Goal: Feedback & Contribution: Contribute content

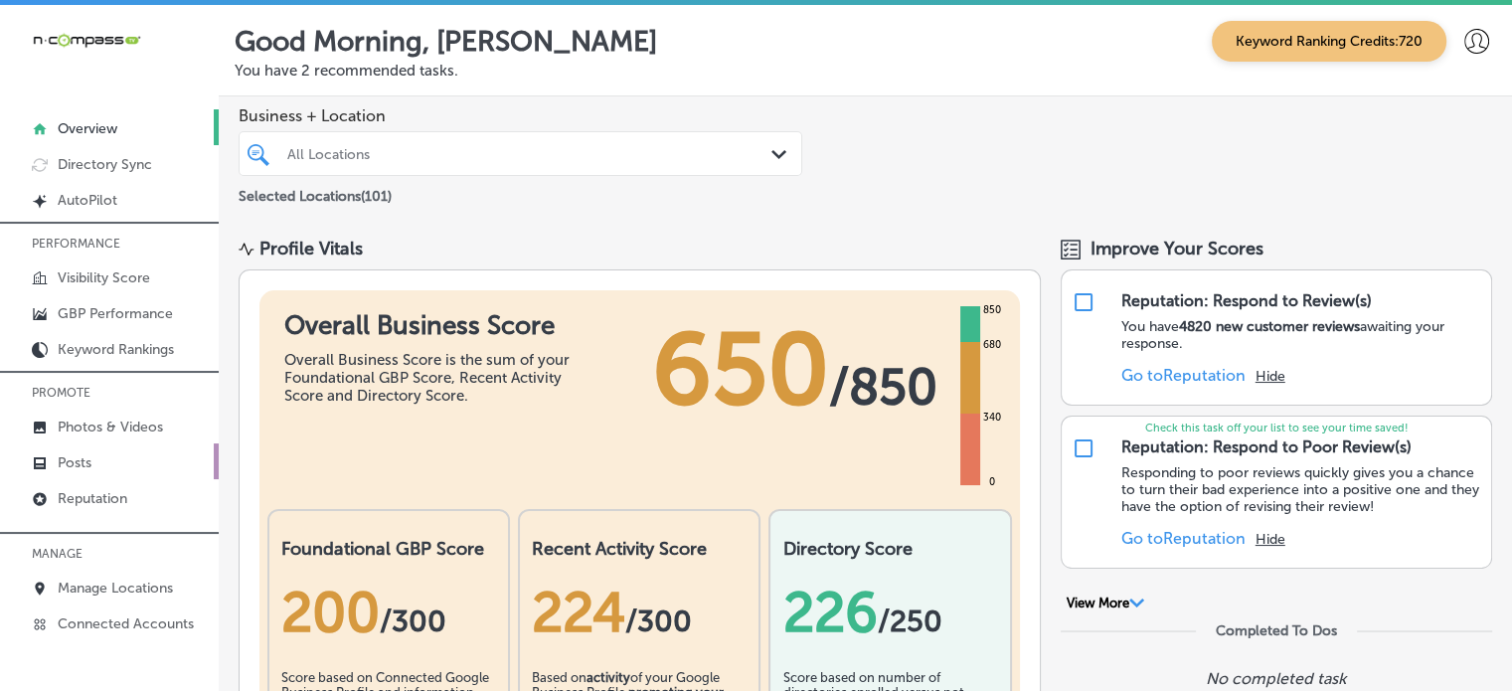
click at [64, 460] on p "Posts" at bounding box center [75, 462] width 34 height 17
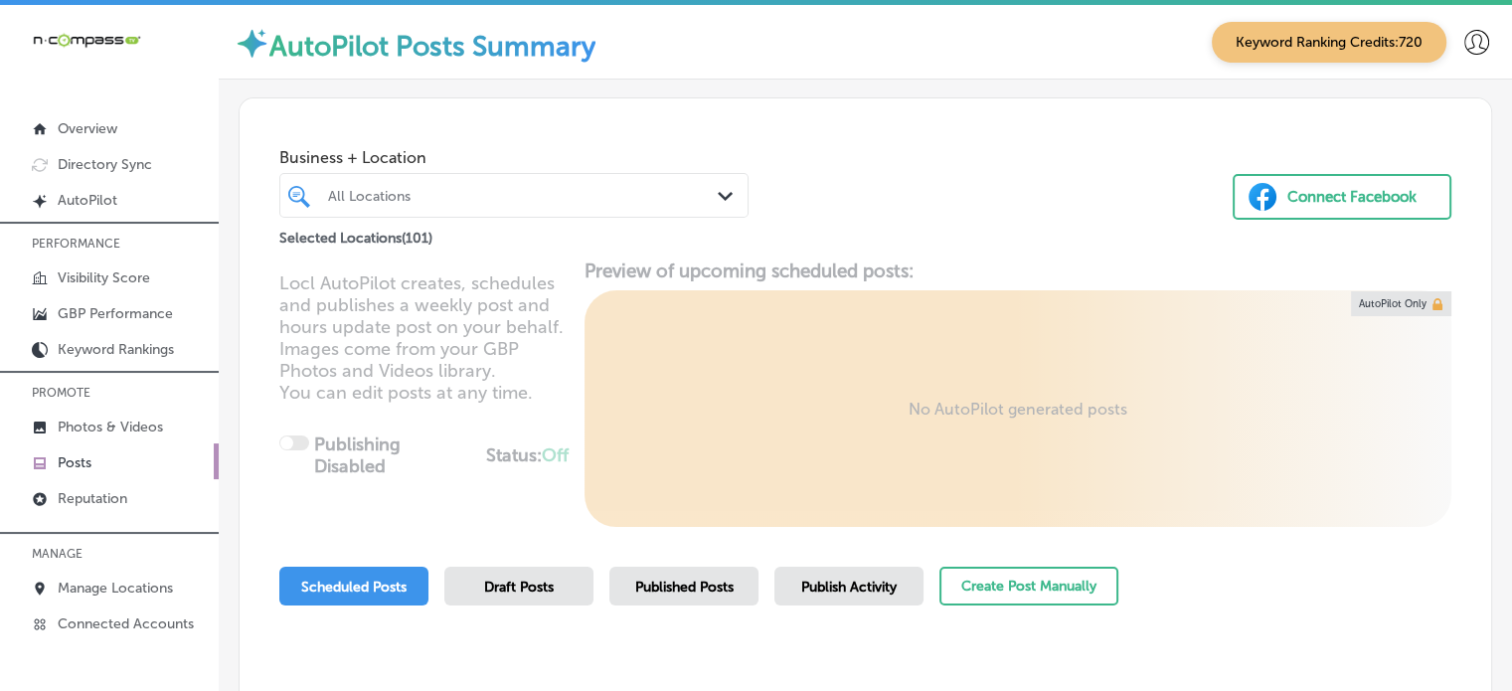
click at [564, 197] on div "All Locations" at bounding box center [524, 195] width 392 height 17
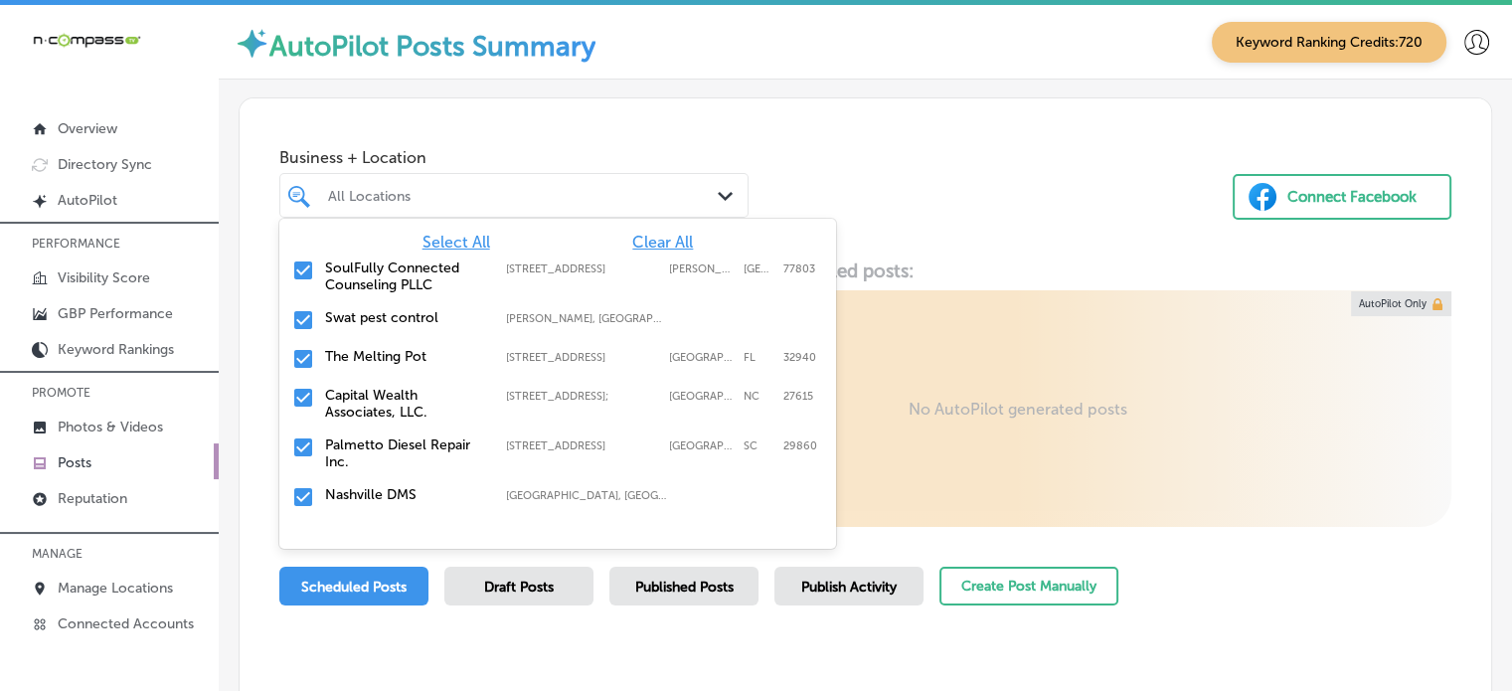
click at [640, 237] on span "Clear All" at bounding box center [662, 242] width 61 height 19
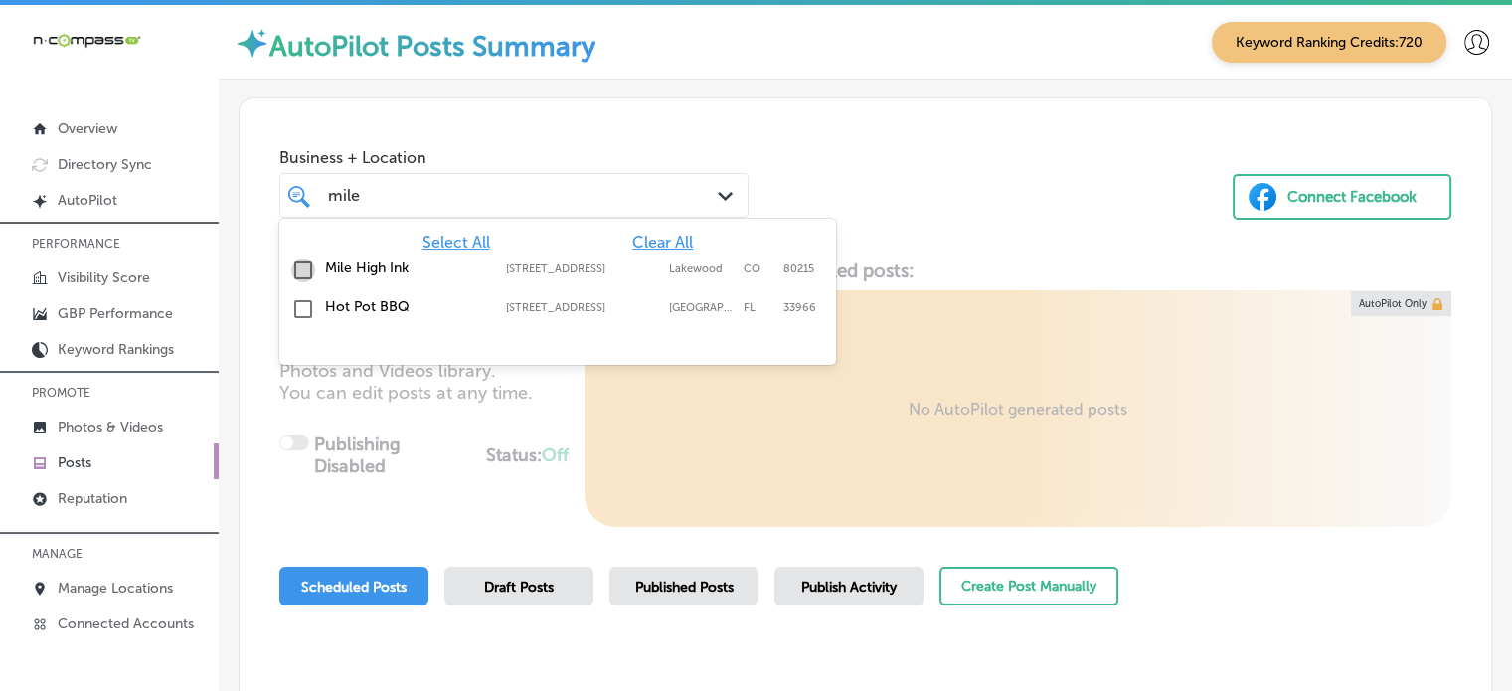
click at [299, 266] on input "checkbox" at bounding box center [303, 270] width 24 height 24
type input "mile"
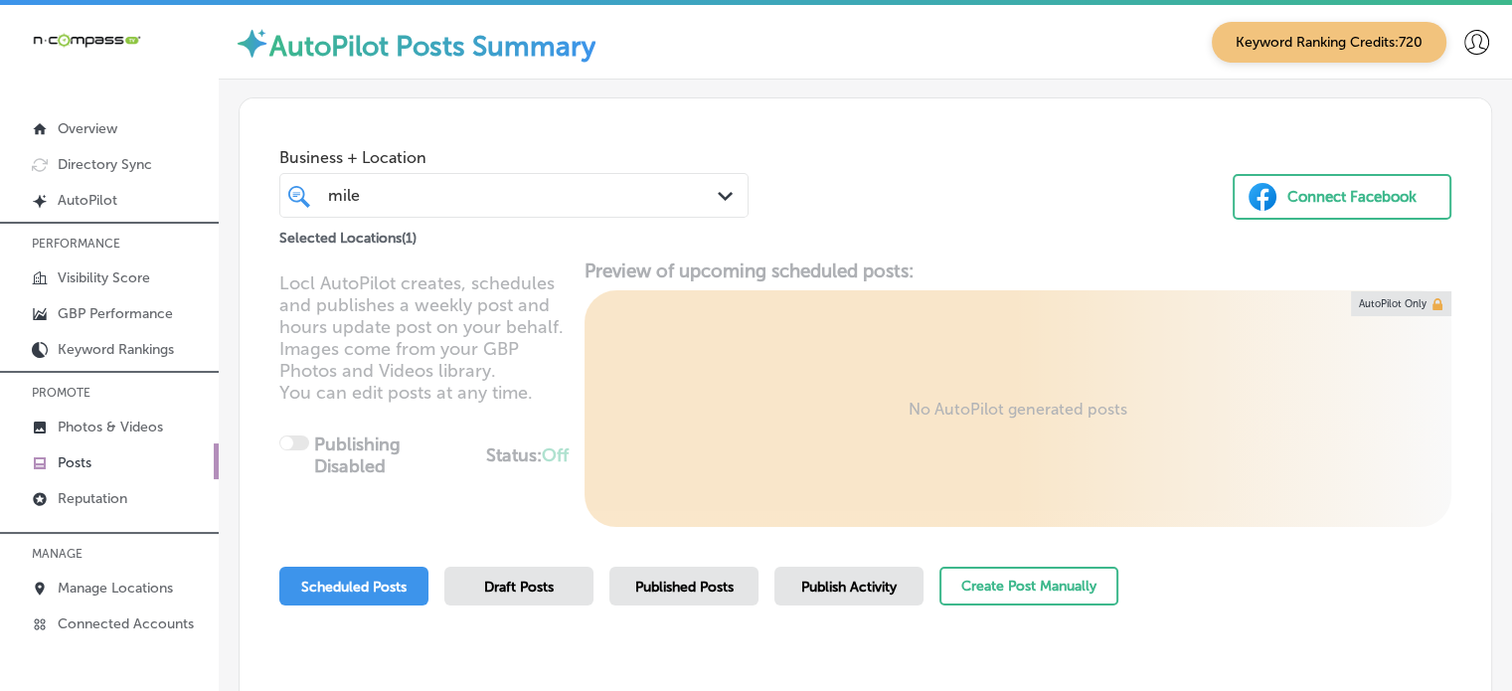
click at [965, 81] on div "Business + Location [GEOGRAPHIC_DATA] Path Created with Sketch. Selected Locati…" at bounding box center [865, 443] width 1293 height 726
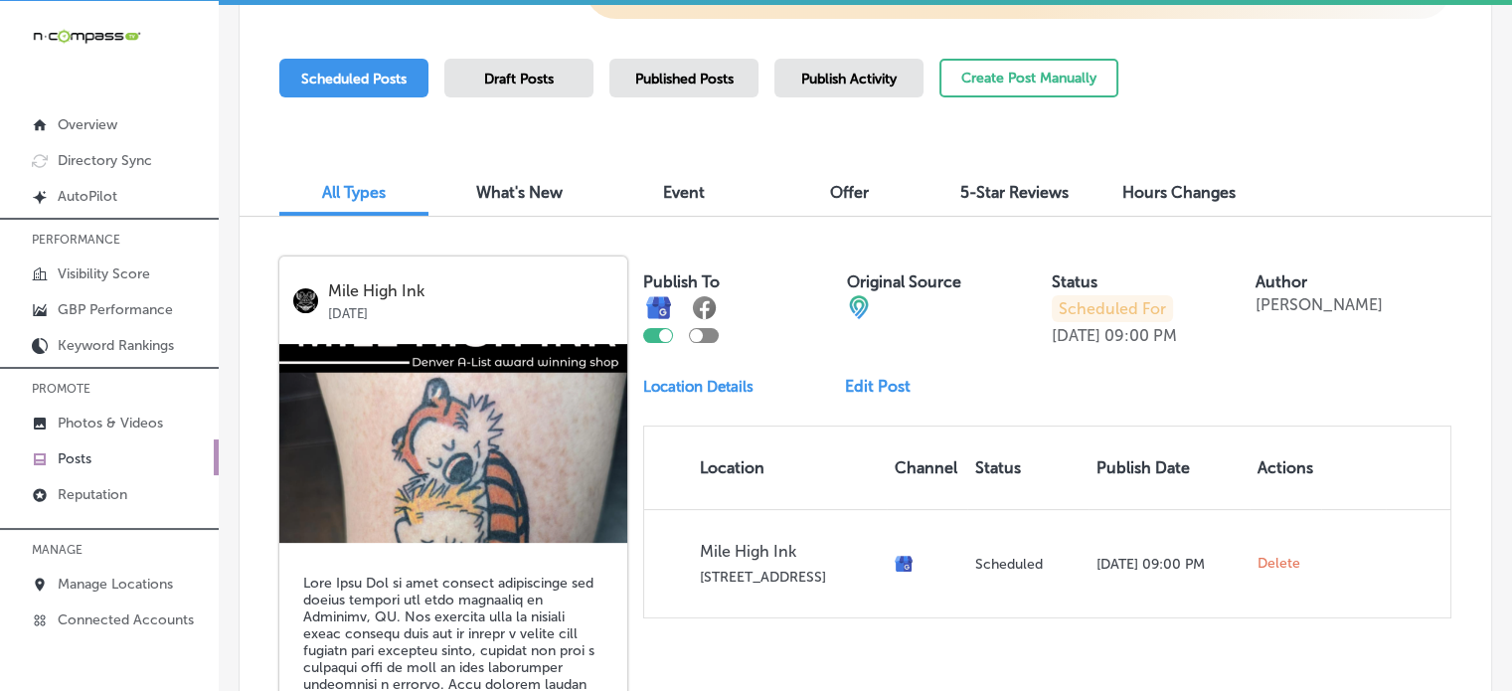
scroll to position [503, 0]
click at [723, 72] on span "Published Posts" at bounding box center [684, 80] width 98 height 17
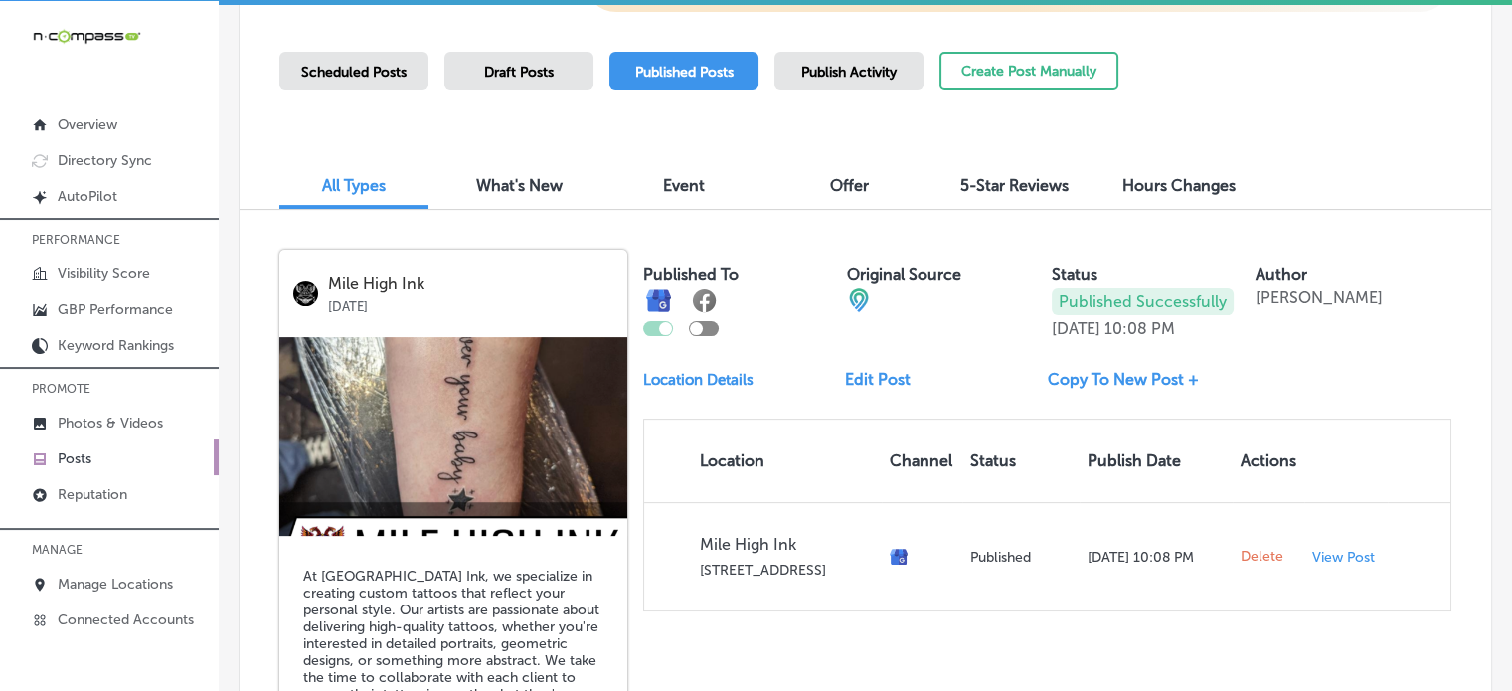
scroll to position [510, 0]
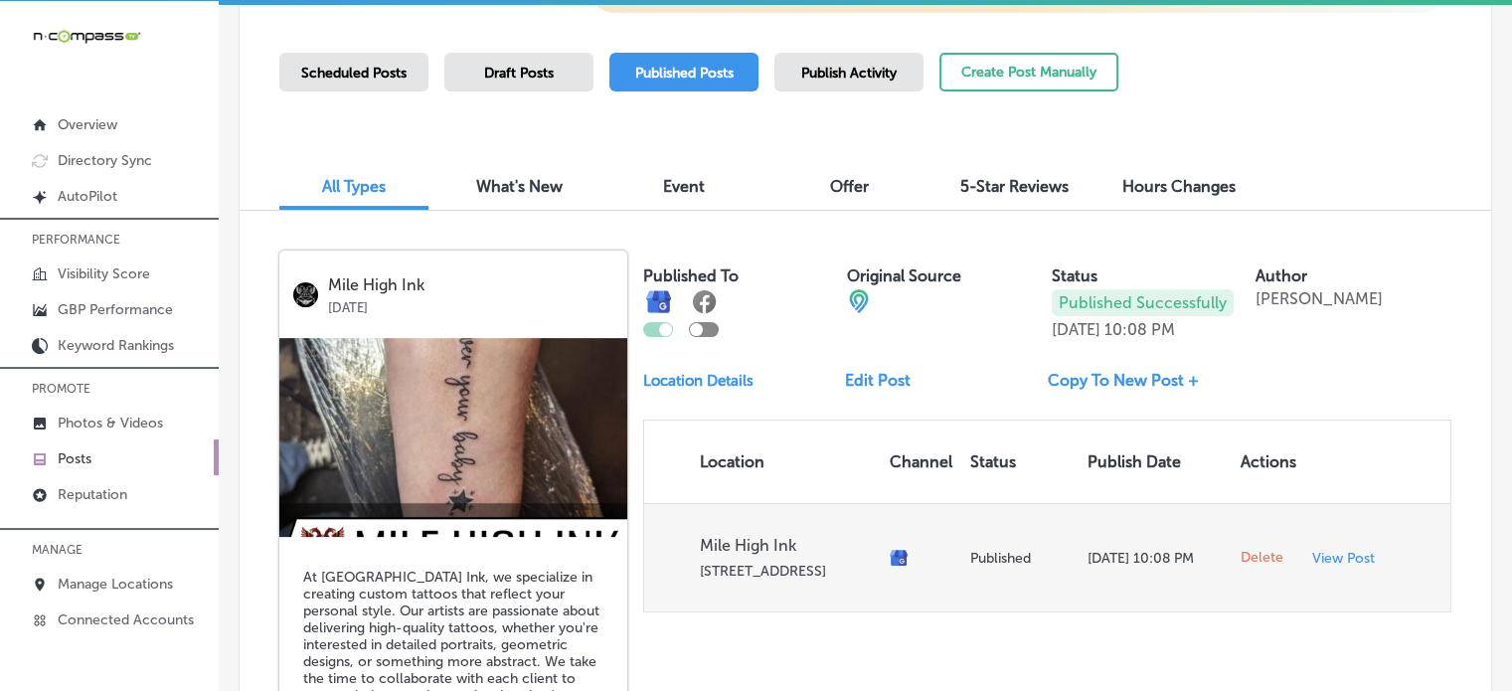
click at [1253, 556] on span "Delete" at bounding box center [1261, 558] width 43 height 18
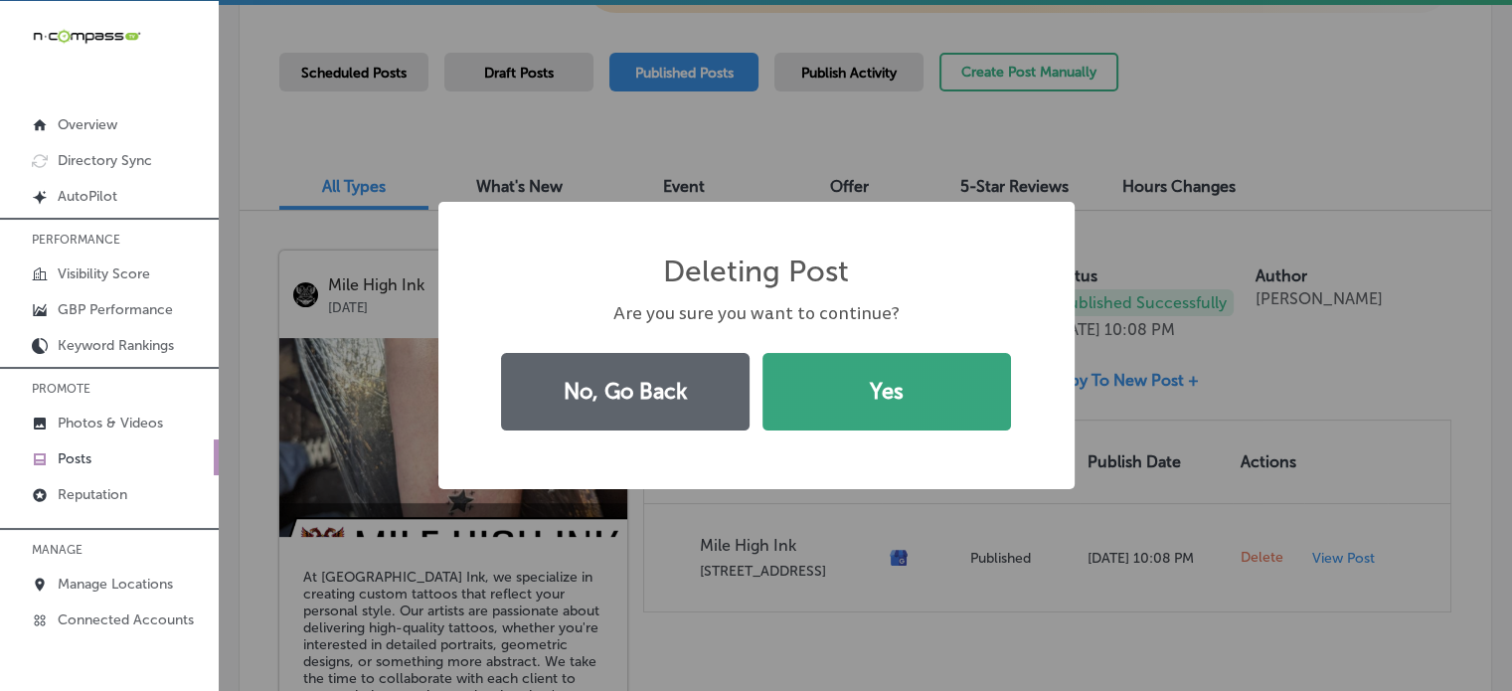
click at [882, 398] on button "Yes" at bounding box center [886, 392] width 248 height 78
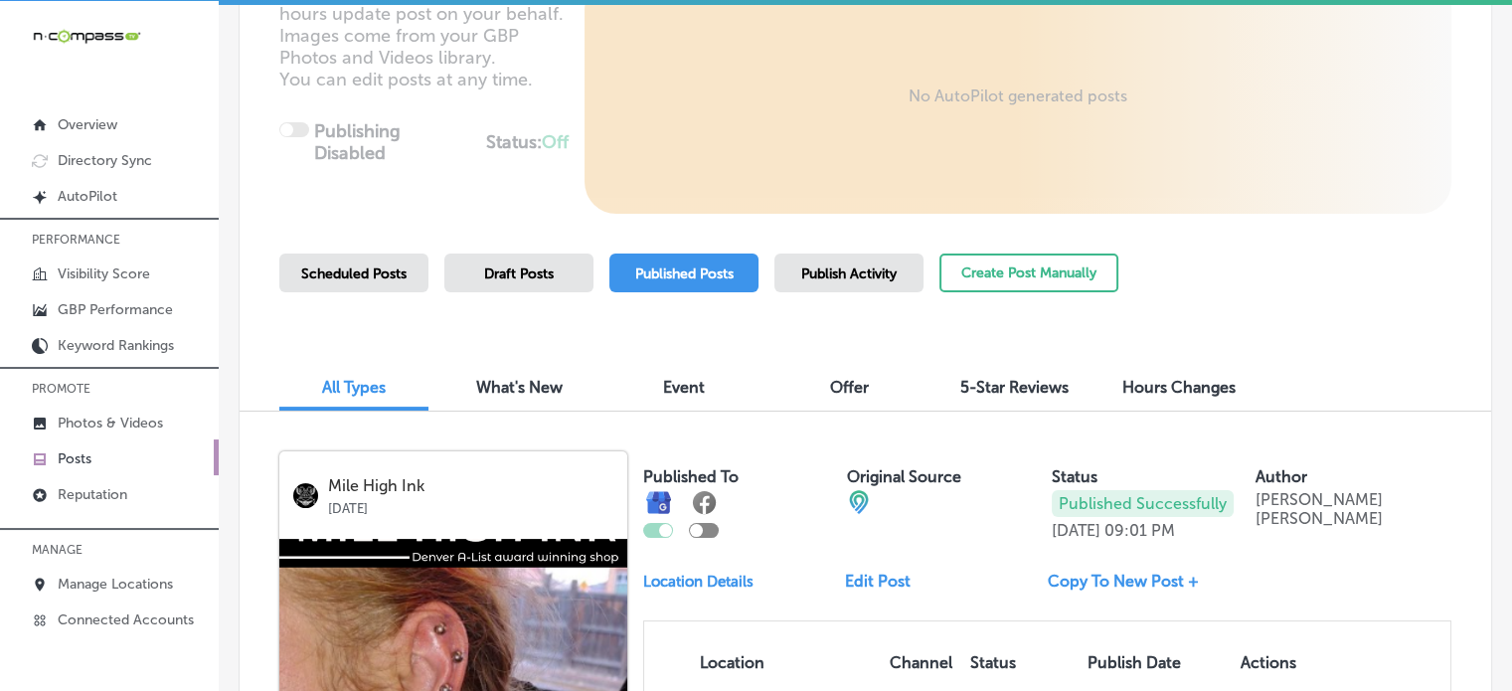
scroll to position [307, 0]
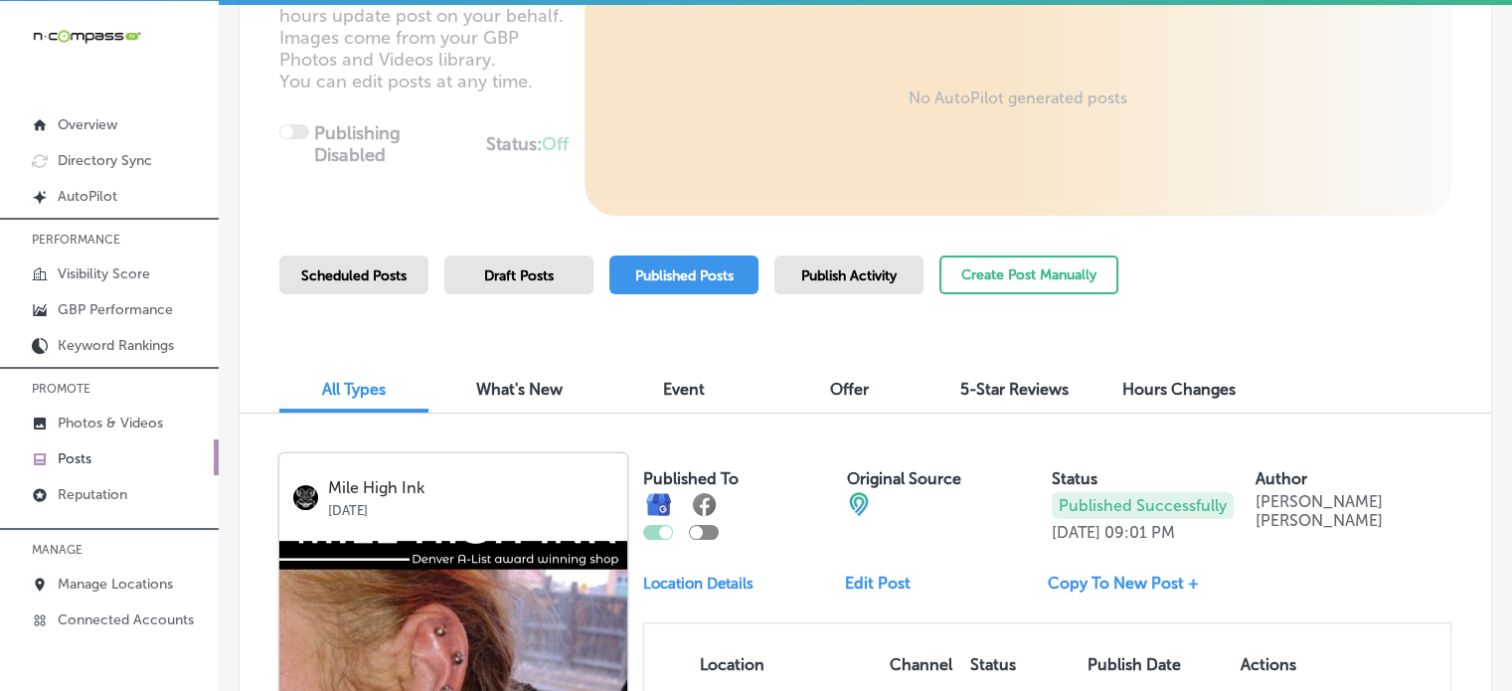
click at [360, 273] on span "Scheduled Posts" at bounding box center [353, 275] width 105 height 17
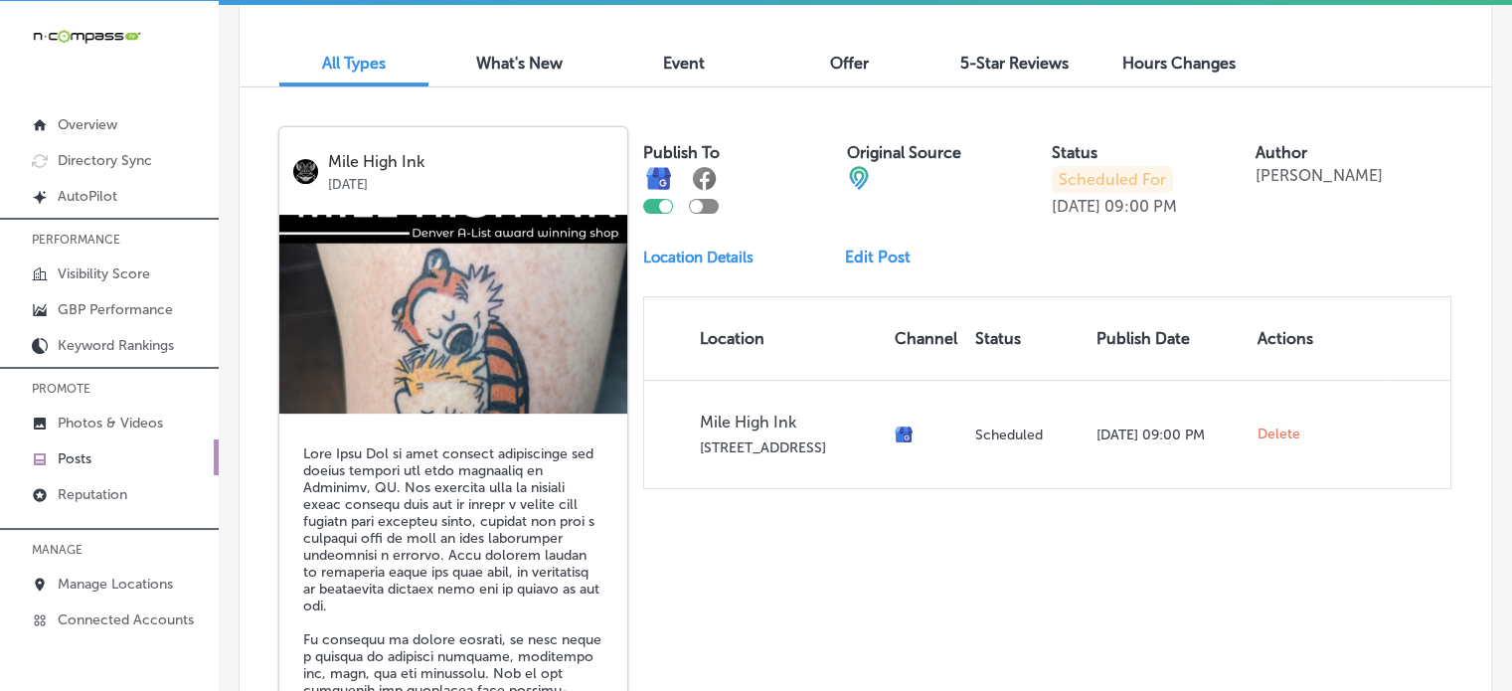
scroll to position [662, 0]
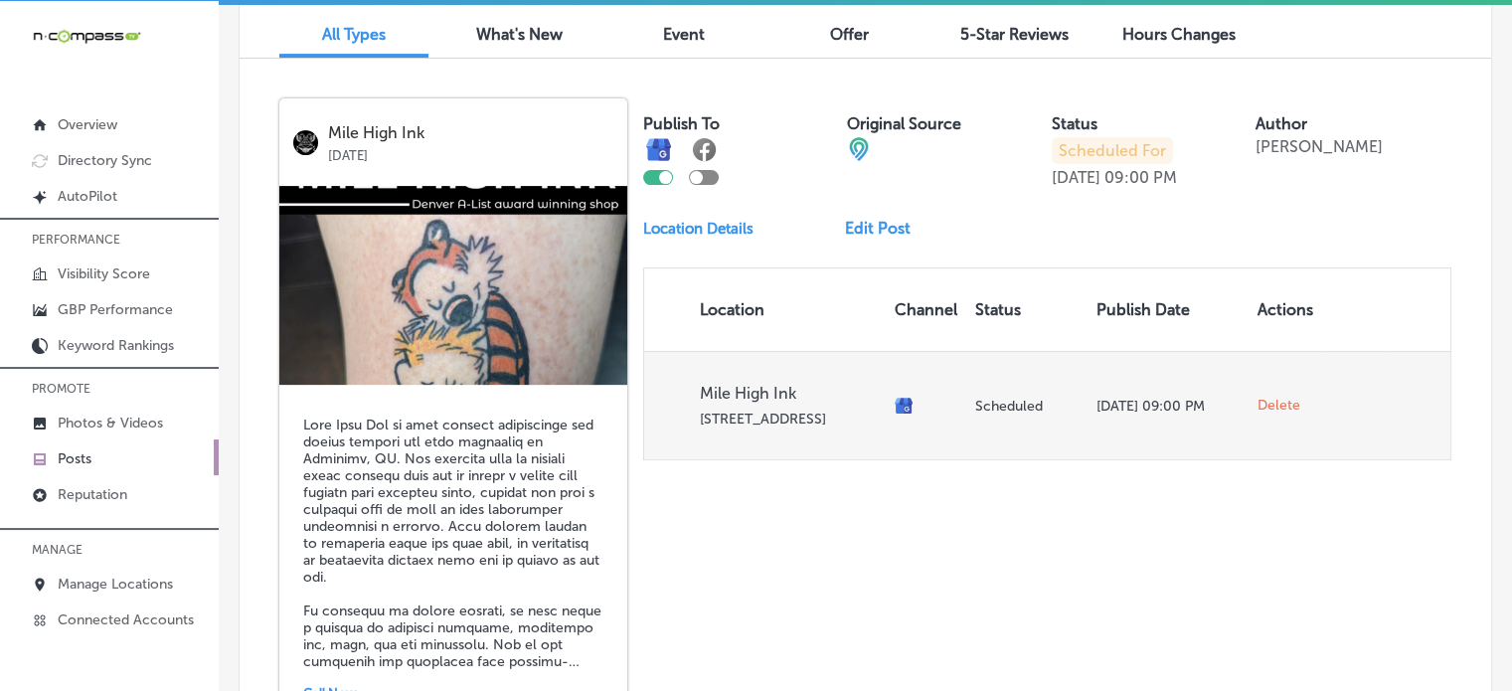
click at [1273, 403] on span "Delete" at bounding box center [1278, 406] width 43 height 18
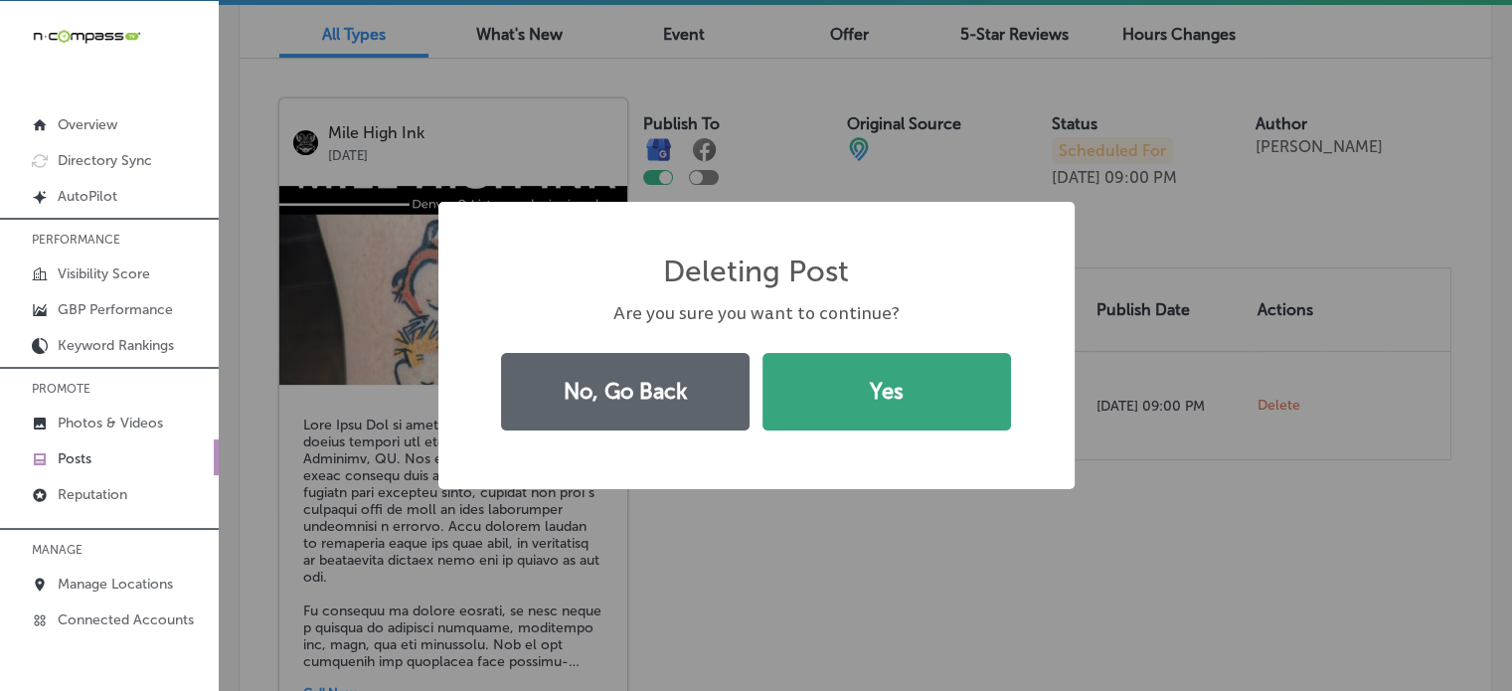
click at [859, 403] on button "Yes" at bounding box center [886, 392] width 248 height 78
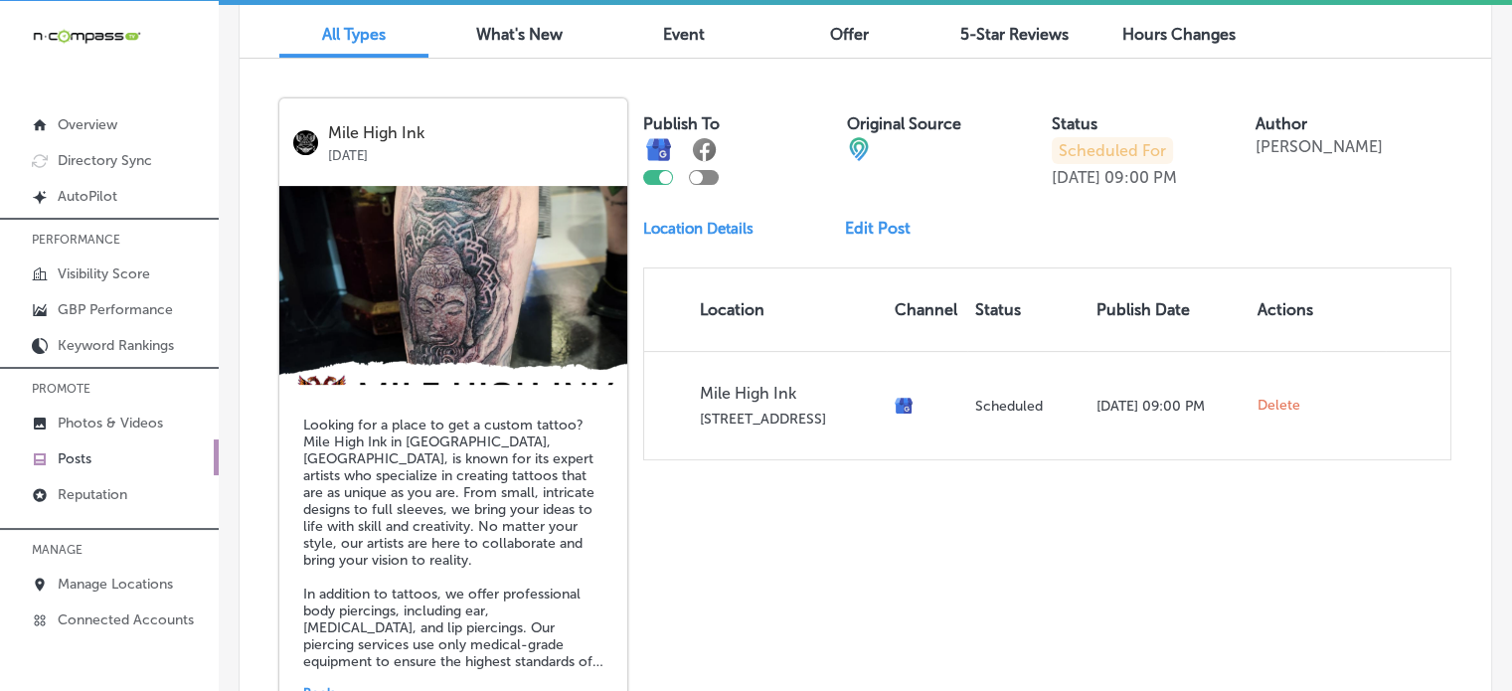
scroll to position [776, 0]
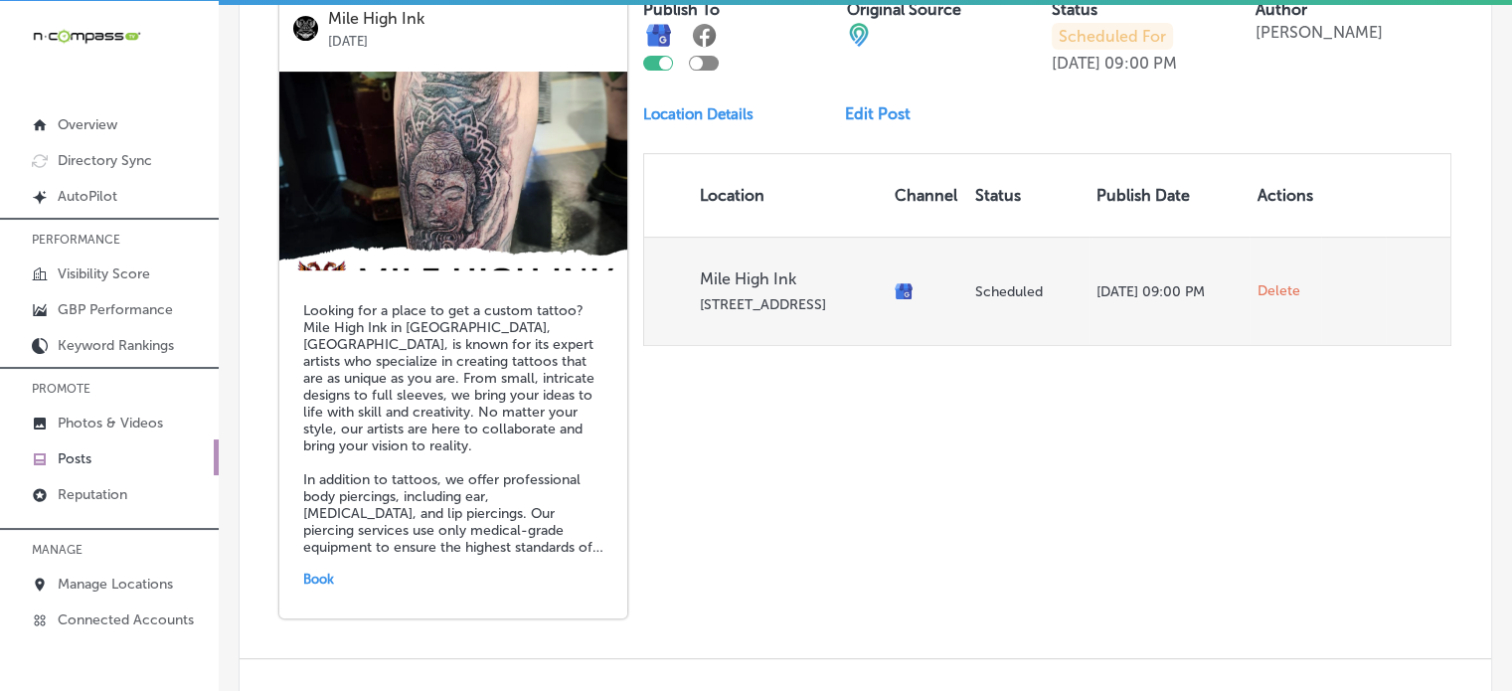
click at [1257, 289] on span "Delete" at bounding box center [1278, 291] width 43 height 18
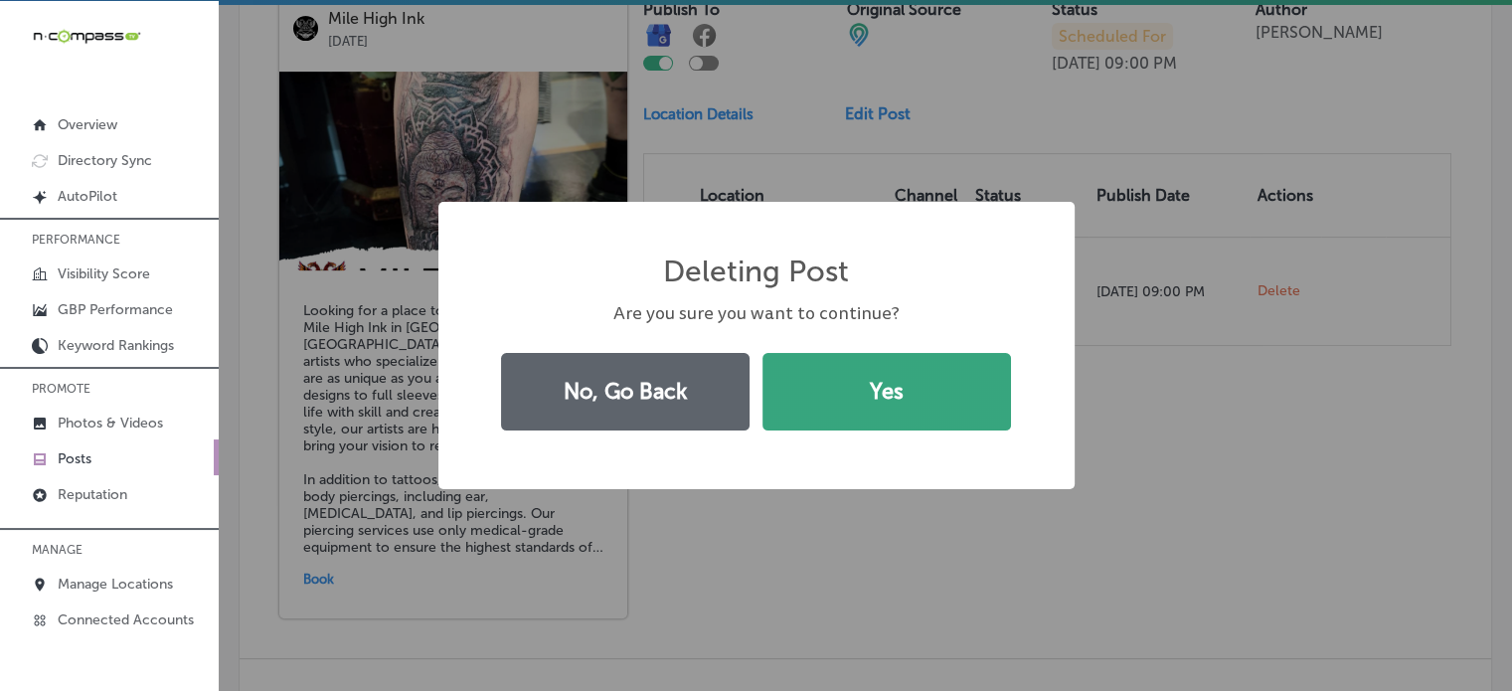
click at [952, 371] on button "Yes" at bounding box center [886, 392] width 248 height 78
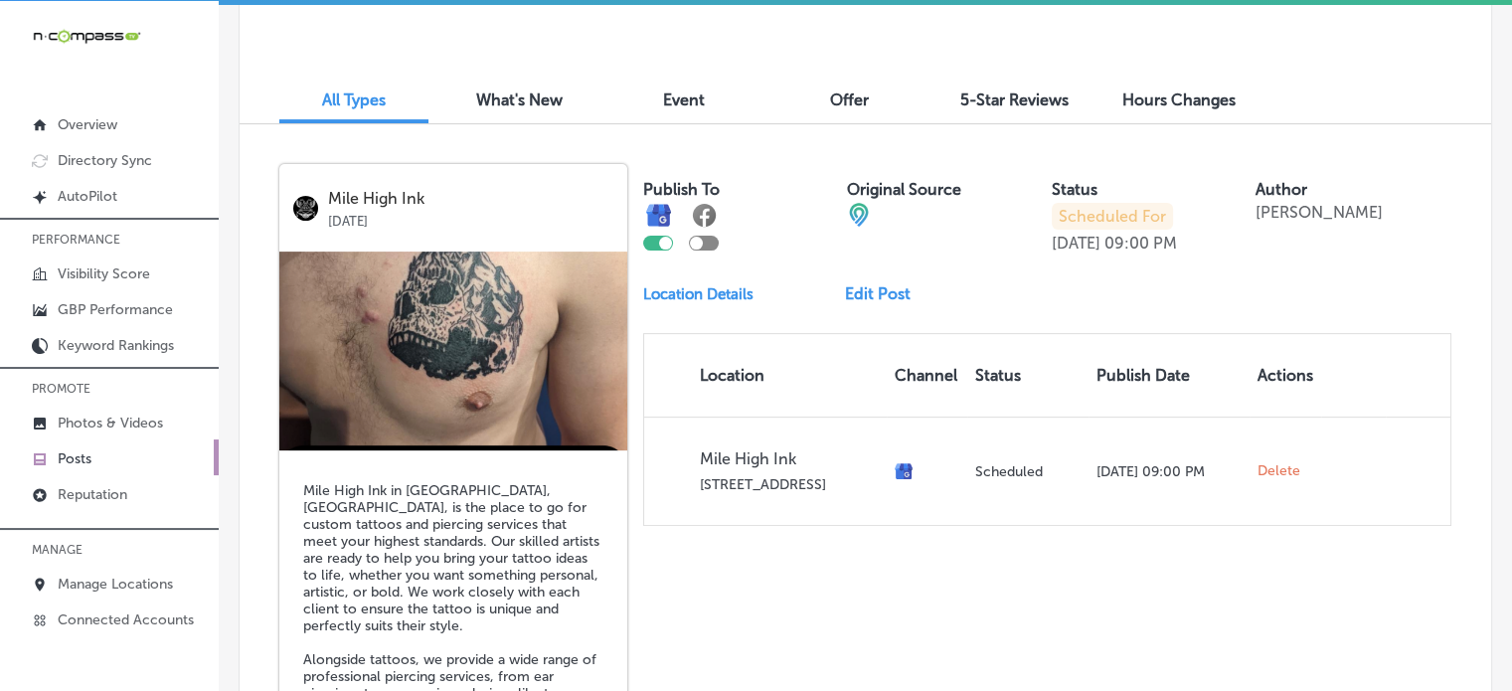
scroll to position [617, 0]
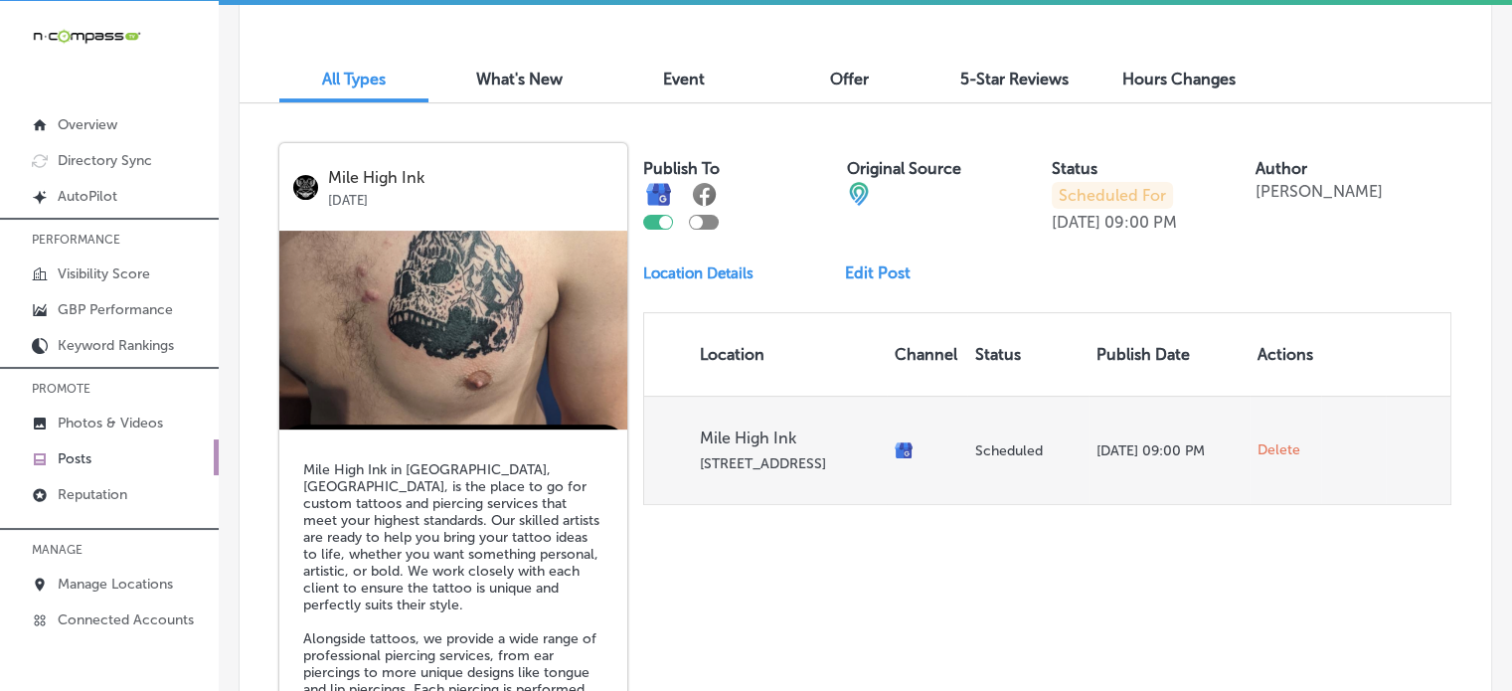
click at [1257, 452] on span "Delete" at bounding box center [1278, 450] width 43 height 18
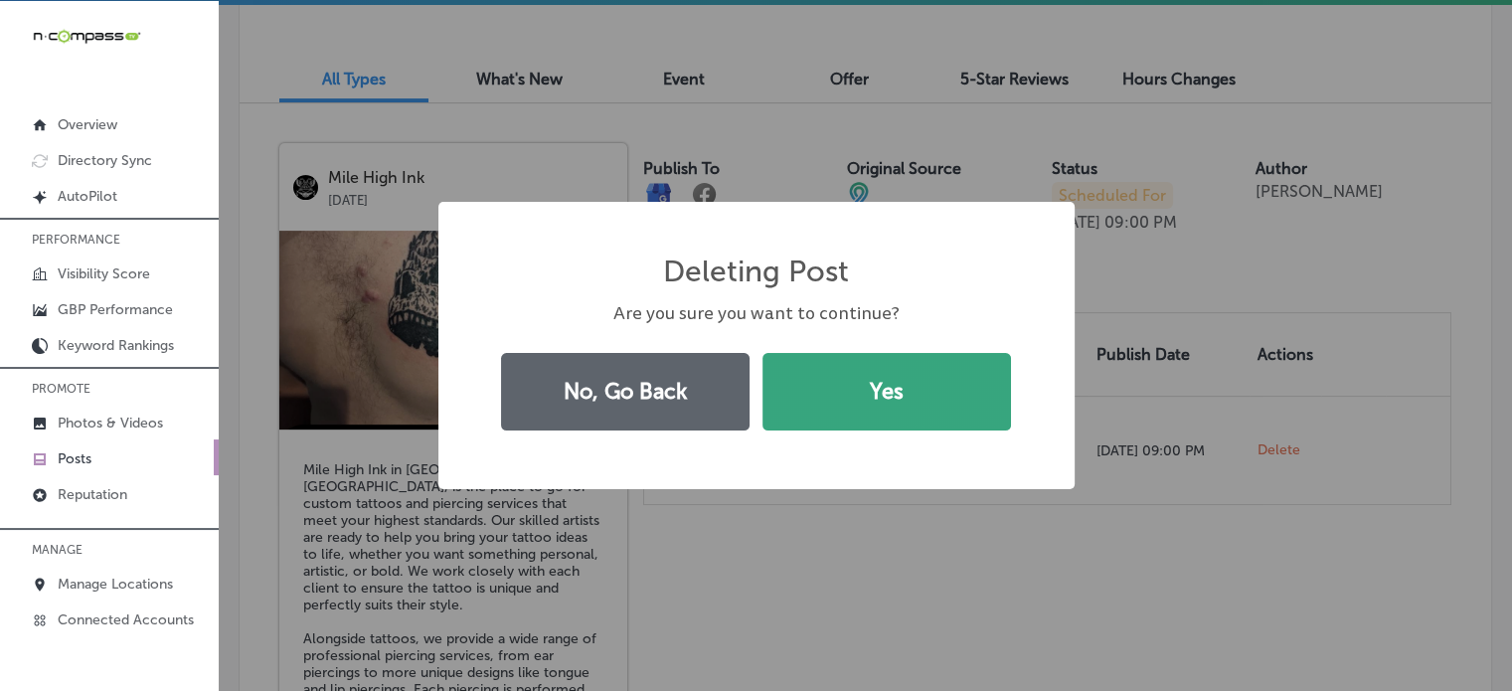
click at [958, 364] on button "Yes" at bounding box center [886, 392] width 248 height 78
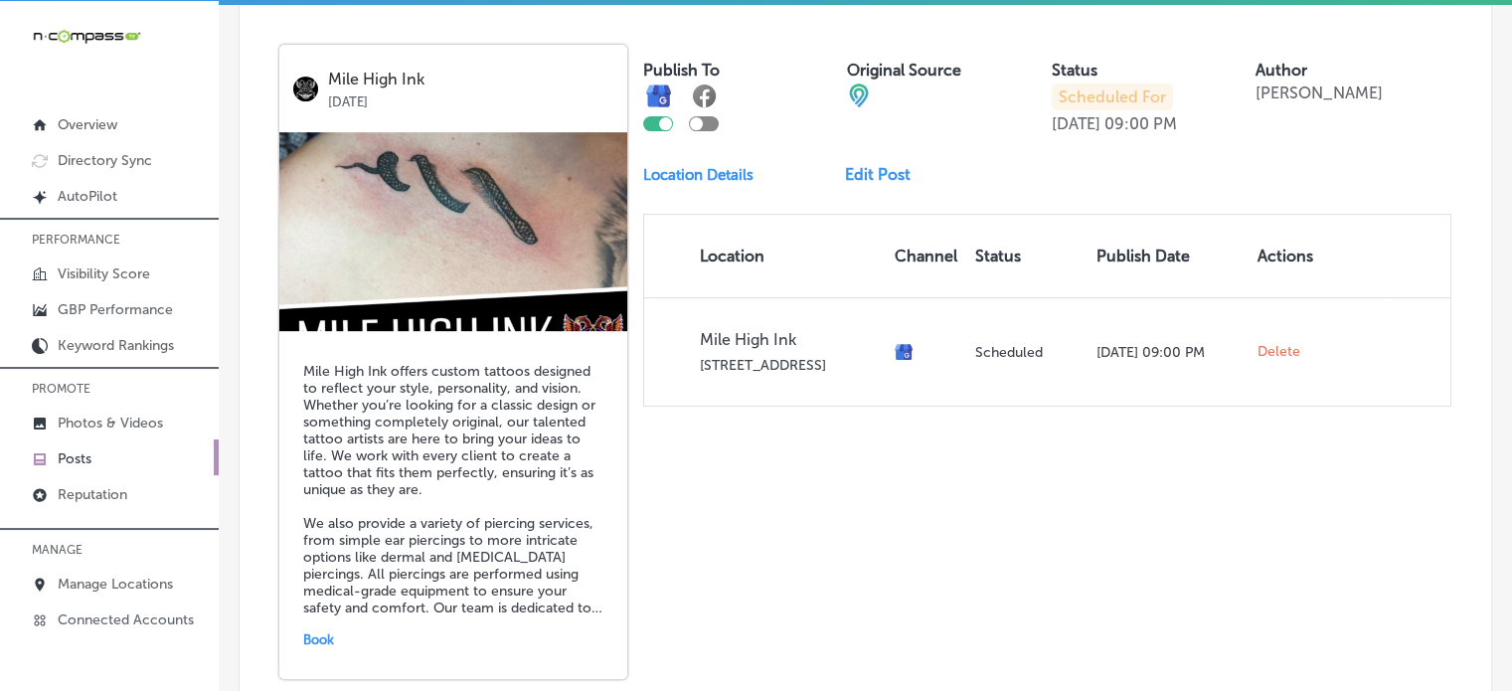
scroll to position [910, 0]
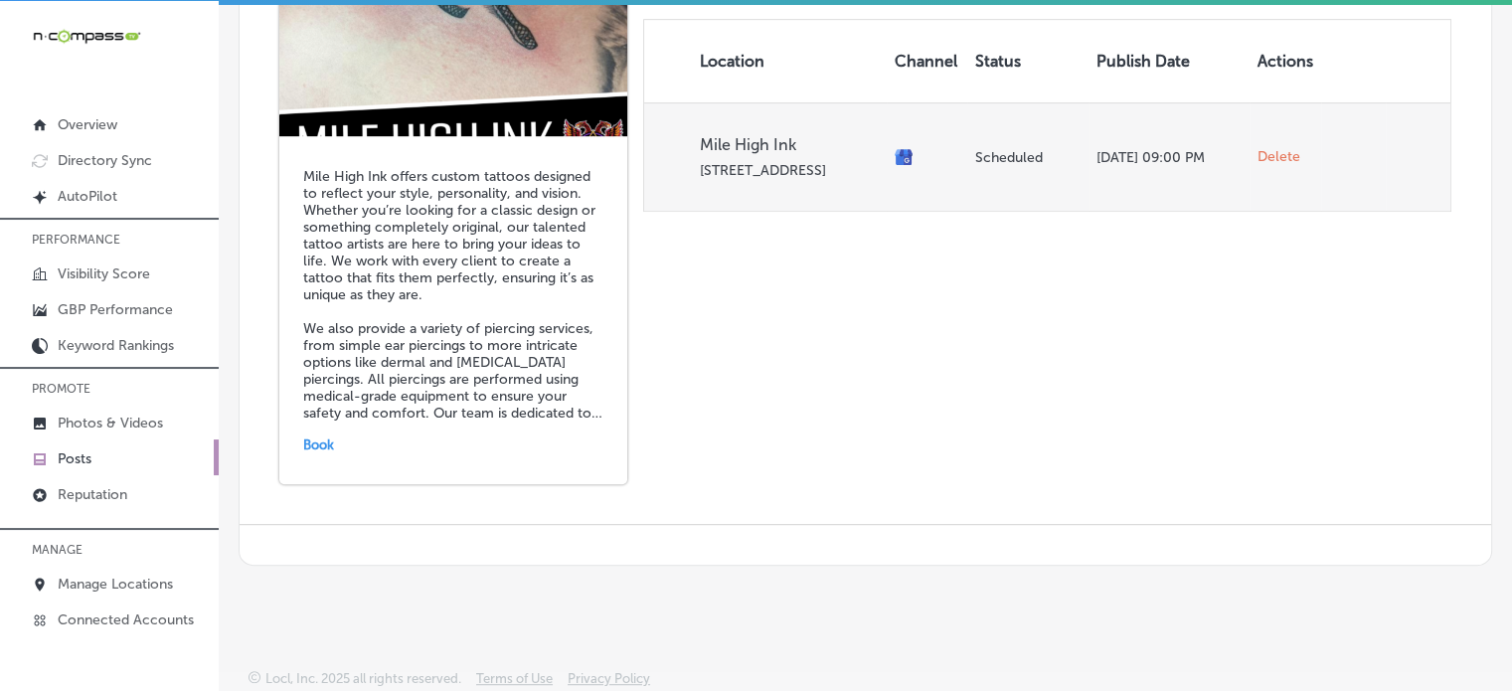
click at [1273, 154] on span "Delete" at bounding box center [1278, 157] width 43 height 18
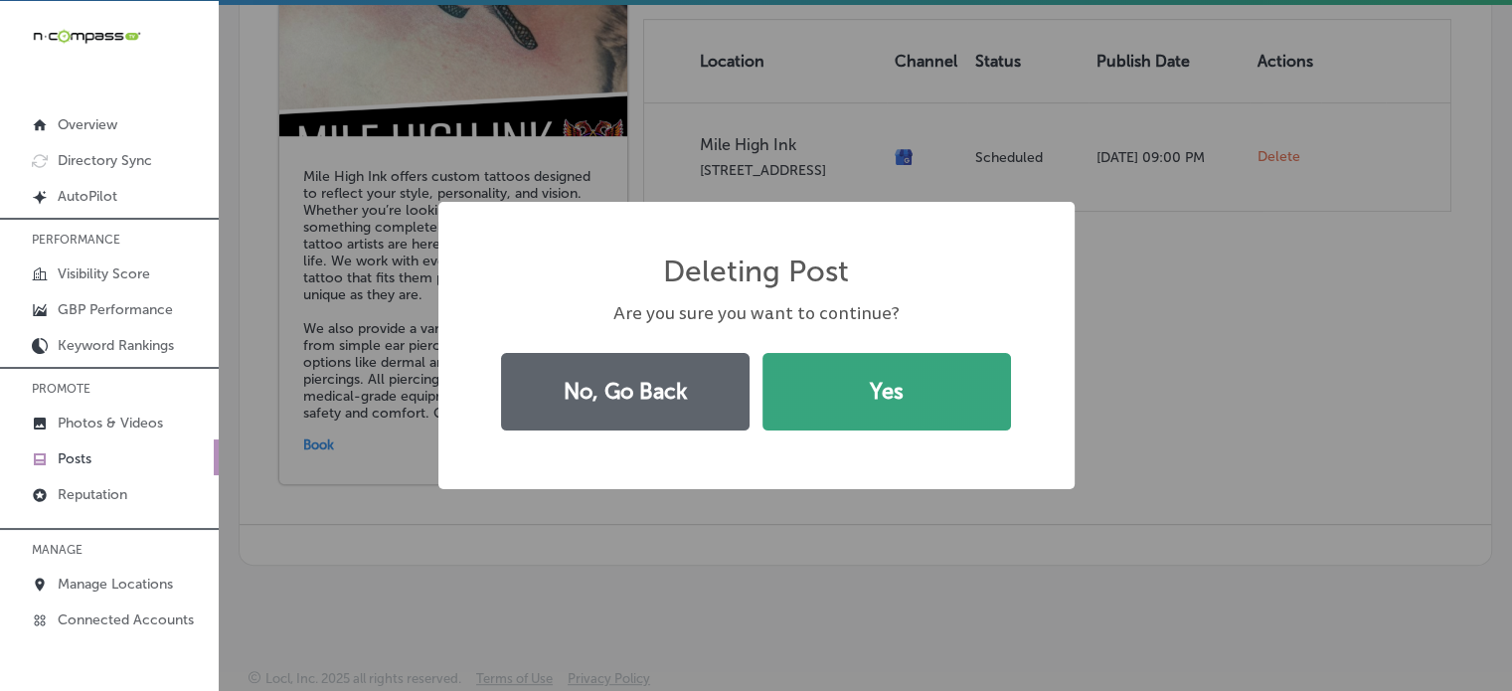
click at [954, 373] on button "Yes" at bounding box center [886, 392] width 248 height 78
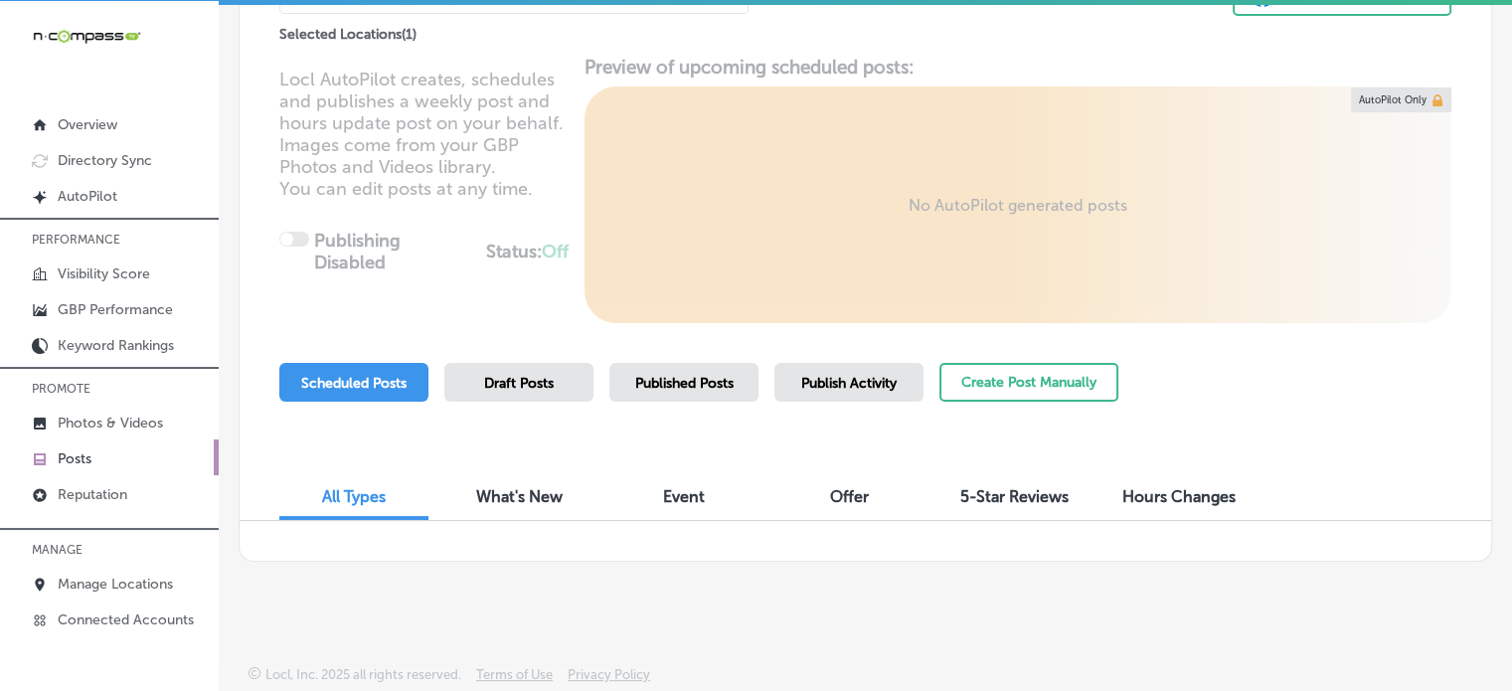
scroll to position [199, 0]
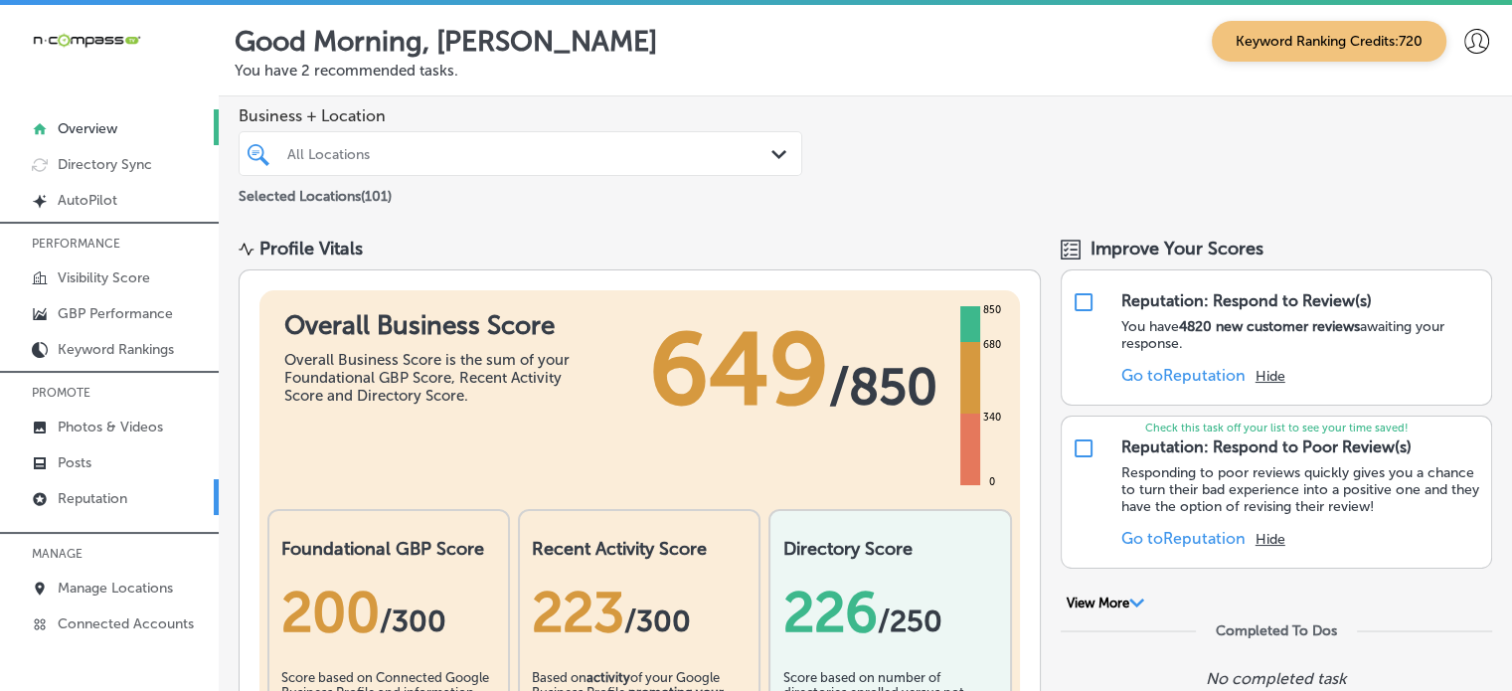
click at [115, 490] on p "Reputation" at bounding box center [93, 498] width 70 height 17
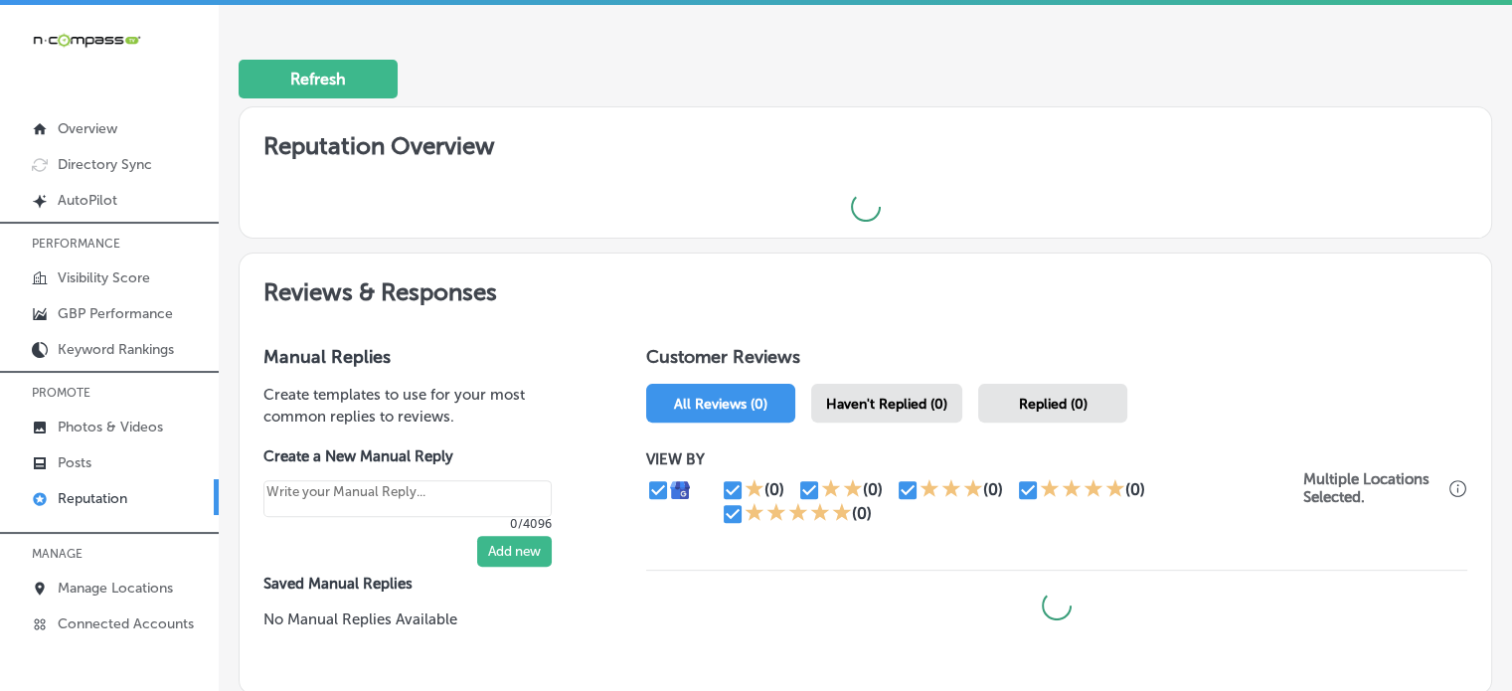
scroll to position [547, 0]
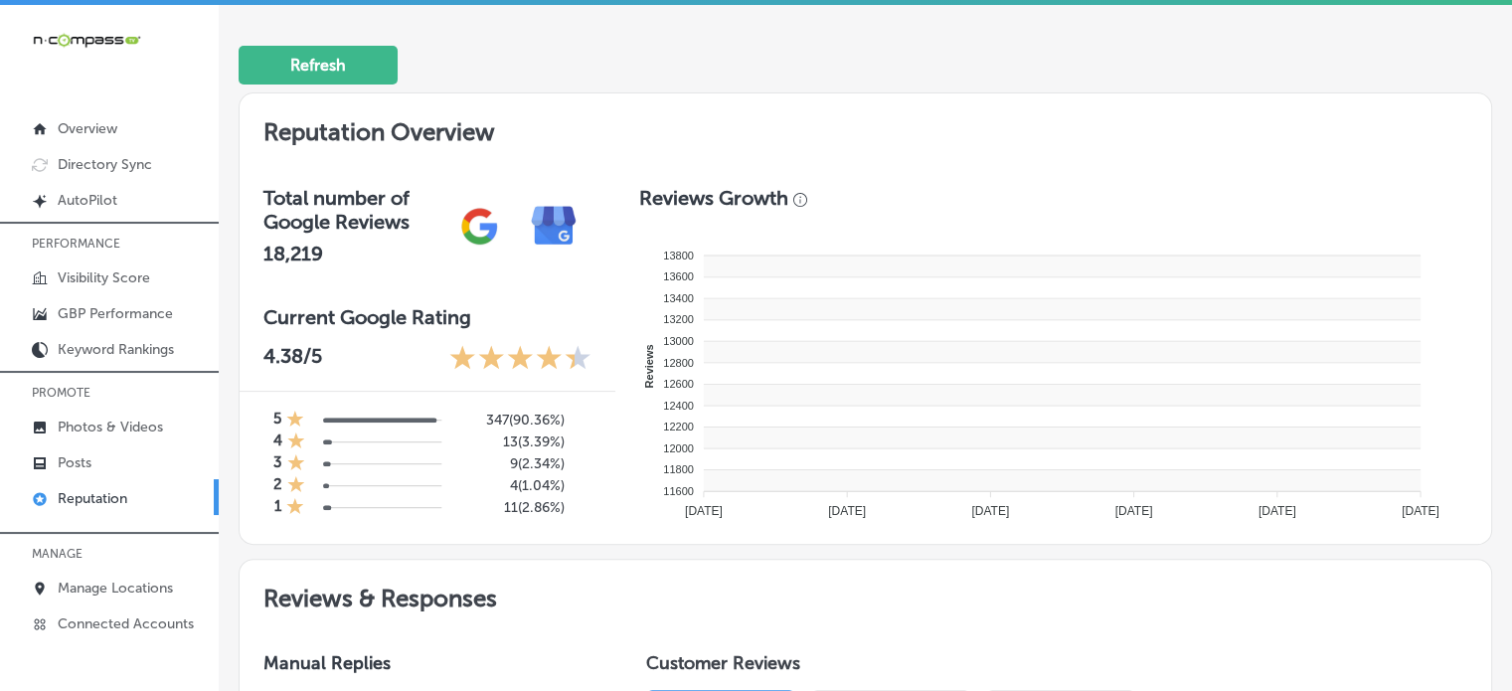
click at [851, 384] on rect at bounding box center [1062, 395] width 717 height 22
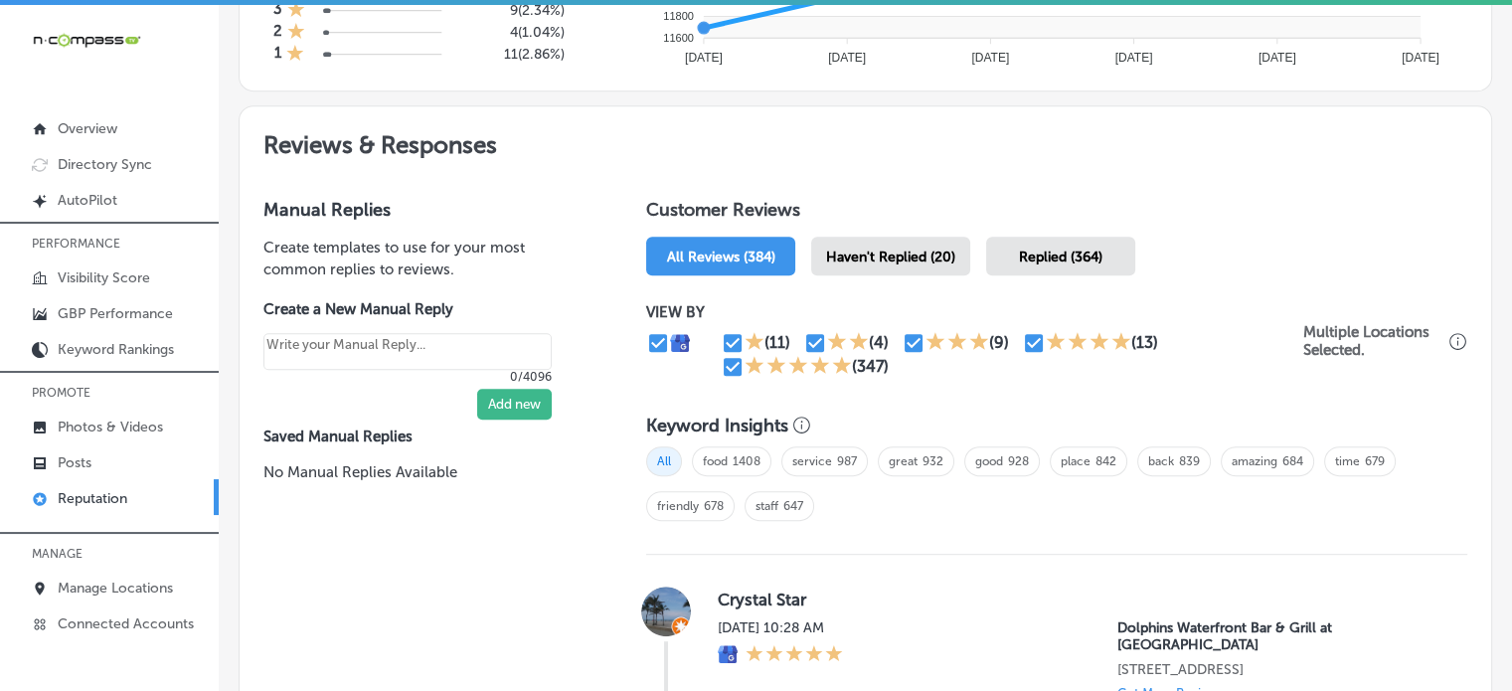
scroll to position [1004, 0]
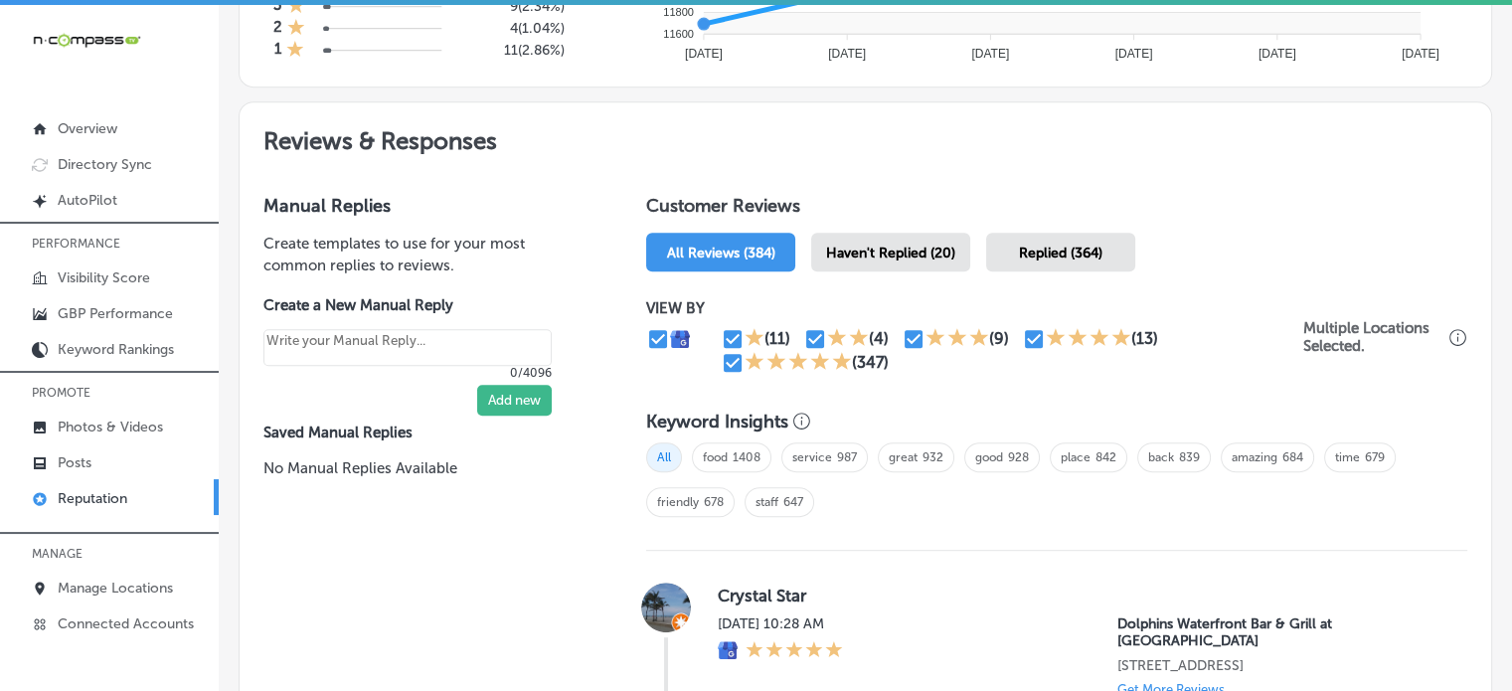
click at [876, 237] on div "Haven't Replied (20)" at bounding box center [890, 252] width 159 height 39
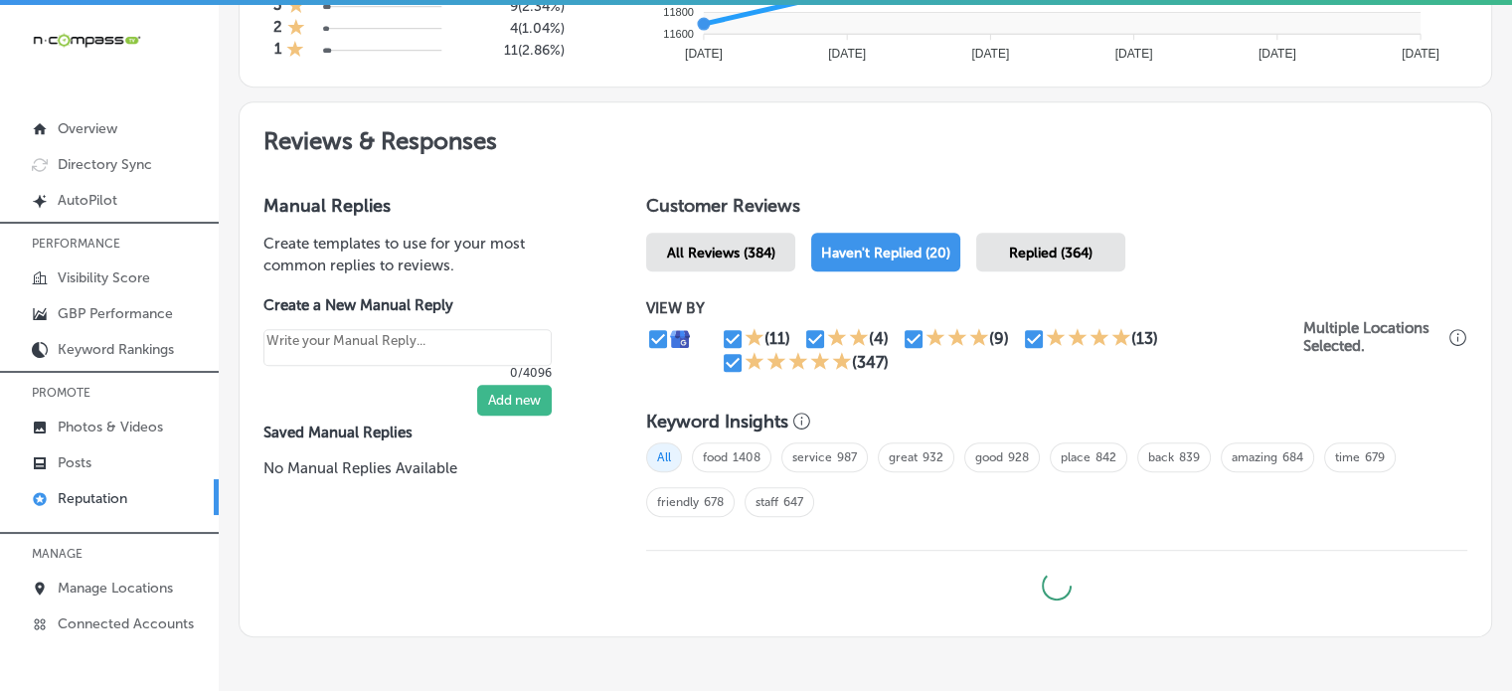
scroll to position [1085, 0]
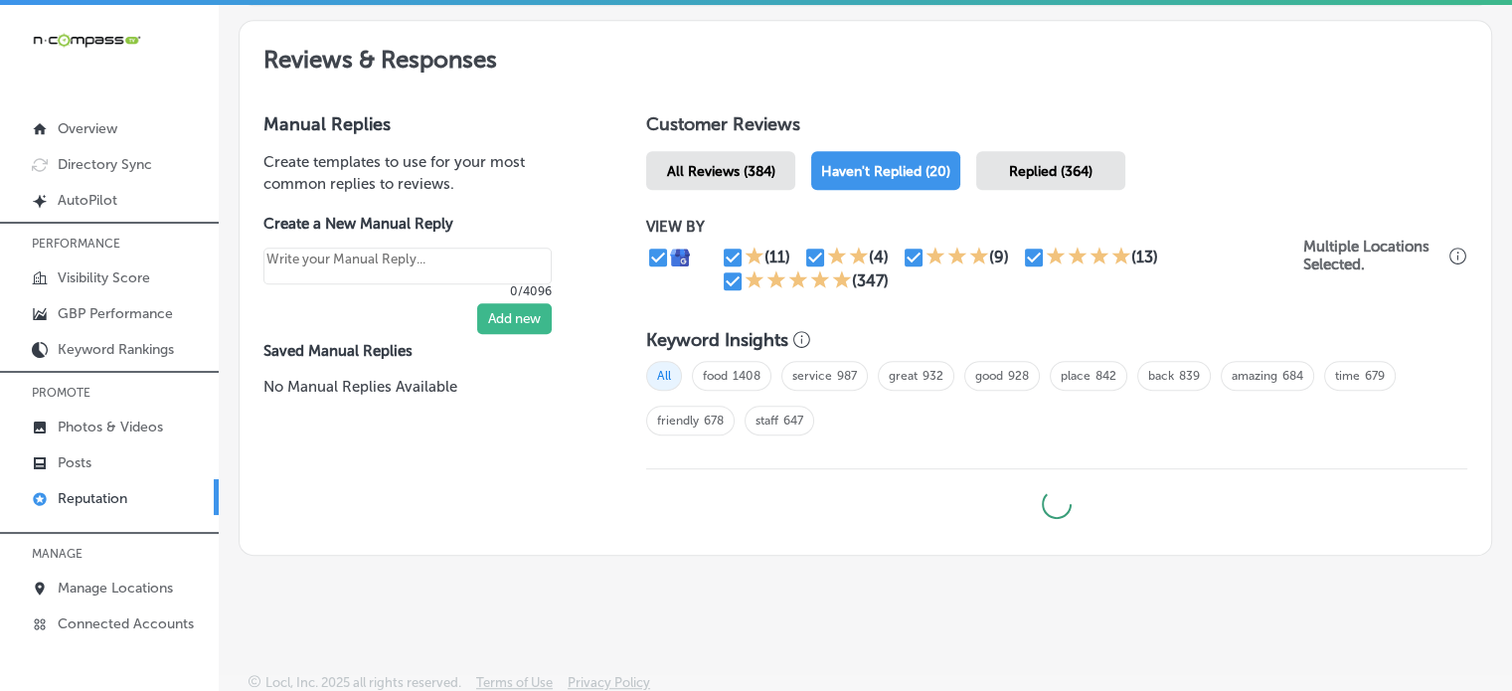
type textarea "x"
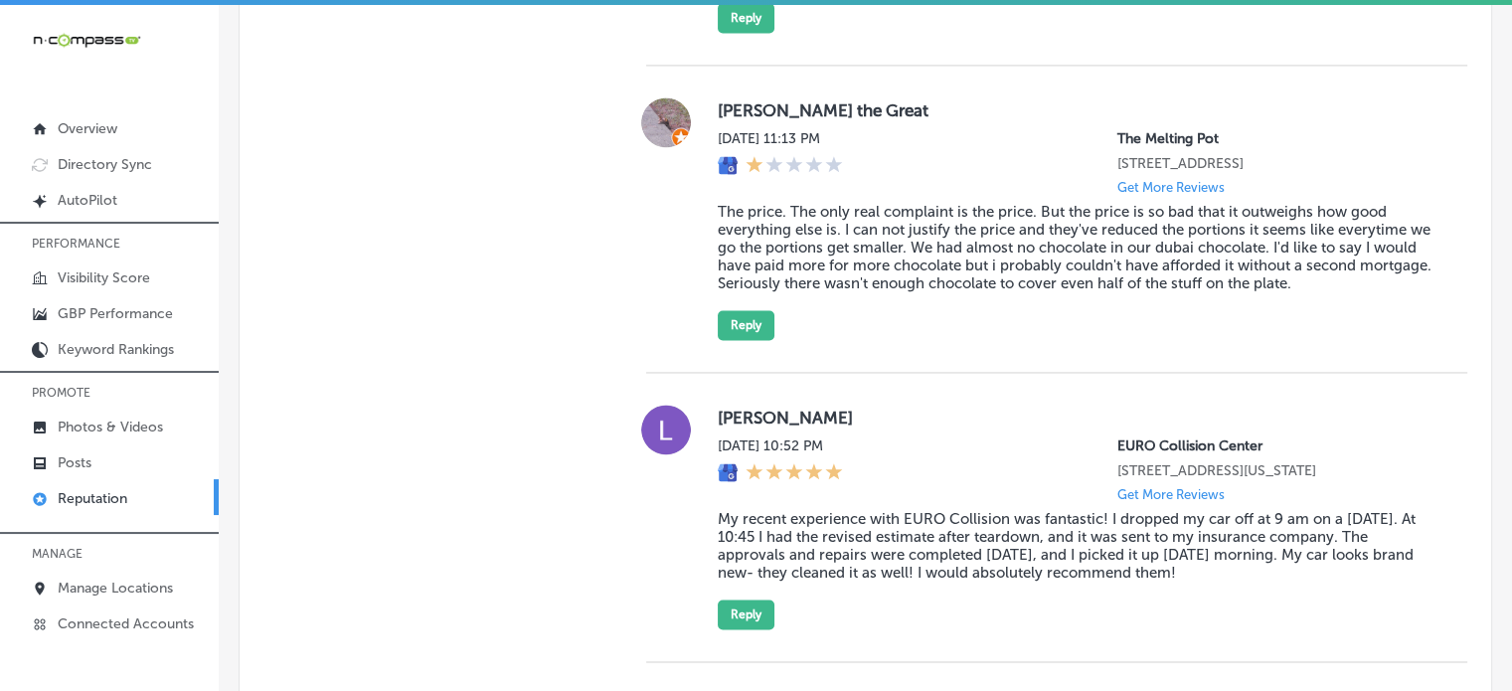
scroll to position [3026, 0]
click at [749, 340] on button "Reply" at bounding box center [746, 325] width 57 height 30
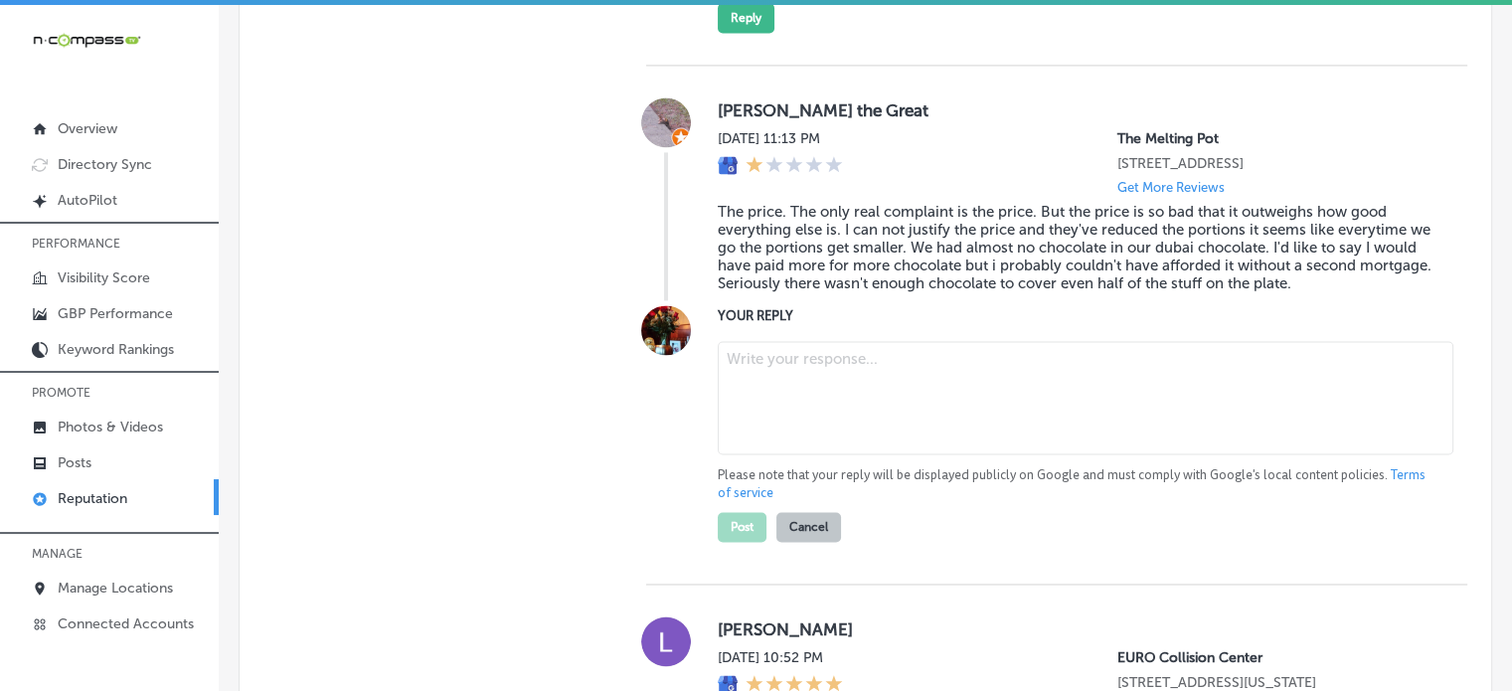
click at [895, 416] on textarea at bounding box center [1086, 397] width 736 height 113
paste textarea ""Thank you for sharing your feedback J.D. We’re really sorry to hear that you f…"
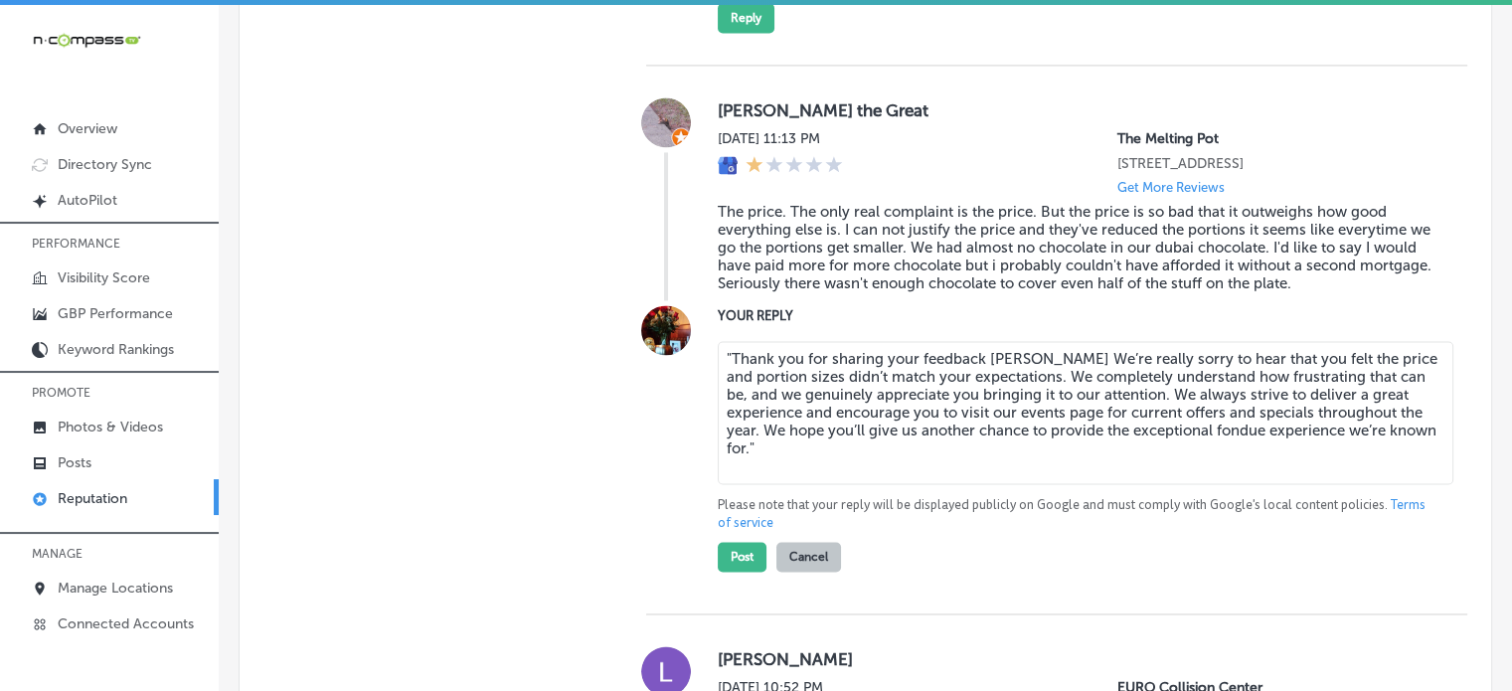
type textarea ""Thank you for sharing your feedback J.D. We’re really sorry to hear that you f…"
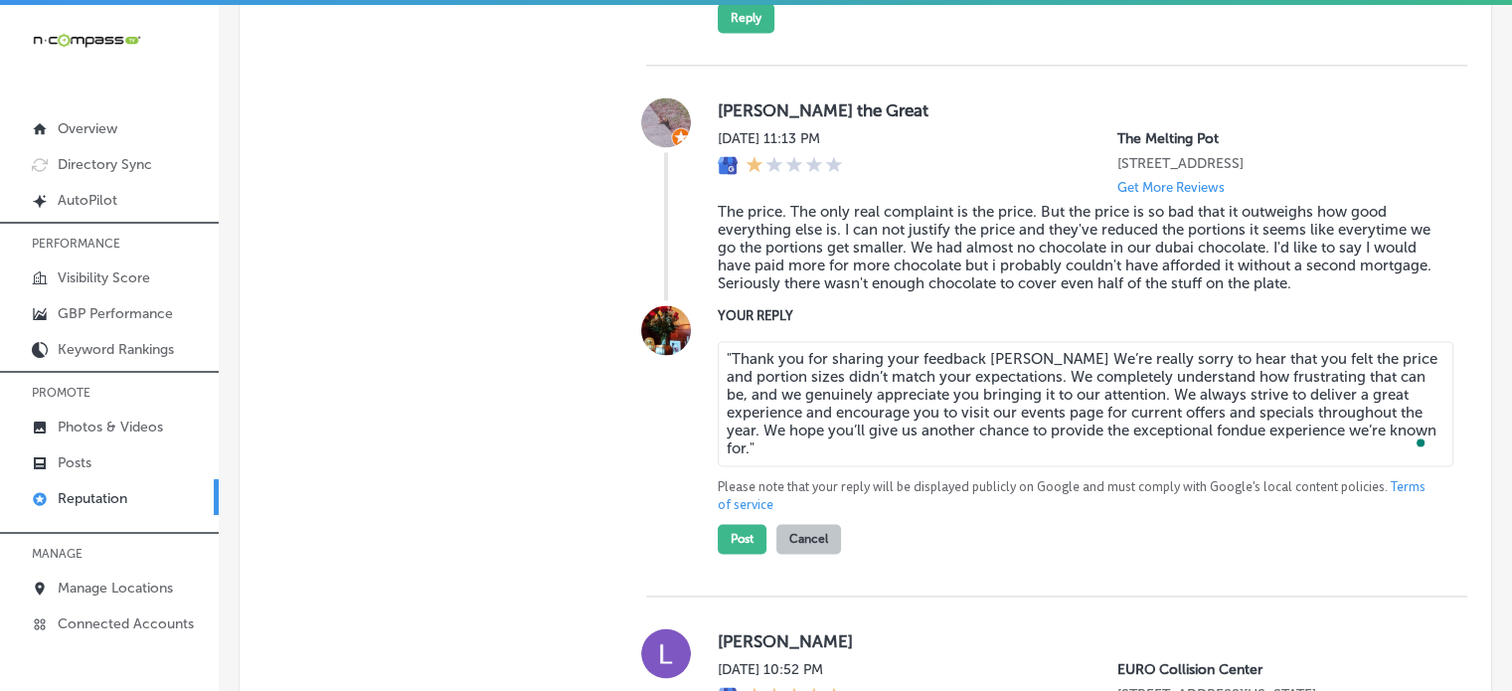
type textarea "x"
click at [728, 366] on textarea ""Thank you for sharing your feedback J.D. We’re really sorry to hear that you f…" at bounding box center [1086, 403] width 736 height 125
click at [785, 402] on textarea "Thank you for sharing your feedback J.D. We’re really sorry to hear that you fe…" at bounding box center [1086, 403] width 736 height 125
type textarea "Thank you for sharing your feedback, J.D. We’re really sorry to hear that you f…"
click at [741, 554] on button "Post" at bounding box center [742, 539] width 49 height 30
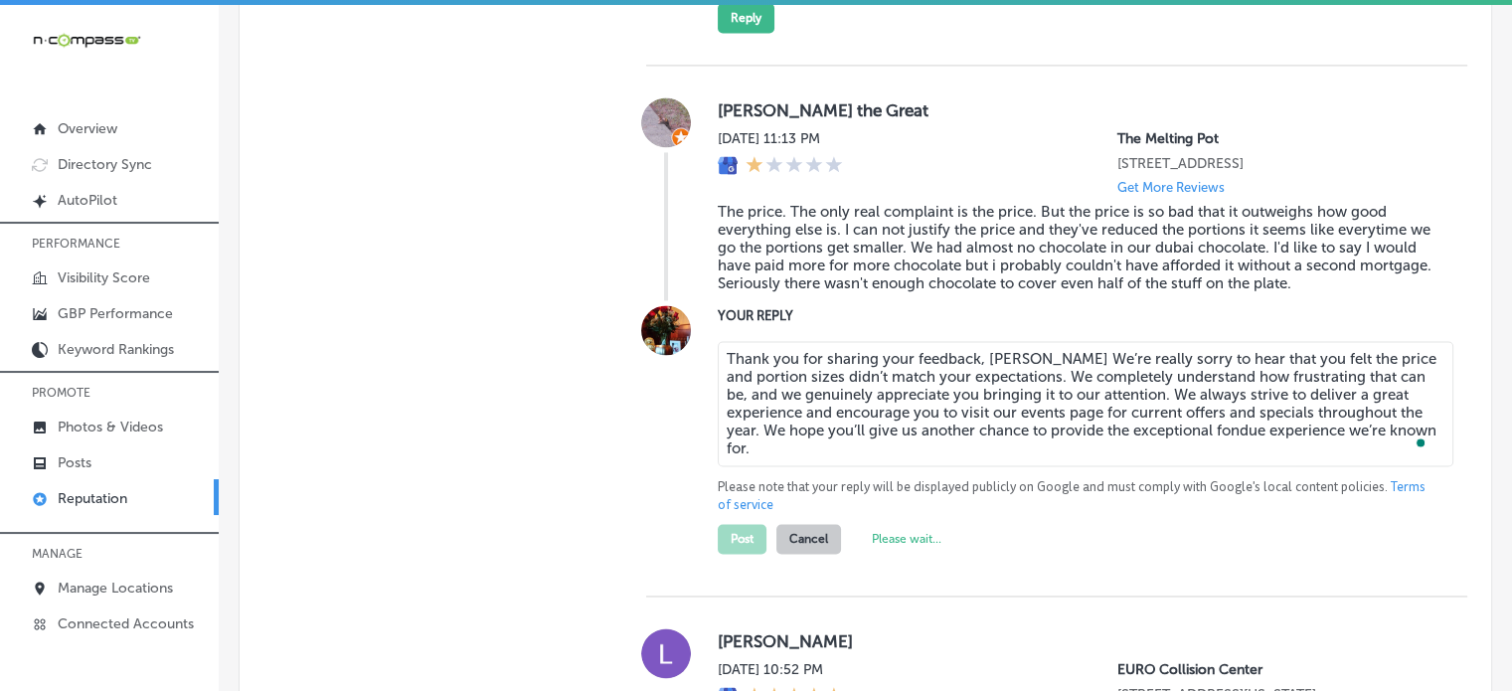
type textarea "x"
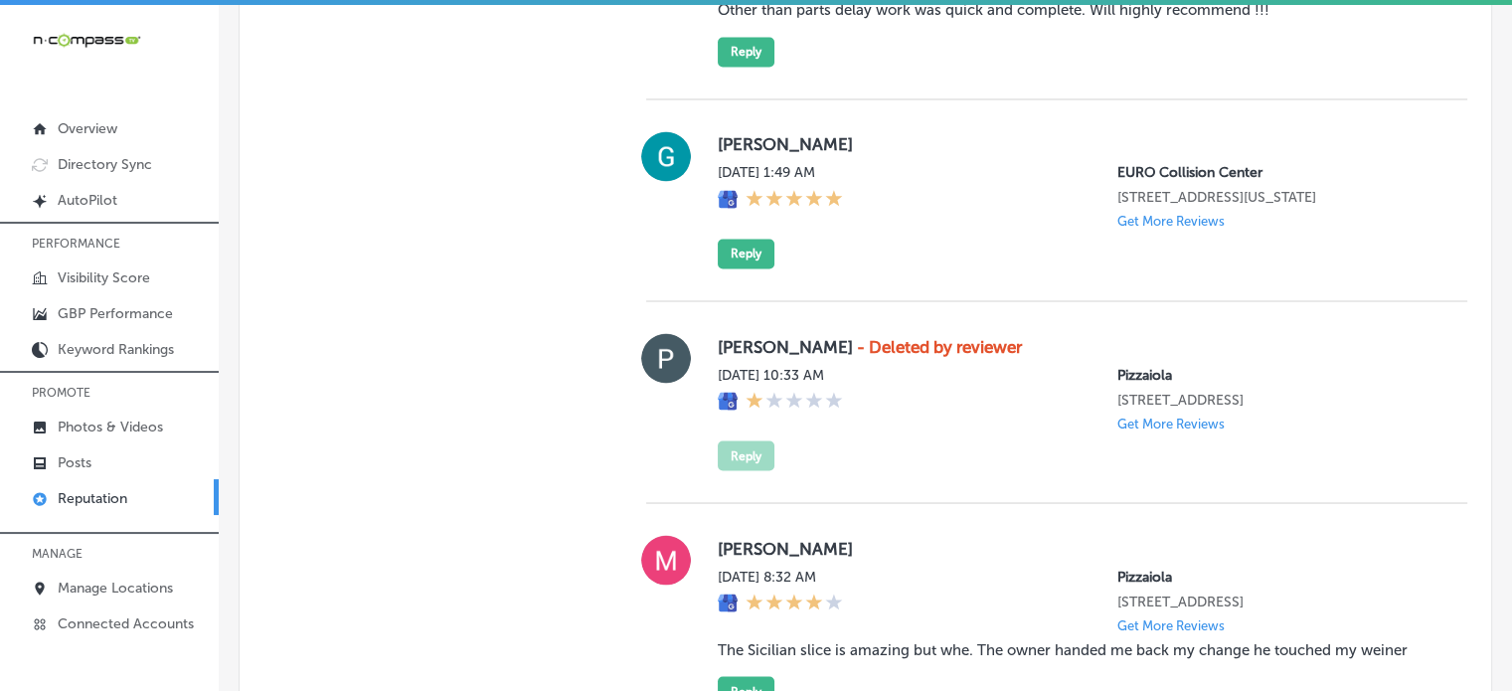
scroll to position [3554, 0]
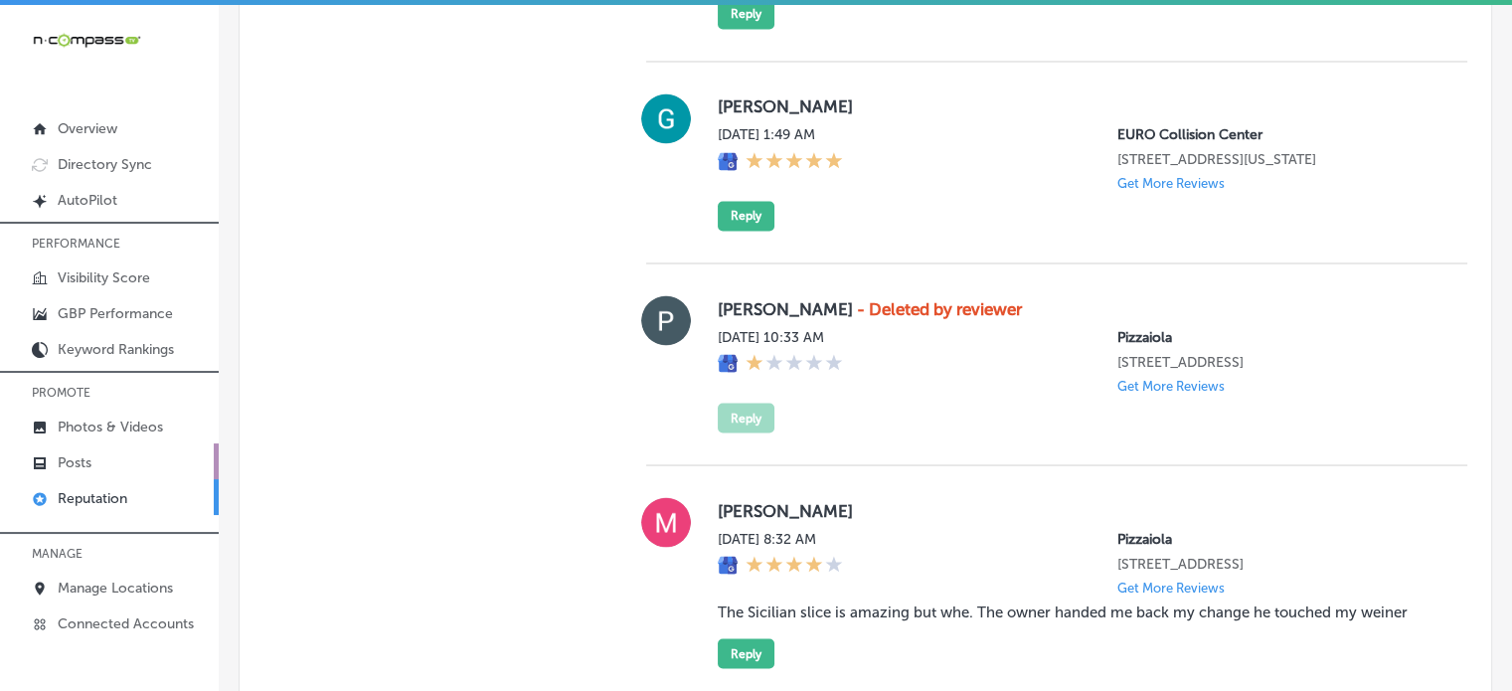
click at [92, 461] on link "Posts" at bounding box center [109, 461] width 219 height 36
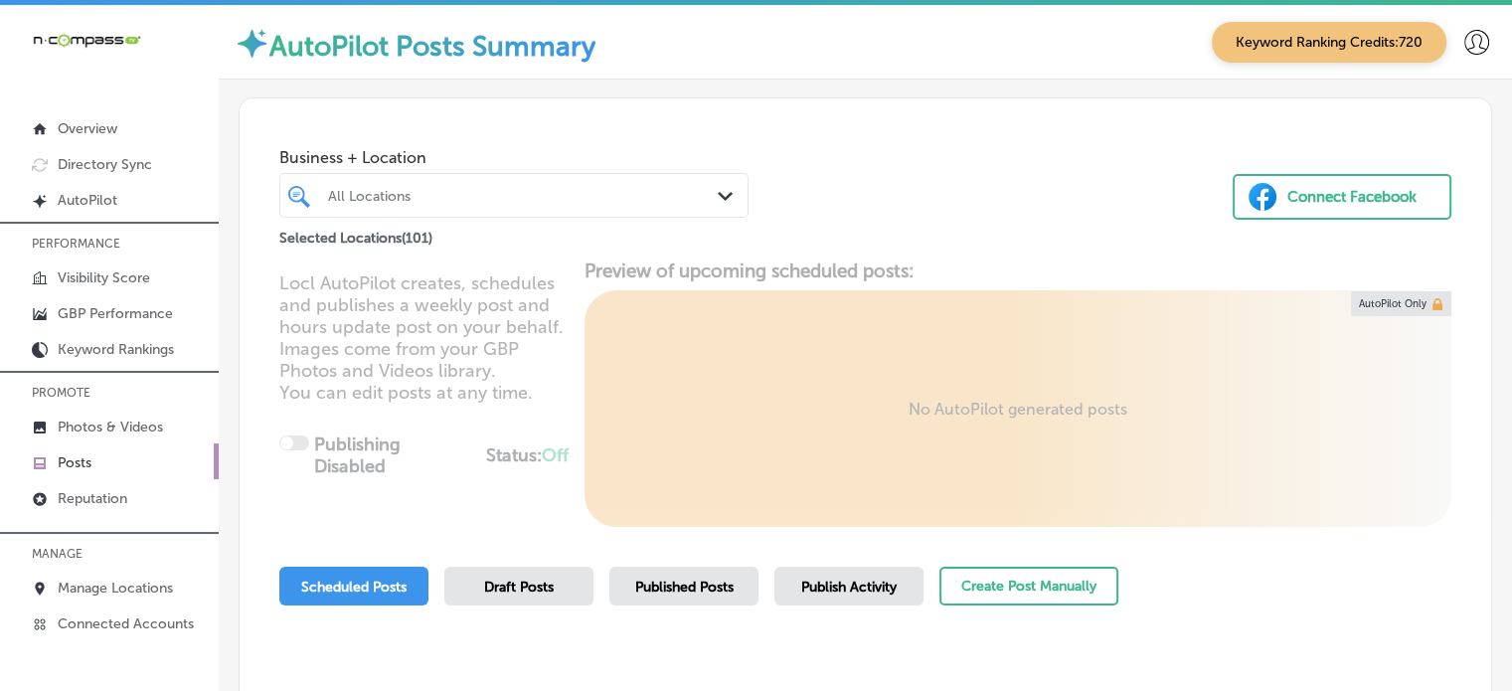
click at [513, 198] on div "All Locations" at bounding box center [524, 195] width 392 height 17
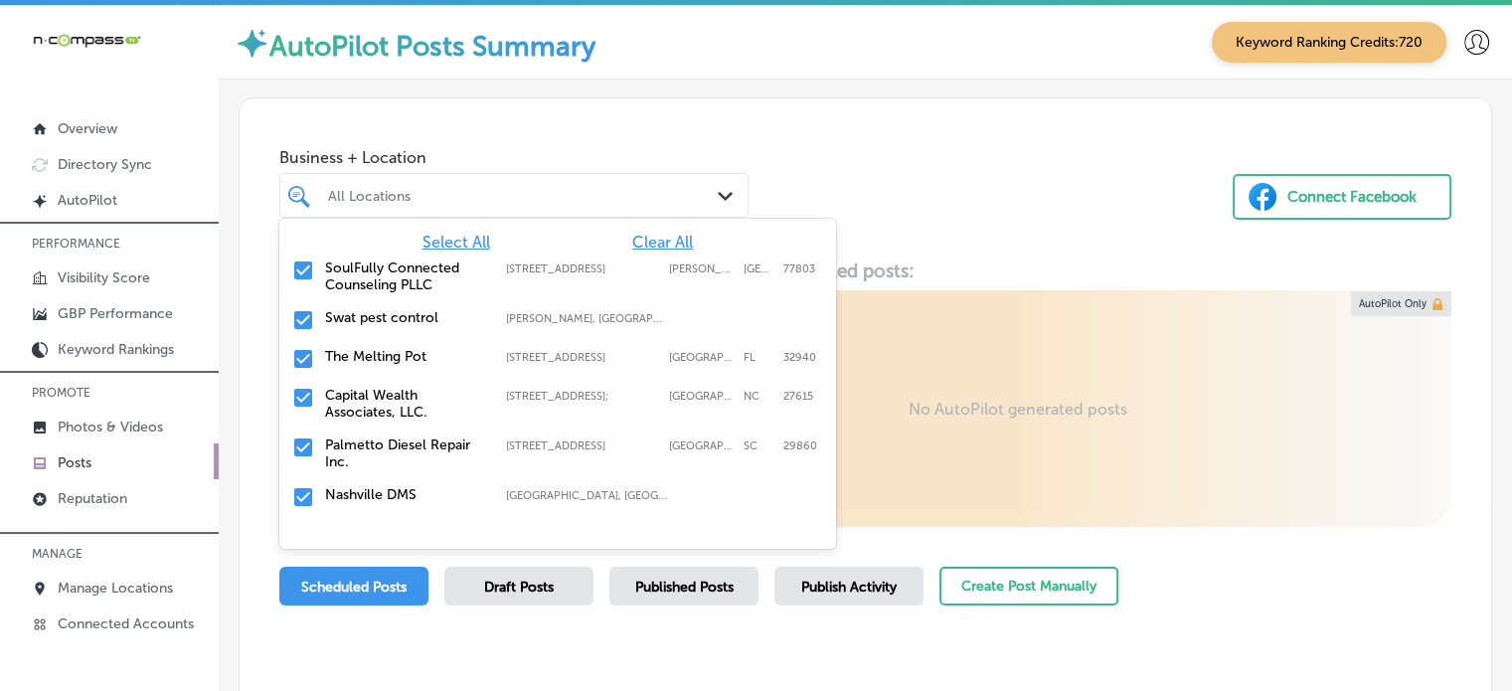
click at [642, 242] on span "Clear All" at bounding box center [662, 242] width 61 height 19
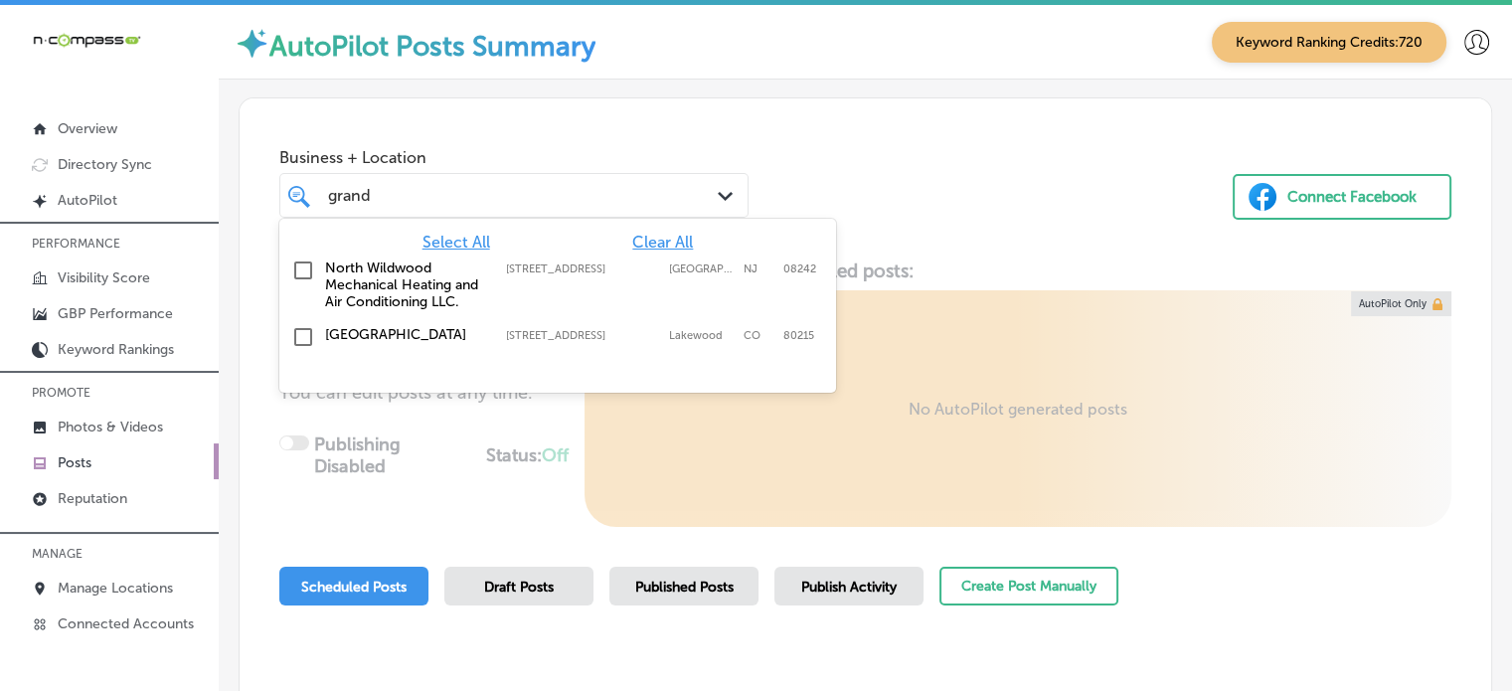
click at [467, 337] on label "[GEOGRAPHIC_DATA]" at bounding box center [405, 334] width 161 height 17
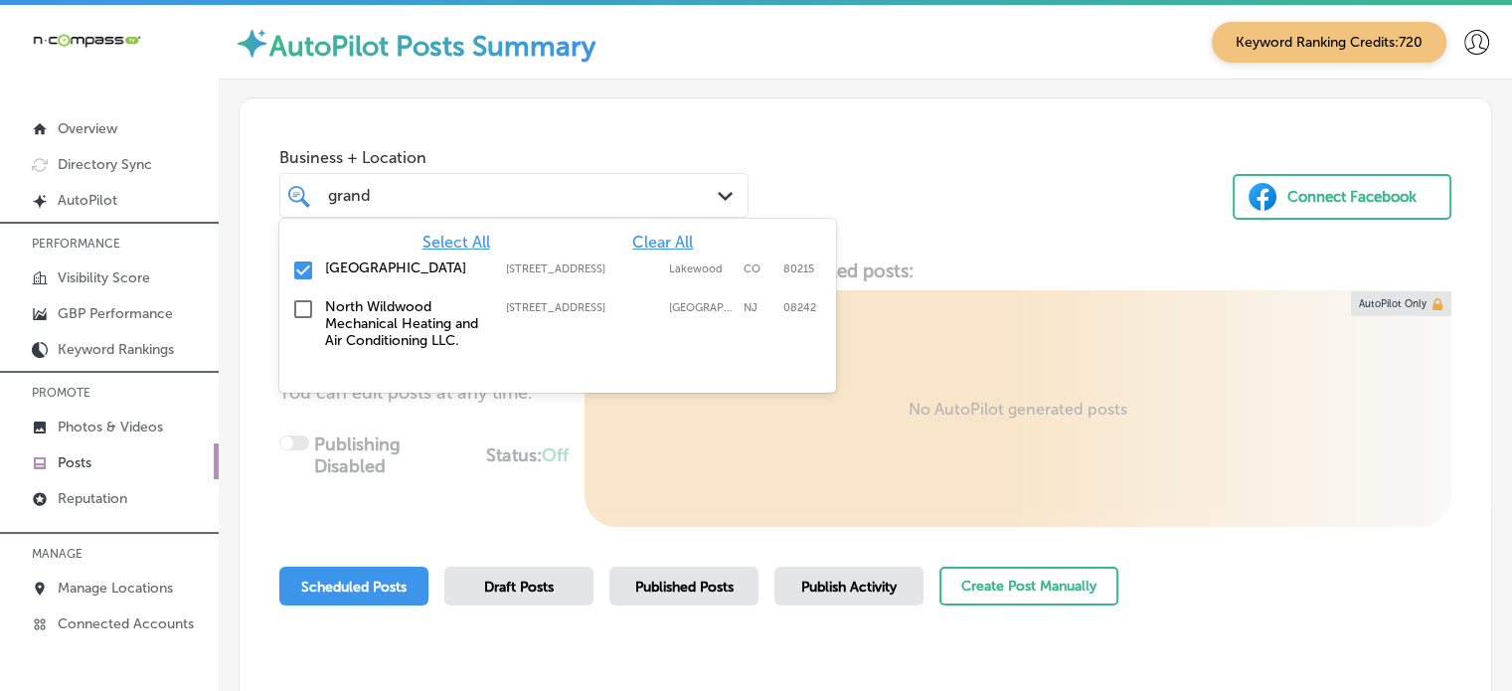
type input "grand"
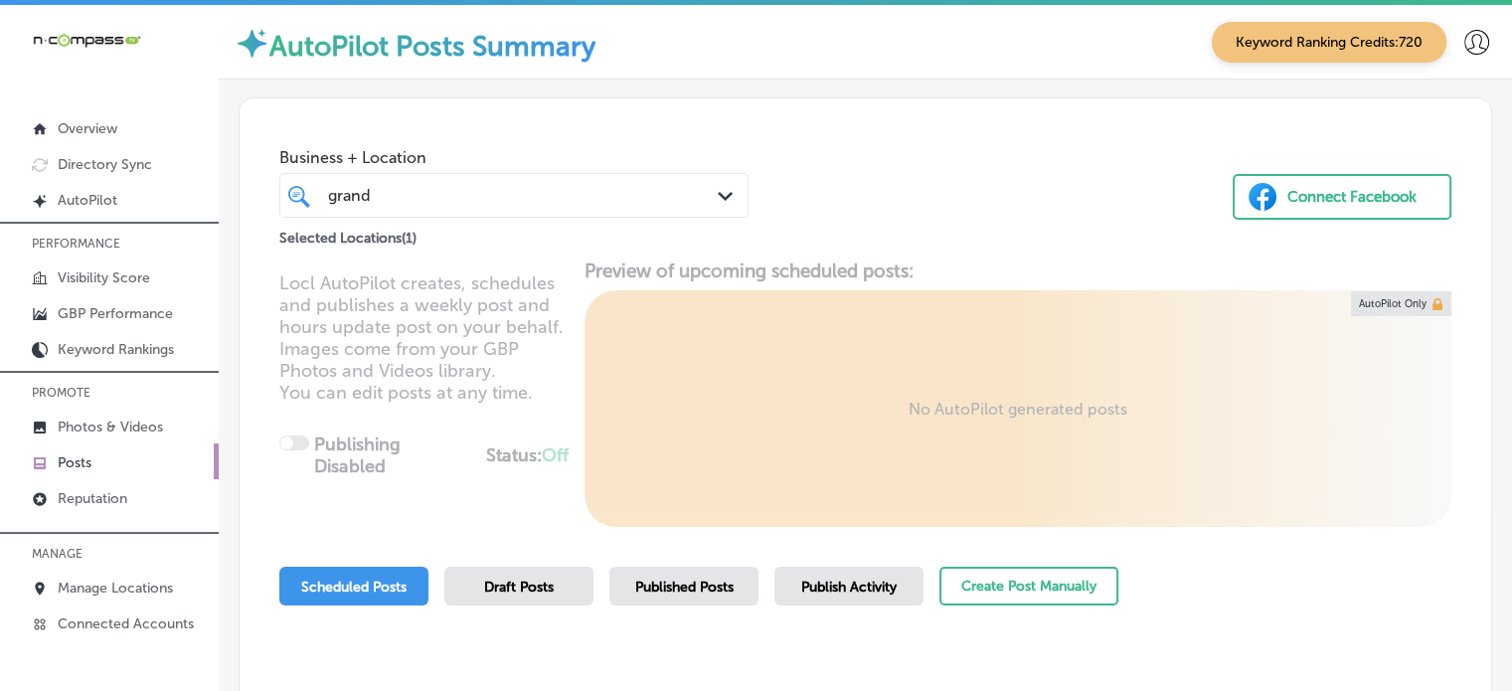
click at [852, 166] on div "Business + Location grand grand Path Created with Sketch. Selected Locations ( …" at bounding box center [865, 173] width 1251 height 151
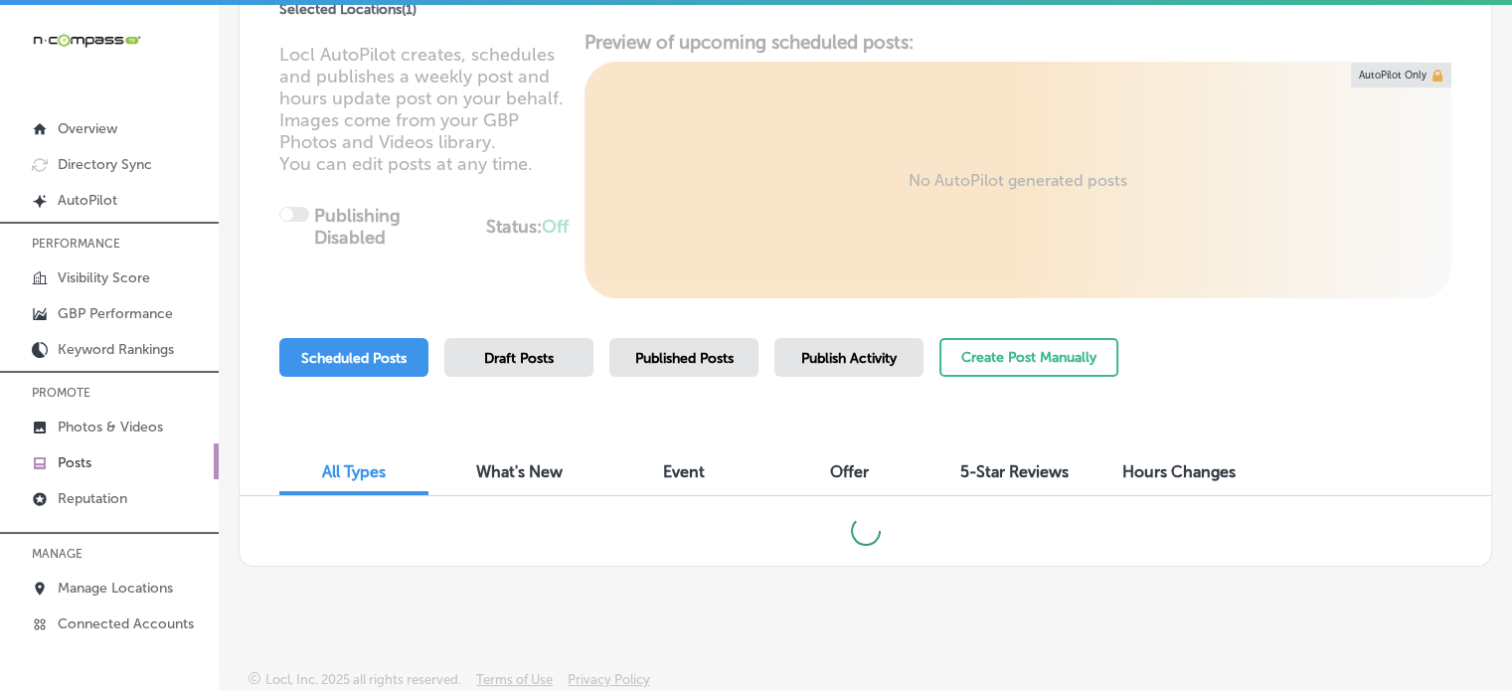
scroll to position [4, 0]
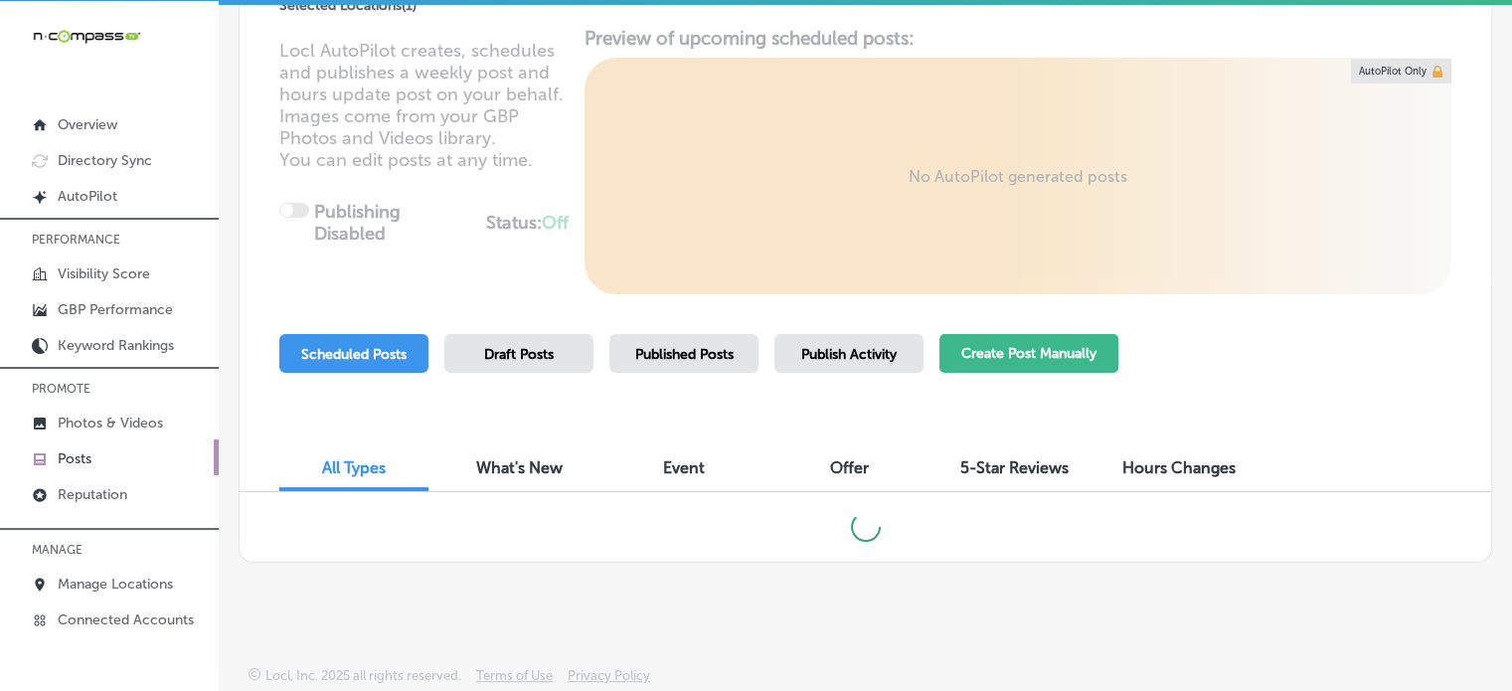
click at [1021, 354] on button "Create Post Manually" at bounding box center [1028, 353] width 179 height 39
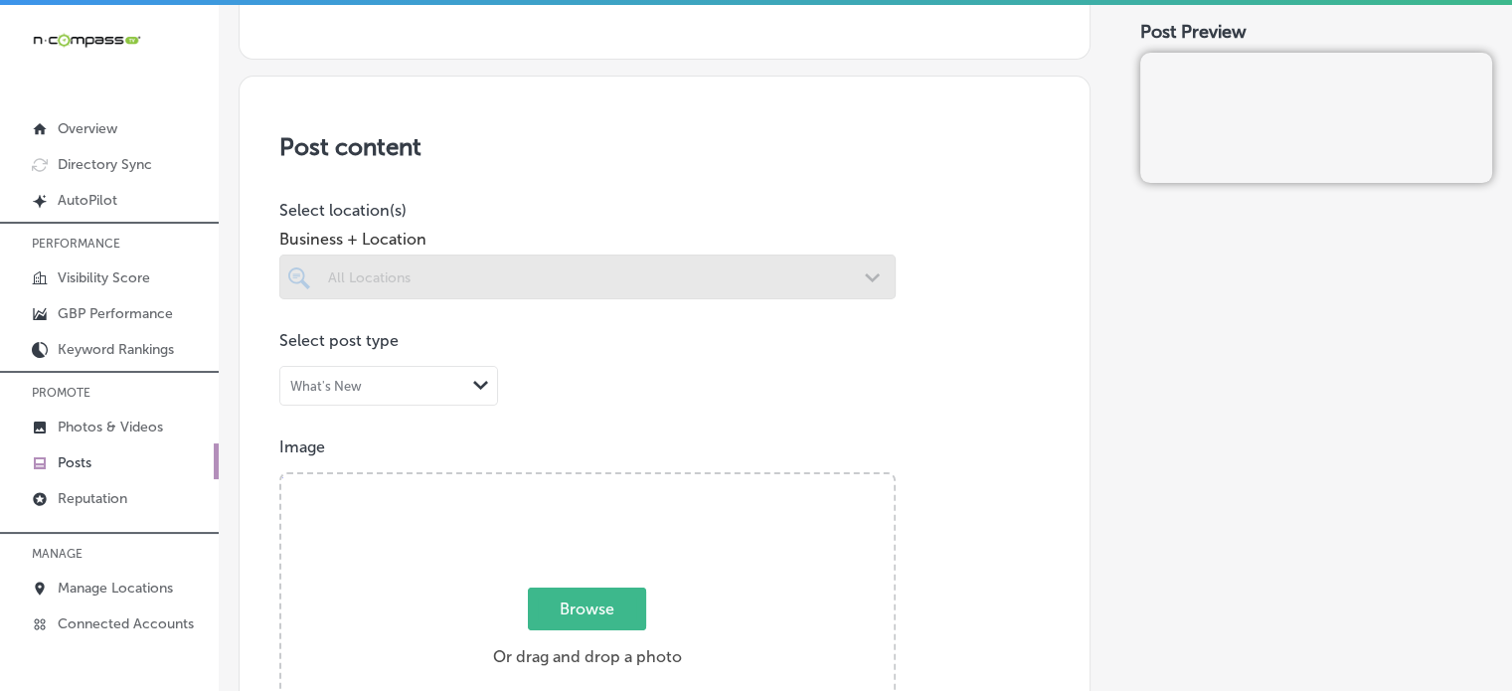
scroll to position [314, 0]
click at [781, 265] on div at bounding box center [587, 276] width 616 height 45
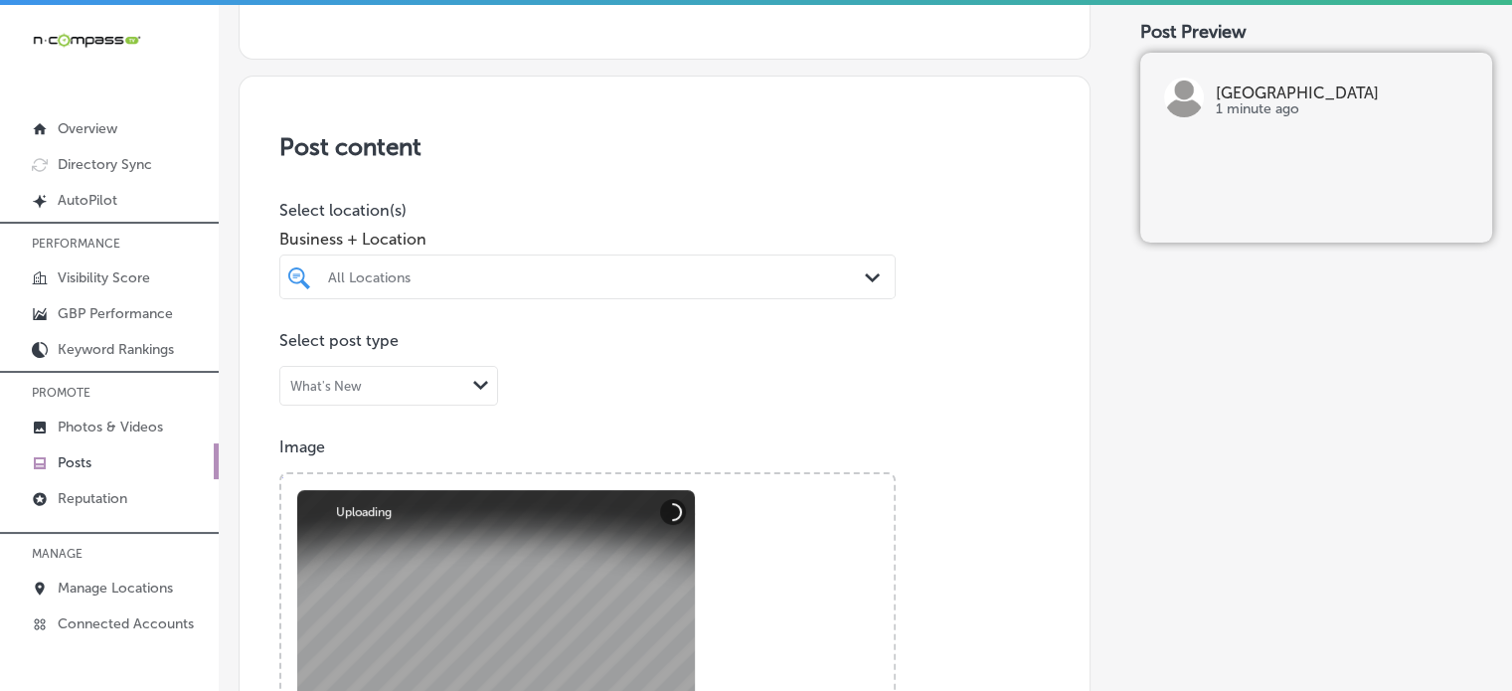
click at [567, 305] on div at bounding box center [587, 315] width 616 height 32
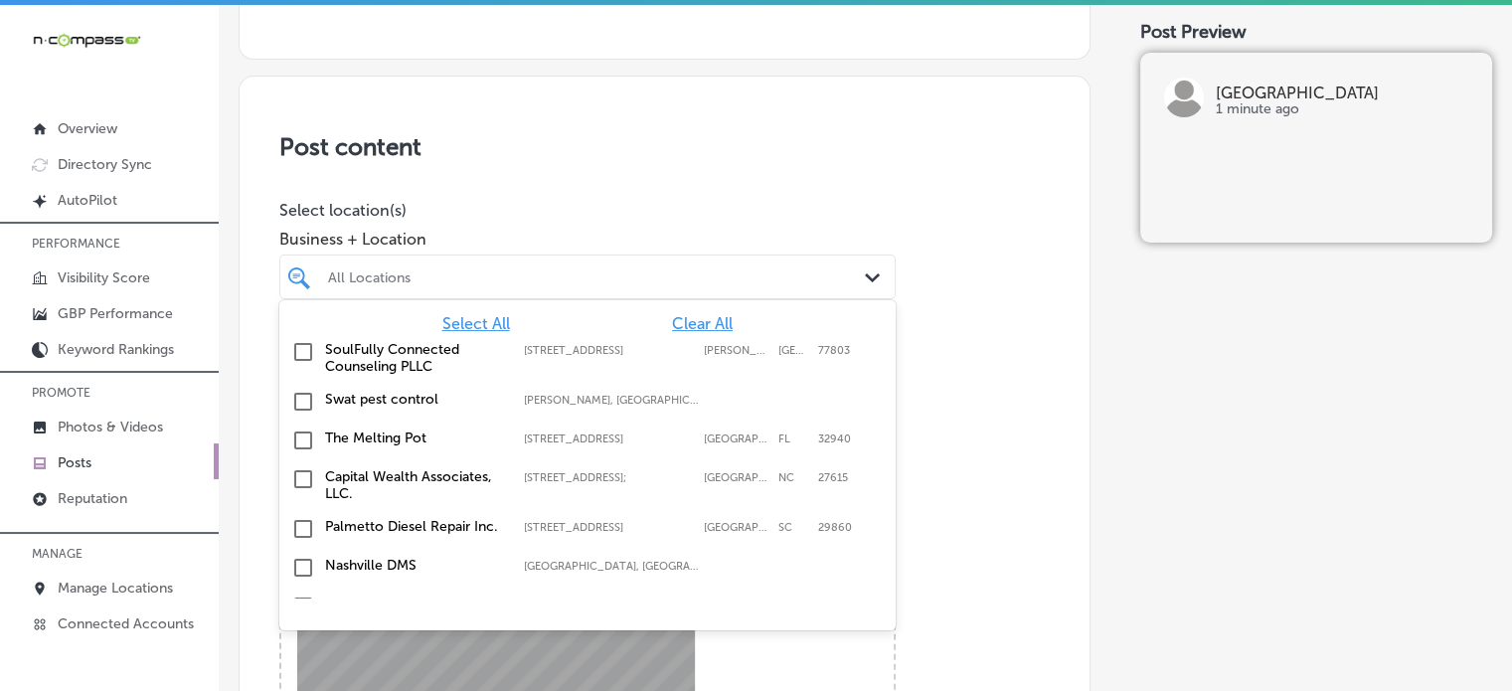
click at [557, 277] on div "All Locations" at bounding box center [597, 276] width 539 height 17
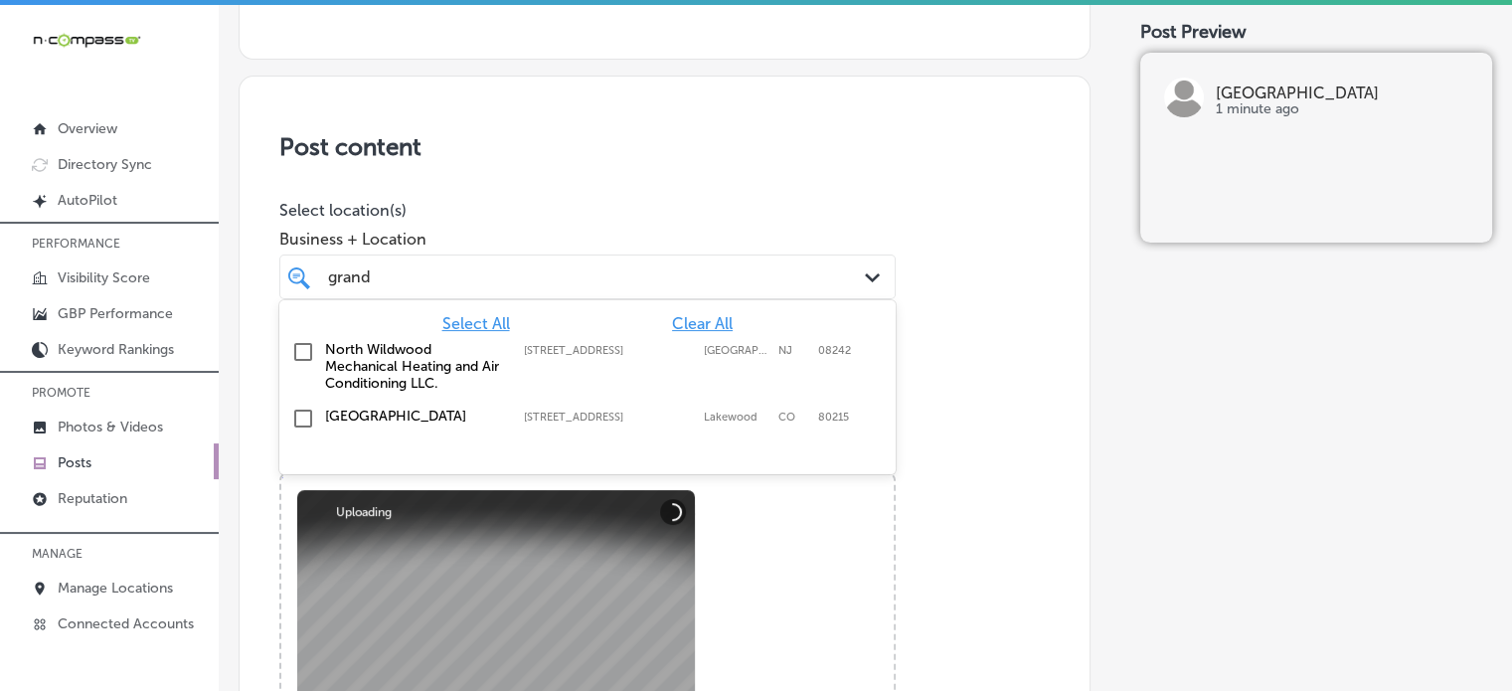
click at [375, 423] on label "[GEOGRAPHIC_DATA]" at bounding box center [414, 416] width 179 height 17
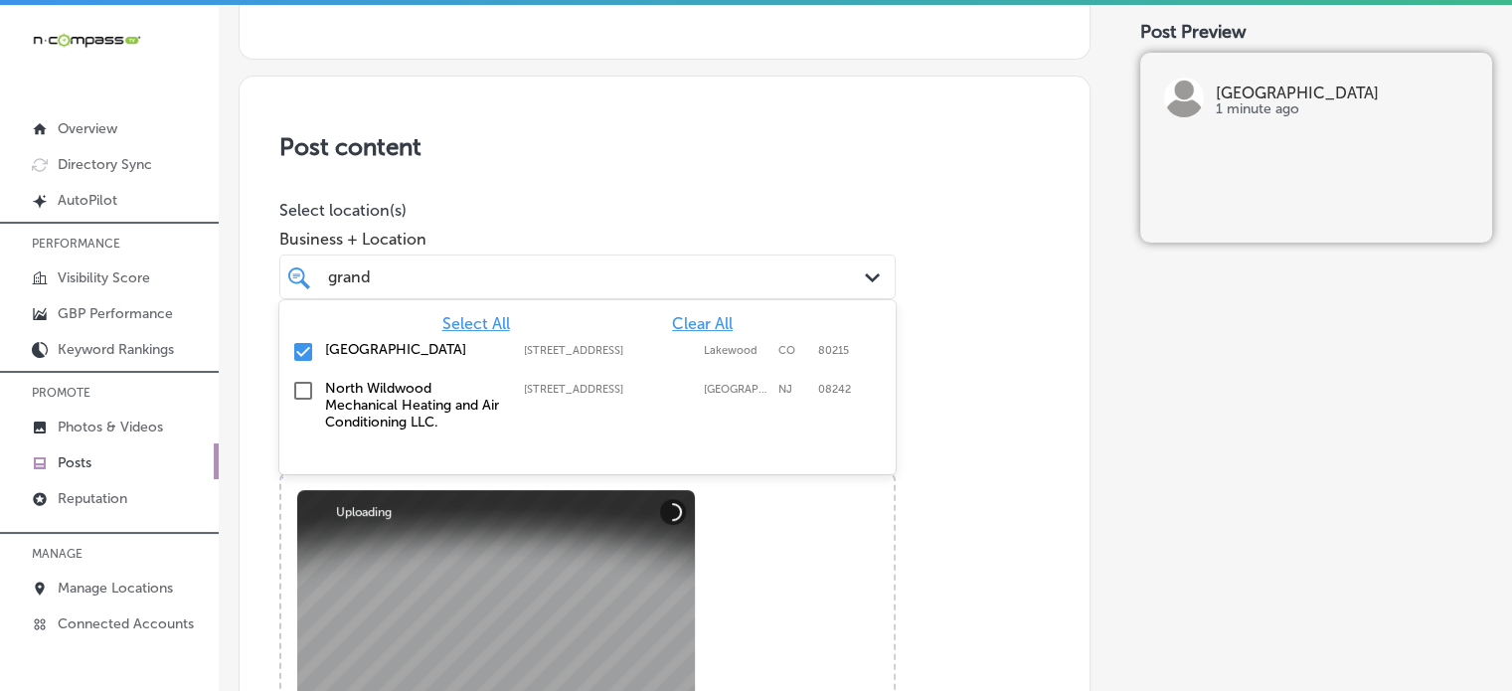
type input "grand"
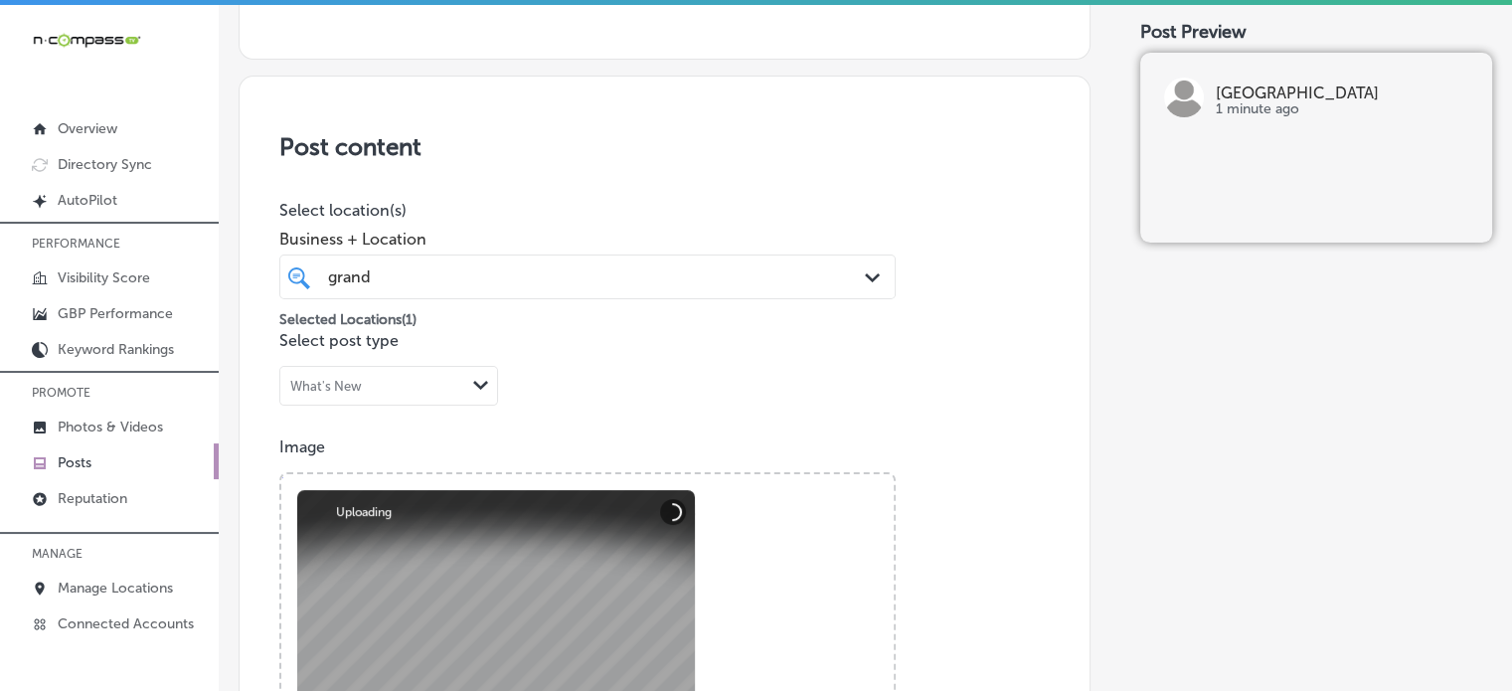
click at [643, 201] on p "Select location(s)" at bounding box center [587, 210] width 616 height 19
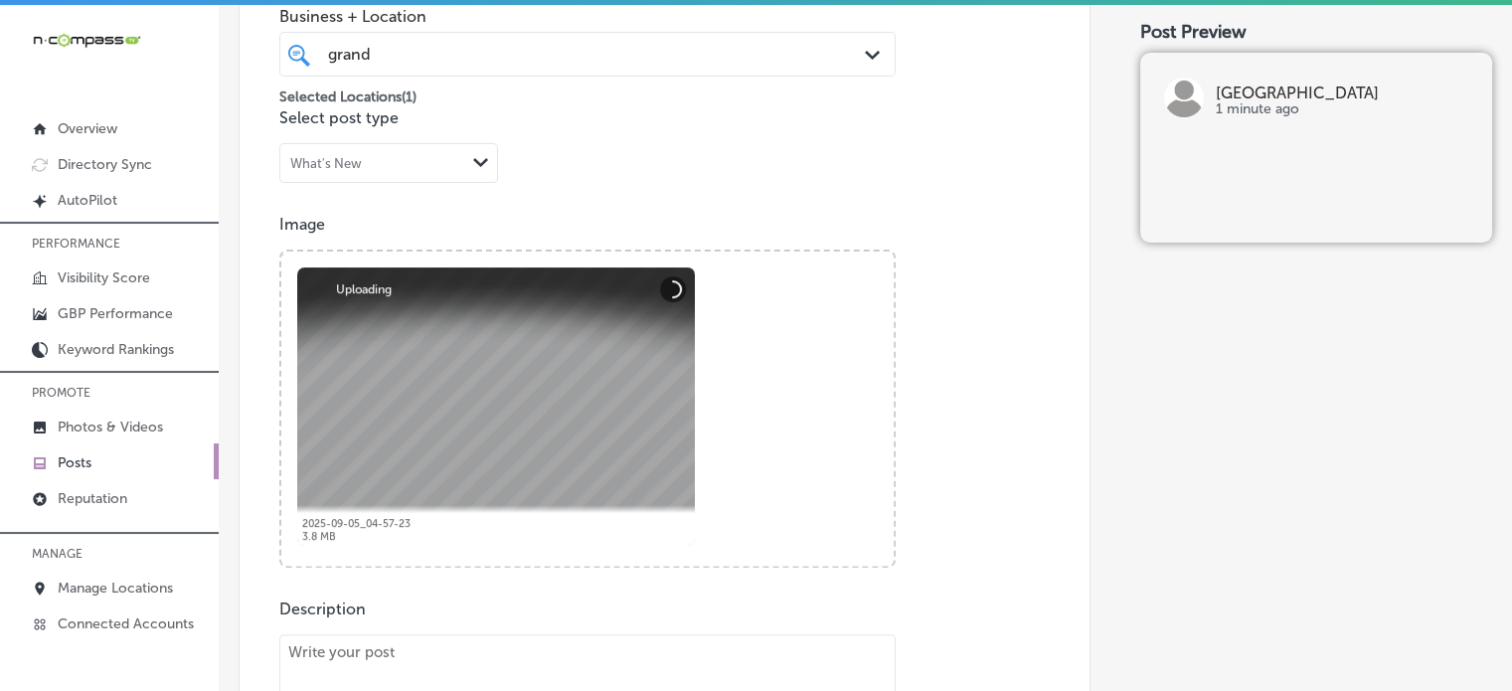
scroll to position [533, 0]
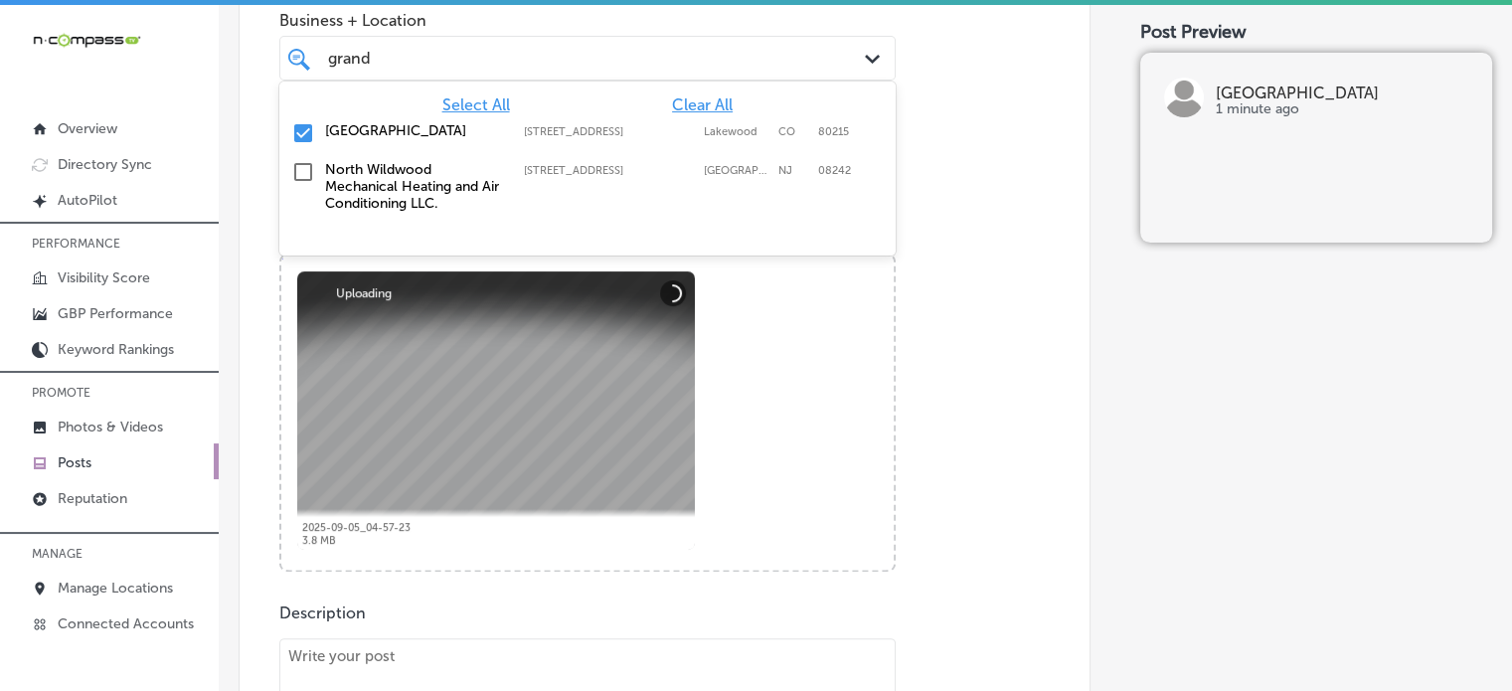
click at [641, 68] on div "grand grand" at bounding box center [561, 58] width 470 height 27
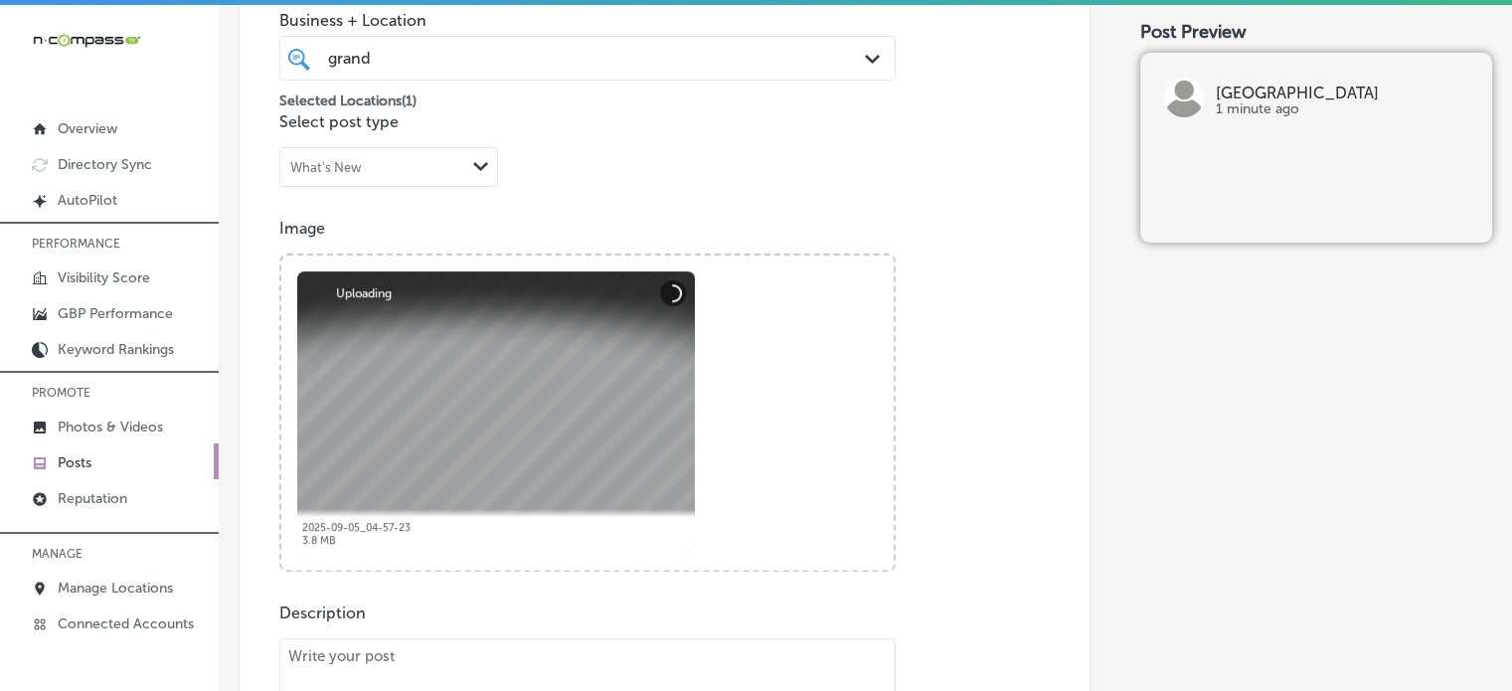
click at [641, 68] on div "grand grand" at bounding box center [561, 58] width 470 height 27
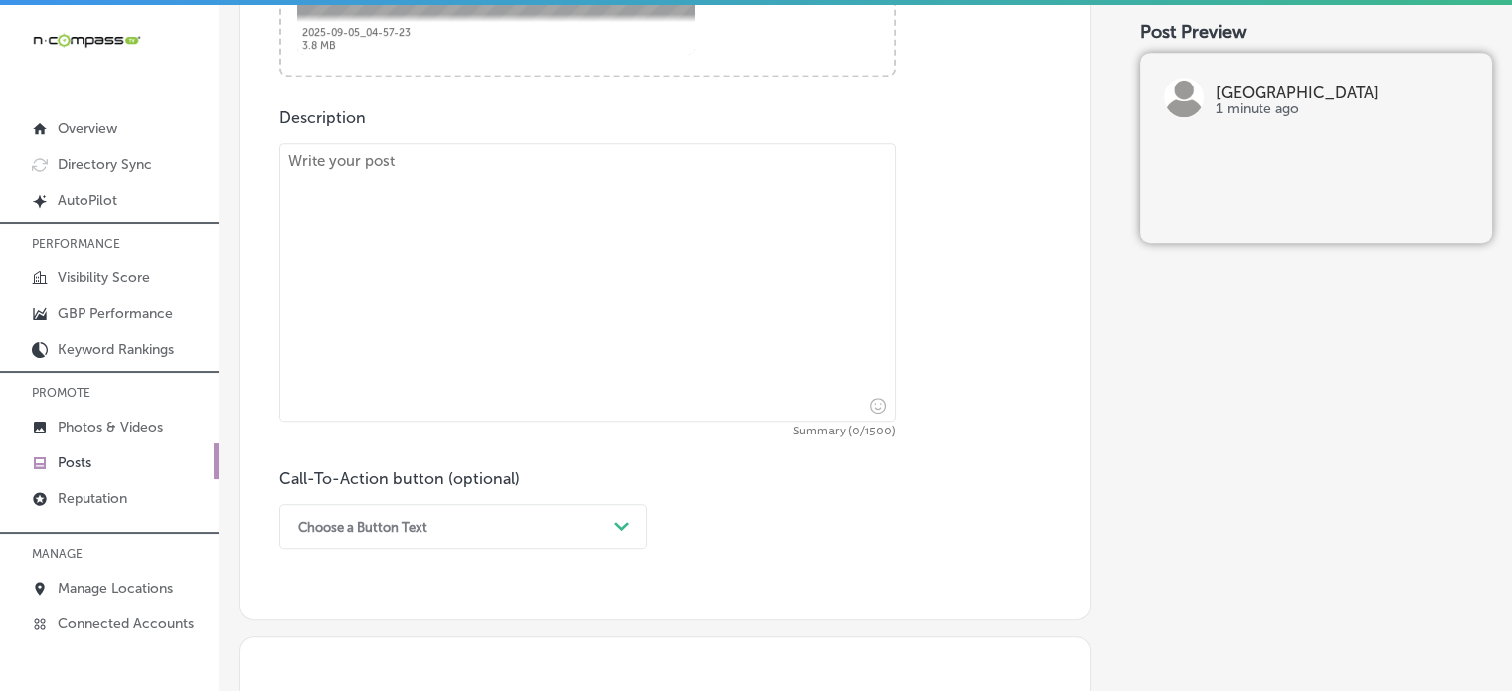
scroll to position [1033, 0]
click at [735, 345] on textarea "To enrich screen reader interactions, please activate Accessibility in Grammarl…" at bounding box center [587, 277] width 616 height 278
paste textarea ""If you're in need of a reliable pre-owned truck or SUV, Grand Valley Auto Lake…"
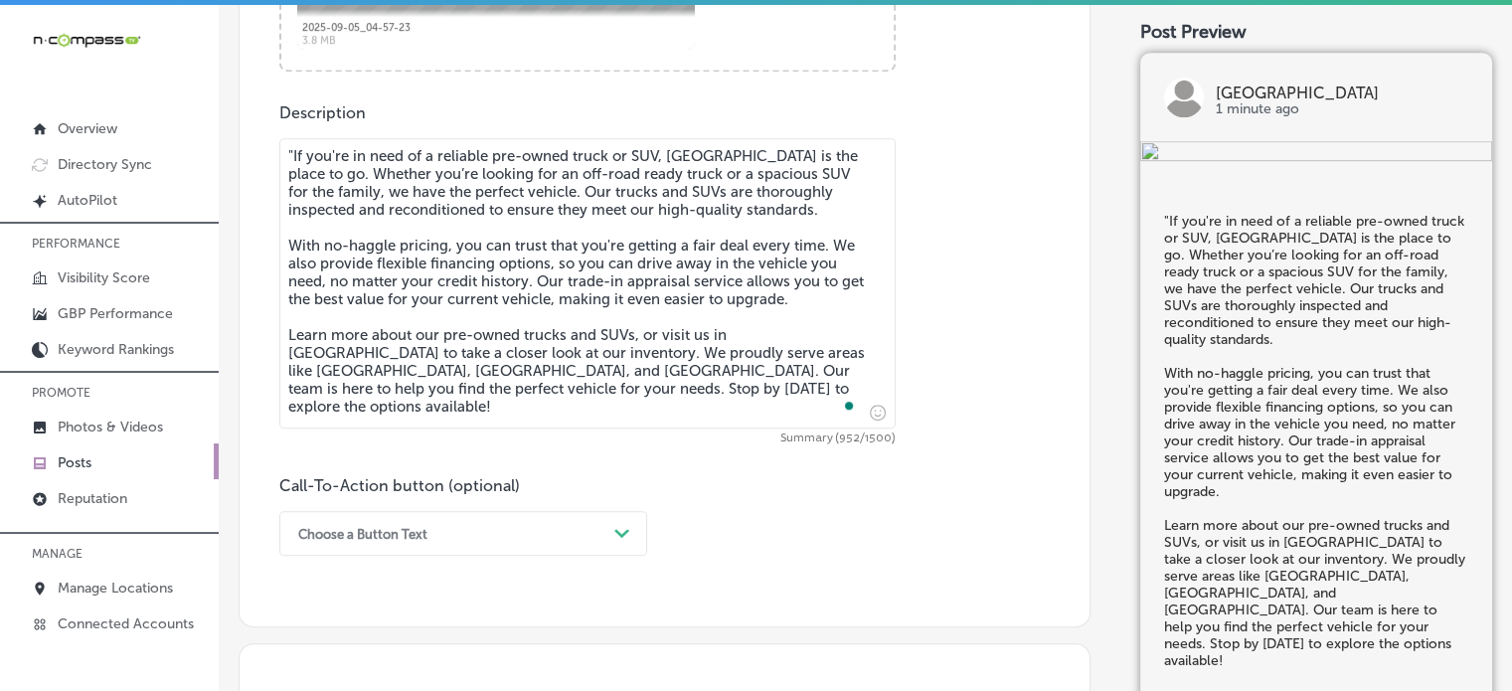
click at [292, 149] on textarea ""If you're in need of a reliable pre-owned truck or SUV, Grand Valley Auto Lake…" at bounding box center [587, 283] width 616 height 290
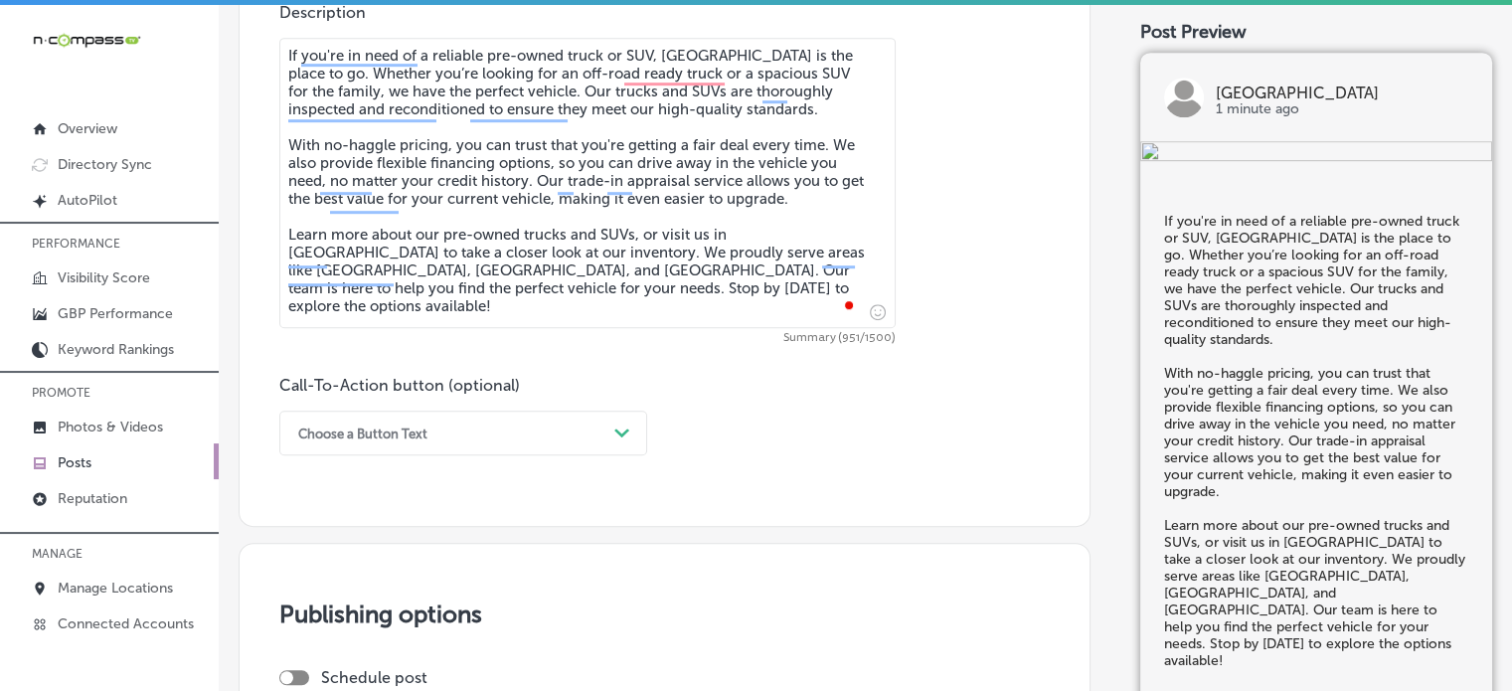
scroll to position [1132, 0]
type textarea "If you're in need of a reliable pre-owned truck or SUV, Grand Valley Auto Lakew…"
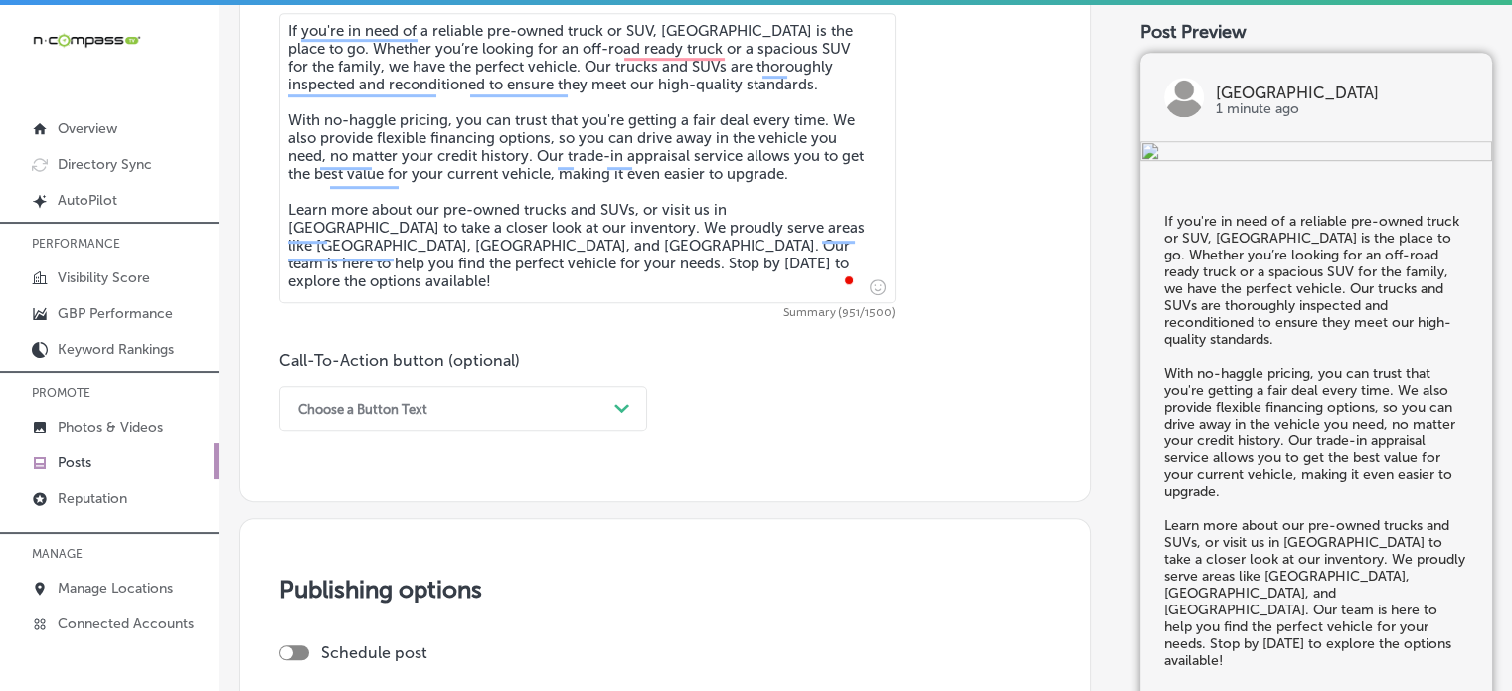
click at [481, 429] on div "Choose a Button Text Path Created with Sketch." at bounding box center [463, 408] width 368 height 45
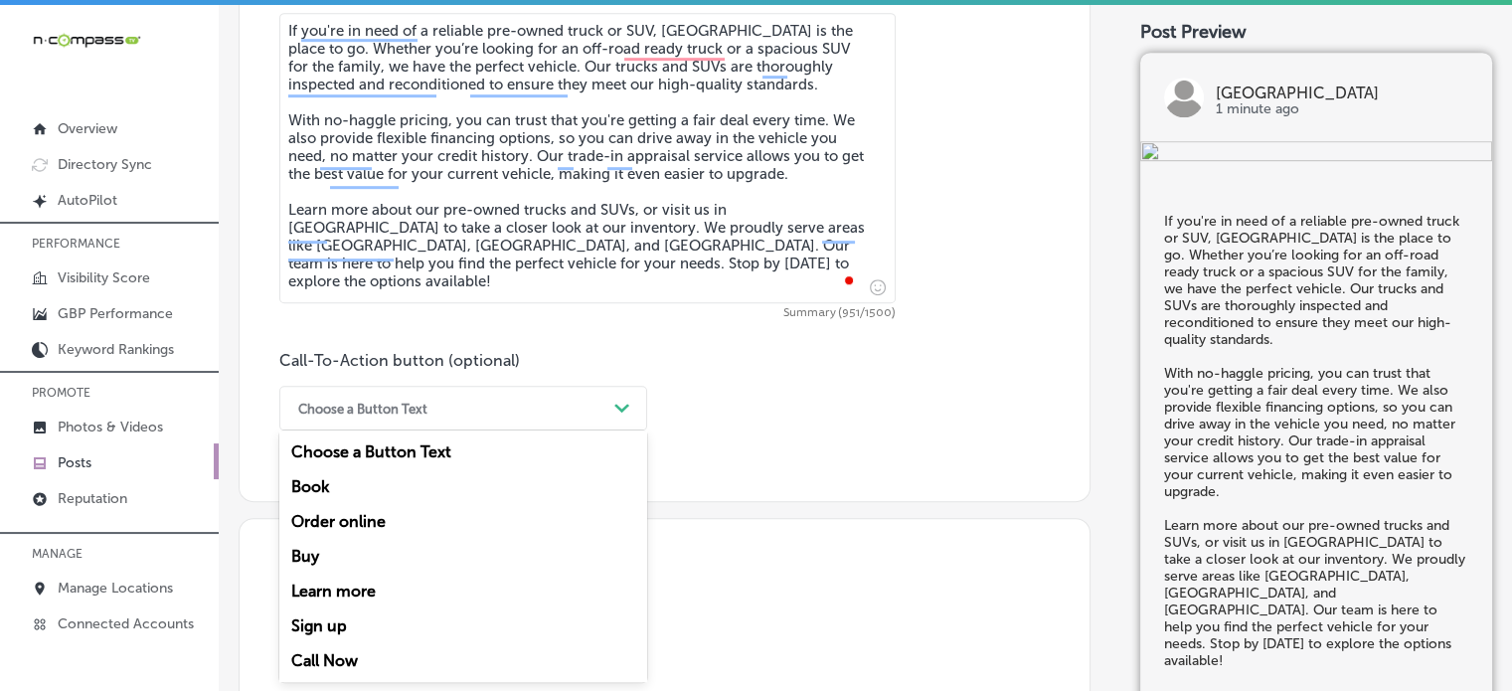
click at [349, 585] on div "Learn more" at bounding box center [463, 591] width 368 height 35
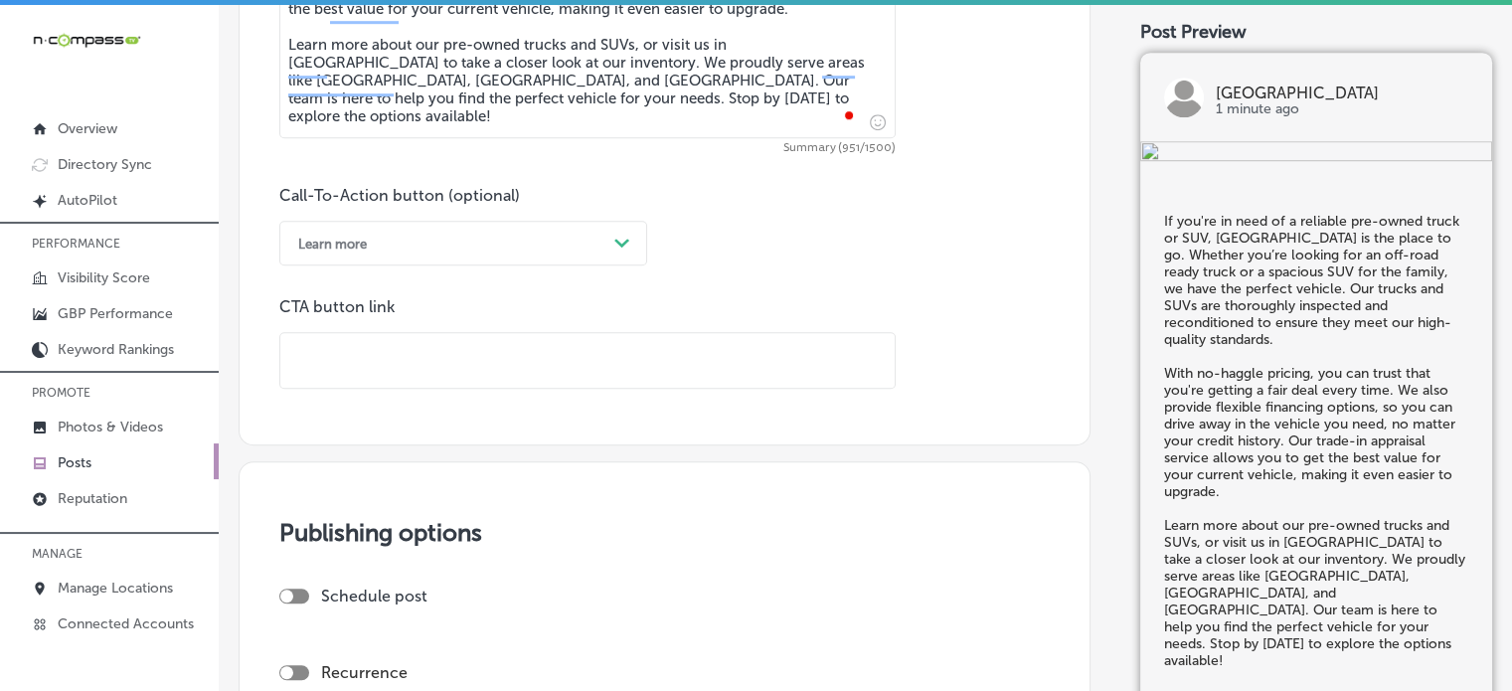
scroll to position [1325, 0]
click at [493, 344] on input "text" at bounding box center [587, 358] width 614 height 55
paste input "https://www.gvalakewood.com/"
type input "https://www.gvalakewood.com/"
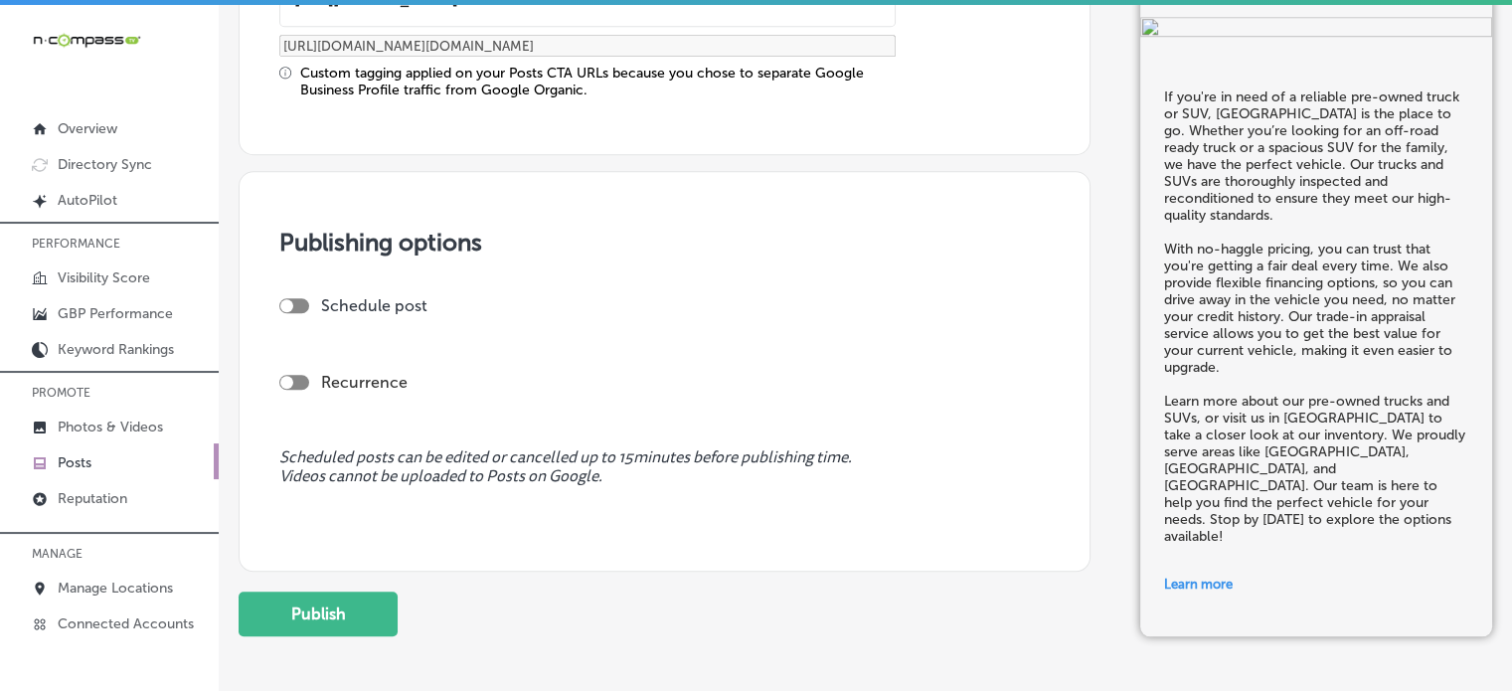
scroll to position [1772, 0]
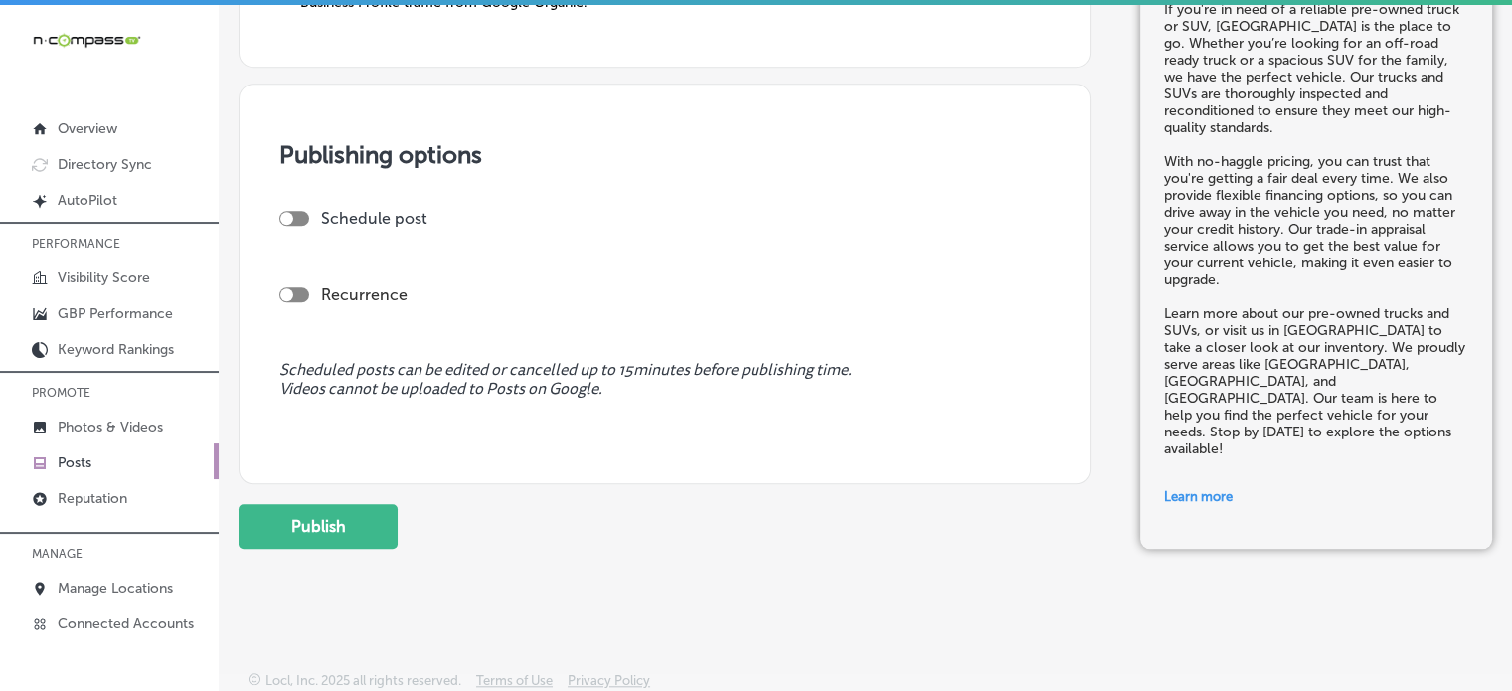
click at [305, 214] on div at bounding box center [294, 218] width 30 height 15
checkbox input "true"
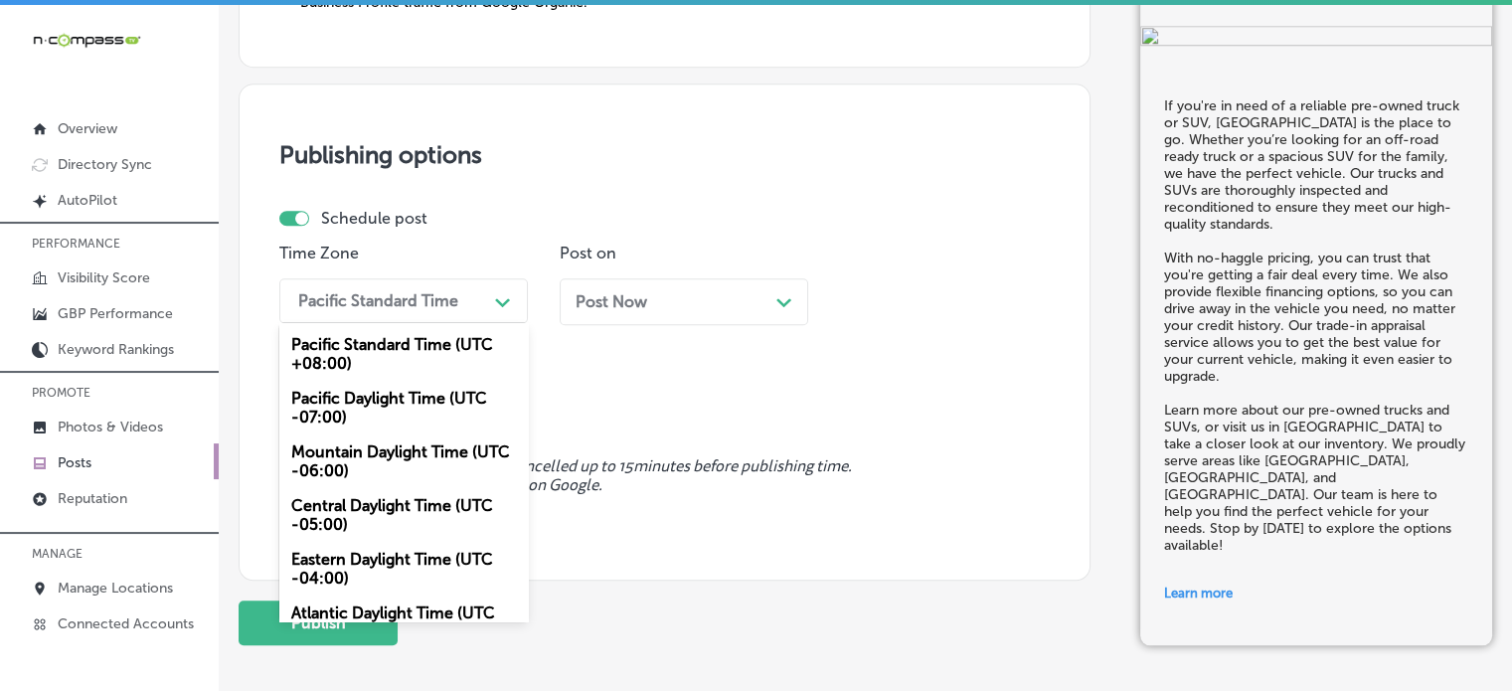
click at [378, 293] on div "Pacific Standard Time" at bounding box center [378, 300] width 160 height 19
click at [394, 460] on div "Mountain Daylight Time (UTC -06:00)" at bounding box center [403, 461] width 248 height 54
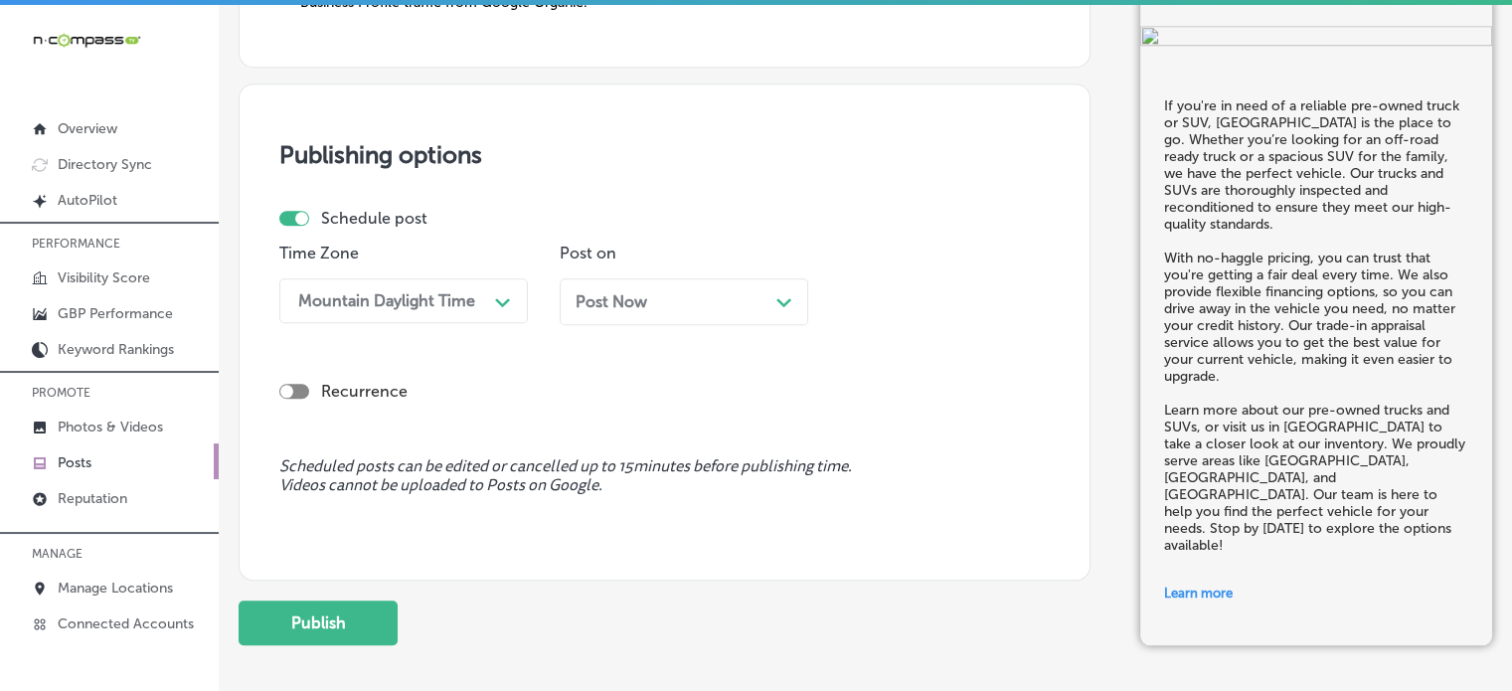
click at [633, 311] on div "Post Now Path Created with Sketch." at bounding box center [684, 301] width 248 height 47
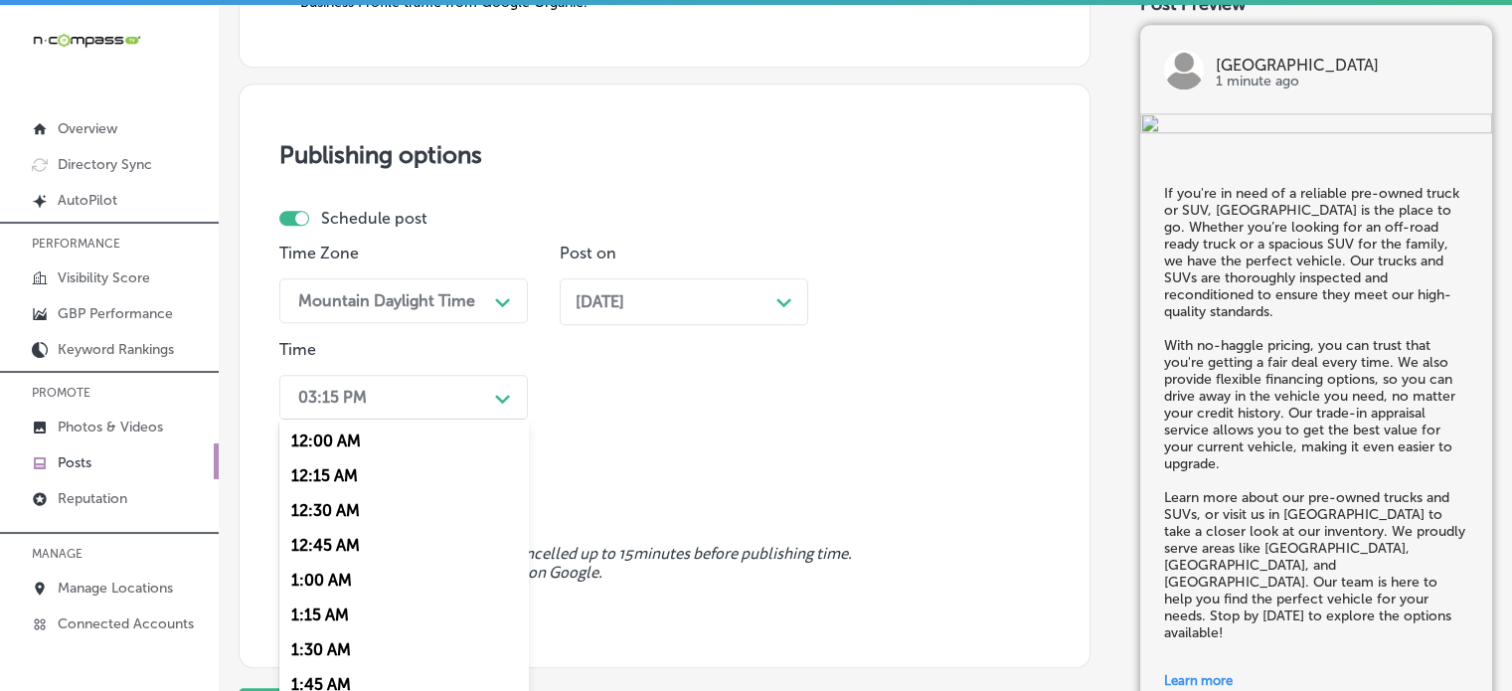
scroll to position [1805, 0]
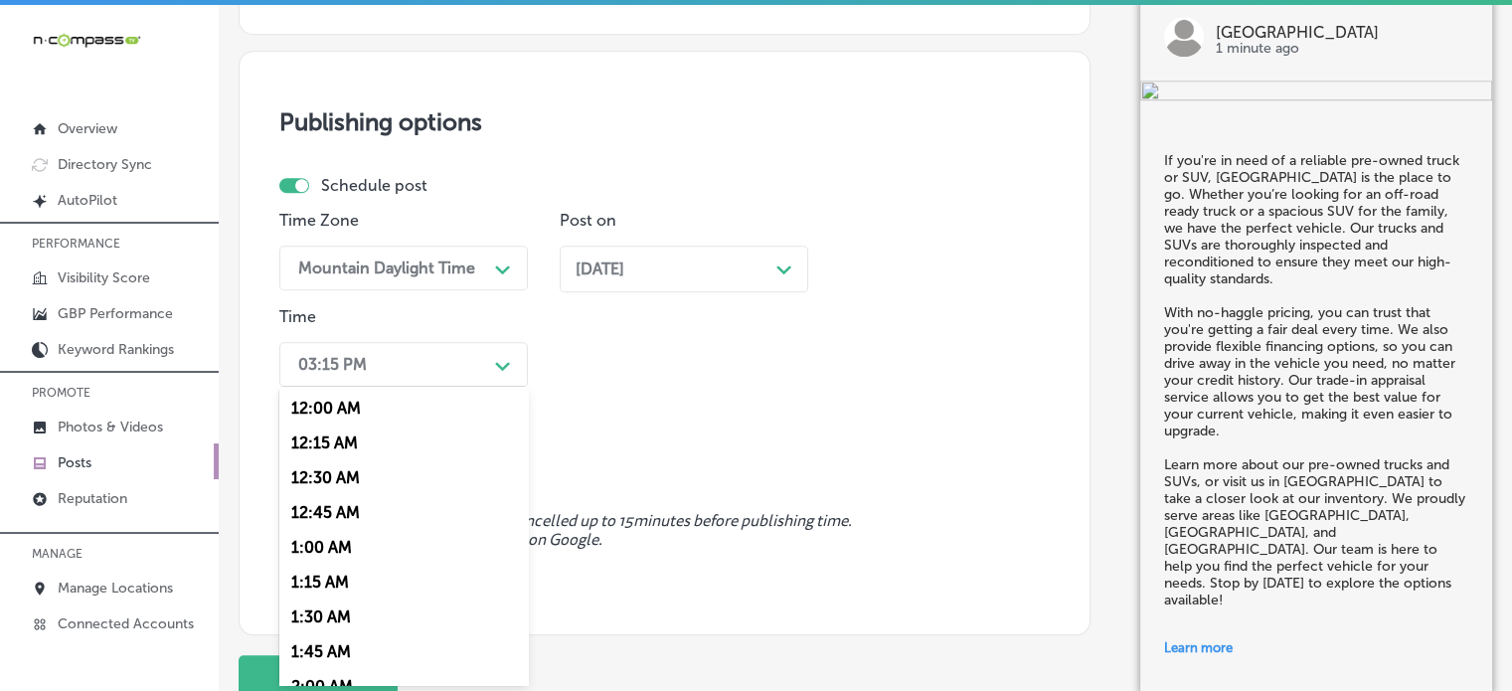
click at [461, 387] on div "option 12:00 AM focused, 1 of 96. 96 results available. Use Up and Down to choo…" at bounding box center [403, 364] width 248 height 45
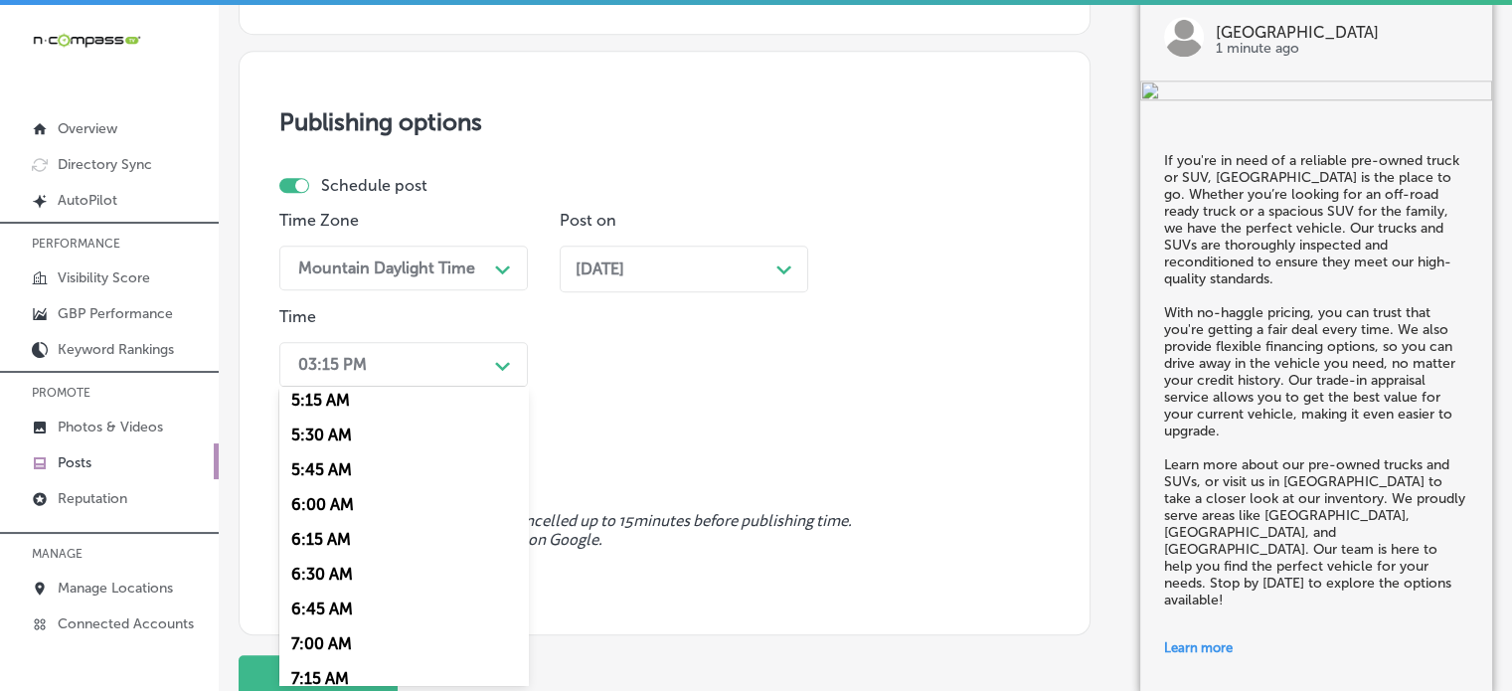
scroll to position [775, 0]
click at [332, 606] on div "7:00 AM" at bounding box center [403, 606] width 248 height 35
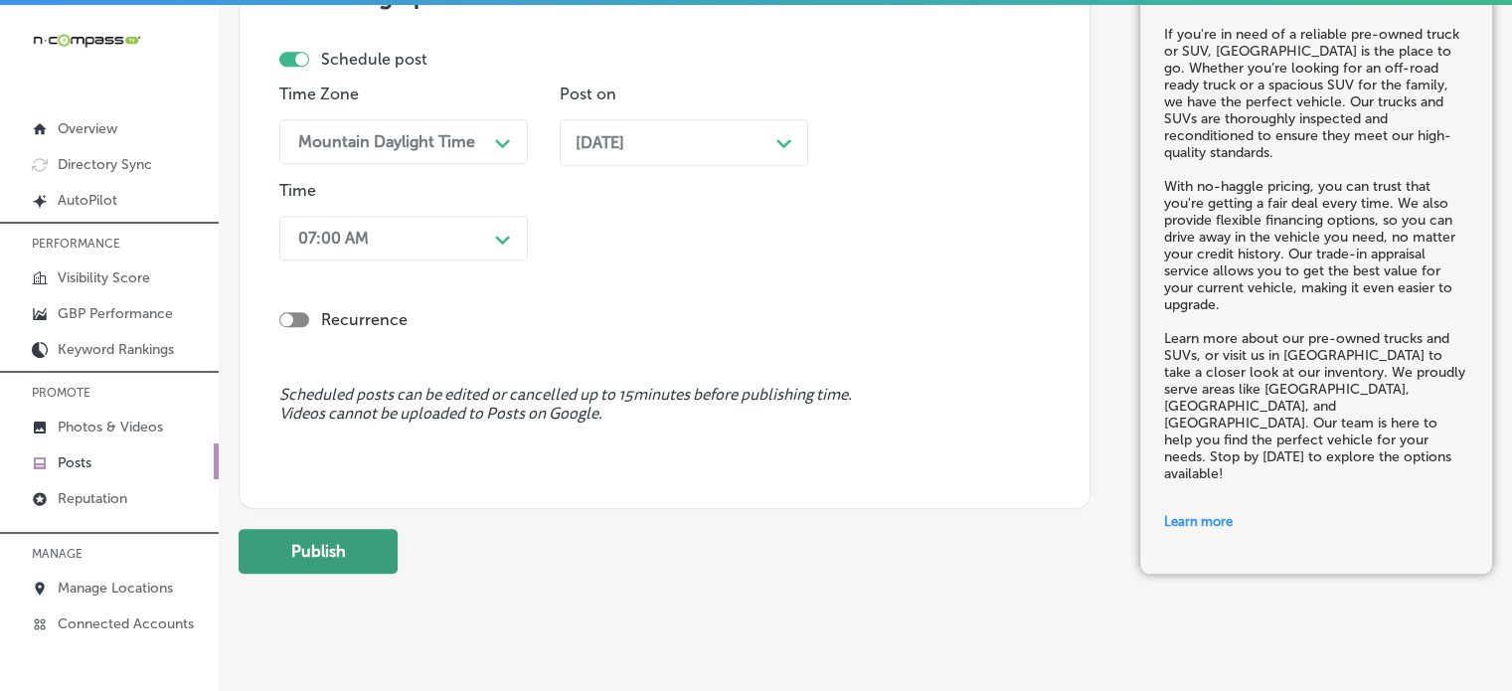
scroll to position [1932, 0]
click at [350, 551] on button "Publish" at bounding box center [318, 550] width 159 height 45
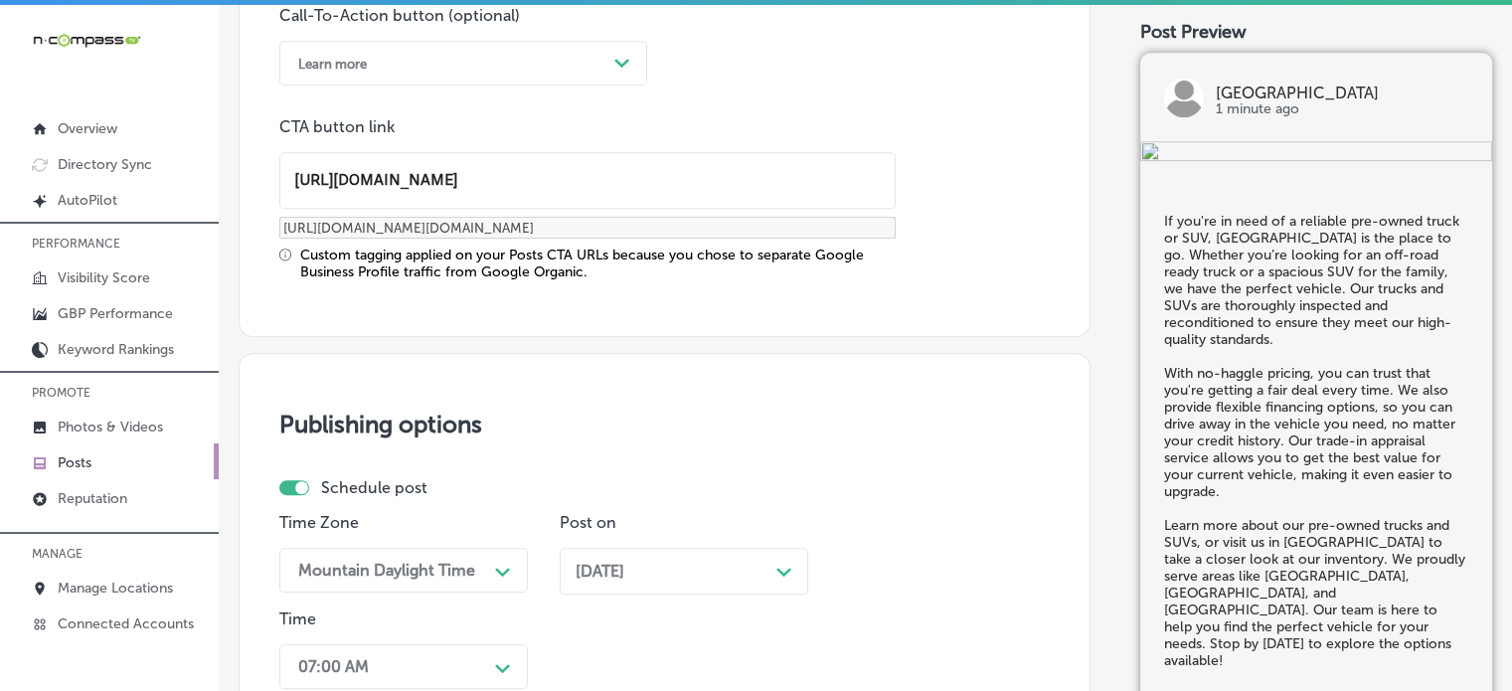
scroll to position [1501, 0]
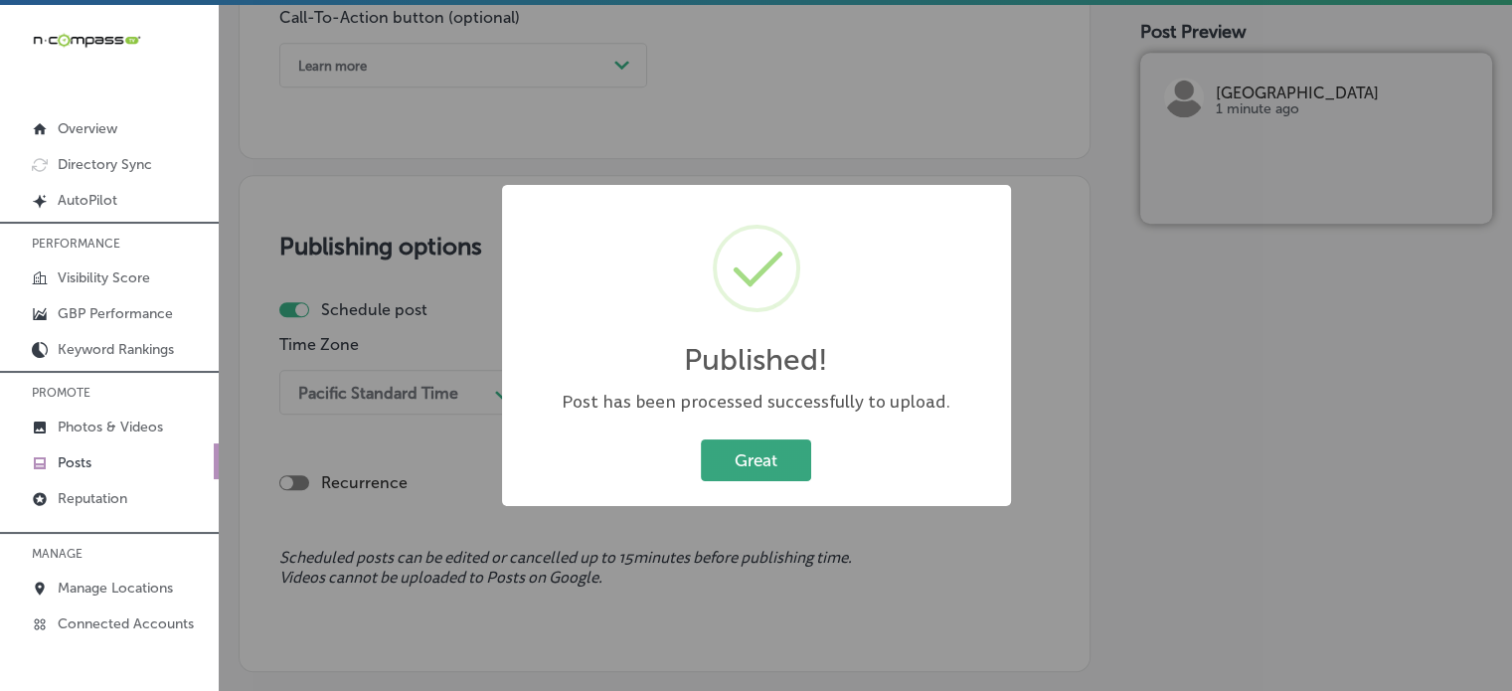
click at [744, 467] on button "Great" at bounding box center [756, 459] width 110 height 41
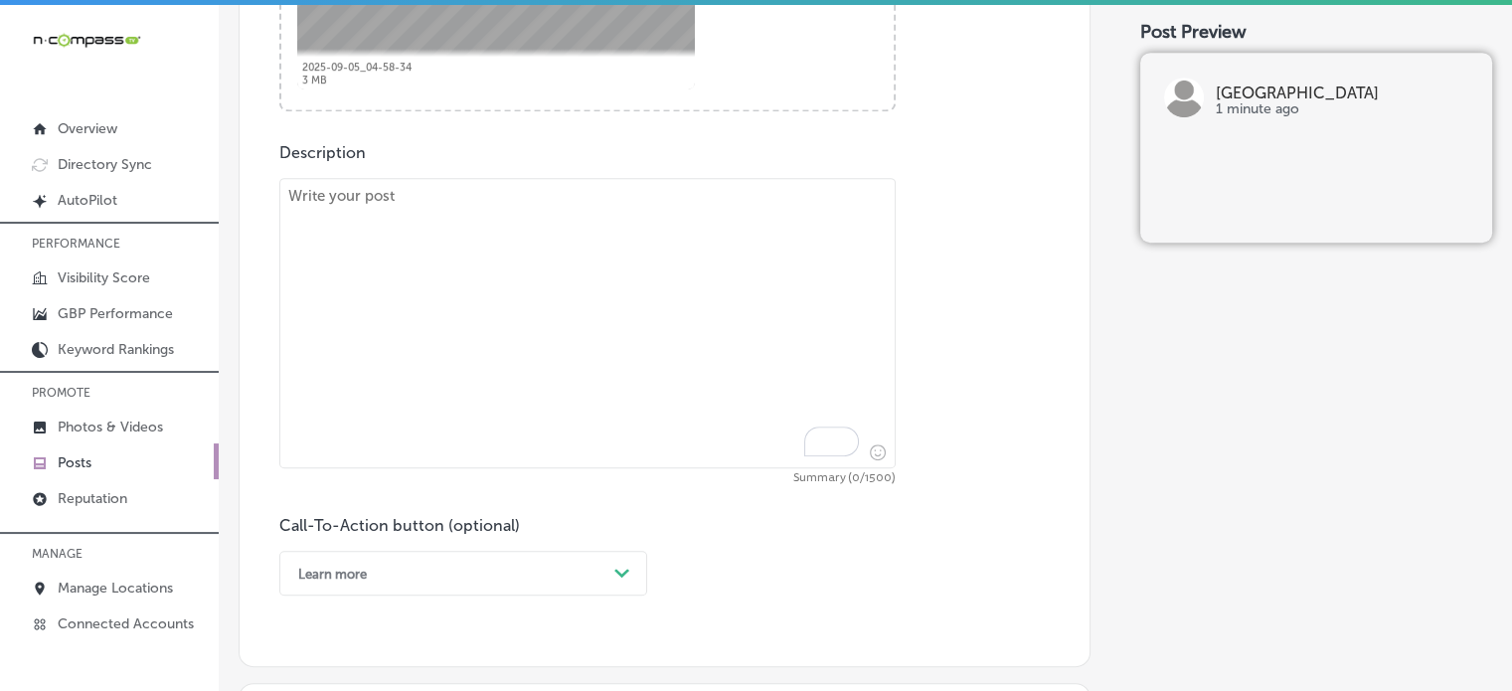
scroll to position [1010, 0]
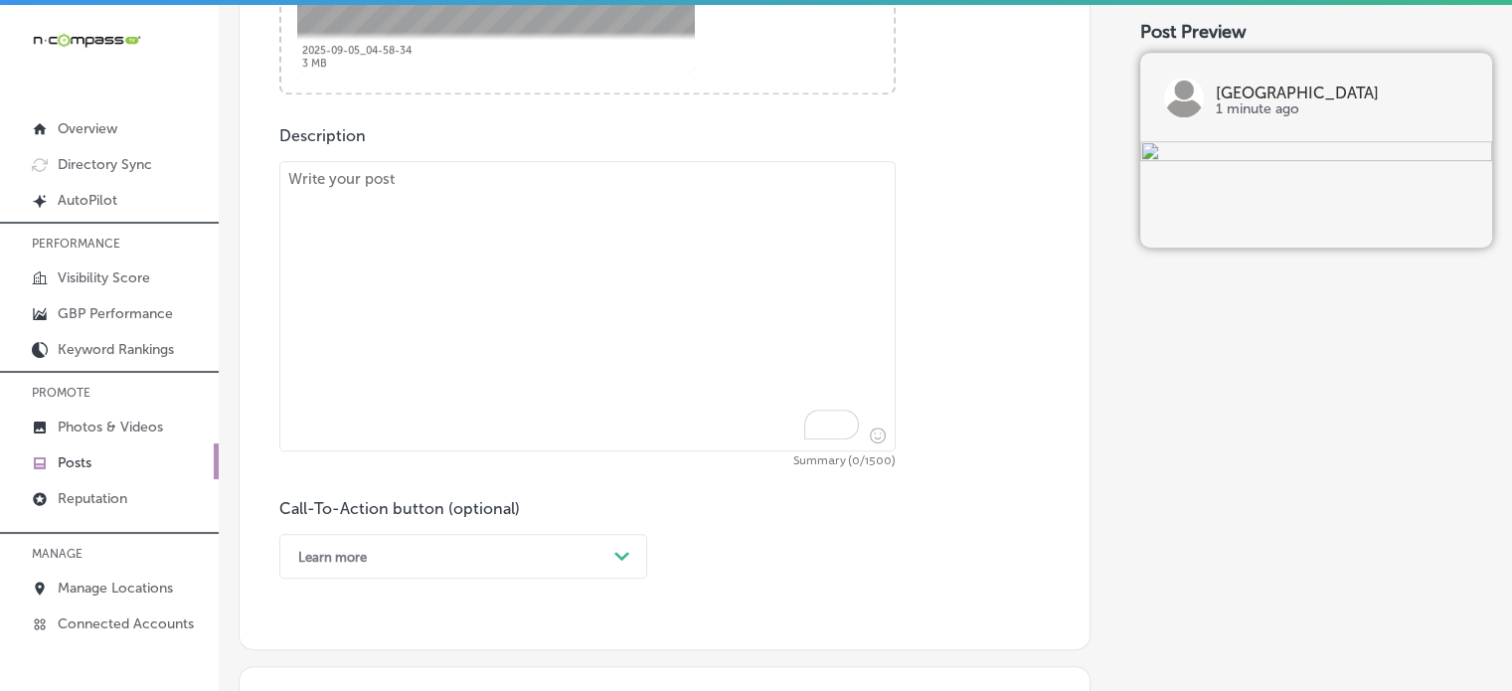
paste textarea ""At Grand Valley Auto Lakewood, we offer an extensive selection of affordable p…"
click at [658, 363] on textarea "To enrich screen reader interactions, please activate Accessibility in Grammarl…" at bounding box center [587, 306] width 616 height 290
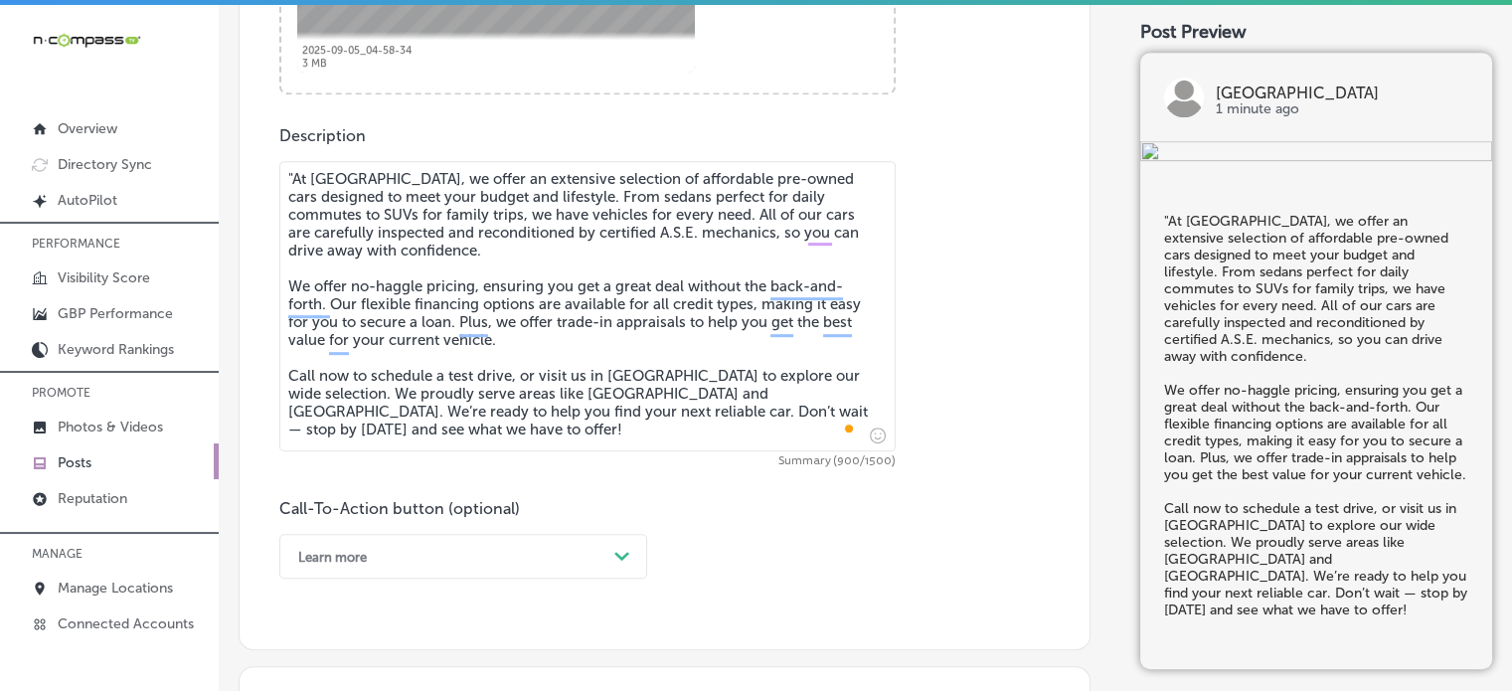
click at [291, 178] on textarea ""At Grand Valley Auto Lakewood, we offer an extensive selection of affordable p…" at bounding box center [587, 306] width 616 height 290
click at [477, 444] on textarea "At Grand Valley Auto Lakewood, we offer an extensive selection of affordable pr…" at bounding box center [587, 306] width 616 height 290
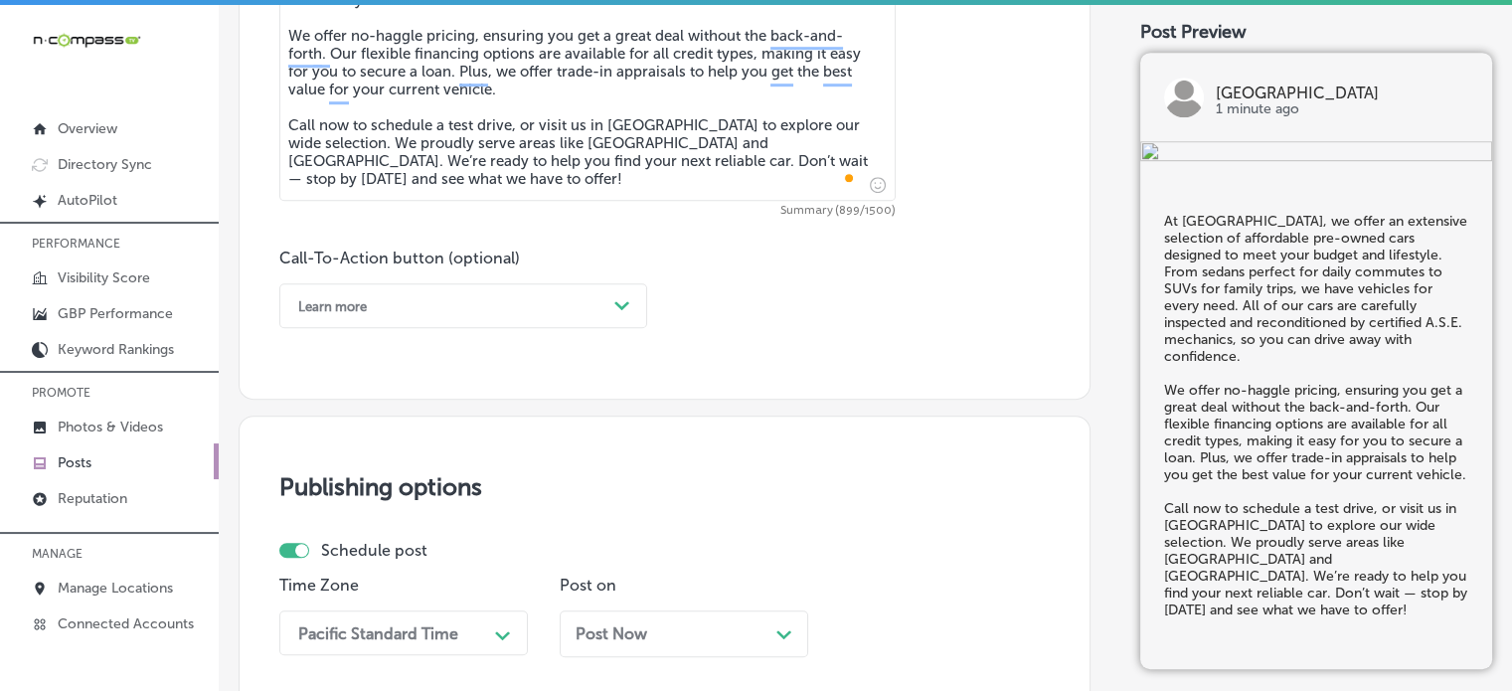
scroll to position [1272, 0]
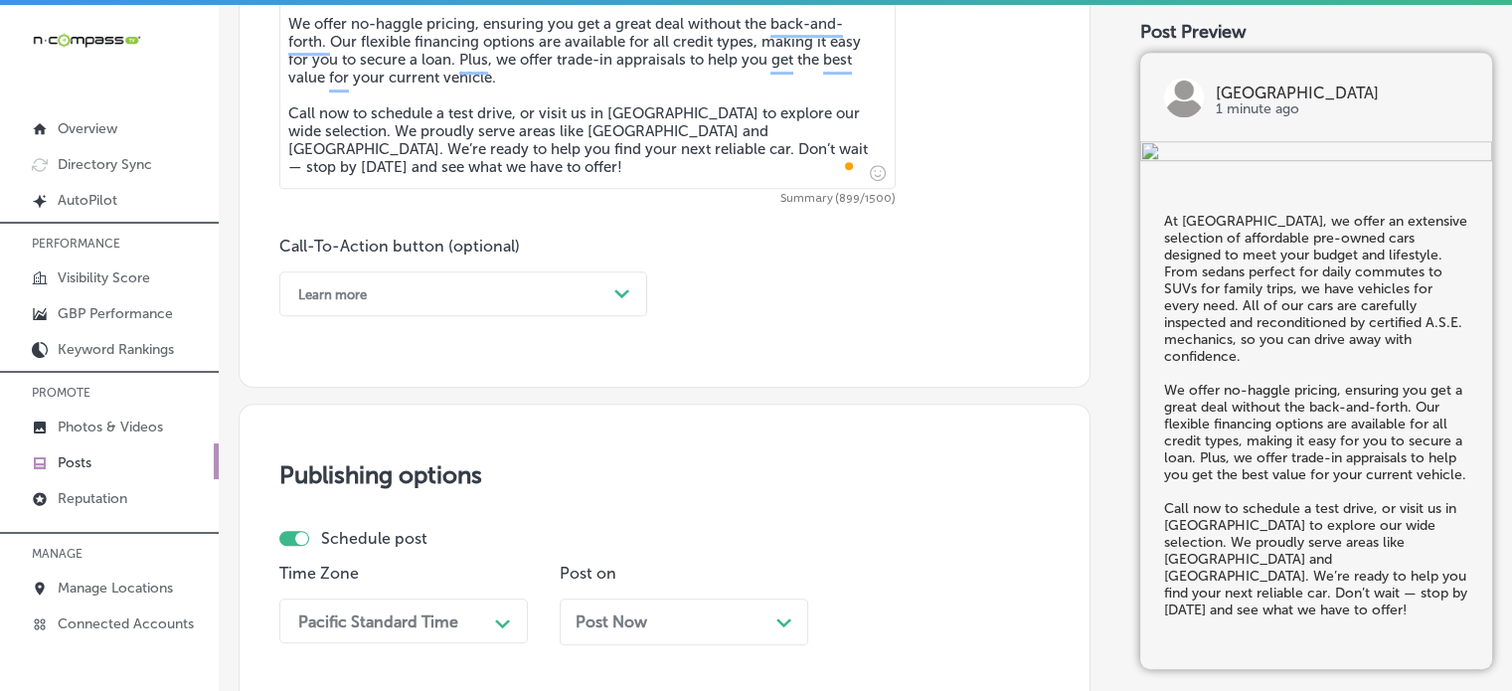
type textarea "At Grand Valley Auto Lakewood, we offer an extensive selection of affordable pr…"
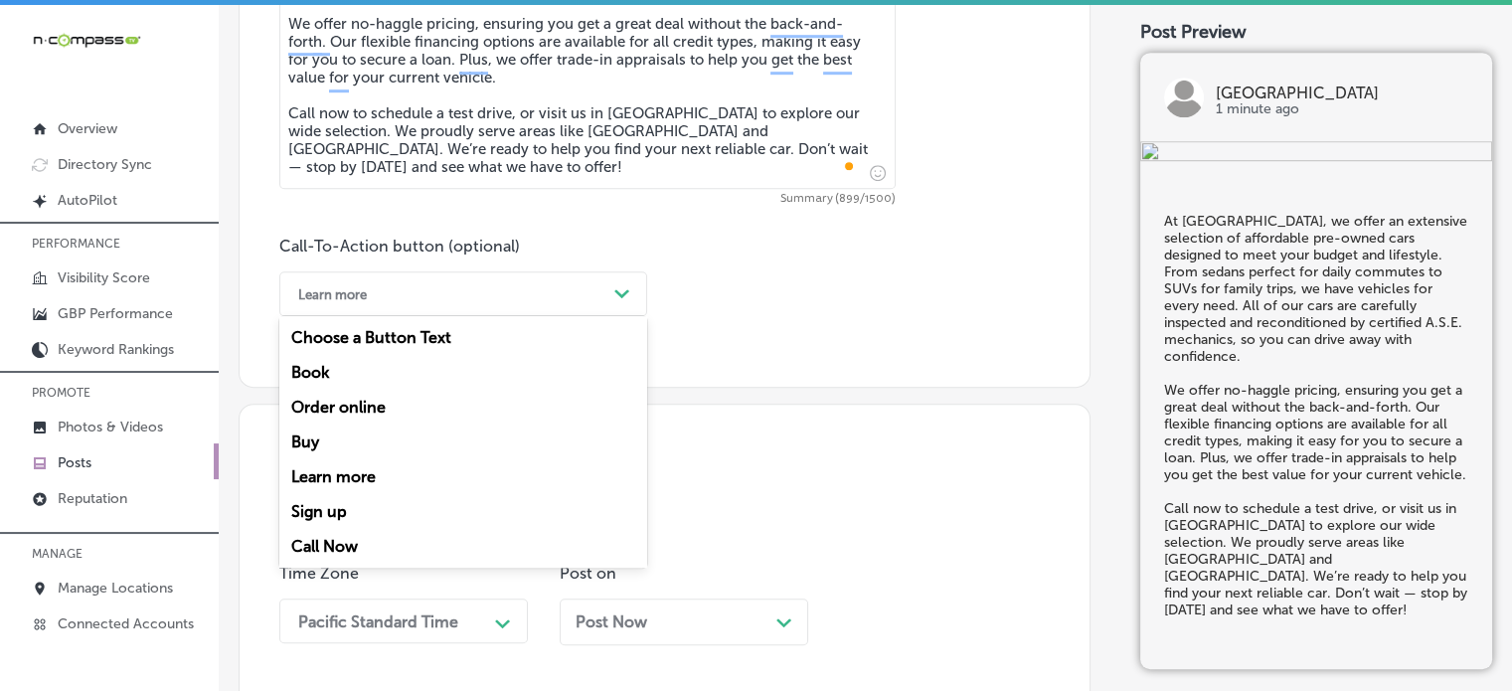
click at [500, 302] on div "Learn more" at bounding box center [447, 293] width 318 height 31
click at [348, 536] on div "Call Now" at bounding box center [463, 546] width 368 height 35
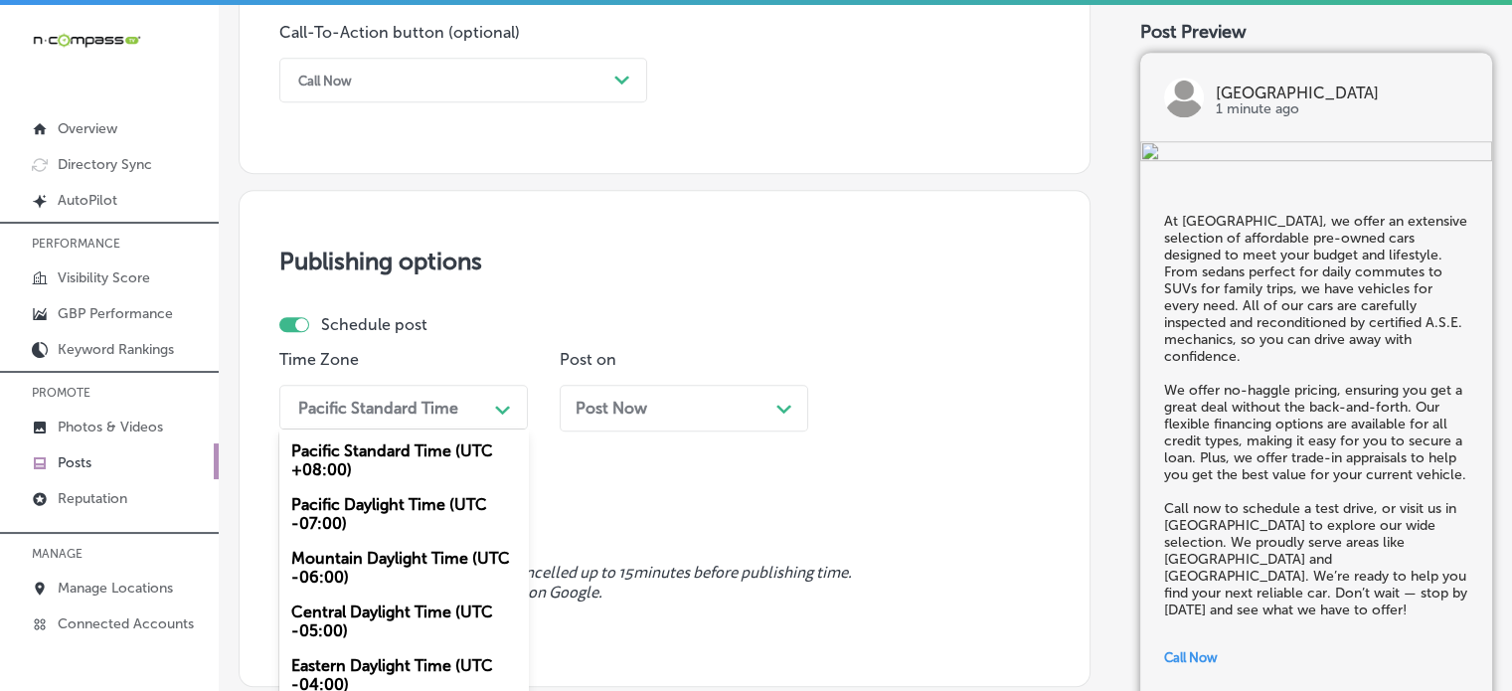
scroll to position [1531, 0]
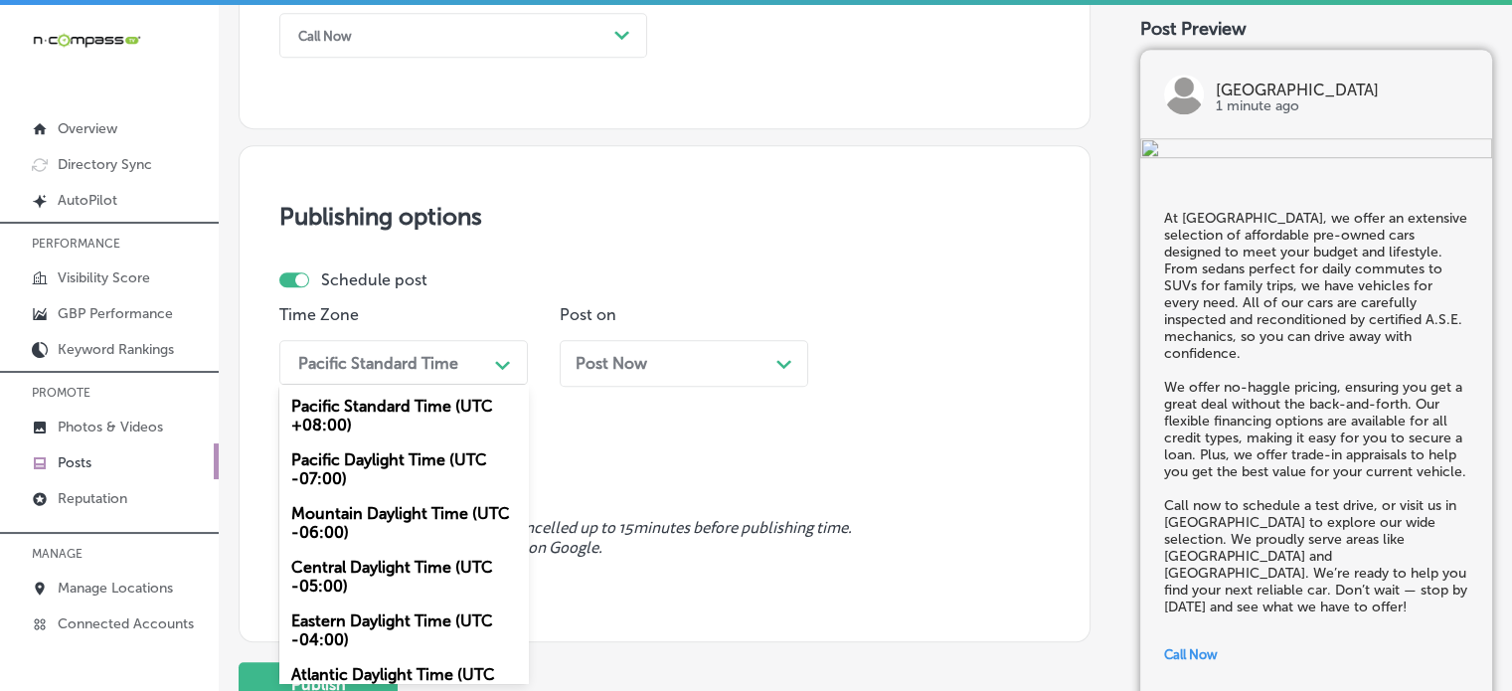
click at [436, 385] on div "option Mountain Daylight Time (UTC -06:00), selected. option Pacific Standard T…" at bounding box center [403, 362] width 248 height 45
click at [398, 507] on div "Mountain Daylight Time (UTC -06:00)" at bounding box center [403, 523] width 248 height 54
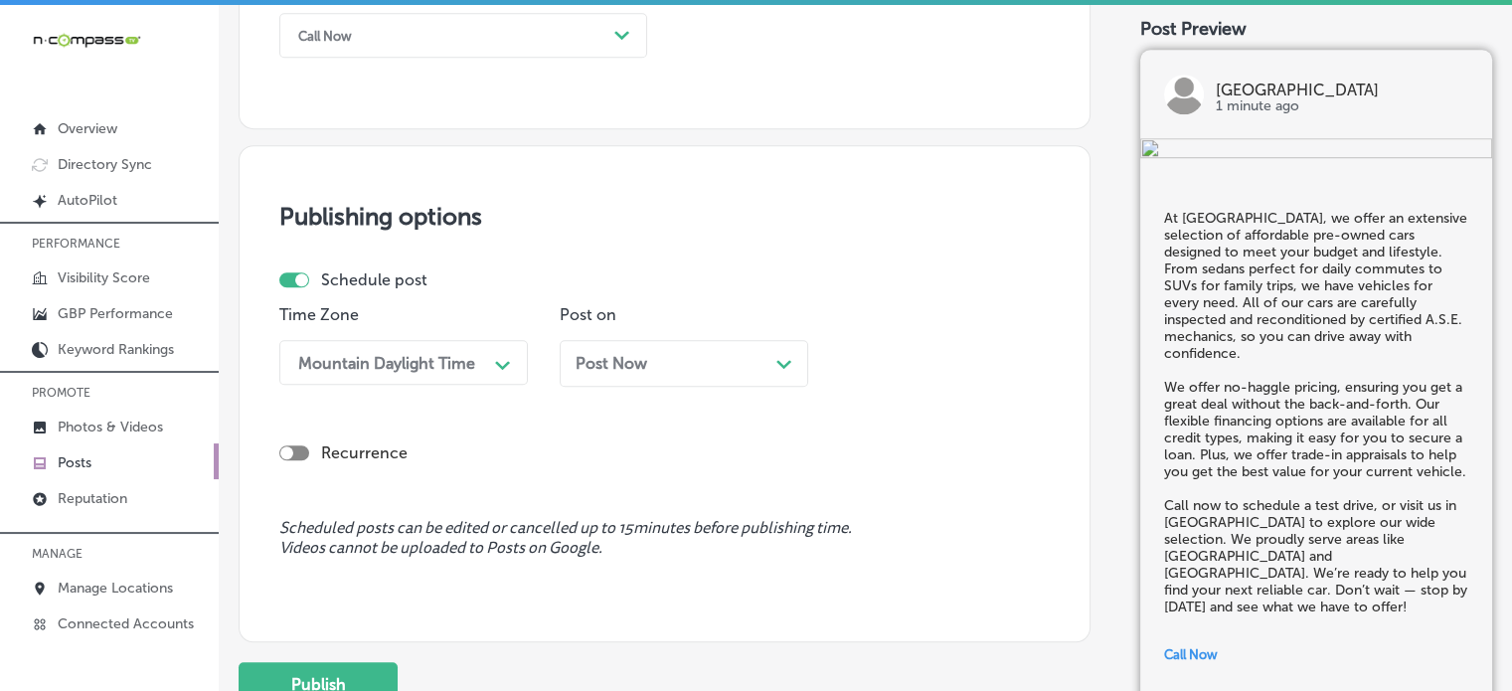
click at [632, 373] on div "Post Now Path Created with Sketch." at bounding box center [684, 363] width 248 height 47
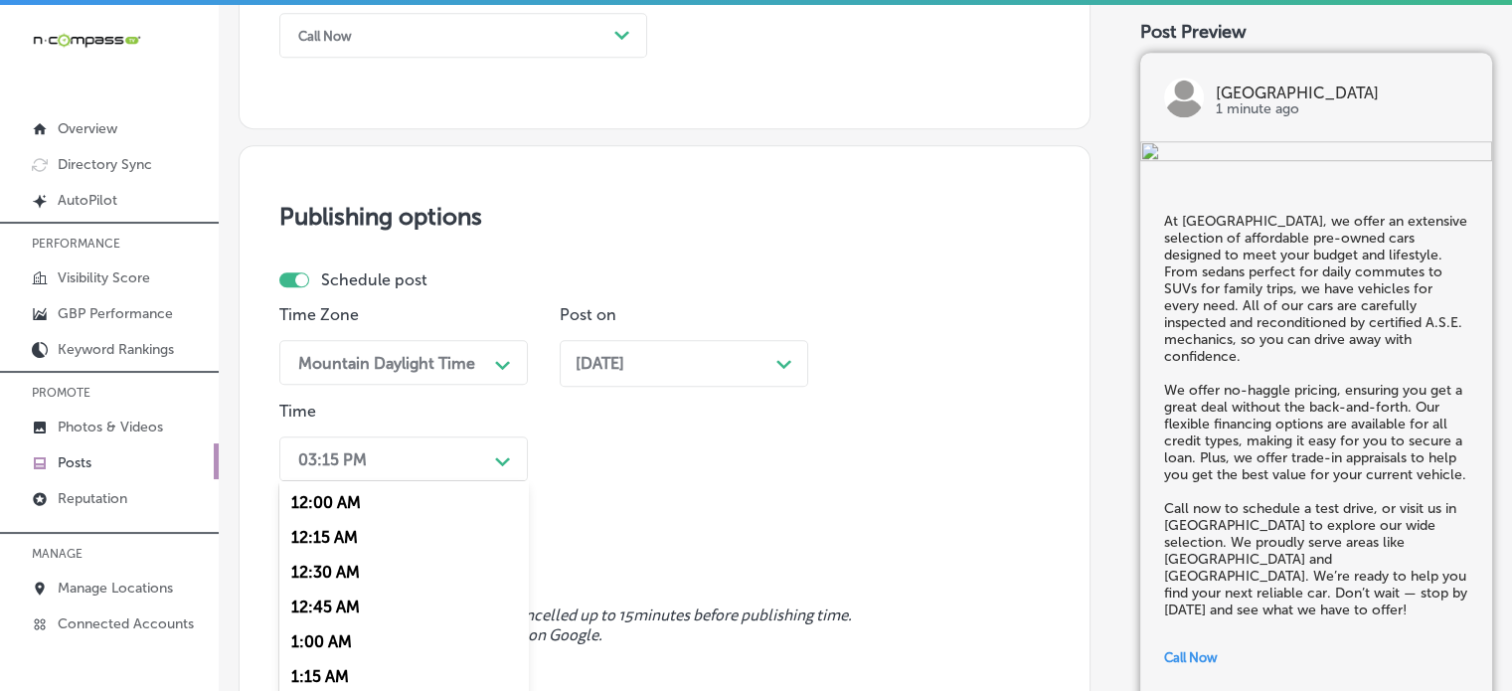
scroll to position [1626, 0]
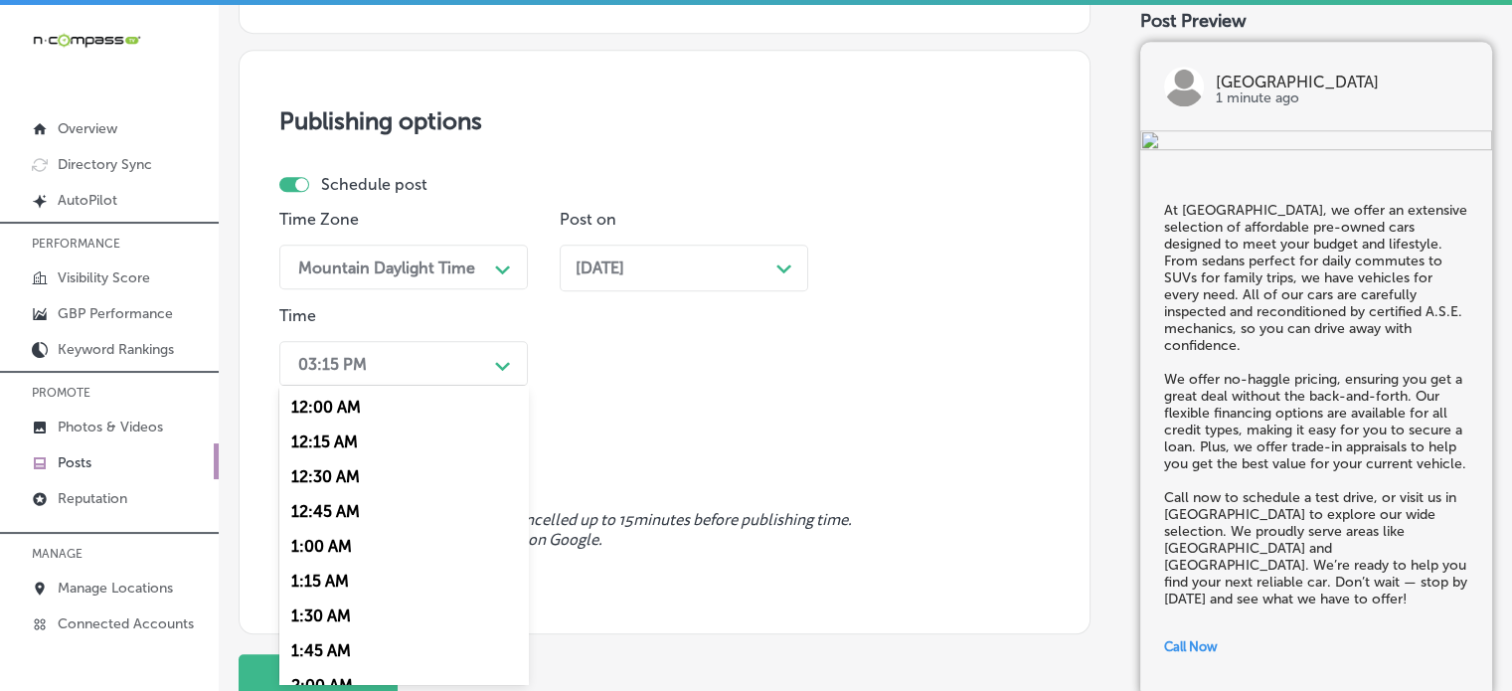
click at [480, 386] on div "option 7:00 AM, selected. option 12:15 AM focused, 2 of 96. 96 results availabl…" at bounding box center [403, 363] width 248 height 45
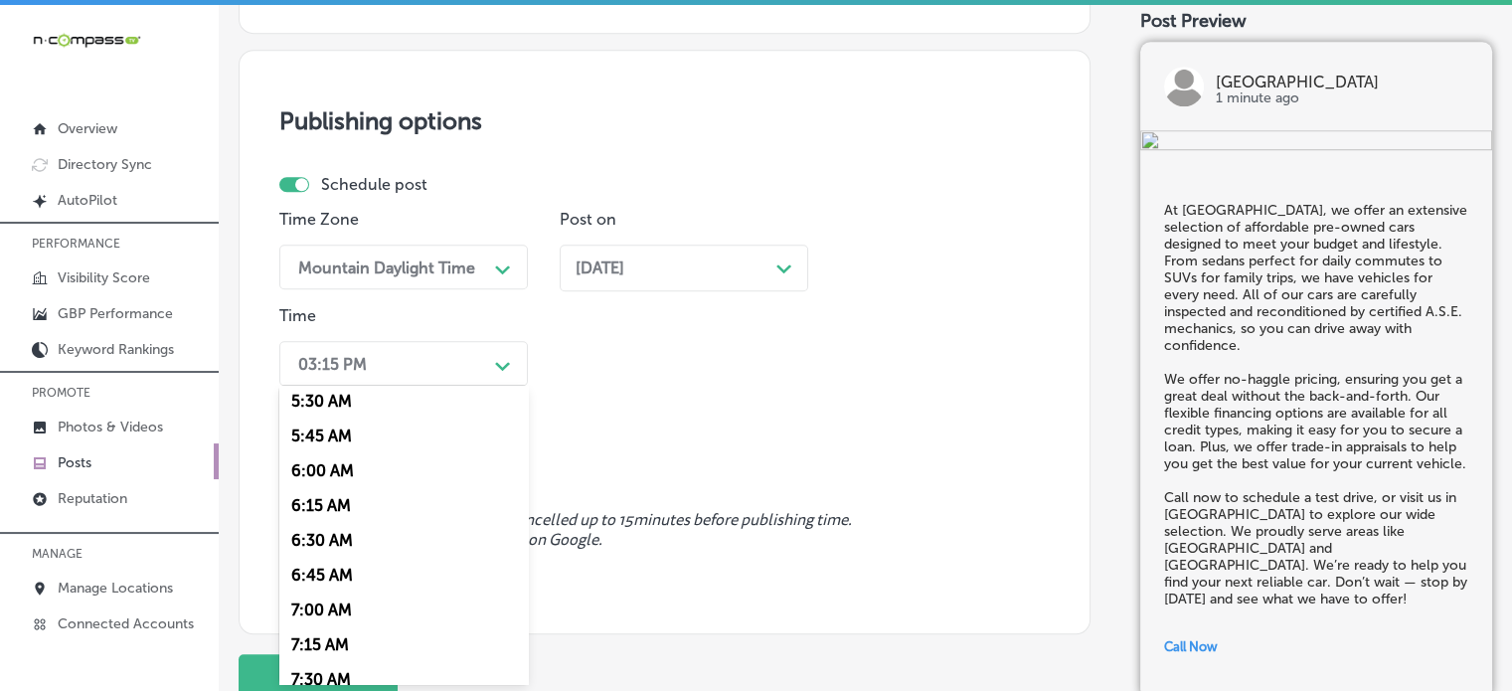
scroll to position [799, 0]
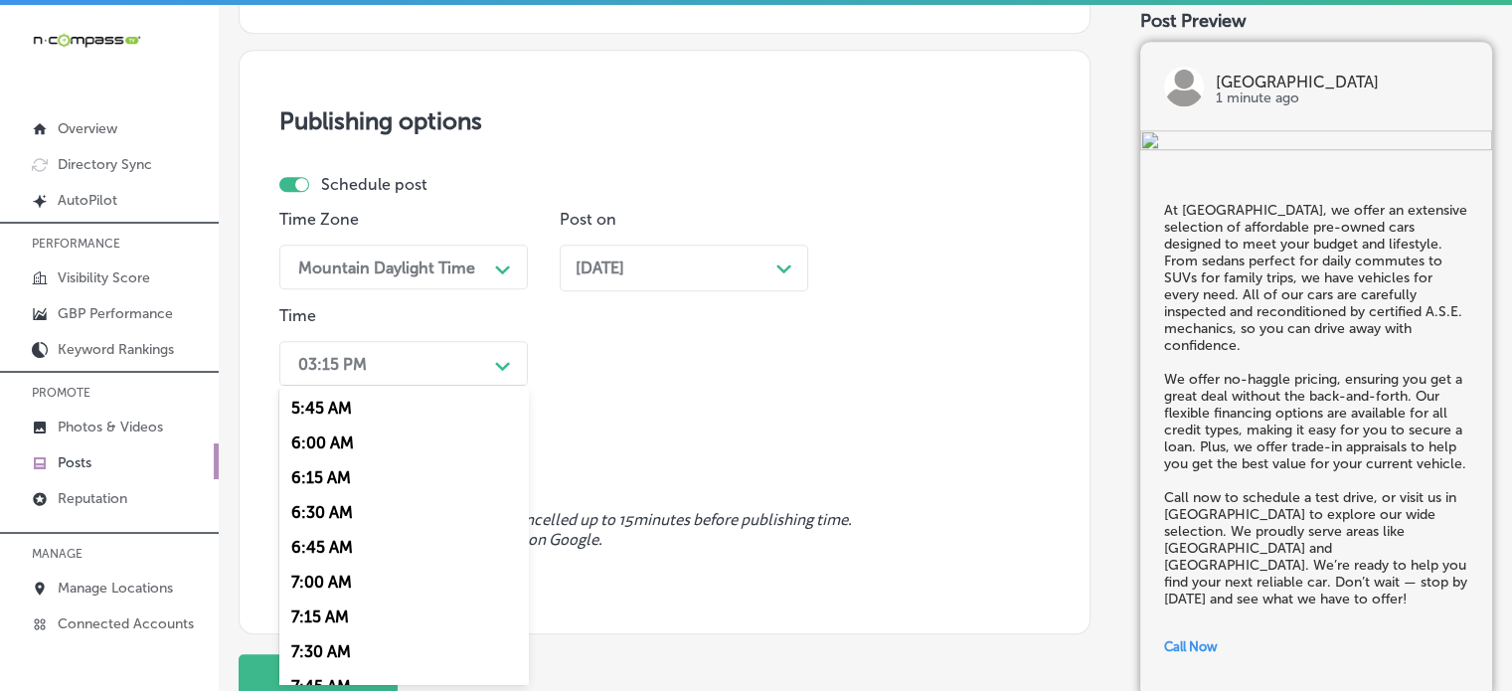
click at [322, 584] on div "7:00 AM" at bounding box center [403, 582] width 248 height 35
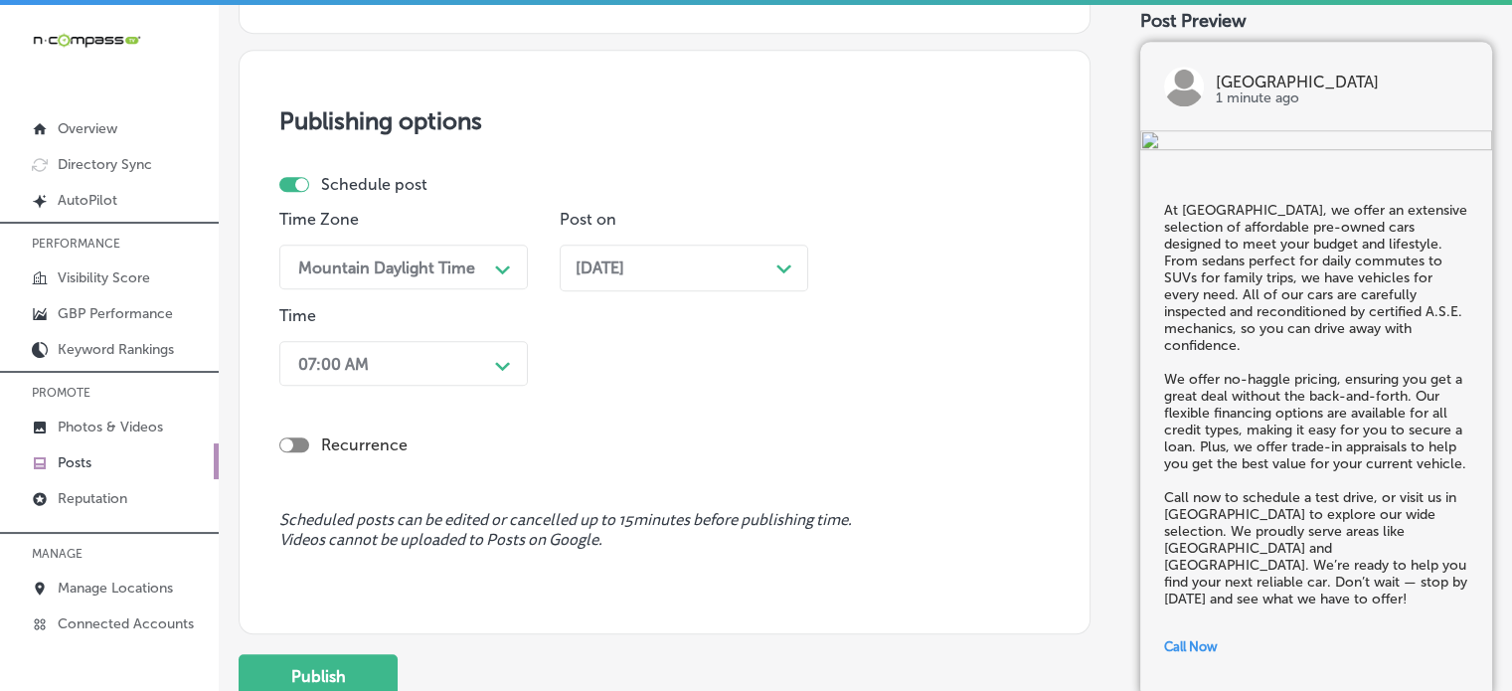
scroll to position [1648, 0]
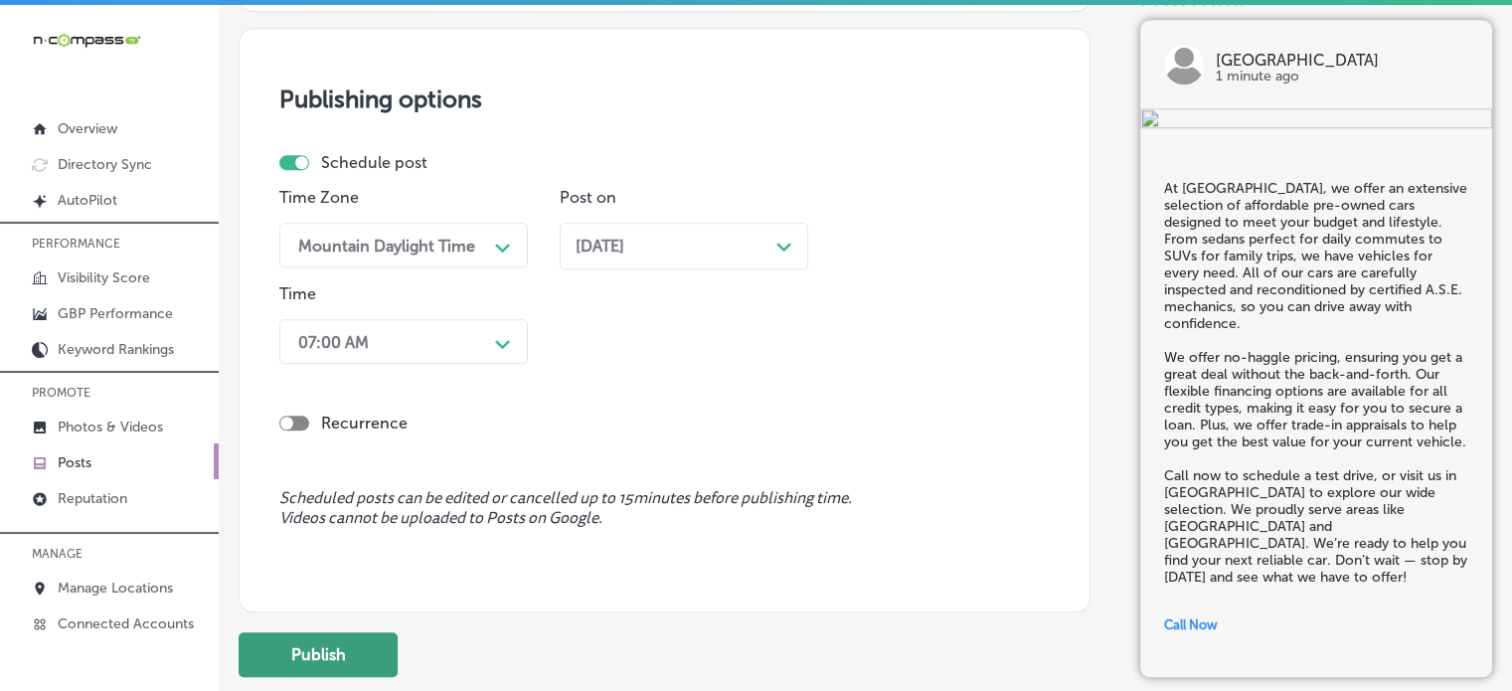
click at [350, 649] on button "Publish" at bounding box center [318, 654] width 159 height 45
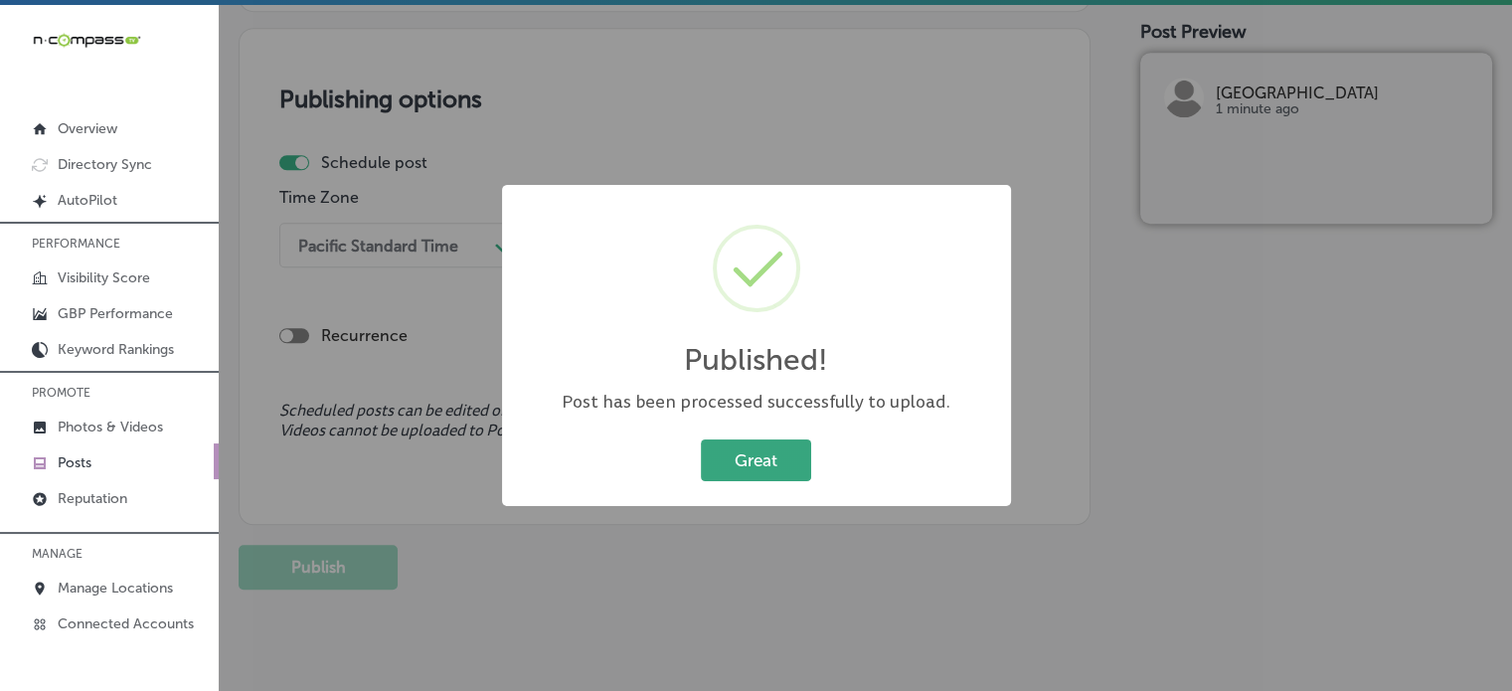
click at [751, 440] on button "Great" at bounding box center [756, 459] width 110 height 41
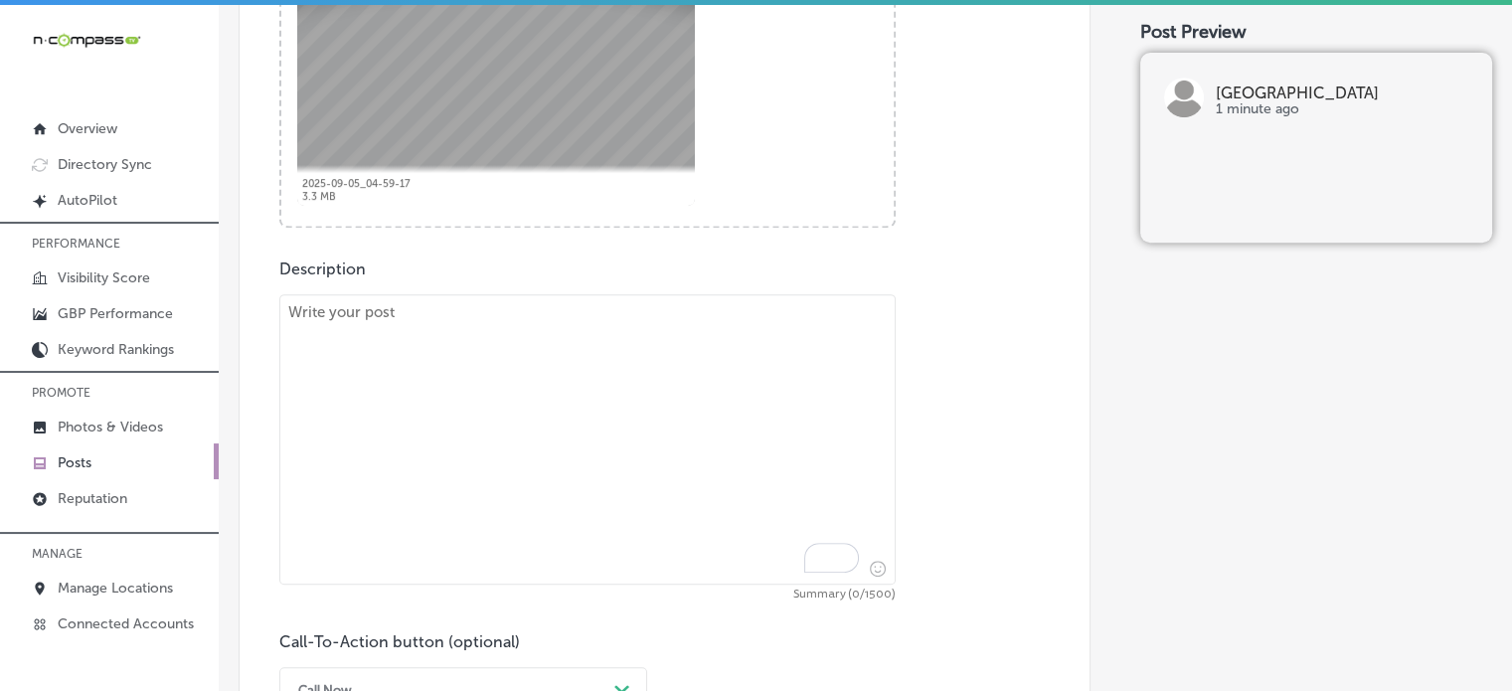
scroll to position [880, 0]
click at [628, 396] on textarea "To enrich screen reader interactions, please activate Accessibility in Grammarl…" at bounding box center [587, 436] width 616 height 290
paste textarea ""If you’re looking for a certified pre-owned vehicle, Grand Valley Auto Lakewoo…"
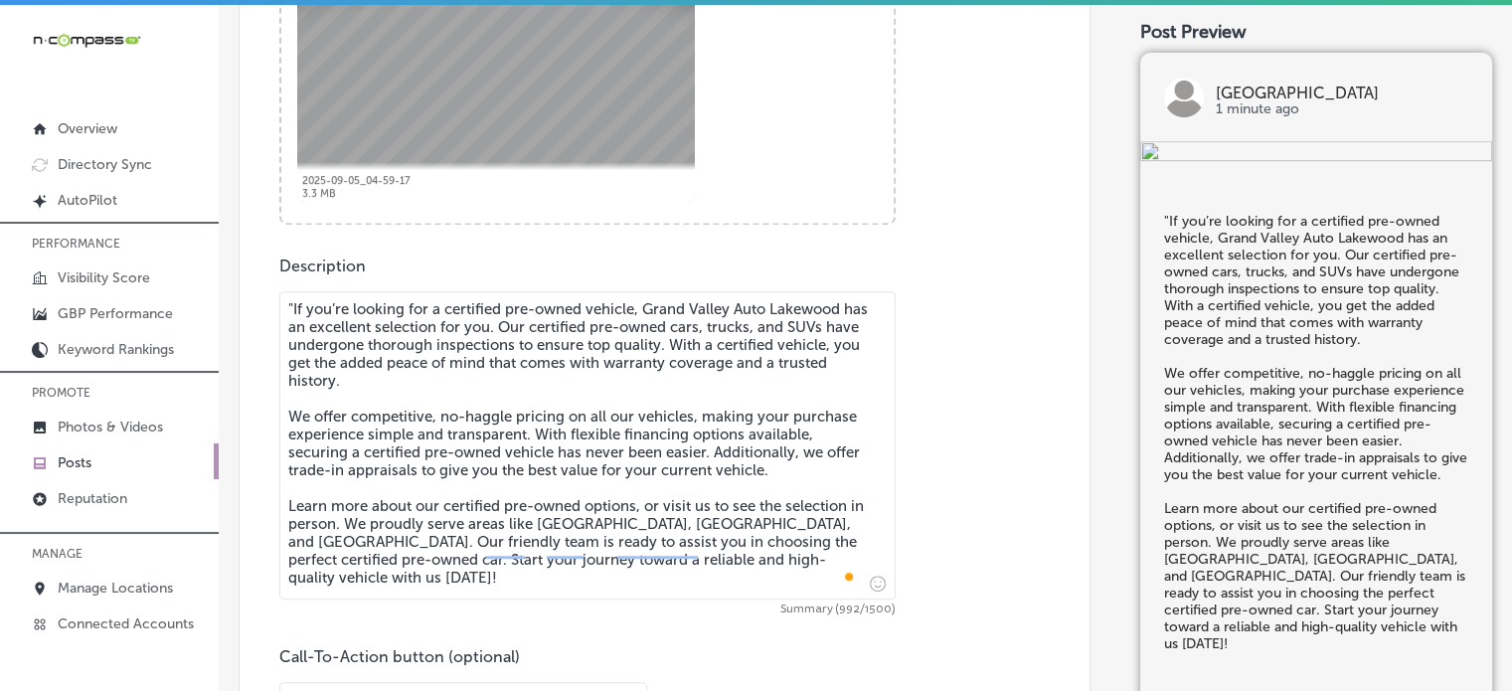
click at [290, 300] on textarea ""If you’re looking for a certified pre-owned vehicle, Grand Valley Auto Lakewoo…" at bounding box center [587, 445] width 616 height 308
click at [424, 490] on textarea "If you’re looking for a certified pre-owned vehicle, Grand Valley Auto Lakewood…" at bounding box center [587, 445] width 616 height 308
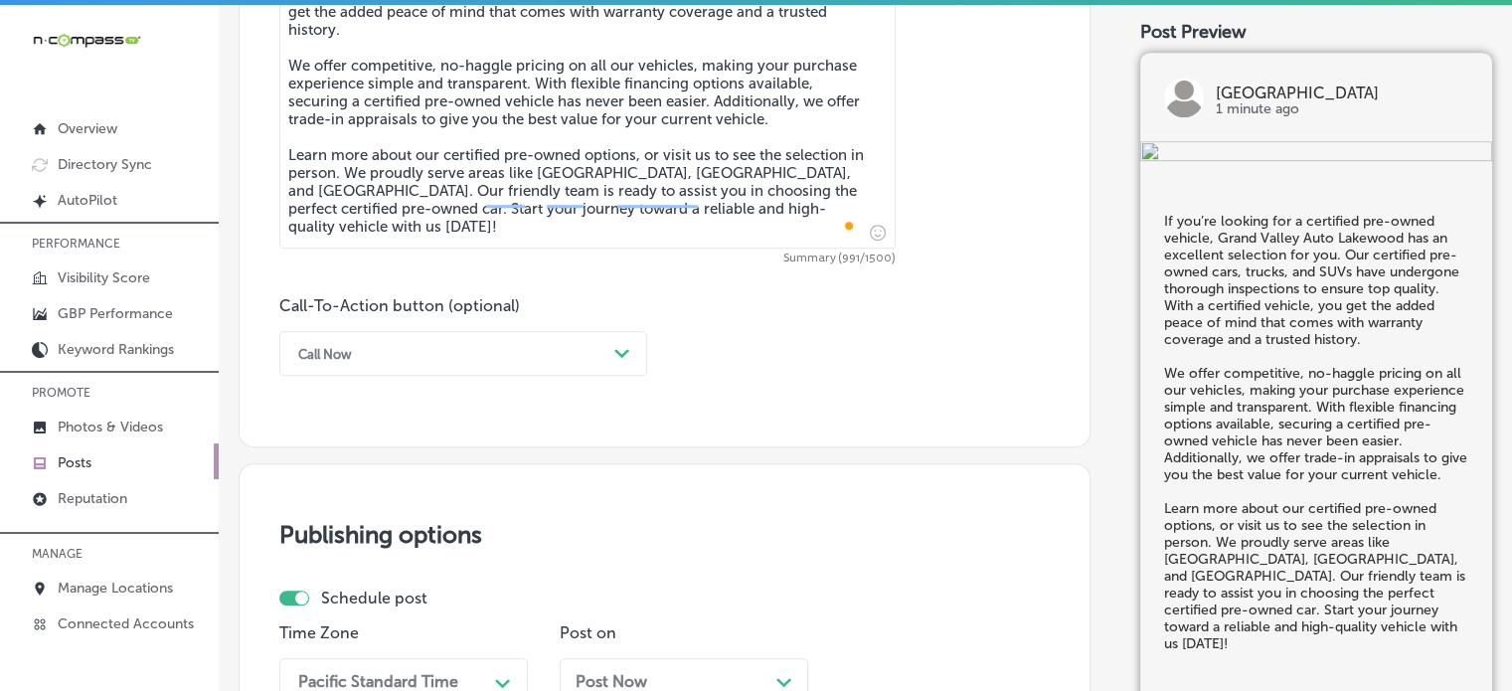
scroll to position [1233, 0]
type textarea "If you’re looking for a certified pre-owned vehicle, Grand Valley Auto Lakewood…"
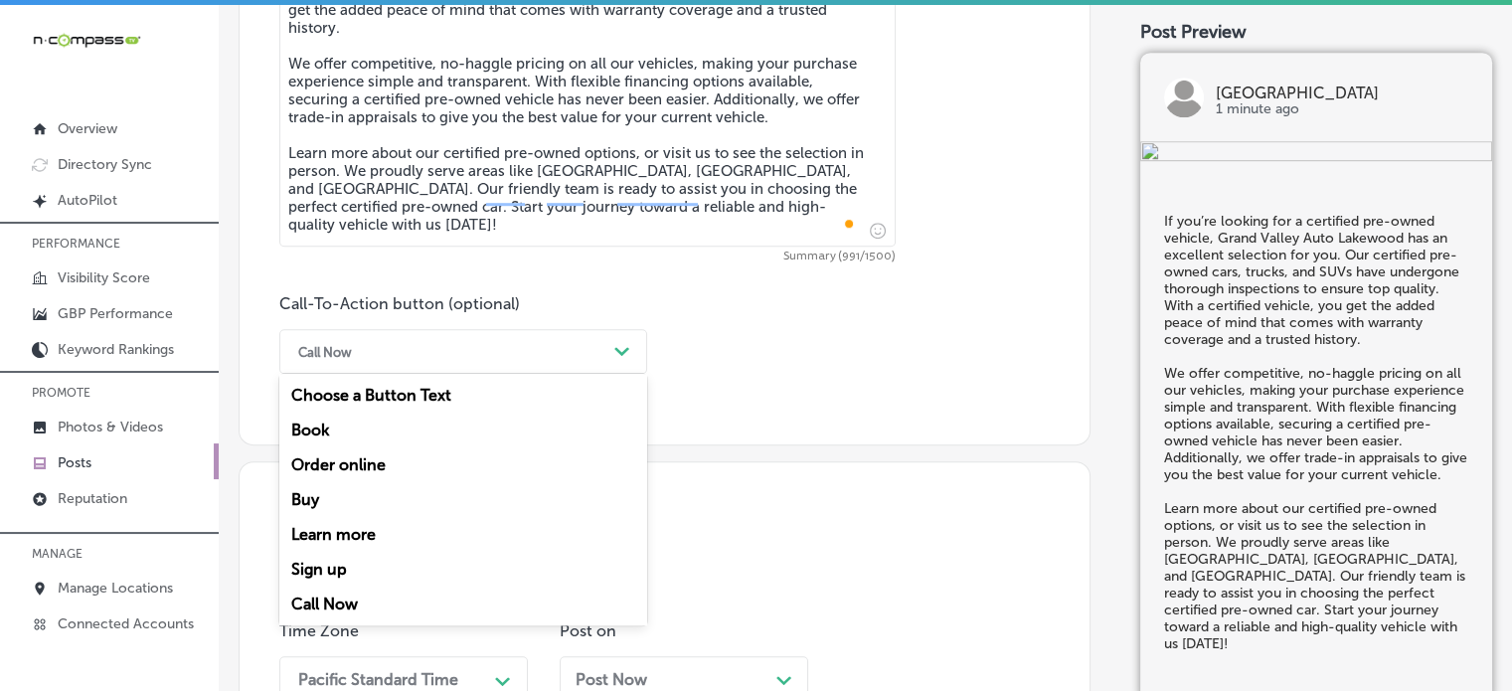
click at [495, 371] on div "Call Now Path Created with Sketch." at bounding box center [463, 351] width 368 height 45
click at [361, 531] on div "Learn more" at bounding box center [463, 534] width 368 height 35
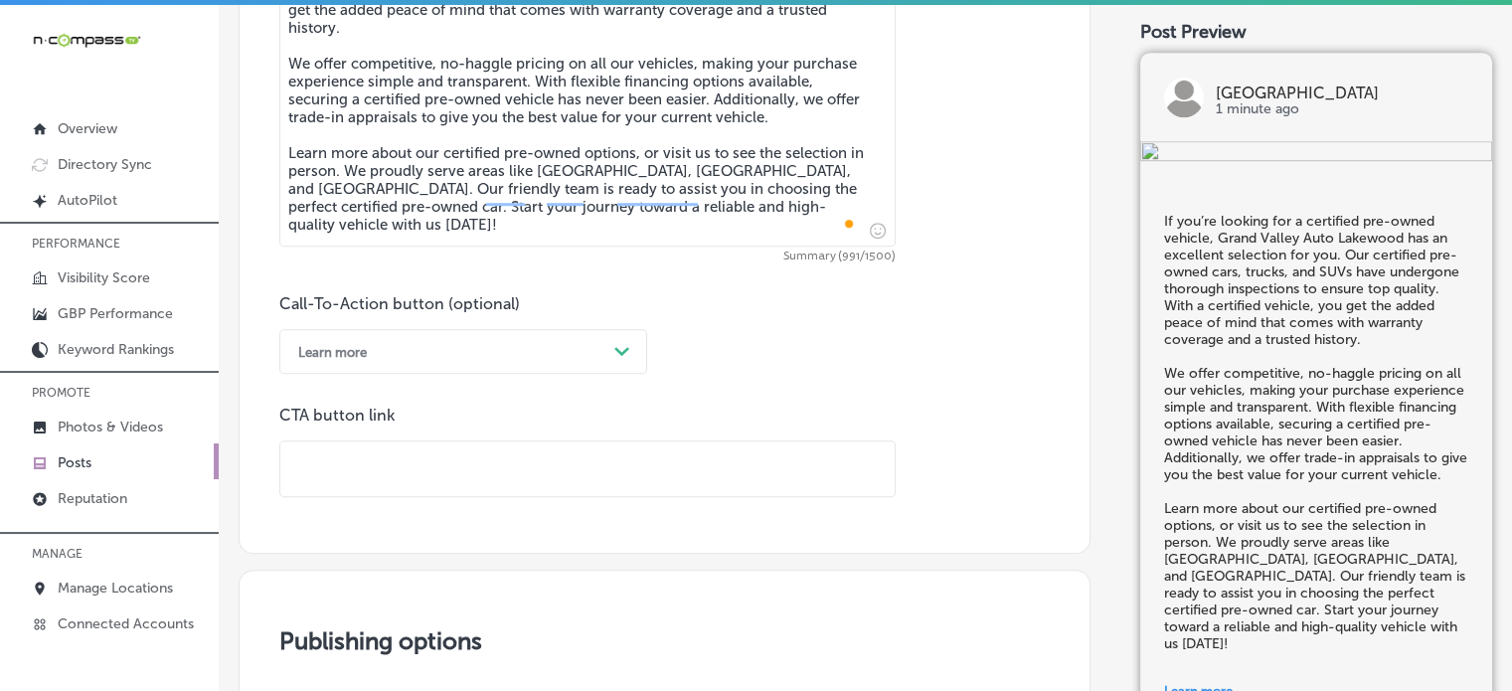
click at [499, 467] on input "text" at bounding box center [587, 468] width 614 height 55
paste input "https://www.gvalakewood.com/"
type input "https://www.gvalakewood.com/"
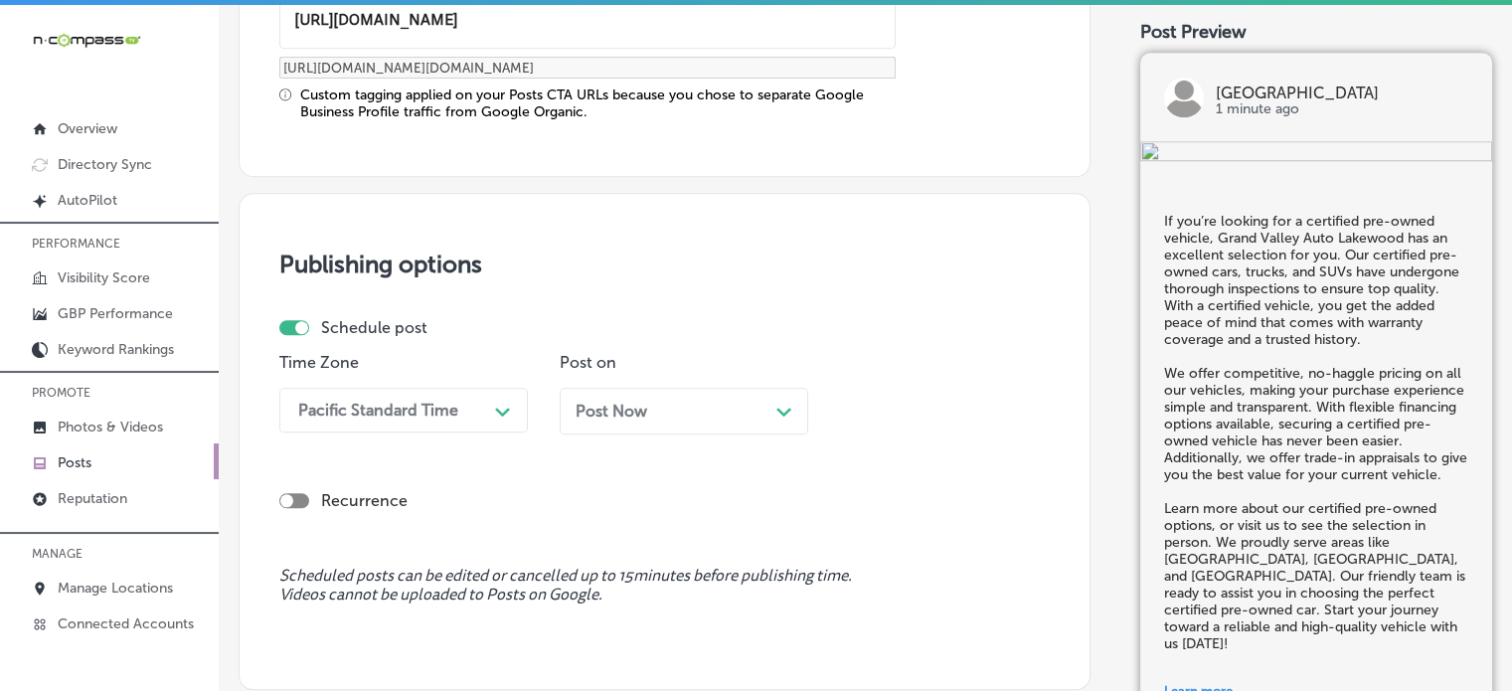
scroll to position [1726, 0]
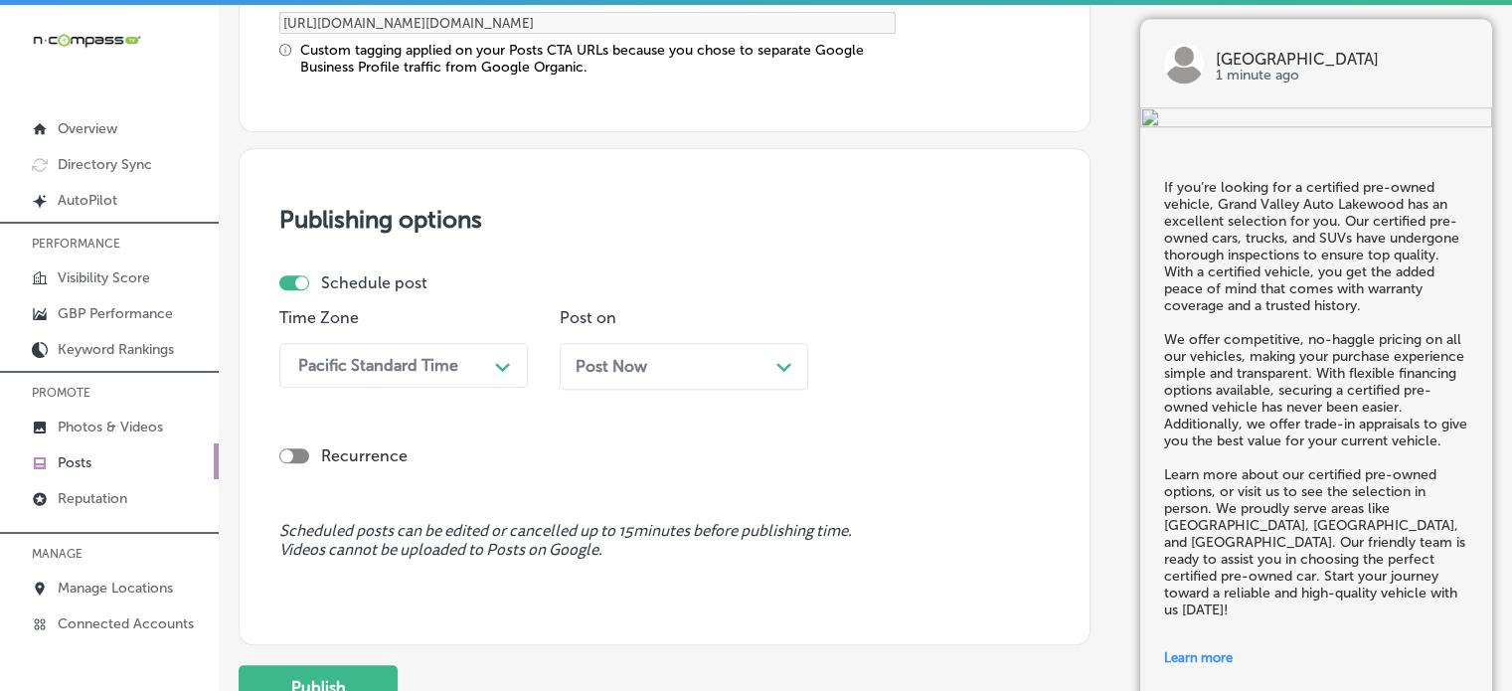
click at [456, 388] on div "Pacific Standard Time Path Created with Sketch." at bounding box center [403, 365] width 248 height 45
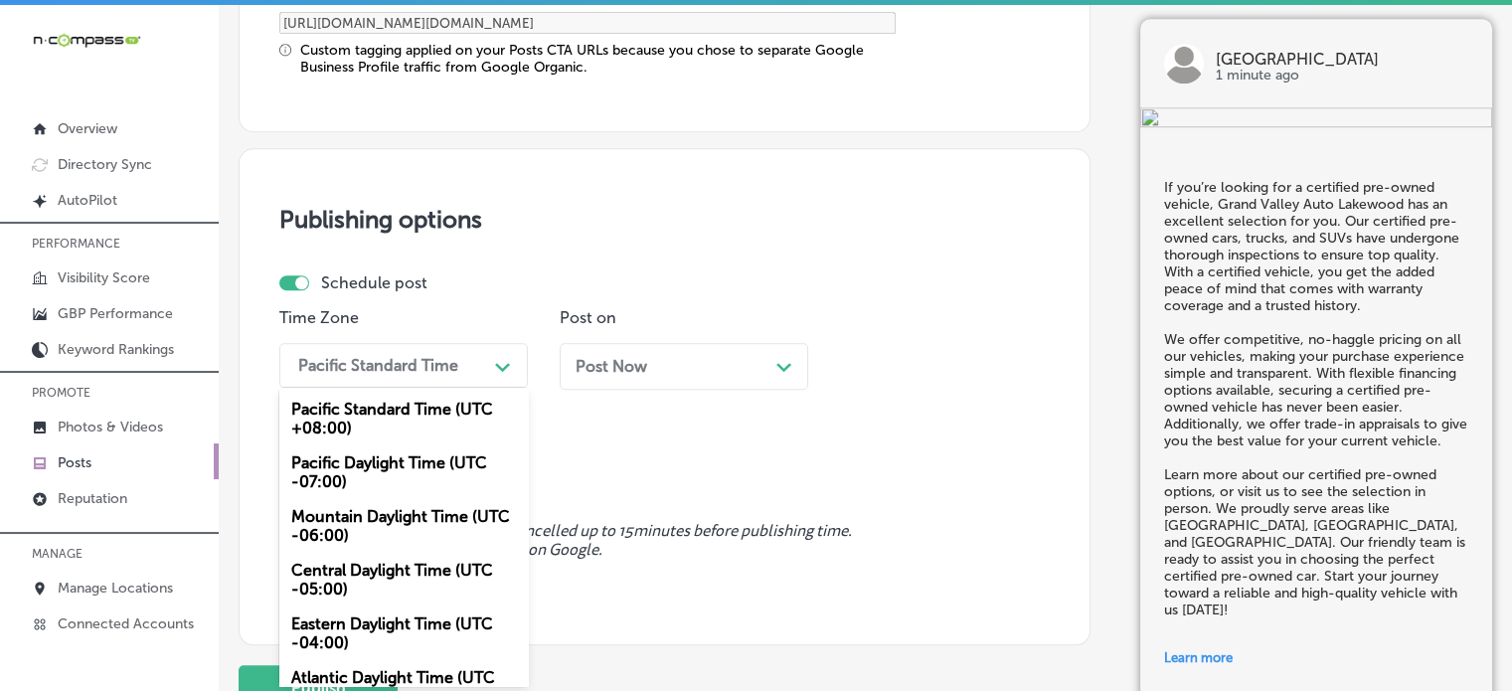
click at [410, 527] on div "Mountain Daylight Time (UTC -06:00)" at bounding box center [403, 526] width 248 height 54
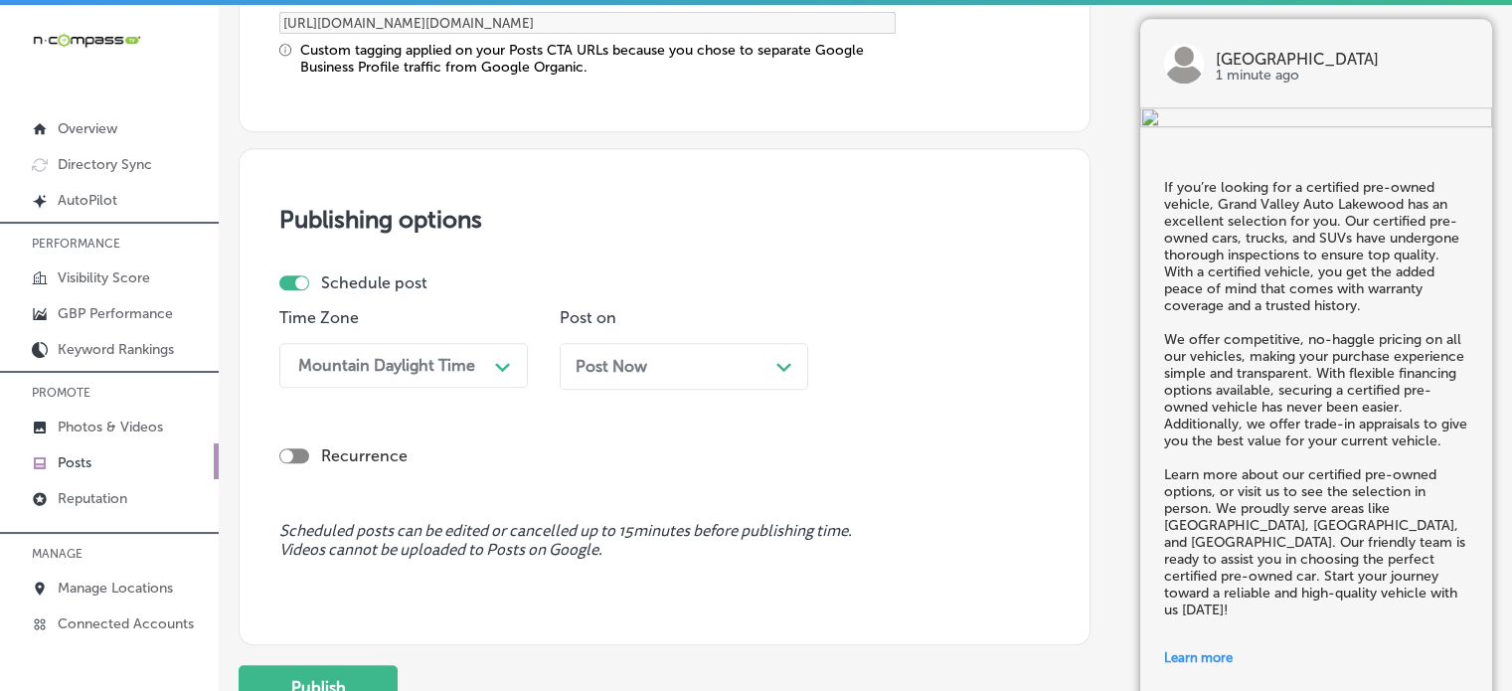
click at [673, 366] on div "Post Now Path Created with Sketch." at bounding box center [684, 366] width 217 height 19
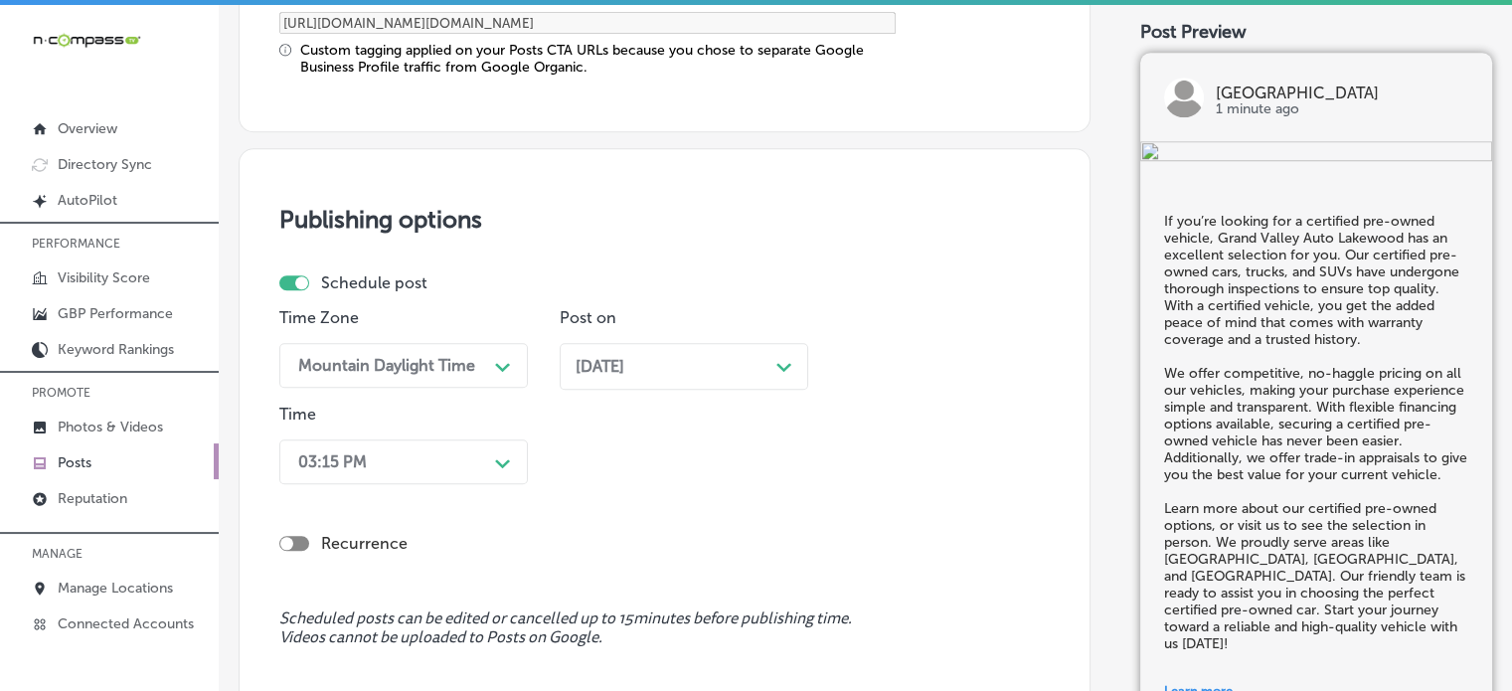
scroll to position [1823, 0]
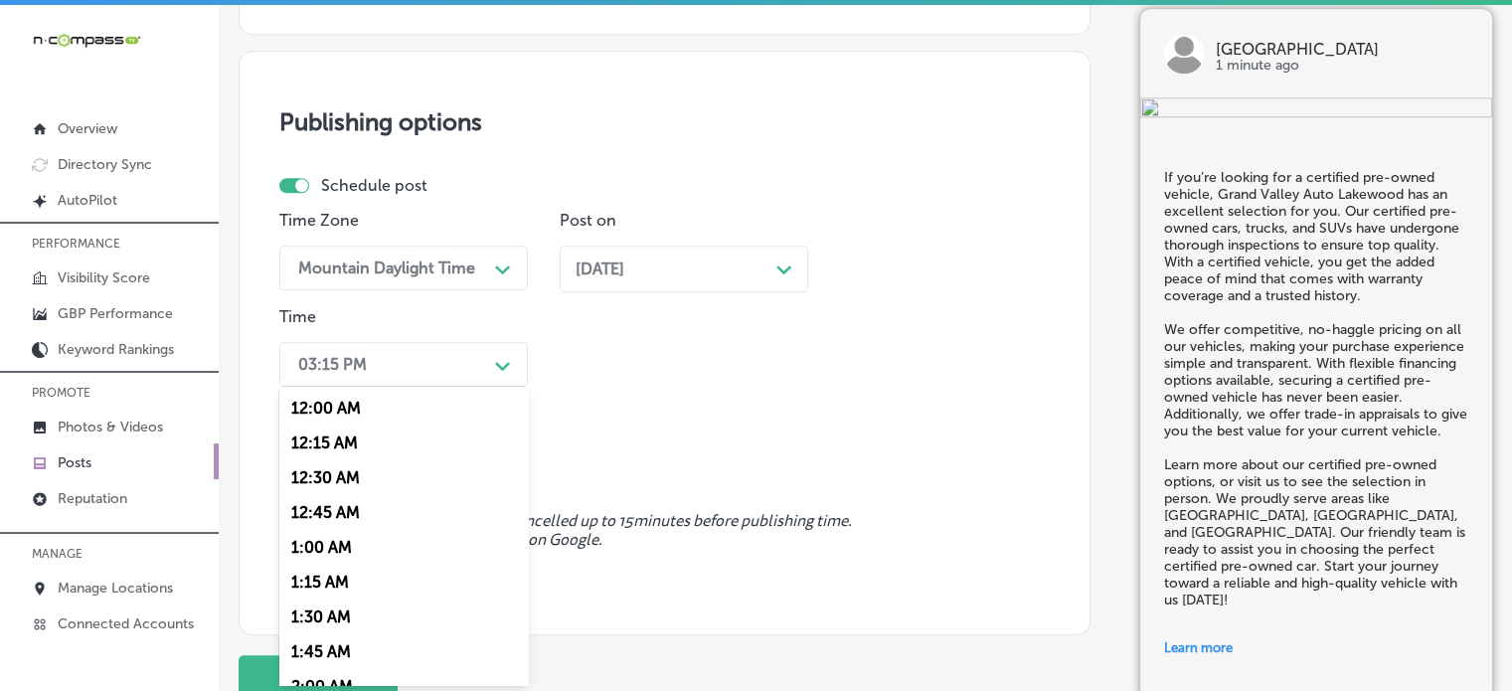
click at [493, 387] on div "option 7:00 AM, selected. option 12:15 AM focused, 2 of 96. 96 results availabl…" at bounding box center [403, 364] width 248 height 45
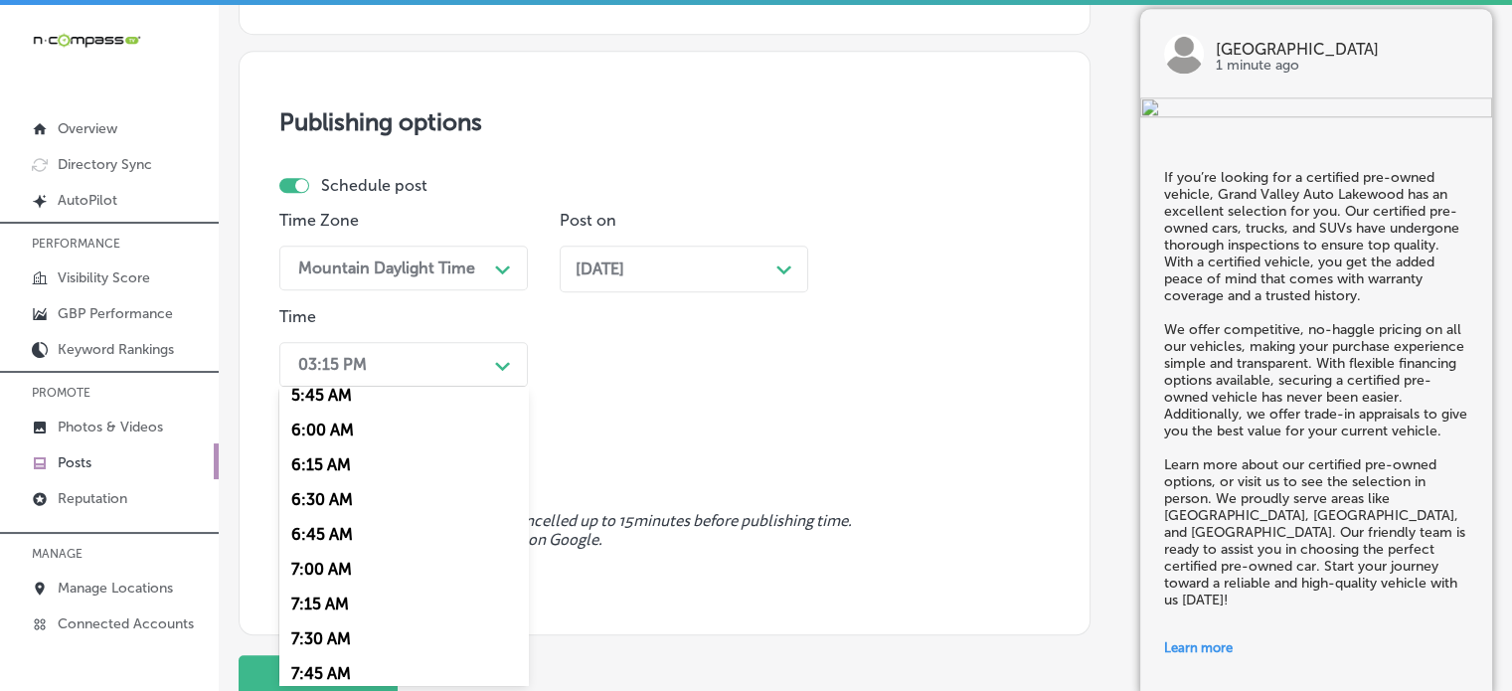
scroll to position [815, 0]
click at [334, 574] on div "7:00 AM" at bounding box center [403, 567] width 248 height 35
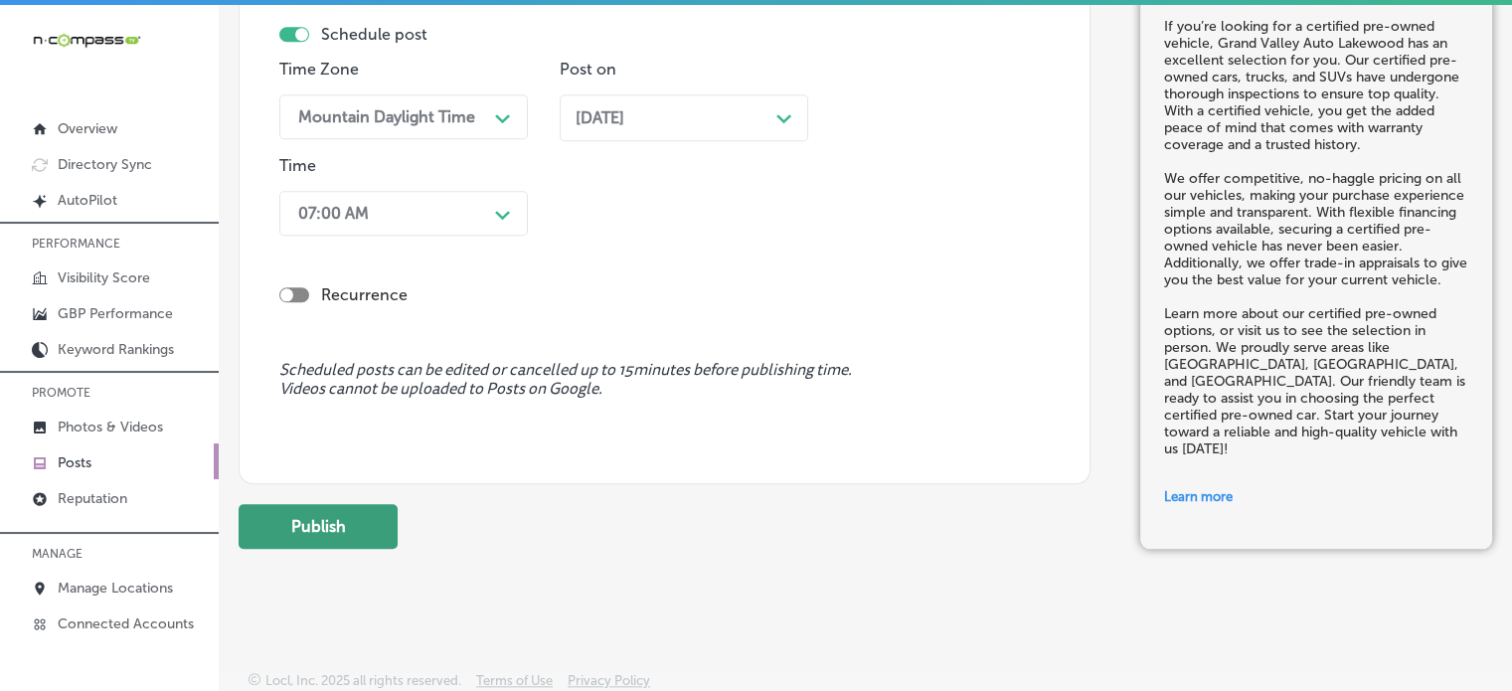
scroll to position [28, 0]
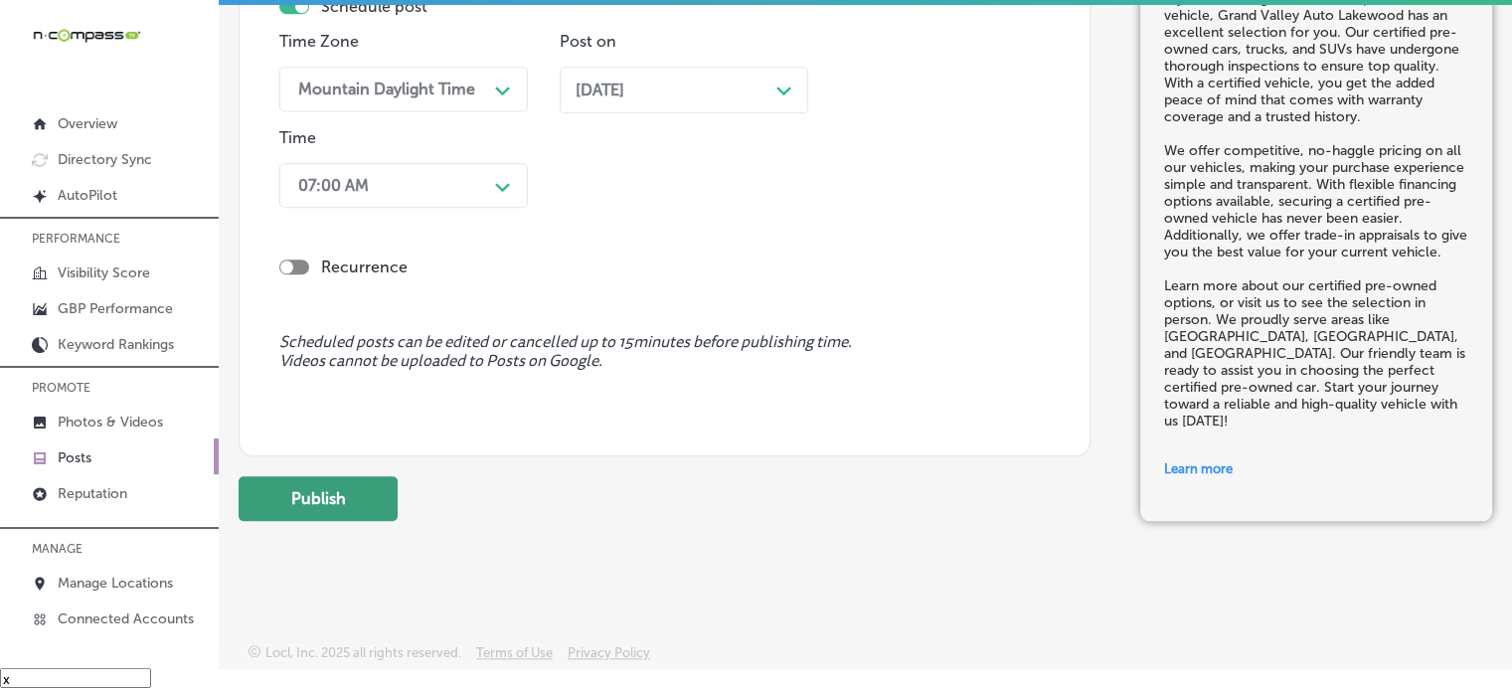
click at [346, 489] on button "Publish" at bounding box center [318, 498] width 159 height 45
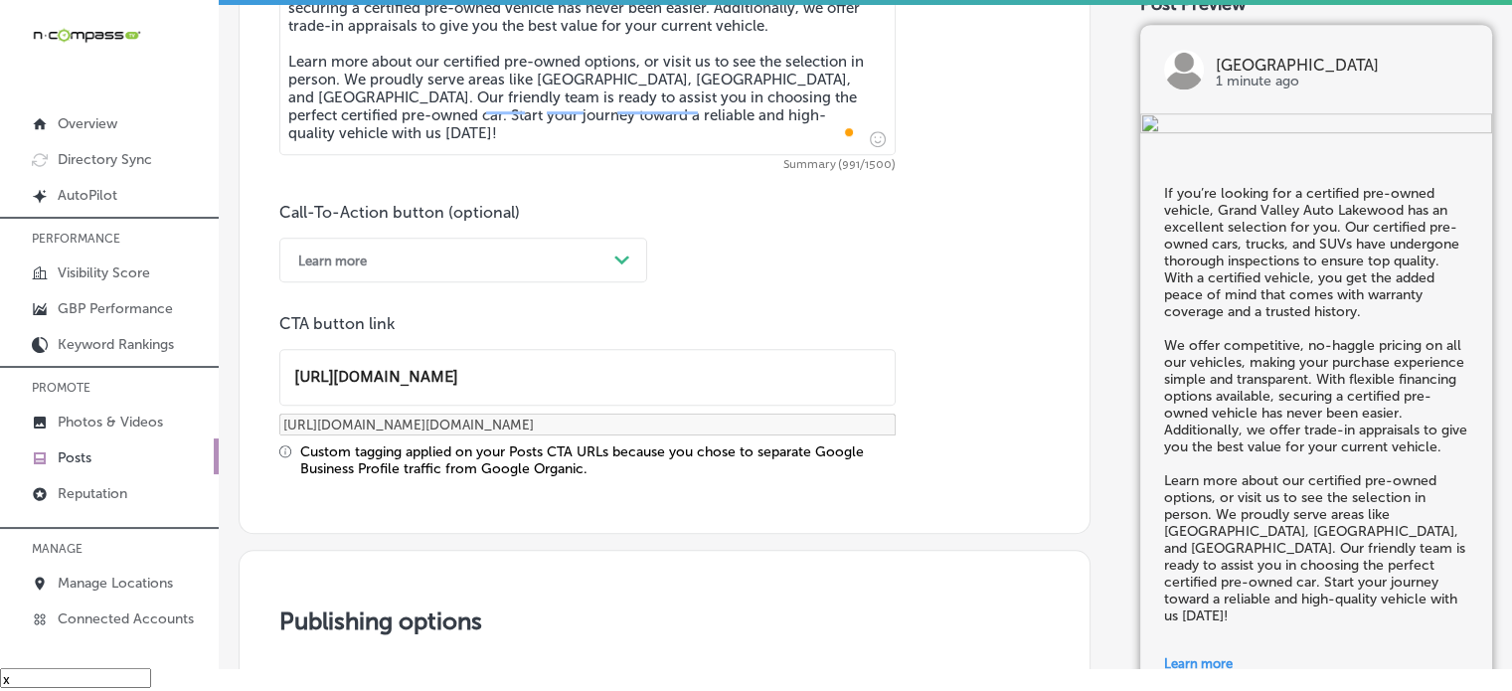
scroll to position [1274, 0]
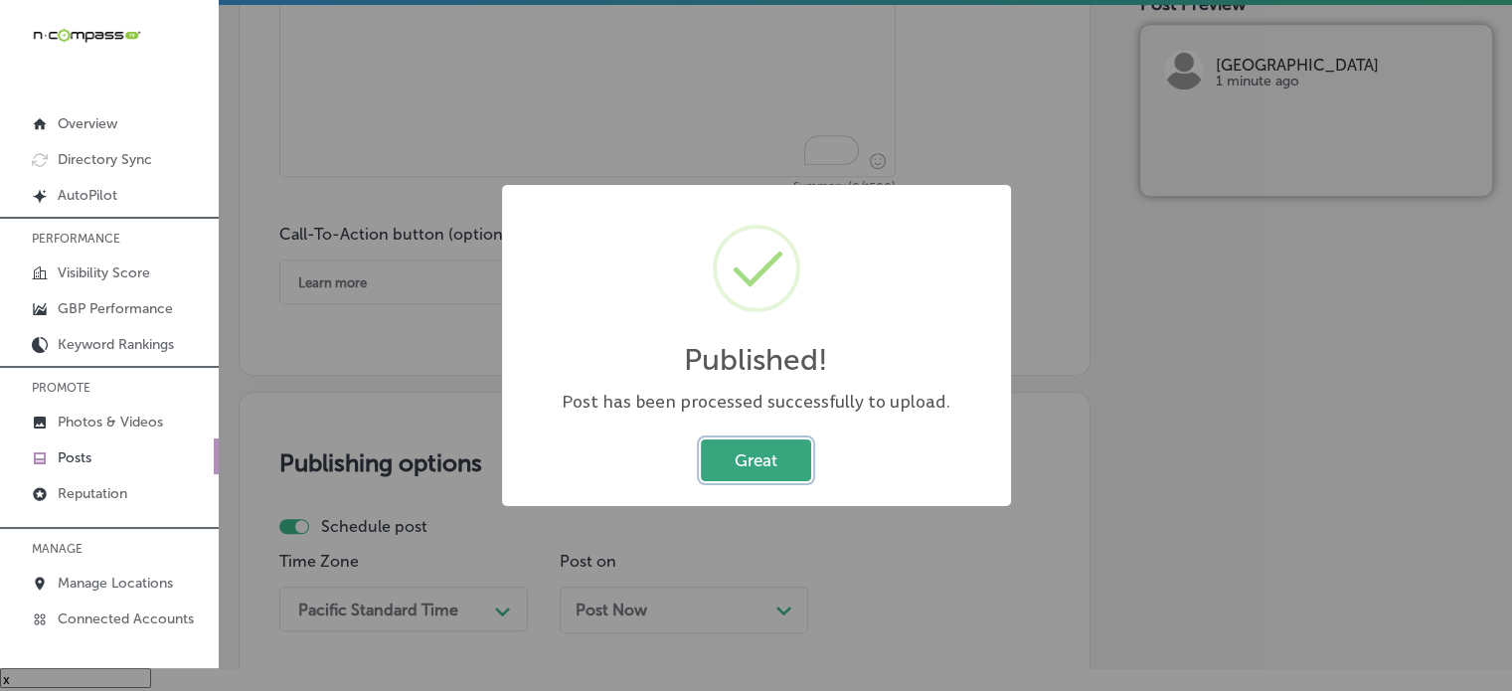
click at [761, 465] on button "Great" at bounding box center [756, 459] width 110 height 41
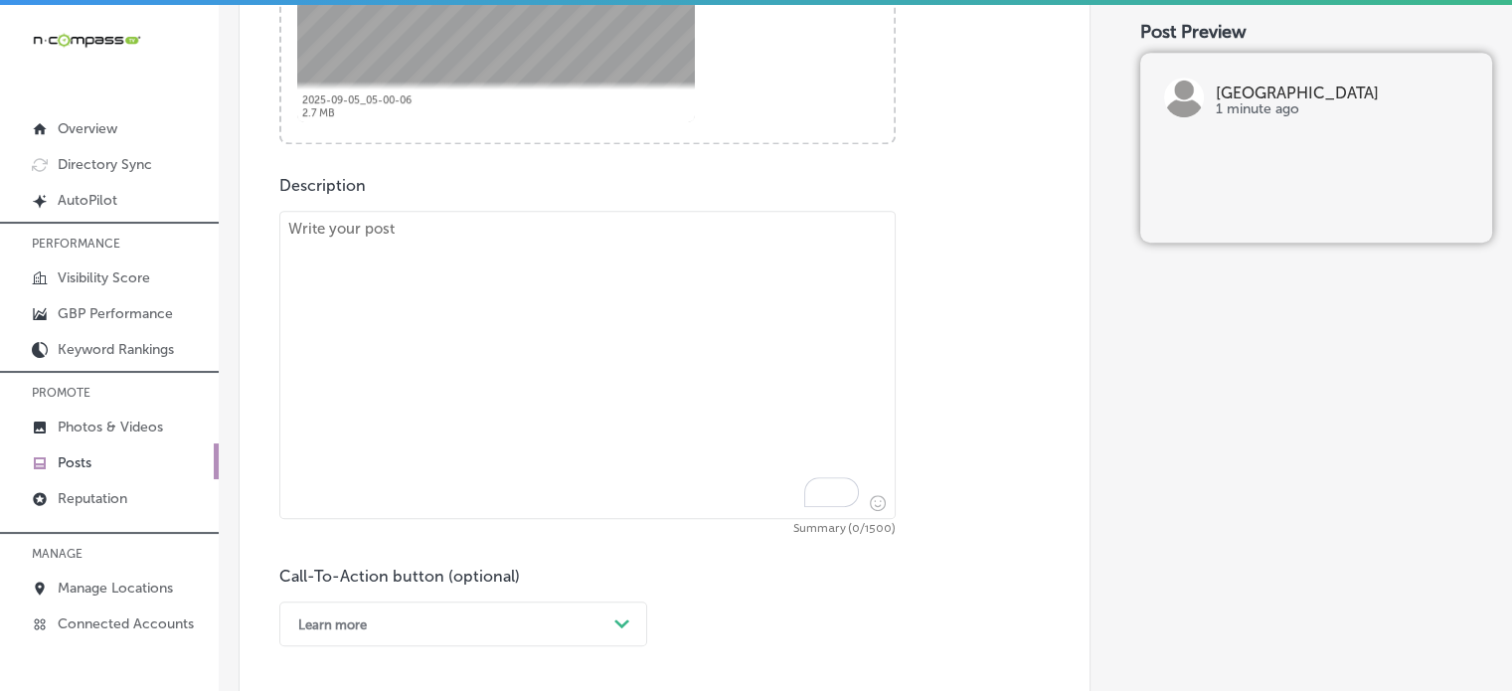
scroll to position [992, 0]
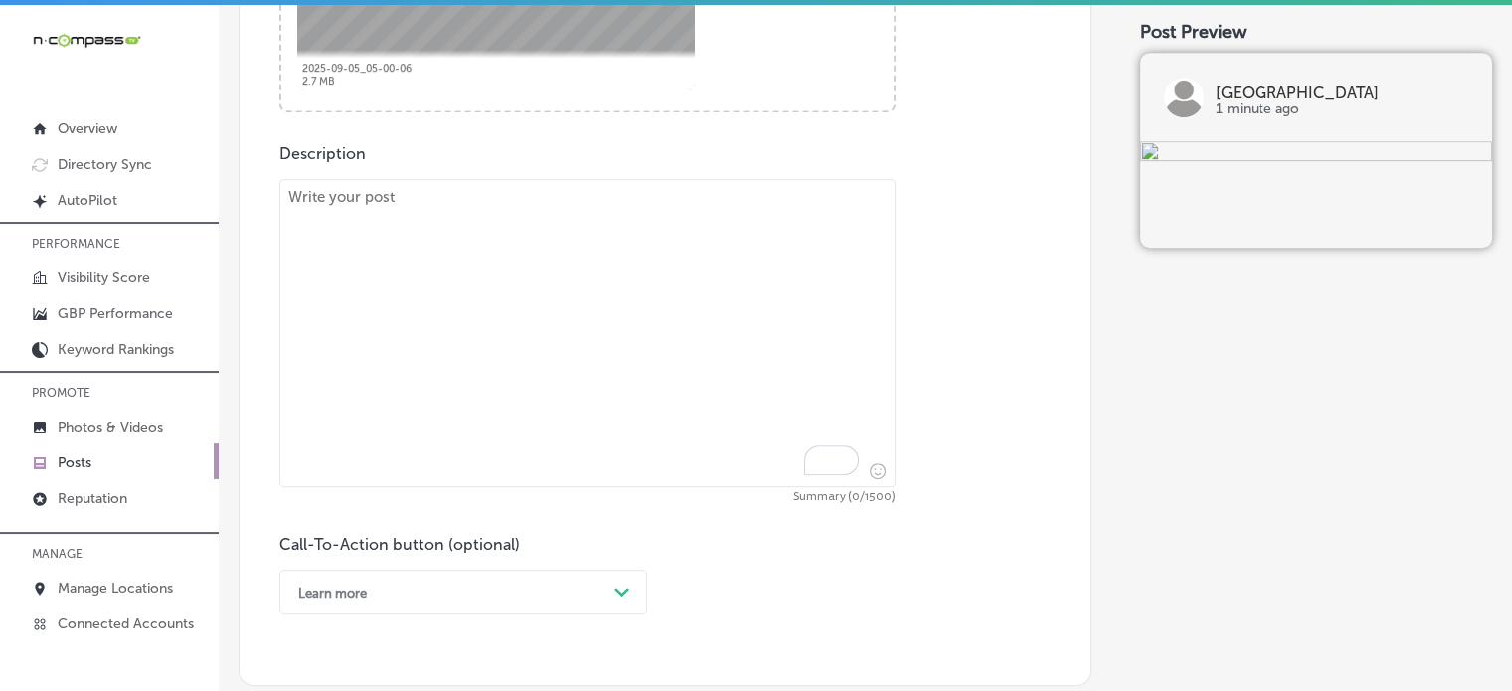
click at [643, 265] on textarea "To enrich screen reader interactions, please activate Accessibility in Grammarl…" at bounding box center [587, 333] width 616 height 308
paste textarea ""Looking for a luxury pre-owned vehicle at an affordable price? Grand Valley Au…"
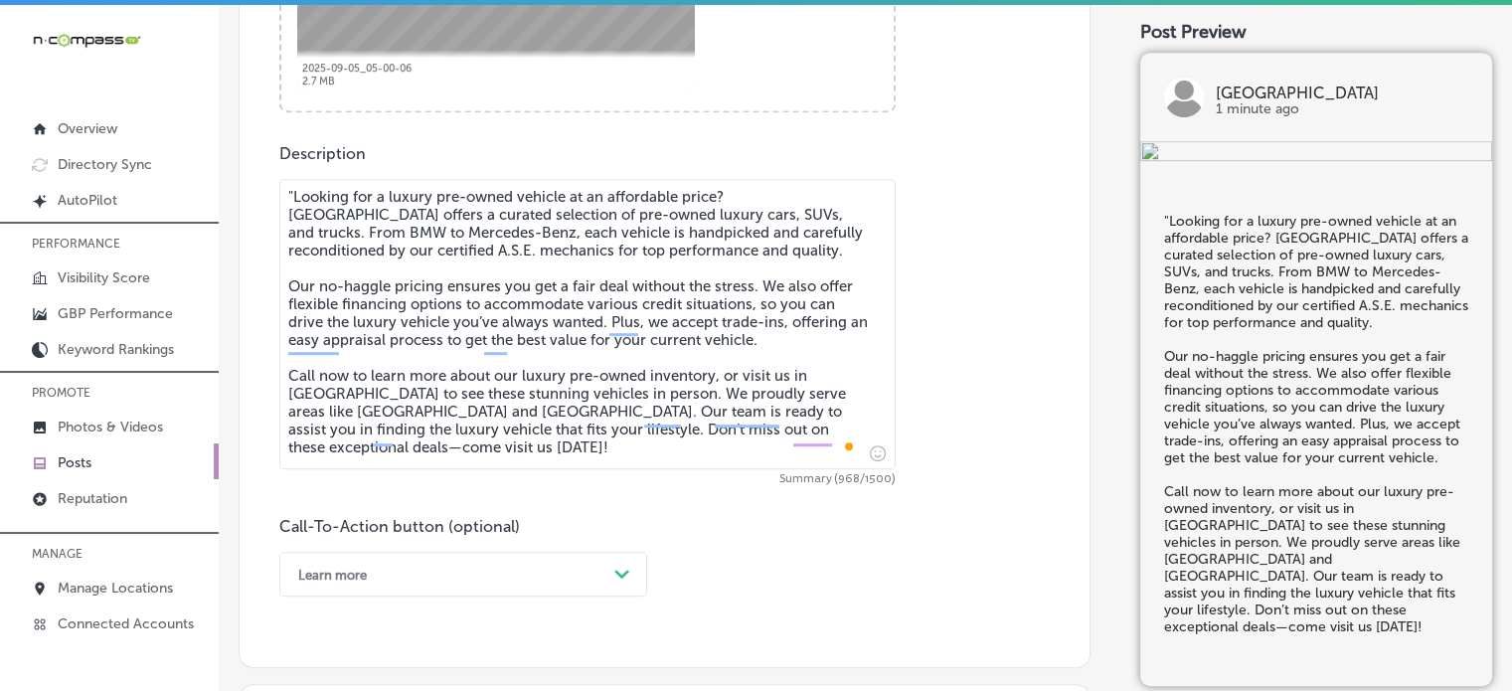
click at [294, 191] on textarea ""Looking for a luxury pre-owned vehicle at an affordable price? Grand Valley Au…" at bounding box center [587, 324] width 616 height 290
click at [457, 400] on textarea "Looking for a luxury pre-owned vehicle at an affordable price? Grand Valley Aut…" at bounding box center [587, 324] width 616 height 290
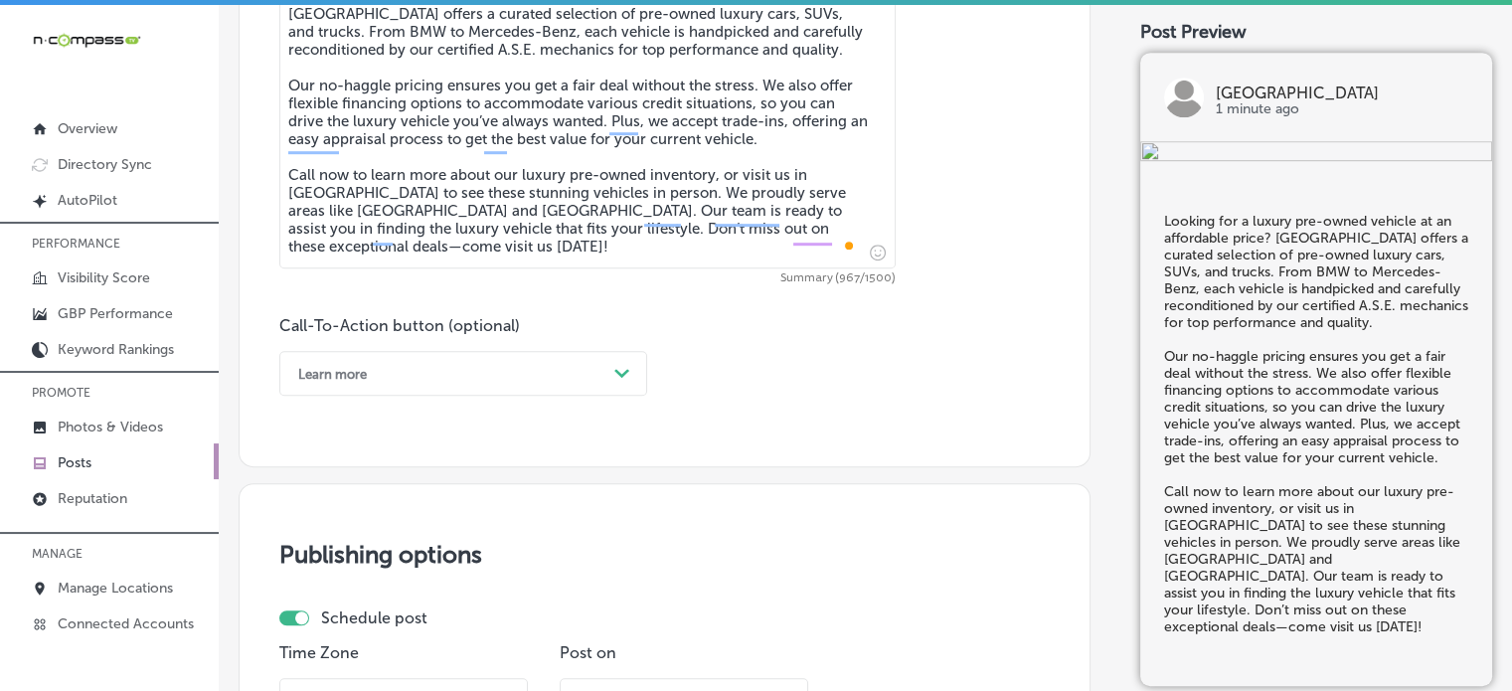
scroll to position [1194, 0]
type textarea "Looking for a luxury pre-owned vehicle at an affordable price? Grand Valley Aut…"
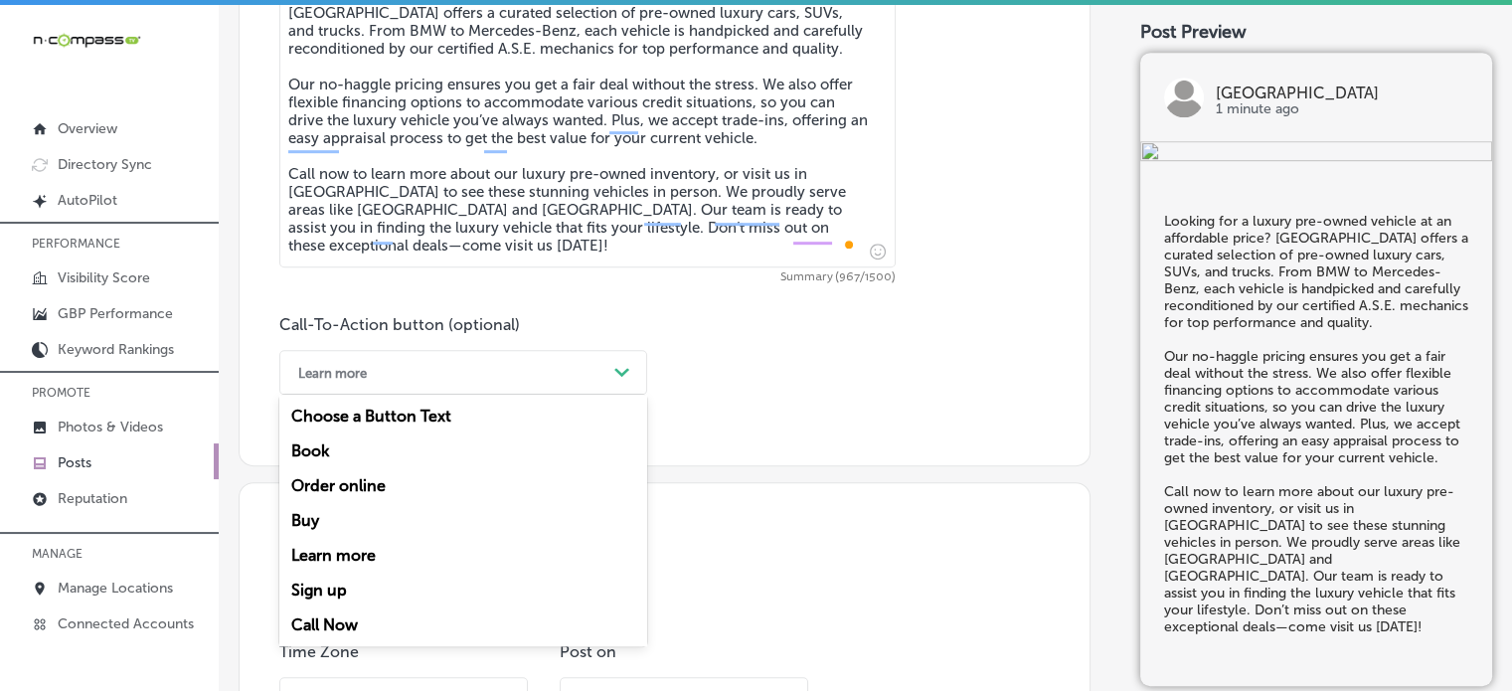
click at [570, 361] on div "Learn more" at bounding box center [447, 372] width 318 height 31
click at [337, 627] on div "Call Now" at bounding box center [463, 624] width 368 height 35
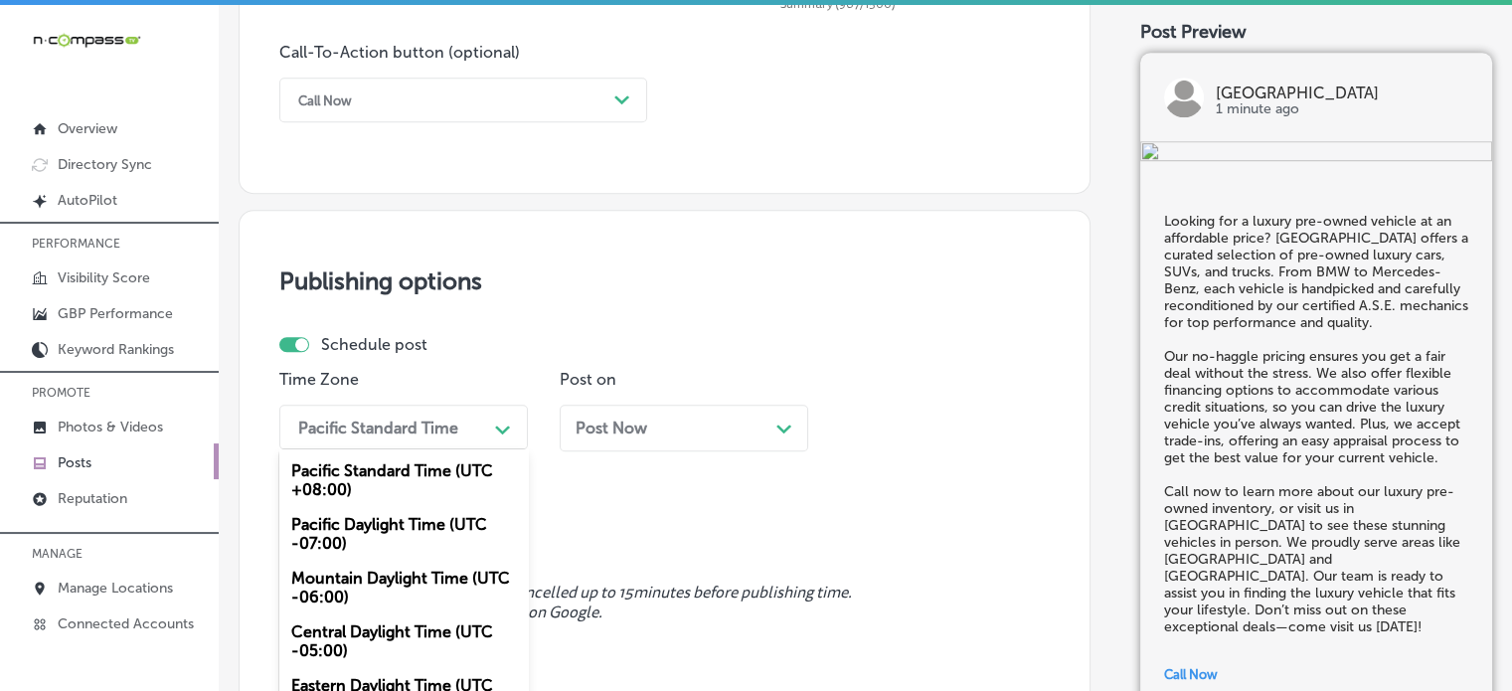
scroll to position [1531, 0]
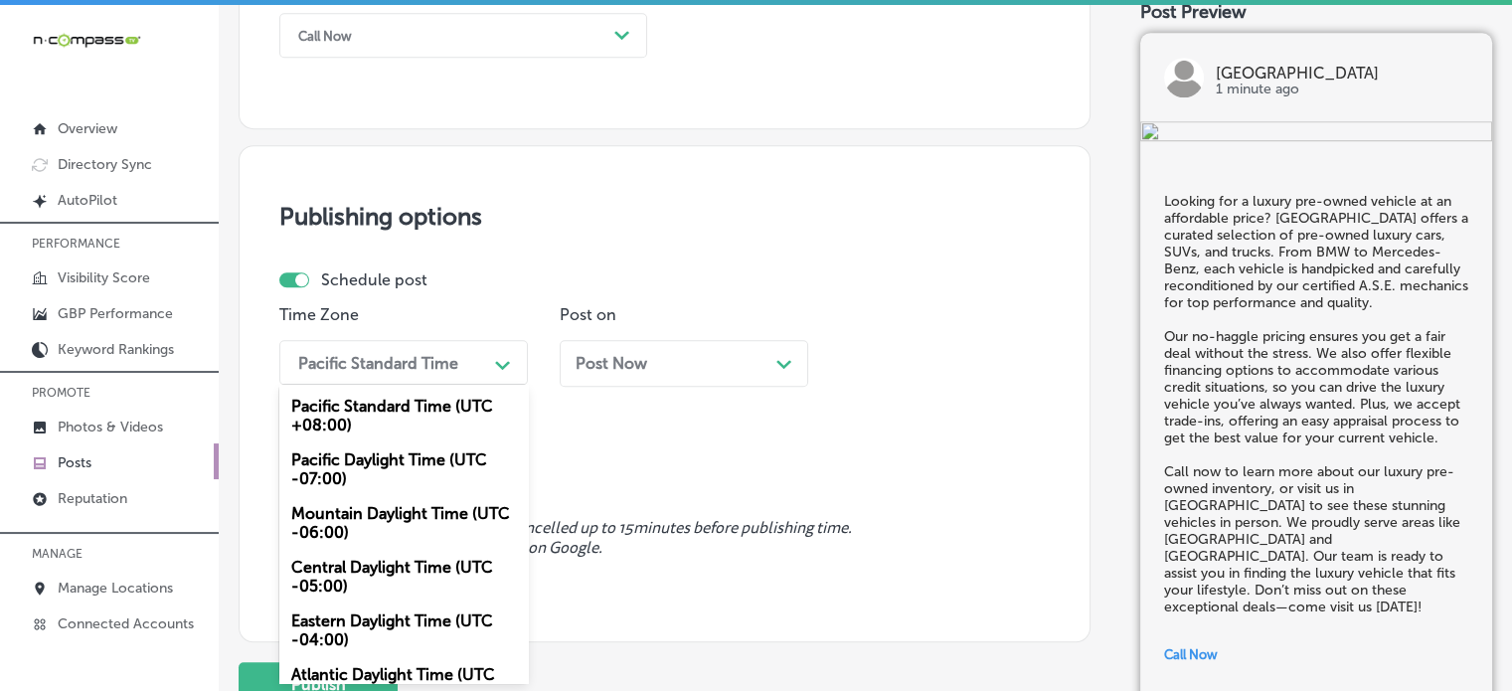
click at [433, 385] on div "option Mountain Daylight Time (UTC -06:00), selected. option Pacific Standard T…" at bounding box center [403, 362] width 248 height 45
click at [398, 516] on div "Mountain Daylight Time (UTC -06:00)" at bounding box center [403, 523] width 248 height 54
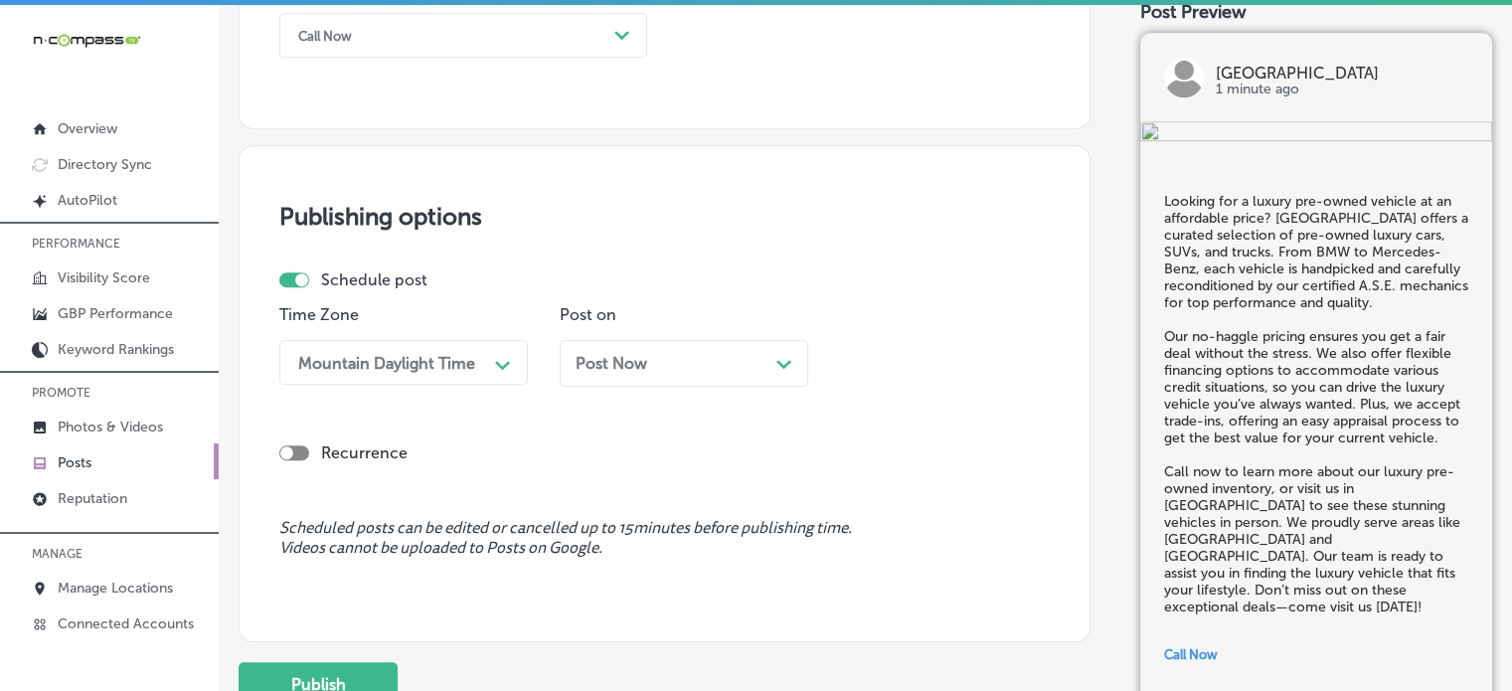
click at [653, 365] on div "Post Now Path Created with Sketch." at bounding box center [684, 363] width 217 height 19
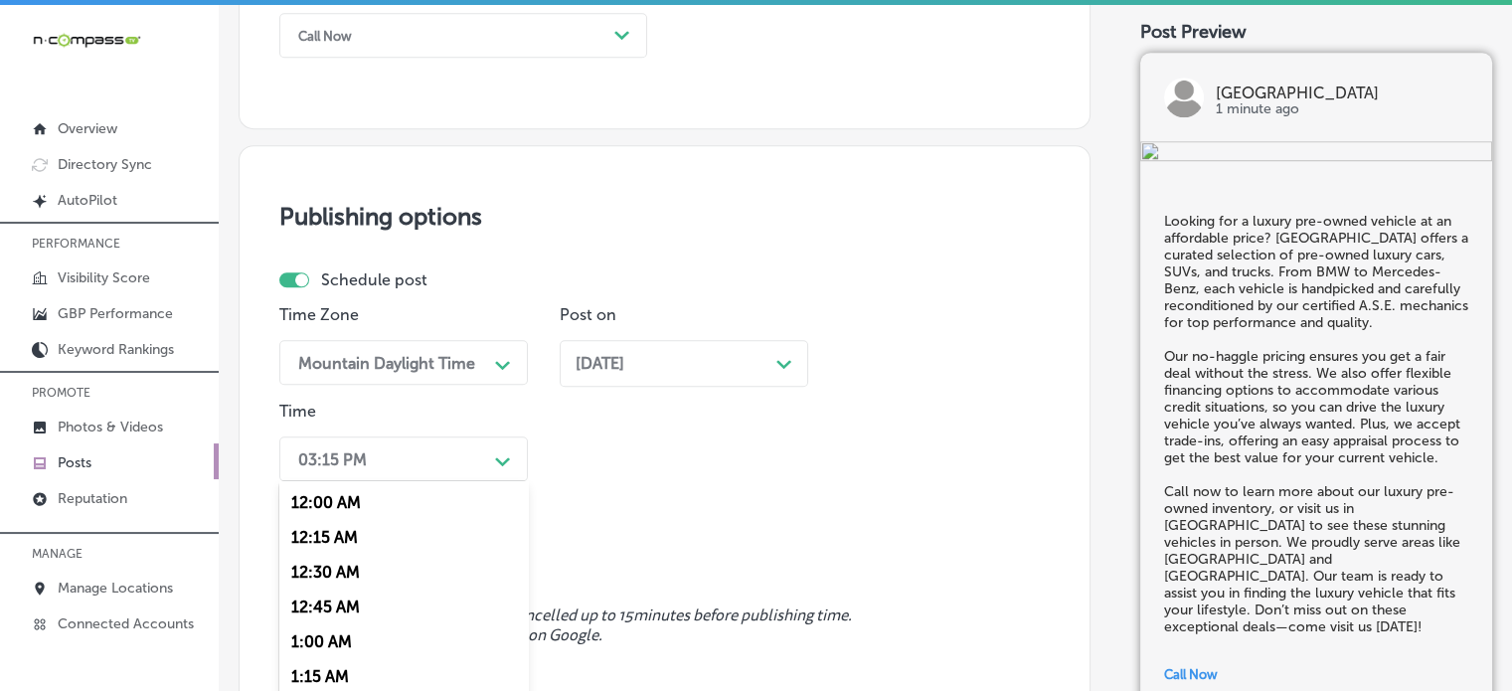
scroll to position [1626, 0]
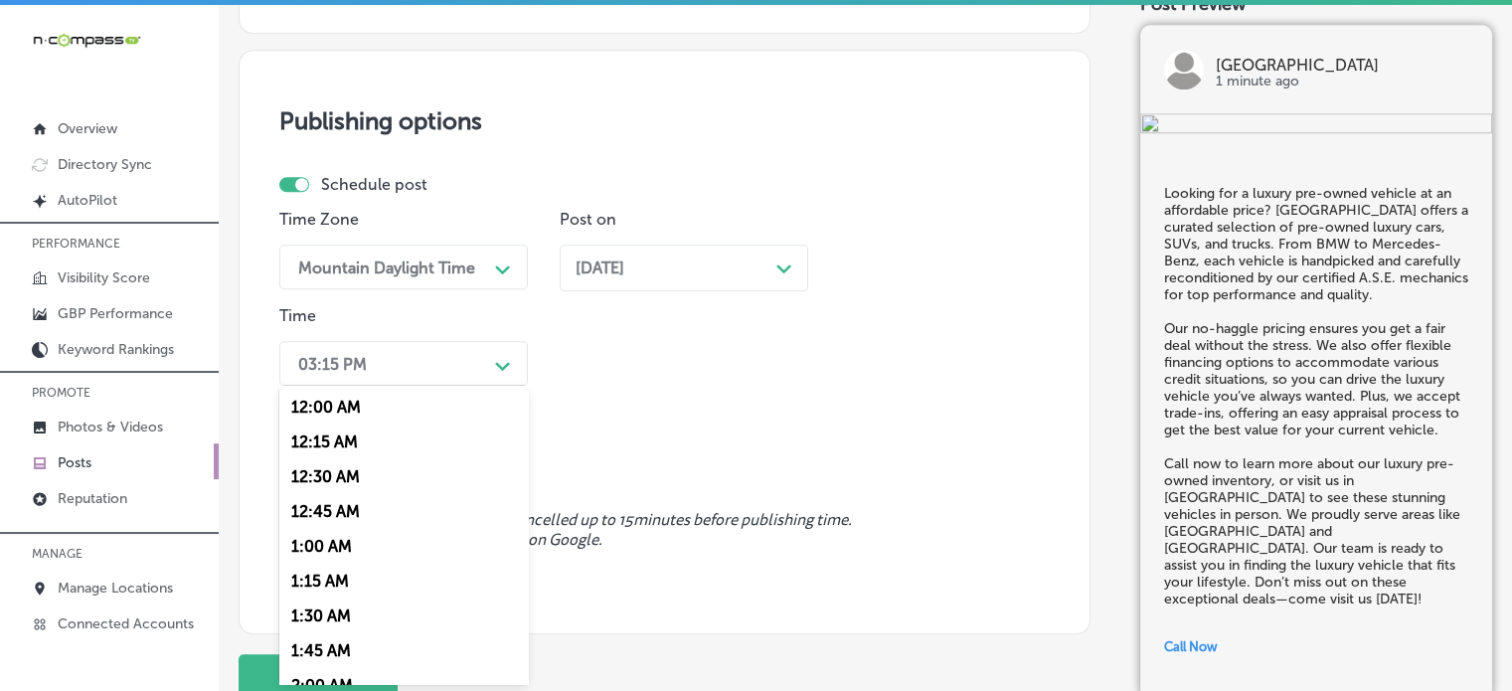
click at [459, 386] on div "option 7:00 AM, selected. option 12:15 AM focused, 2 of 96. 96 results availabl…" at bounding box center [403, 363] width 248 height 45
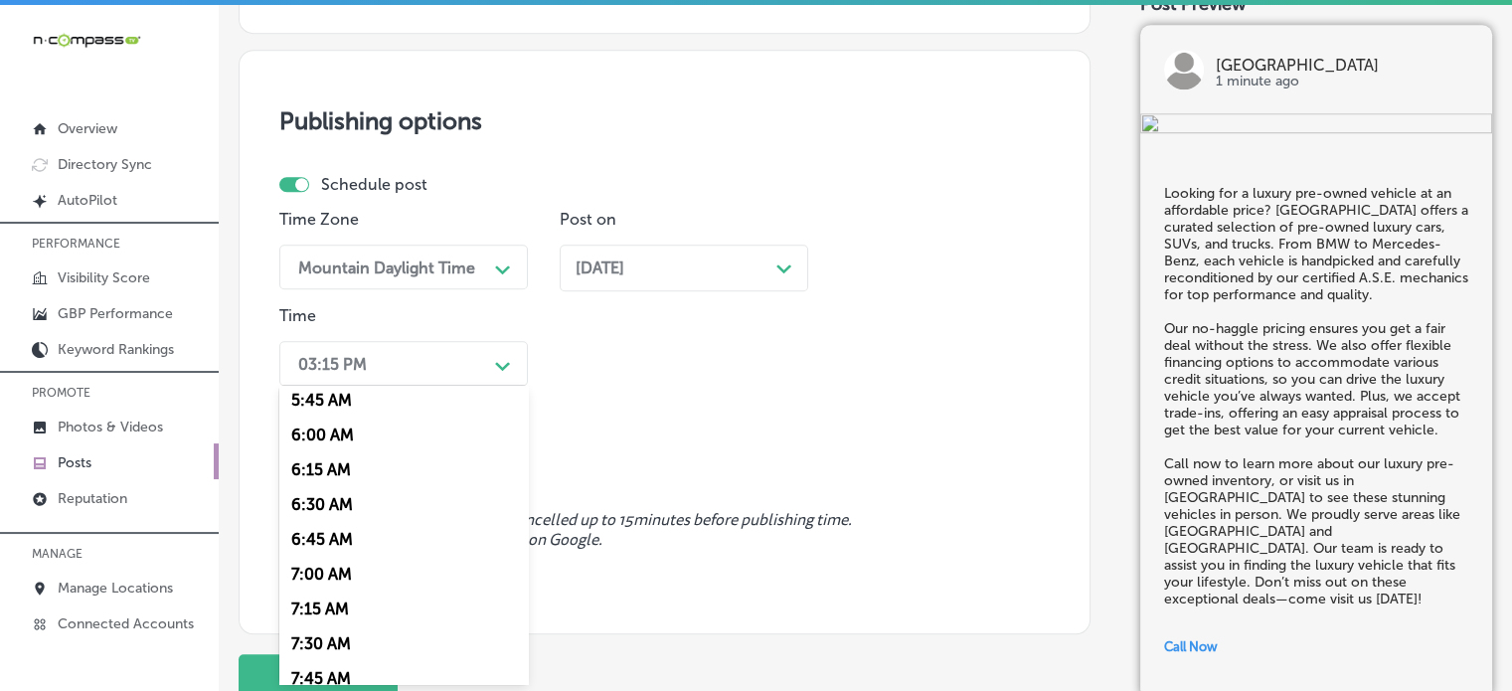
scroll to position [810, 0]
click at [357, 576] on div "7:00 AM" at bounding box center [403, 571] width 248 height 35
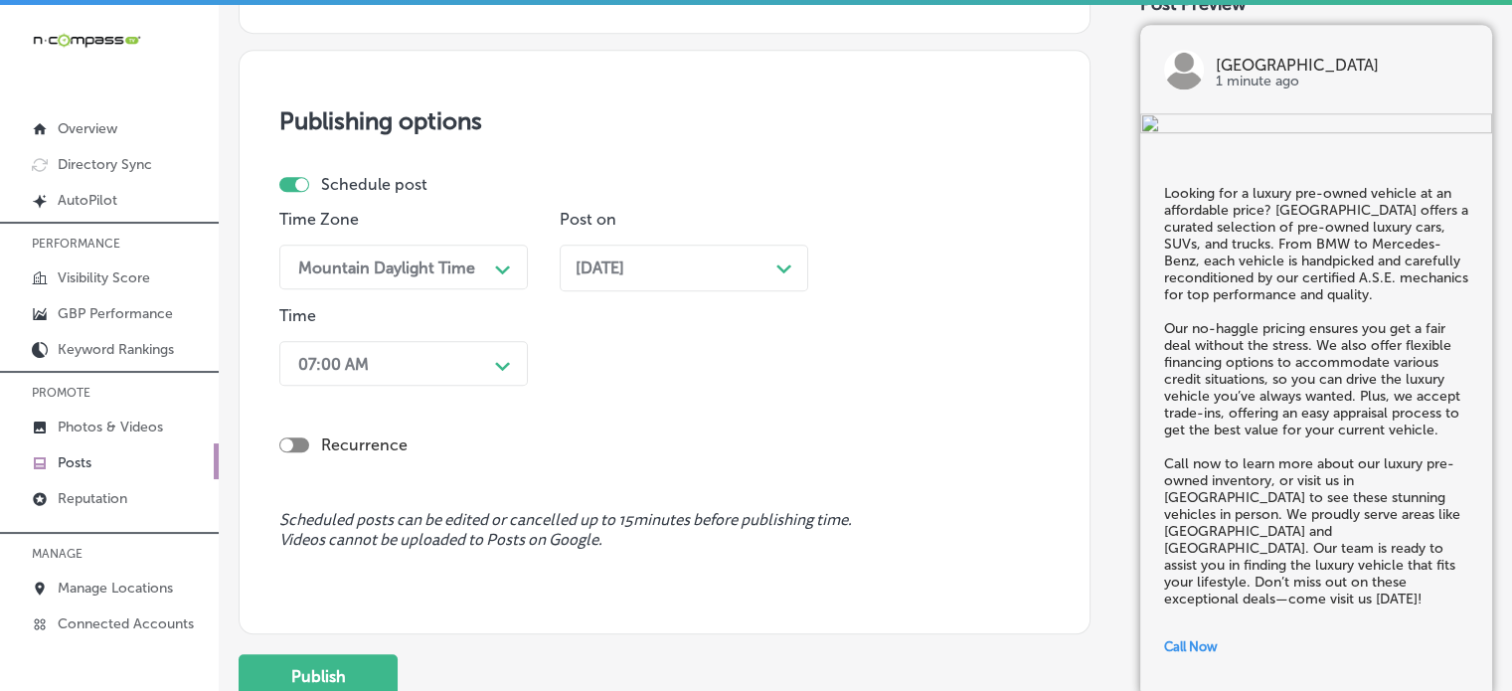
scroll to position [1777, 0]
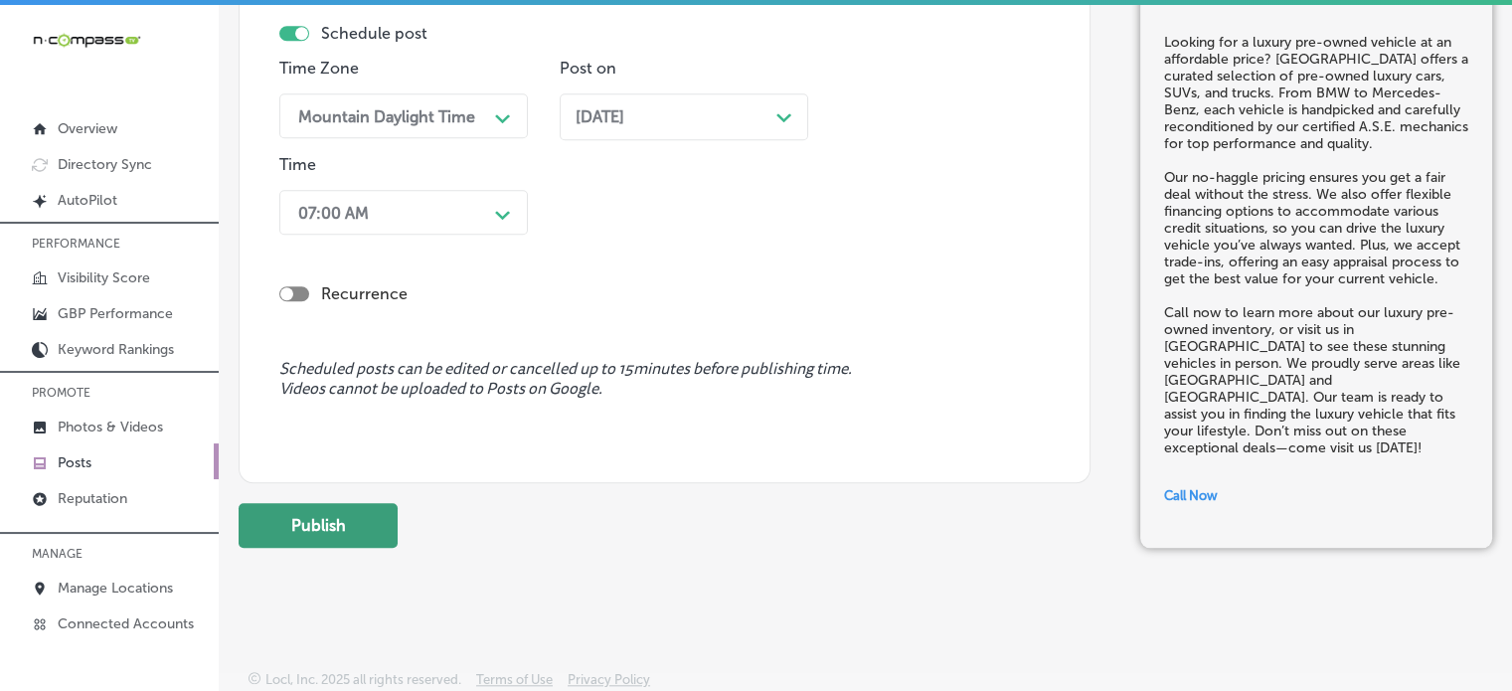
click at [335, 515] on button "Publish" at bounding box center [318, 525] width 159 height 45
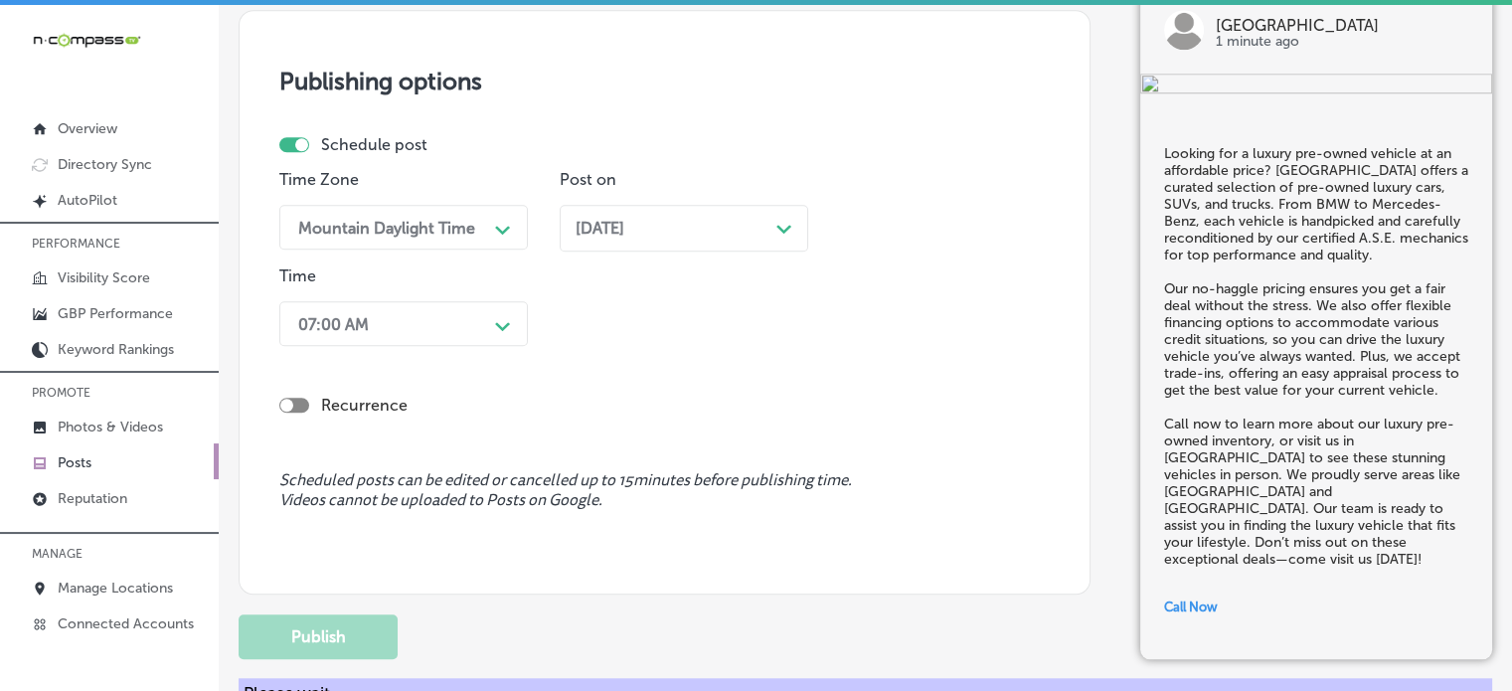
scroll to position [1666, 0]
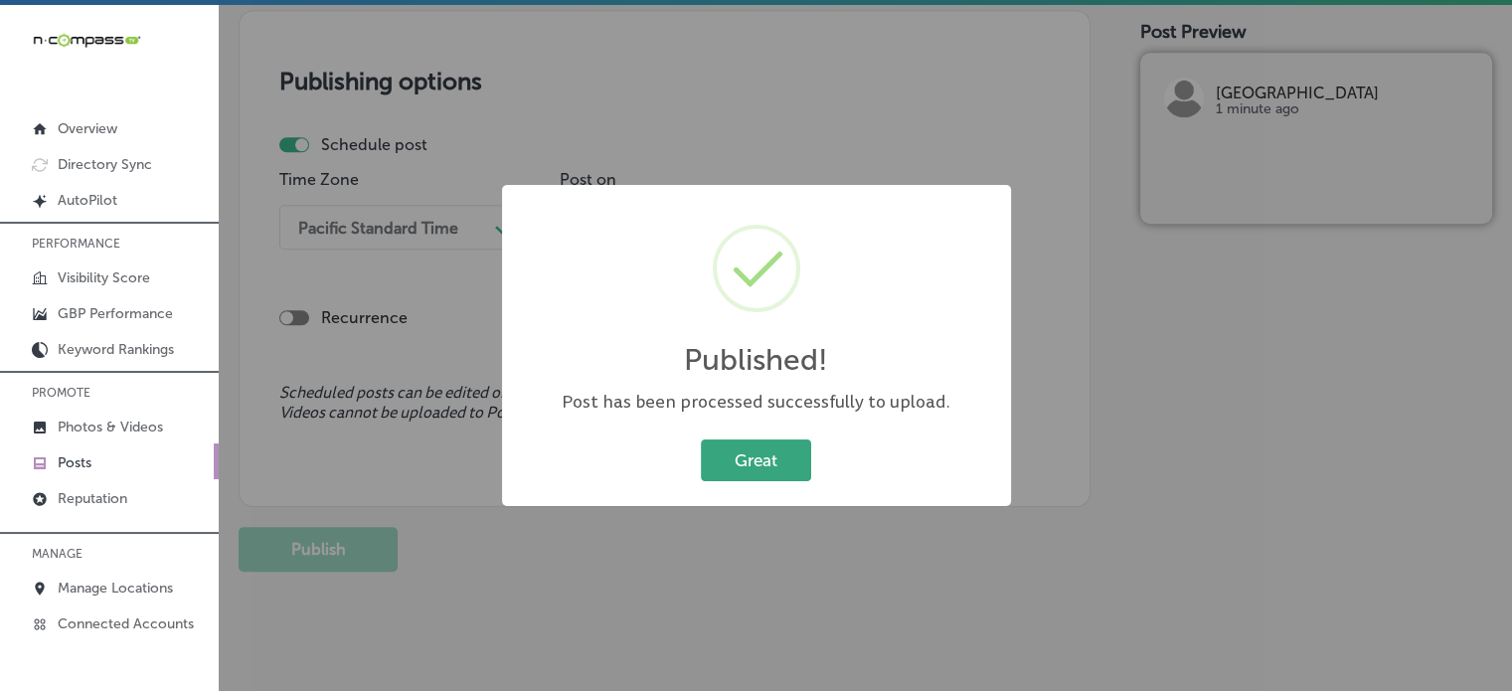
click at [759, 440] on button "Great" at bounding box center [756, 459] width 110 height 41
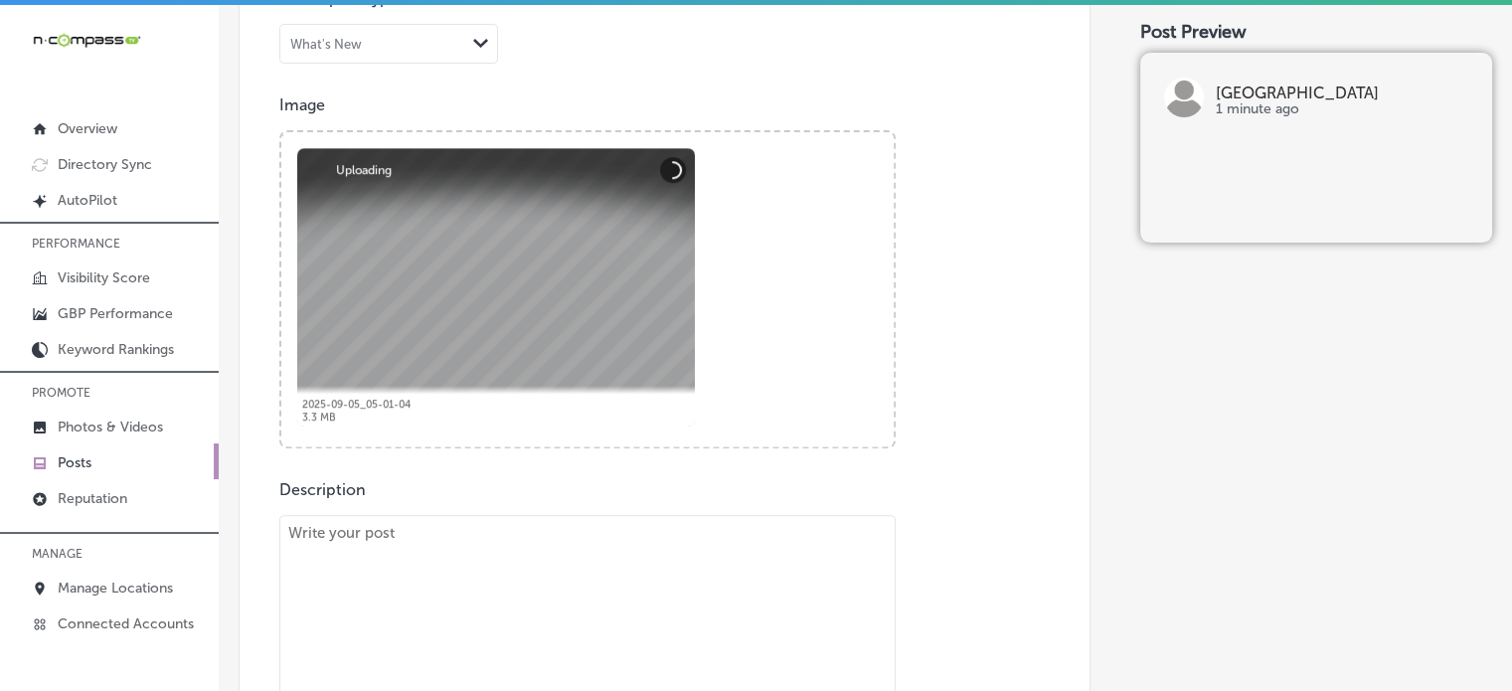
scroll to position [672, 0]
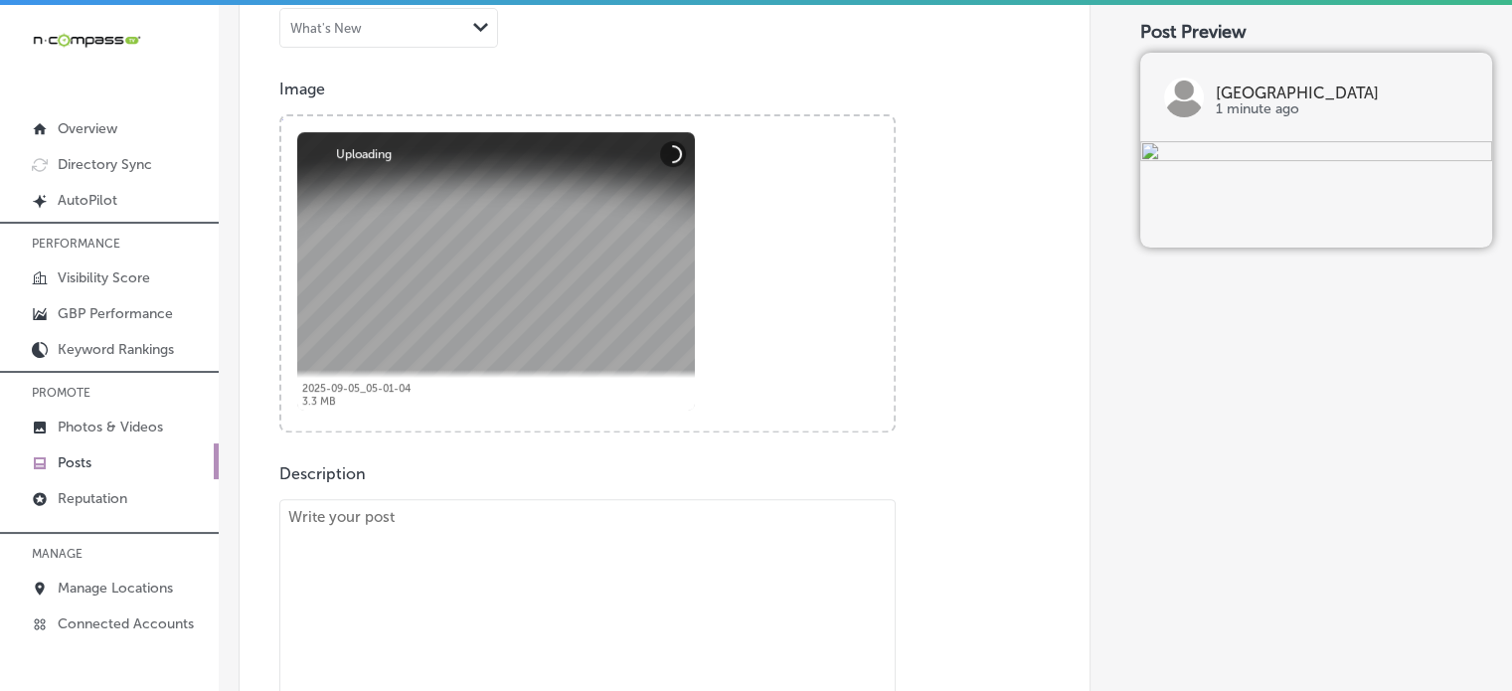
click at [663, 516] on textarea "To enrich screen reader interactions, please activate Accessibility in Grammarl…" at bounding box center [587, 644] width 616 height 290
paste textarea ""If you're searching for a reliable used truck or SUV, Grand Valley Auto Lakewo…"
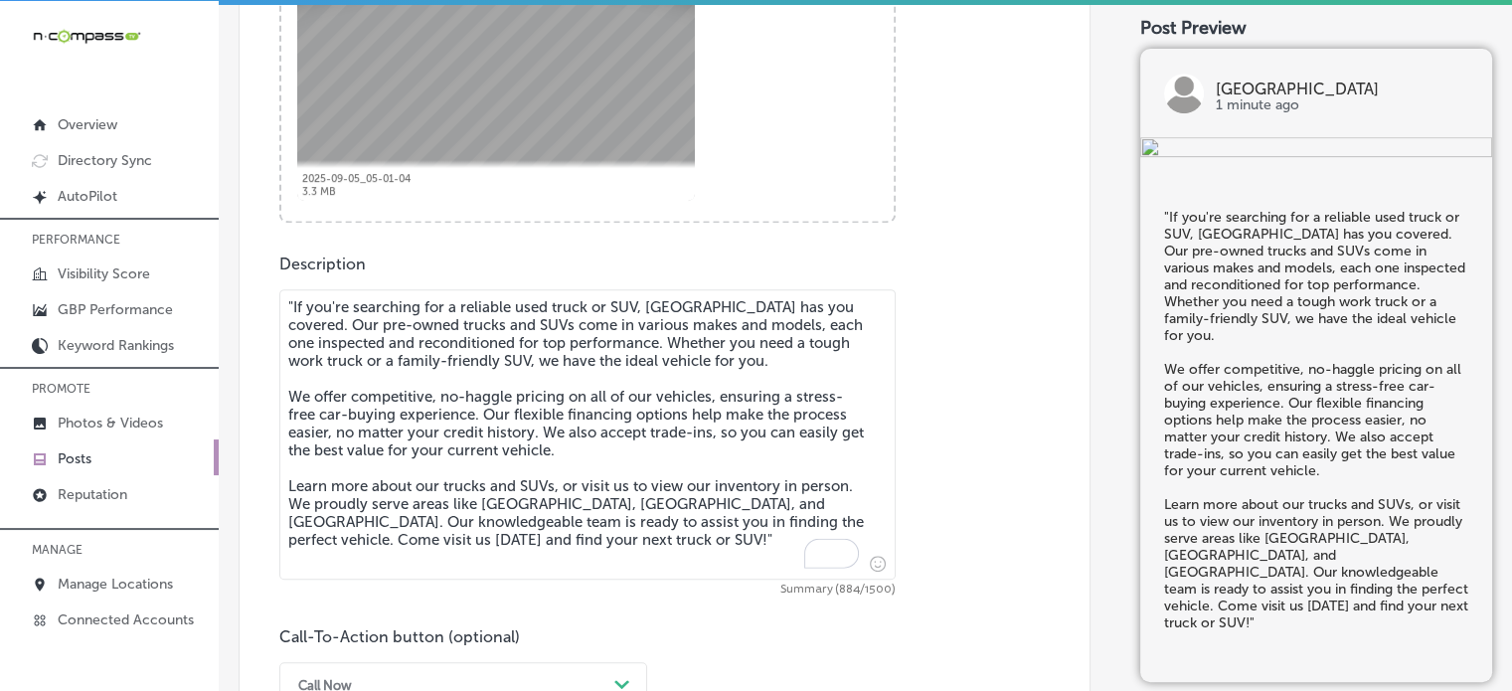
scroll to position [879, 0]
click at [298, 306] on textarea ""If you're searching for a reliable used truck or SUV, Grand Valley Auto Lakewo…" at bounding box center [587, 433] width 616 height 290
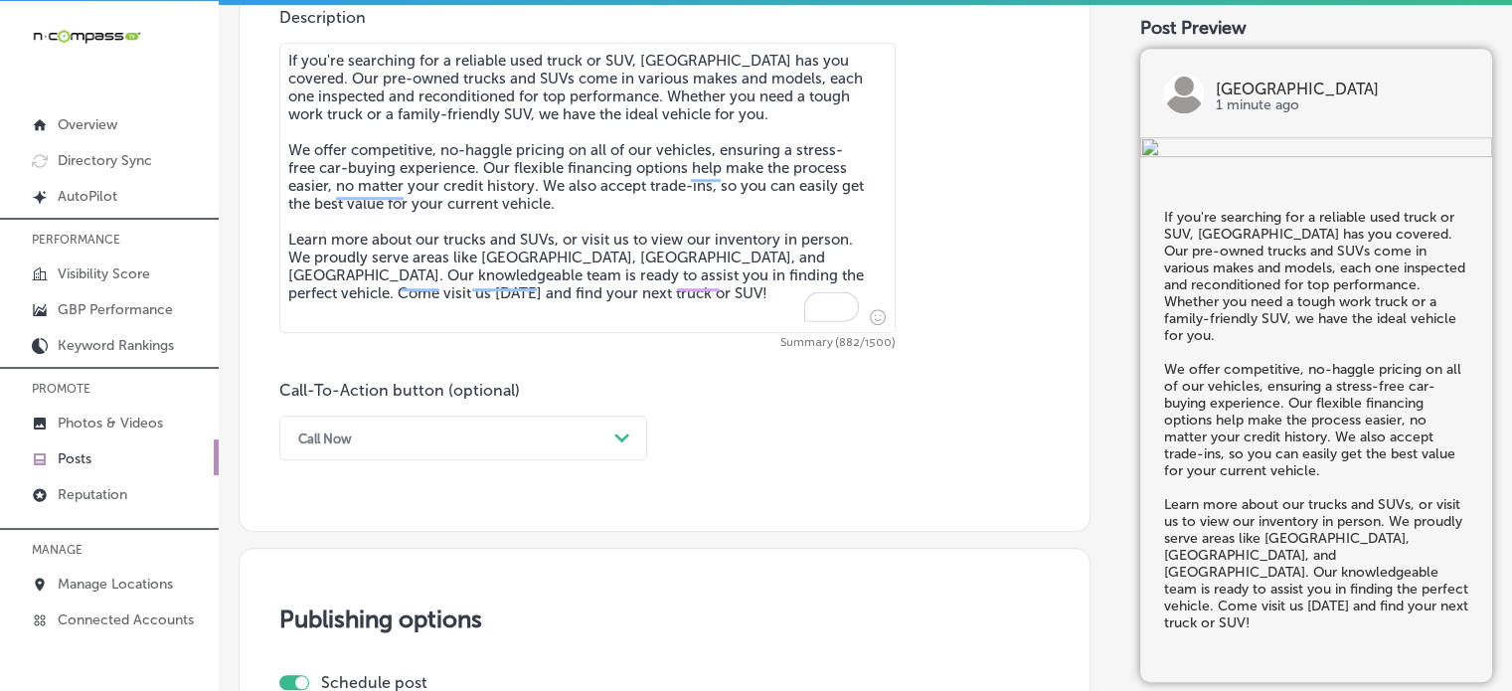
scroll to position [1130, 0]
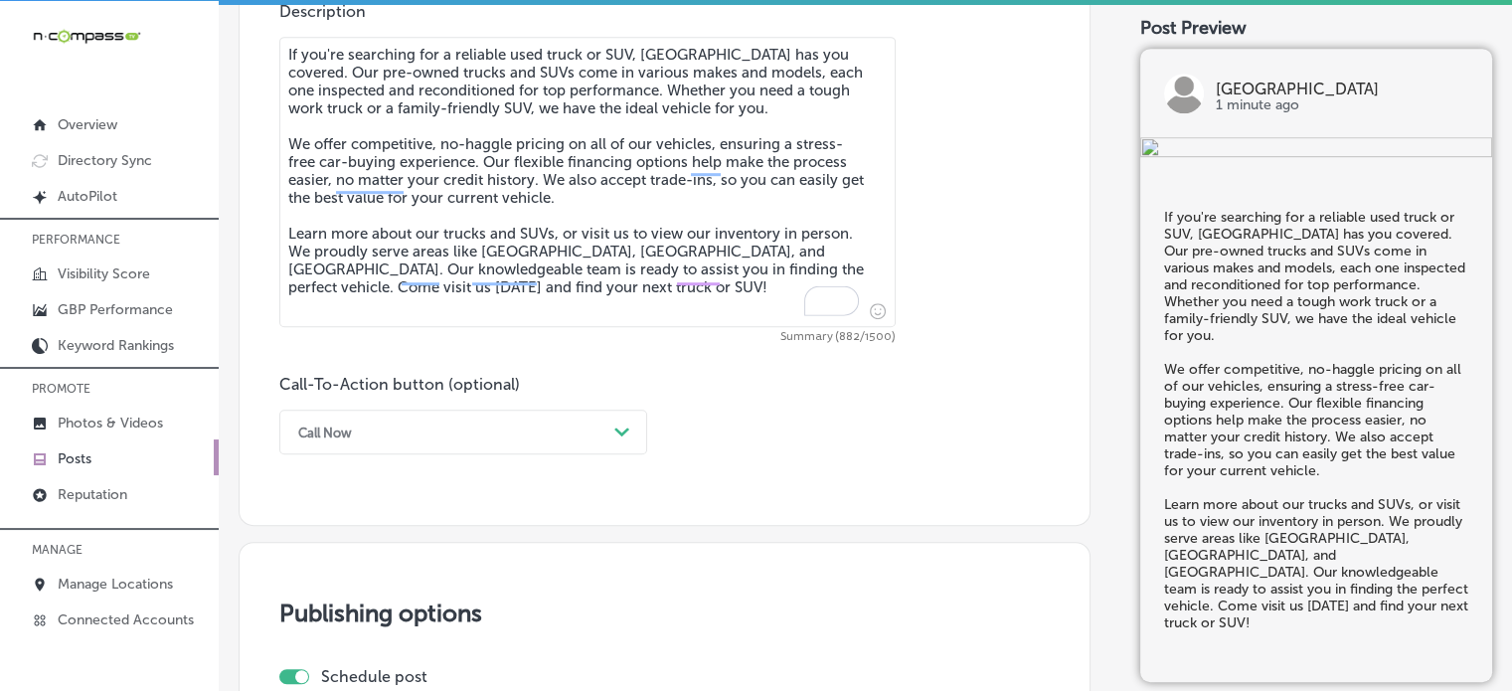
type textarea "If you're searching for a reliable used truck or SUV, Grand Valley Auto Lakewoo…"
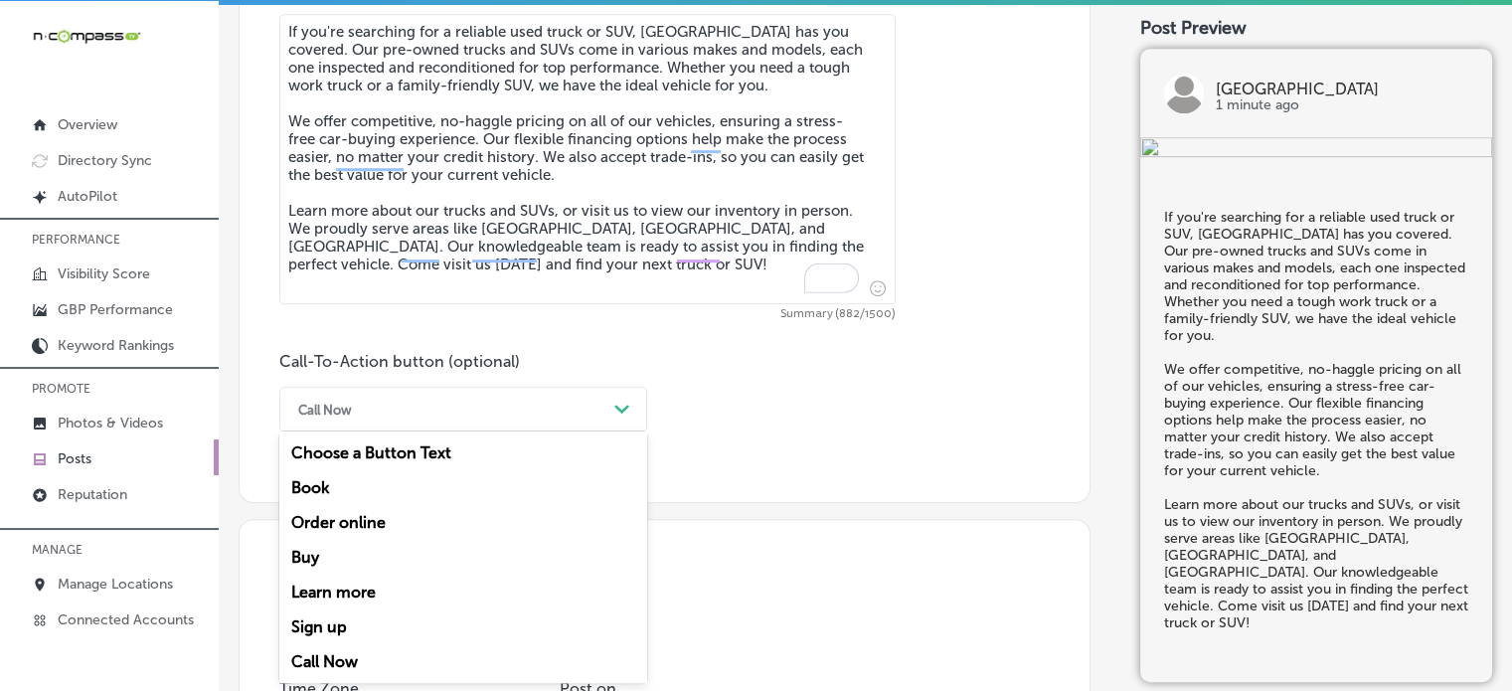
click at [531, 423] on div "Call Now Path Created with Sketch." at bounding box center [463, 409] width 368 height 45
click at [341, 585] on div "Learn more" at bounding box center [463, 592] width 368 height 35
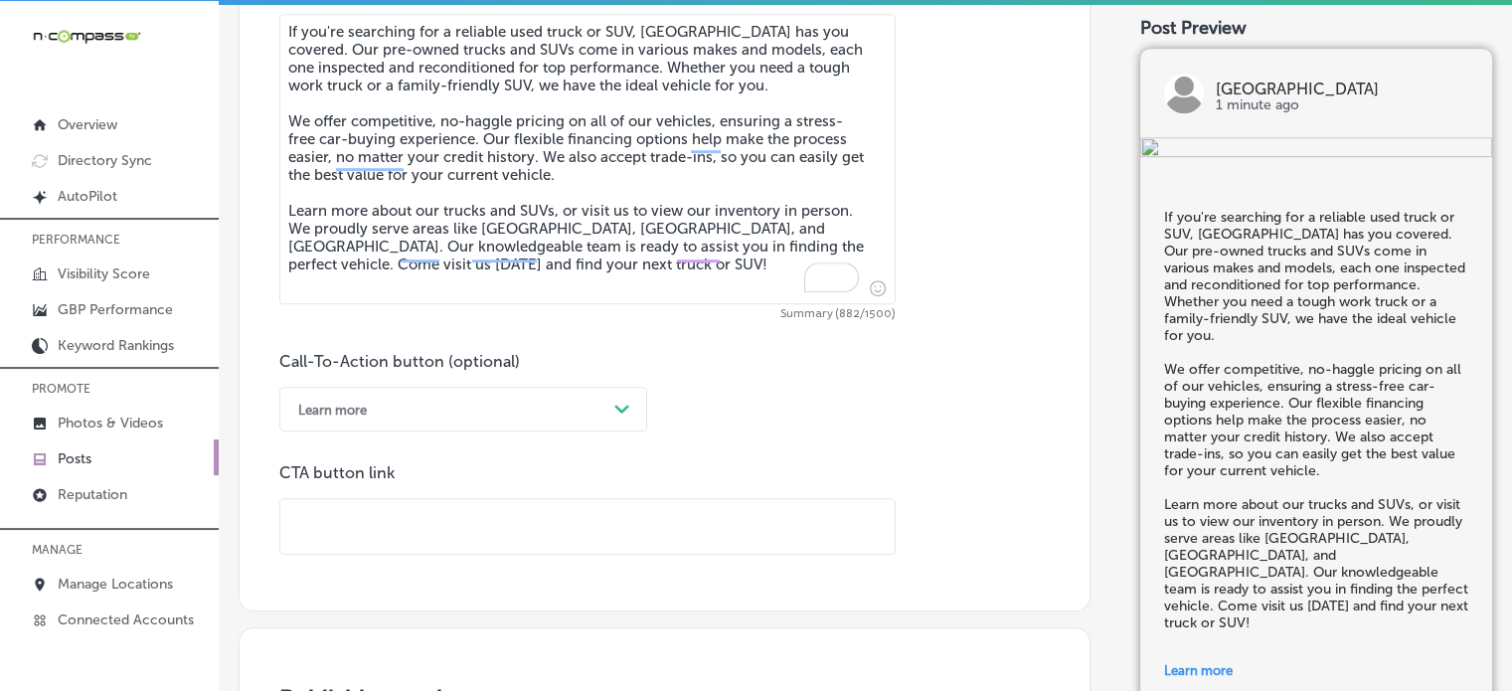
click at [560, 527] on input "text" at bounding box center [587, 526] width 614 height 55
paste input "https://www.gvalakewood.com/"
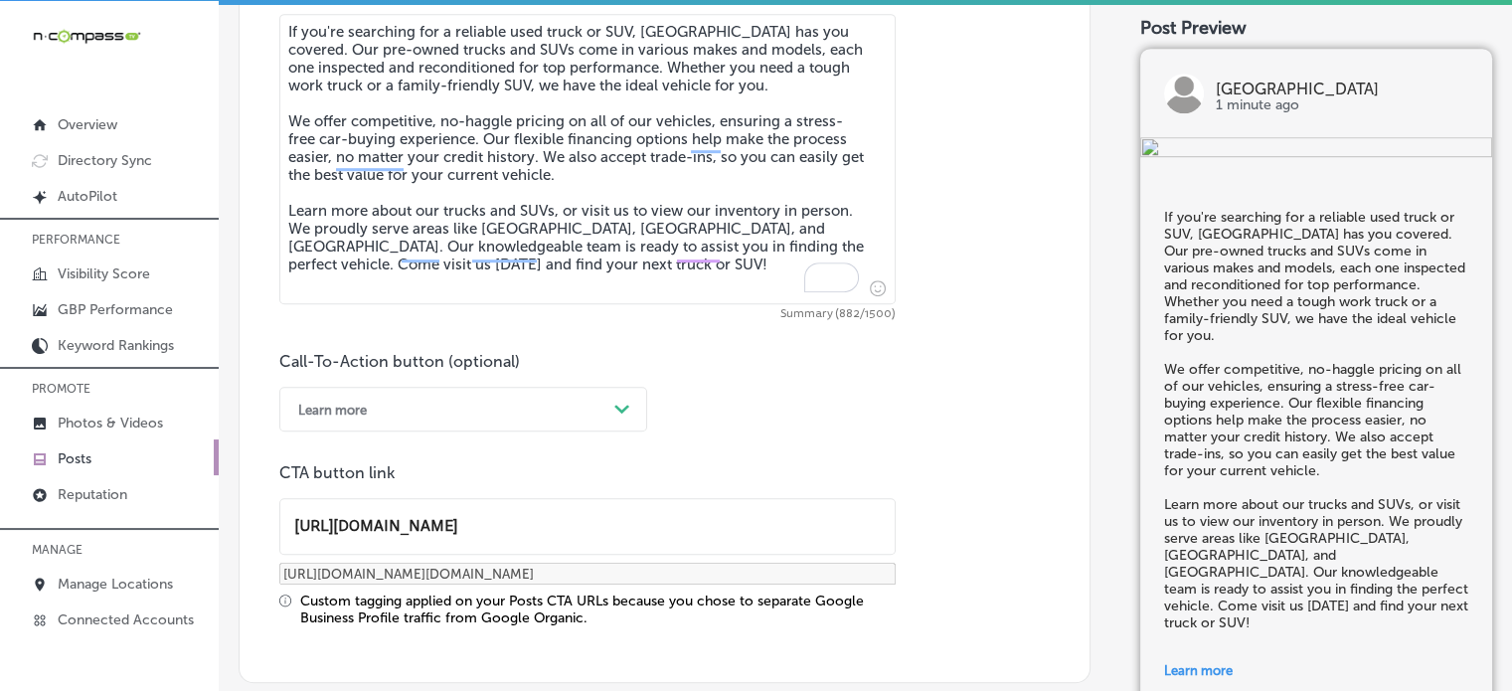
type input "https://www.gvalakewood.com/"
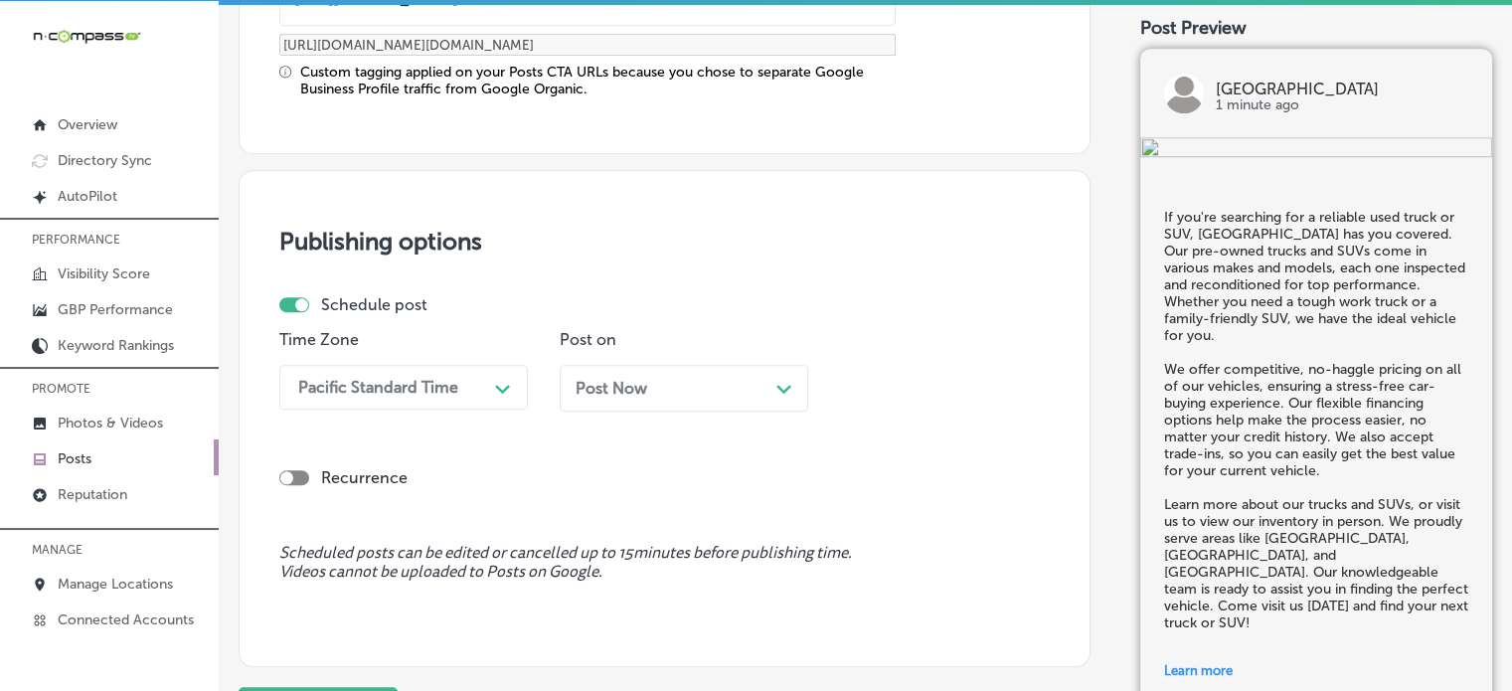
scroll to position [1704, 0]
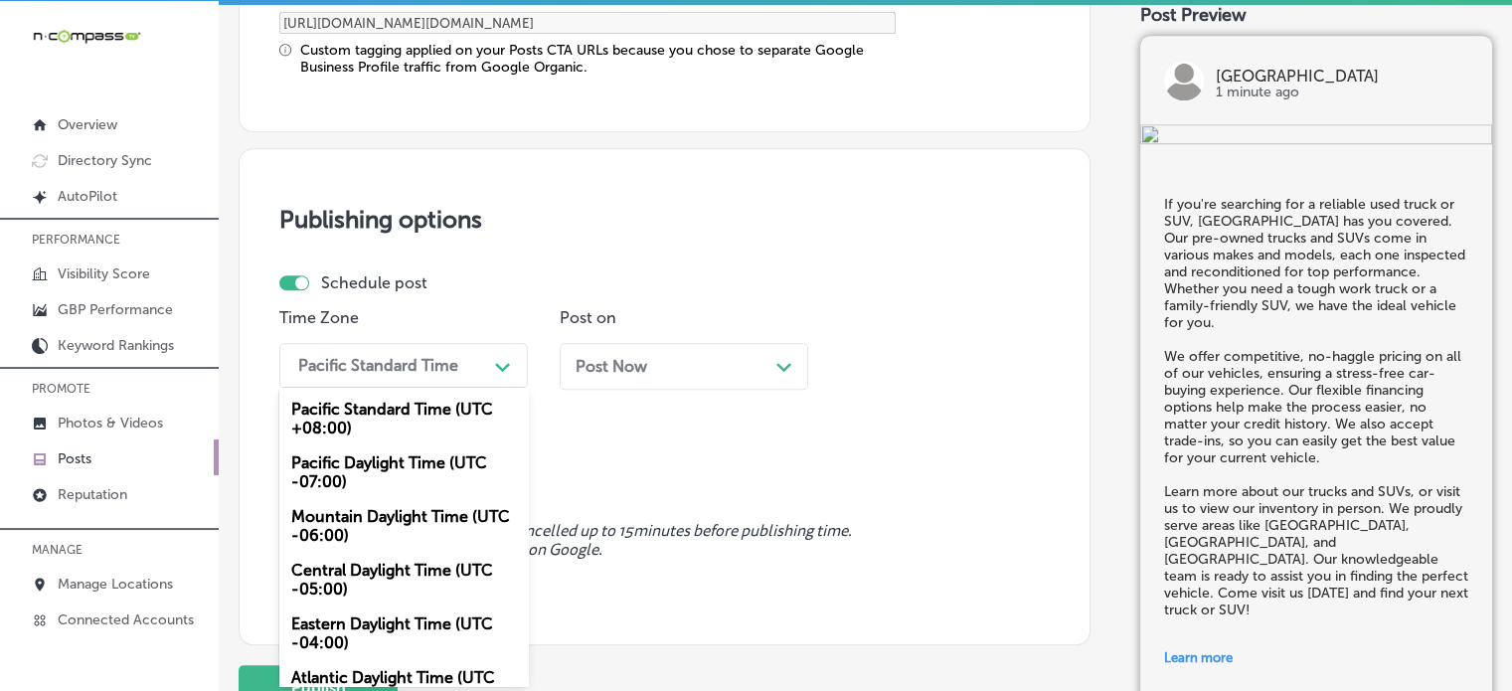
click at [461, 385] on div "option Mountain Daylight Time (UTC -06:00), selected. option Pacific Standard T…" at bounding box center [403, 365] width 248 height 45
click at [402, 520] on div "Mountain Daylight Time (UTC -06:00)" at bounding box center [403, 526] width 248 height 54
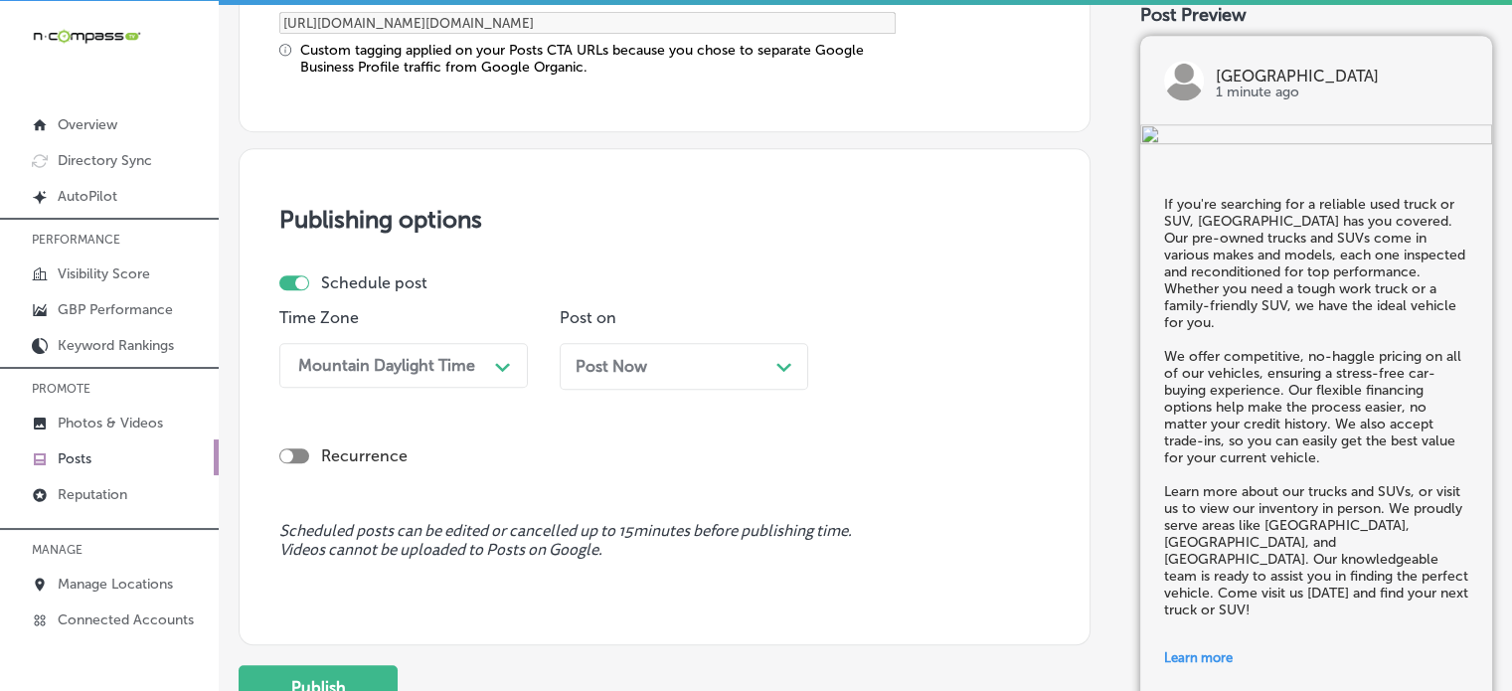
click at [717, 357] on div "Post Now Path Created with Sketch." at bounding box center [684, 366] width 217 height 19
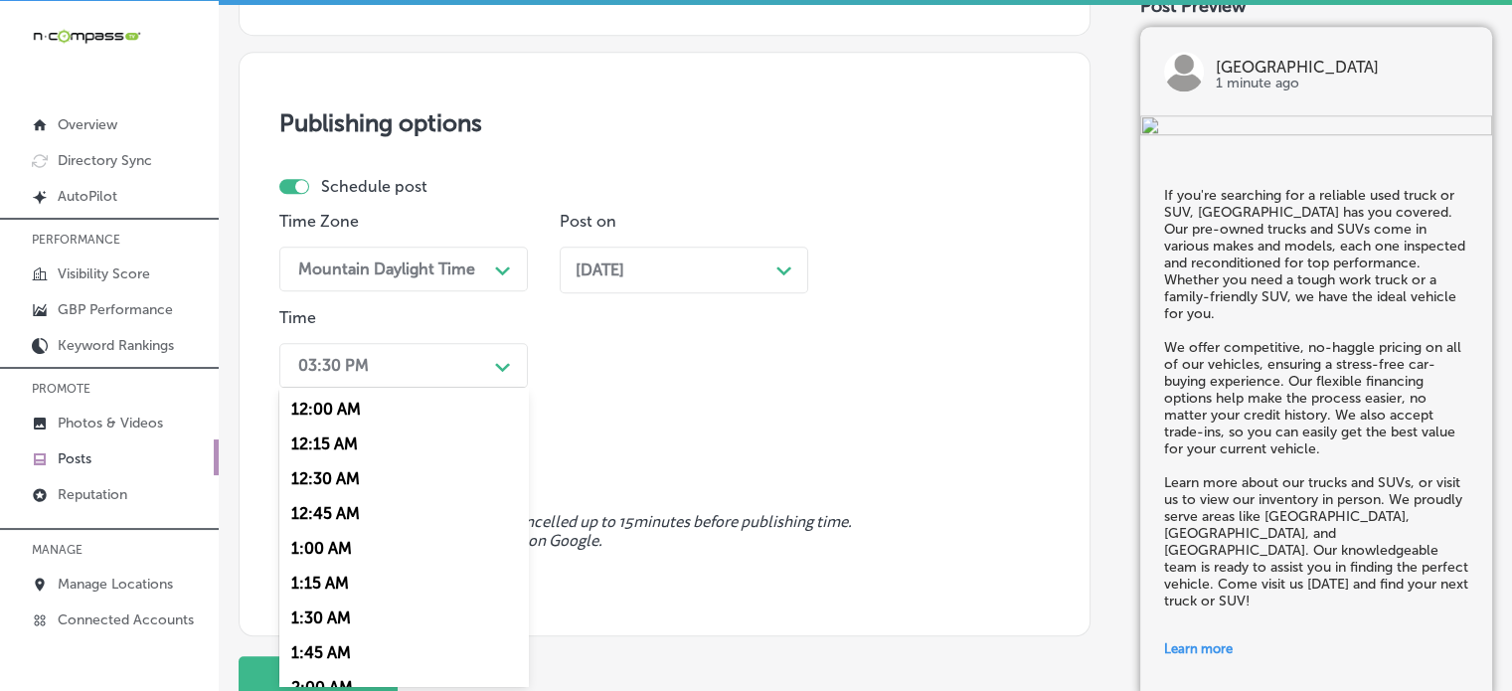
click at [484, 388] on div "option 7:00 AM, selected. option 12:30 AM focused, 3 of 96. 96 results availabl…" at bounding box center [403, 365] width 248 height 45
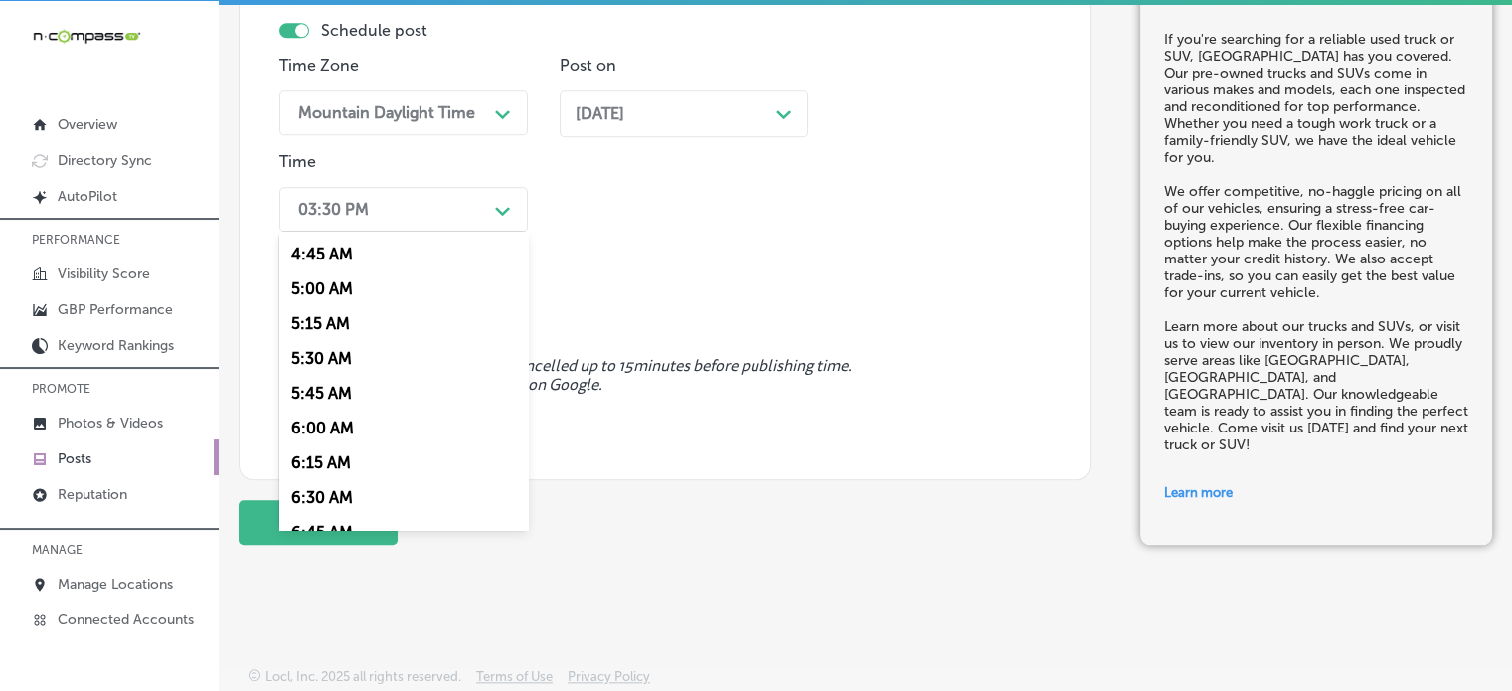
scroll to position [866, 0]
click at [326, 357] on div "7:00 AM" at bounding box center [403, 361] width 248 height 35
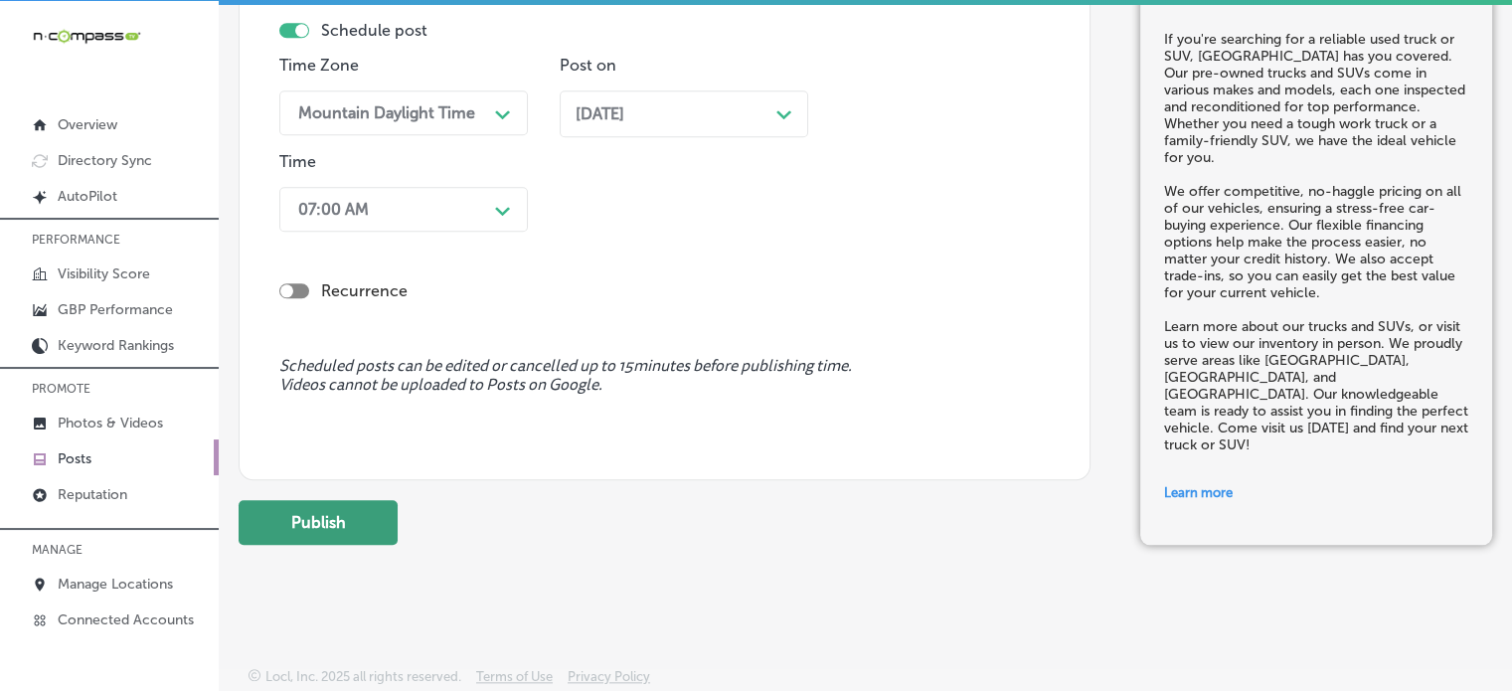
click at [330, 520] on button "Publish" at bounding box center [318, 522] width 159 height 45
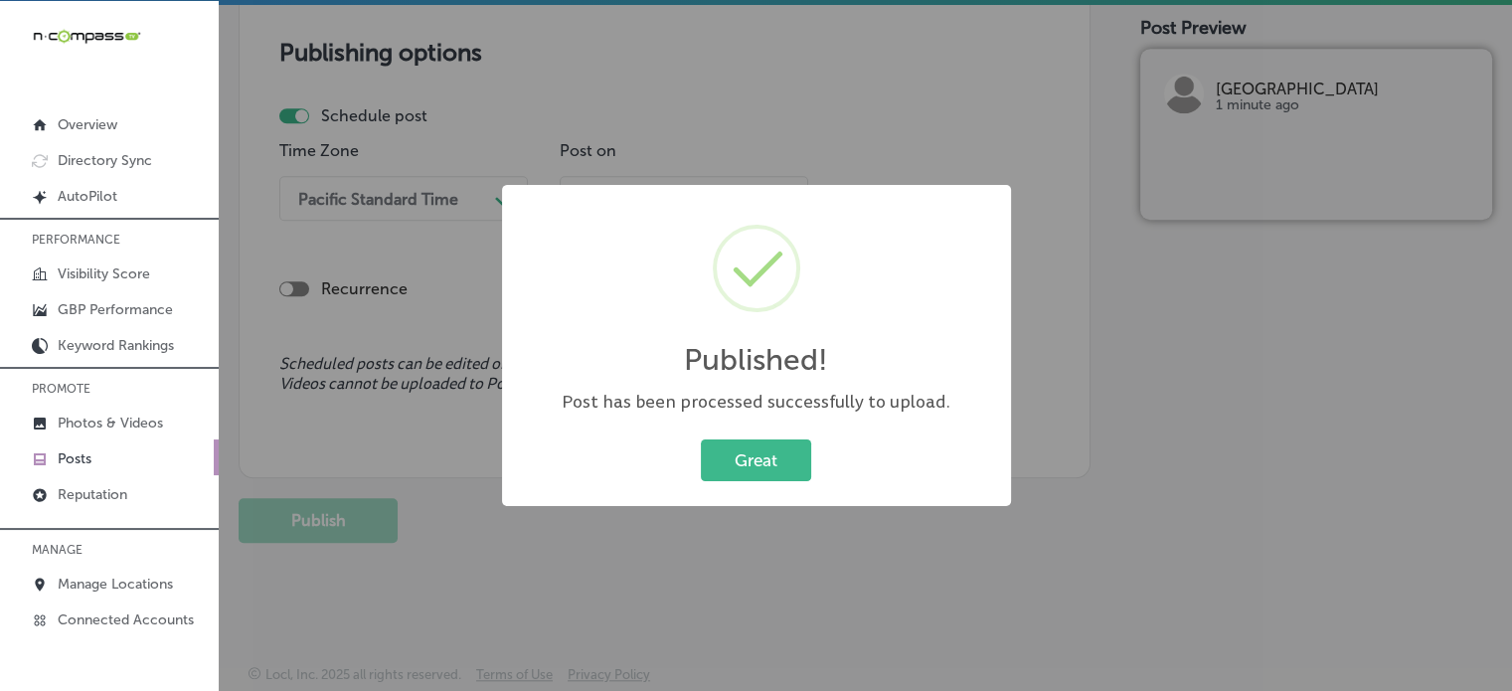
scroll to position [1690, 0]
click at [780, 456] on button "Great" at bounding box center [756, 459] width 110 height 41
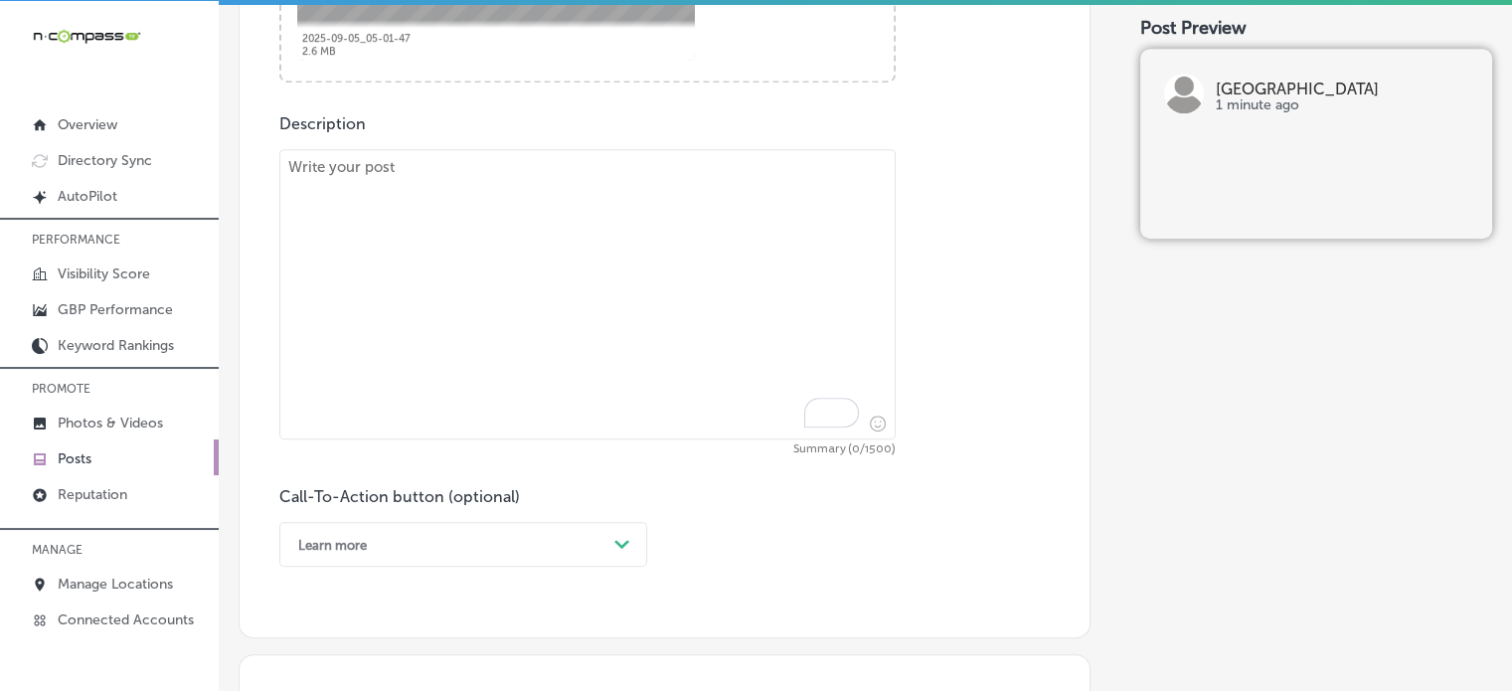
scroll to position [1030, 0]
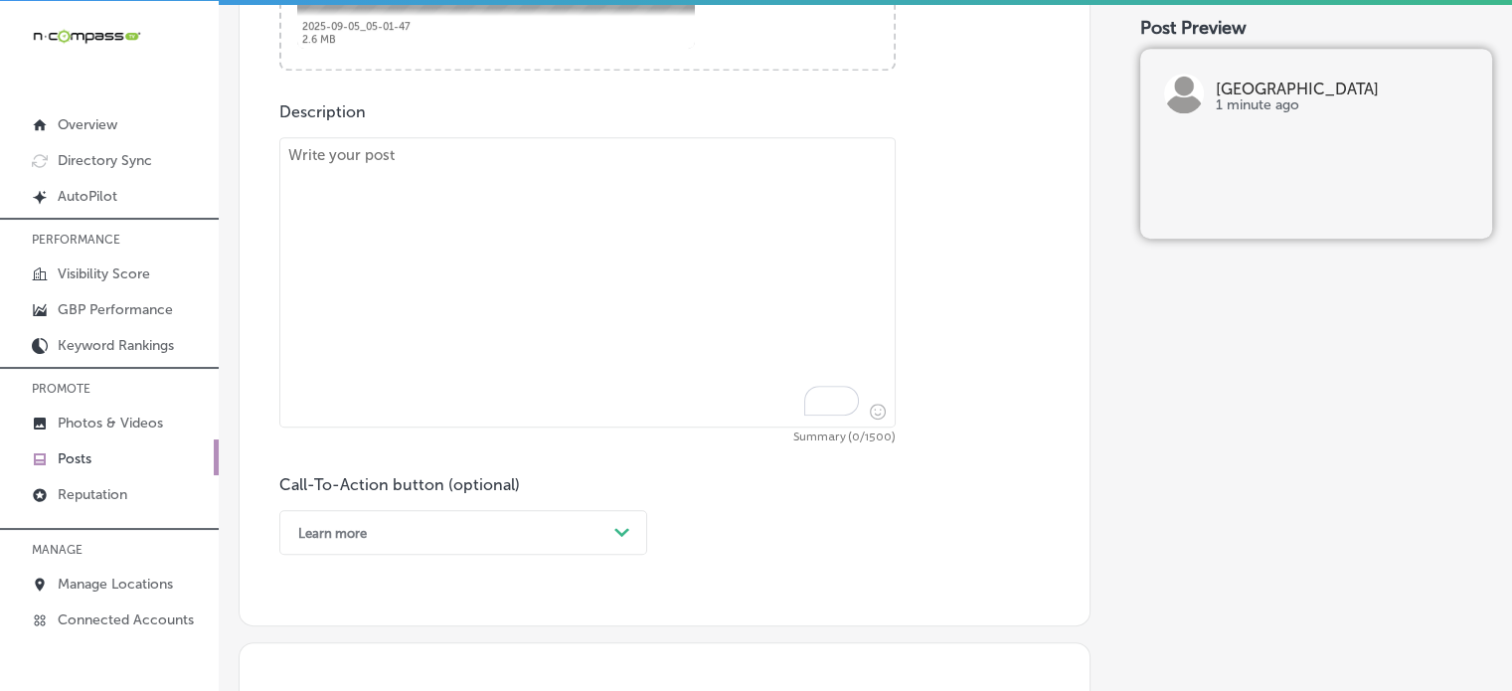
click at [658, 338] on textarea "To enrich screen reader interactions, please activate Accessibility in Grammarl…" at bounding box center [587, 282] width 616 height 290
paste textarea ""At Grand Valley Auto Lakewood, we offer a wide variety of affordable pre-owned…"
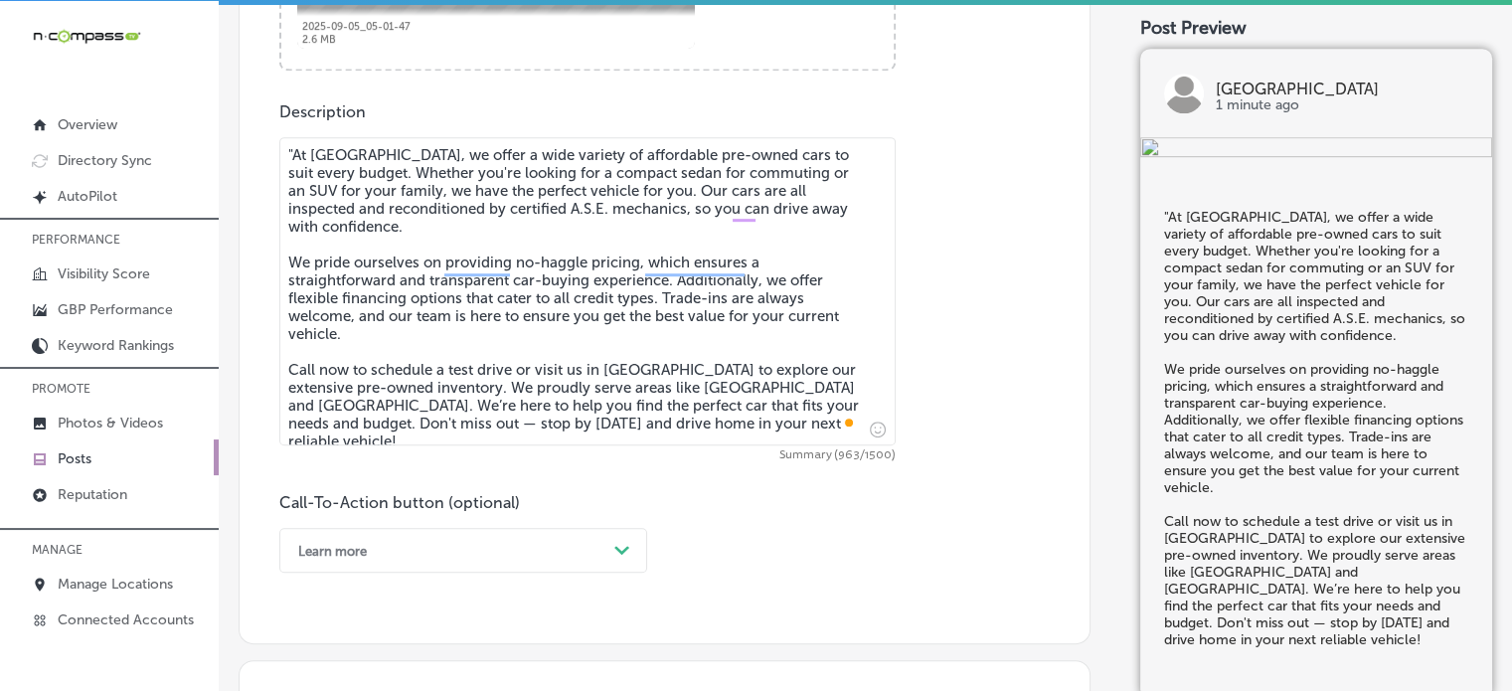
click at [298, 153] on textarea ""At Grand Valley Auto Lakewood, we offer a wide variety of affordable pre-owned…" at bounding box center [587, 291] width 616 height 308
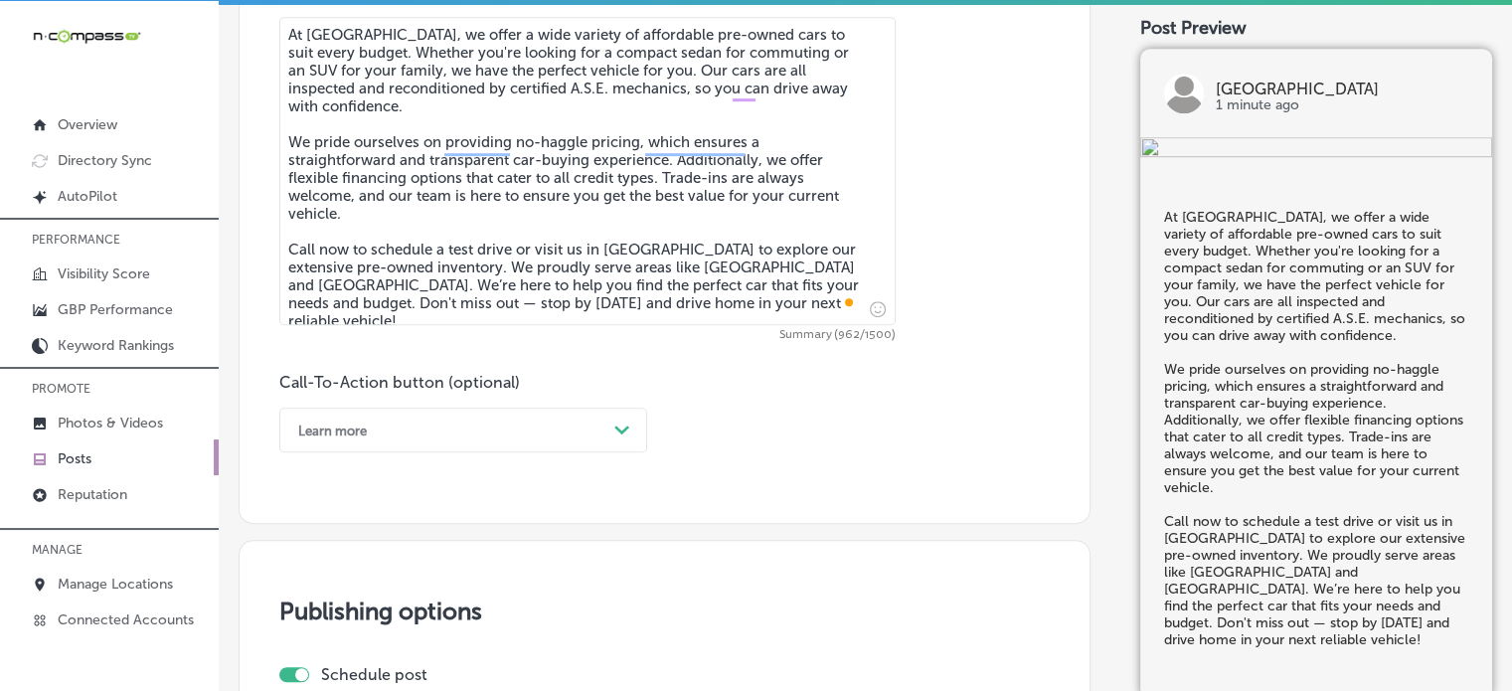
scroll to position [1168, 0]
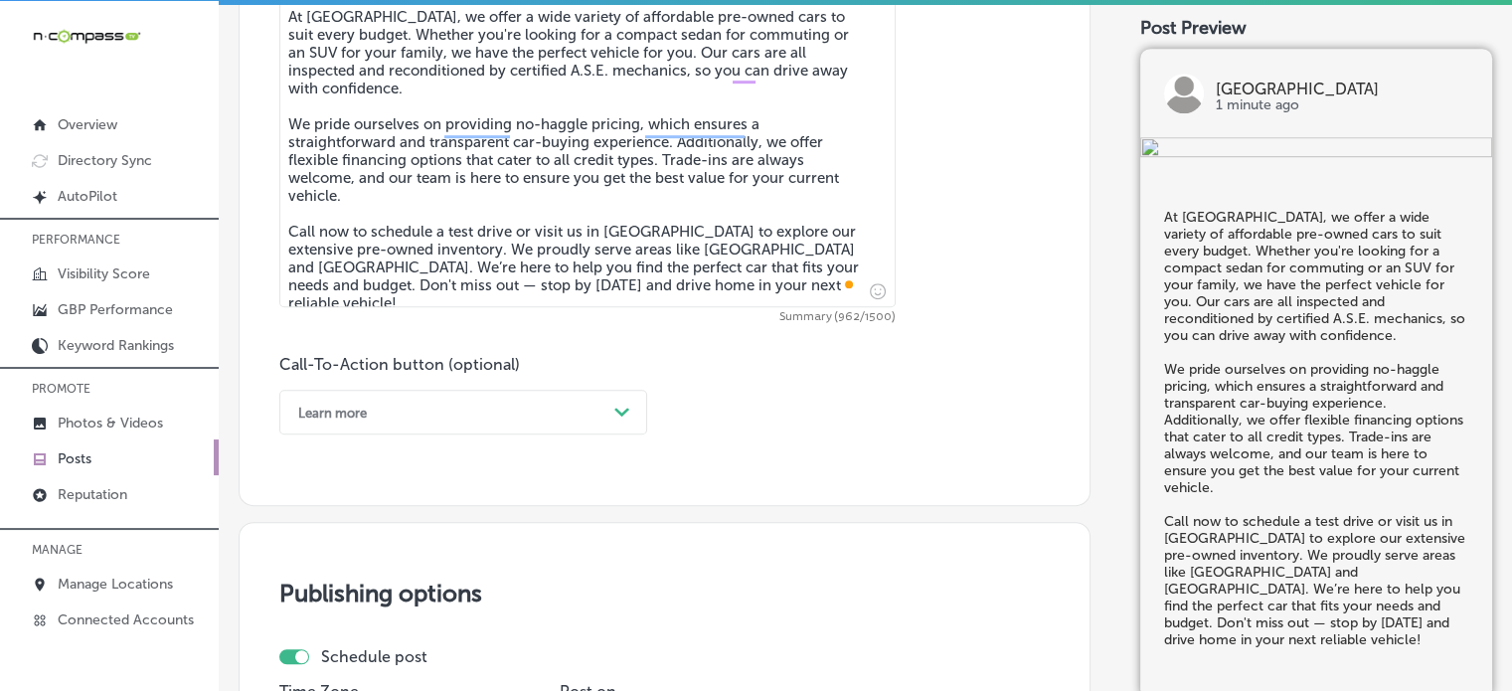
type textarea "At Grand Valley Auto Lakewood, we offer a wide variety of affordable pre-owned …"
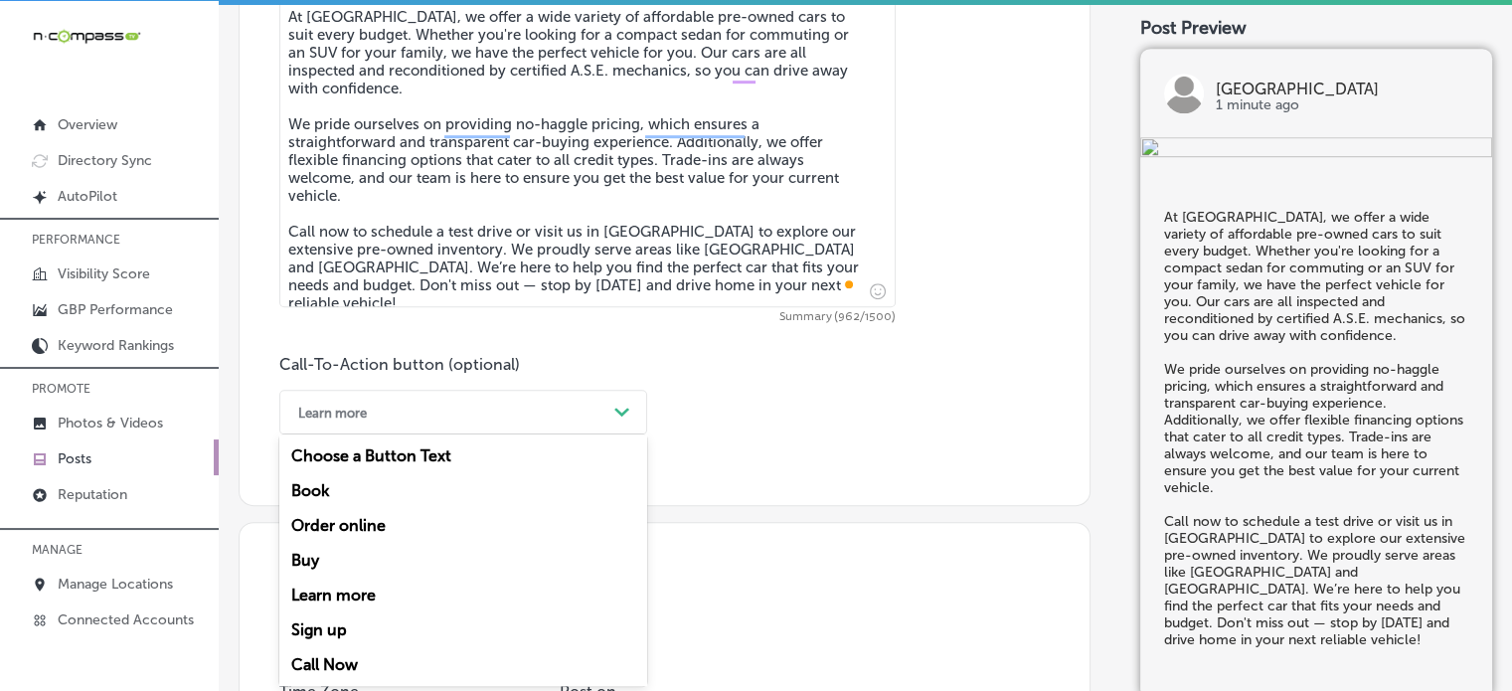
click at [537, 406] on div "Learn more" at bounding box center [447, 412] width 318 height 31
click at [358, 597] on div "Learn more" at bounding box center [463, 595] width 368 height 35
click at [510, 422] on div "Learn more" at bounding box center [447, 412] width 318 height 31
click at [344, 662] on div "Call Now" at bounding box center [463, 664] width 368 height 35
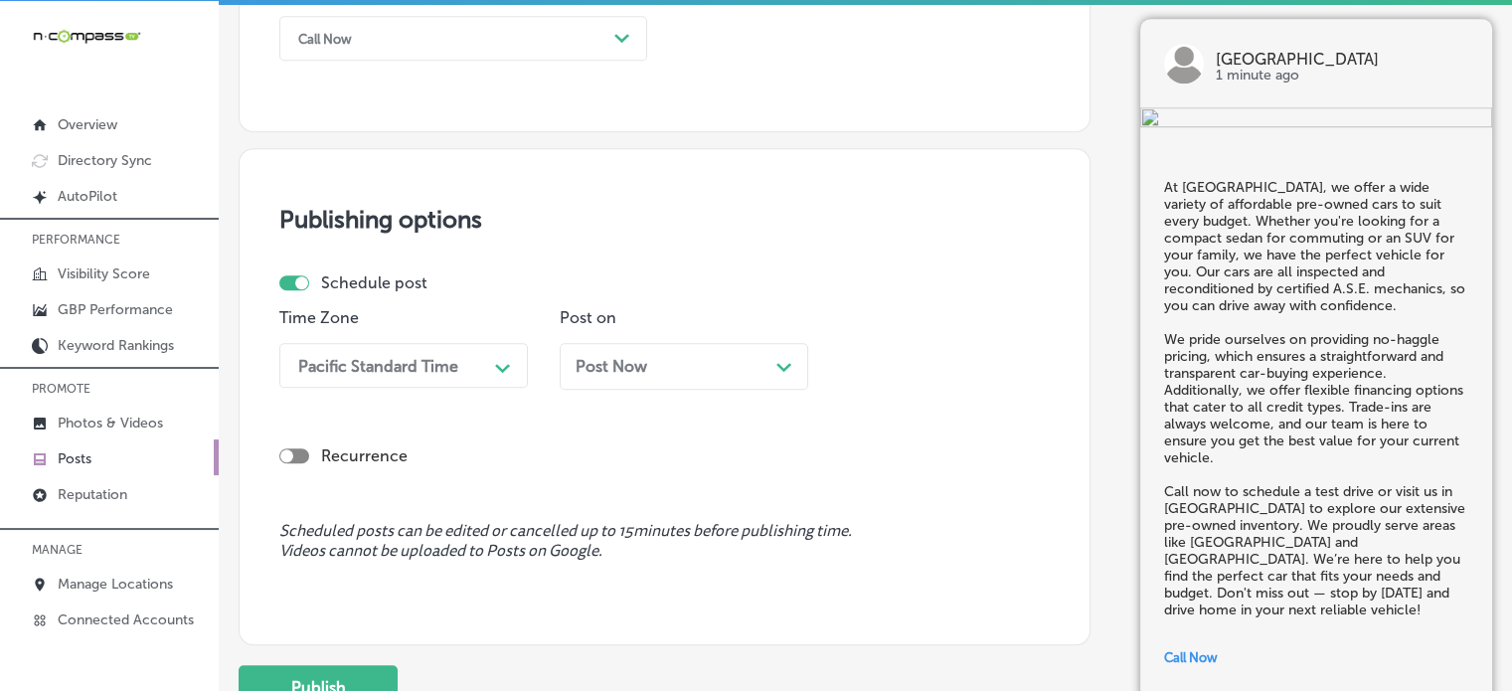
scroll to position [1574, 0]
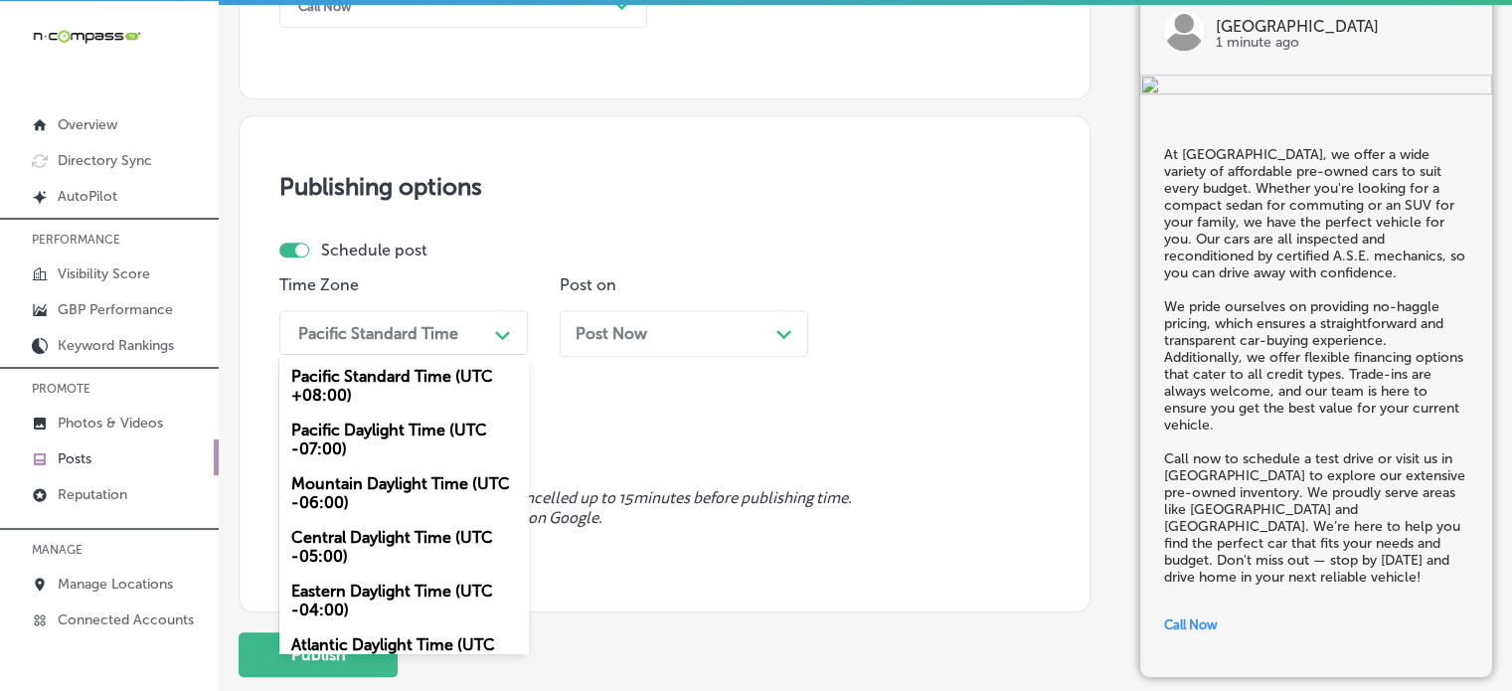
click at [472, 325] on div "Pacific Standard Time" at bounding box center [387, 332] width 199 height 35
click at [429, 472] on div "Mountain Daylight Time (UTC -06:00)" at bounding box center [403, 493] width 248 height 54
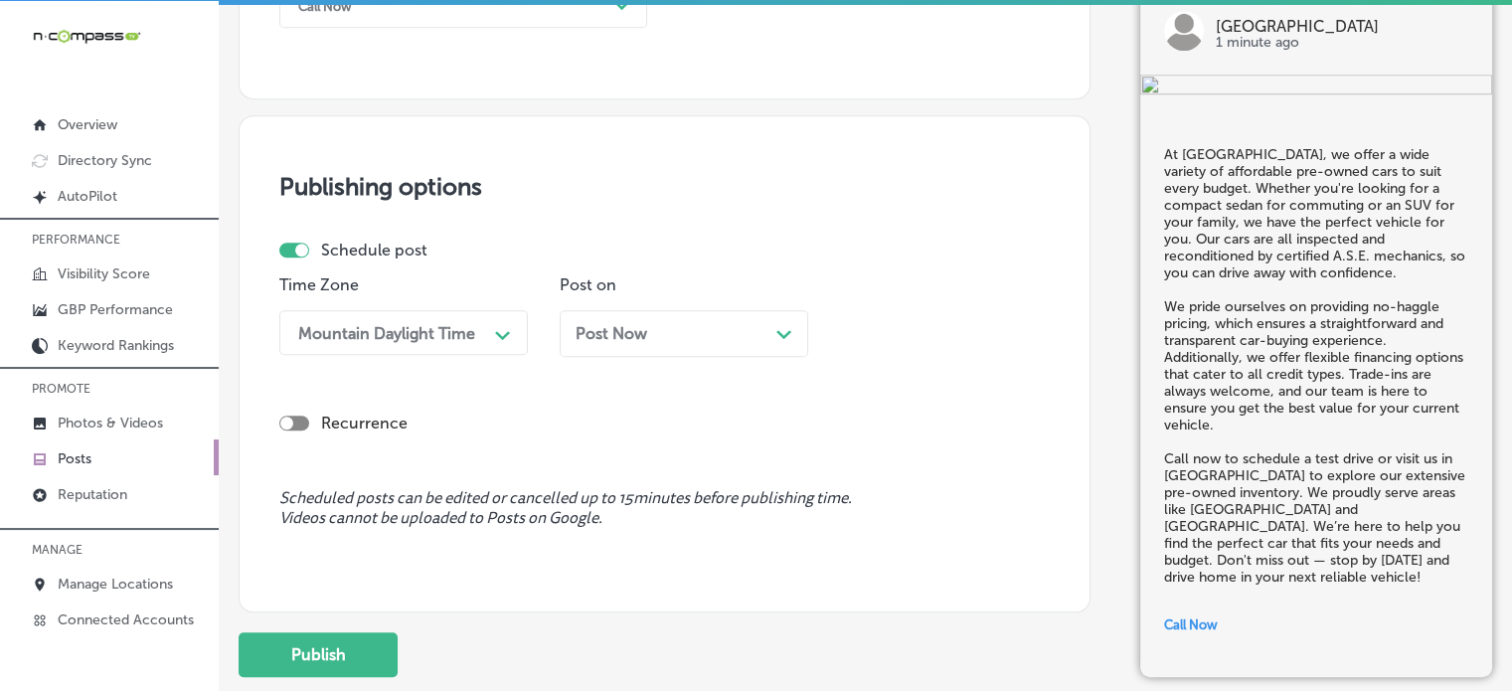
click at [655, 338] on div "Post Now Path Created with Sketch." at bounding box center [684, 333] width 217 height 19
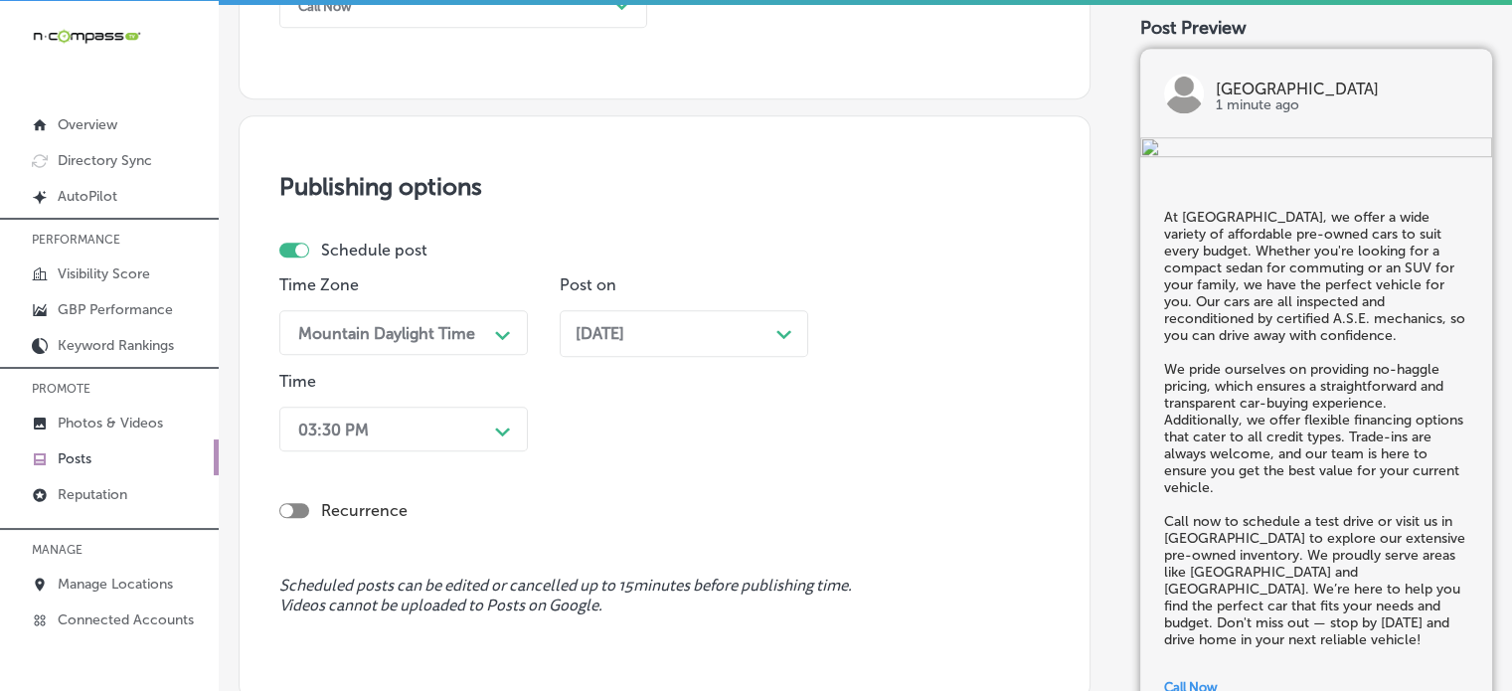
scroll to position [1639, 0]
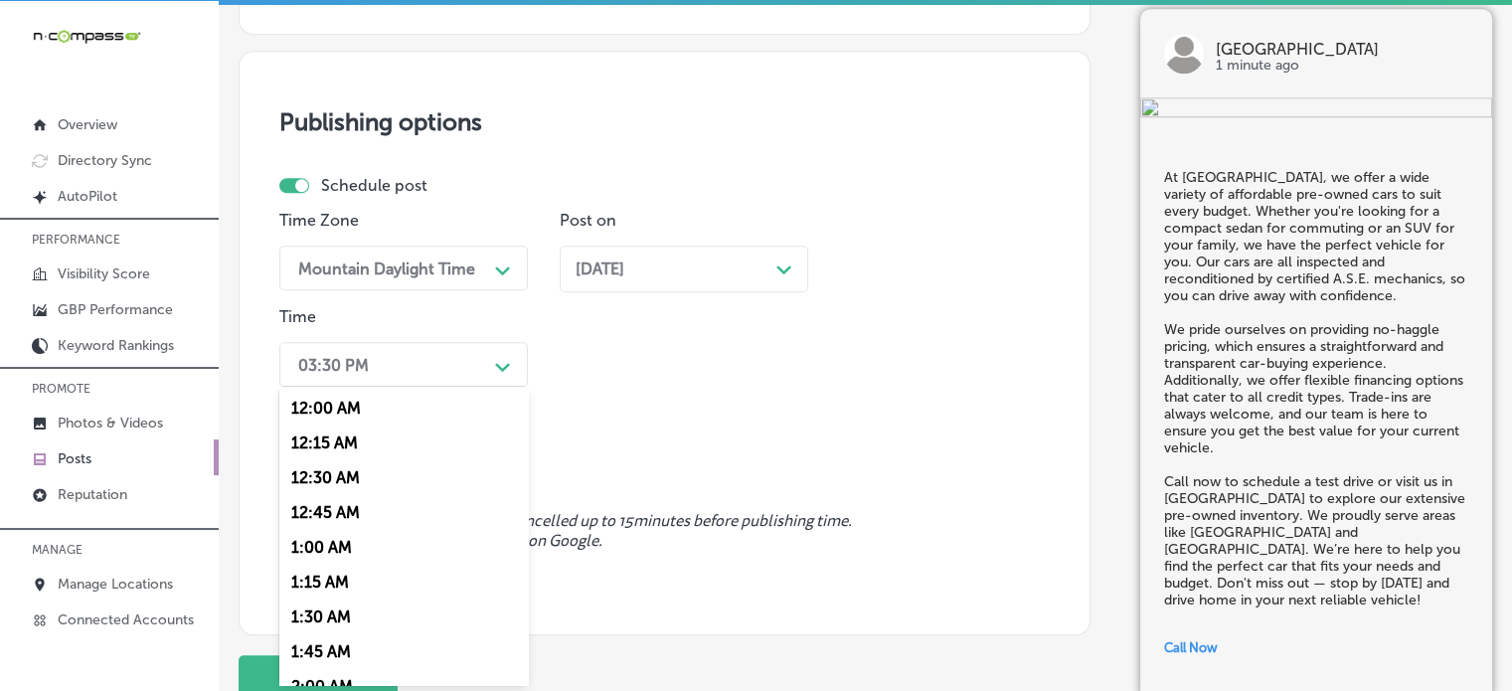
click at [480, 387] on div "option 7:00 AM, selected. option 12:15 AM focused, 2 of 96. 96 results availabl…" at bounding box center [403, 364] width 248 height 45
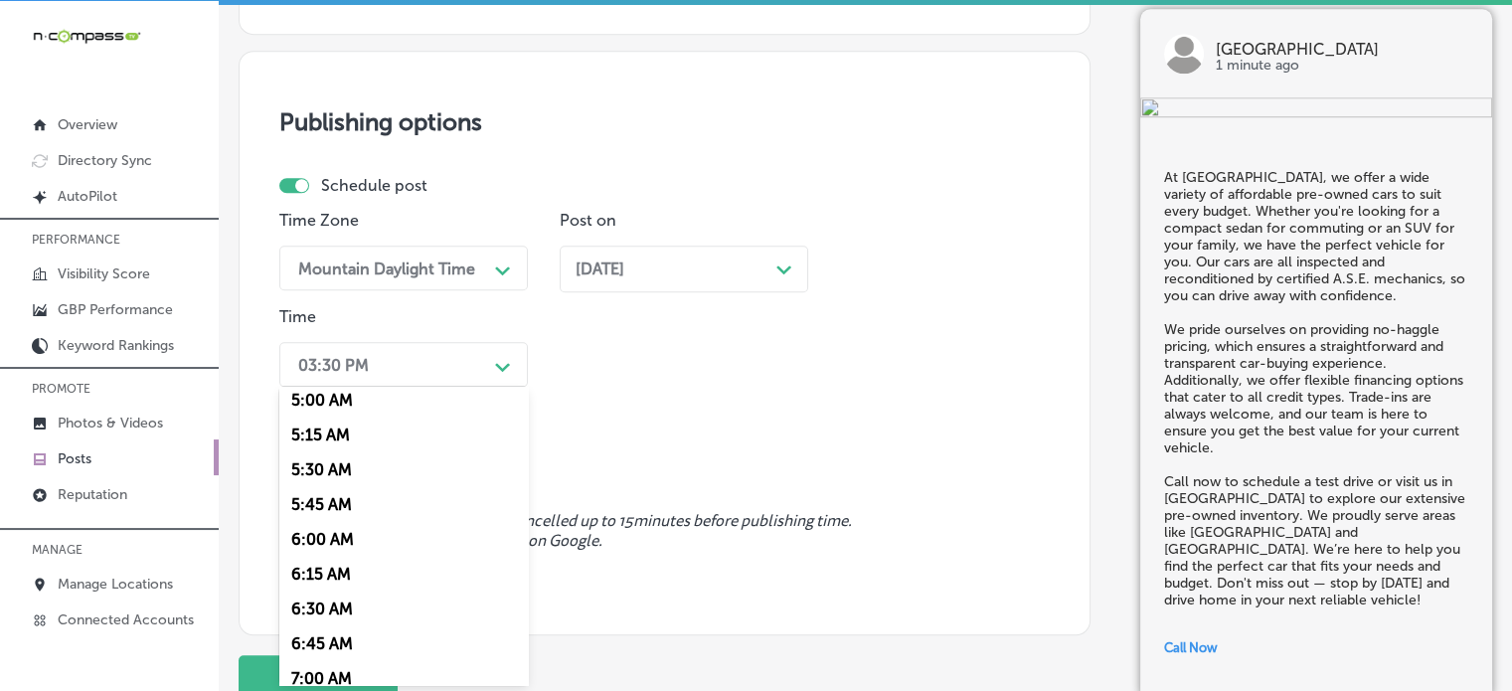
scroll to position [823, 0]
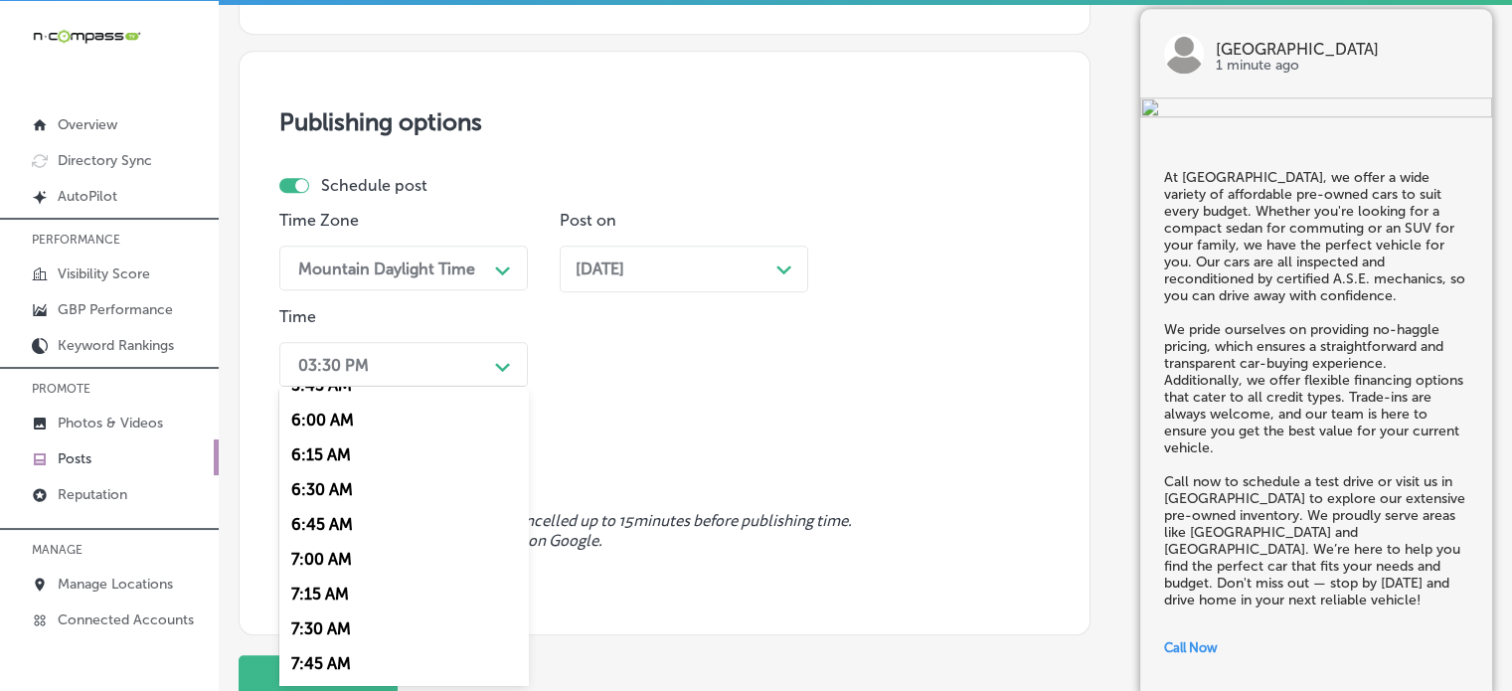
click at [341, 559] on div "7:00 AM" at bounding box center [403, 559] width 248 height 35
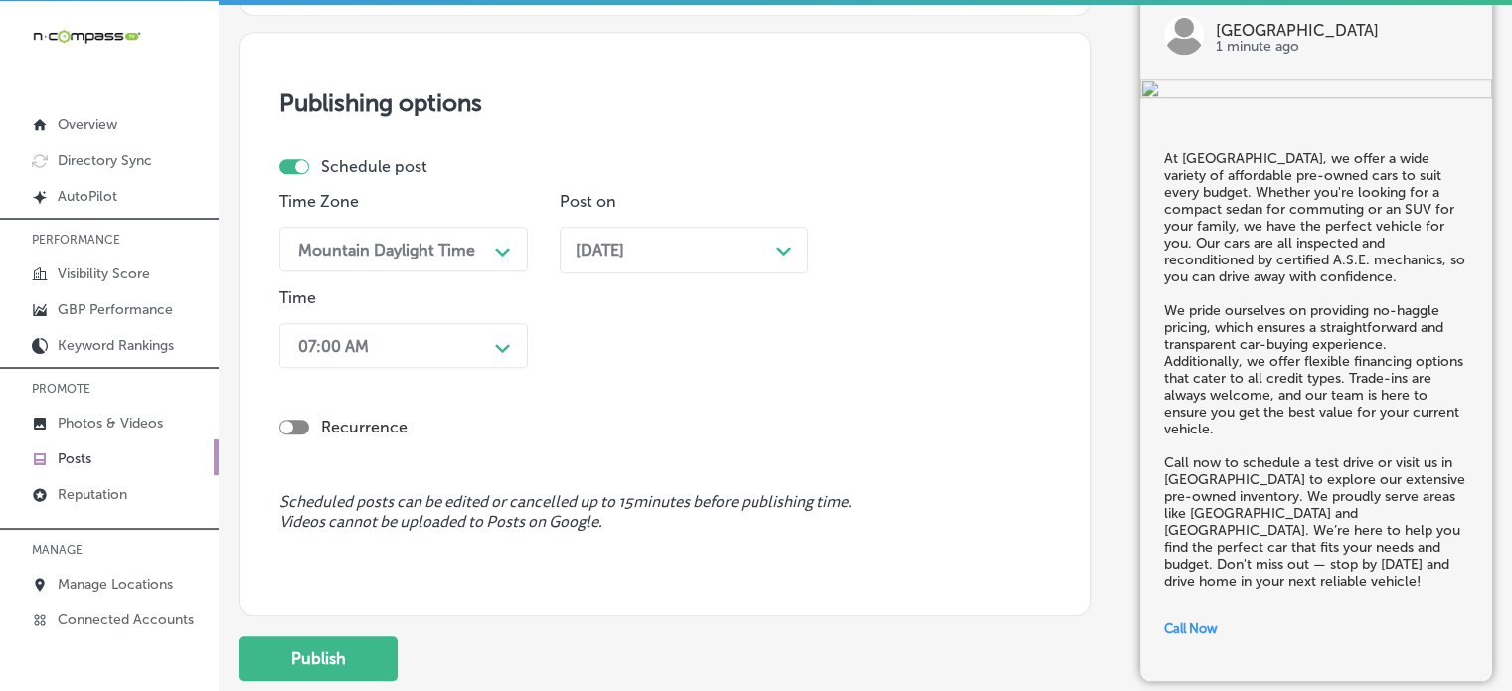
scroll to position [1665, 0]
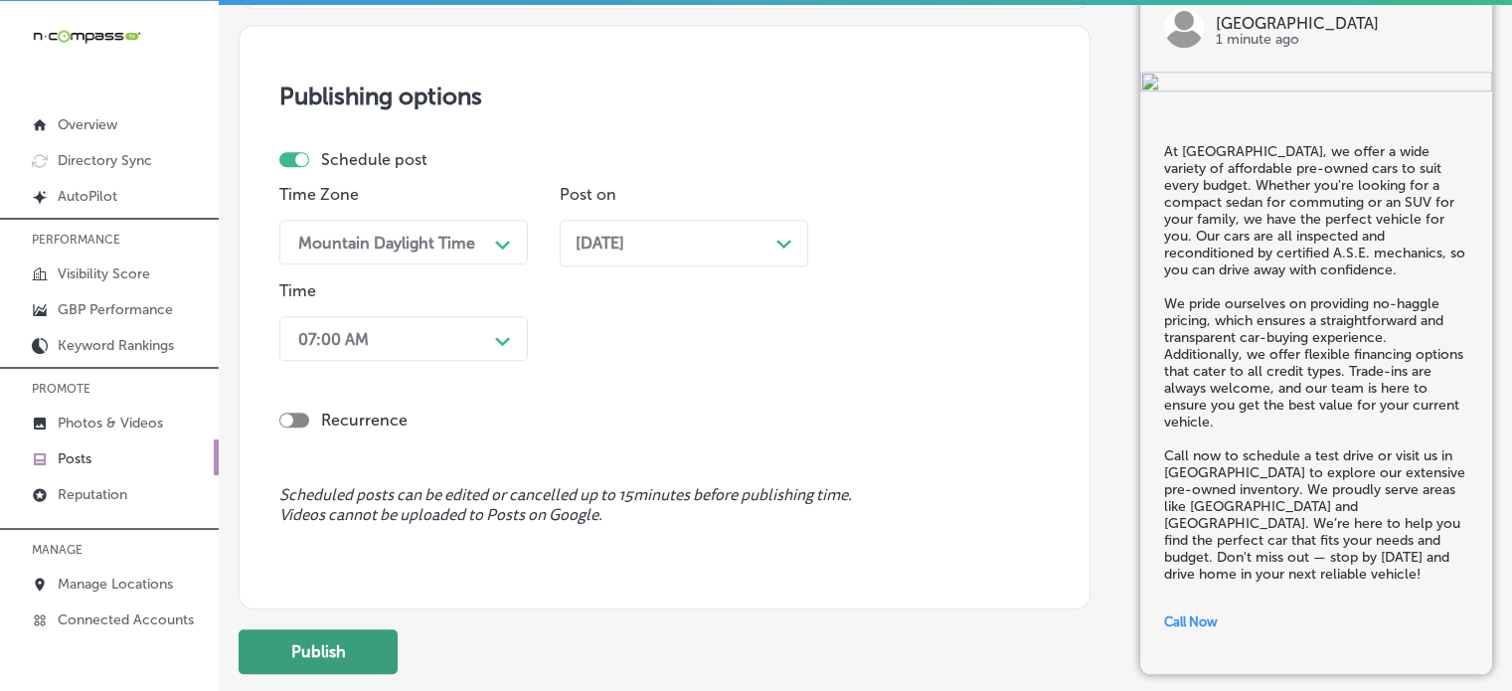
click at [367, 651] on button "Publish" at bounding box center [318, 651] width 159 height 45
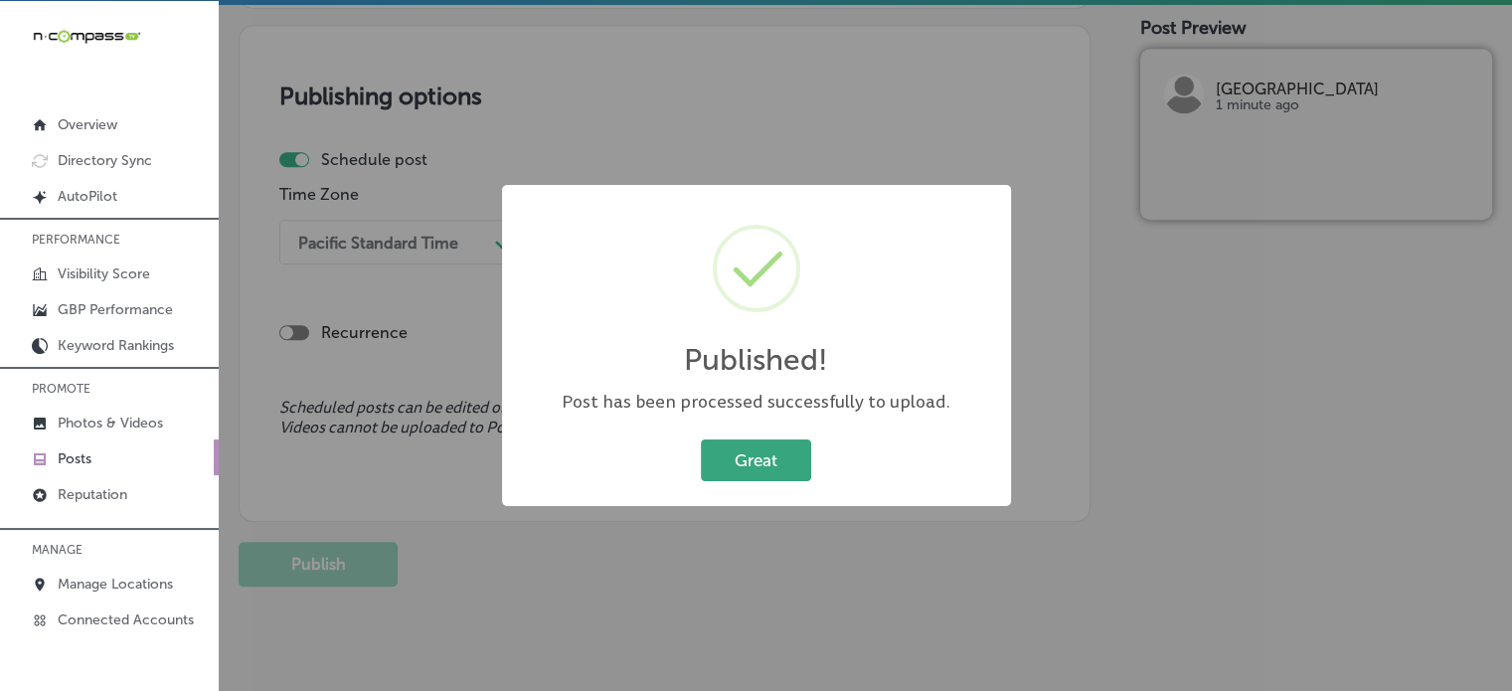
click at [766, 442] on button "Great" at bounding box center [756, 459] width 110 height 41
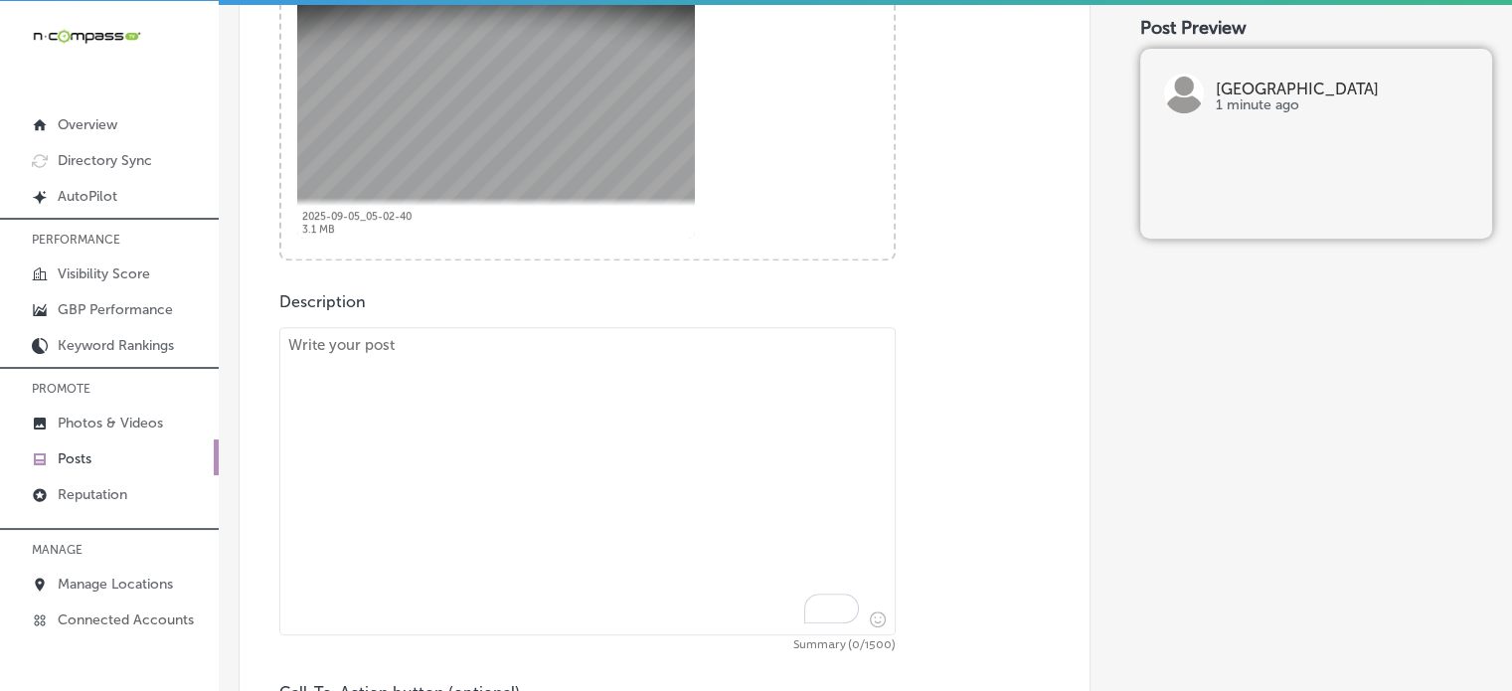
scroll to position [846, 0]
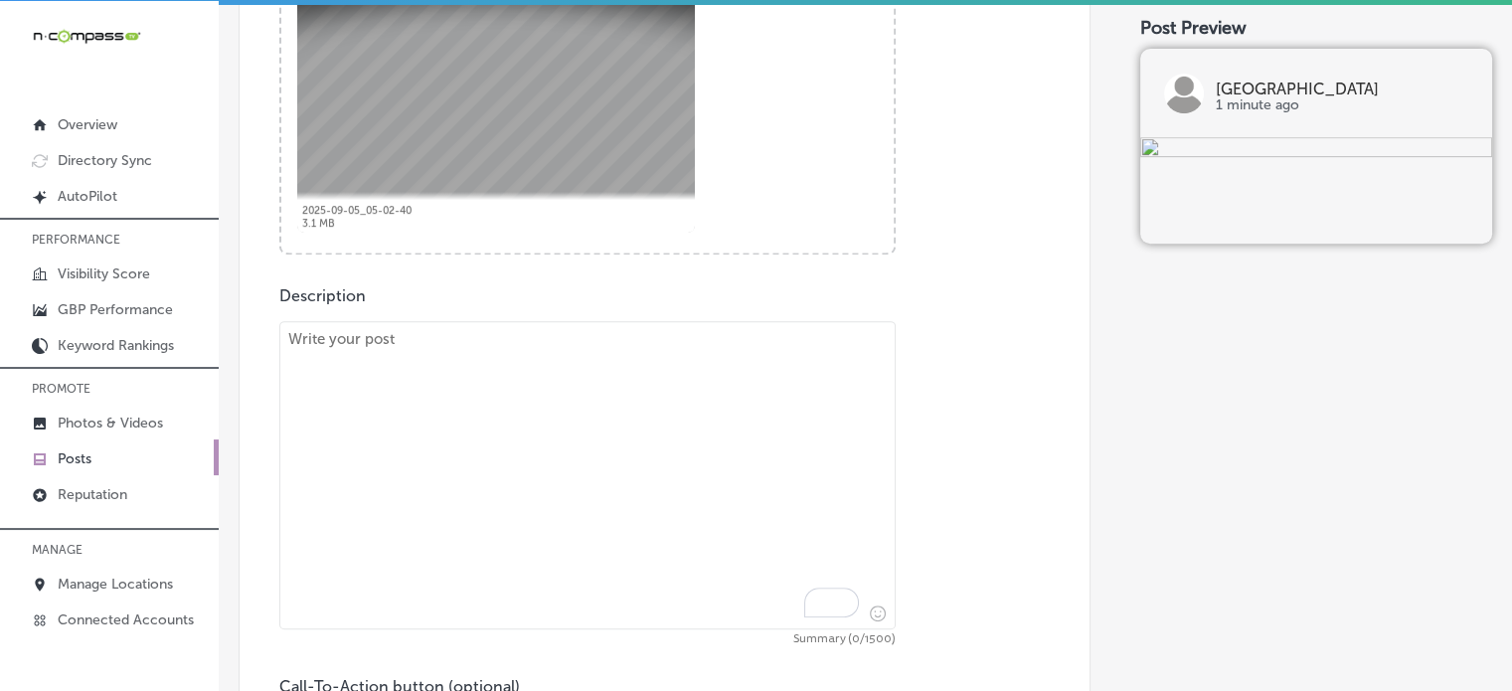
paste textarea ""At Grand Valley Auto Lakewood, we offer a great selection of pre-owned cars pr…"
click at [615, 428] on textarea "To enrich screen reader interactions, please activate Accessibility in Grammarl…" at bounding box center [587, 475] width 616 height 308
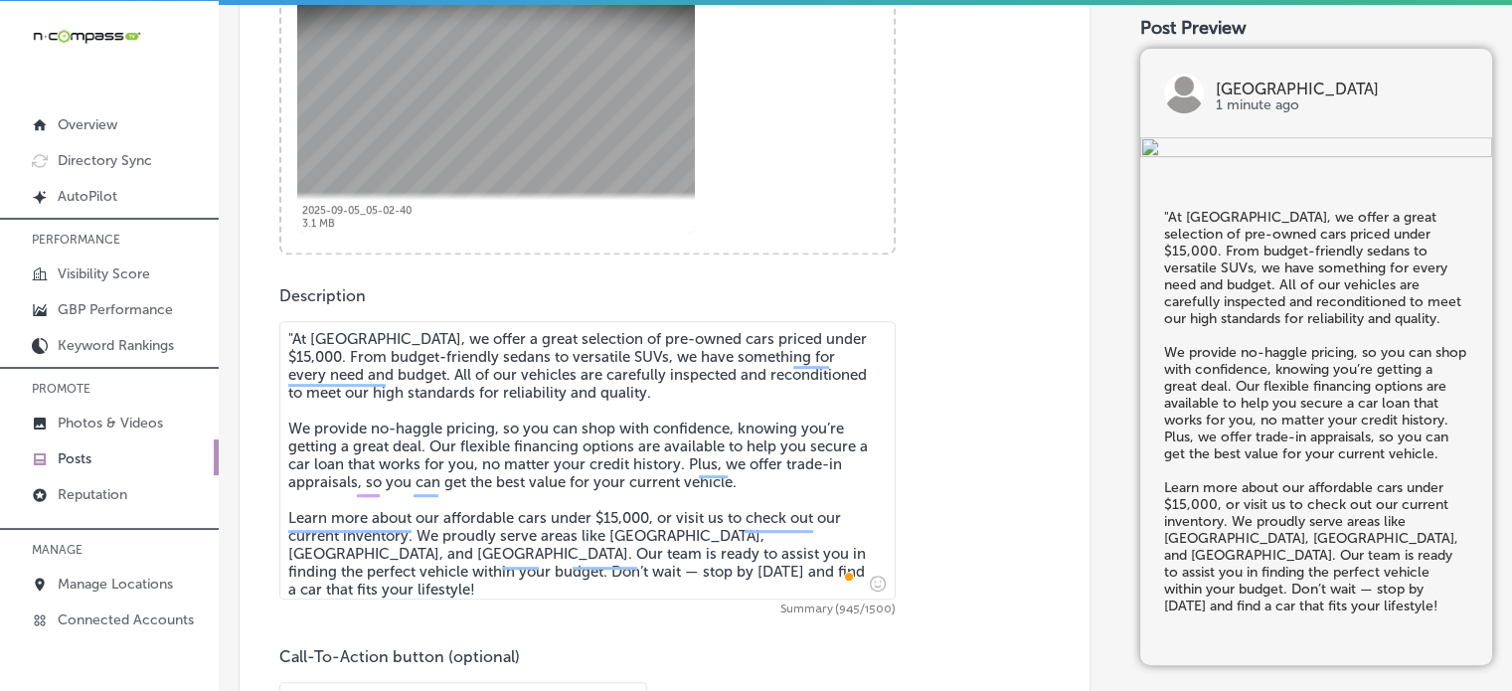
click at [294, 338] on textarea ""At Grand Valley Auto Lakewood, we offer a great selection of pre-owned cars pr…" at bounding box center [587, 460] width 616 height 278
click at [481, 480] on textarea "At Grand Valley Auto Lakewood, we offer a great selection of pre-owned cars pri…" at bounding box center [587, 460] width 616 height 278
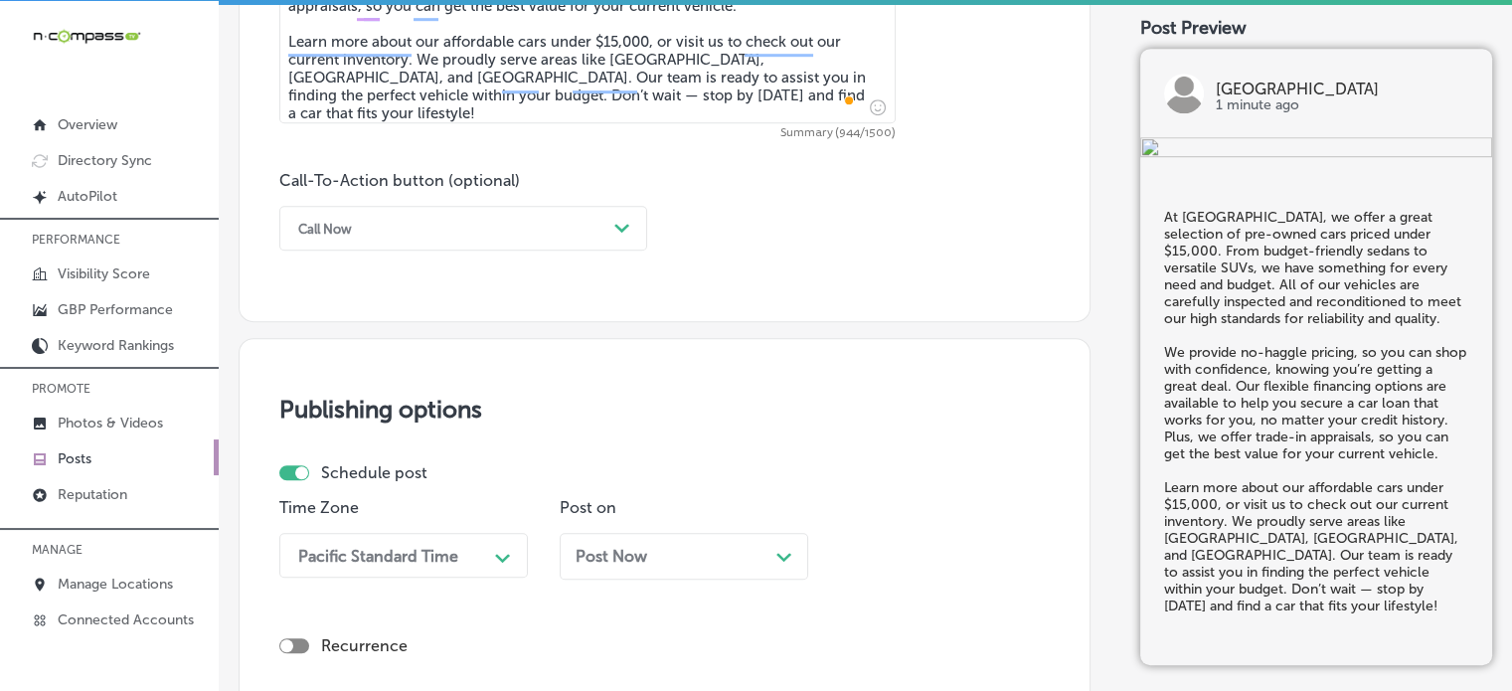
scroll to position [1323, 0]
type textarea "At Grand Valley Auto Lakewood, we offer a great selection of pre-owned cars pri…"
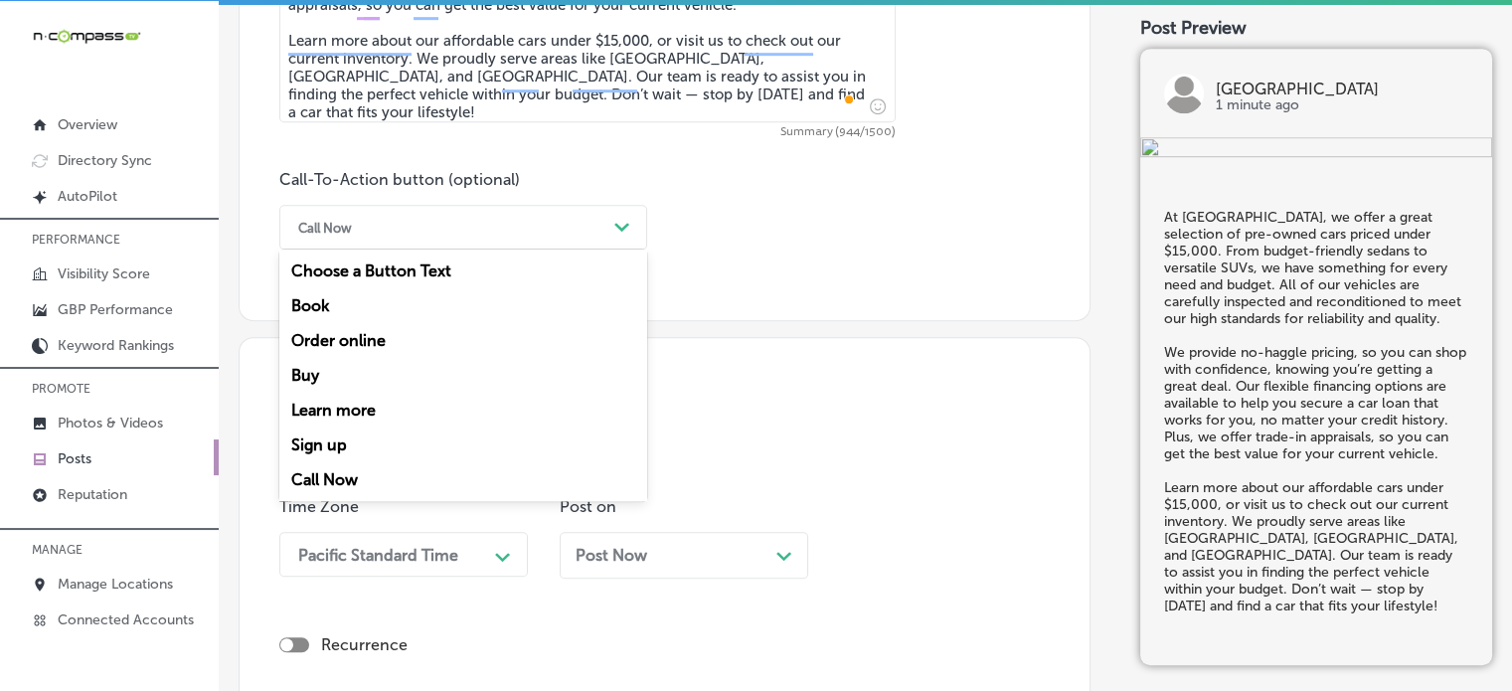
click at [562, 224] on div "Call Now" at bounding box center [447, 227] width 318 height 31
click at [329, 407] on div "Learn more" at bounding box center [463, 410] width 368 height 35
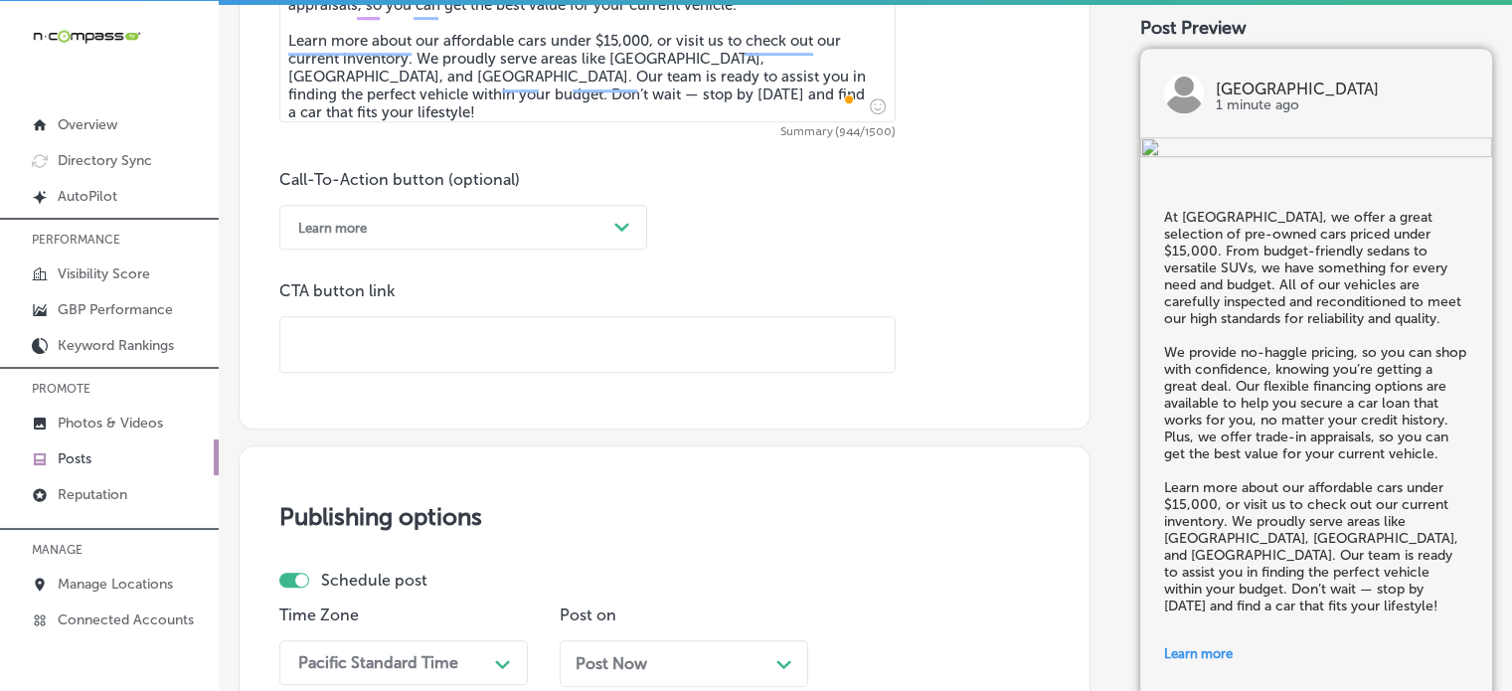
click at [540, 345] on input "text" at bounding box center [587, 344] width 614 height 55
paste input "https://www.gvalakewood.com/"
type input "https://www.gvalakewood.com/"
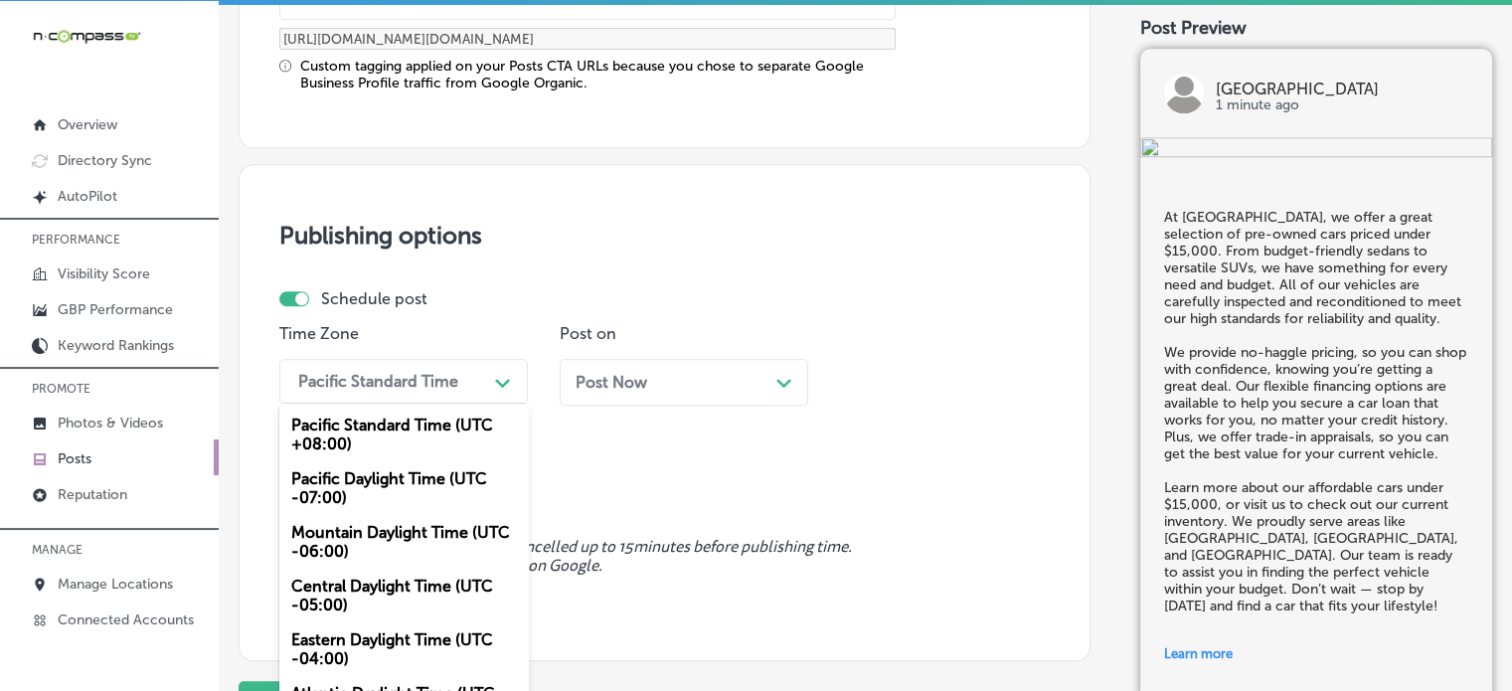
scroll to position [1692, 0]
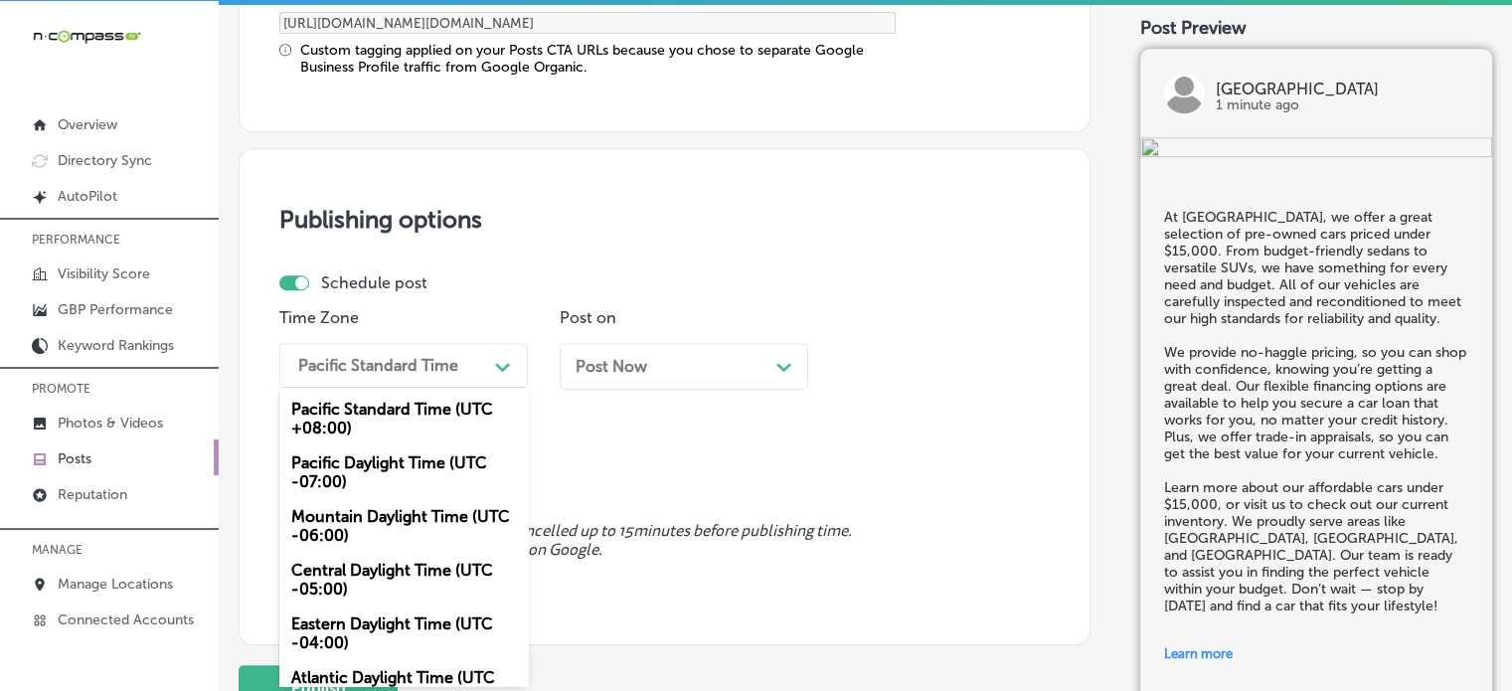
click at [436, 379] on div "Pacific Standard Time" at bounding box center [387, 365] width 199 height 35
click at [375, 520] on div "Mountain Daylight Time (UTC -06:00)" at bounding box center [403, 526] width 248 height 54
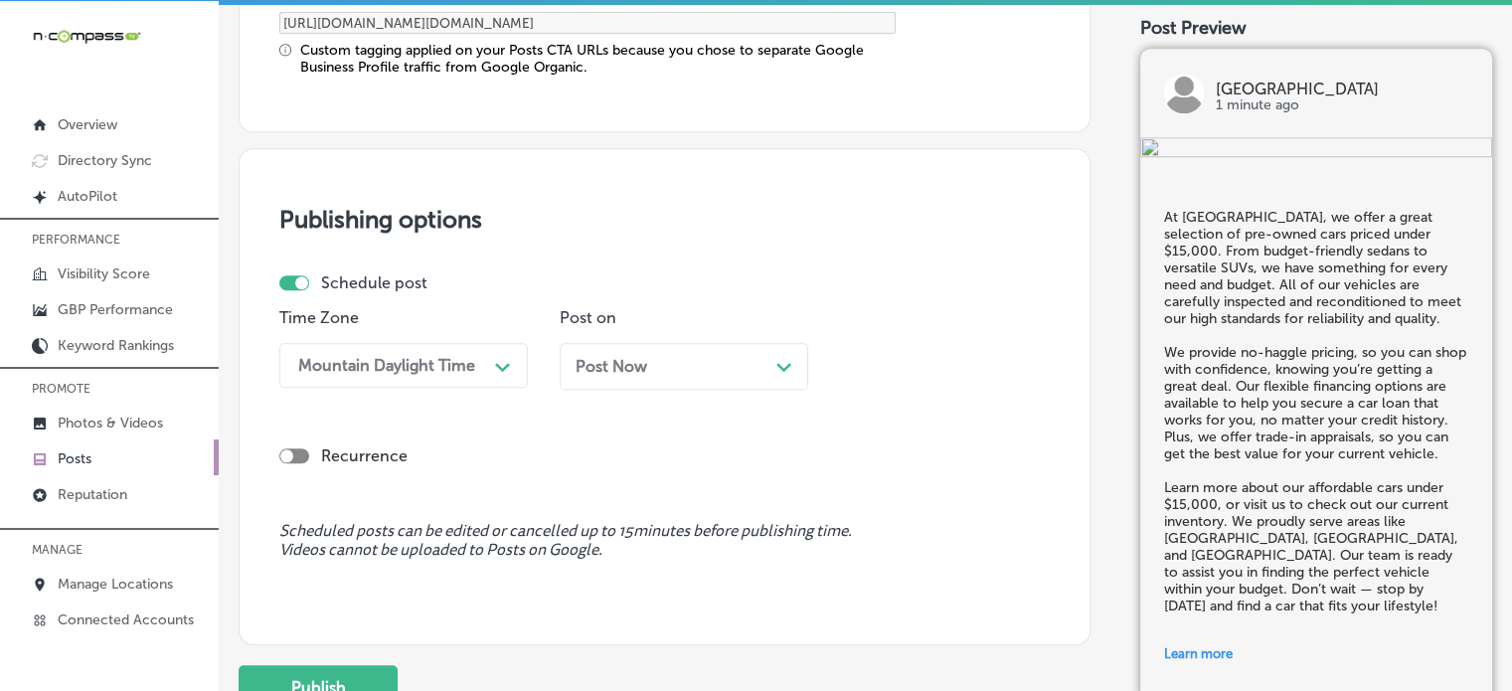
click at [641, 366] on span "Post Now" at bounding box center [612, 366] width 72 height 19
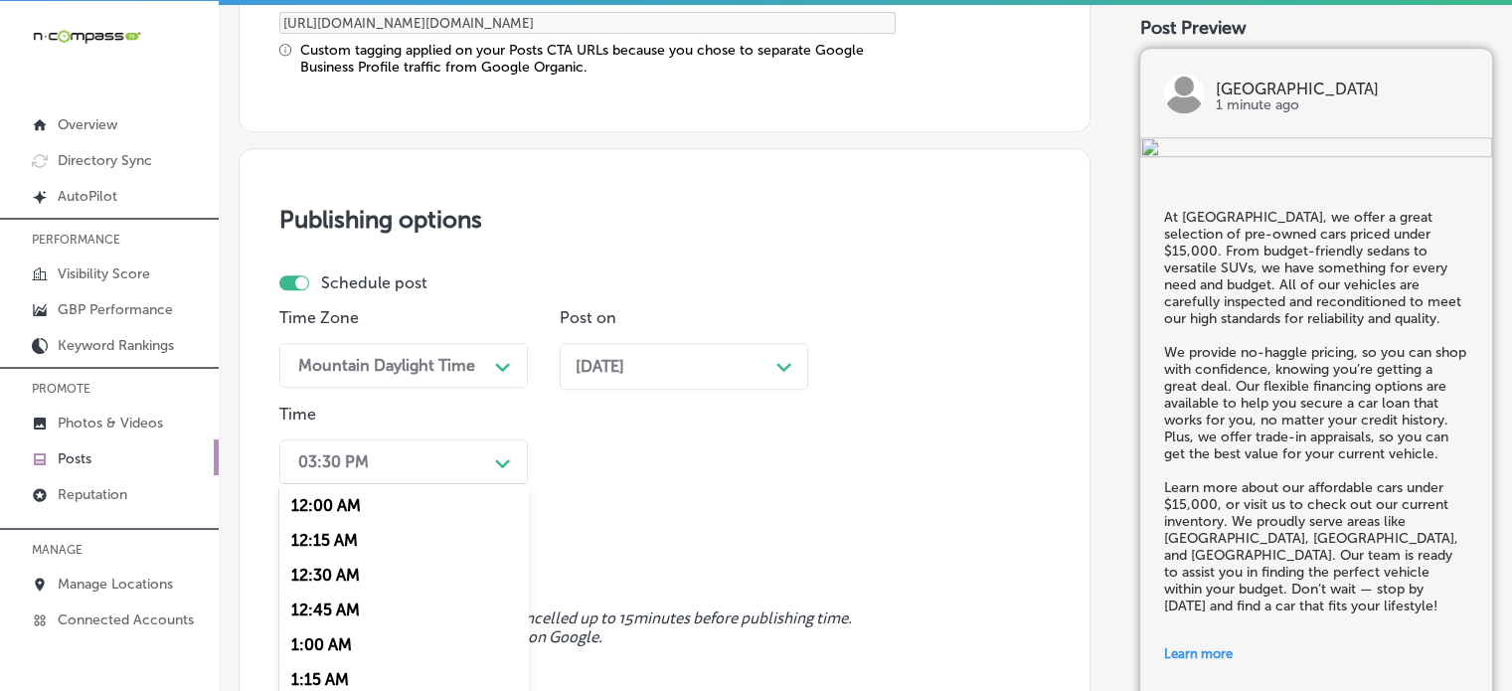
scroll to position [1788, 0]
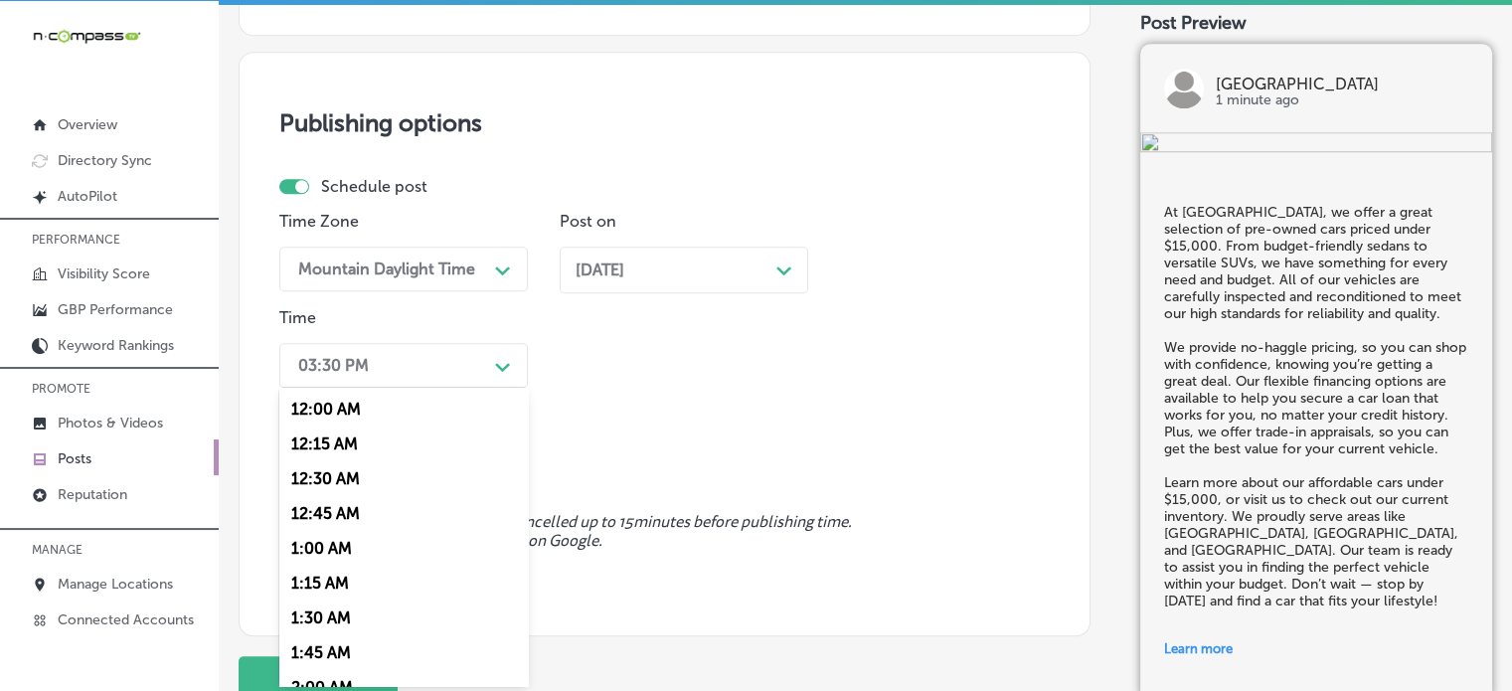
click at [421, 388] on div "option 7:00 AM, selected. option 12:15 AM focused, 2 of 96. 96 results availabl…" at bounding box center [403, 365] width 248 height 45
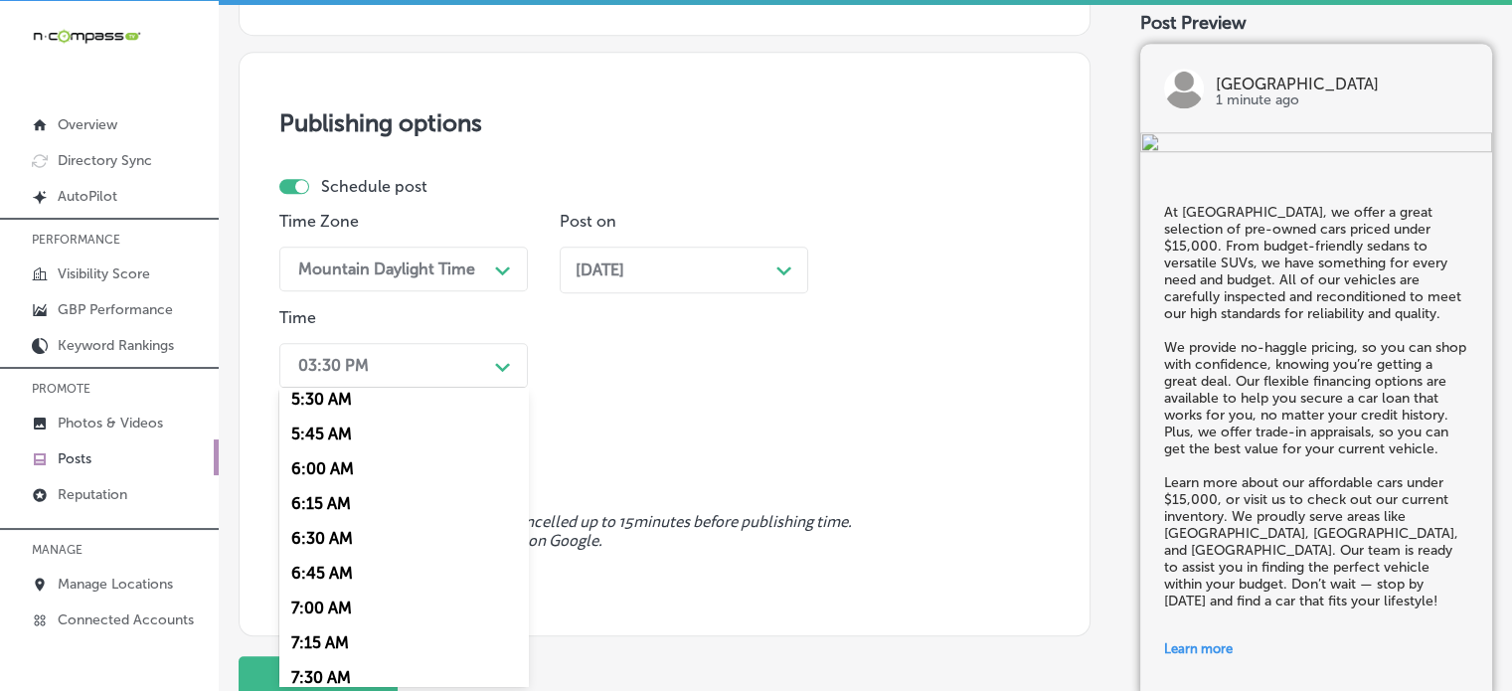
scroll to position [799, 0]
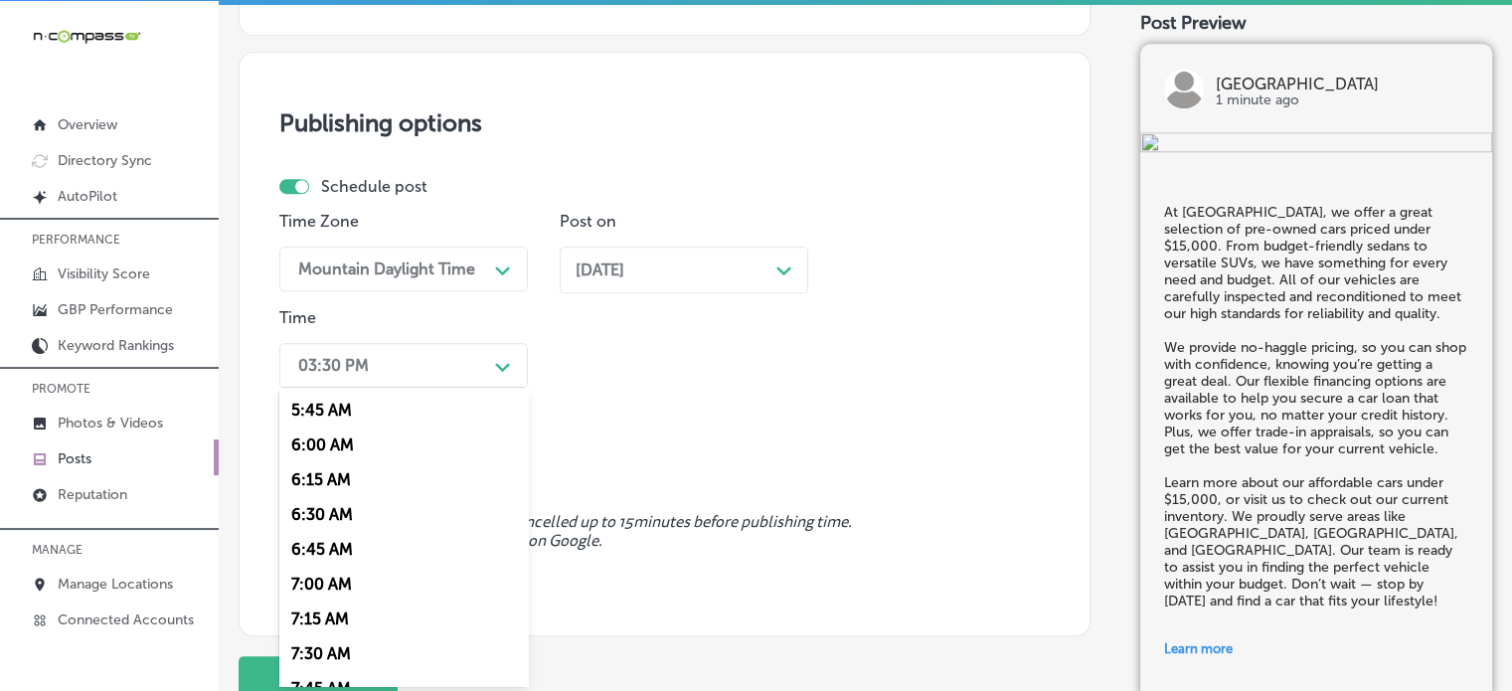
click at [326, 586] on div "7:00 AM" at bounding box center [403, 584] width 248 height 35
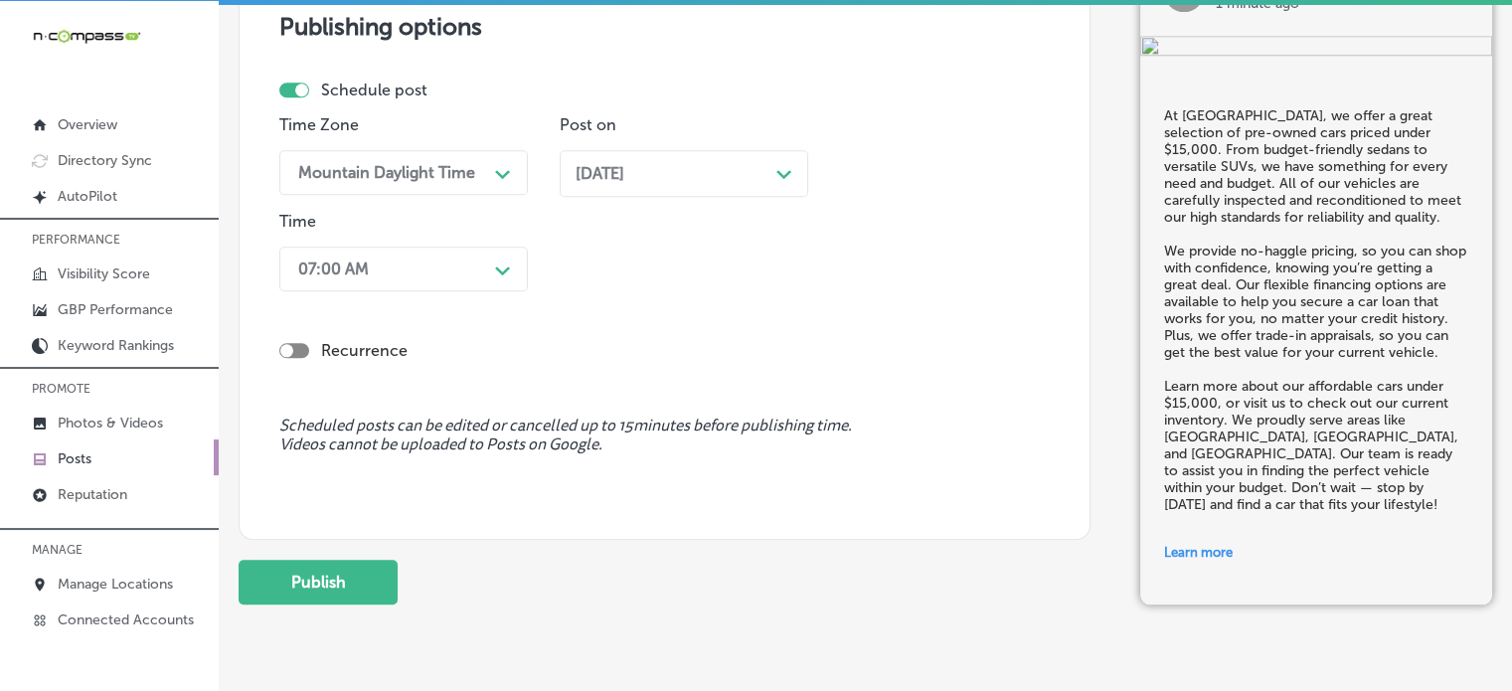
scroll to position [1887, 0]
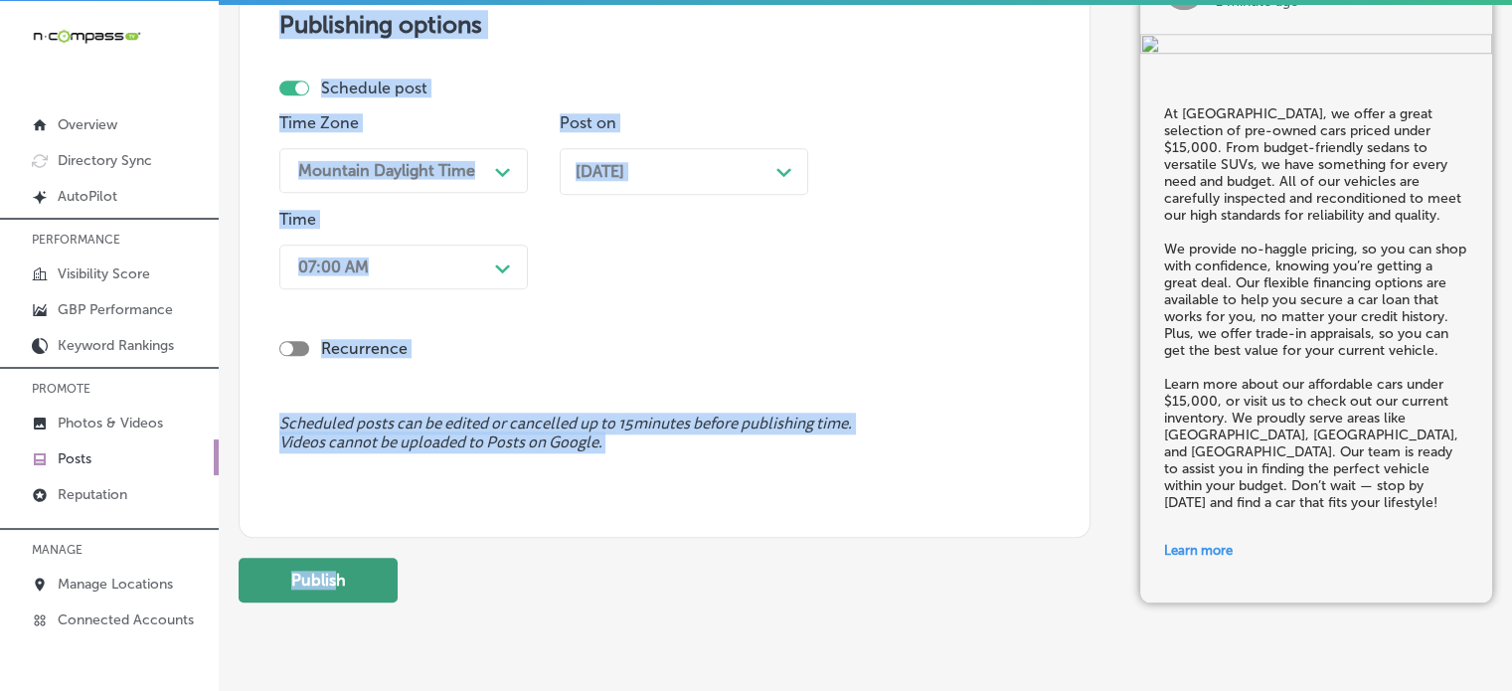
drag, startPoint x: 324, startPoint y: 602, endPoint x: 333, endPoint y: 576, distance: 28.3
click at [333, 576] on button "Publish" at bounding box center [318, 580] width 159 height 45
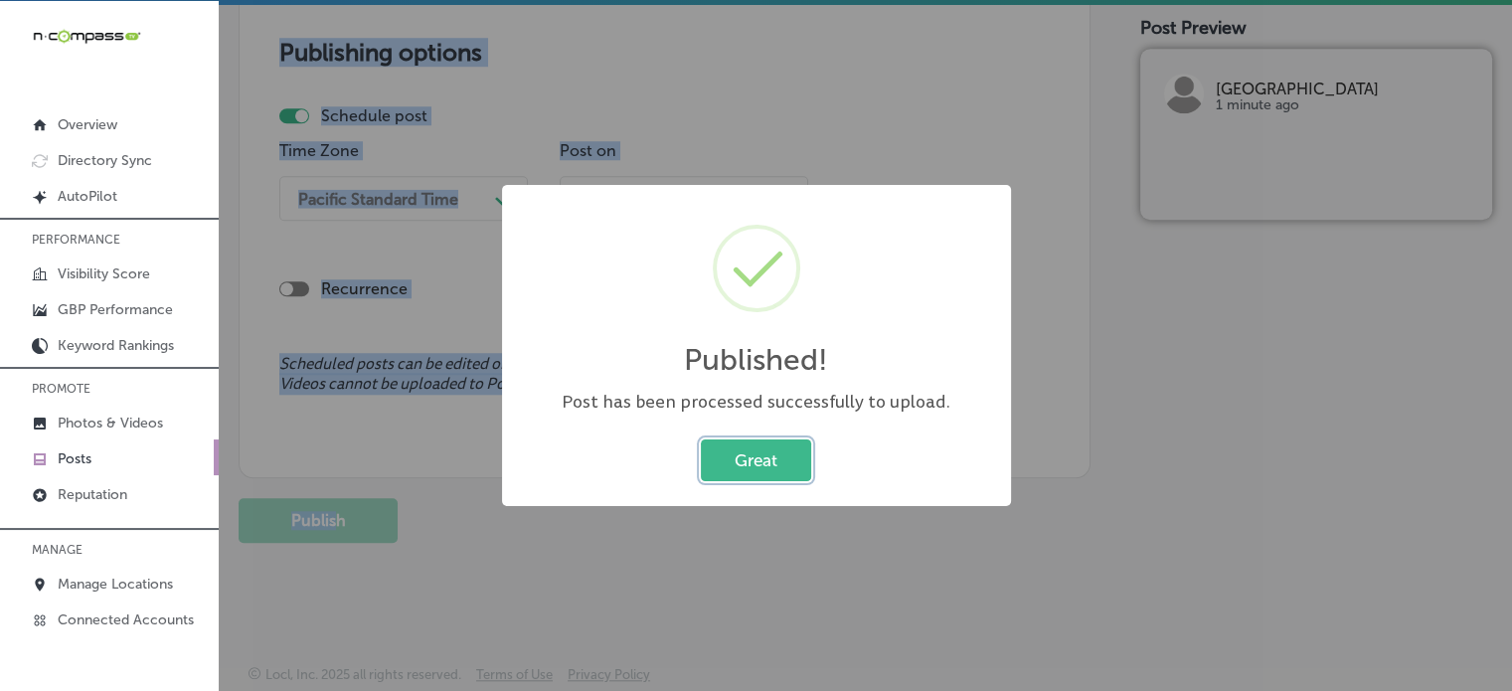
scroll to position [1678, 0]
click at [755, 460] on button "Great" at bounding box center [756, 459] width 110 height 41
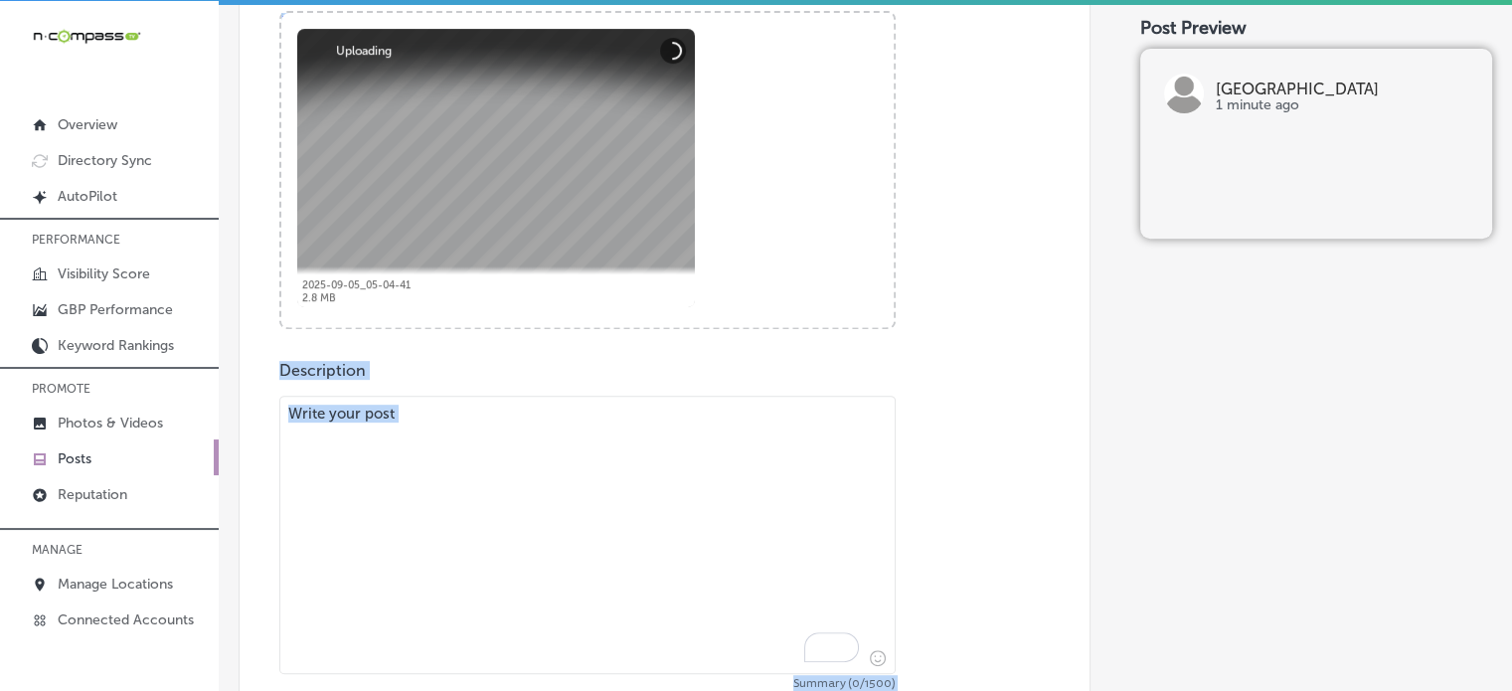
scroll to position [781, 0]
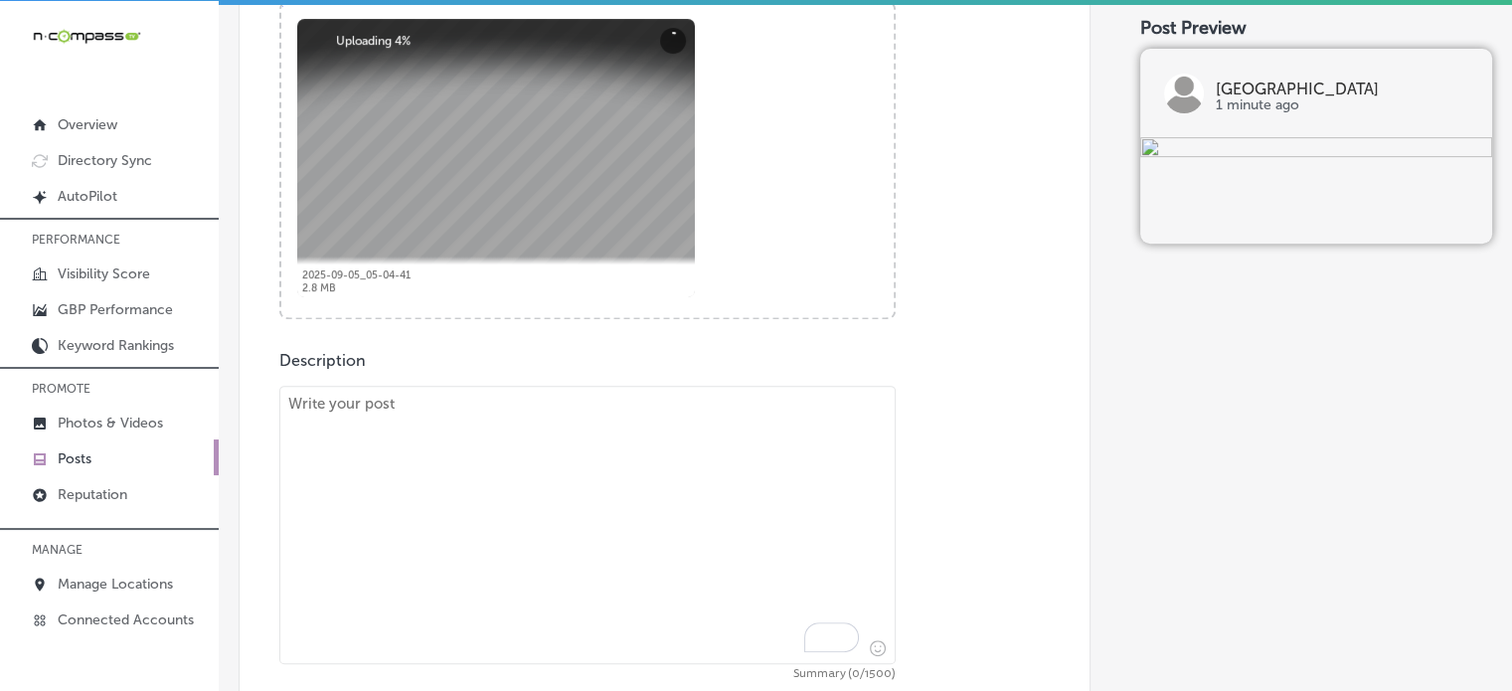
click at [744, 476] on textarea "To enrich screen reader interactions, please activate Accessibility in Grammarl…" at bounding box center [587, 525] width 616 height 278
paste textarea ""At Grand Valley Auto Lakewood, we offer a selection of certified pre-owned veh…"
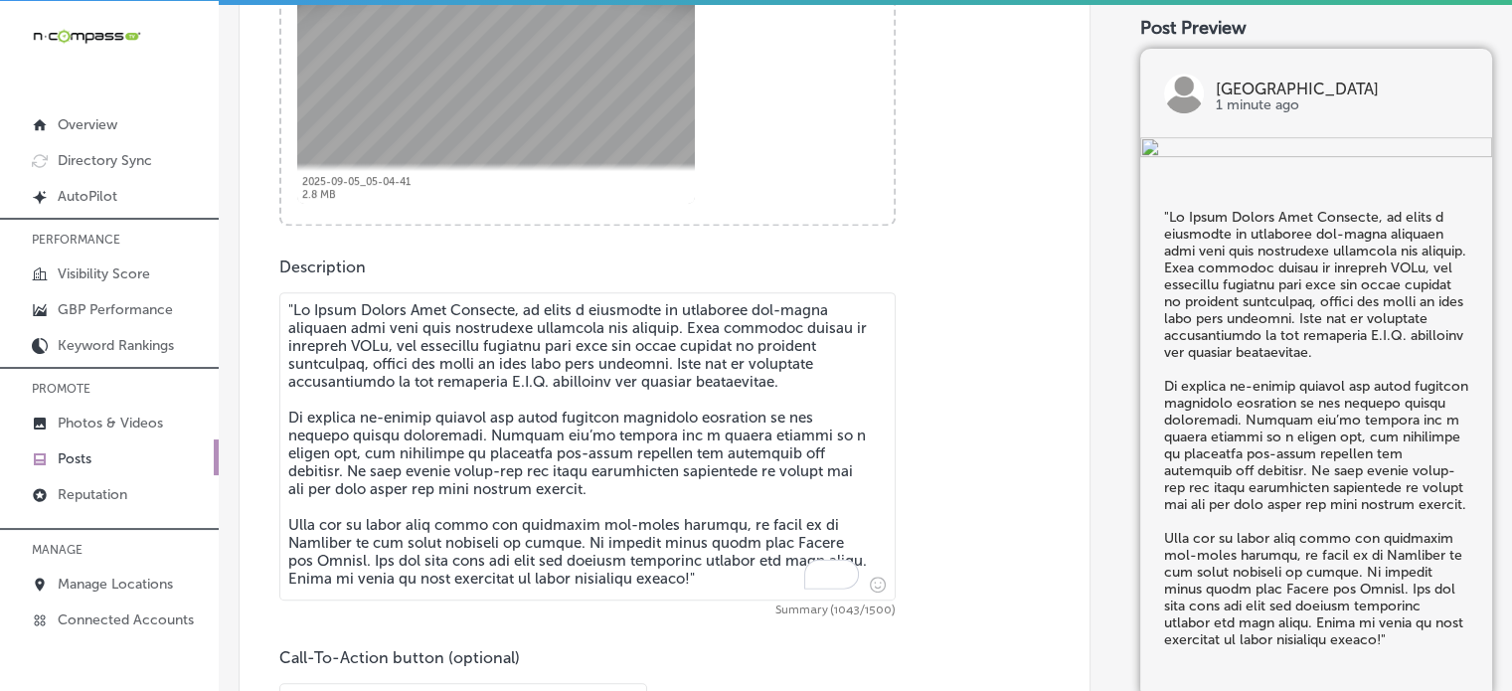
scroll to position [879, 0]
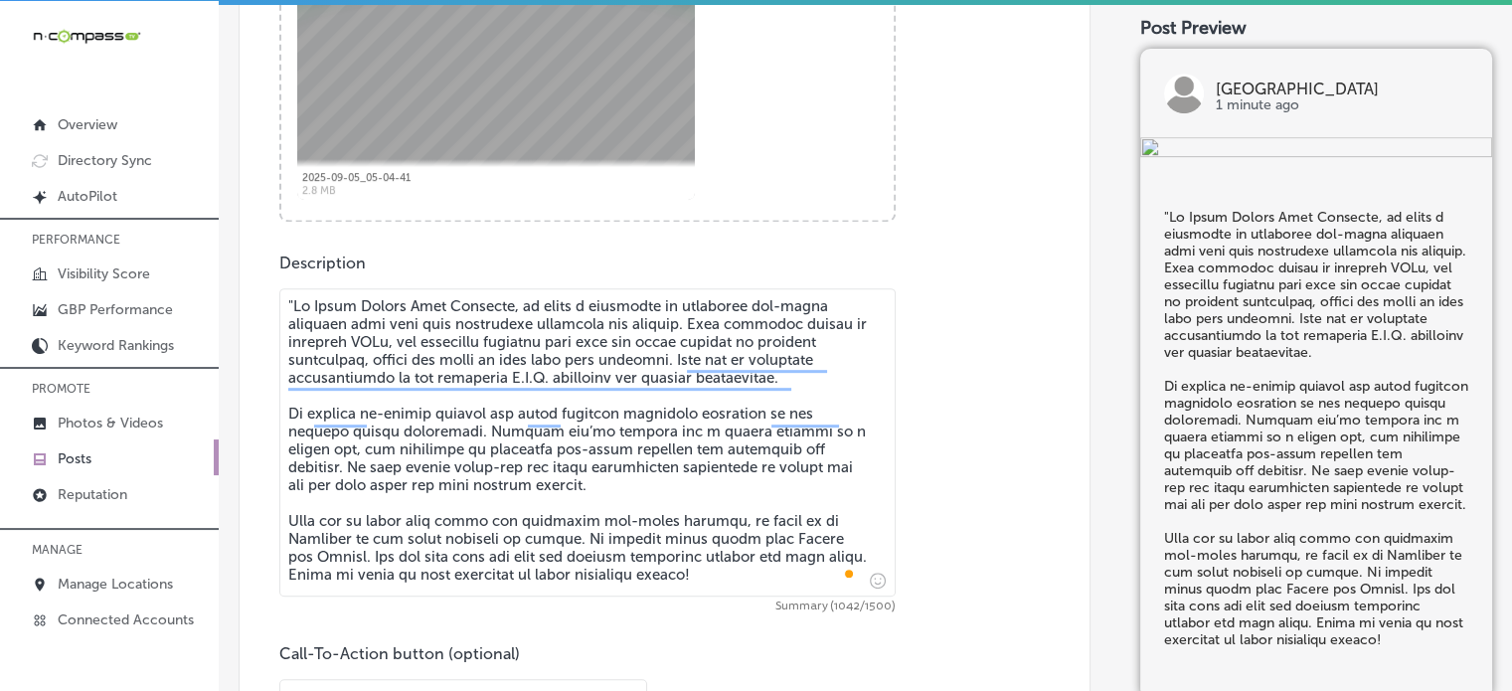
click at [293, 304] on textarea "To enrich screen reader interactions, please activate Accessibility in Grammarl…" at bounding box center [587, 442] width 616 height 308
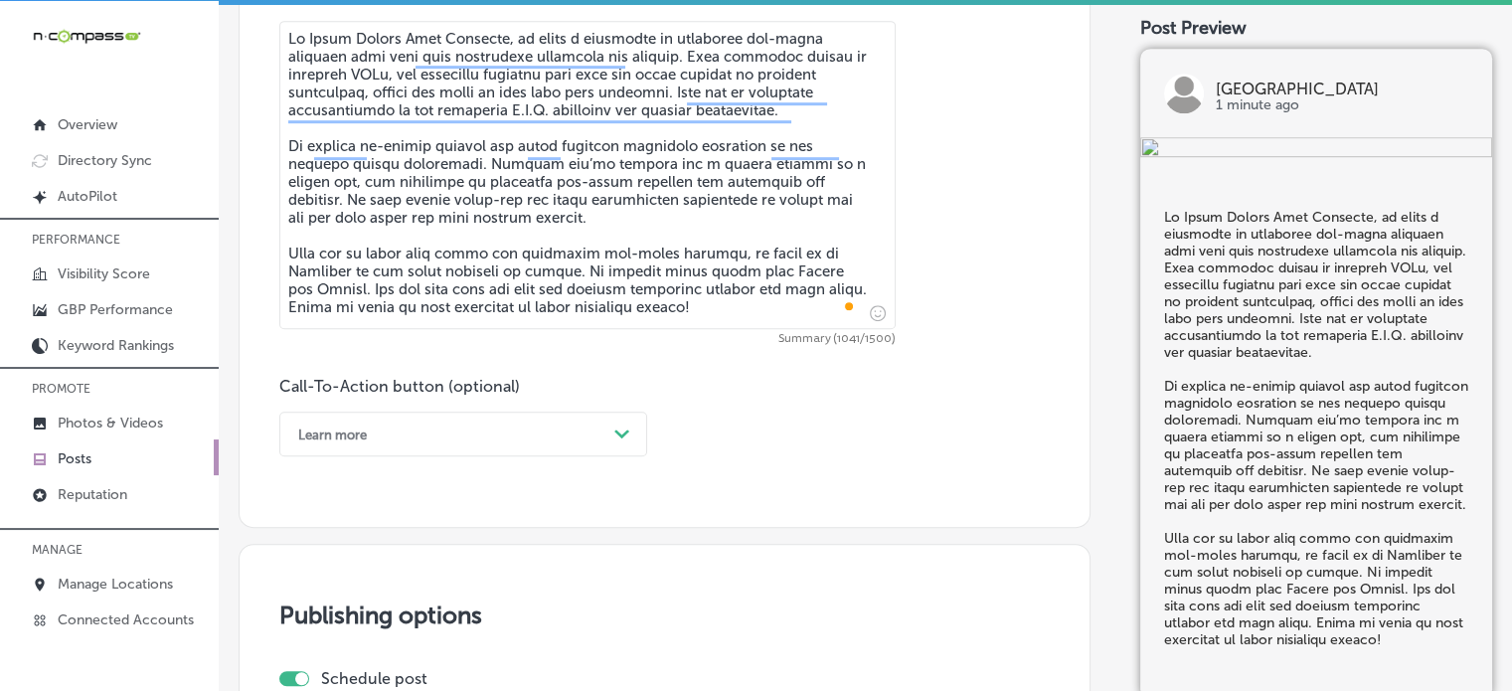
scroll to position [1149, 0]
type textarea "At Grand Valley Auto Lakewood, we offer a selection of certified pre-owned vehi…"
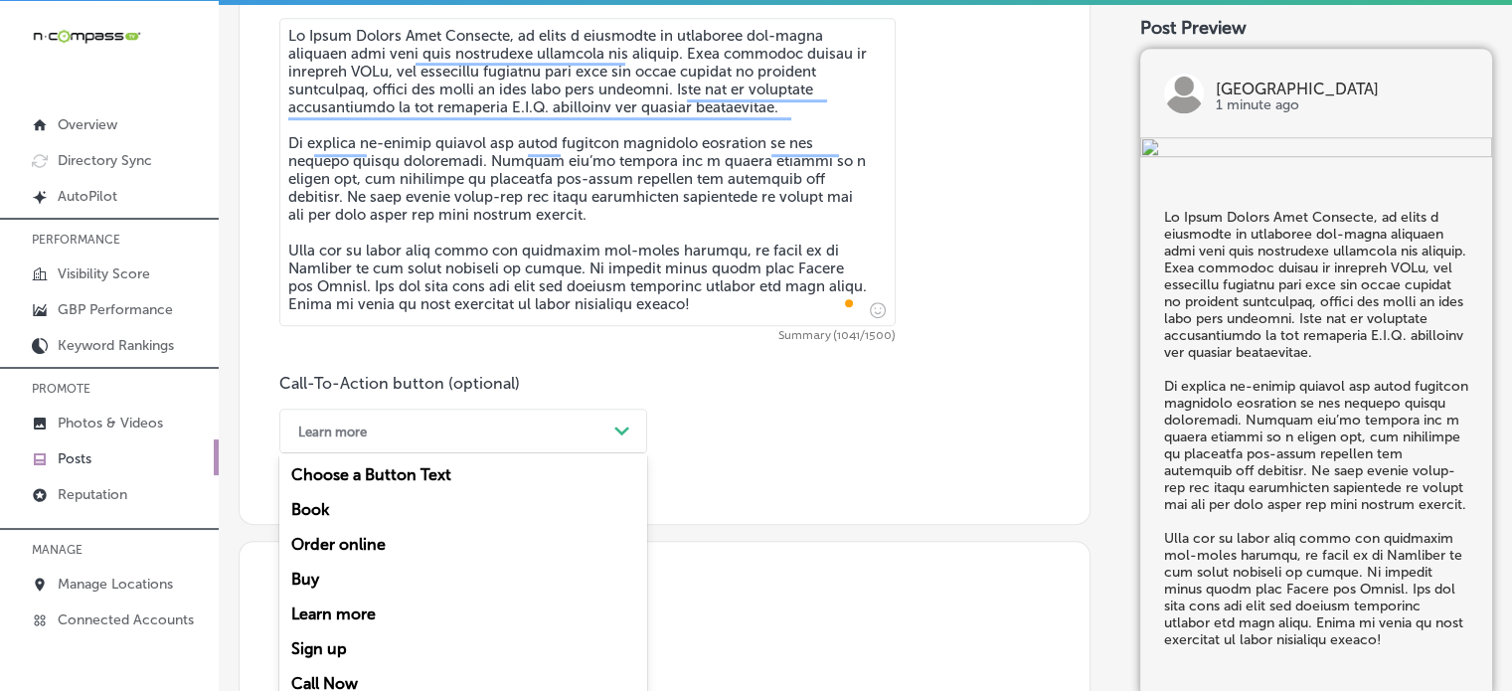
scroll to position [1171, 0]
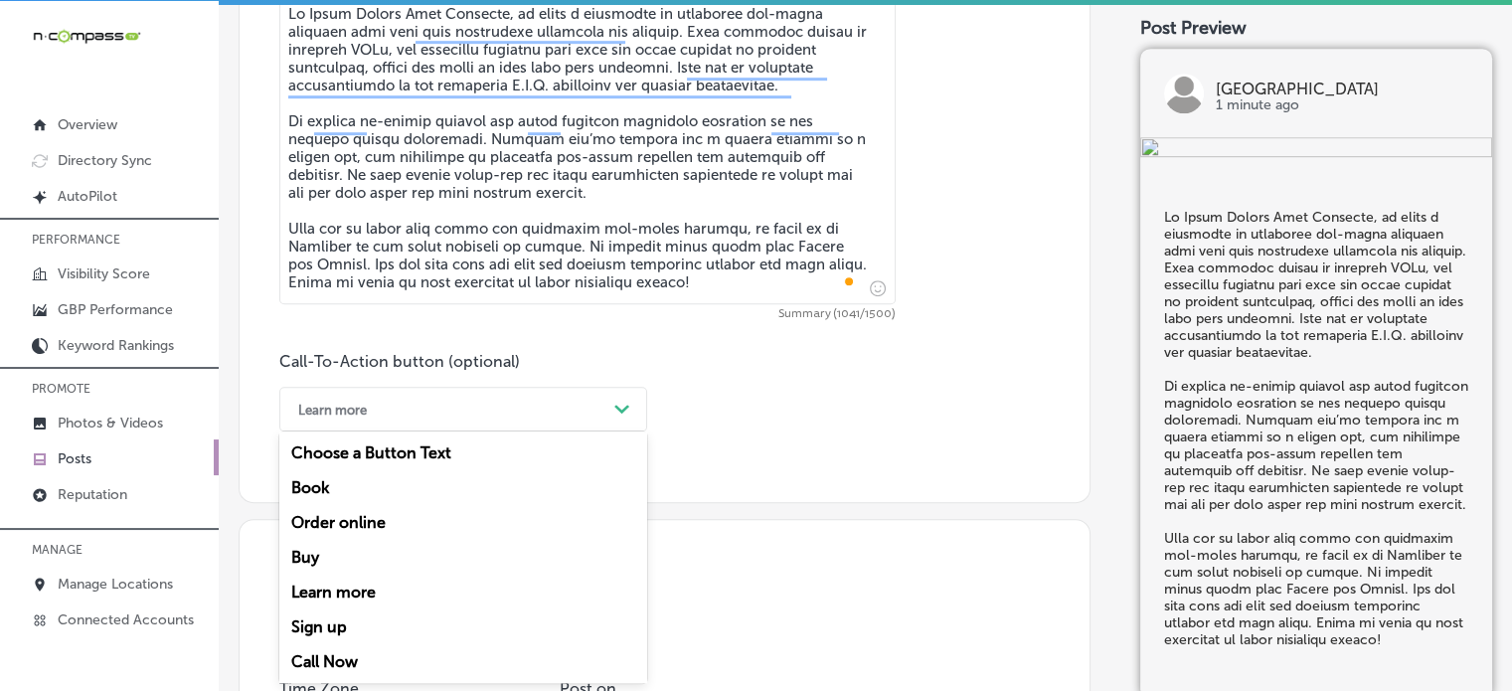
click at [436, 424] on div "Learn more Path Created with Sketch." at bounding box center [463, 409] width 368 height 45
click at [333, 656] on div "Call Now" at bounding box center [463, 661] width 368 height 35
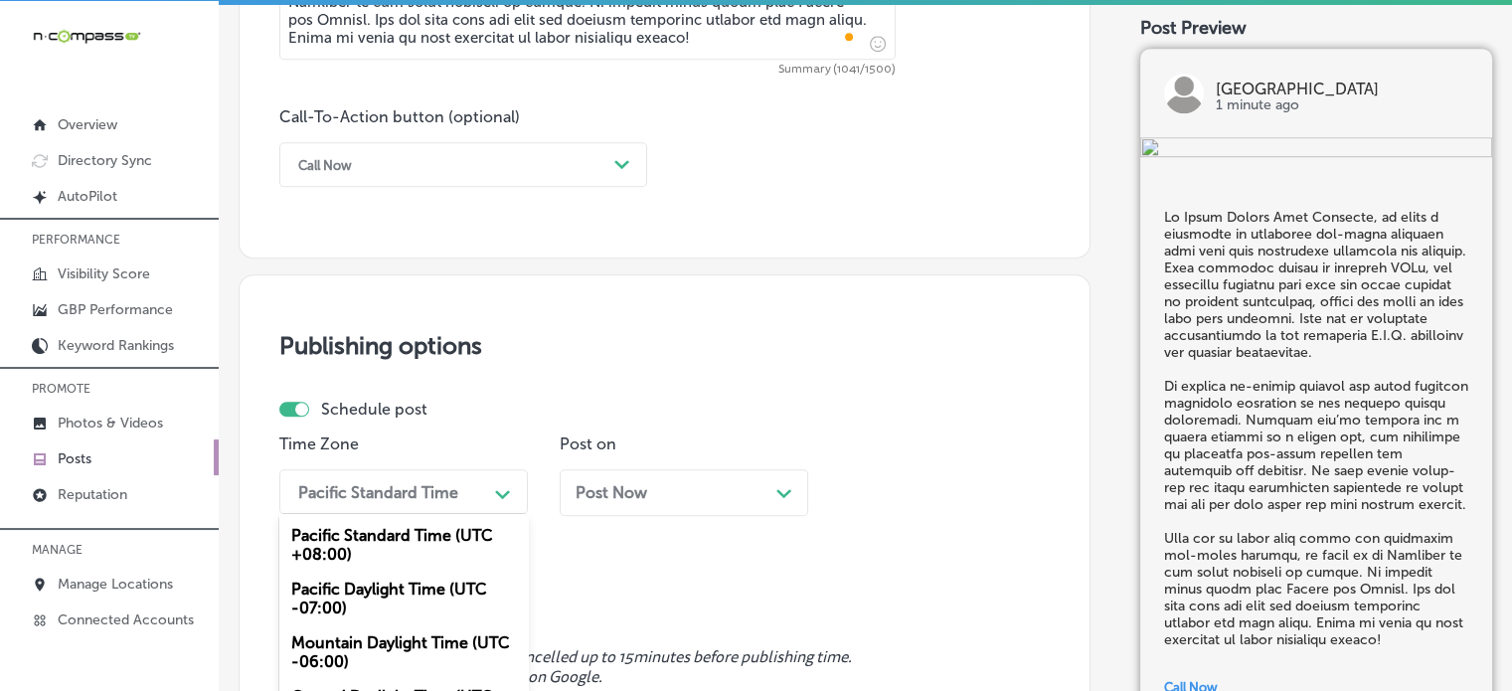
scroll to position [1543, 0]
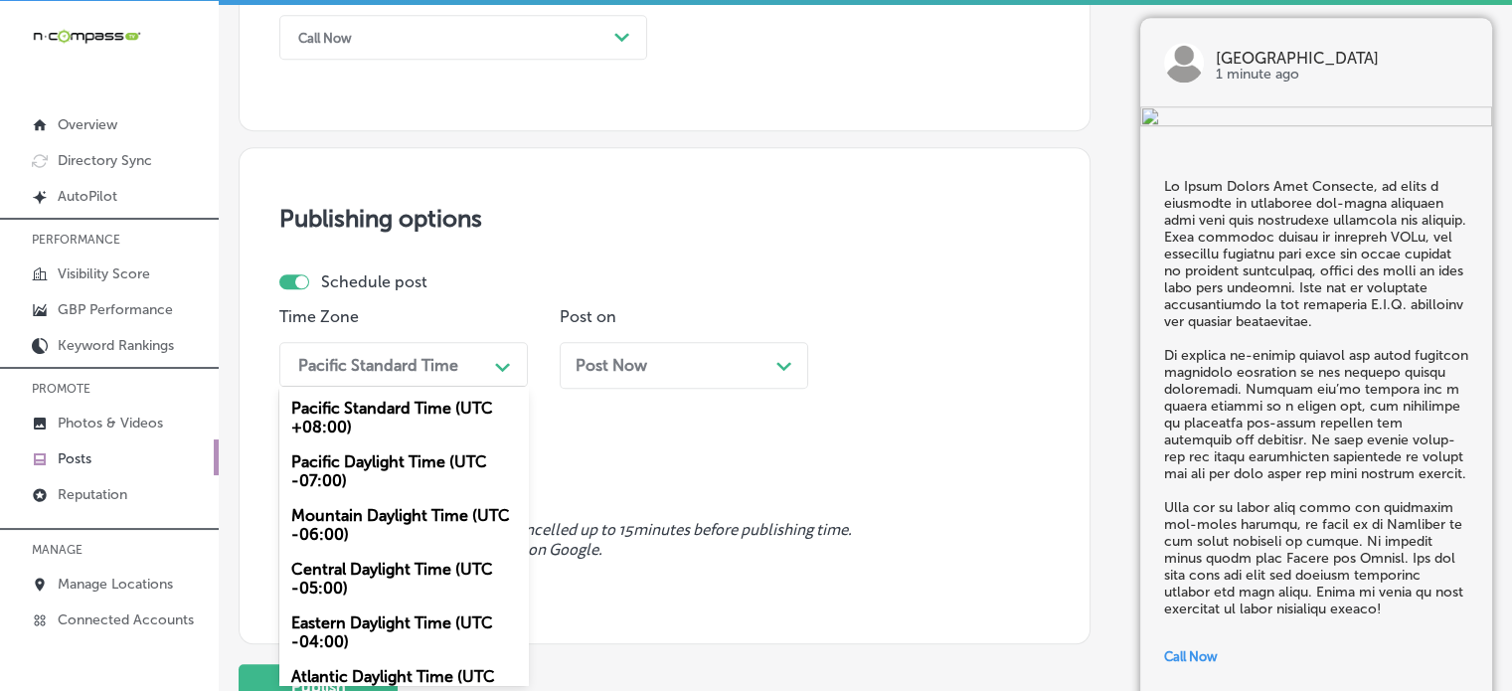
click at [452, 387] on div "option Mountain Daylight Time (UTC -06:00), selected. option Pacific Daylight T…" at bounding box center [403, 364] width 248 height 45
click at [410, 528] on div "Mountain Daylight Time (UTC -06:00)" at bounding box center [403, 525] width 248 height 54
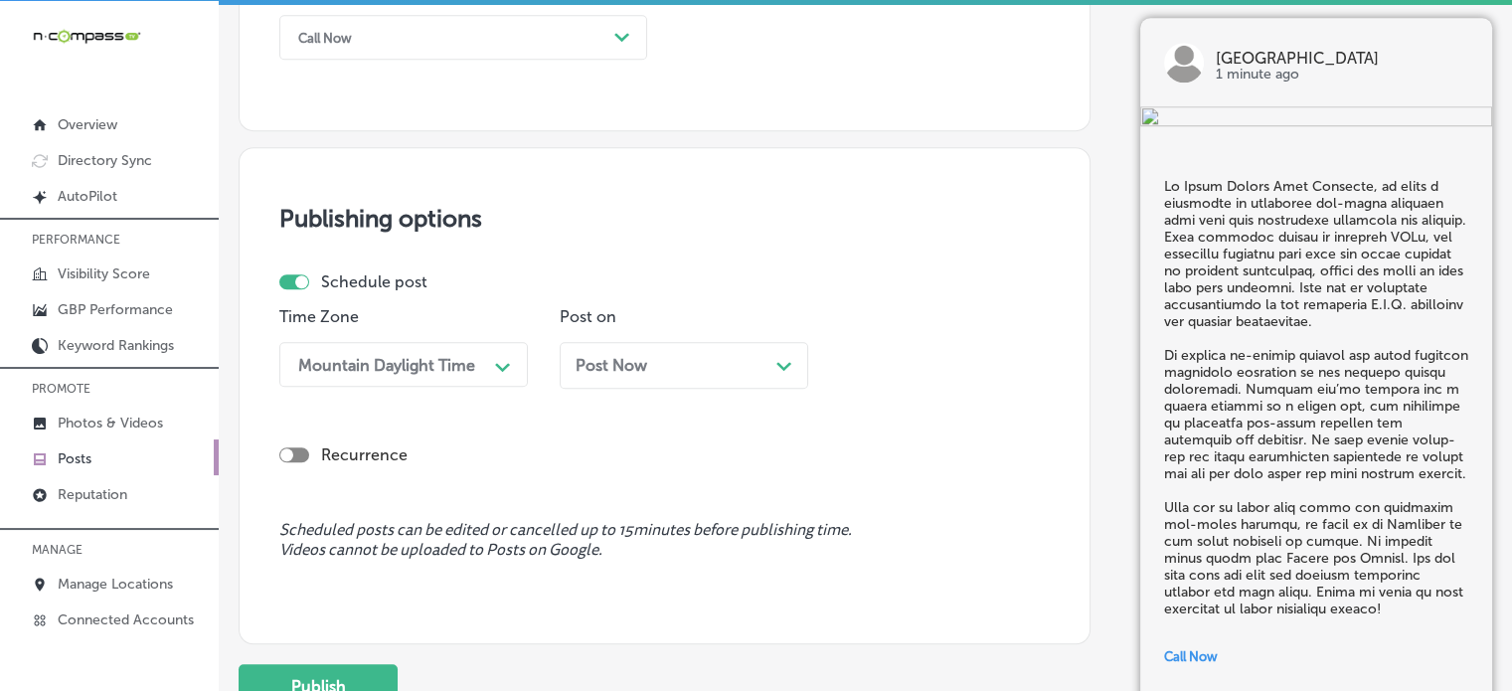
click at [696, 369] on div "Post Now Path Created with Sketch." at bounding box center [684, 365] width 217 height 19
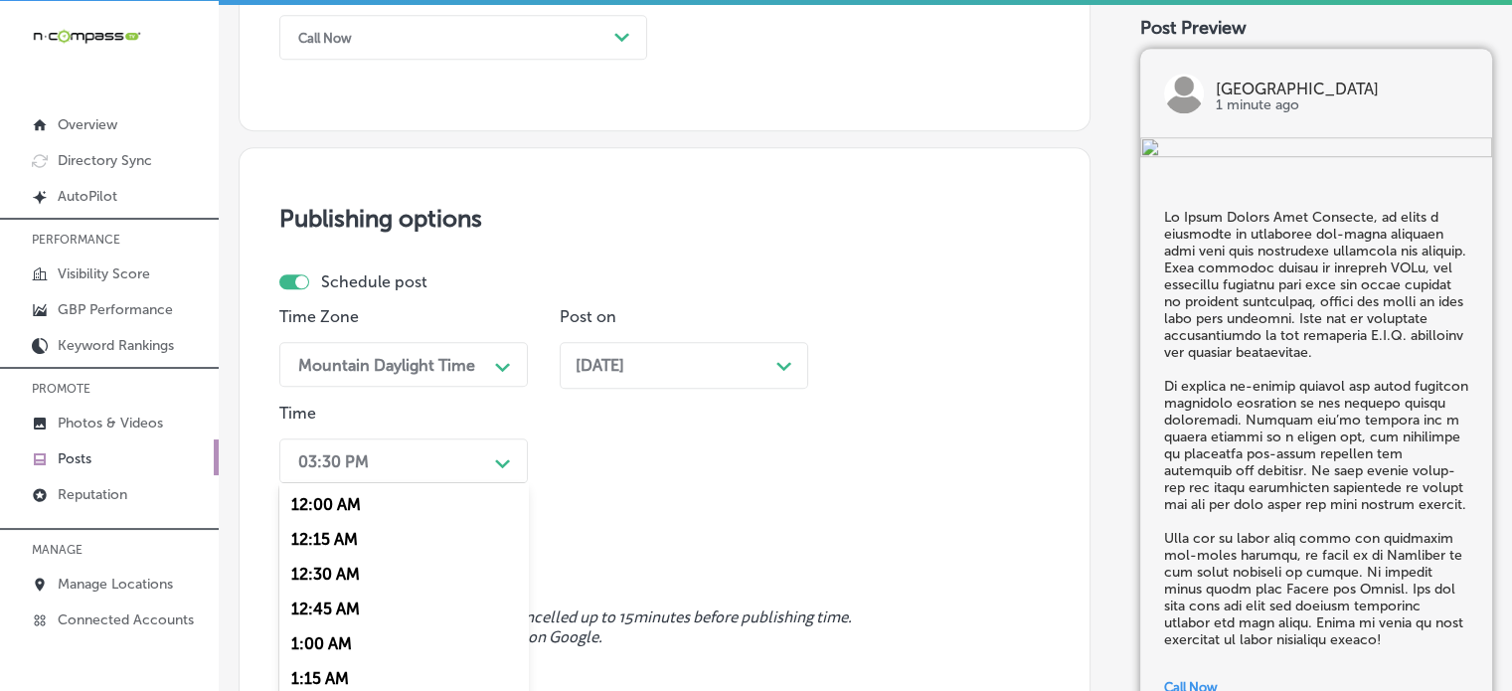
scroll to position [1639, 0]
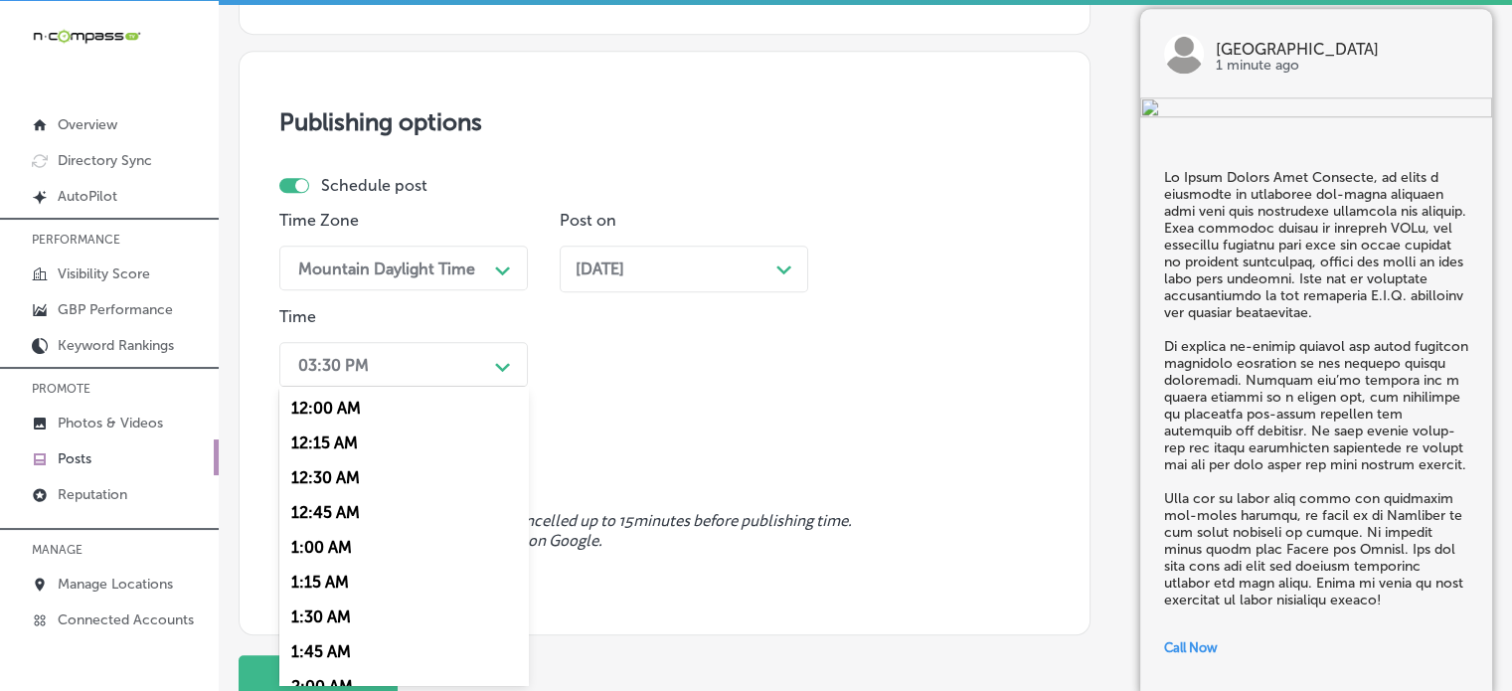
click at [459, 387] on div "option 7:00 AM, selected. option 12:30 AM focused, 3 of 96. 96 results availabl…" at bounding box center [403, 364] width 248 height 45
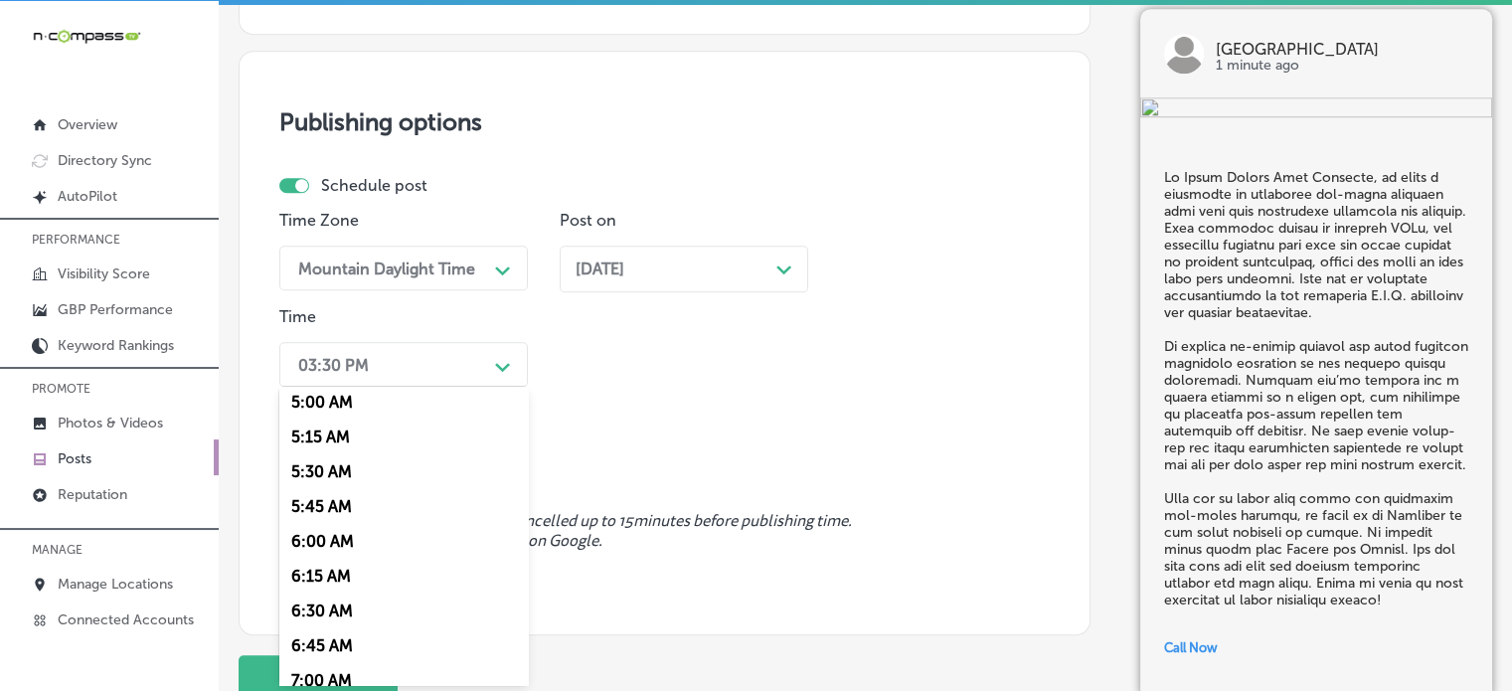
scroll to position [769, 0]
click at [329, 608] on div "7:00 AM" at bounding box center [403, 612] width 248 height 35
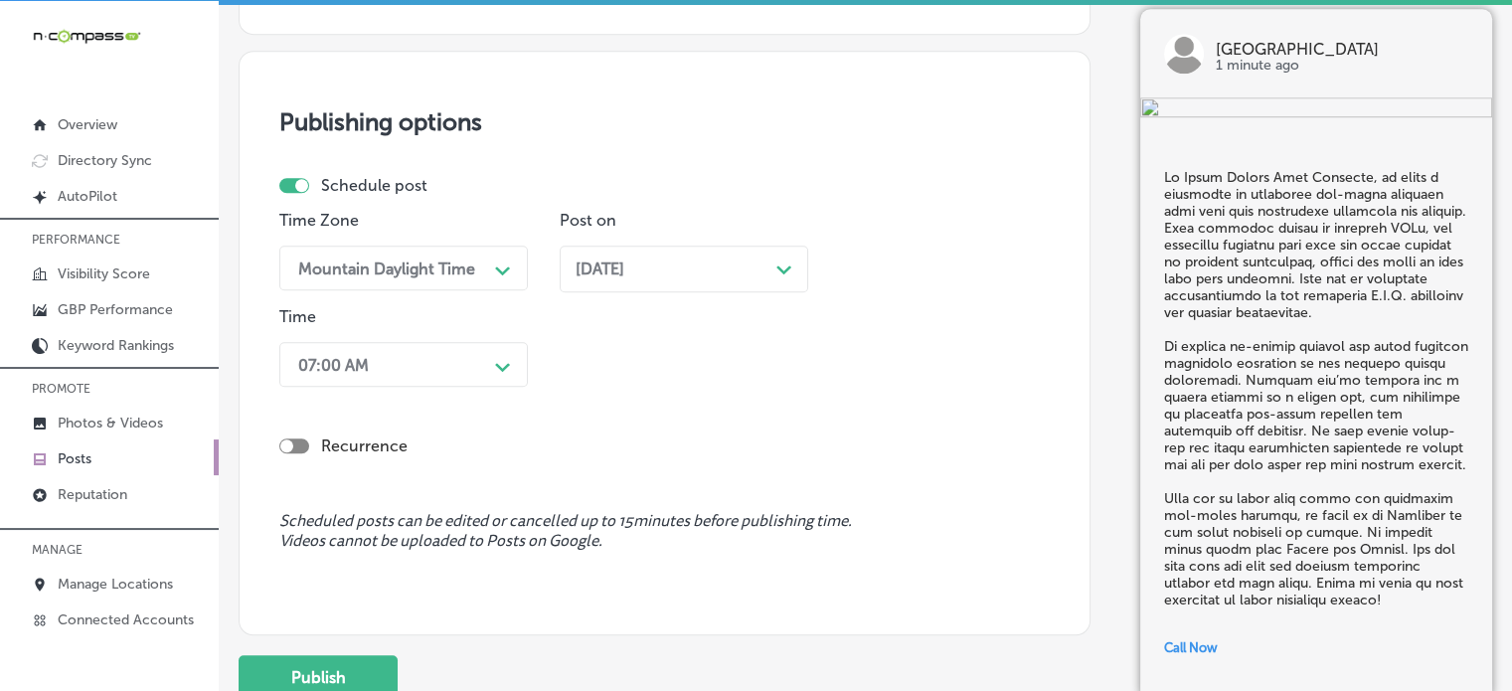
scroll to position [1703, 0]
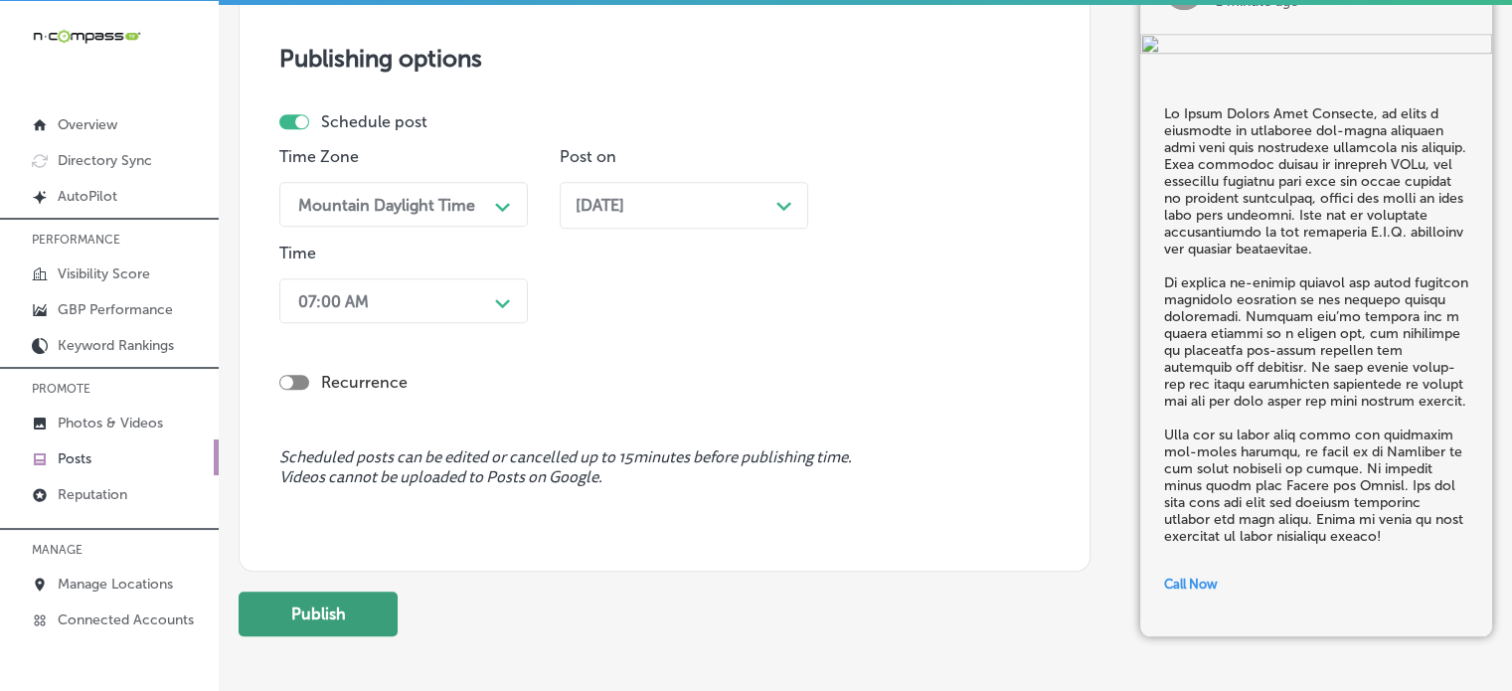
click at [362, 611] on button "Publish" at bounding box center [318, 613] width 159 height 45
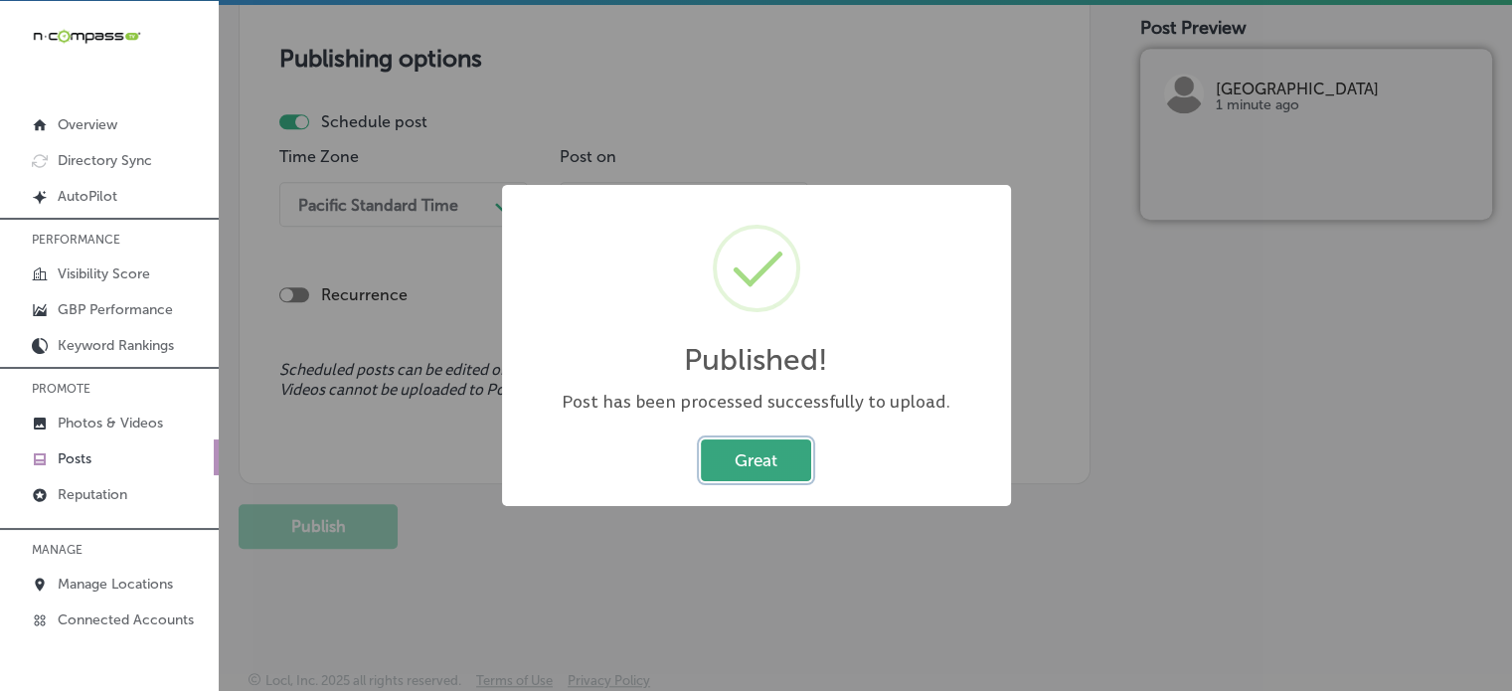
click at [779, 458] on button "Great" at bounding box center [756, 459] width 110 height 41
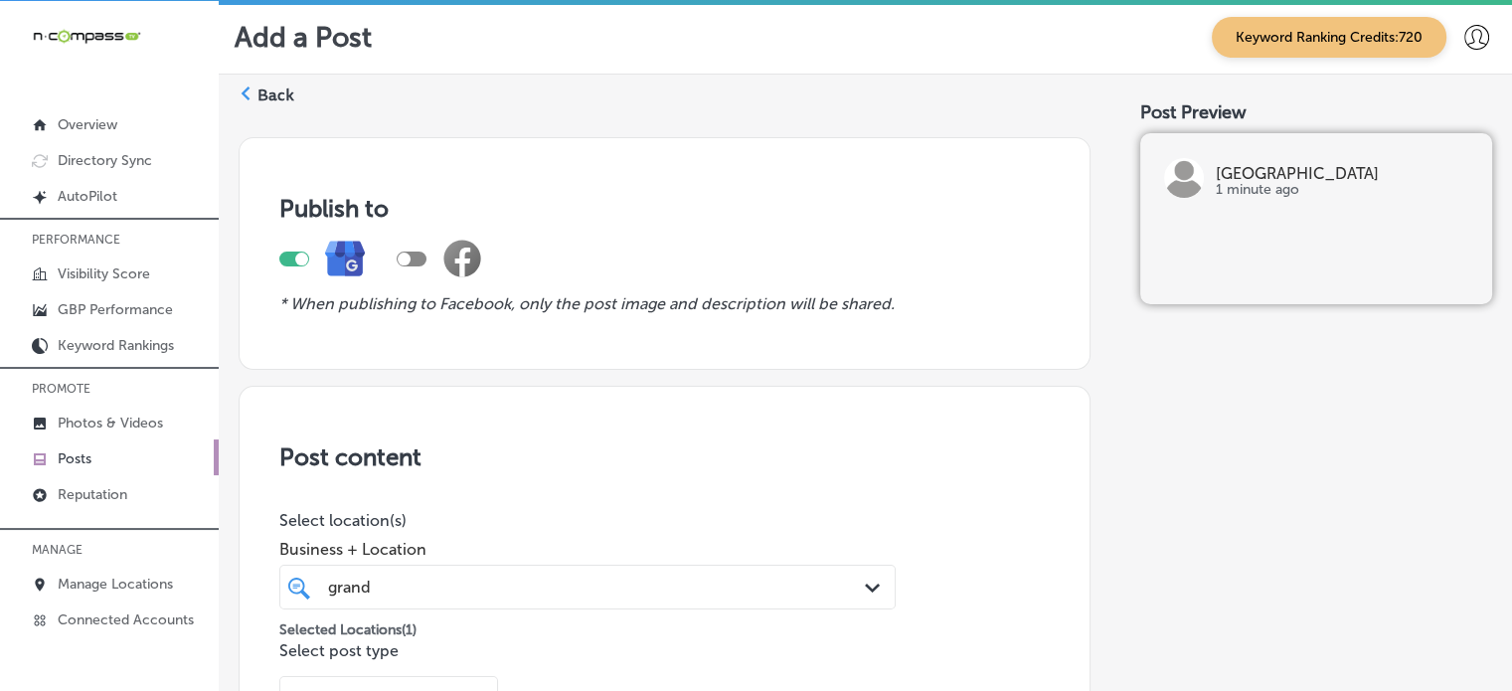
scroll to position [0, 0]
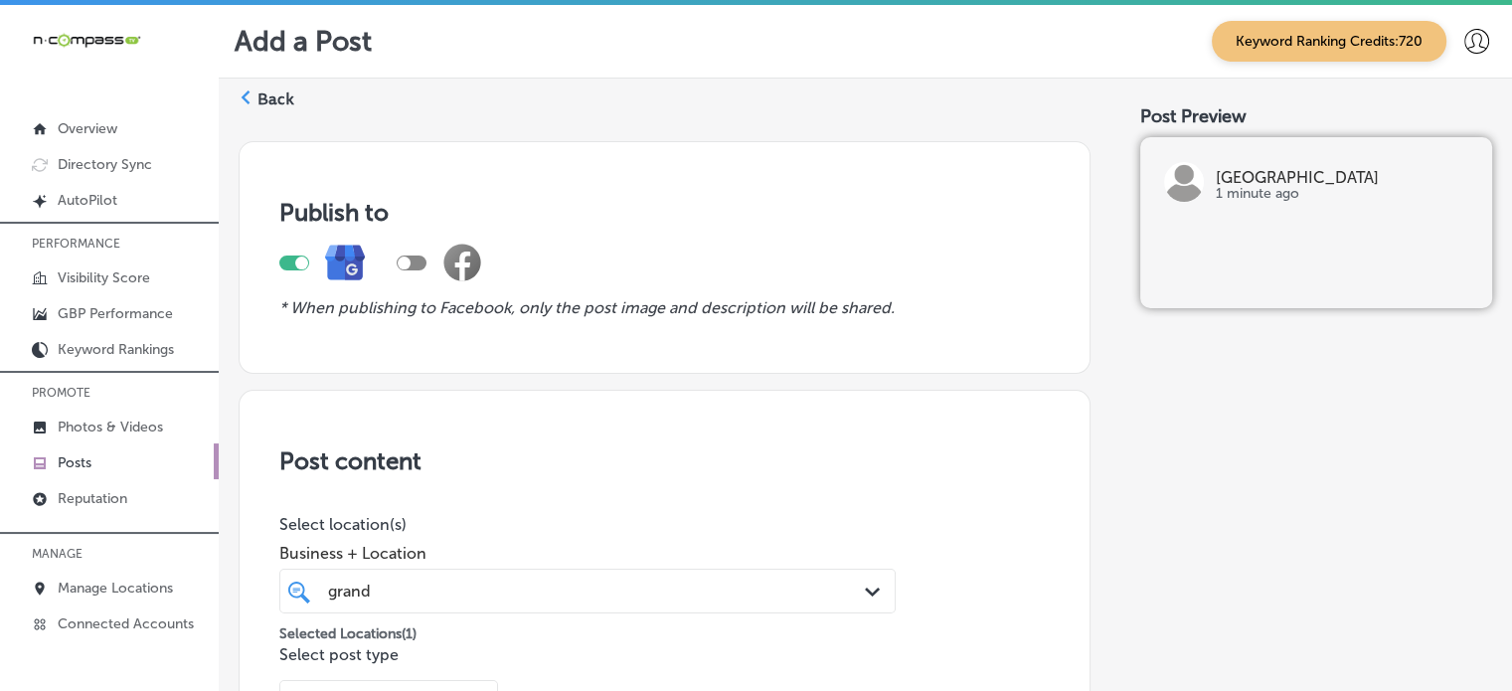
click at [281, 94] on label "Back" at bounding box center [275, 99] width 37 height 22
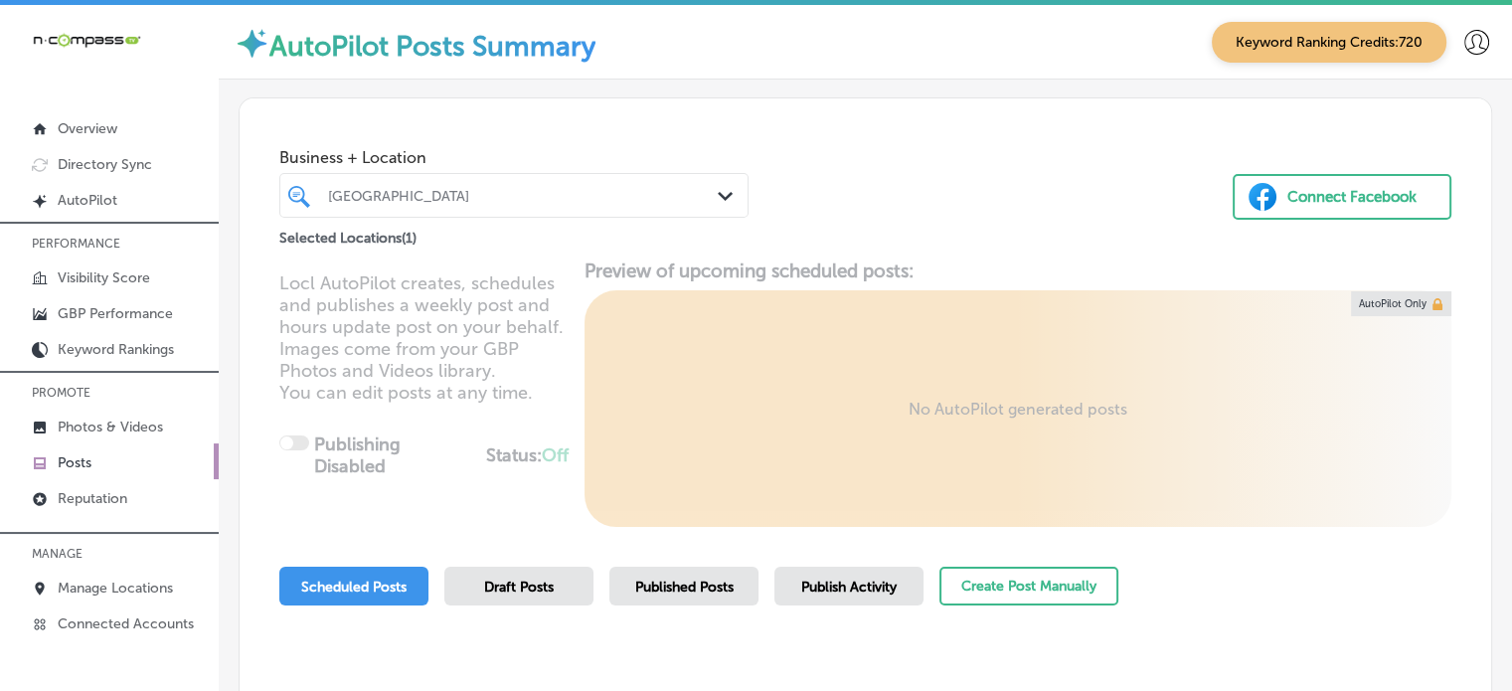
click at [518, 184] on div at bounding box center [495, 195] width 338 height 27
click at [918, 175] on div "Business + Location Grand Valley Auto Lakewood Path Created with Sketch. Select…" at bounding box center [865, 173] width 1251 height 151
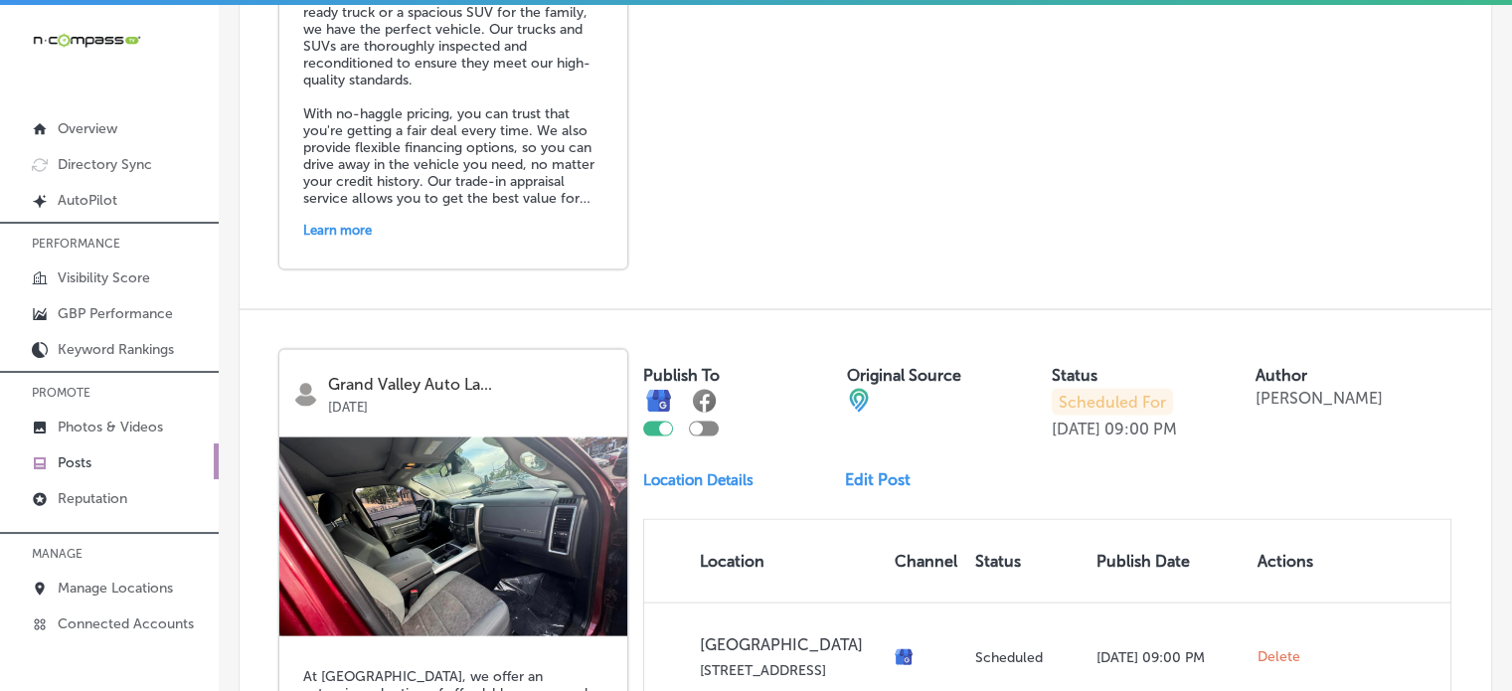
scroll to position [4501, 0]
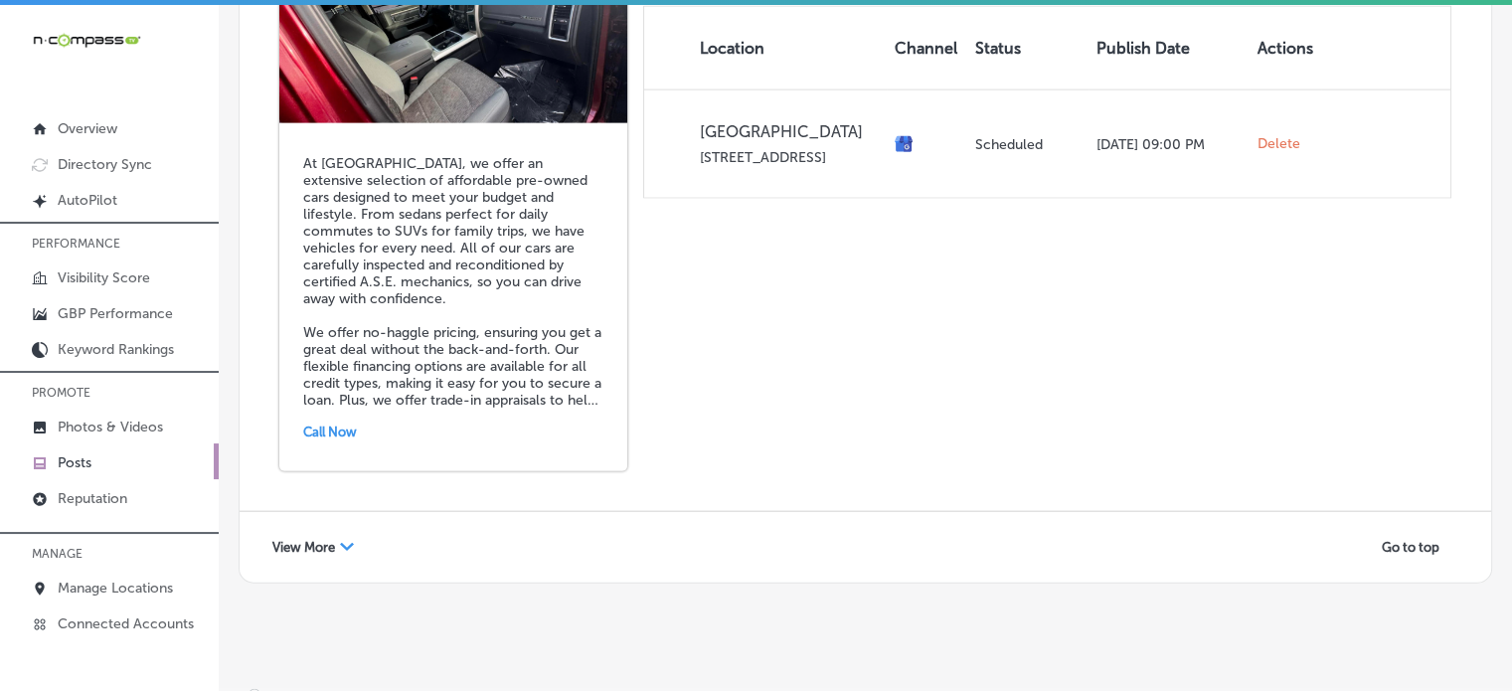
click at [319, 540] on span "View More" at bounding box center [303, 547] width 63 height 15
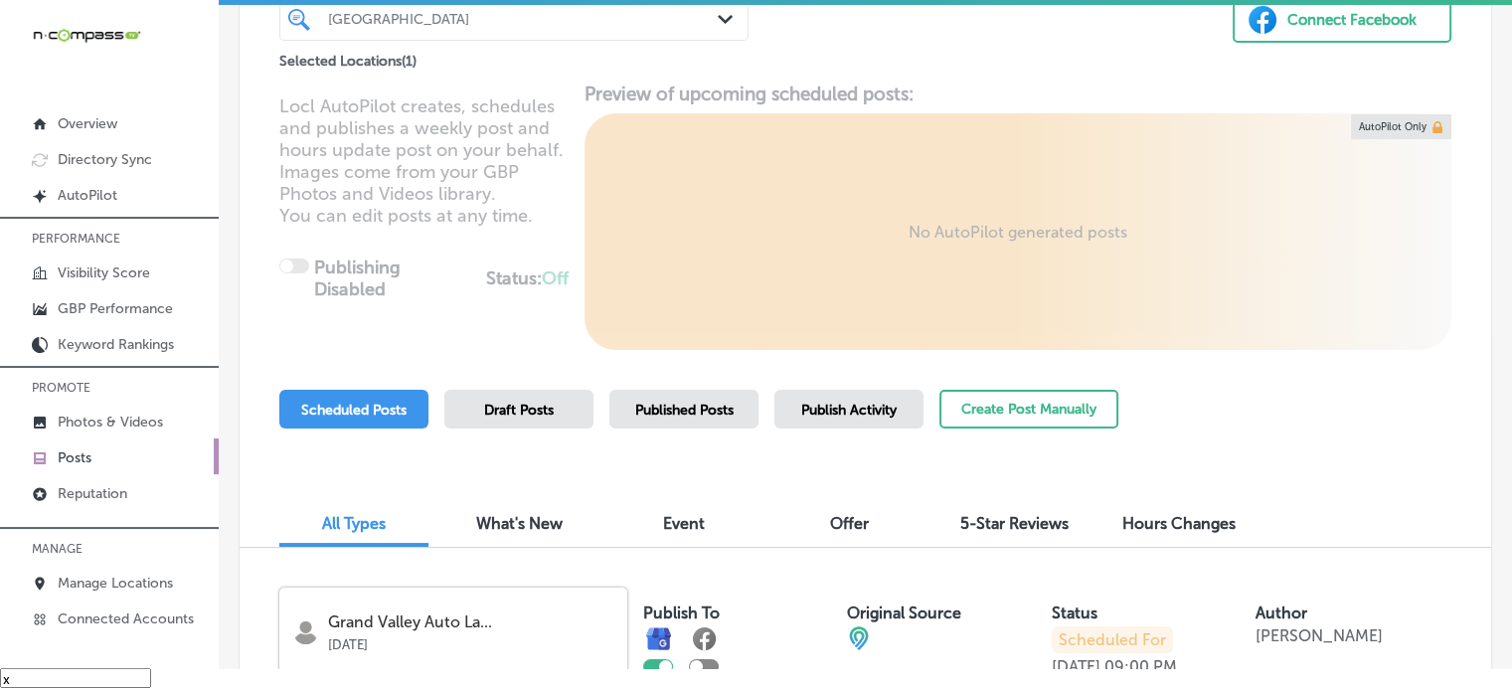
scroll to position [12, 0]
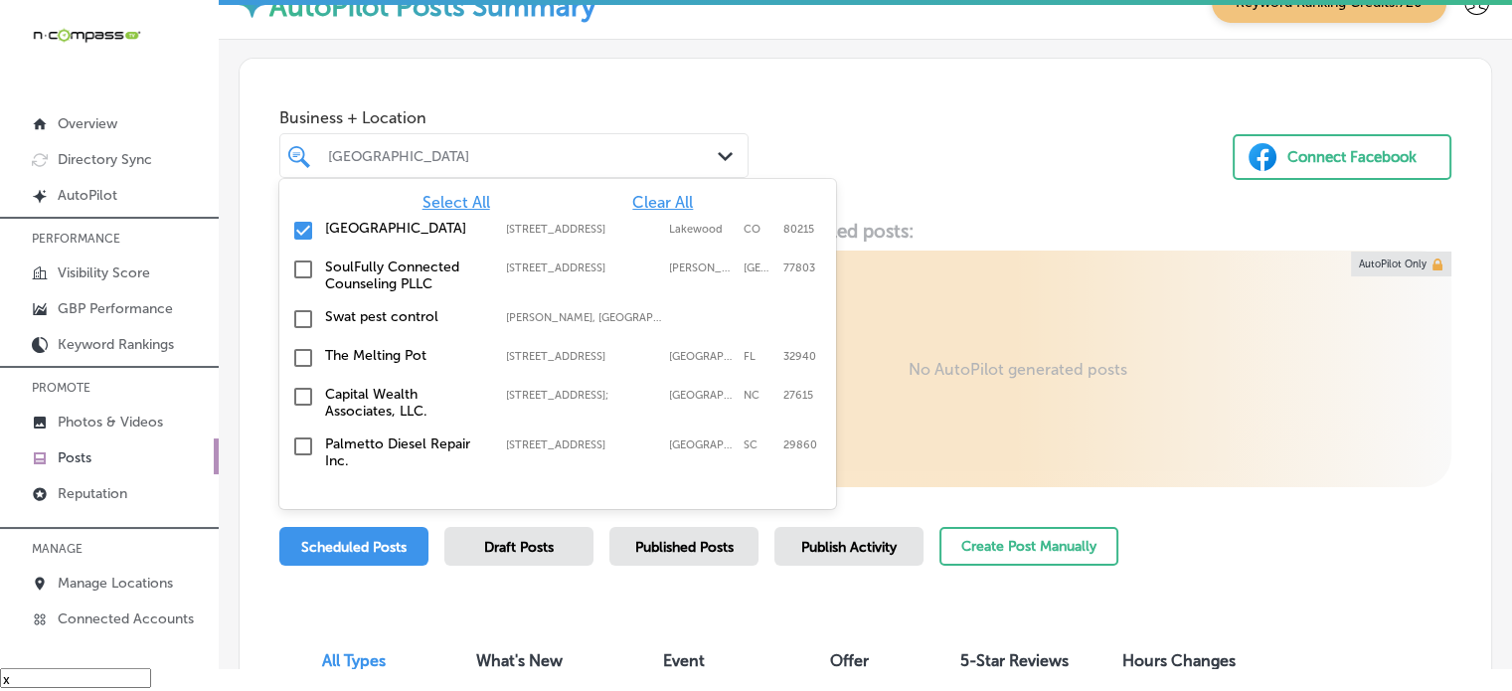
click at [569, 153] on div "[GEOGRAPHIC_DATA]" at bounding box center [524, 155] width 392 height 17
click at [650, 195] on span "Clear All" at bounding box center [662, 202] width 61 height 19
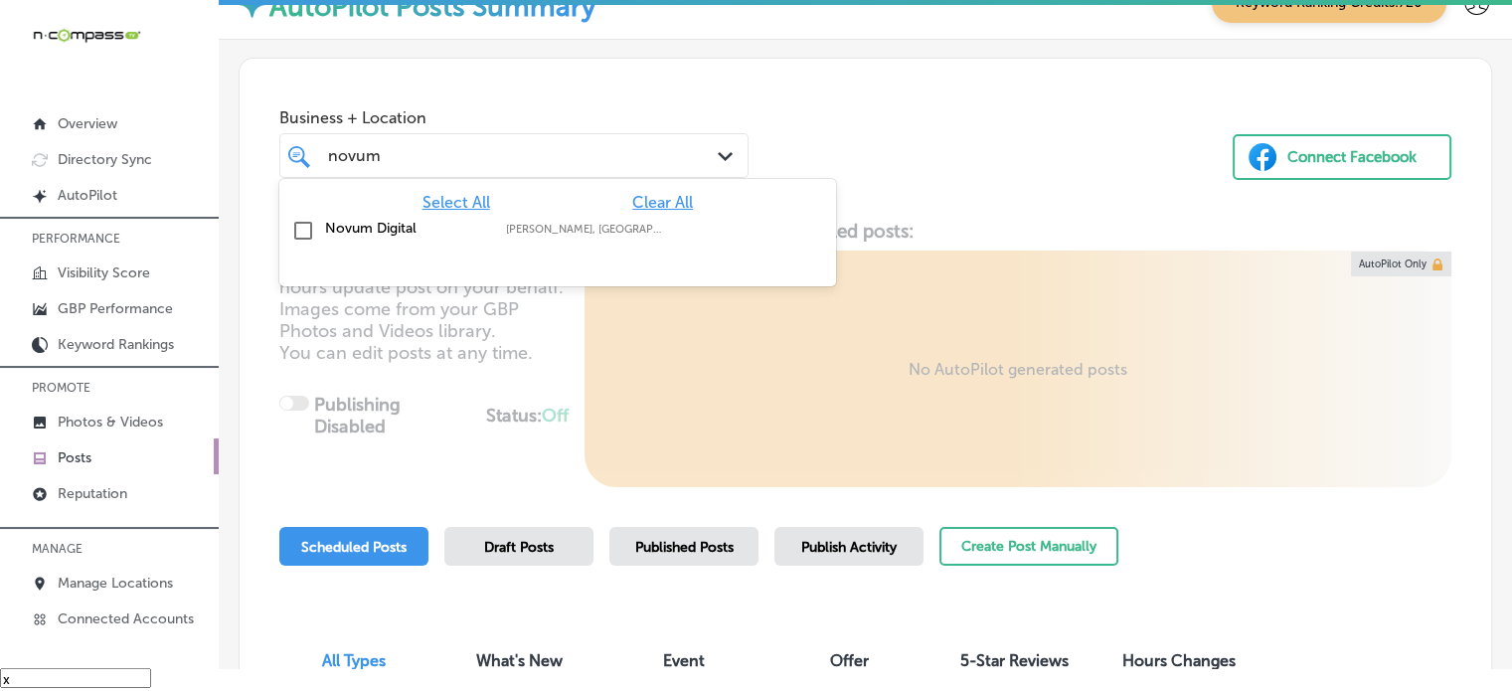
click at [411, 232] on label "Novum Digital" at bounding box center [405, 228] width 161 height 17
type input "novum"
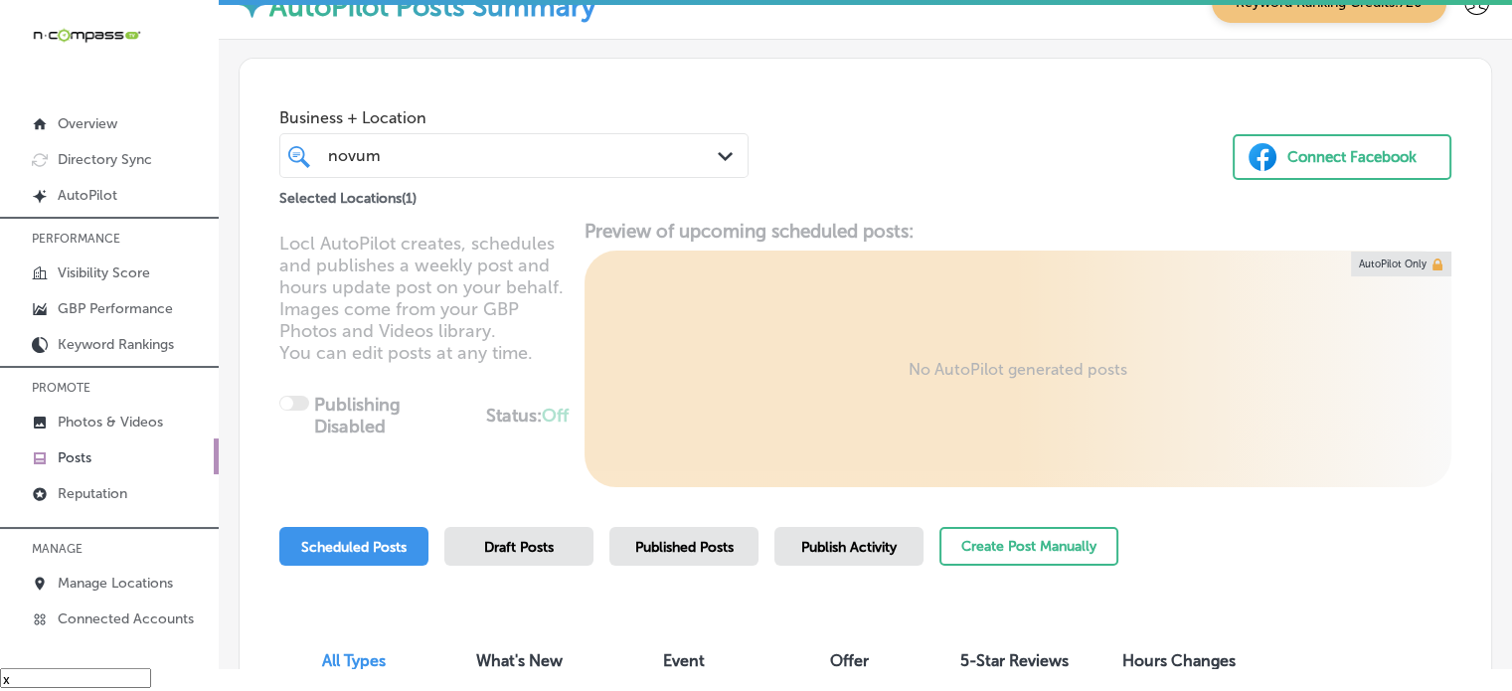
click at [830, 144] on div "Business + Location novum novum Path Created with Sketch. Selected Locations ( …" at bounding box center [865, 134] width 1251 height 151
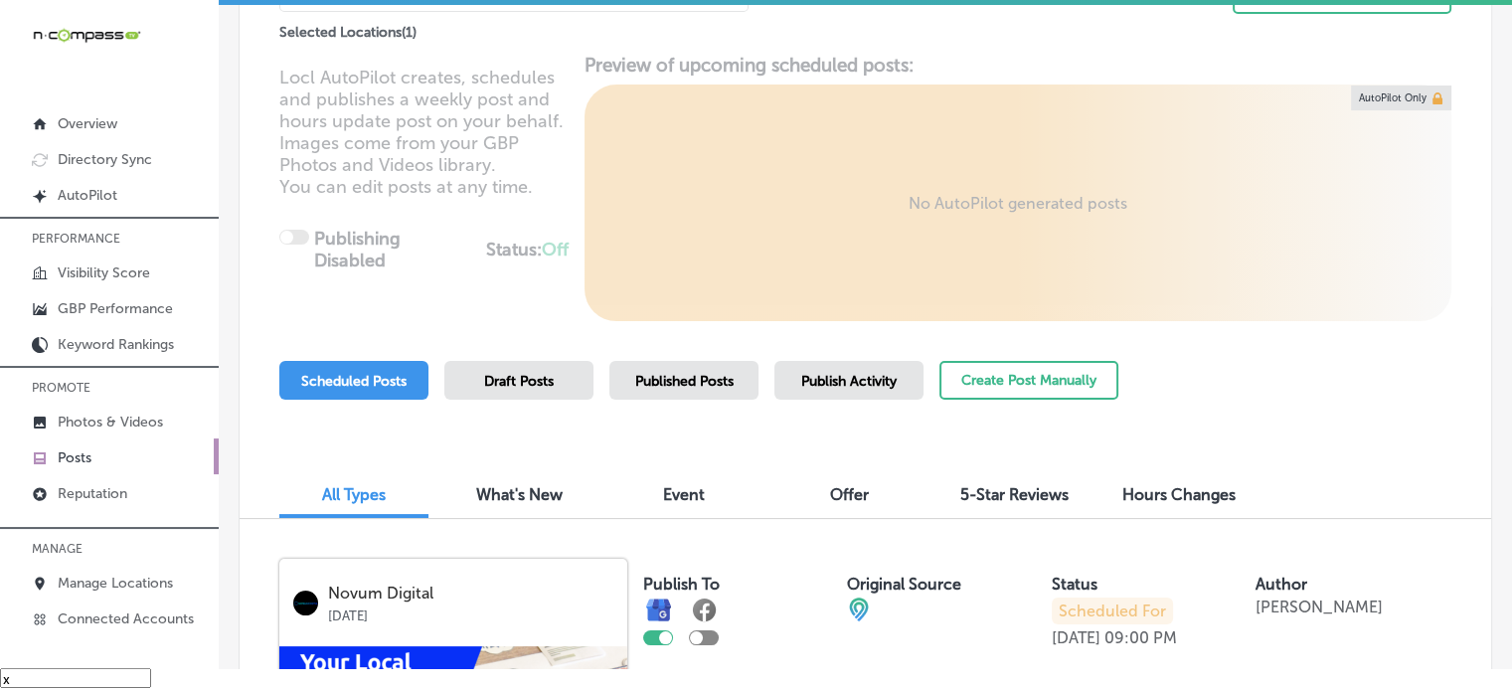
scroll to position [139, 0]
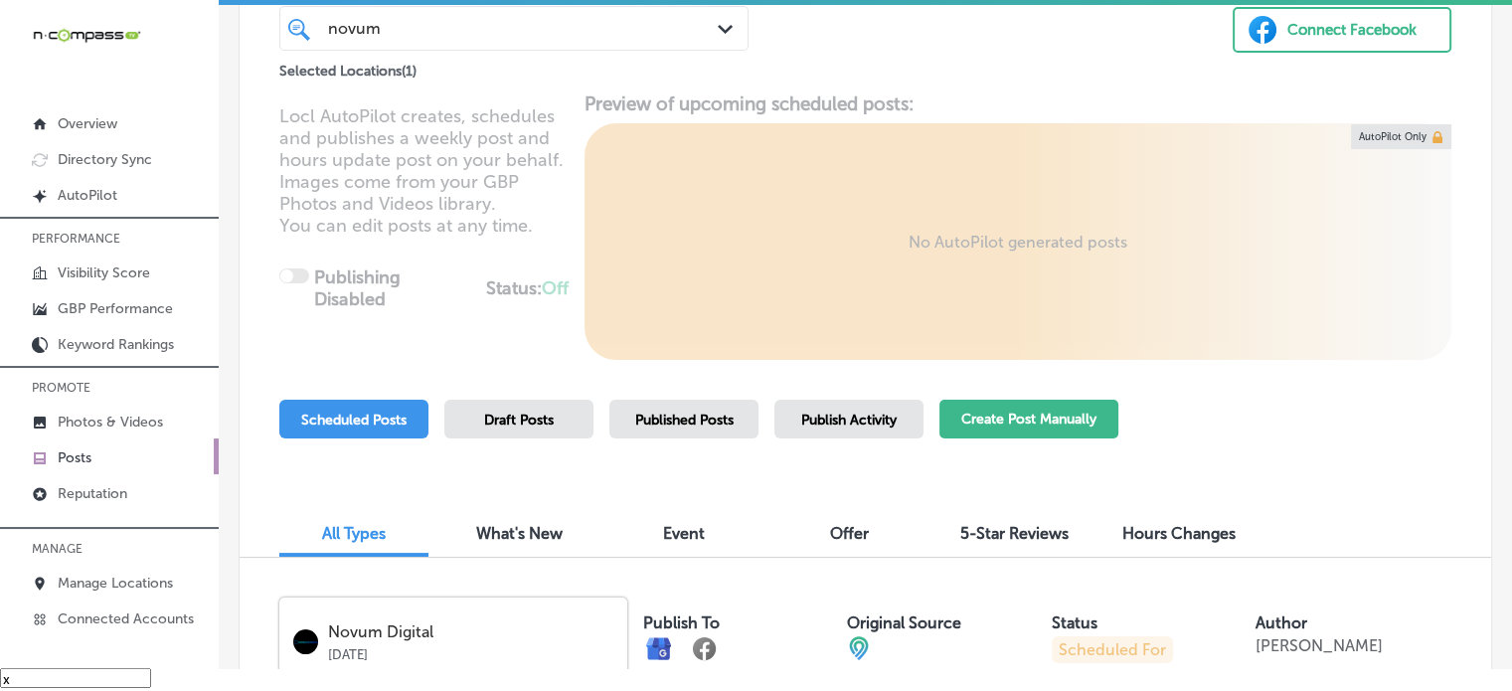
click at [1000, 416] on button "Create Post Manually" at bounding box center [1028, 419] width 179 height 39
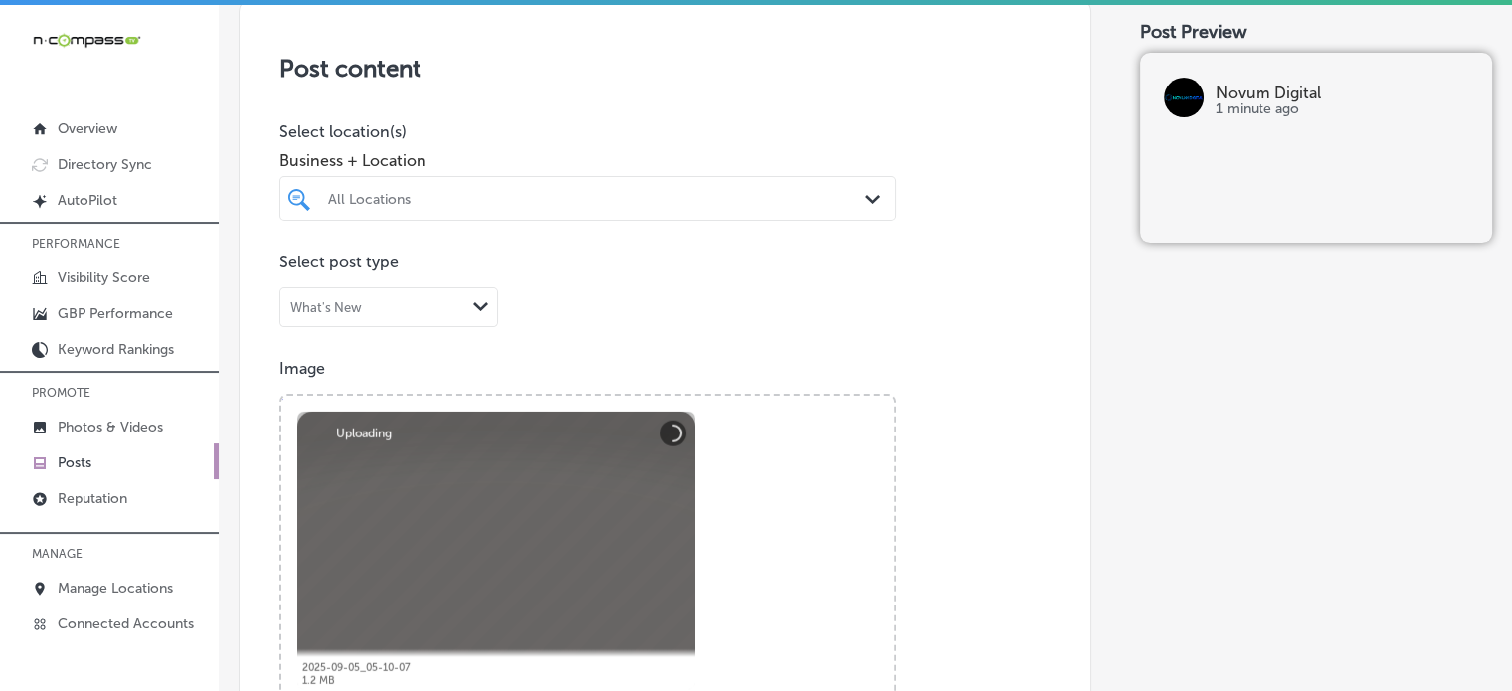
scroll to position [392, 0]
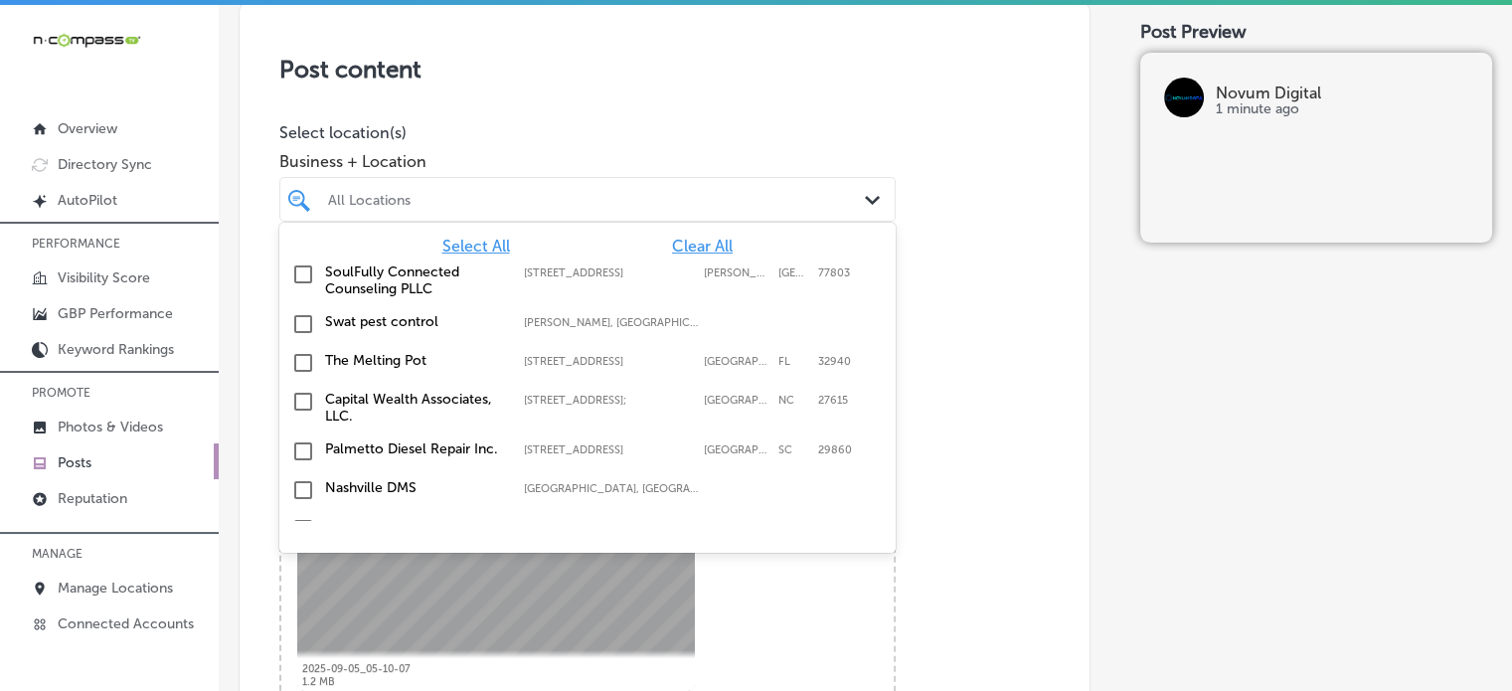
click at [630, 216] on div "All Locations Path Created with Sketch." at bounding box center [587, 199] width 616 height 45
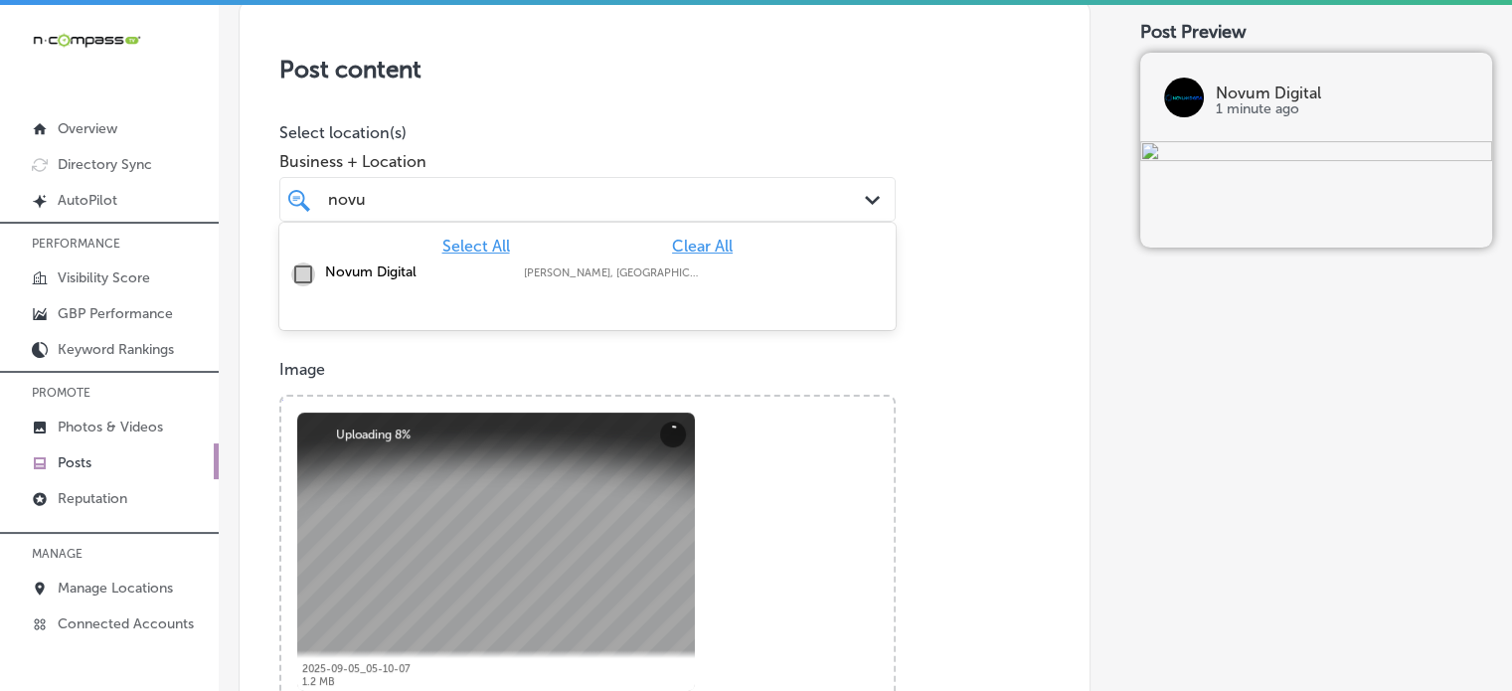
click at [307, 265] on input "checkbox" at bounding box center [303, 274] width 24 height 24
type input "novu"
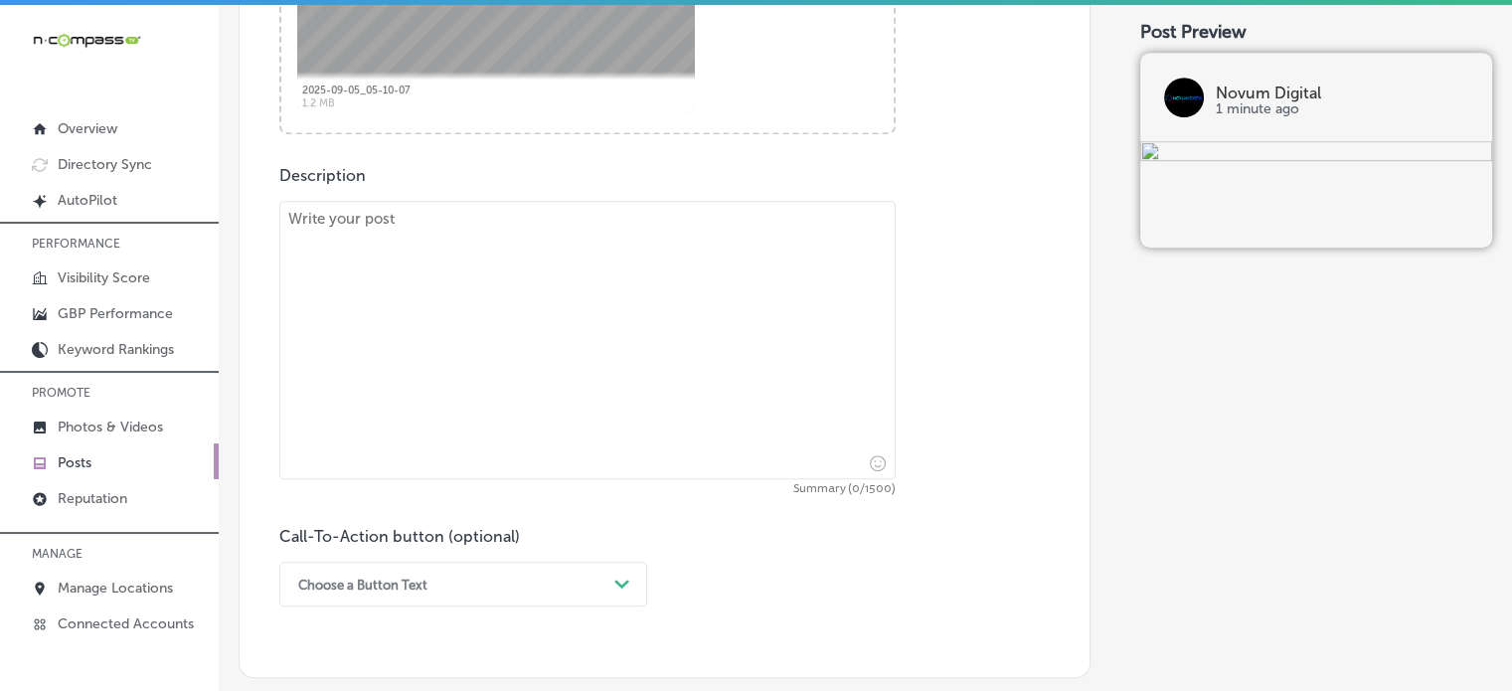
scroll to position [1012, 0]
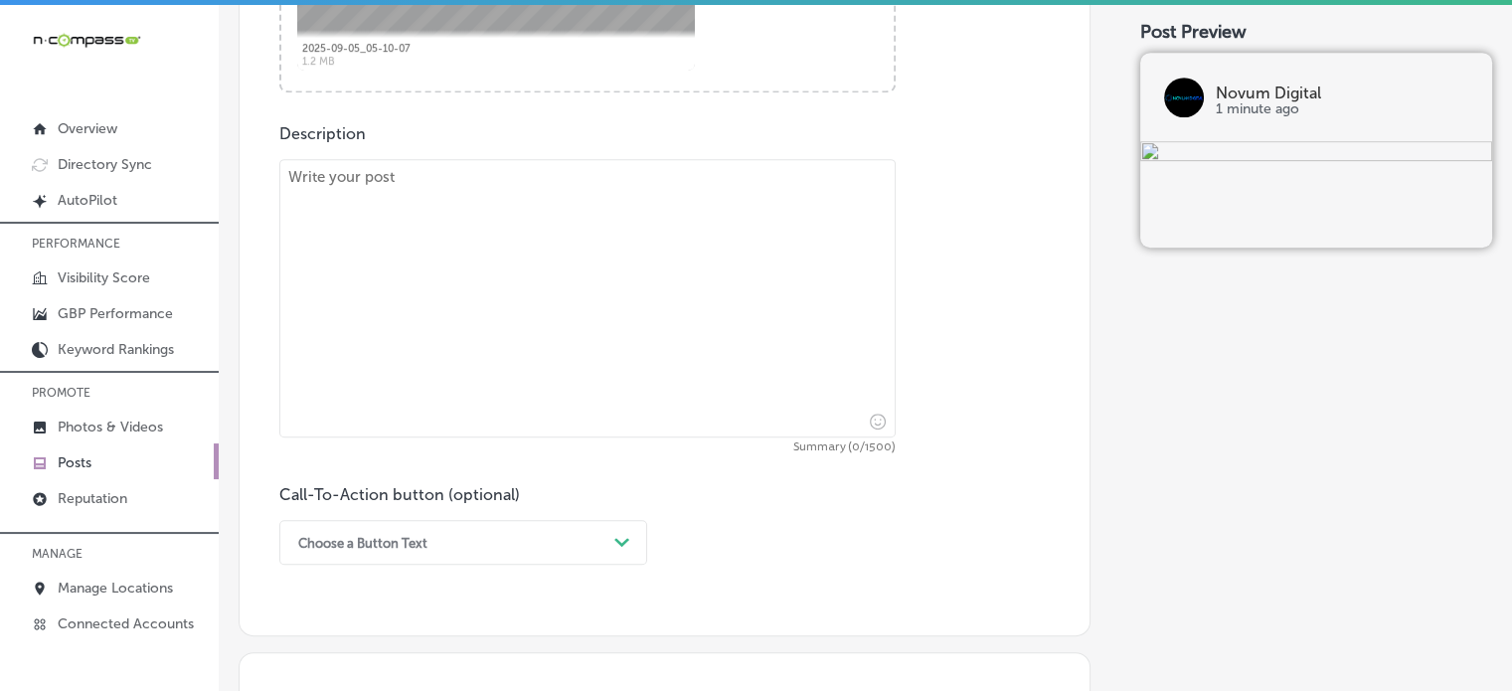
click at [626, 356] on textarea at bounding box center [587, 298] width 616 height 278
paste textarea ""At Novum Digital, we offer dynamic digital marketing services that help busine…"
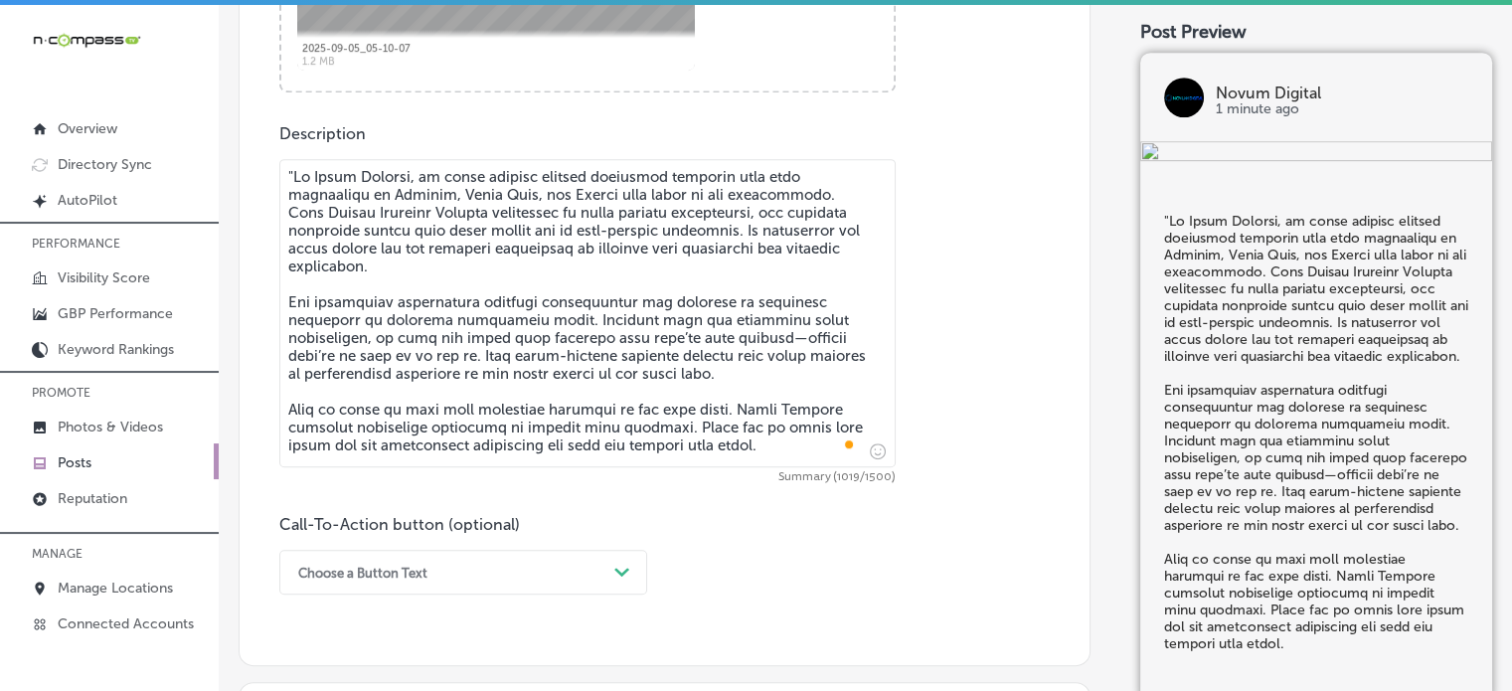
click at [294, 172] on textarea "To enrich screen reader interactions, please activate Accessibility in Grammarl…" at bounding box center [587, 313] width 616 height 308
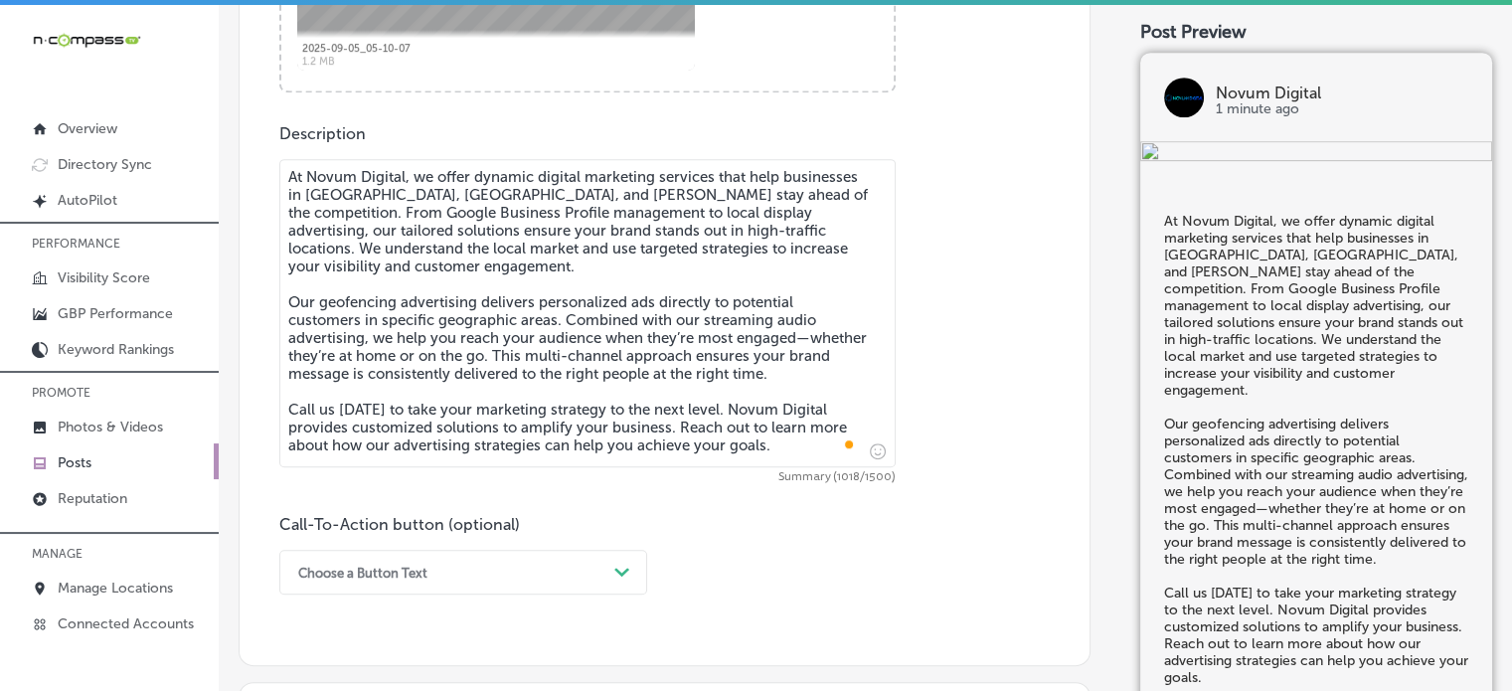
type textarea "At Novum Digital, we offer dynamic digital marketing services that help busines…"
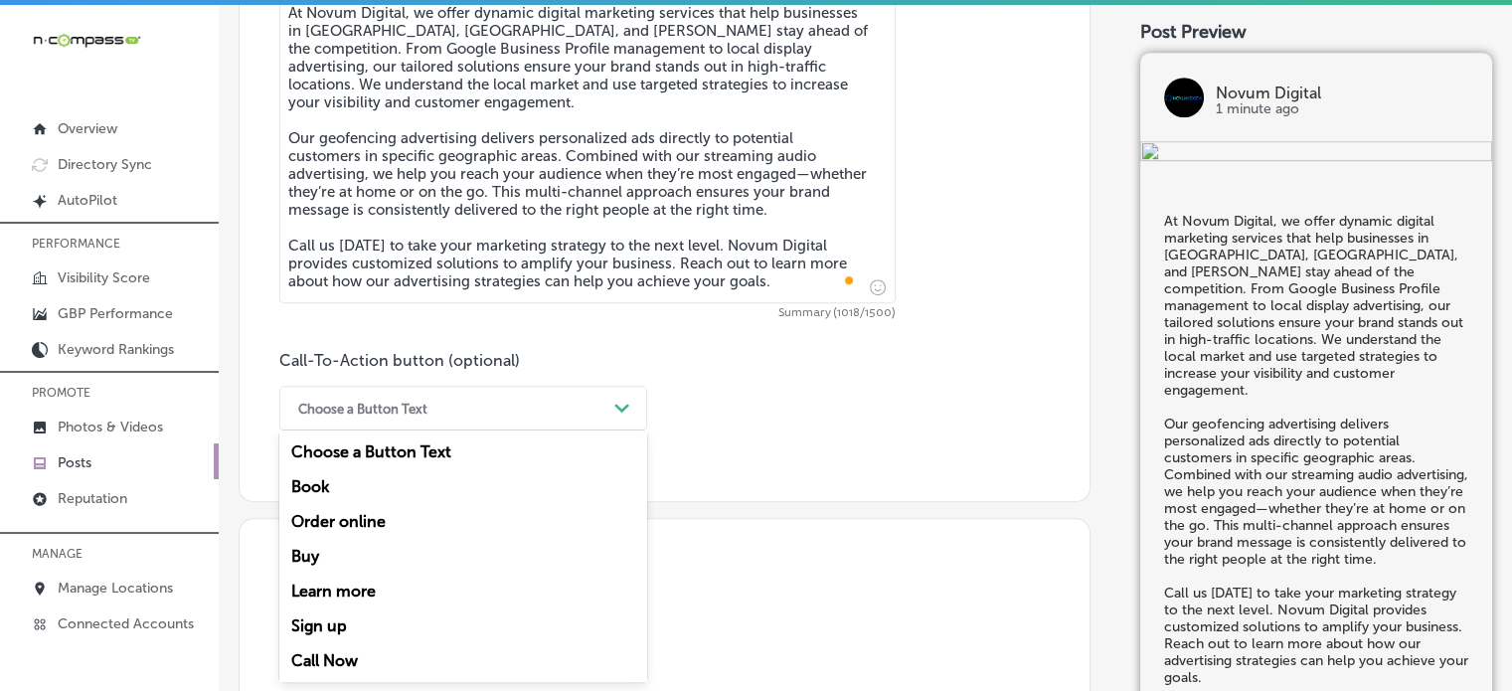
click at [524, 430] on div "option Buy focused, 4 of 7. 7 results available. Use Up and Down to choose opti…" at bounding box center [463, 408] width 368 height 45
click at [332, 659] on div "Call Now" at bounding box center [463, 660] width 368 height 35
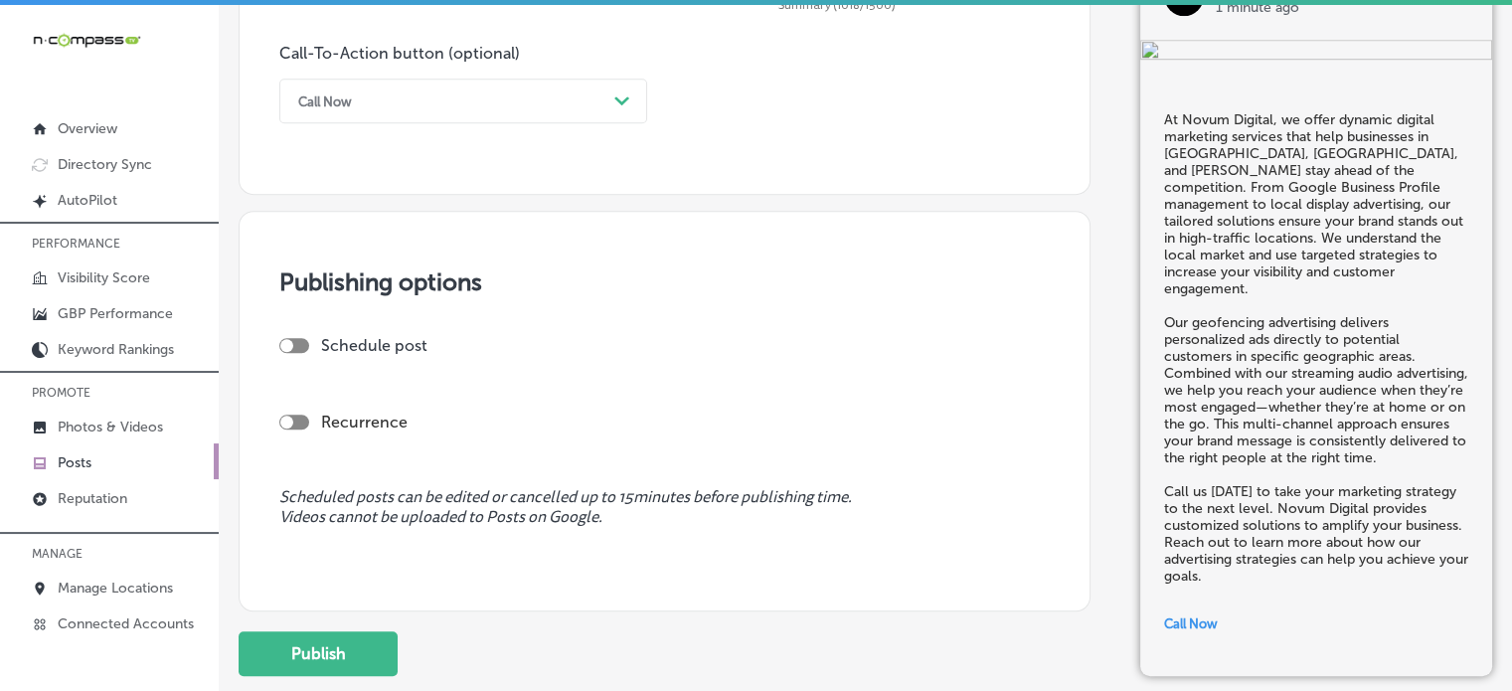
scroll to position [1483, 0]
click at [301, 341] on div at bounding box center [294, 345] width 30 height 15
checkbox input "true"
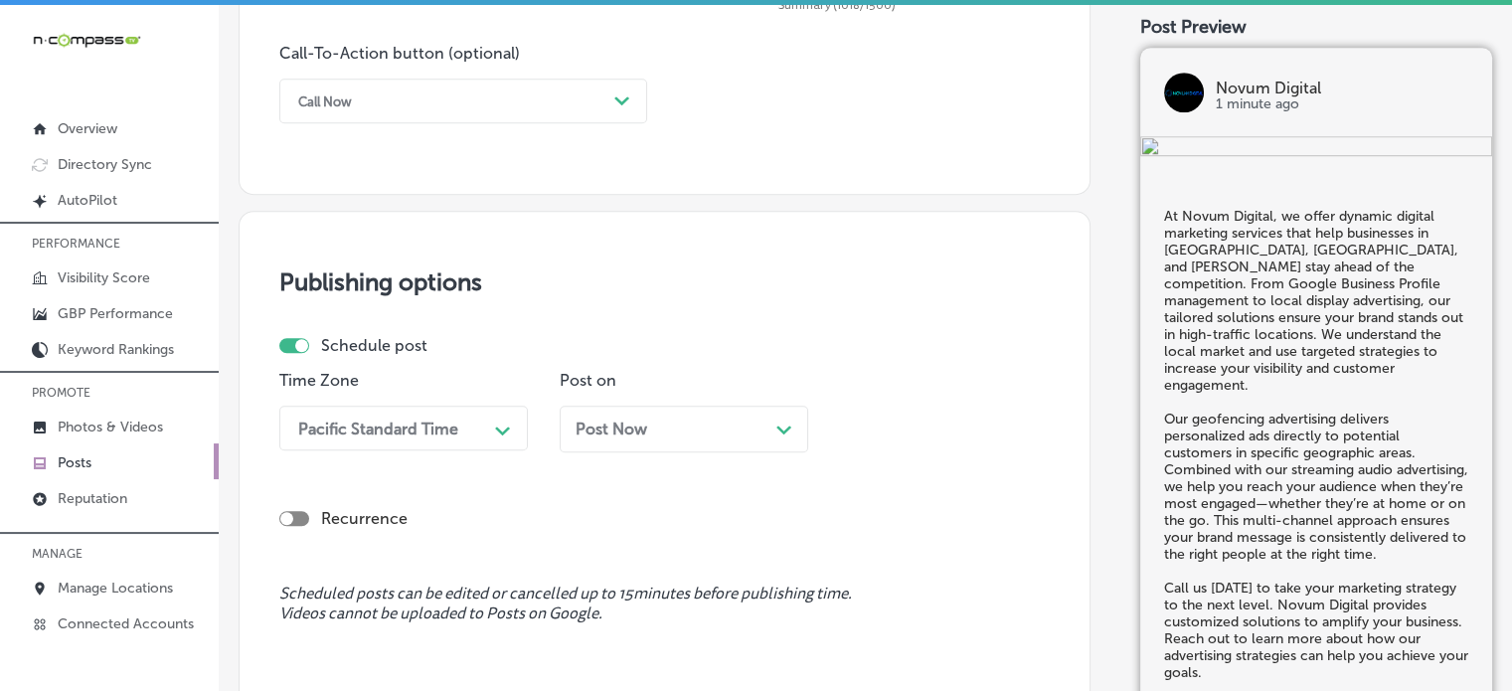
scroll to position [1548, 0]
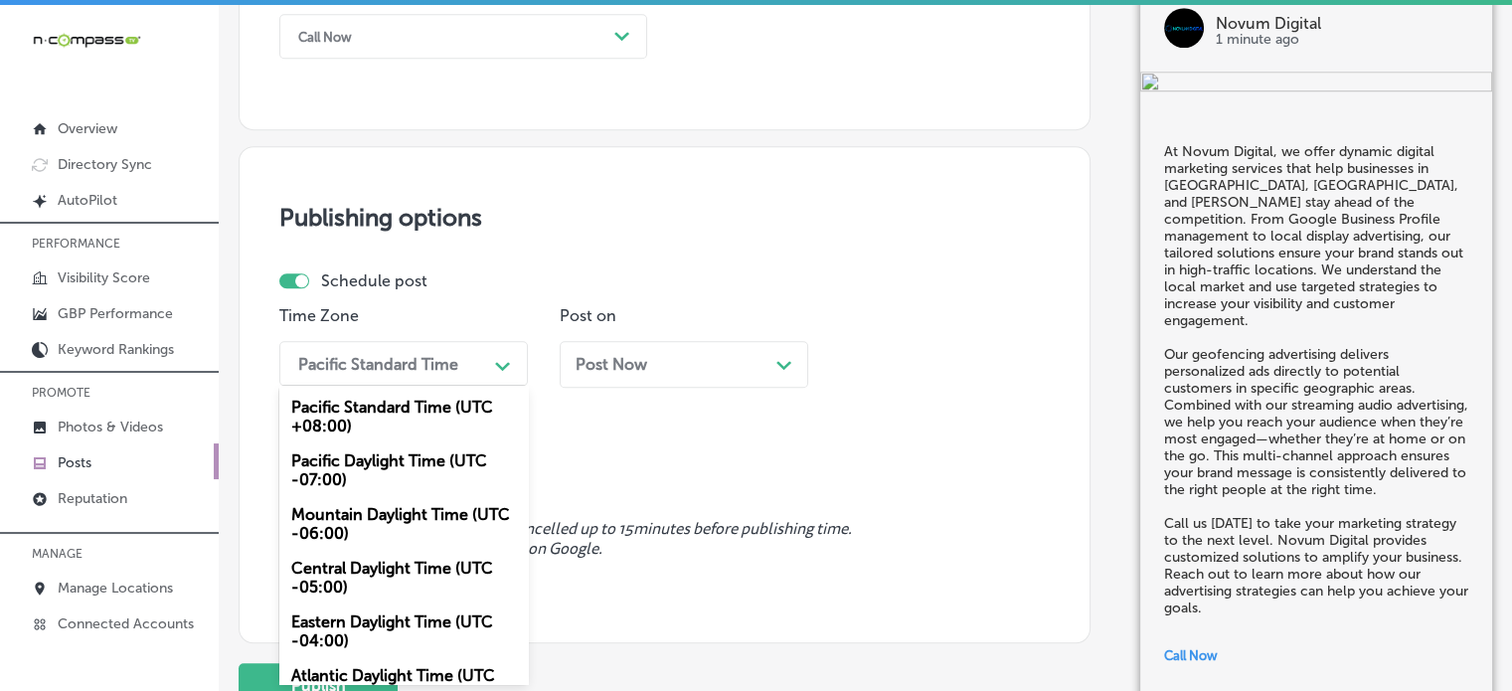
click at [473, 386] on div "option Pacific Standard Time (UTC +08:00) focused, 1 of 6. 6 results available.…" at bounding box center [403, 363] width 248 height 45
click at [404, 516] on div "Mountain Daylight Time (UTC -06:00)" at bounding box center [403, 524] width 248 height 54
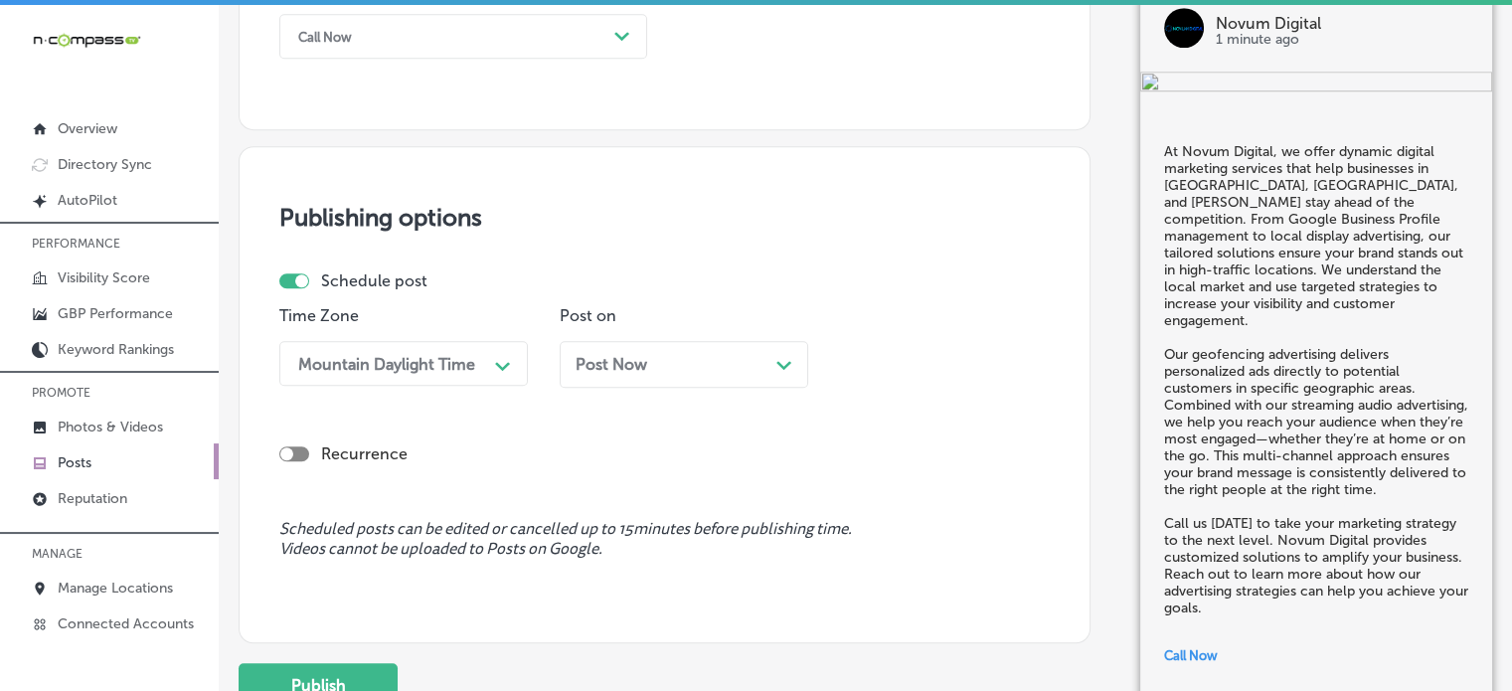
click at [738, 357] on div "Post Now Path Created with Sketch." at bounding box center [684, 364] width 217 height 19
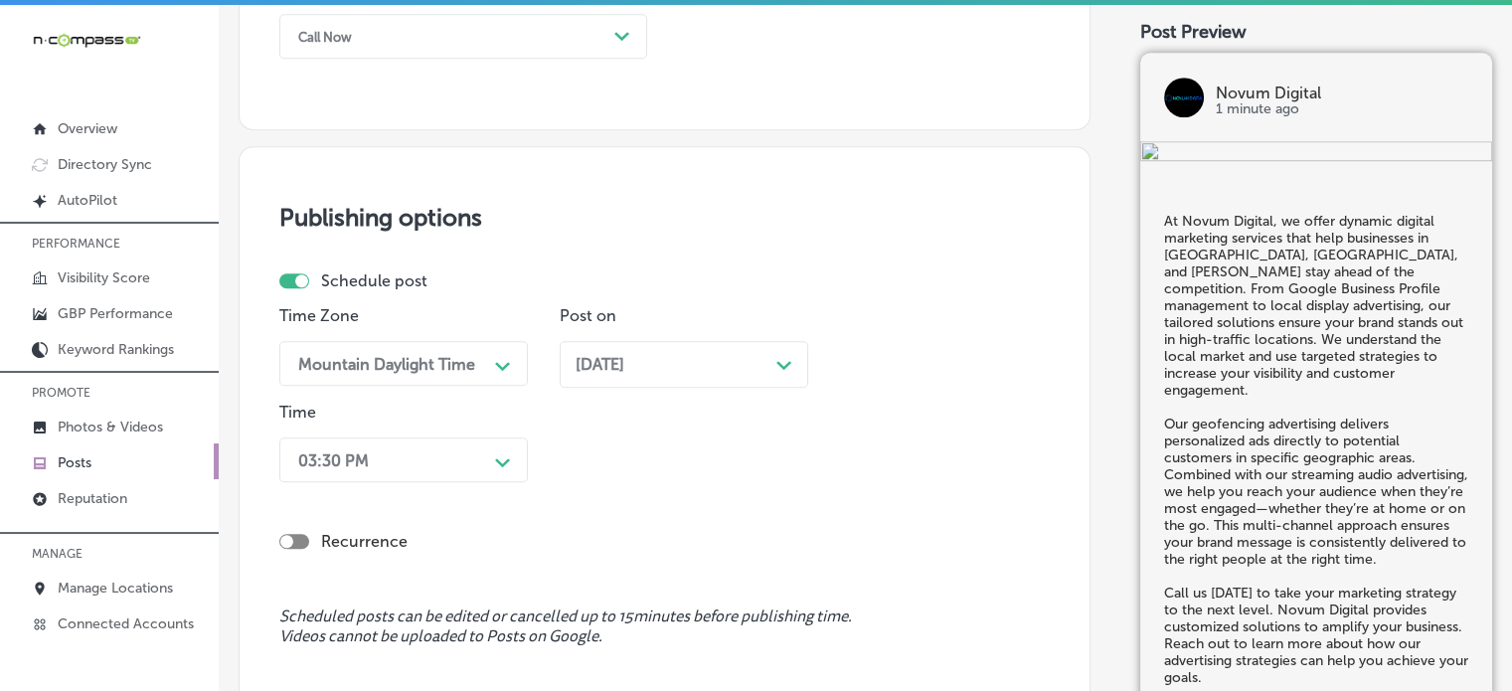
click at [477, 483] on div "Time 03:30 PM Path Created with Sketch." at bounding box center [403, 446] width 248 height 87
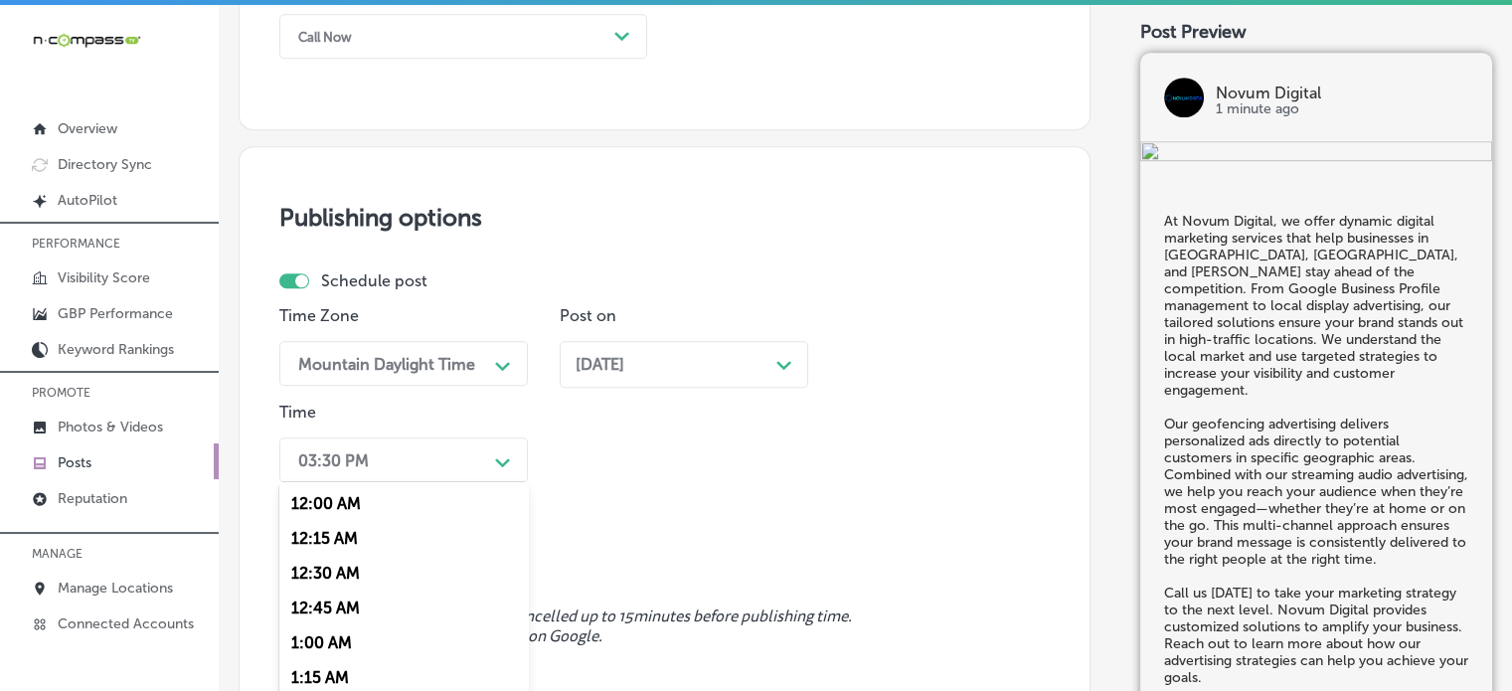
scroll to position [1644, 0]
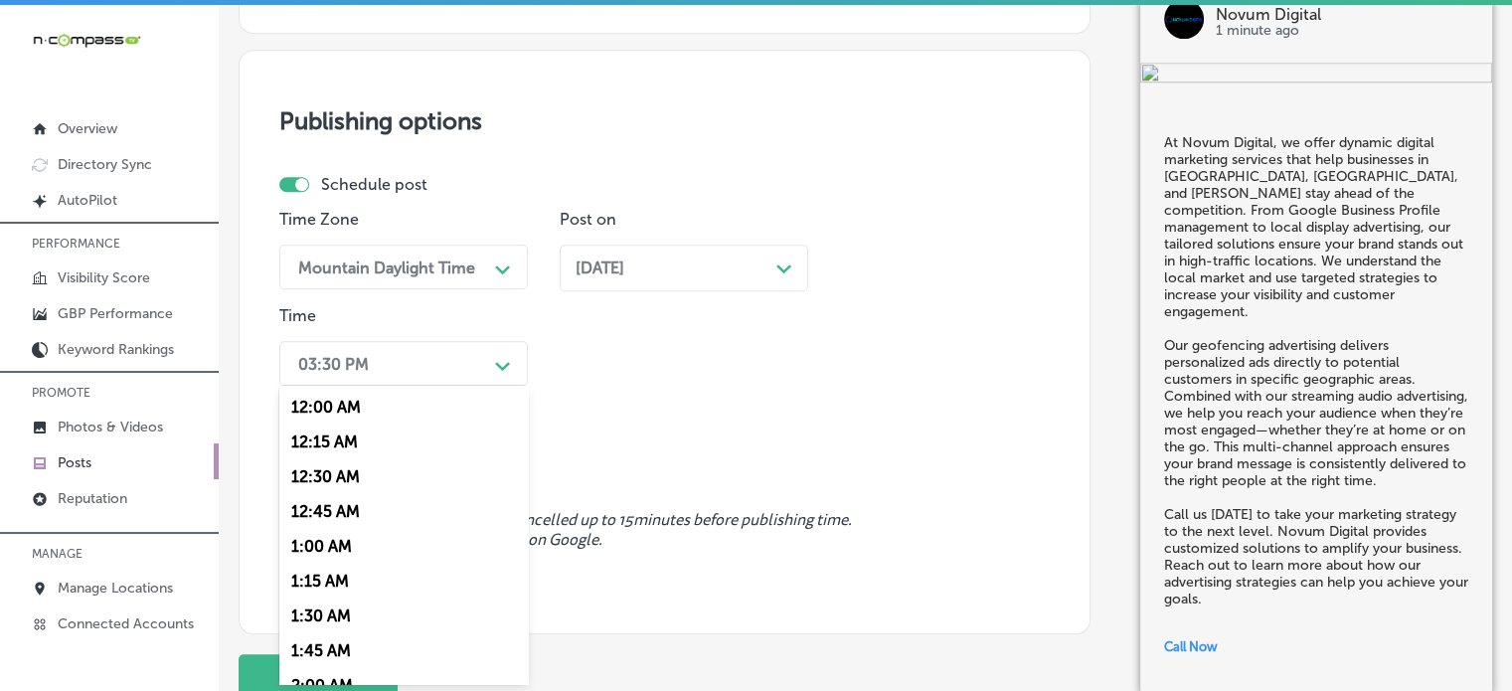
click at [476, 386] on div "option 12:30 AM focused, 3 of 96. 96 results available. Use Up and Down to choo…" at bounding box center [403, 363] width 248 height 45
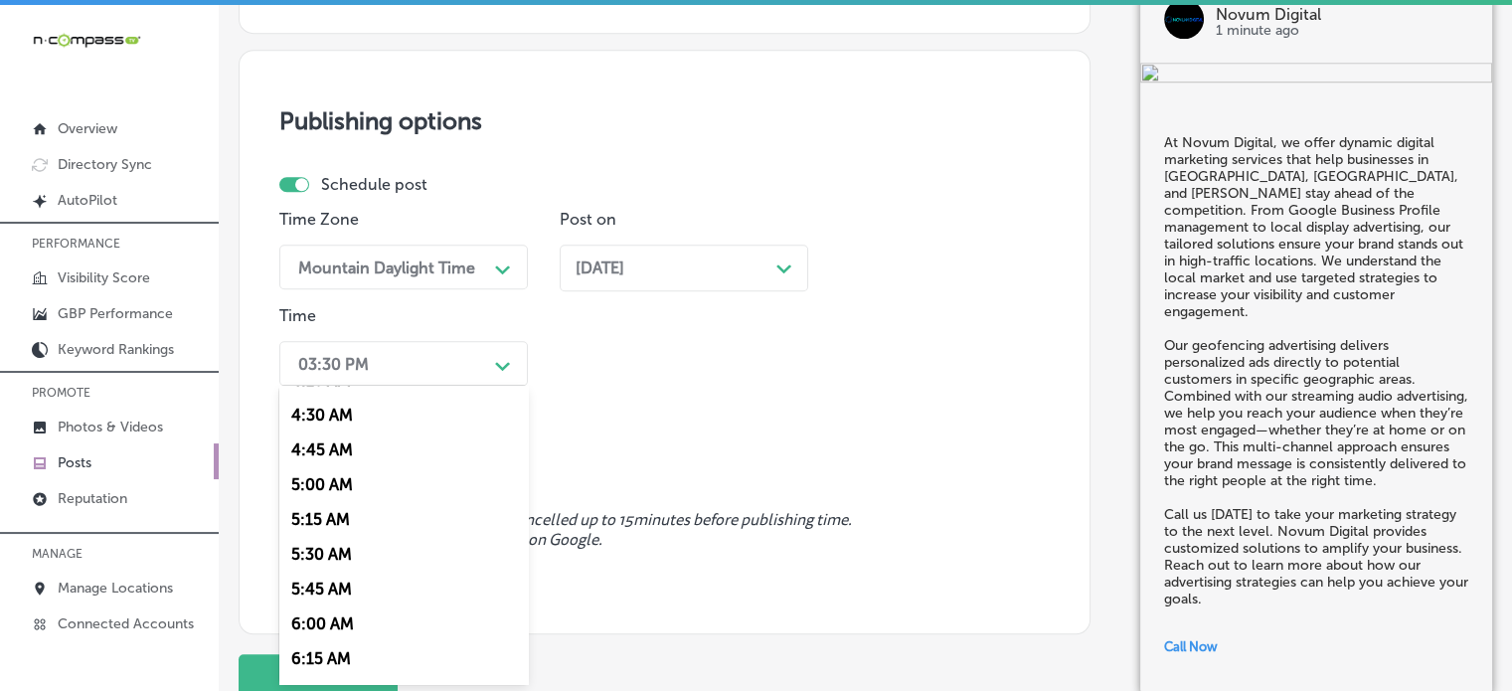
scroll to position [767, 0]
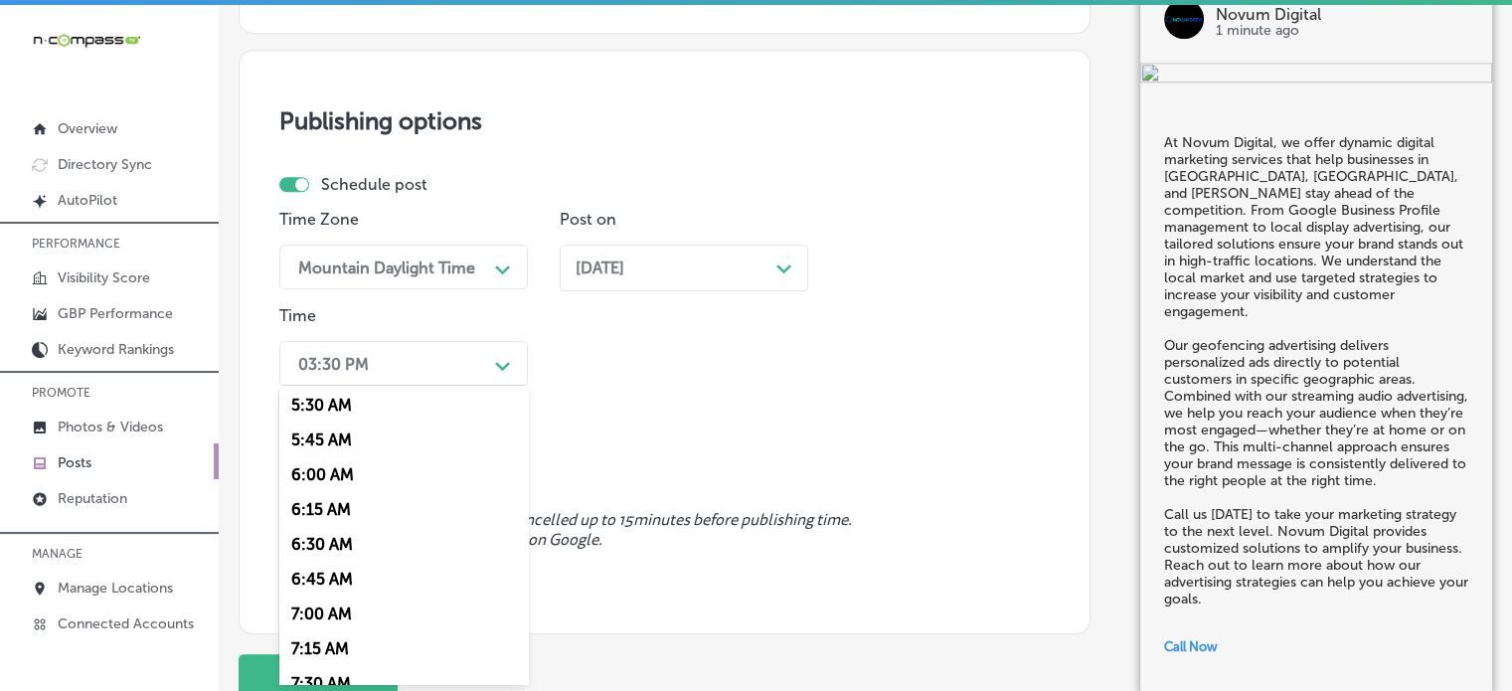
click at [339, 617] on div "7:00 AM" at bounding box center [403, 613] width 248 height 35
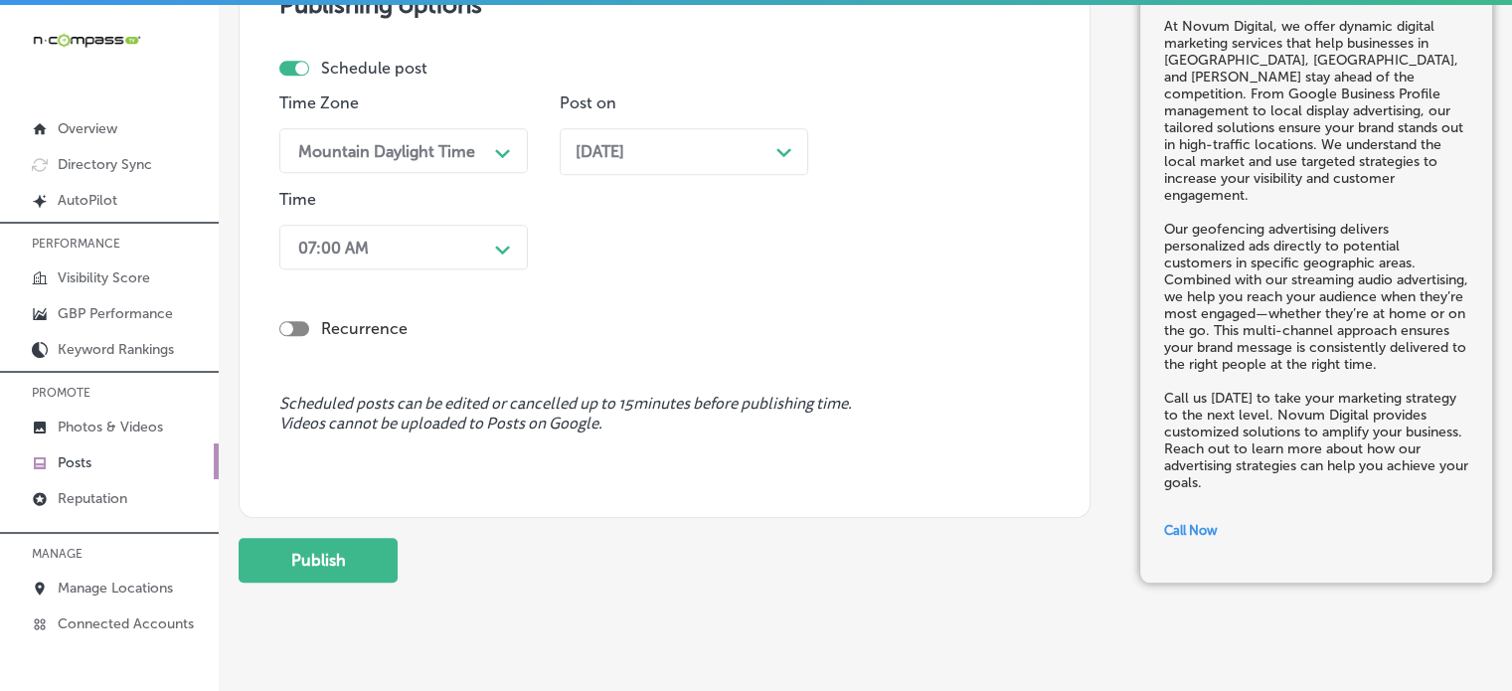
scroll to position [1761, 0]
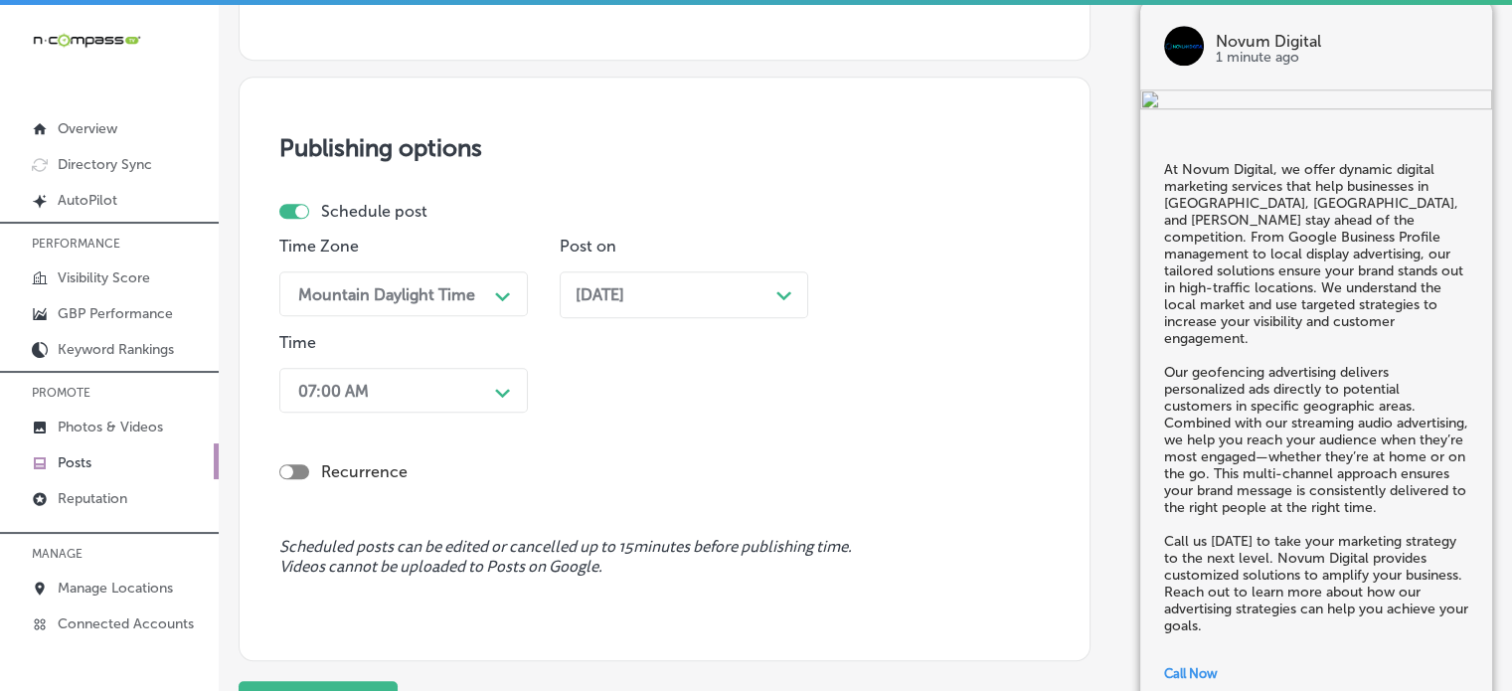
scroll to position [1700, 0]
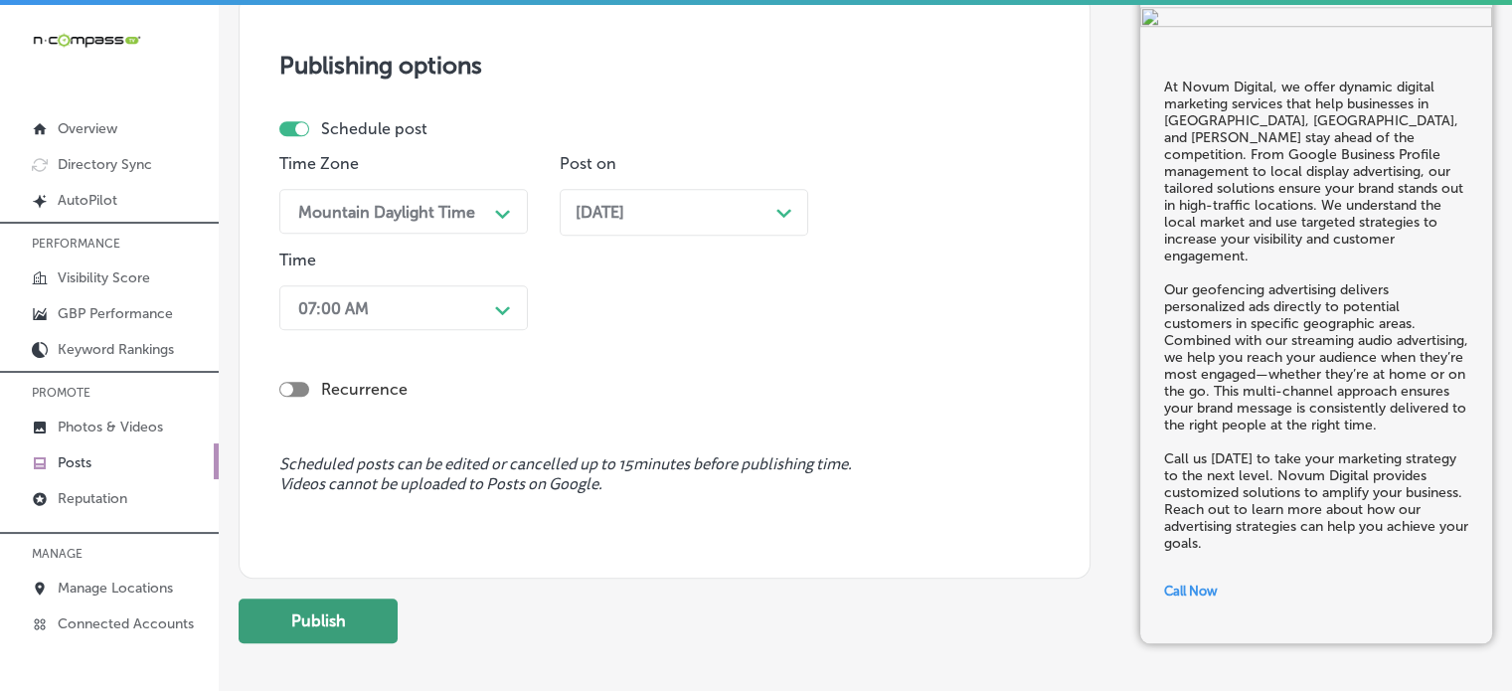
click at [345, 619] on button "Publish" at bounding box center [318, 620] width 159 height 45
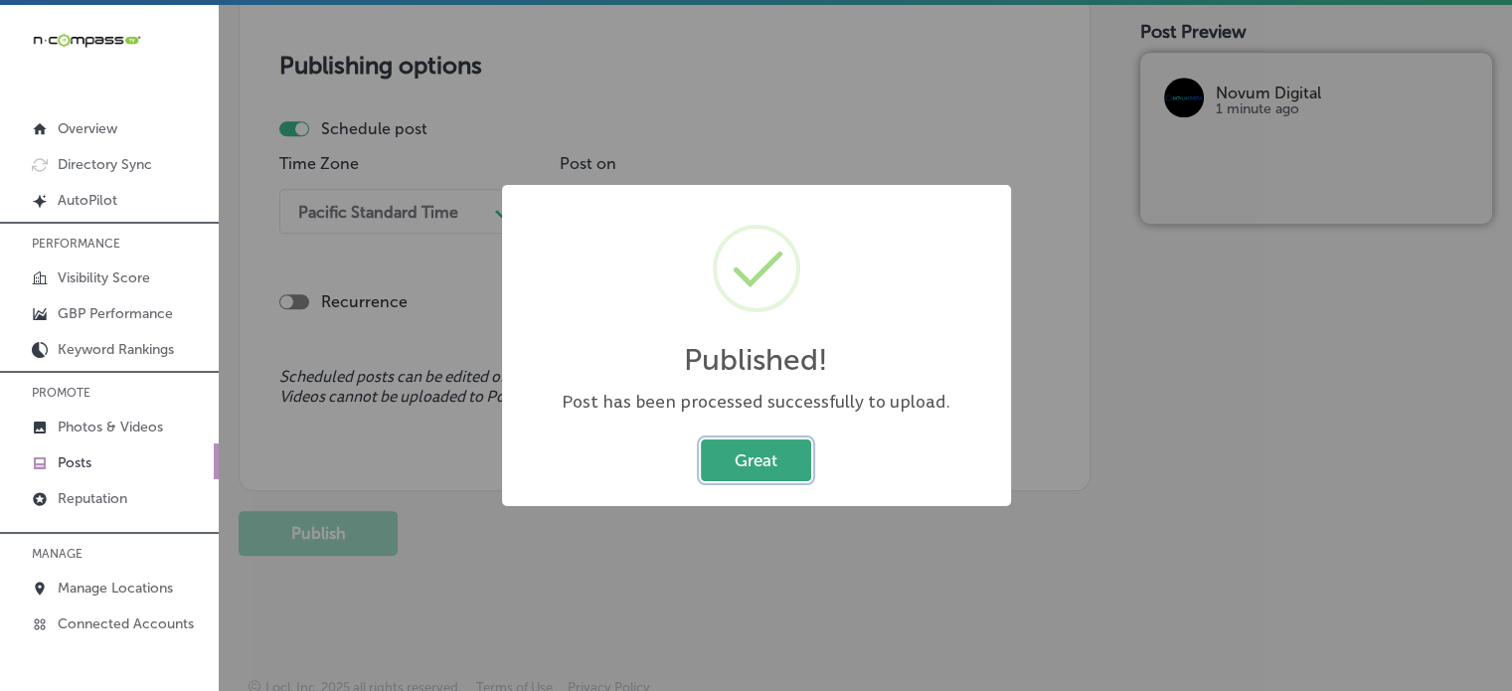
click at [776, 464] on button "Great" at bounding box center [756, 459] width 110 height 41
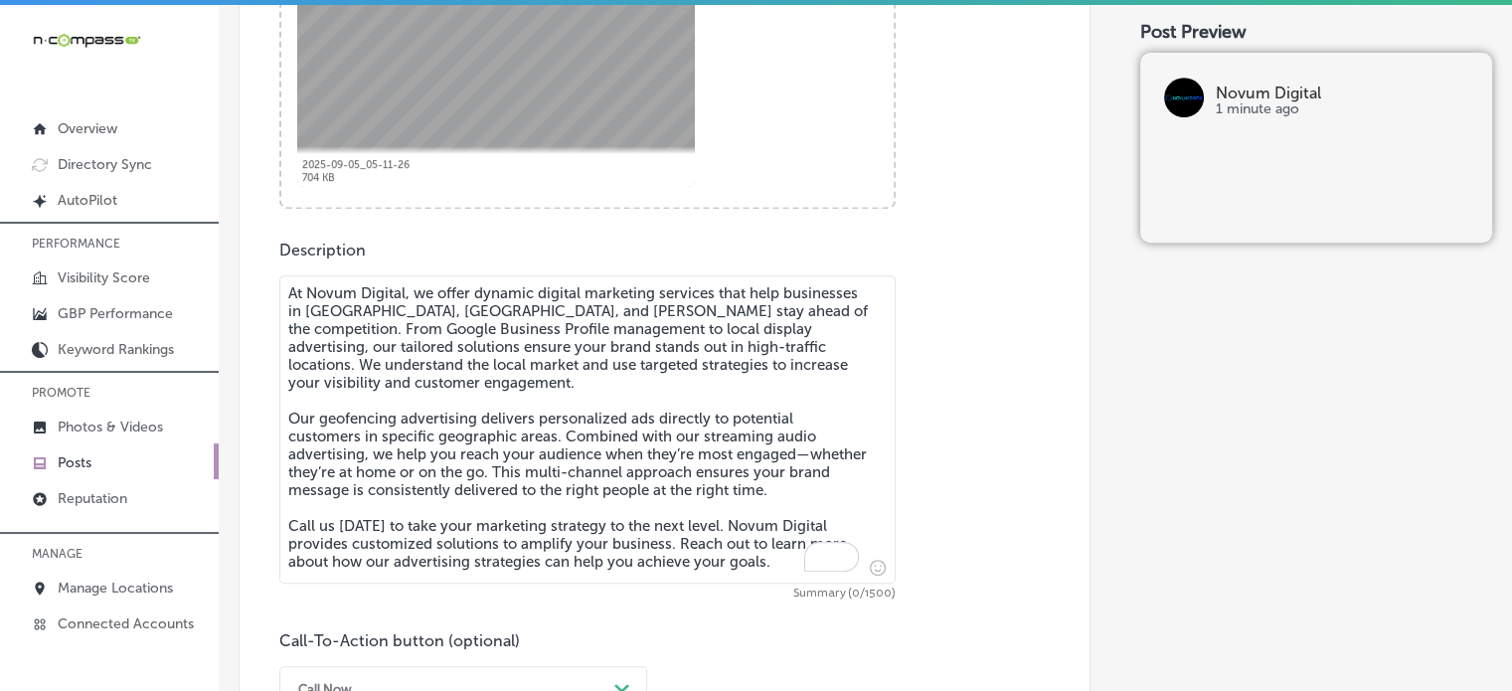
scroll to position [992, 0]
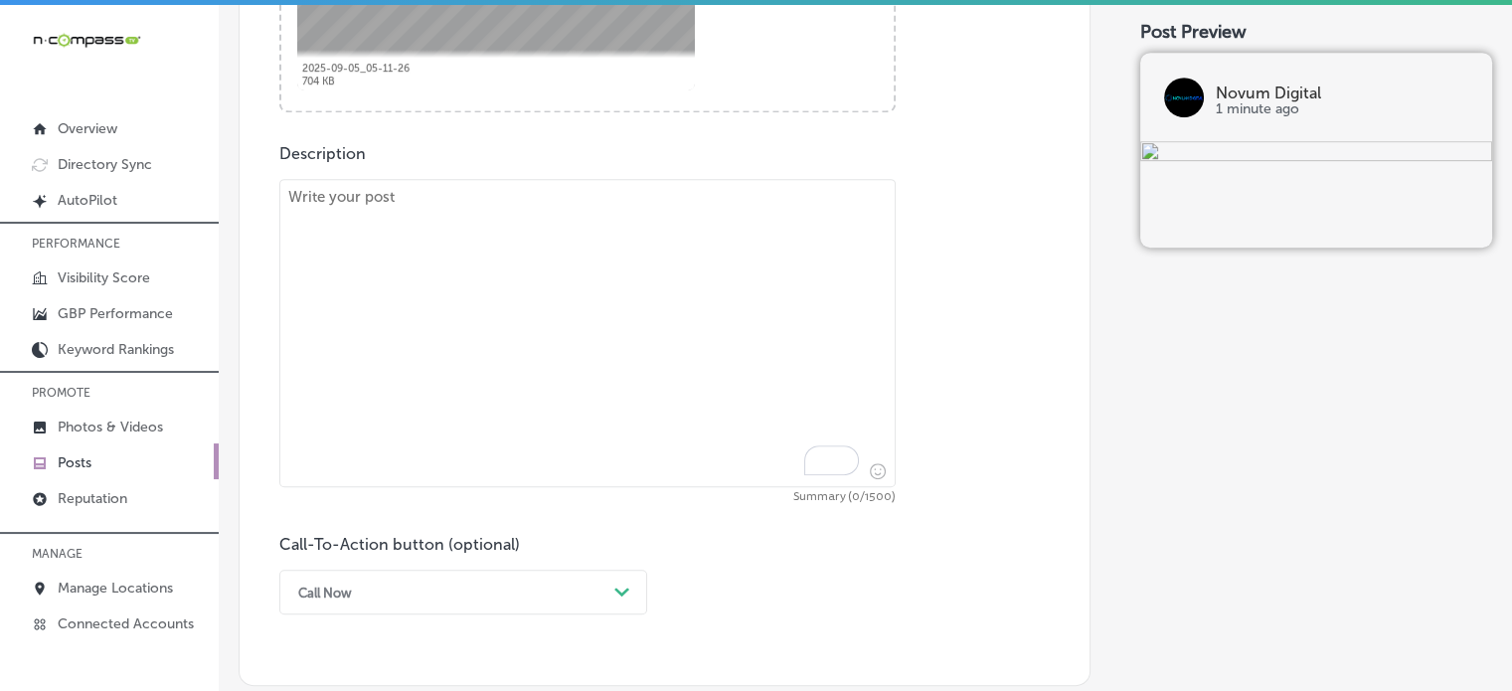
click at [654, 351] on textarea "To enrich screen reader interactions, please activate Accessibility in Grammarl…" at bounding box center [587, 333] width 616 height 308
paste textarea ""Novum Digital specializes in social media advertising and website design servi…"
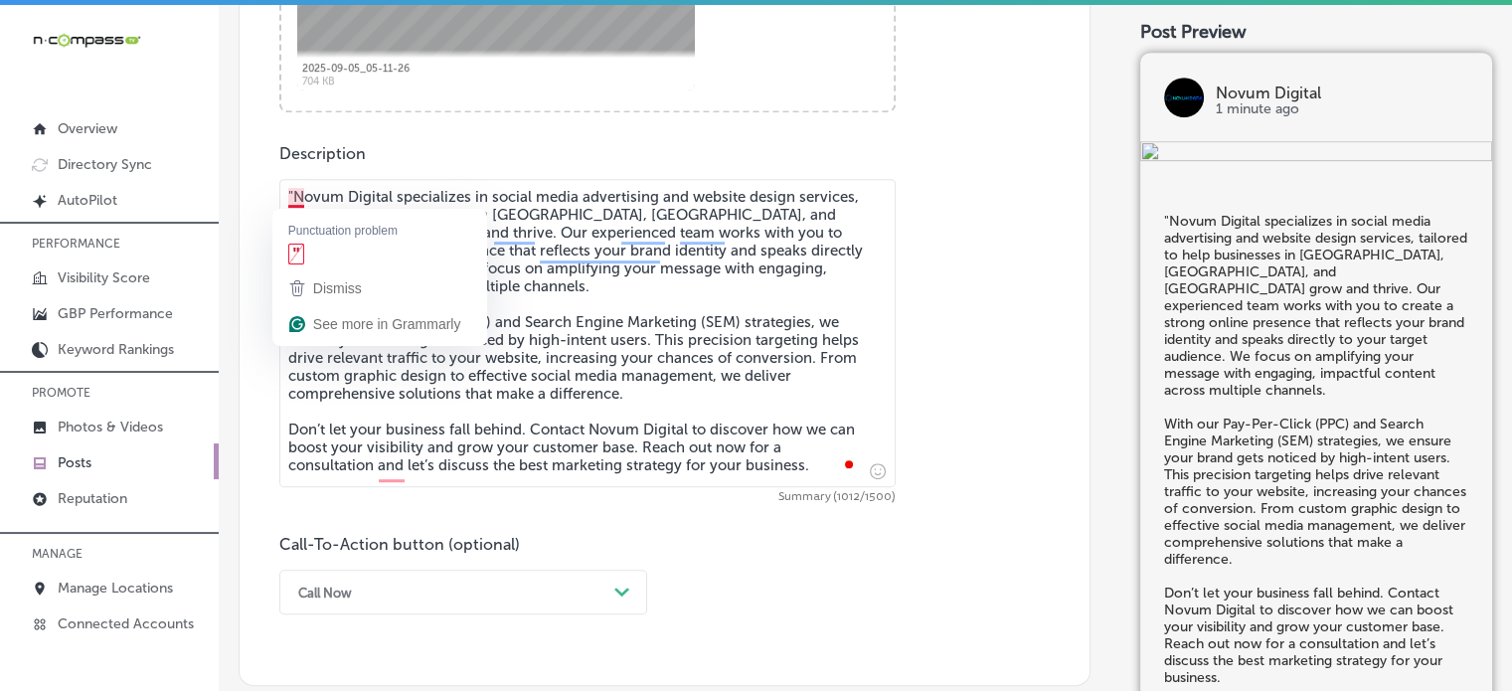
click at [293, 194] on textarea ""Novum Digital specializes in social media advertising and website design servi…" at bounding box center [587, 333] width 616 height 308
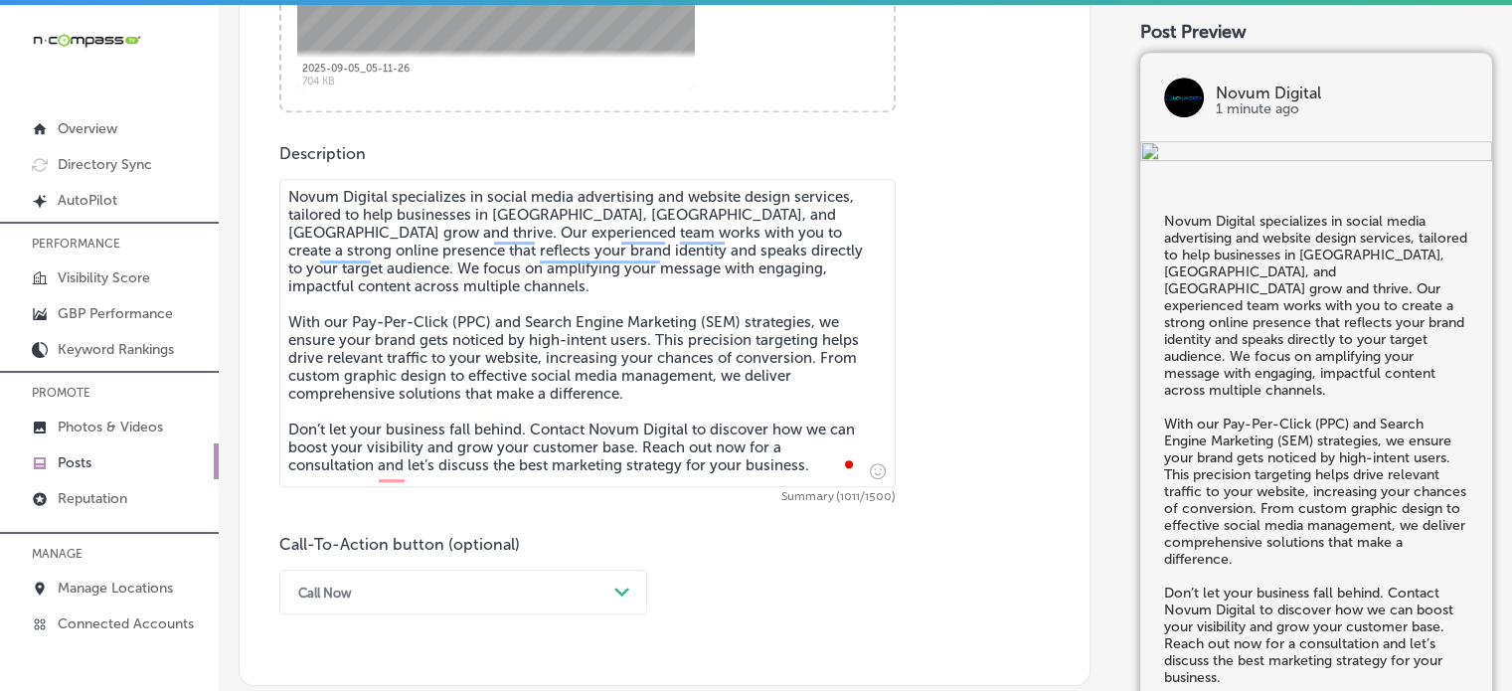
click at [504, 377] on textarea "Novum Digital specializes in social media advertising and website design servic…" at bounding box center [587, 333] width 616 height 308
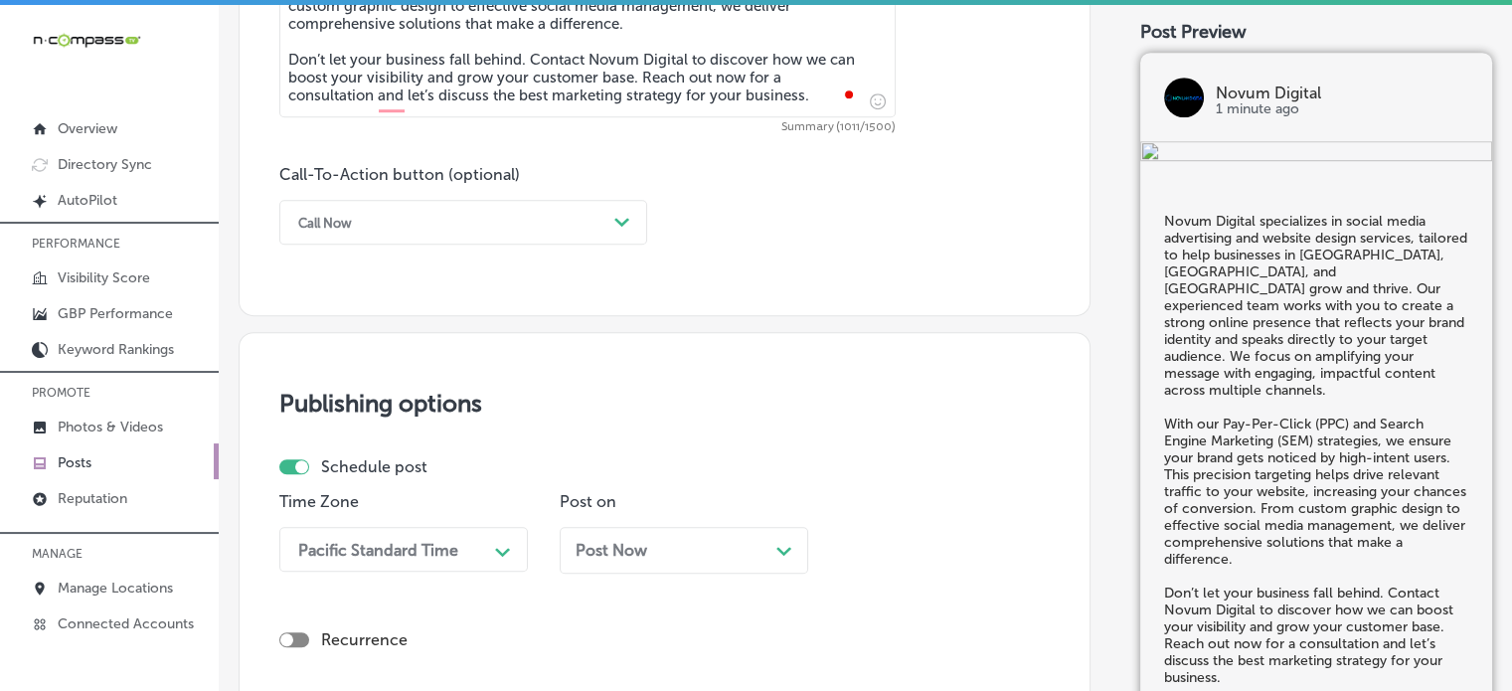
scroll to position [1391, 0]
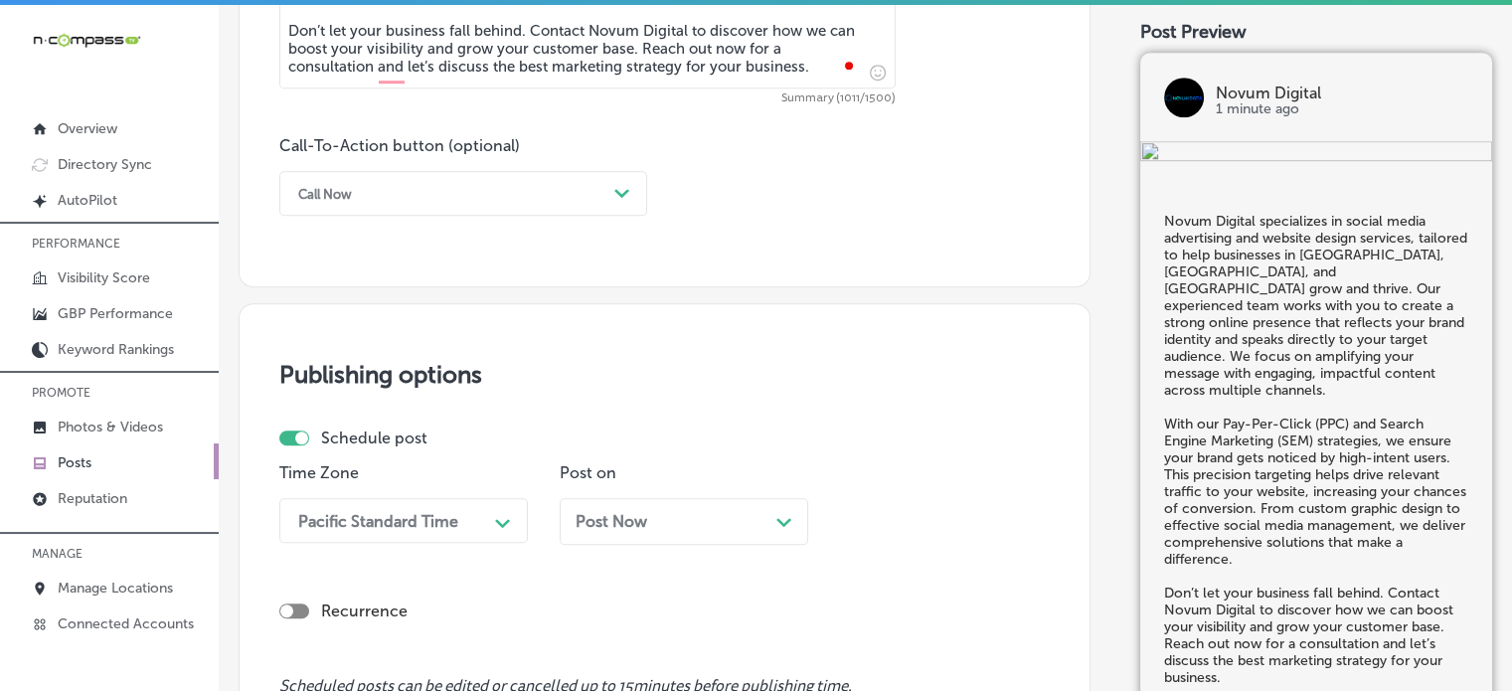
type textarea "Novum Digital specializes in social media advertising and website design servic…"
click at [473, 188] on div "Call Now" at bounding box center [447, 193] width 318 height 31
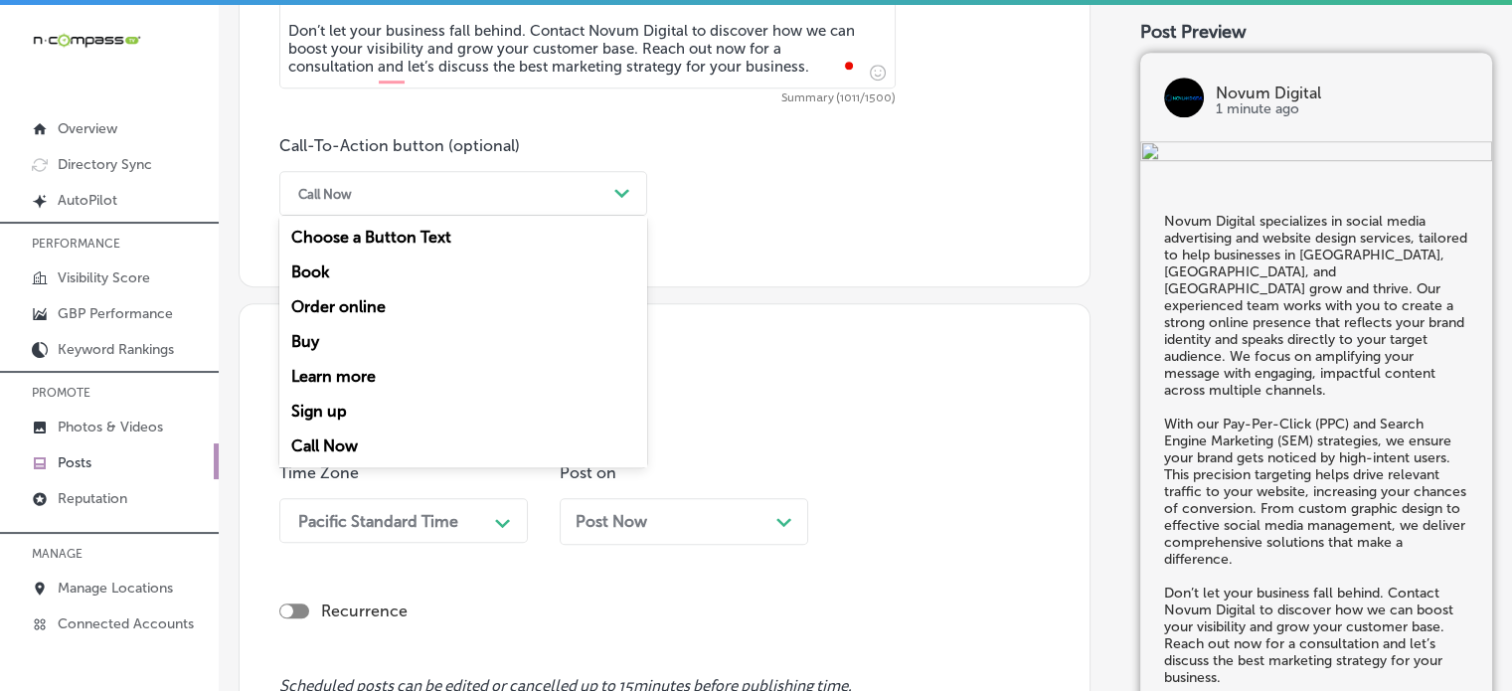
click at [367, 382] on div "Learn more" at bounding box center [463, 376] width 368 height 35
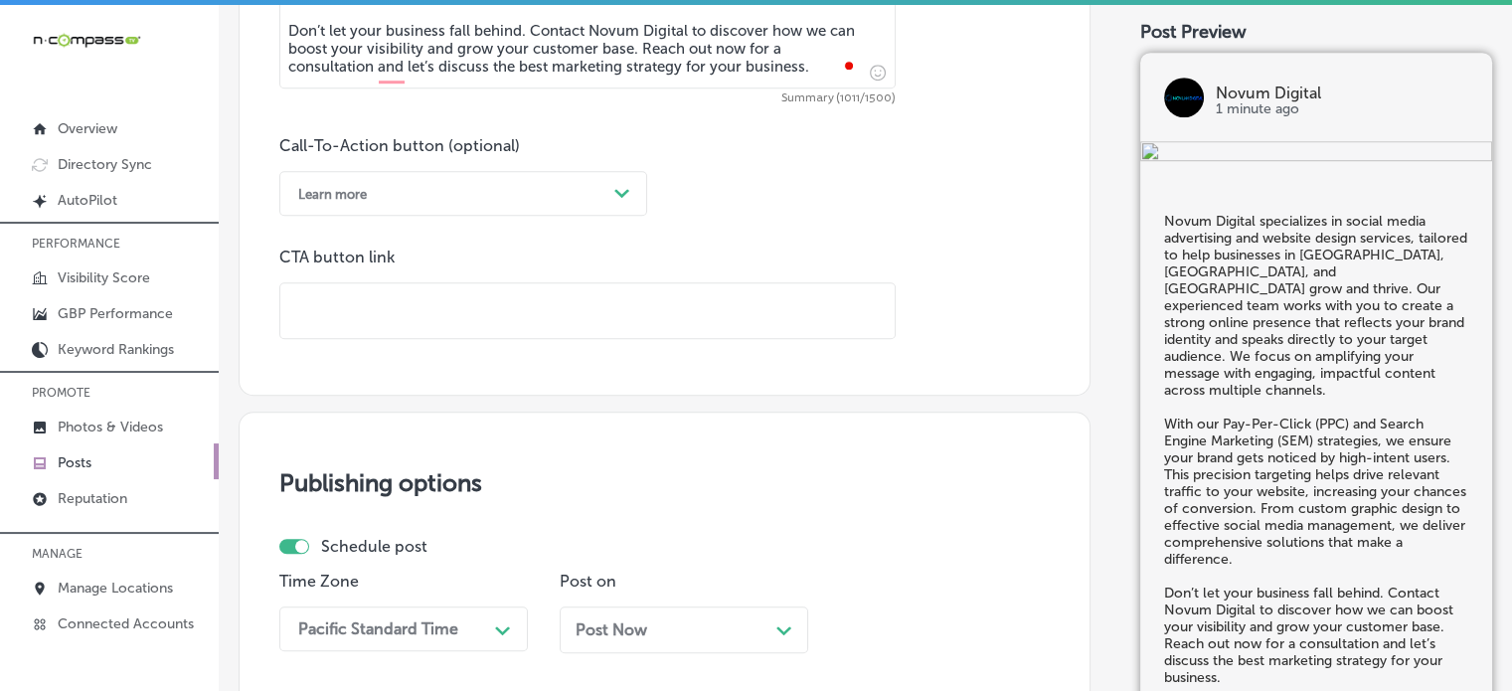
click at [565, 297] on input "text" at bounding box center [587, 310] width 614 height 55
paste input "https://novum-digital.biz/"
type input "https://novum-digital.biz/"
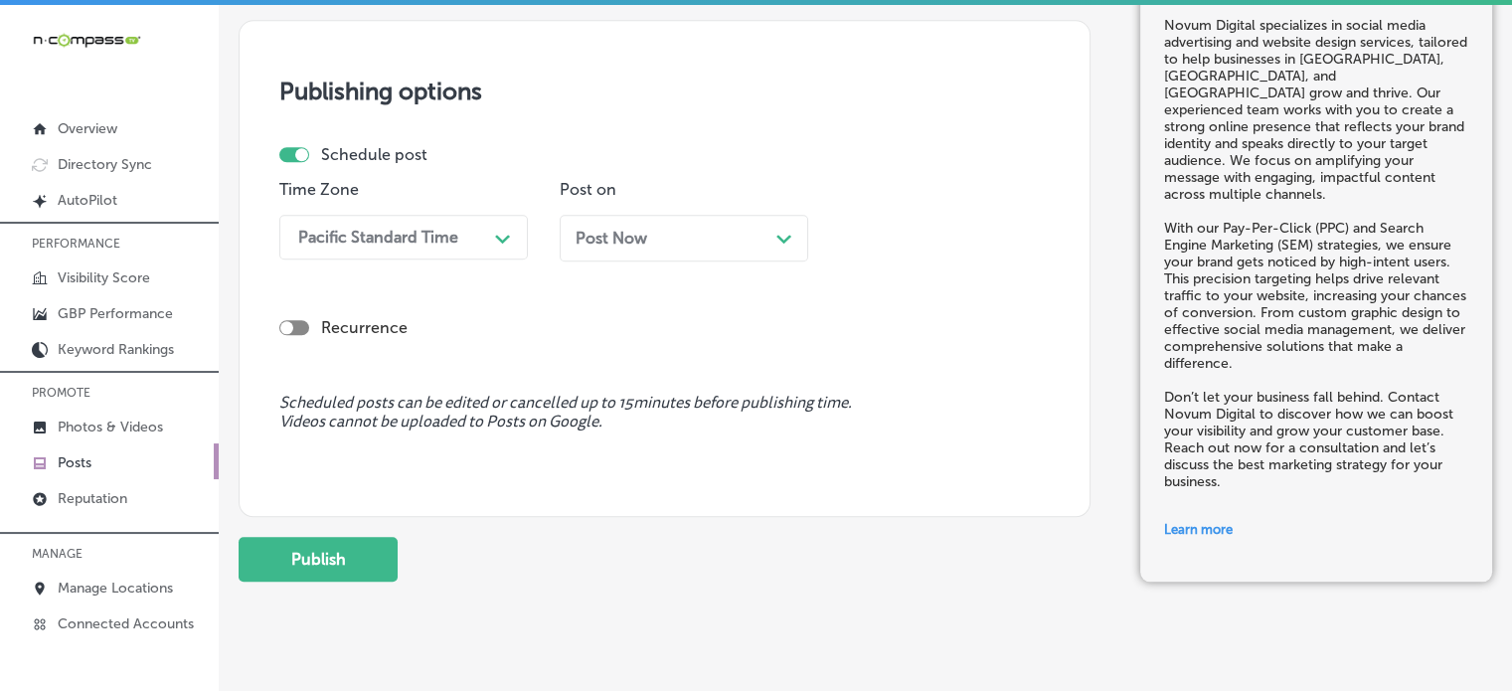
scroll to position [1887, 0]
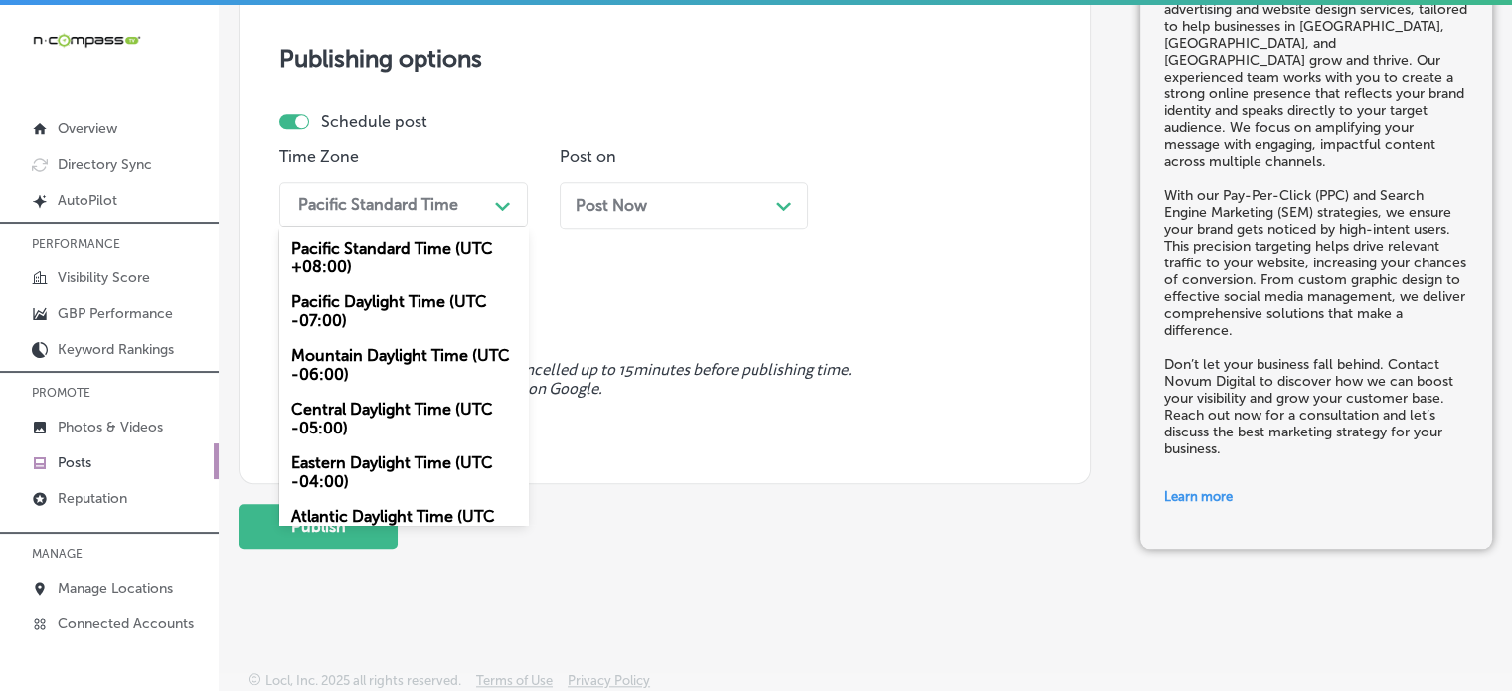
click at [409, 211] on div "Pacific Standard Time" at bounding box center [378, 204] width 160 height 19
click at [412, 350] on div "Mountain Daylight Time (UTC -06:00)" at bounding box center [403, 365] width 248 height 54
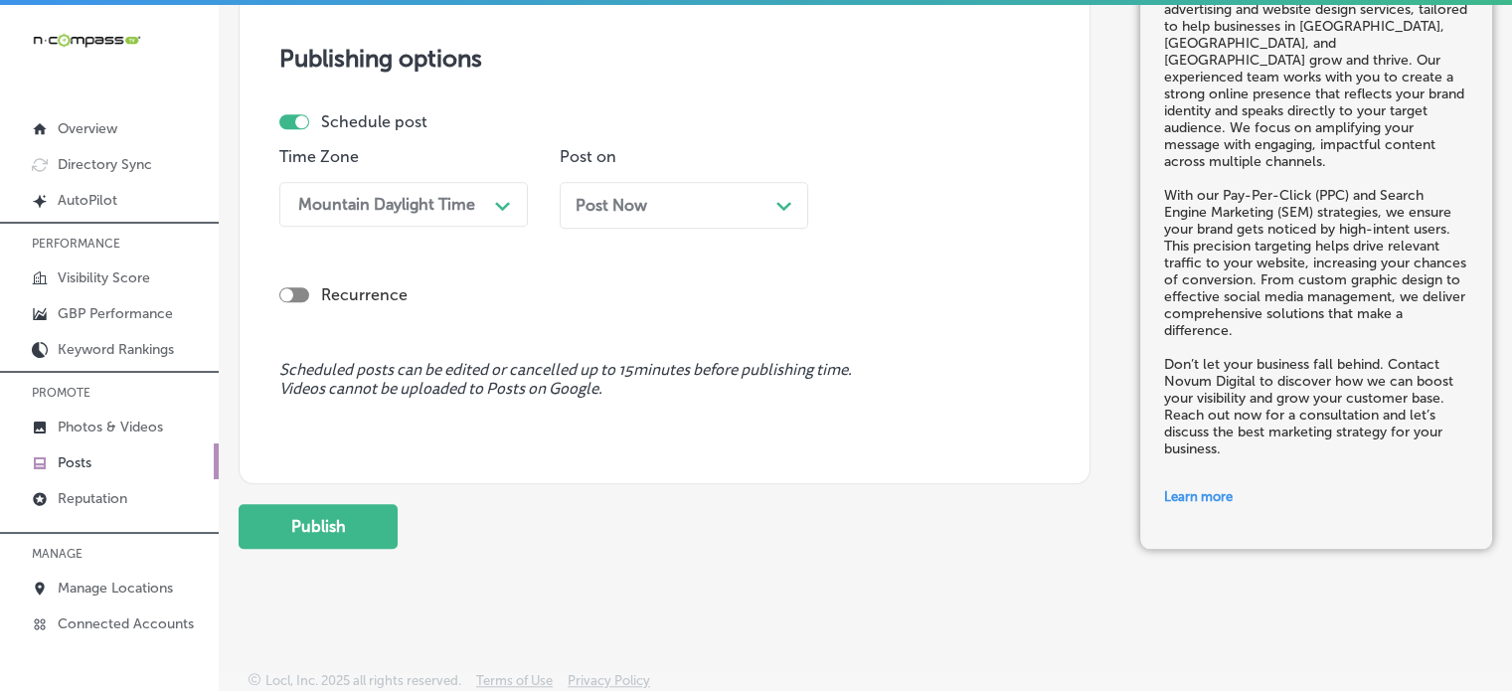
click at [632, 199] on span "Post Now" at bounding box center [612, 205] width 72 height 19
click at [629, 313] on div "Schedule post Time Zone Mountain Daylight Time Path Created with Sketch. Post o…" at bounding box center [664, 229] width 770 height 234
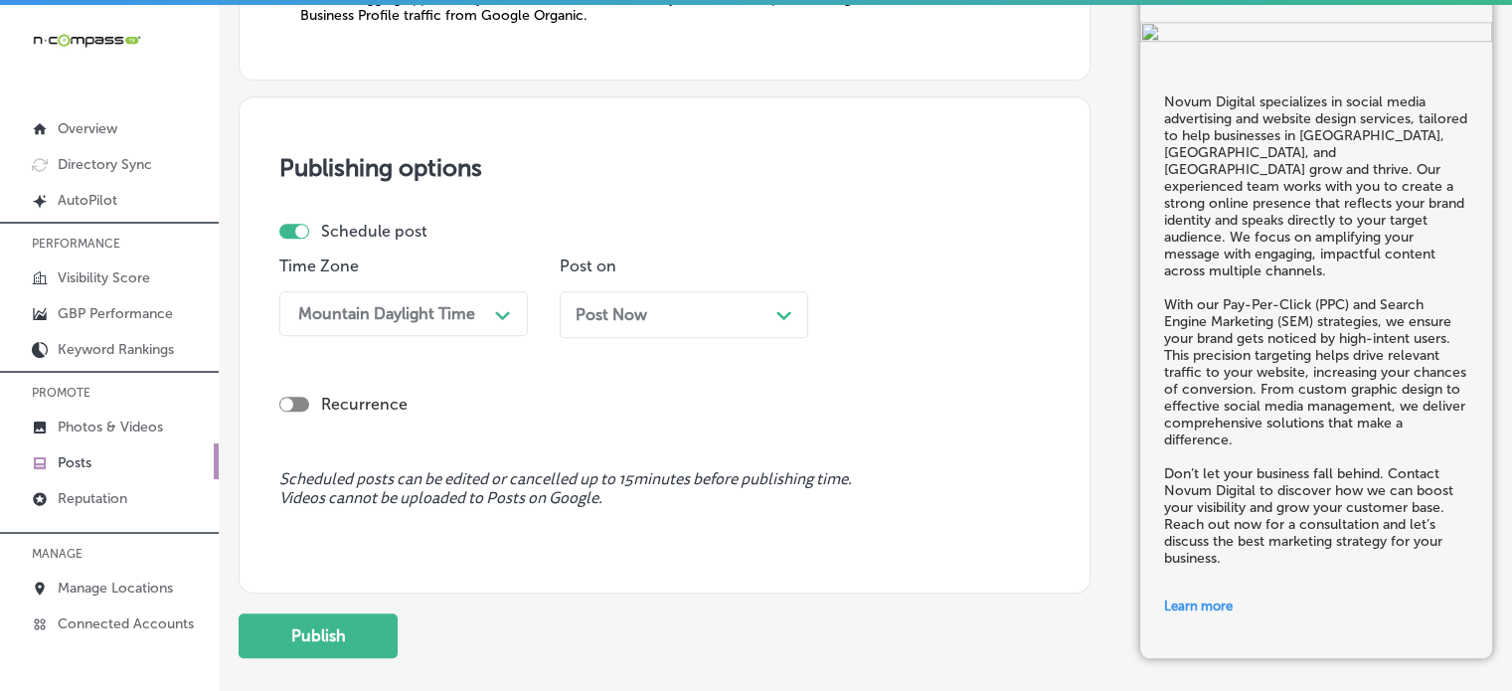
scroll to position [1776, 0]
click at [629, 313] on span "Post Now" at bounding box center [612, 315] width 72 height 19
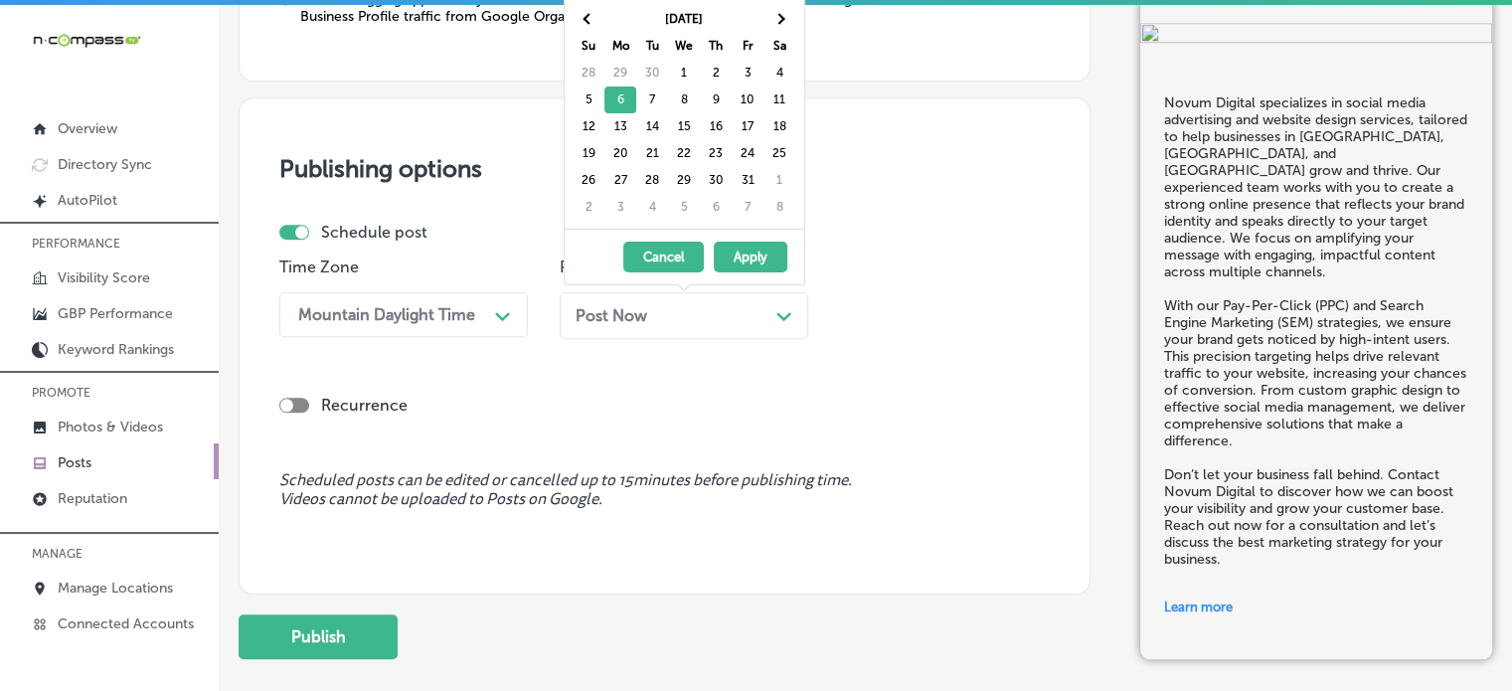
click at [629, 313] on span "Post Now" at bounding box center [612, 315] width 72 height 19
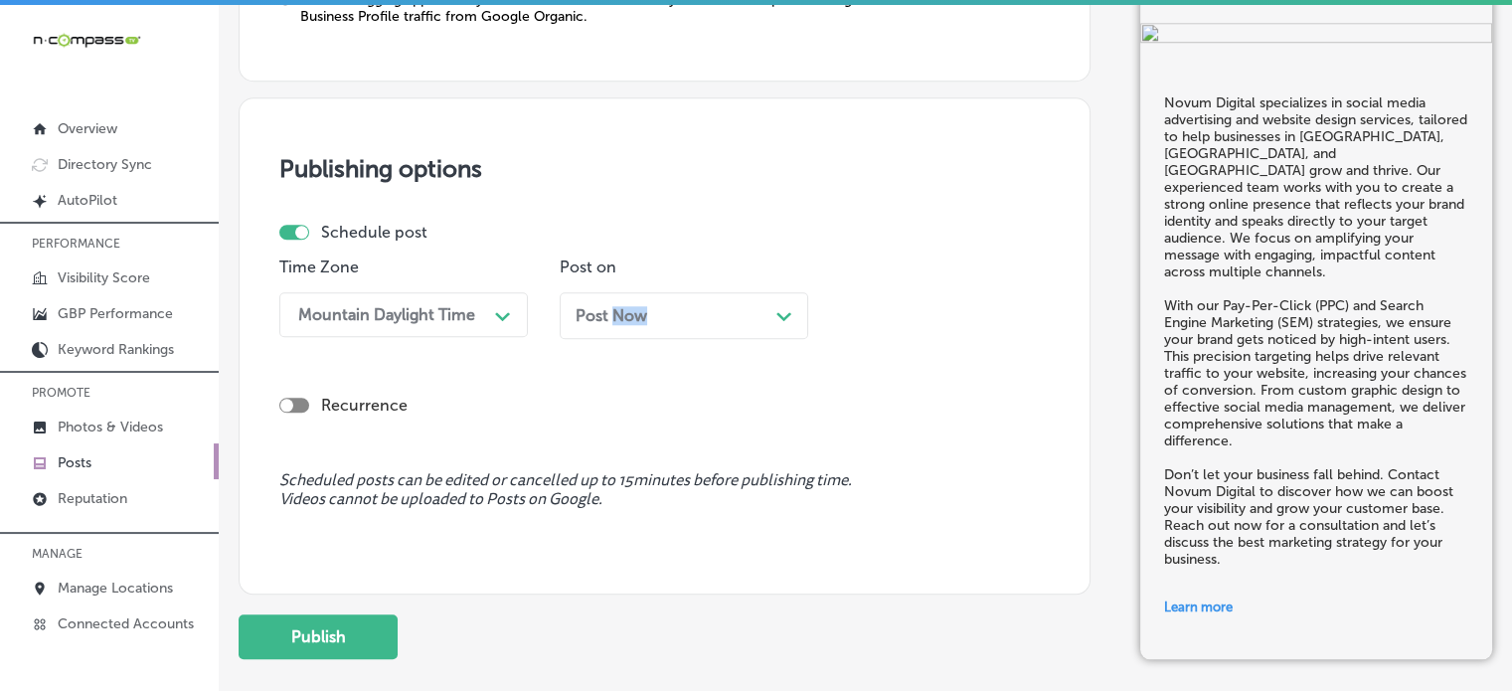
click at [629, 313] on span "Post Now" at bounding box center [612, 315] width 72 height 19
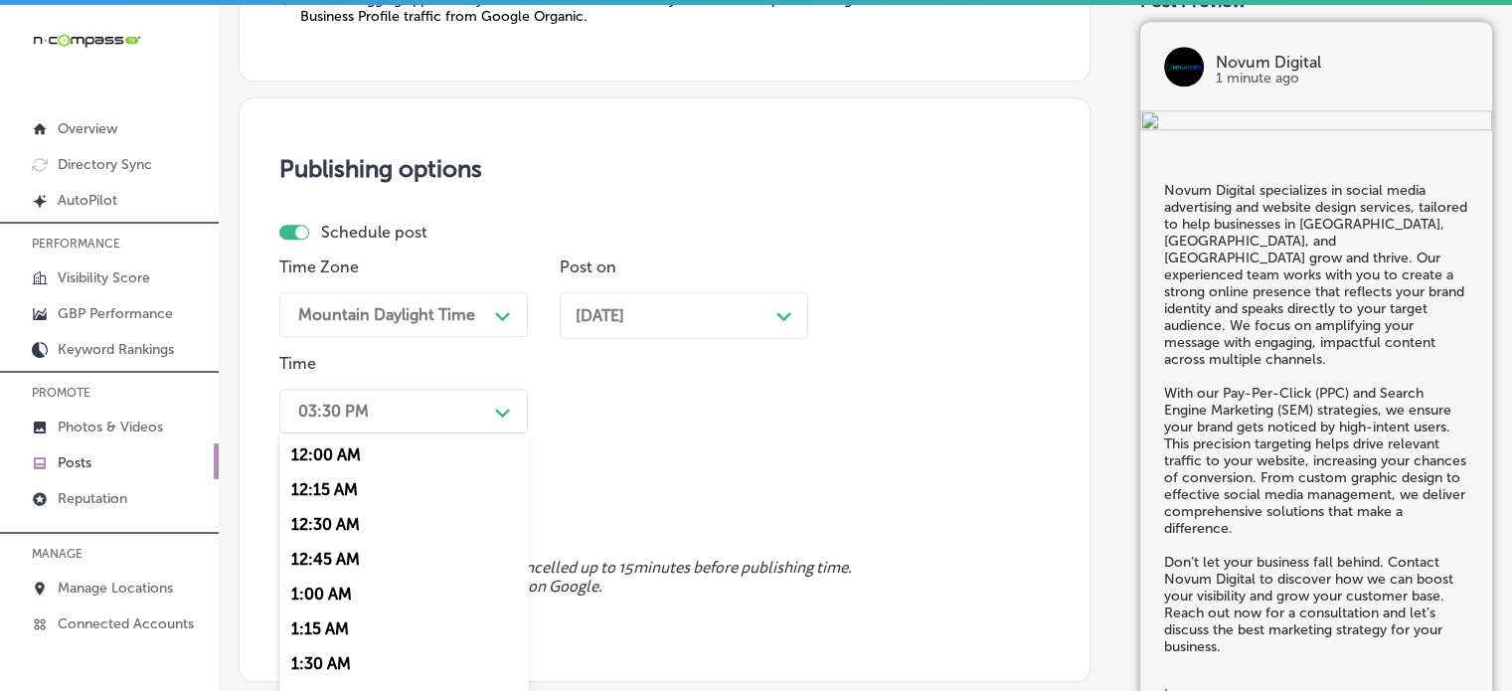
scroll to position [1823, 0]
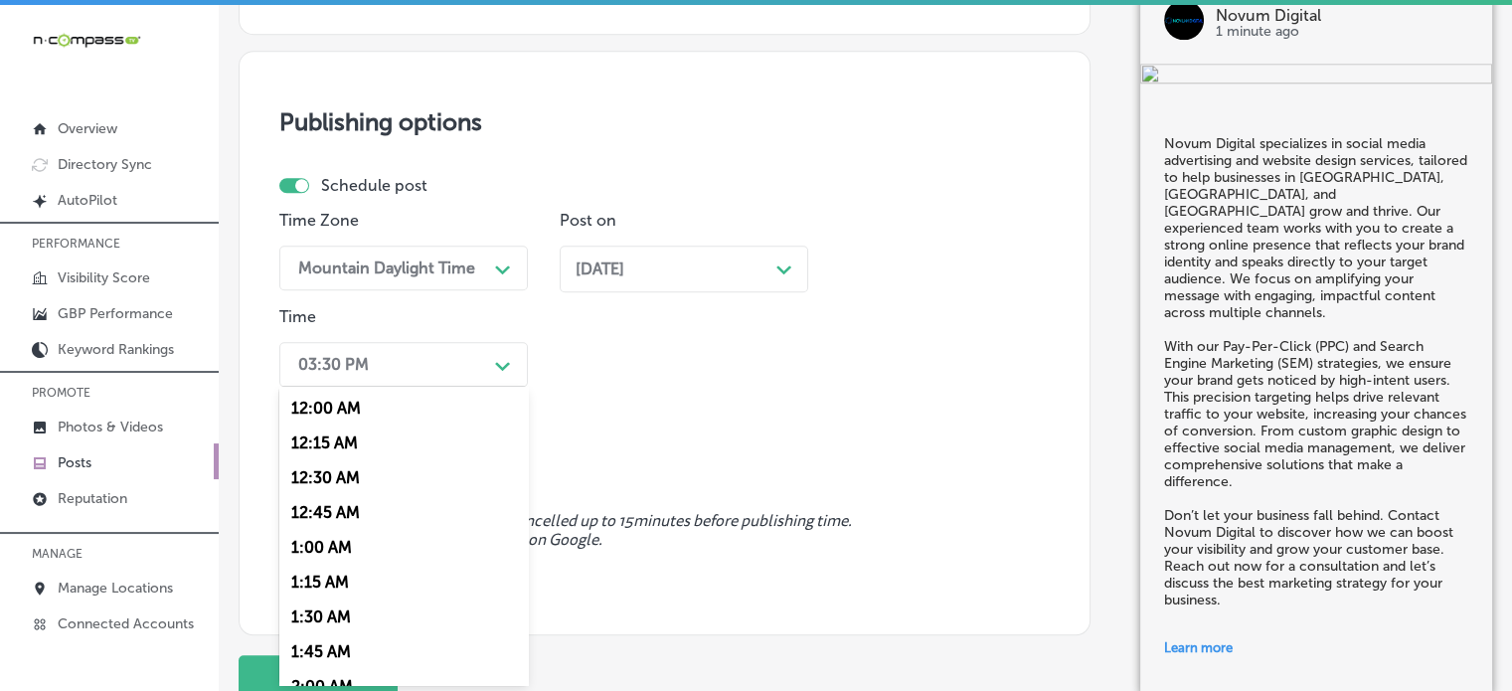
click at [418, 387] on div "option 7:00 AM, selected. option 12:00 AM focused, 1 of 96. 96 results availabl…" at bounding box center [403, 364] width 248 height 45
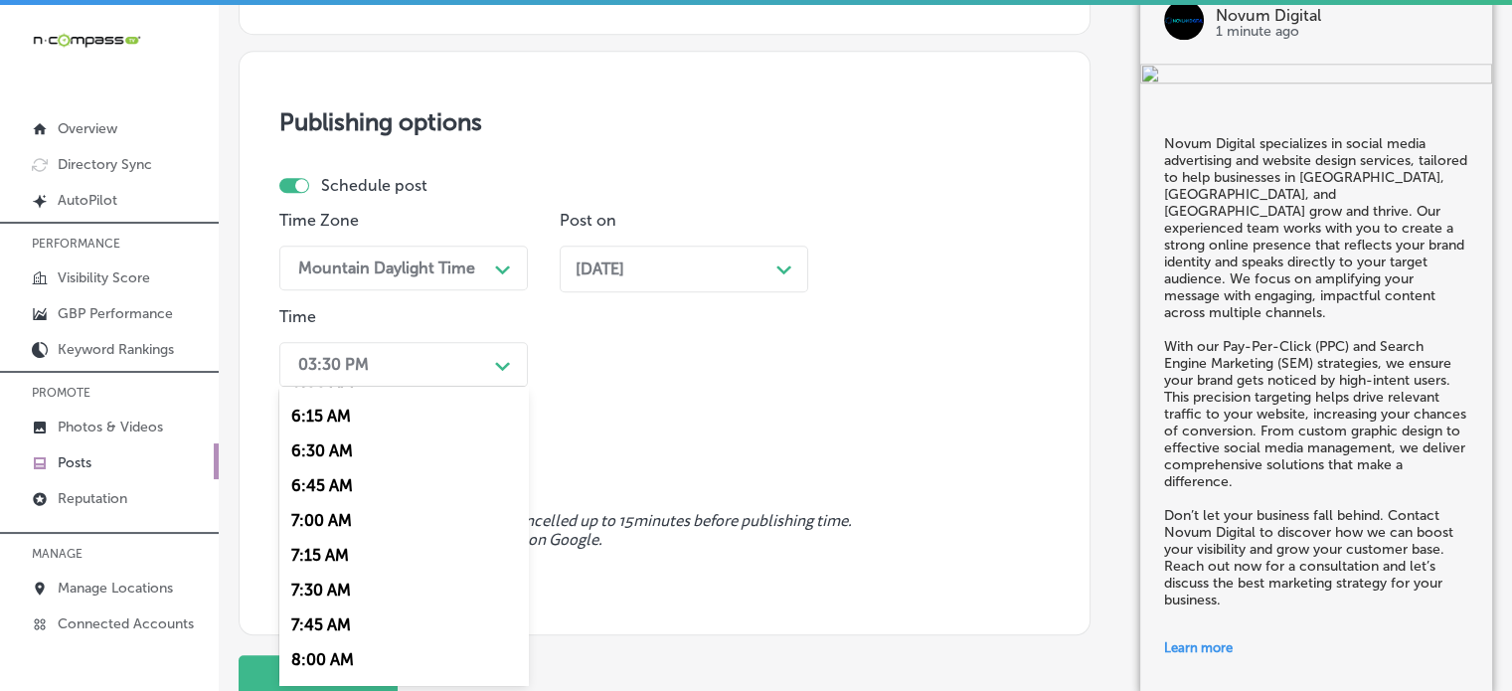
click at [339, 512] on div "7:00 AM" at bounding box center [403, 520] width 248 height 35
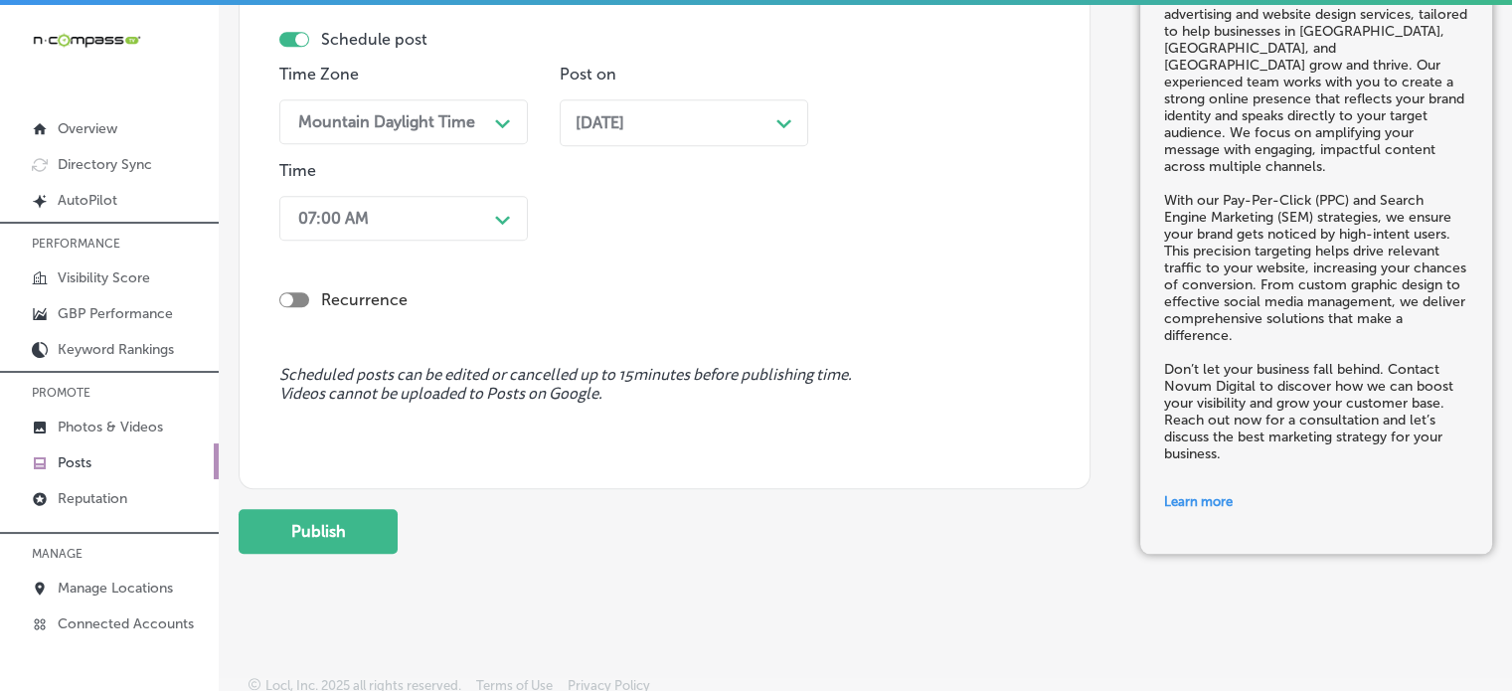
scroll to position [1970, 0]
click at [366, 536] on button "Publish" at bounding box center [318, 530] width 159 height 45
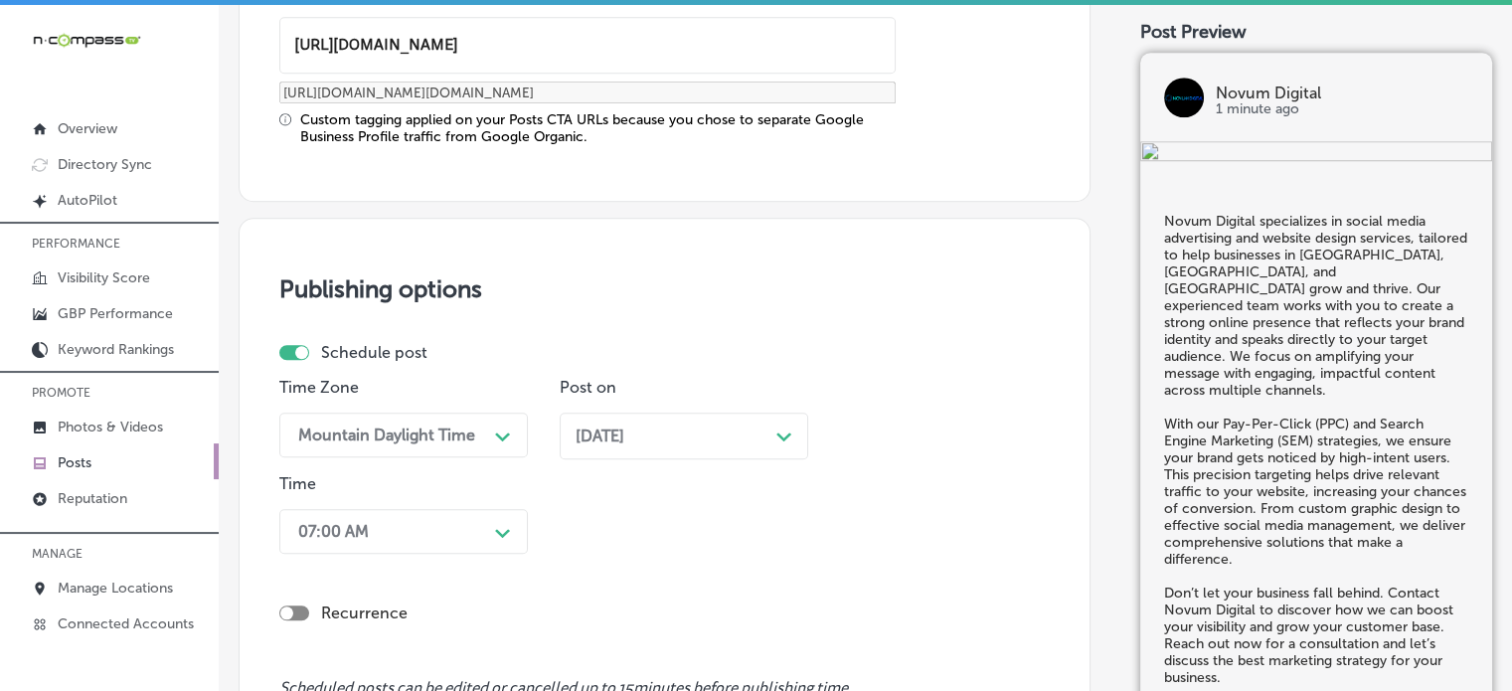
scroll to position [1415, 0]
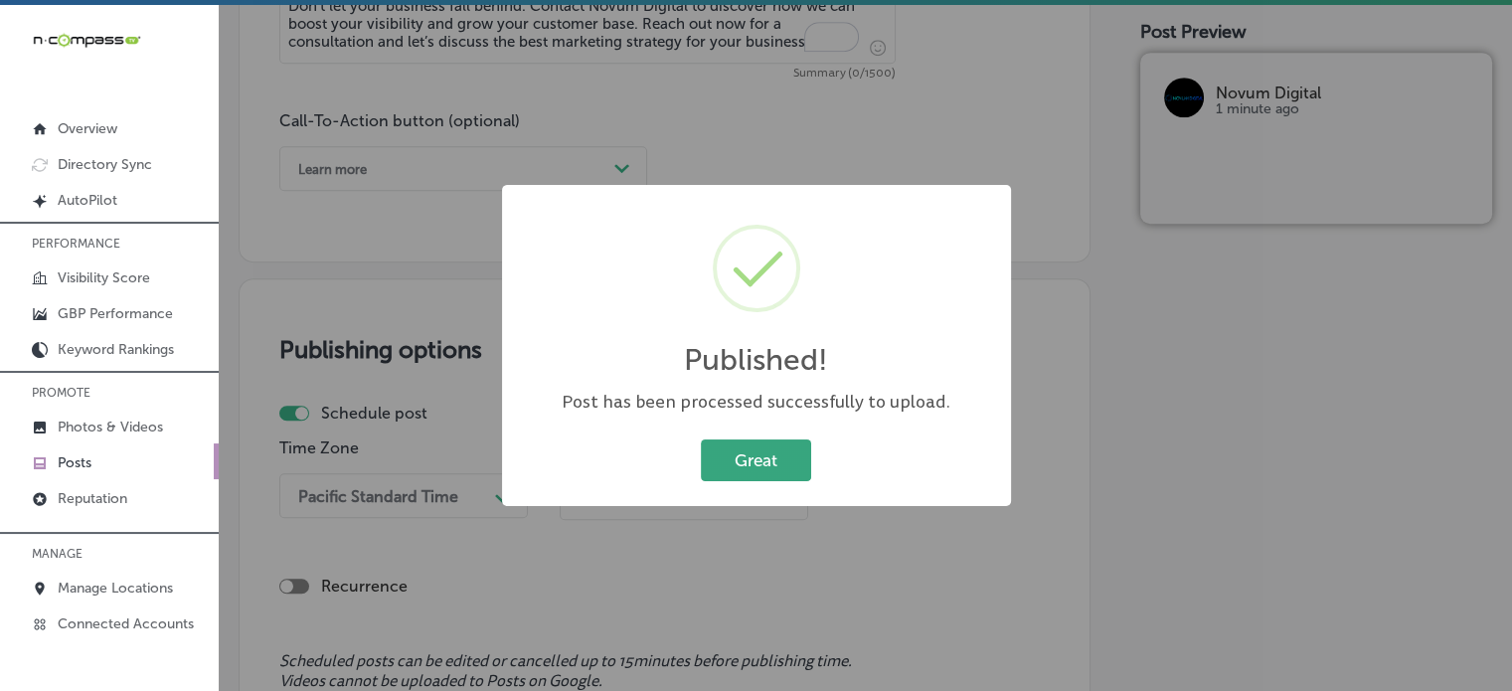
click at [750, 452] on button "Great" at bounding box center [756, 459] width 110 height 41
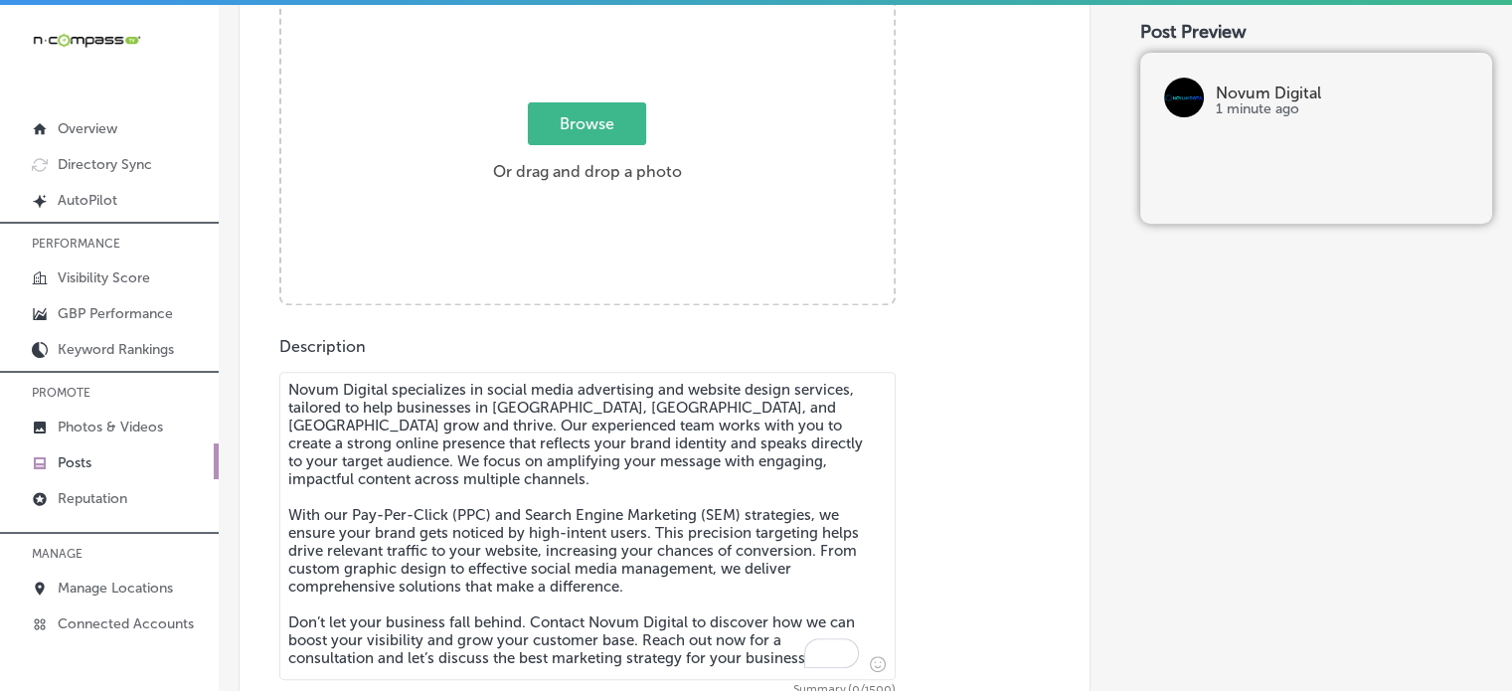
scroll to position [796, 0]
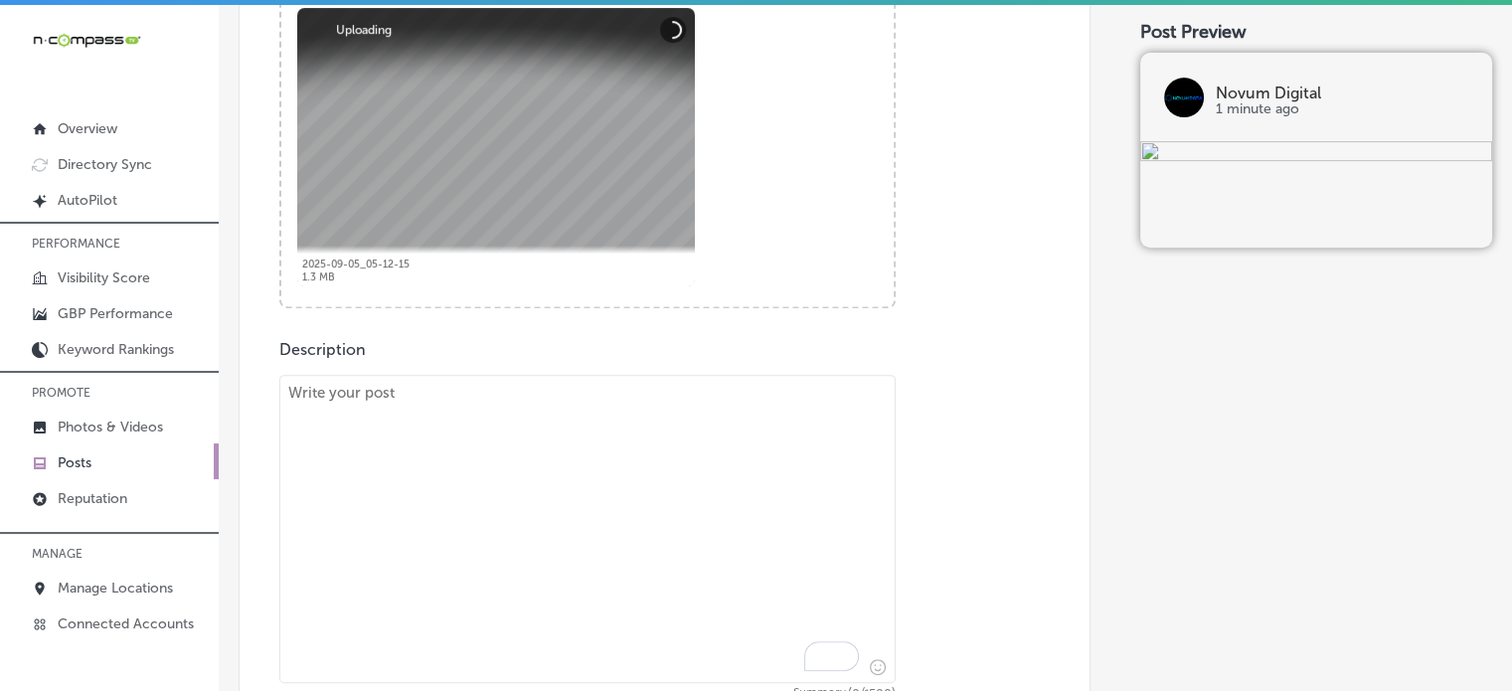
click at [729, 436] on textarea "To enrich screen reader interactions, please activate Accessibility in Grammarl…" at bounding box center [587, 529] width 616 height 308
paste textarea ""Take your marketing efforts to the next level with Novum Digital’s Connected T…"
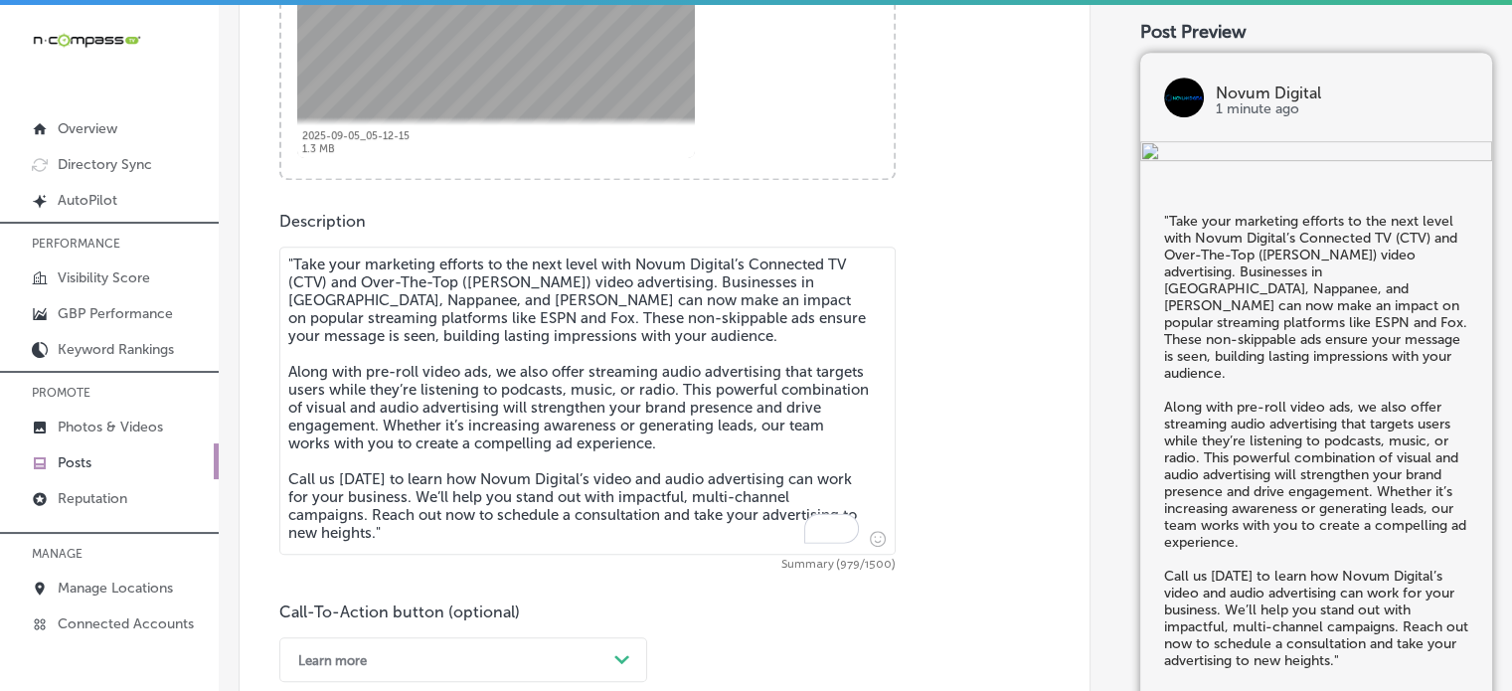
scroll to position [926, 0]
click at [297, 249] on textarea ""Take your marketing efforts to the next level with Novum Digital’s Connected T…" at bounding box center [587, 399] width 616 height 308
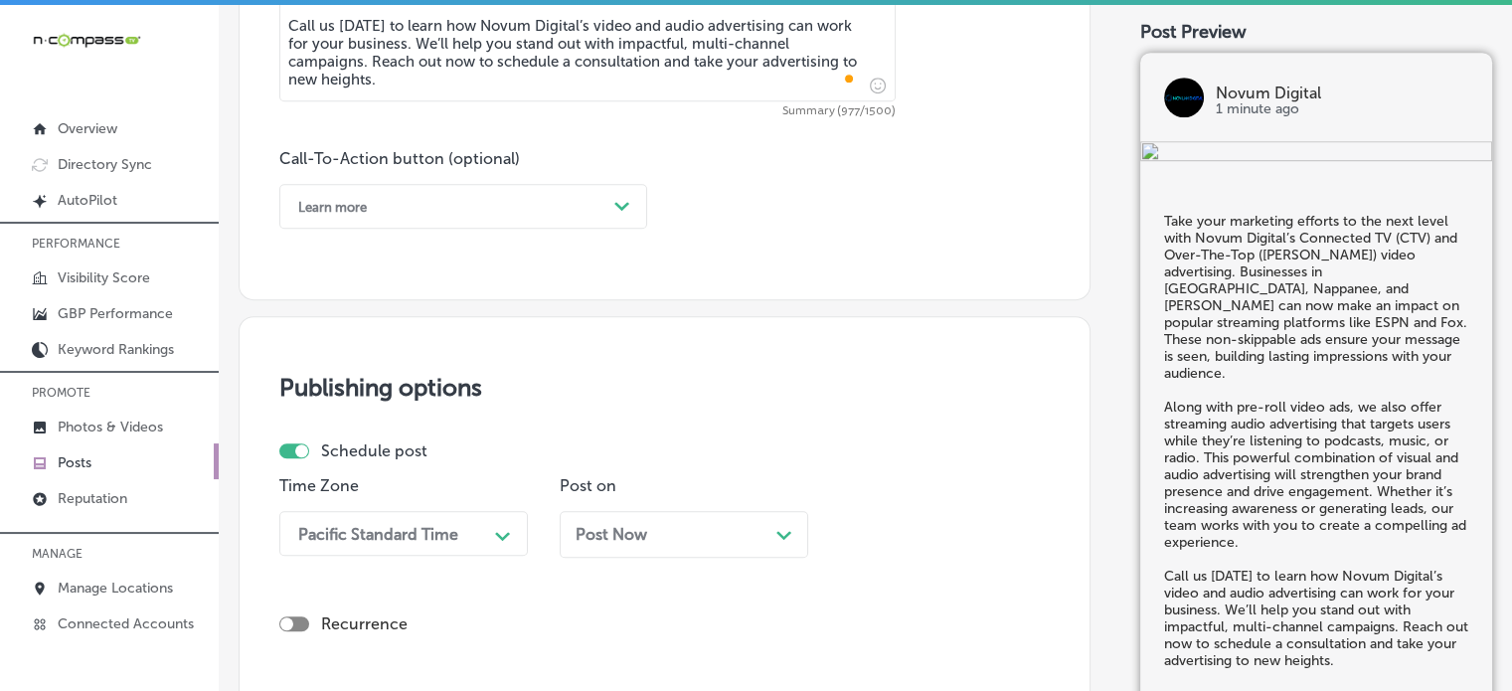
scroll to position [1386, 0]
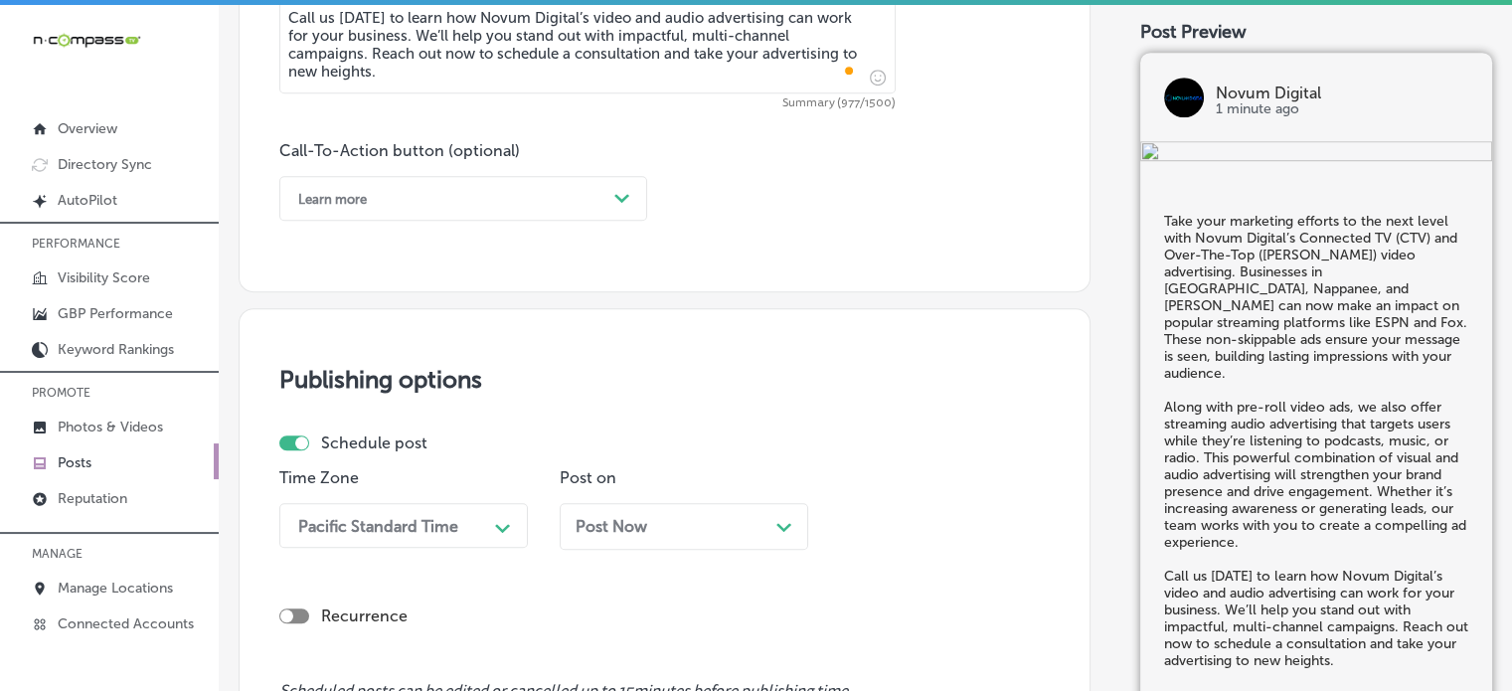
type textarea "Take your marketing efforts to the next level with Novum Digital’s Connected TV…"
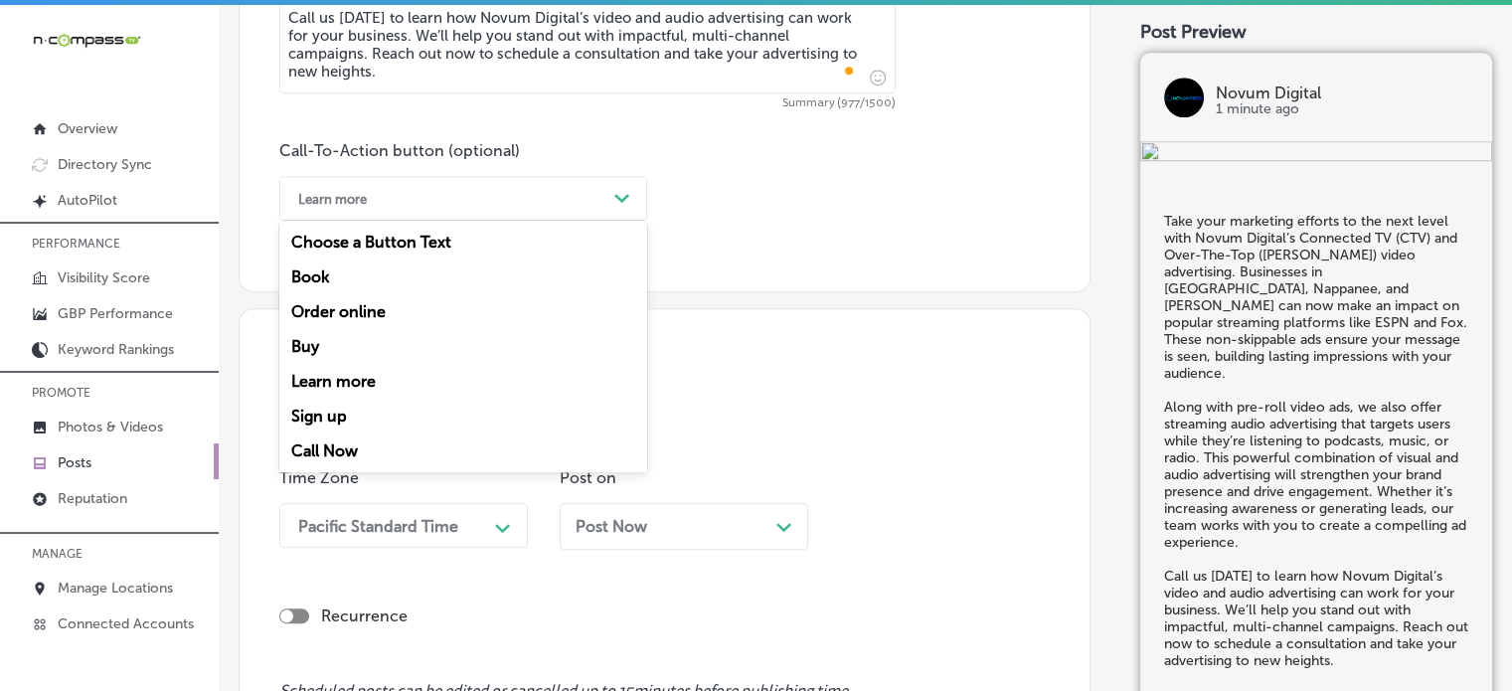
click at [475, 194] on div "Learn more" at bounding box center [447, 198] width 318 height 31
click at [345, 442] on div "Call Now" at bounding box center [463, 450] width 368 height 35
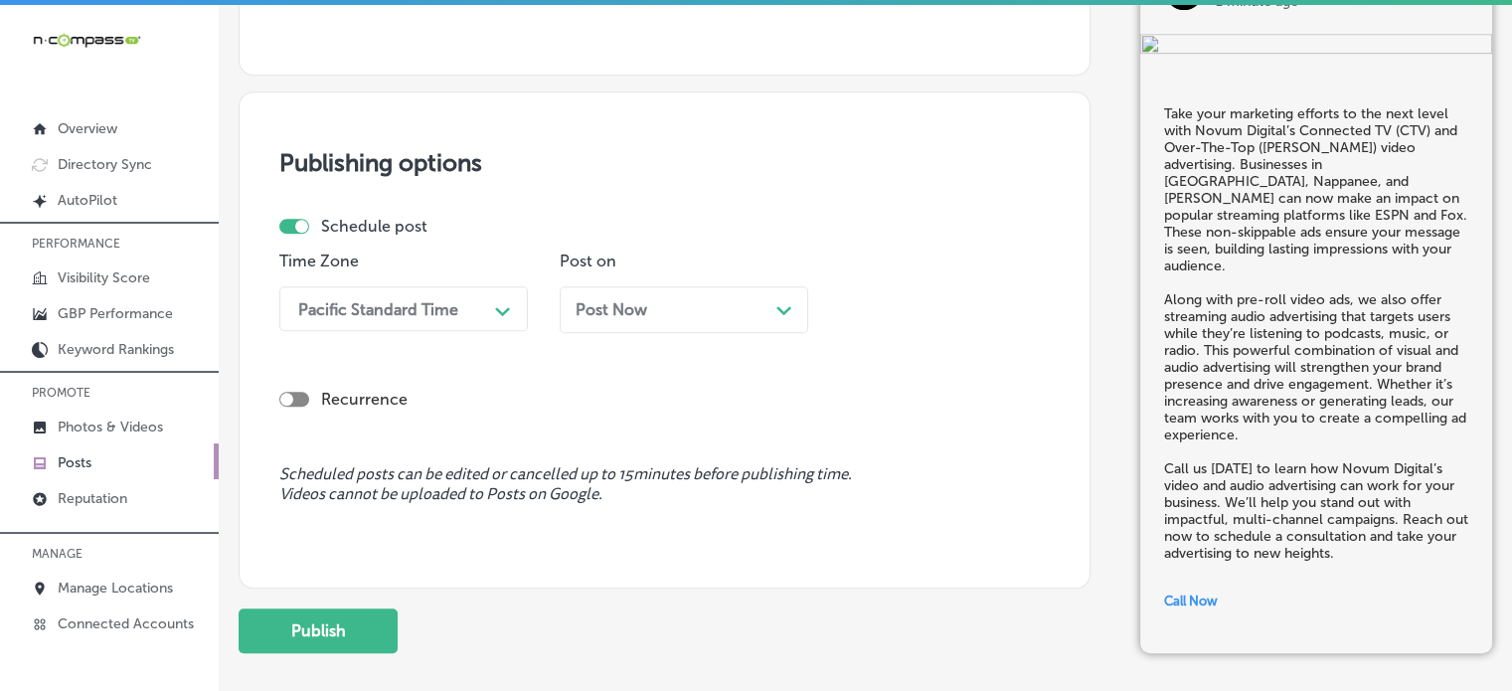
scroll to position [1611, 0]
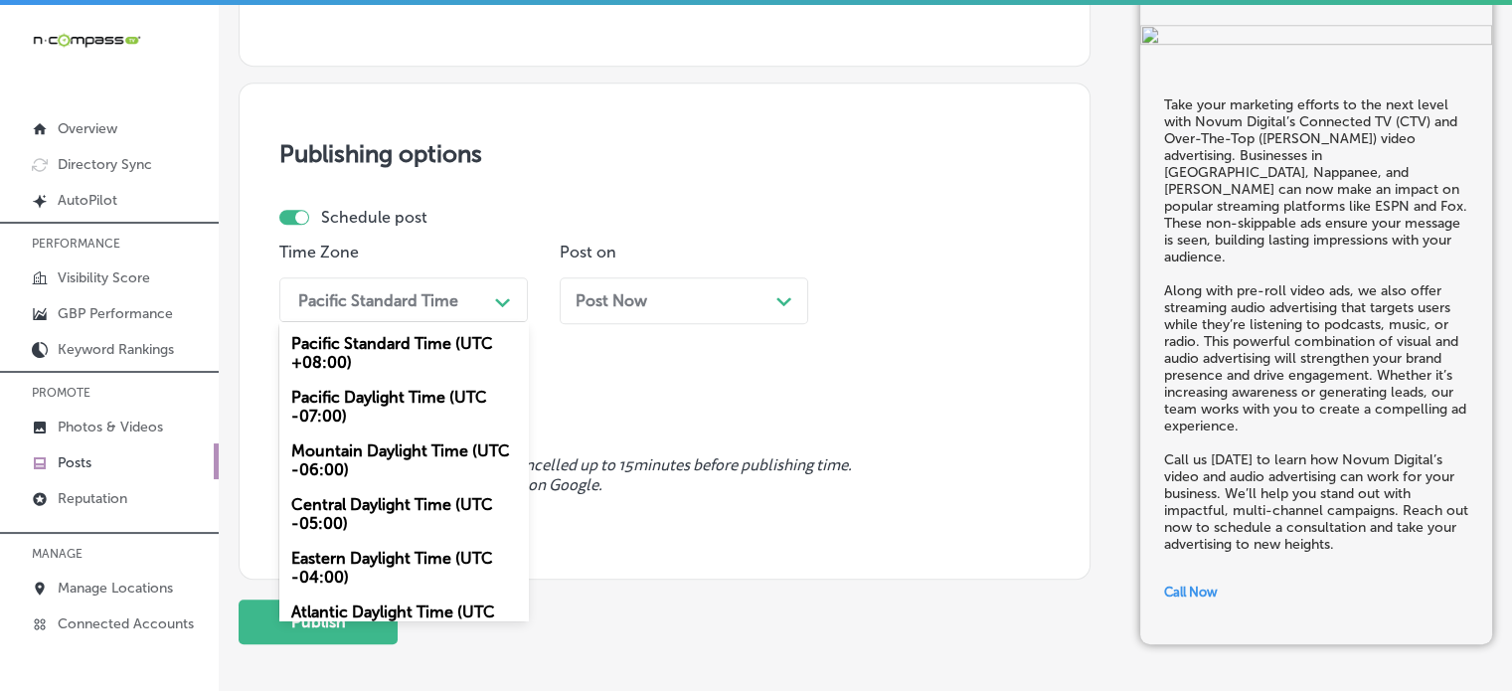
click at [471, 288] on div "Pacific Standard Time" at bounding box center [387, 299] width 199 height 35
click at [414, 471] on div "Mountain Daylight Time (UTC -06:00)" at bounding box center [403, 460] width 248 height 54
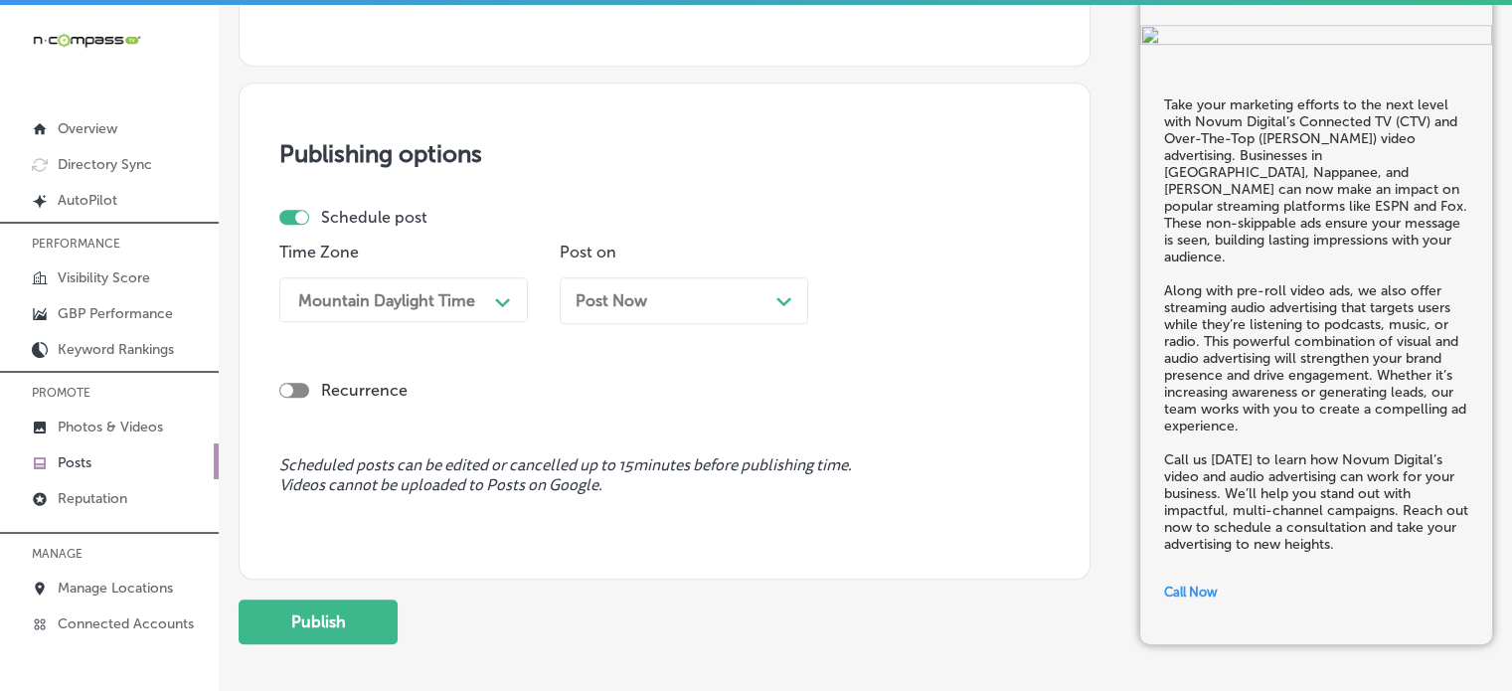
click at [635, 291] on span "Post Now" at bounding box center [612, 300] width 72 height 19
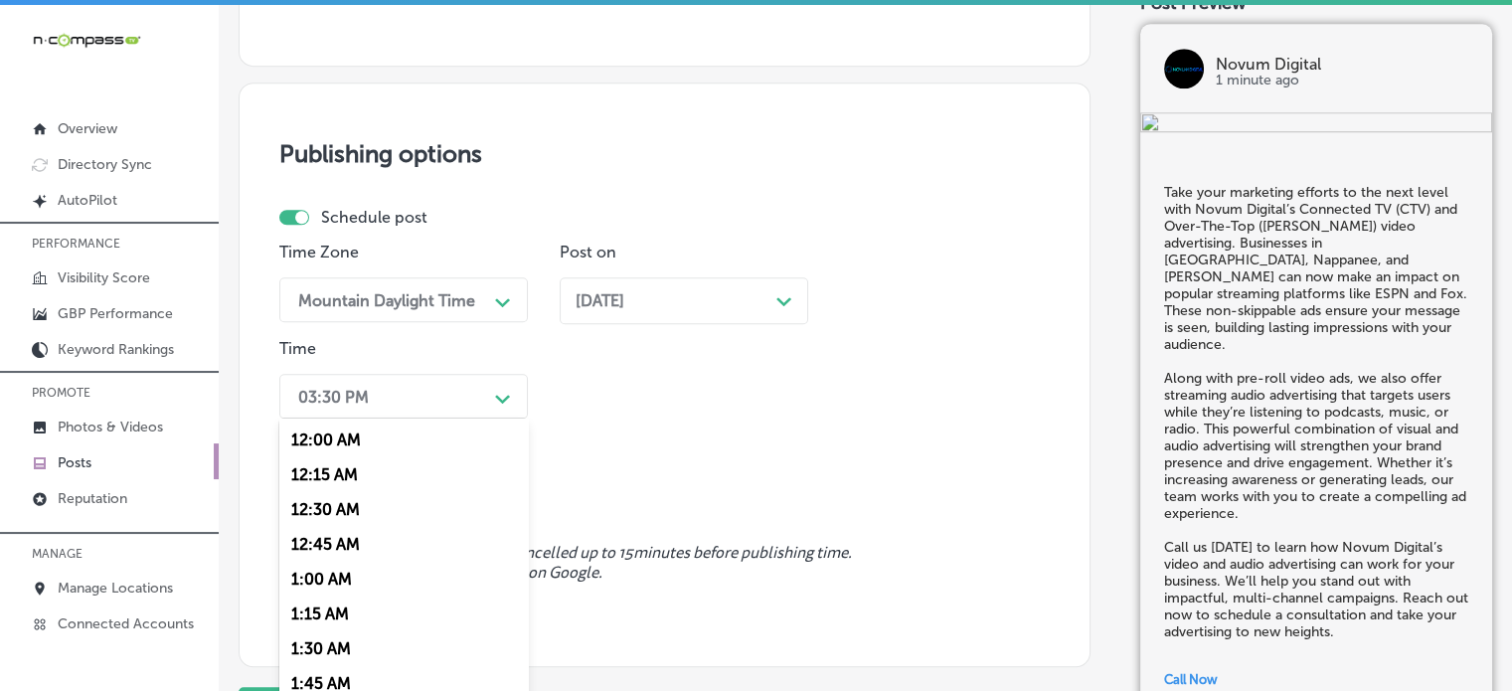
scroll to position [1644, 0]
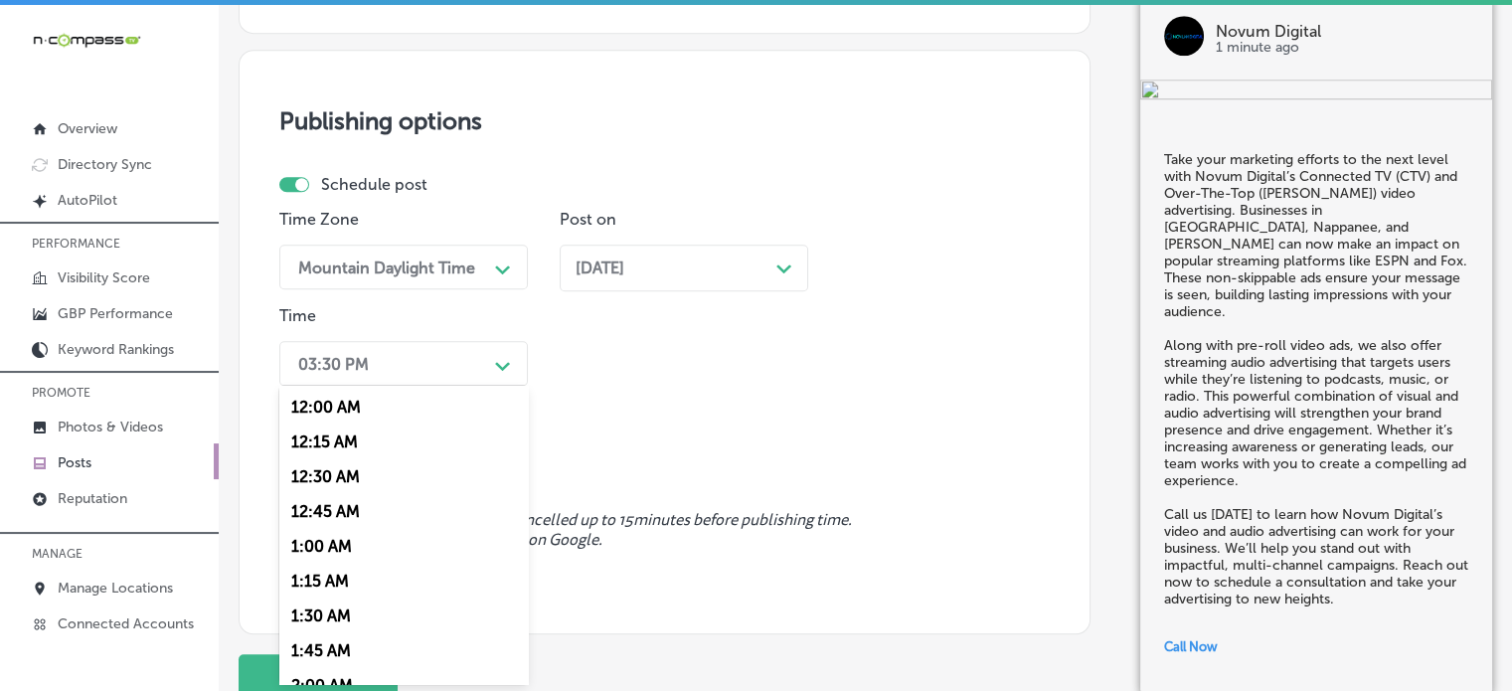
click at [477, 386] on div "option 7:00 AM, selected. option 12:00 AM focused, 1 of 96. 96 results availabl…" at bounding box center [403, 363] width 248 height 45
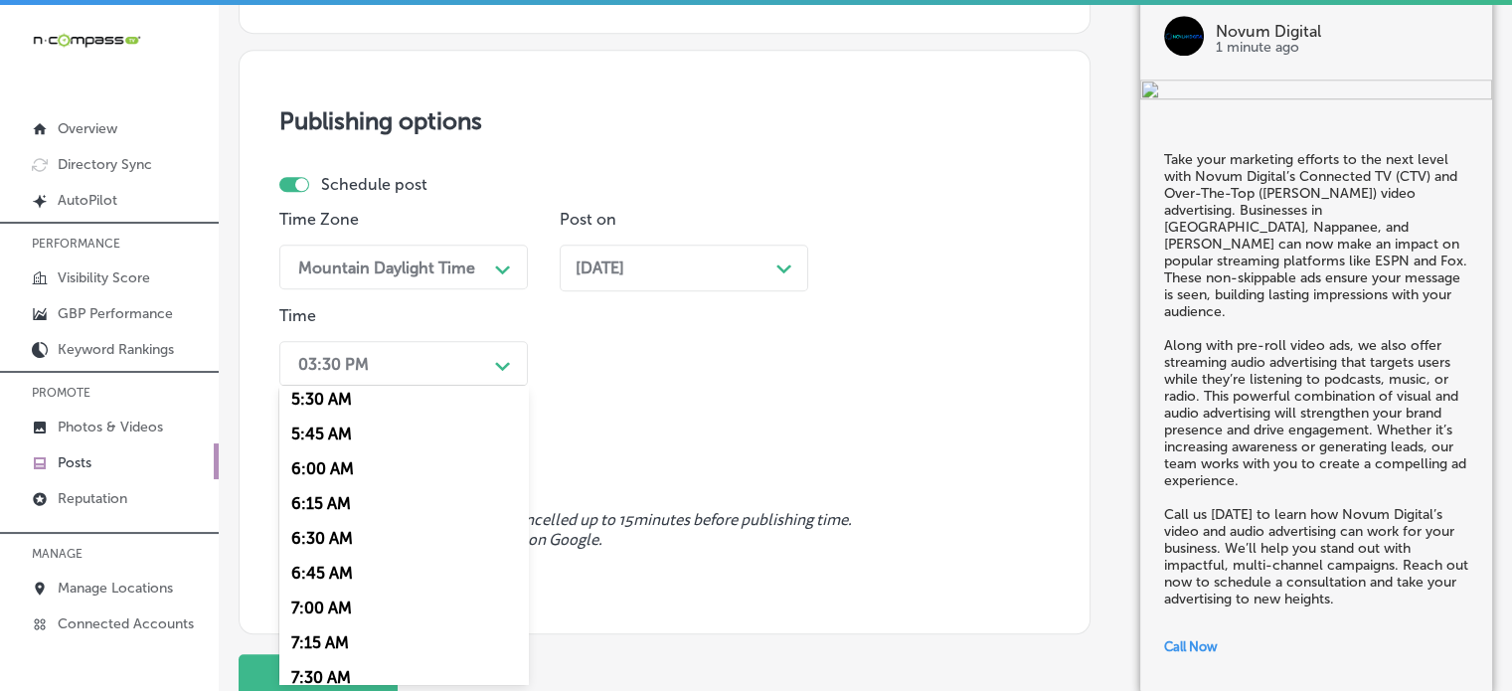
scroll to position [779, 0]
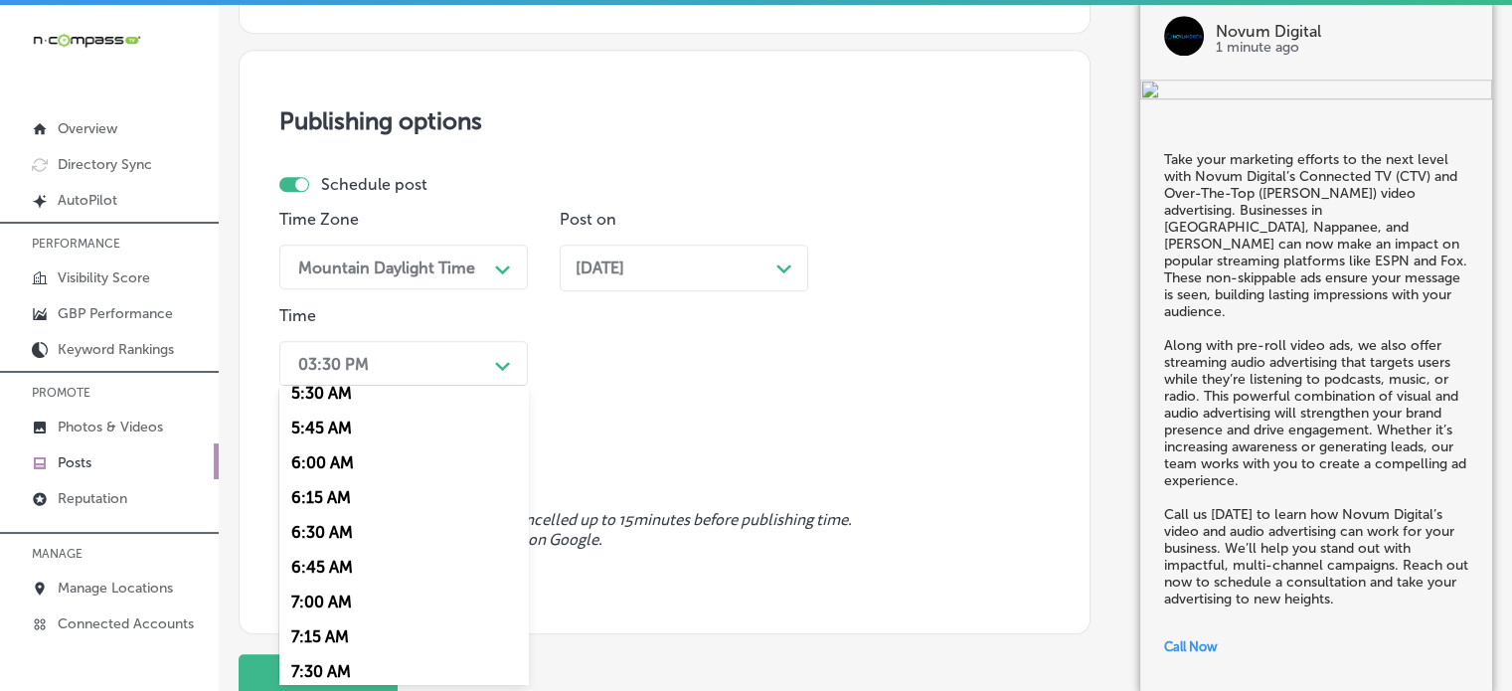
click at [329, 604] on div "7:00 AM" at bounding box center [403, 601] width 248 height 35
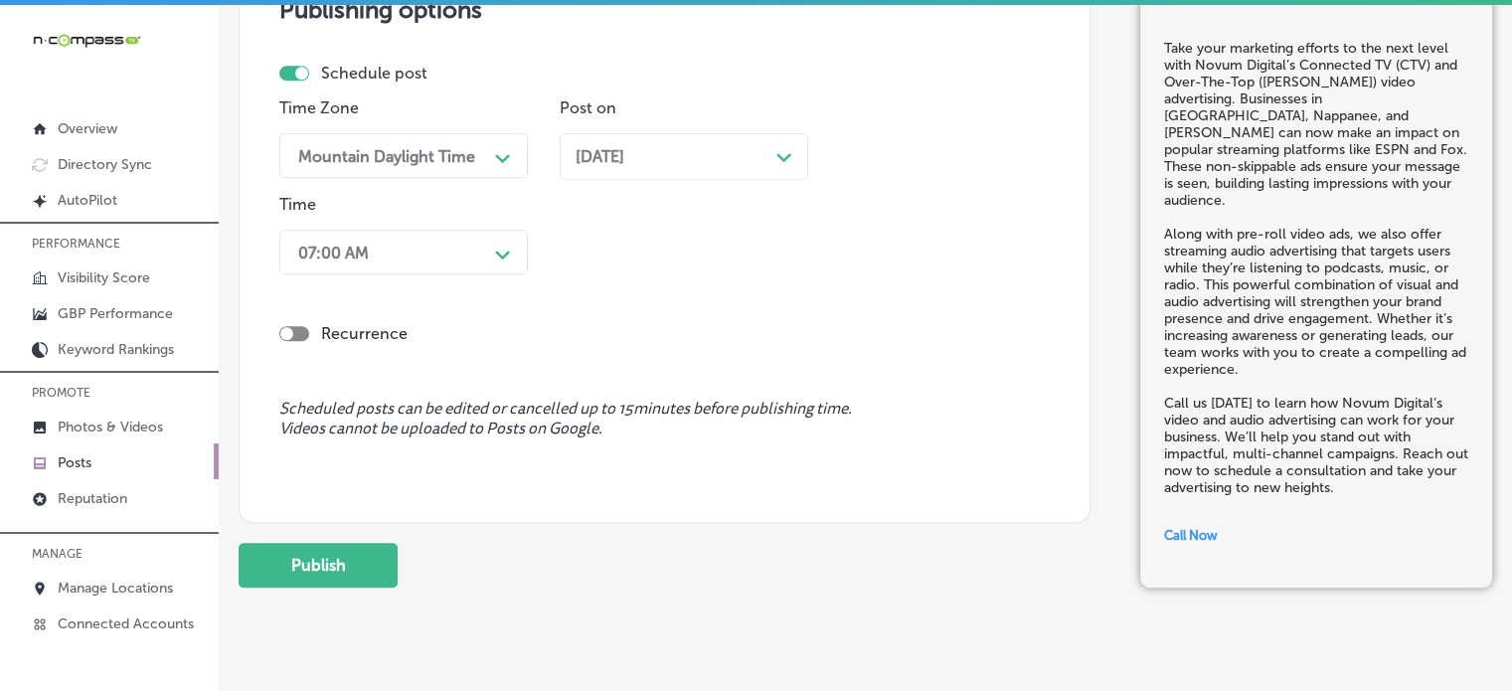
scroll to position [1756, 0]
click at [358, 552] on button "Publish" at bounding box center [318, 564] width 159 height 45
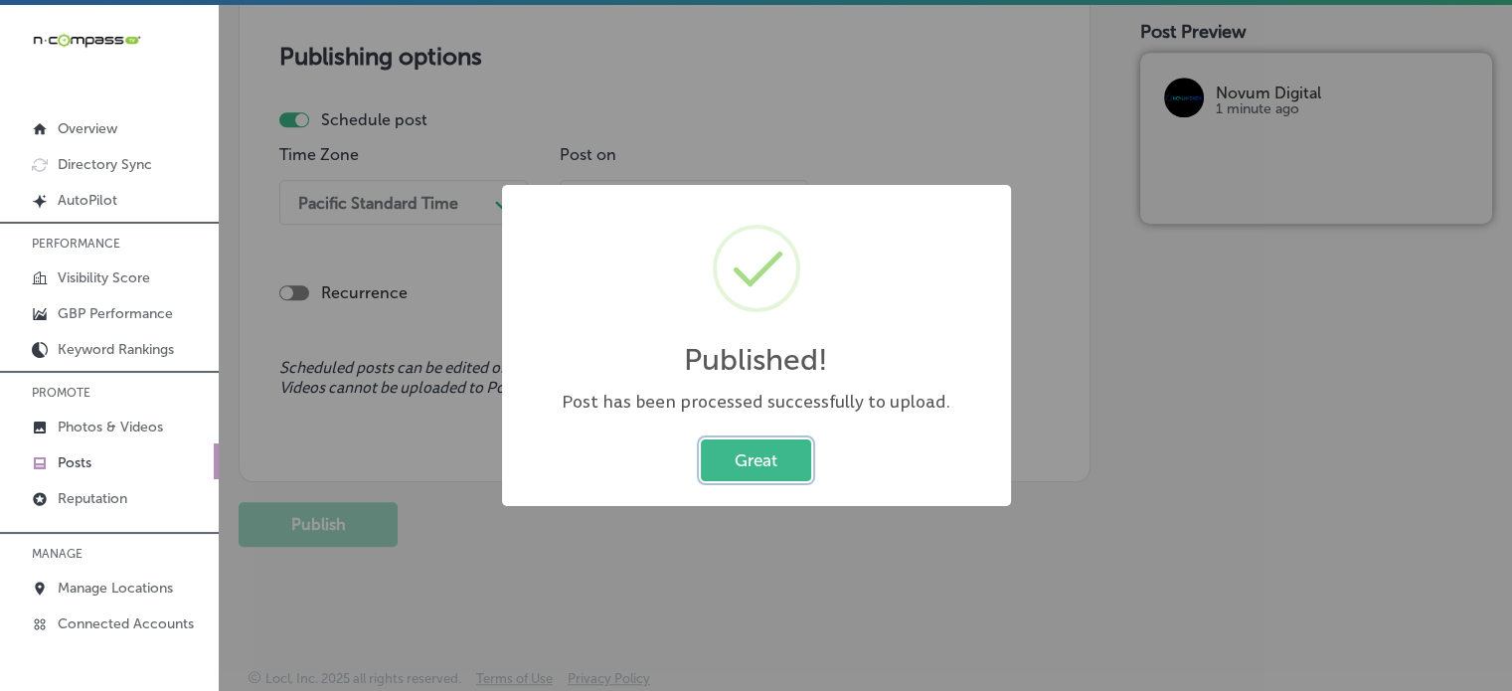
scroll to position [1708, 0]
click at [789, 470] on button "Great" at bounding box center [756, 459] width 110 height 41
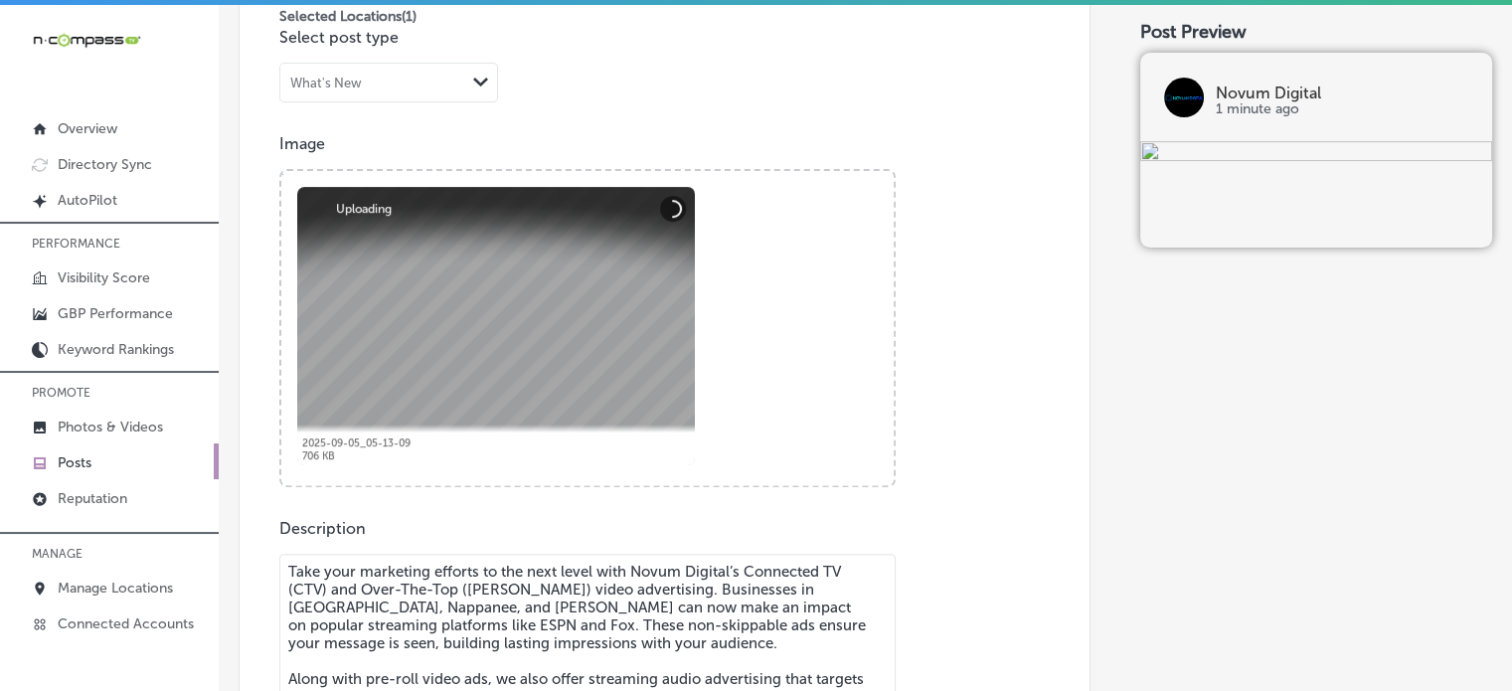
scroll to position [879, 0]
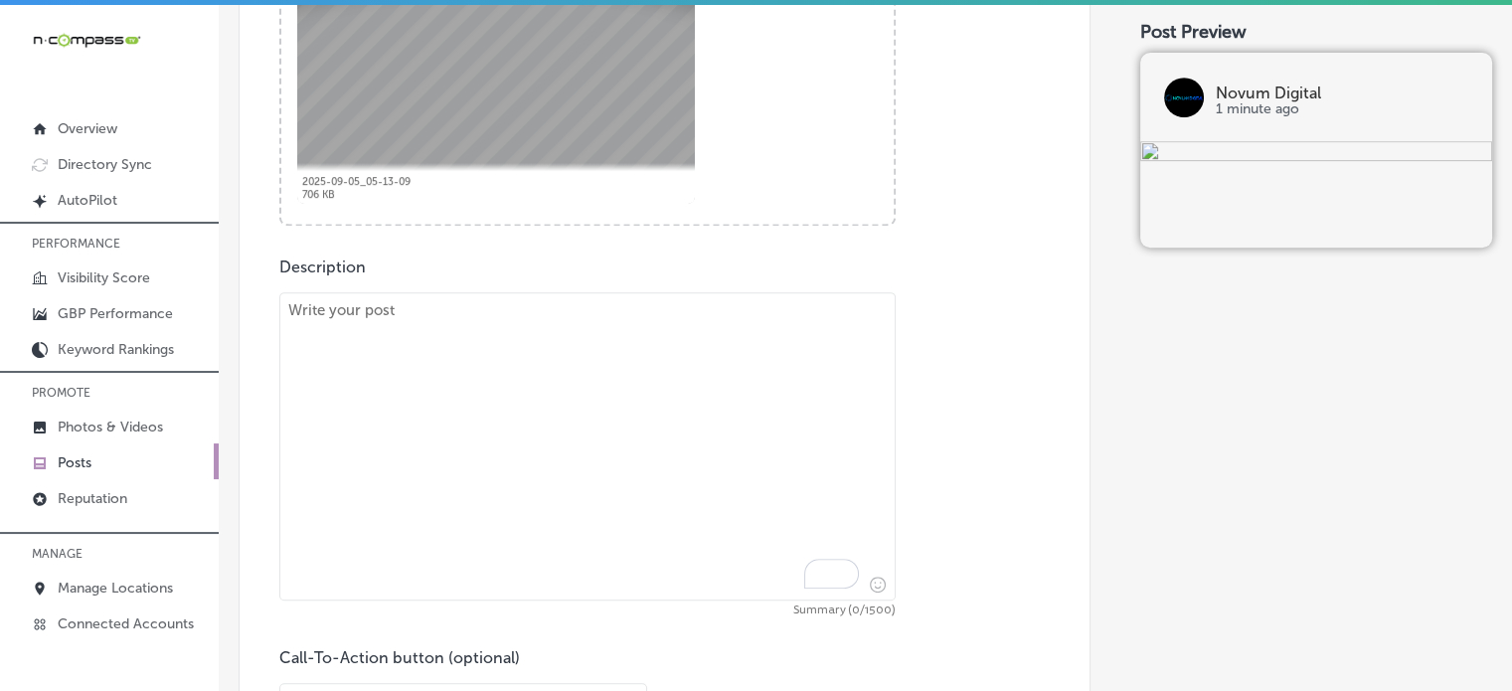
click at [638, 439] on textarea "To enrich screen reader interactions, please activate Accessibility in Grammarl…" at bounding box center [587, 446] width 616 height 308
paste textarea ""Your business deserves a standout brand identity, and at Novum Digital, we spe…"
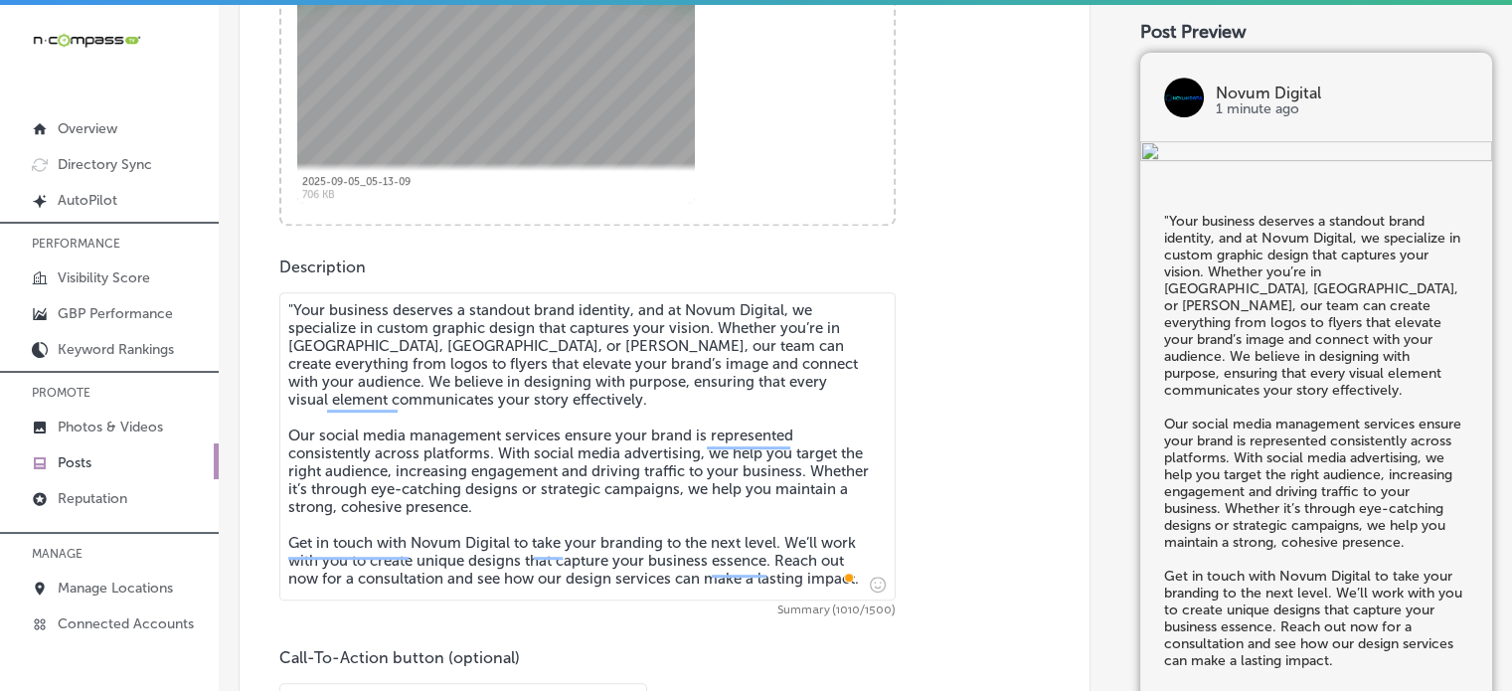
click at [292, 313] on textarea ""Your business deserves a standout brand identity, and at Novum Digital, we spe…" at bounding box center [587, 446] width 616 height 308
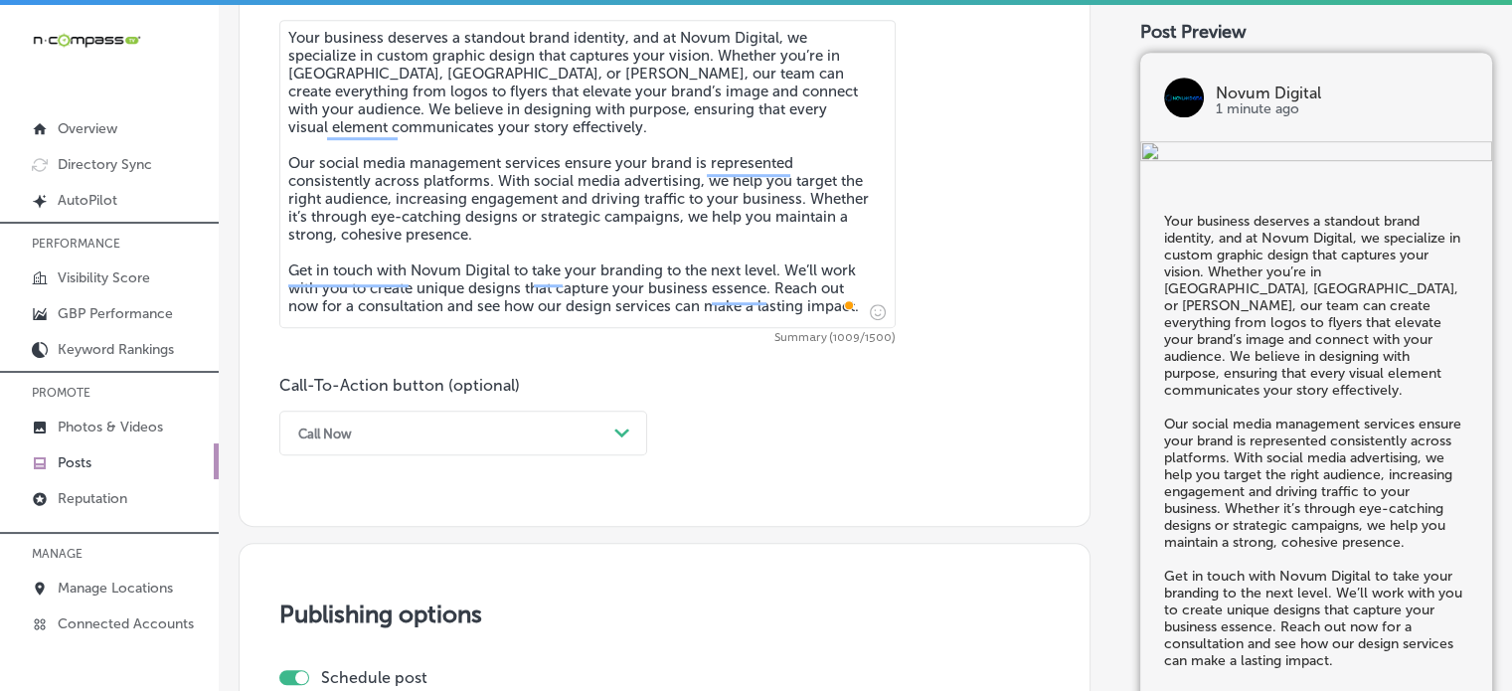
scroll to position [1155, 0]
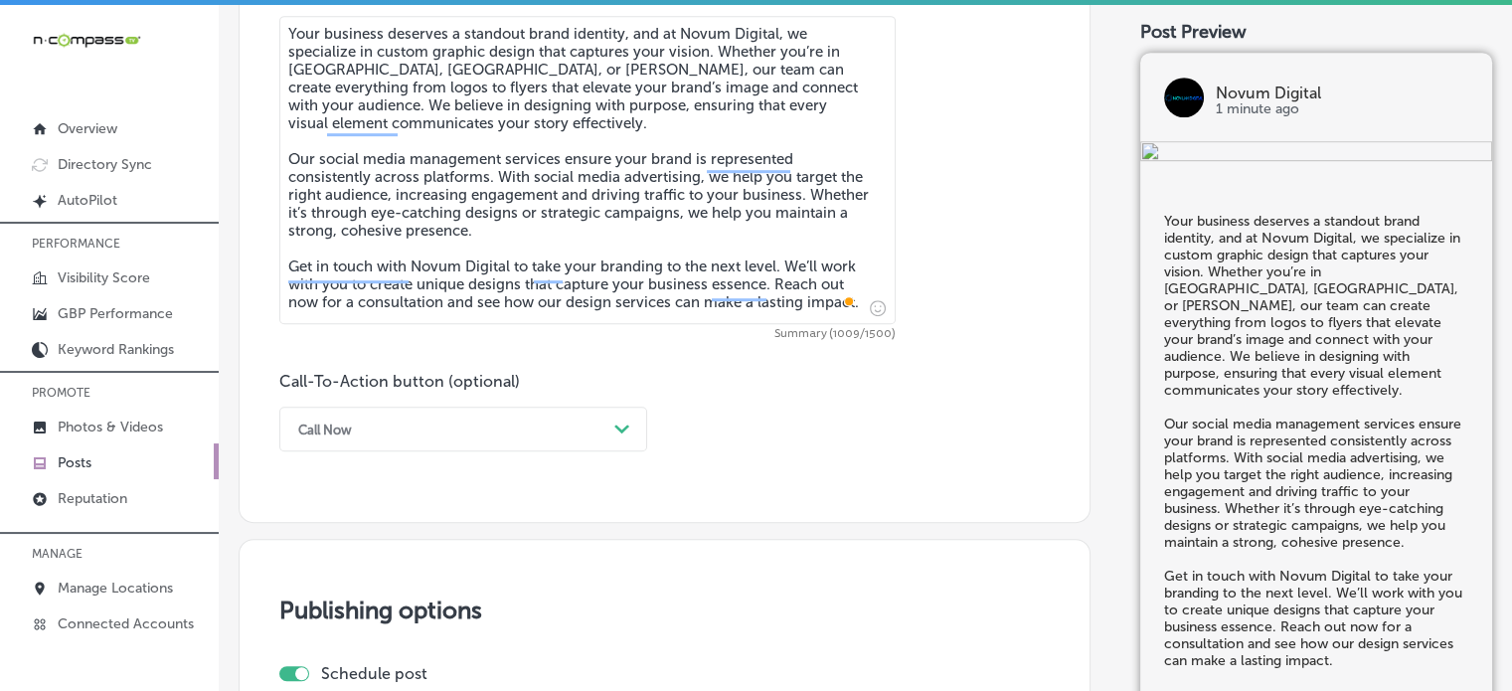
type textarea "Your business deserves a standout brand identity, and at Novum Digital, we spec…"
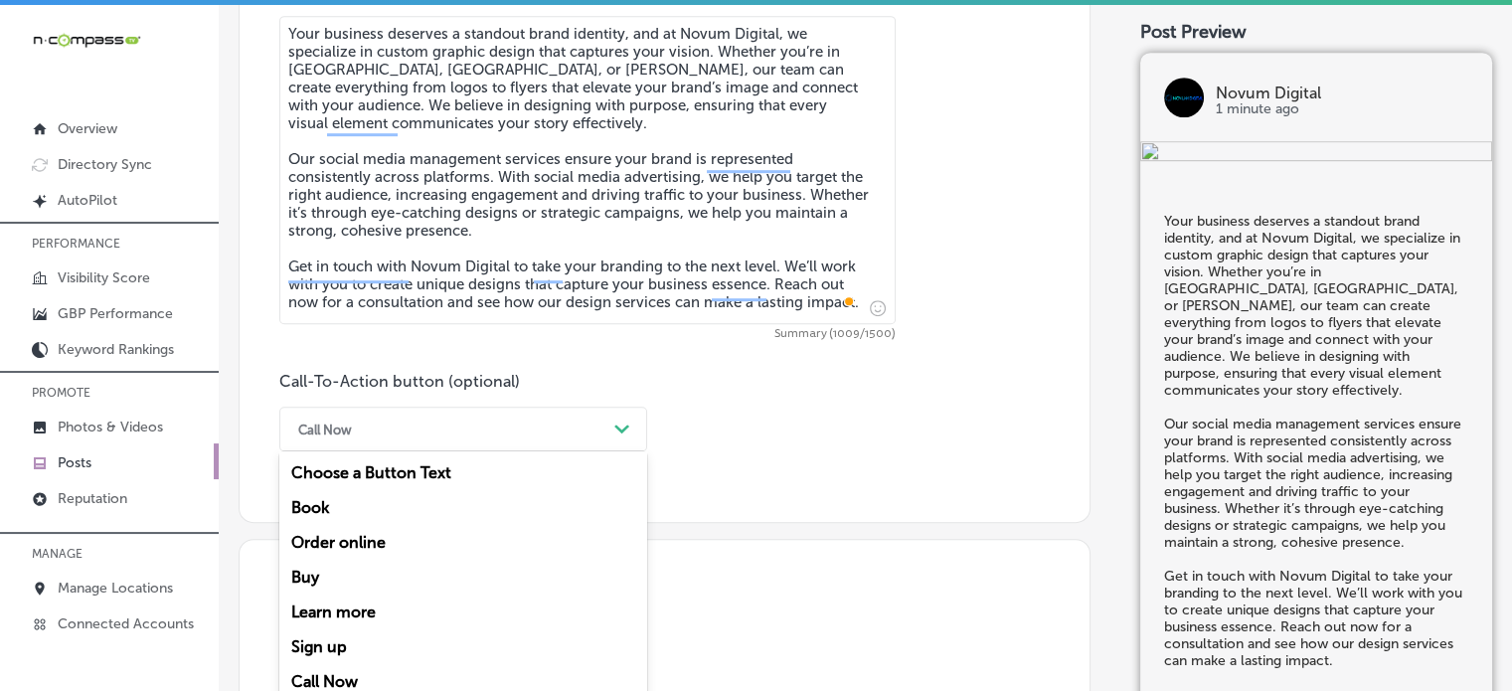
scroll to position [1176, 0]
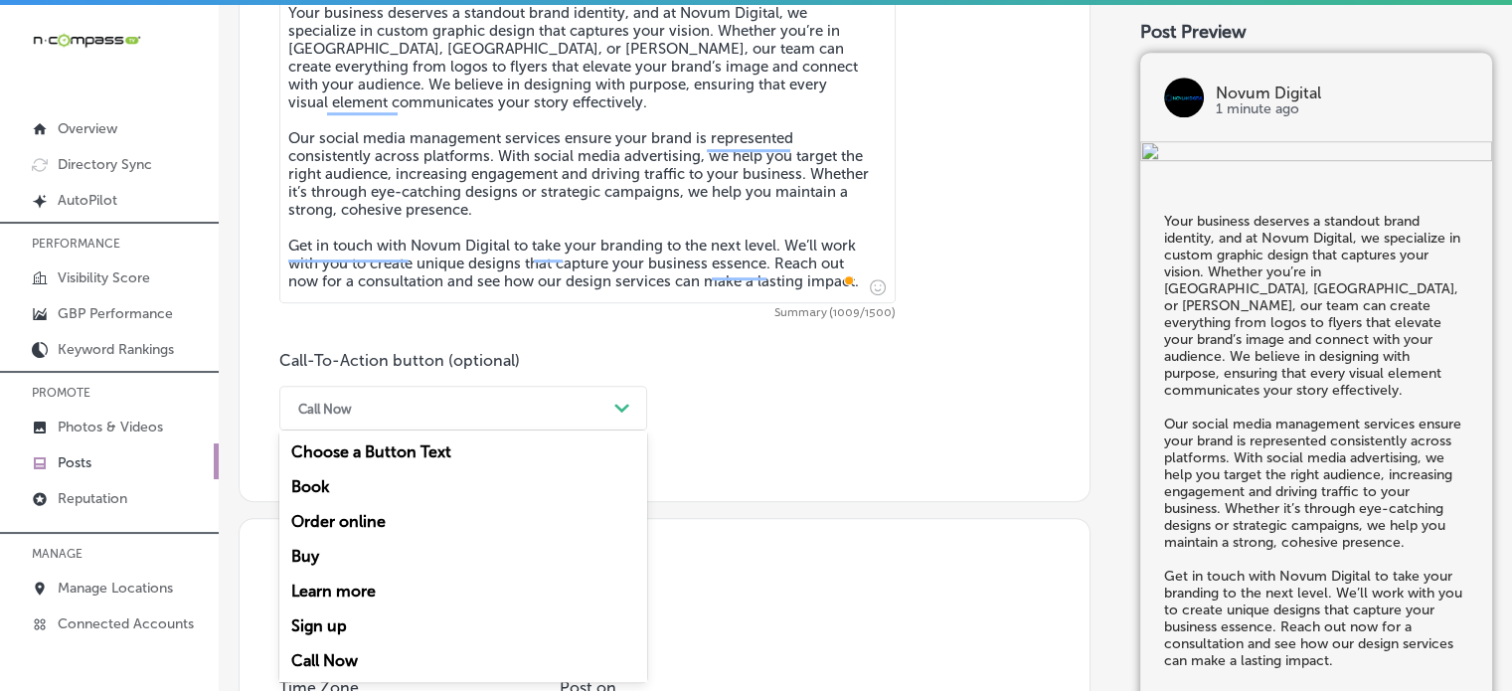
click at [432, 414] on div "Call Now" at bounding box center [447, 408] width 318 height 31
click at [364, 593] on div "Learn more" at bounding box center [463, 591] width 368 height 35
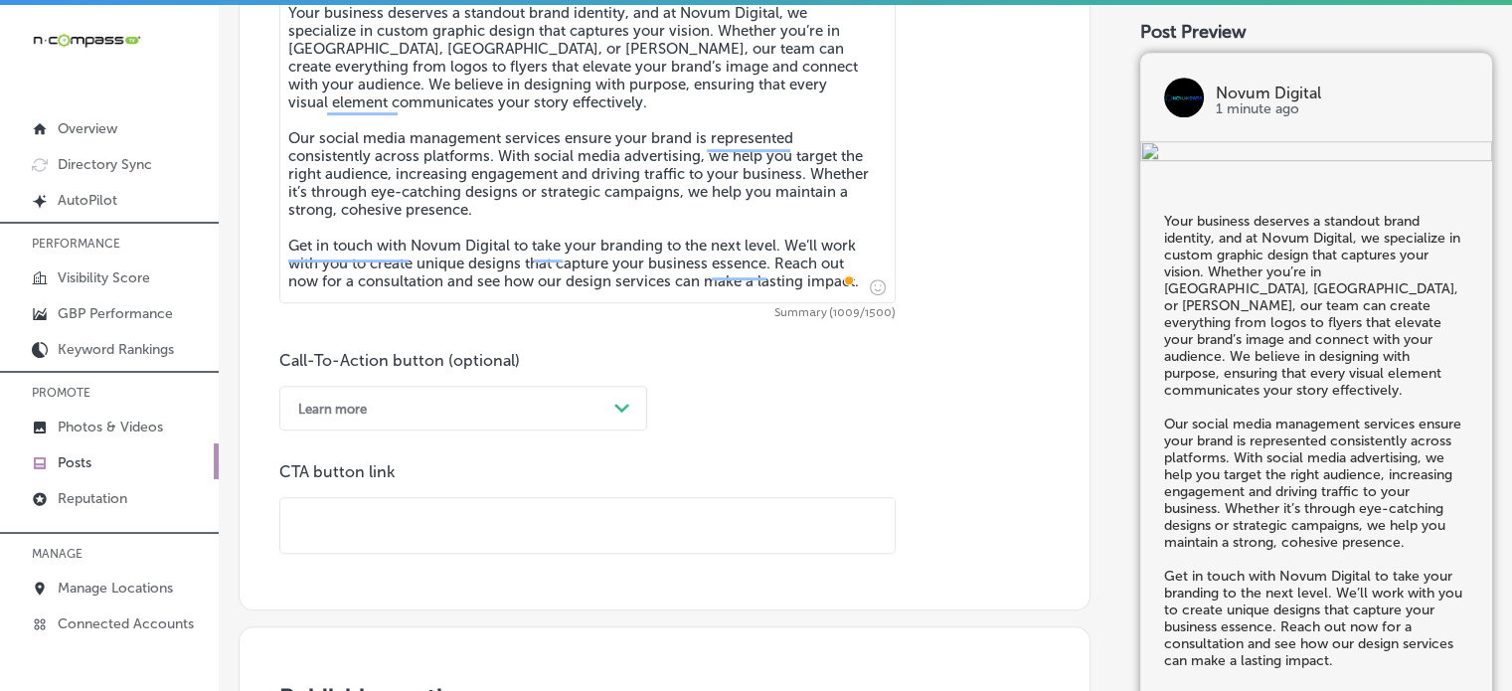
click at [484, 541] on input "text" at bounding box center [587, 525] width 614 height 55
paste input "https://novum-digital.biz/"
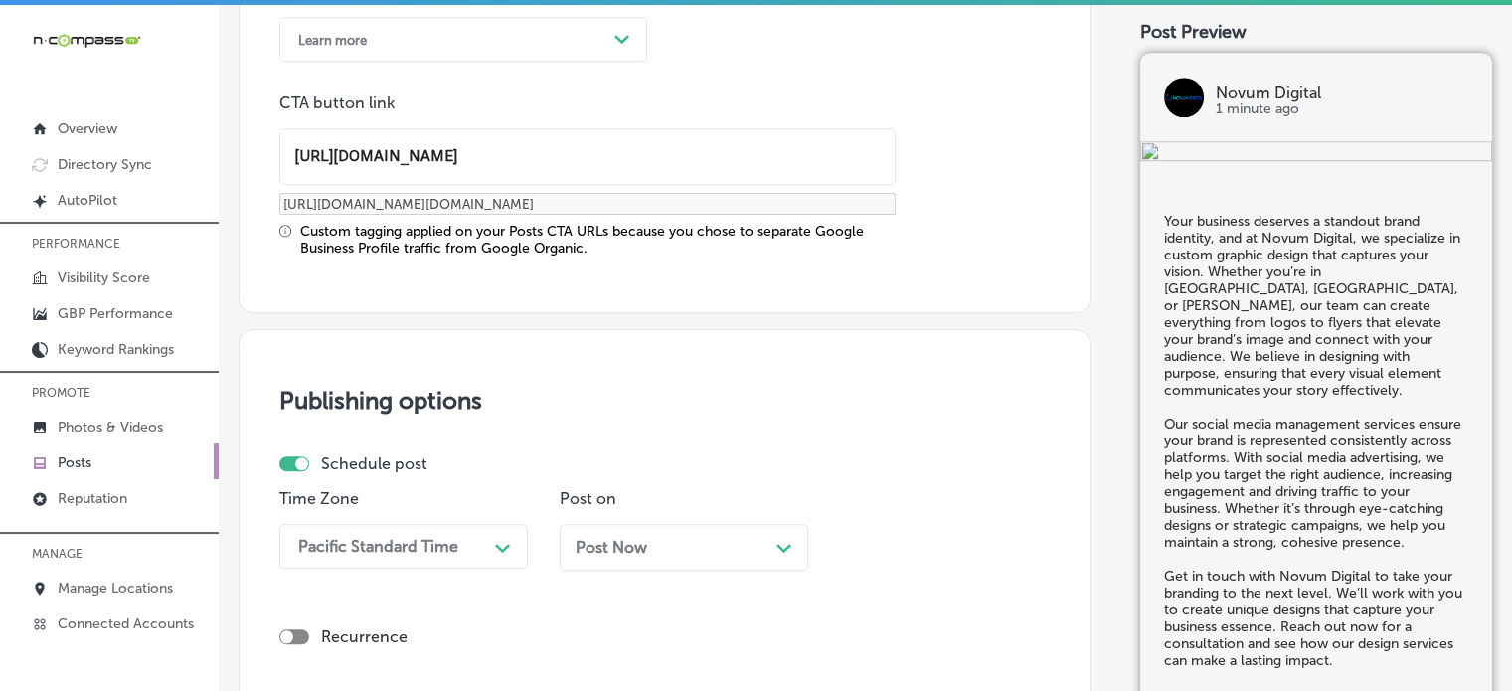
type input "https://novum-digital.biz/"
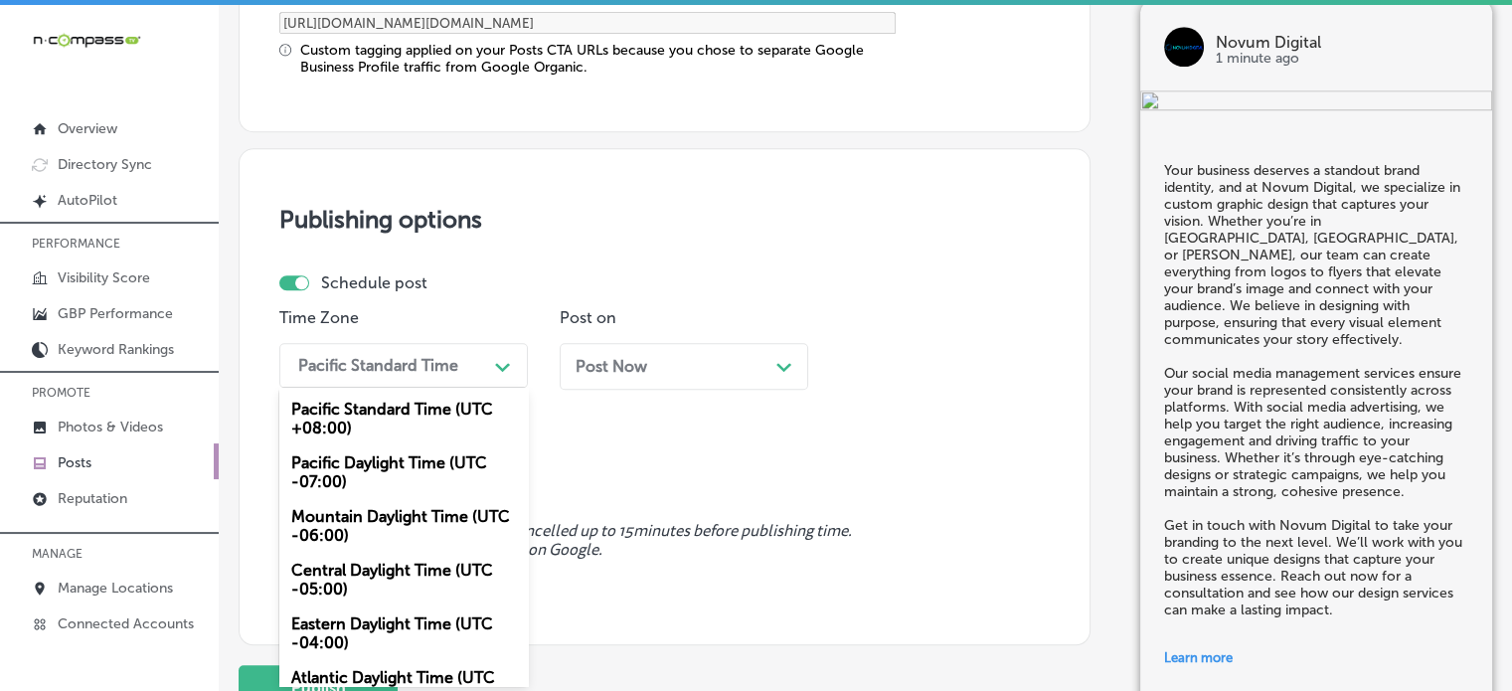
click at [437, 388] on div "option Mountain Daylight Time (UTC -06:00), selected. option Central Daylight T…" at bounding box center [403, 365] width 248 height 45
click at [386, 524] on div "Mountain Daylight Time (UTC -06:00)" at bounding box center [403, 526] width 248 height 54
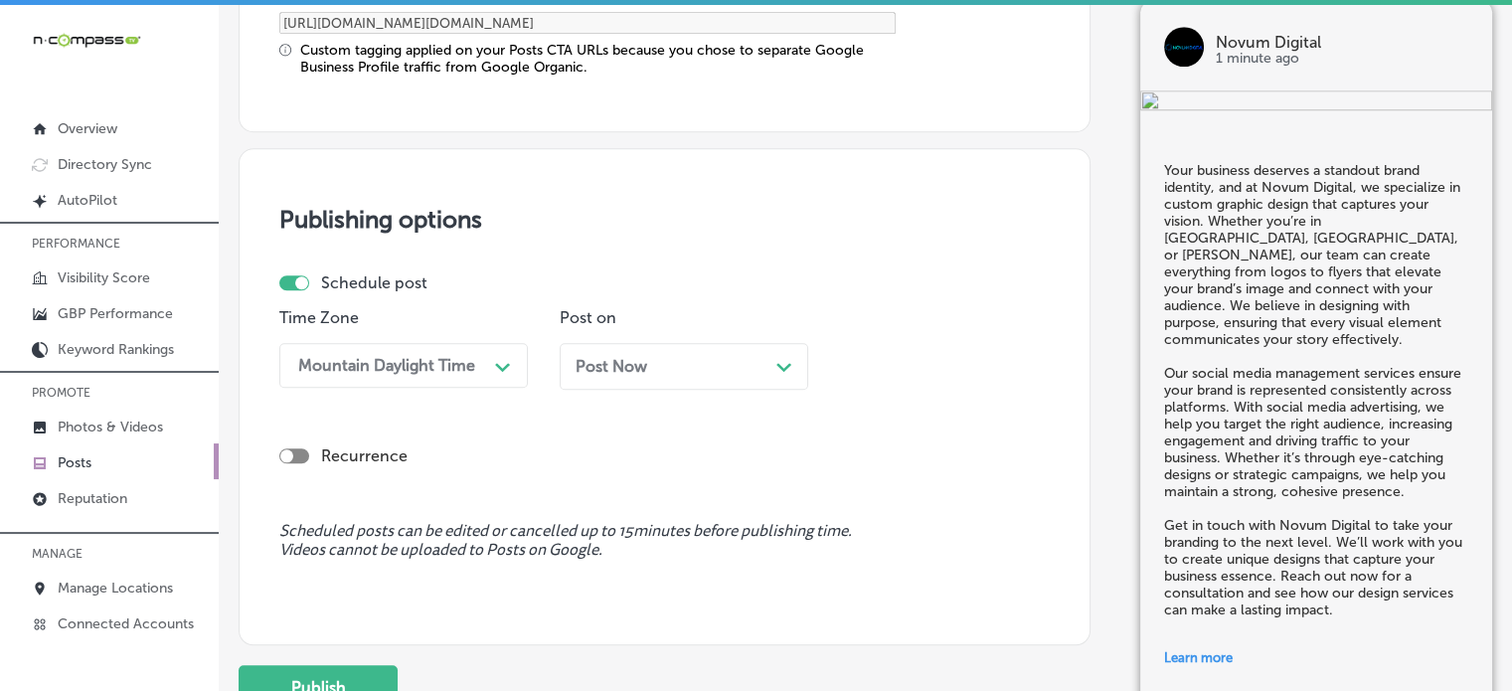
click at [648, 358] on div "Post Now Path Created with Sketch." at bounding box center [684, 366] width 217 height 19
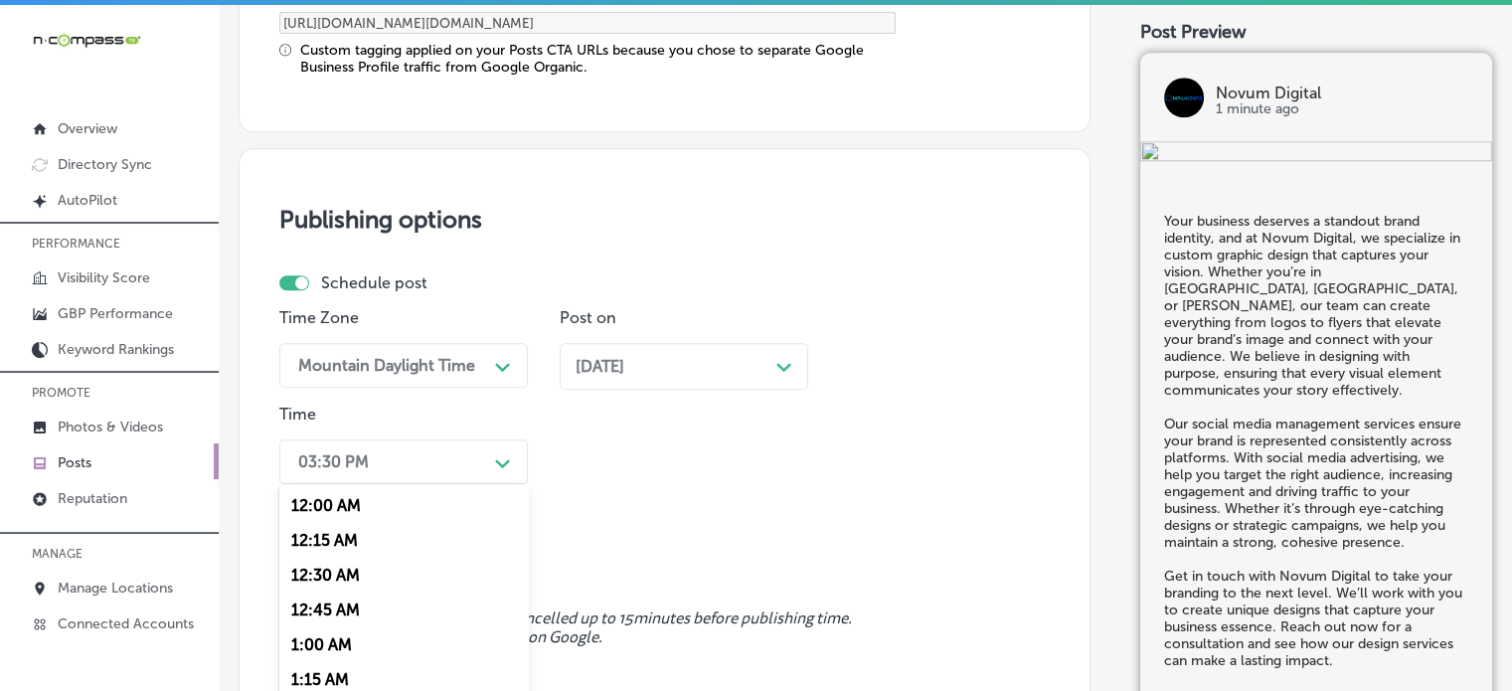
scroll to position [1823, 0]
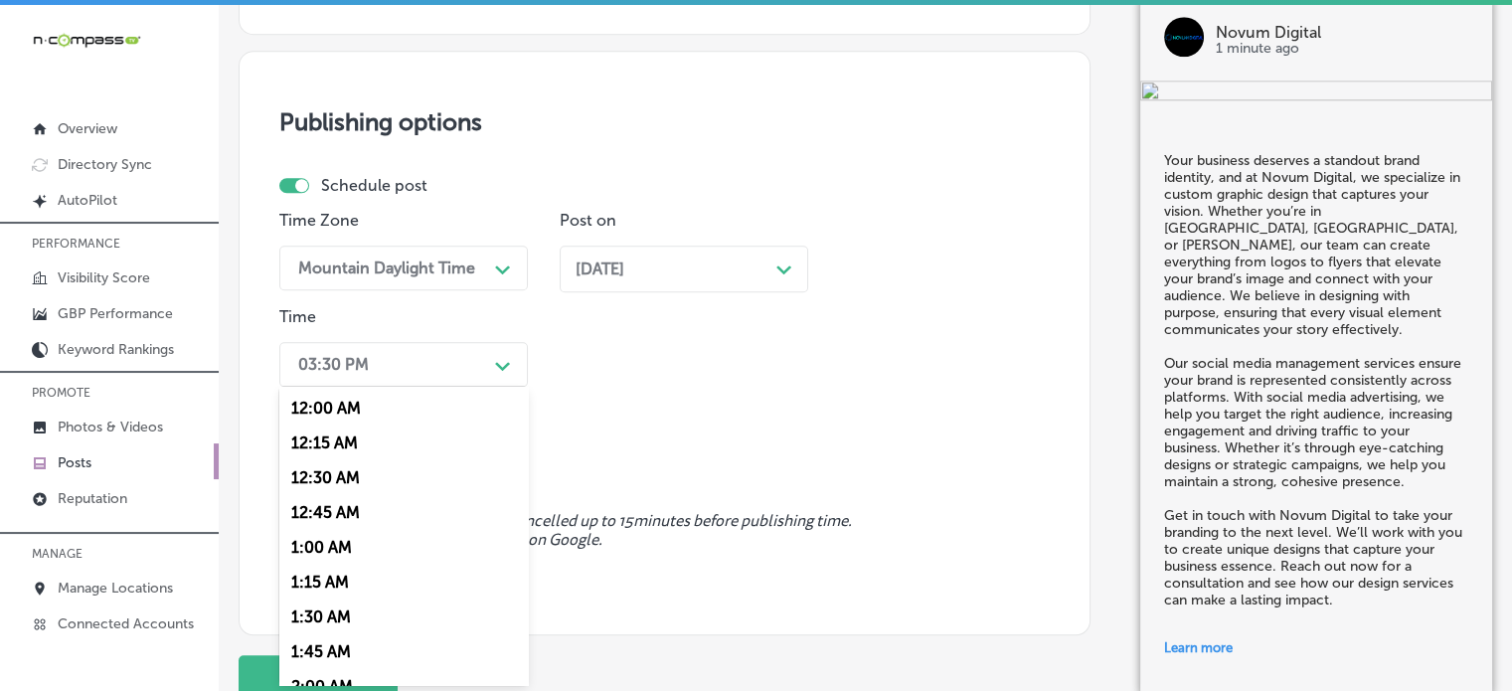
click at [483, 387] on div "option 7:00 AM, selected. option 12:30 AM focused, 3 of 96. 96 results availabl…" at bounding box center [403, 364] width 248 height 45
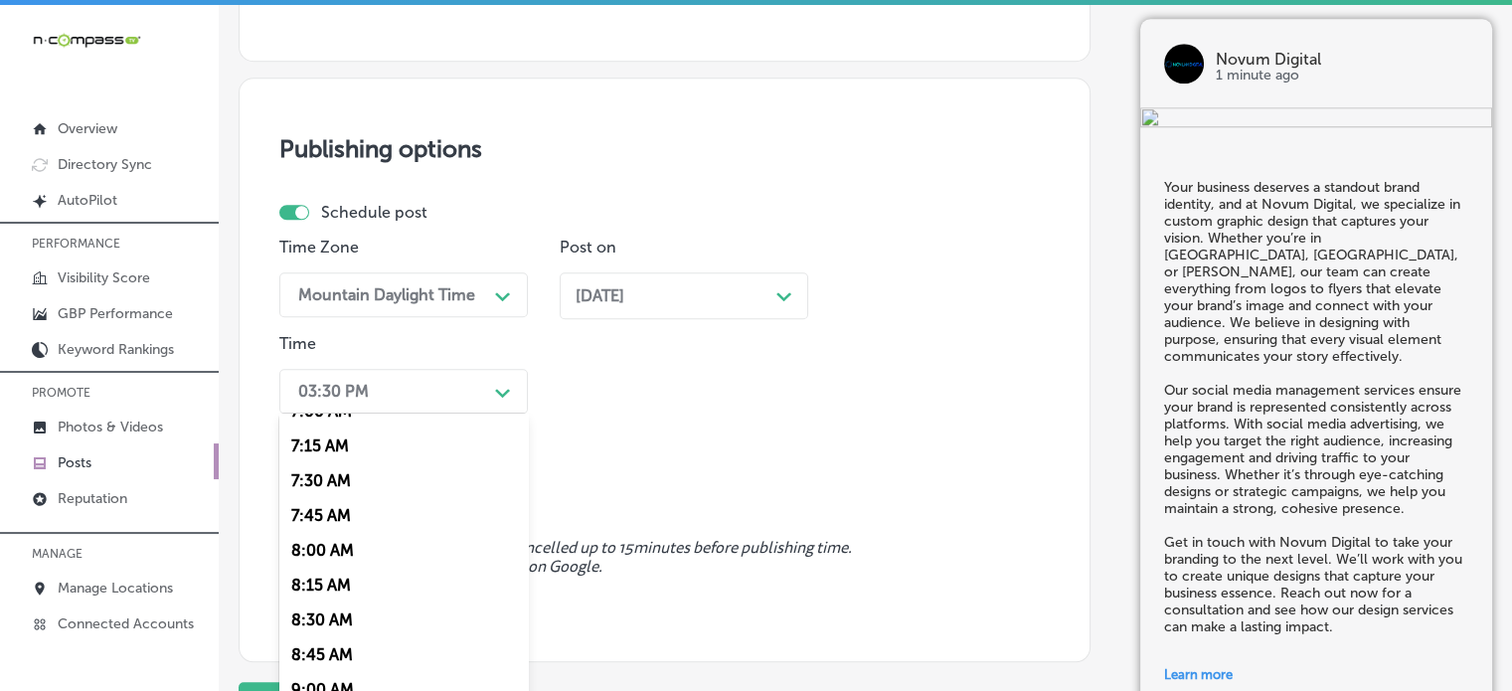
scroll to position [1795, 0]
click at [340, 422] on div "7:00 AM" at bounding box center [403, 412] width 248 height 35
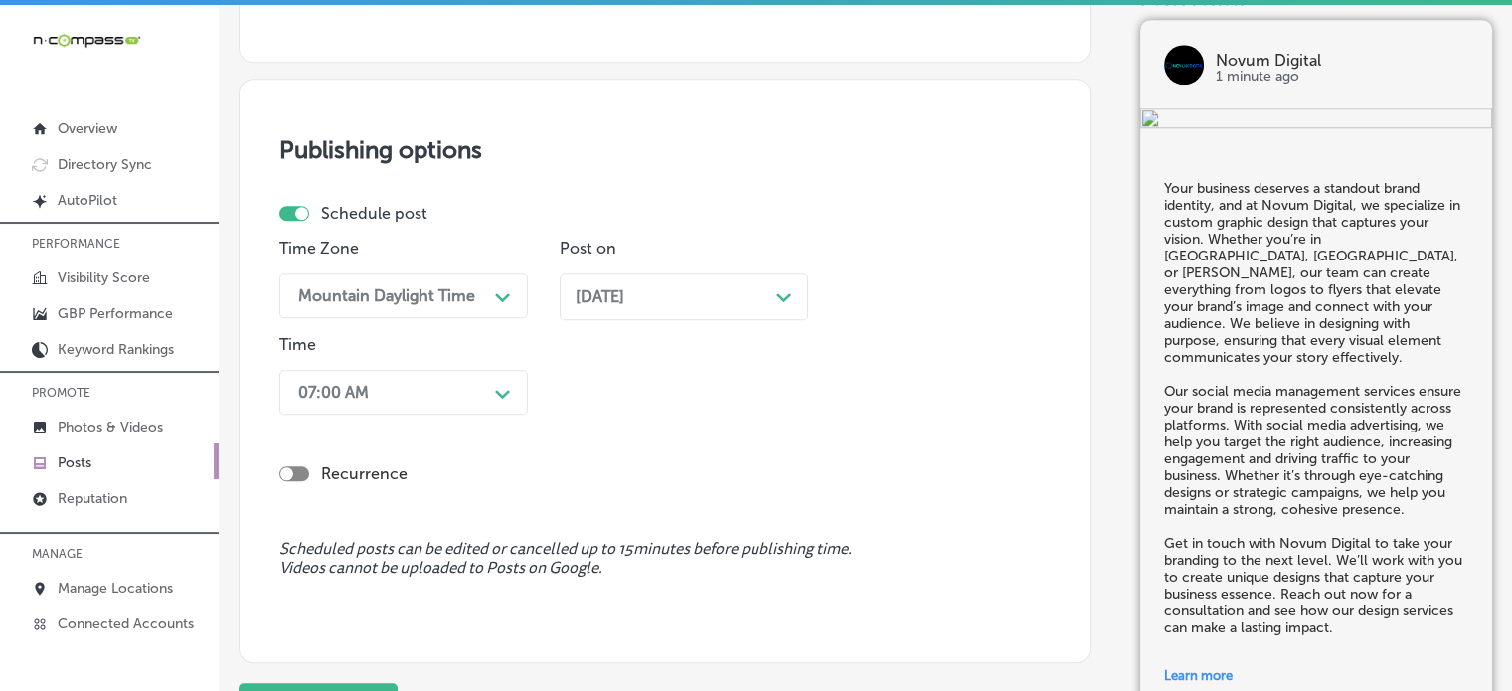
click at [457, 460] on div "Recurrence" at bounding box center [664, 473] width 770 height 39
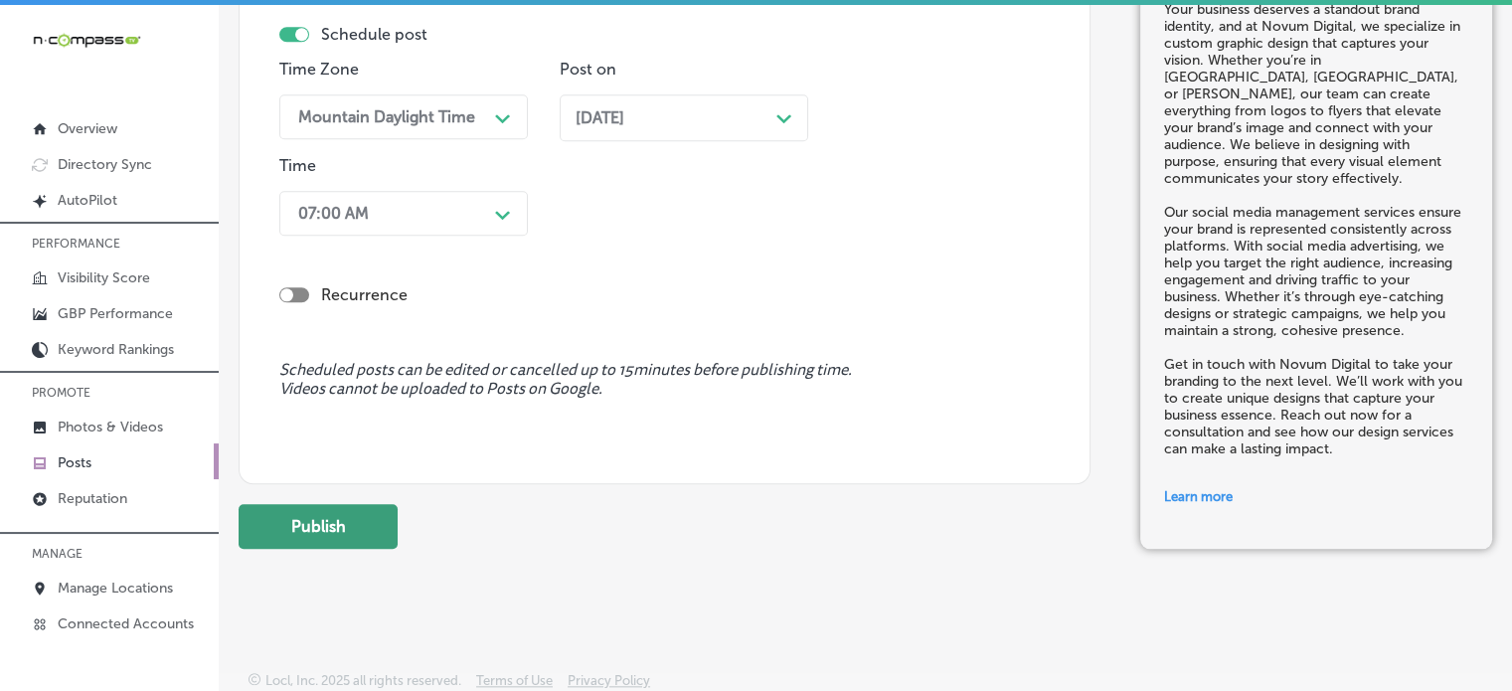
click at [346, 513] on button "Publish" at bounding box center [318, 526] width 159 height 45
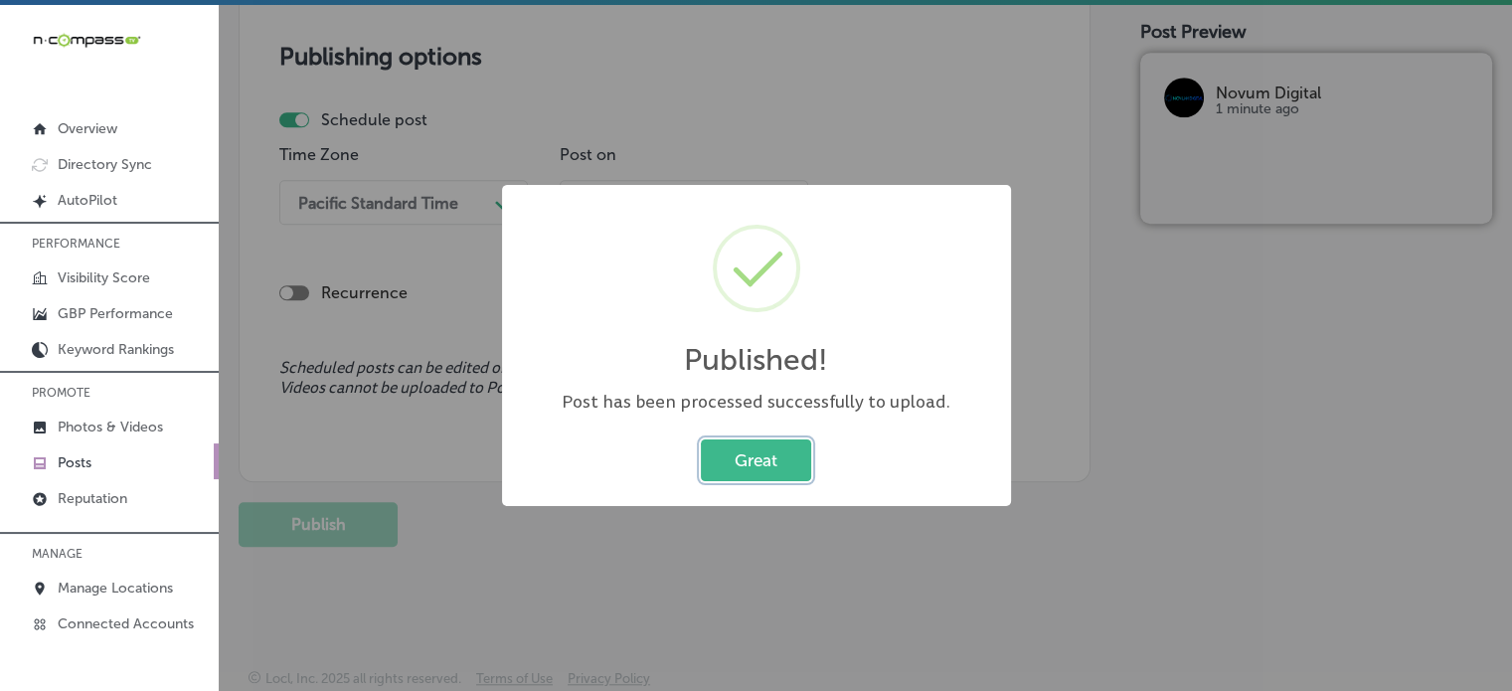
scroll to position [1708, 0]
click at [767, 466] on button "Great" at bounding box center [756, 459] width 110 height 41
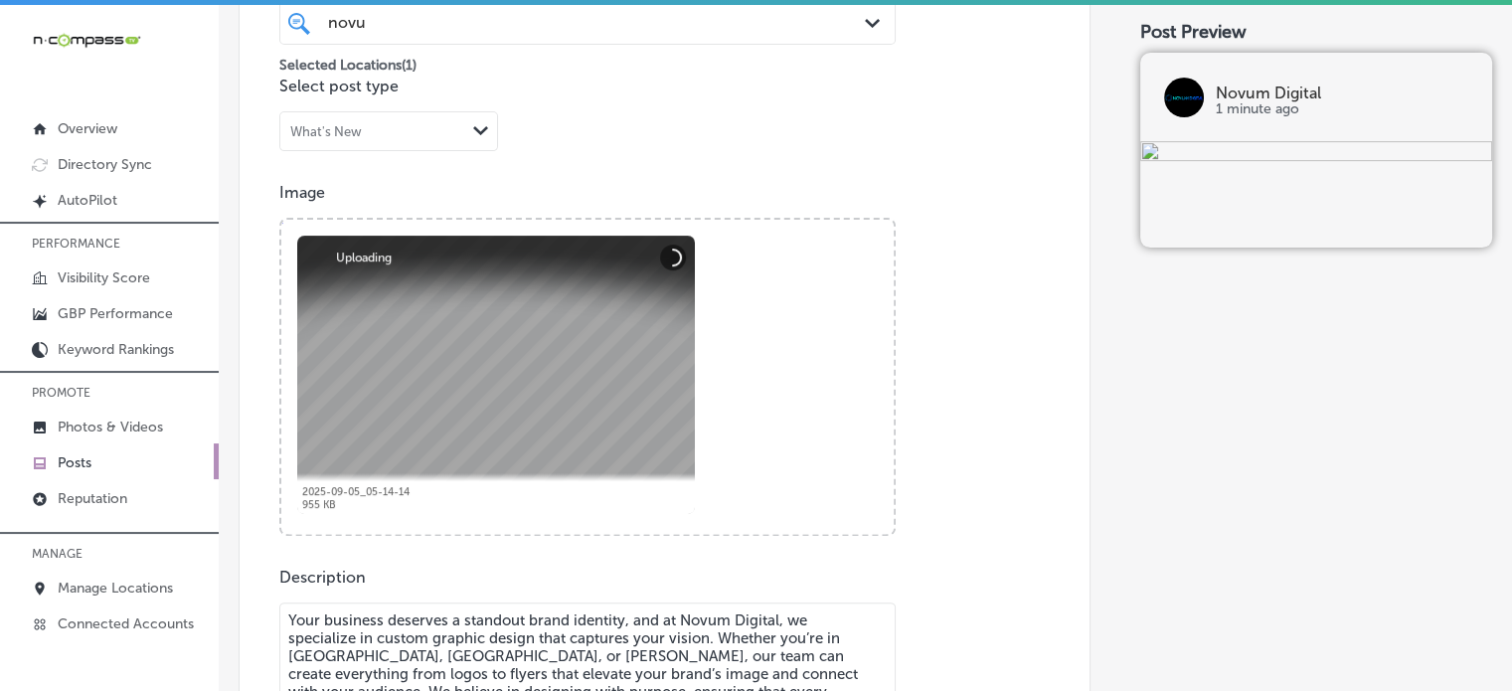
scroll to position [803, 0]
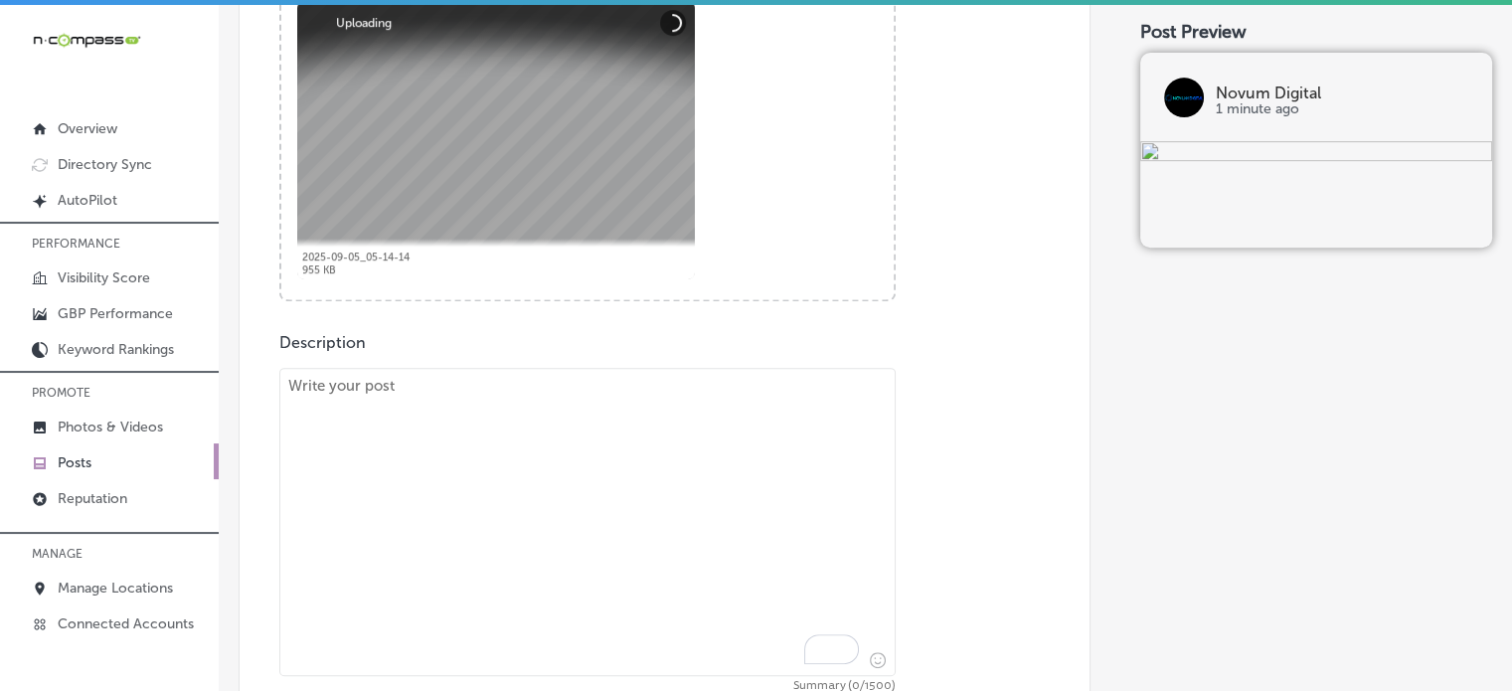
paste textarea ""At Novum Digital, we understand the power of a strong online presence. Our Goo…"
click at [720, 500] on textarea "To enrich screen reader interactions, please activate Accessibility in Grammarl…" at bounding box center [587, 522] width 616 height 308
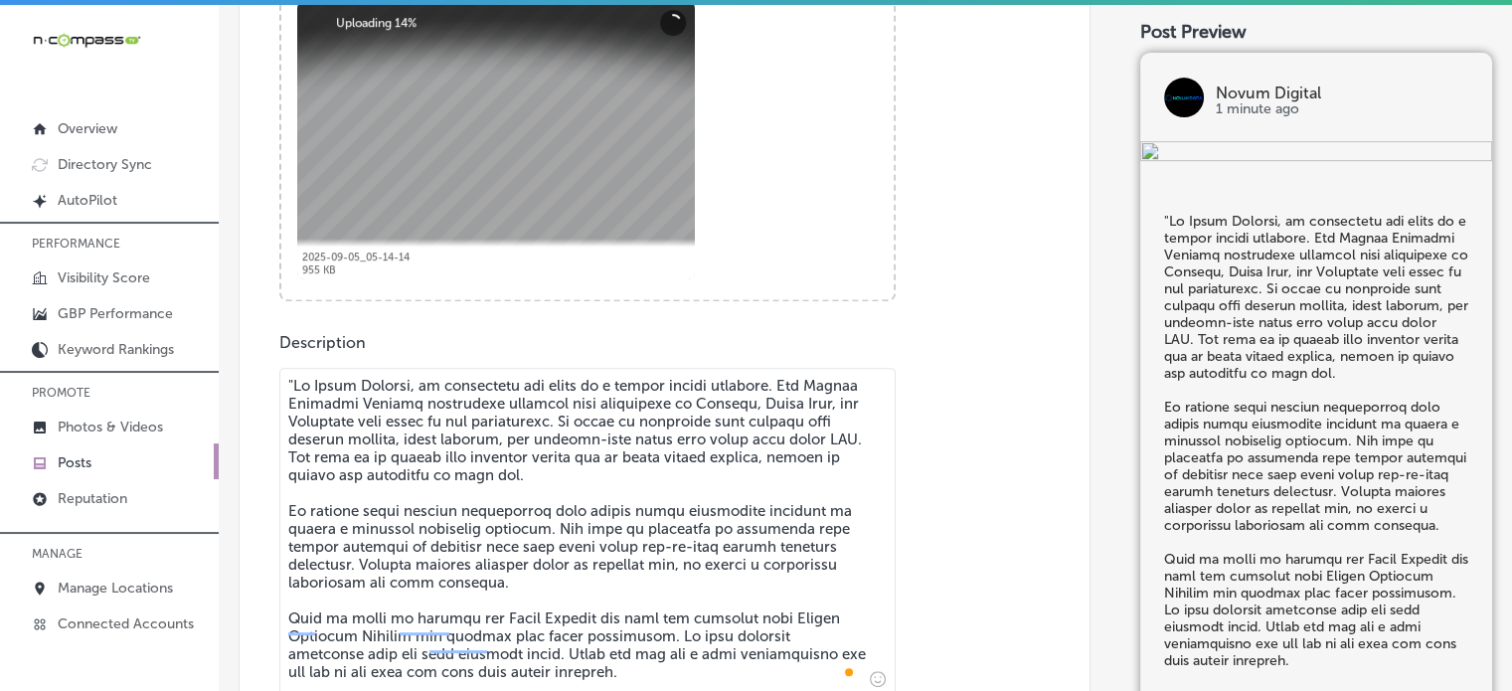
scroll to position [894, 0]
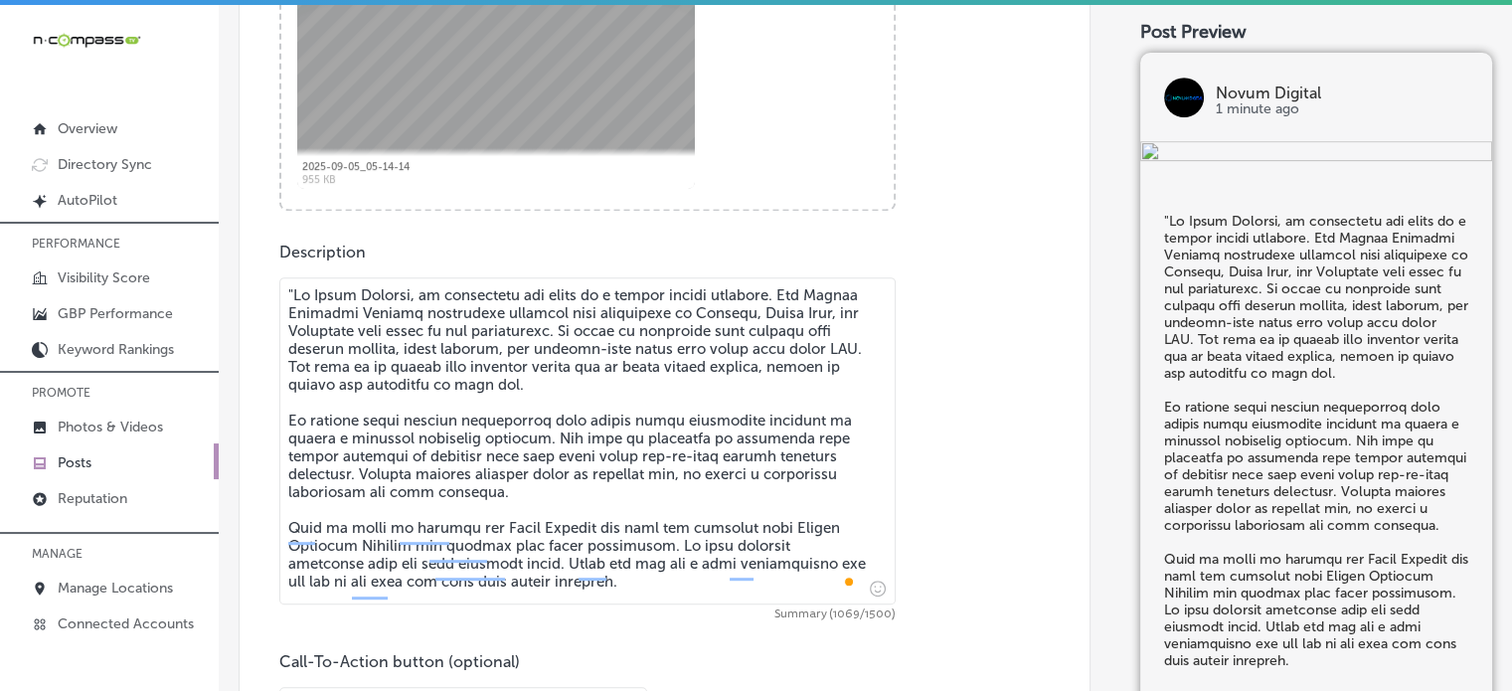
click at [298, 287] on textarea "To enrich screen reader interactions, please activate Accessibility in Grammarl…" at bounding box center [587, 440] width 616 height 327
type textarea "At Novum Digital, we understand the power of a strong online presence. Our Goog…"
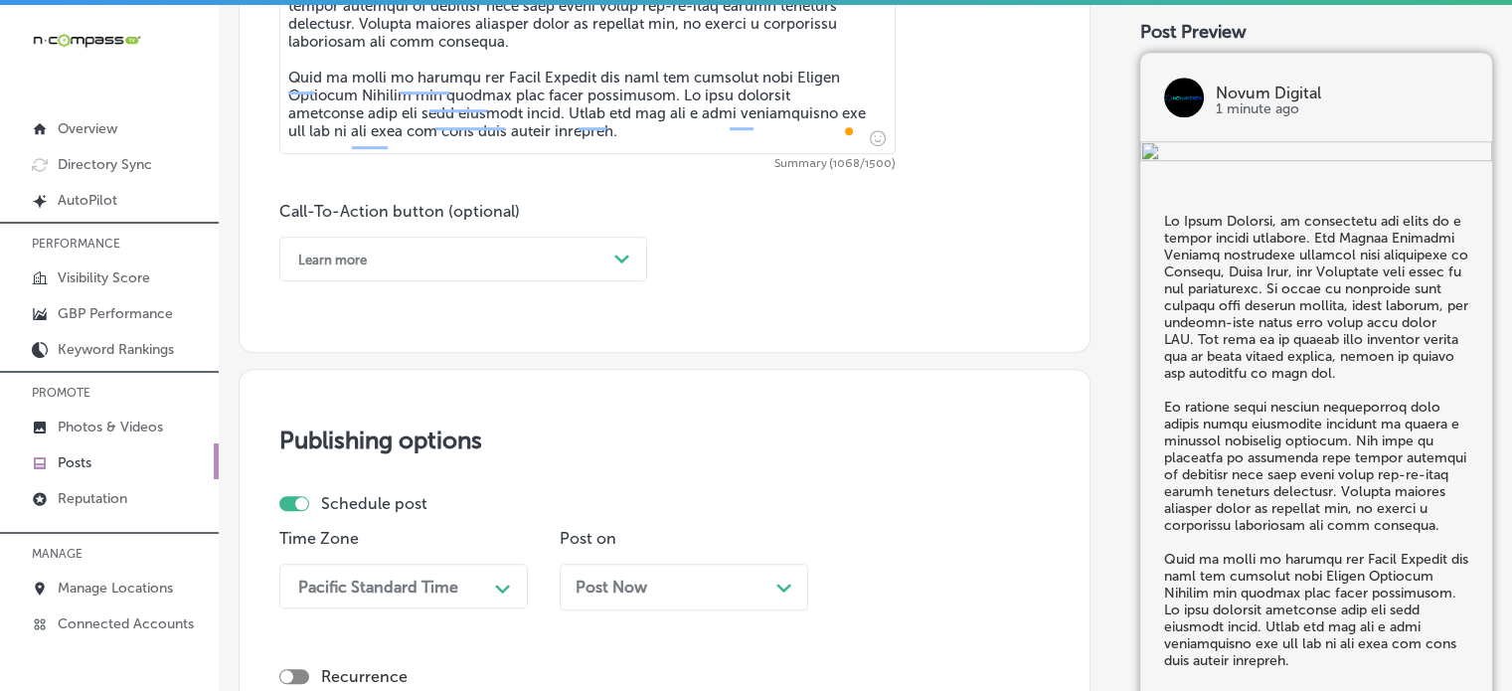
scroll to position [1356, 0]
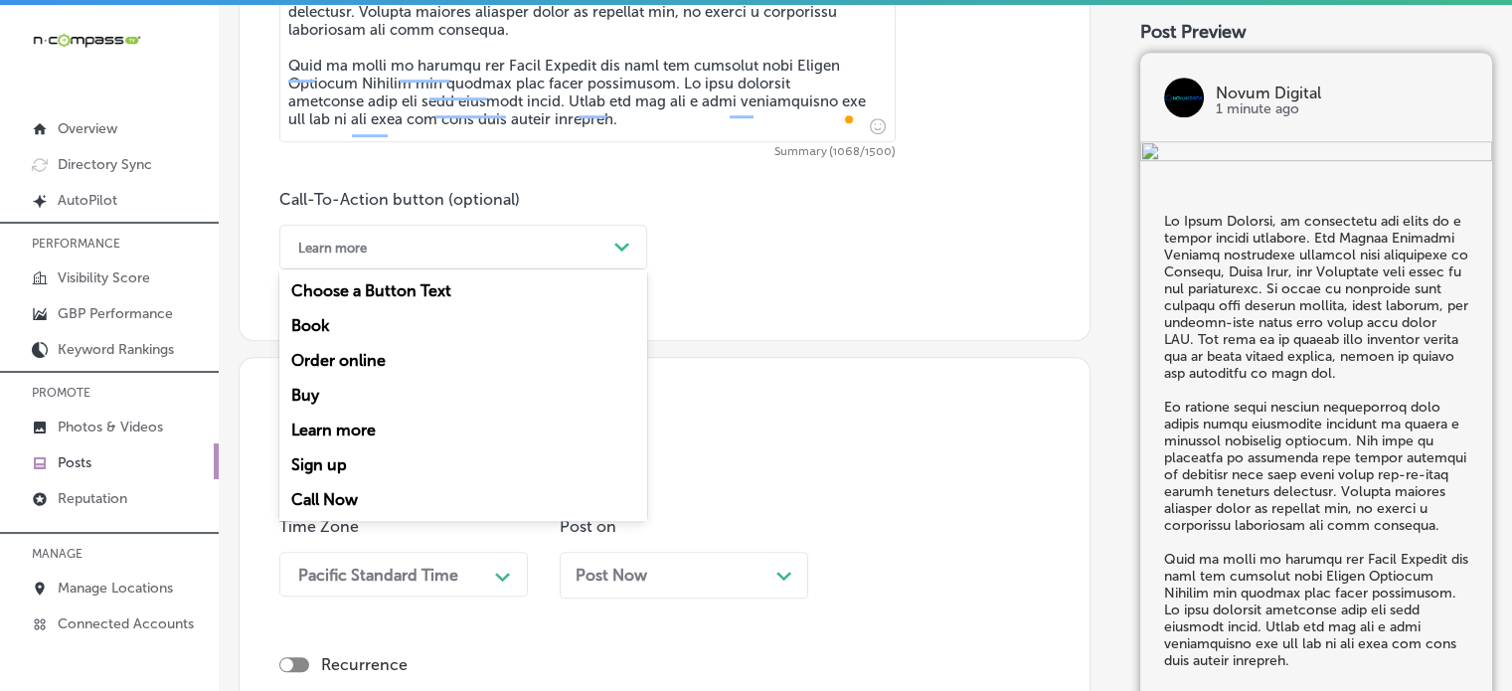
click at [514, 256] on div "Learn more" at bounding box center [447, 247] width 318 height 31
click at [335, 488] on div "Call Now" at bounding box center [463, 499] width 368 height 35
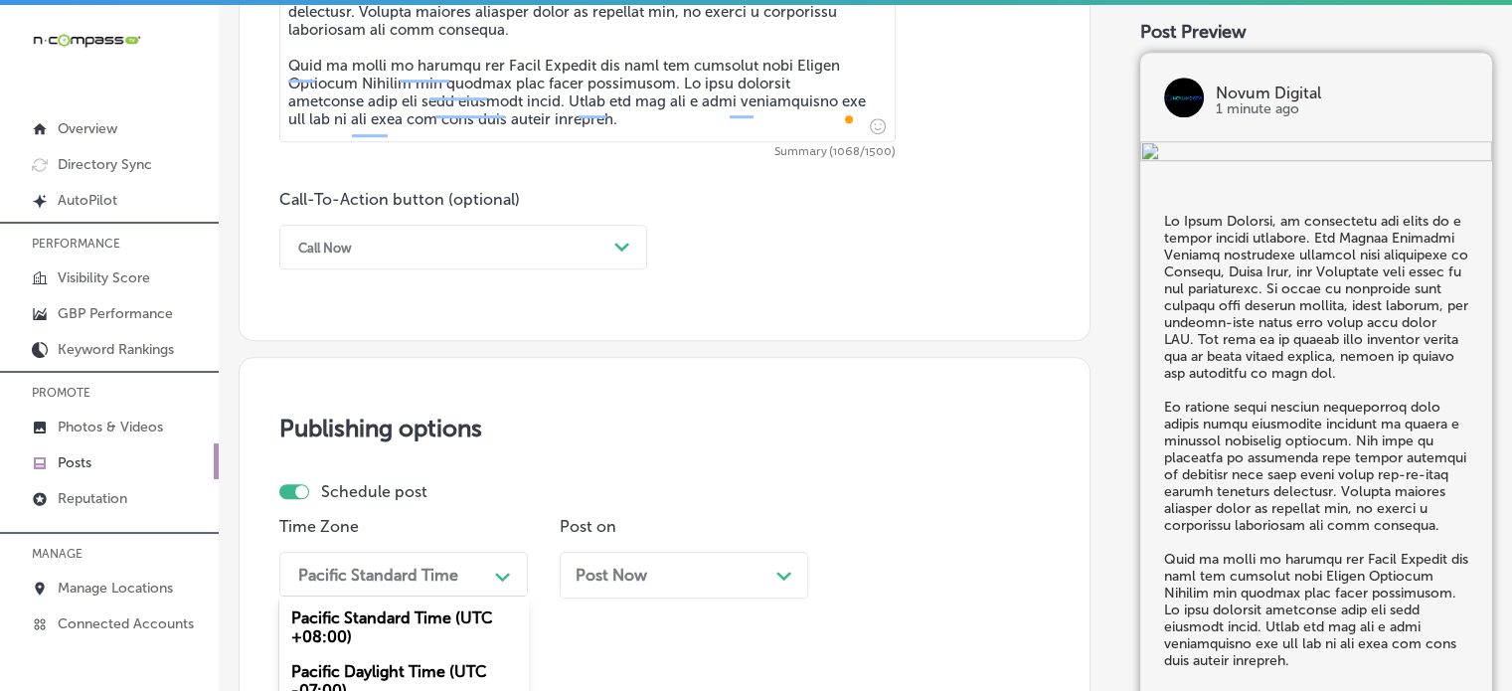
scroll to position [1567, 0]
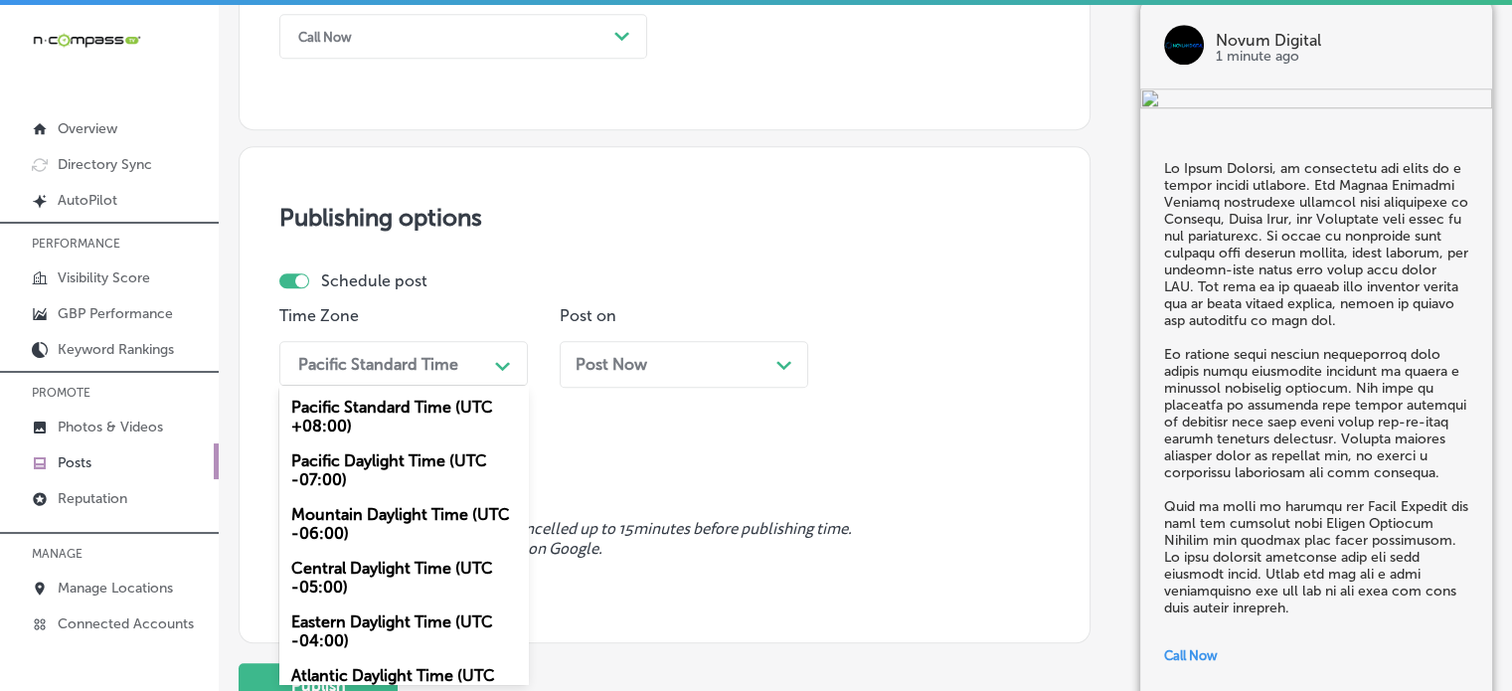
click at [410, 386] on div "option Mountain Daylight Time (UTC -06:00), selected. option Central Daylight T…" at bounding box center [403, 363] width 248 height 45
click at [382, 518] on div "Mountain Daylight Time (UTC -06:00)" at bounding box center [403, 524] width 248 height 54
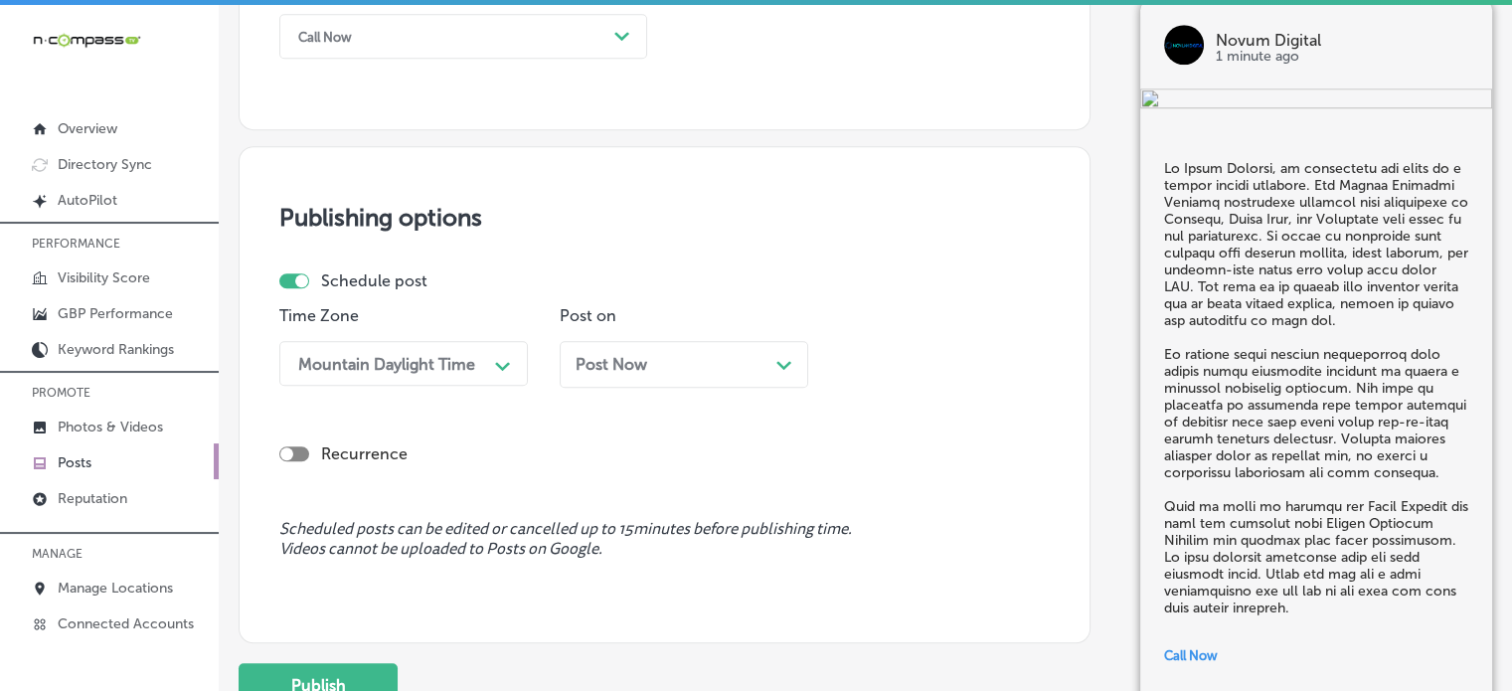
click at [640, 384] on div "Post Now Path Created with Sketch." at bounding box center [684, 364] width 248 height 47
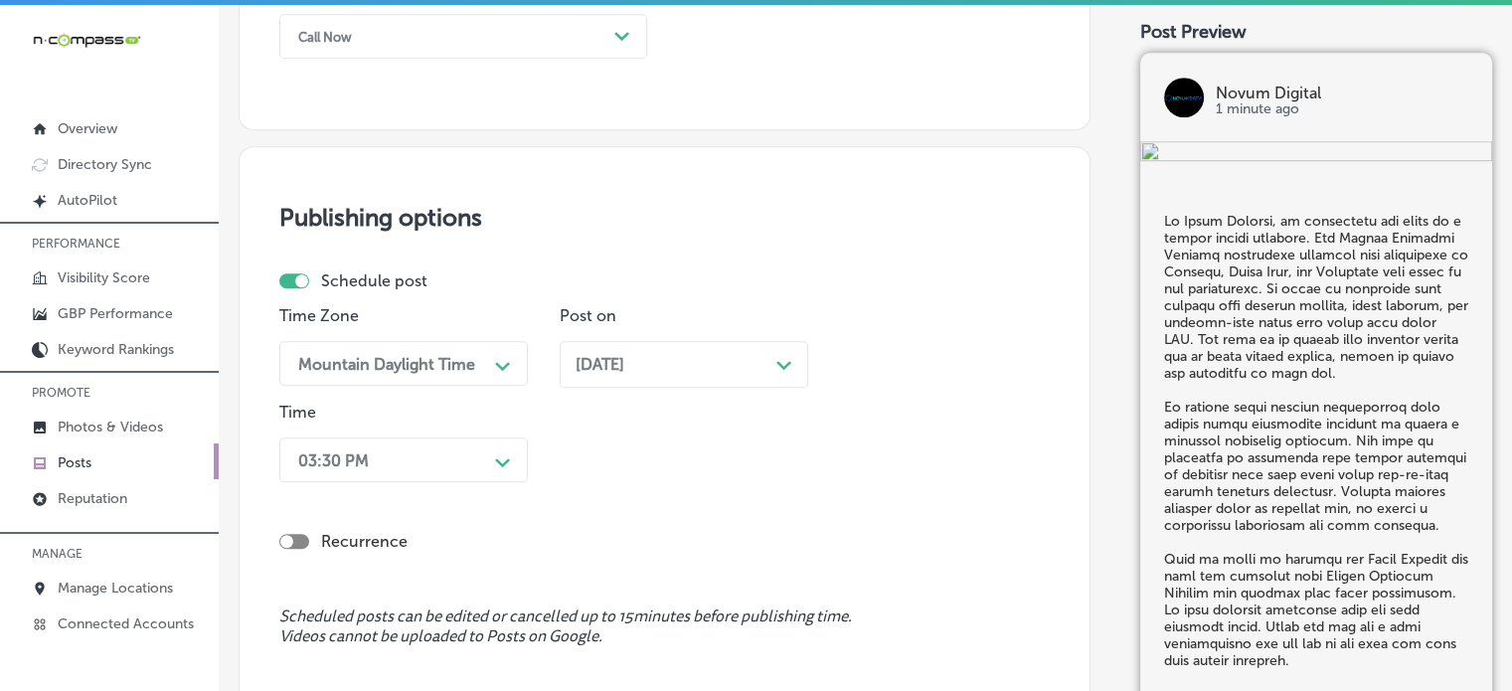
scroll to position [1663, 0]
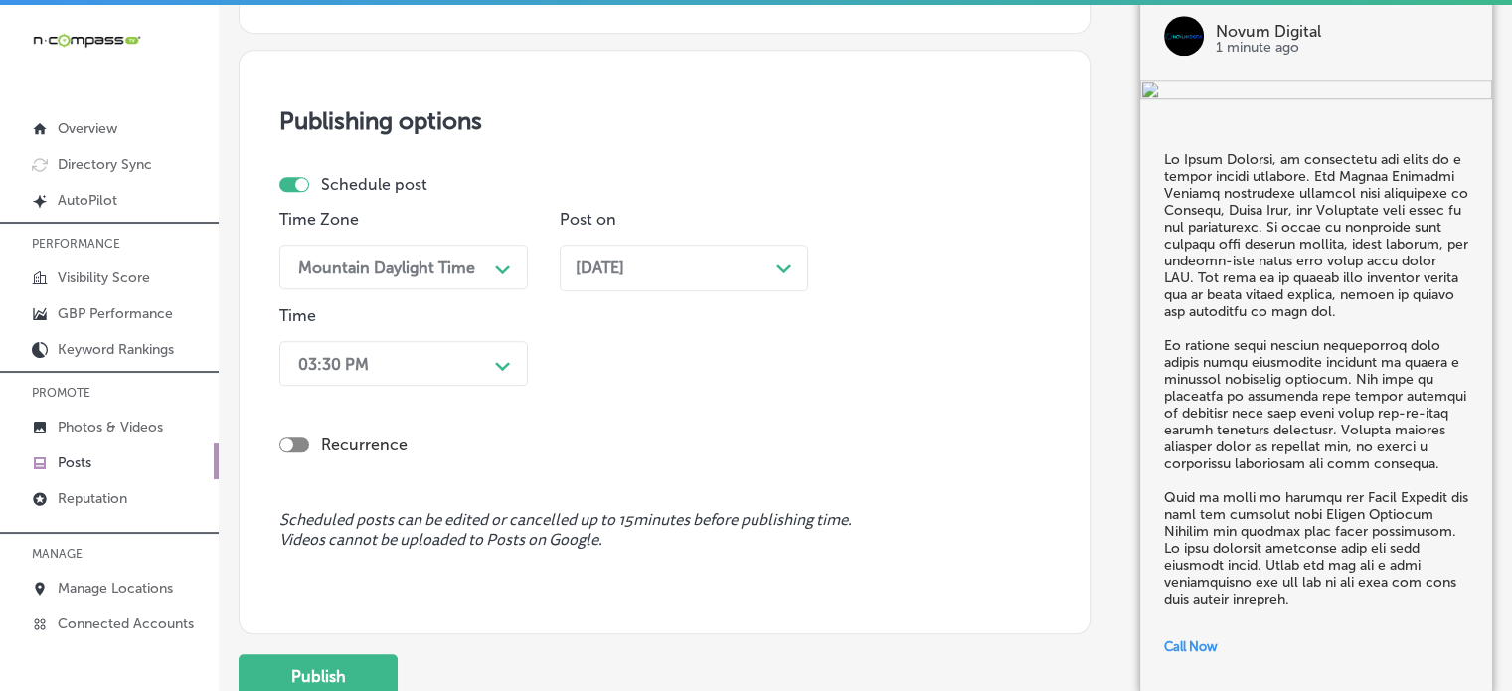
click at [481, 386] on div "03:30 PM Path Created with Sketch." at bounding box center [403, 363] width 248 height 45
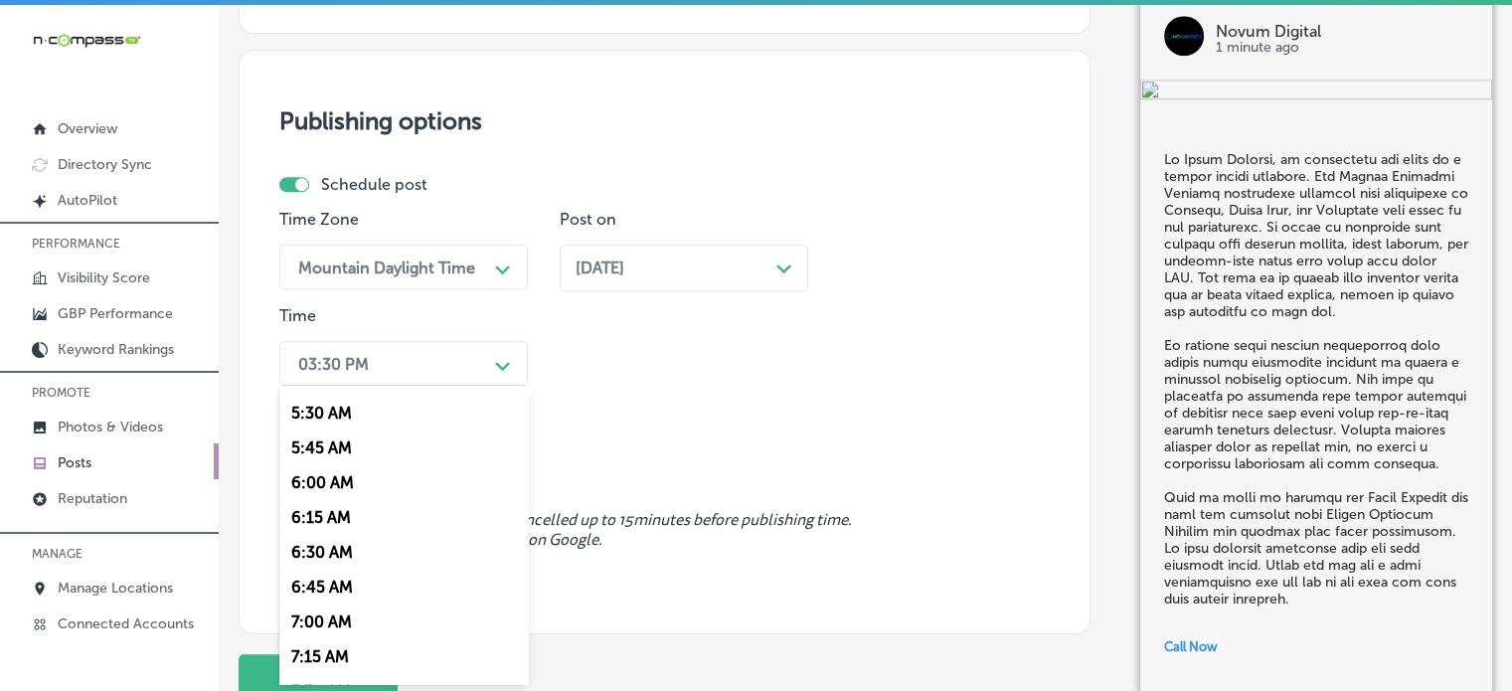
scroll to position [763, 0]
click at [337, 615] on div "7:00 AM" at bounding box center [403, 617] width 248 height 35
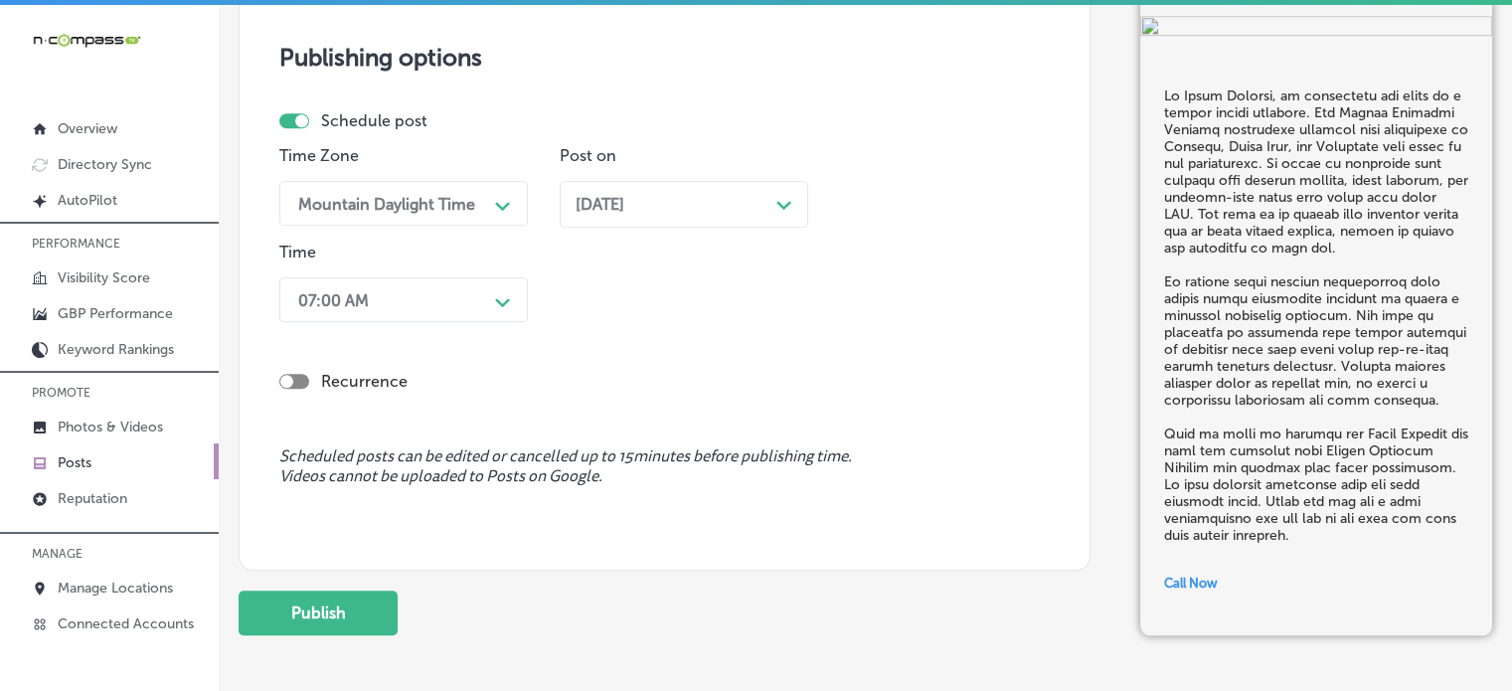
scroll to position [1731, 0]
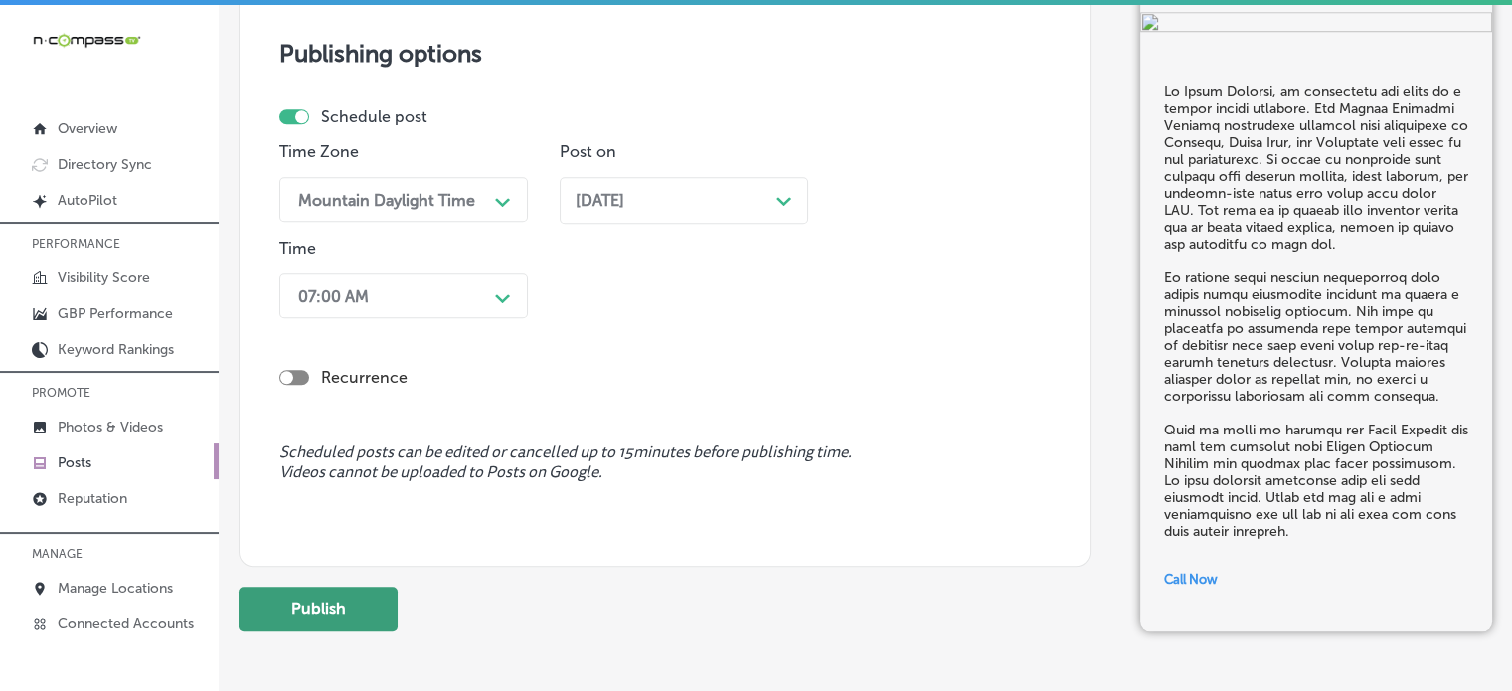
click at [356, 595] on button "Publish" at bounding box center [318, 608] width 159 height 45
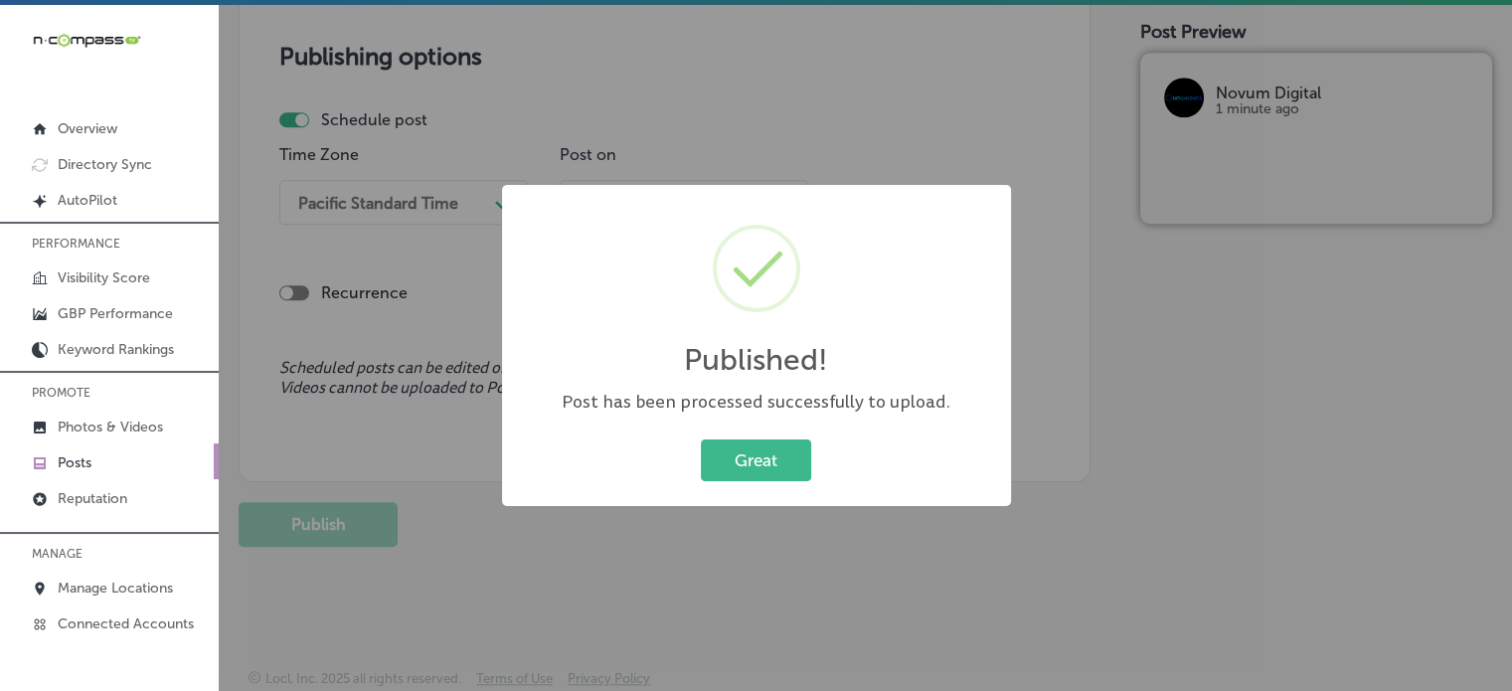
scroll to position [1727, 0]
click at [757, 455] on button "Great" at bounding box center [756, 459] width 110 height 41
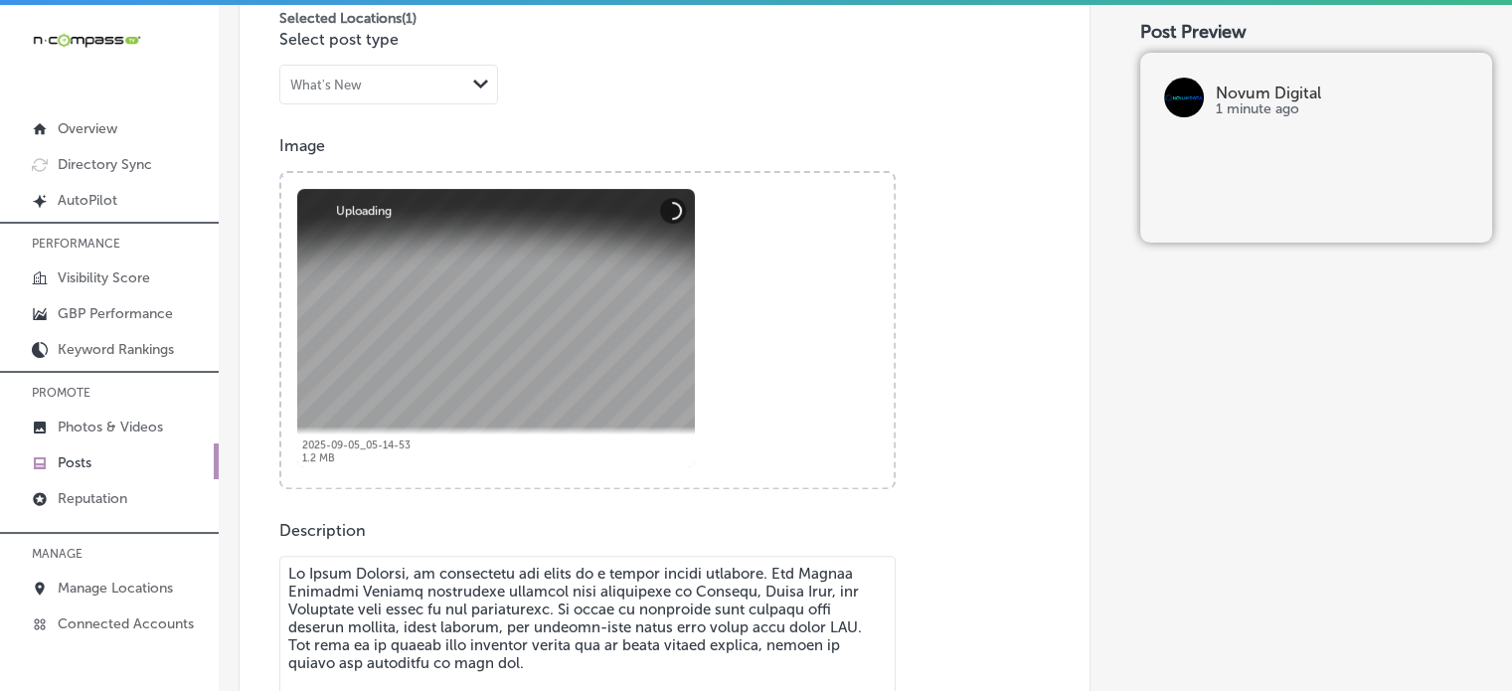
scroll to position [1007, 0]
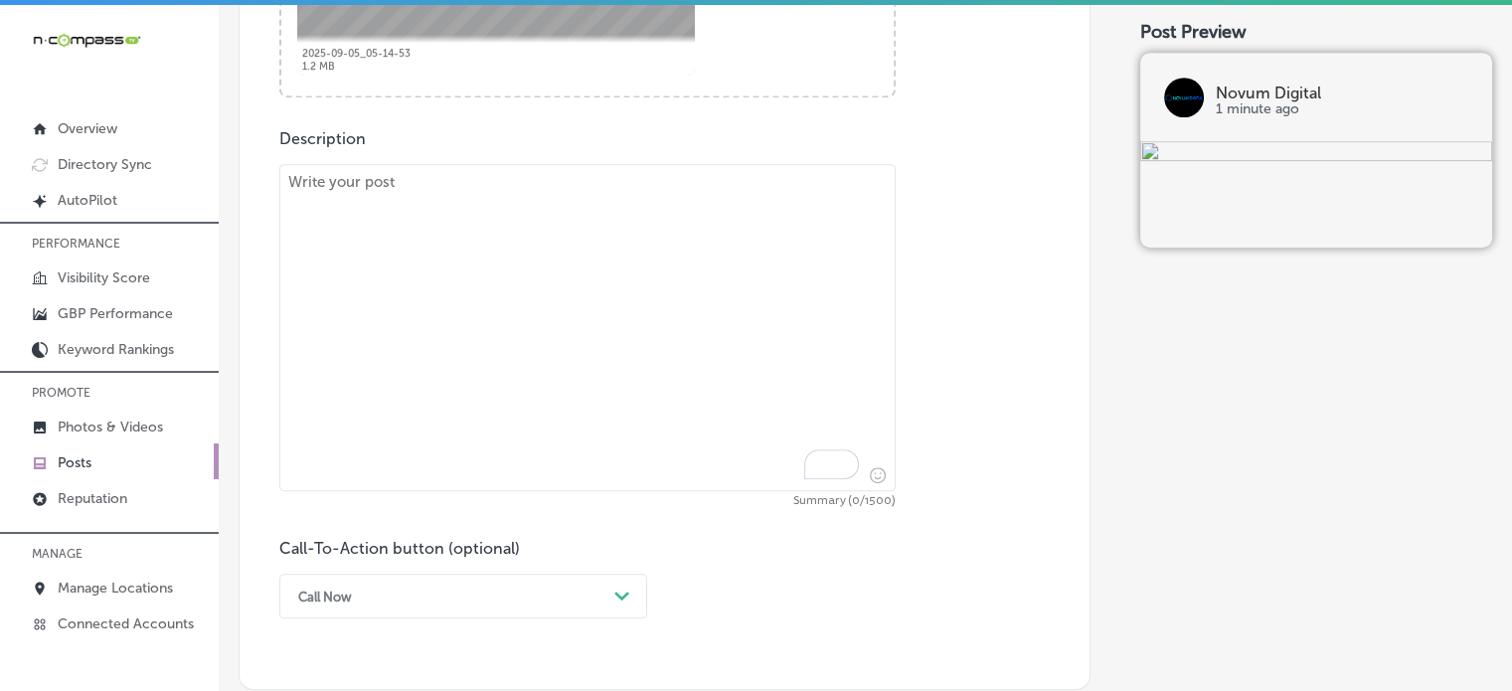
click at [618, 400] on textarea "To enrich screen reader interactions, please activate Accessibility in Grammarl…" at bounding box center [587, 327] width 616 height 327
paste textarea ""At Novum Digital, we specialize in innovative geofencing advertising that help…"
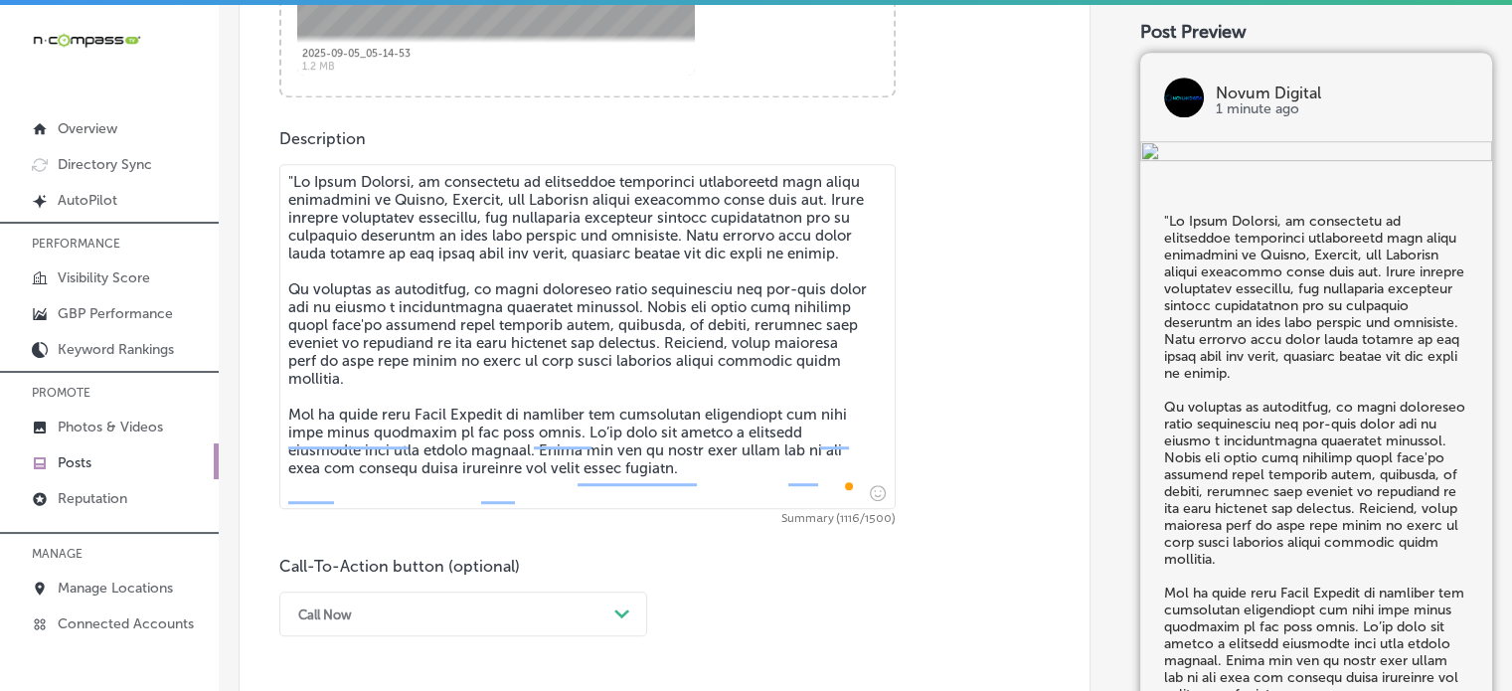
click at [290, 177] on textarea "To enrich screen reader interactions, please activate Accessibility in Grammarl…" at bounding box center [587, 336] width 616 height 345
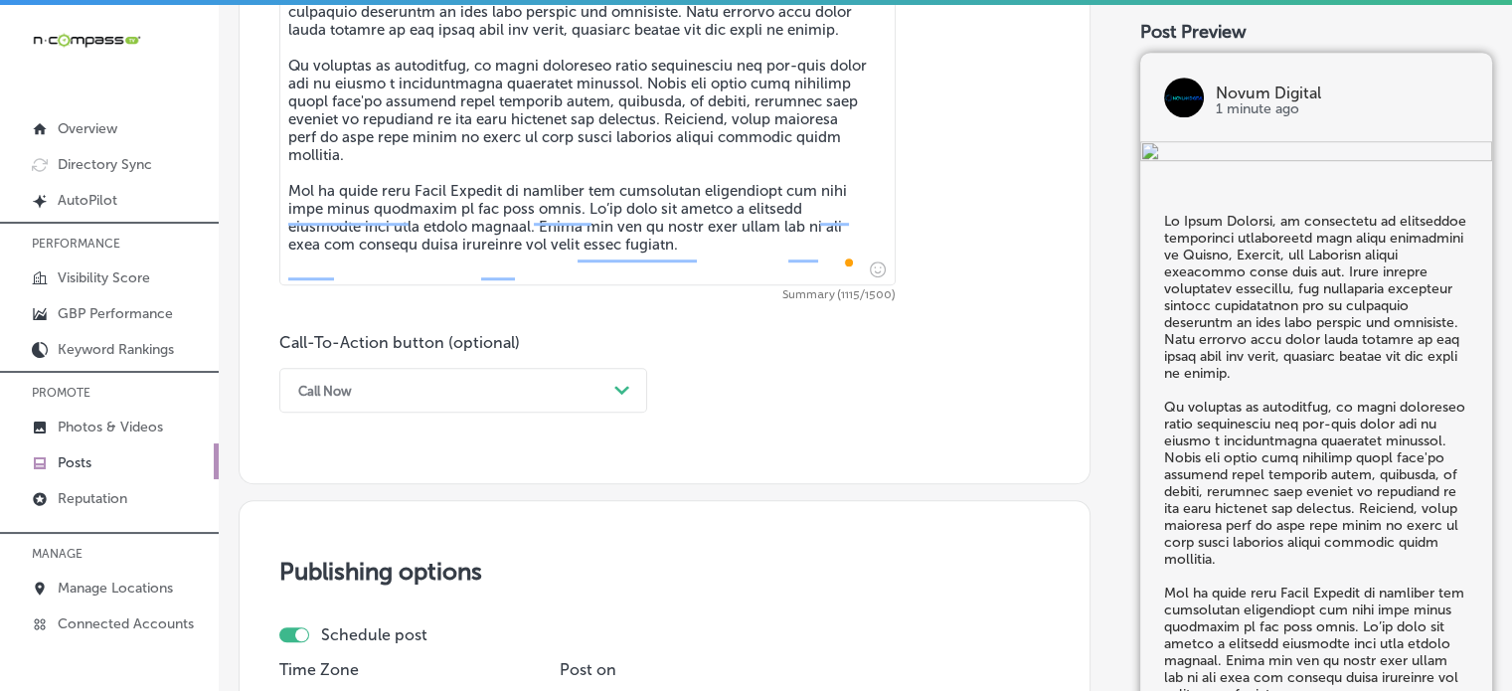
scroll to position [1237, 0]
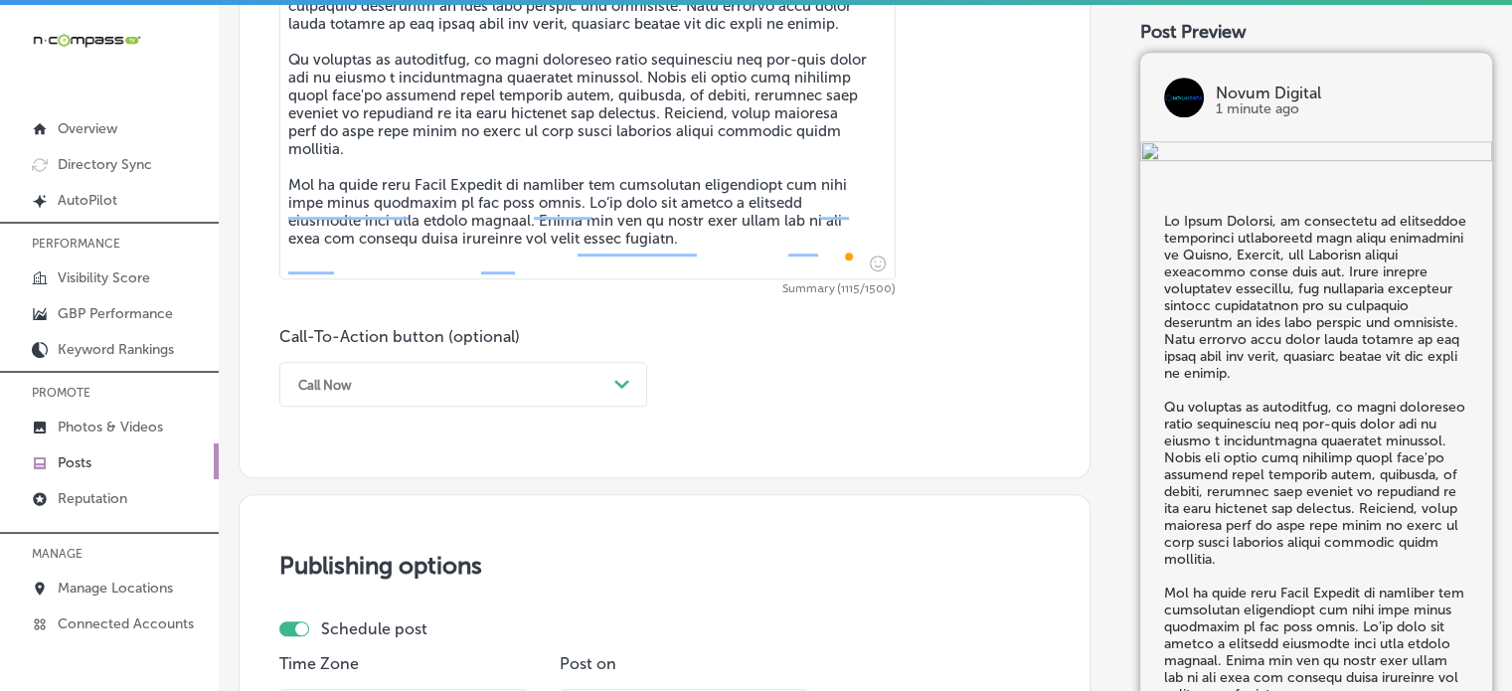
type textarea "At Novum Digital, we specialize in innovative geofencing advertising that helps…"
click at [522, 378] on div "Call Now" at bounding box center [447, 384] width 318 height 31
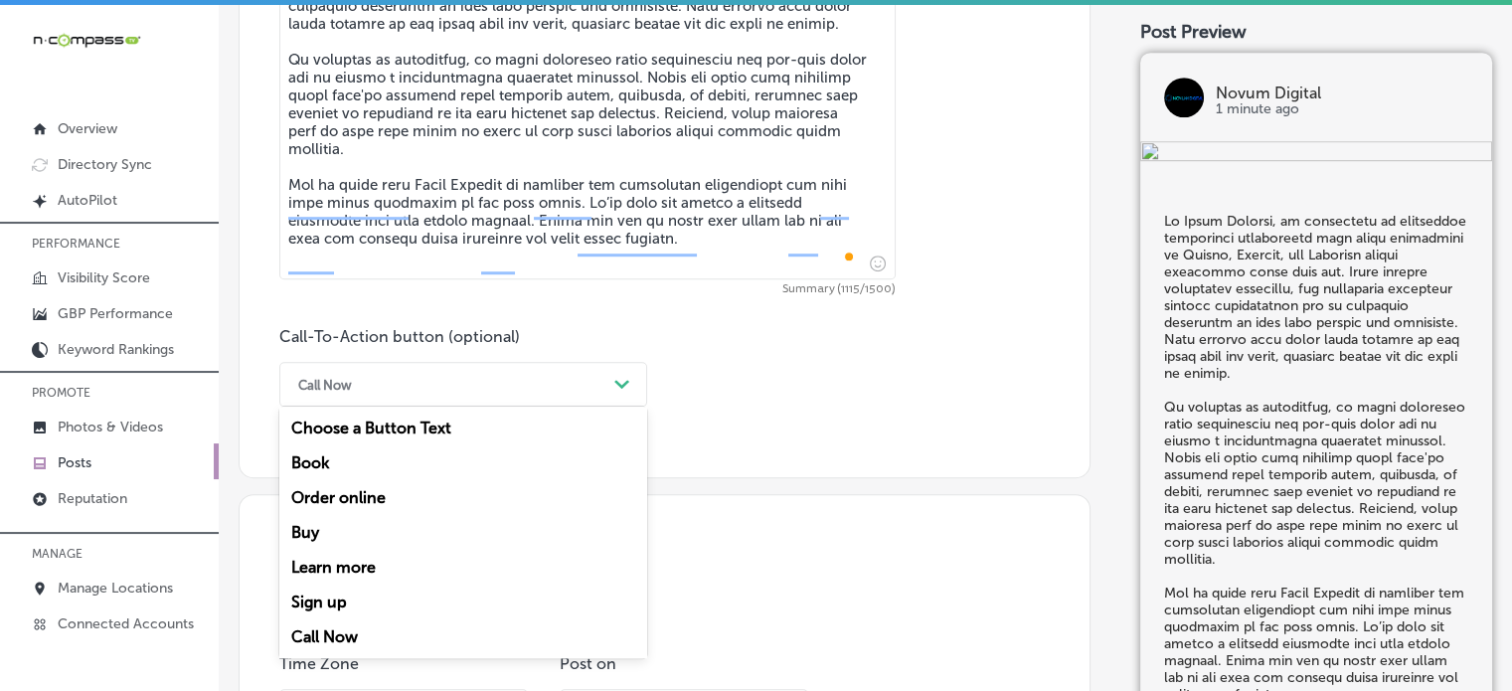
click at [356, 556] on div "Learn more" at bounding box center [463, 567] width 368 height 35
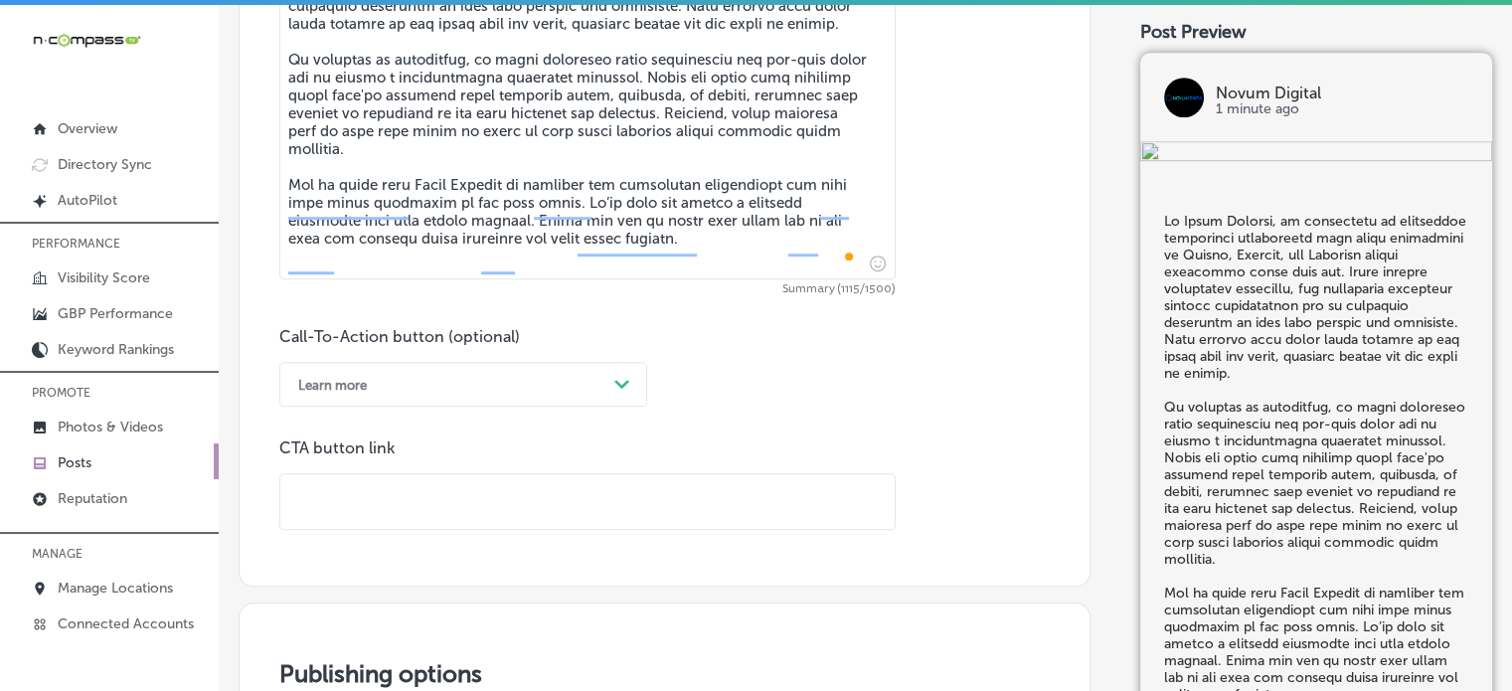
click at [547, 511] on input "text" at bounding box center [587, 501] width 614 height 55
paste input "https://novum-digital.biz/"
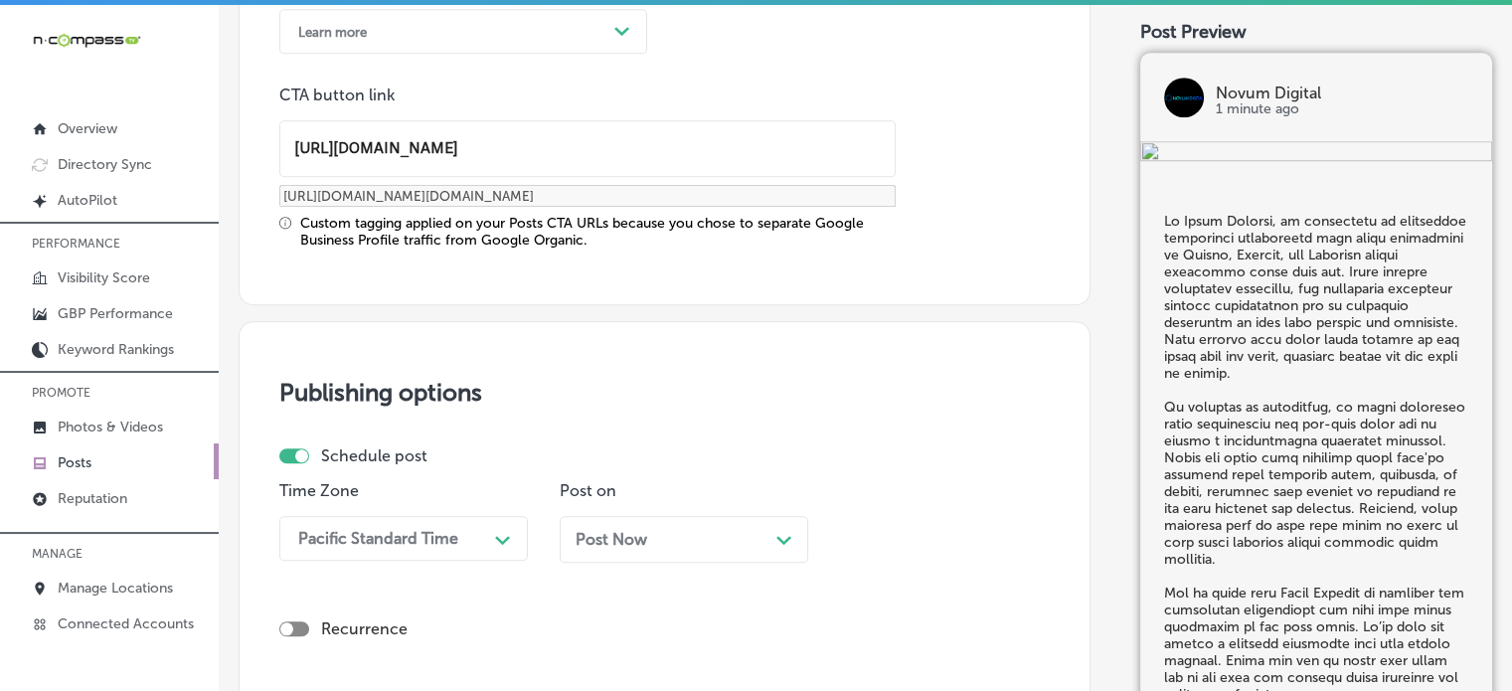
type input "https://novum-digital.biz/"
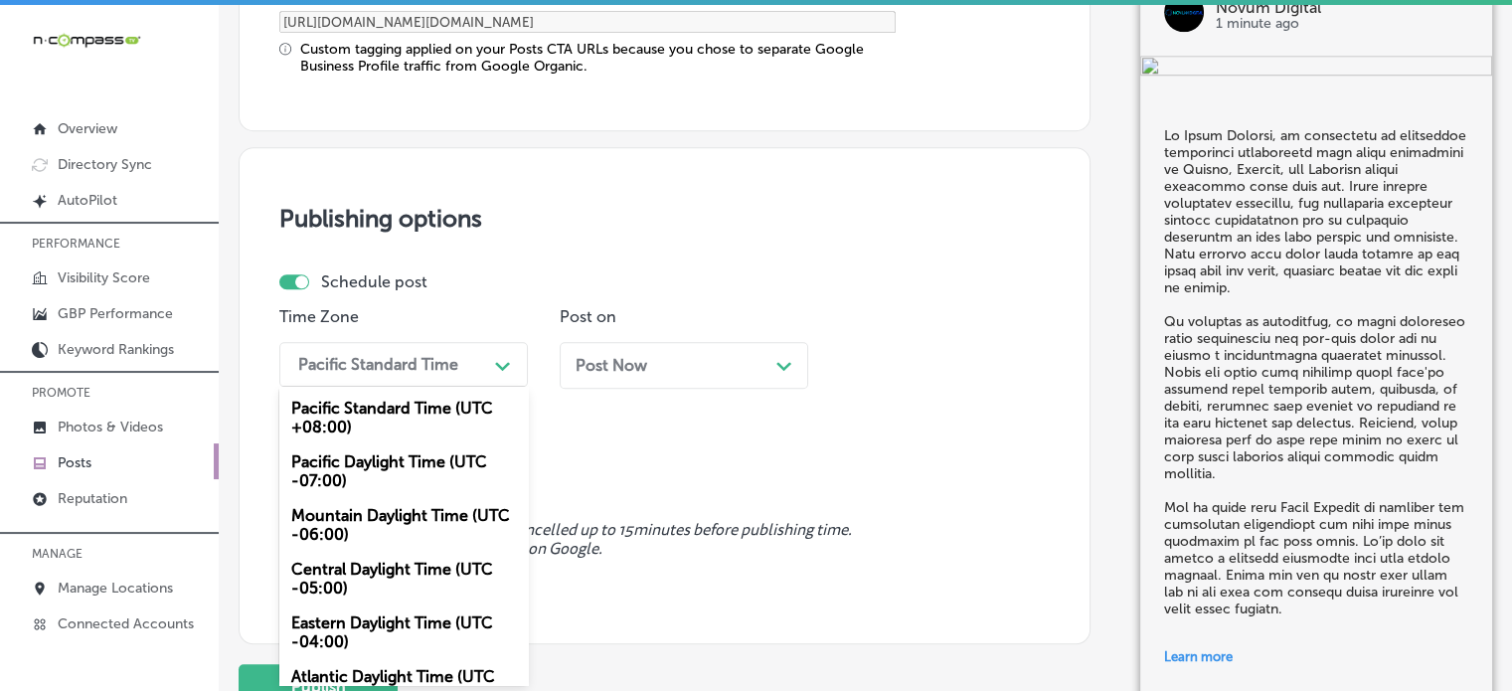
click at [443, 387] on div "option Mountain Daylight Time (UTC -06:00), selected. option Mountain Daylight …" at bounding box center [403, 364] width 248 height 45
click at [415, 515] on div "Mountain Daylight Time (UTC -06:00)" at bounding box center [403, 525] width 248 height 54
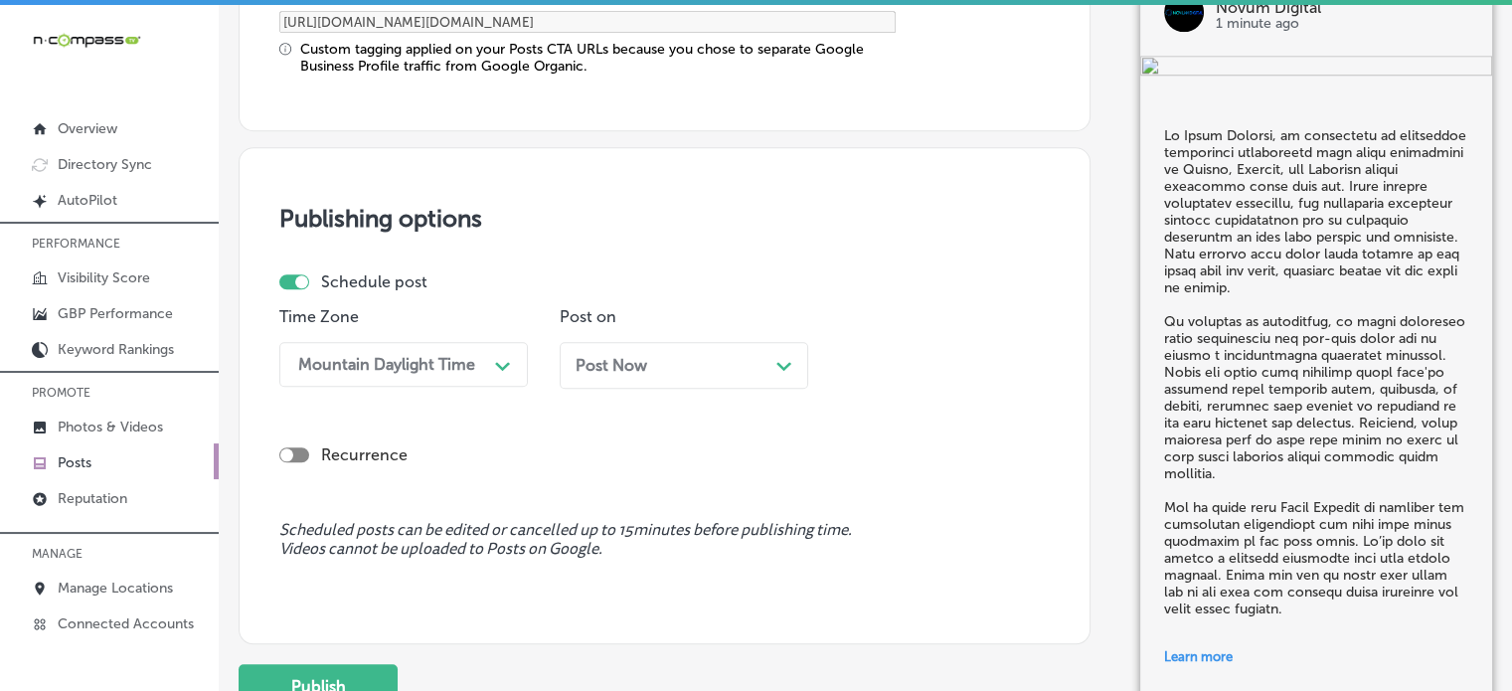
click at [642, 356] on span "Post Now" at bounding box center [612, 365] width 72 height 19
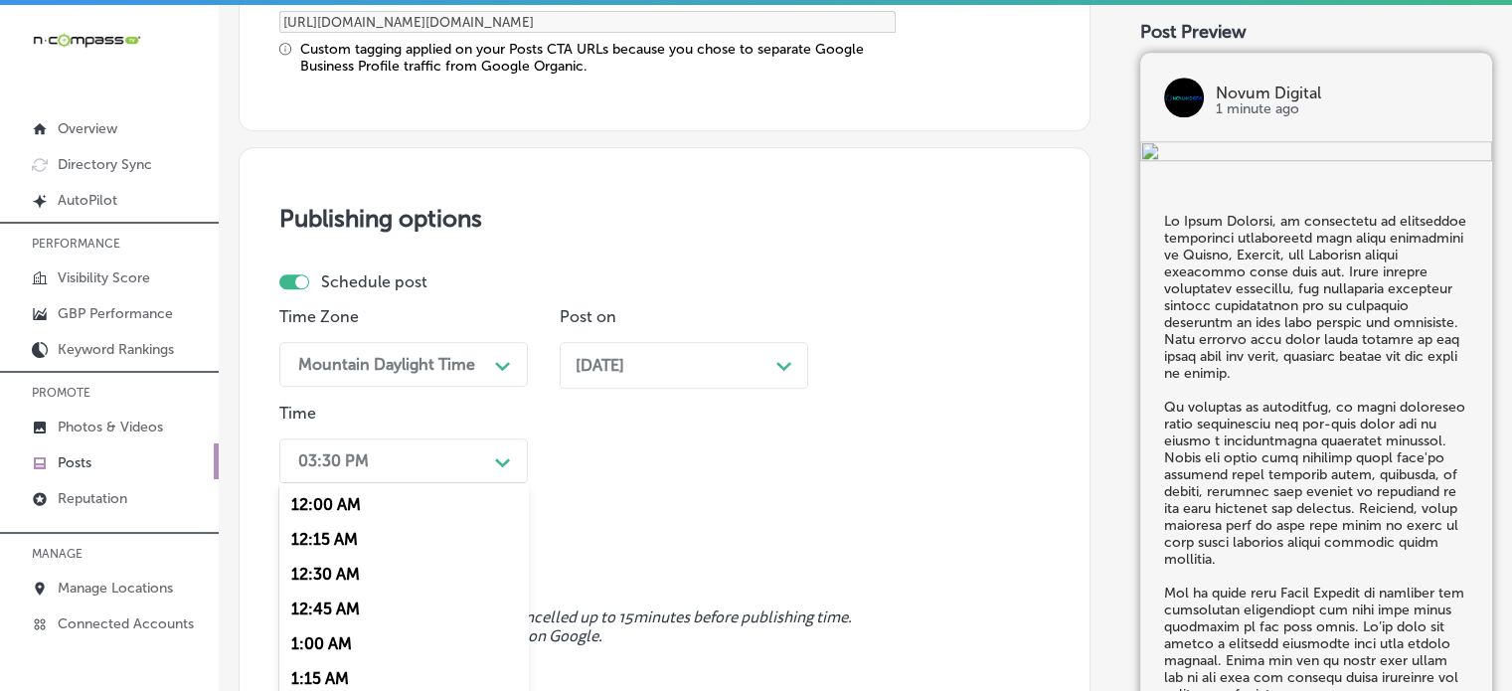
scroll to position [1860, 0]
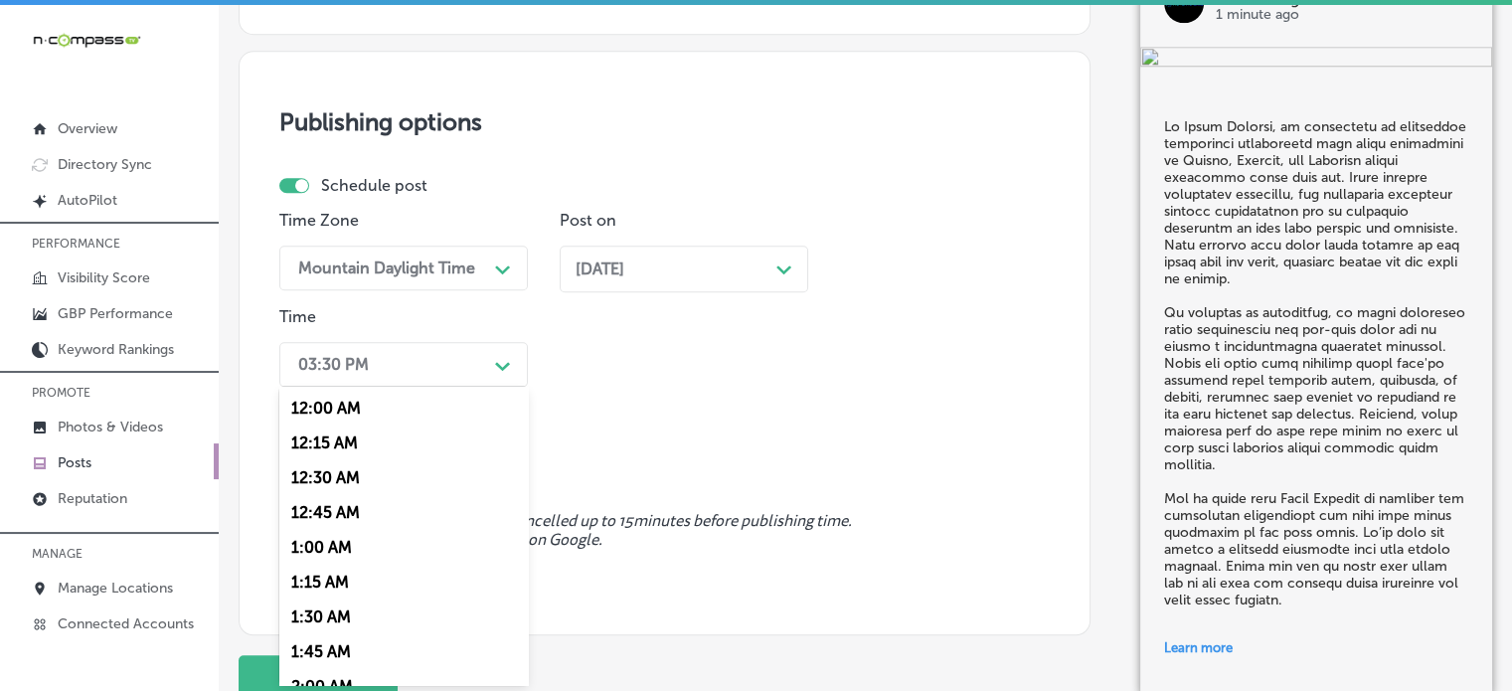
click at [425, 387] on div "option 7:00 AM, selected. option 12:15 AM focused, 2 of 96. 96 results availabl…" at bounding box center [403, 364] width 248 height 45
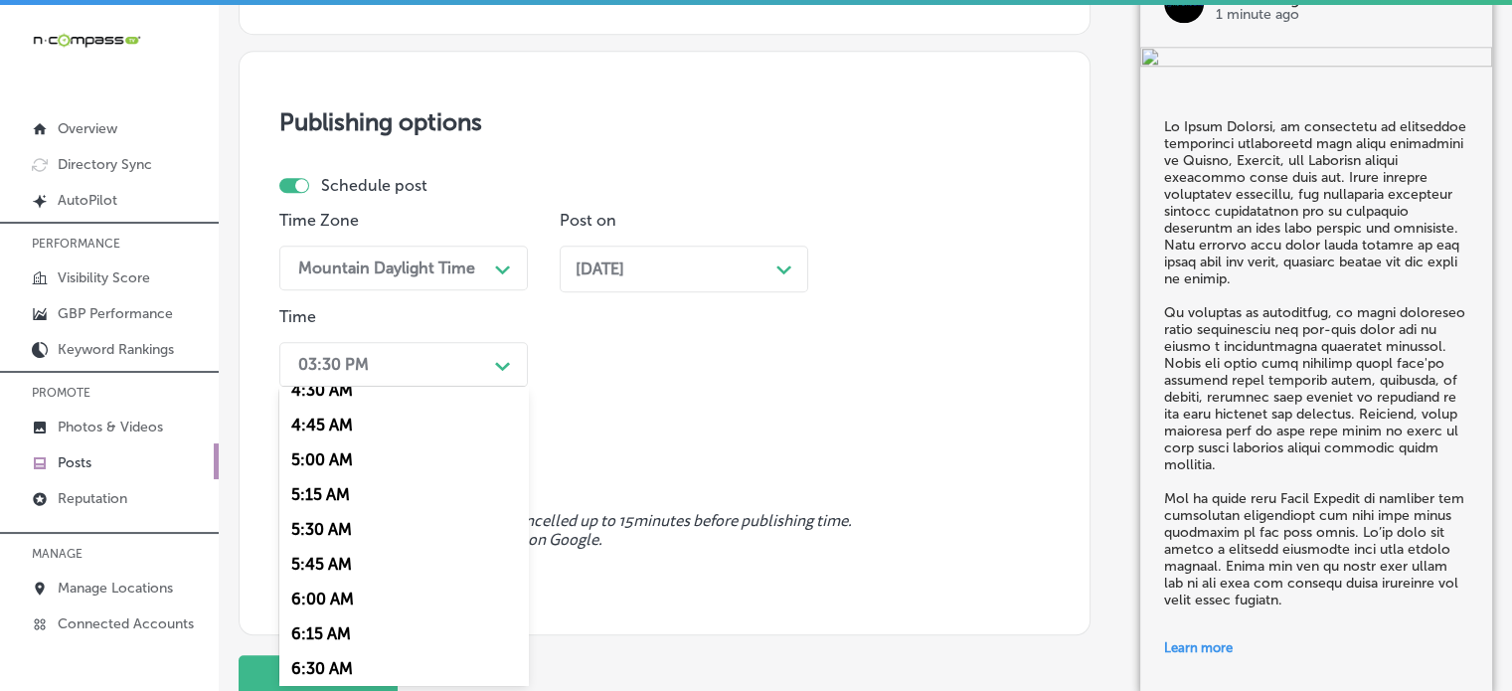
scroll to position [751, 0]
click at [326, 628] on div "7:00 AM" at bounding box center [403, 630] width 248 height 35
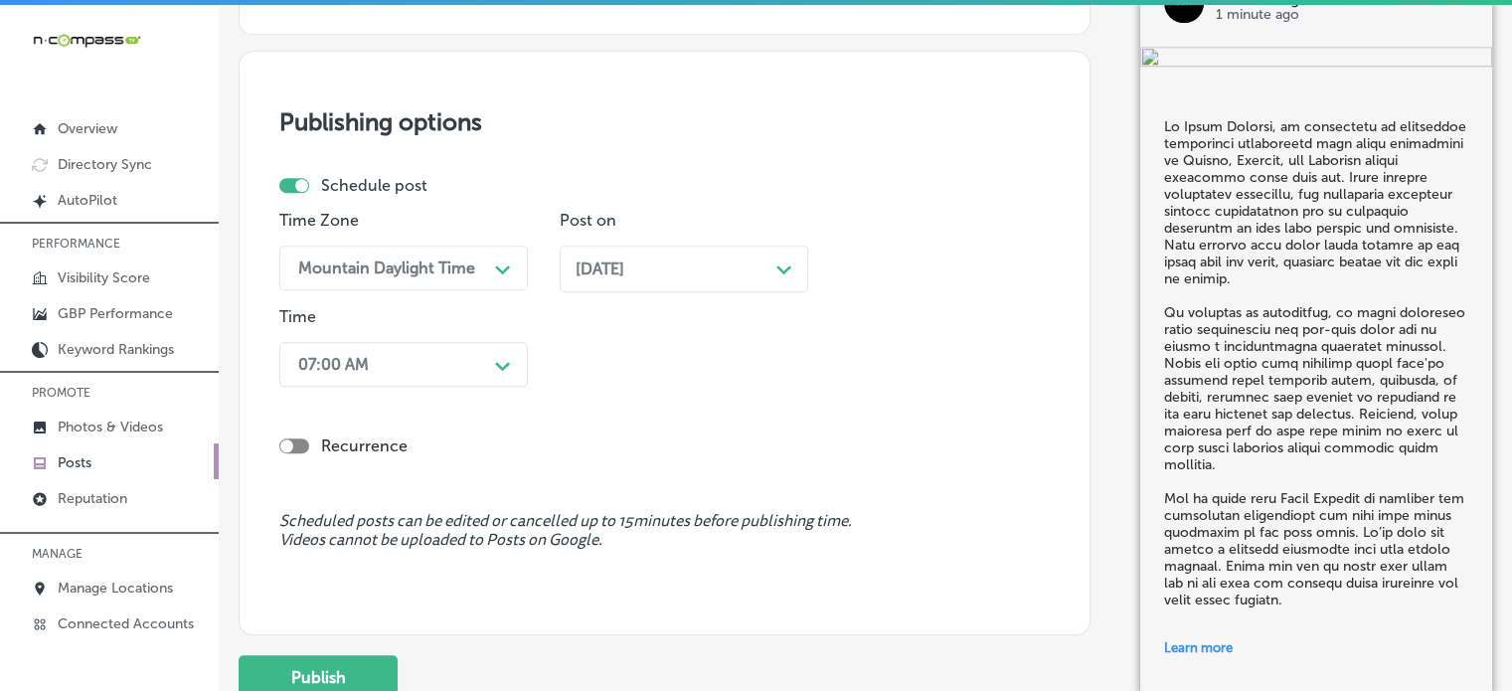
click at [469, 499] on div "Publishing options Schedule post Time Zone Mountain Daylight Time Path Created …" at bounding box center [665, 343] width 852 height 584
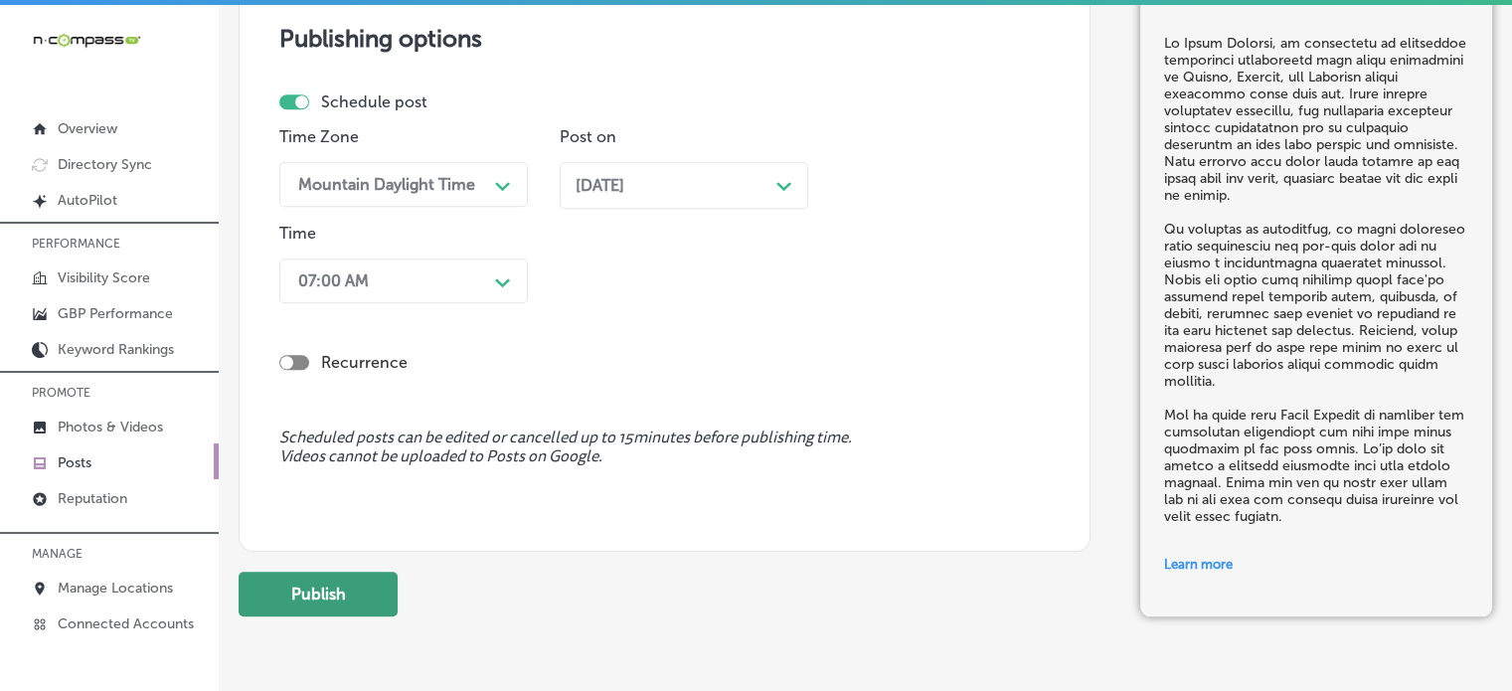
click at [346, 583] on button "Publish" at bounding box center [318, 594] width 159 height 45
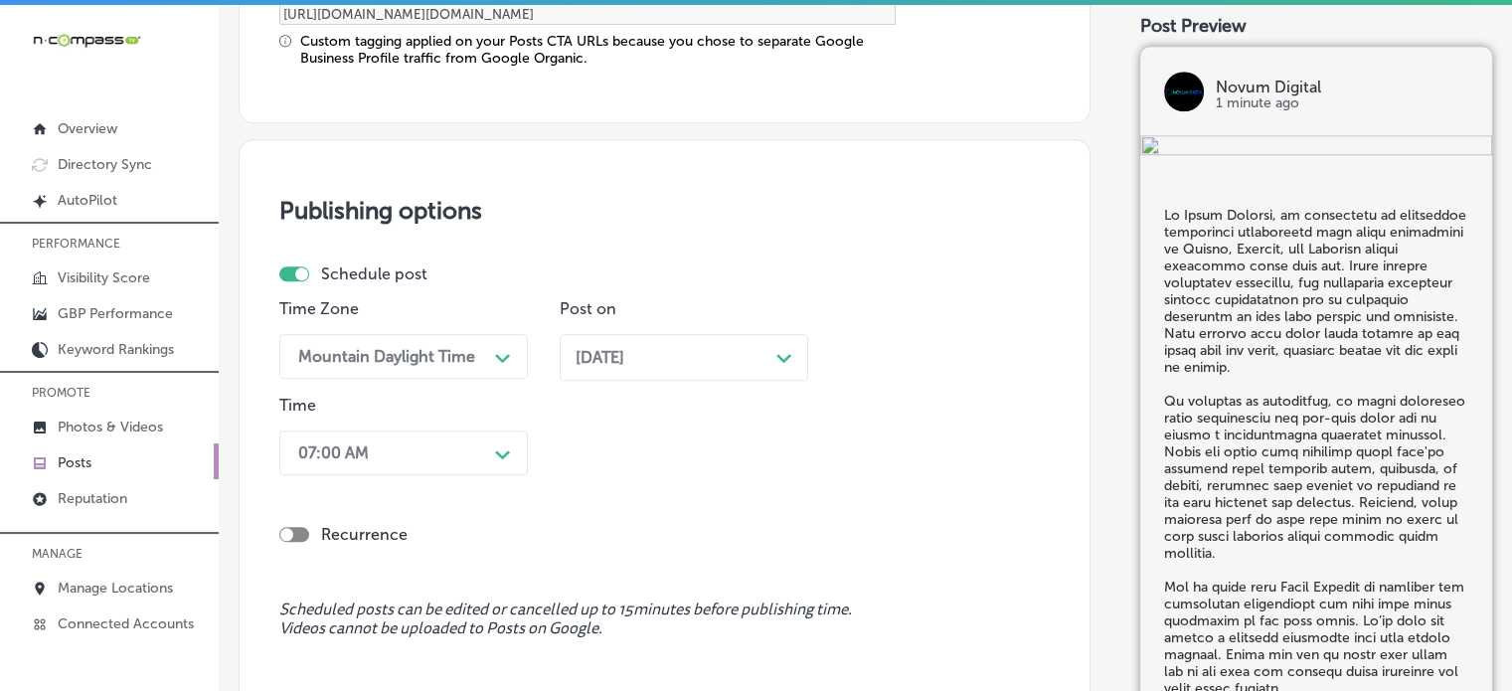
scroll to position [1728, 0]
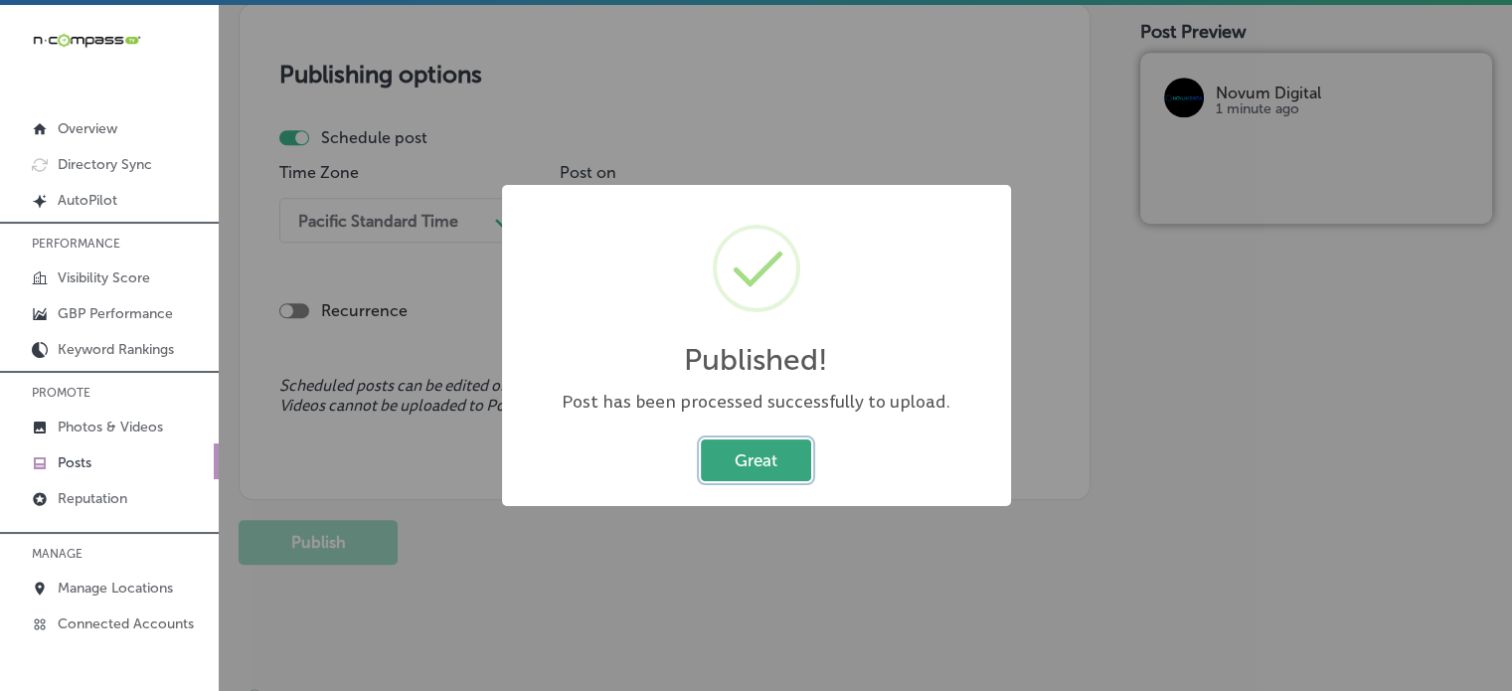
click at [777, 459] on button "Great" at bounding box center [756, 459] width 110 height 41
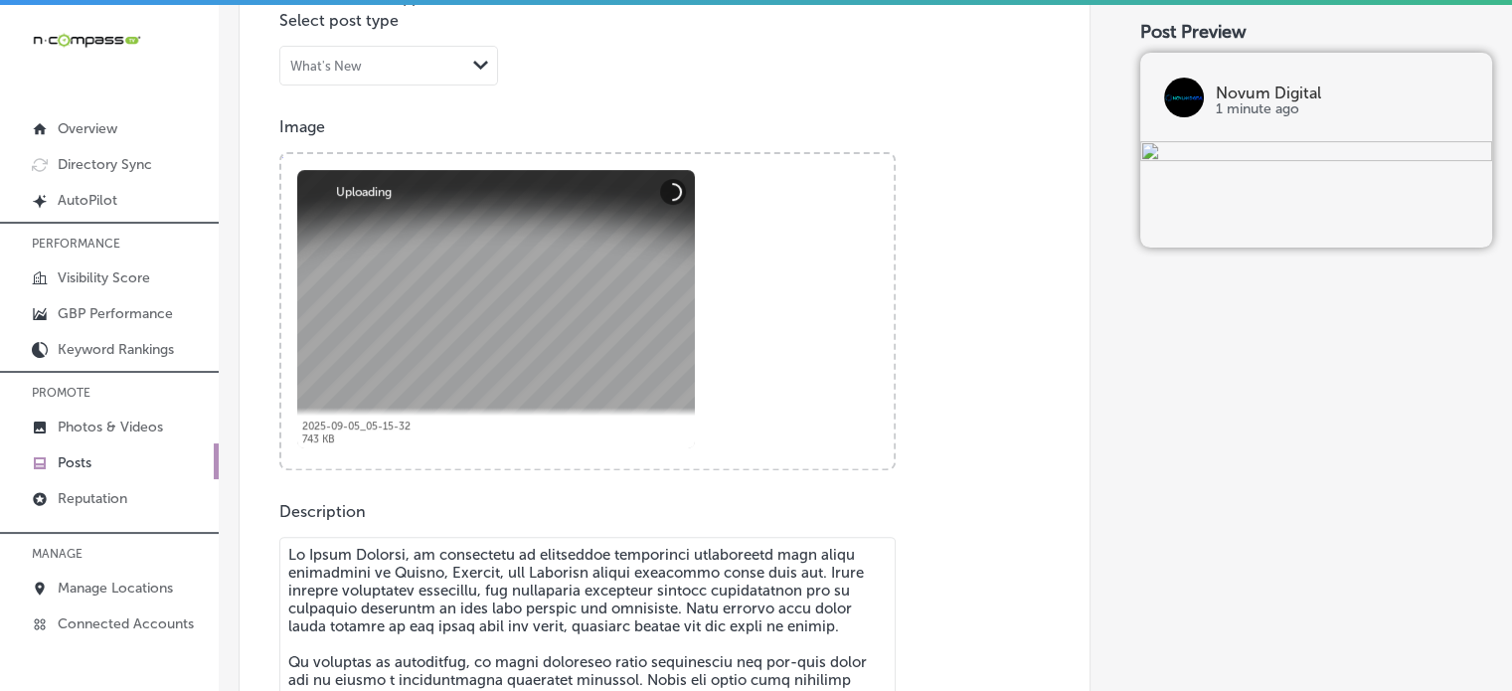
scroll to position [992, 0]
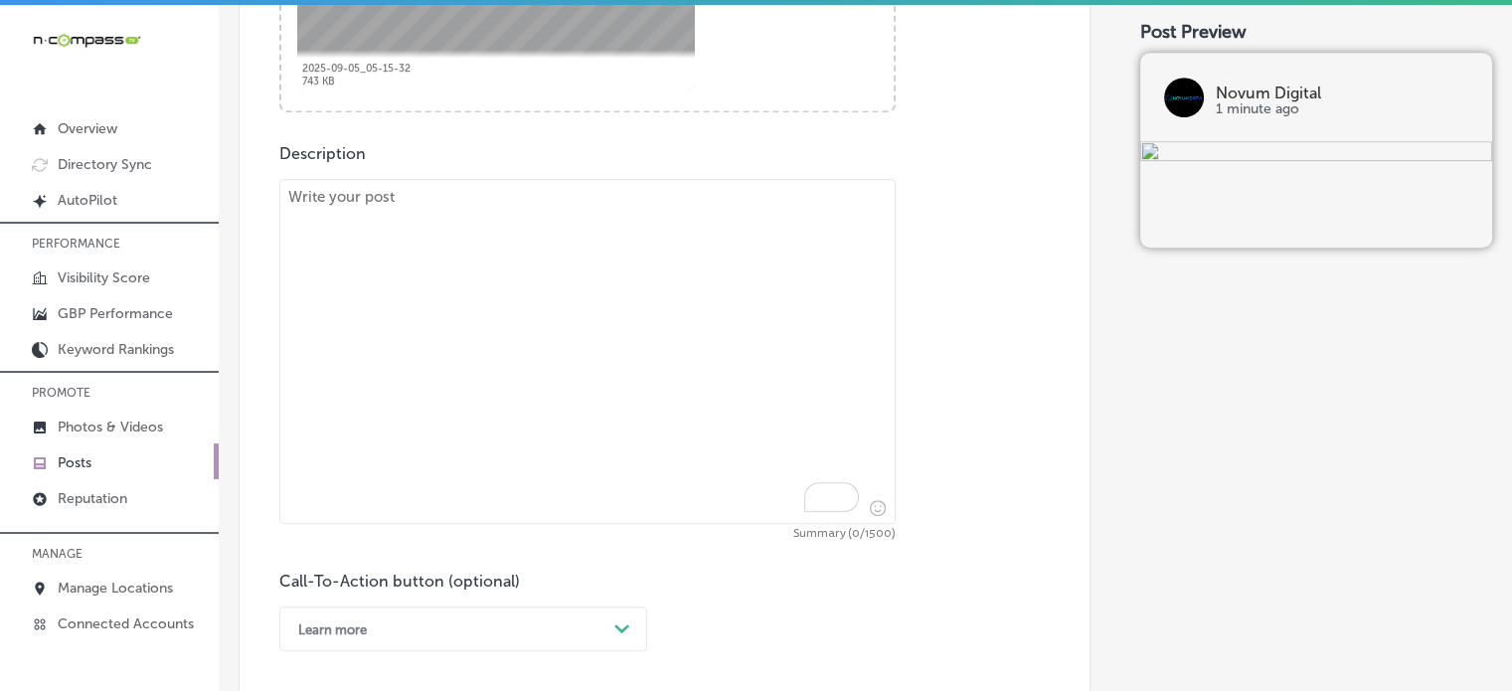
click at [568, 305] on textarea "To enrich screen reader interactions, please activate Accessibility in Grammarl…" at bounding box center [587, 351] width 616 height 345
paste textarea ""Novum Digital is here to help businesses in Wakarusa, Walkerton, and River Par…"
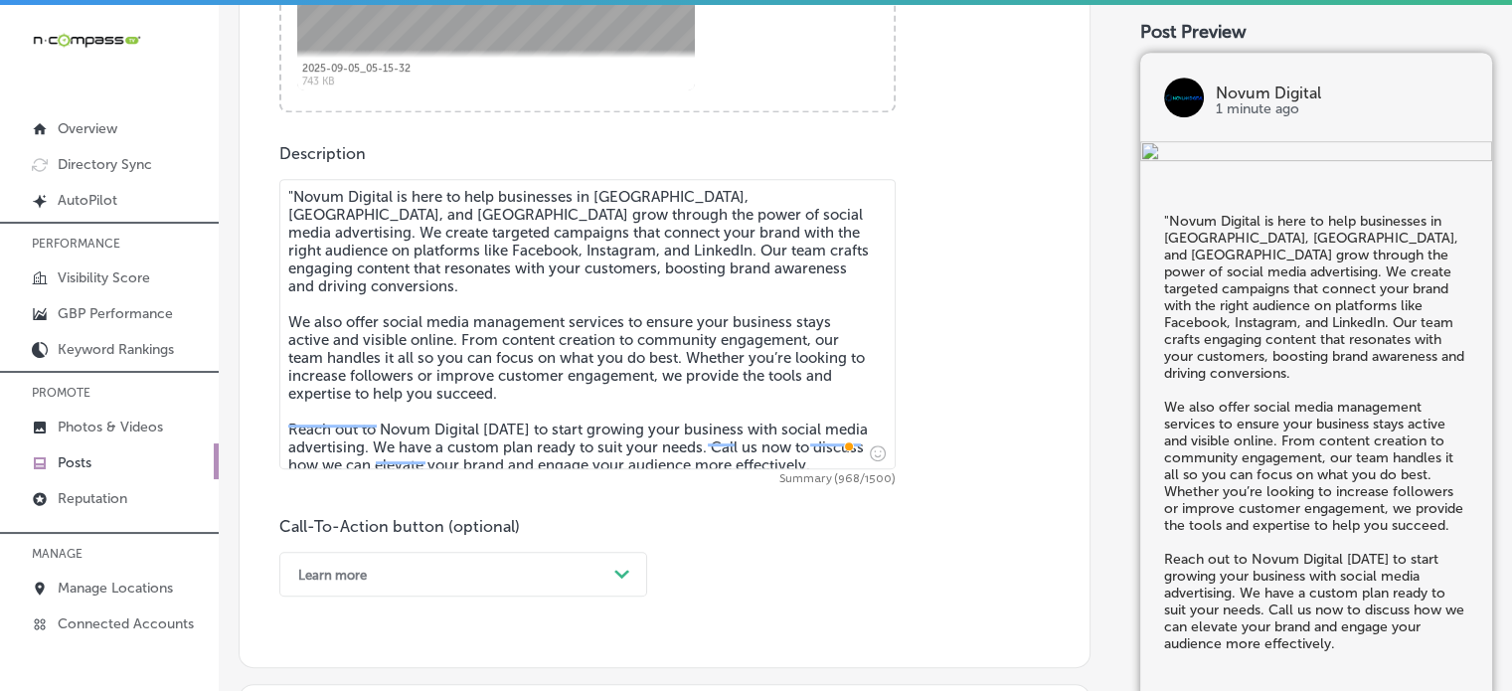
click at [298, 190] on textarea ""Novum Digital is here to help businesses in Wakarusa, Walkerton, and River Par…" at bounding box center [587, 324] width 616 height 290
type textarea "Novum Digital is here to help businesses in Wakarusa, Walkerton, and River Park…"
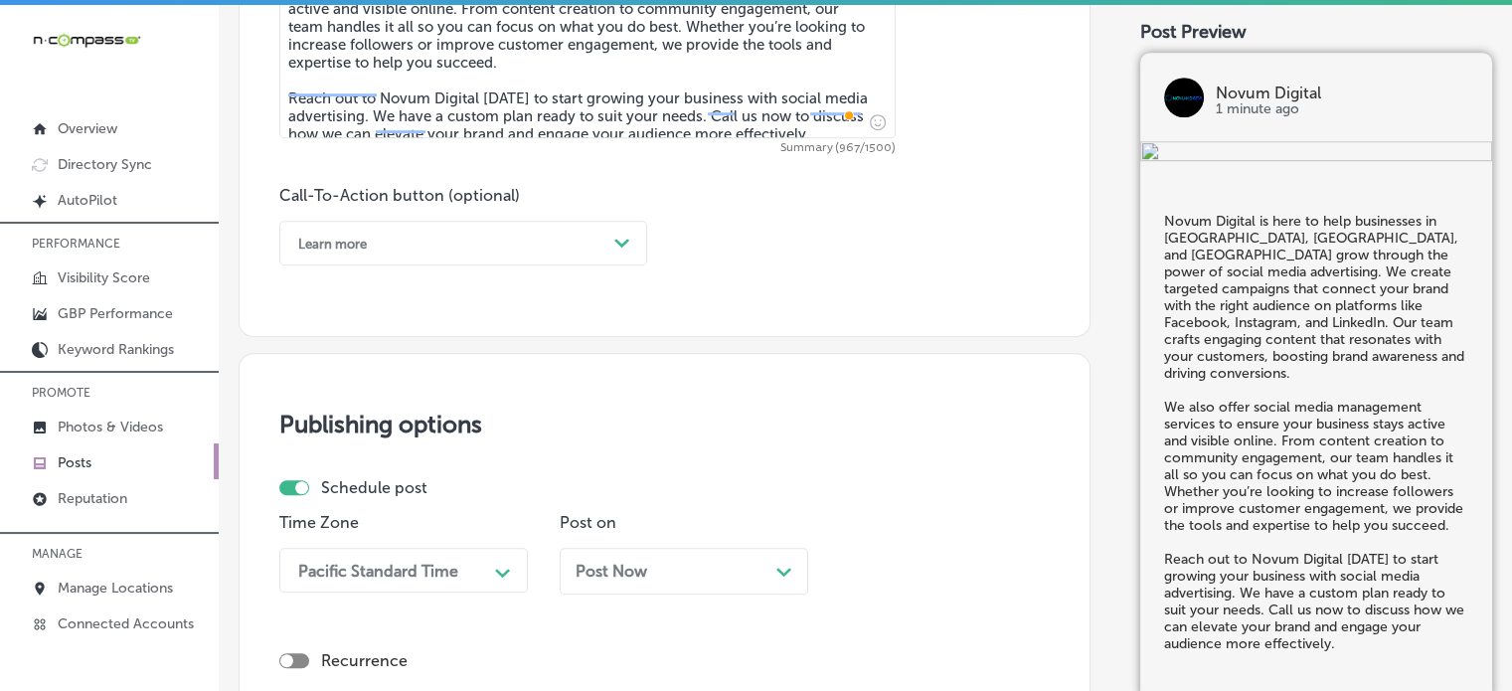
scroll to position [1337, 0]
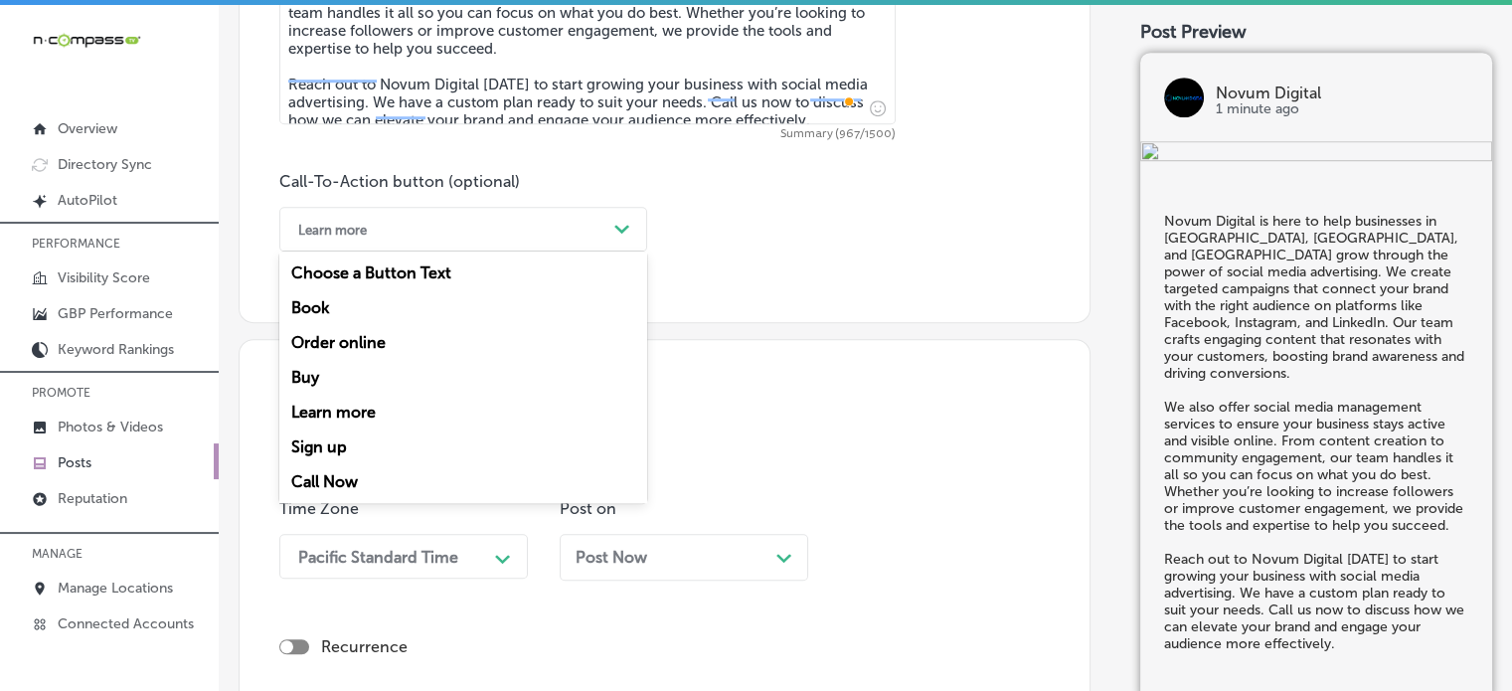
click at [485, 238] on div "Learn more" at bounding box center [447, 229] width 318 height 31
click at [354, 476] on div "Call Now" at bounding box center [463, 481] width 368 height 35
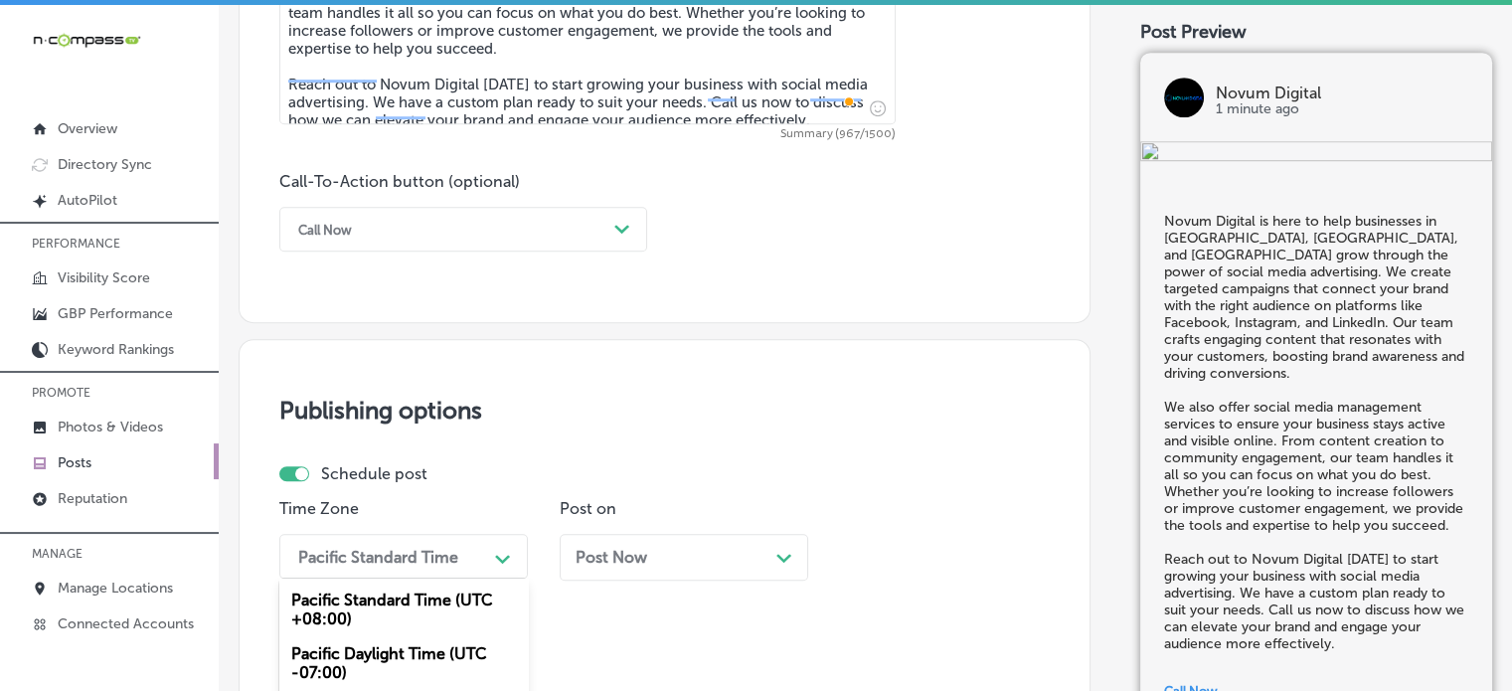
scroll to position [1531, 0]
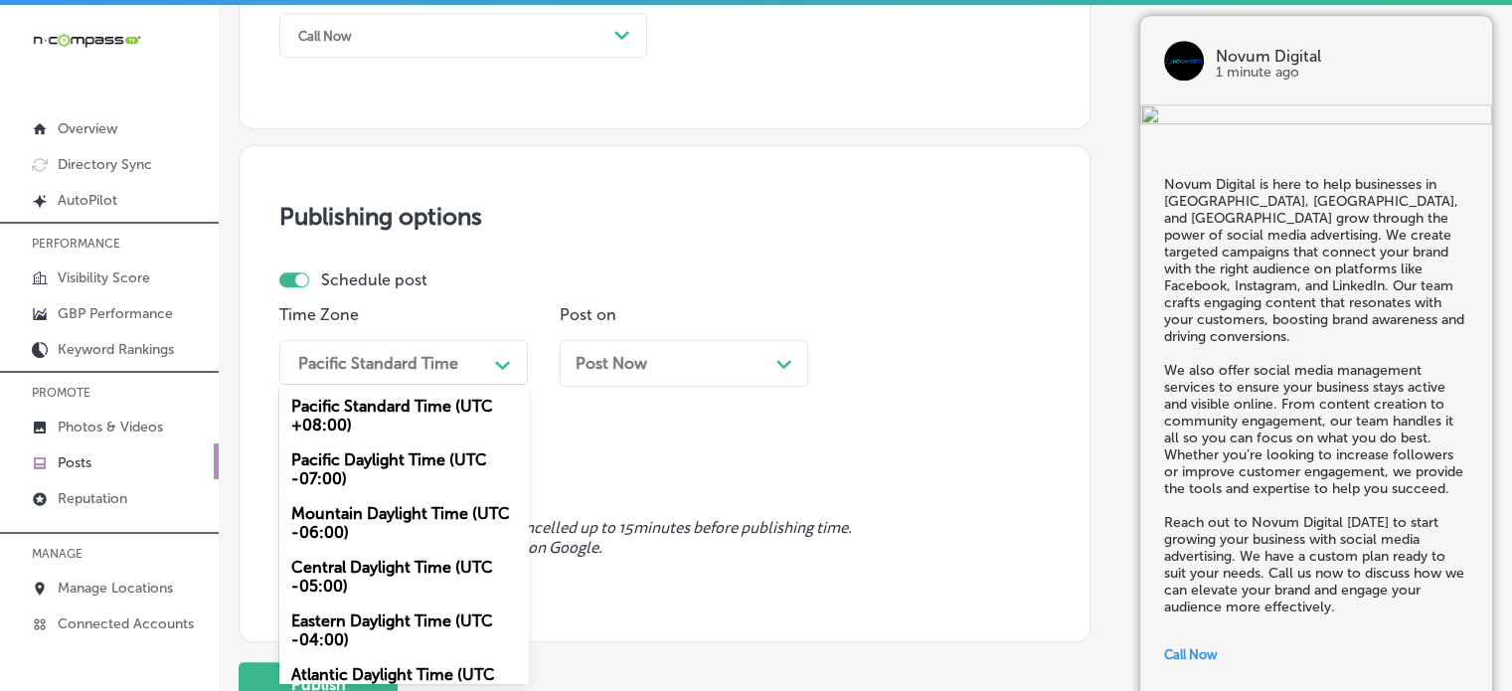
click at [441, 385] on div "option Mountain Daylight Time (UTC -06:00), selected. option Central Daylight T…" at bounding box center [403, 362] width 248 height 45
click at [436, 526] on div "Mountain Daylight Time (UTC -06:00)" at bounding box center [403, 523] width 248 height 54
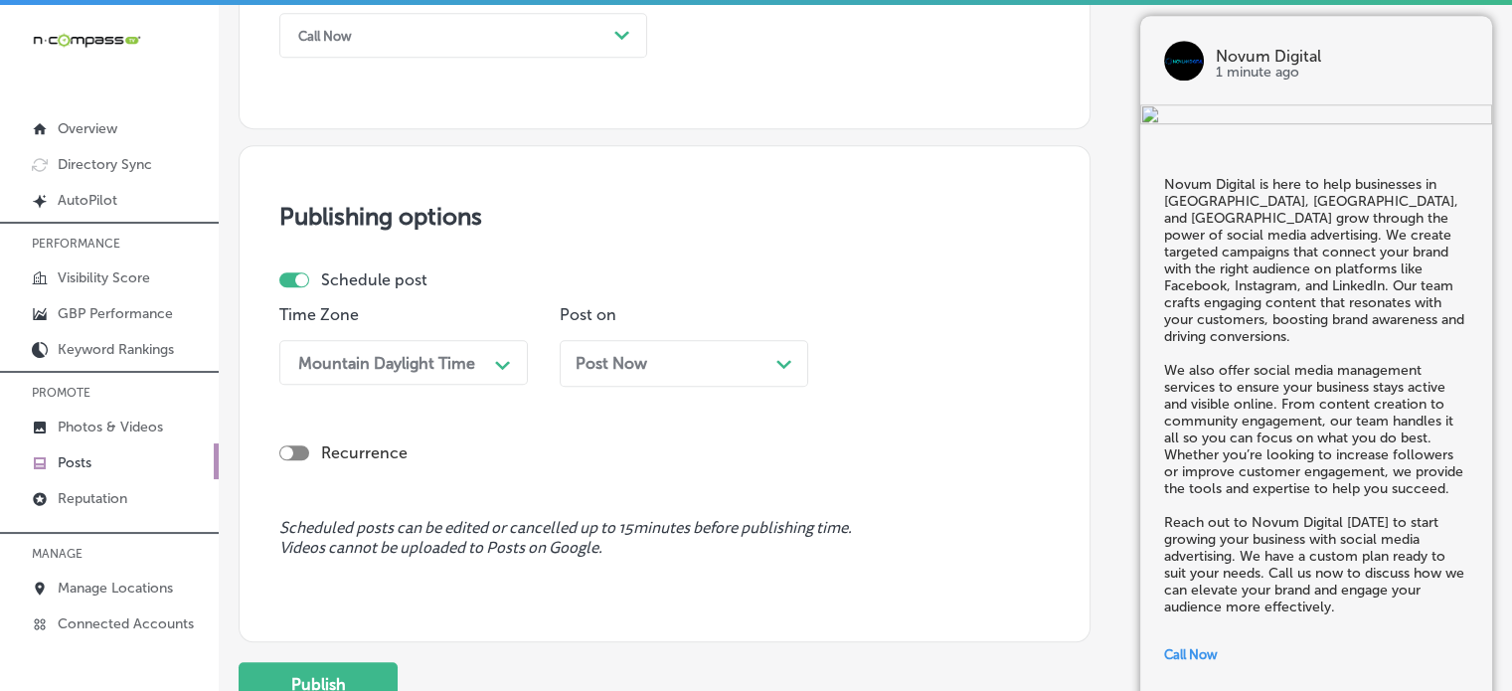
click at [664, 350] on div "Post Now Path Created with Sketch." at bounding box center [684, 363] width 248 height 47
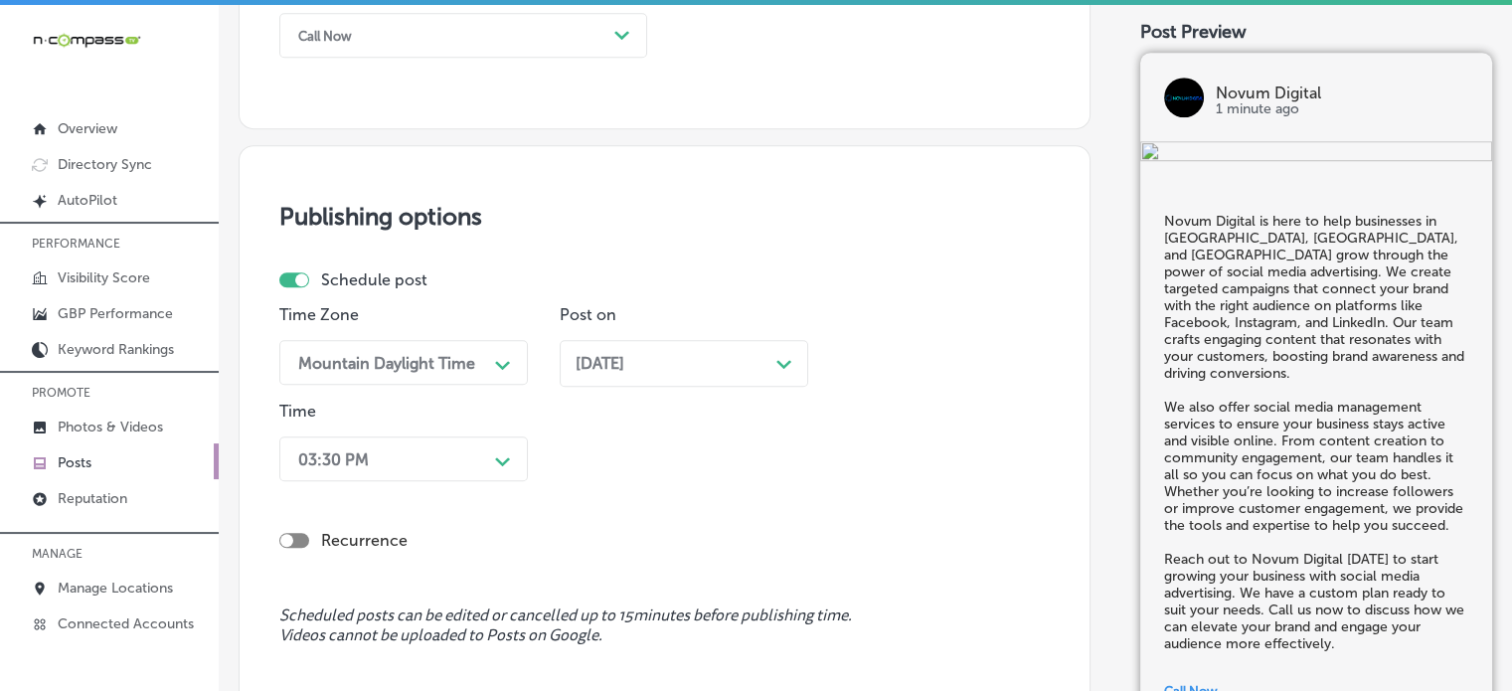
scroll to position [1777, 0]
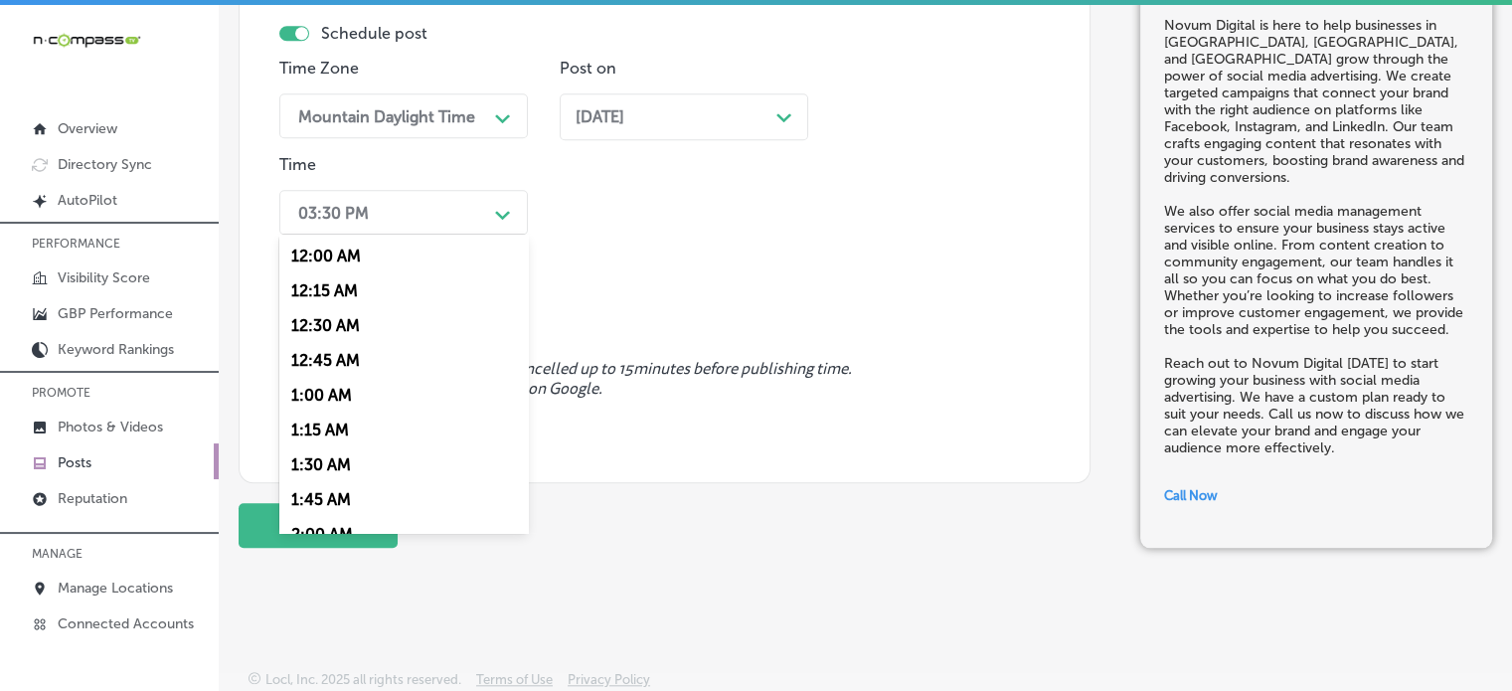
click at [377, 202] on div "03:30 PM" at bounding box center [387, 212] width 199 height 35
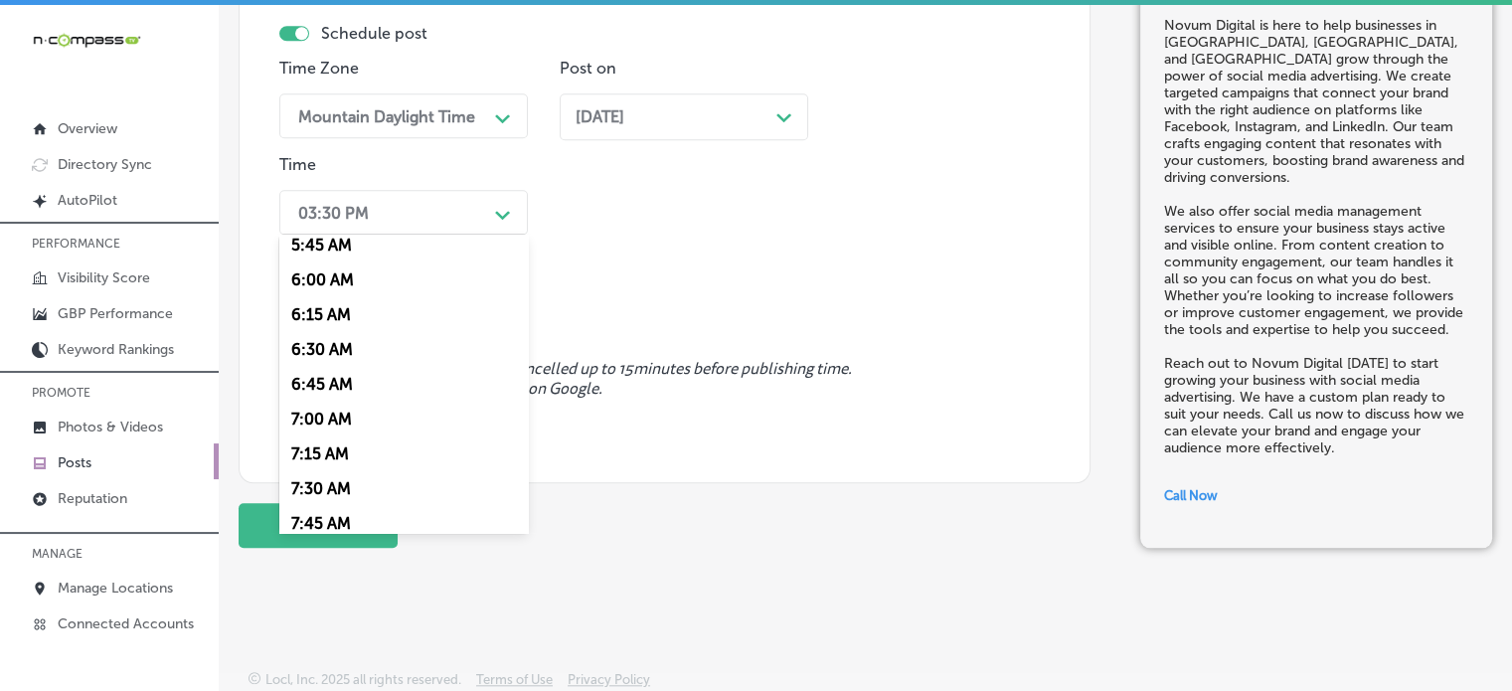
scroll to position [814, 0]
click at [331, 421] on div "7:00 AM" at bounding box center [403, 416] width 248 height 35
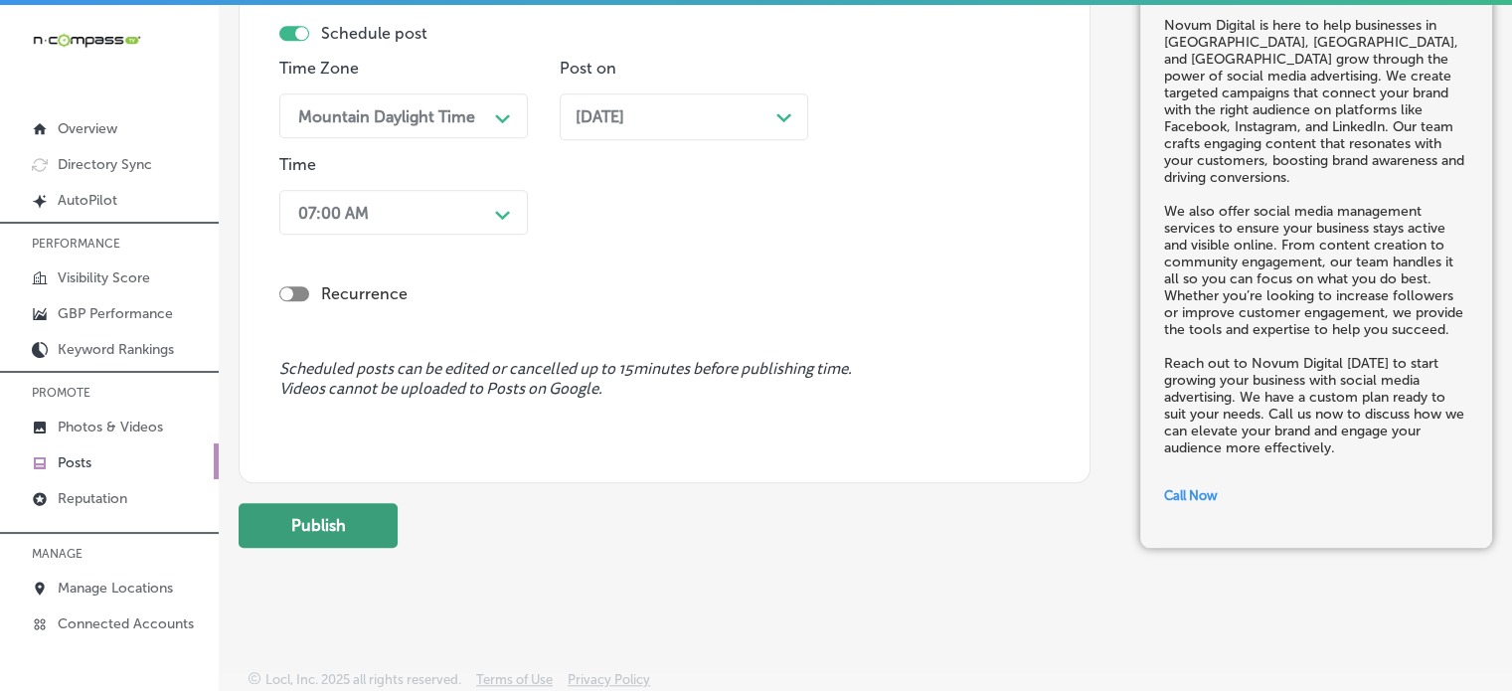
click at [329, 517] on button "Publish" at bounding box center [318, 525] width 159 height 45
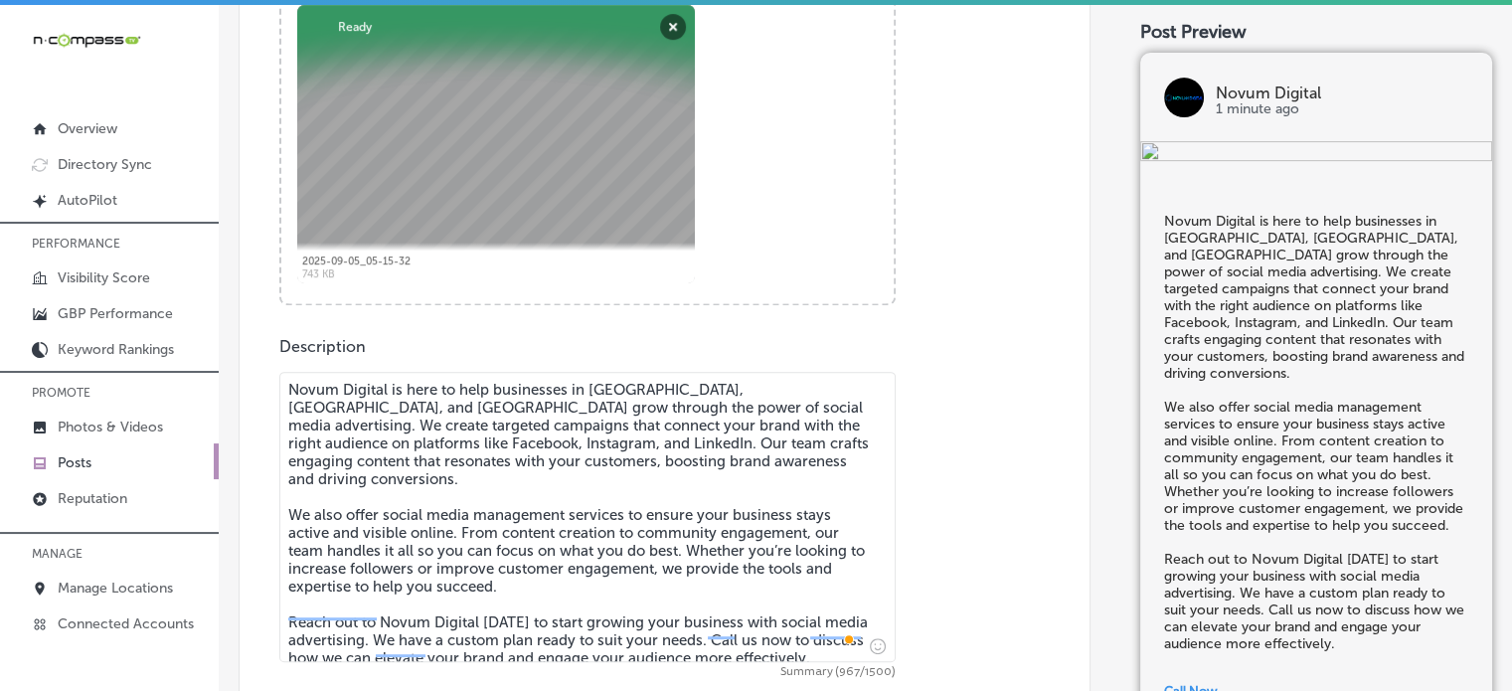
scroll to position [791, 0]
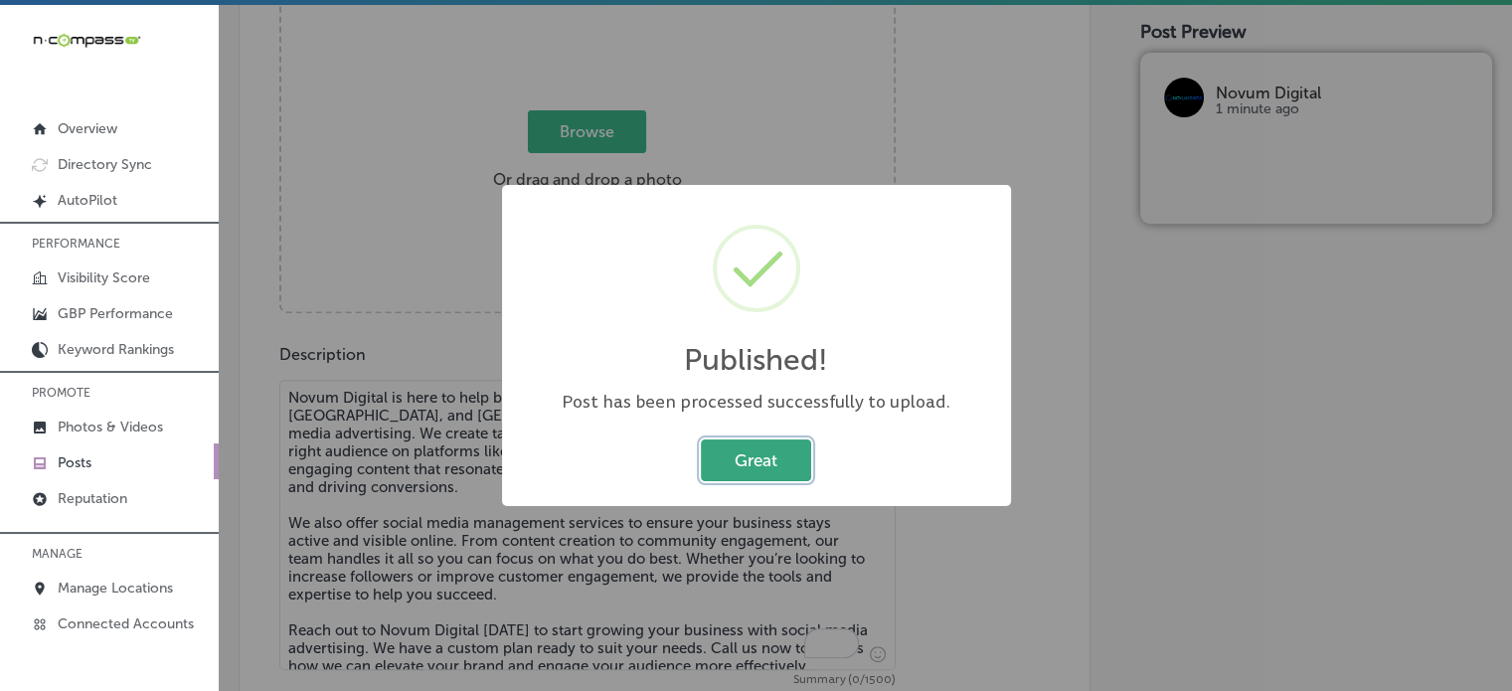
click at [772, 473] on button "Great" at bounding box center [756, 459] width 110 height 41
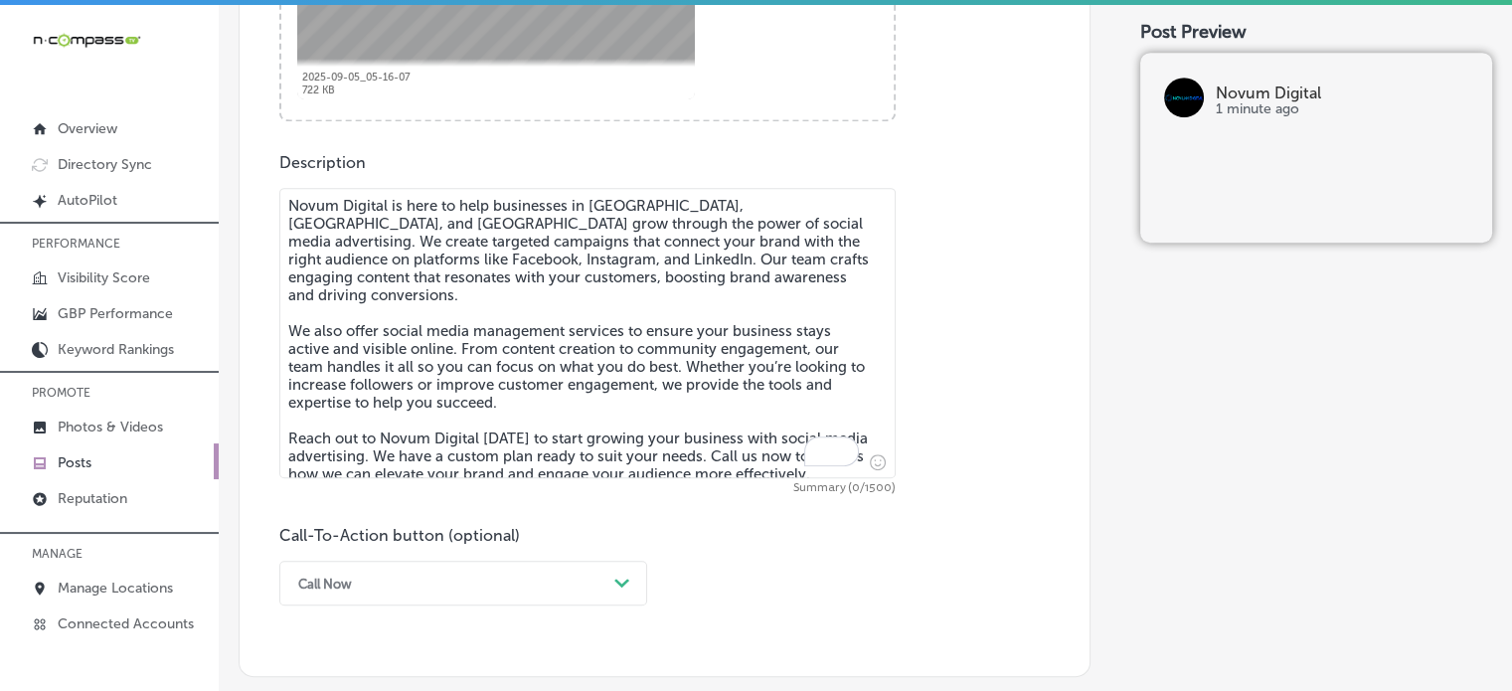
scroll to position [1035, 0]
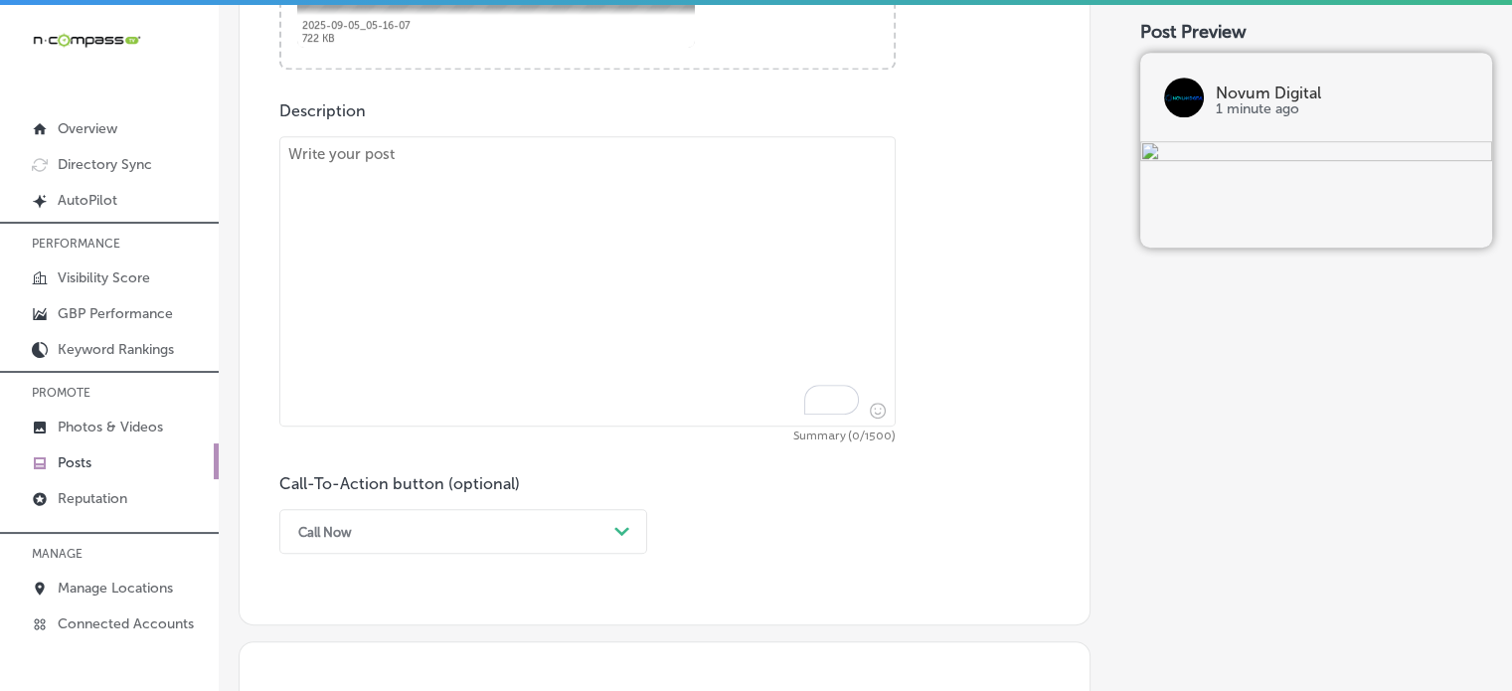
paste textarea ""With Novum Digital’s Pay-Per-Click (PPC) advertising, businesses in South Bend…"
click at [667, 197] on textarea "To enrich screen reader interactions, please activate Accessibility in Grammarl…" at bounding box center [587, 281] width 616 height 290
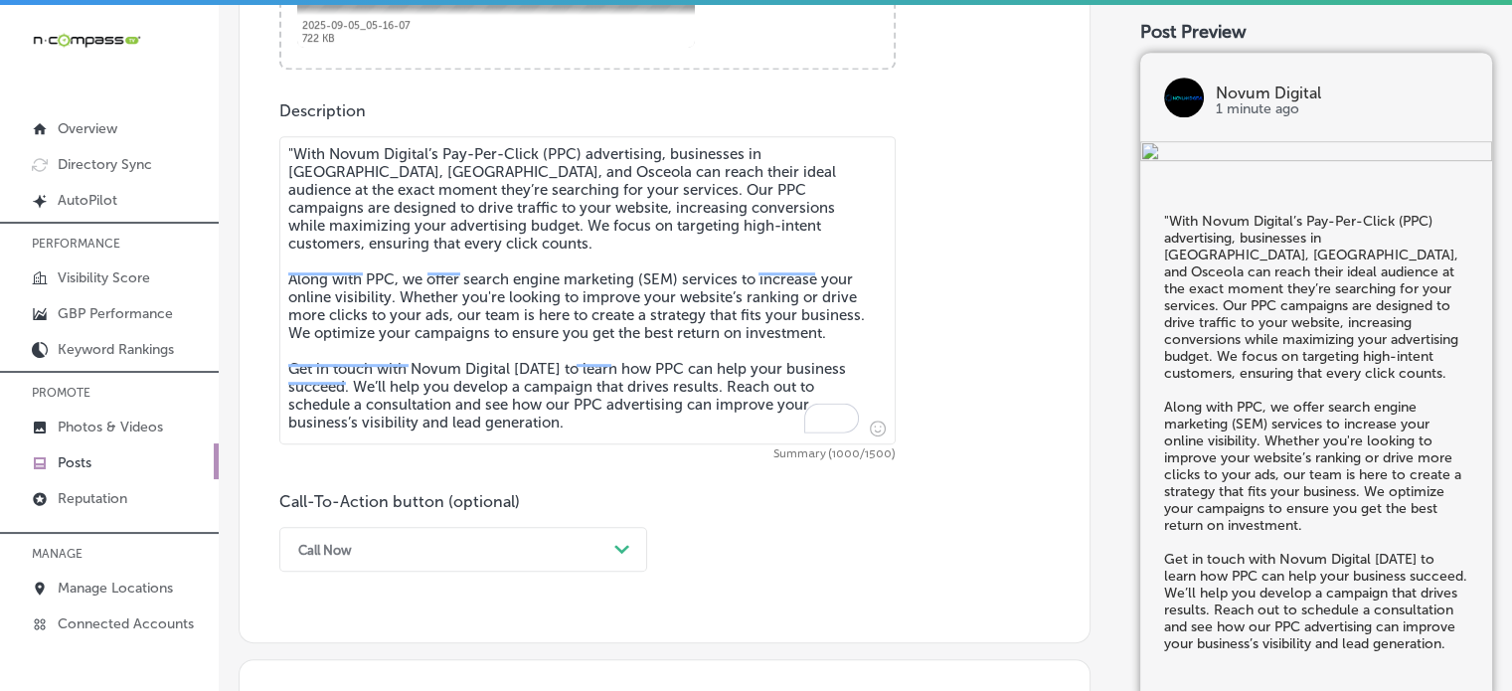
click at [291, 156] on textarea ""With Novum Digital’s Pay-Per-Click (PPC) advertising, businesses in South Bend…" at bounding box center [587, 290] width 616 height 308
type textarea "With Novum Digital’s Pay-Per-Click (PPC) advertising, businesses in South Bend,…"
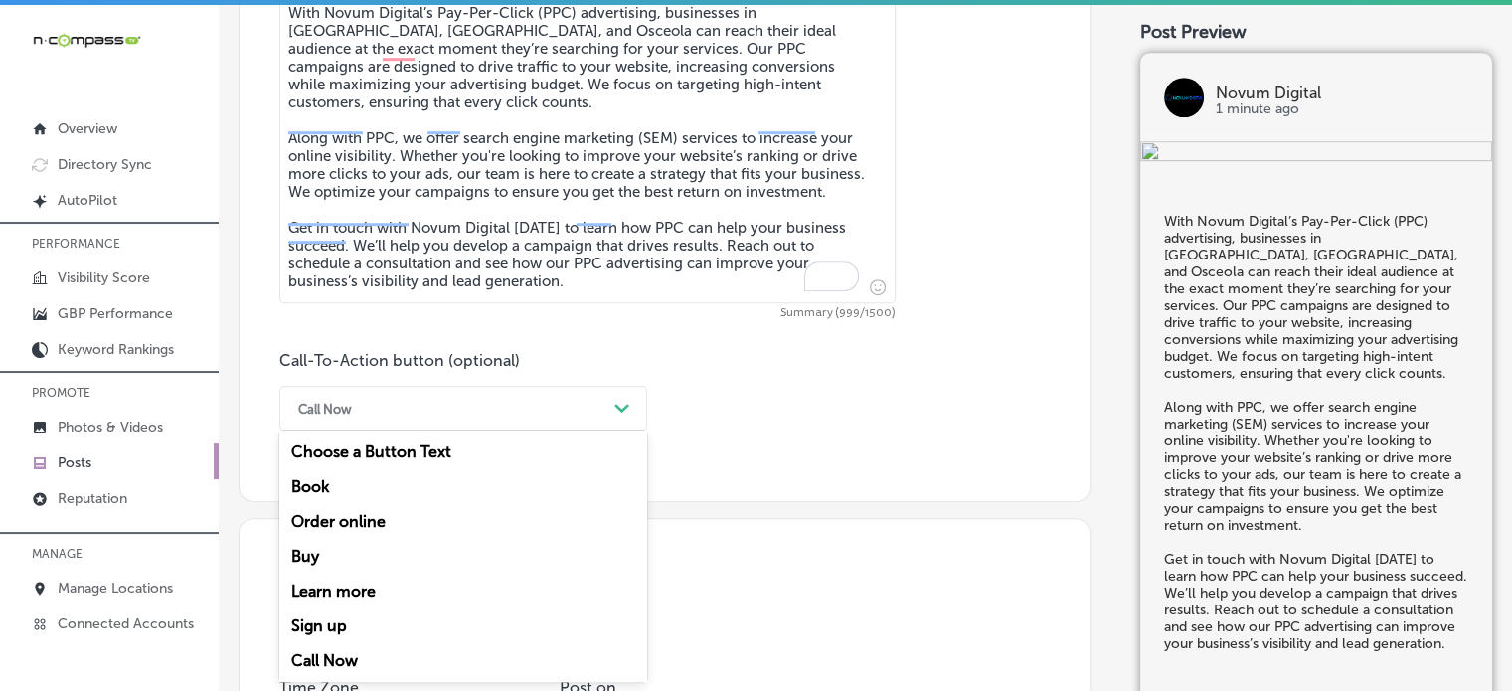
click at [557, 430] on div "option Call Now, selected. option Buy focused, 4 of 7. 7 results available. Use…" at bounding box center [463, 408] width 368 height 45
click at [407, 582] on div "Learn more" at bounding box center [463, 591] width 368 height 35
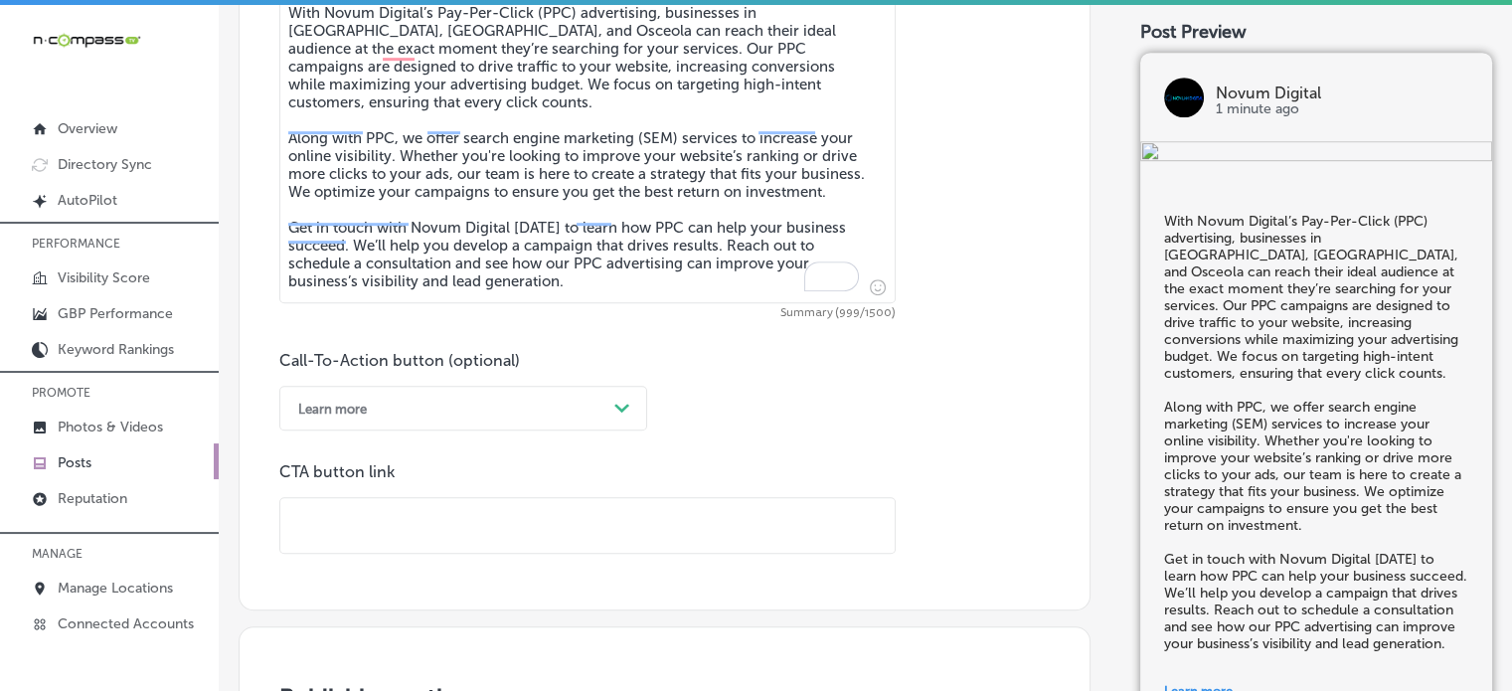
click at [590, 510] on input "text" at bounding box center [587, 525] width 614 height 55
paste input "https://novum-digital.biz/"
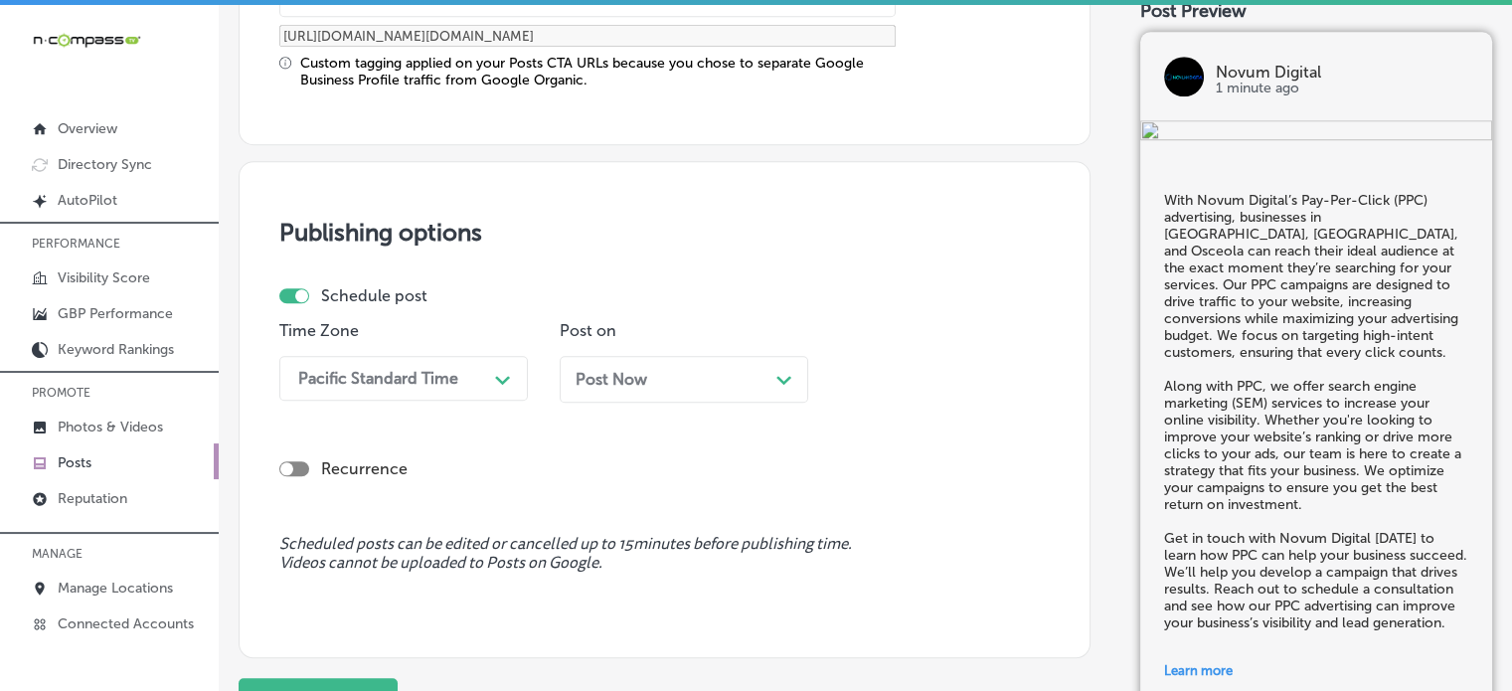
scroll to position [1738, 0]
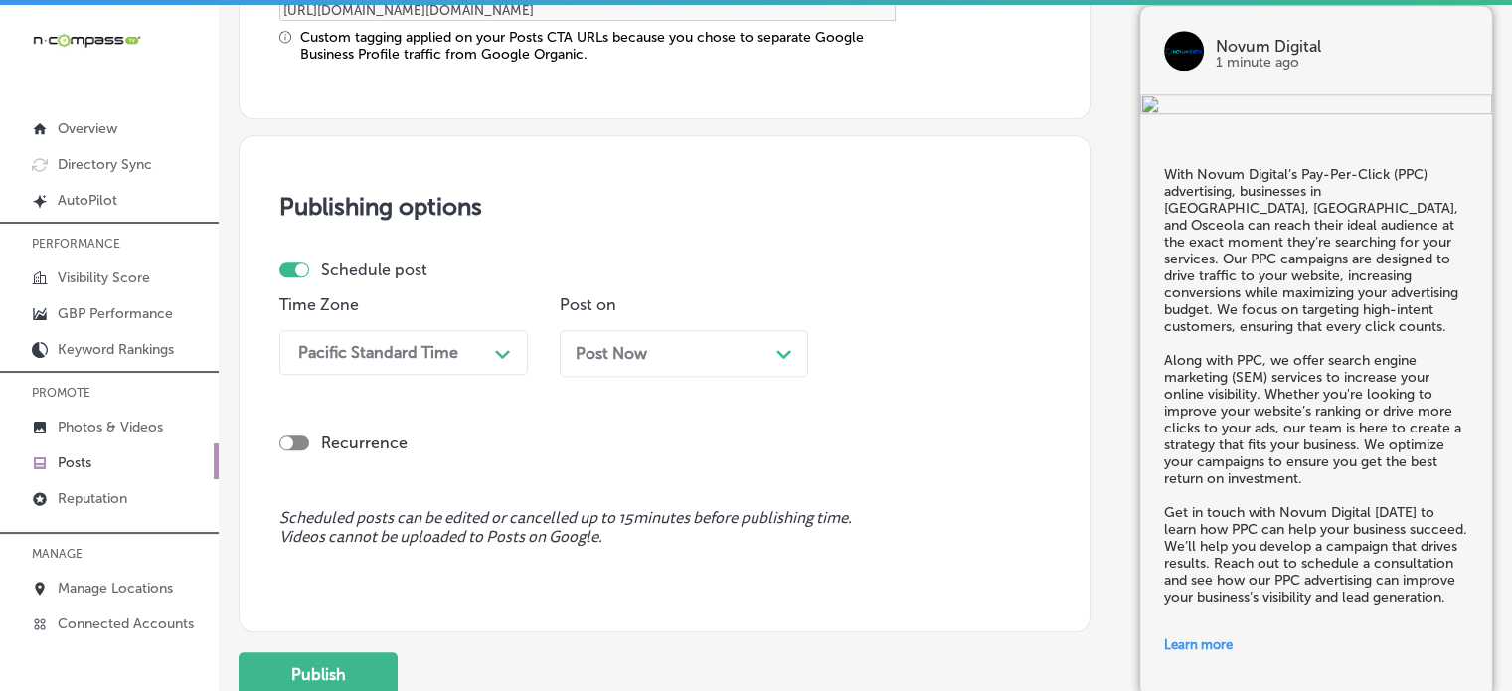
type input "https://novum-digital.biz/"
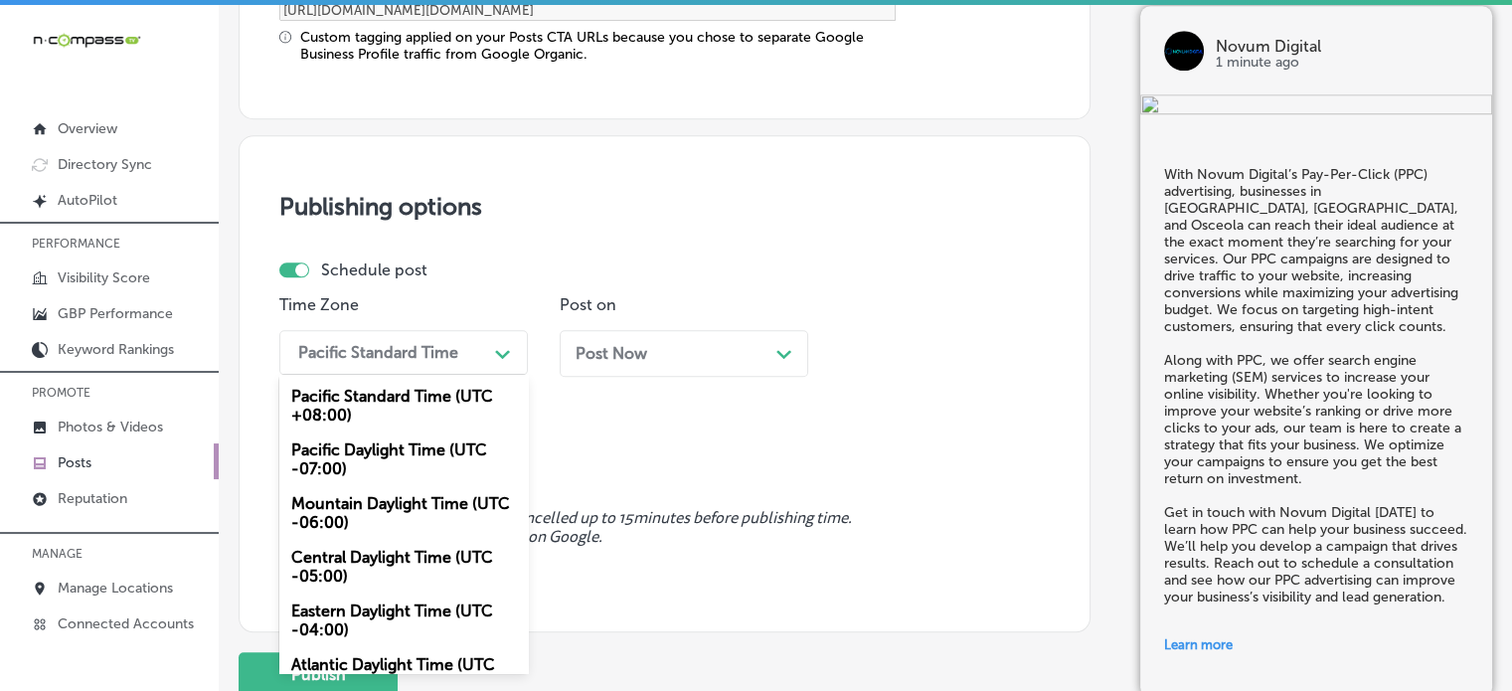
drag, startPoint x: 415, startPoint y: 333, endPoint x: 414, endPoint y: 504, distance: 171.0
click at [414, 375] on div "option Mountain Daylight Time (UTC -06:00), selected. option Mountain Daylight …" at bounding box center [403, 352] width 248 height 45
click at [414, 504] on div "Mountain Daylight Time (UTC -06:00)" at bounding box center [403, 513] width 248 height 54
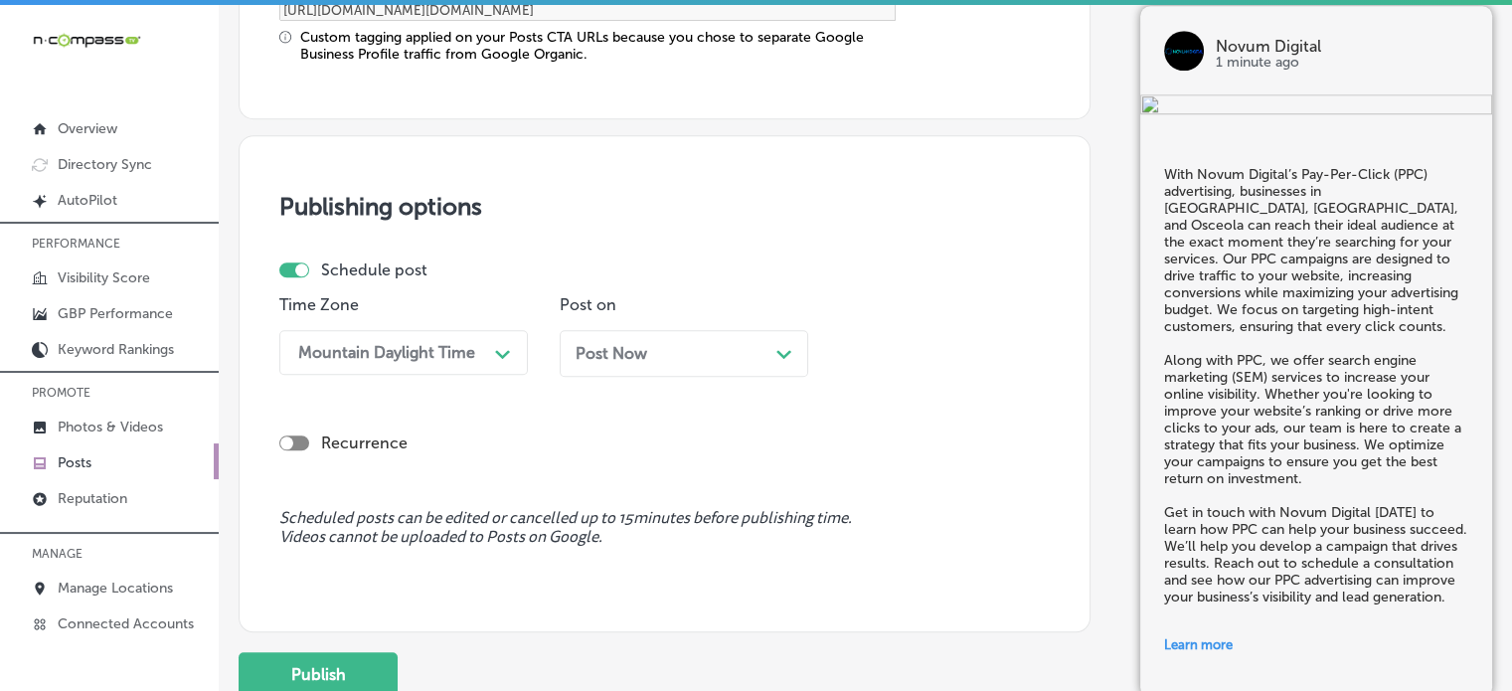
click at [726, 339] on div "Post Now Path Created with Sketch." at bounding box center [684, 353] width 248 height 47
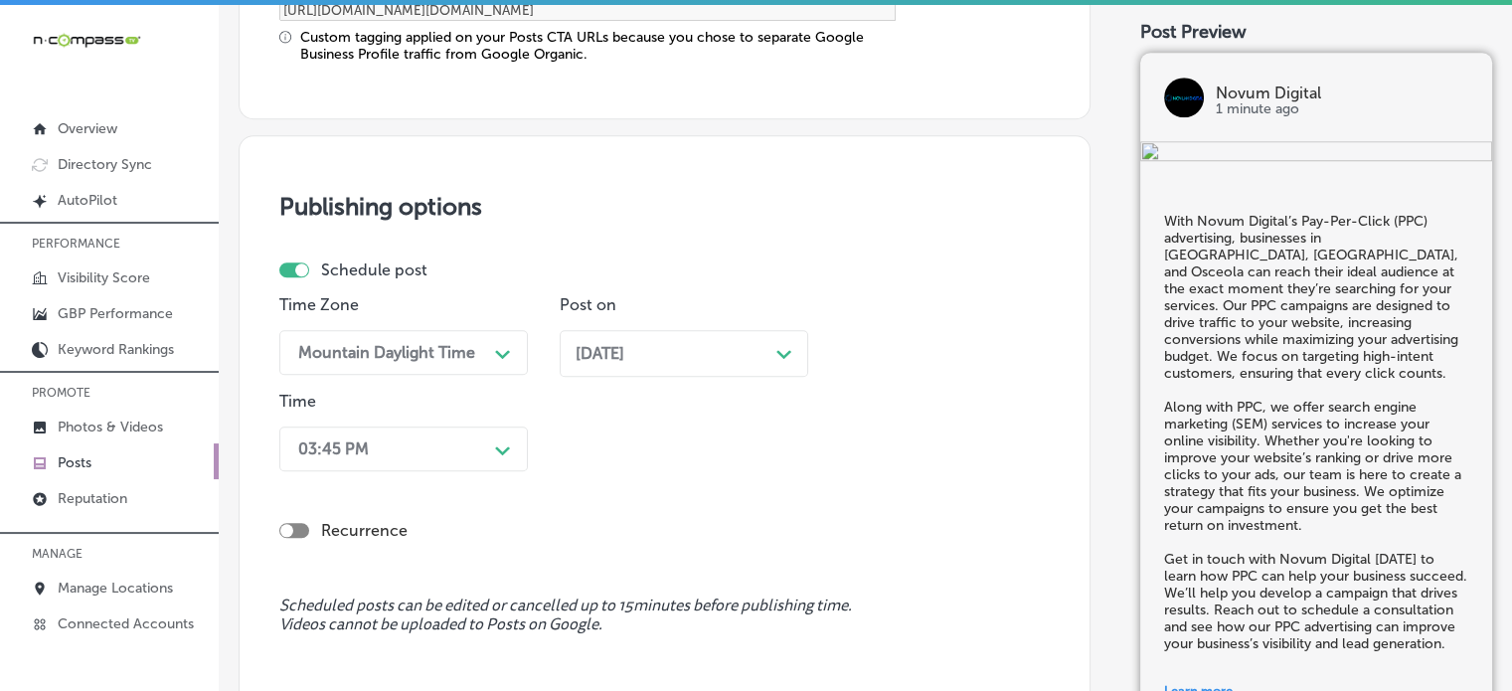
scroll to position [1823, 0]
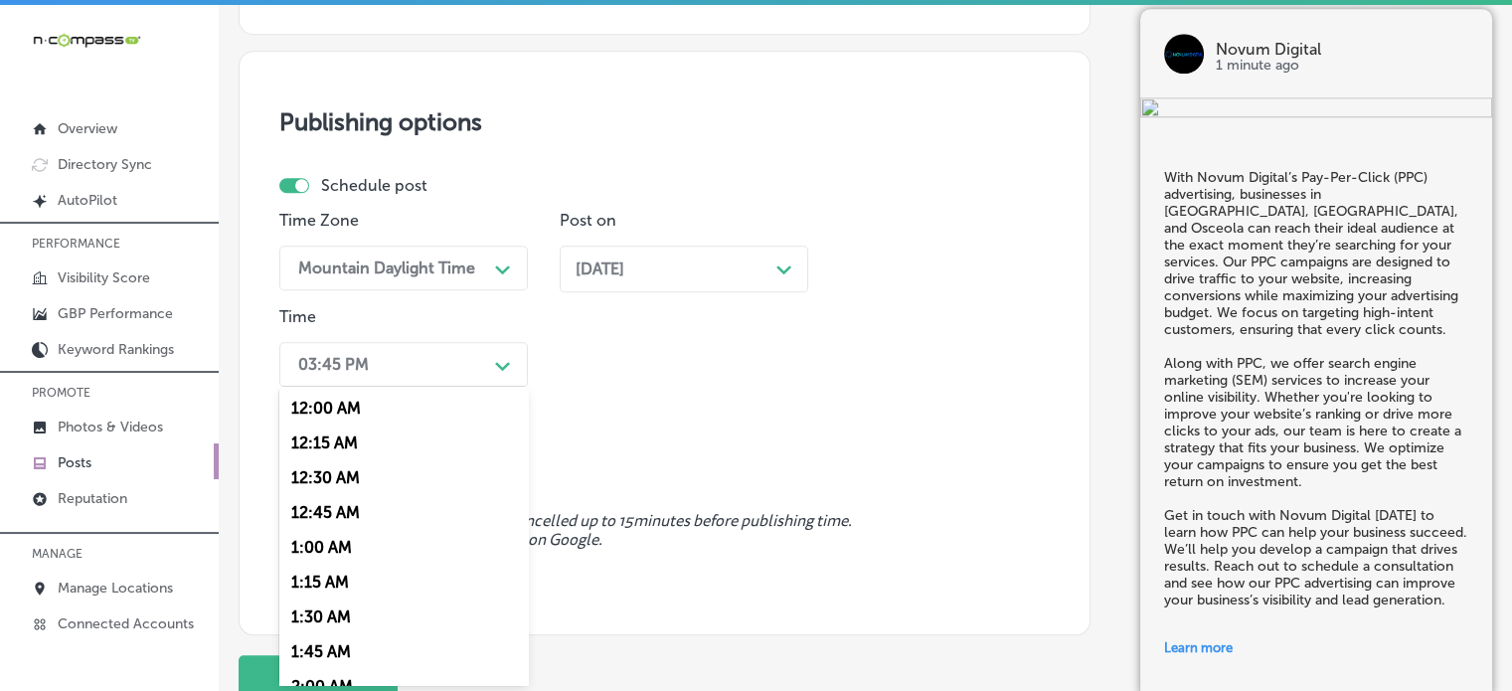
click at [473, 387] on div "option 7:00 AM, selected. option 12:30 AM focused, 3 of 96. 96 results availabl…" at bounding box center [403, 364] width 248 height 45
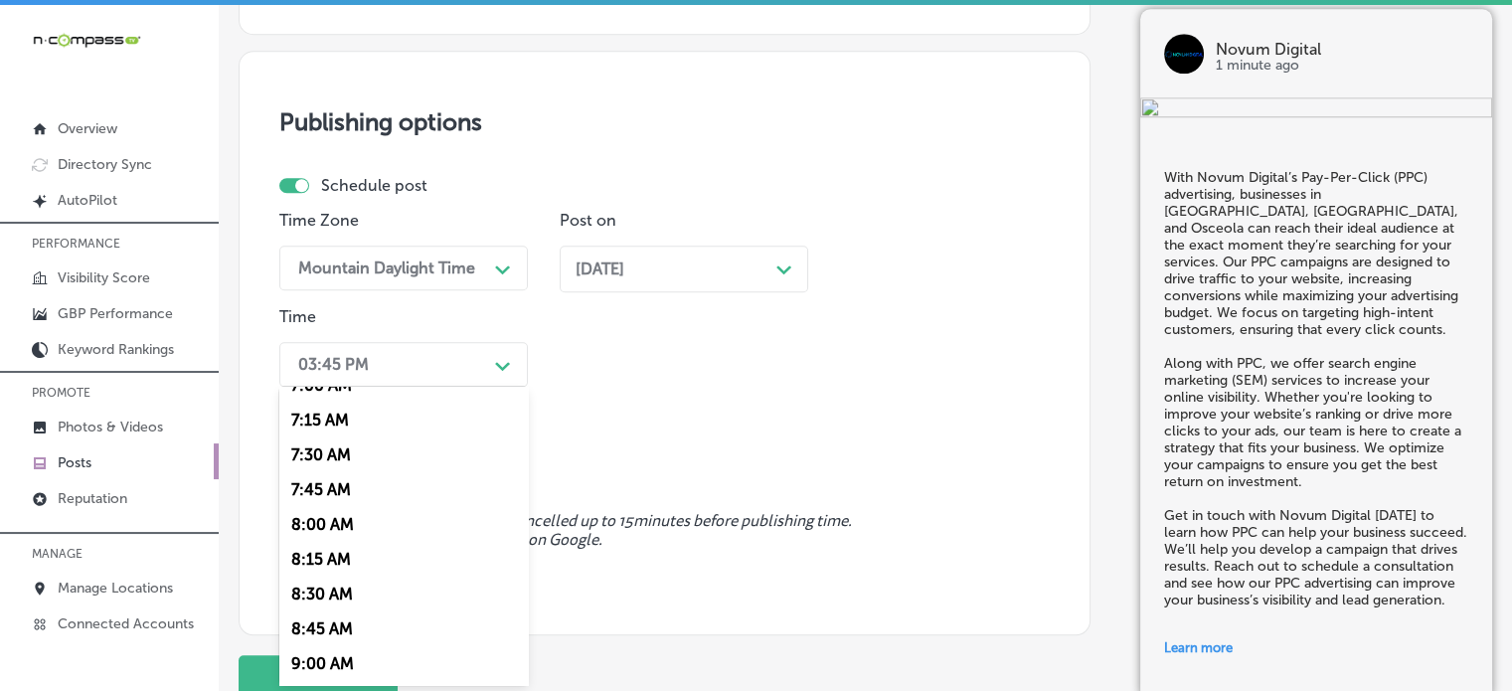
scroll to position [993, 0]
click at [329, 391] on div "7:00 AM" at bounding box center [403, 389] width 248 height 35
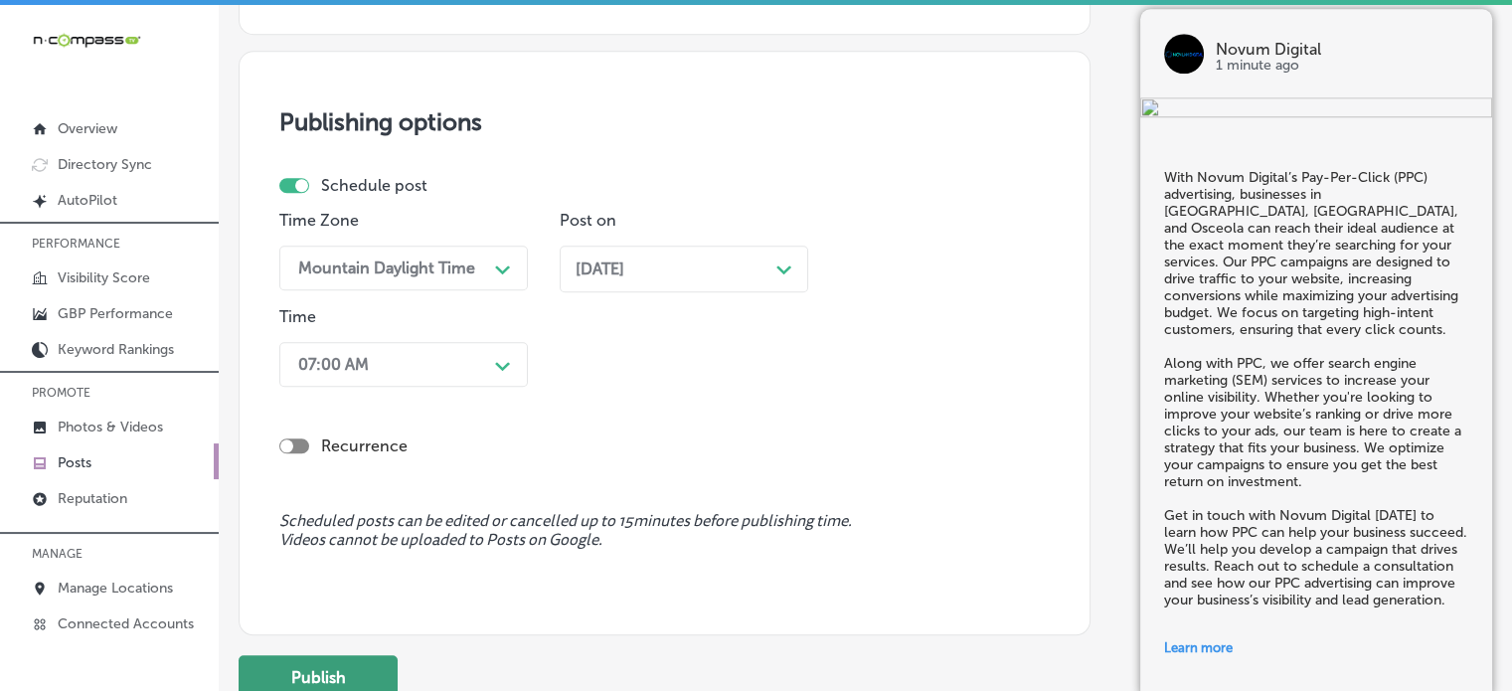
click at [325, 659] on button "Publish" at bounding box center [318, 677] width 159 height 45
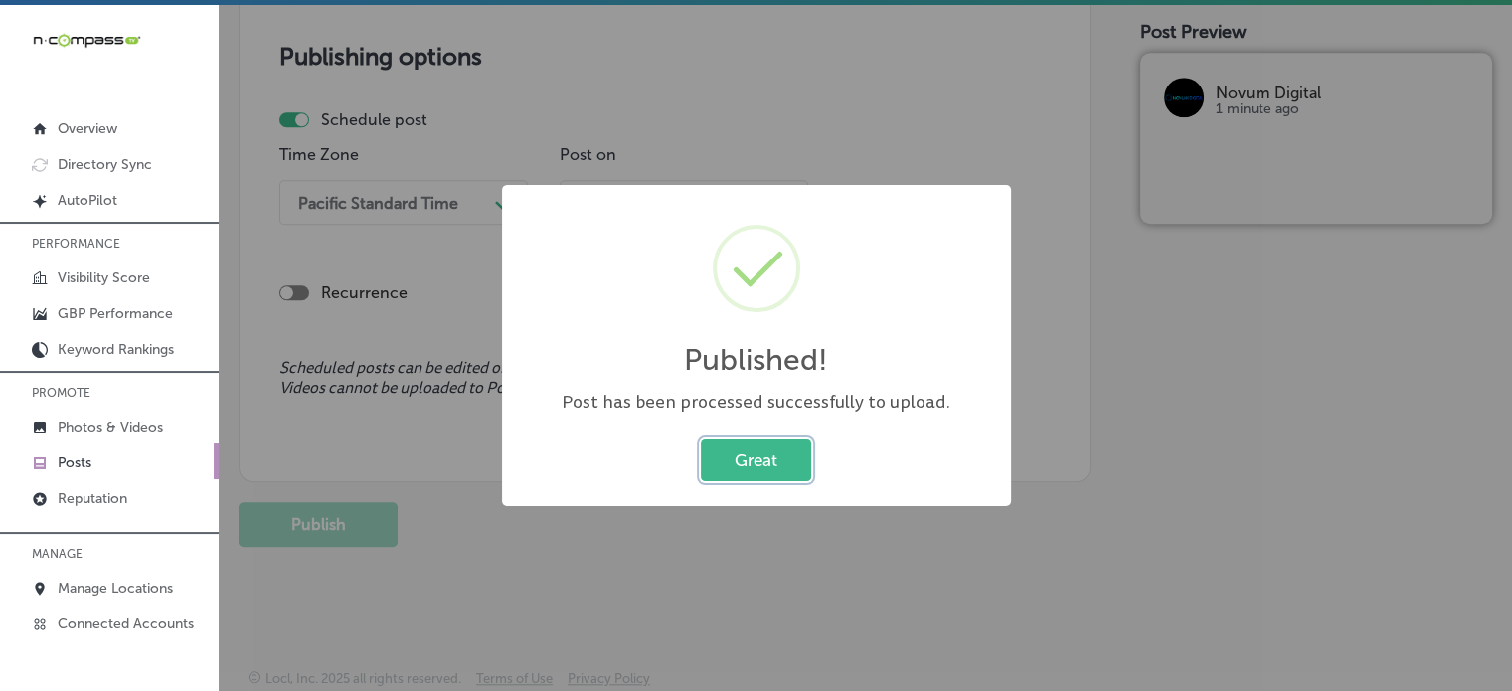
scroll to position [1708, 0]
click at [750, 468] on button "Great" at bounding box center [756, 459] width 110 height 41
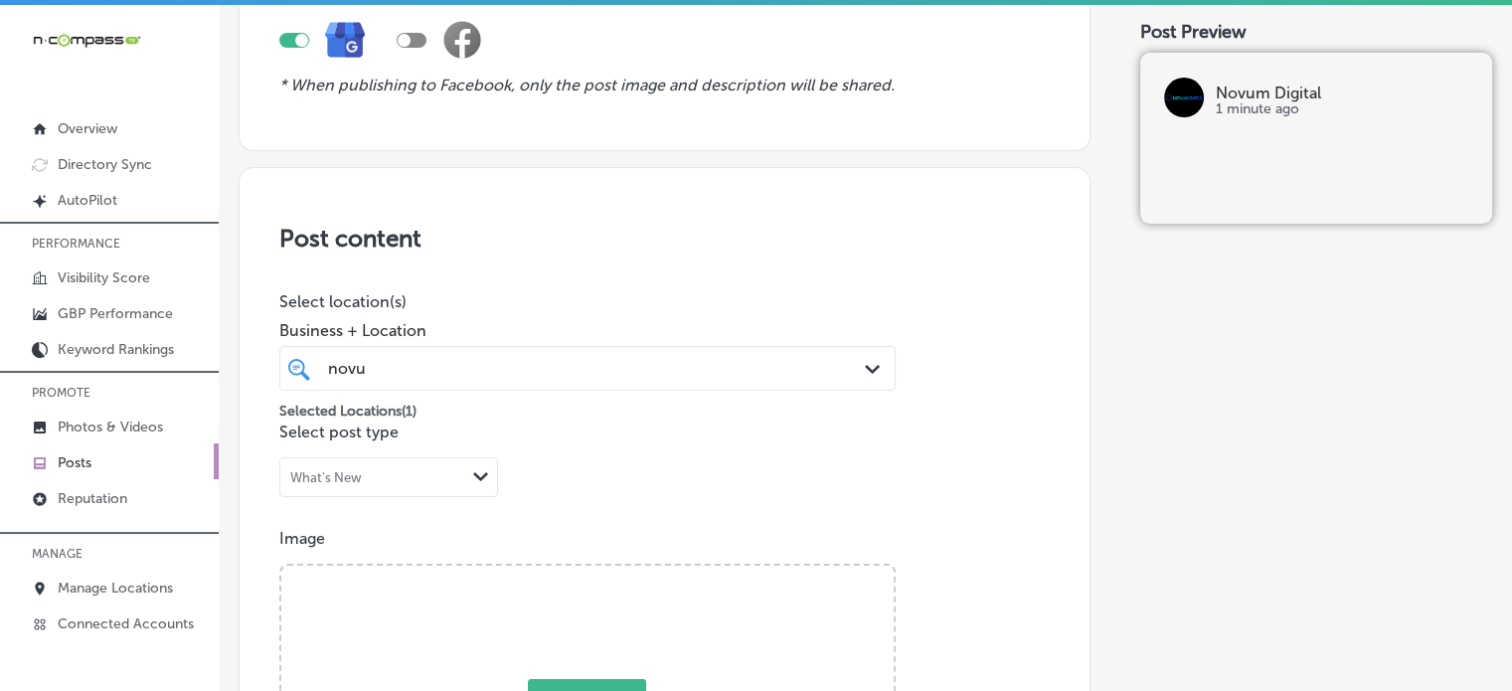
scroll to position [0, 0]
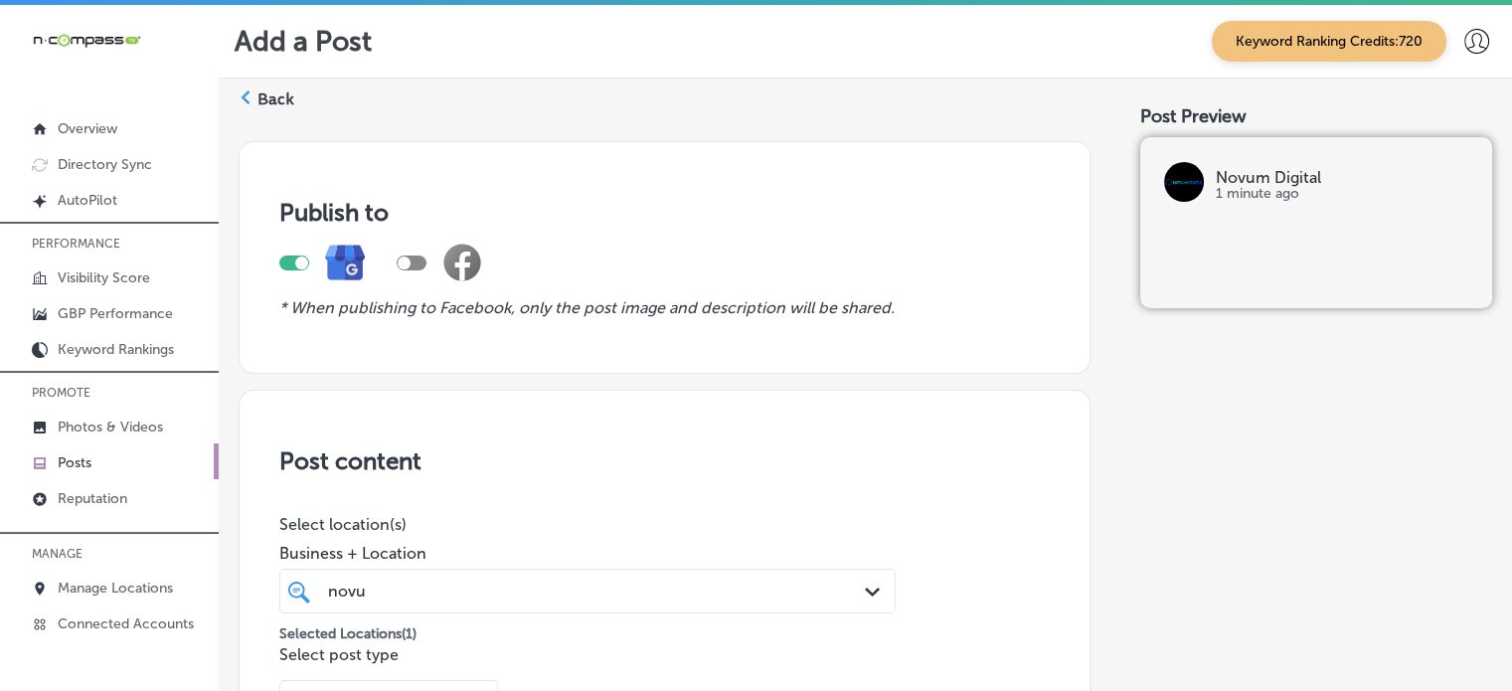
click at [275, 106] on label "Back" at bounding box center [275, 99] width 37 height 22
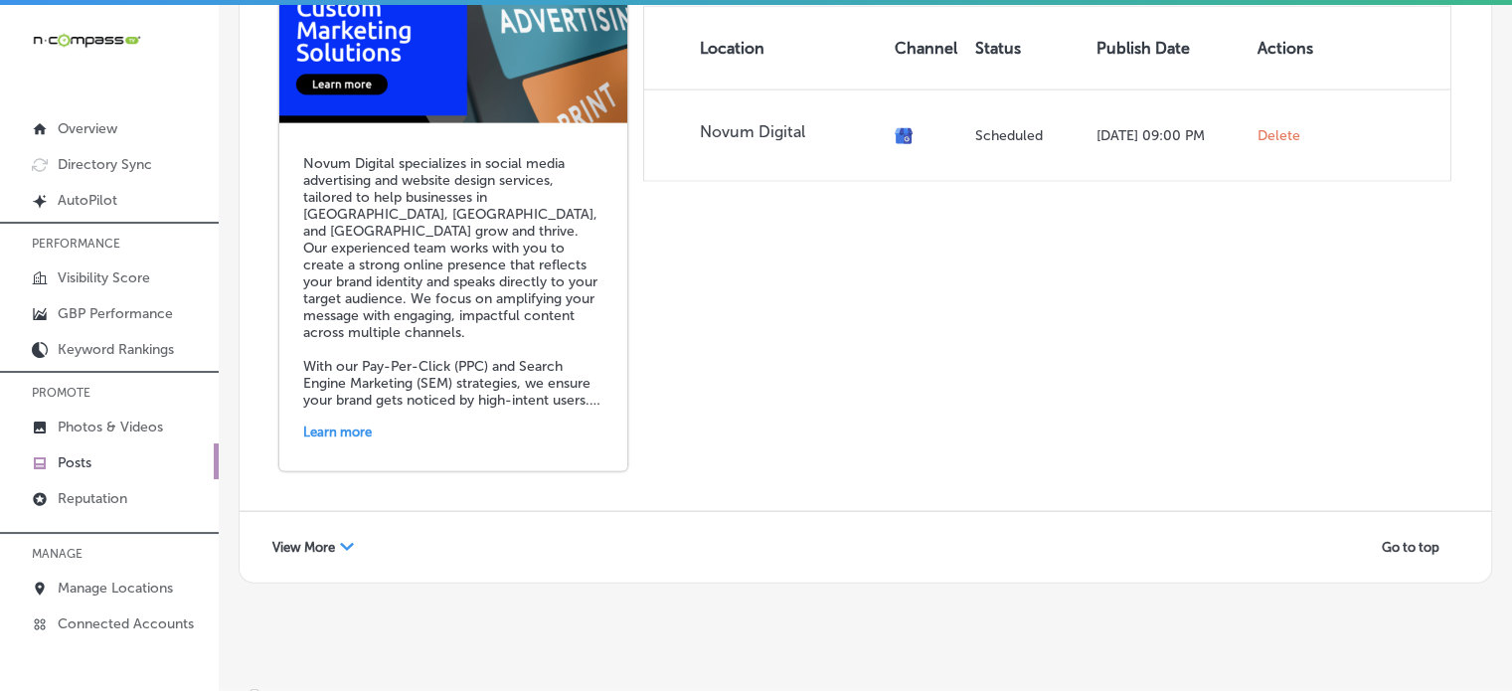
scroll to position [4484, 0]
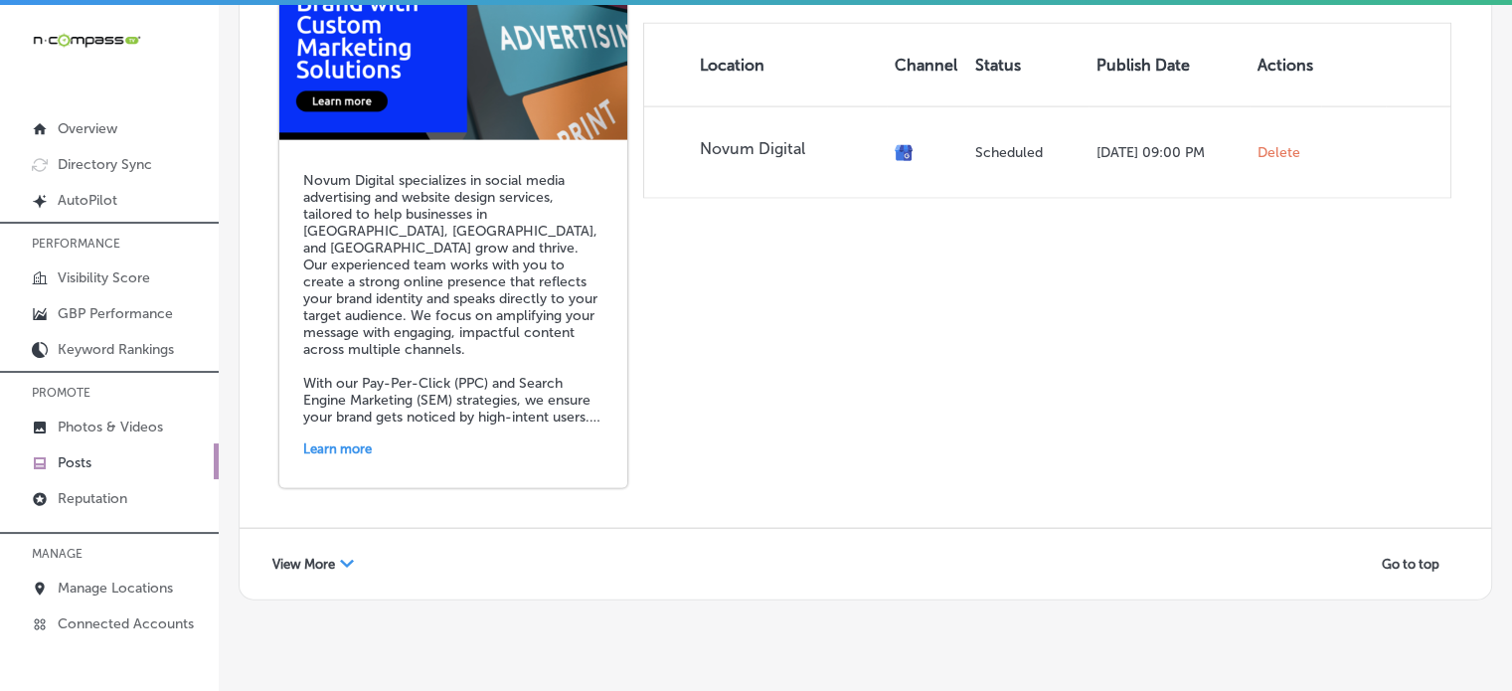
click at [326, 557] on span "View More" at bounding box center [303, 564] width 63 height 15
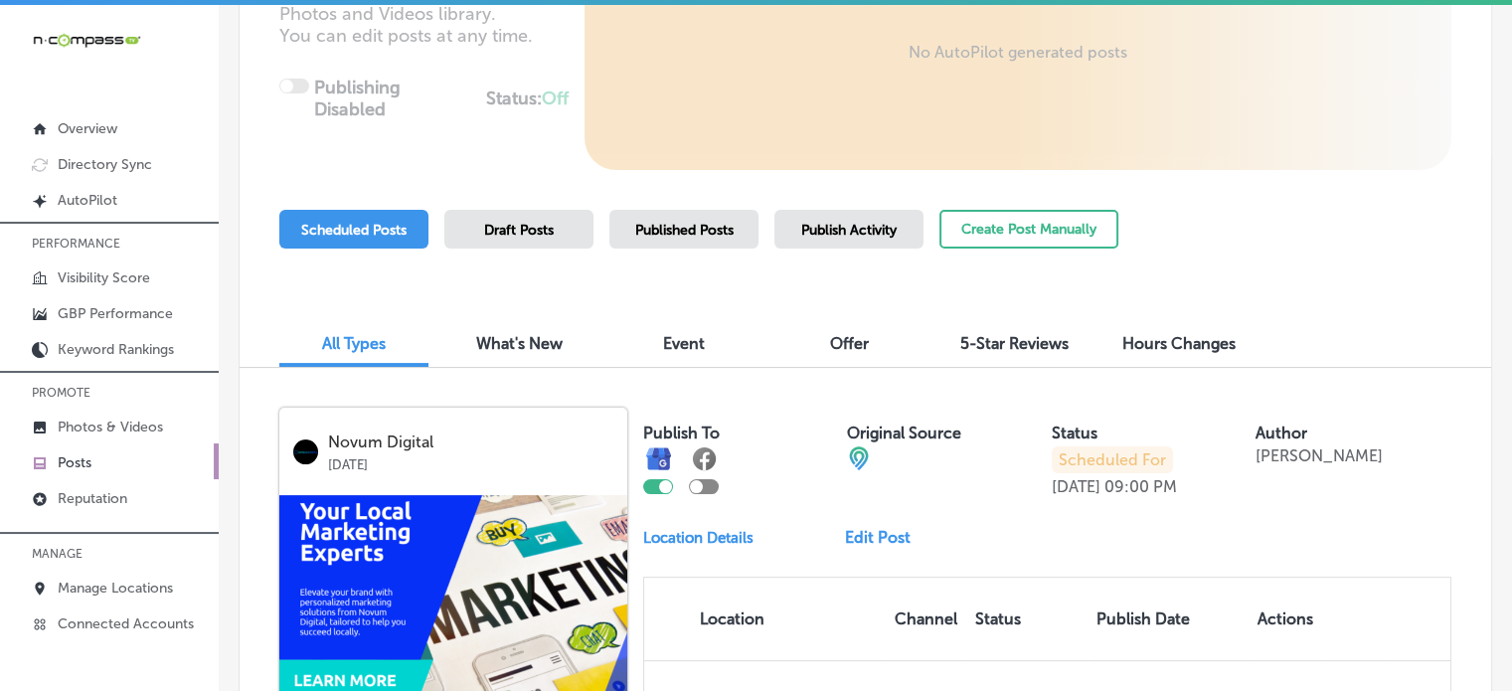
scroll to position [0, 0]
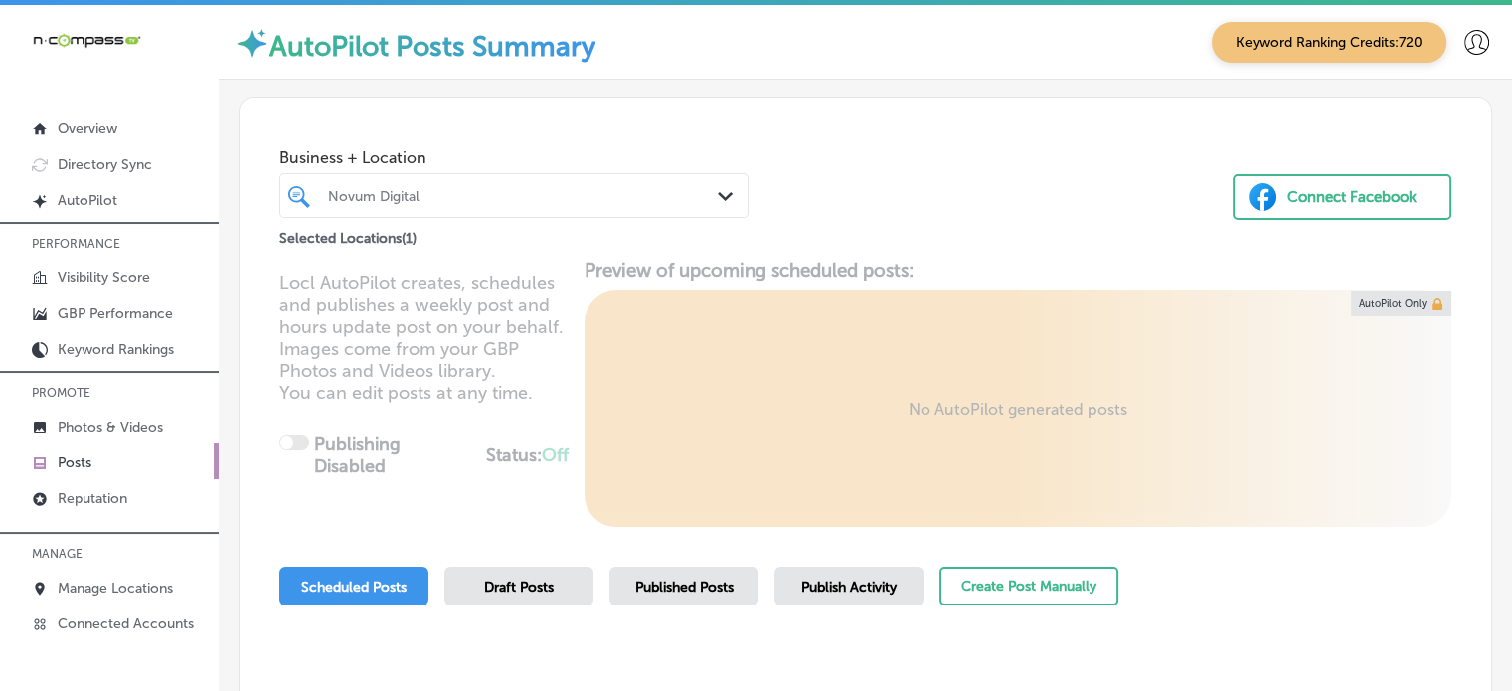
click at [465, 183] on div at bounding box center [495, 195] width 338 height 27
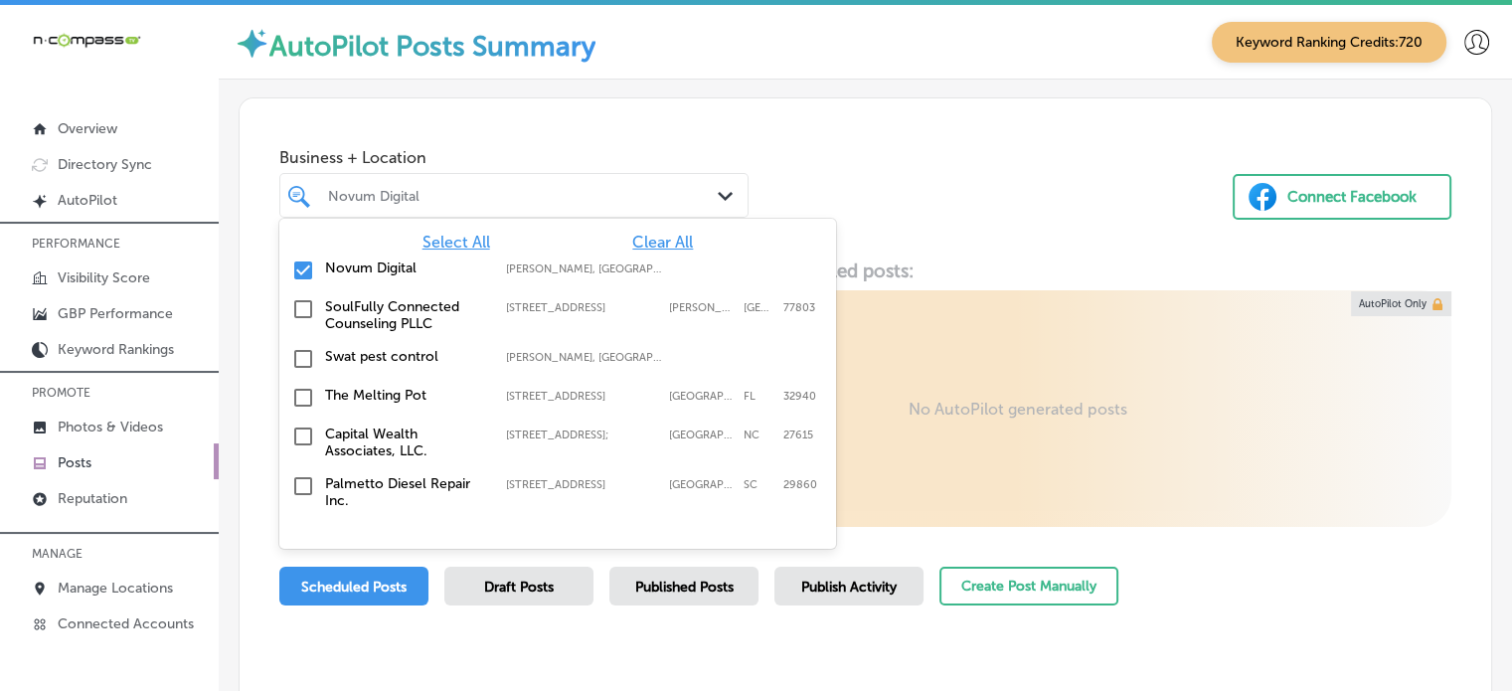
click at [640, 239] on span "Clear All" at bounding box center [662, 242] width 61 height 19
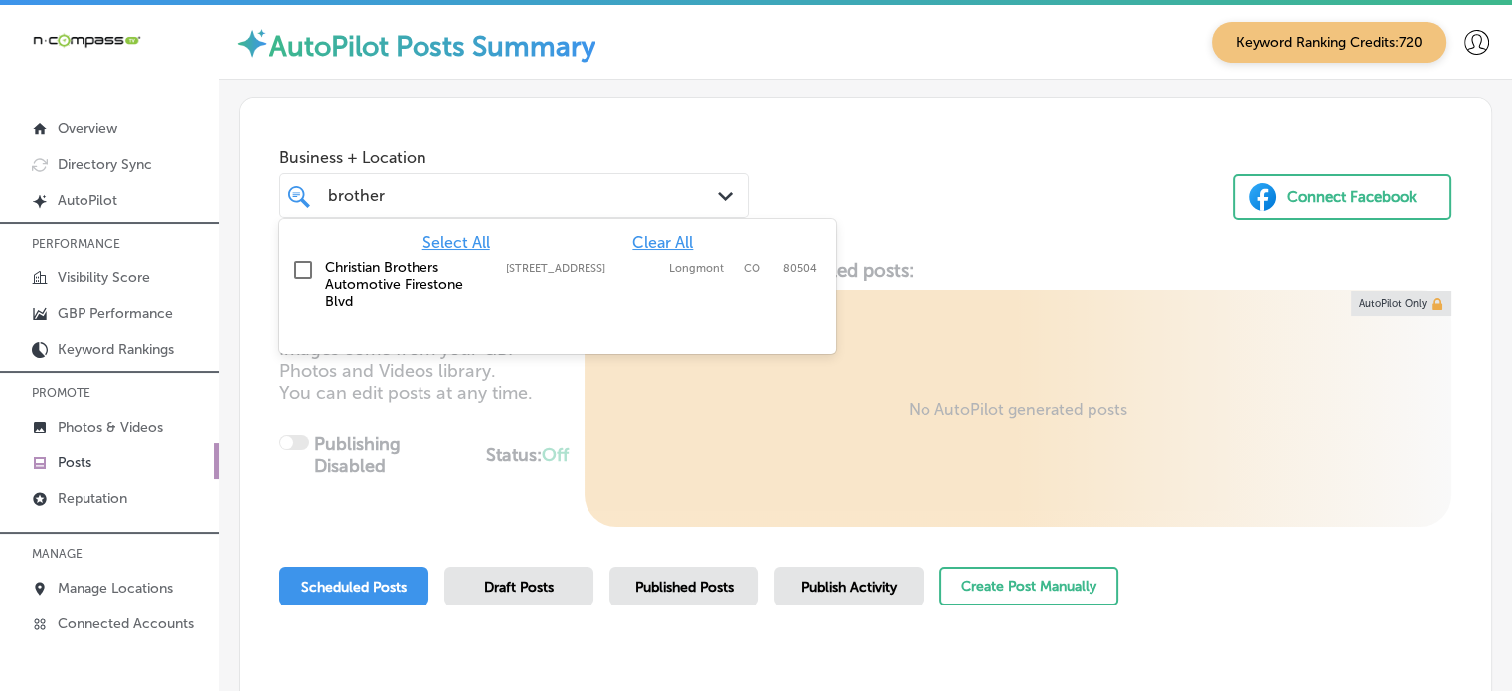
click at [417, 271] on label "Christian Brothers Automotive Firestone Blvd" at bounding box center [405, 284] width 161 height 51
type input "brother"
click at [902, 184] on div "Business + Location option 6179 Firestone Blvd, selected. option 6179 Firestone…" at bounding box center [865, 173] width 1251 height 151
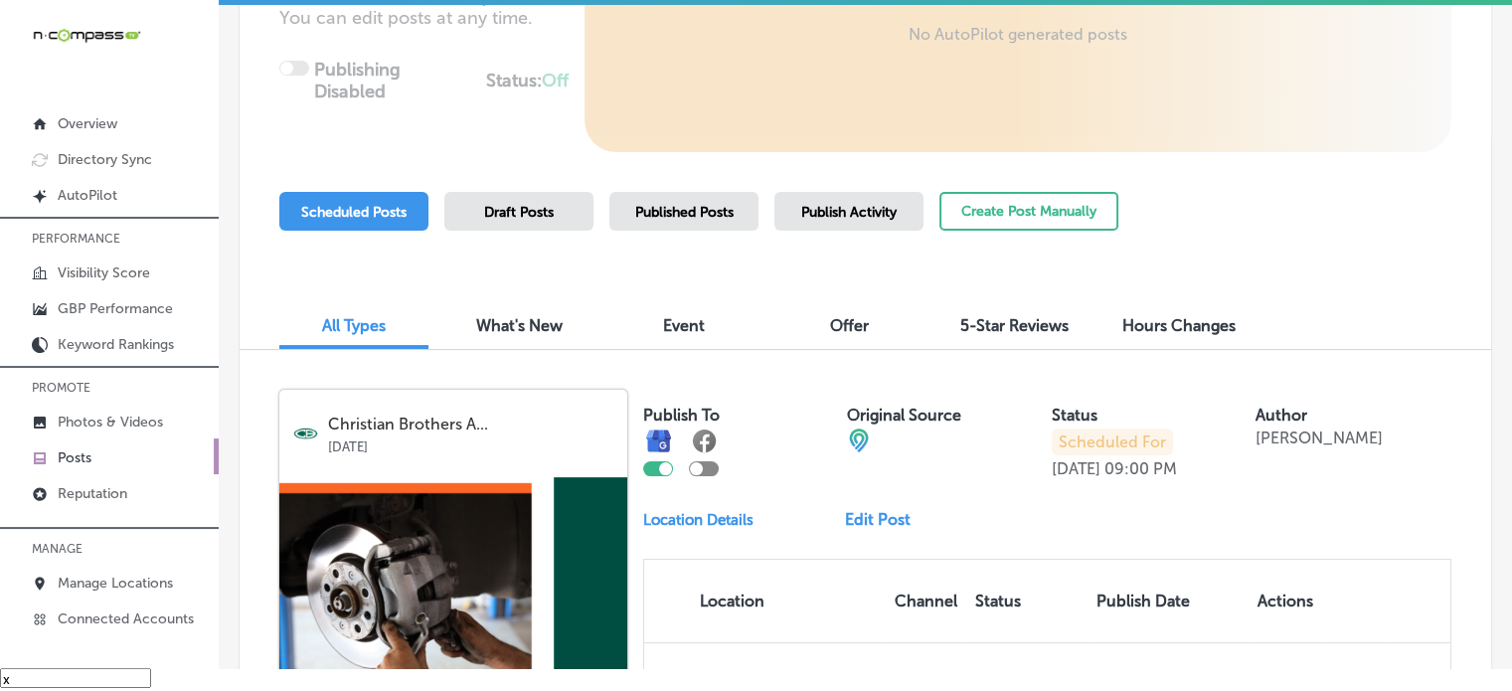
scroll to position [325, 0]
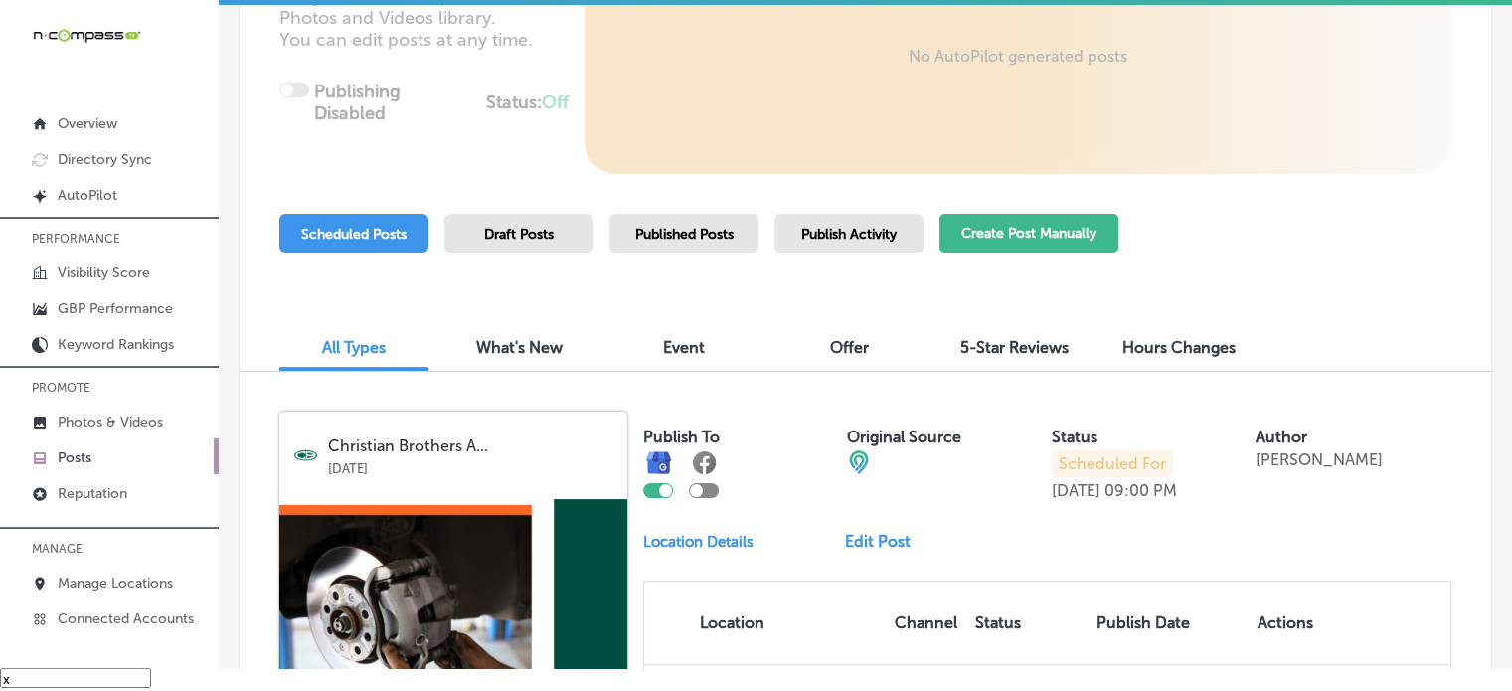
click at [1003, 233] on button "Create Post Manually" at bounding box center [1028, 233] width 179 height 39
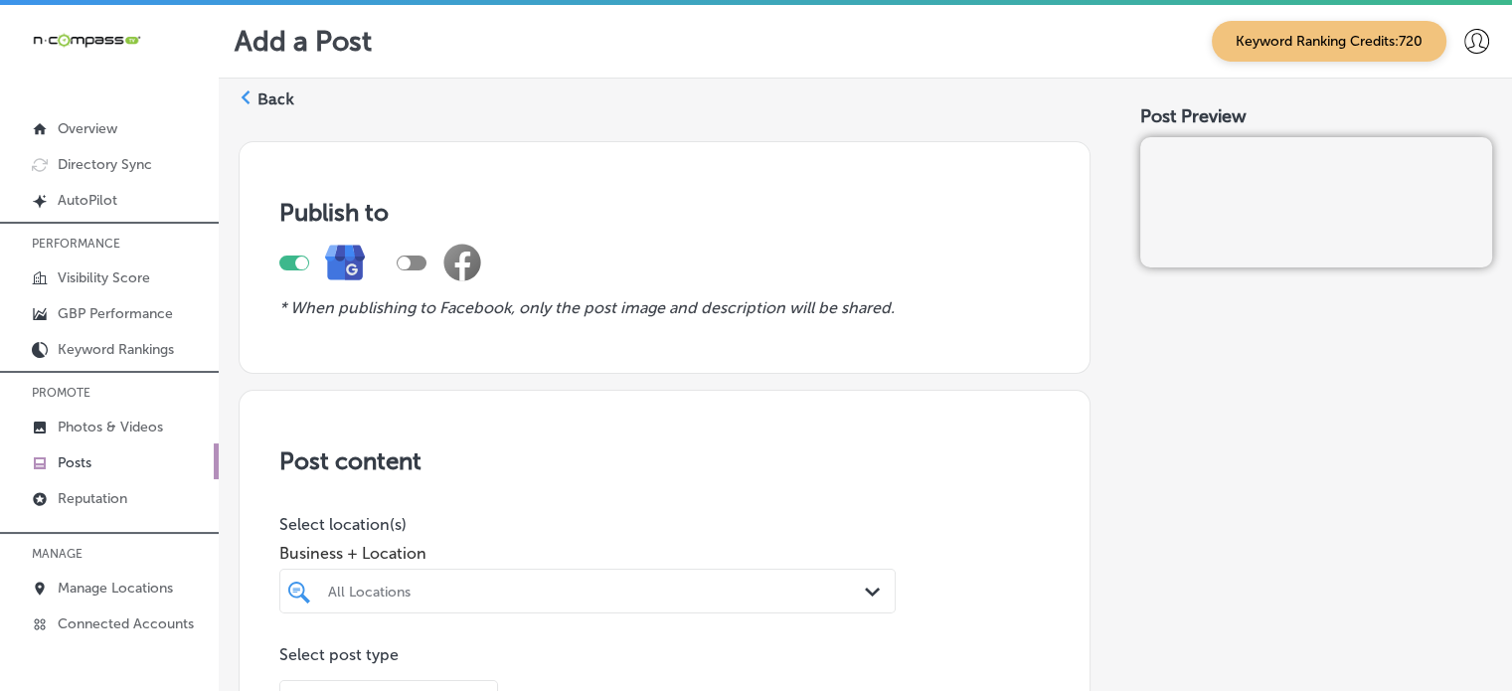
click at [604, 586] on div "All Locations Path Created with Sketch." at bounding box center [587, 591] width 616 height 45
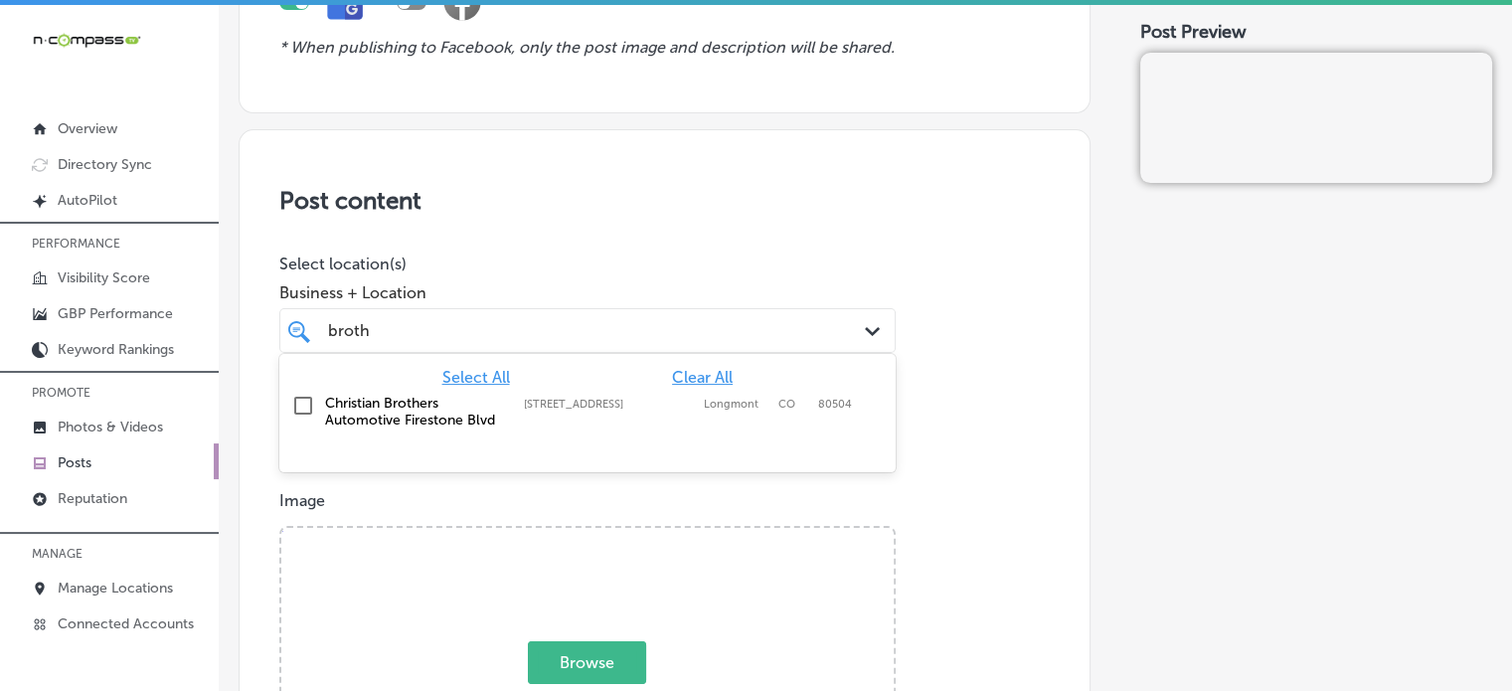
click at [326, 396] on label "Christian Brothers Automotive Firestone Blvd" at bounding box center [414, 412] width 179 height 34
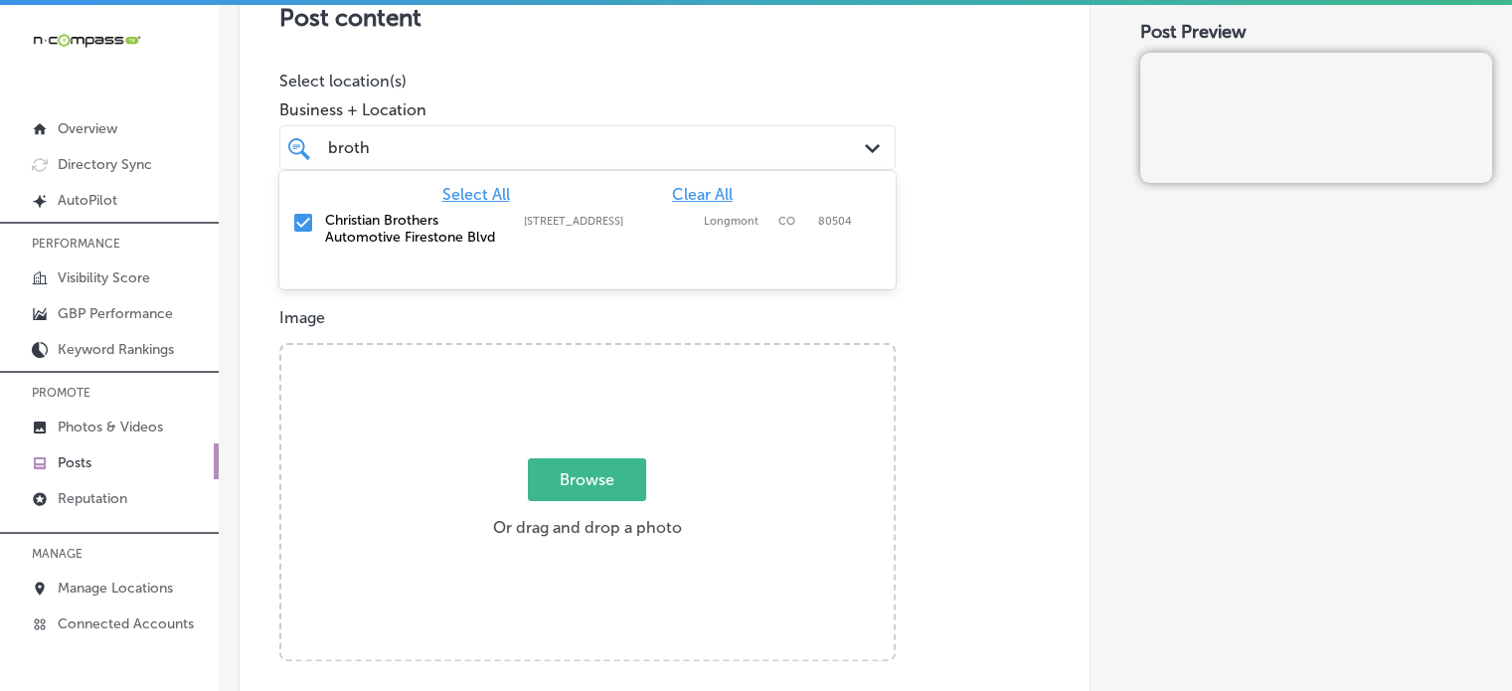
scroll to position [447, 0]
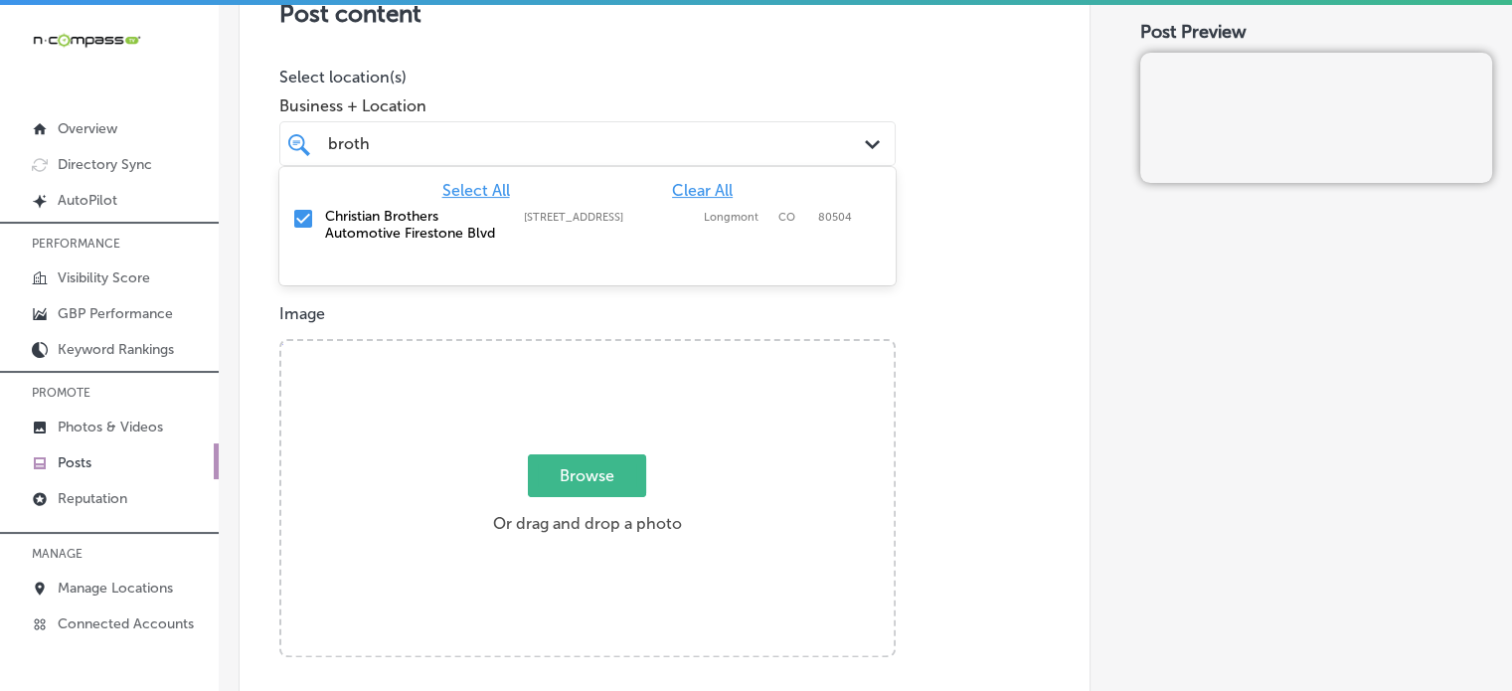
type input "broth"
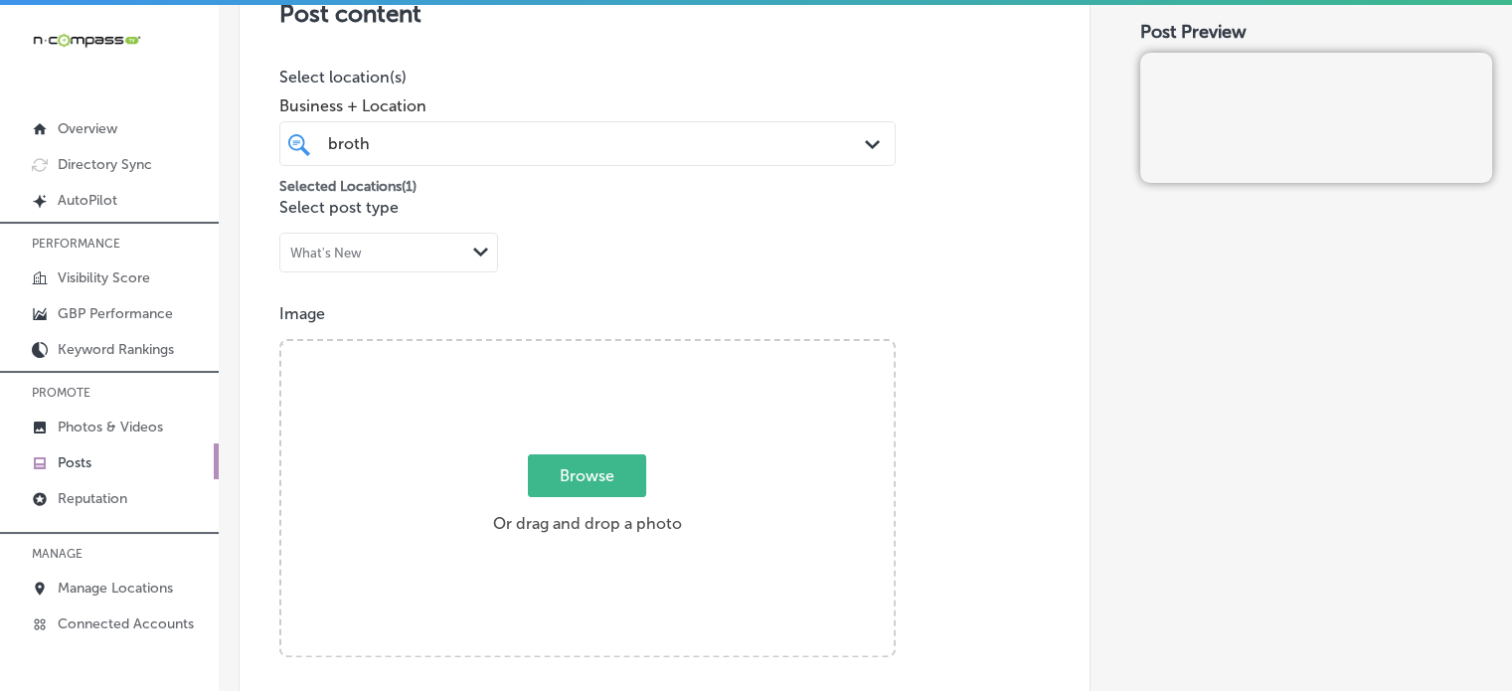
click at [479, 389] on div "Browse Or drag and drop a photo" at bounding box center [587, 500] width 612 height 318
click at [281, 341] on input "Browse Or drag and drop a photo" at bounding box center [587, 344] width 612 height 6
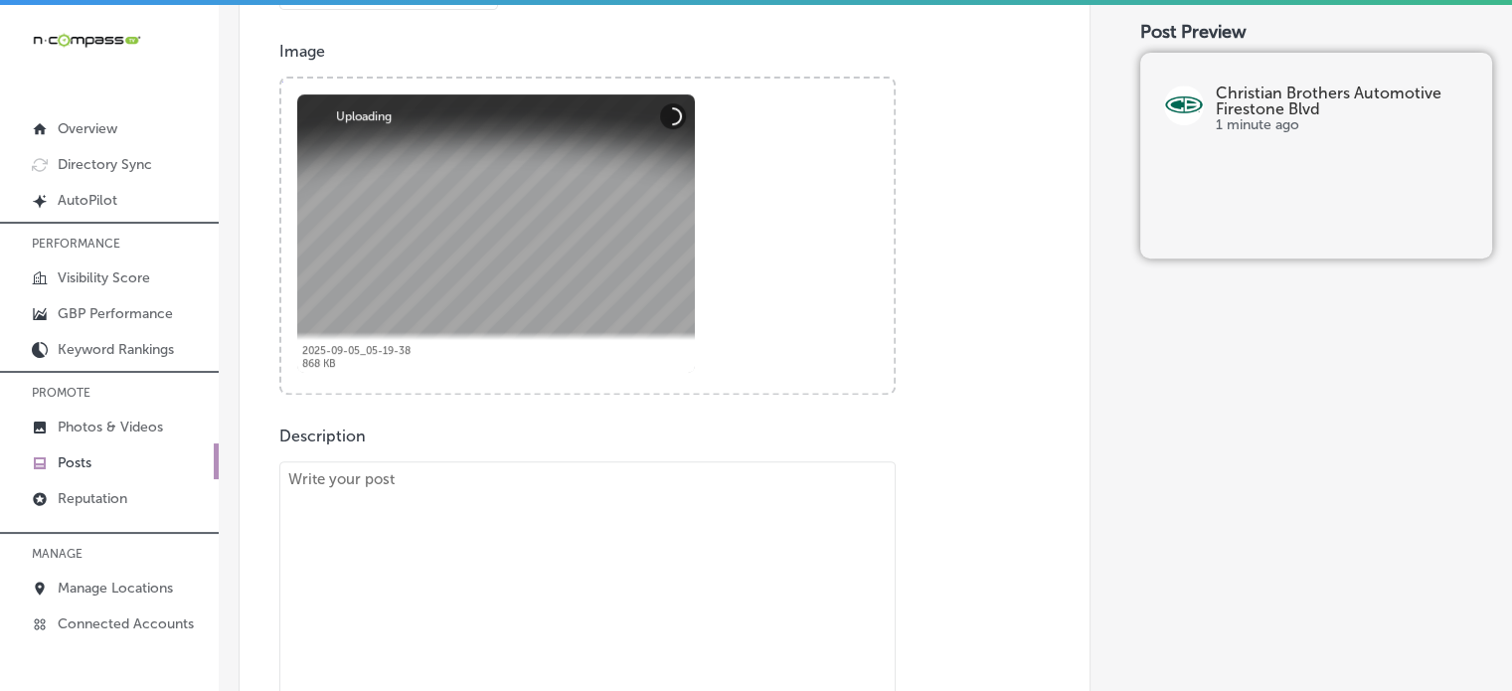
scroll to position [730, 0]
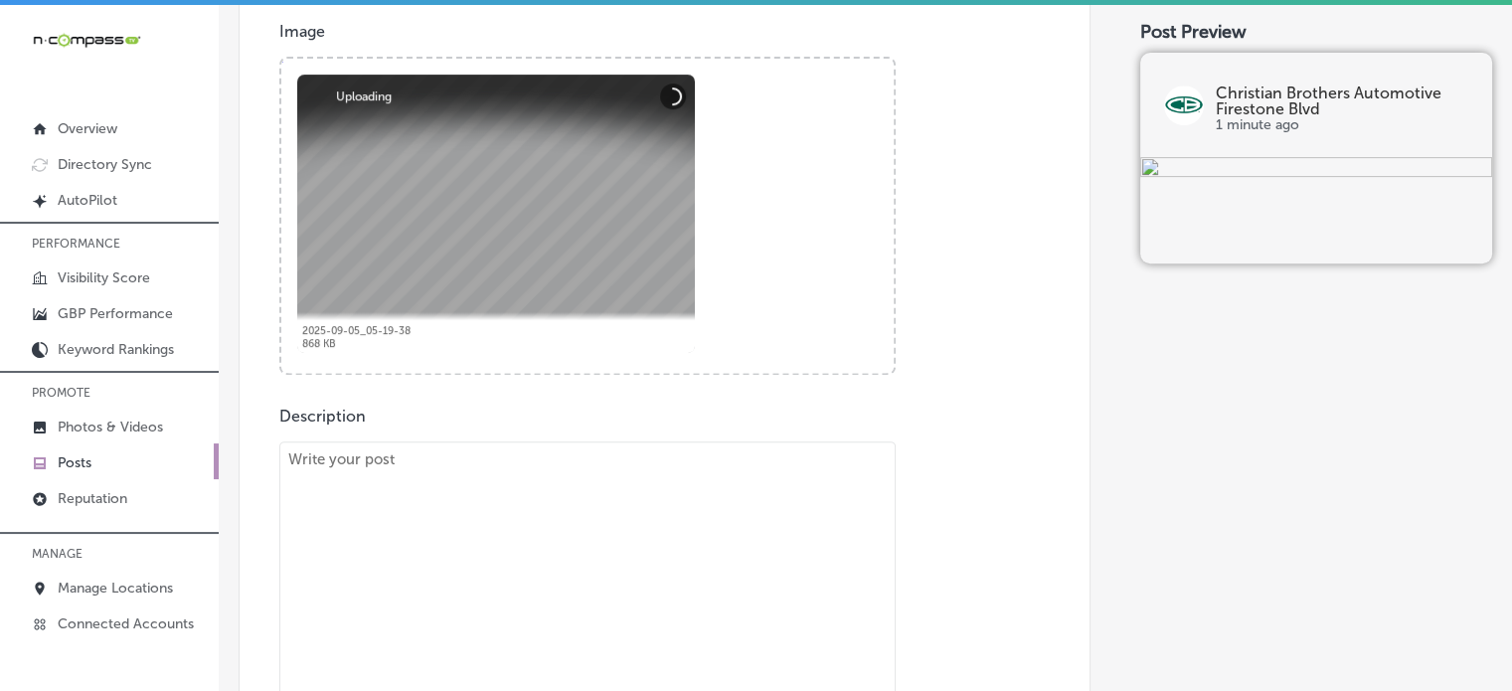
click at [721, 531] on textarea at bounding box center [587, 580] width 616 height 278
paste textarea ""As the weather changes, it’s important to ensure your tires are ready for the …"
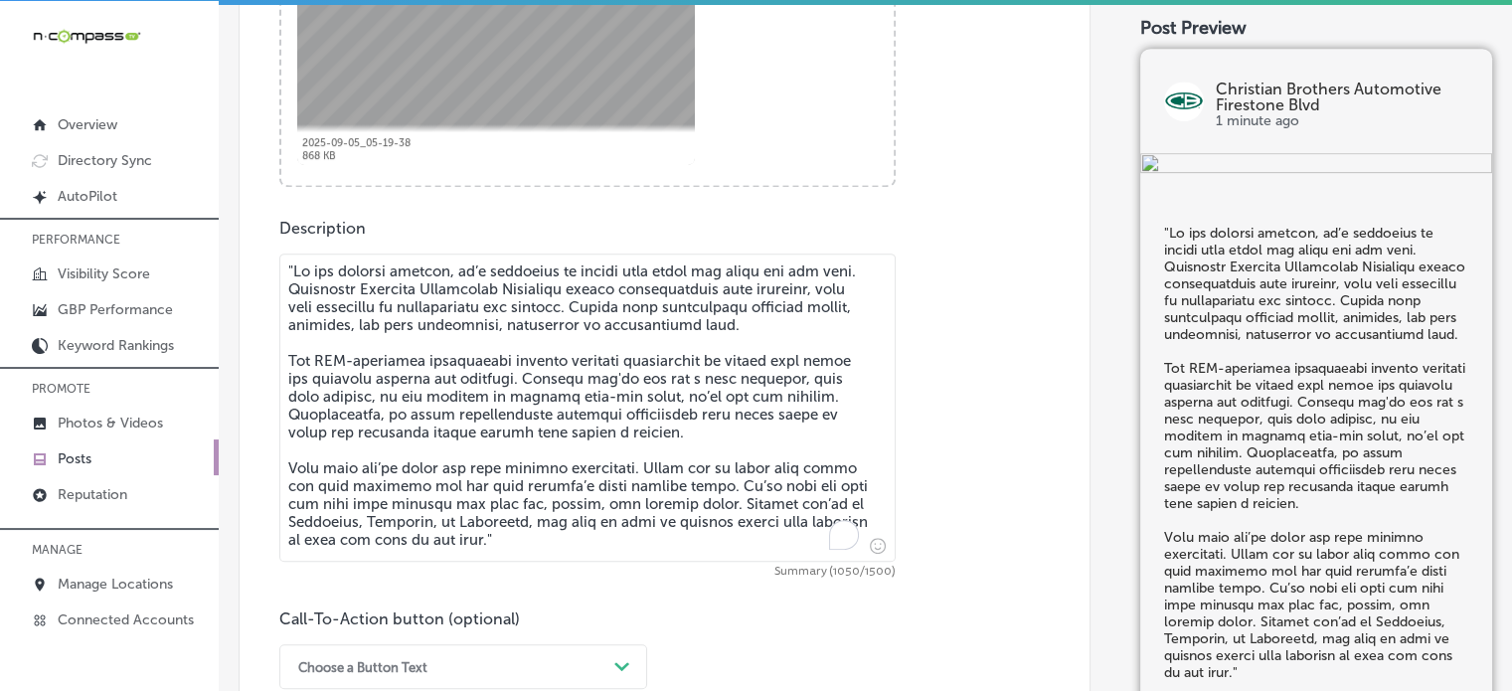
scroll to position [914, 0]
click at [291, 254] on textarea "To enrich screen reader interactions, please activate Accessibility in Grammarl…" at bounding box center [587, 406] width 616 height 308
click at [472, 412] on textarea "To enrich screen reader interactions, please activate Accessibility in Grammarl…" at bounding box center [587, 406] width 616 height 308
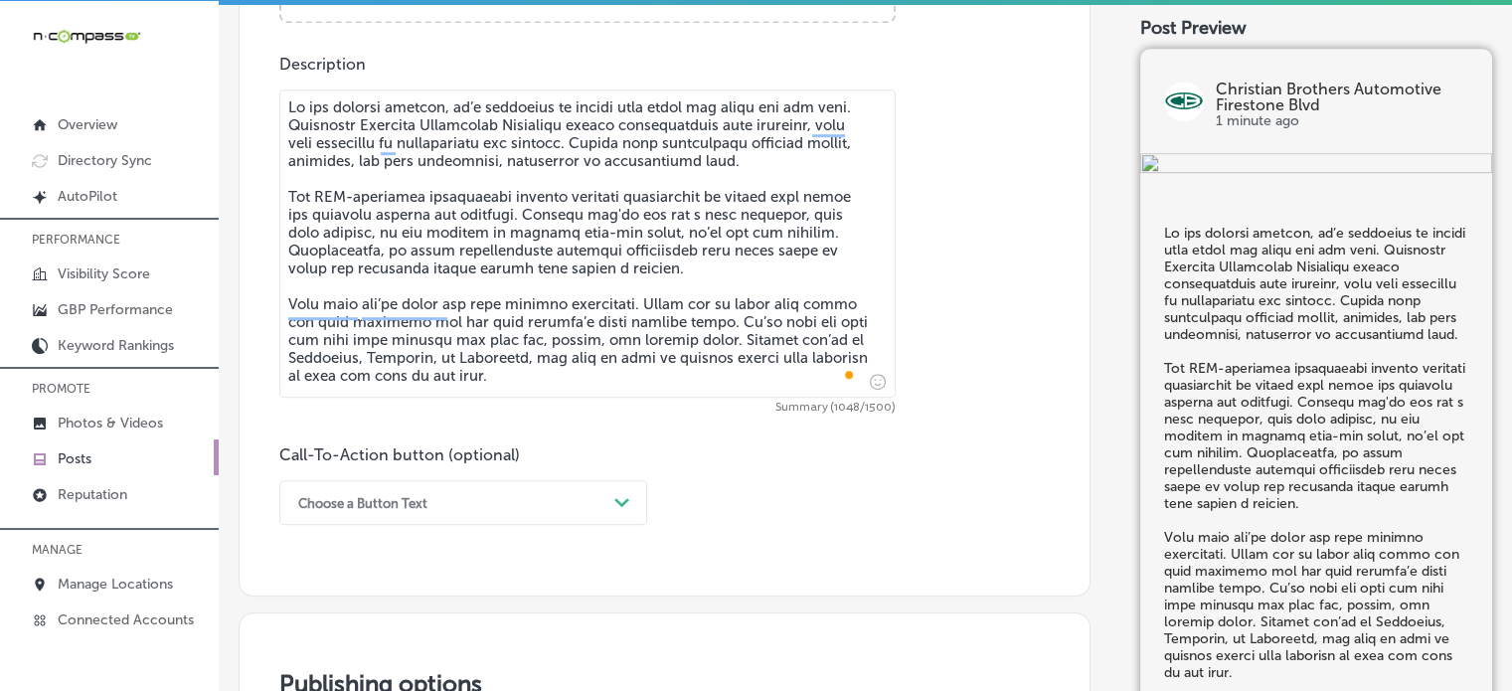
scroll to position [1077, 0]
type textarea "As the weather changes, it’s important to ensure your tires are ready for the r…"
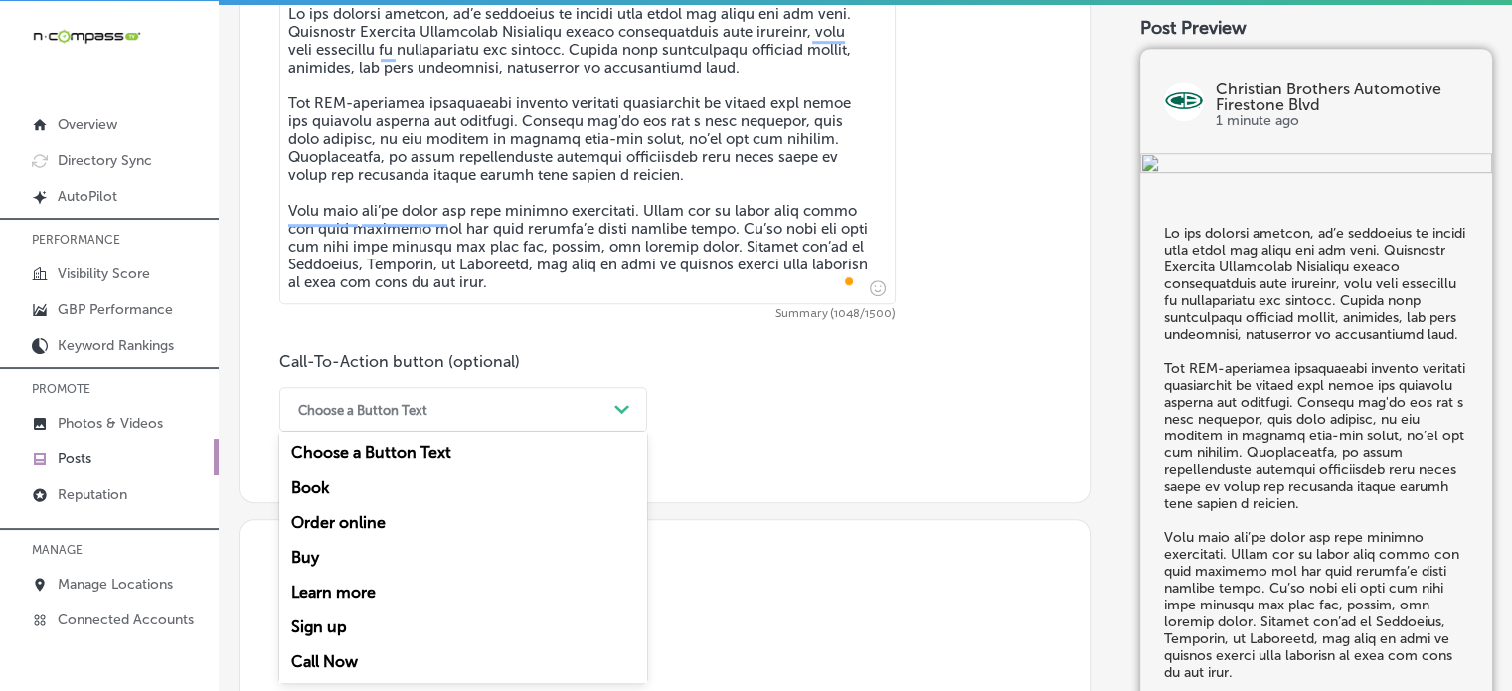
click at [496, 431] on div "option Book focused, 2 of 7. 7 results available. Use Up and Down to choose opt…" at bounding box center [463, 409] width 368 height 45
click at [335, 590] on div "Learn more" at bounding box center [463, 592] width 368 height 35
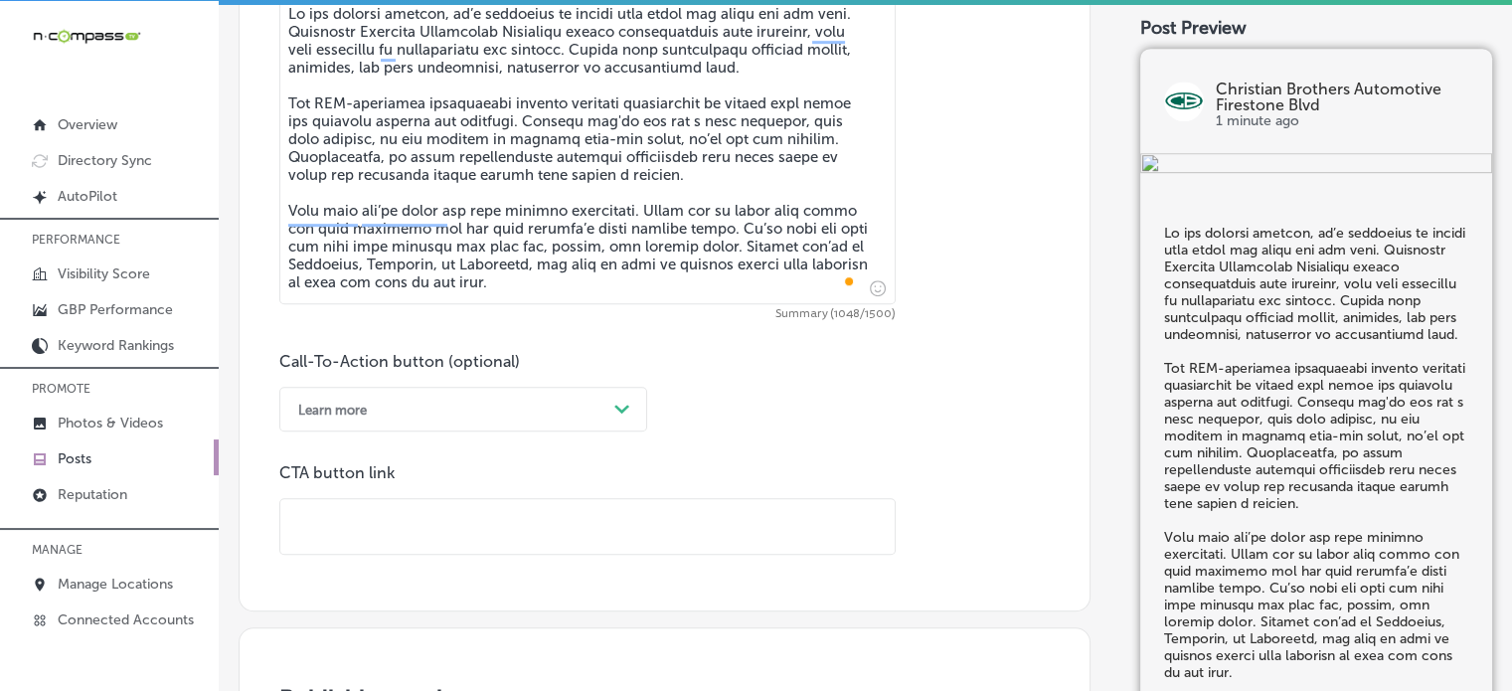
click at [603, 508] on input "text" at bounding box center [587, 526] width 614 height 55
paste input "https://www.cbac.com/firestone-blvd/"
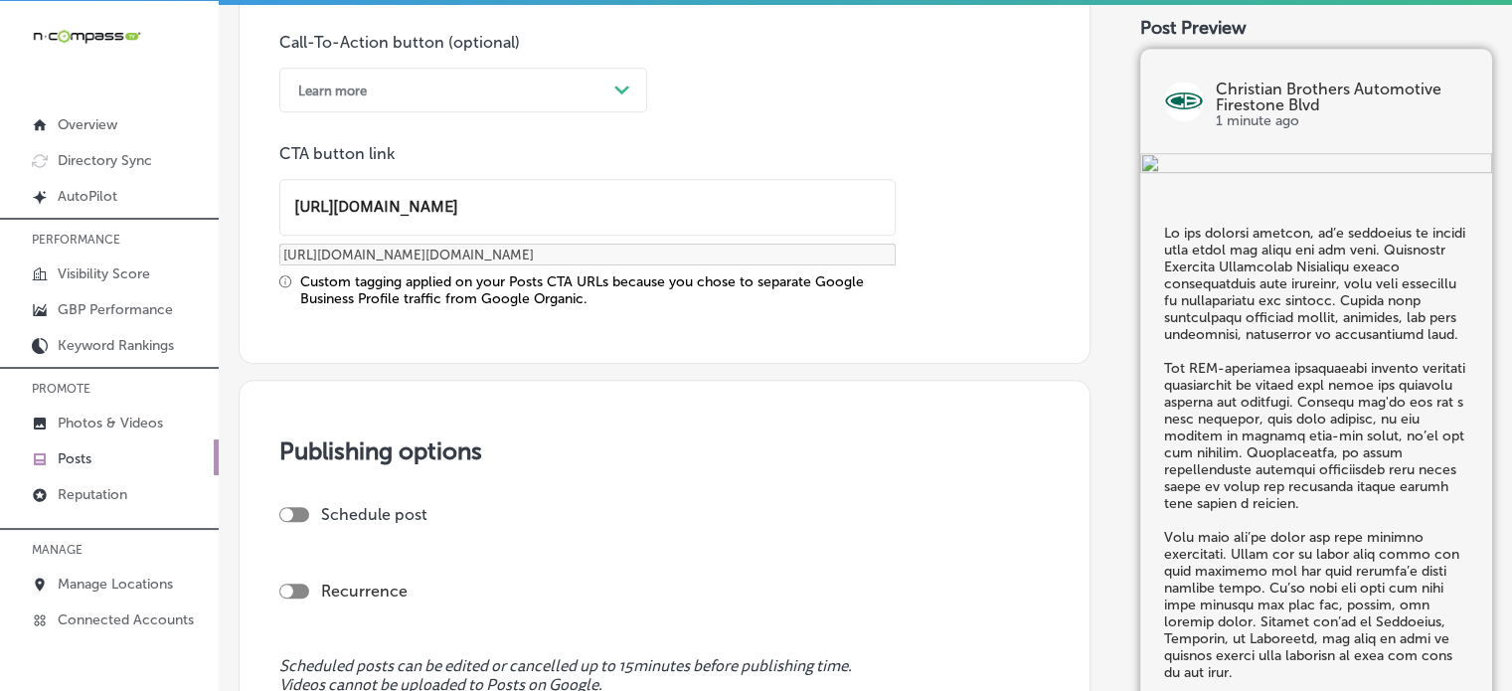
scroll to position [1489, 0]
type input "https://www.cbac.com/firestone-blvd/"
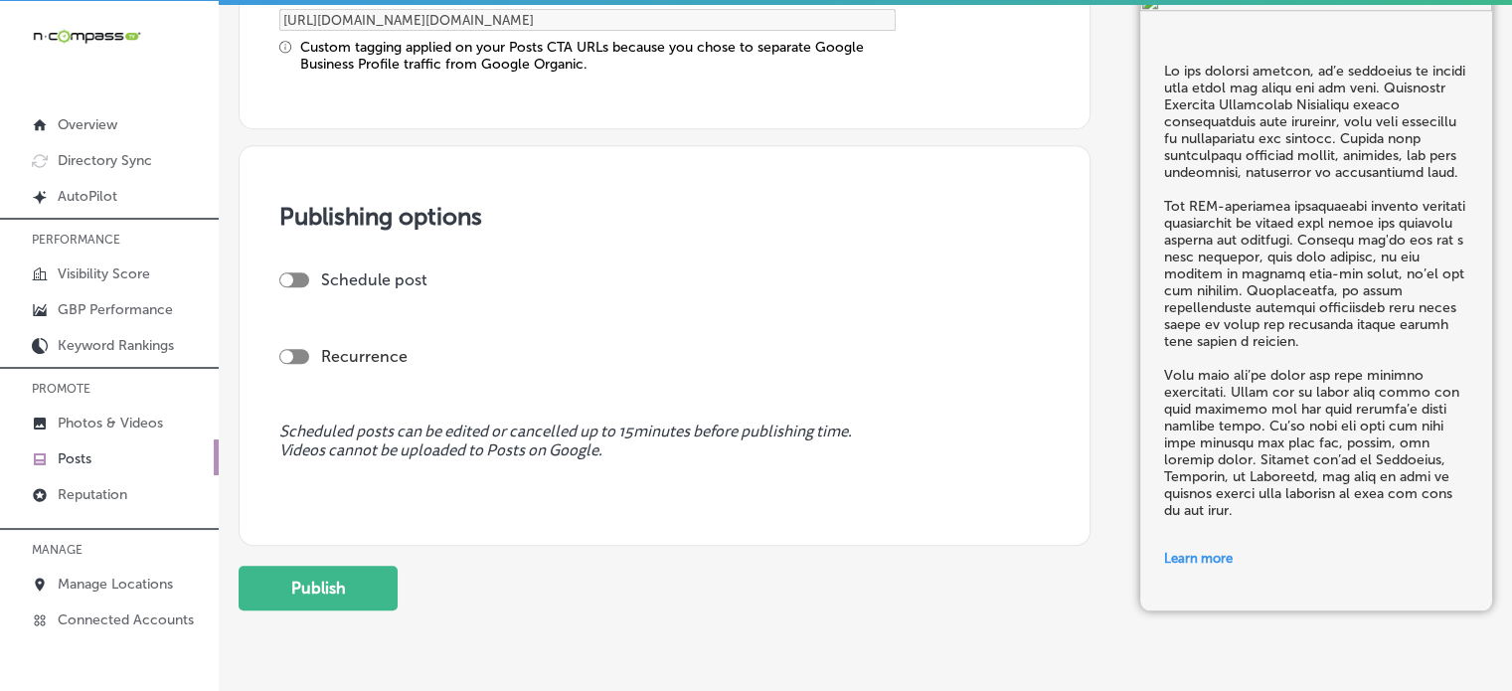
scroll to position [1730, 0]
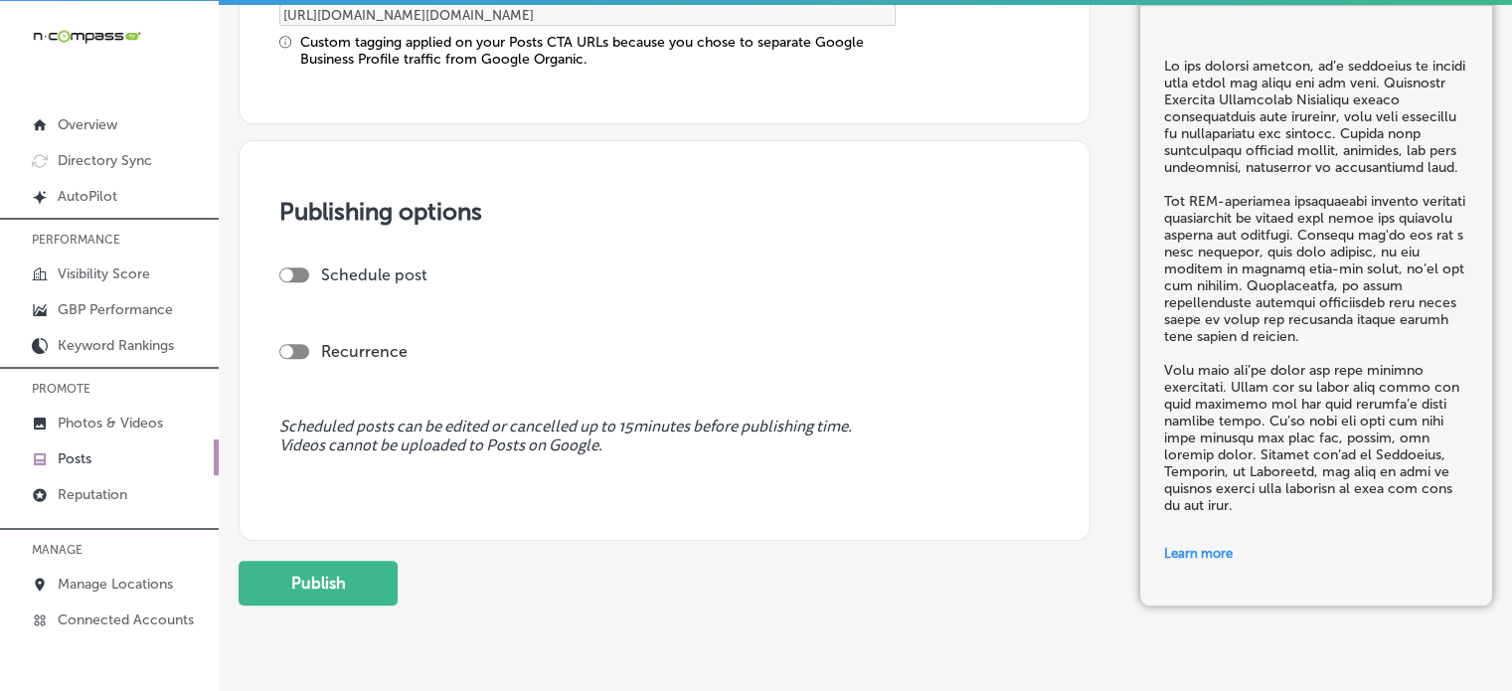
click at [297, 269] on div at bounding box center [294, 274] width 30 height 15
checkbox input "true"
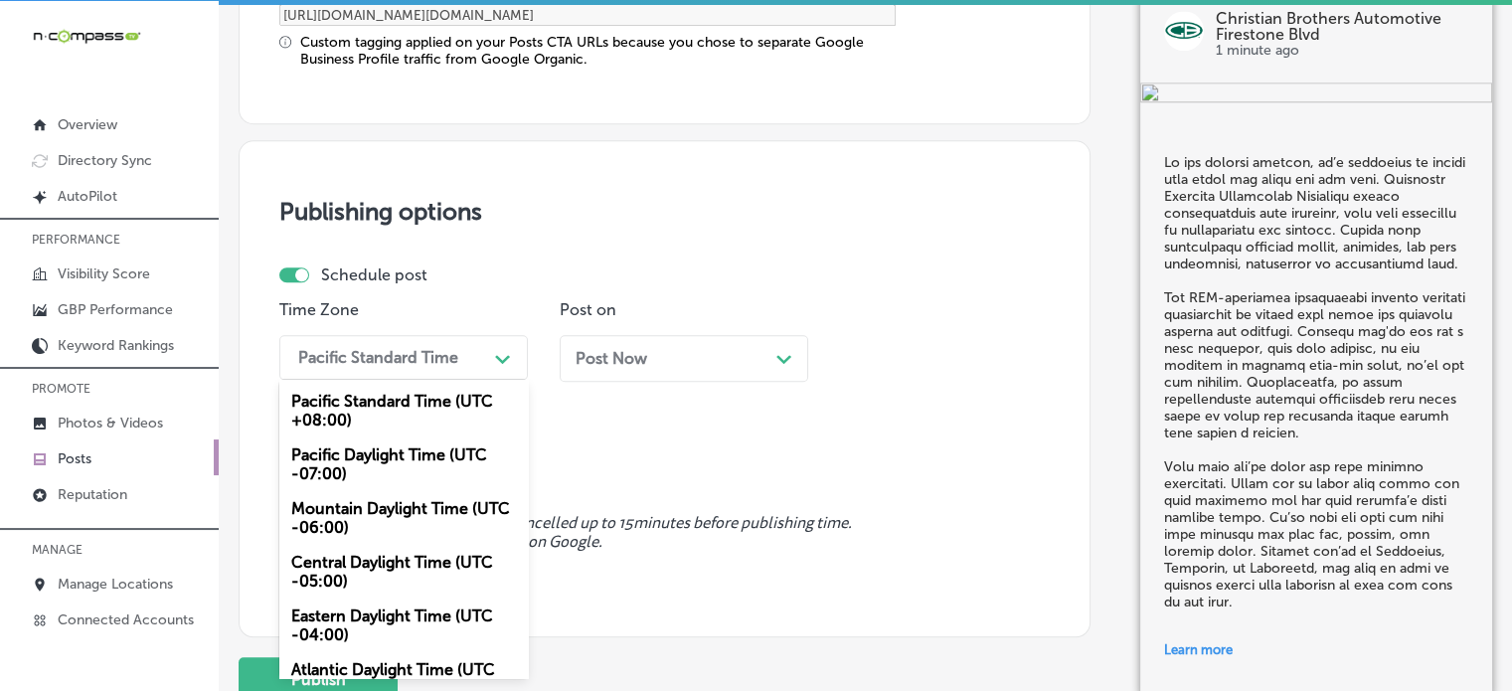
click at [437, 360] on div "Pacific Standard Time" at bounding box center [378, 357] width 160 height 19
click at [406, 510] on div "Mountain Daylight Time (UTC -06:00)" at bounding box center [403, 518] width 248 height 54
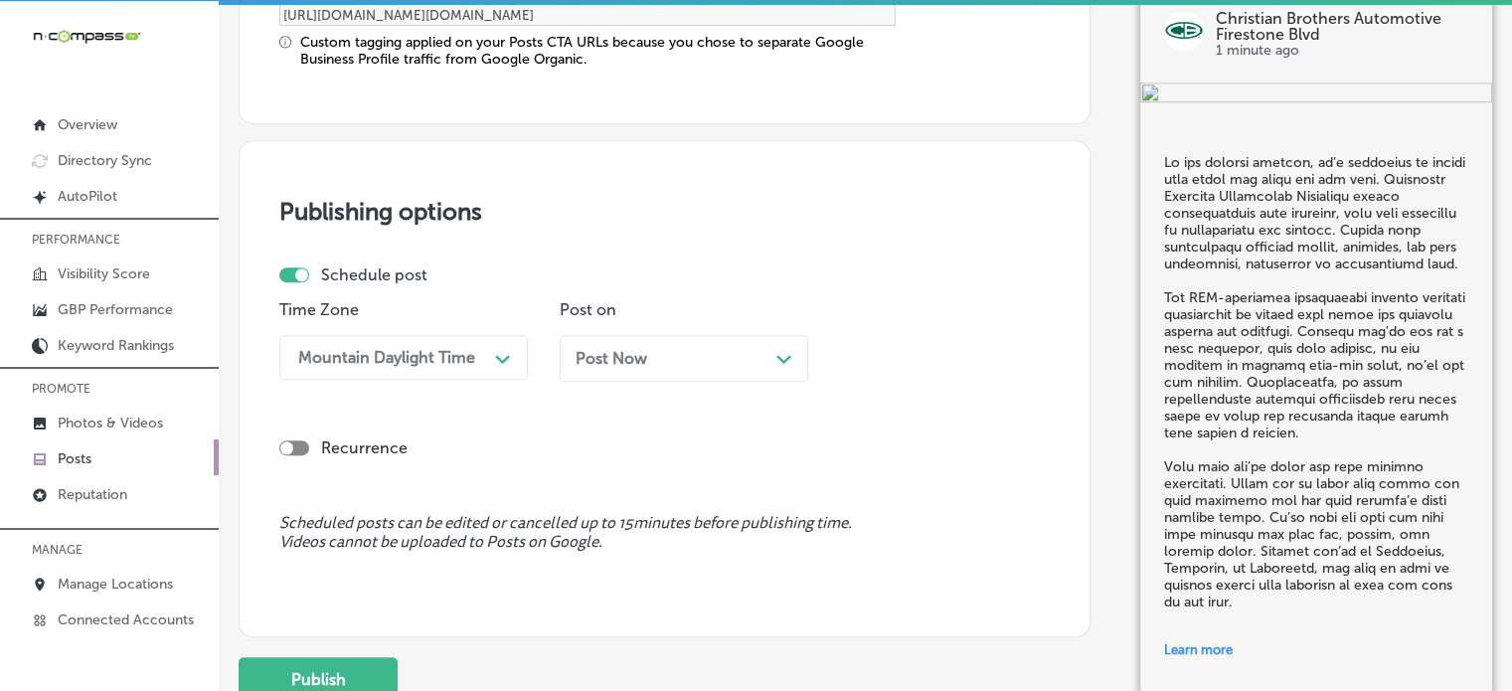
click at [684, 359] on div "Post Now Path Created with Sketch." at bounding box center [684, 358] width 217 height 19
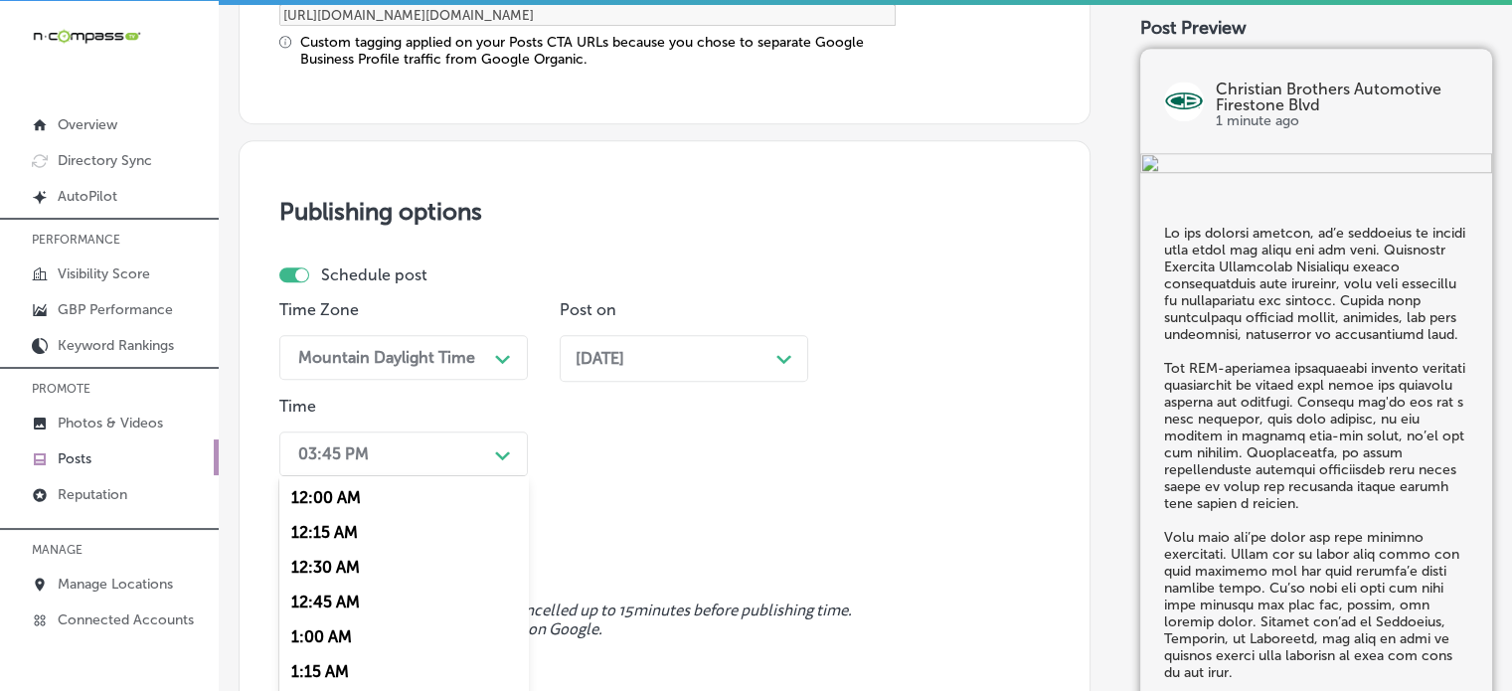
scroll to position [1818, 0]
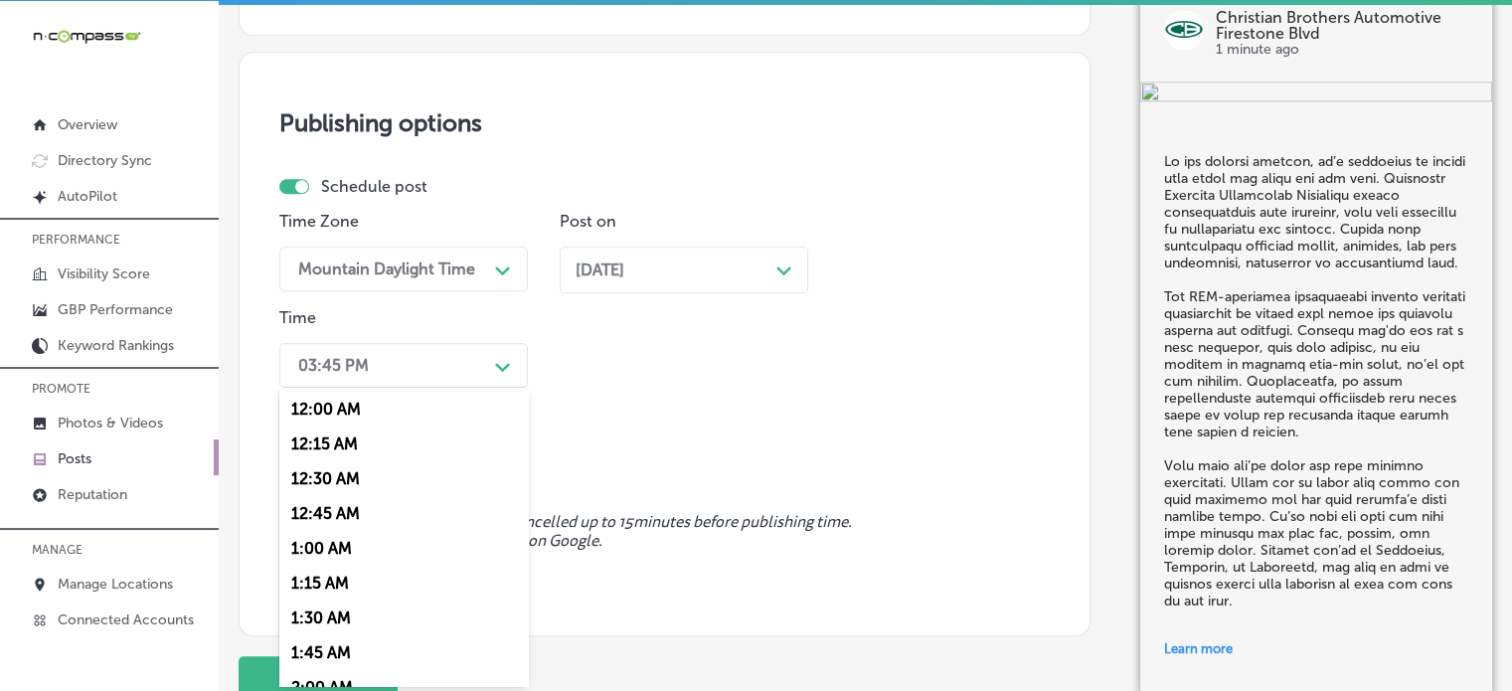
click at [426, 388] on div "option 12:15 AM focused, 2 of 96. 96 results available. Use Up and Down to choo…" at bounding box center [403, 365] width 248 height 45
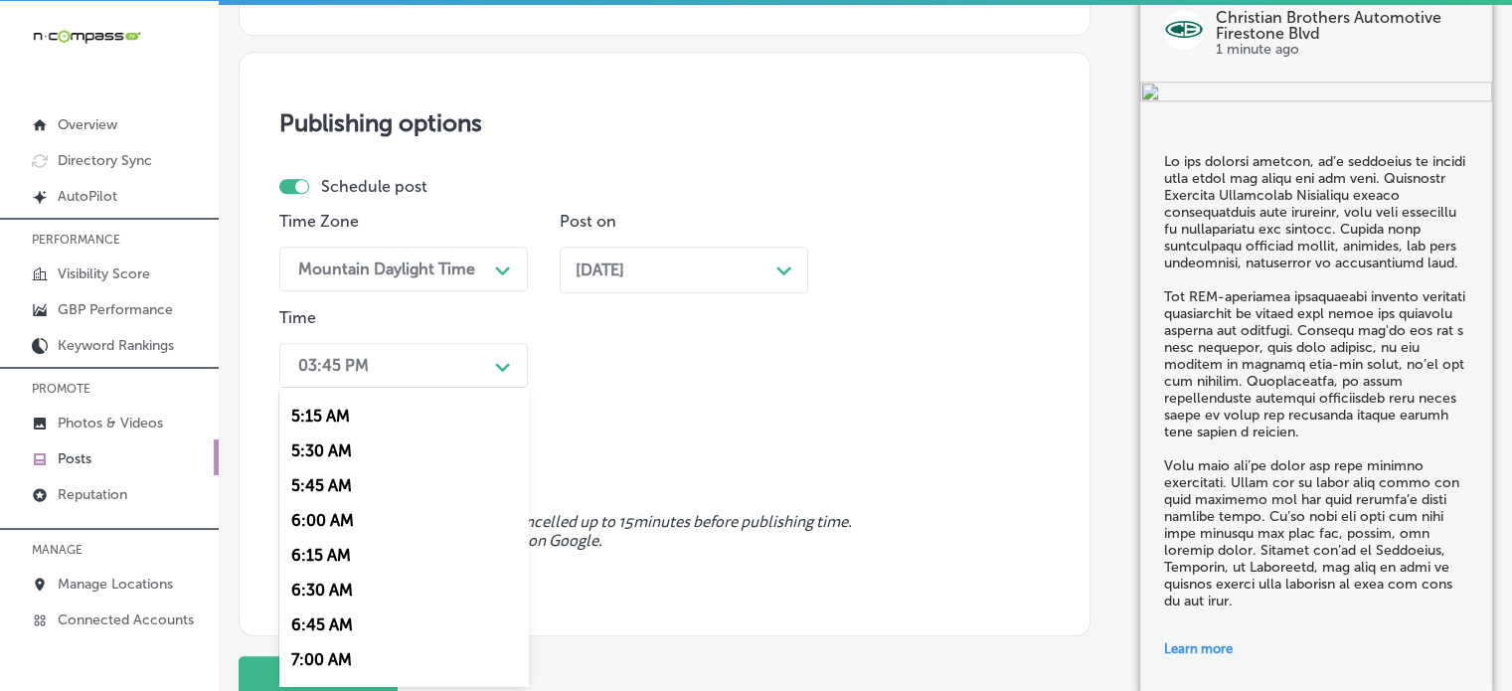
scroll to position [858, 0]
click at [325, 520] on div "7:00 AM" at bounding box center [403, 525] width 248 height 35
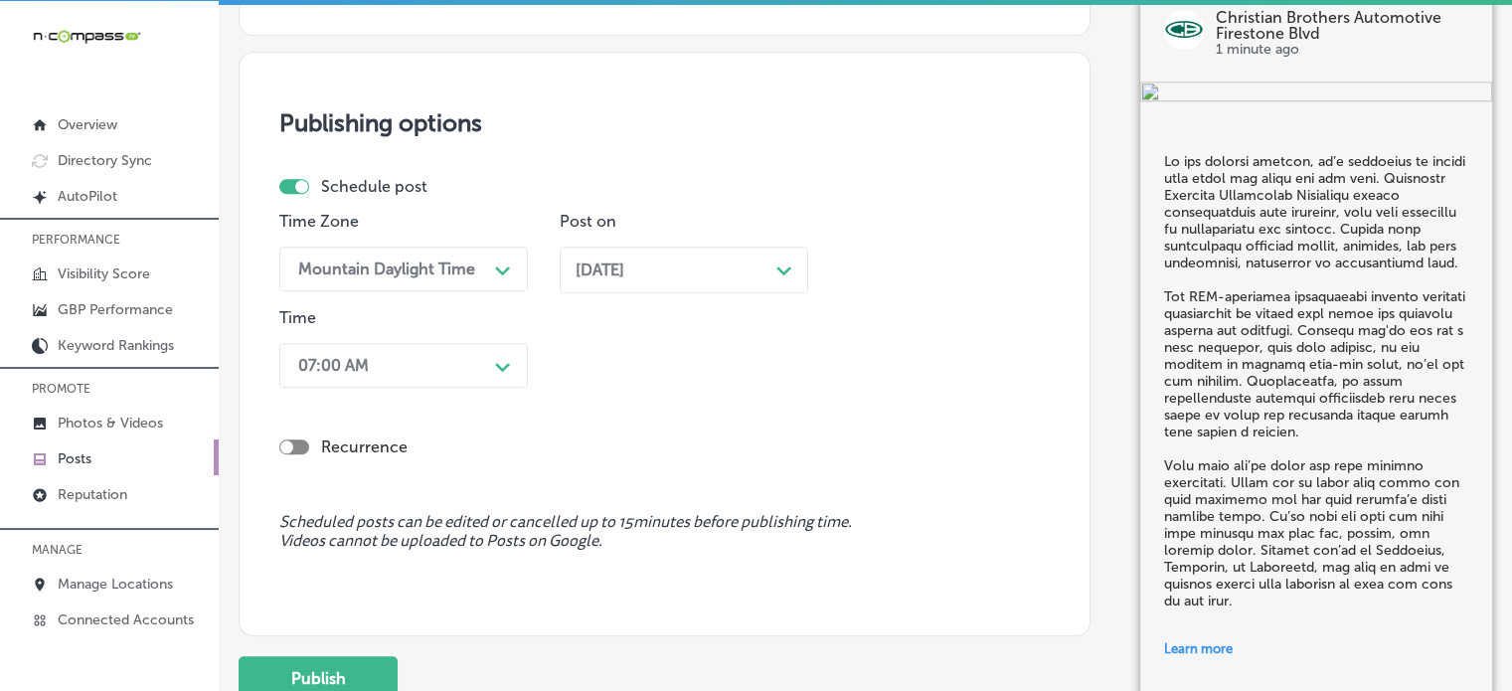
scroll to position [1874, 0]
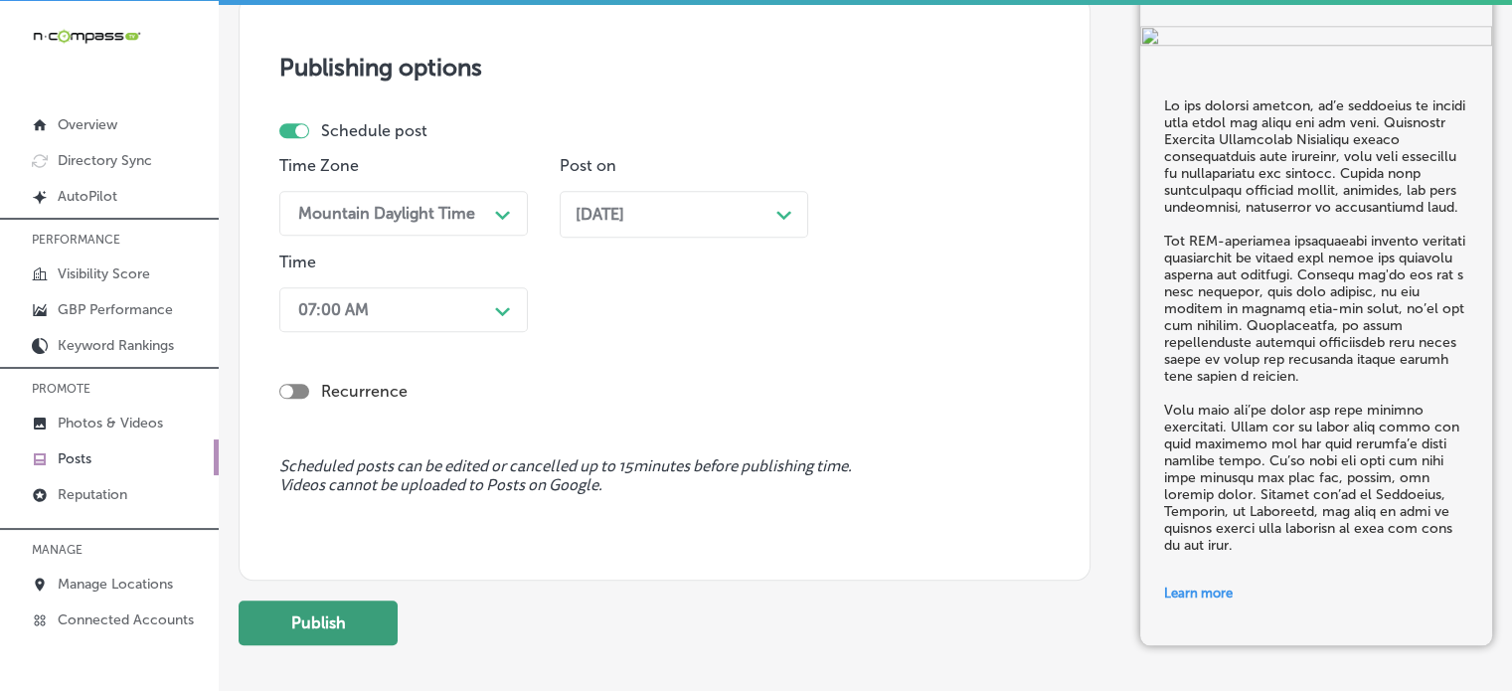
click at [340, 622] on button "Publish" at bounding box center [318, 622] width 159 height 45
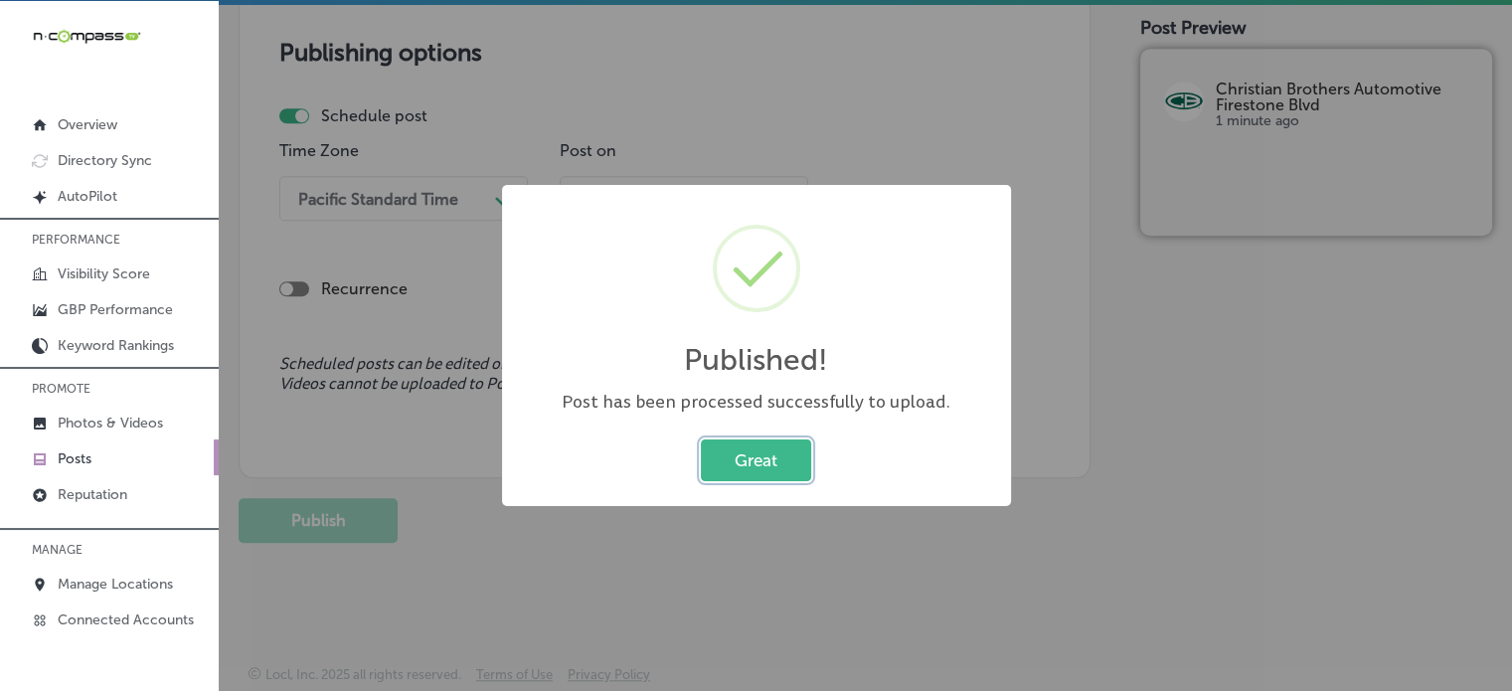
scroll to position [1696, 0]
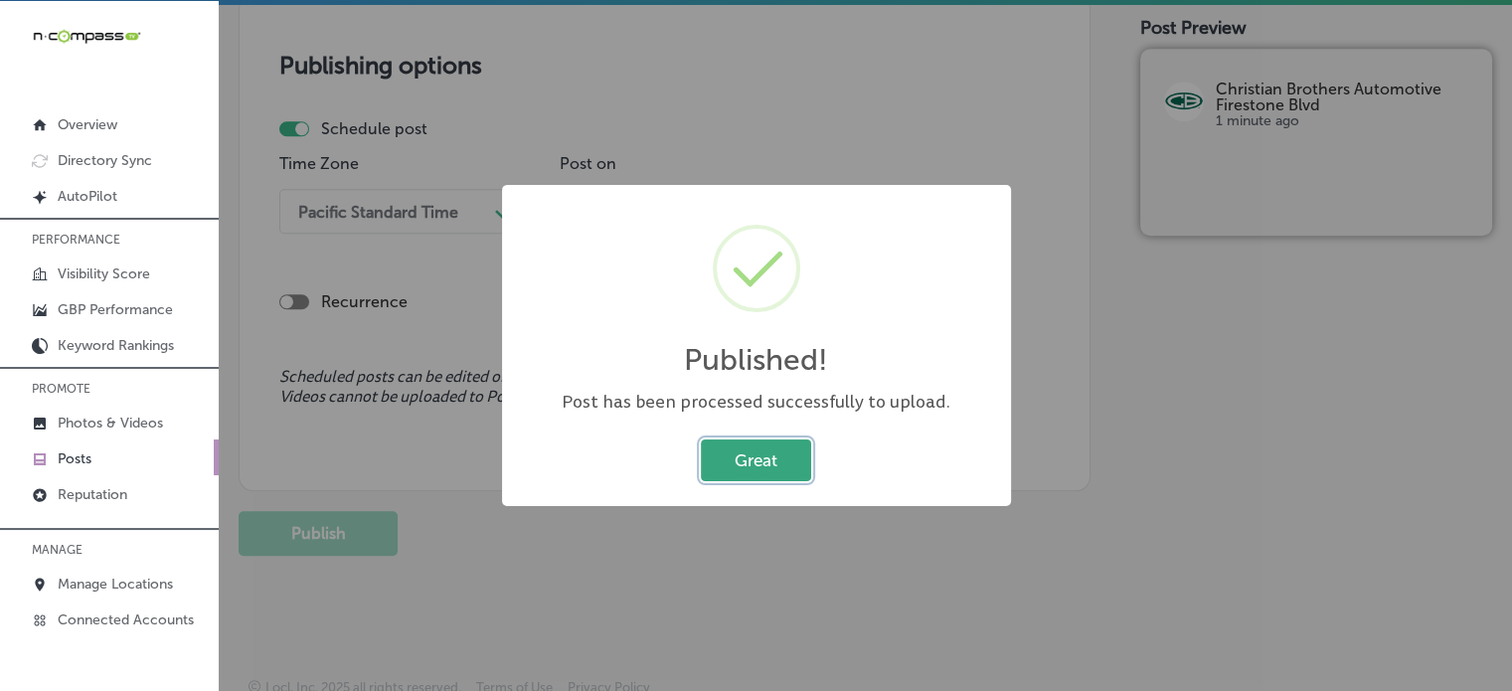
click at [790, 455] on button "Great" at bounding box center [756, 459] width 110 height 41
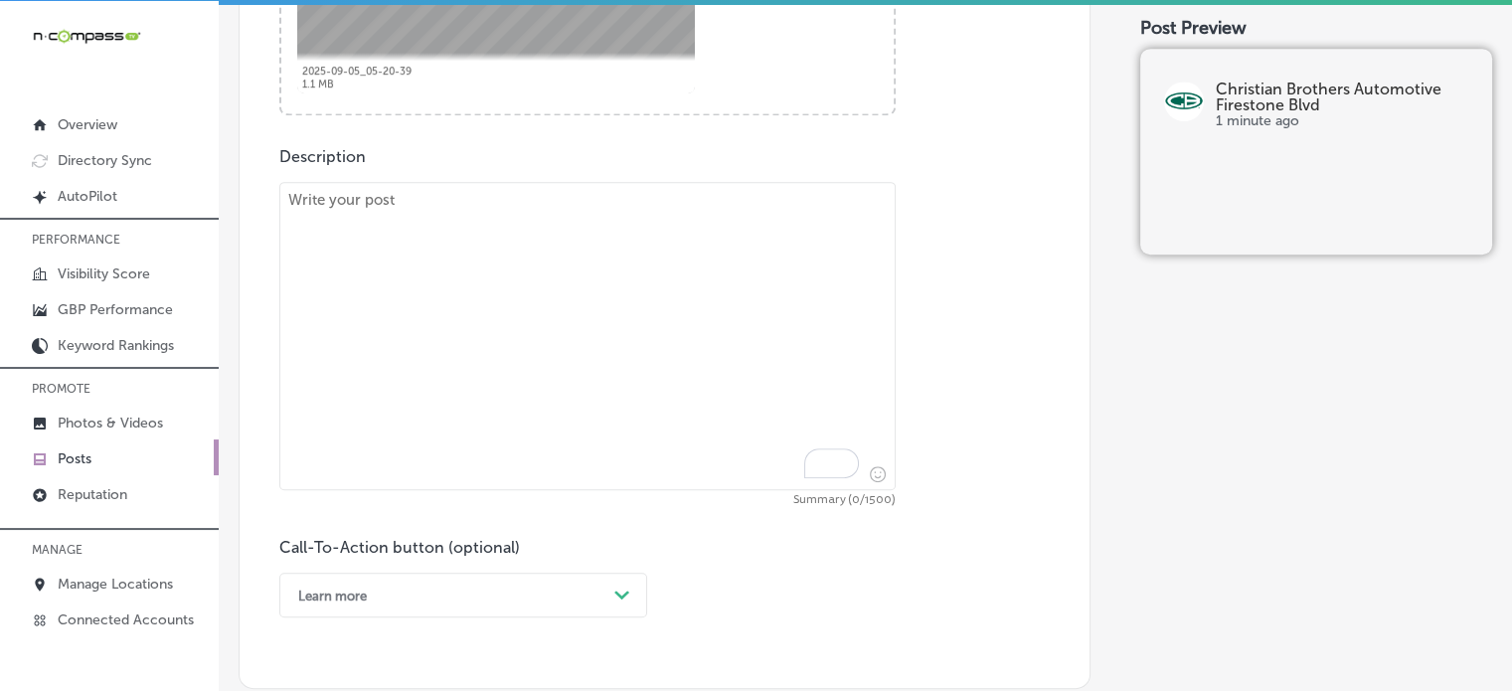
scroll to position [1010, 0]
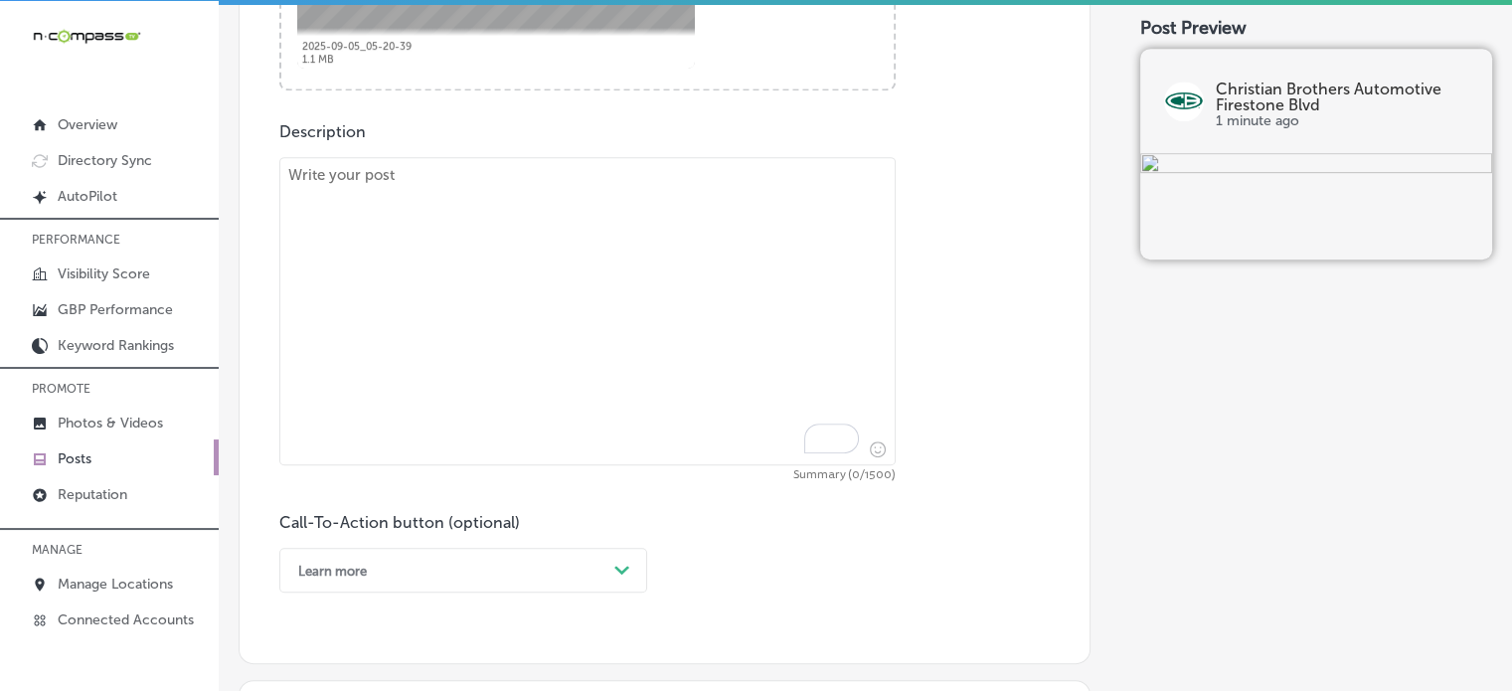
click at [640, 340] on textarea "To enrich screen reader interactions, please activate Accessibility in Grammarl…" at bounding box center [587, 311] width 616 height 308
paste textarea ""If your vehicle is running rough or the check engine light is on, it’s time to…"
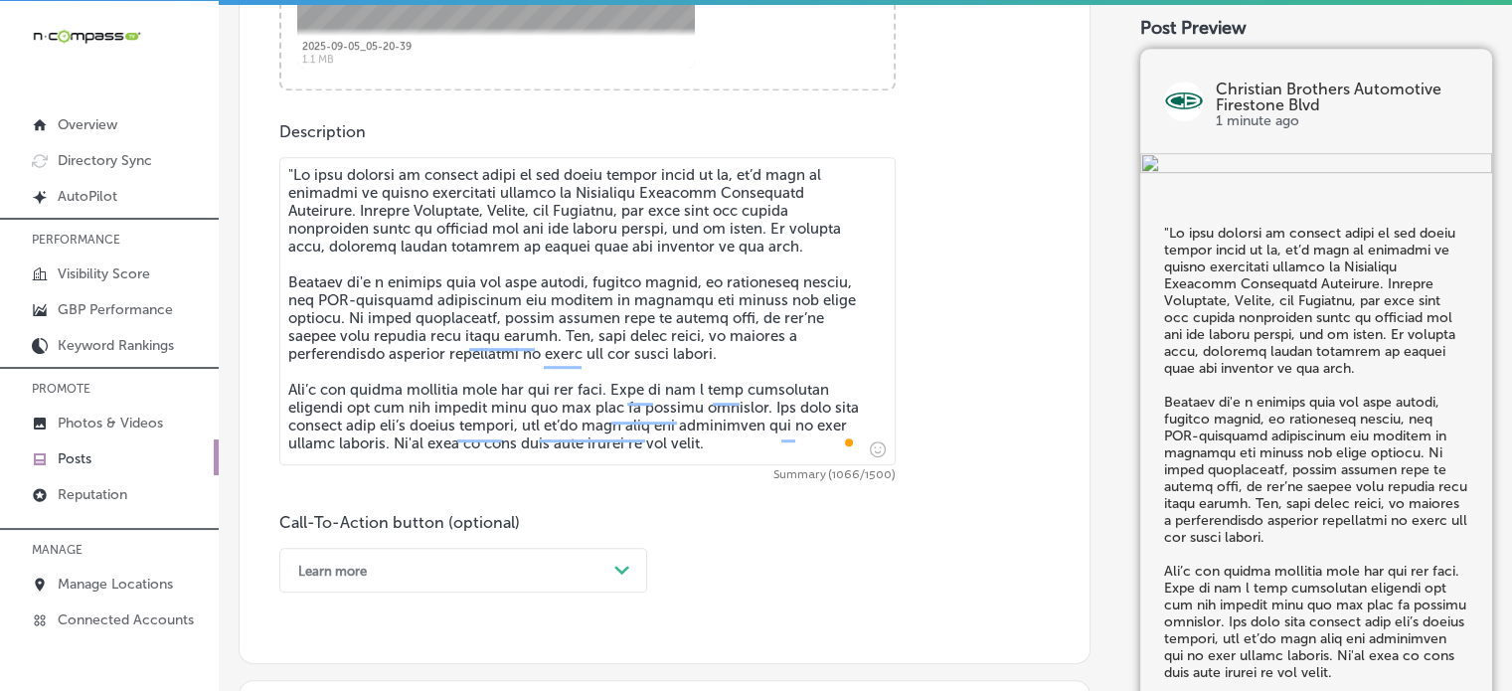
click at [290, 170] on textarea "To enrich screen reader interactions, please activate Accessibility in Grammarl…" at bounding box center [587, 311] width 616 height 308
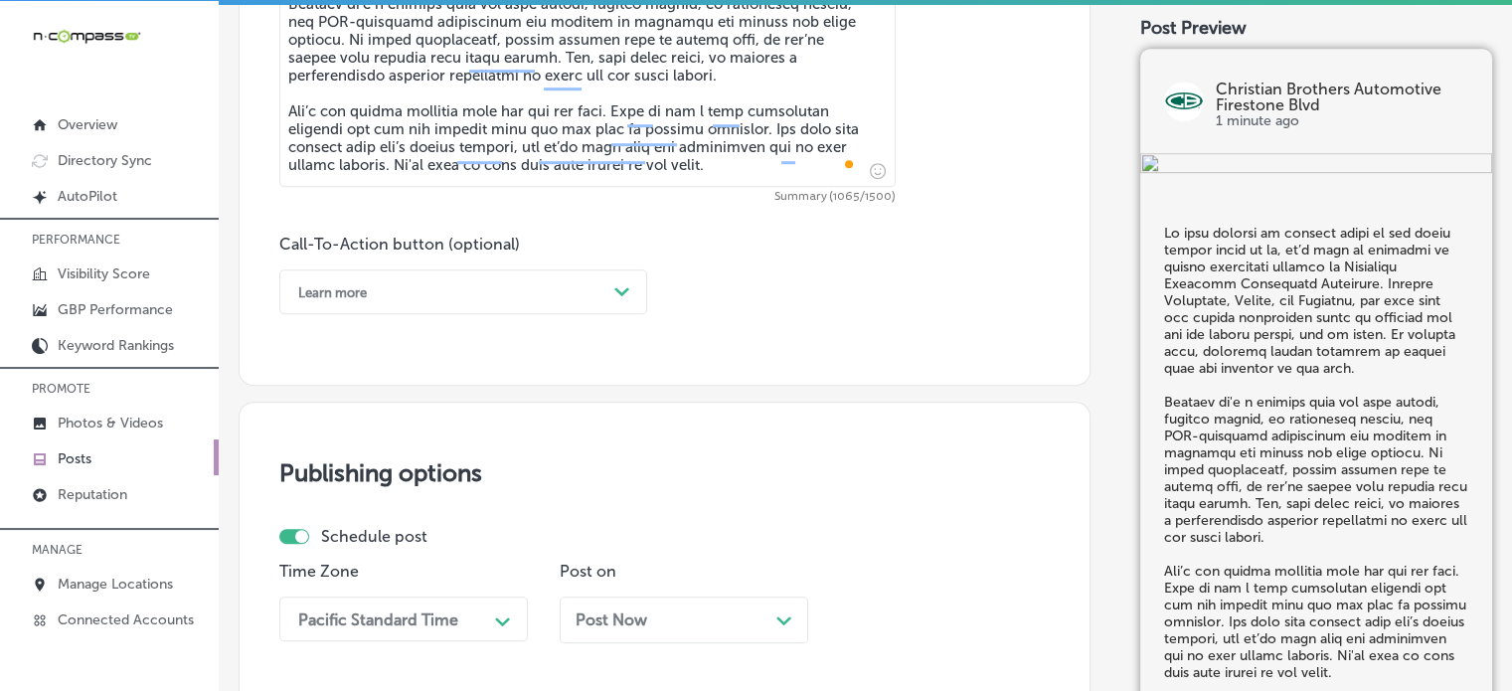
scroll to position [1296, 0]
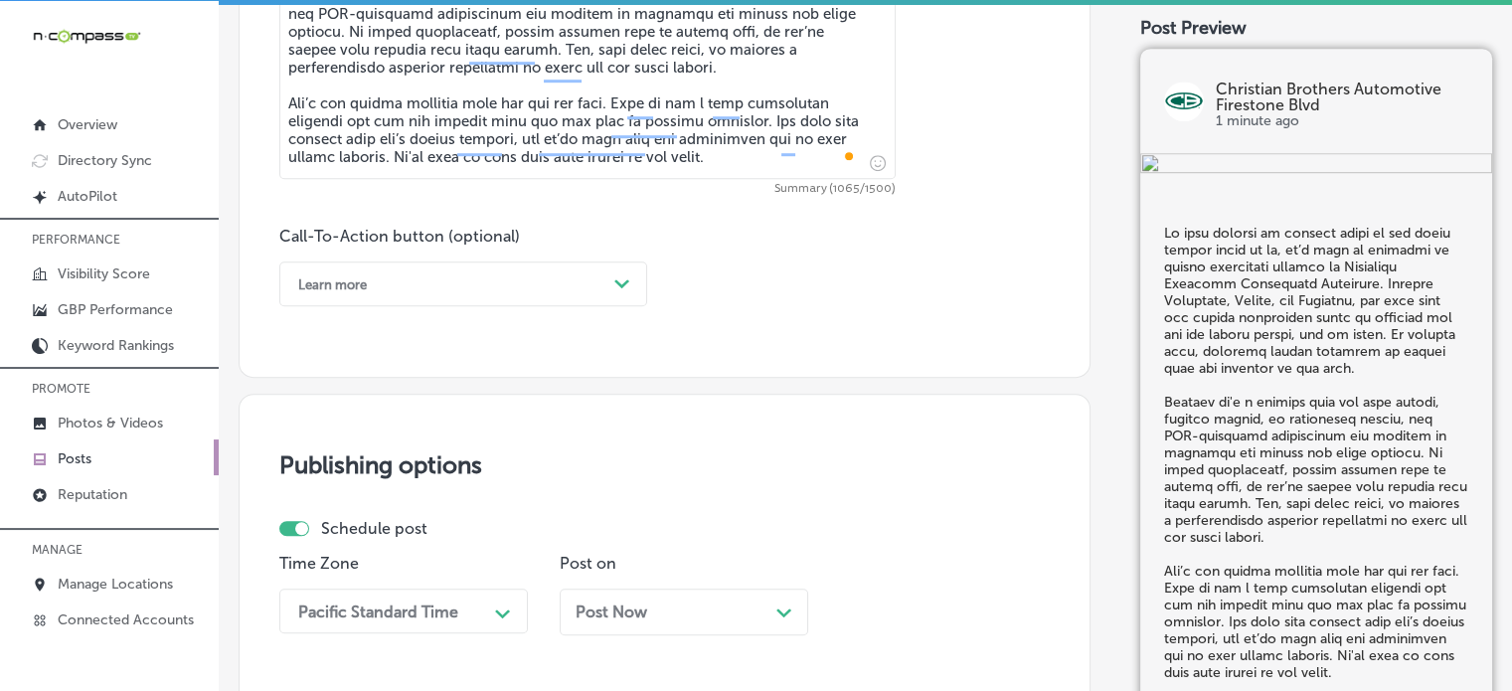
type textarea "If your vehicle is running rough or the check engine light is on, it’s time to …"
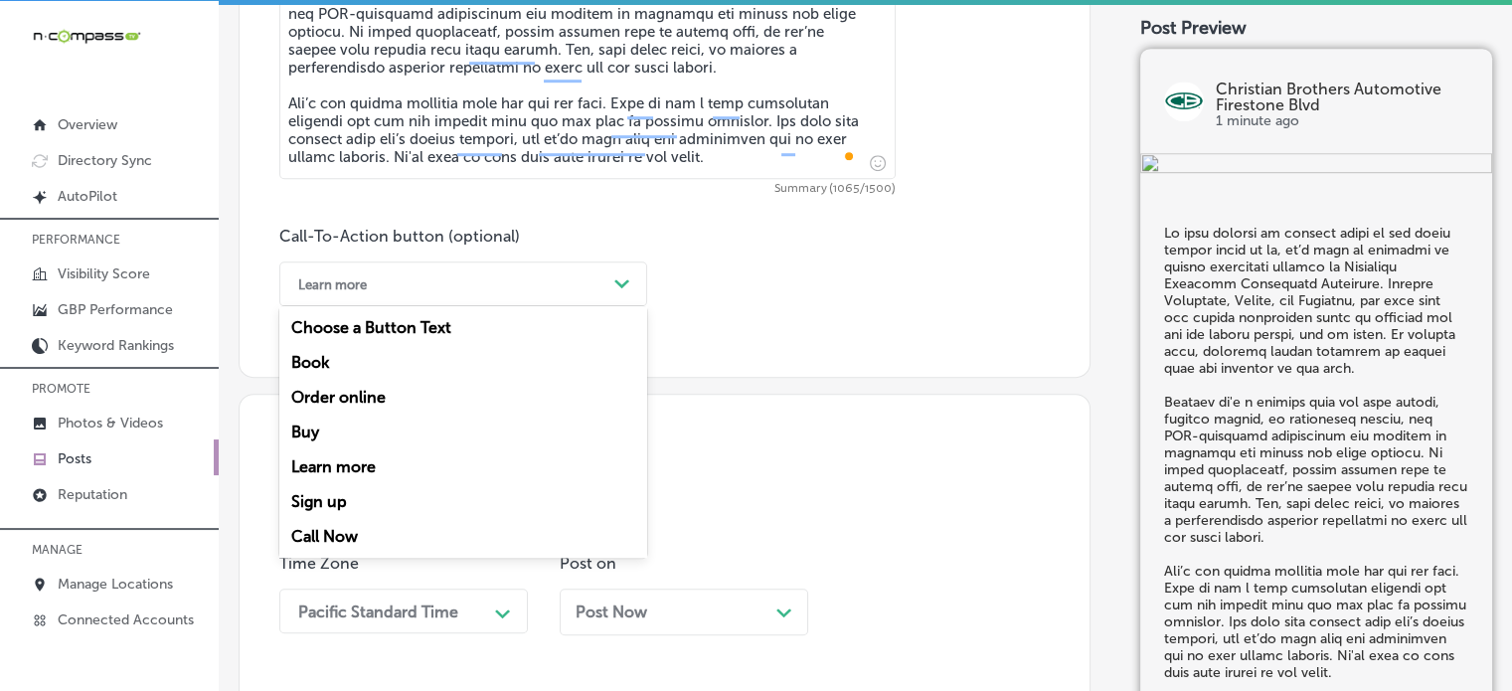
click at [544, 295] on div "Learn more" at bounding box center [447, 283] width 318 height 31
click at [331, 537] on div "Call Now" at bounding box center [463, 536] width 368 height 35
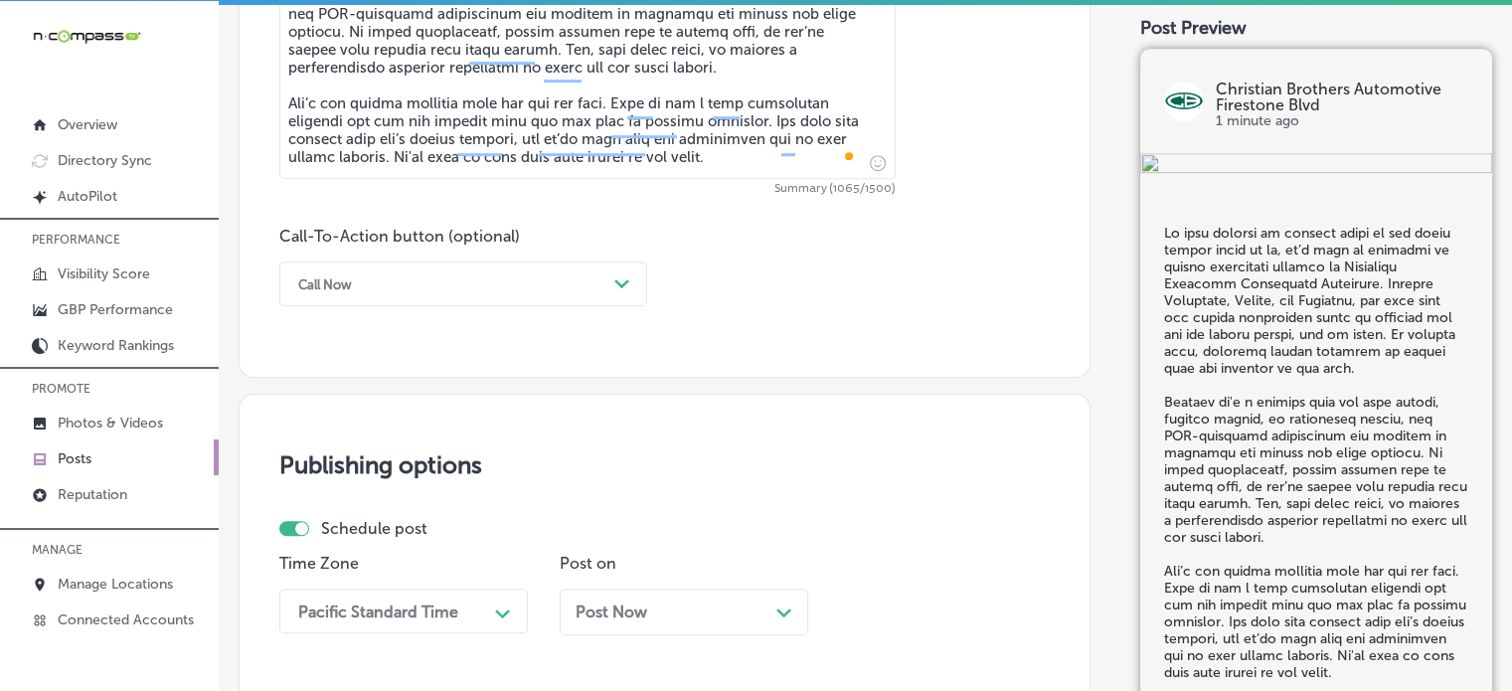
scroll to position [1543, 0]
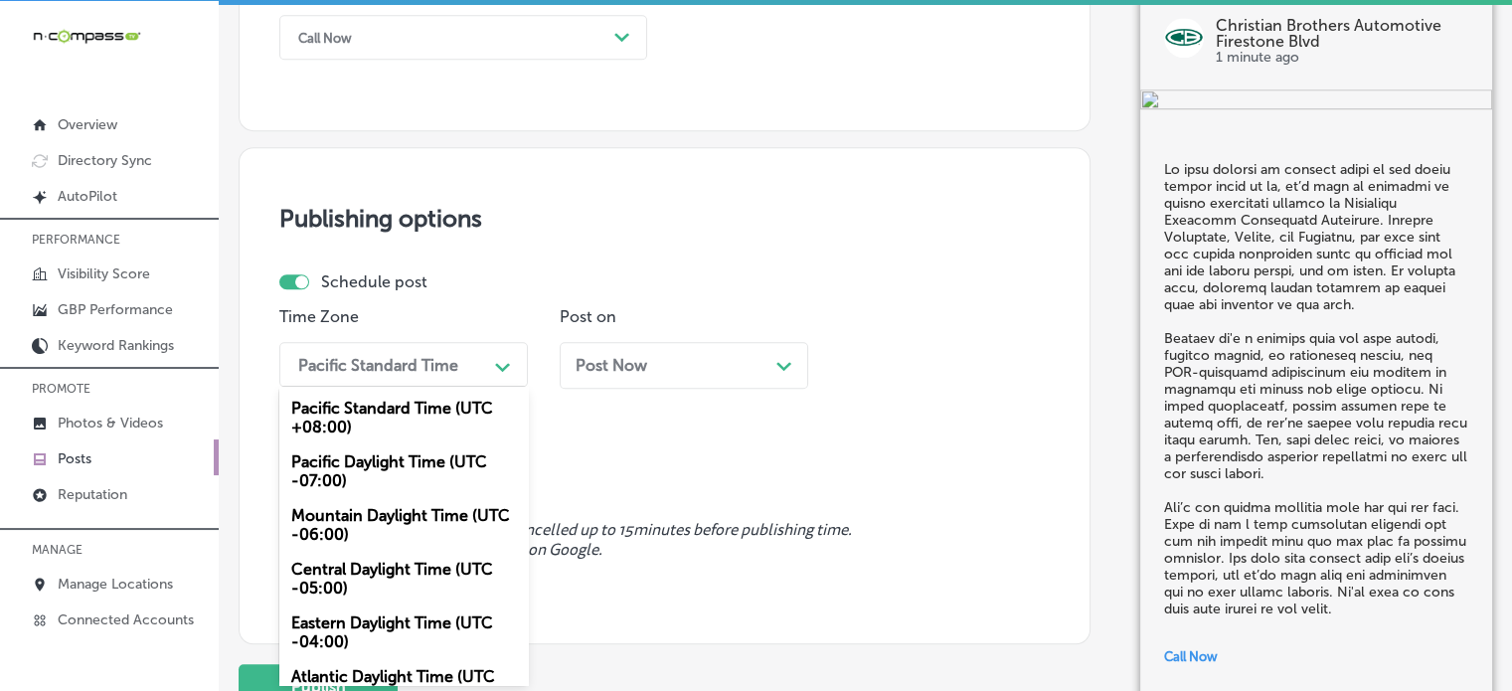
click at [383, 387] on div "option Mountain Daylight Time (UTC -06:00), selected. option Central Daylight T…" at bounding box center [403, 364] width 248 height 45
click at [378, 525] on div "Mountain Daylight Time (UTC -06:00)" at bounding box center [403, 525] width 248 height 54
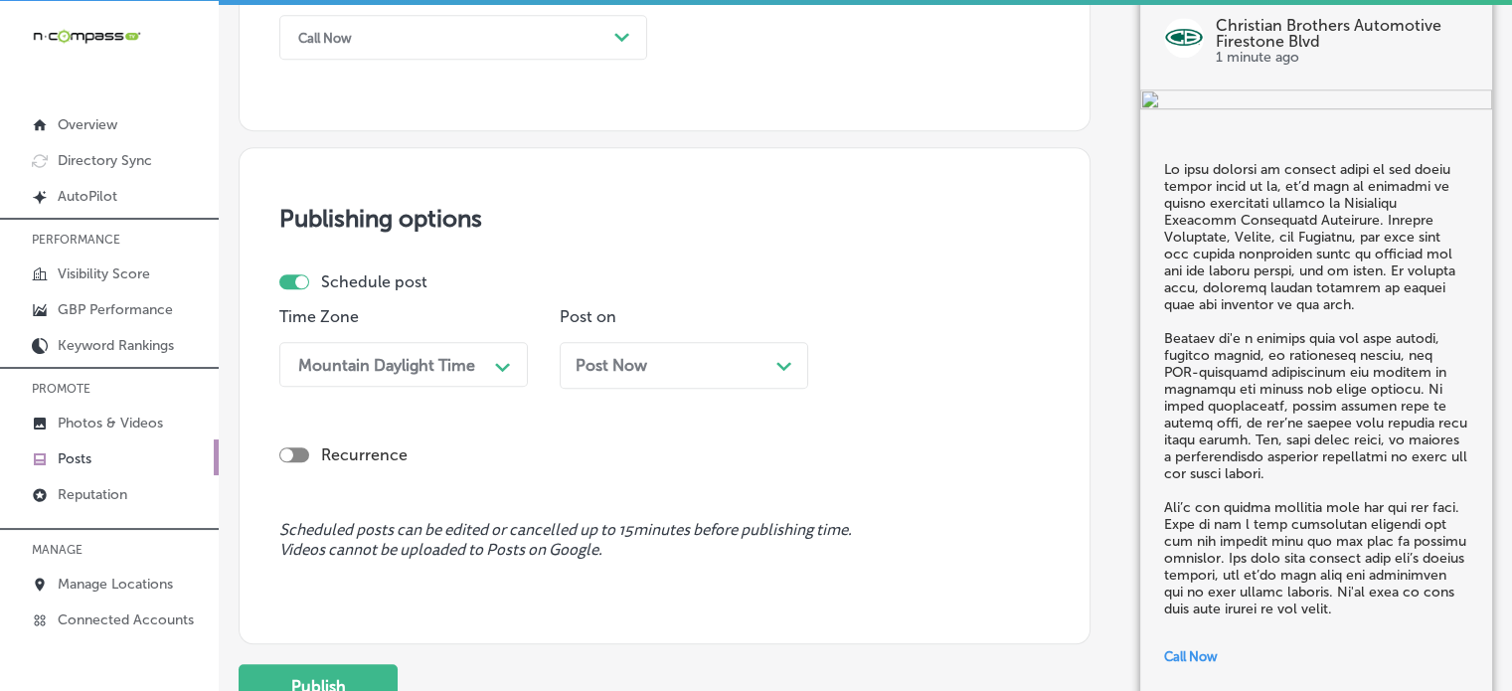
click at [616, 377] on div "Post Now Path Created with Sketch." at bounding box center [684, 365] width 248 height 47
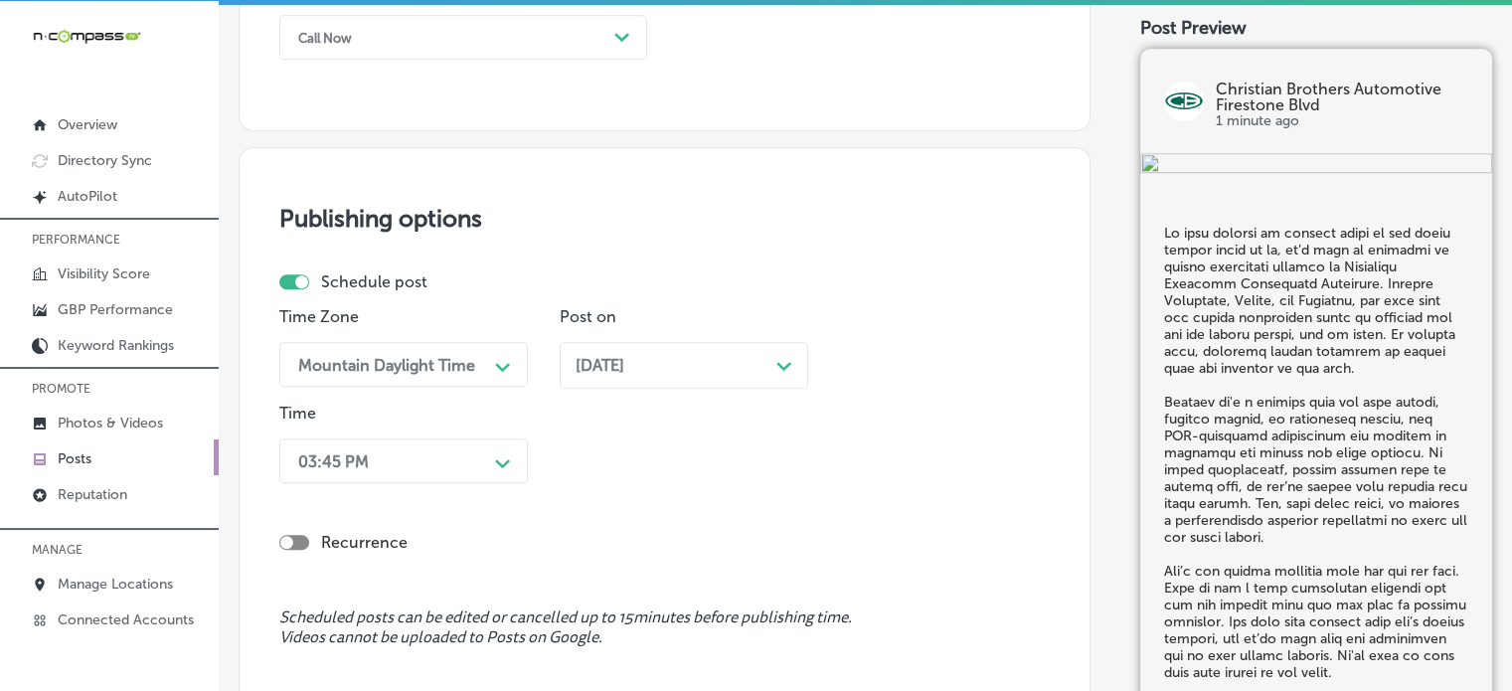
scroll to position [1639, 0]
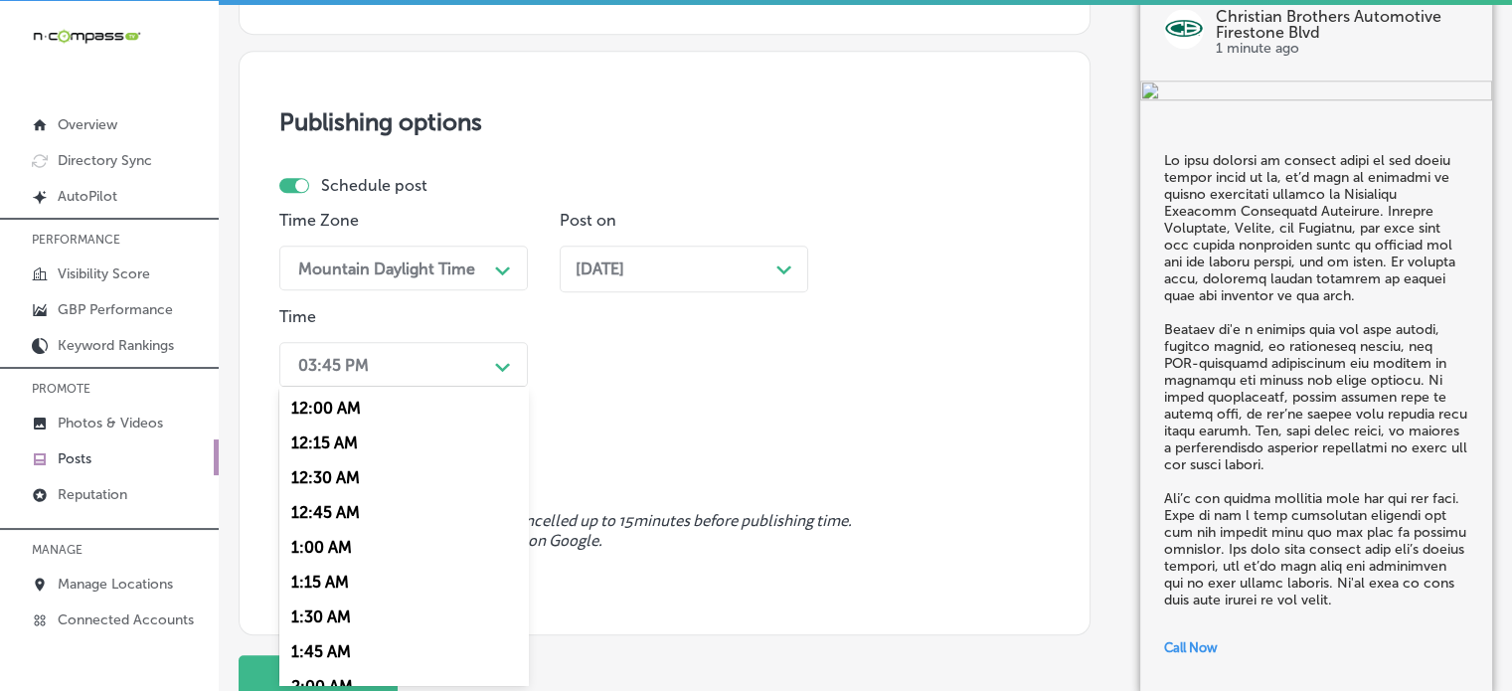
click at [450, 387] on div "option 7:00 AM, selected. option 12:15 AM focused, 2 of 96. 96 results availabl…" at bounding box center [403, 364] width 248 height 45
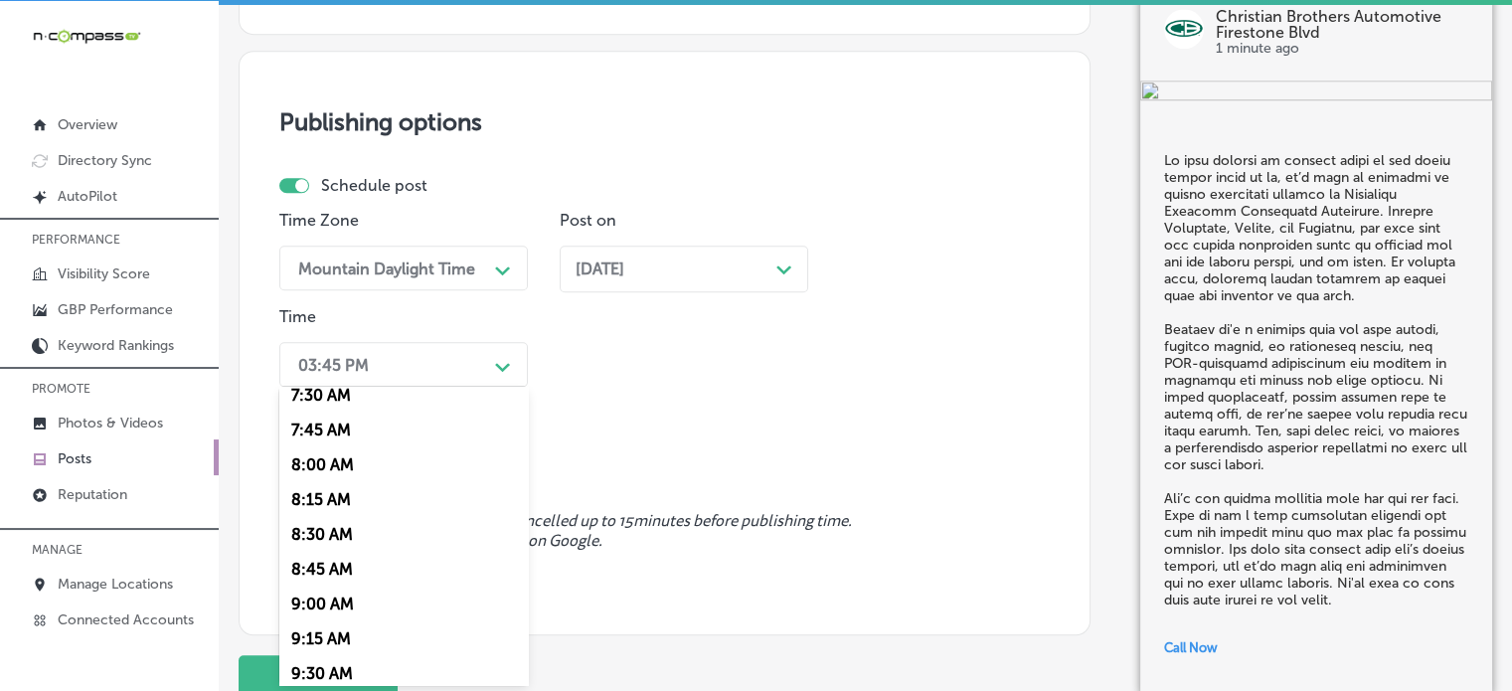
scroll to position [858, 0]
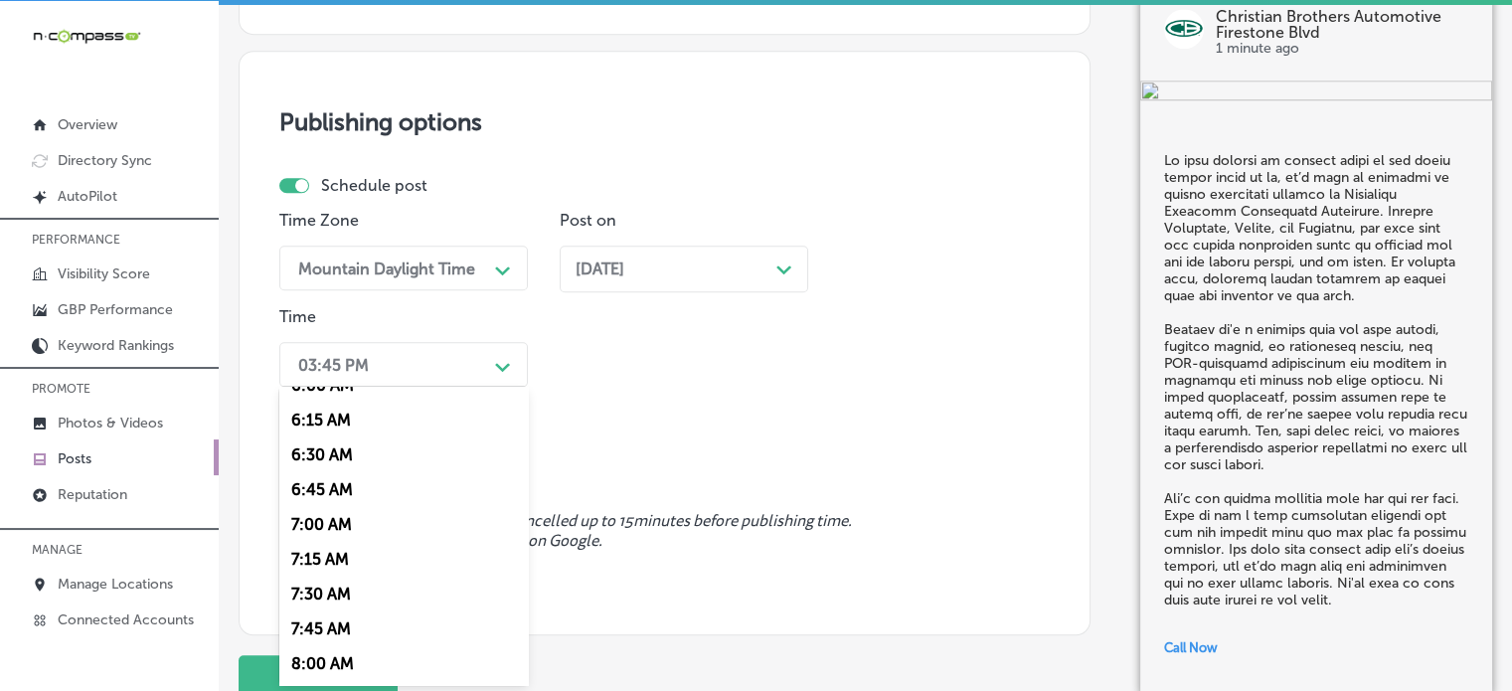
click at [336, 516] on div "7:00 AM" at bounding box center [403, 524] width 248 height 35
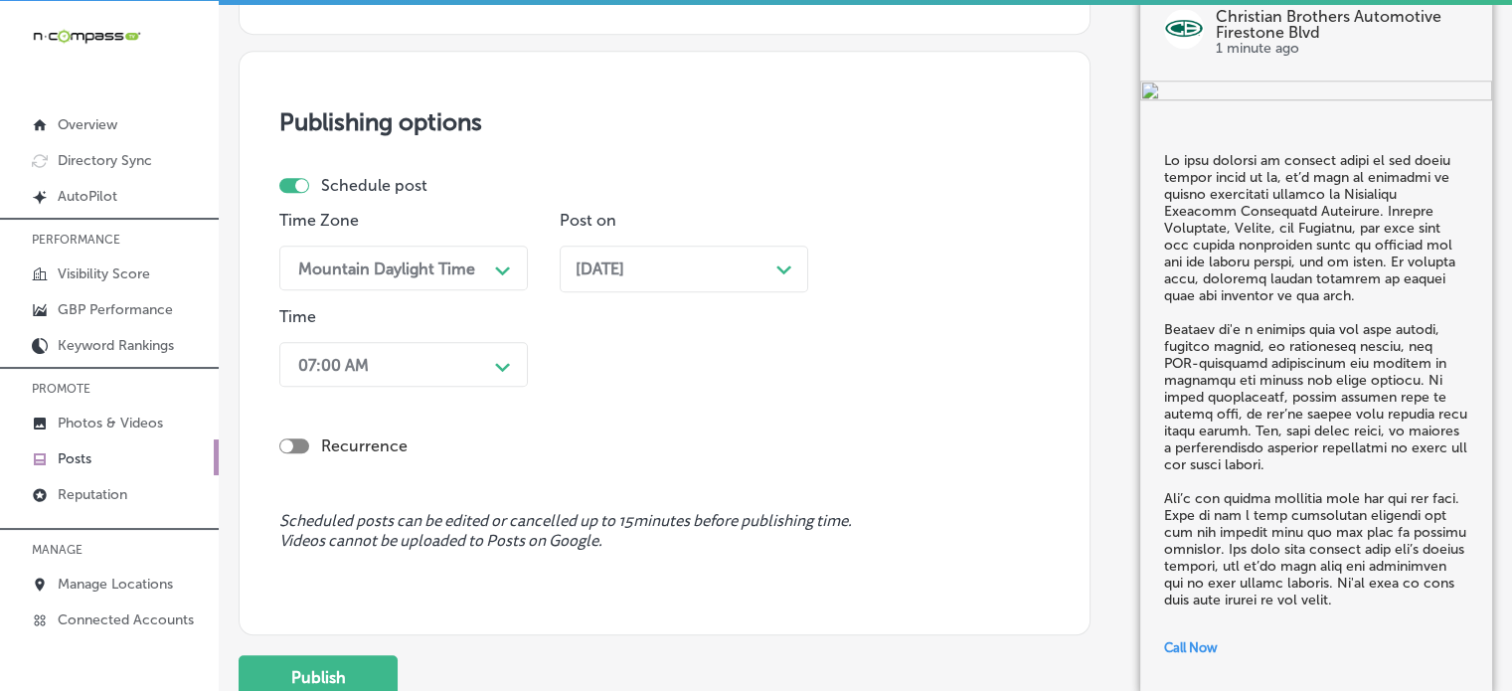
scroll to position [1757, 0]
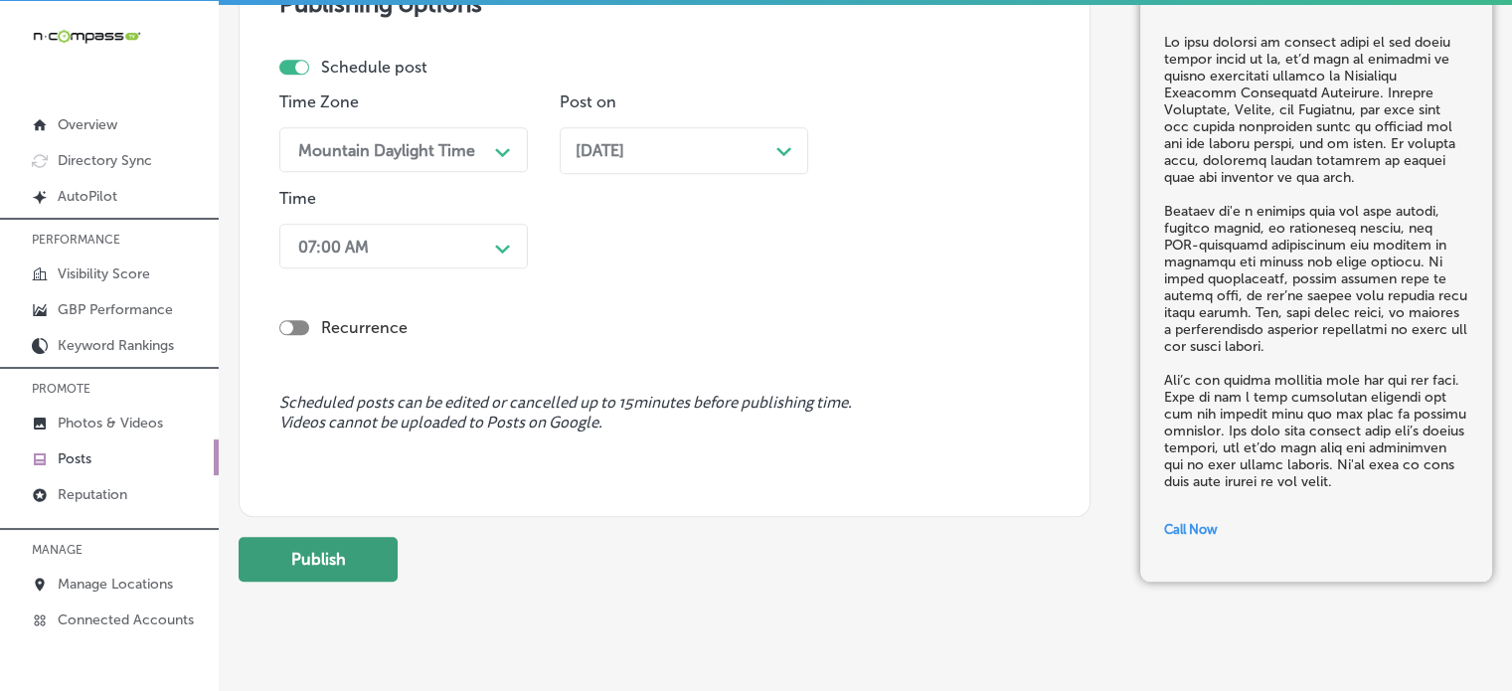
click at [358, 555] on button "Publish" at bounding box center [318, 559] width 159 height 45
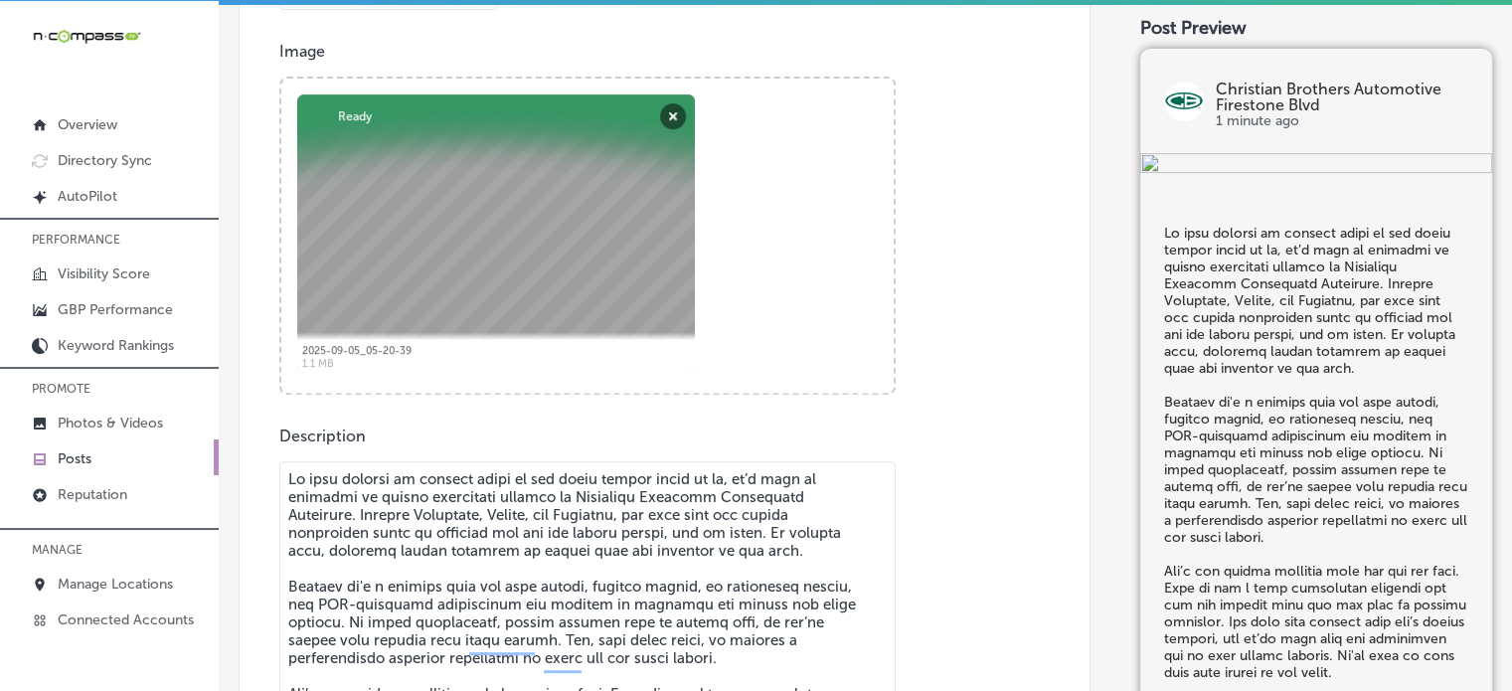
scroll to position [670, 0]
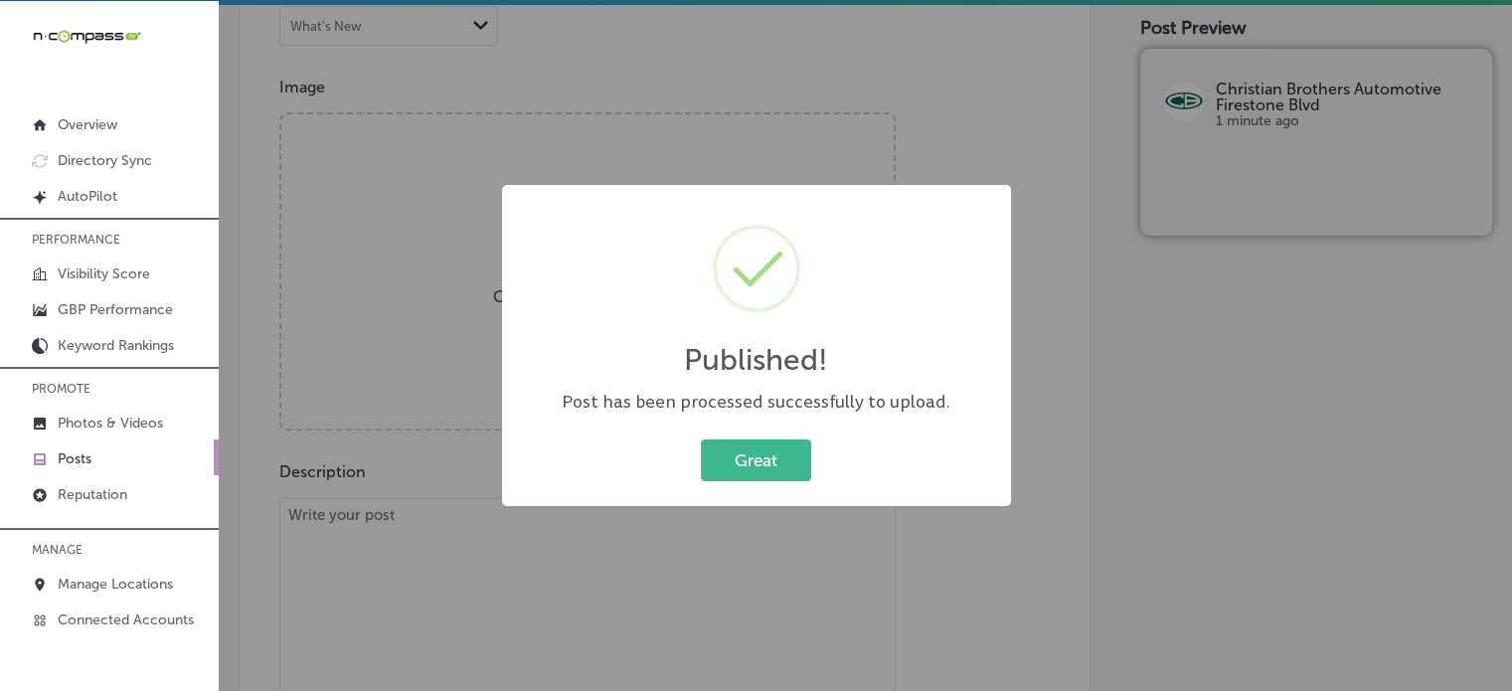
click at [783, 435] on div "Great Cancel" at bounding box center [756, 460] width 469 height 52
click at [780, 458] on button "Great" at bounding box center [756, 459] width 110 height 41
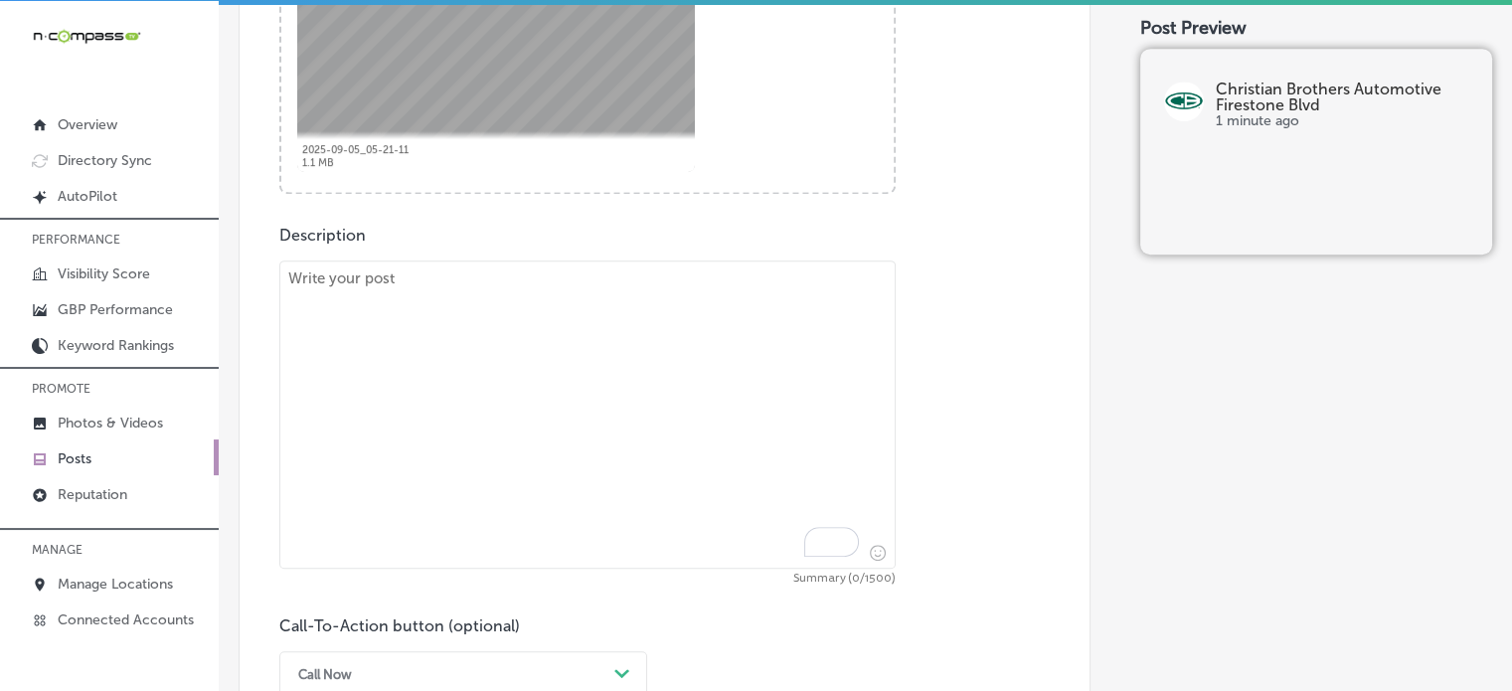
scroll to position [972, 0]
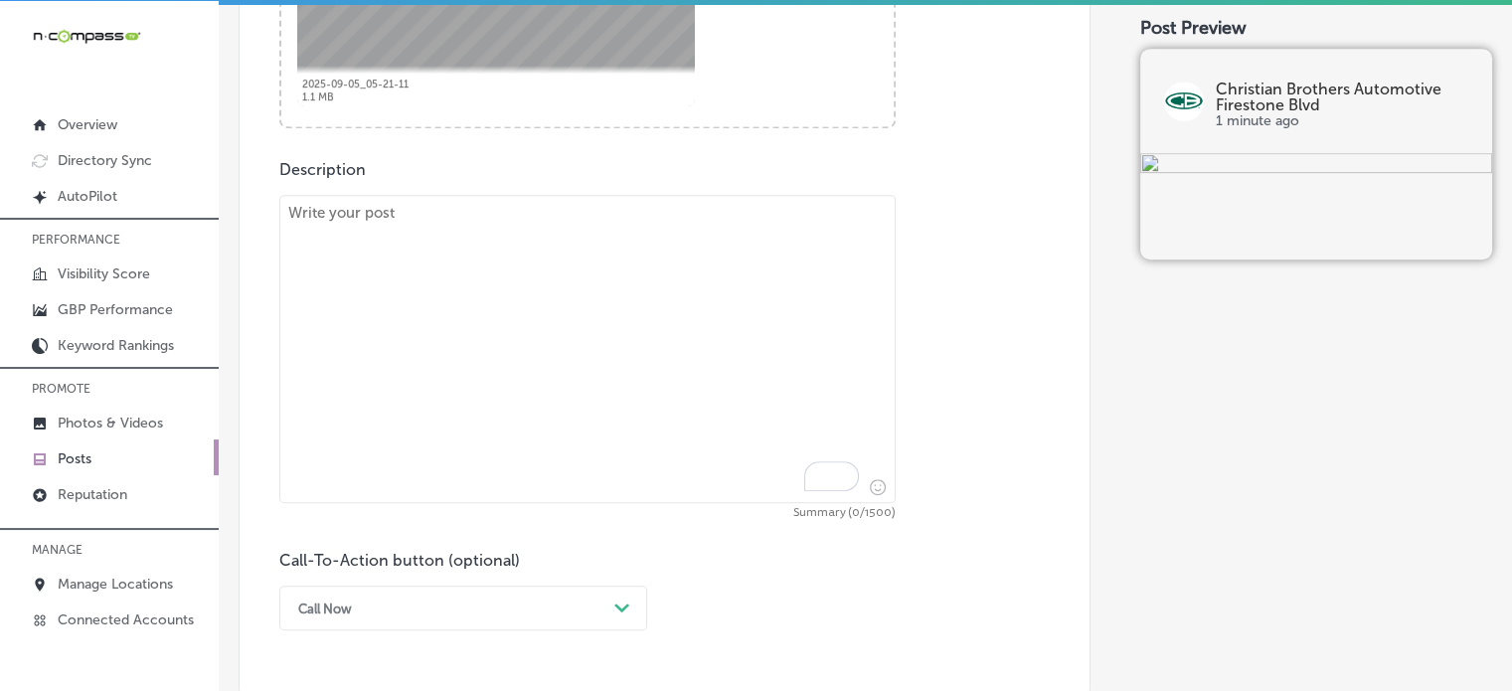
click at [539, 349] on textarea "To enrich screen reader interactions, please activate Accessibility in Grammarl…" at bounding box center [587, 349] width 616 height 308
paste textarea ""If you're experiencing strange noises, vibrations, or reduced braking performa…"
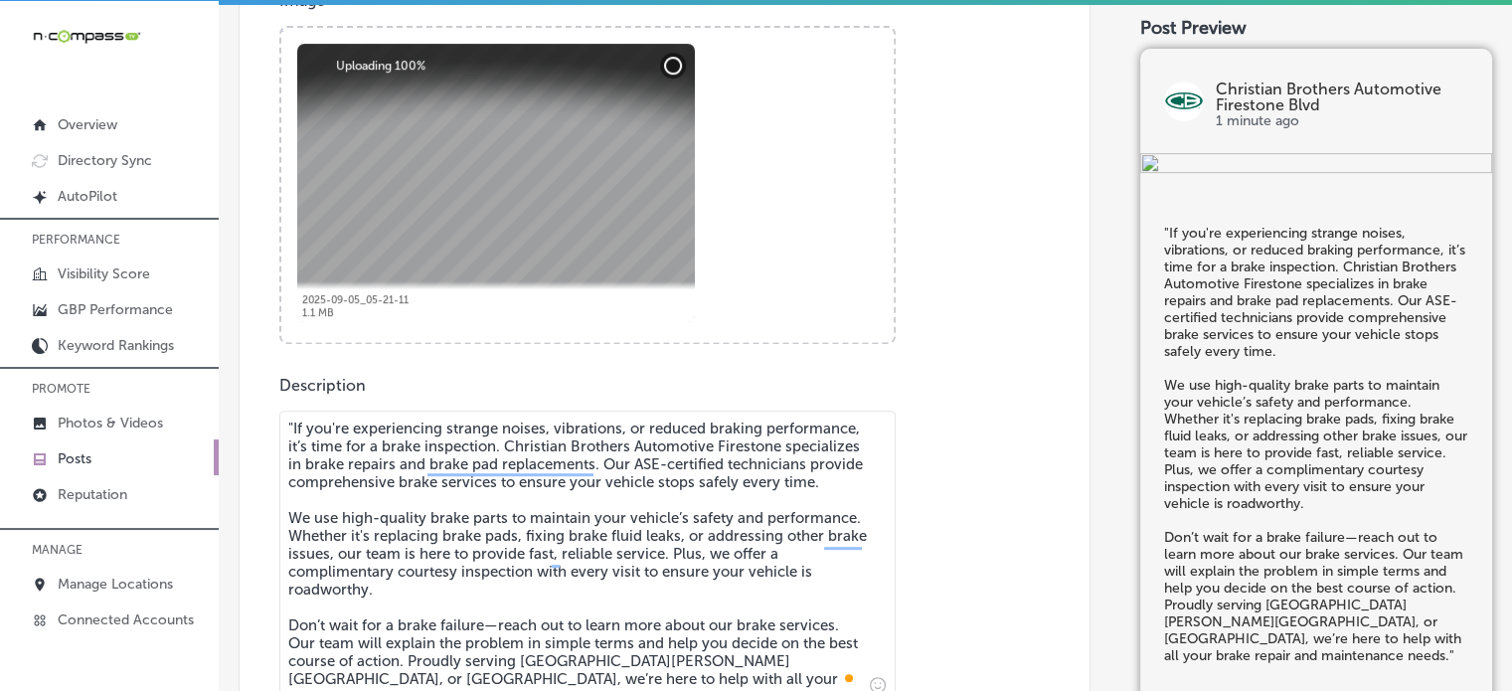
scroll to position [812, 0]
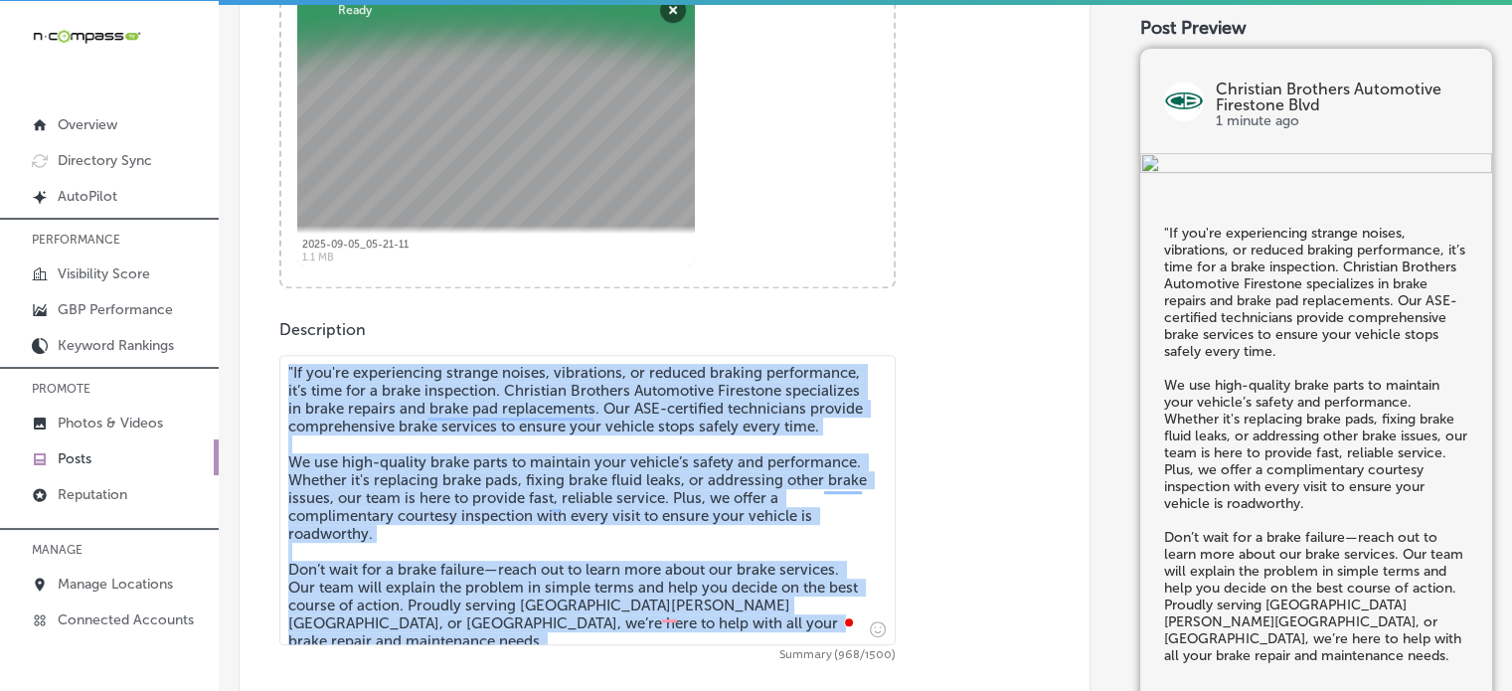
drag, startPoint x: 589, startPoint y: 337, endPoint x: 290, endPoint y: 368, distance: 300.8
click at [290, 368] on div "Description "If you're experiencing strange noises, vibrations, or reduced brak…" at bounding box center [664, 546] width 770 height 452
click at [290, 368] on textarea ""If you're experiencing strange noises, vibrations, or reduced braking performa…" at bounding box center [587, 500] width 616 height 290
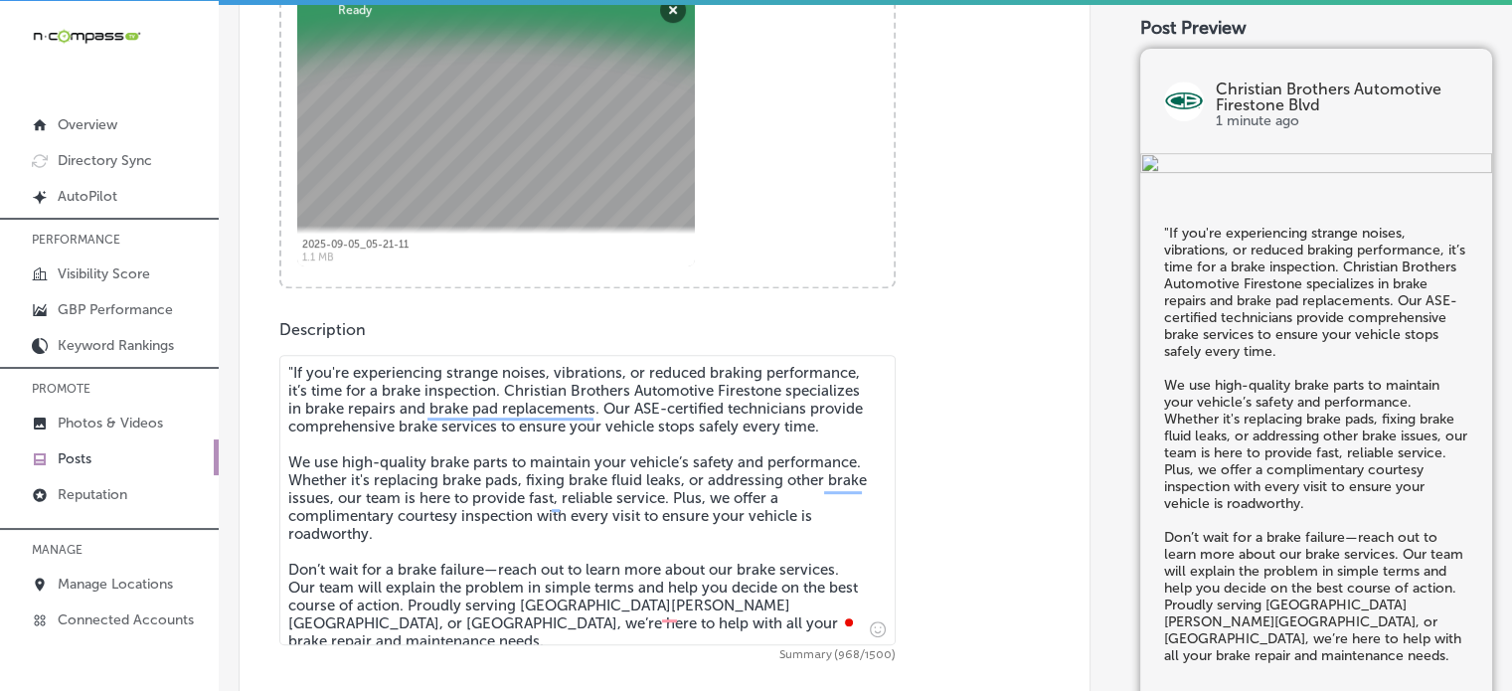
click at [290, 368] on textarea ""If you're experiencing strange noises, vibrations, or reduced braking performa…" at bounding box center [587, 500] width 616 height 290
click at [423, 451] on textarea "If you're experiencing strange noises, vibrations, or reduced braking performan…" at bounding box center [587, 500] width 616 height 290
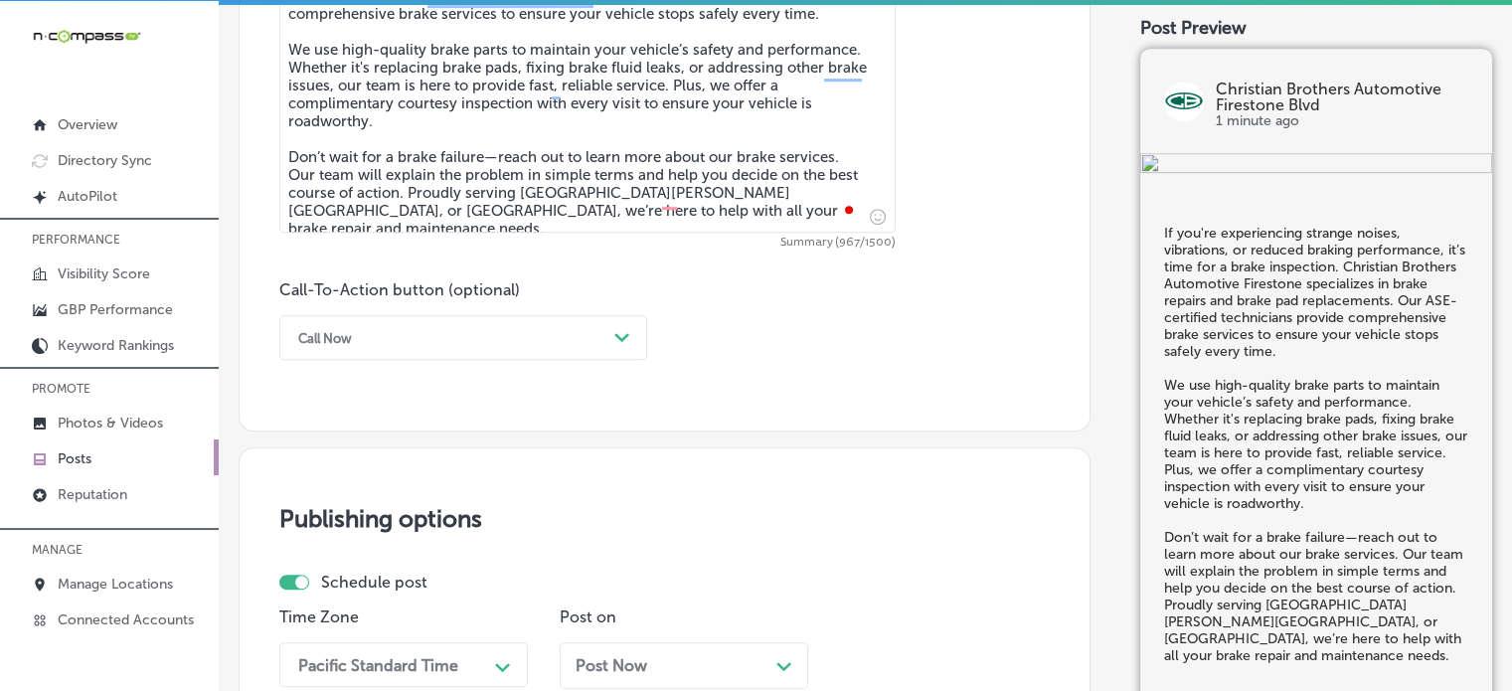
scroll to position [1229, 0]
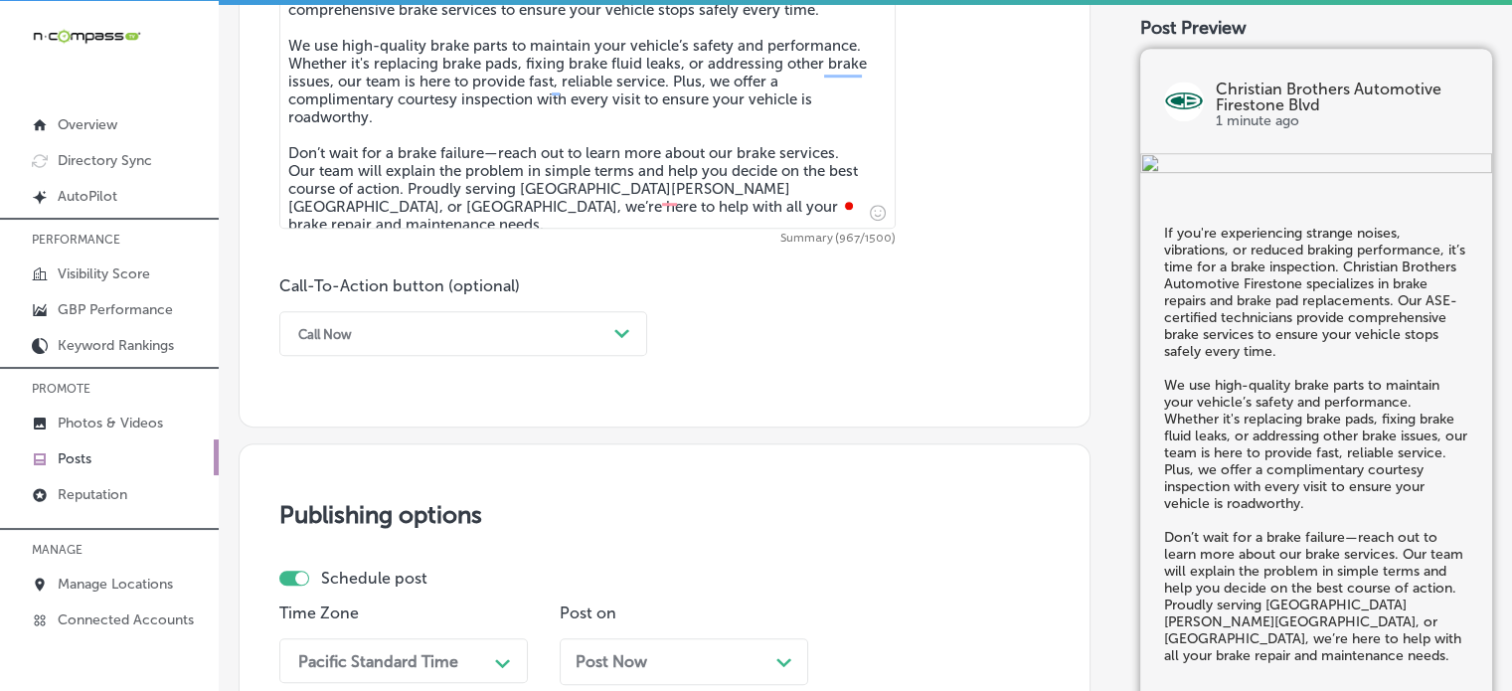
type textarea "If you're experiencing strange noises, vibrations, or reduced braking performan…"
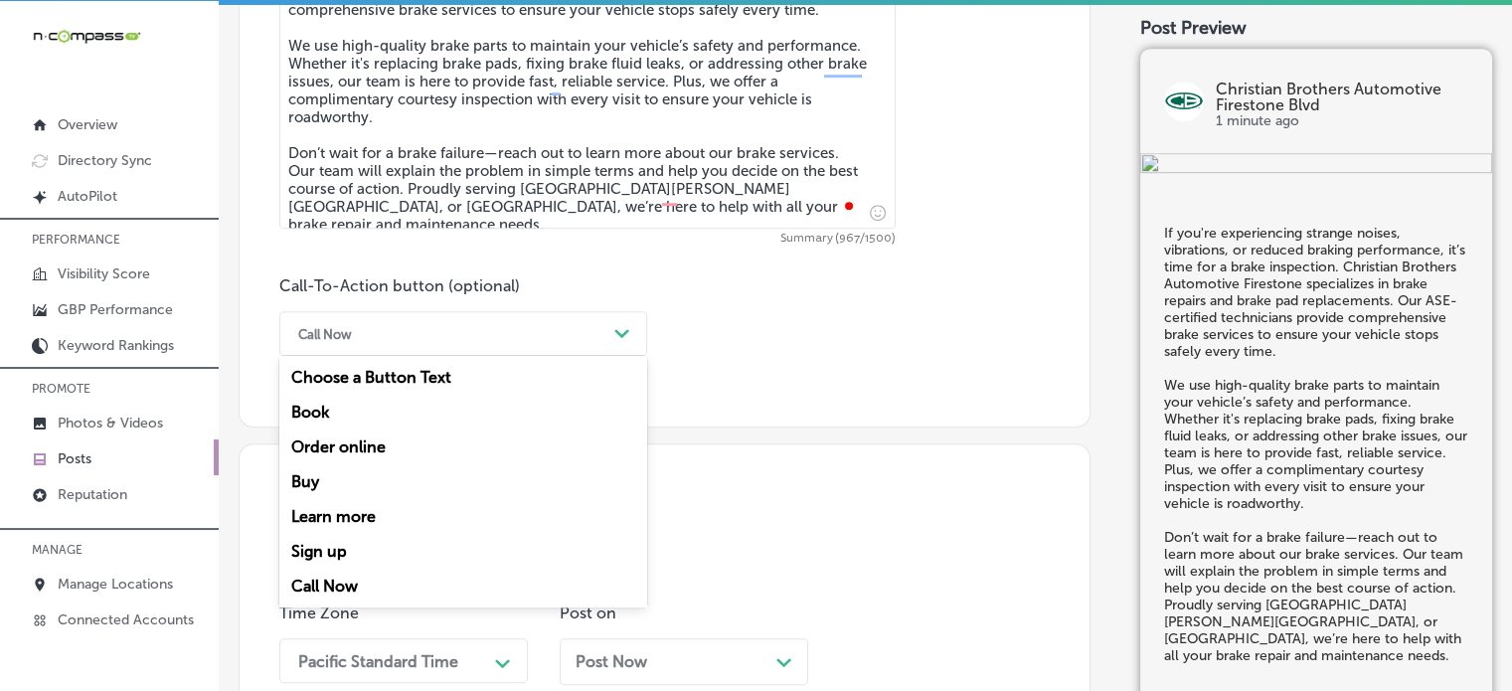
click at [465, 321] on div "Call Now" at bounding box center [447, 333] width 318 height 31
click at [344, 516] on div "Learn more" at bounding box center [463, 516] width 368 height 35
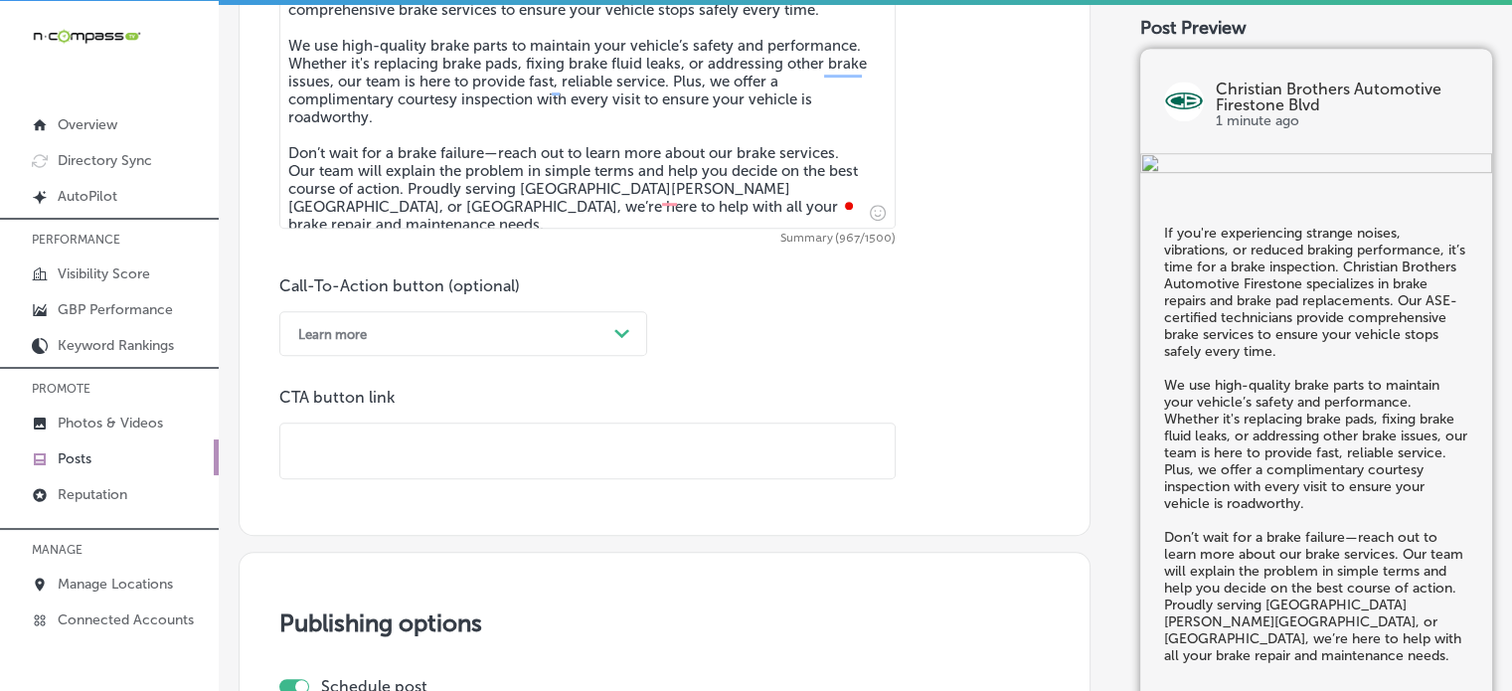
paste input "https://www.cbac.com/firestone-blvd/"
click at [589, 445] on input "text" at bounding box center [587, 450] width 614 height 55
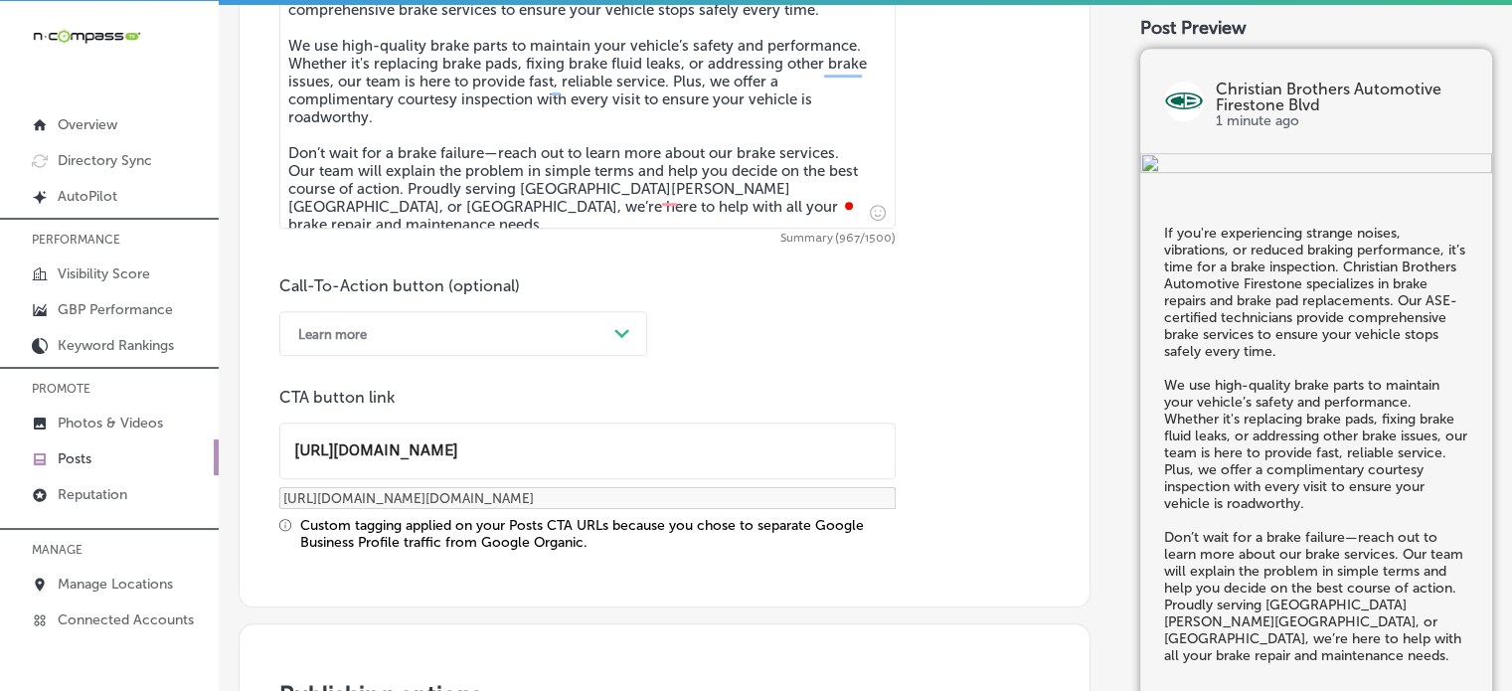
type input "https://www.cbac.com/firestone-blvd/"
click at [567, 540] on div "Custom tagging applied on your Posts CTA URLs because you chose to separate Goo…" at bounding box center [597, 534] width 595 height 34
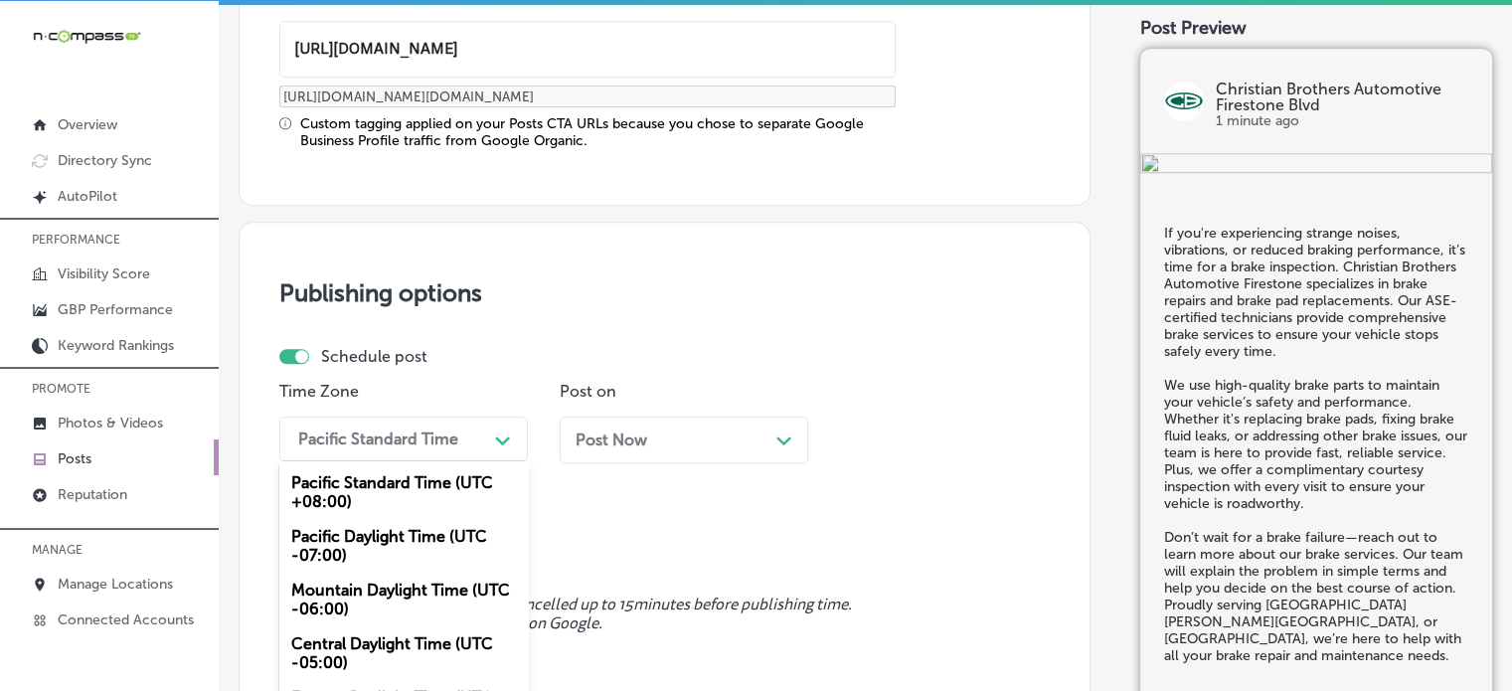
scroll to position [1704, 0]
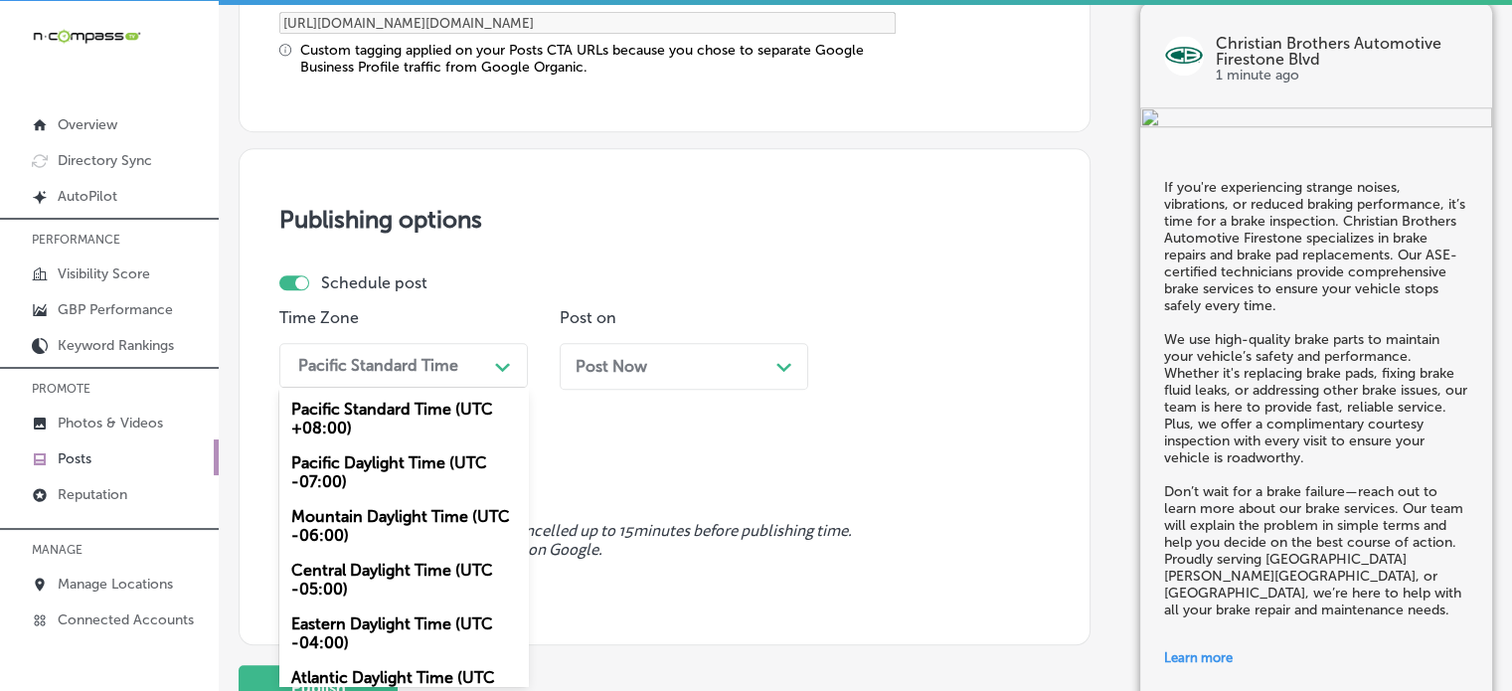
click at [441, 388] on div "option Mountain Daylight Time (UTC -06:00), selected. option Pacific Standard T…" at bounding box center [403, 365] width 248 height 45
click at [400, 531] on div "Mountain Daylight Time (UTC -06:00)" at bounding box center [403, 526] width 248 height 54
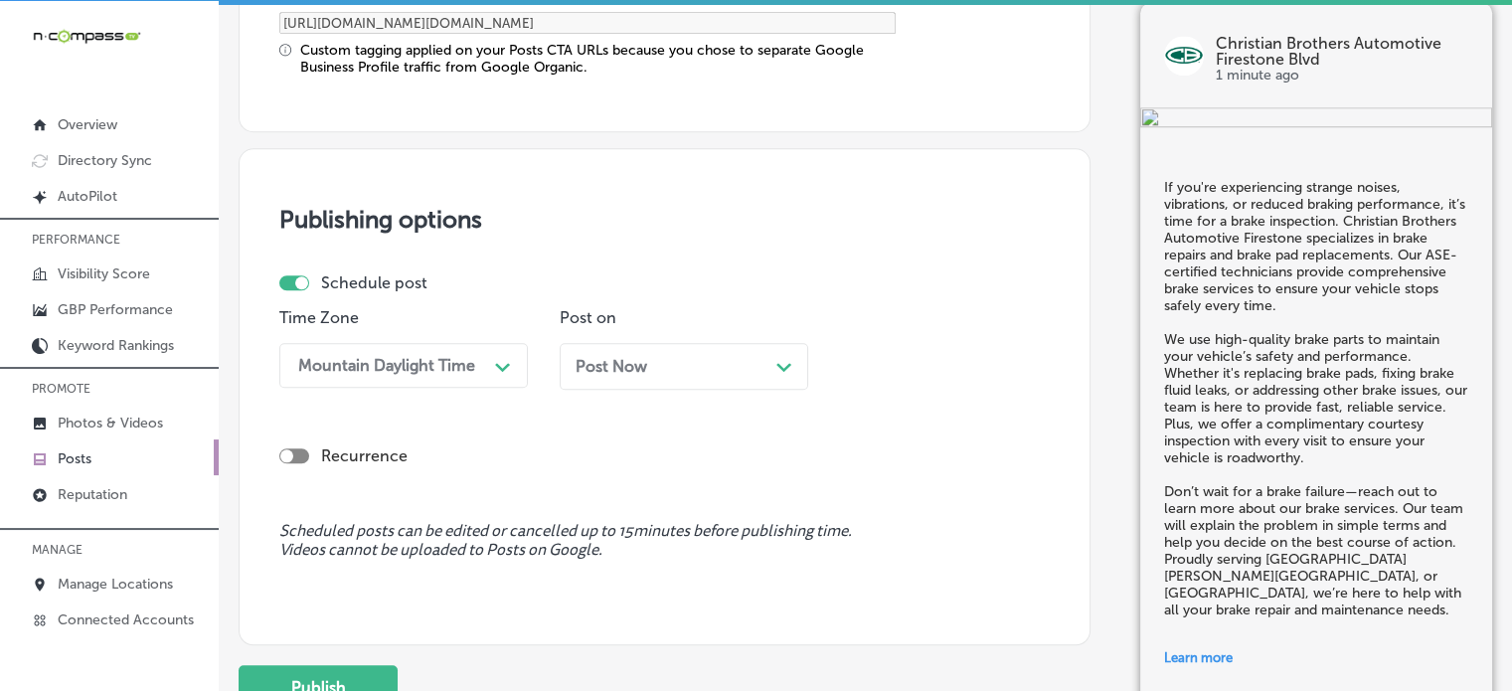
click at [696, 350] on div "Post Now Path Created with Sketch." at bounding box center [684, 366] width 248 height 47
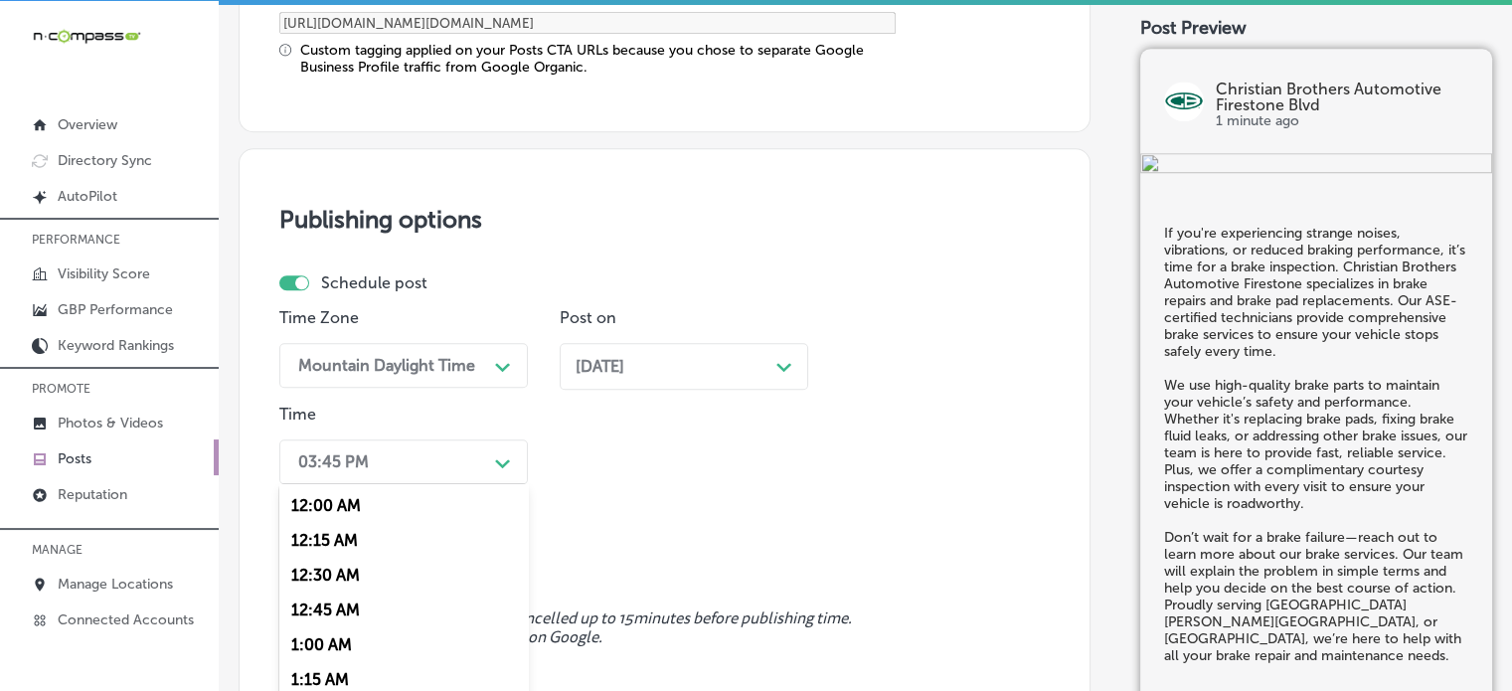
scroll to position [1800, 0]
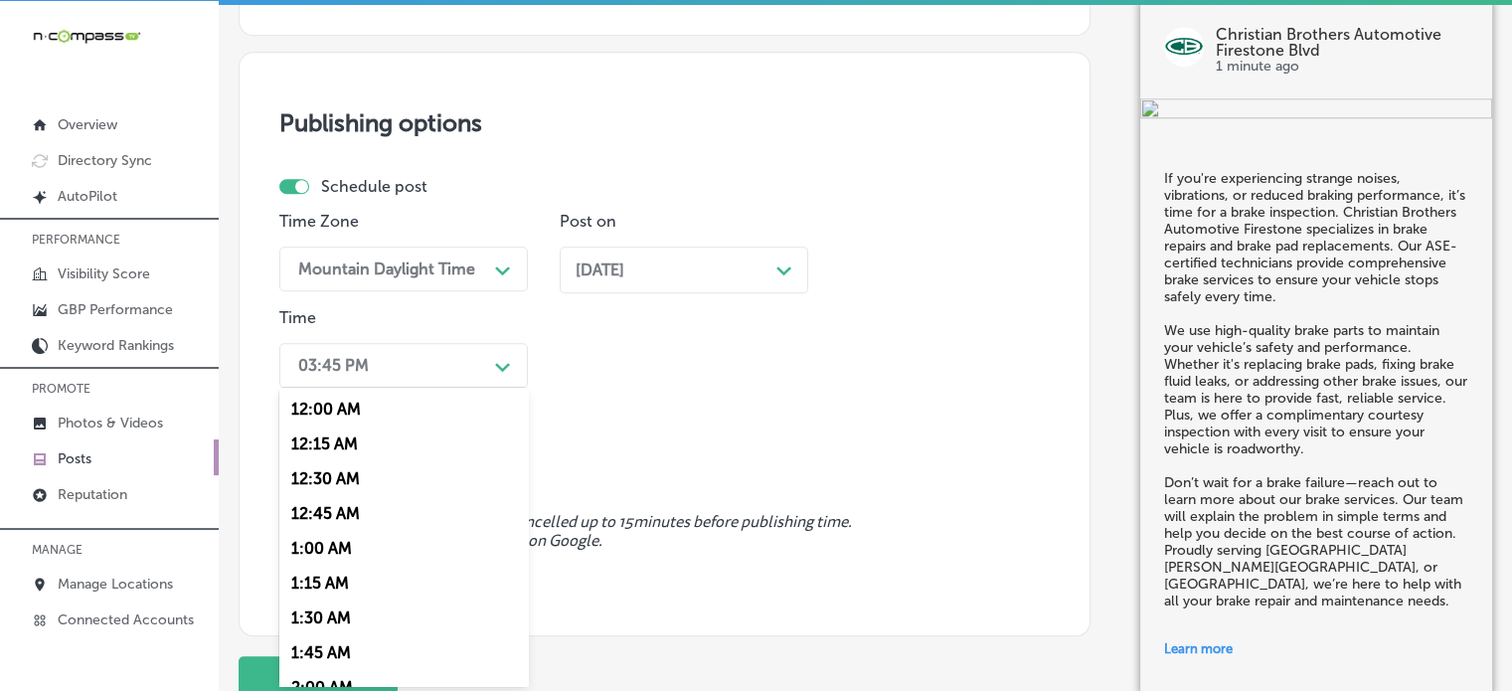
click at [395, 388] on div "option 7:00 AM, selected. option 12:30 AM focused, 3 of 96. 96 results availabl…" at bounding box center [403, 365] width 248 height 45
click at [325, 582] on div "7:00 AM" at bounding box center [403, 585] width 248 height 35
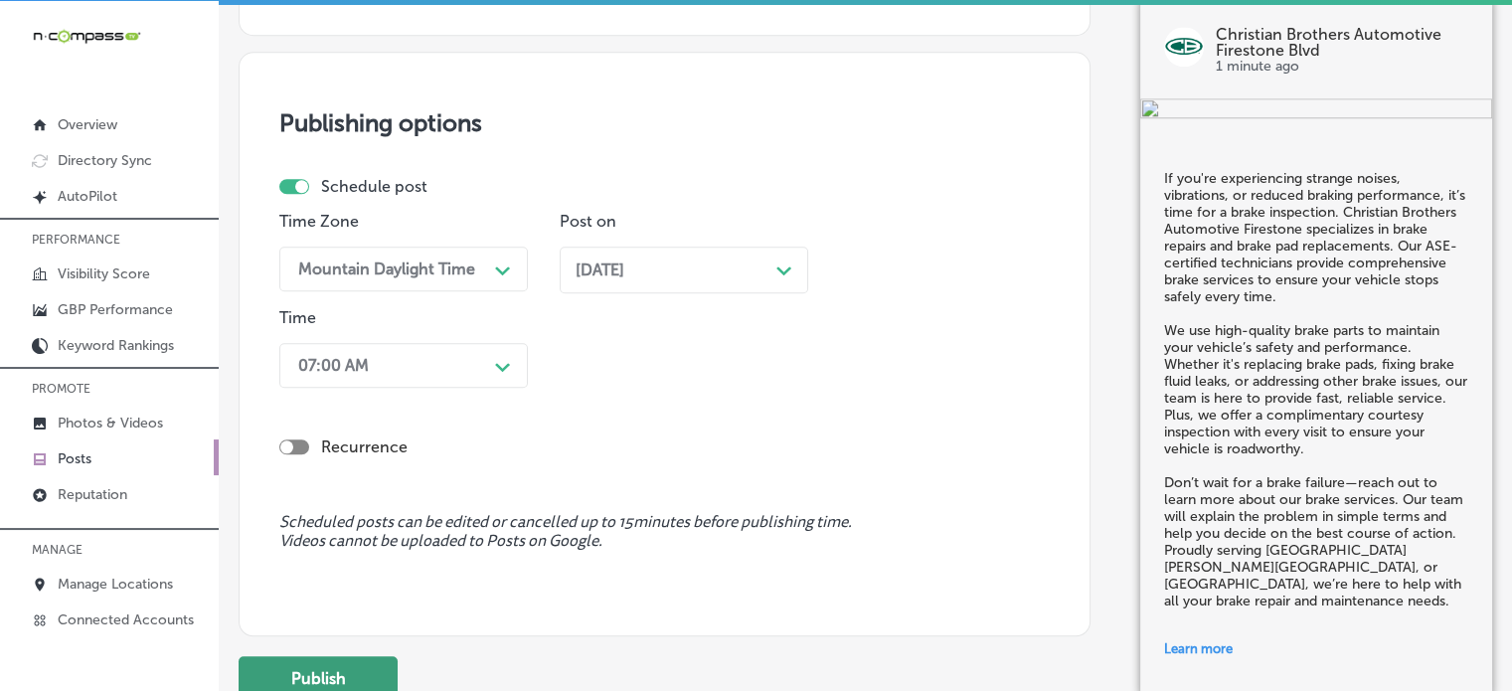
click at [360, 663] on button "Publish" at bounding box center [318, 678] width 159 height 45
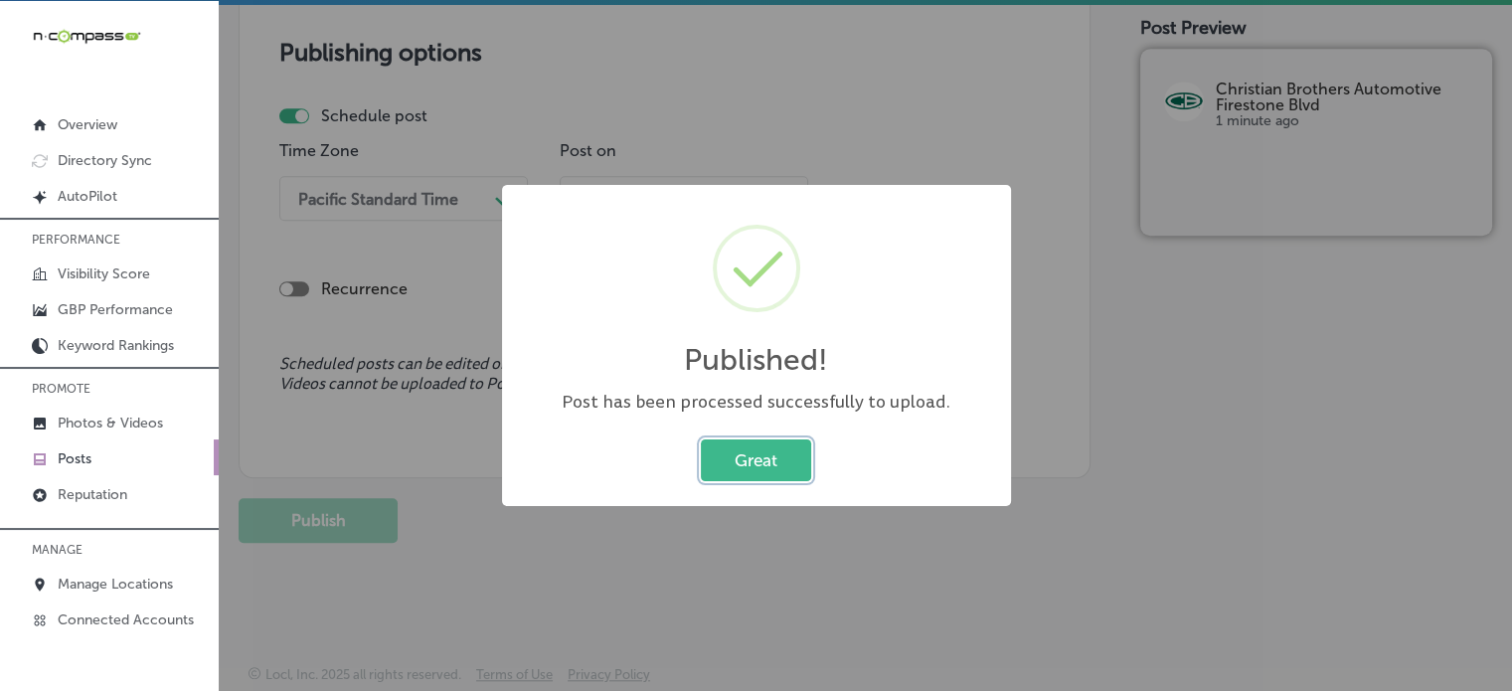
scroll to position [1690, 0]
click at [787, 447] on button "Great" at bounding box center [756, 459] width 110 height 41
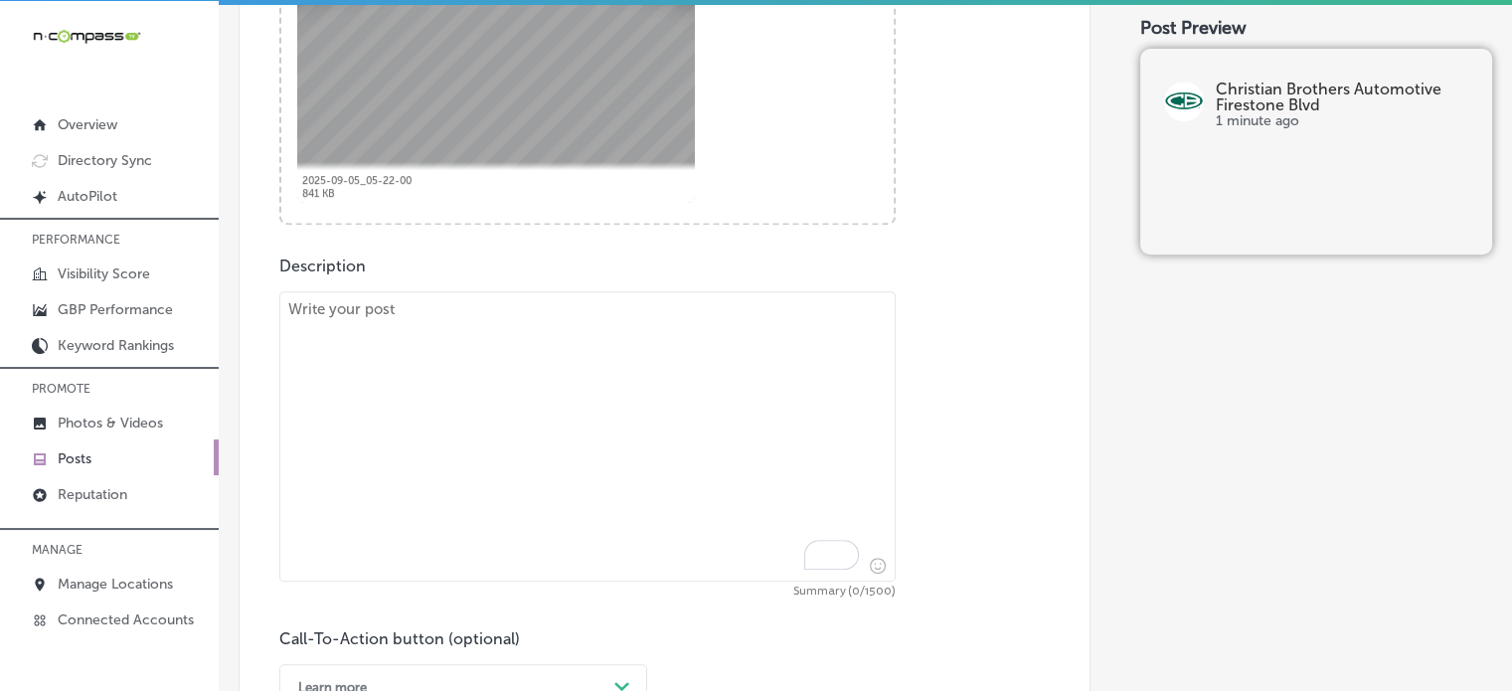
scroll to position [885, 0]
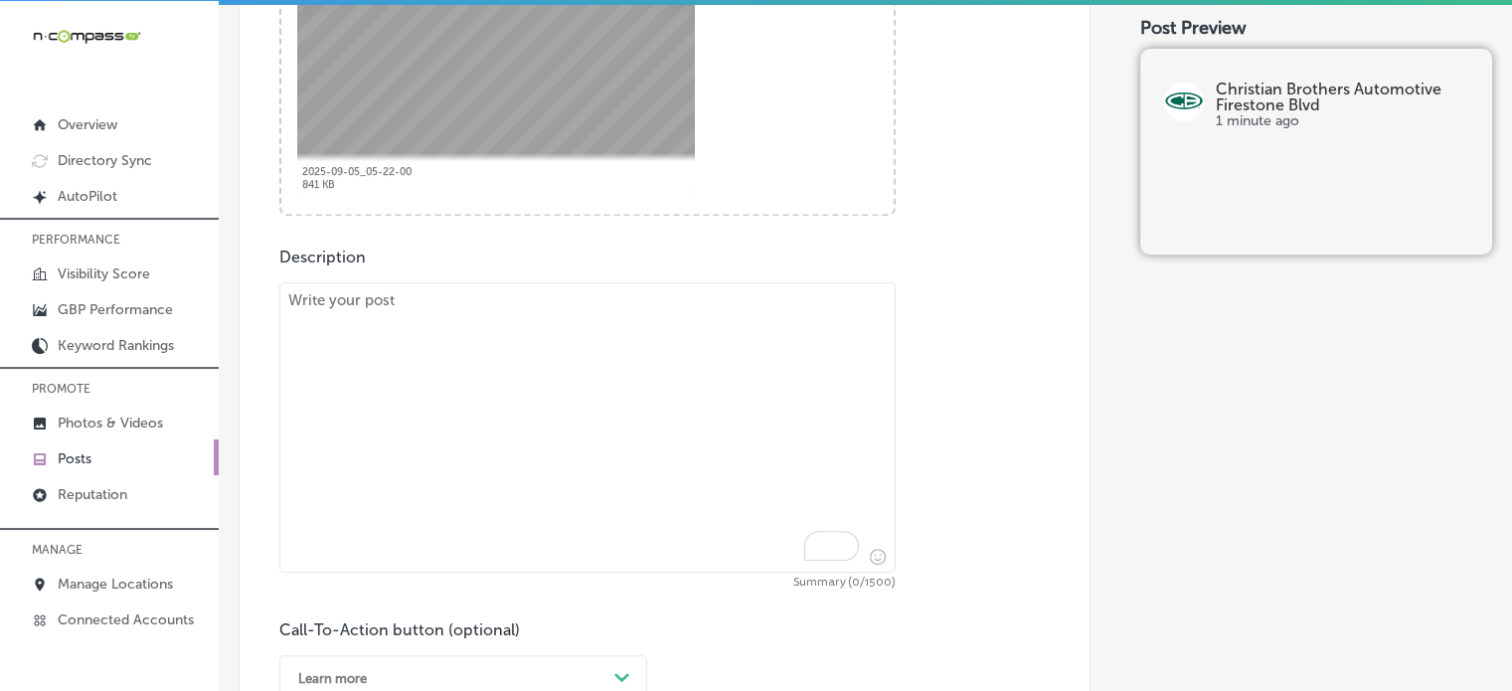
paste textarea ""Regular scheduled vehicle maintenance is the key to keeping your car running s…"
click at [588, 413] on textarea "To enrich screen reader interactions, please activate Accessibility in Grammarl…" at bounding box center [587, 427] width 616 height 290
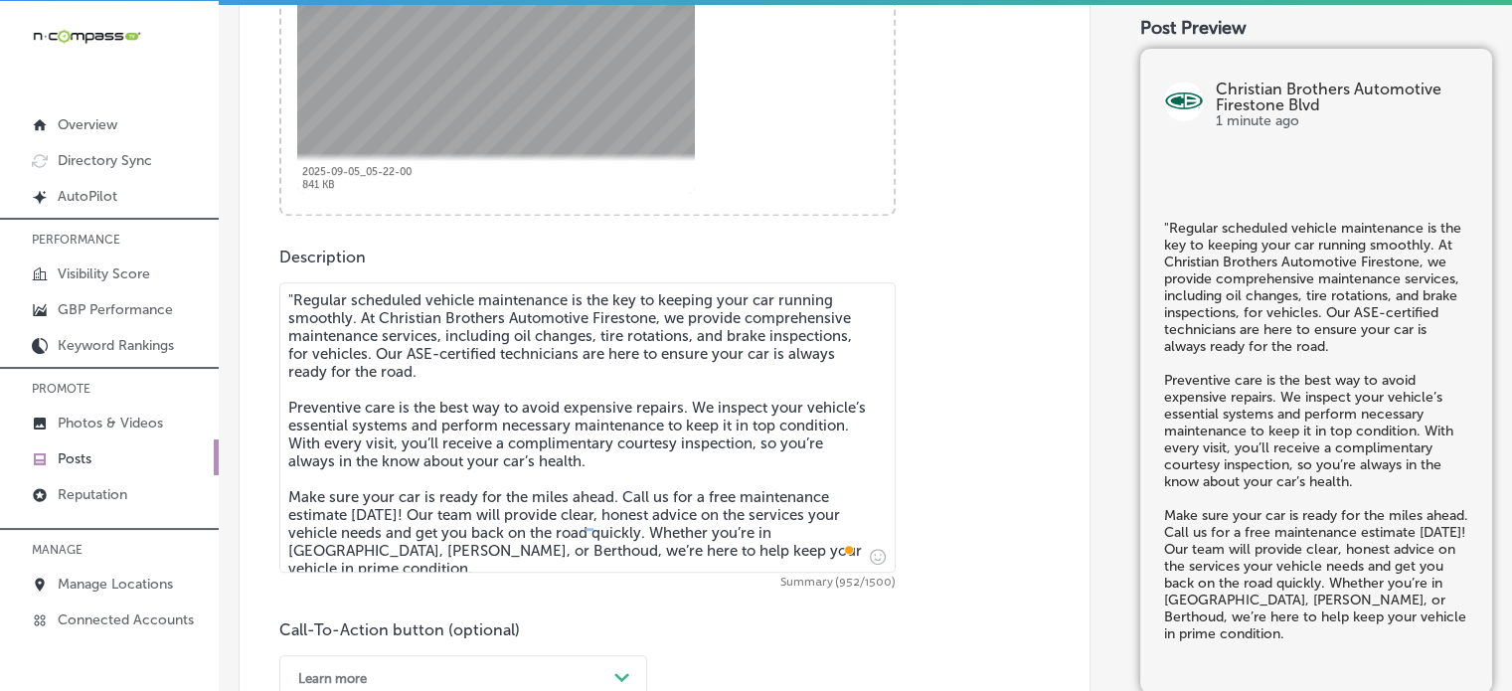
click at [296, 297] on textarea ""Regular scheduled vehicle maintenance is the key to keeping your car running s…" at bounding box center [587, 427] width 616 height 290
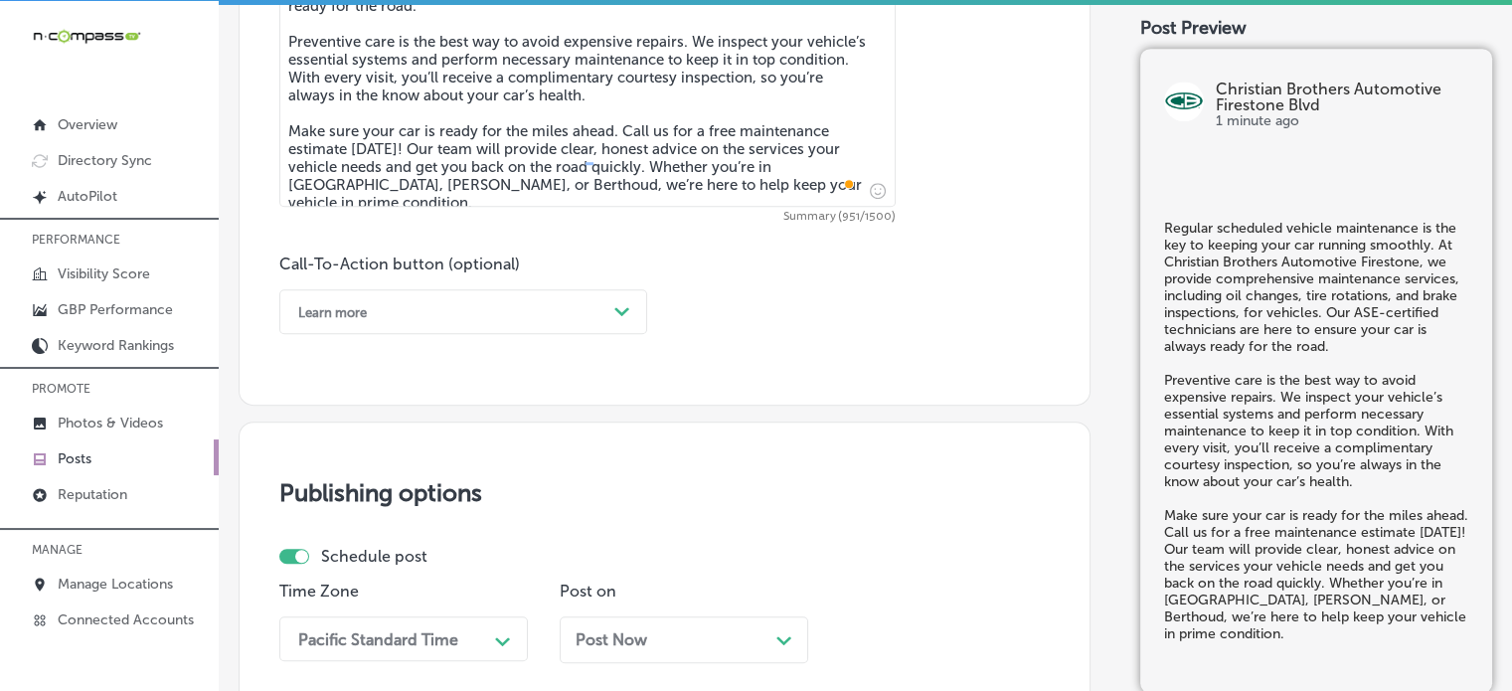
scroll to position [1269, 0]
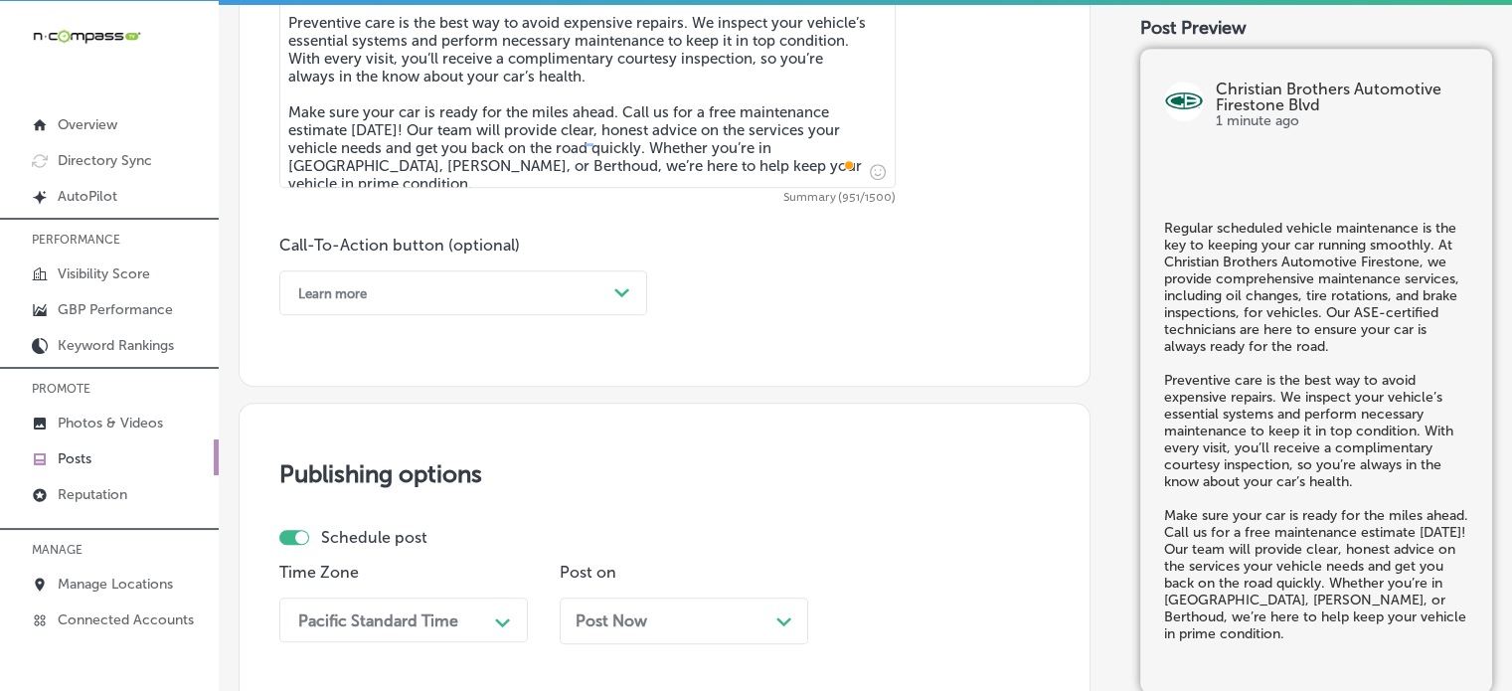
type textarea "Regular scheduled vehicle maintenance is the key to keeping your car running sm…"
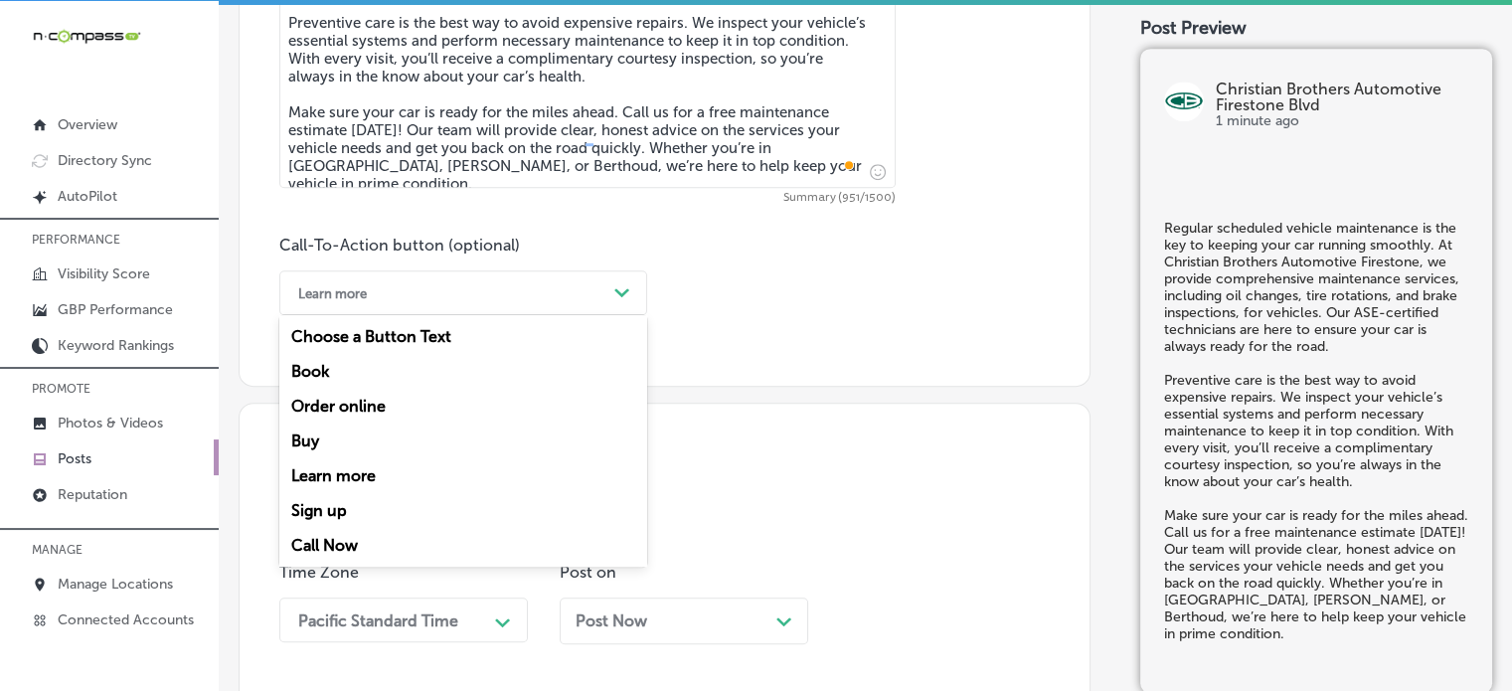
click at [581, 285] on div "Learn more" at bounding box center [447, 292] width 318 height 31
click at [457, 295] on div "Learn more" at bounding box center [447, 292] width 318 height 31
click at [334, 549] on div "Call Now" at bounding box center [463, 545] width 368 height 35
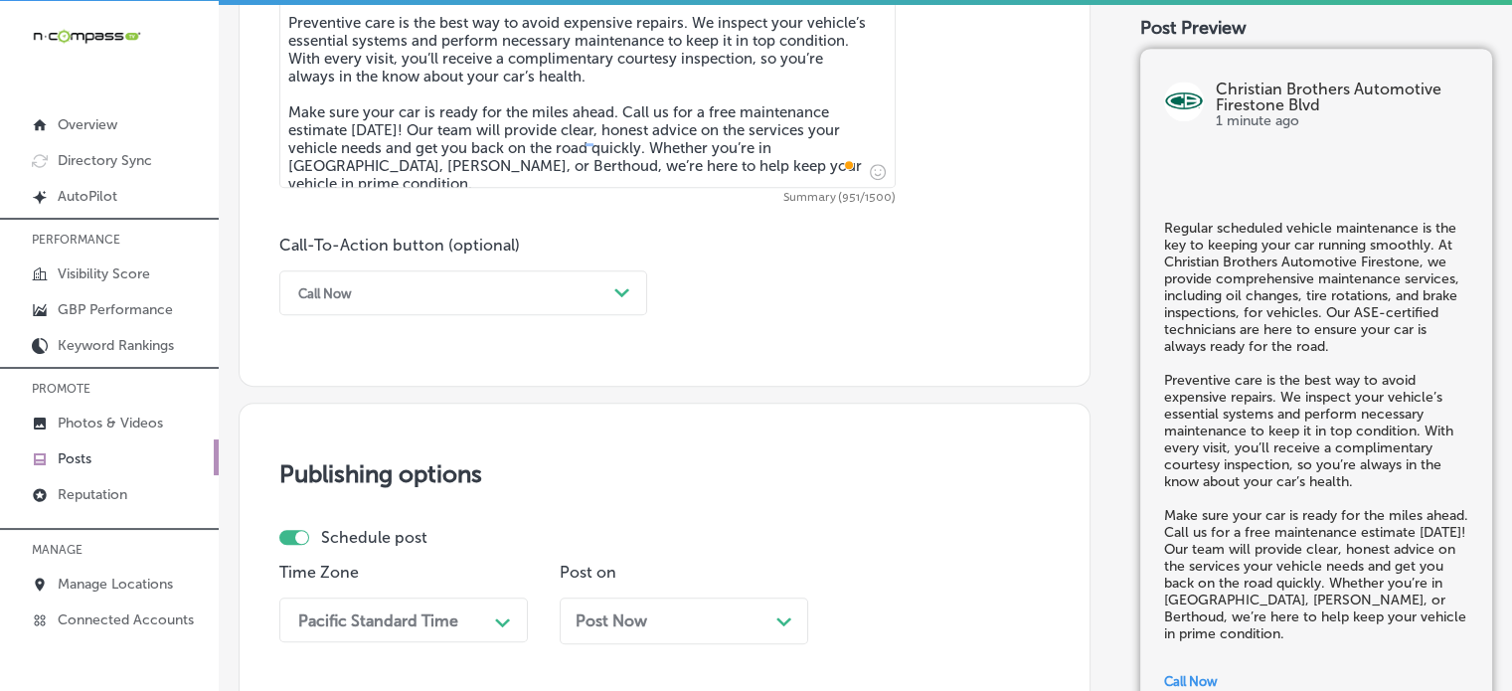
scroll to position [1526, 0]
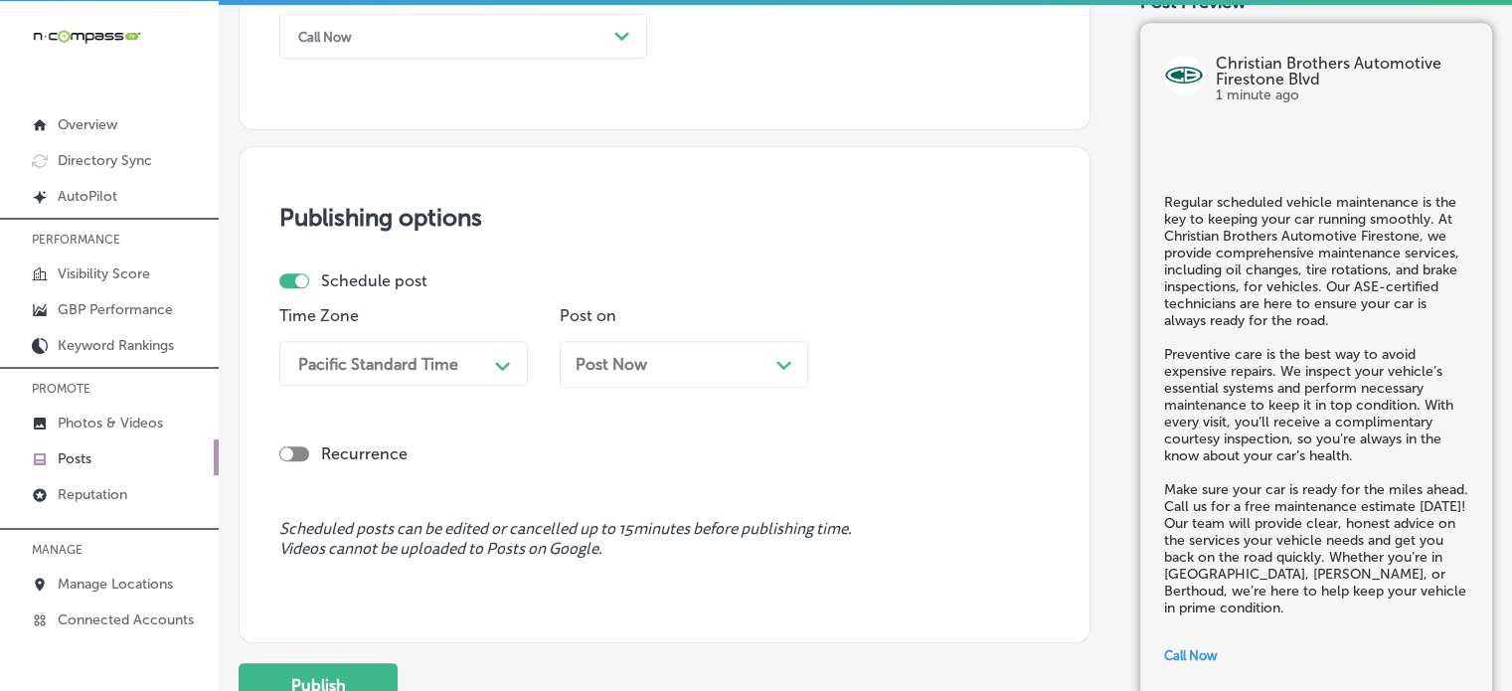
click at [424, 386] on div "Pacific Standard Time Path Created with Sketch." at bounding box center [403, 363] width 248 height 45
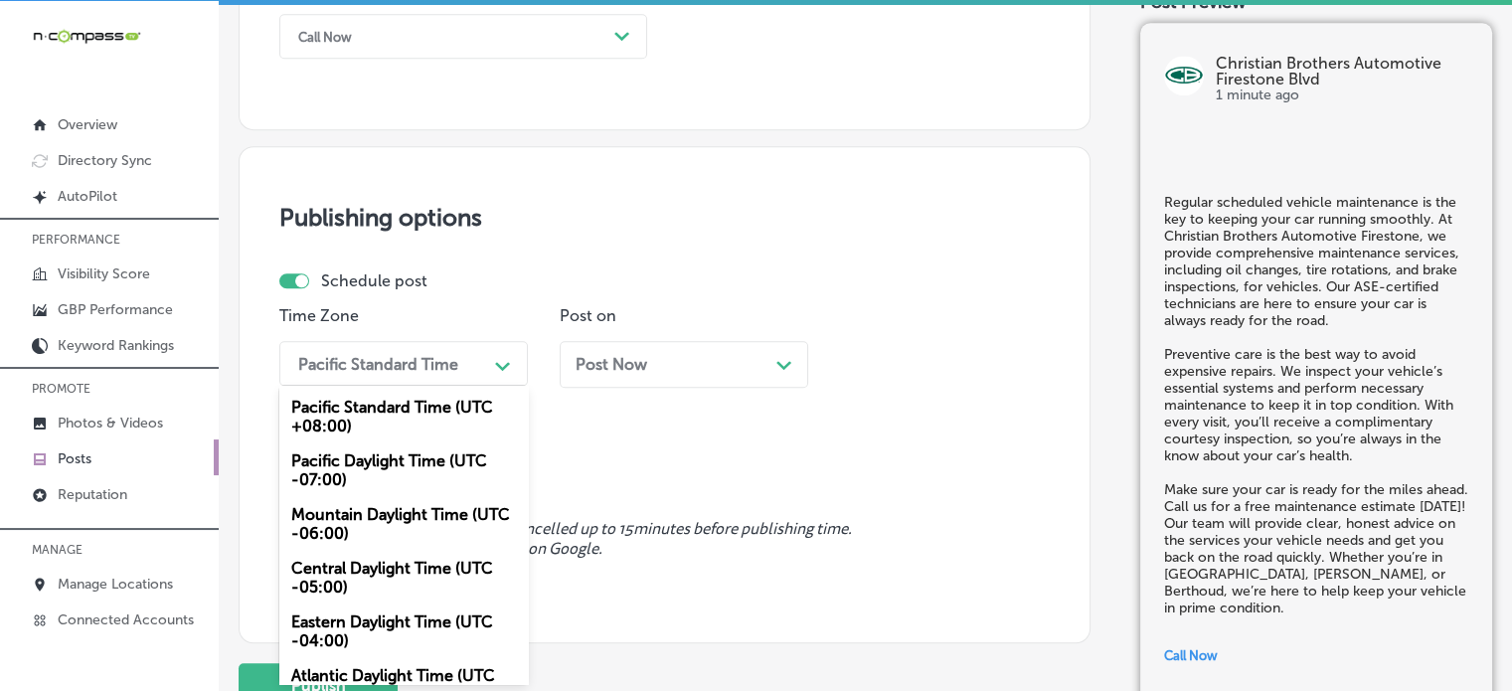
click at [389, 518] on div "Mountain Daylight Time (UTC -06:00)" at bounding box center [403, 524] width 248 height 54
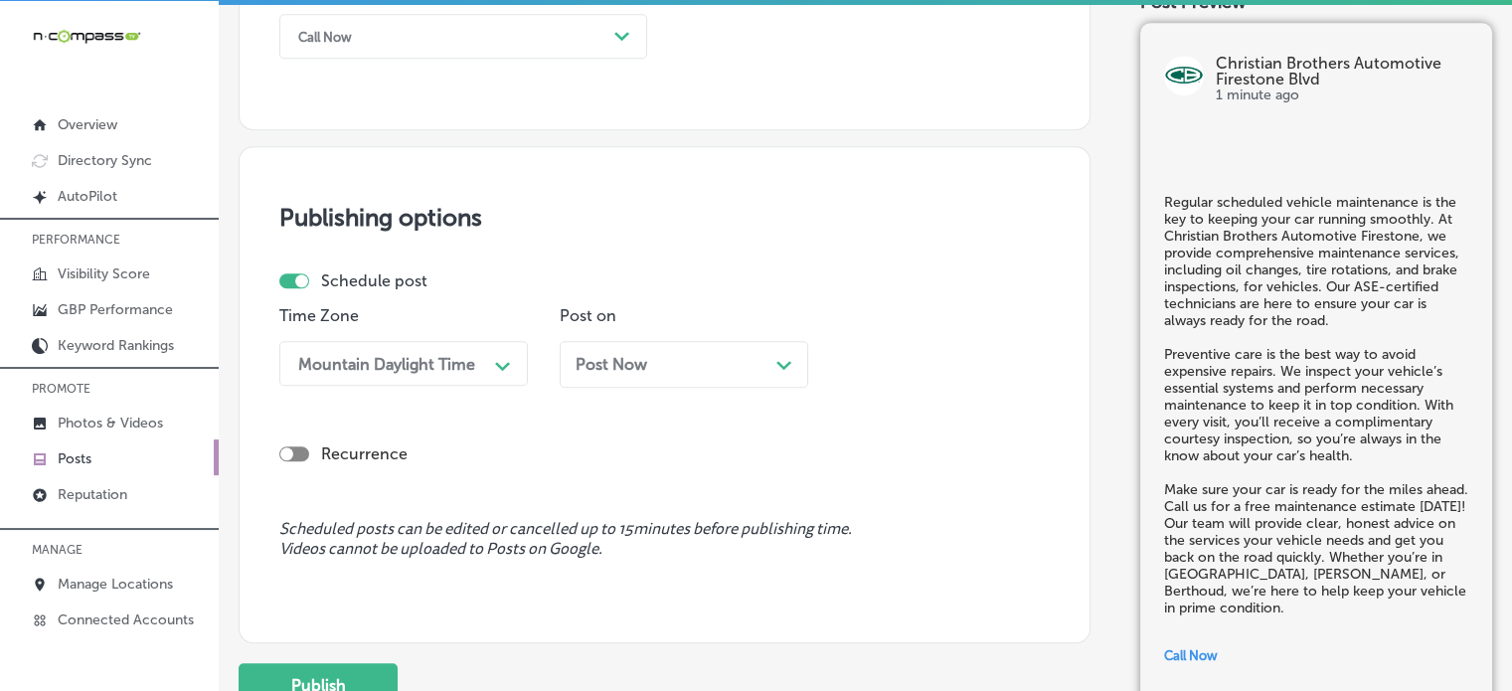
click at [668, 373] on div "Post Now Path Created with Sketch." at bounding box center [684, 364] width 248 height 47
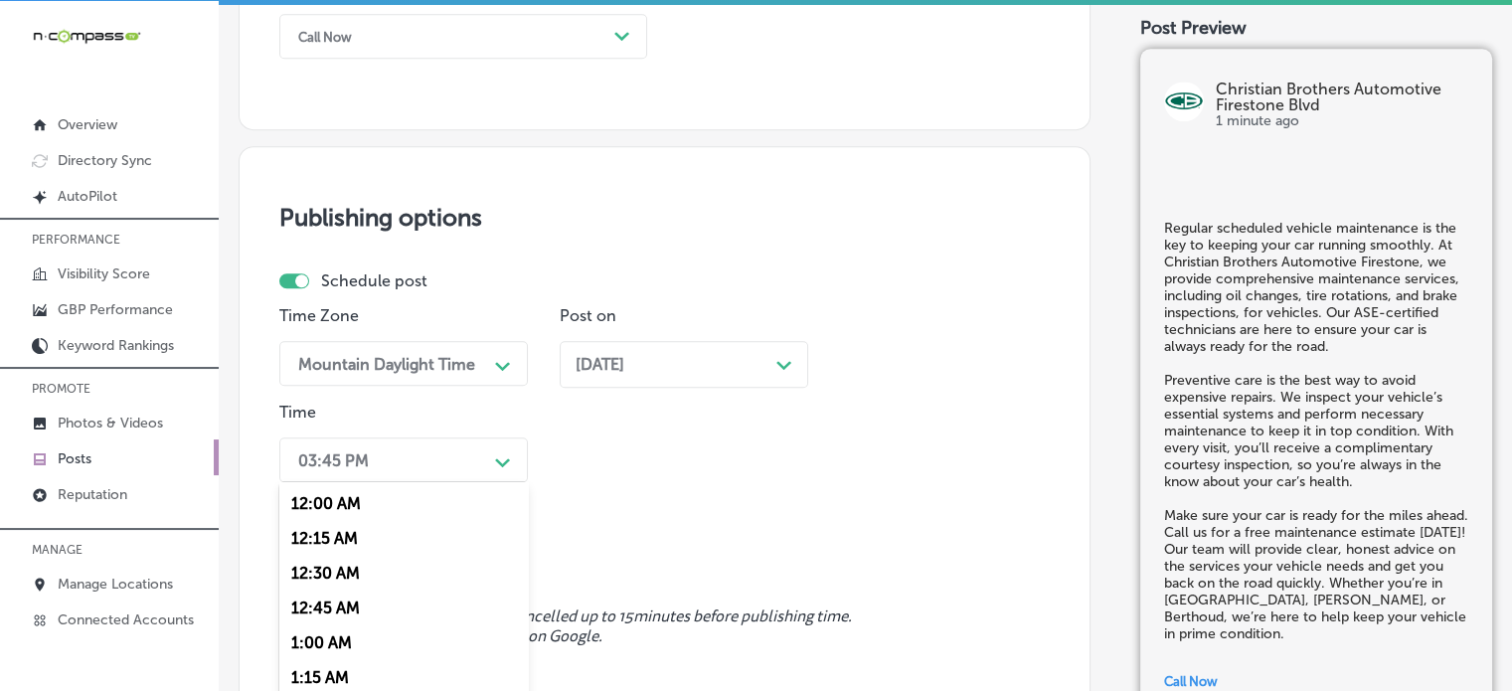
scroll to position [1622, 0]
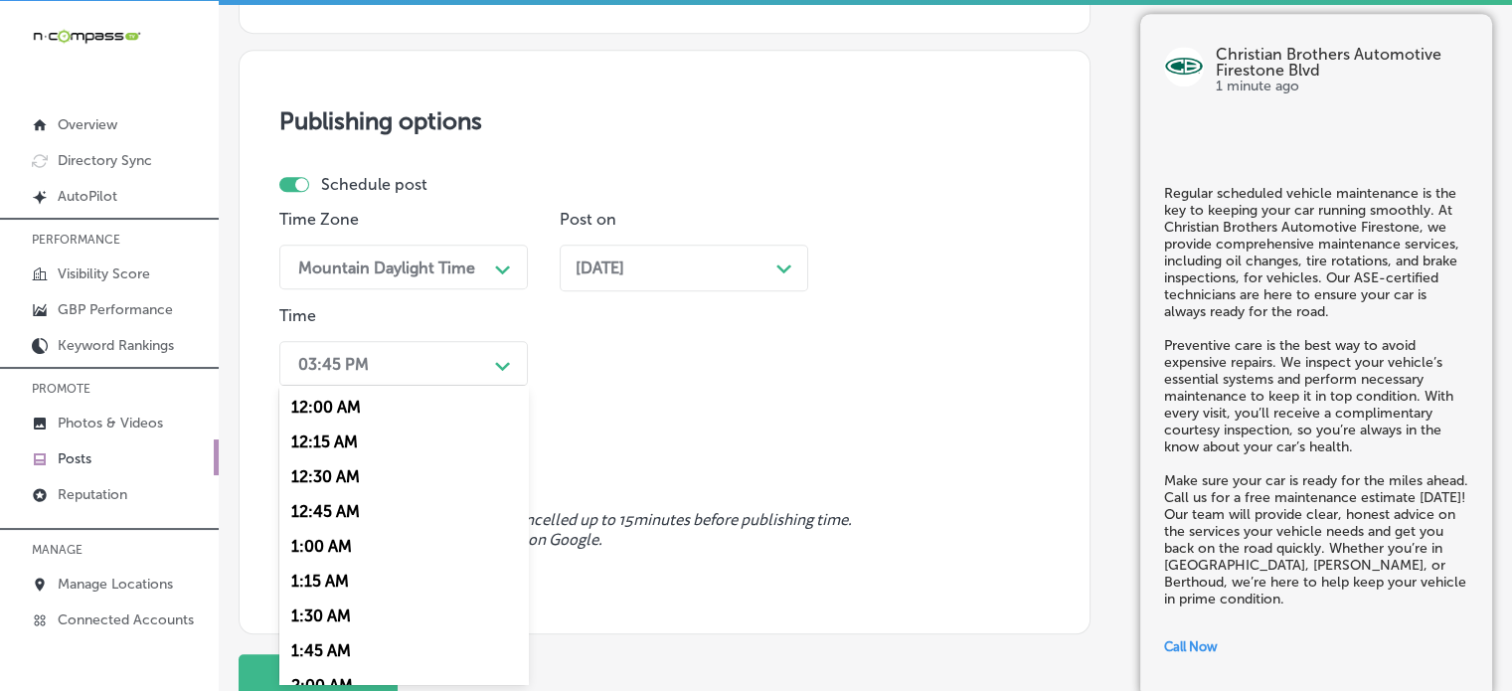
click at [445, 386] on div "option 7:00 AM, selected. option 12:15 AM focused, 2 of 96. 96 results availabl…" at bounding box center [403, 363] width 248 height 45
click at [330, 586] on div "7:00 AM" at bounding box center [403, 586] width 248 height 35
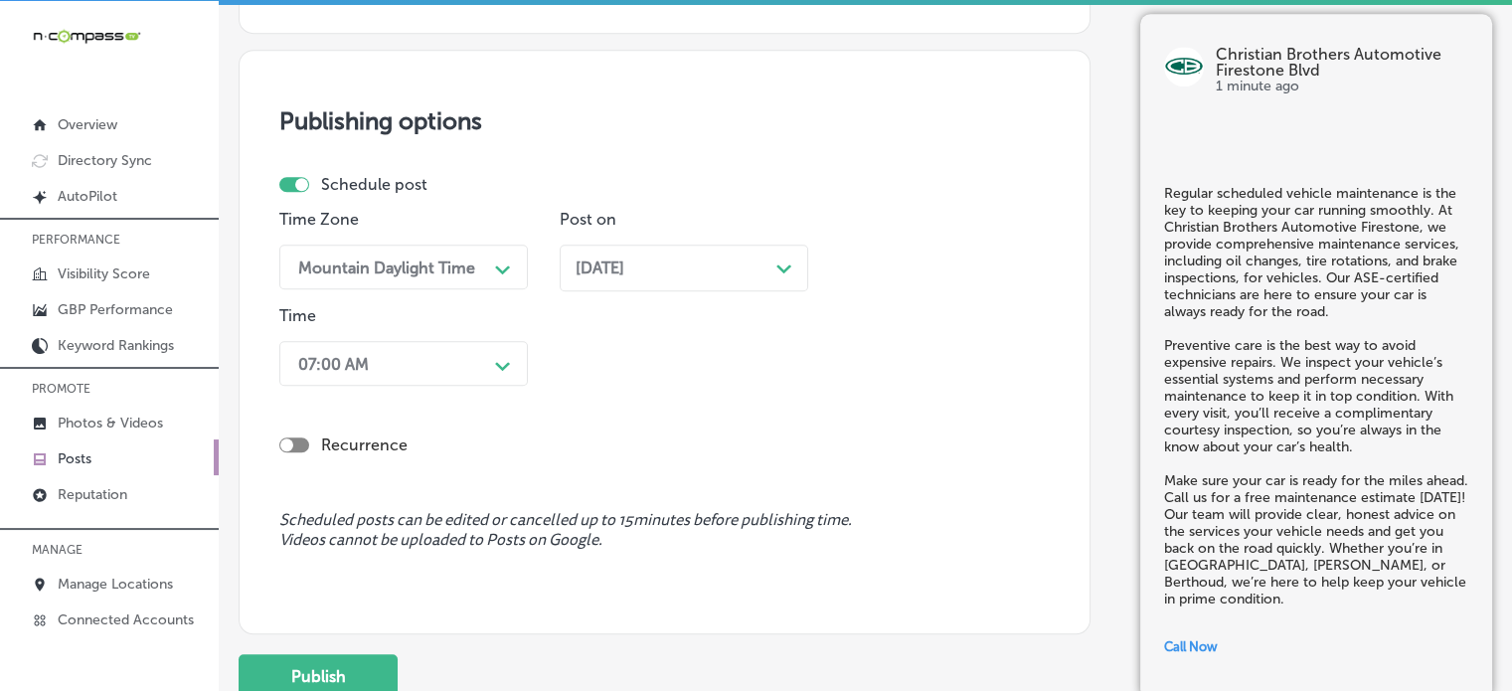
click at [692, 258] on div "Oct 27, 2025 Path Created with Sketch." at bounding box center [684, 267] width 217 height 19
click at [706, 377] on div "Time Zone Mountain Daylight Time Path Created with Sketch. Post on Oct 27, 2025…" at bounding box center [656, 302] width 754 height 184
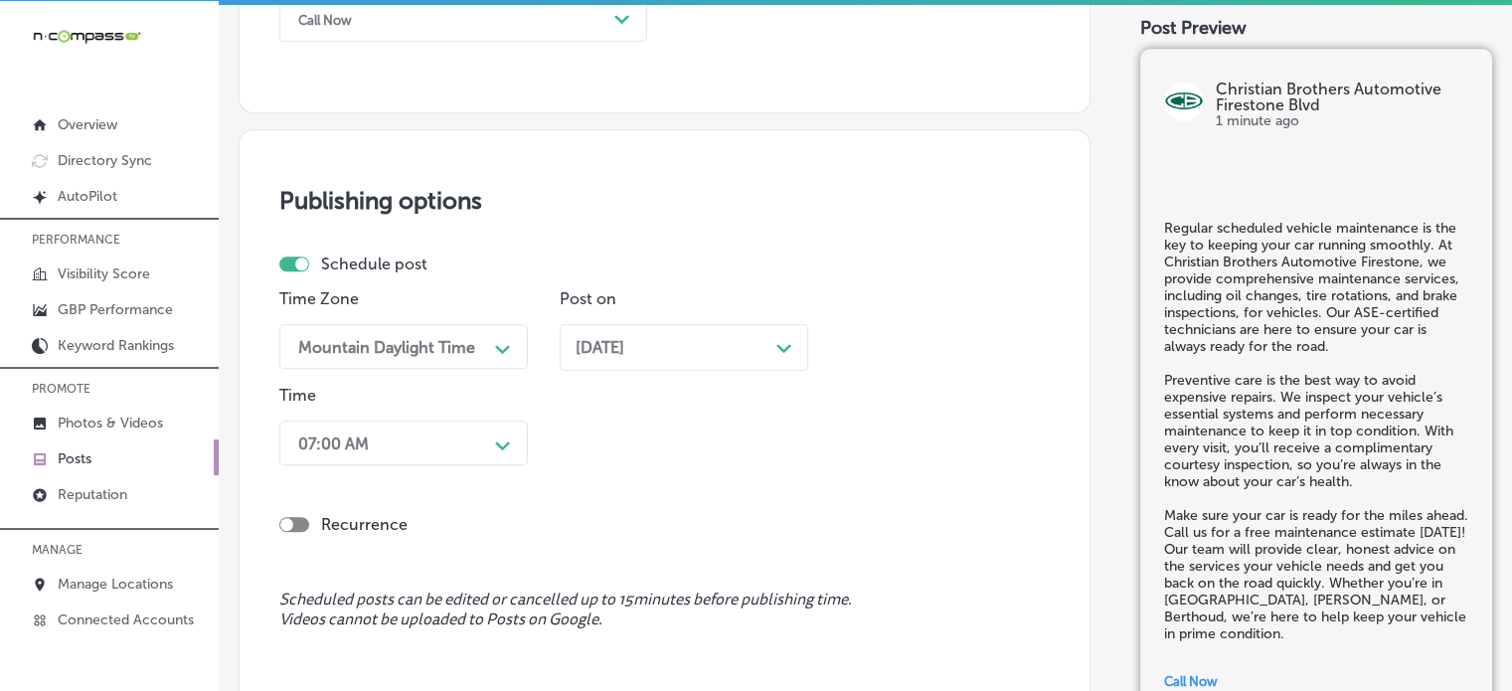
scroll to position [1542, 0]
click at [688, 343] on div "Oct 27, 2025 Path Created with Sketch." at bounding box center [684, 348] width 217 height 19
click at [687, 506] on div "Recurrence" at bounding box center [664, 525] width 770 height 39
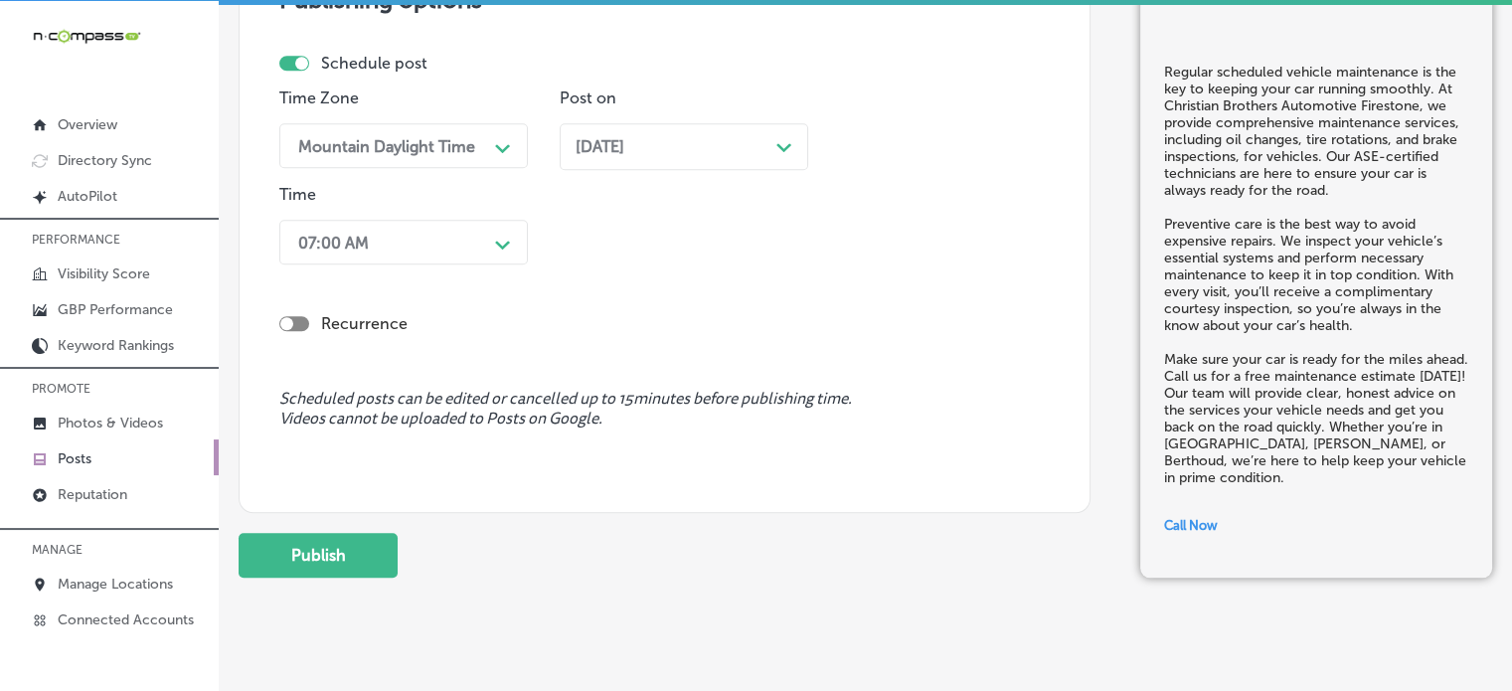
scroll to position [1777, 0]
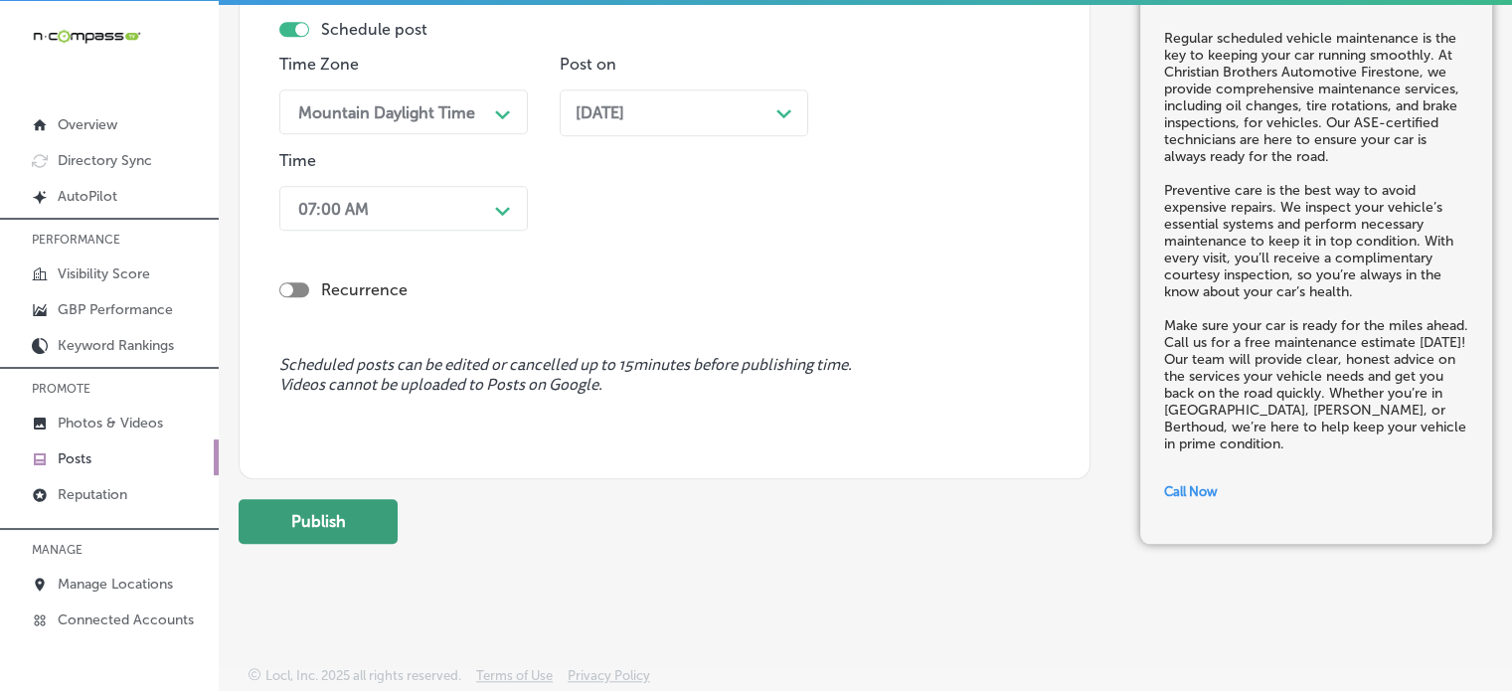
click at [362, 505] on button "Publish" at bounding box center [318, 521] width 159 height 45
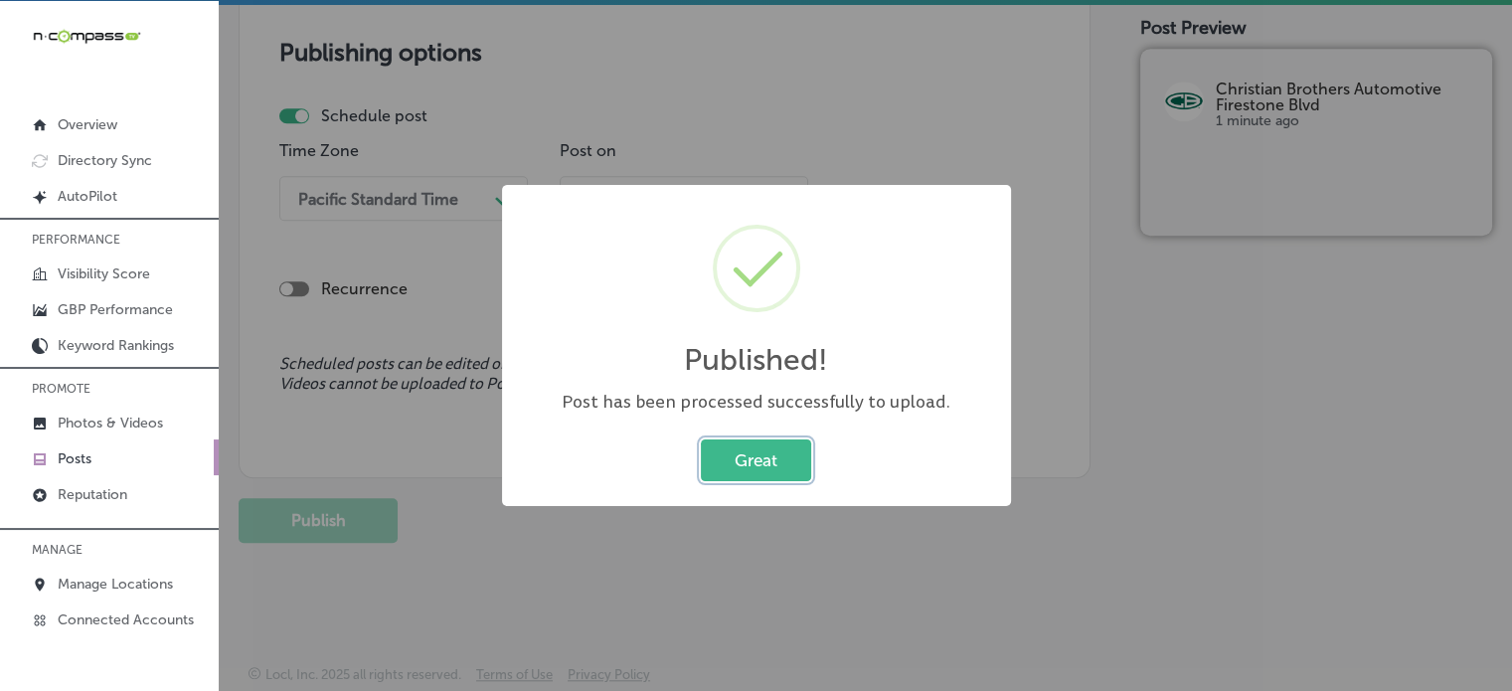
scroll to position [1690, 0]
click at [781, 446] on button "Great" at bounding box center [756, 459] width 110 height 41
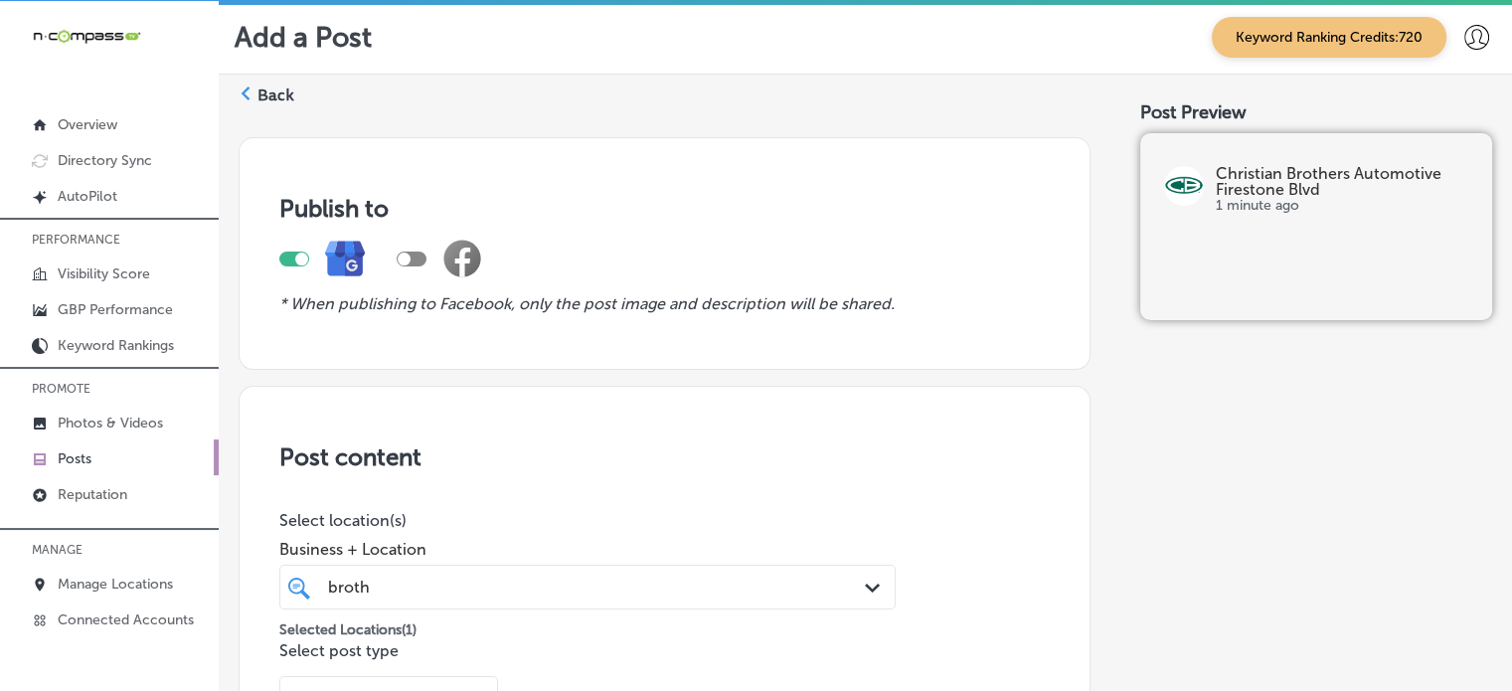
scroll to position [0, 0]
click at [268, 90] on label "Back" at bounding box center [275, 95] width 37 height 22
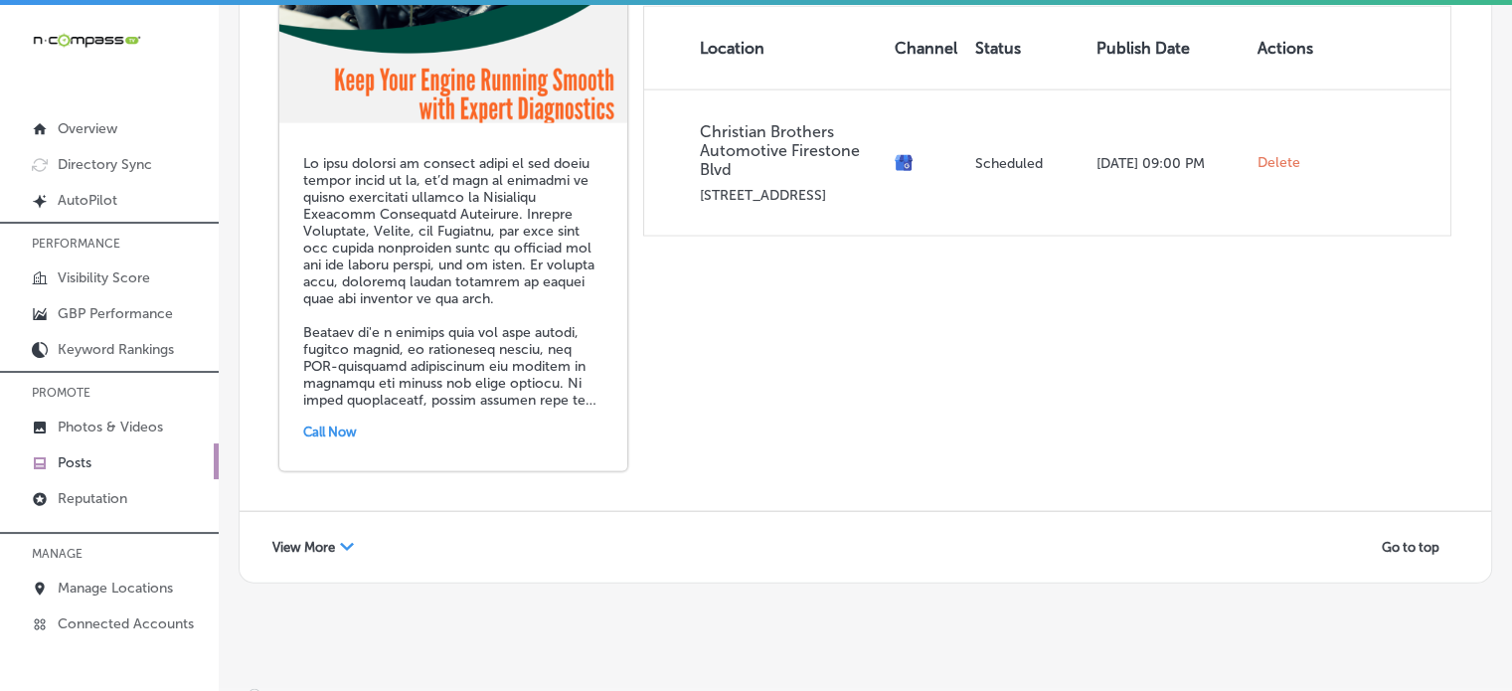
scroll to position [28, 0]
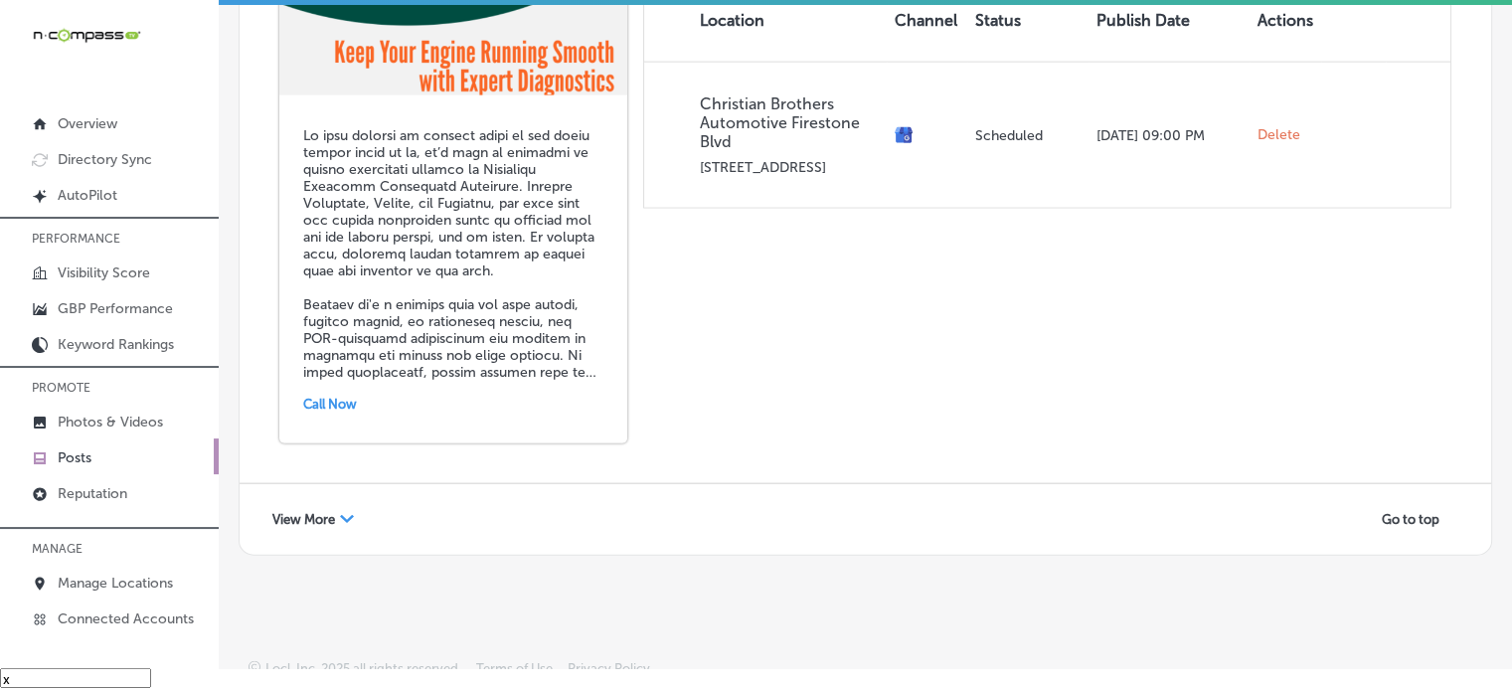
click at [336, 504] on div "View More Path Created with Sketch." at bounding box center [312, 519] width 107 height 31
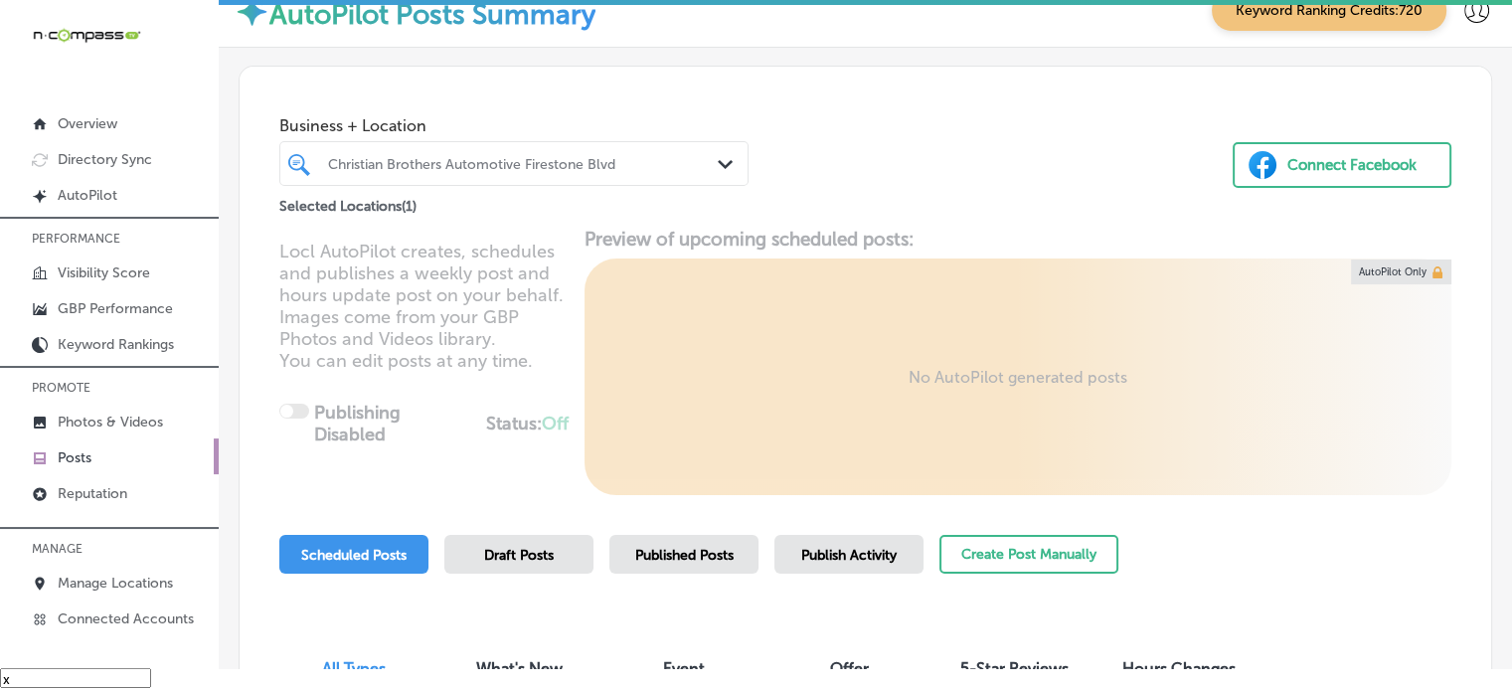
scroll to position [0, 0]
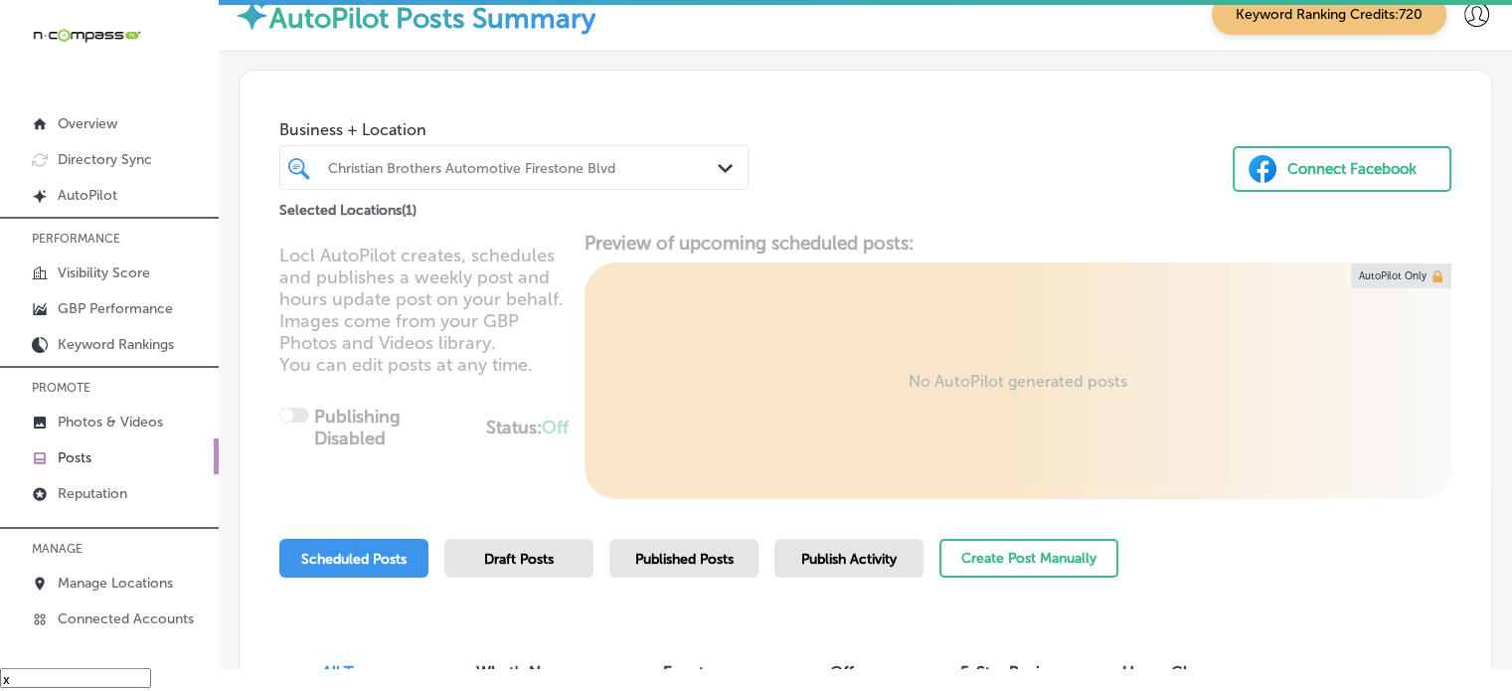
click at [431, 154] on div at bounding box center [495, 167] width 338 height 27
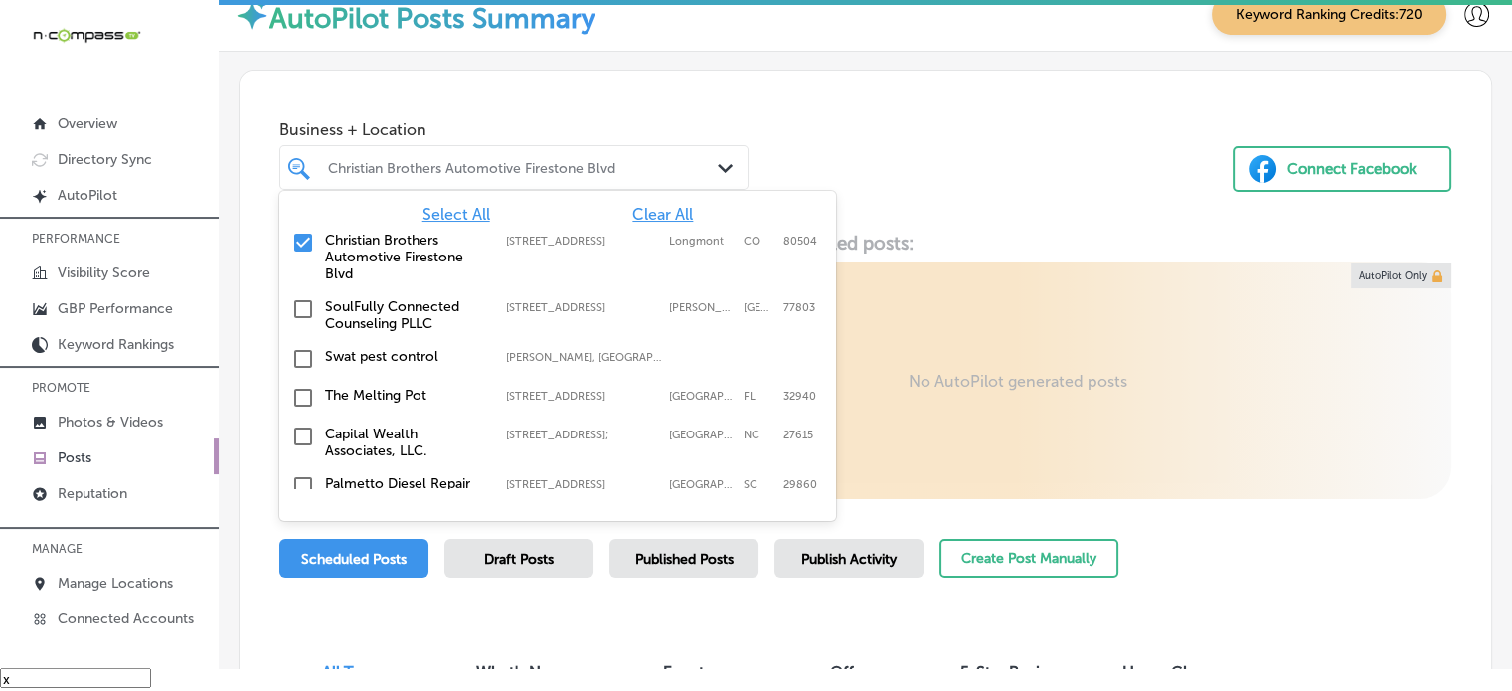
click at [635, 215] on span "Clear All" at bounding box center [662, 214] width 61 height 19
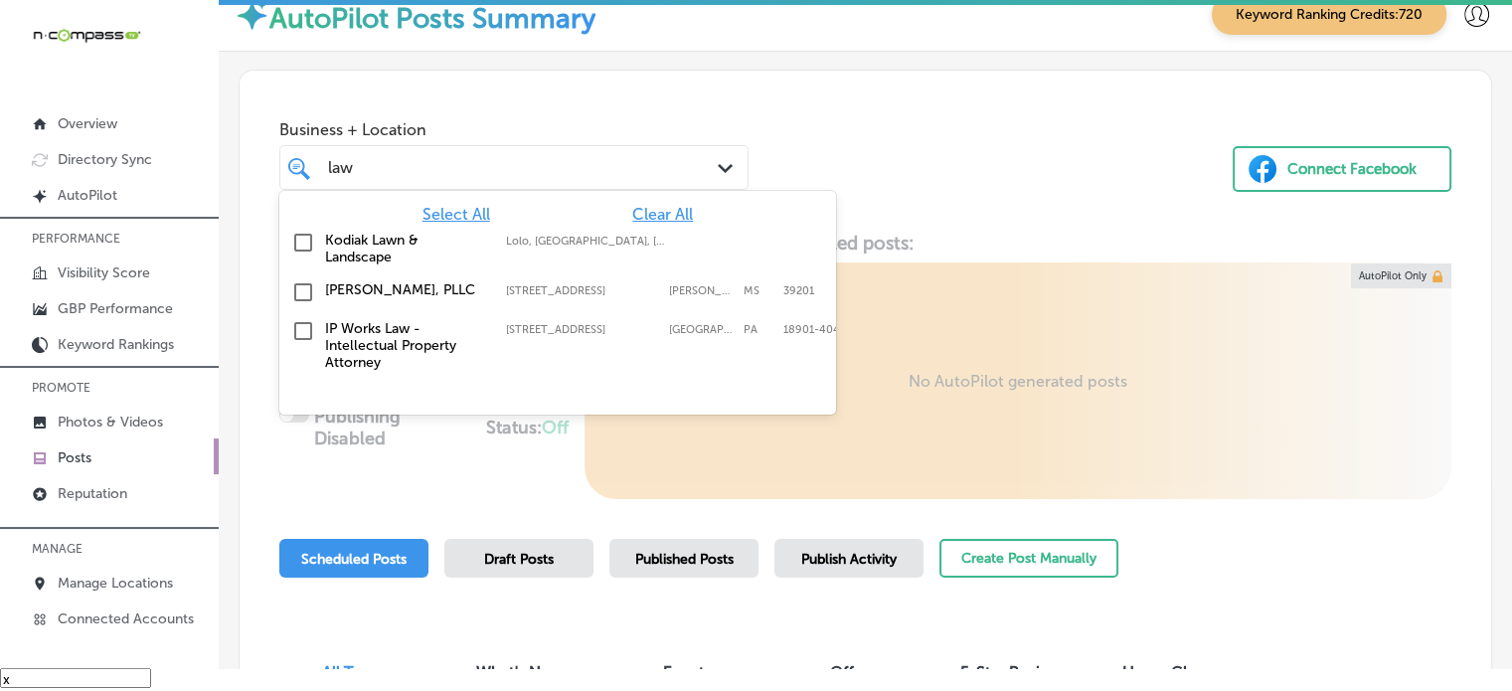
click at [635, 215] on span "Clear All" at bounding box center [662, 214] width 61 height 19
click at [404, 281] on label "[PERSON_NAME], PLLC" at bounding box center [405, 289] width 161 height 17
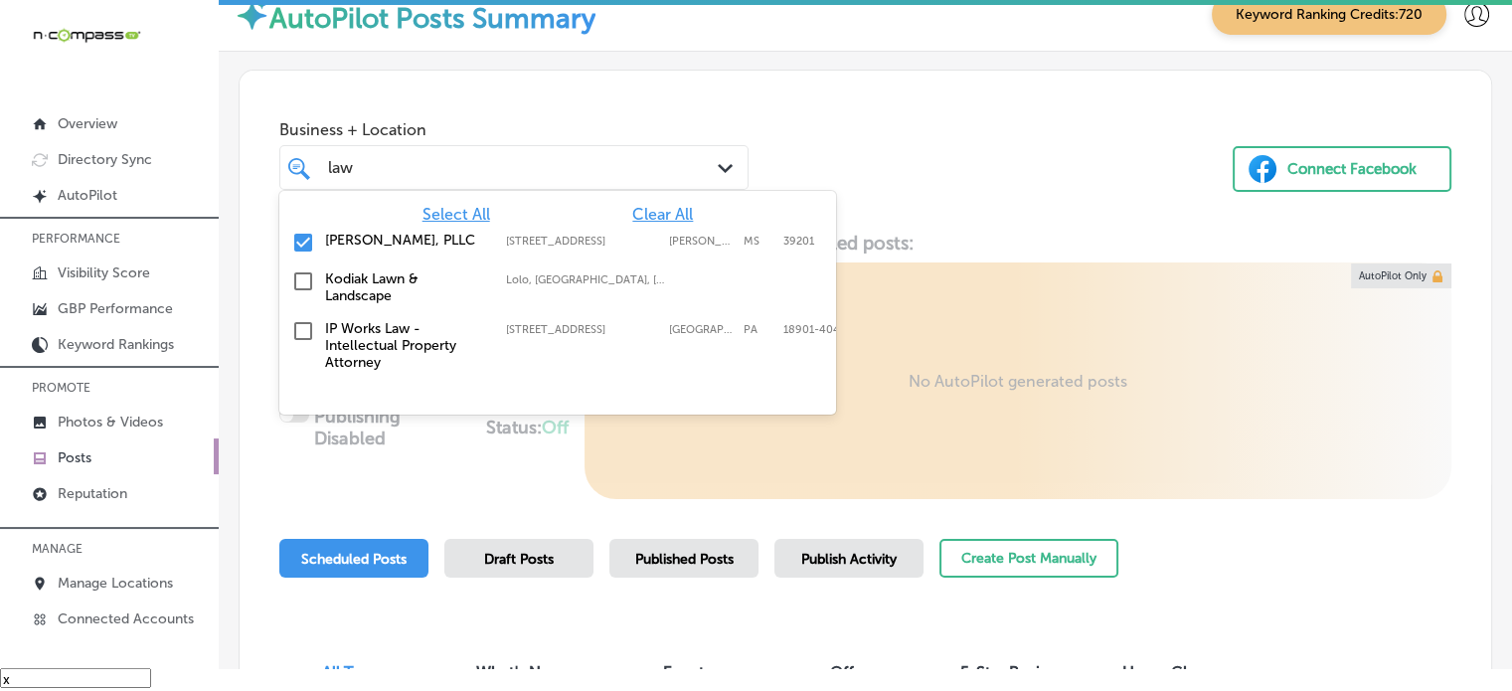
type input "law"
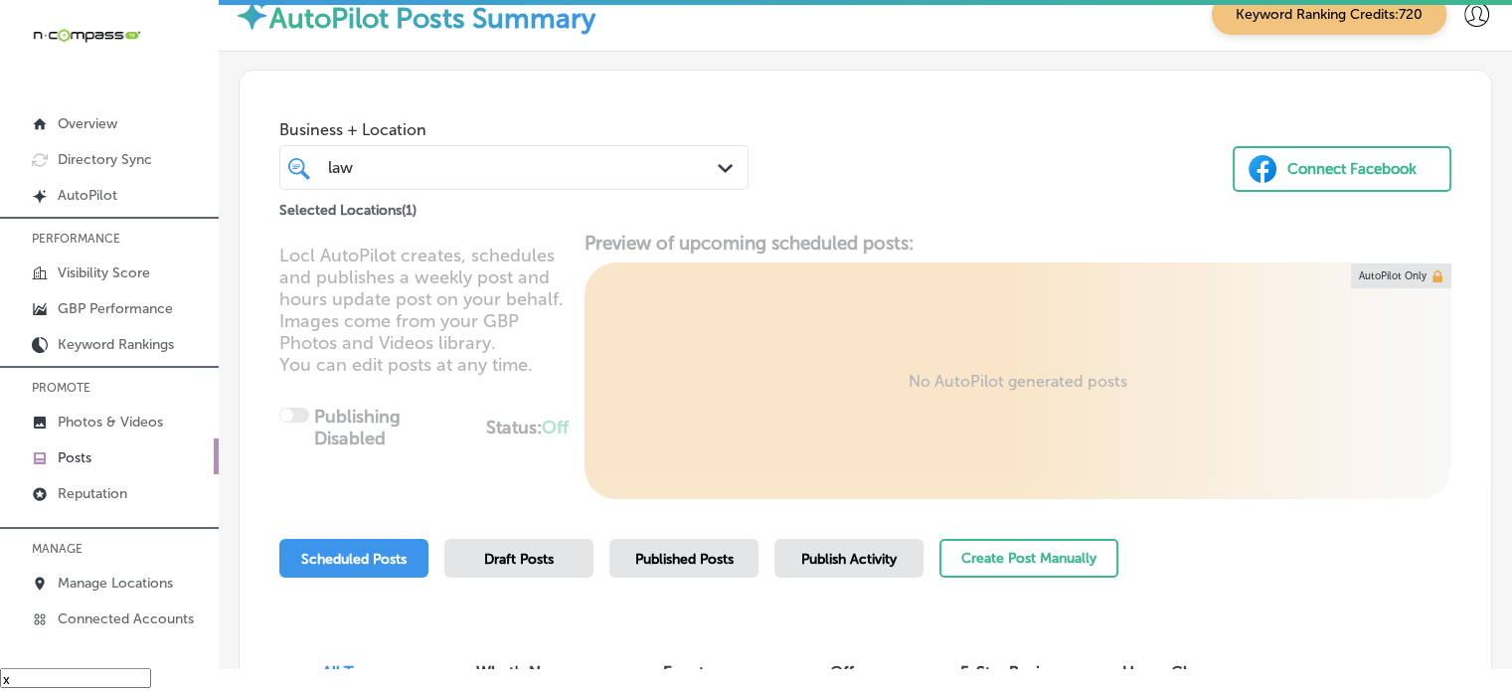
click at [905, 217] on div "Business + Location law law Path Created with Sketch. Selected Locations ( 1 ) …" at bounding box center [865, 146] width 1251 height 151
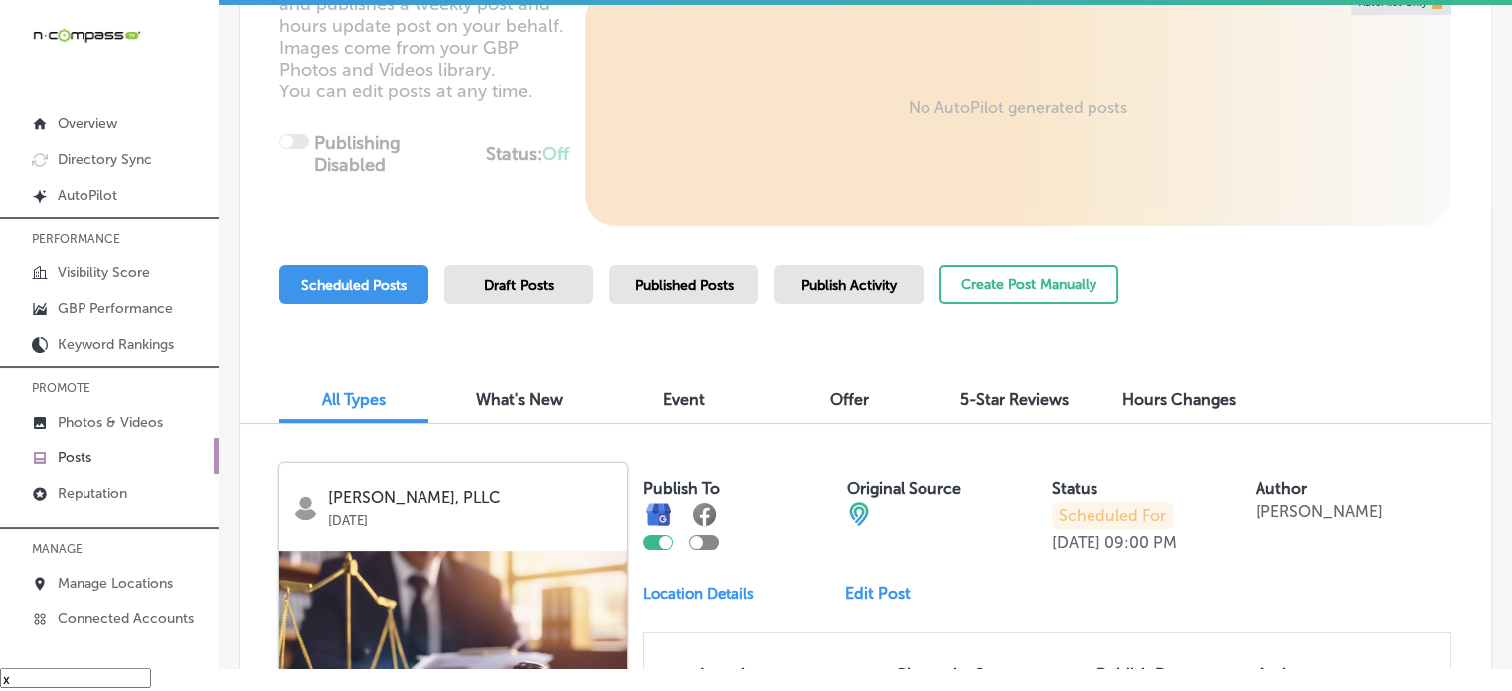
scroll to position [247, 0]
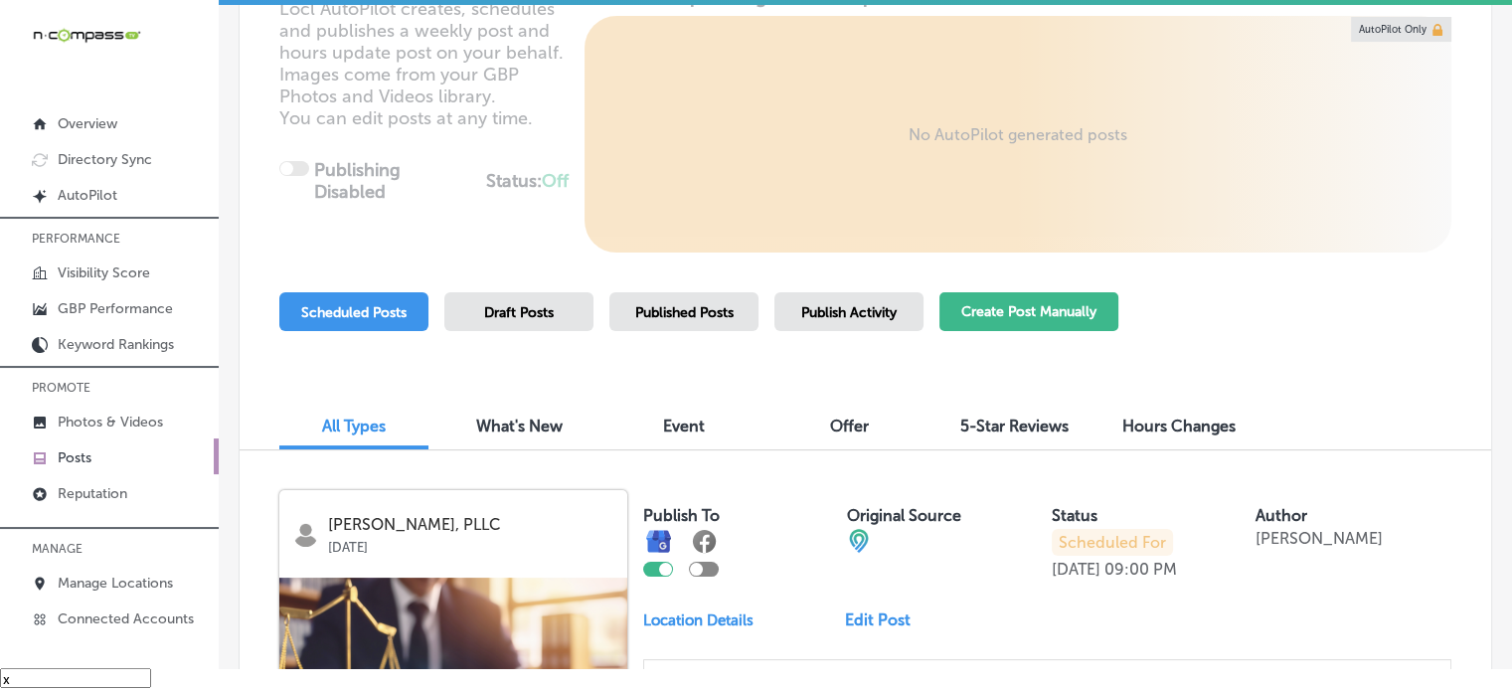
click at [1049, 314] on button "Create Post Manually" at bounding box center [1028, 311] width 179 height 39
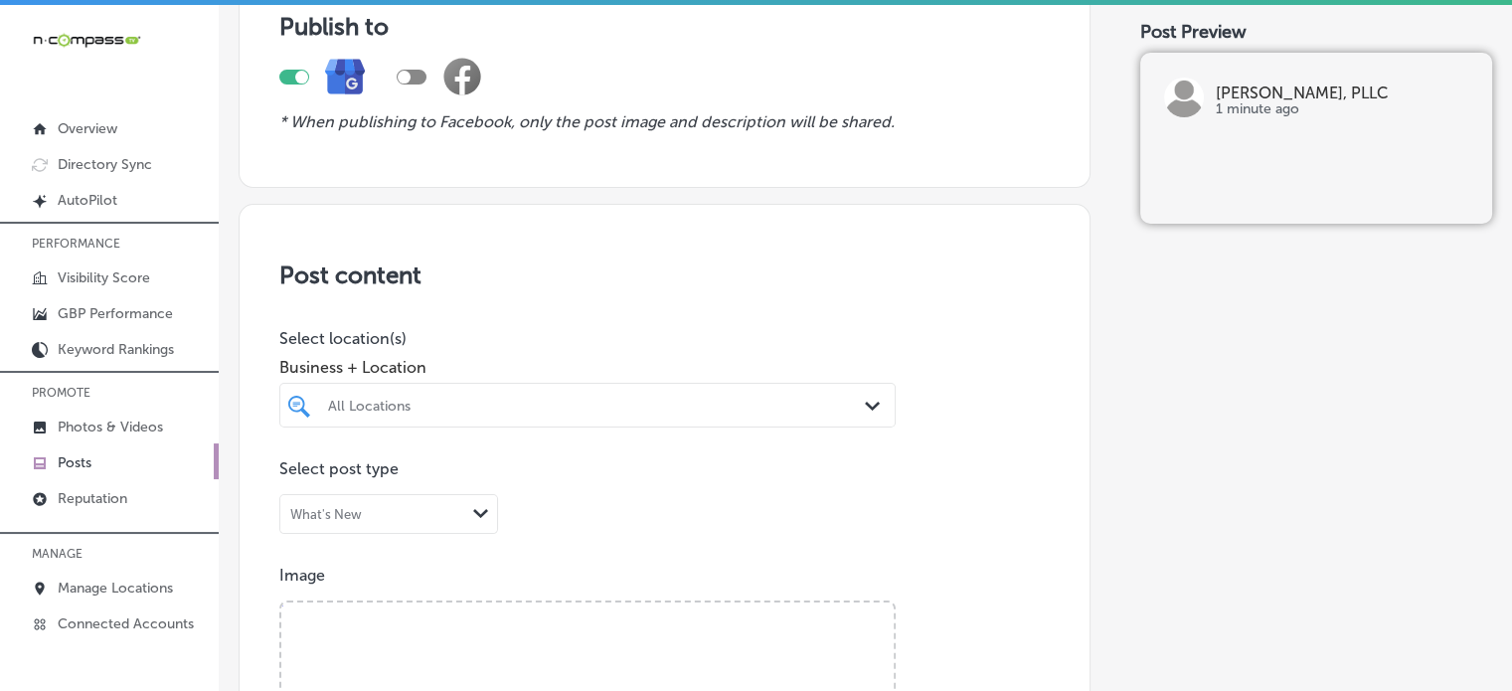
scroll to position [189, 0]
click at [673, 403] on div "All Locations Path Created with Sketch." at bounding box center [587, 402] width 616 height 45
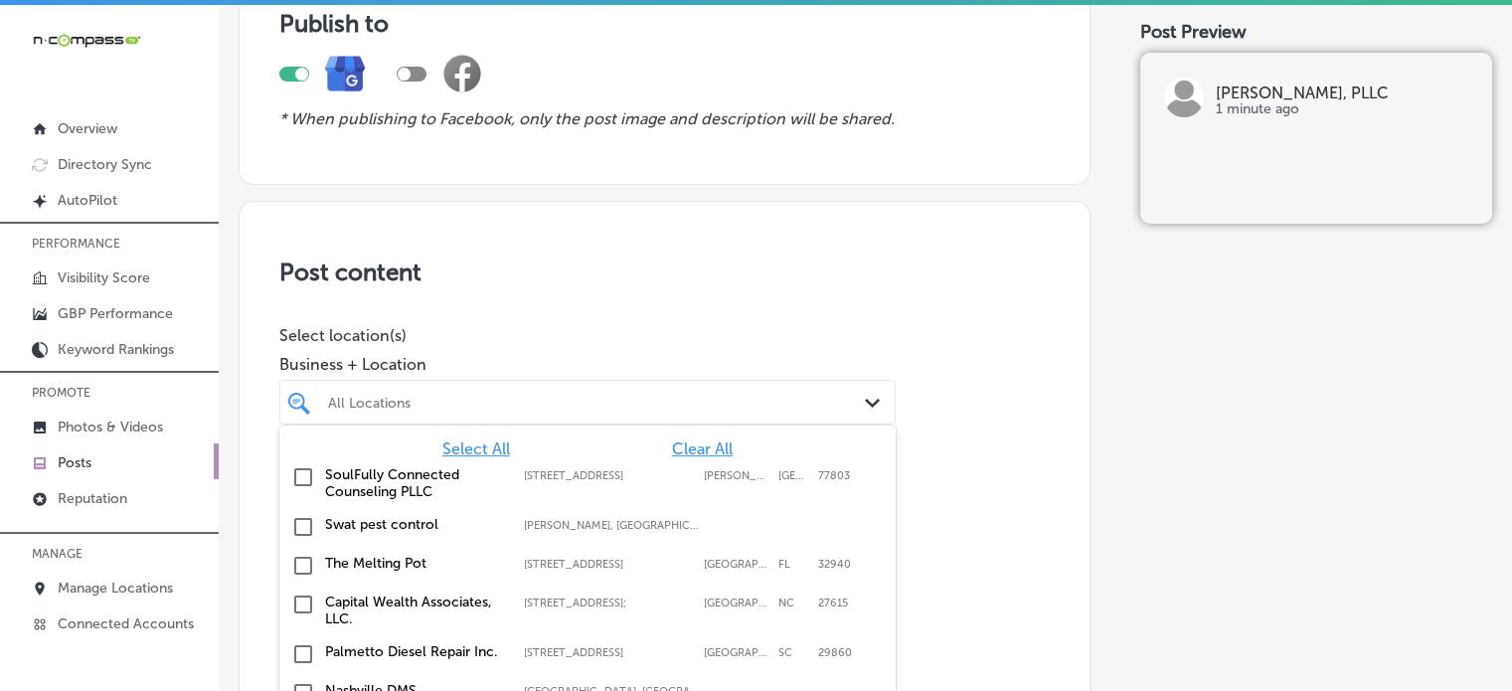
scroll to position [260, 0]
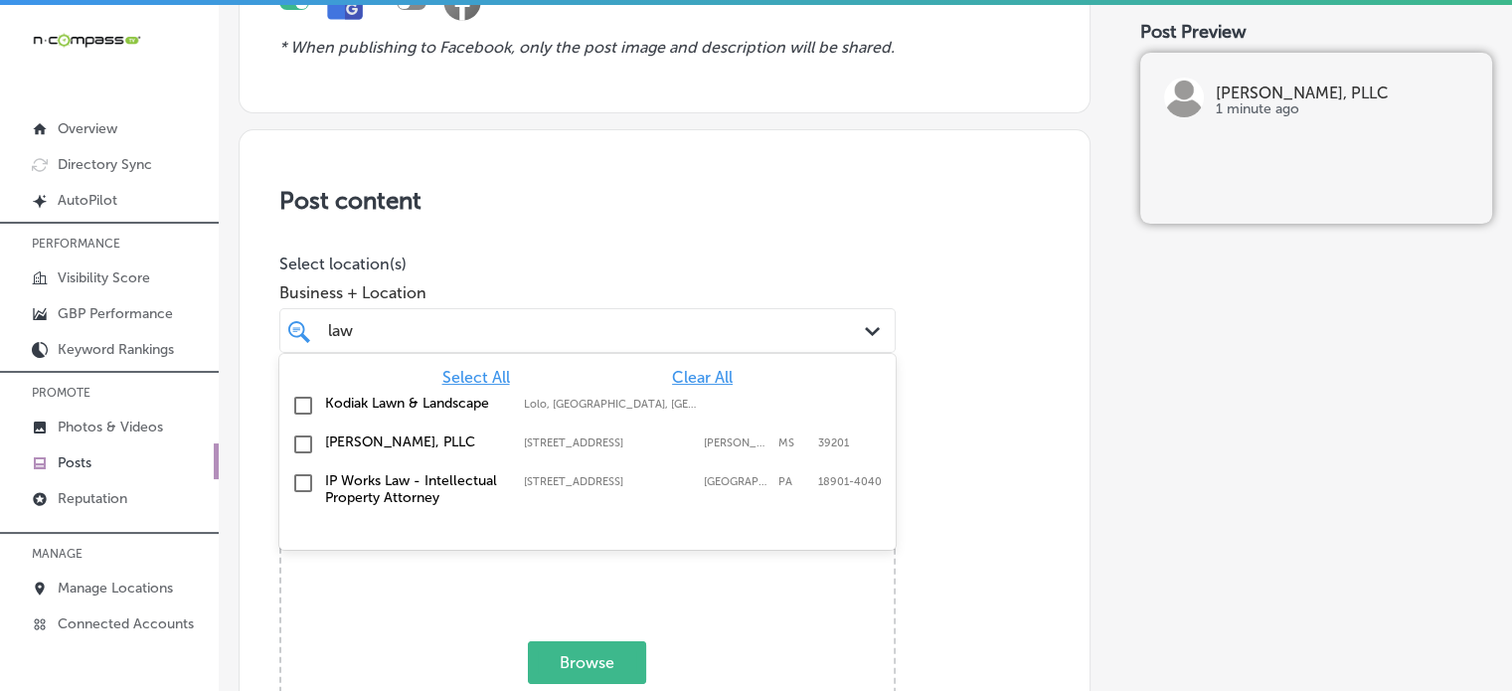
click at [411, 439] on label "[PERSON_NAME], PLLC" at bounding box center [414, 441] width 179 height 17
type input "law"
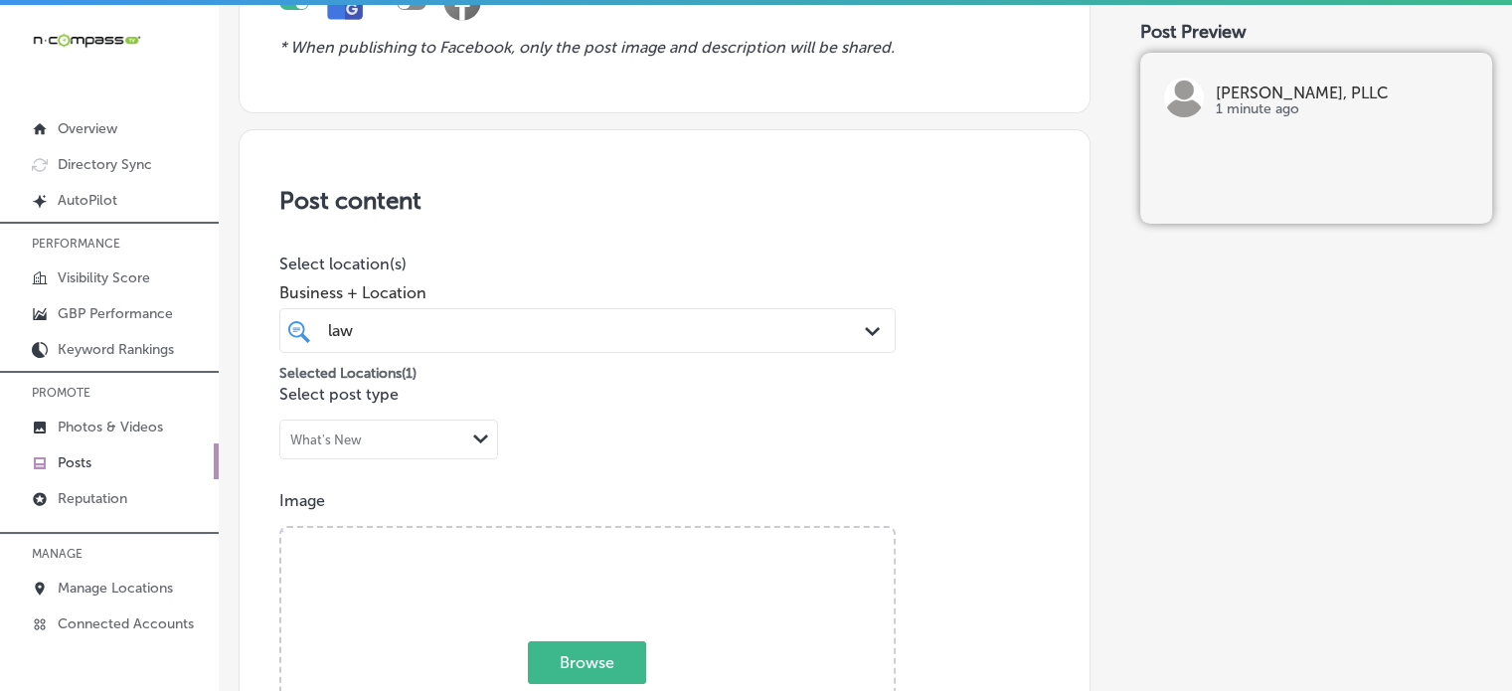
click at [602, 254] on p "Select location(s)" at bounding box center [587, 263] width 616 height 19
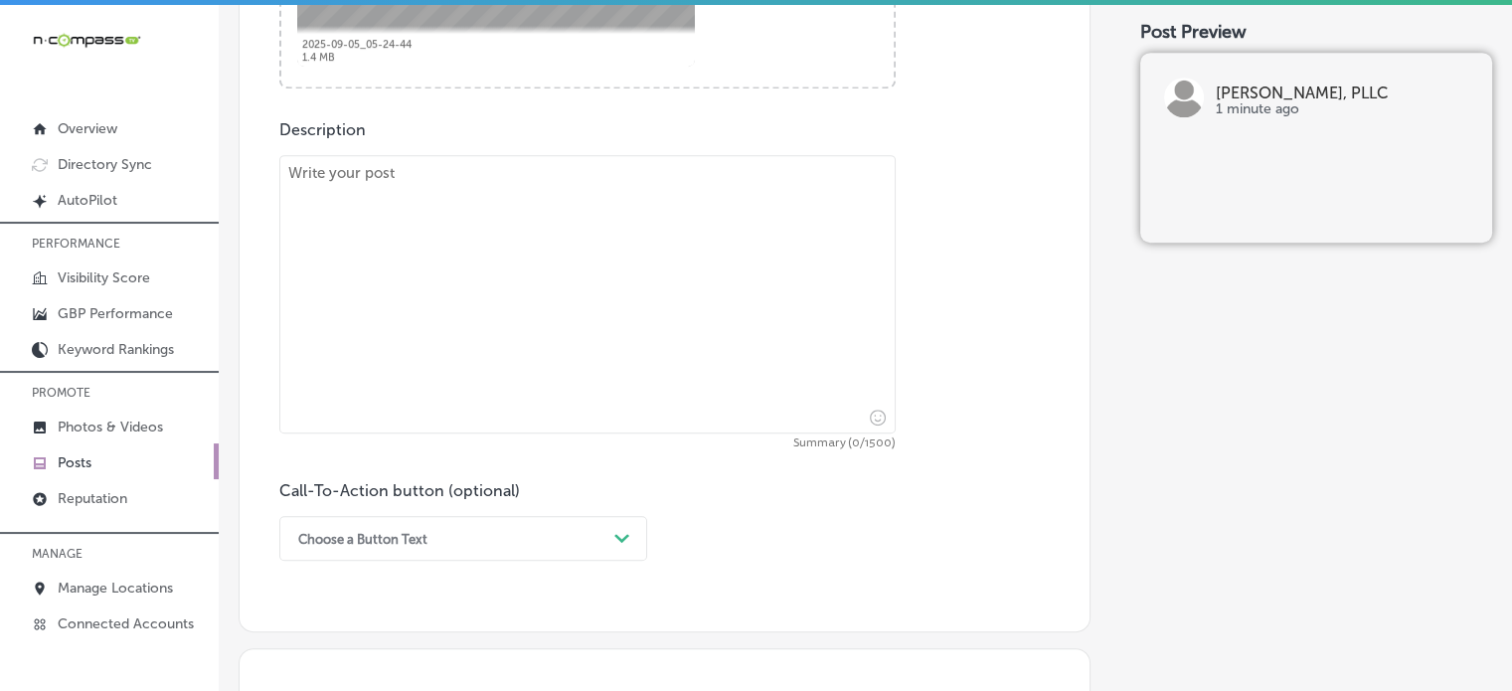
scroll to position [1017, 0]
click at [705, 361] on textarea "To enrich screen reader interactions, please activate Accessibility in Grammarl…" at bounding box center [587, 293] width 616 height 278
paste textarea ""If you’ve been involved in a car accident in Jackson, MS, Courtney Law, PLLC i…"
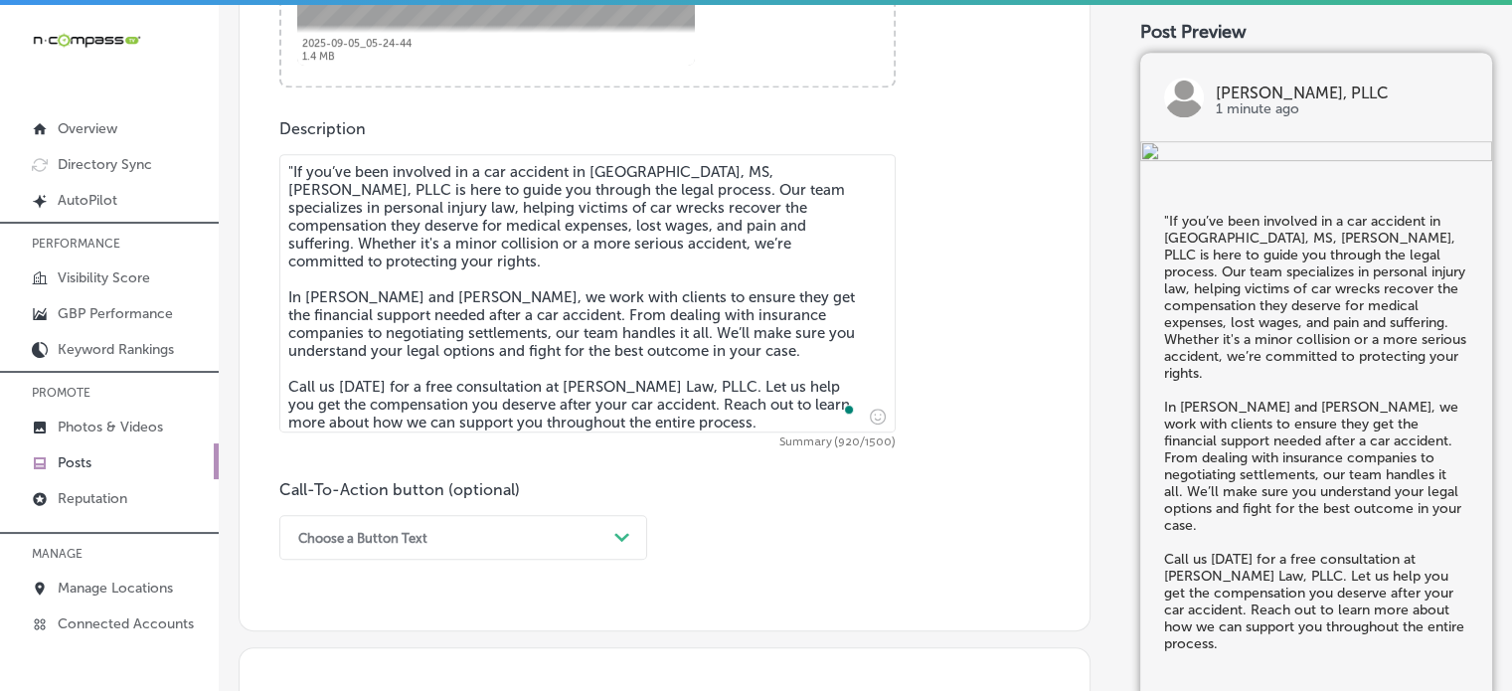
click at [288, 166] on textarea ""If you’ve been involved in a car accident in Jackson, MS, Courtney Law, PLLC i…" at bounding box center [587, 293] width 616 height 278
type textarea "If you’ve been involved in a car accident in Jackson, MS, Courtney Law, PLLC is…"
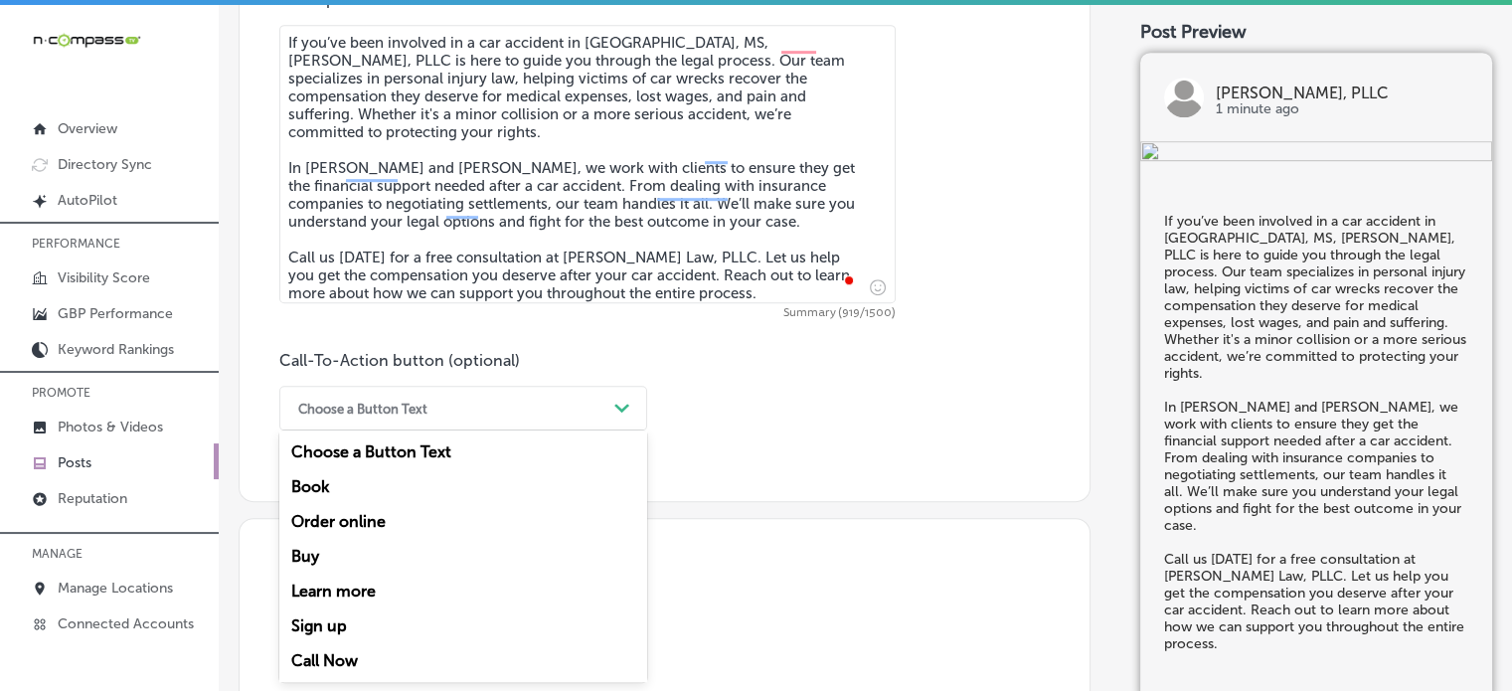
click at [533, 430] on div "option Buy focused, 4 of 7. 7 results available. Use Up and Down to choose opti…" at bounding box center [463, 408] width 368 height 45
click at [337, 652] on div "Call Now" at bounding box center [463, 660] width 368 height 35
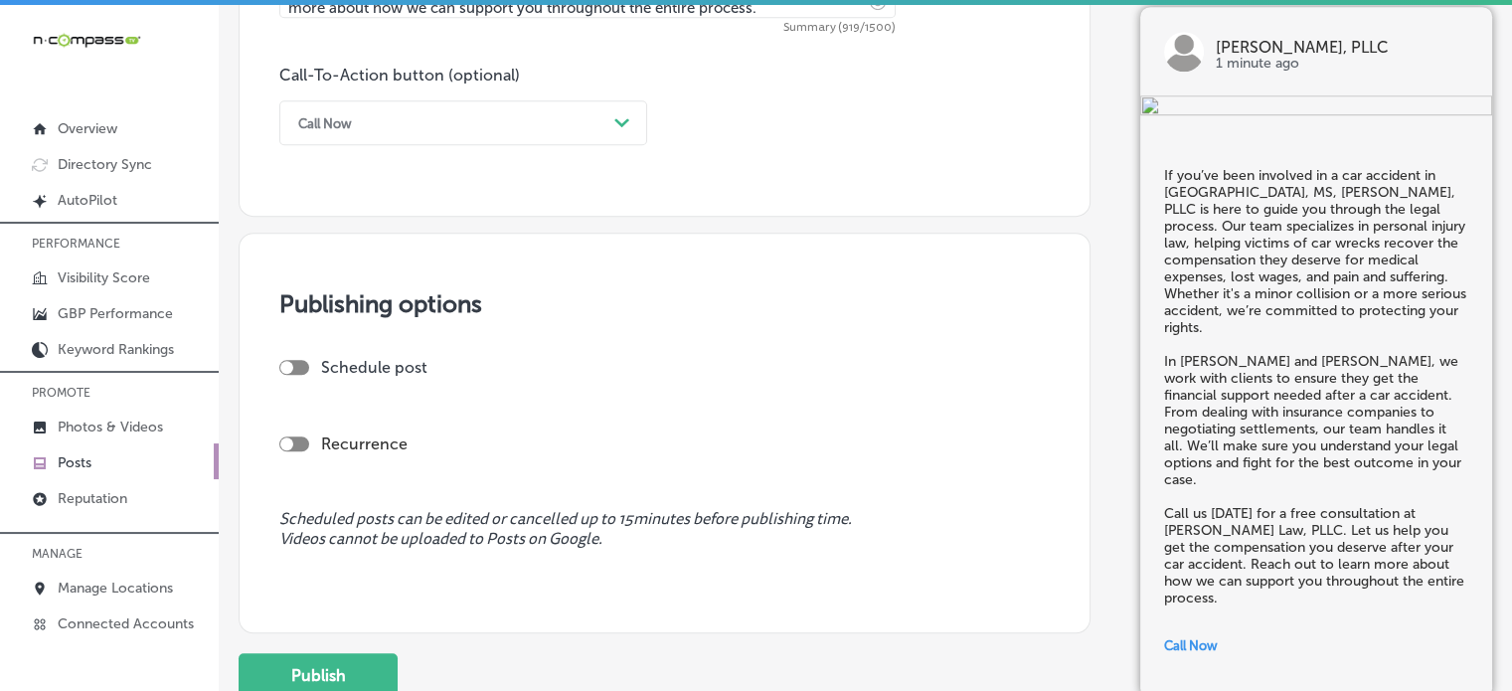
scroll to position [1458, 0]
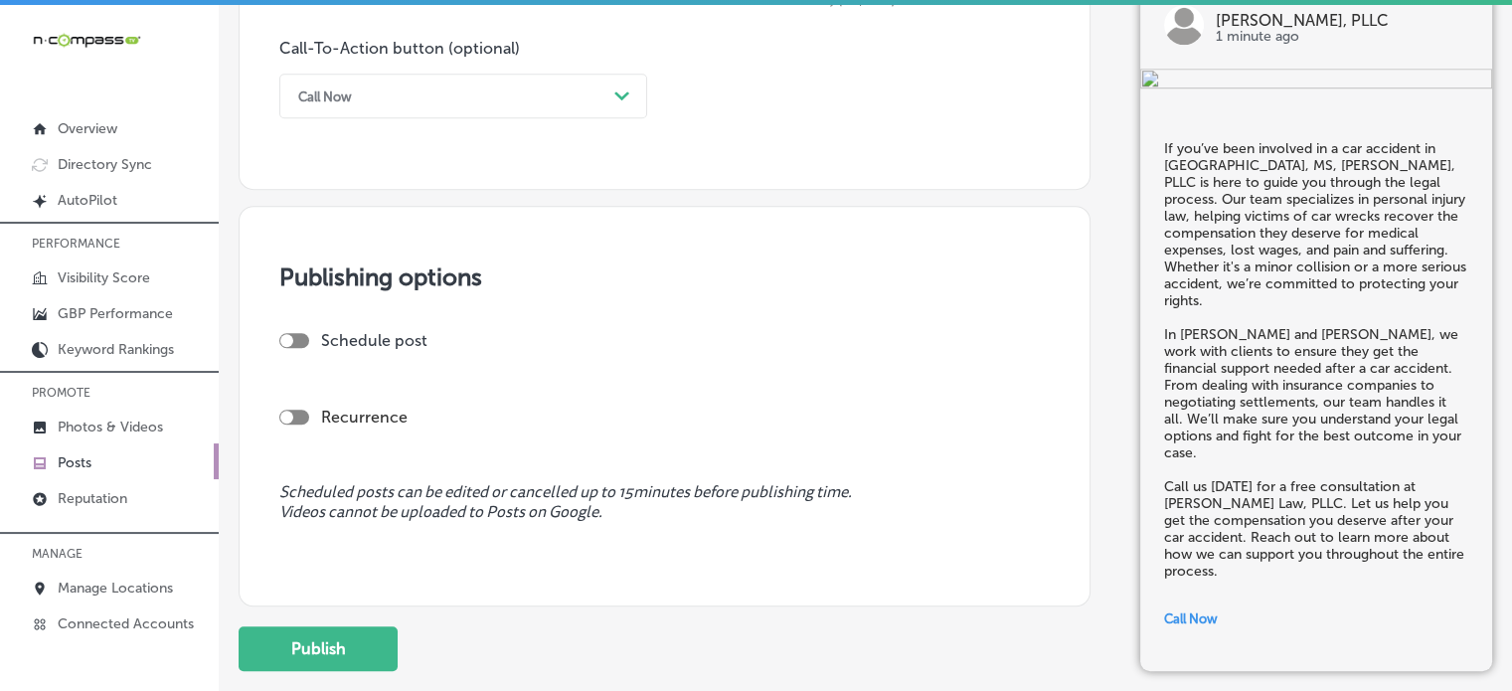
click at [299, 333] on div at bounding box center [294, 340] width 30 height 15
checkbox input "true"
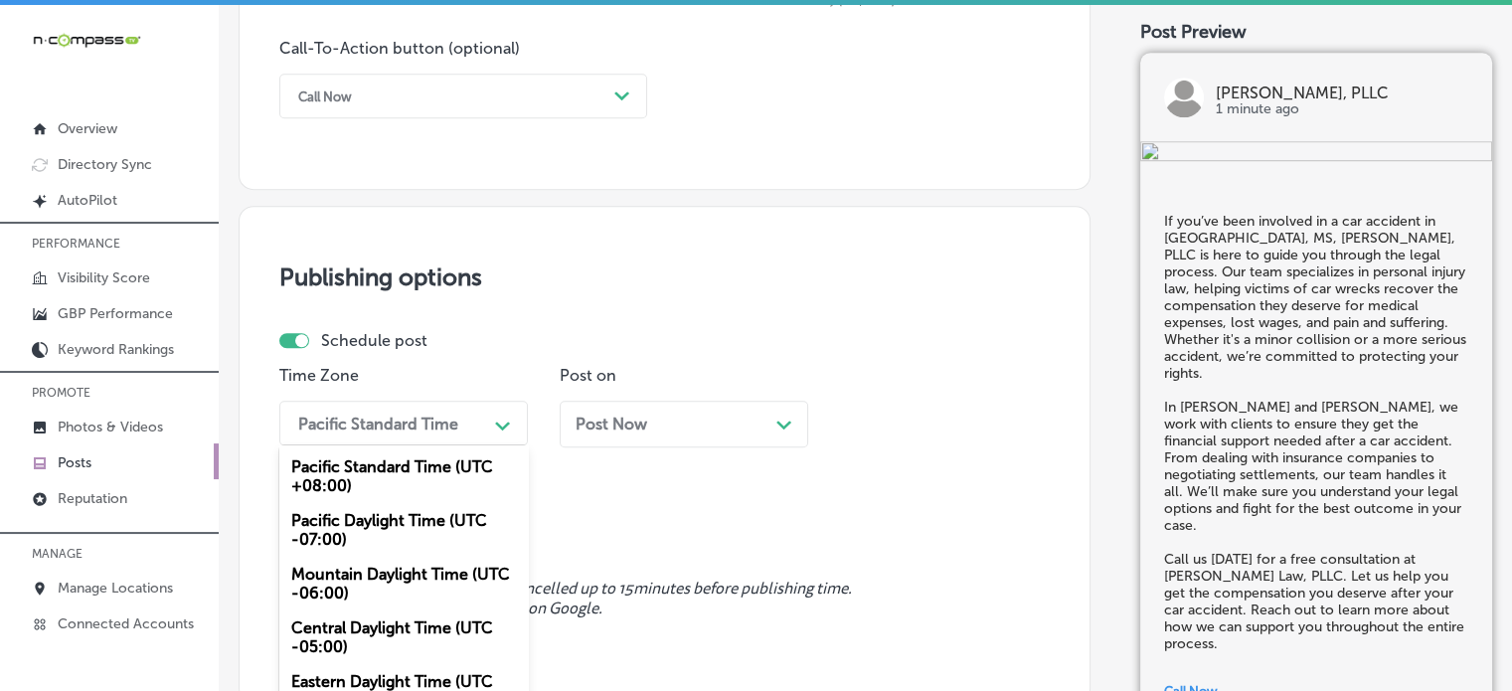
scroll to position [1519, 0]
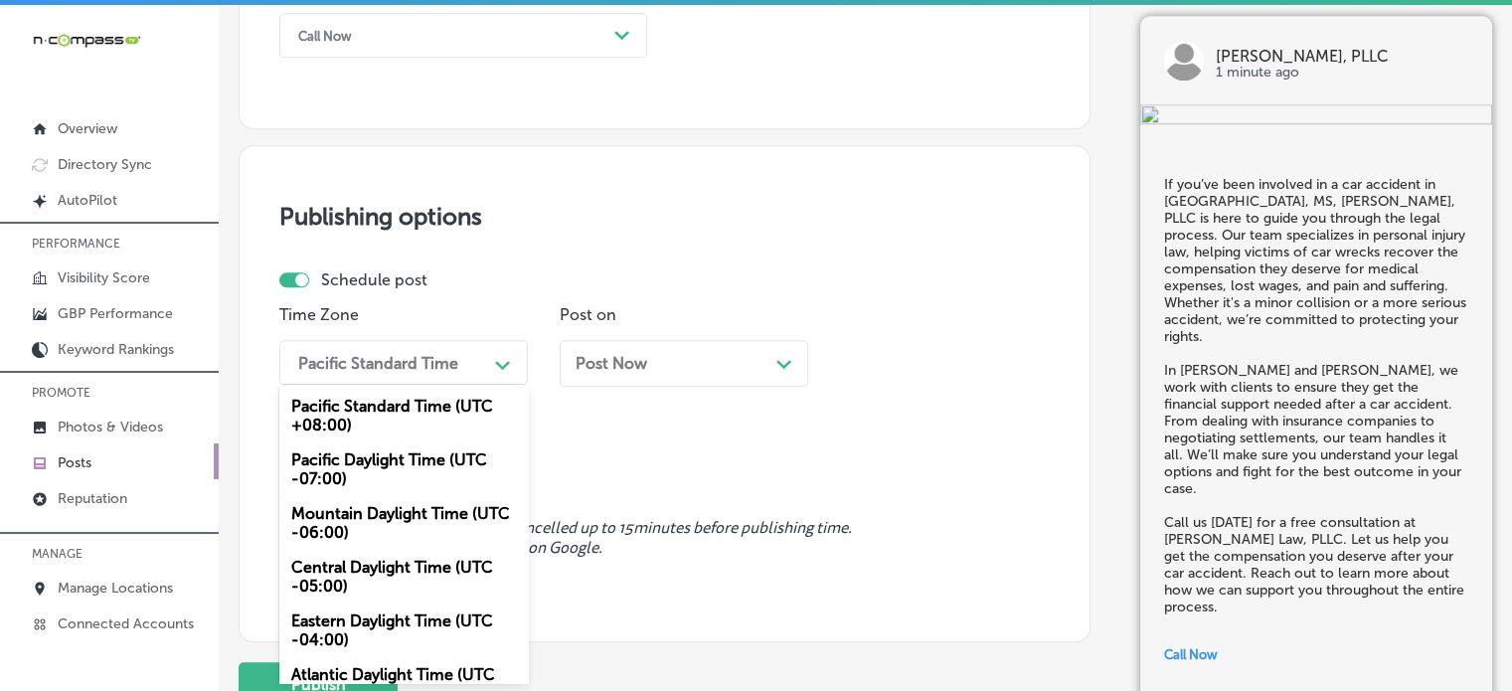
click at [424, 385] on div "option Pacific Standard Time (UTC +08:00) focused, 1 of 6. 6 results available.…" at bounding box center [403, 362] width 248 height 45
click at [390, 524] on div "Mountain Daylight Time (UTC -06:00)" at bounding box center [403, 523] width 248 height 54
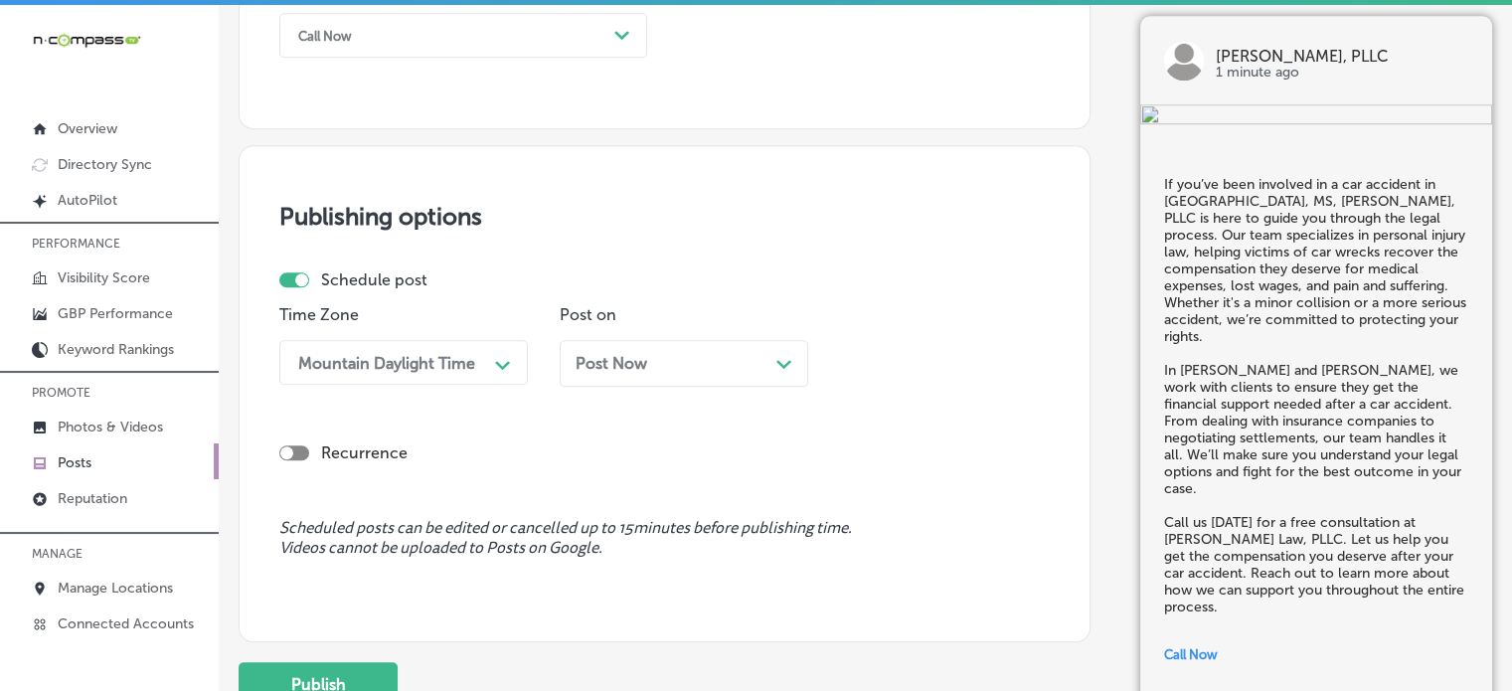
click at [686, 371] on div "Post Now Path Created with Sketch." at bounding box center [684, 363] width 217 height 19
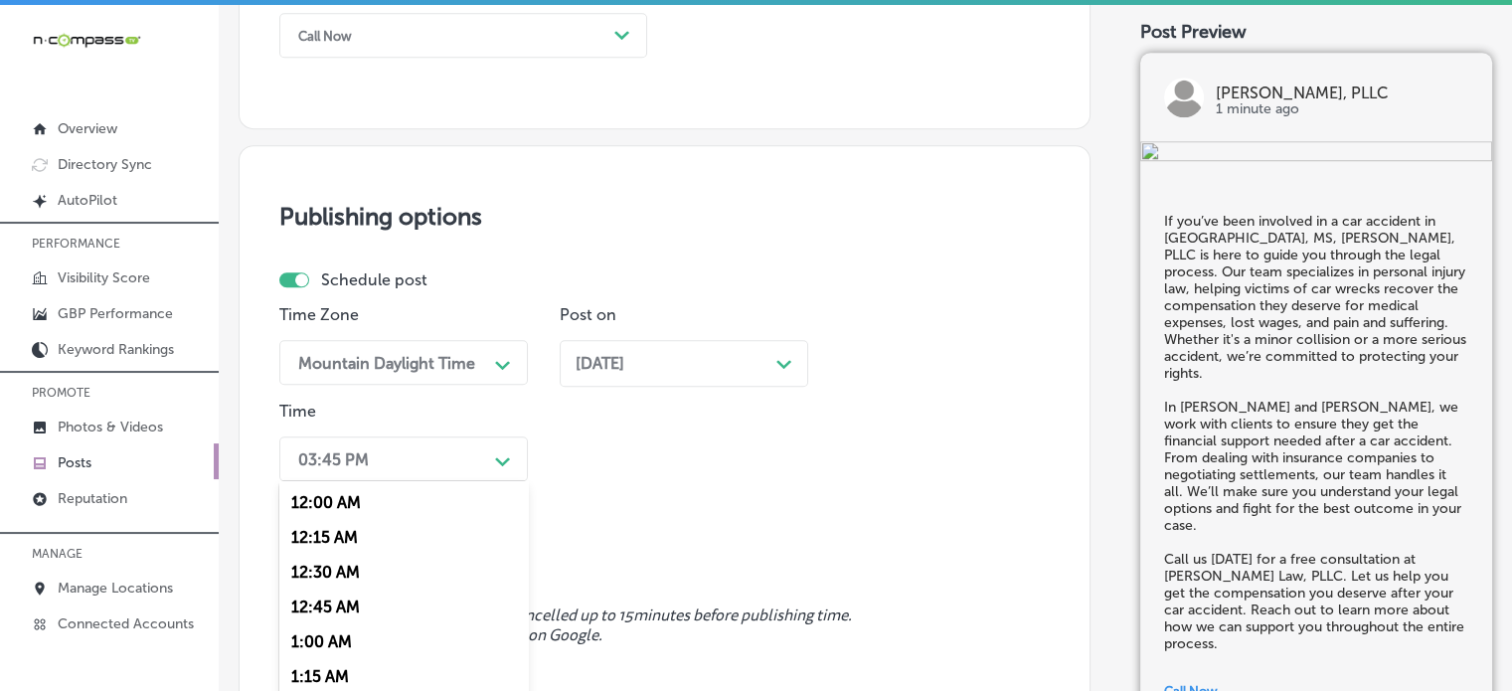
scroll to position [1614, 0]
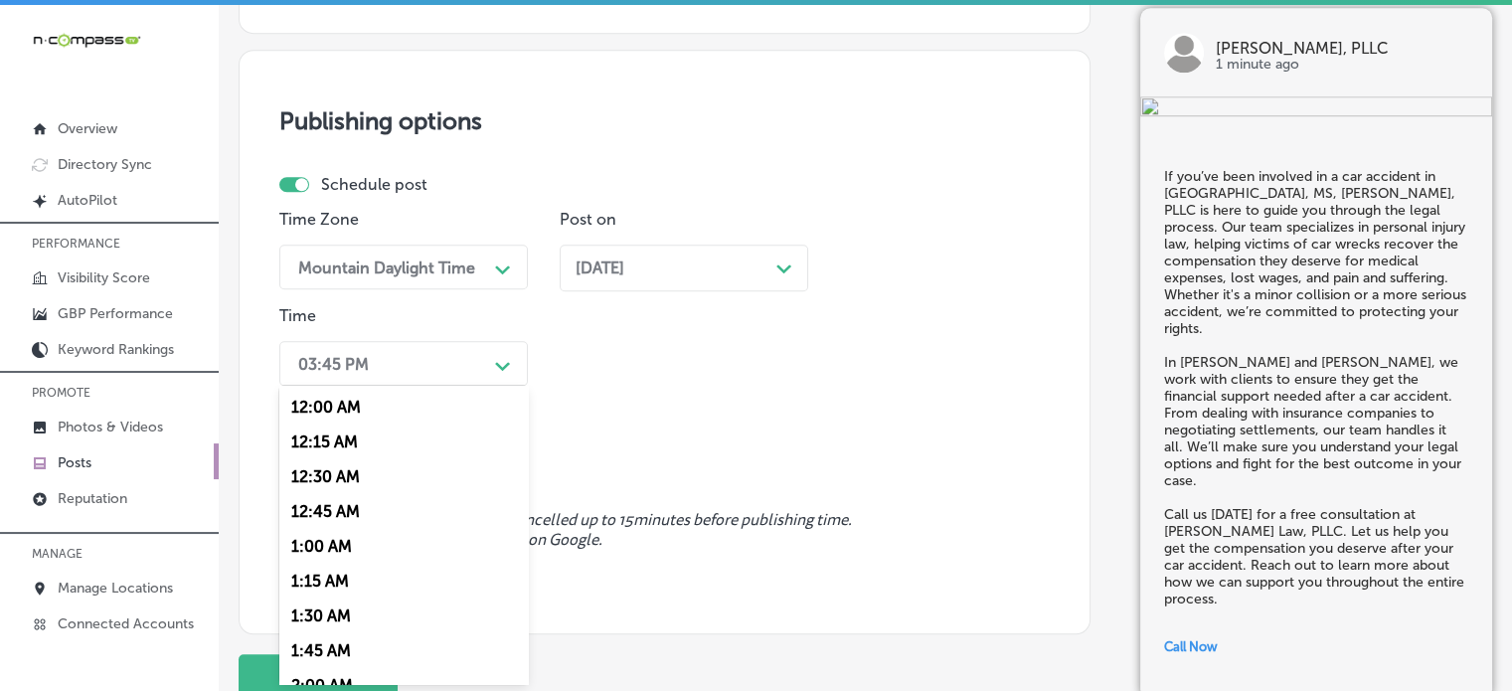
click at [451, 386] on div "option 12:30 AM focused, 3 of 96. 96 results available. Use Up and Down to choo…" at bounding box center [403, 363] width 248 height 45
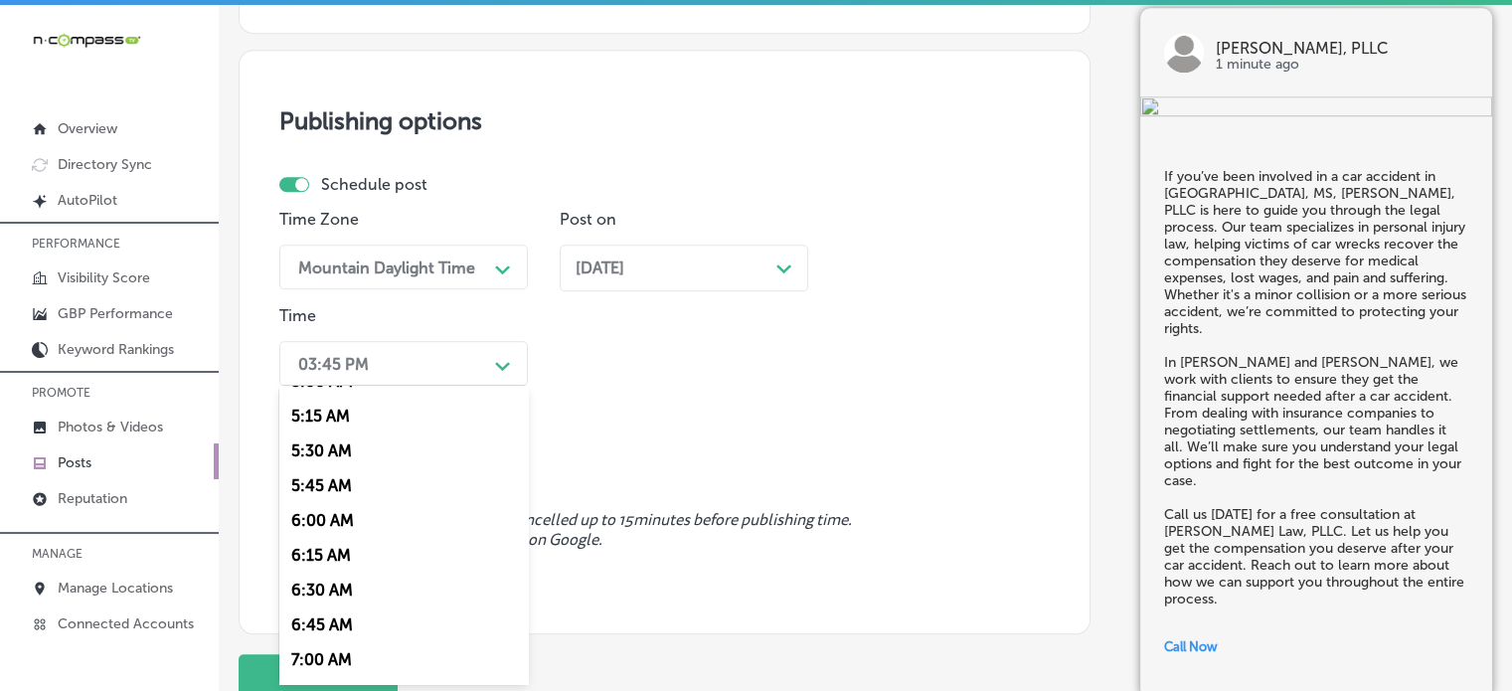
scroll to position [846, 0]
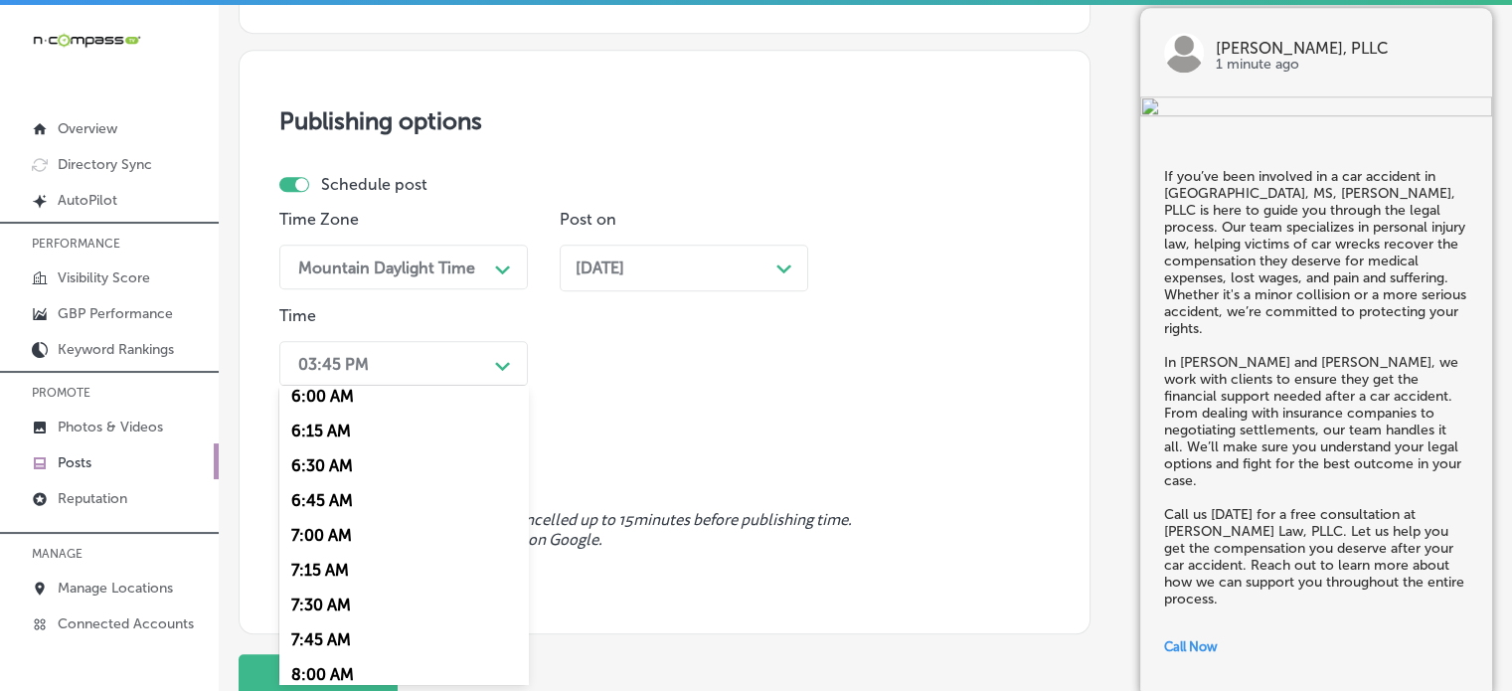
click at [333, 532] on div "7:00 AM" at bounding box center [403, 535] width 248 height 35
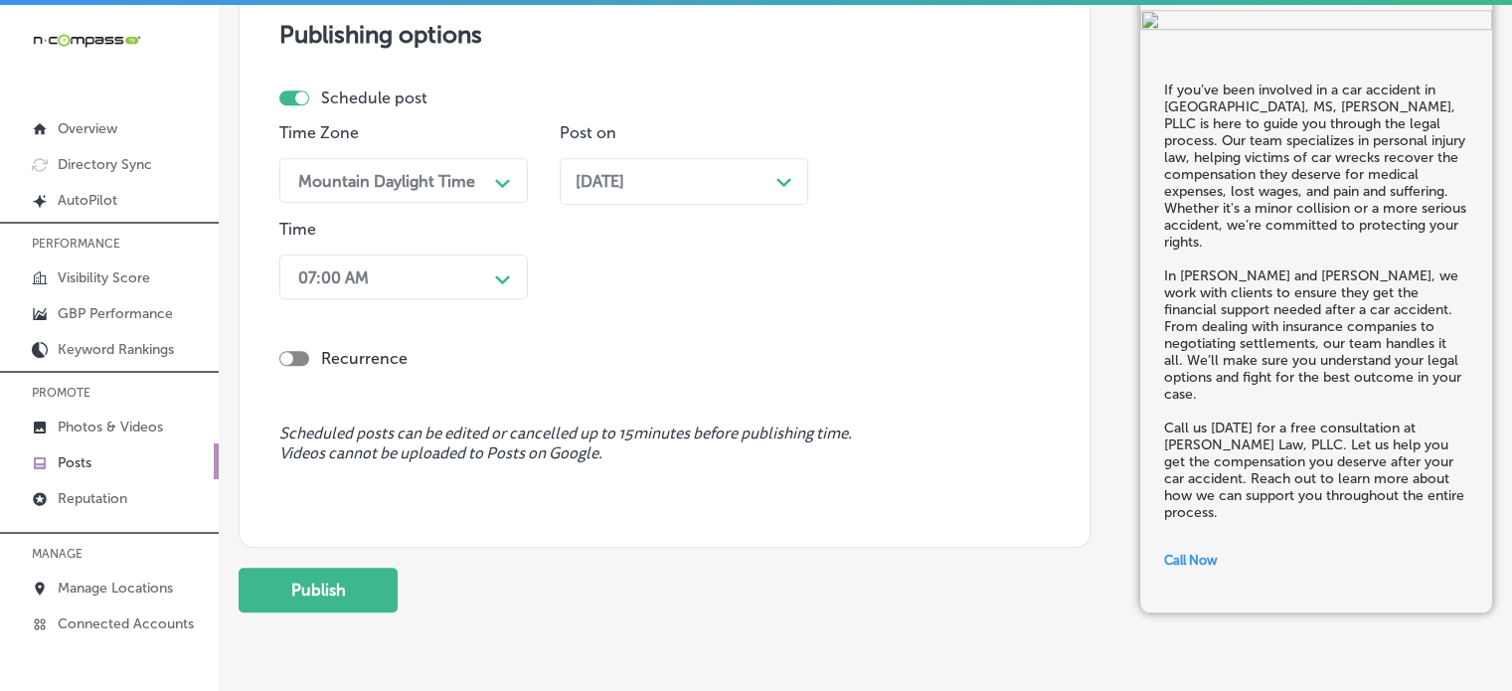
scroll to position [1702, 0]
click at [354, 583] on button "Publish" at bounding box center [318, 589] width 159 height 45
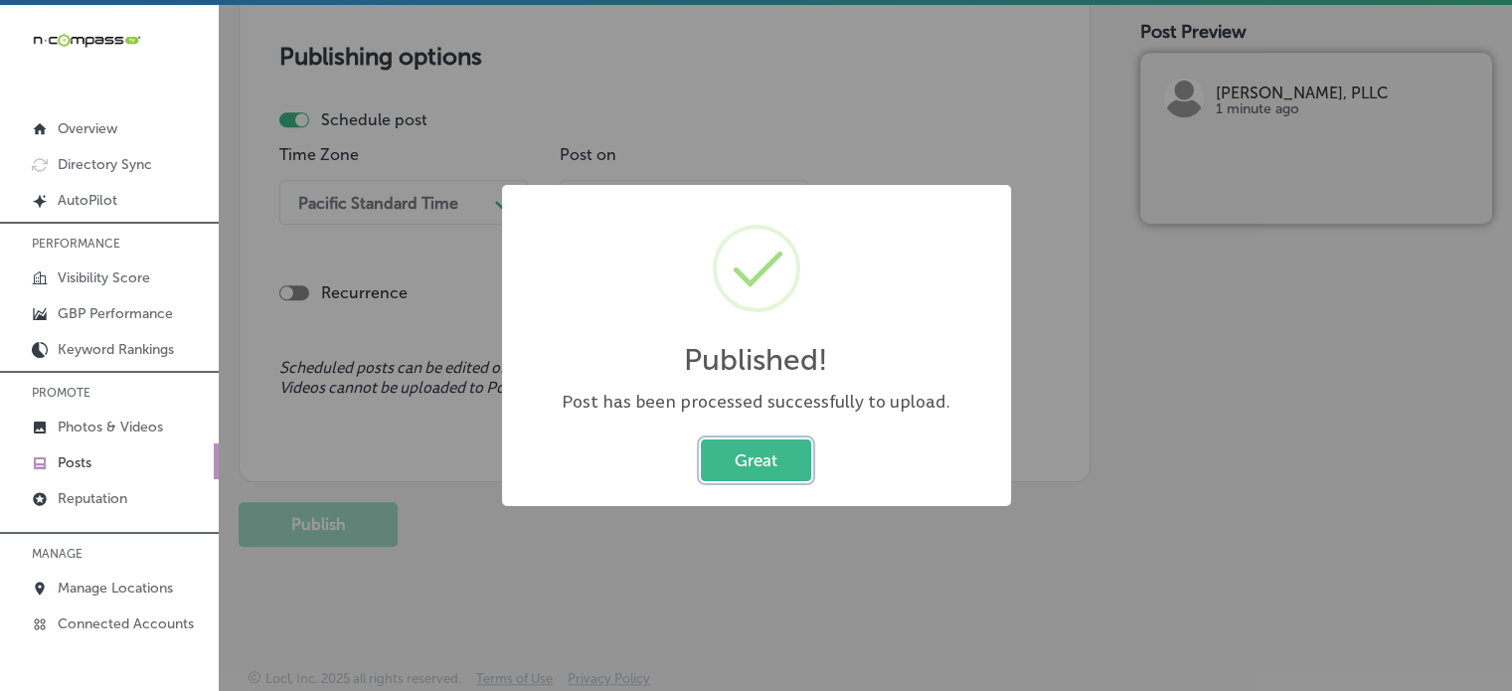
scroll to position [1678, 0]
click at [725, 452] on button "Great" at bounding box center [756, 459] width 110 height 41
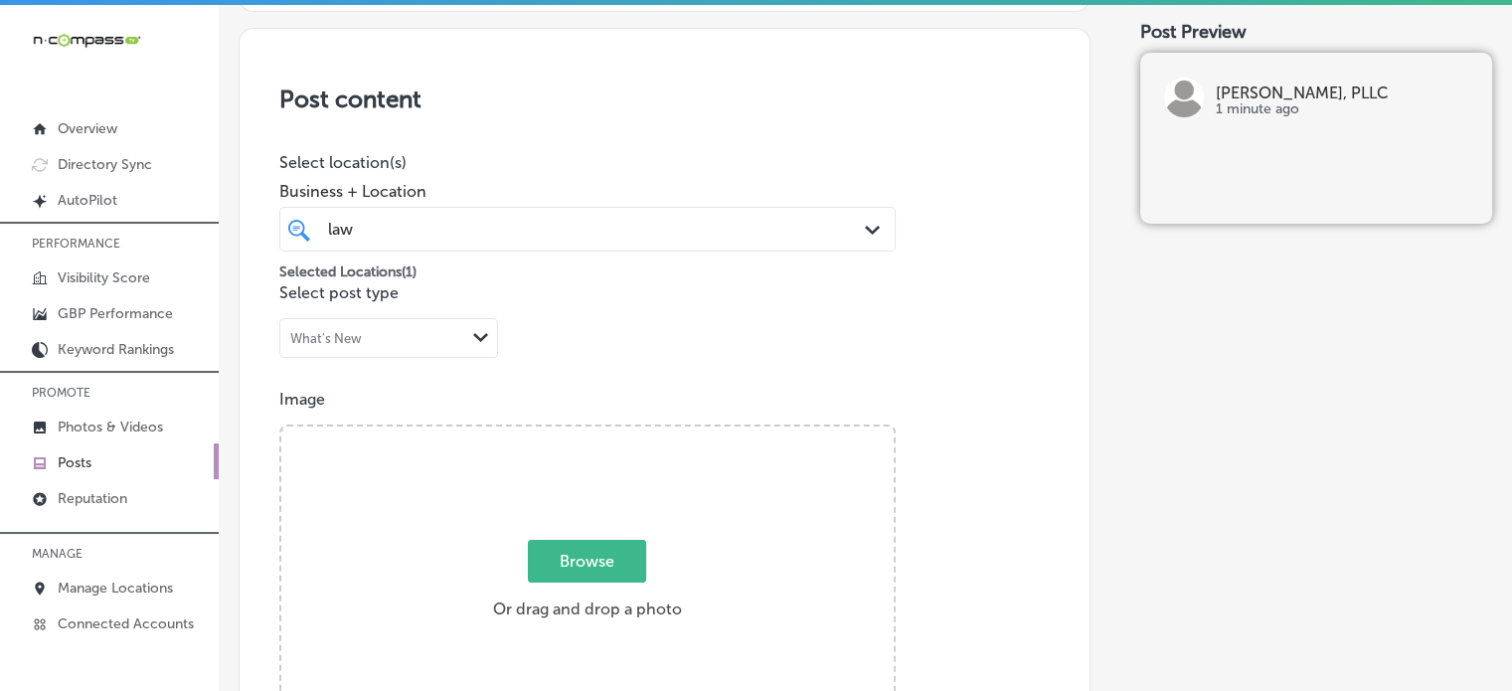
scroll to position [0, 0]
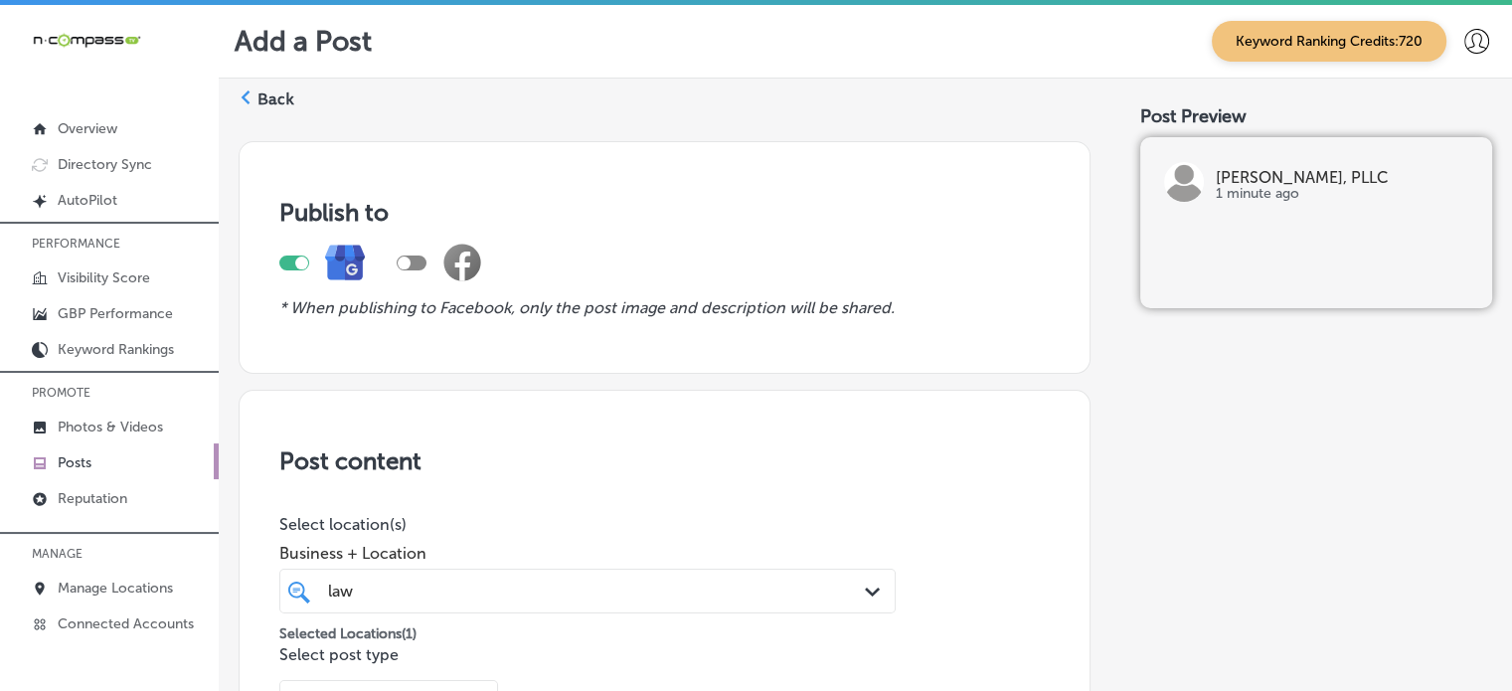
click at [288, 99] on label "Back" at bounding box center [275, 99] width 37 height 22
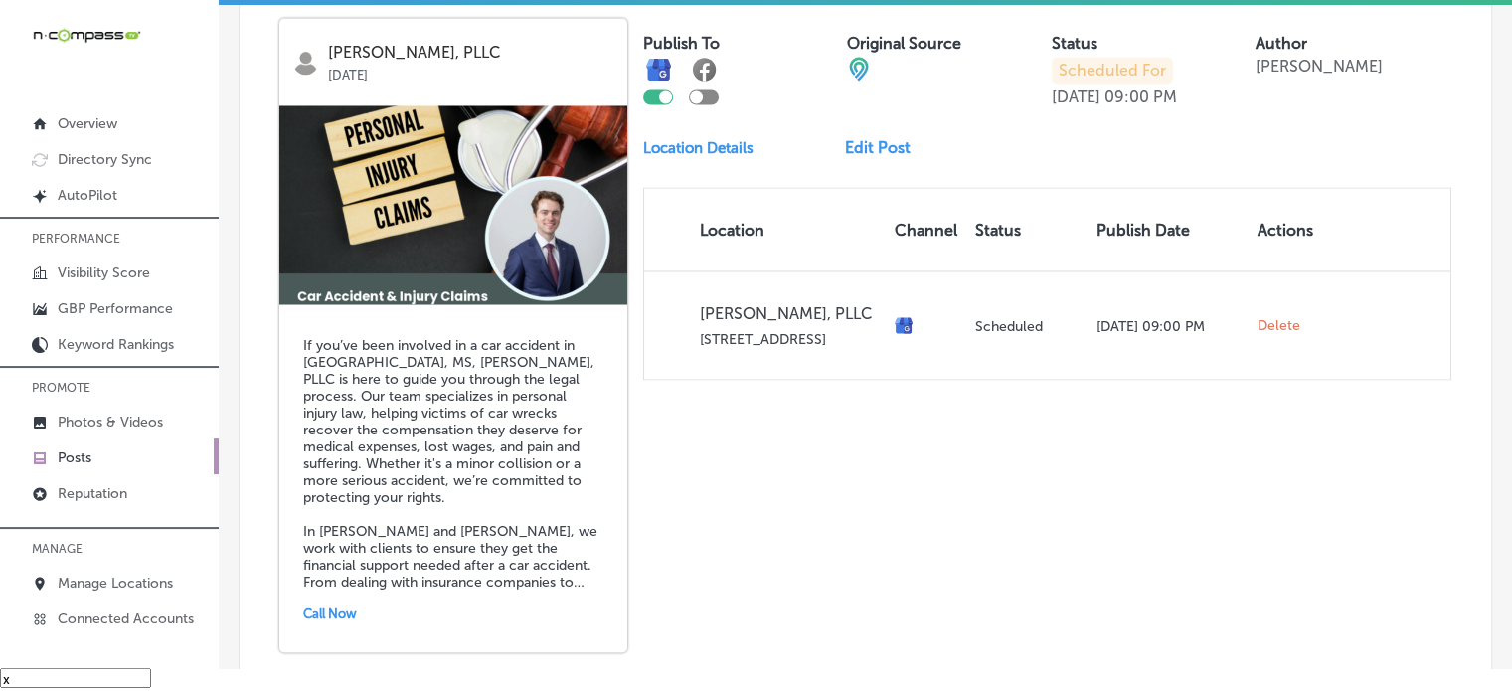
scroll to position [3613, 0]
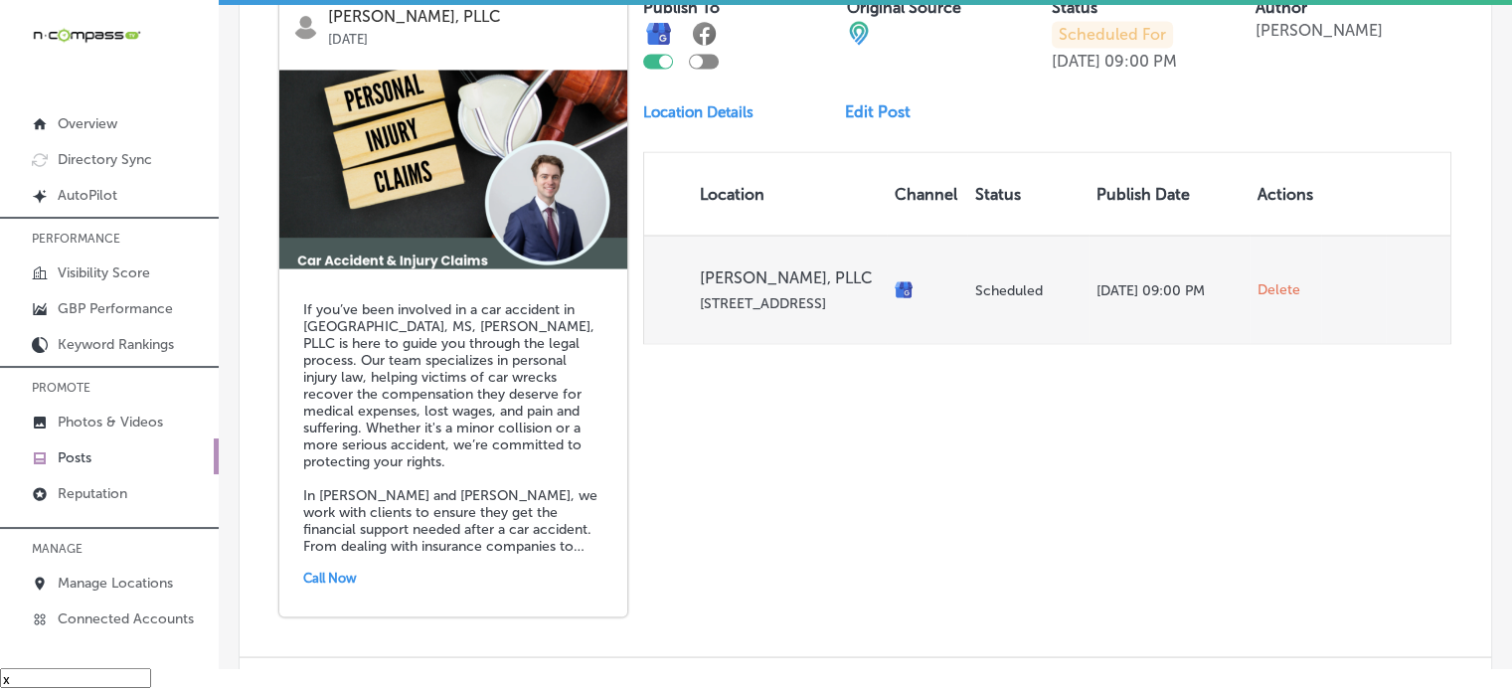
click at [1268, 280] on span "Delete" at bounding box center [1278, 289] width 43 height 18
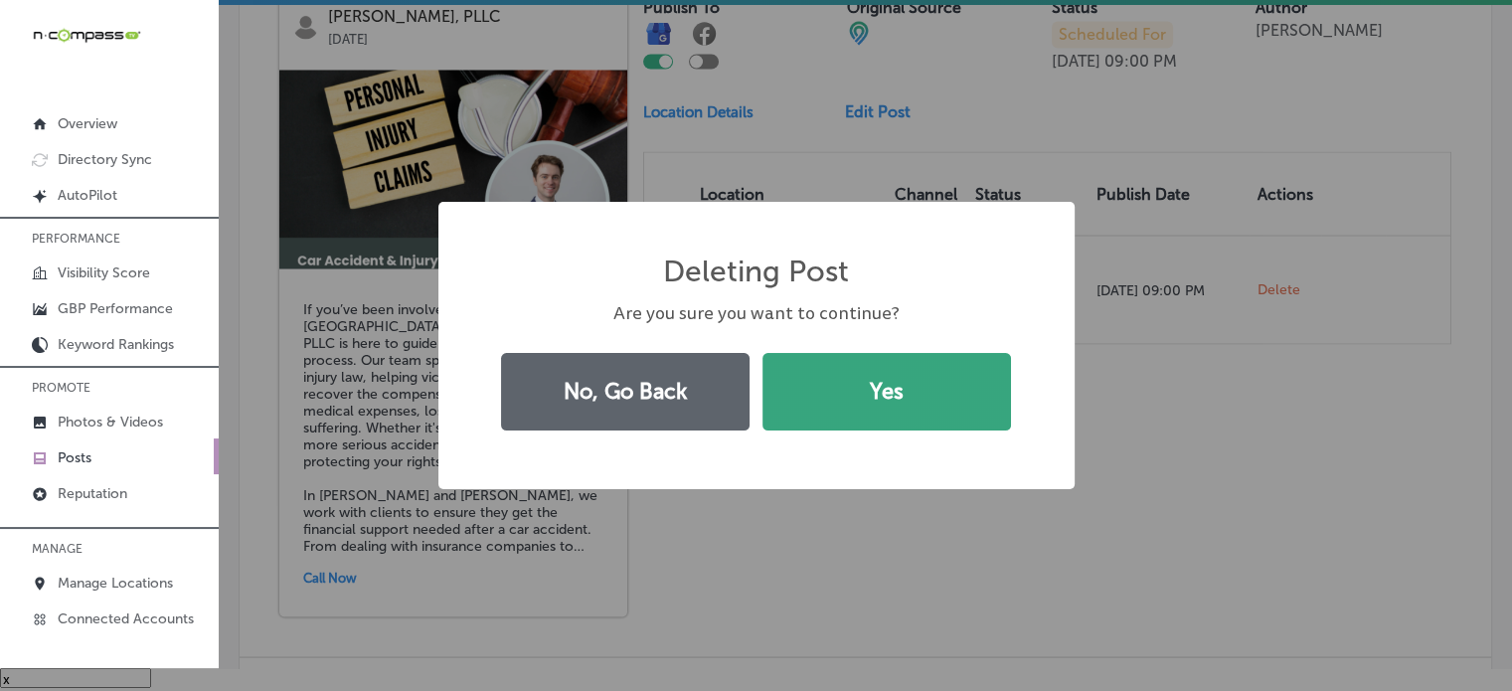
click at [877, 381] on button "Yes" at bounding box center [886, 392] width 248 height 78
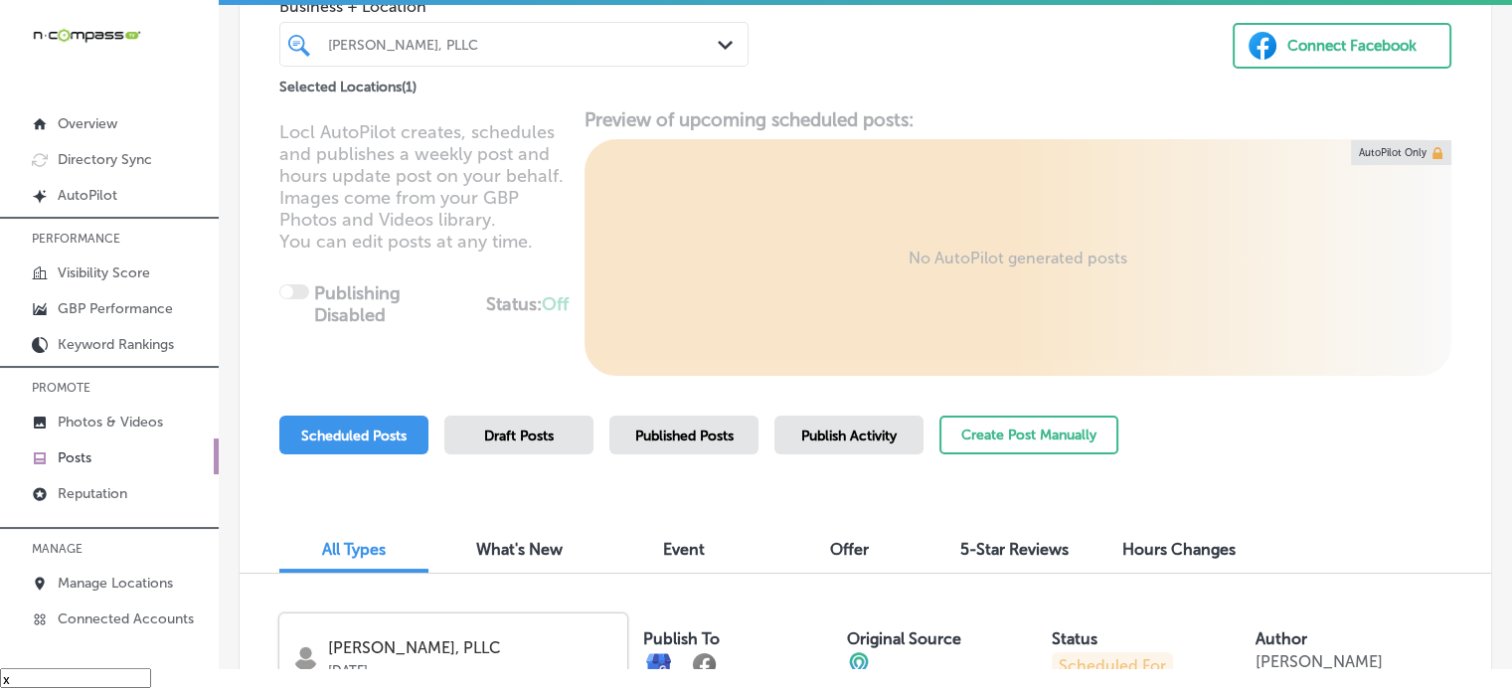
scroll to position [99, 0]
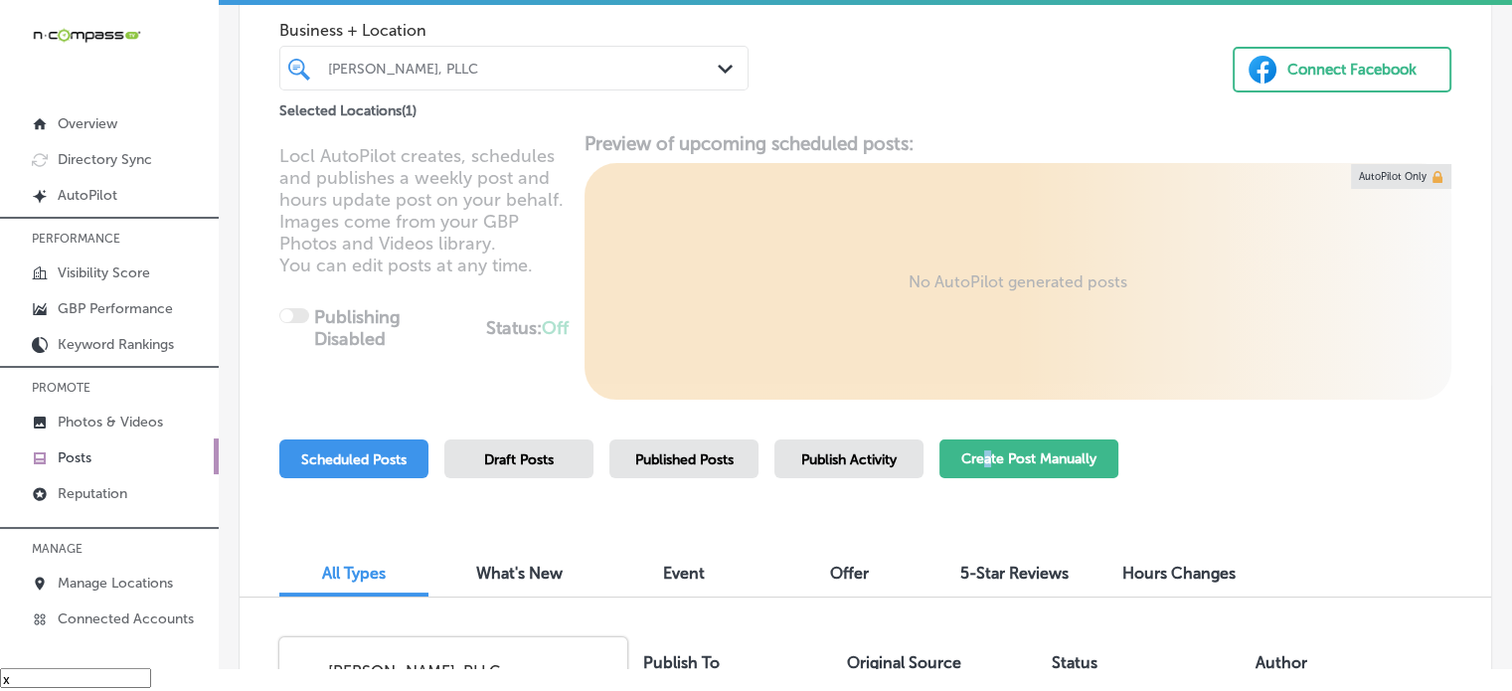
drag, startPoint x: 985, startPoint y: 476, endPoint x: 987, endPoint y: 465, distance: 11.1
click at [987, 465] on div "Create Post Manually" at bounding box center [1028, 468] width 179 height 59
click at [987, 465] on button "Create Post Manually" at bounding box center [1028, 458] width 179 height 39
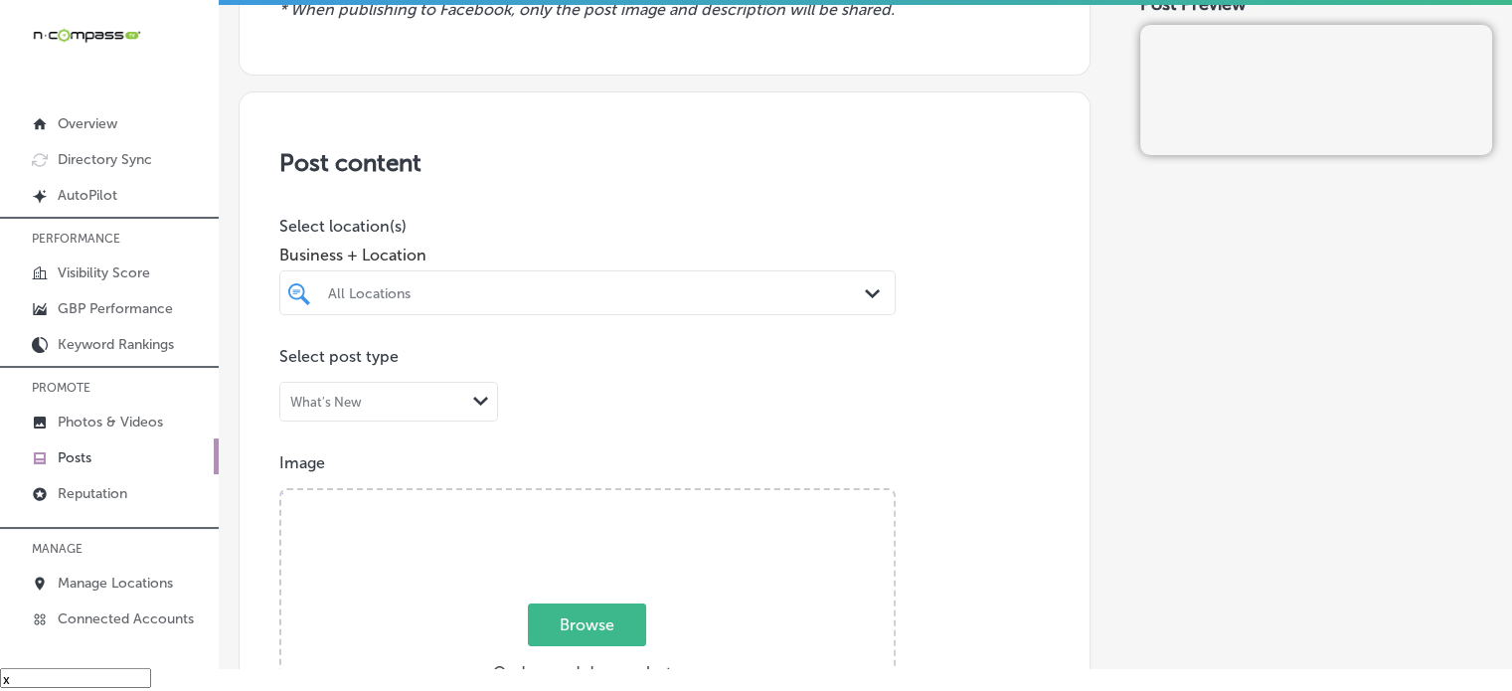
scroll to position [289, 0]
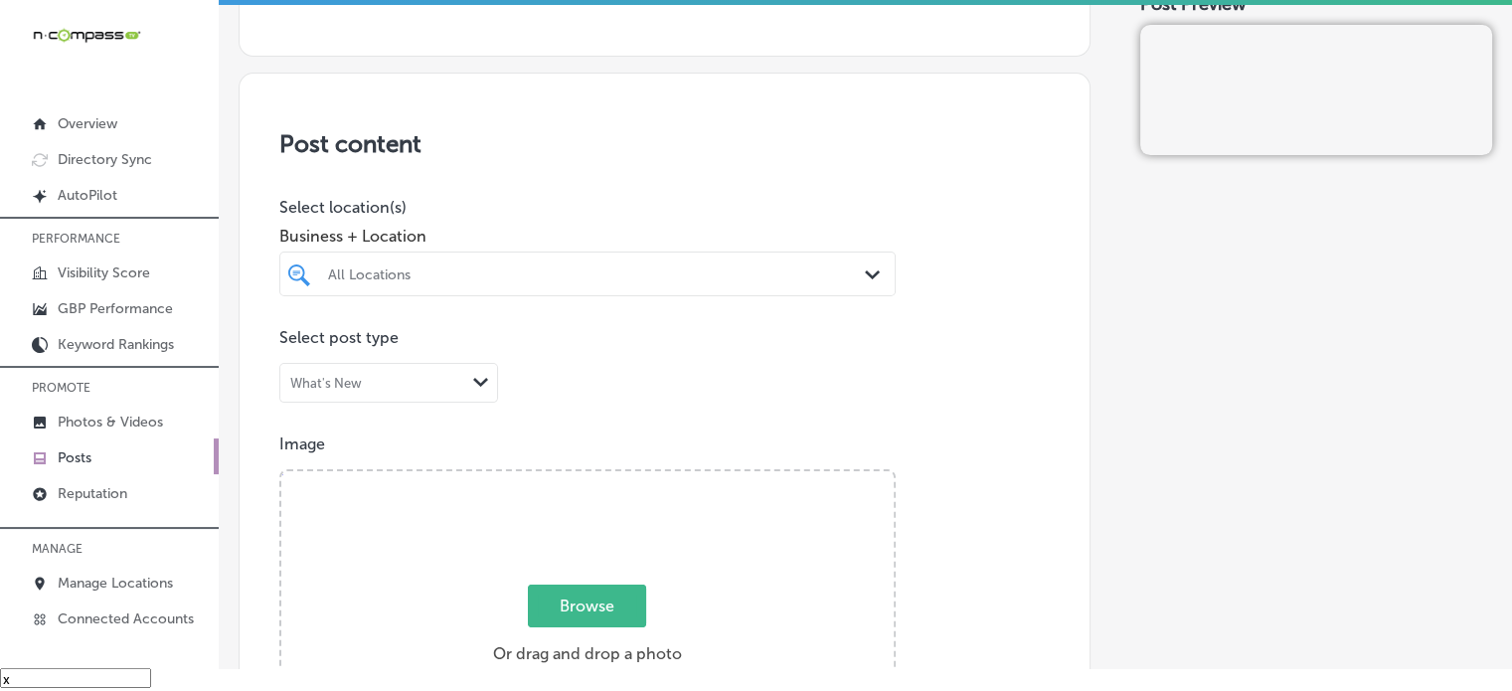
click at [535, 248] on div "Business + Location All Locations Path Created with Sketch." at bounding box center [587, 257] width 616 height 80
click at [548, 266] on div "All Locations" at bounding box center [597, 273] width 539 height 17
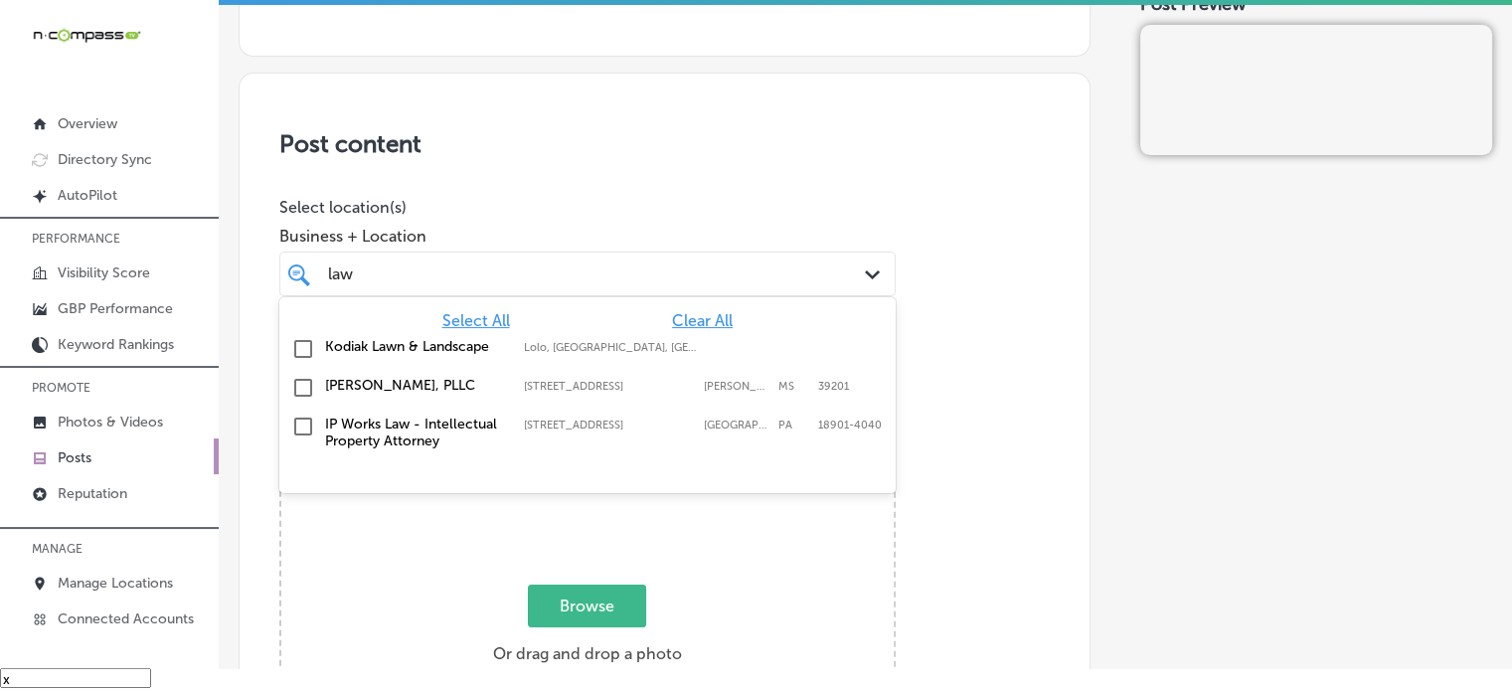
click at [388, 379] on label "[PERSON_NAME], PLLC" at bounding box center [414, 385] width 179 height 17
type input "law"
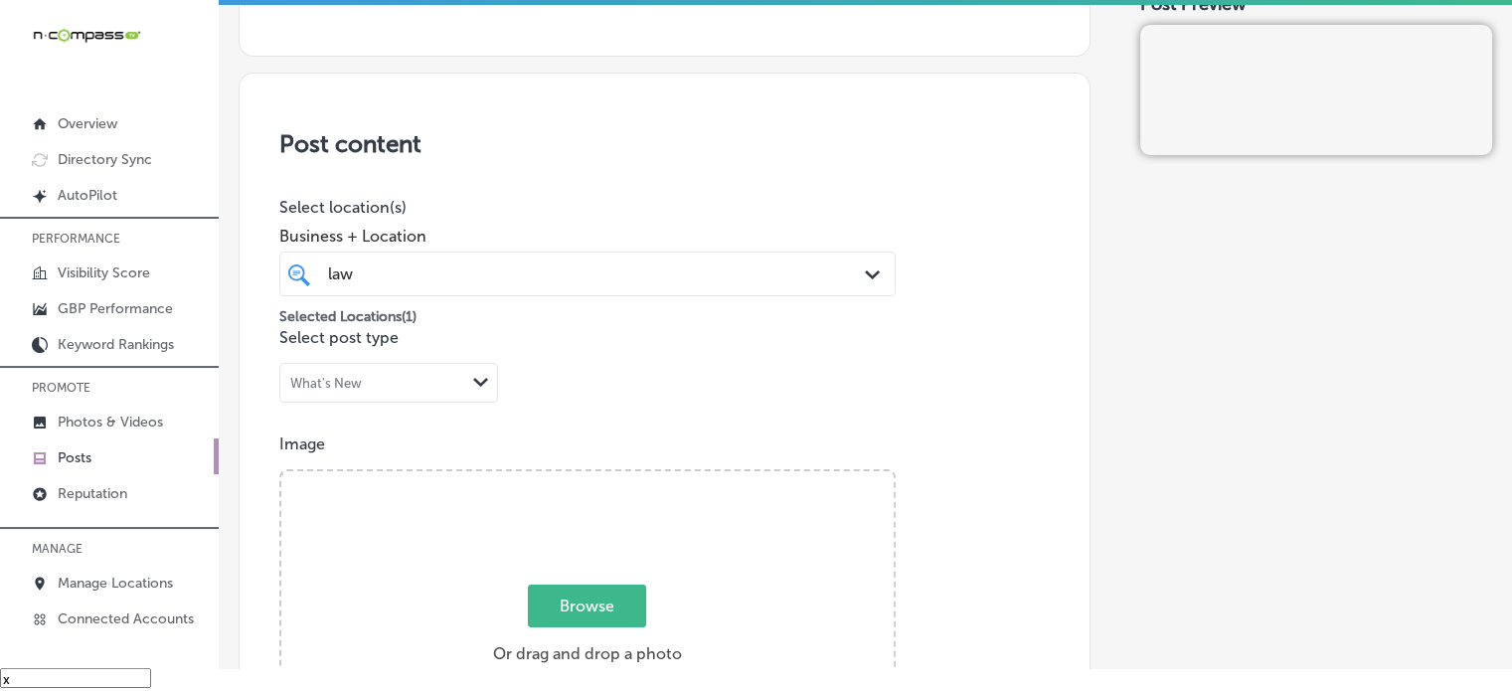
click at [571, 185] on div "Post content Select location(s) Business + Location law law Path Created with S…" at bounding box center [665, 702] width 852 height 1258
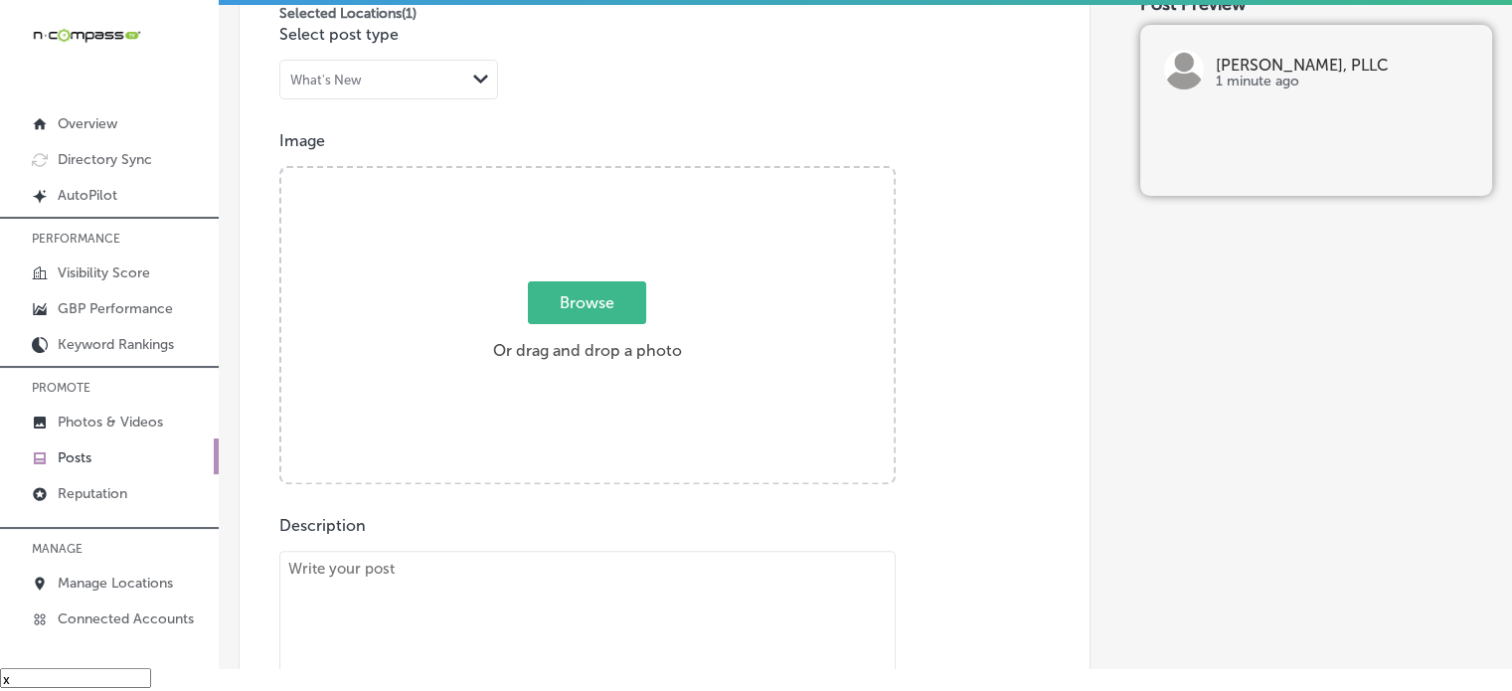
scroll to position [608, 0]
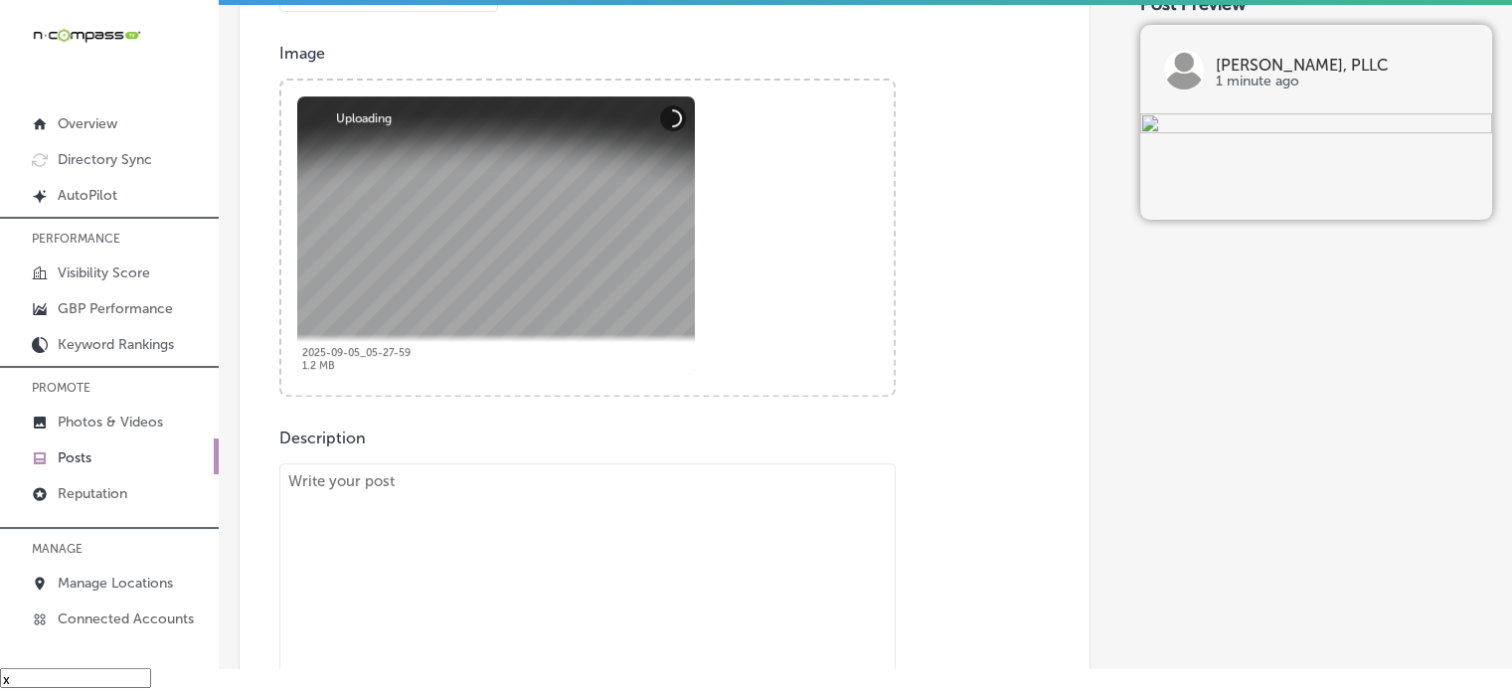
click at [650, 566] on textarea "To enrich screen reader interactions, please activate Accessibility in Grammarl…" at bounding box center [587, 602] width 616 height 278
paste textarea ""If you've been in a car accident, Courtney Law, PLLC is here to provide experi…"
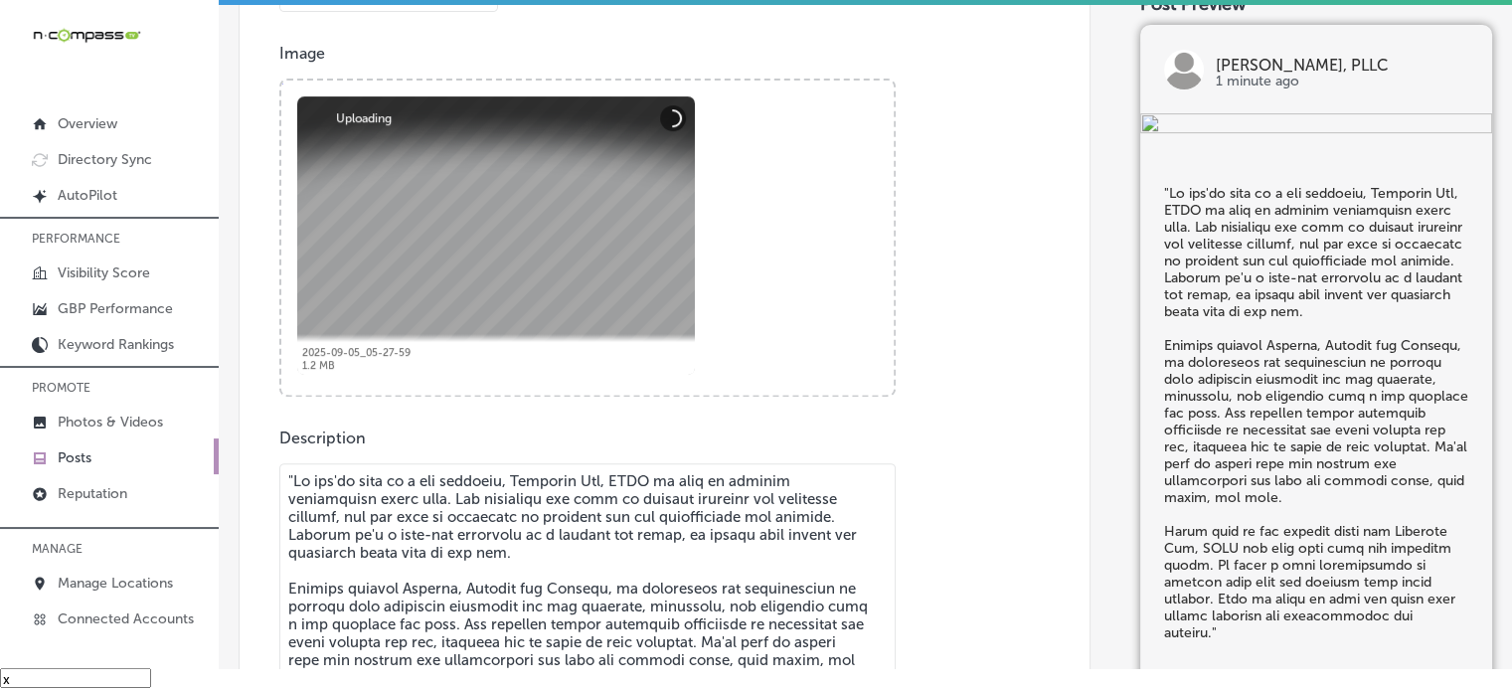
scroll to position [794, 0]
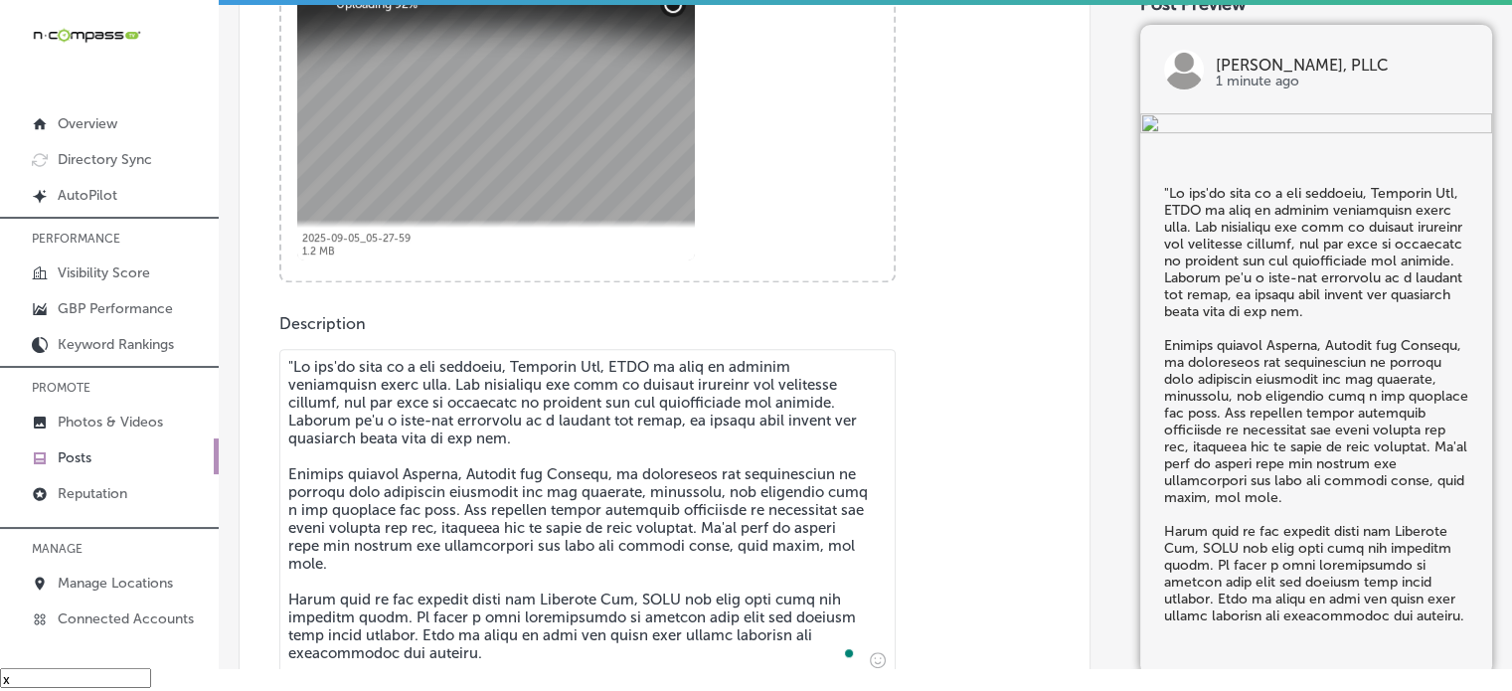
click at [295, 360] on textarea "To enrich screen reader interactions, please activate Accessibility in Grammarl…" at bounding box center [587, 512] width 616 height 327
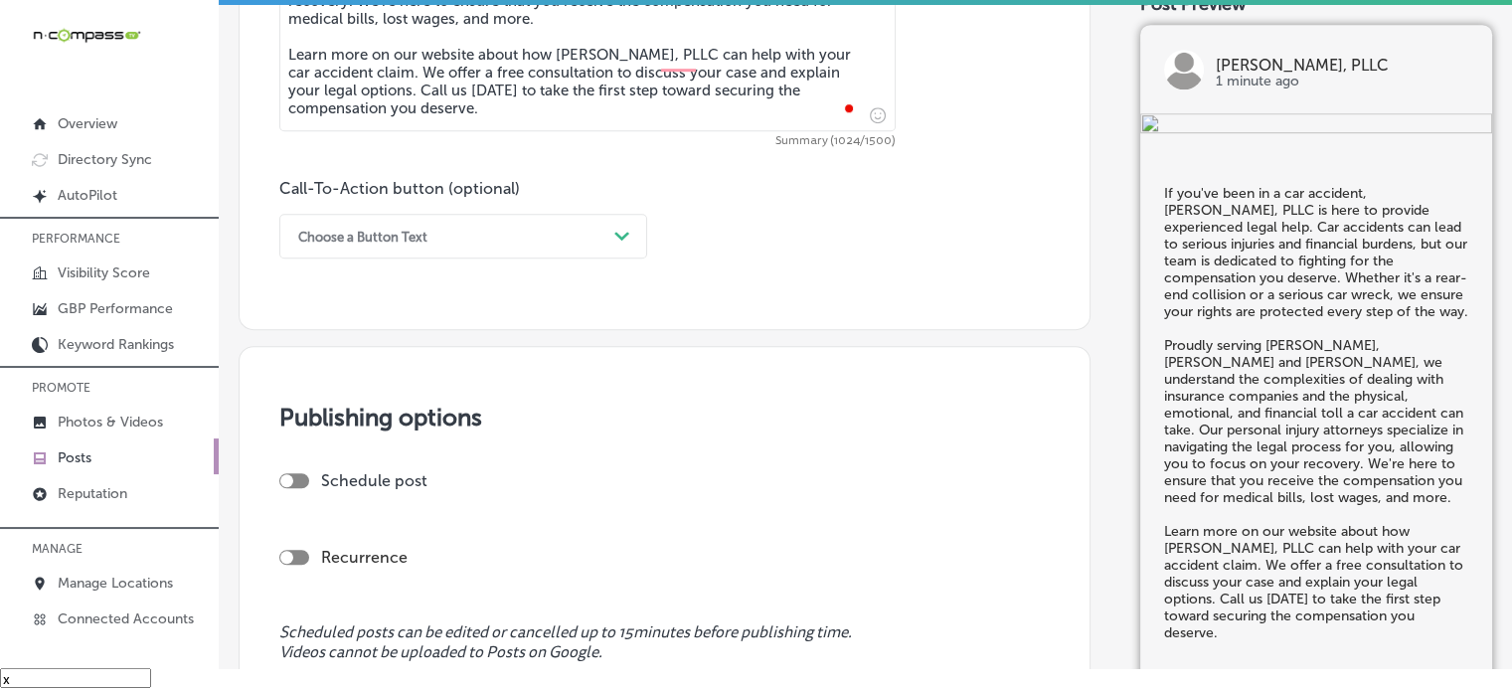
scroll to position [1371, 0]
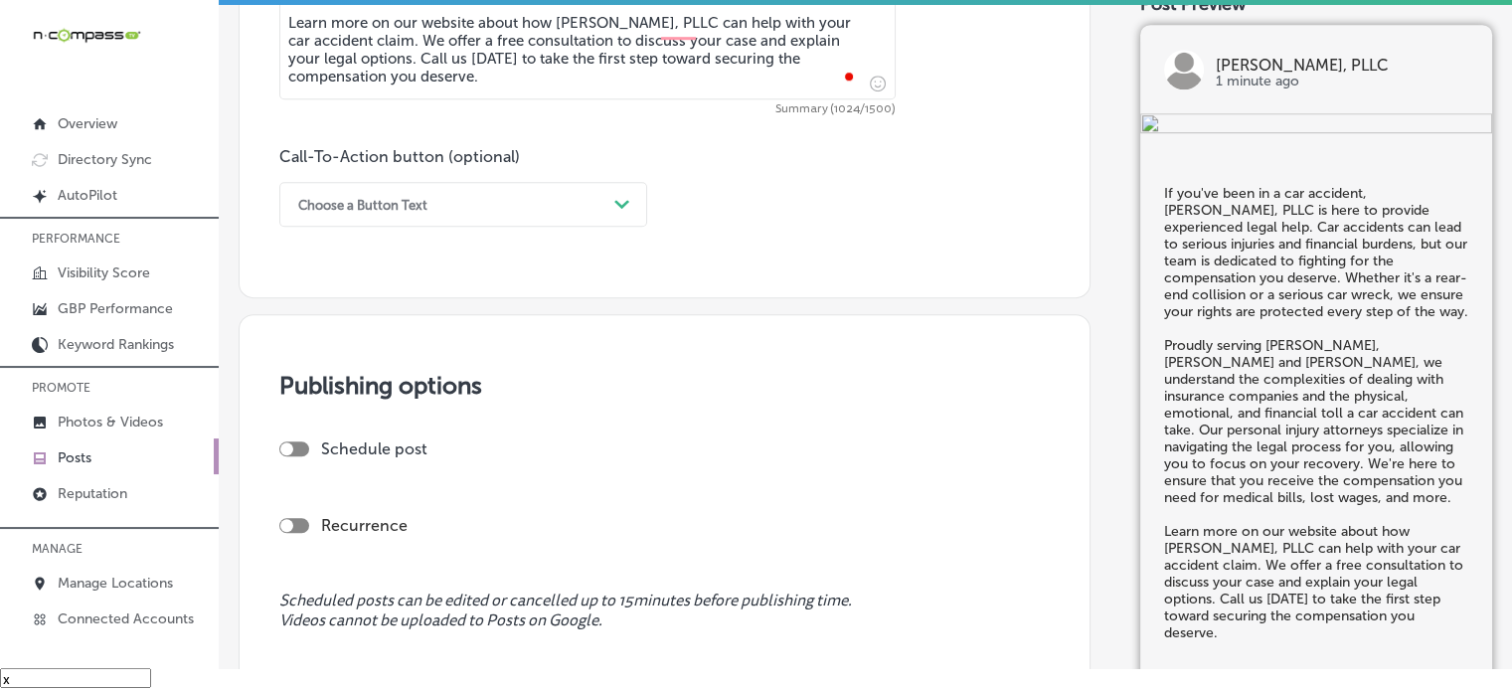
type textarea "If you've been in a car accident, Courtney Law, PLLC is here to provide experie…"
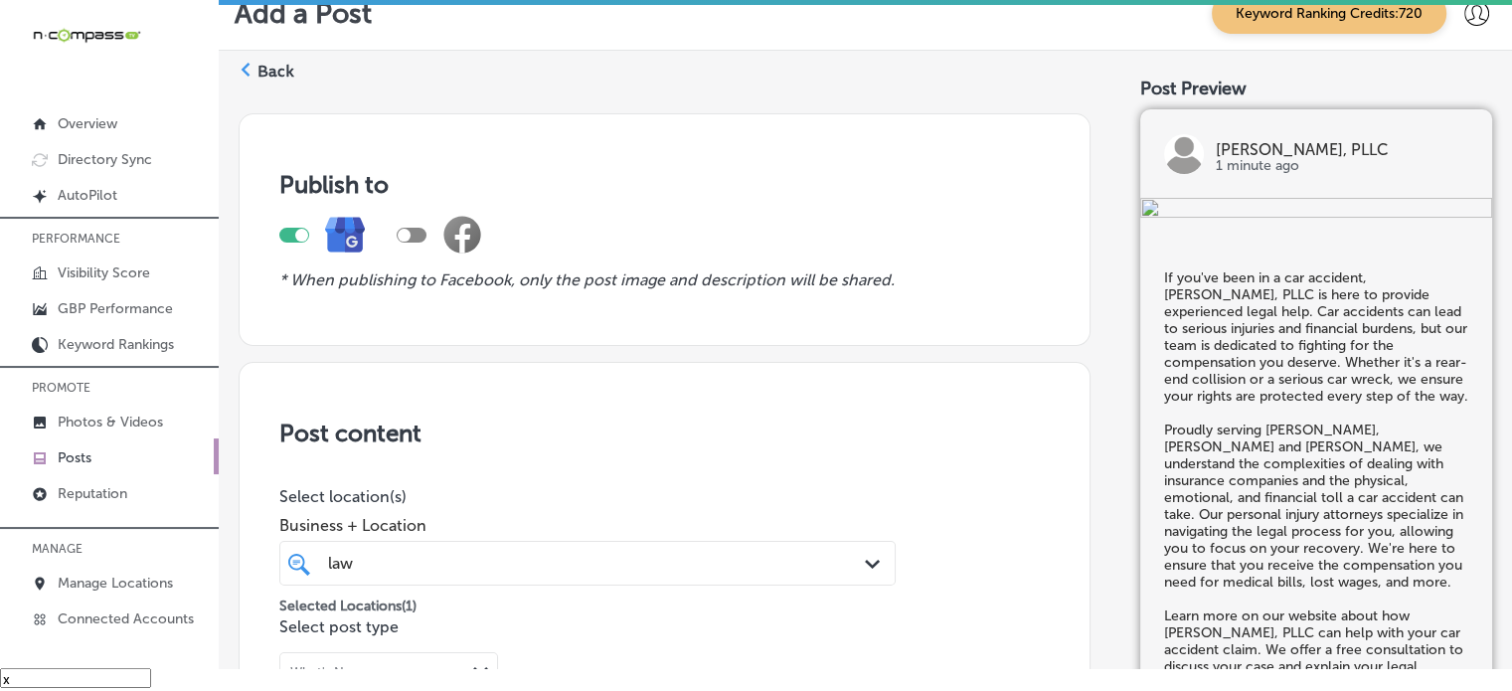
scroll to position [1371, 0]
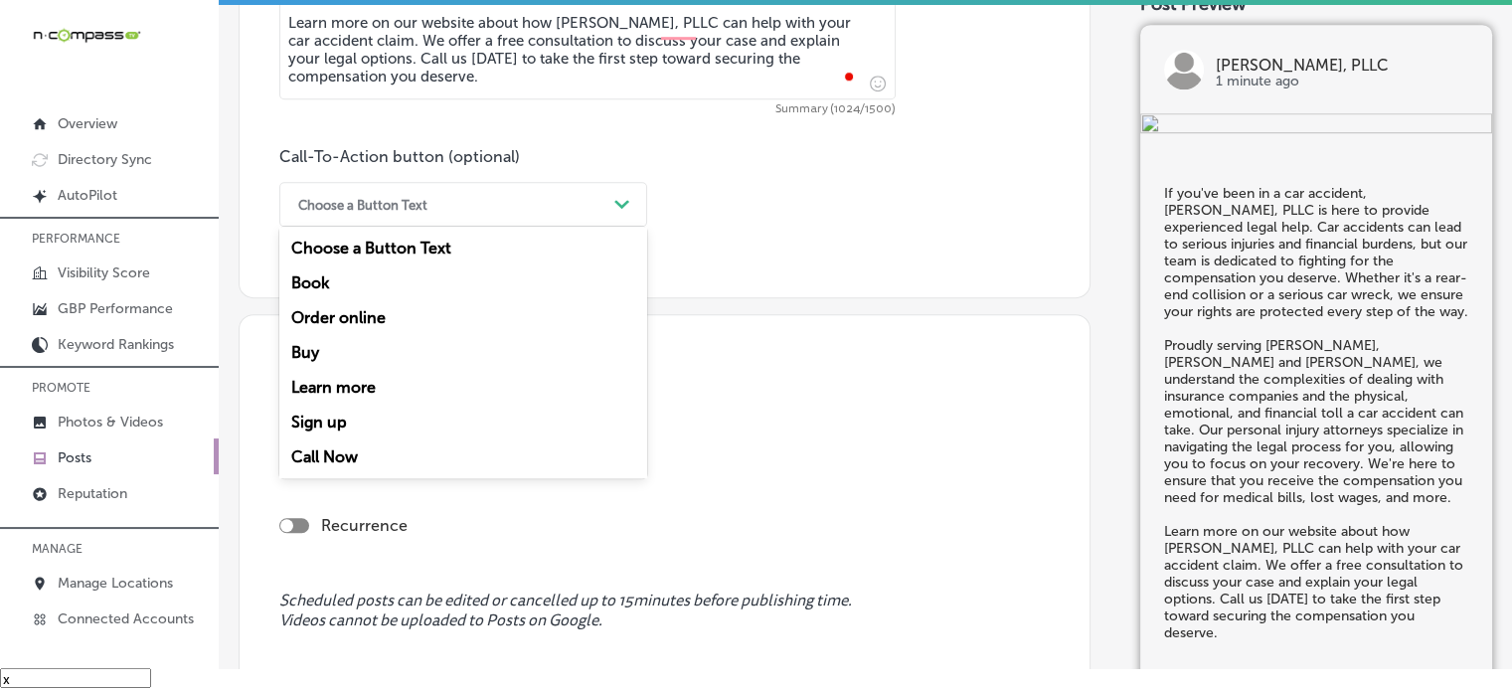
click at [521, 222] on div "Choose a Button Text Path Created with Sketch." at bounding box center [463, 204] width 368 height 45
click at [423, 388] on div "Learn more" at bounding box center [463, 387] width 368 height 35
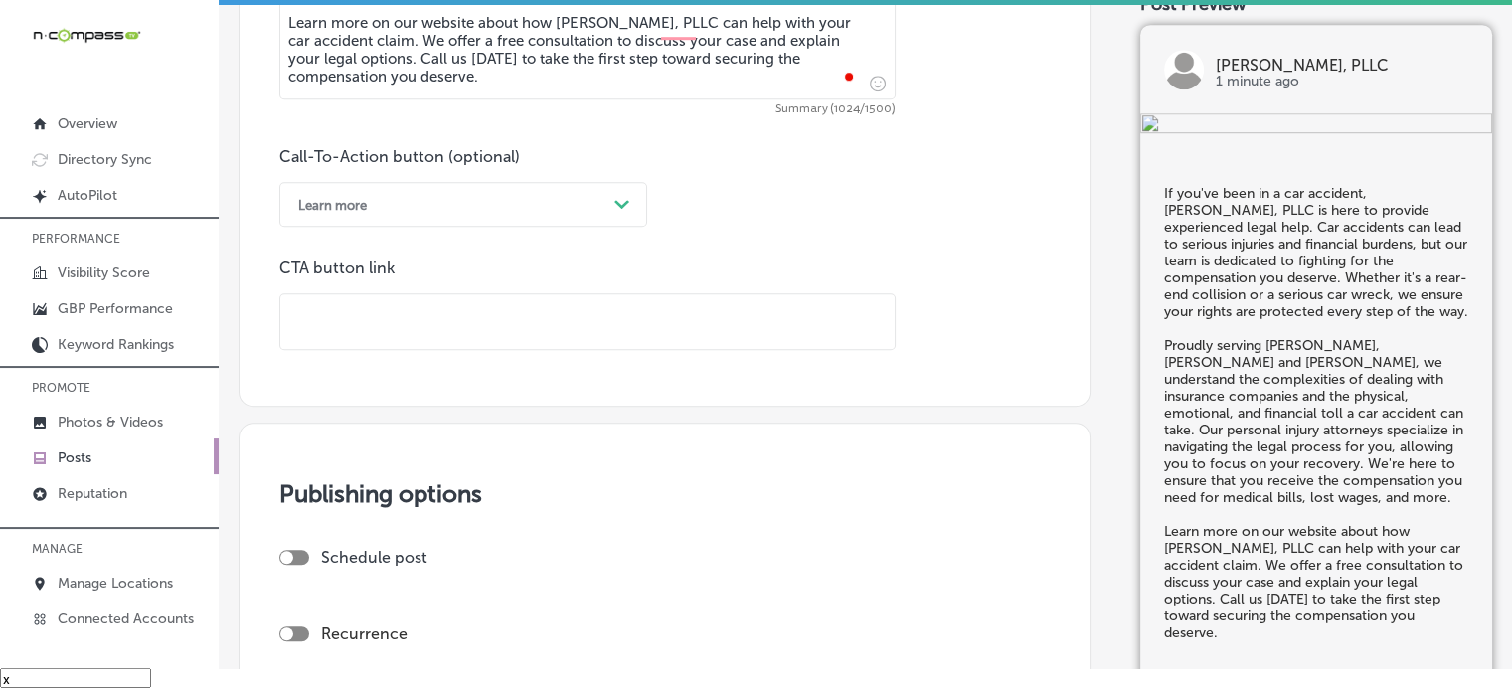
click at [479, 310] on input "text" at bounding box center [587, 321] width 614 height 55
paste input "https://www.courtneylawms.com/"
type input "https://www.courtneylawms.com/"
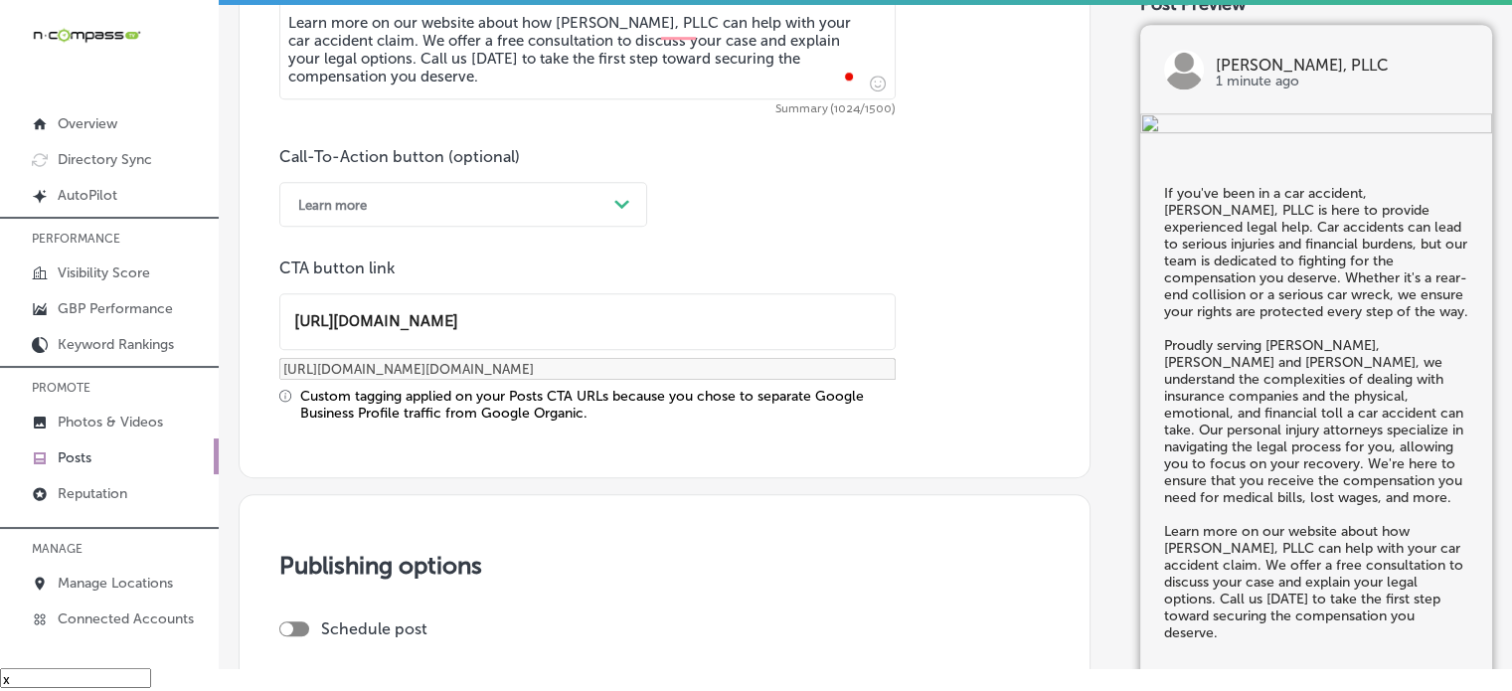
click at [491, 392] on div "Custom tagging applied on your Posts CTA URLs because you chose to separate Goo…" at bounding box center [597, 405] width 595 height 34
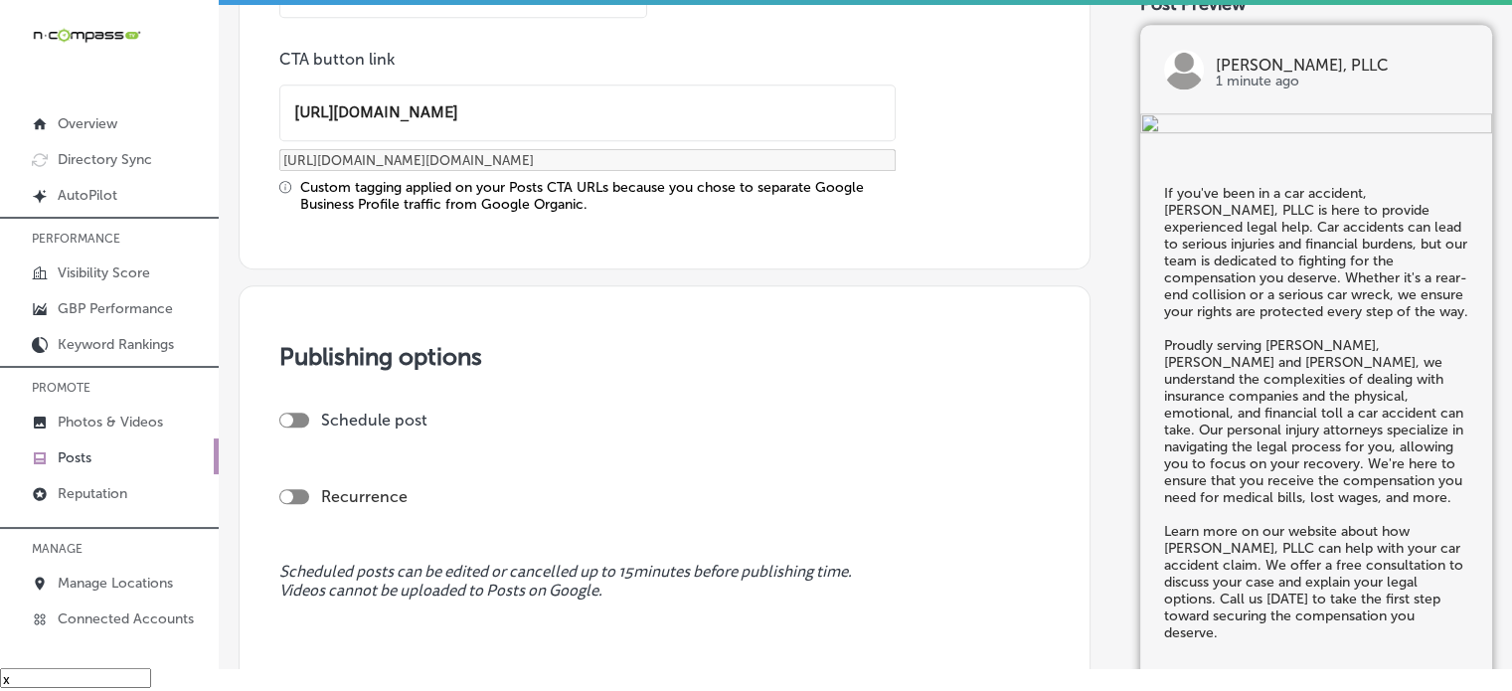
click at [299, 413] on div at bounding box center [294, 420] width 30 height 15
checkbox input "true"
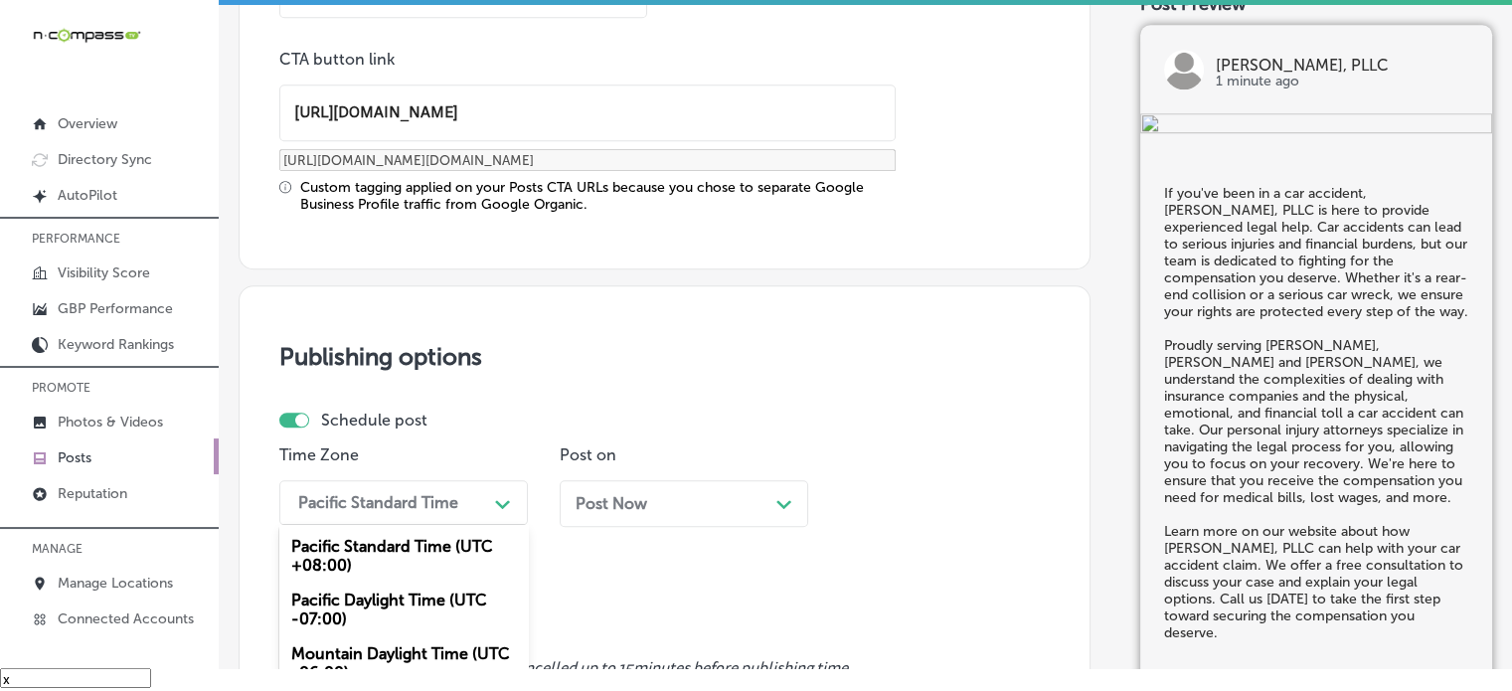
scroll to position [1717, 0]
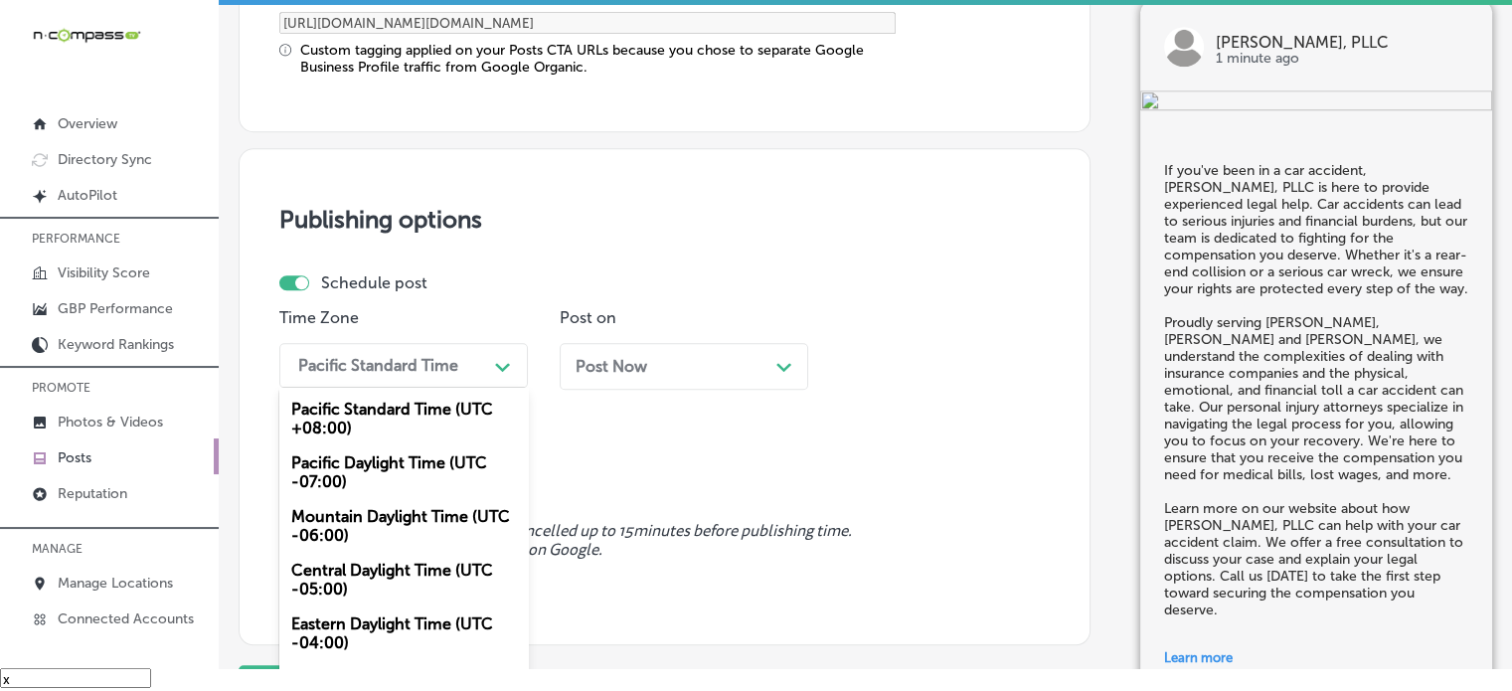
click at [384, 388] on div "option Pacific Daylight Time (UTC -07:00) focused, 2 of 6. 6 results available.…" at bounding box center [403, 365] width 248 height 45
click at [388, 505] on div "Mountain Daylight Time (UTC -06:00)" at bounding box center [403, 526] width 248 height 54
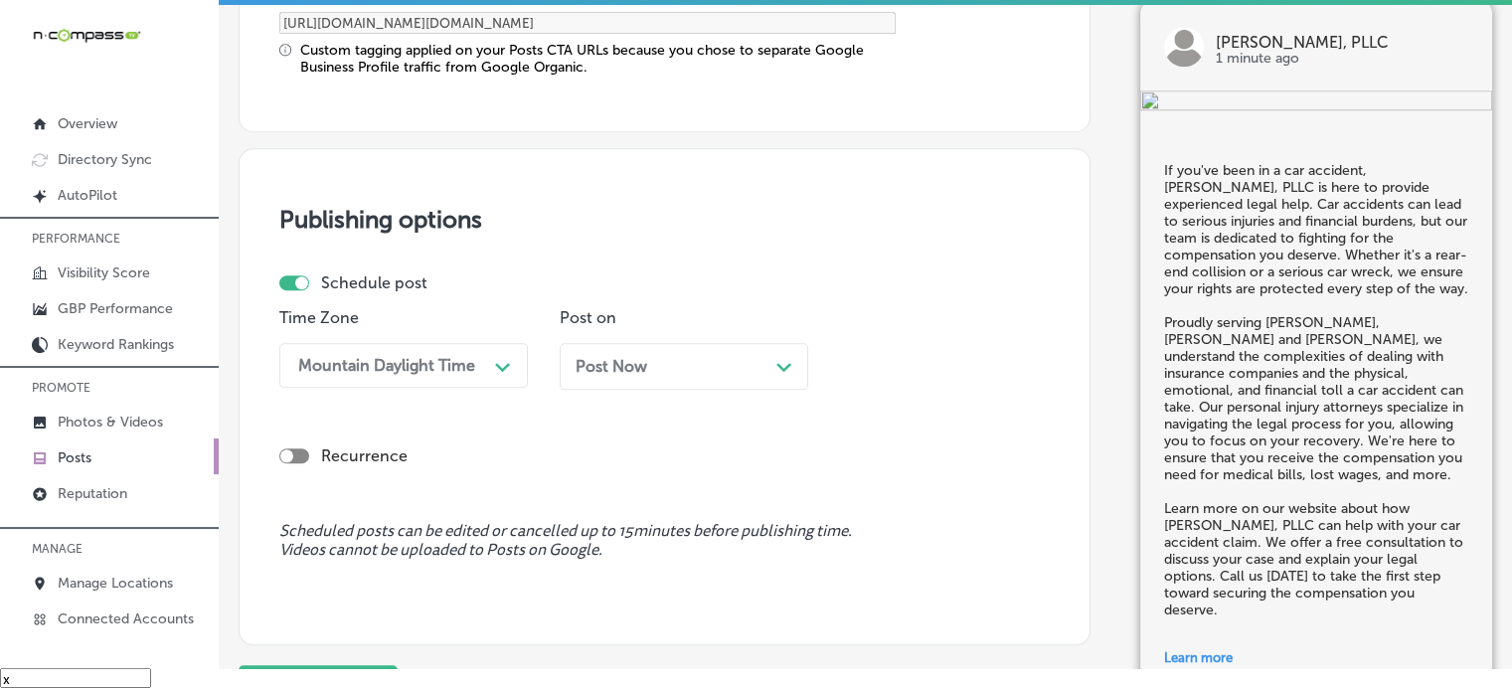
click at [624, 371] on span "Post Now" at bounding box center [612, 366] width 72 height 19
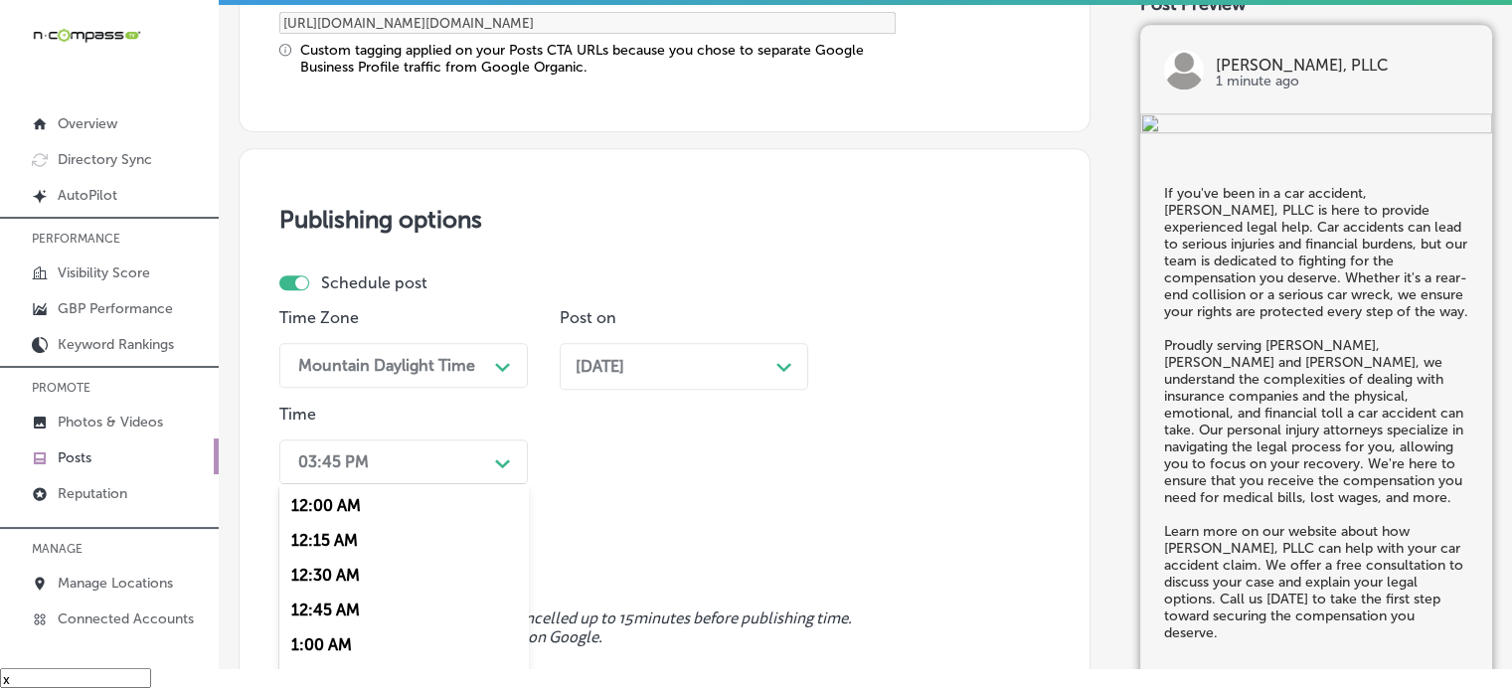
scroll to position [1813, 0]
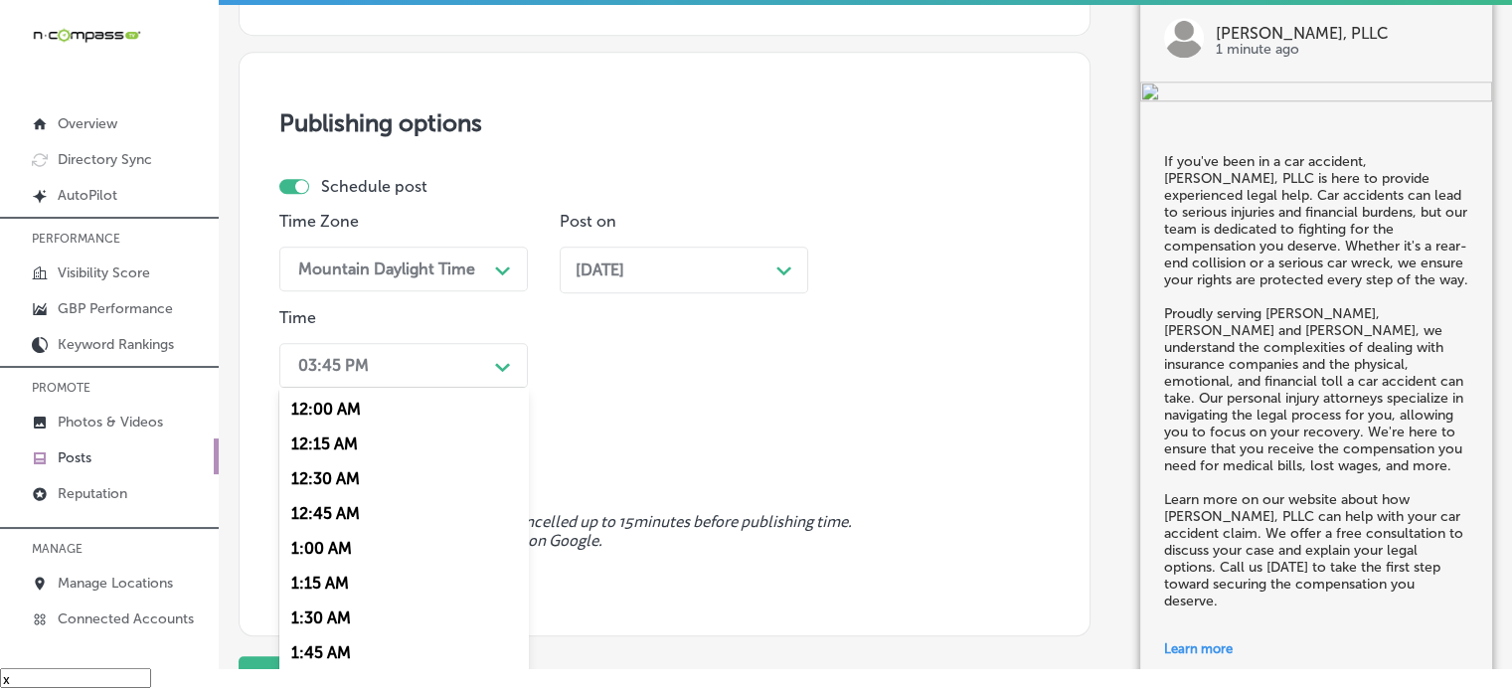
click at [429, 388] on div "option 12:15 AM focused, 2 of 96. 96 results available. Use Up and Down to choo…" at bounding box center [403, 365] width 248 height 45
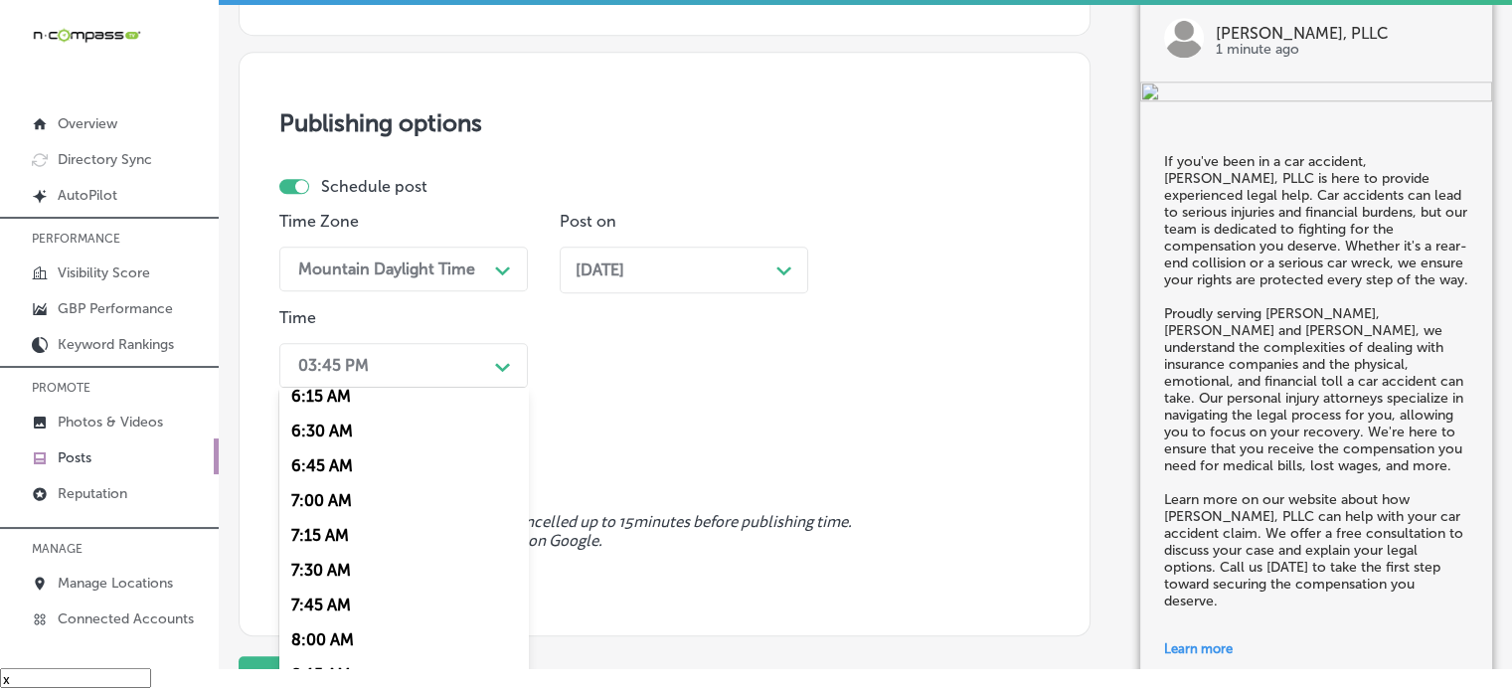
scroll to position [883, 0]
click at [350, 503] on div "7:00 AM" at bounding box center [403, 500] width 248 height 35
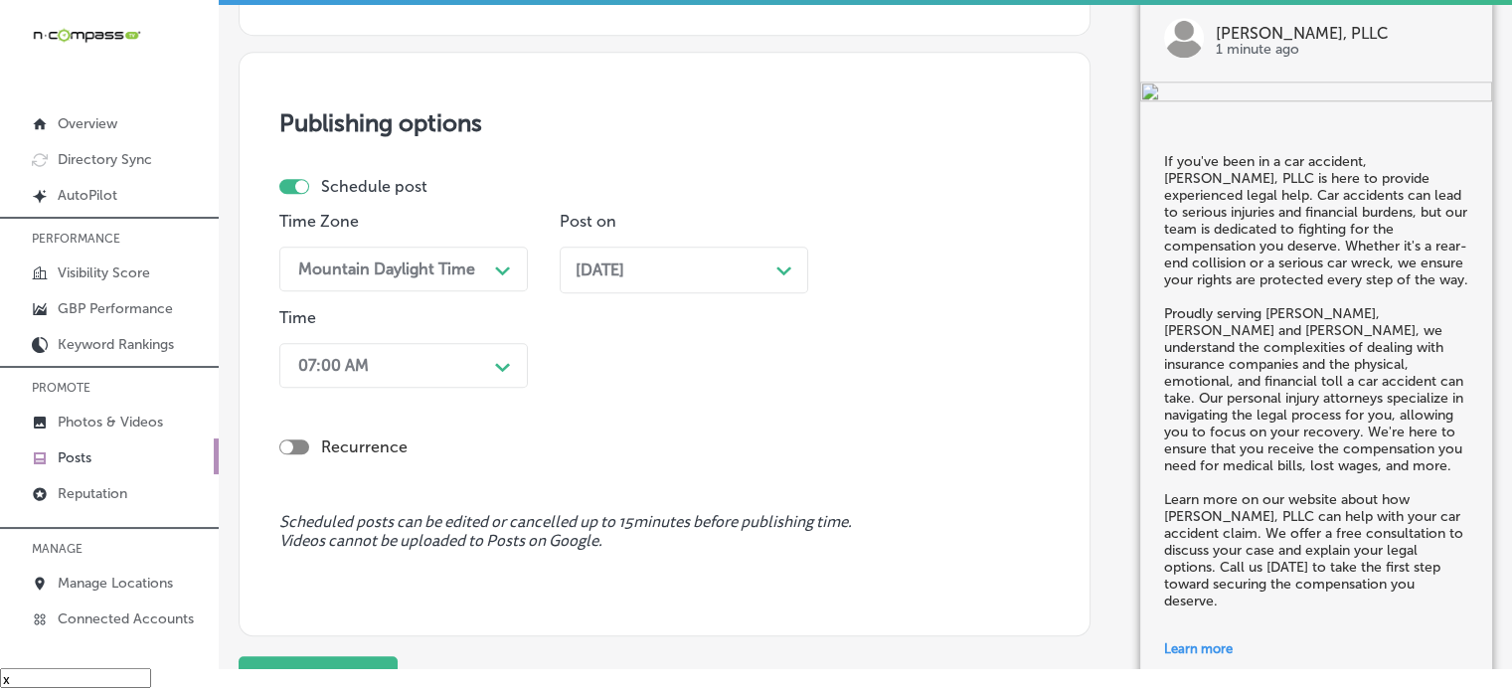
scroll to position [1993, 0]
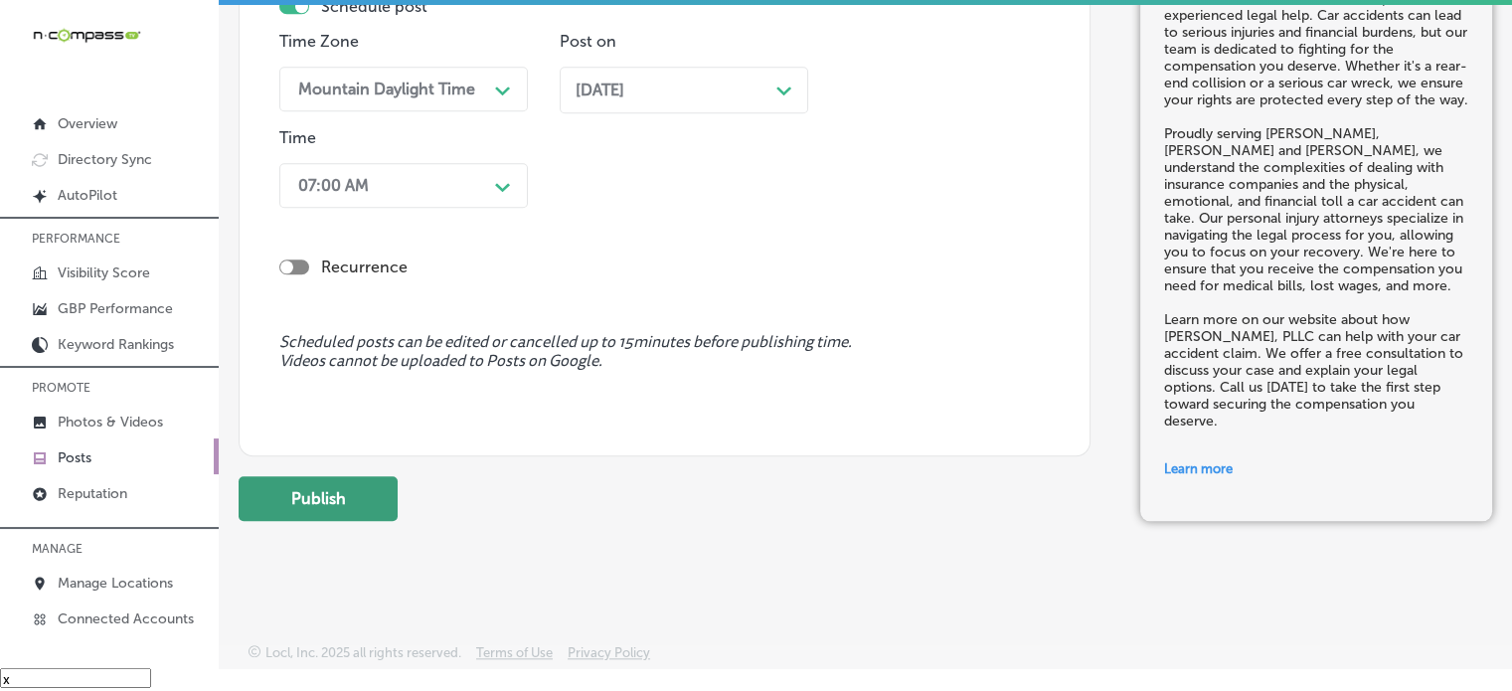
click at [334, 496] on button "Publish" at bounding box center [318, 498] width 159 height 45
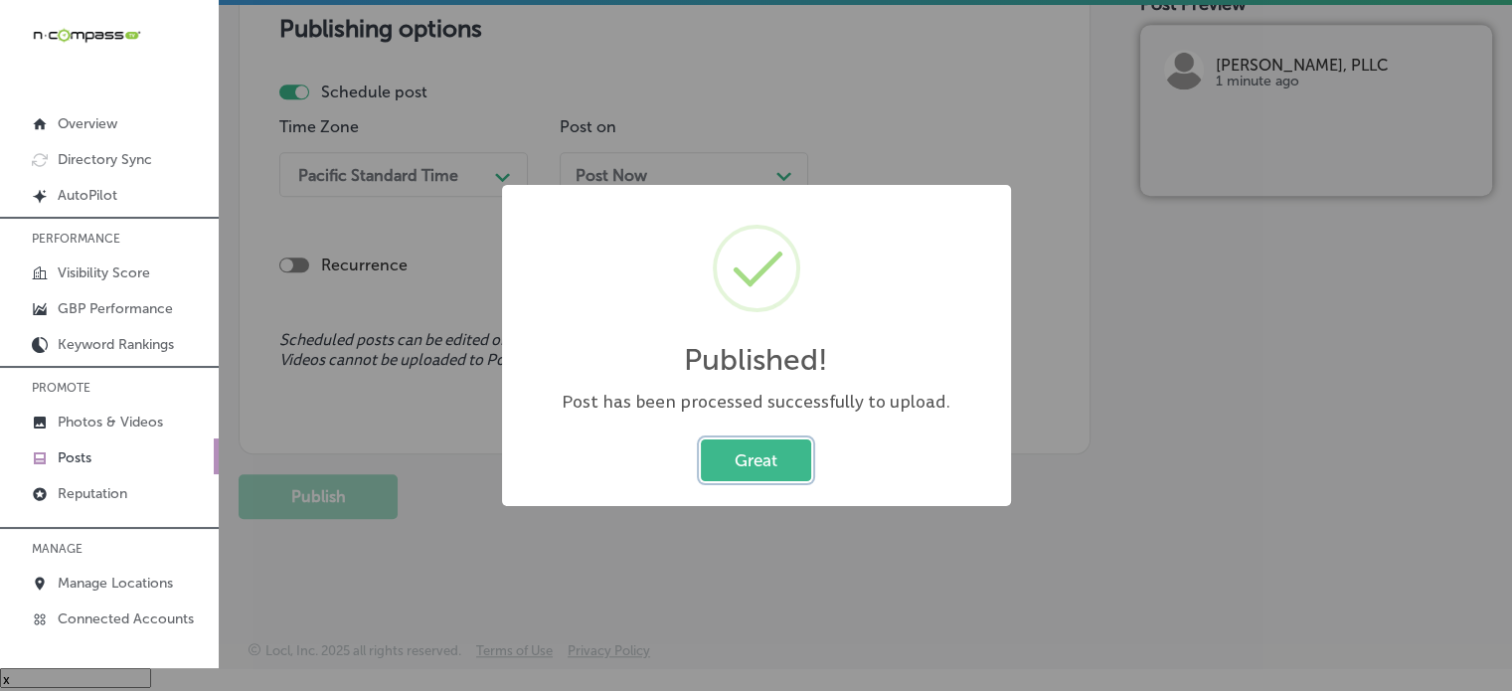
scroll to position [1727, 0]
click at [751, 445] on button "Great" at bounding box center [756, 459] width 110 height 41
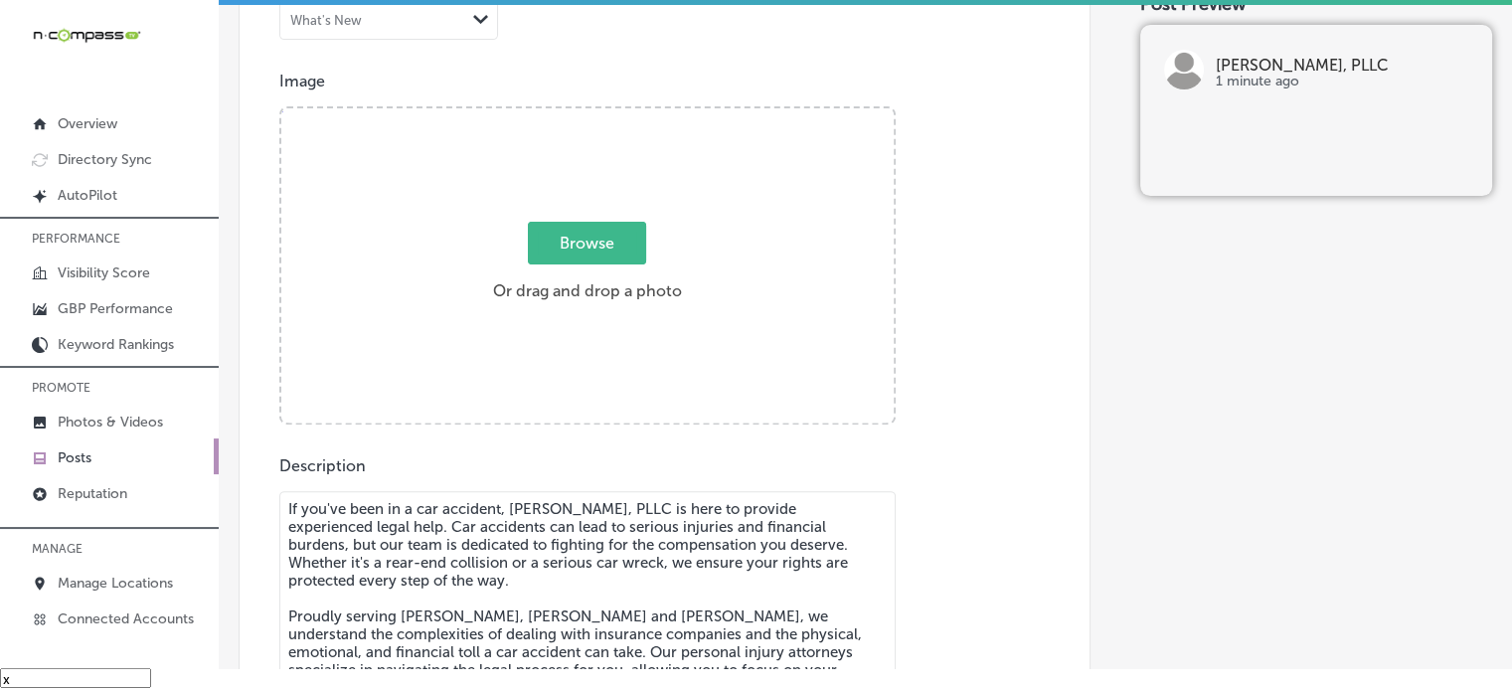
scroll to position [652, 0]
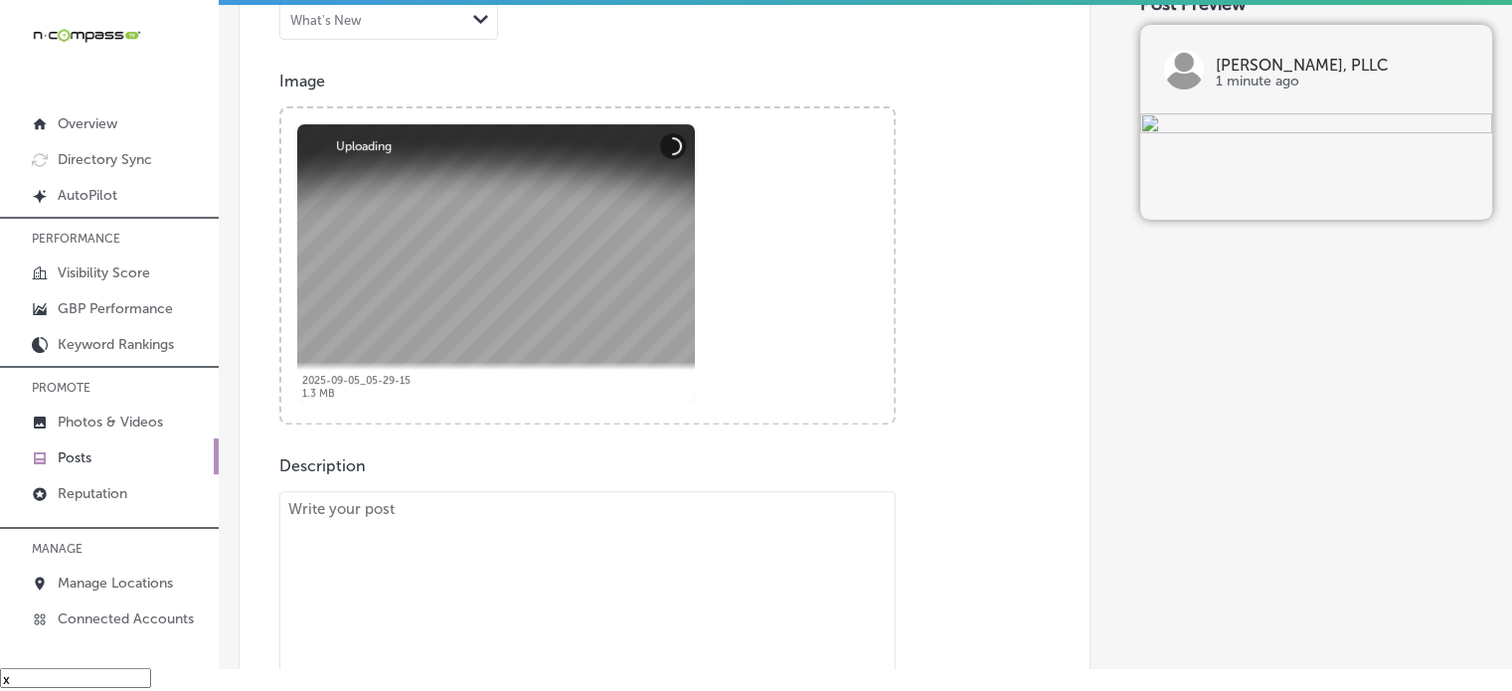
click at [696, 510] on textarea "To enrich screen reader interactions, please activate Accessibility in Grammarl…" at bounding box center [587, 654] width 616 height 327
paste textarea ""Involved in an 18-wheeler accident in Ridgeland, Pearl, or Vicksburg? Courtney…"
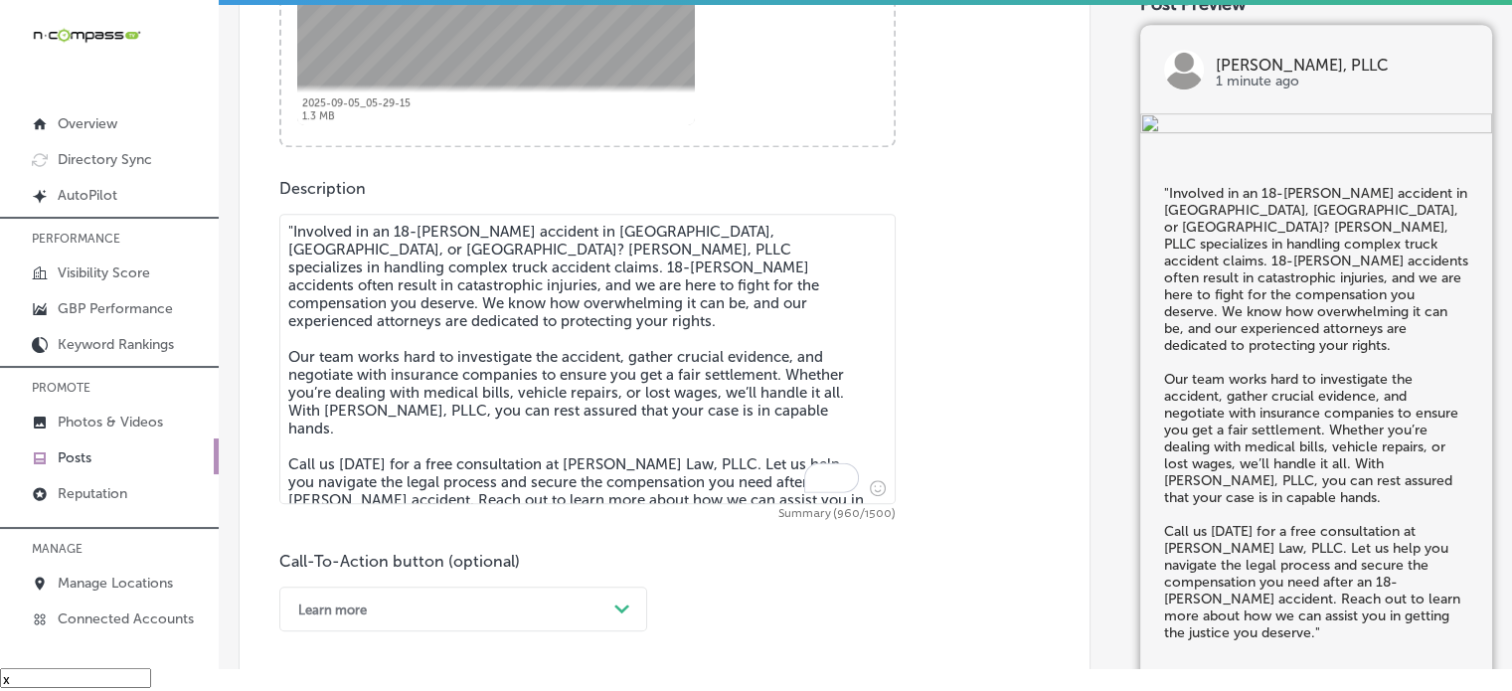
scroll to position [945, 0]
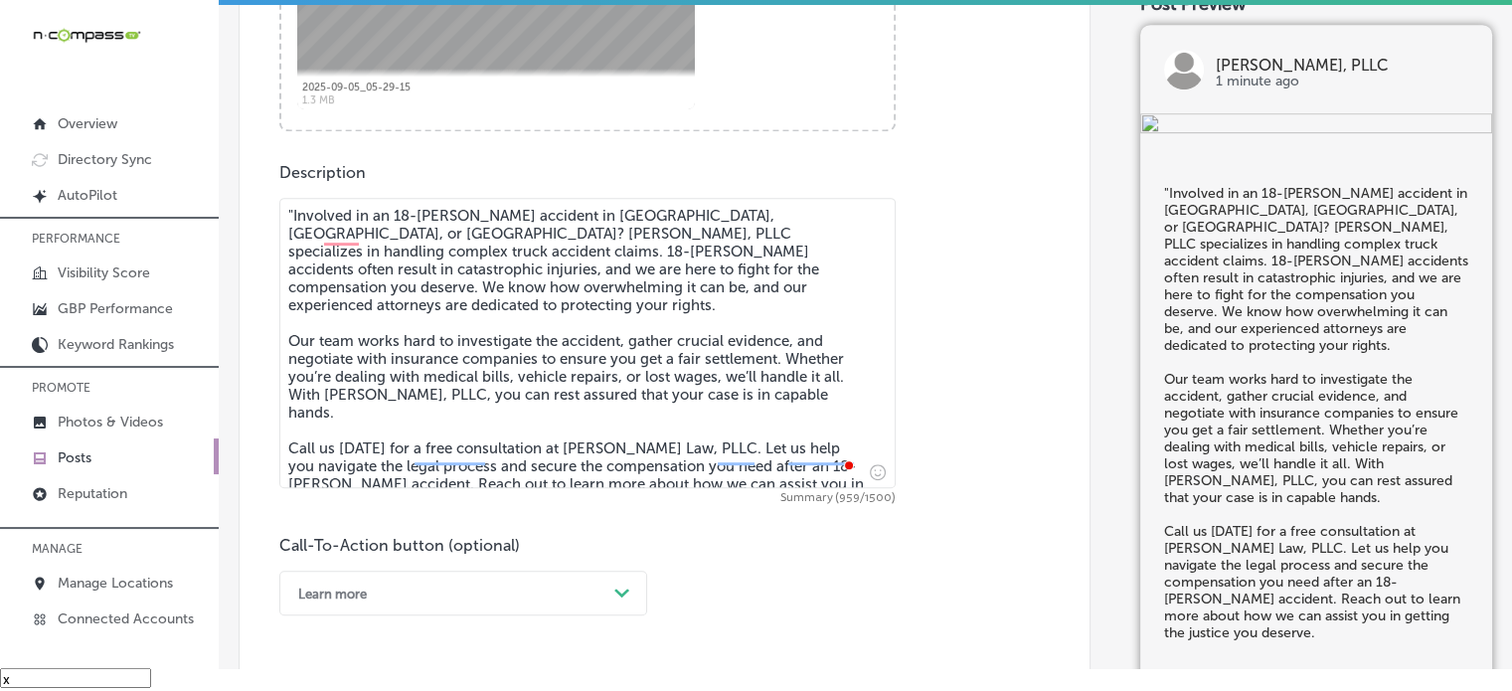
click at [292, 214] on textarea ""Involved in an 18-wheeler accident in Ridgeland, Pearl, or Vicksburg? Courtney…" at bounding box center [587, 343] width 616 height 290
type textarea "Involved in an 18-wheeler accident in Ridgeland, Pearl, or Vicksburg? Courtney …"
click at [475, 603] on div "Learn more Path Created with Sketch." at bounding box center [463, 593] width 368 height 45
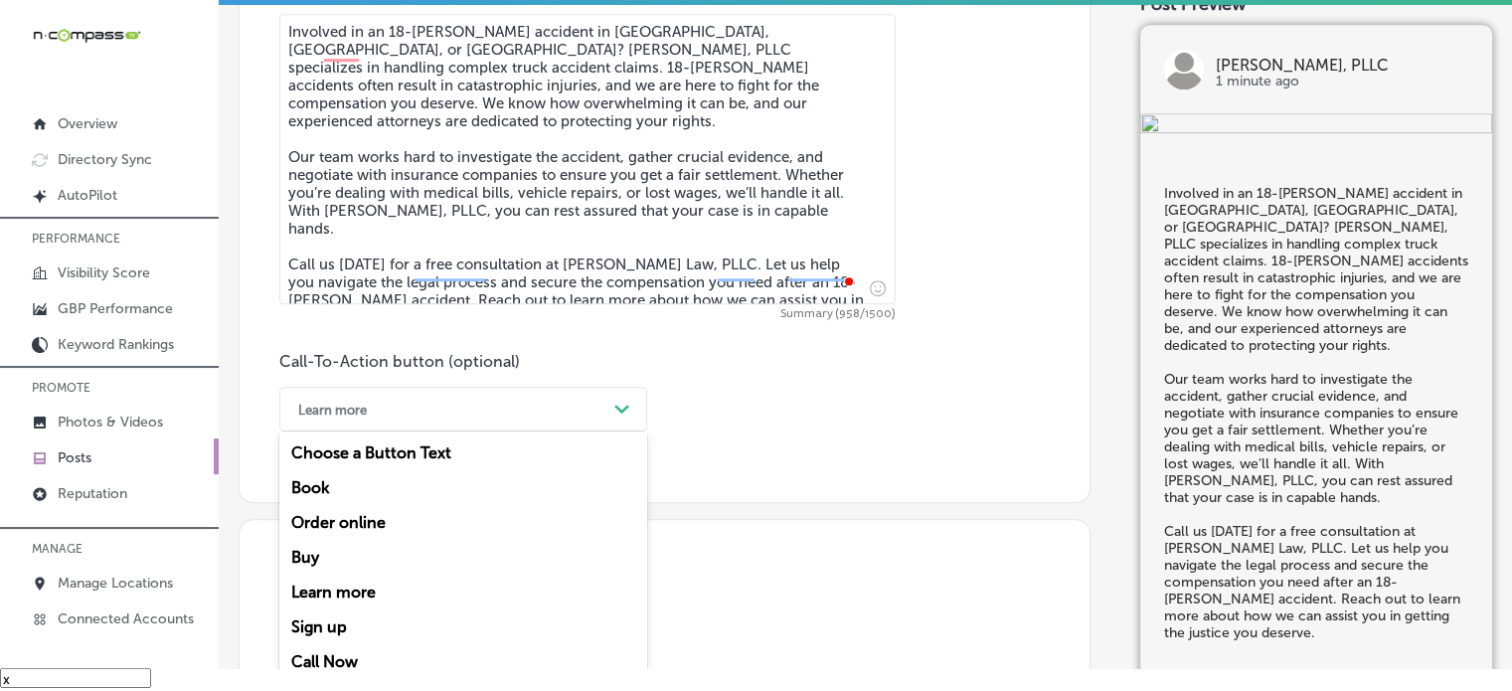
click at [328, 658] on div "Call Now" at bounding box center [463, 661] width 368 height 35
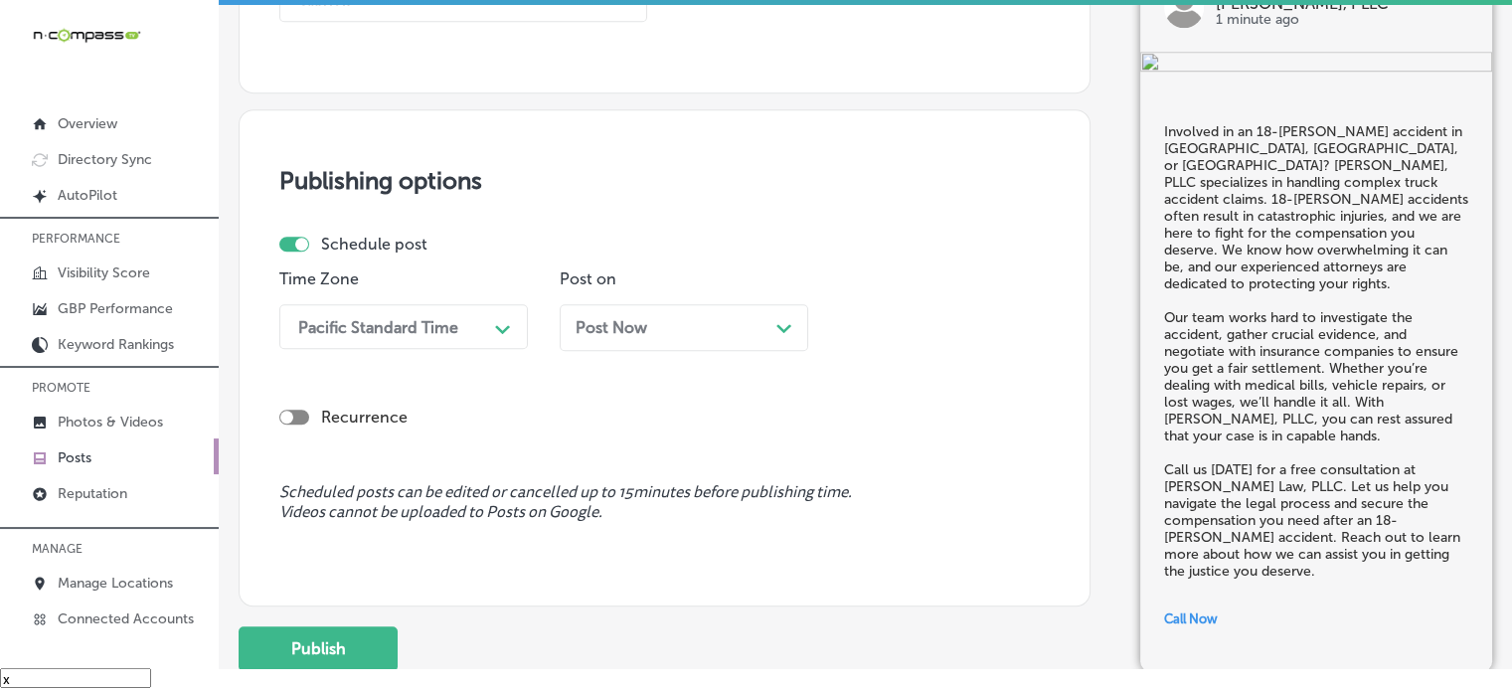
scroll to position [1559, 0]
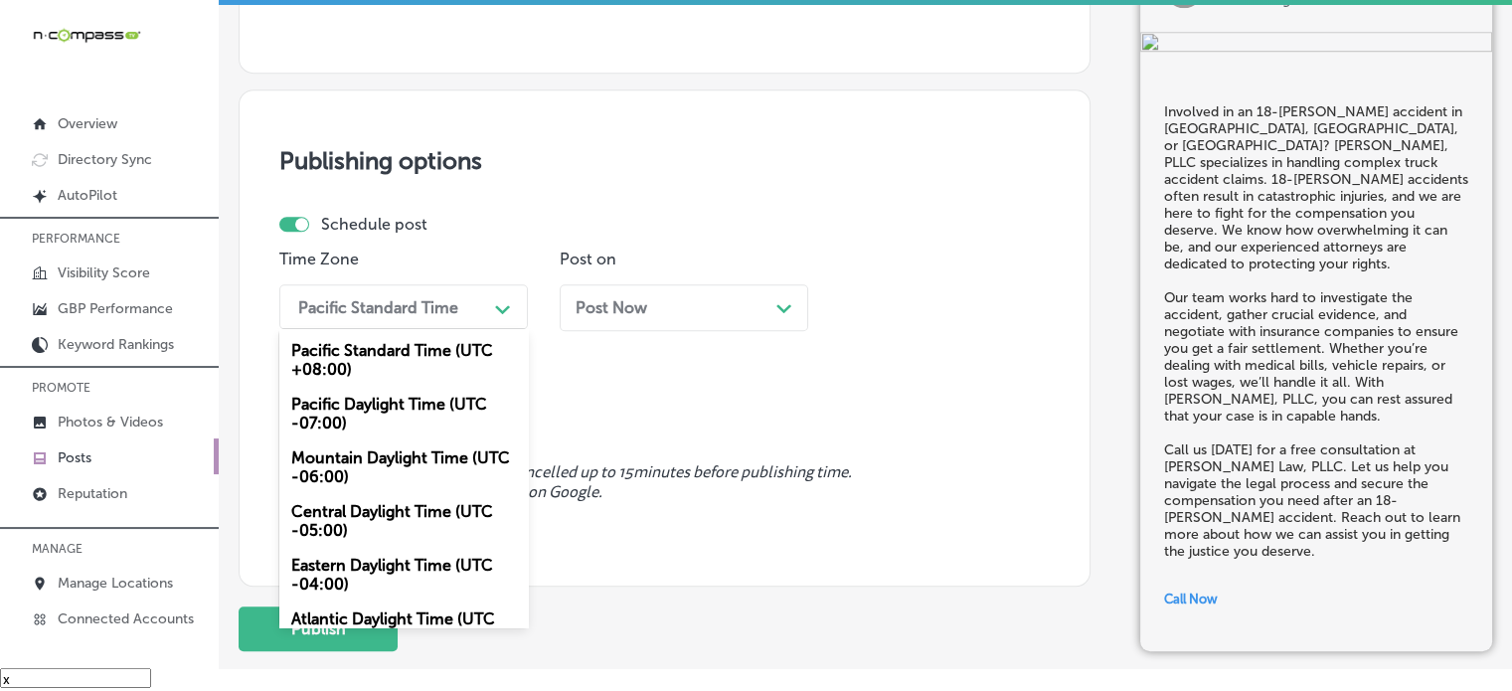
click at [390, 303] on div "Pacific Standard Time" at bounding box center [378, 306] width 160 height 19
click at [351, 460] on div "Mountain Daylight Time (UTC -06:00)" at bounding box center [403, 467] width 248 height 54
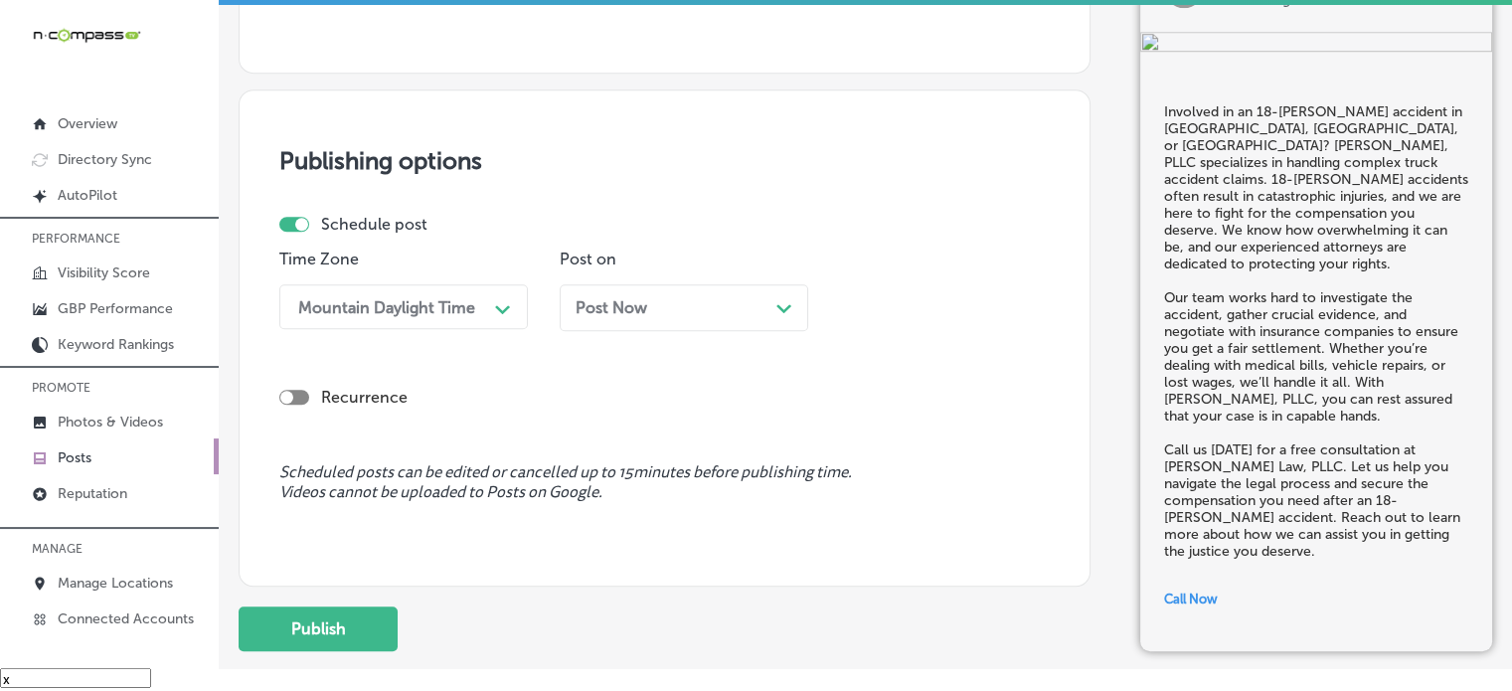
click at [624, 304] on span "Post Now" at bounding box center [612, 307] width 72 height 19
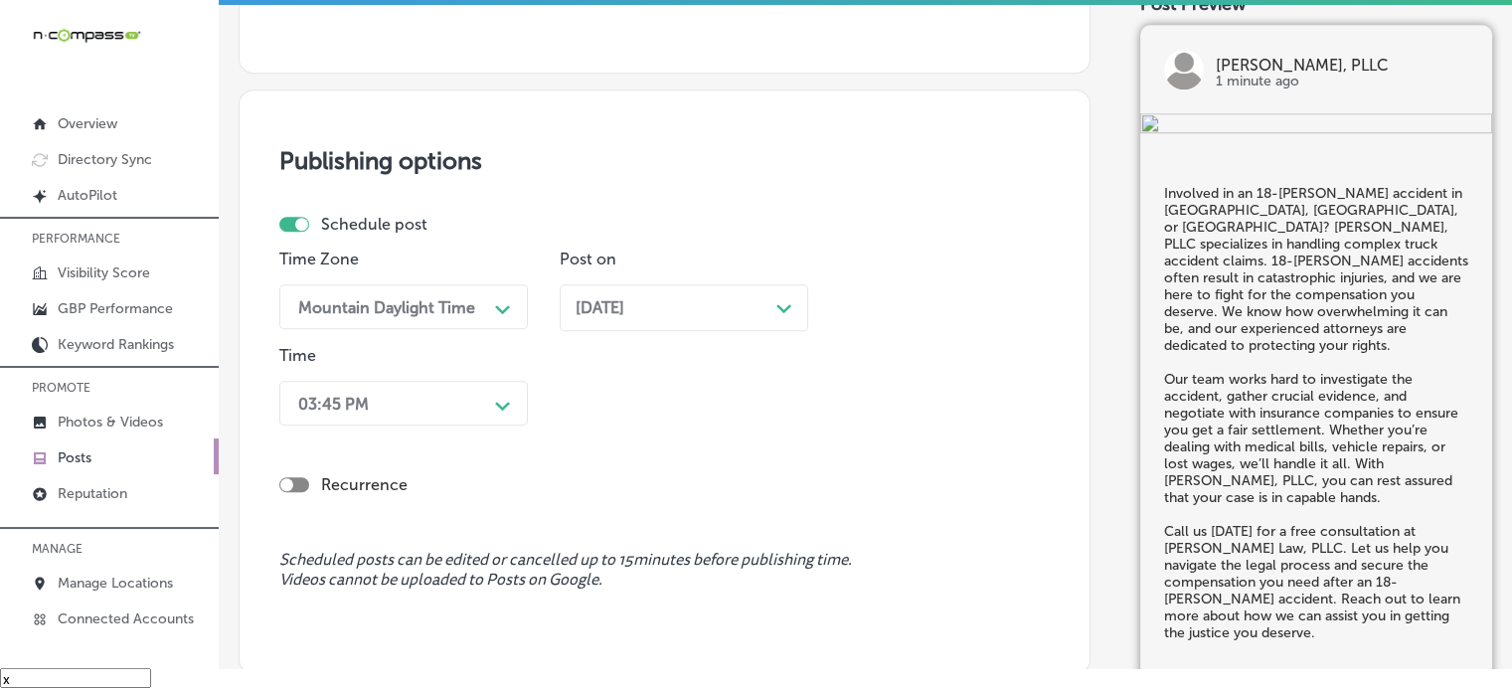
click at [465, 420] on div "03:45 PM Path Created with Sketch." at bounding box center [403, 403] width 248 height 45
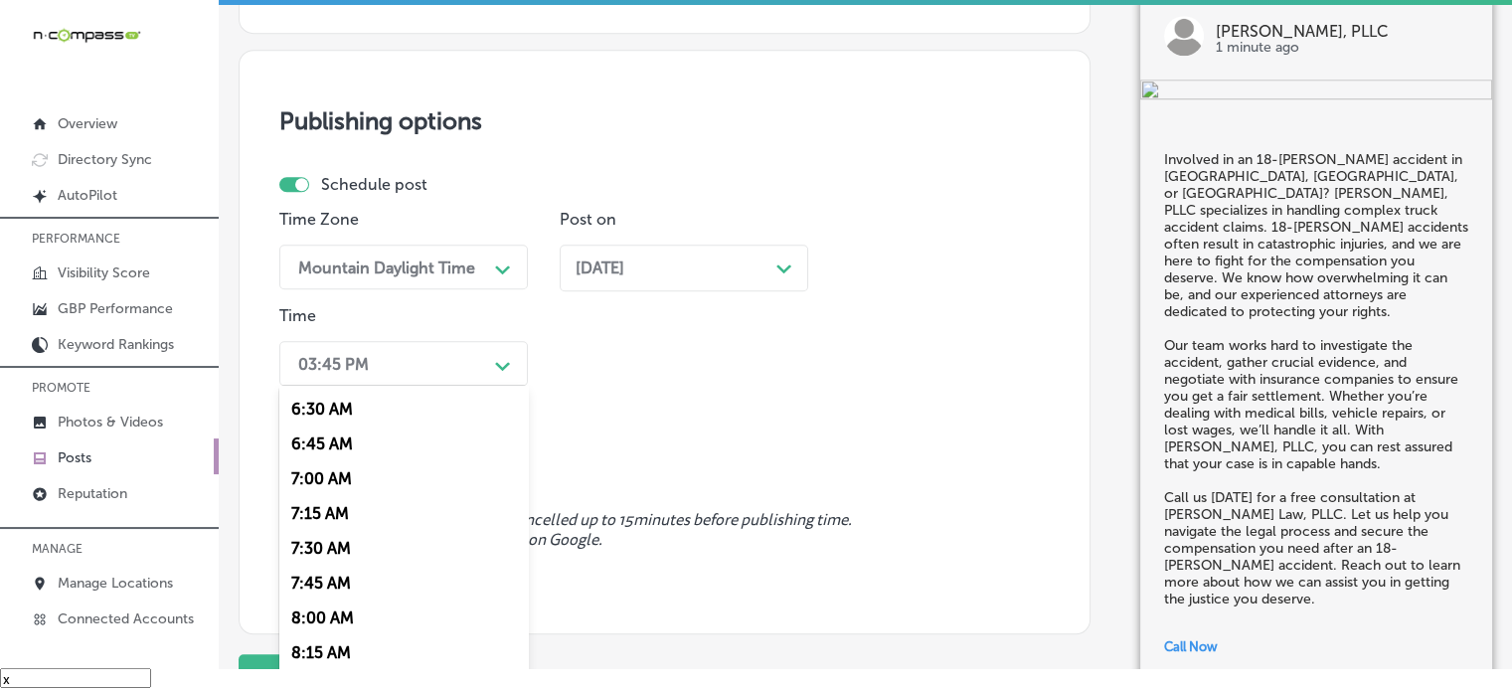
scroll to position [903, 0]
click at [340, 475] on div "7:00 AM" at bounding box center [403, 478] width 248 height 35
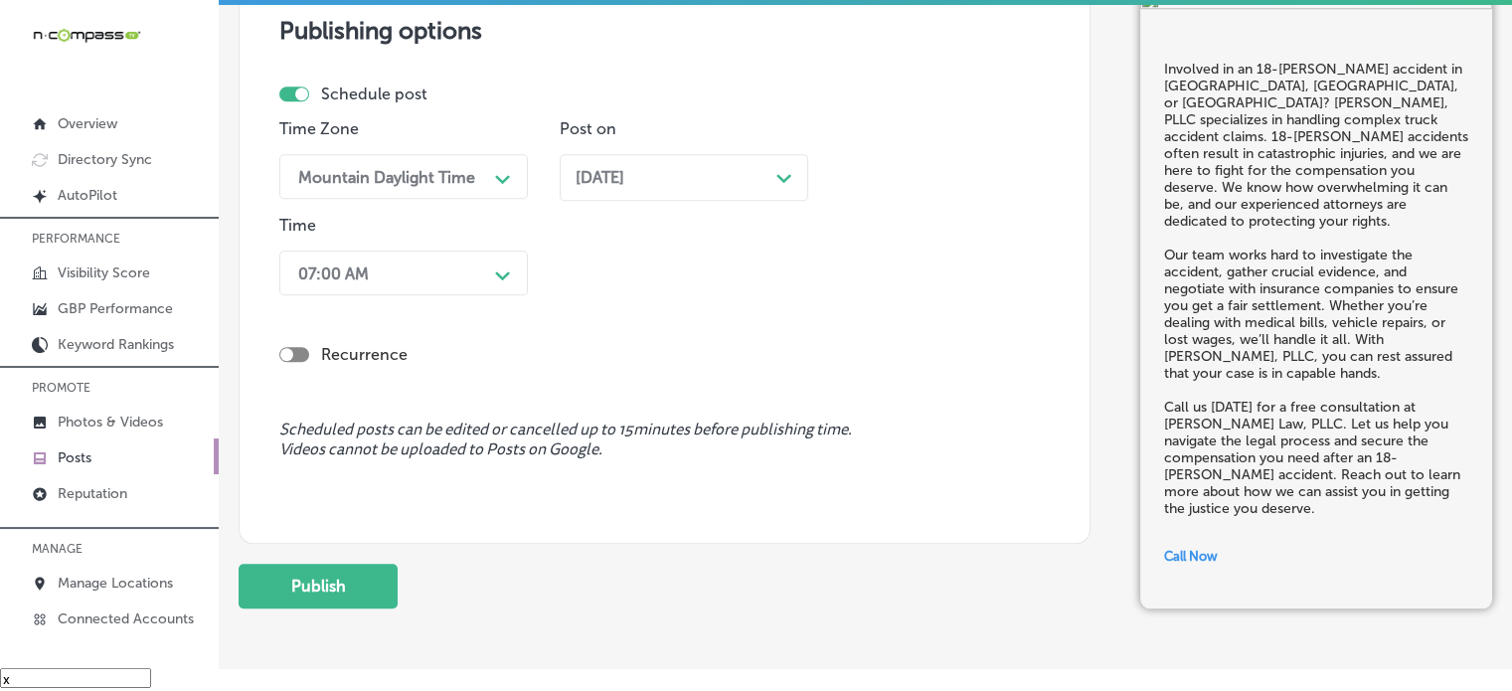
scroll to position [1694, 0]
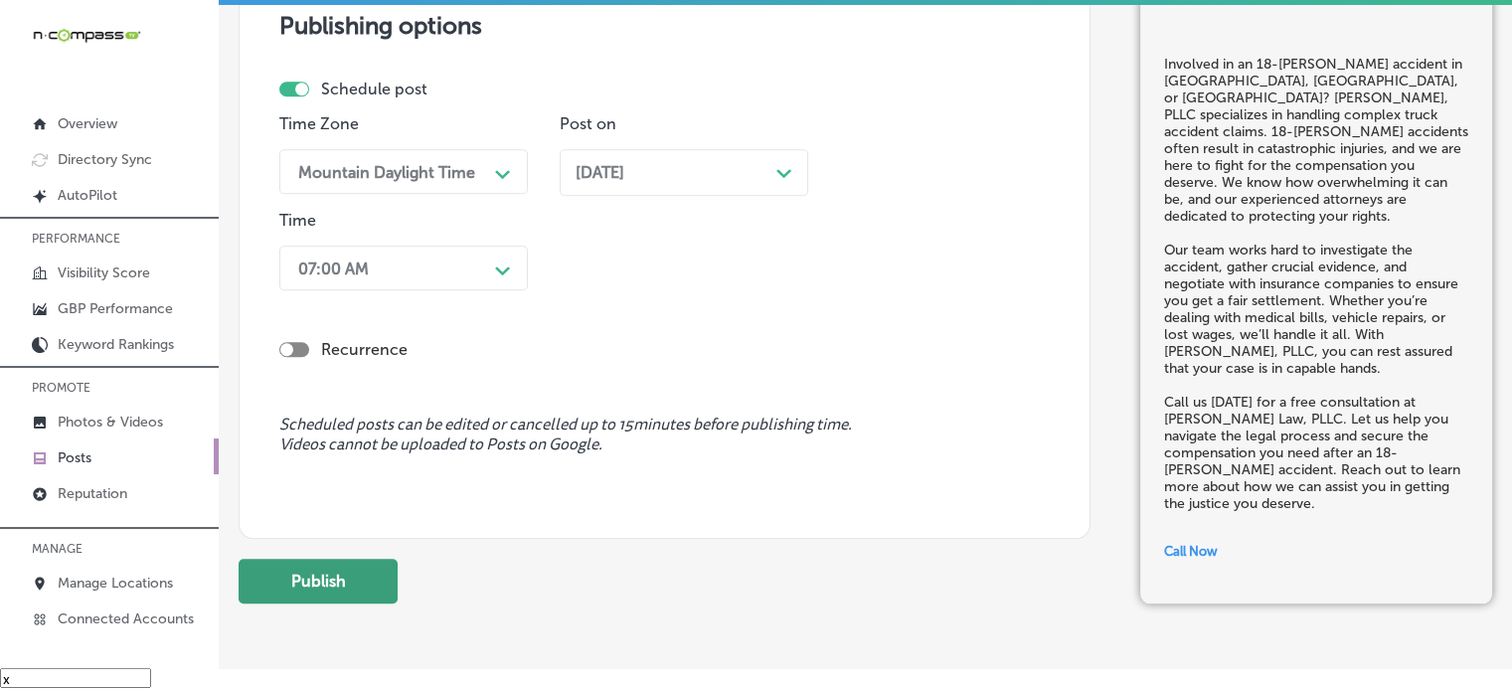
click at [322, 580] on button "Publish" at bounding box center [318, 581] width 159 height 45
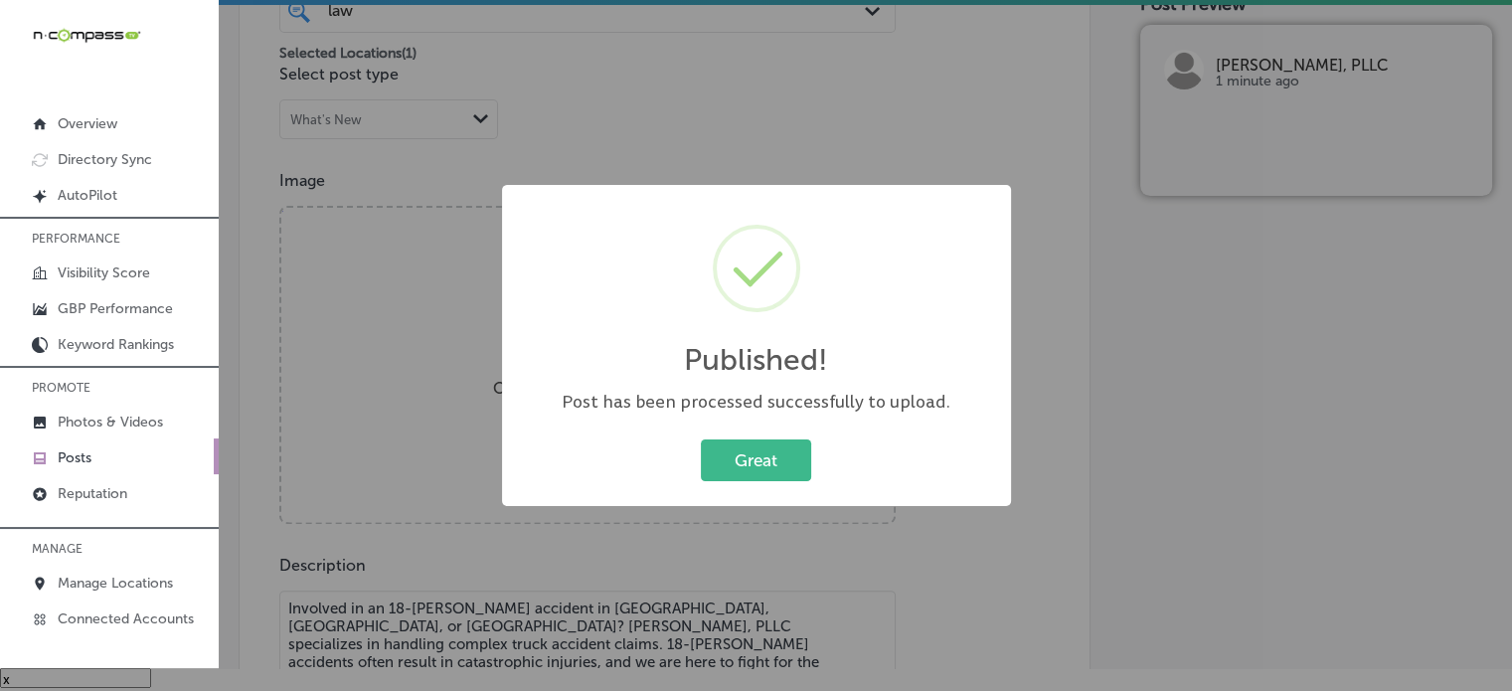
scroll to position [0, 0]
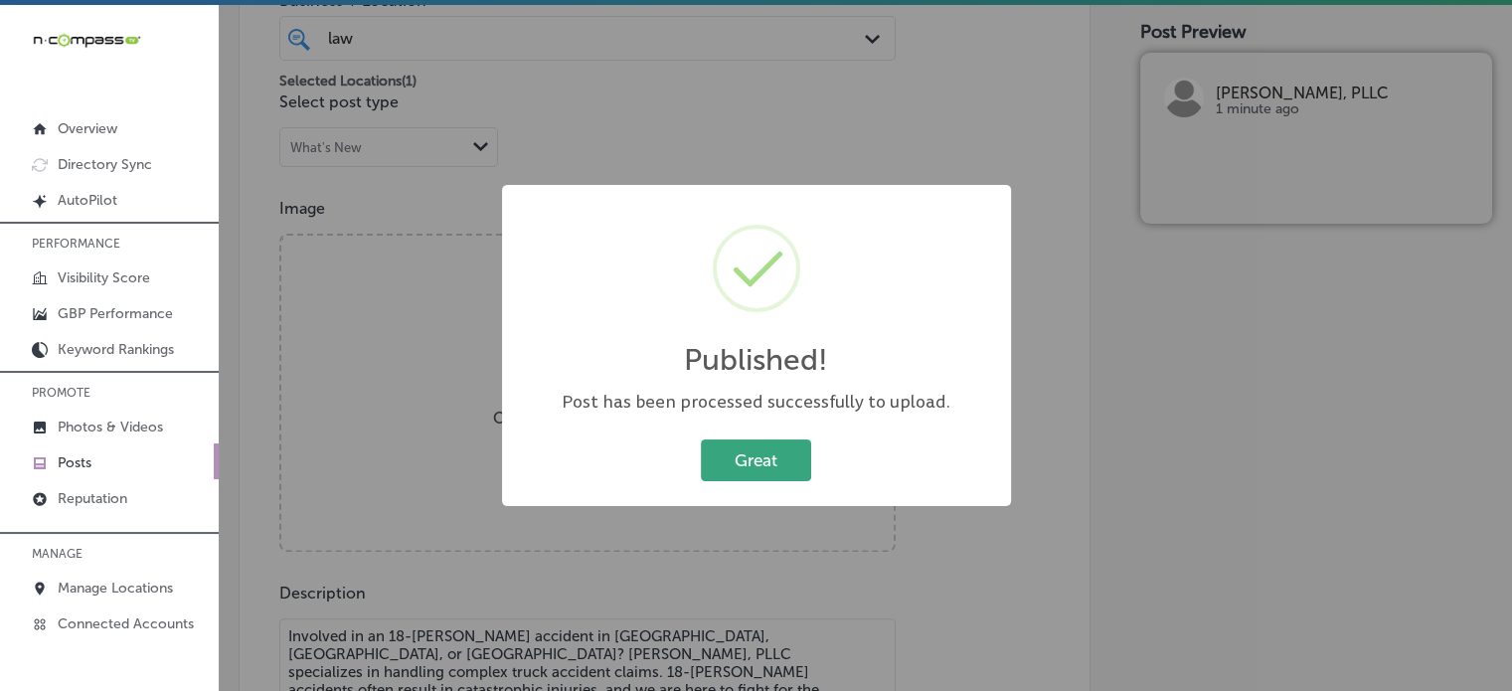
click at [785, 464] on button "Great" at bounding box center [756, 459] width 110 height 41
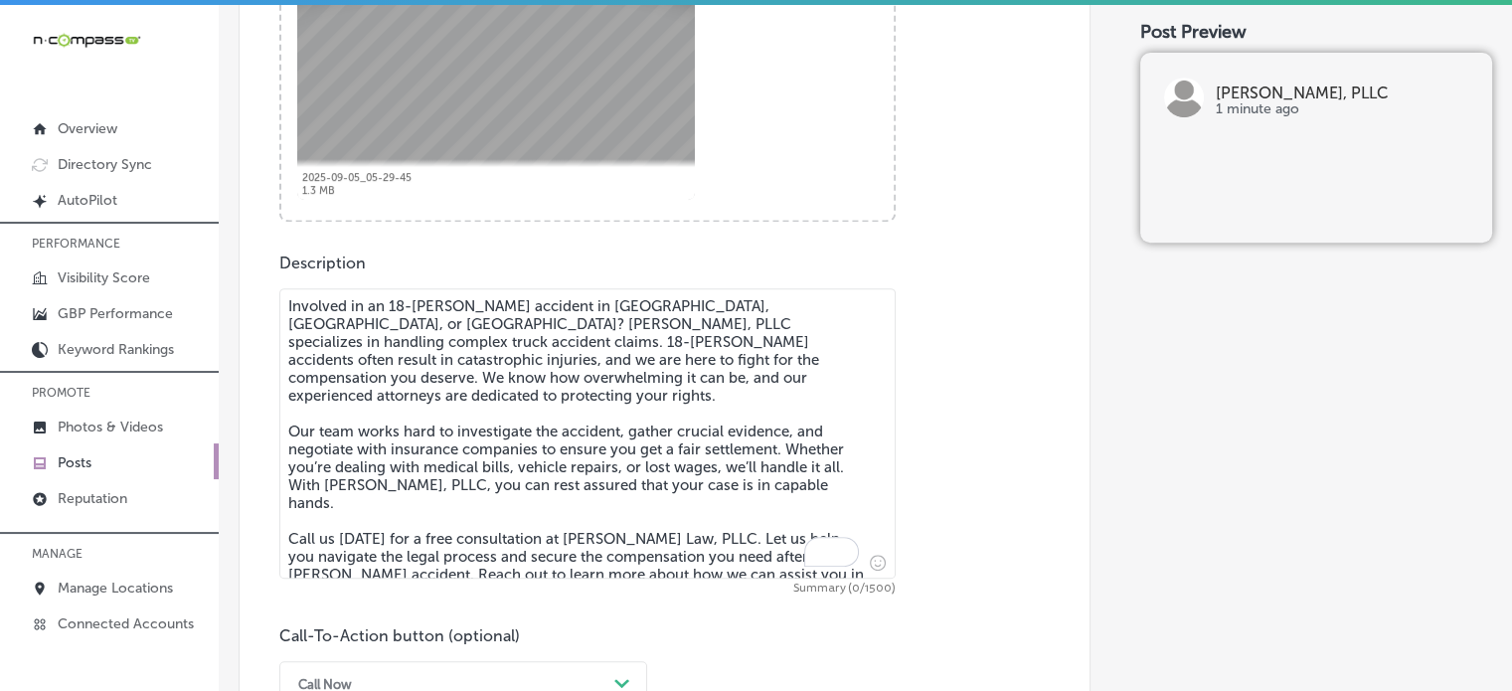
scroll to position [896, 0]
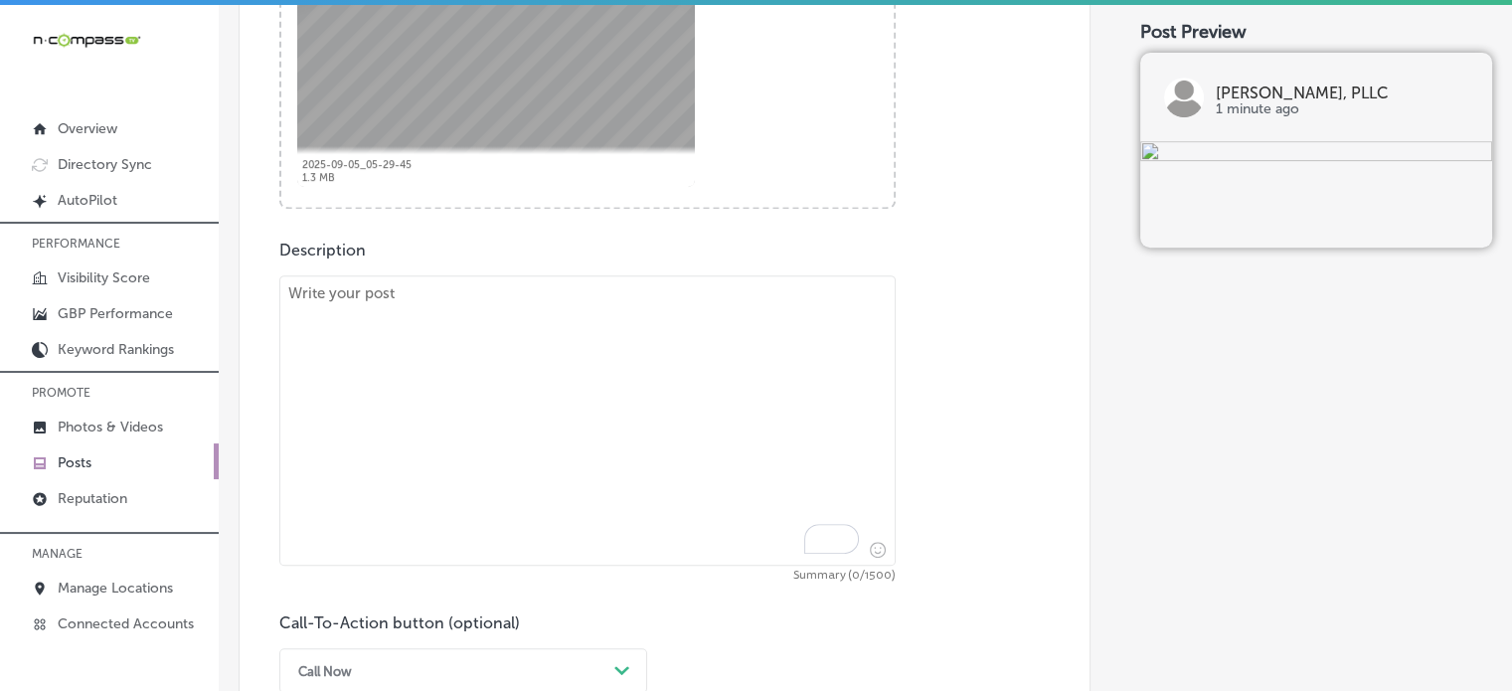
paste textarea ""Have you been injured in a slip and fall accident in Flowood, Clinton, or Terr…"
click at [579, 457] on textarea "To enrich screen reader interactions, please activate Accessibility in Grammarl…" at bounding box center [587, 420] width 616 height 290
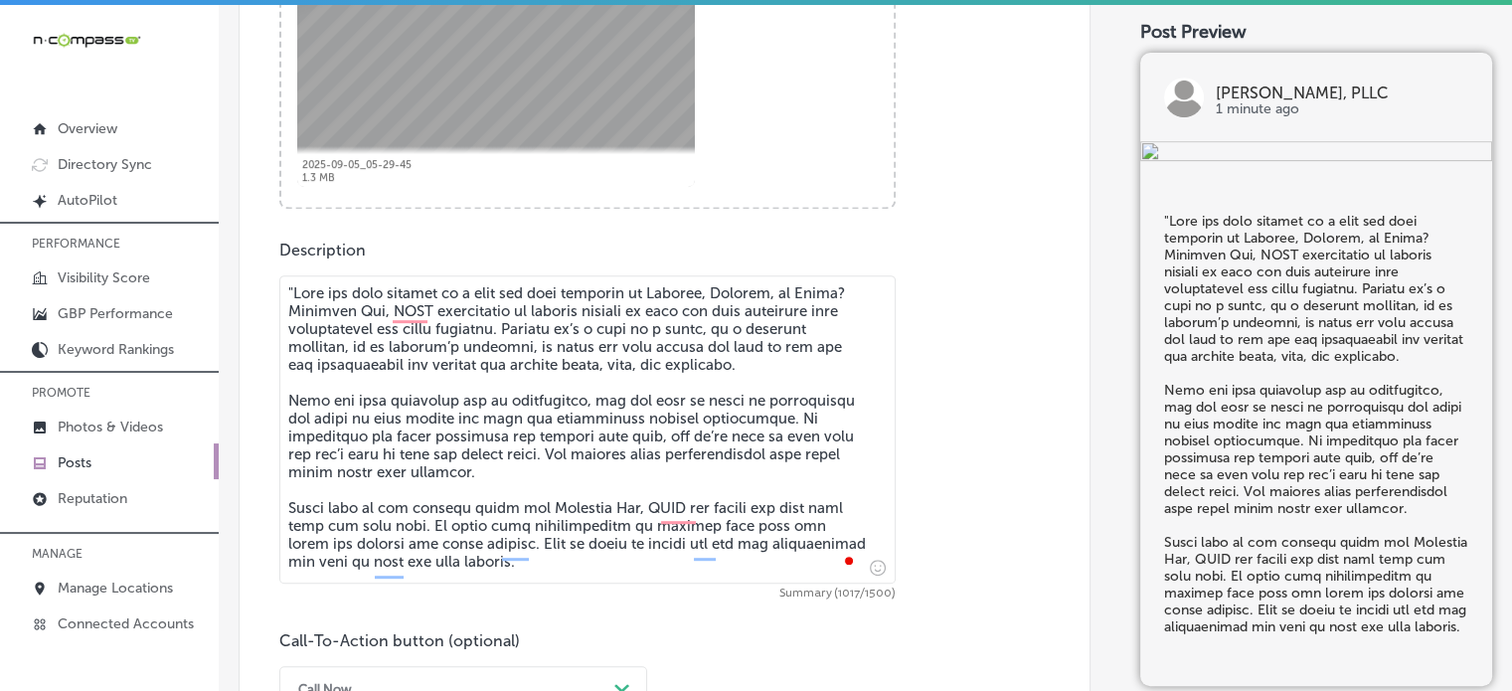
click at [294, 289] on textarea "To enrich screen reader interactions, please activate Accessibility in Grammarl…" at bounding box center [587, 429] width 616 height 308
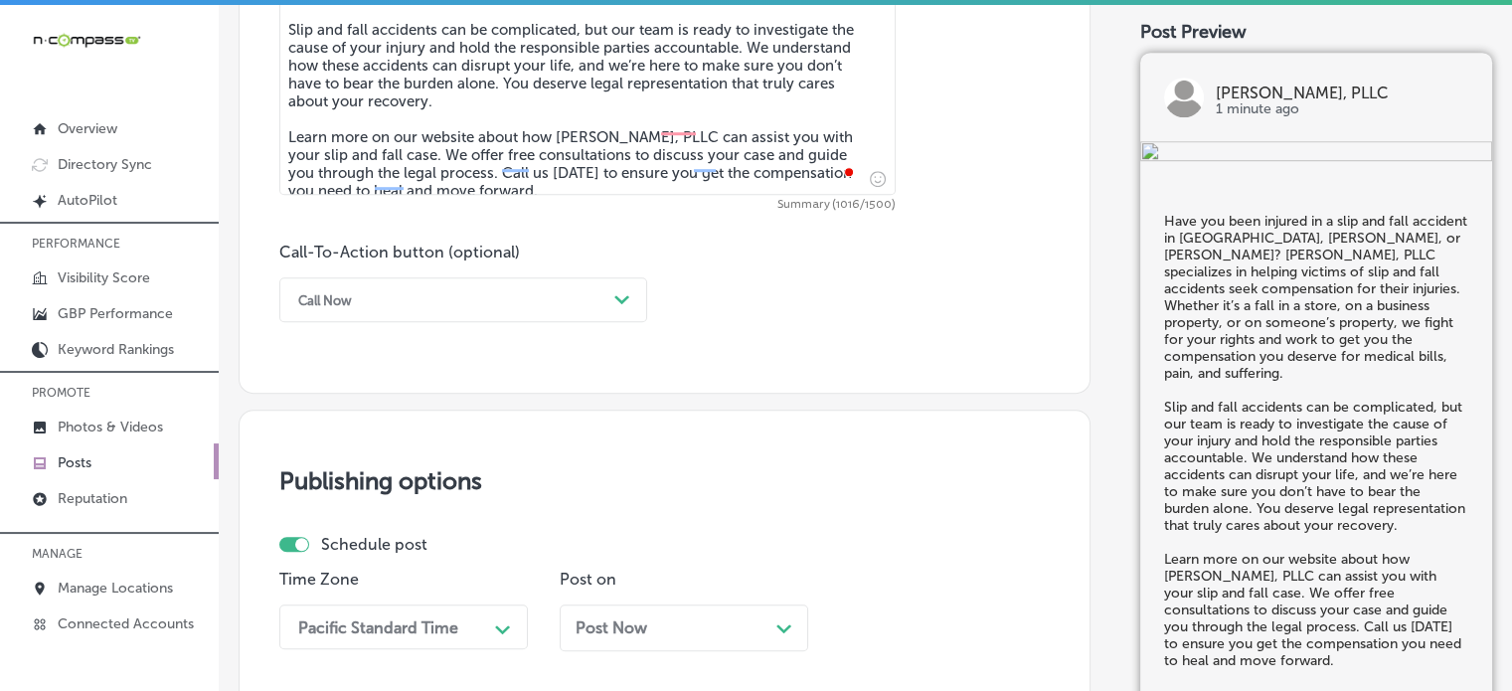
scroll to position [1292, 0]
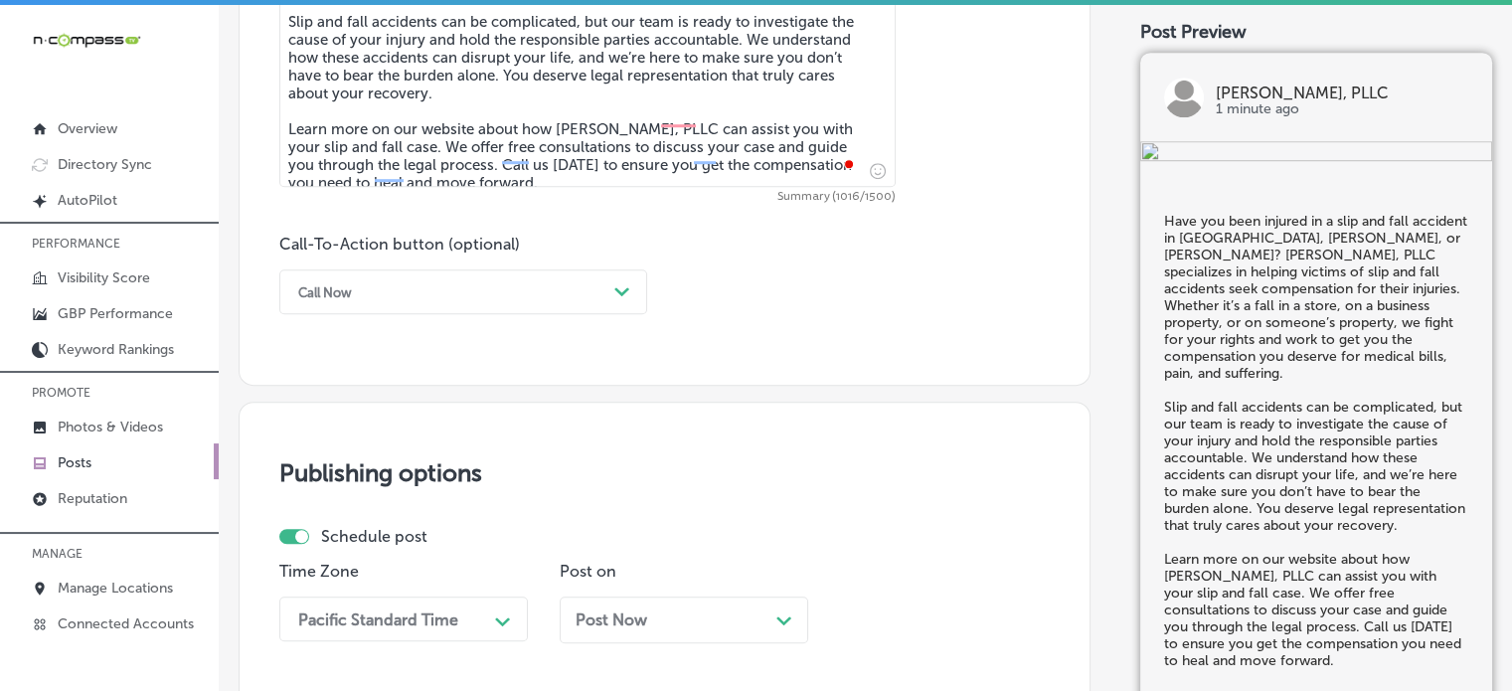
type textarea "Have you been injured in a slip and fall accident in Flowood, Clinton, or Terry…"
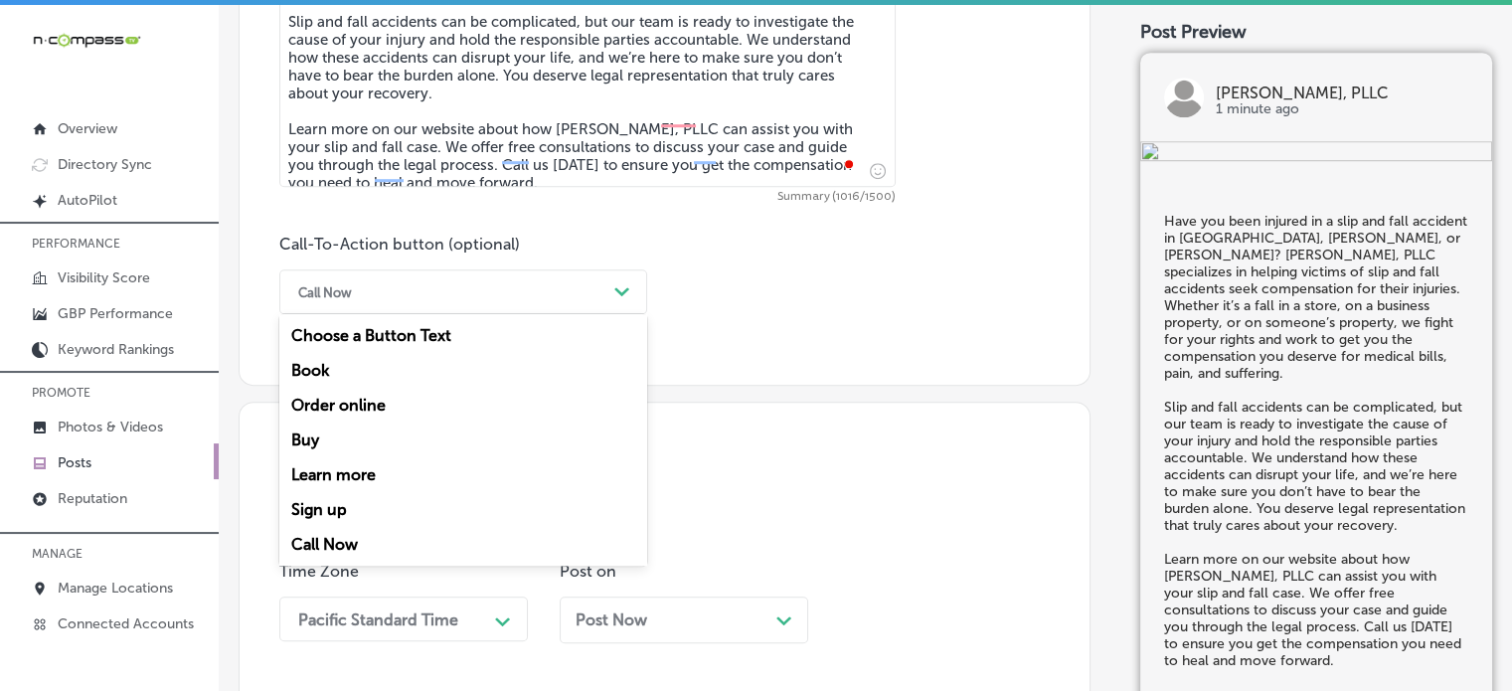
click at [557, 287] on div "Call Now" at bounding box center [447, 291] width 318 height 31
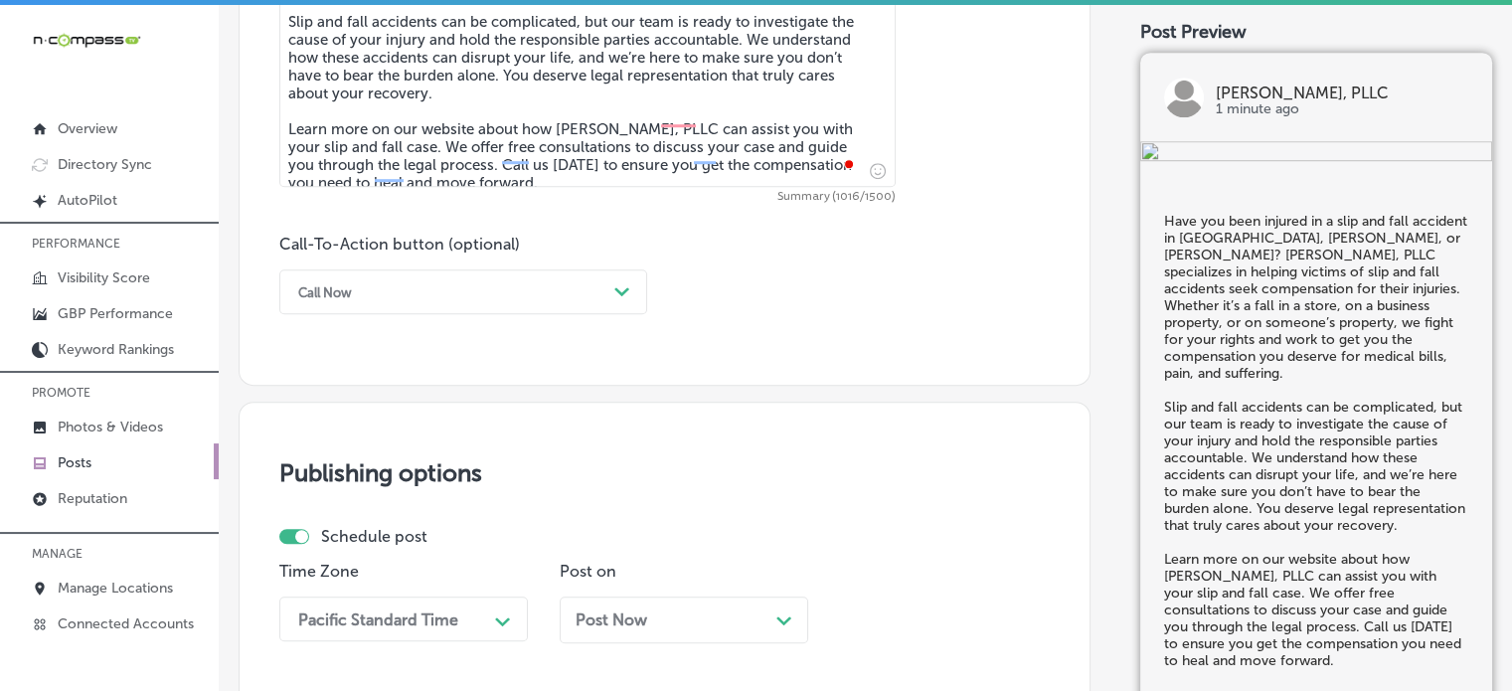
click at [447, 297] on div "Call Now" at bounding box center [447, 291] width 318 height 31
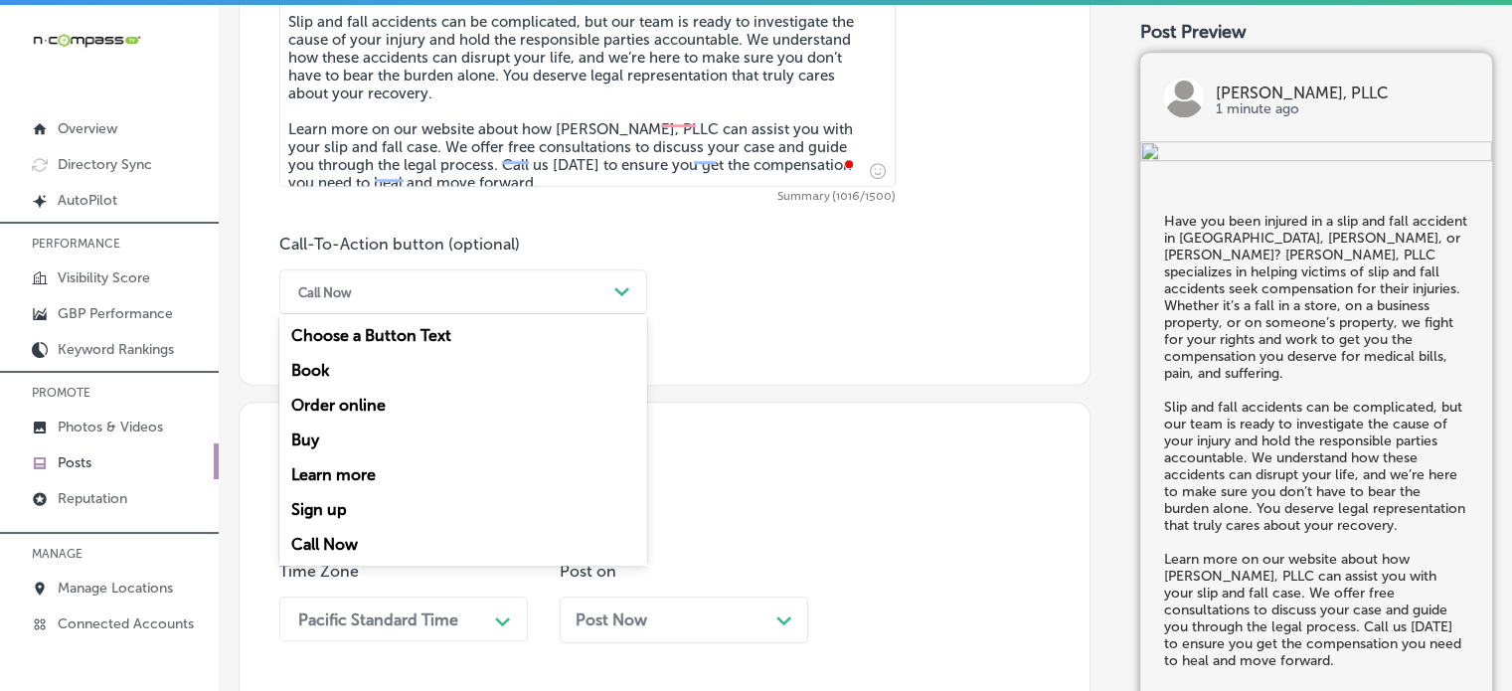
click at [341, 469] on div "Learn more" at bounding box center [463, 474] width 368 height 35
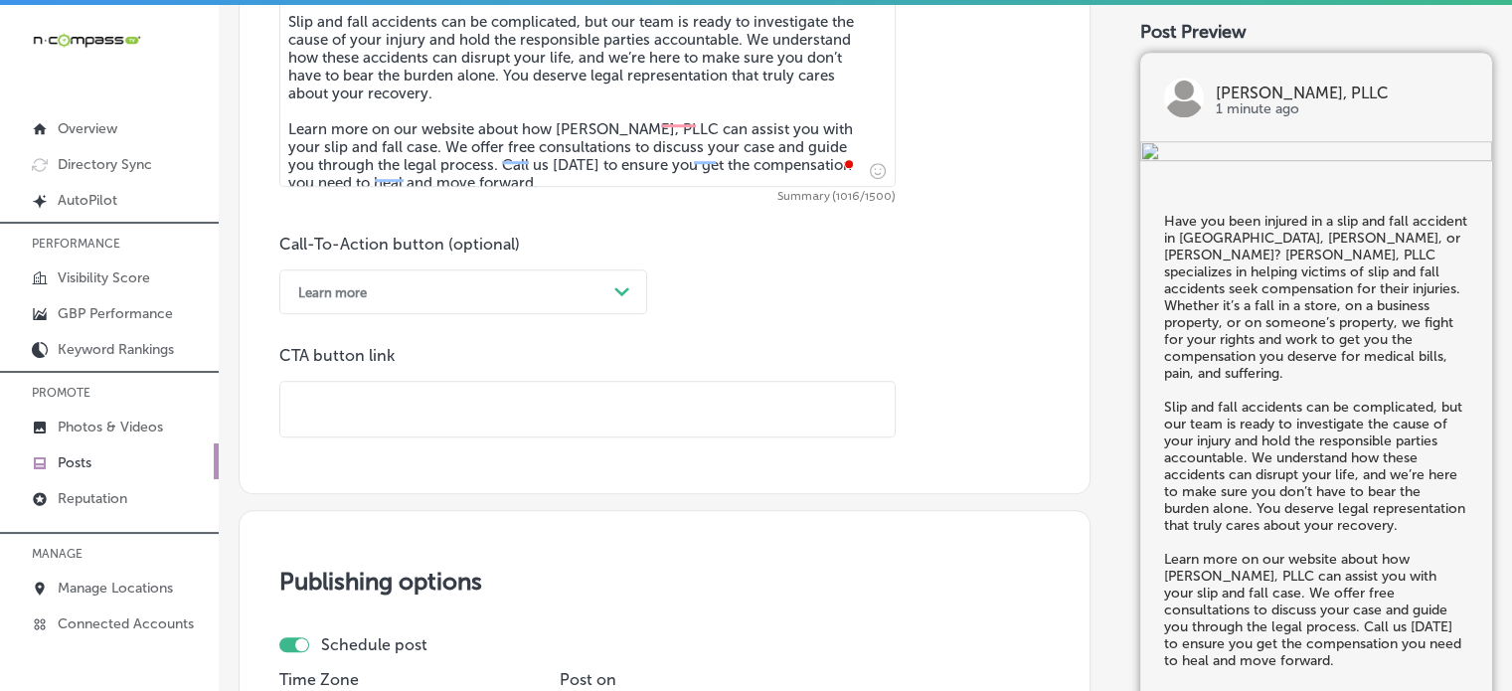
click at [519, 419] on input "text" at bounding box center [587, 409] width 614 height 55
paste input "https://www.courtneylawms.com/"
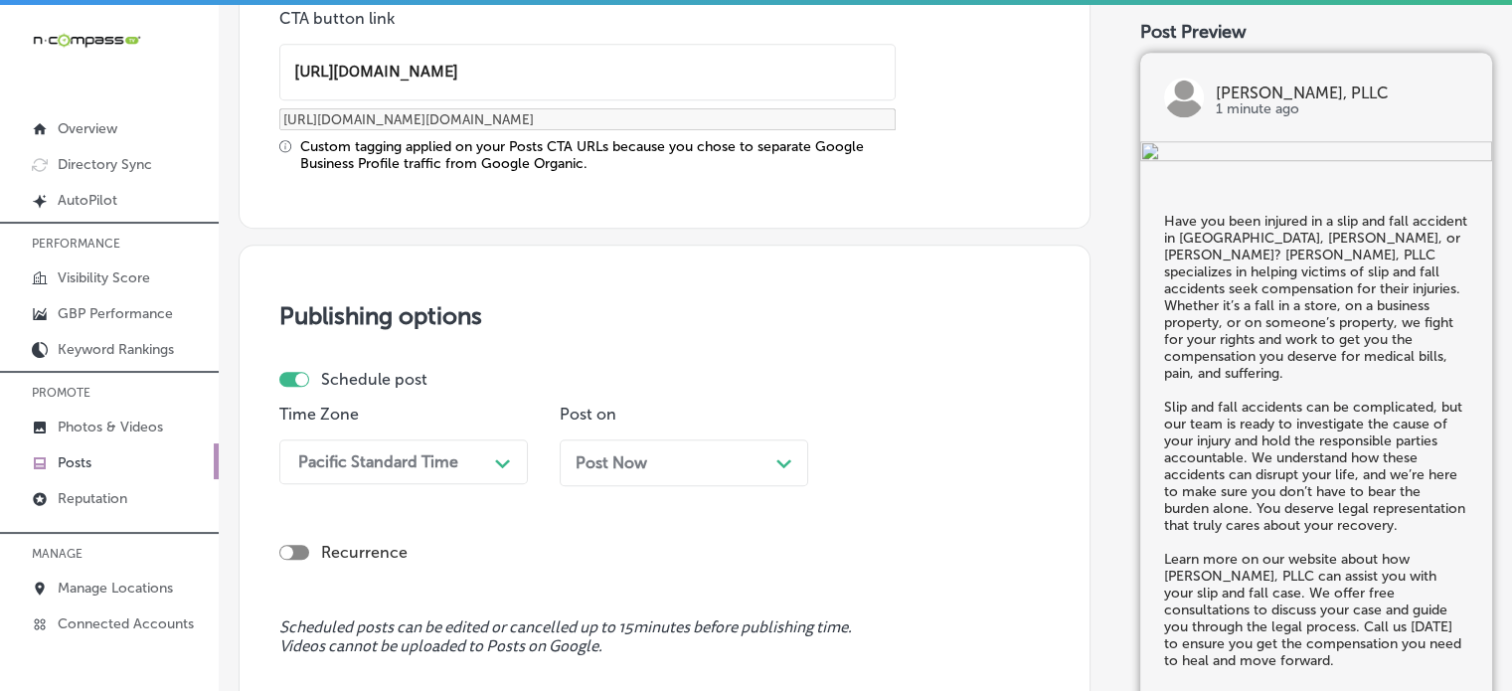
type input "https://www.courtneylawms.com/"
click at [358, 465] on div "Pacific Standard Time Path Created with Sketch." at bounding box center [403, 461] width 248 height 45
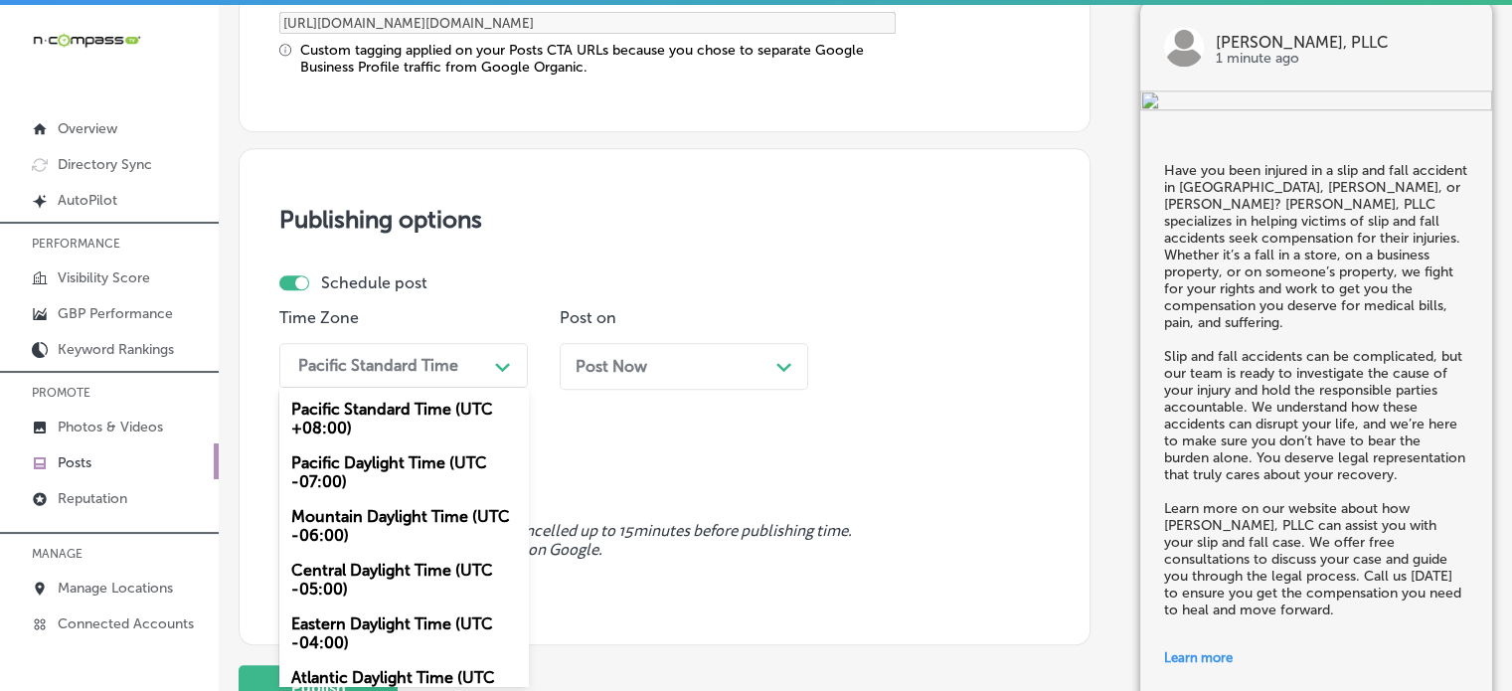
click at [370, 529] on div "Mountain Daylight Time (UTC -06:00)" at bounding box center [403, 526] width 248 height 54
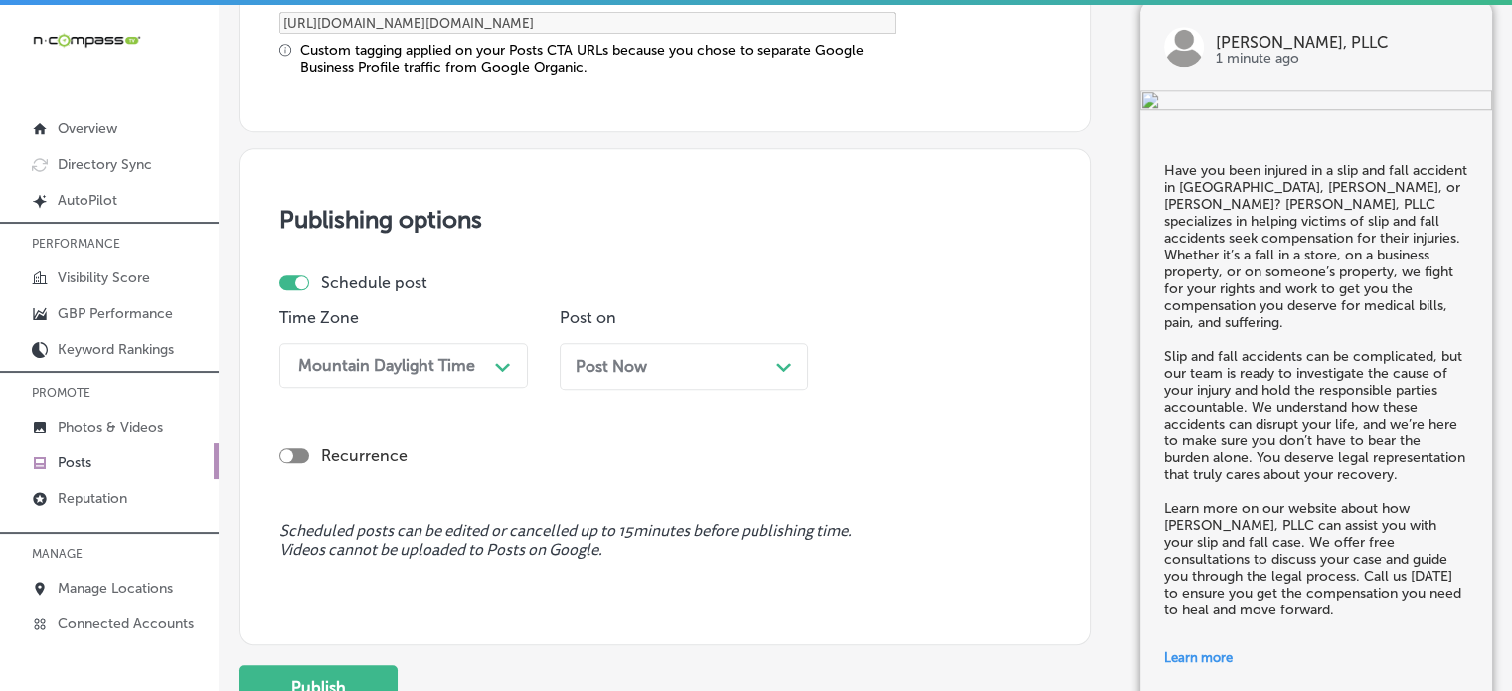
click at [721, 373] on div "Post Now Path Created with Sketch." at bounding box center [684, 366] width 248 height 47
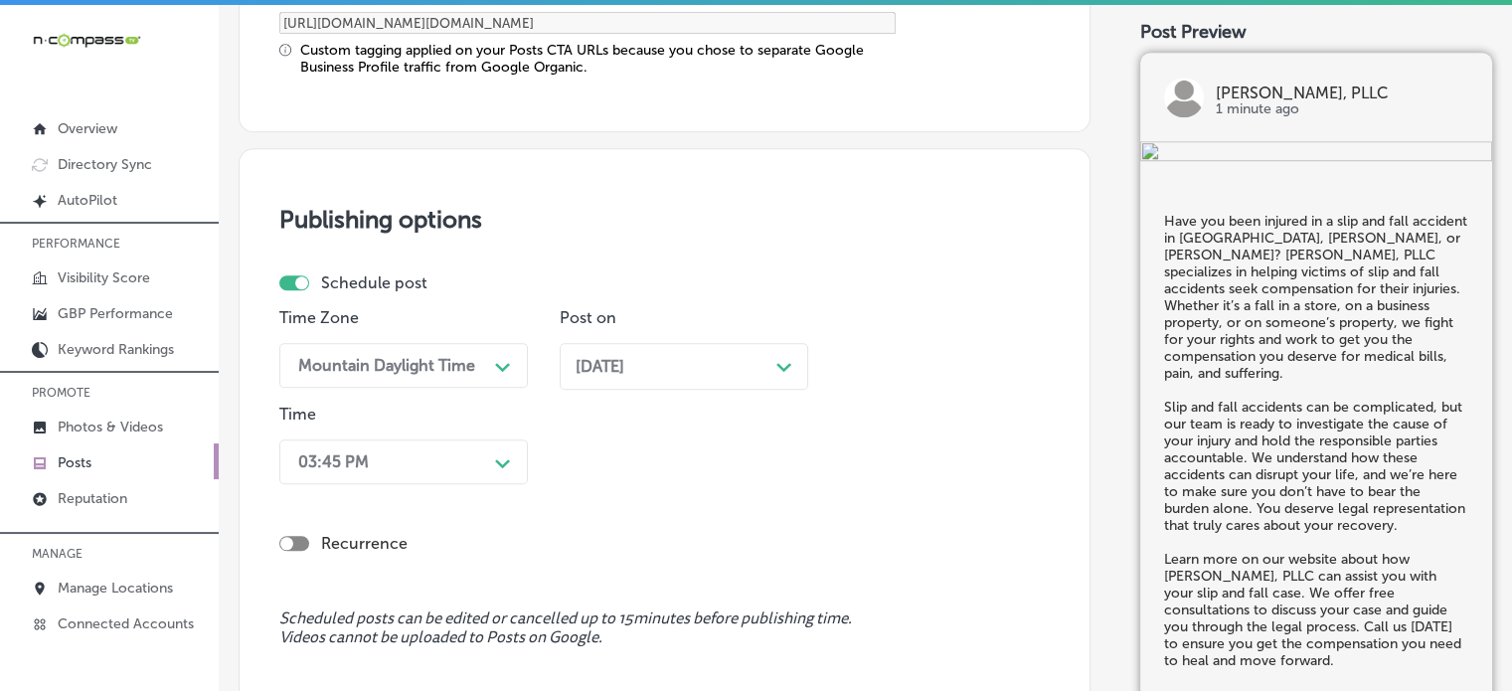
click at [463, 455] on div "03:45 PM Path Created with Sketch." at bounding box center [403, 461] width 248 height 45
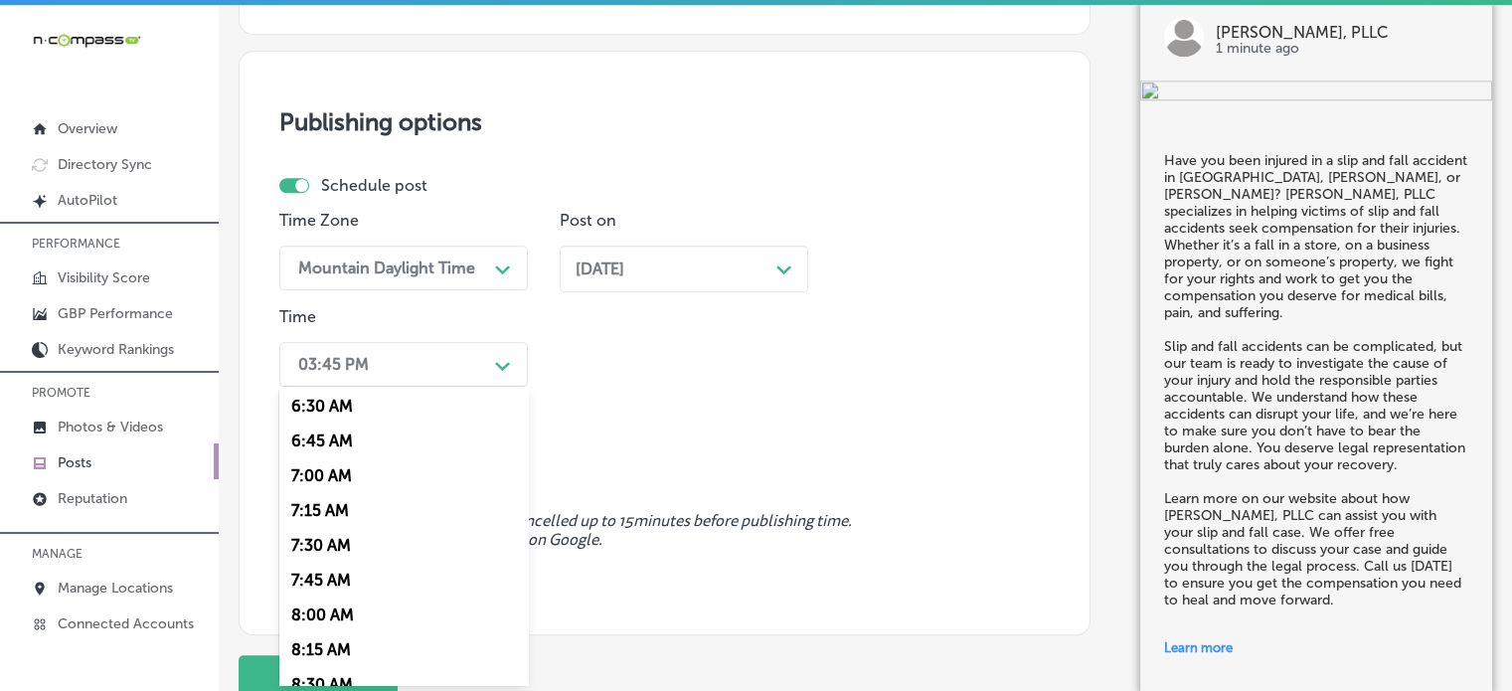
scroll to position [907, 0]
click at [325, 469] on div "7:00 AM" at bounding box center [403, 475] width 248 height 35
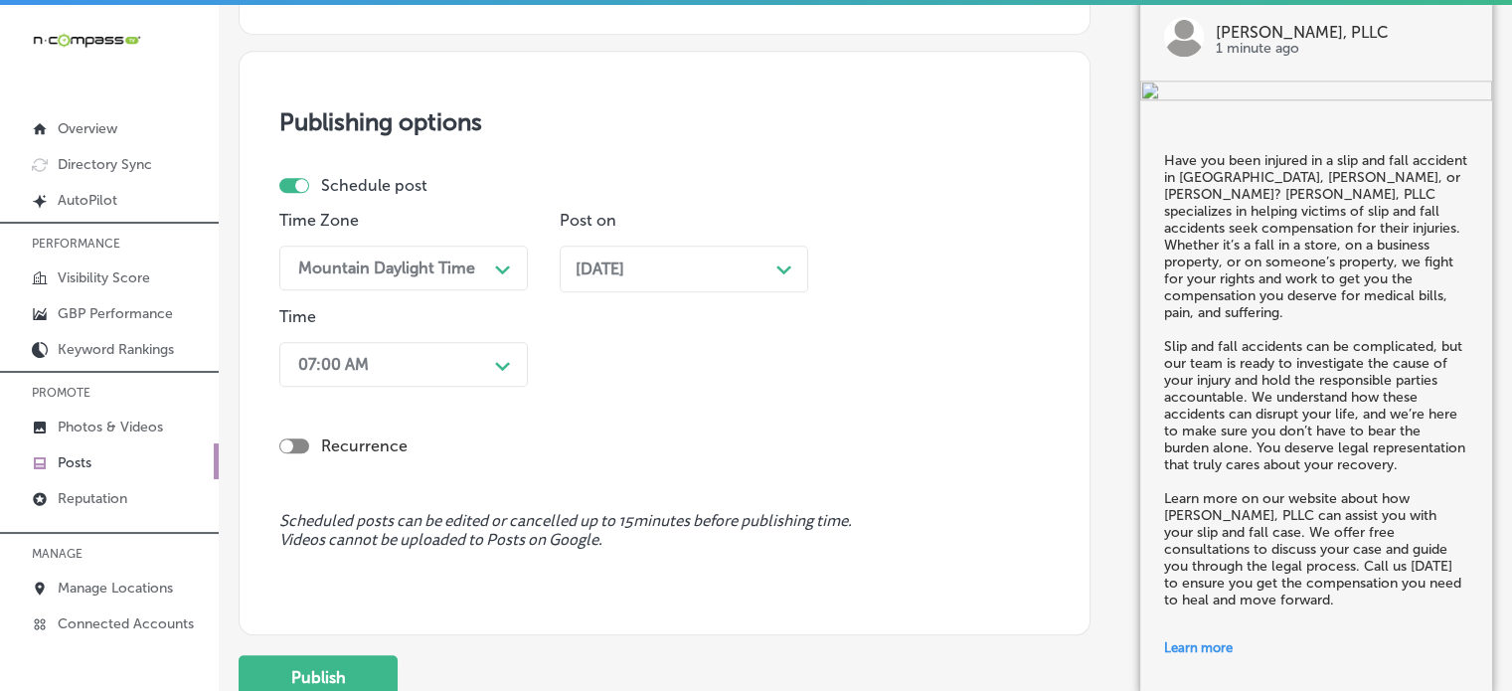
scroll to position [1857, 0]
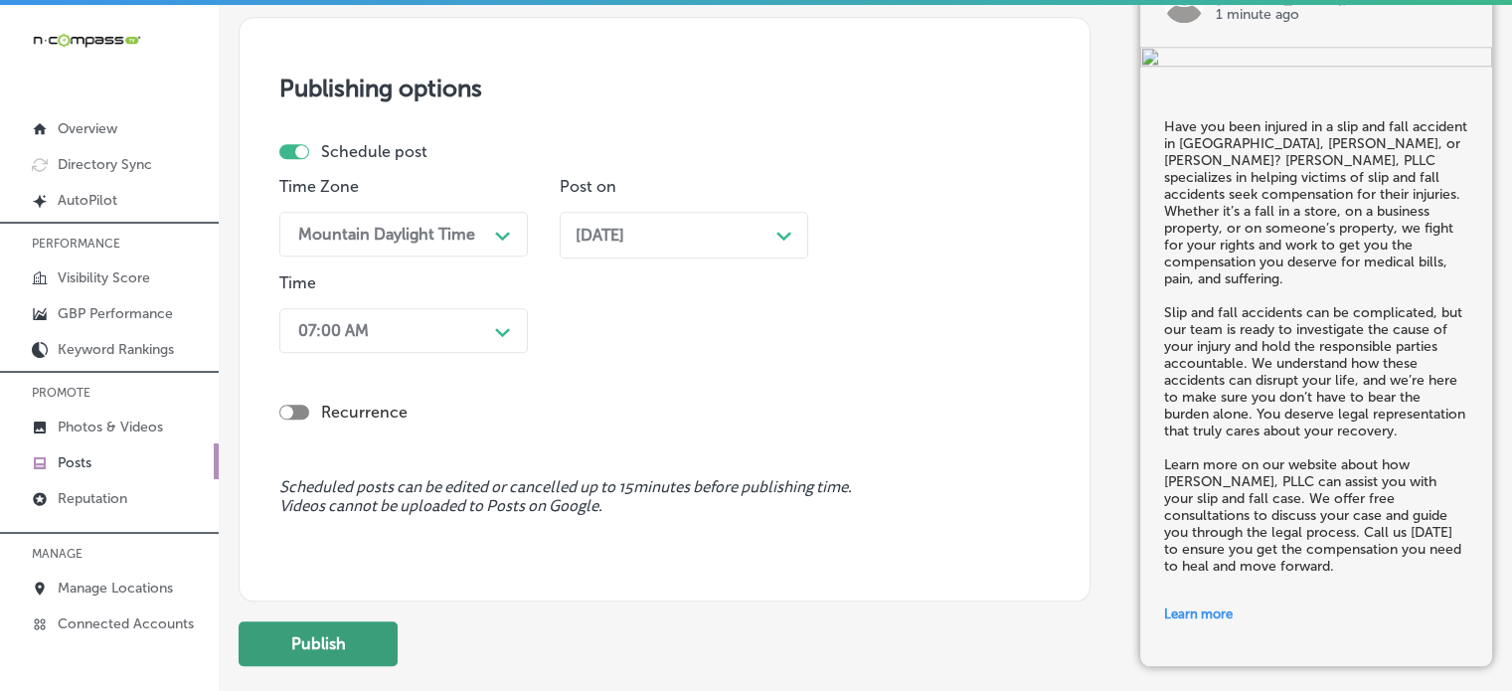
click at [352, 631] on button "Publish" at bounding box center [318, 643] width 159 height 45
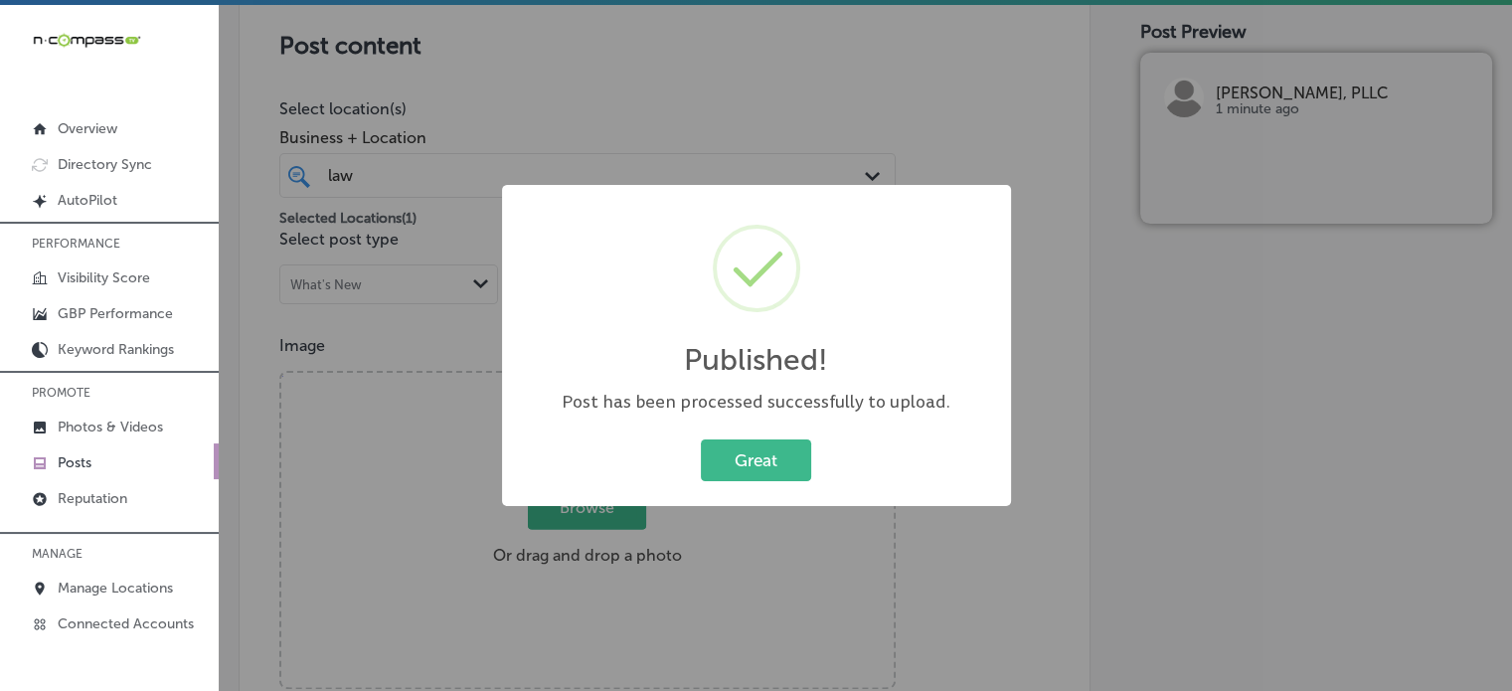
scroll to position [413, 0]
click at [760, 446] on button "Great" at bounding box center [756, 459] width 110 height 41
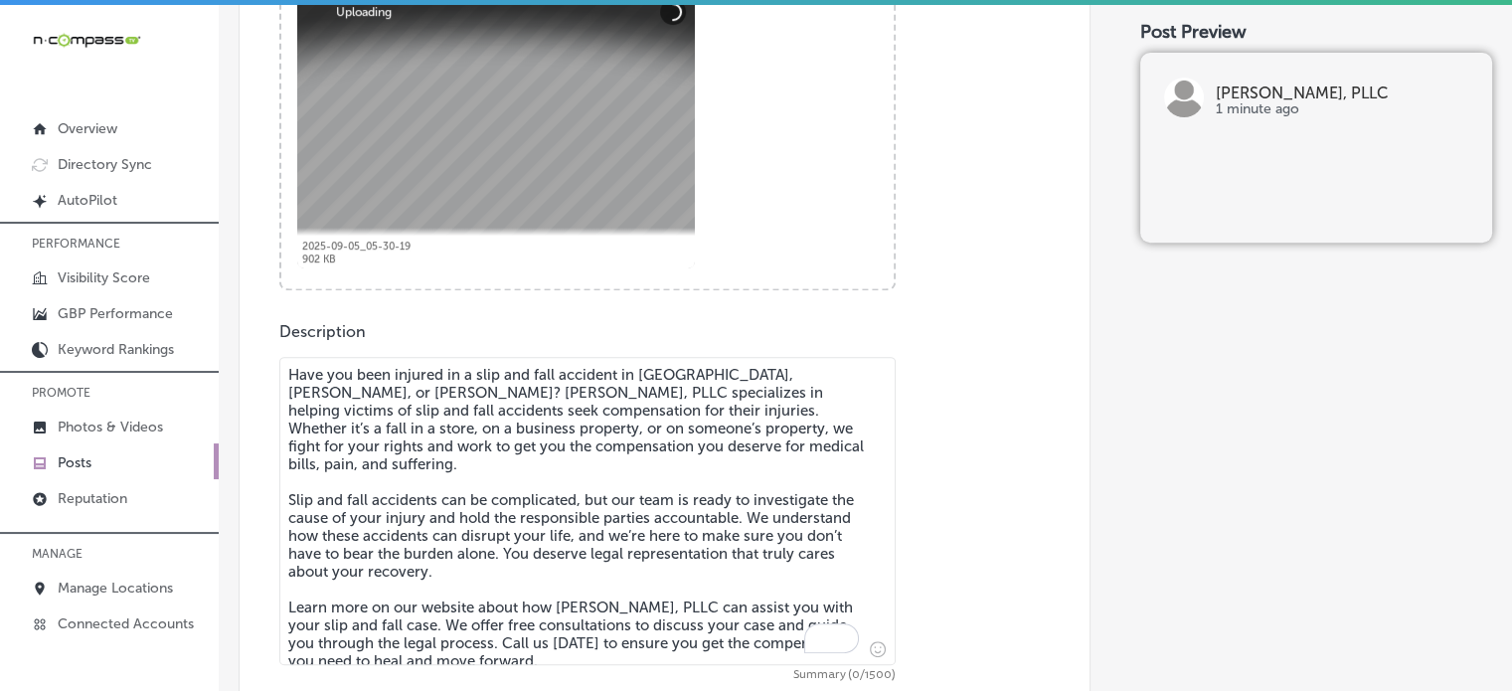
scroll to position [861, 0]
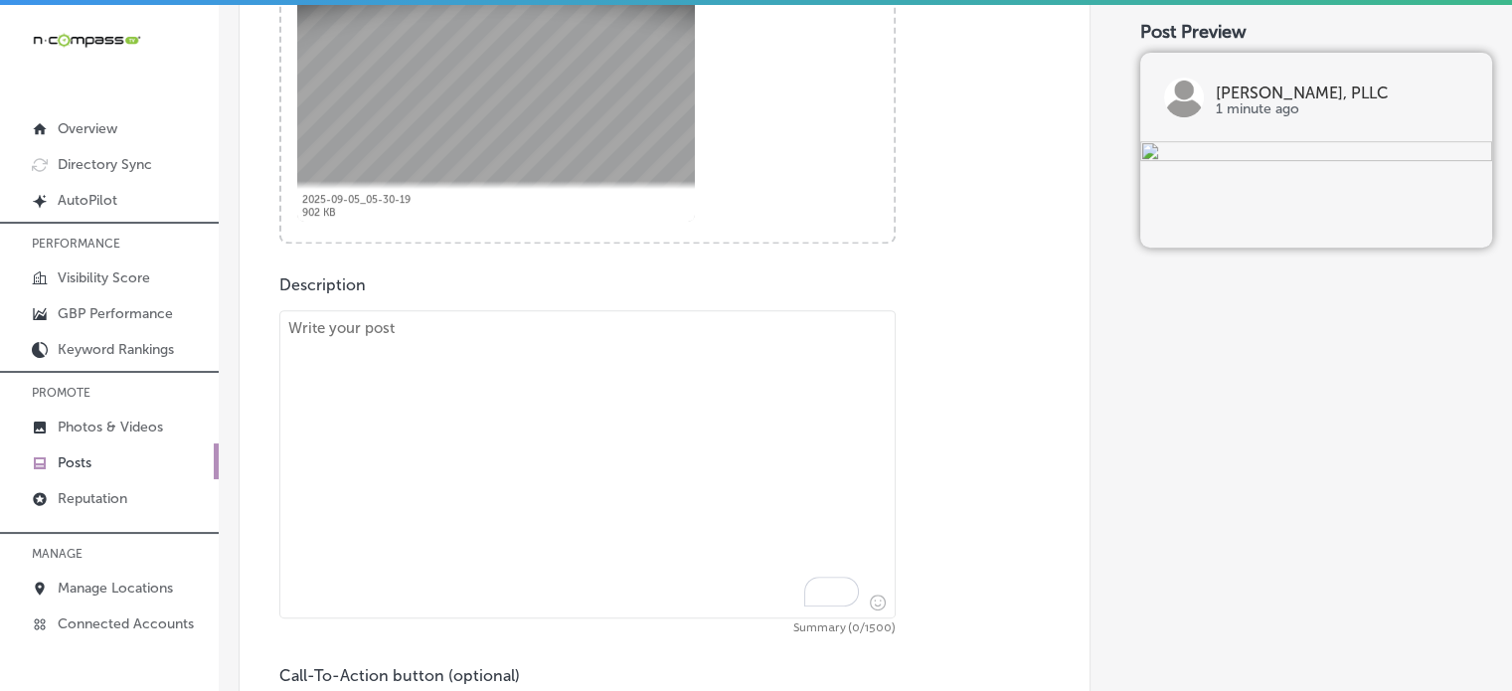
paste textarea ""Injured in an accident in Jackson, Ridgeland, or Vicksburg? Courtney Law, PLLC…"
click at [612, 440] on textarea "To enrich screen reader interactions, please activate Accessibility in Grammarl…" at bounding box center [587, 464] width 616 height 308
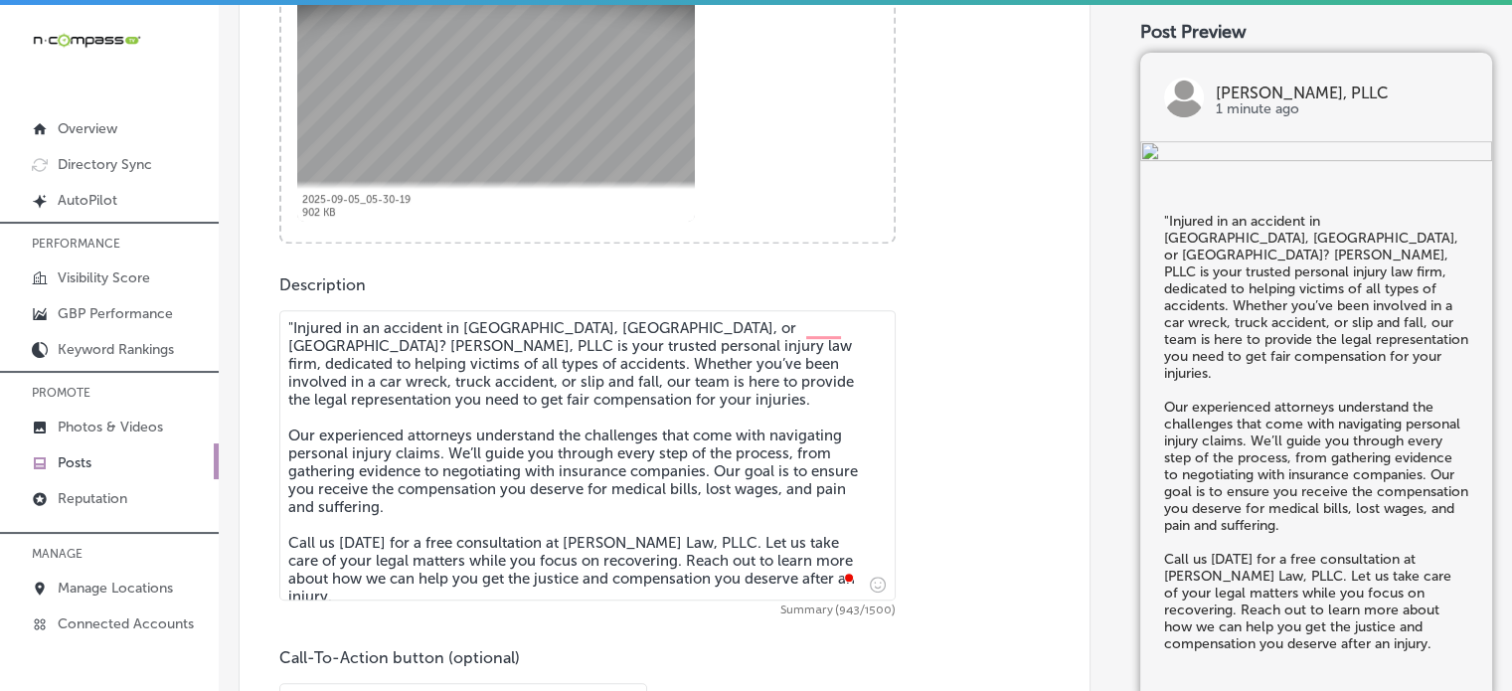
click at [286, 317] on textarea ""Injured in an accident in Jackson, Ridgeland, or Vicksburg? Courtney Law, PLLC…" at bounding box center [587, 455] width 616 height 290
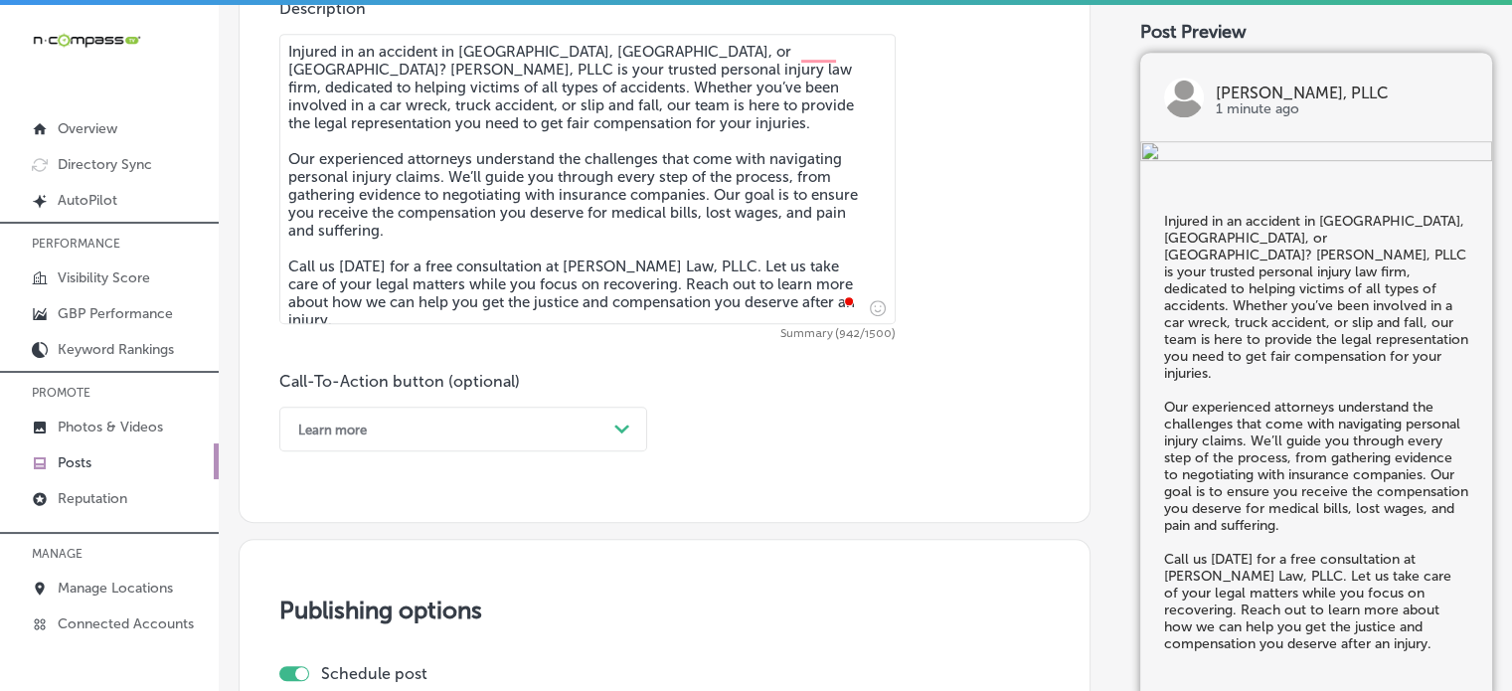
scroll to position [1147, 0]
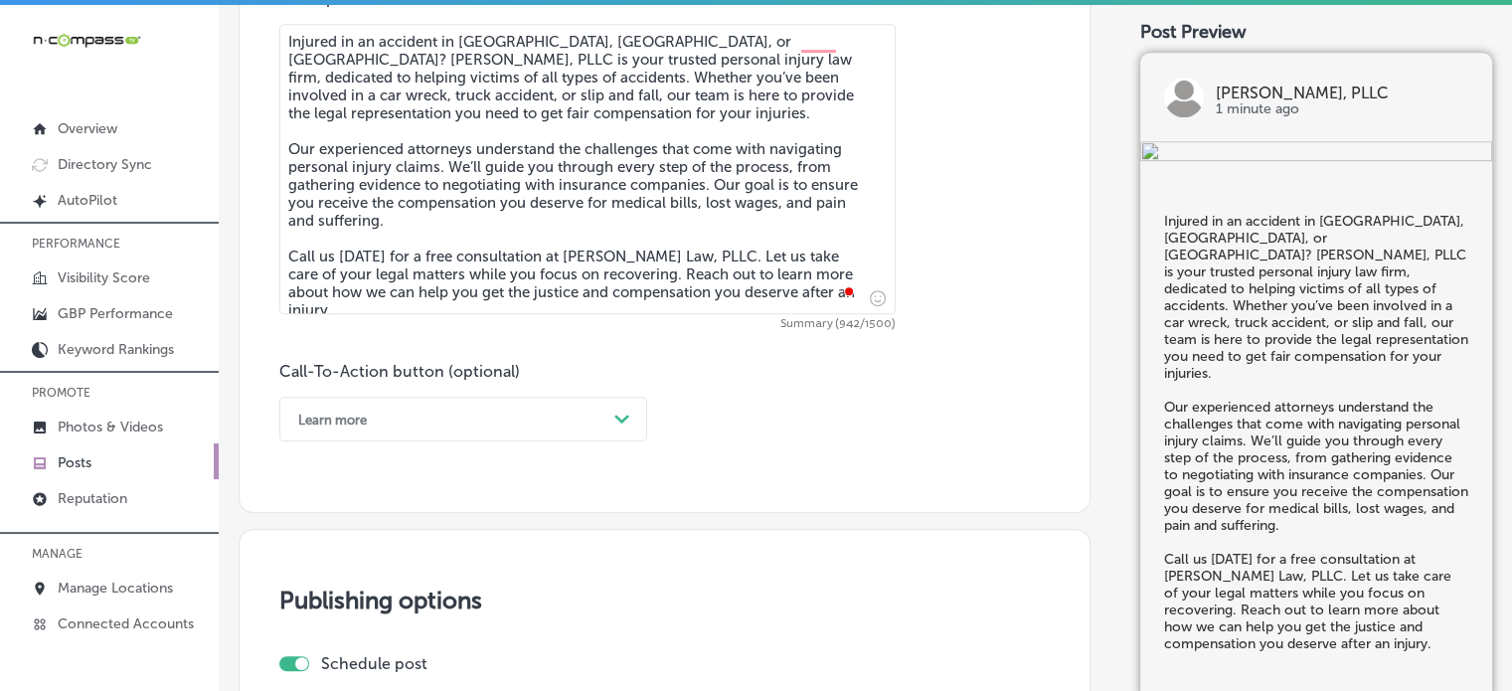
type textarea "Injured in an accident in Jackson, Ridgeland, or Vicksburg? Courtney Law, PLLC …"
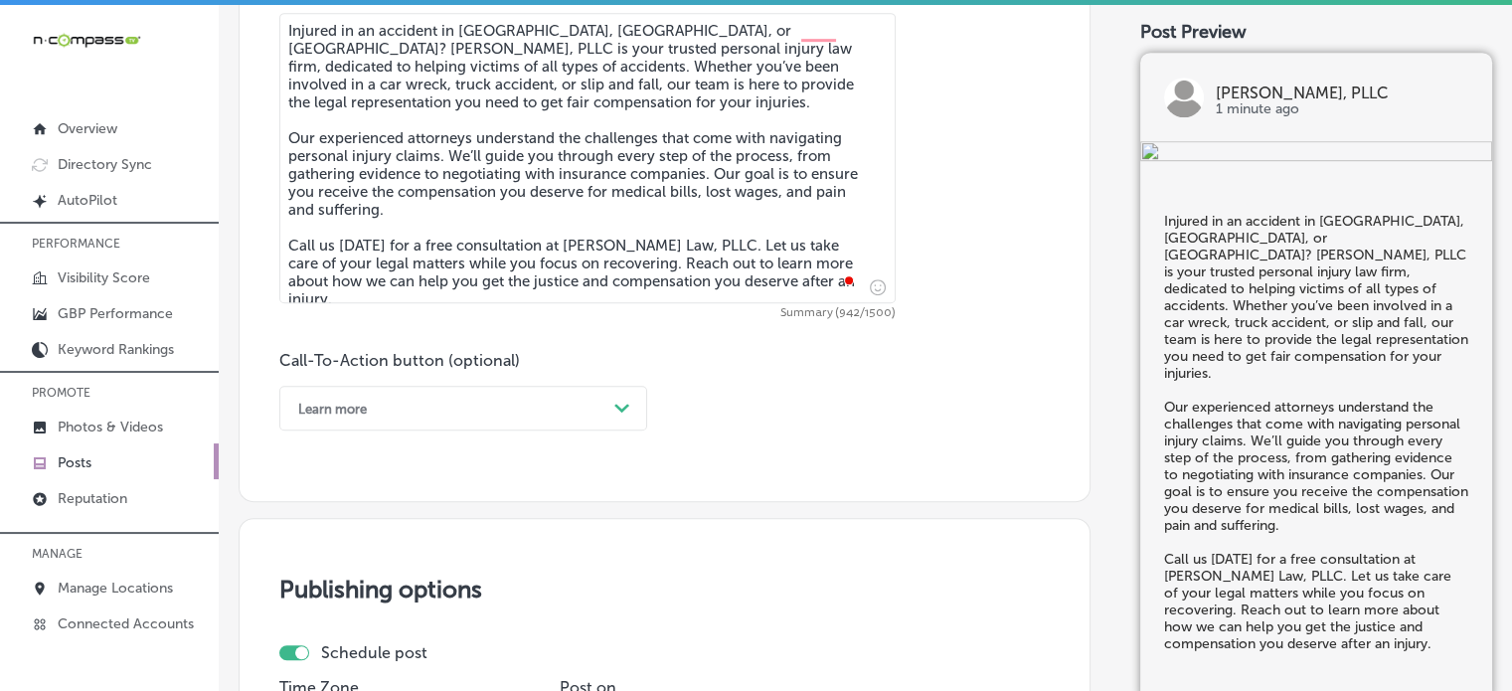
click at [477, 407] on div "Learn more" at bounding box center [447, 408] width 318 height 31
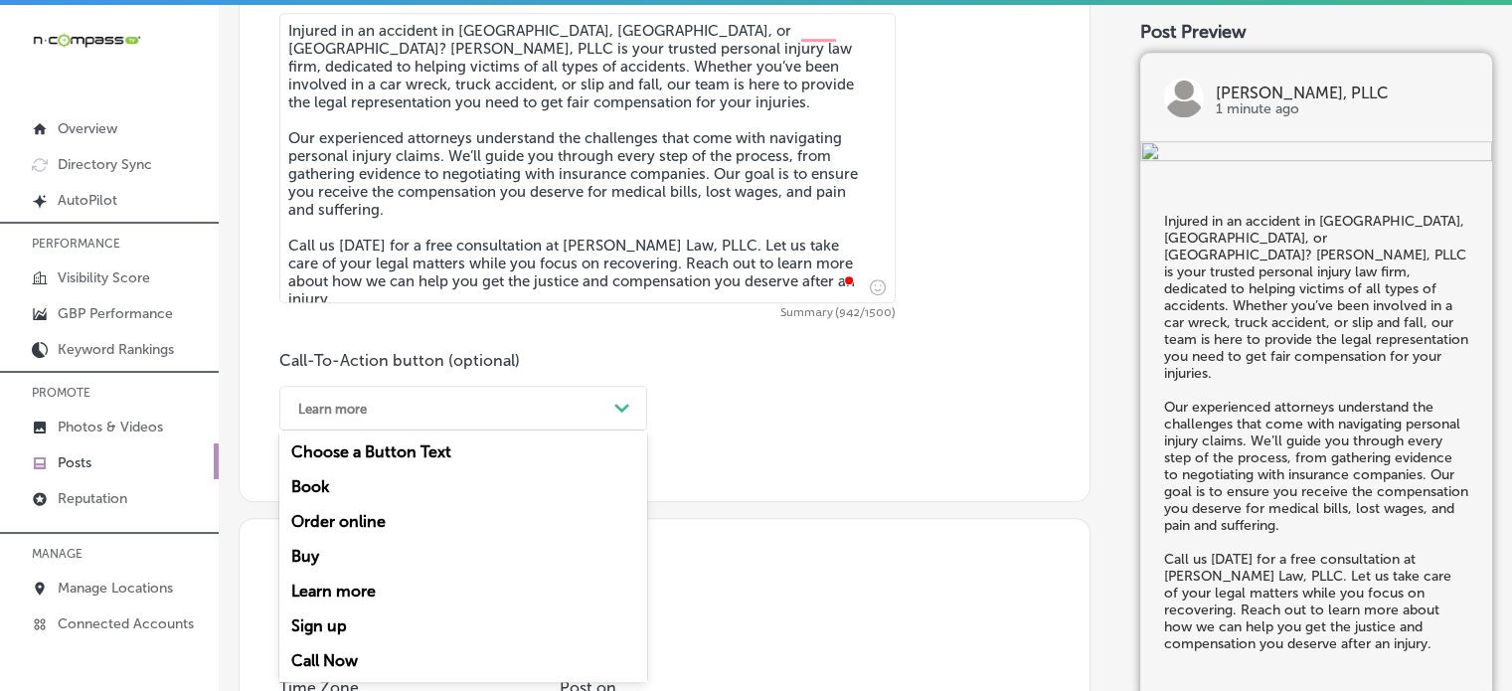
click at [343, 651] on div "Call Now" at bounding box center [463, 660] width 368 height 35
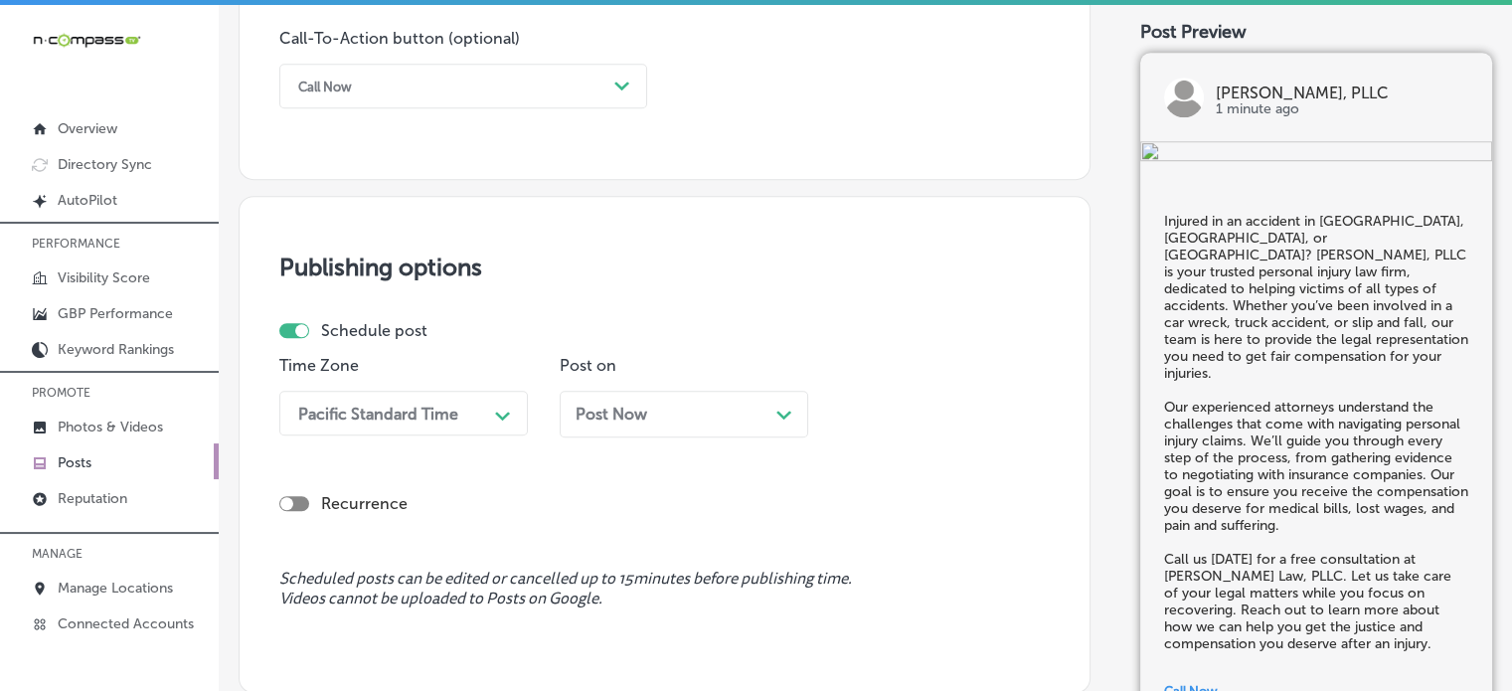
scroll to position [1531, 0]
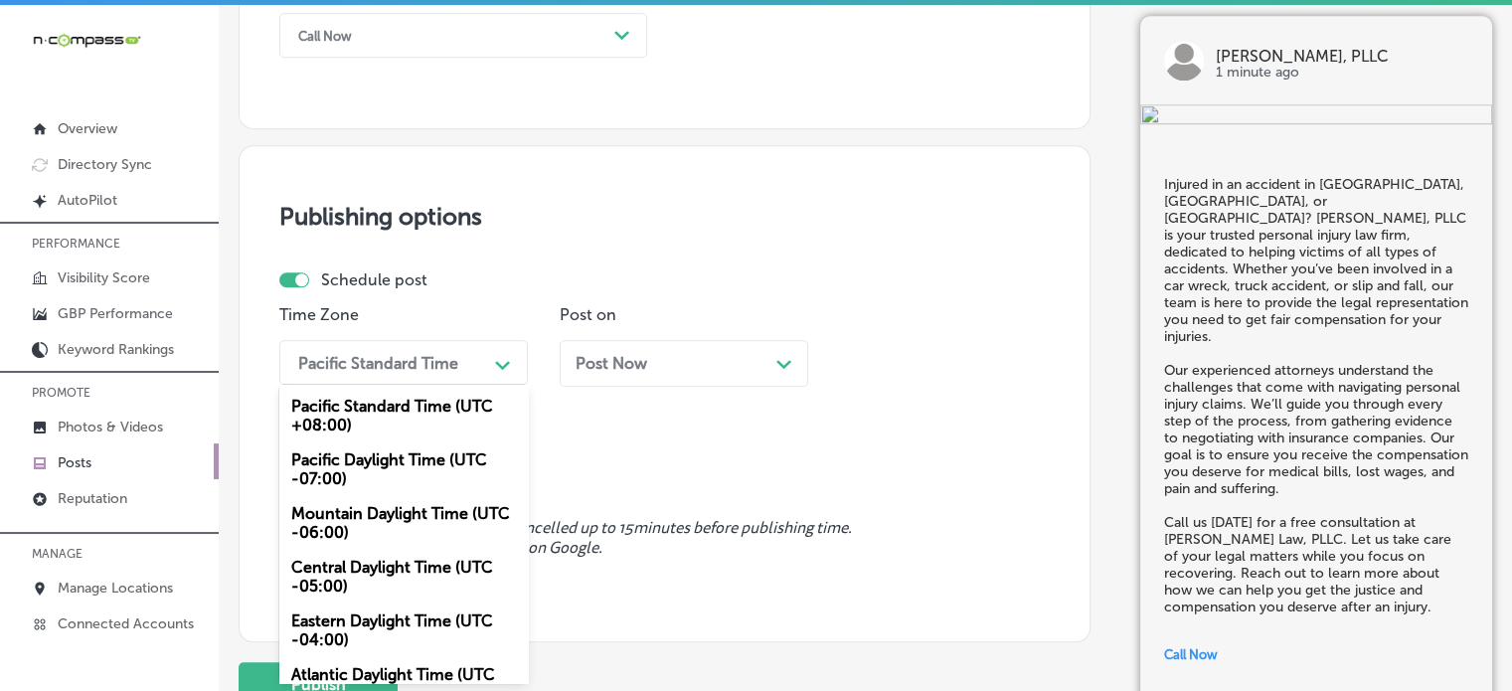
drag, startPoint x: 387, startPoint y: 402, endPoint x: 371, endPoint y: 508, distance: 107.5
click at [371, 385] on div "option Mountain Daylight Time (UTC -06:00), selected. option Mountain Daylight …" at bounding box center [403, 362] width 248 height 45
click at [371, 508] on div "Mountain Daylight Time (UTC -06:00)" at bounding box center [403, 523] width 248 height 54
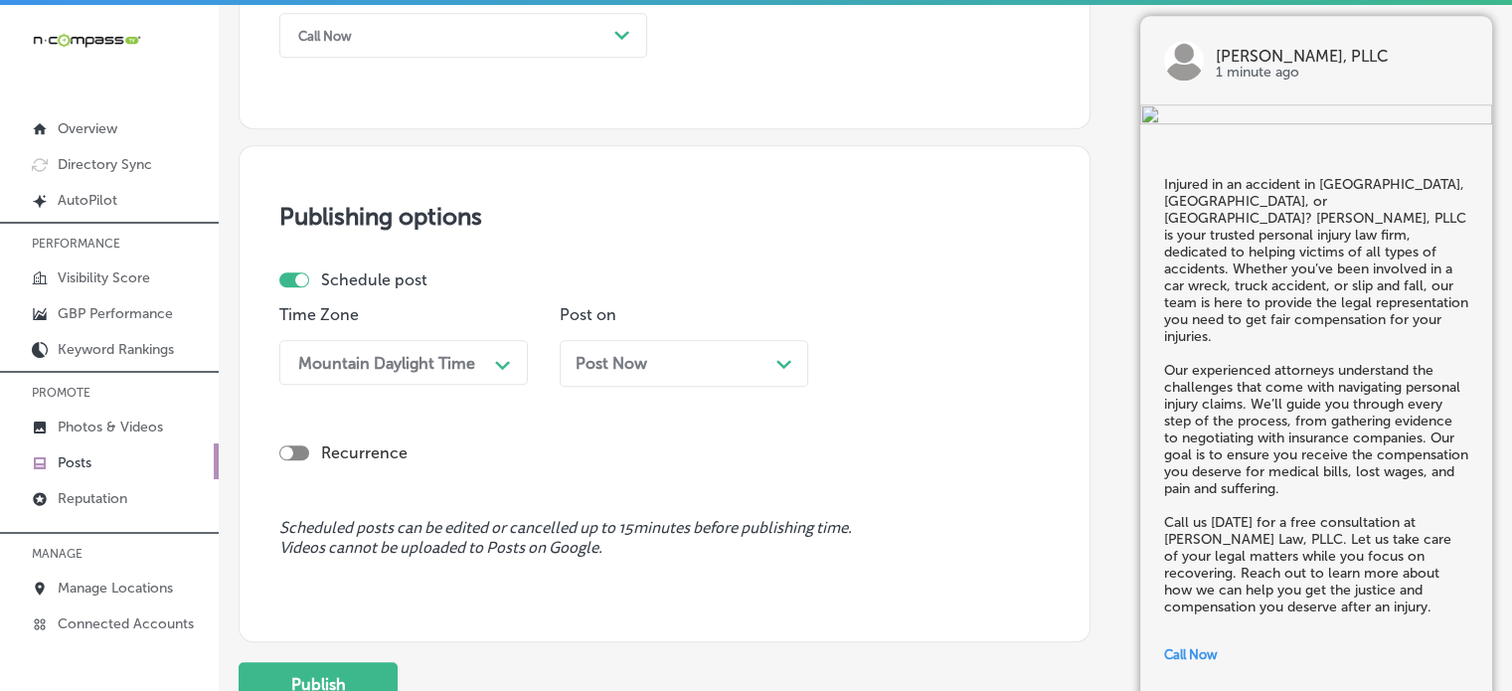
click at [620, 358] on span "Post Now" at bounding box center [612, 363] width 72 height 19
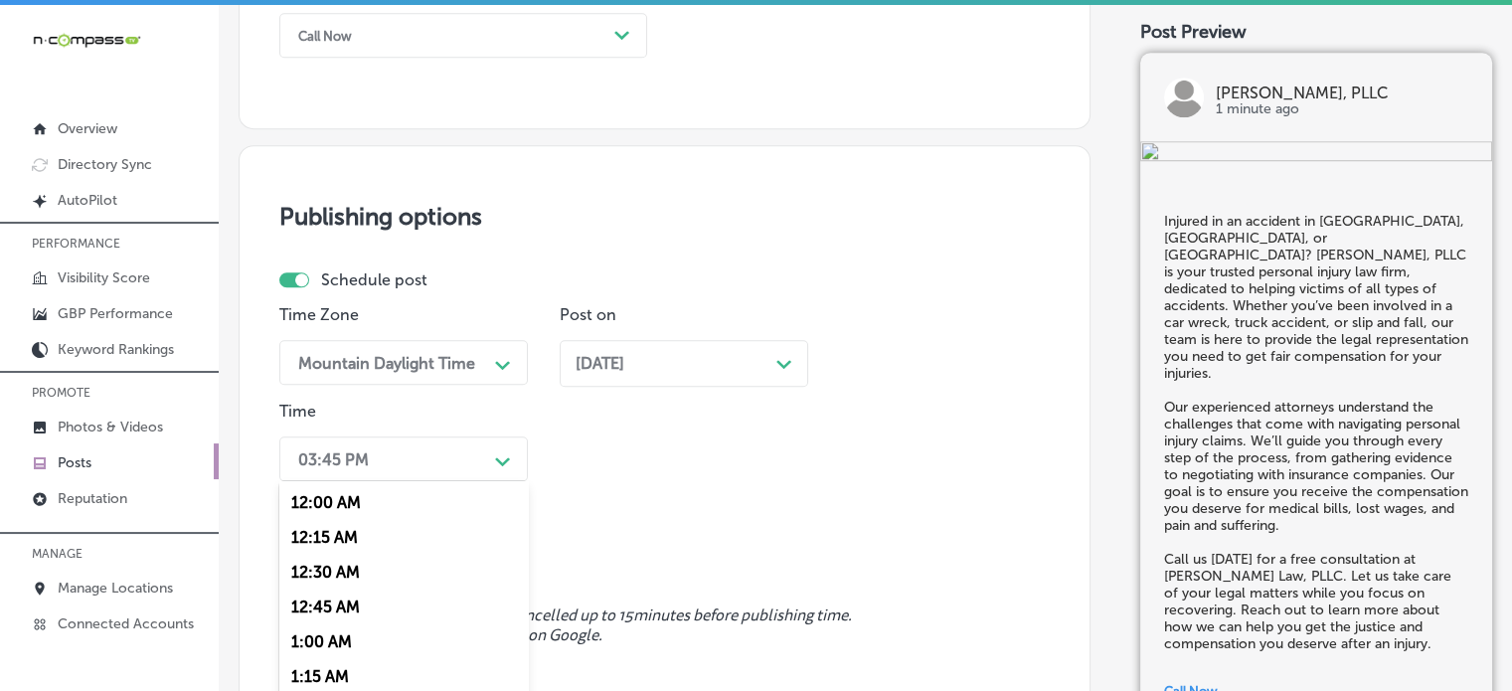
scroll to position [1626, 0]
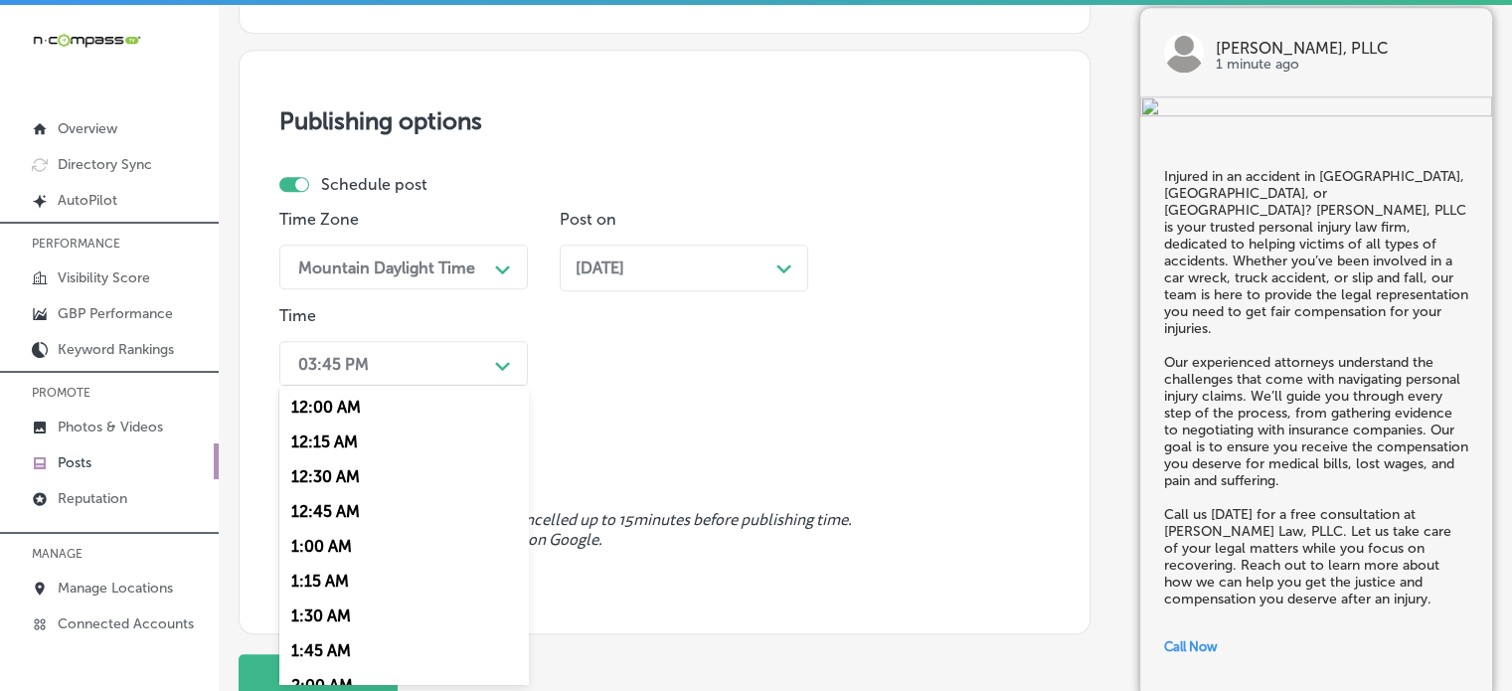
click at [414, 386] on div "option 7:00 AM, selected. option 12:30 AM focused, 3 of 96. 96 results availabl…" at bounding box center [403, 363] width 248 height 45
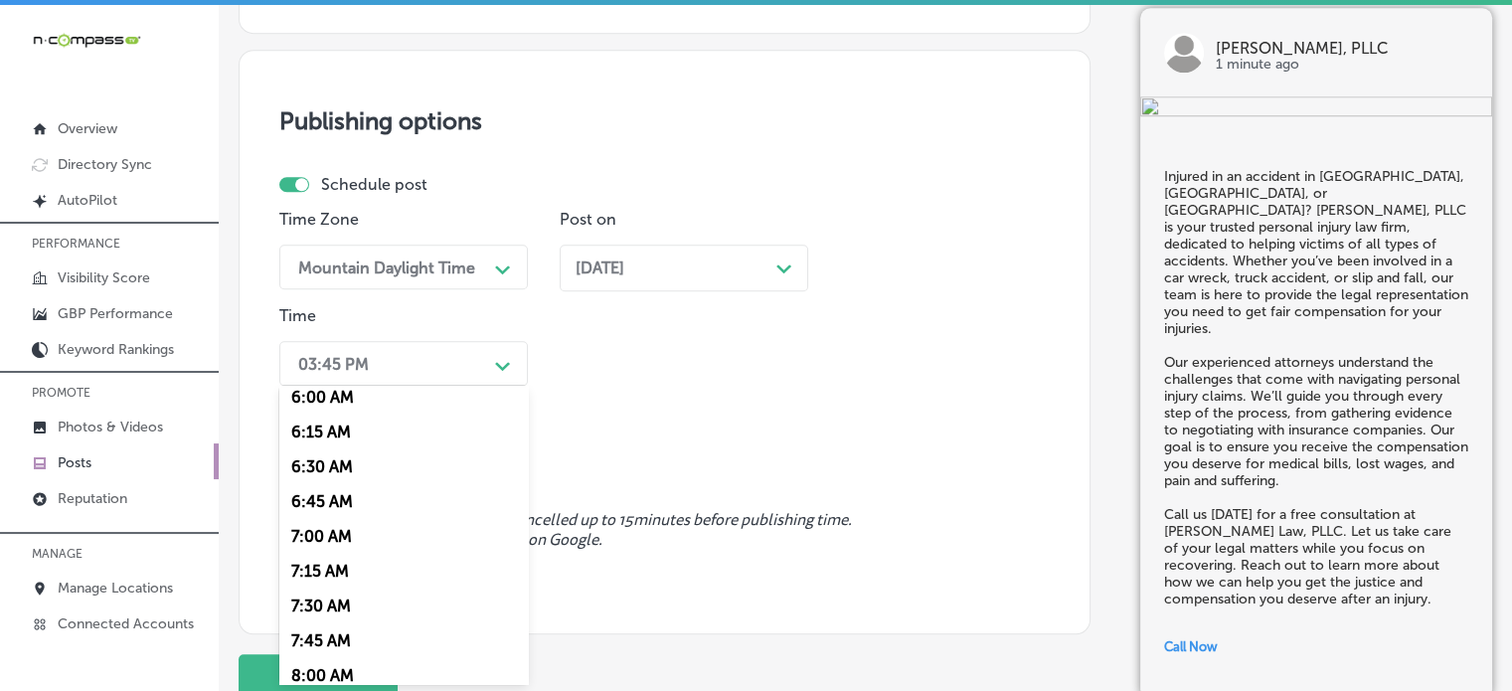
click at [344, 540] on div "7:00 AM" at bounding box center [403, 536] width 248 height 35
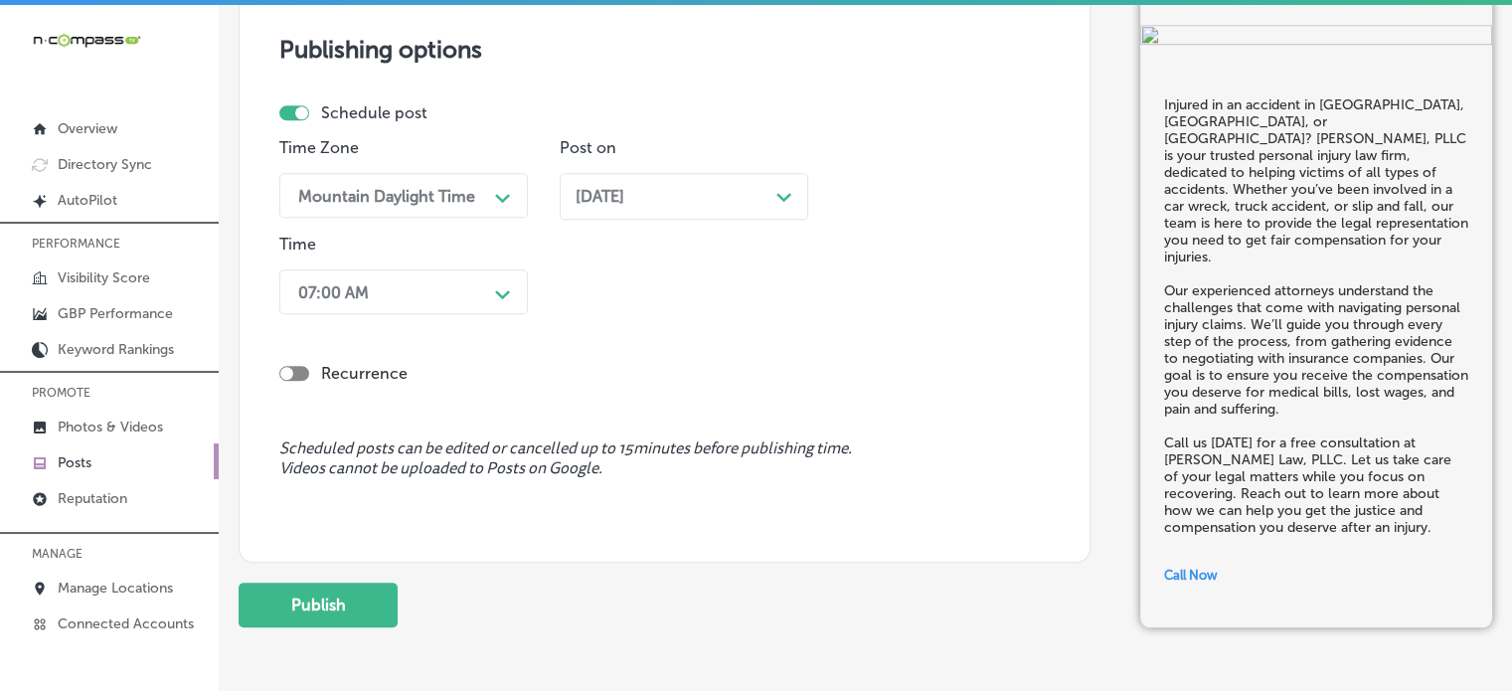
scroll to position [1702, 0]
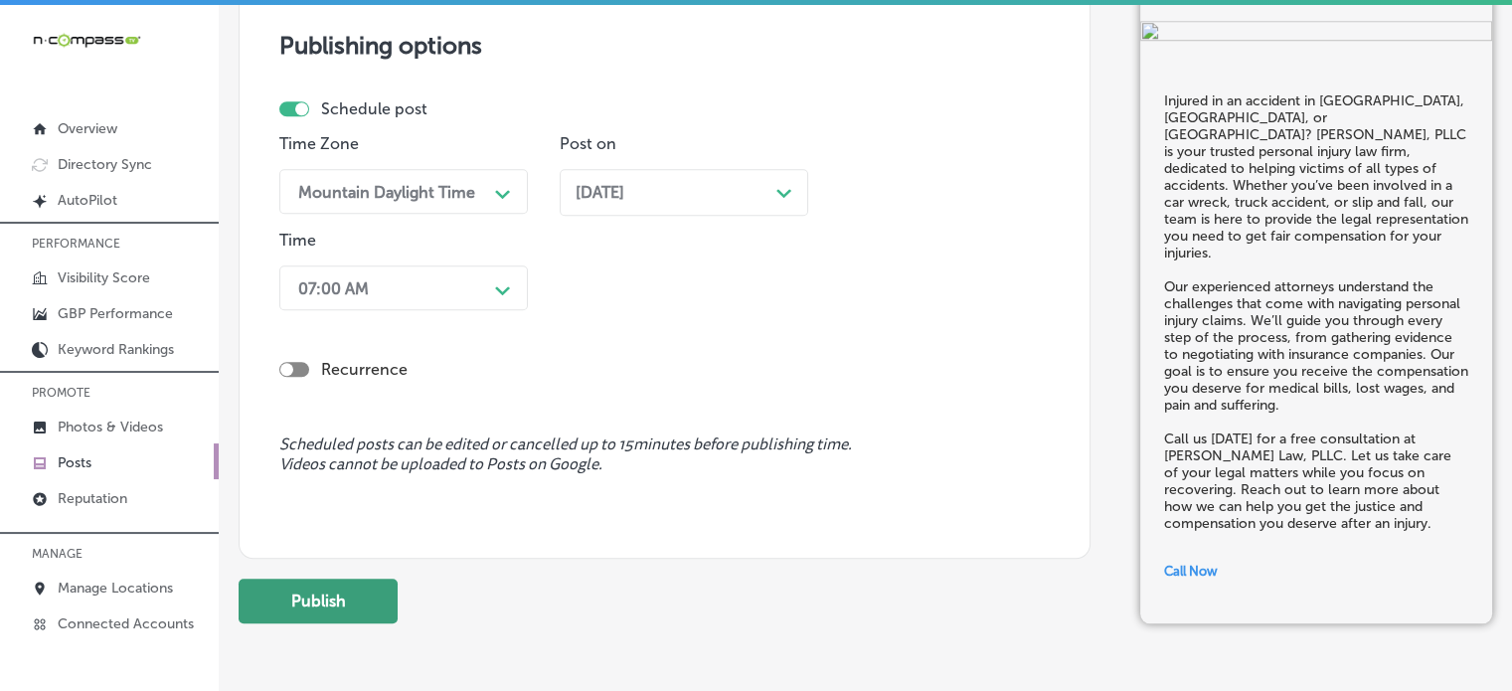
click at [350, 586] on button "Publish" at bounding box center [318, 600] width 159 height 45
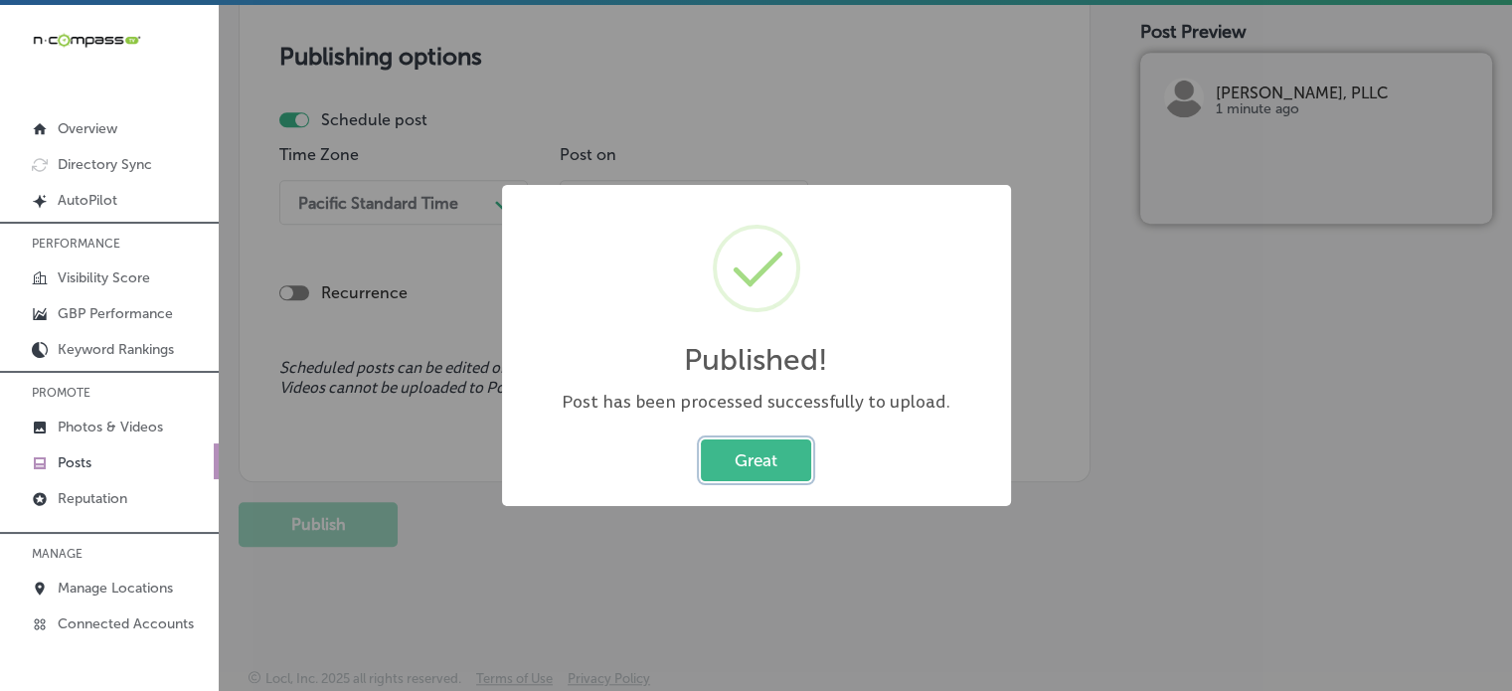
scroll to position [1690, 0]
click at [760, 439] on button "Great" at bounding box center [756, 459] width 110 height 41
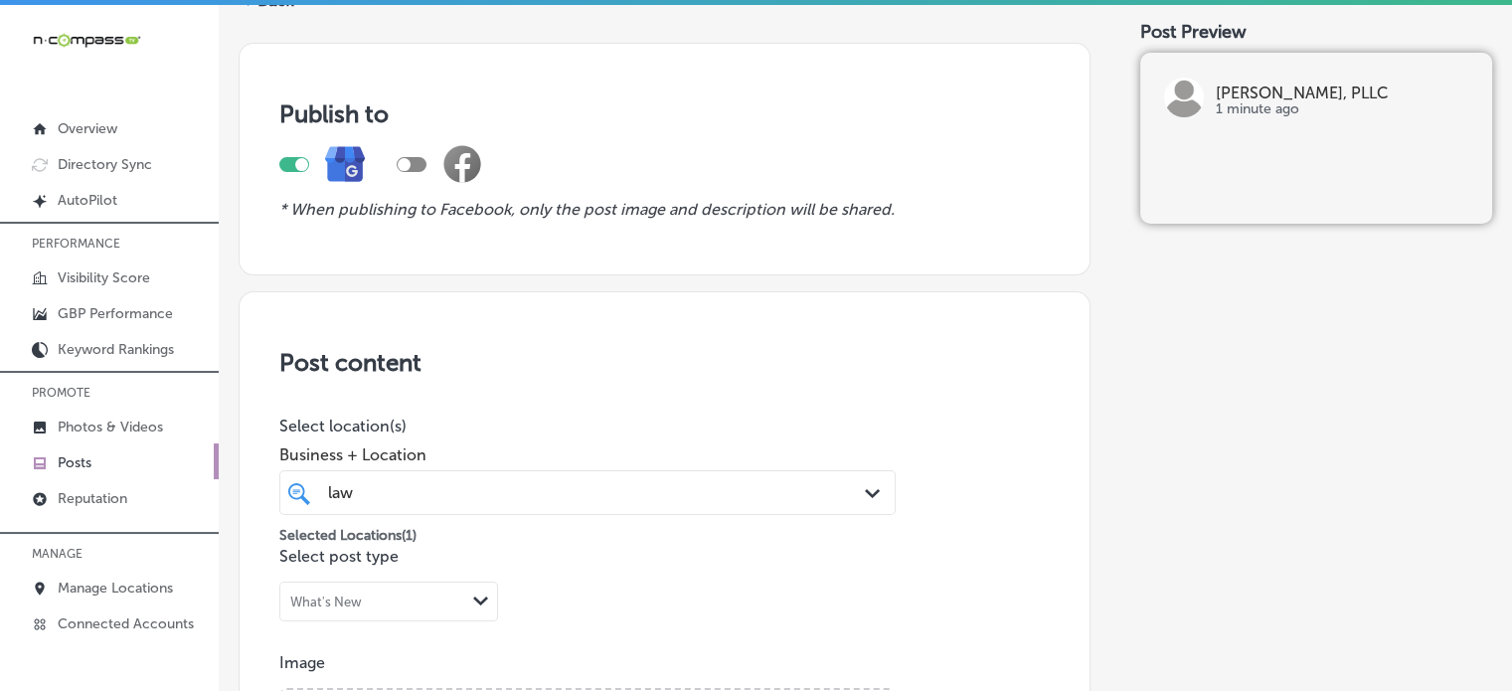
scroll to position [0, 0]
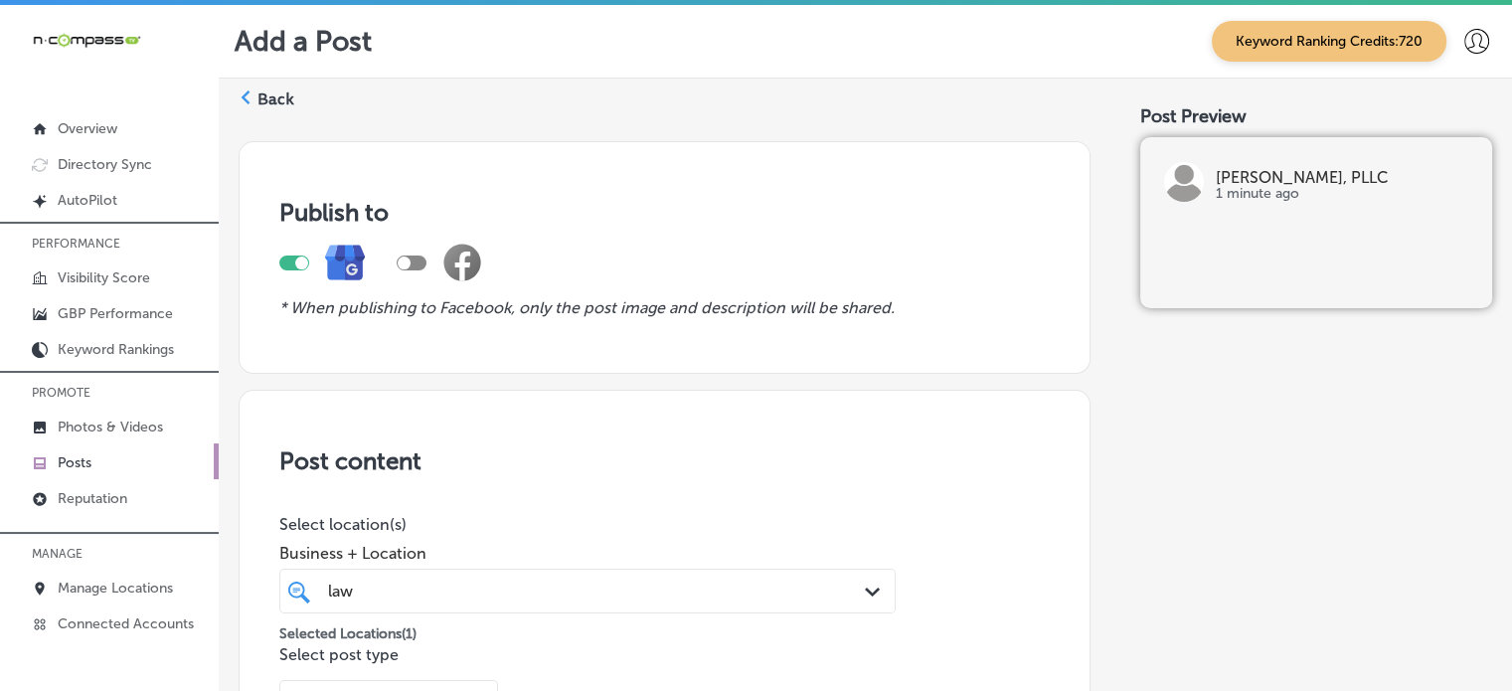
click at [273, 90] on label "Back" at bounding box center [275, 99] width 37 height 22
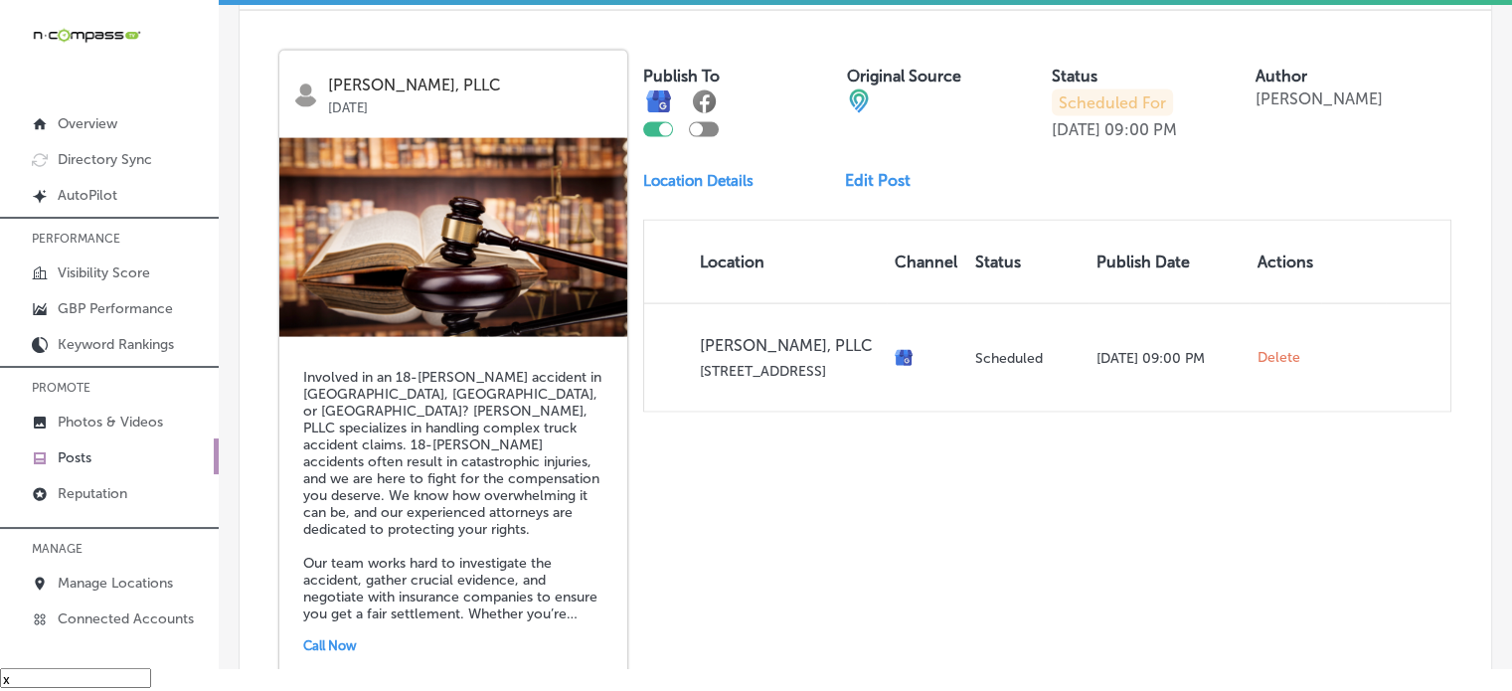
scroll to position [4501, 0]
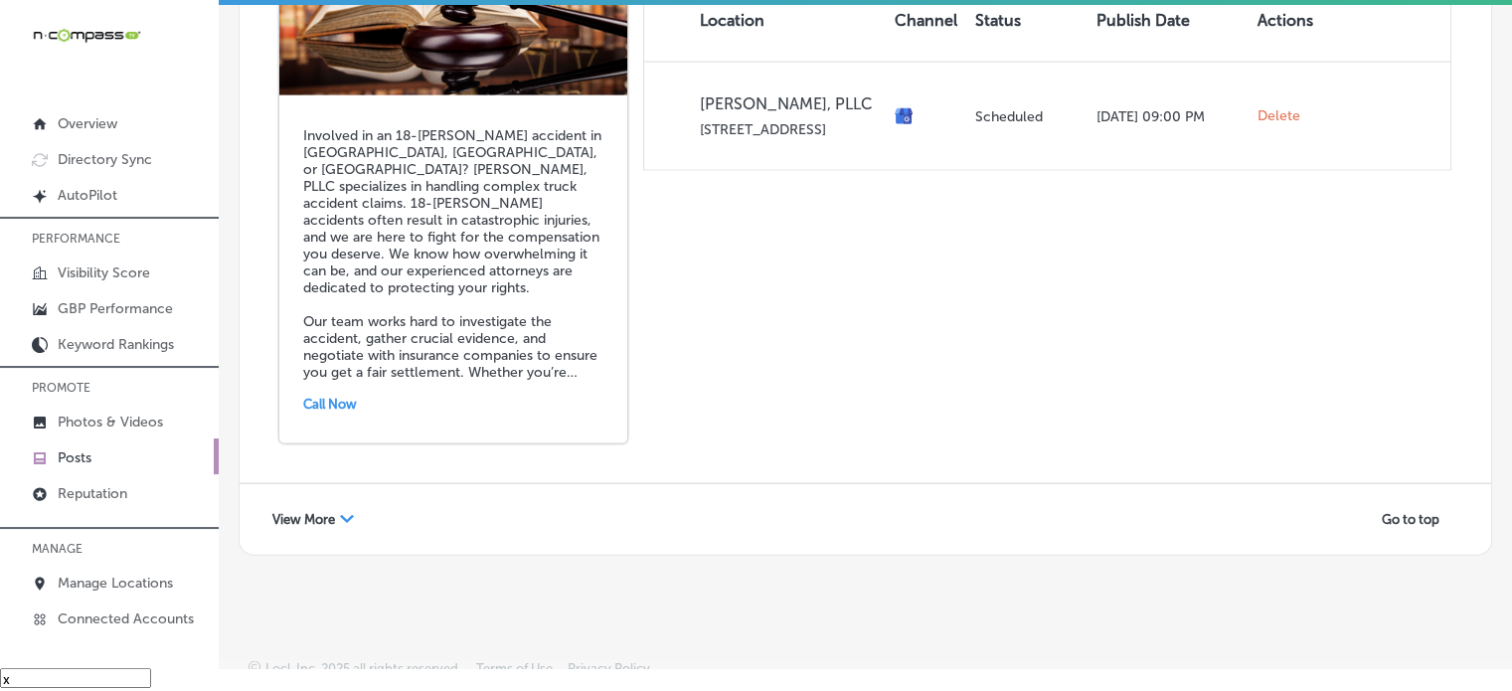
click at [328, 512] on span "View More" at bounding box center [303, 519] width 63 height 15
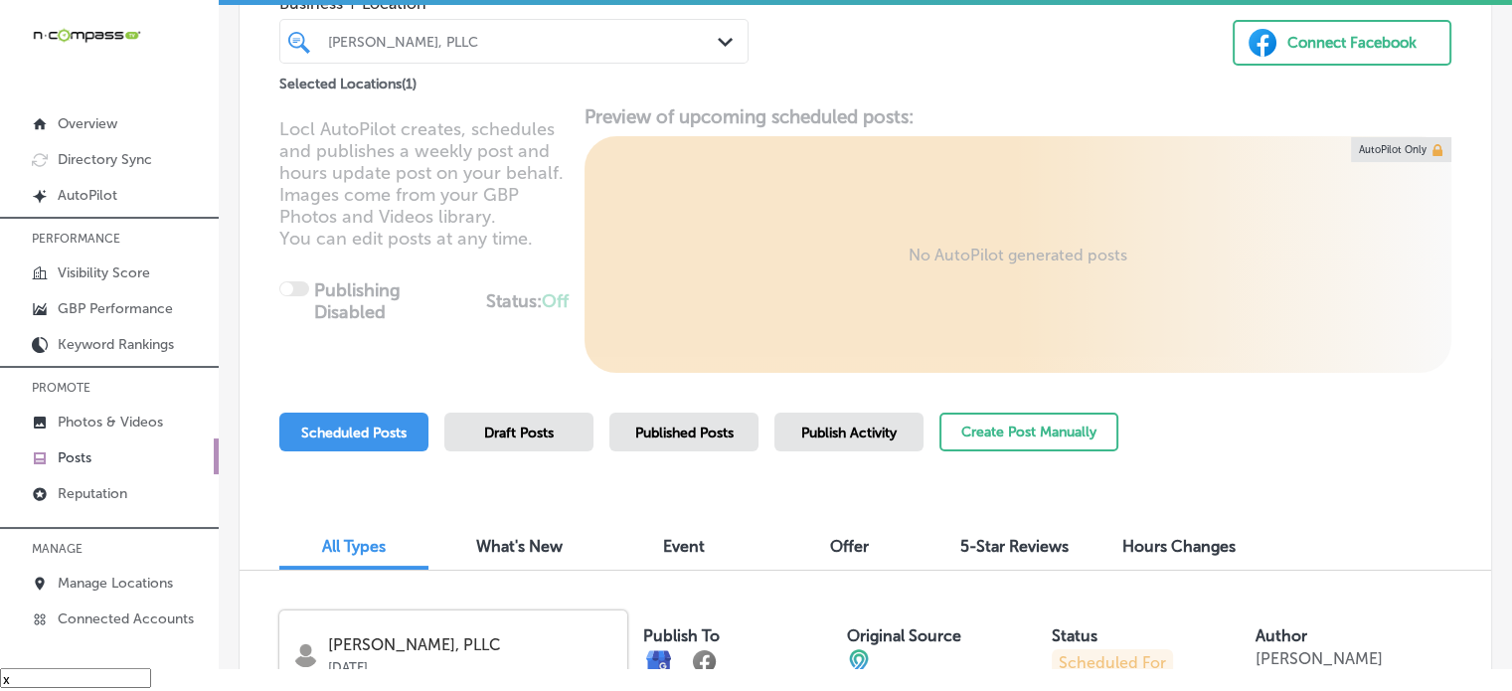
scroll to position [0, 0]
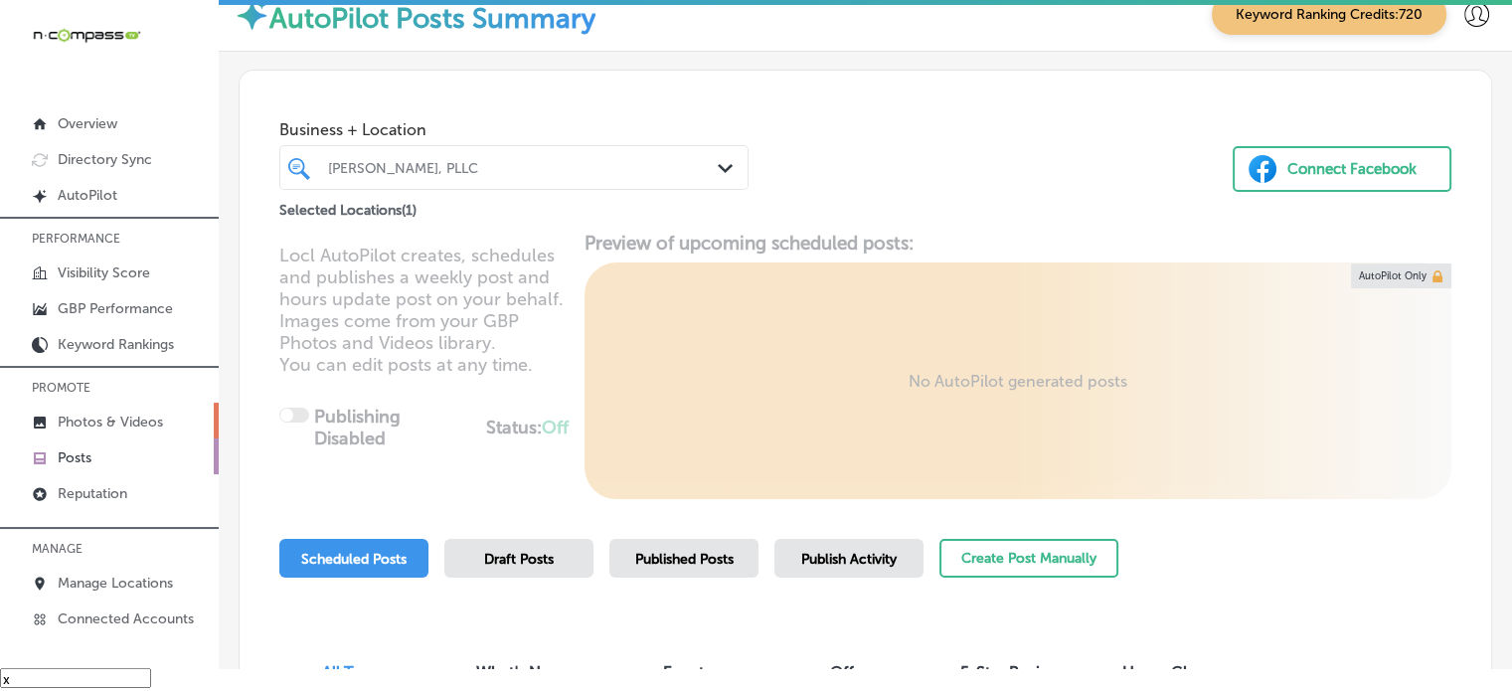
click at [95, 419] on p "Photos & Videos" at bounding box center [110, 421] width 105 height 17
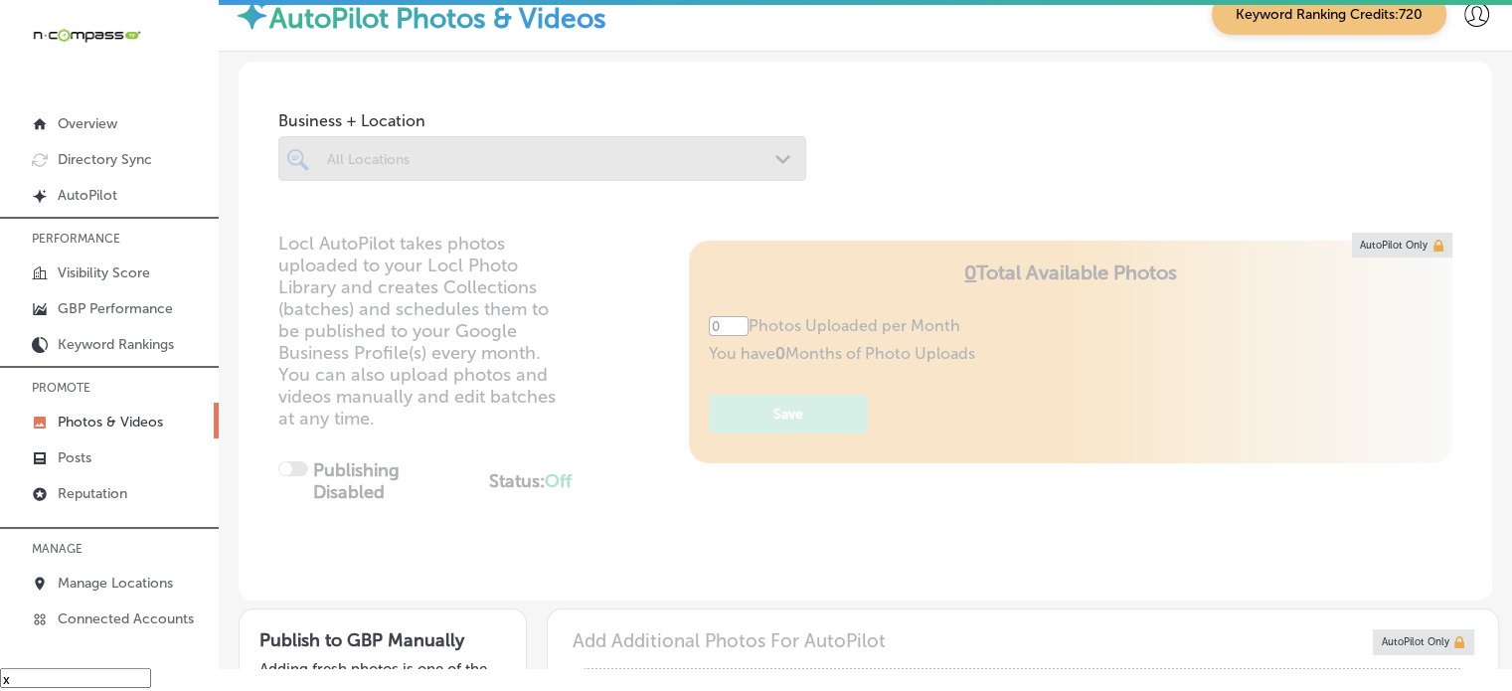
type input "5"
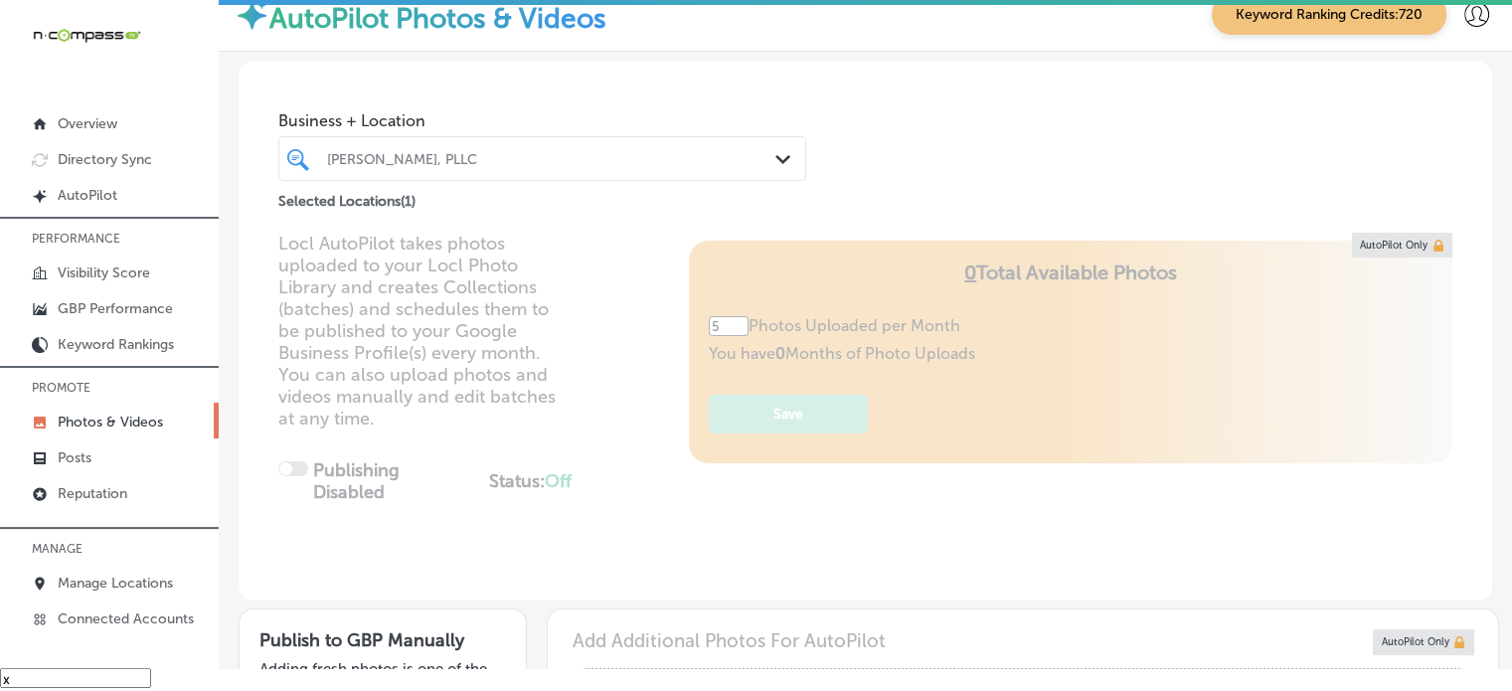
click at [587, 174] on div "Courtney Law, PLLC Path Created with Sketch." at bounding box center [542, 158] width 528 height 45
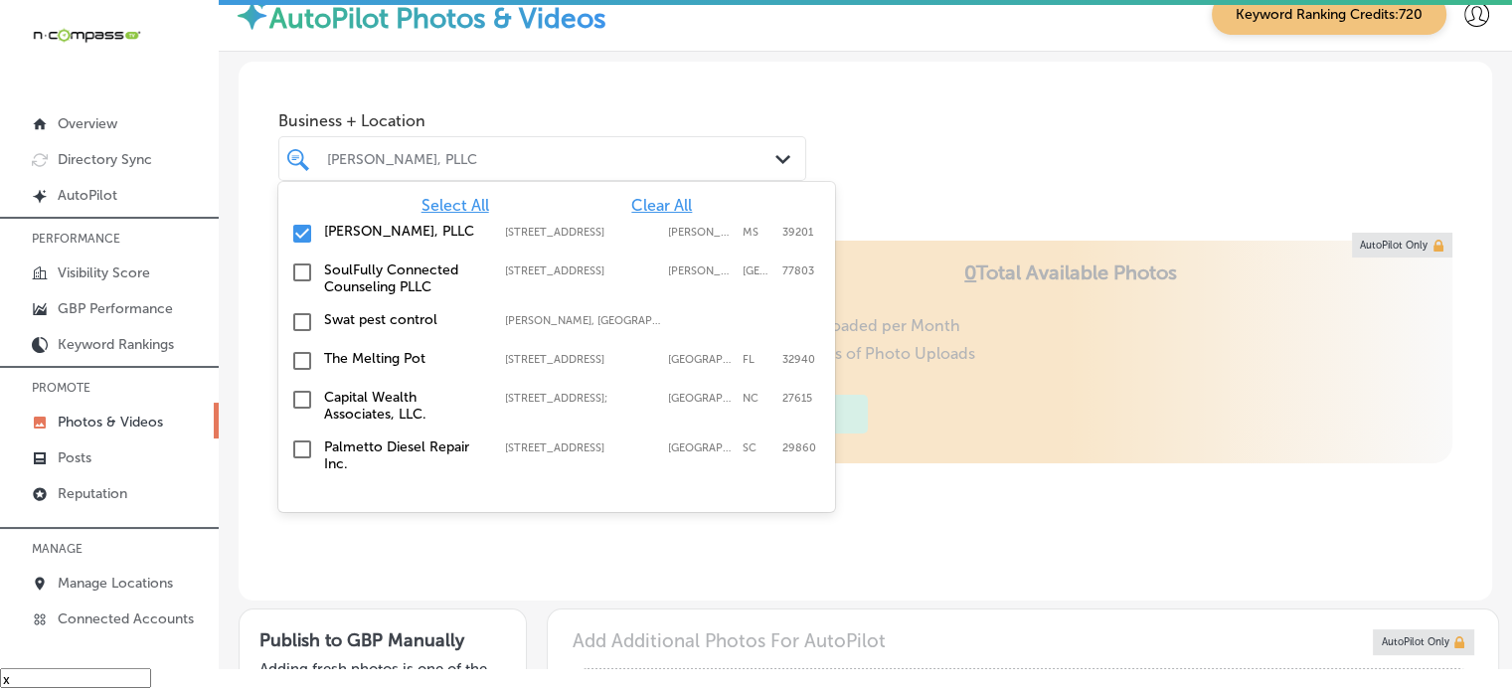
click at [666, 206] on span "Clear All" at bounding box center [661, 205] width 61 height 19
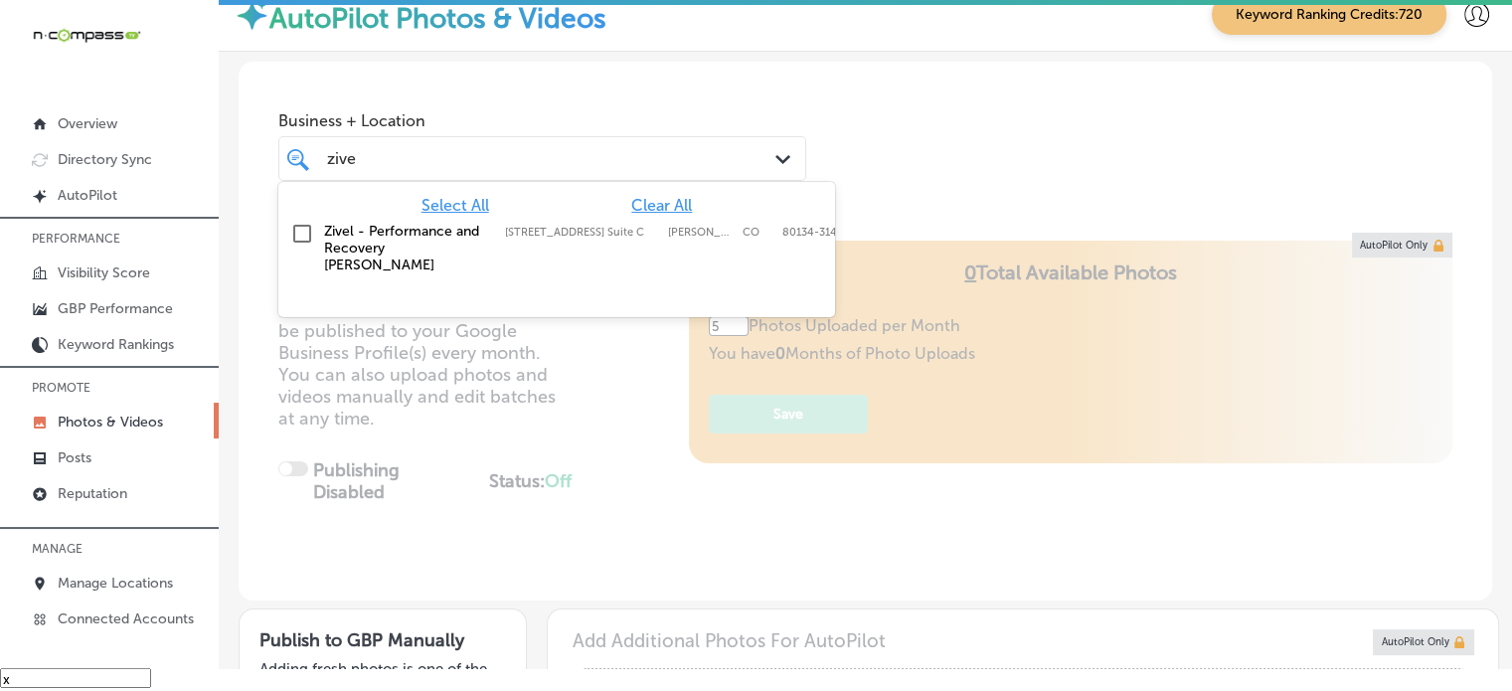
click at [352, 246] on label "Zivel - Performance and Recovery [PERSON_NAME]" at bounding box center [404, 248] width 161 height 51
type input "zive"
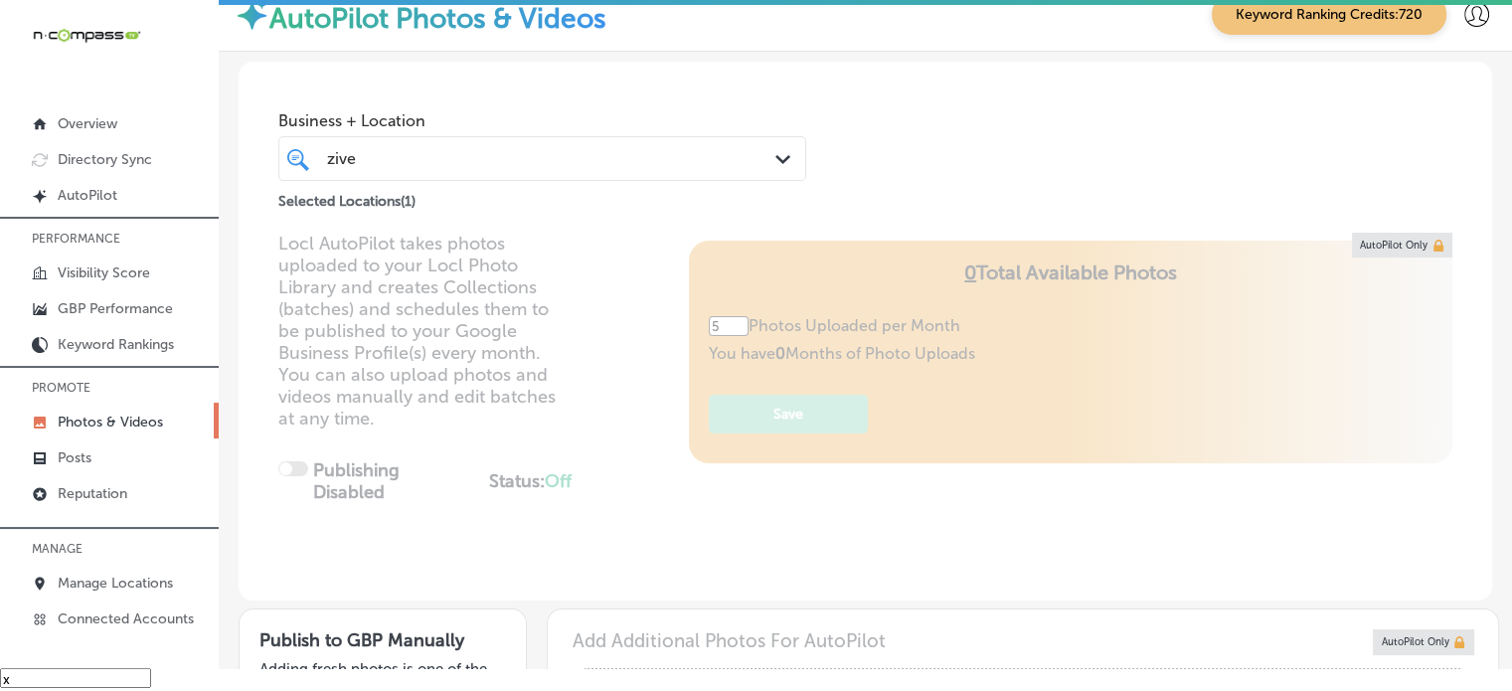
click at [569, 385] on div "Locl AutoPilot takes photos uploaded to your Locl Photo Library and creates Col…" at bounding box center [865, 417] width 1253 height 368
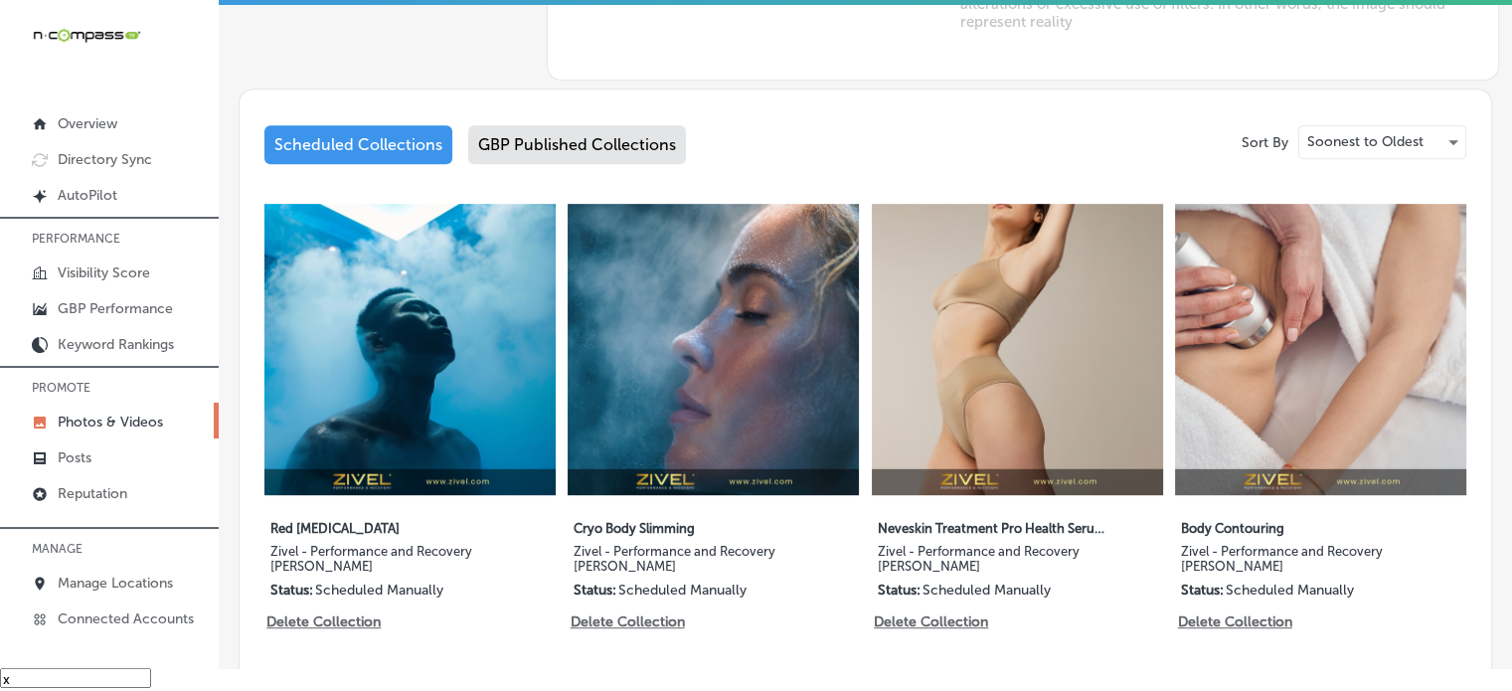
scroll to position [913, 0]
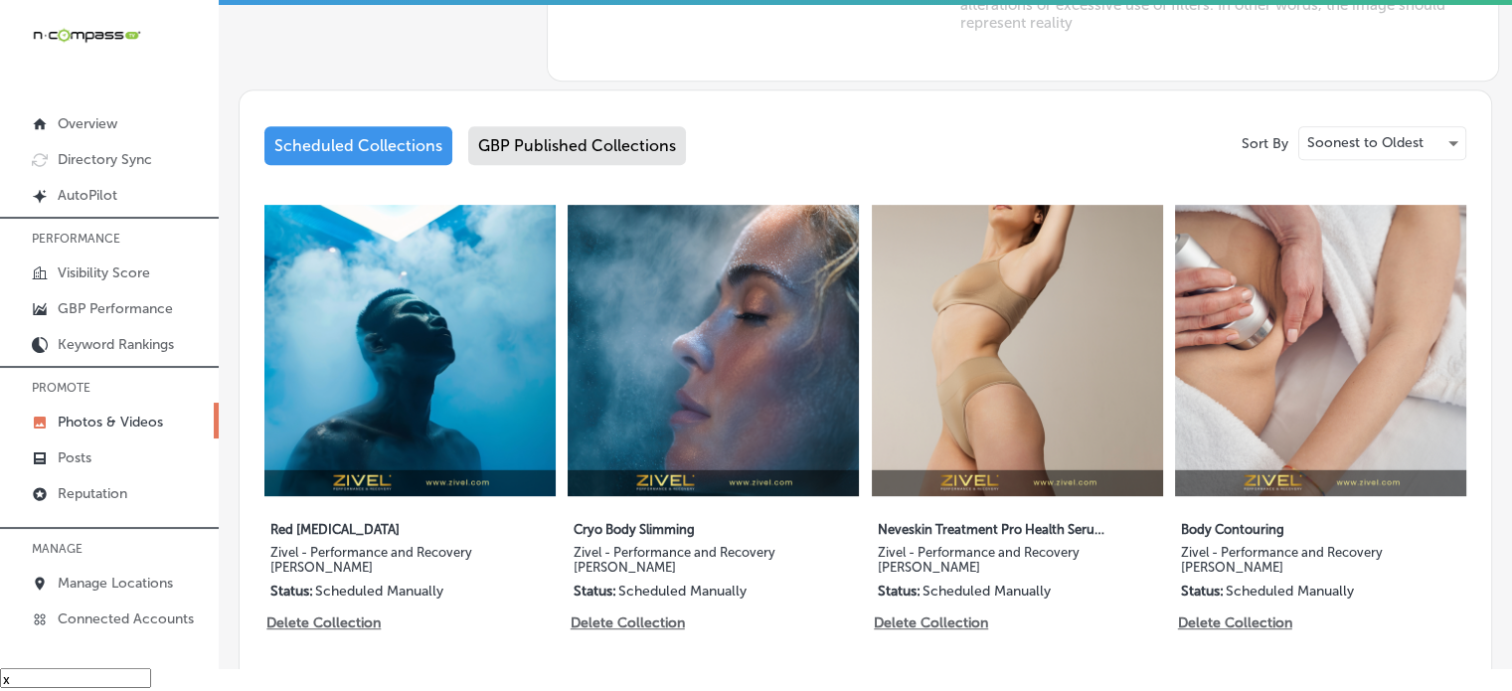
click at [573, 138] on div "GBP Published Collections" at bounding box center [577, 145] width 218 height 39
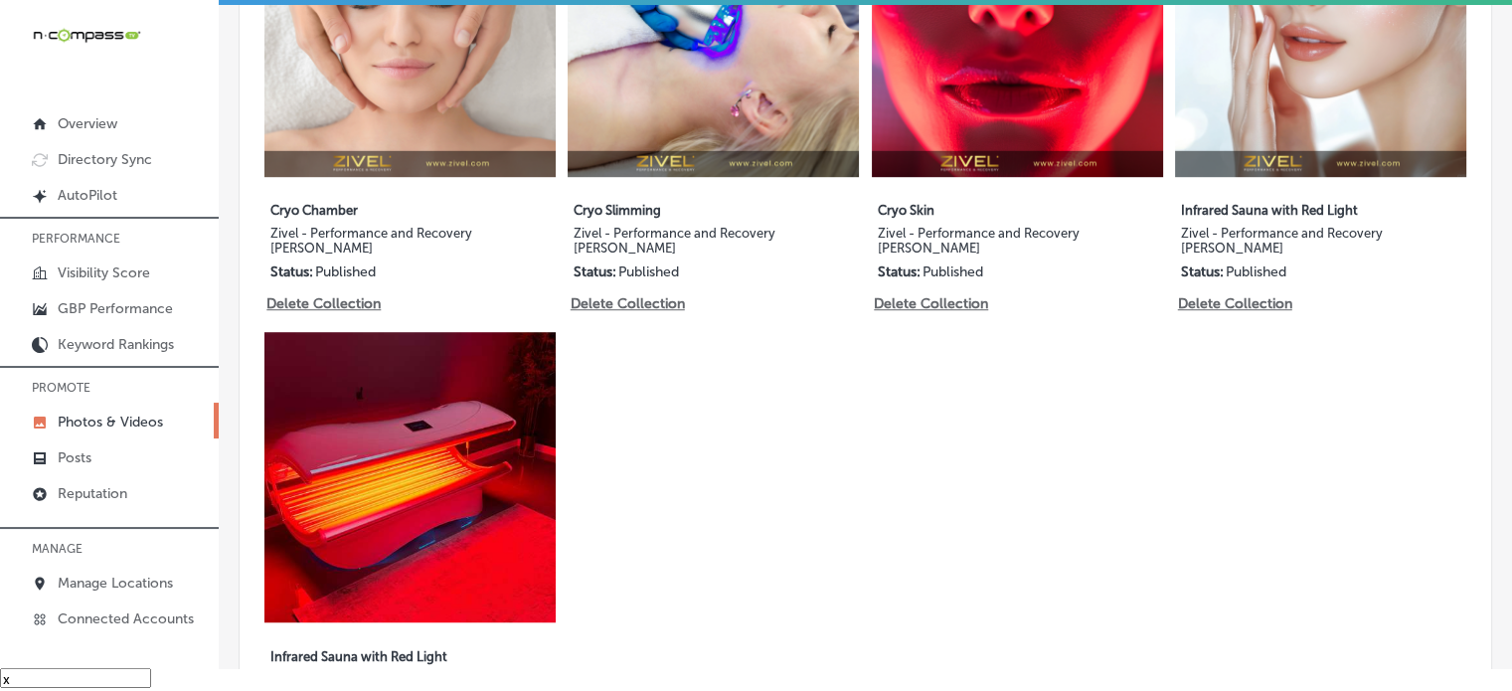
scroll to position [1227, 0]
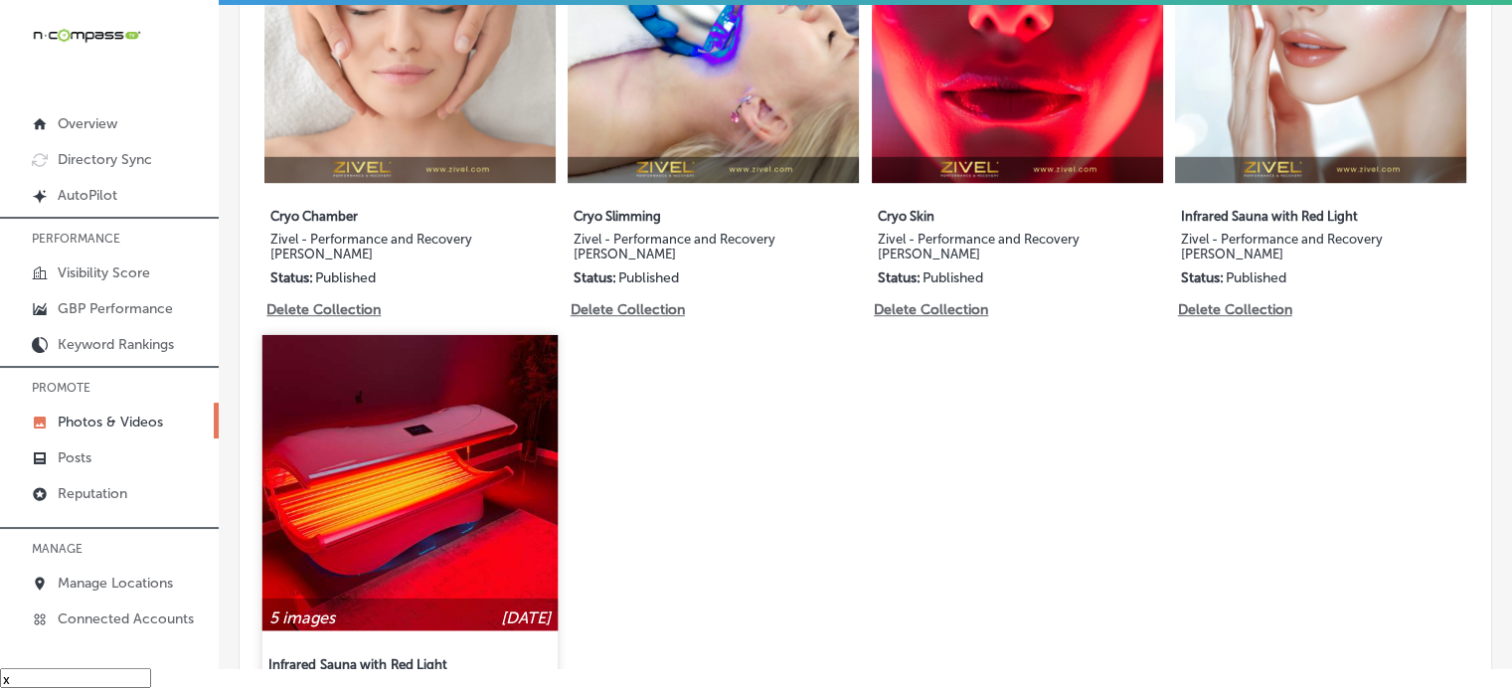
click at [491, 450] on img at bounding box center [409, 481] width 295 height 295
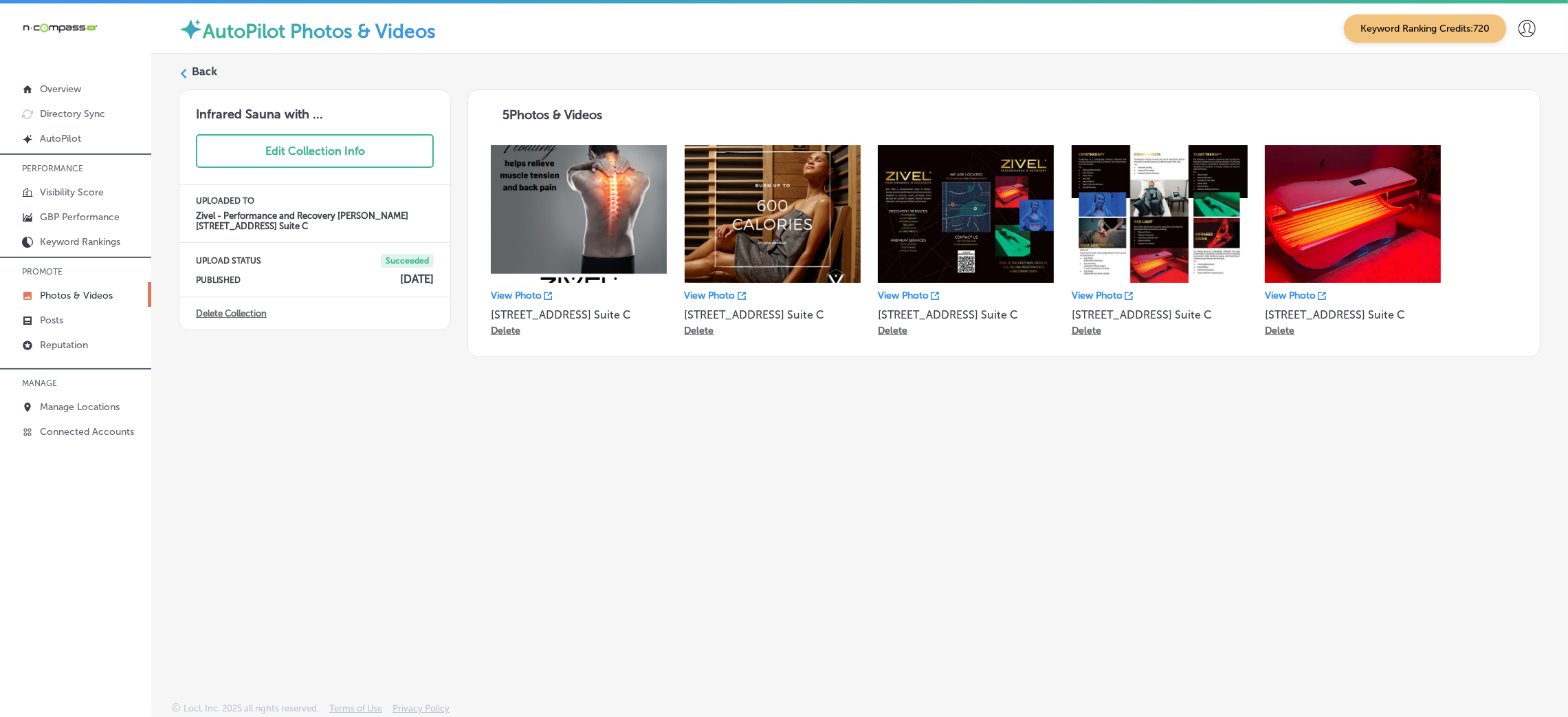
click at [203, 69] on label "Back" at bounding box center [204, 71] width 26 height 15
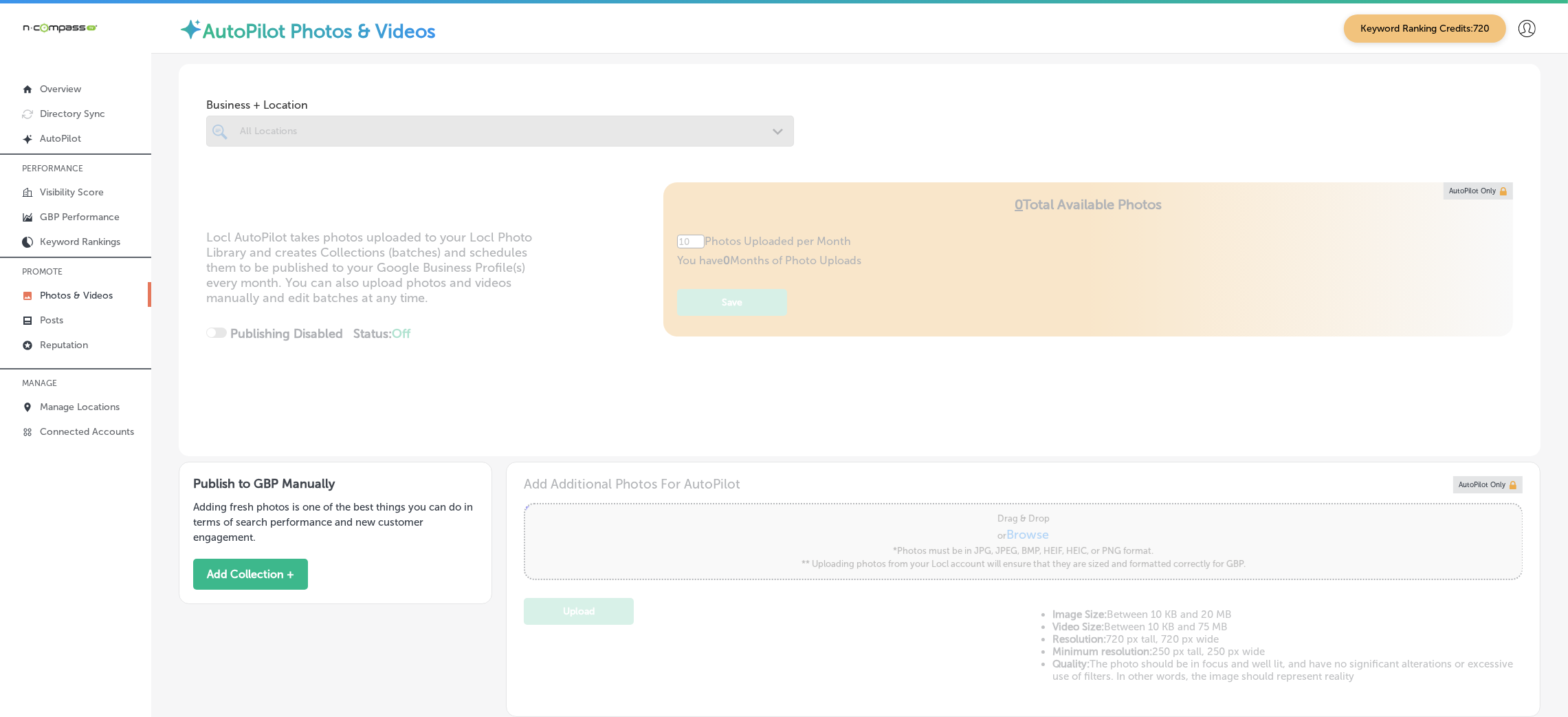
type input "5"
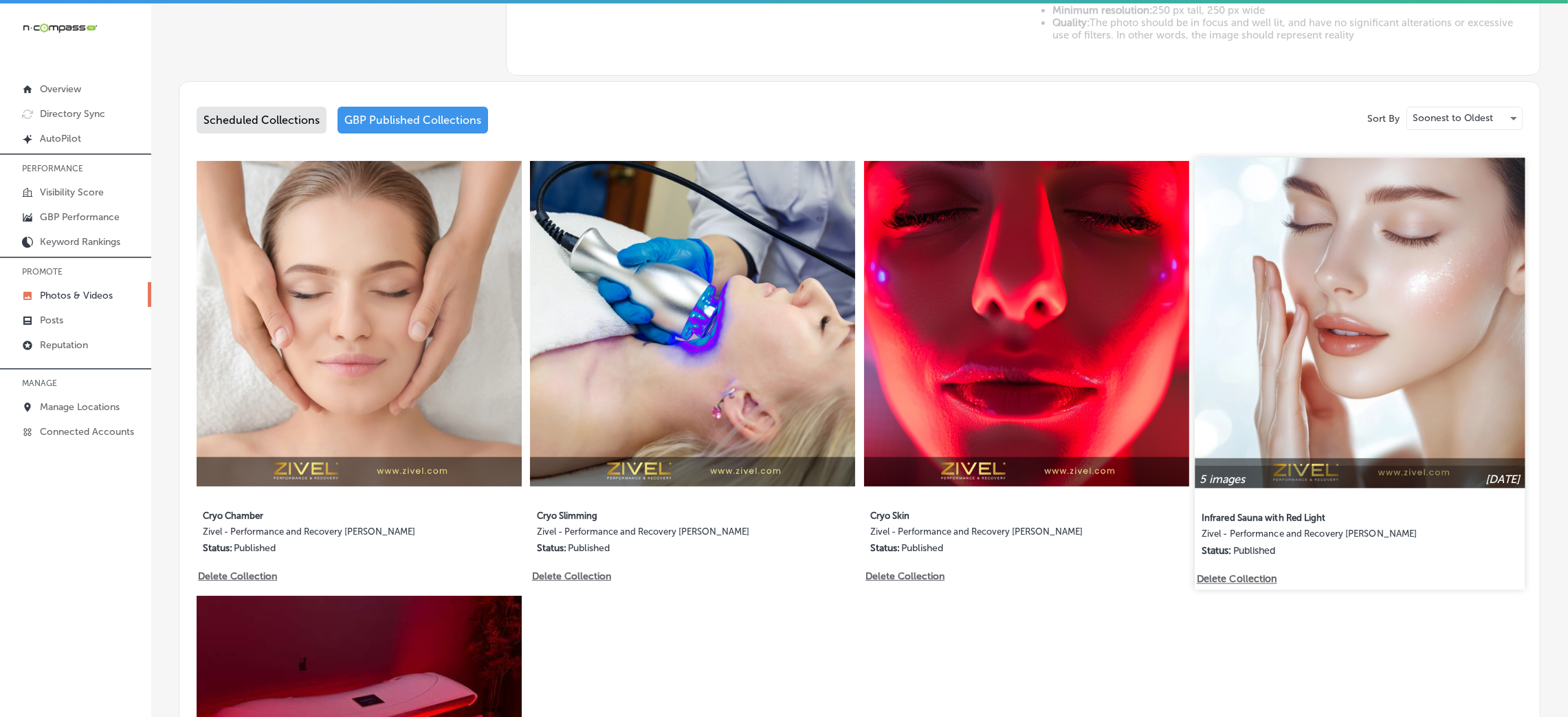
scroll to position [630, 0]
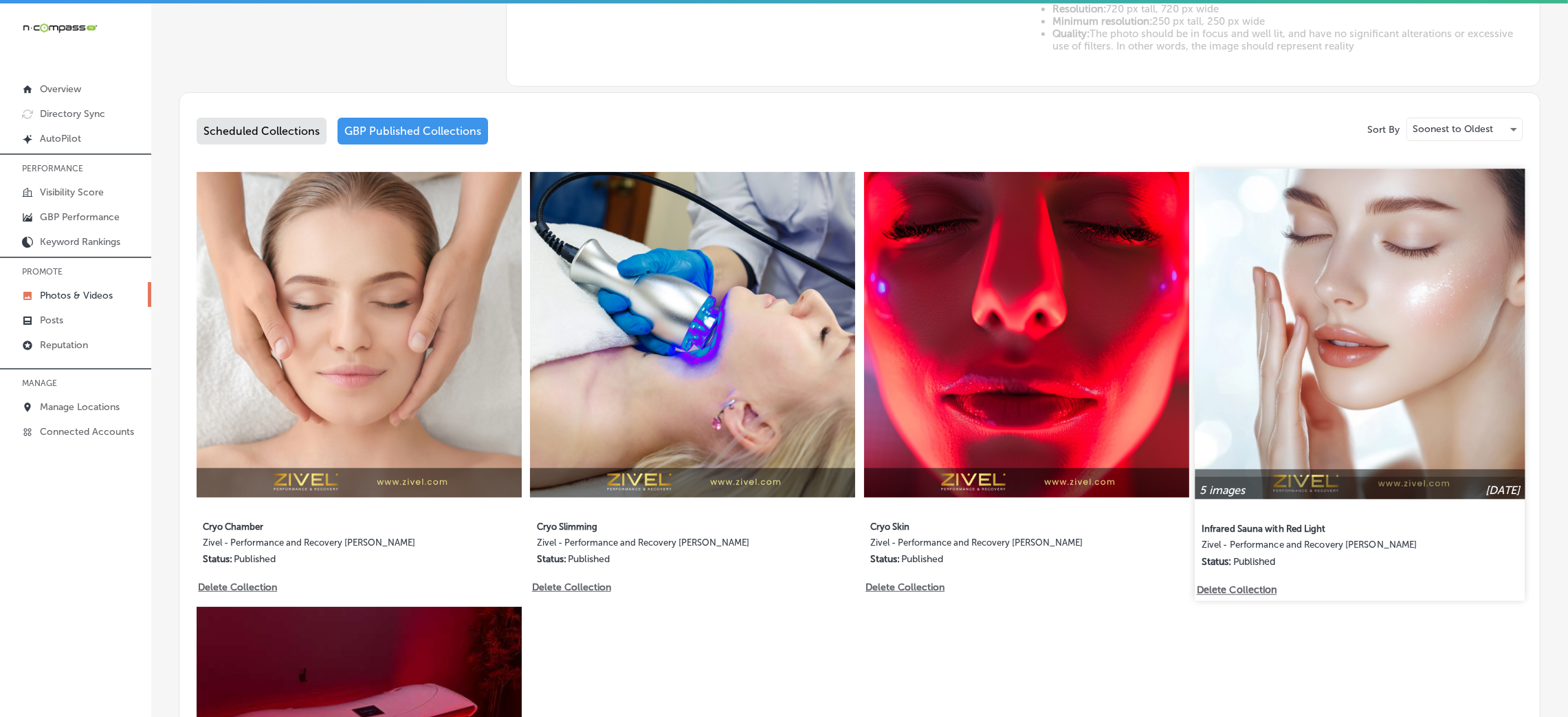
click at [1045, 374] on img at bounding box center [1361, 334] width 330 height 330
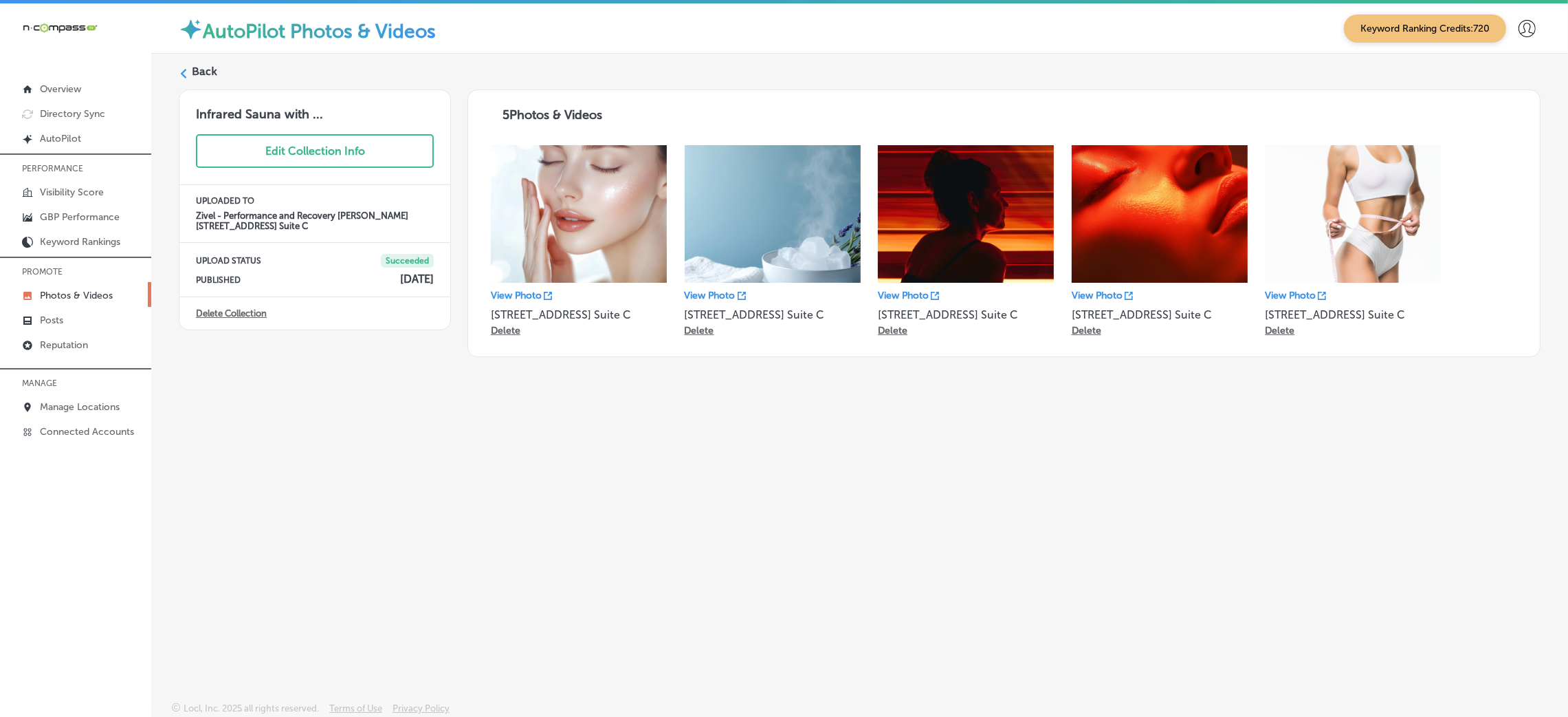
click at [211, 76] on label "Back" at bounding box center [204, 71] width 26 height 15
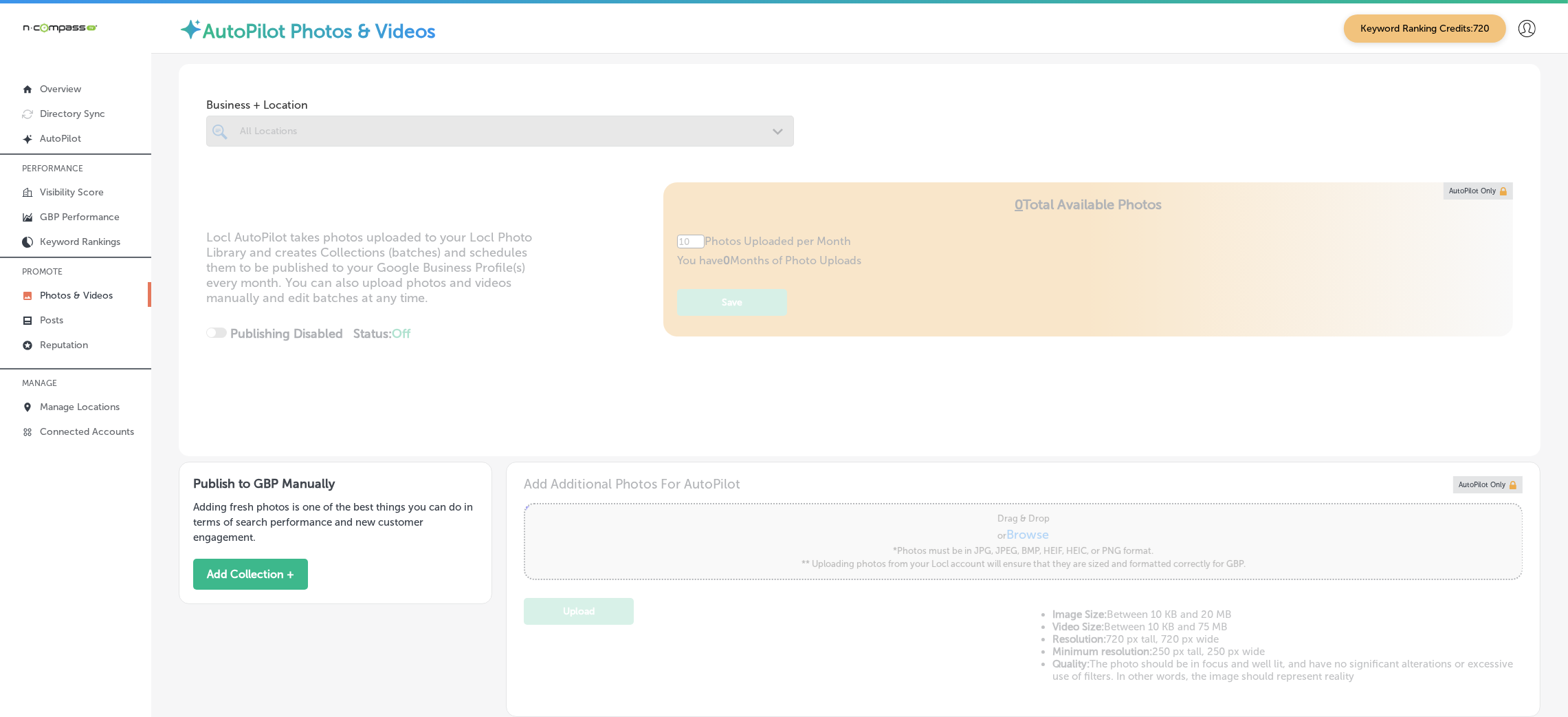
type input "5"
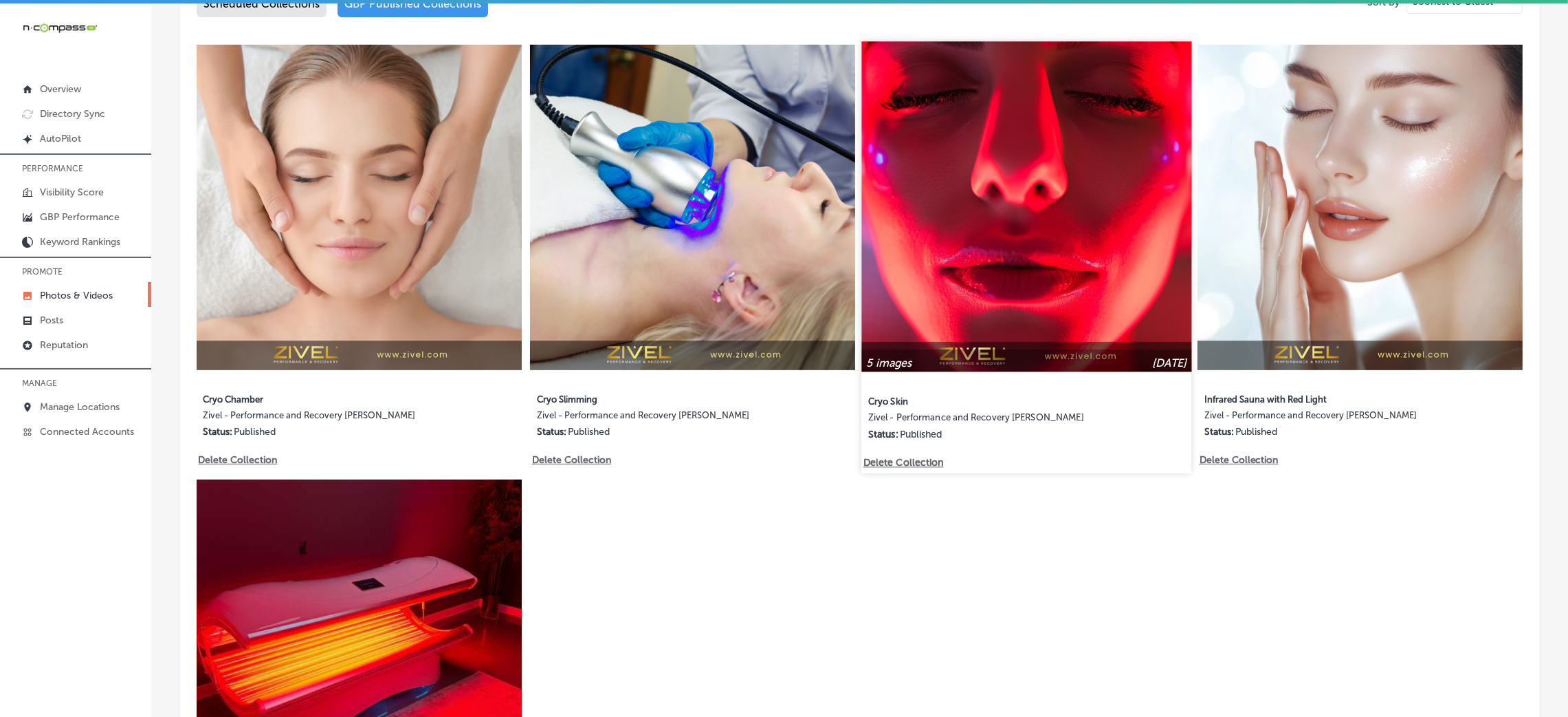
scroll to position [772, 0]
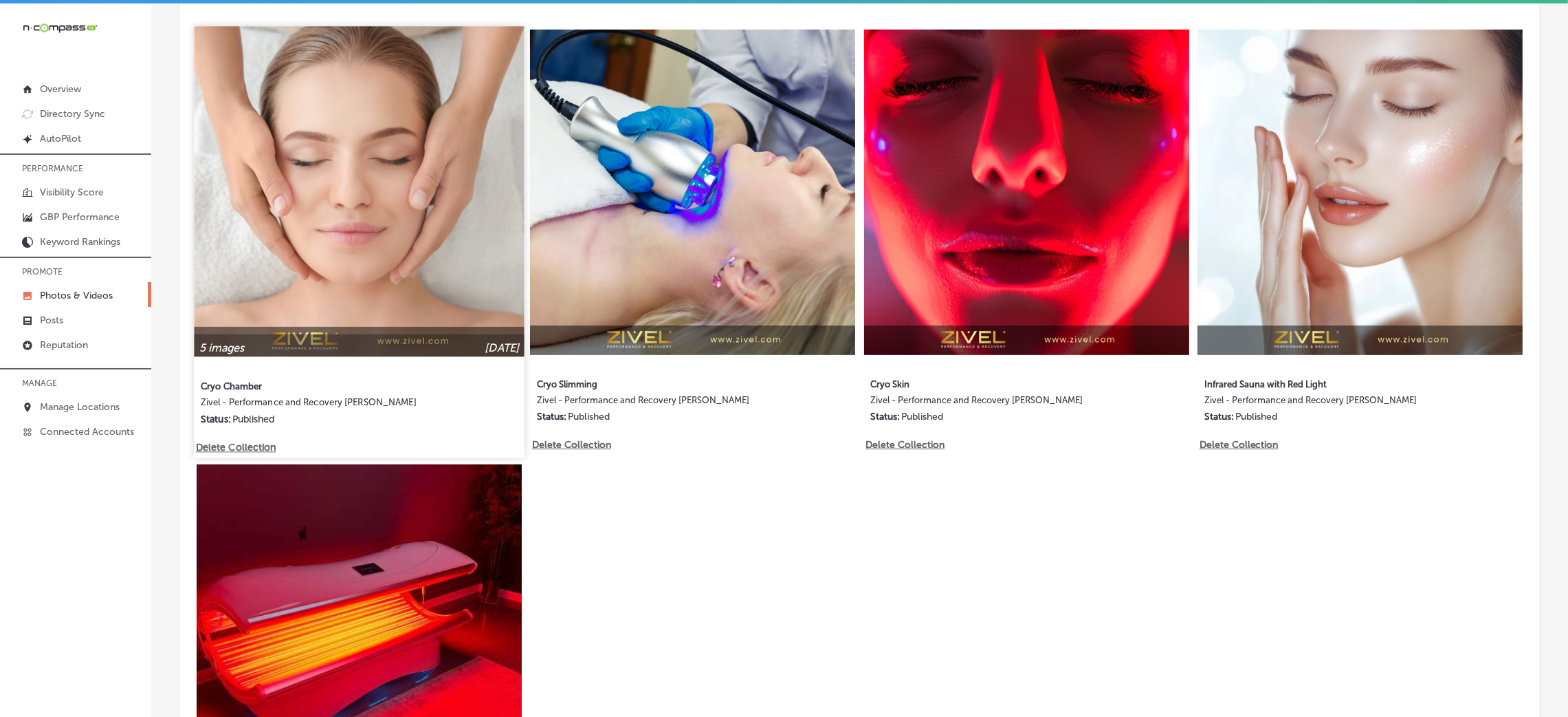
click at [446, 179] on img at bounding box center [358, 191] width 330 height 330
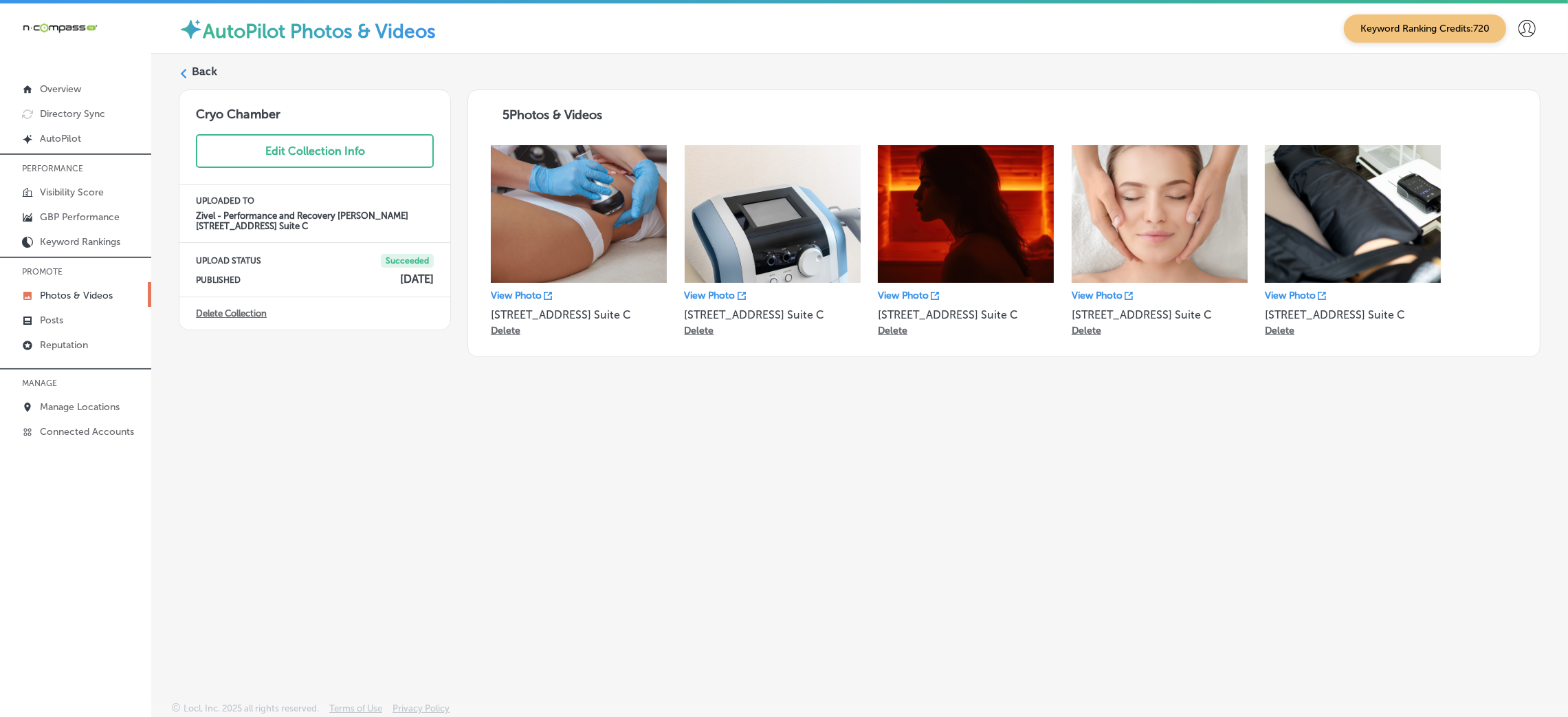
click at [183, 71] on polygon at bounding box center [183, 73] width 6 height 10
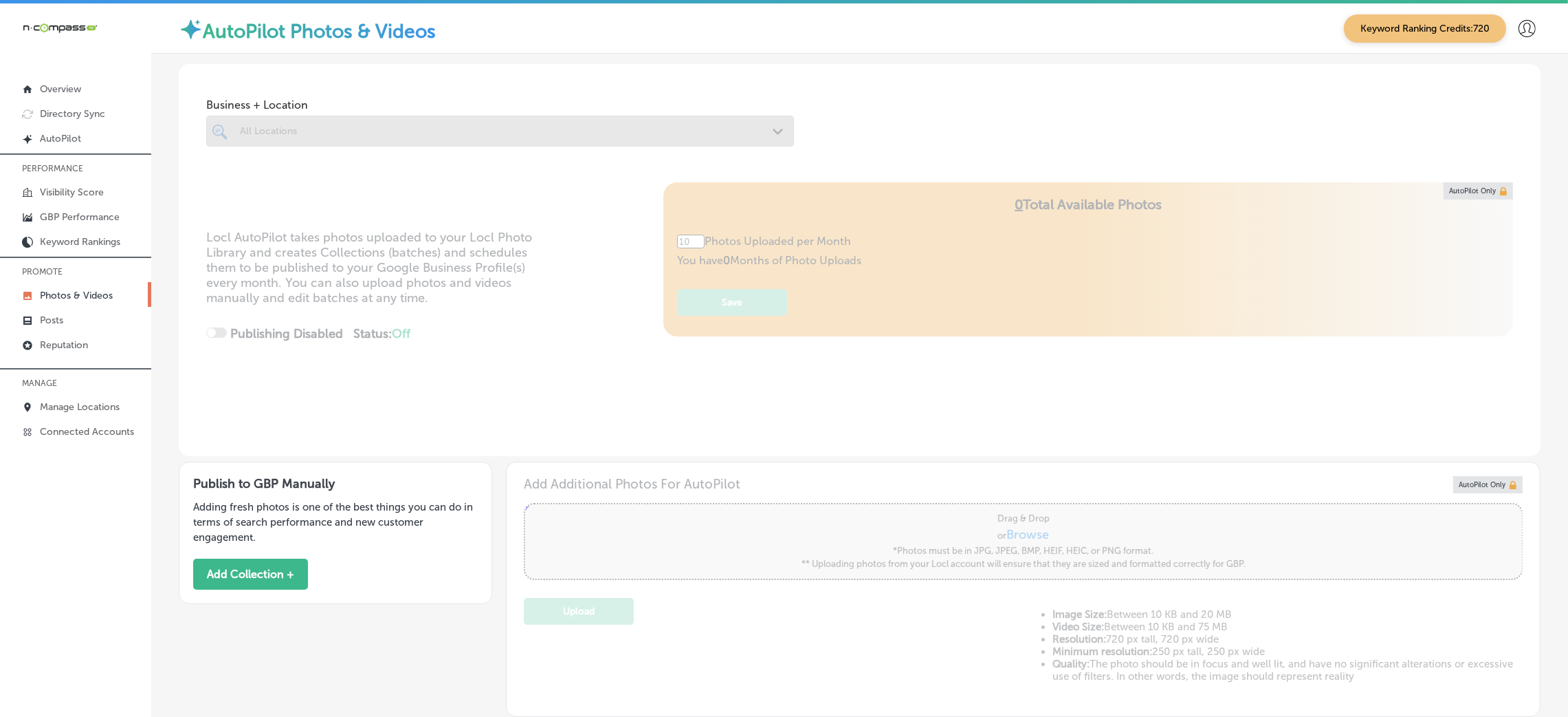
type input "5"
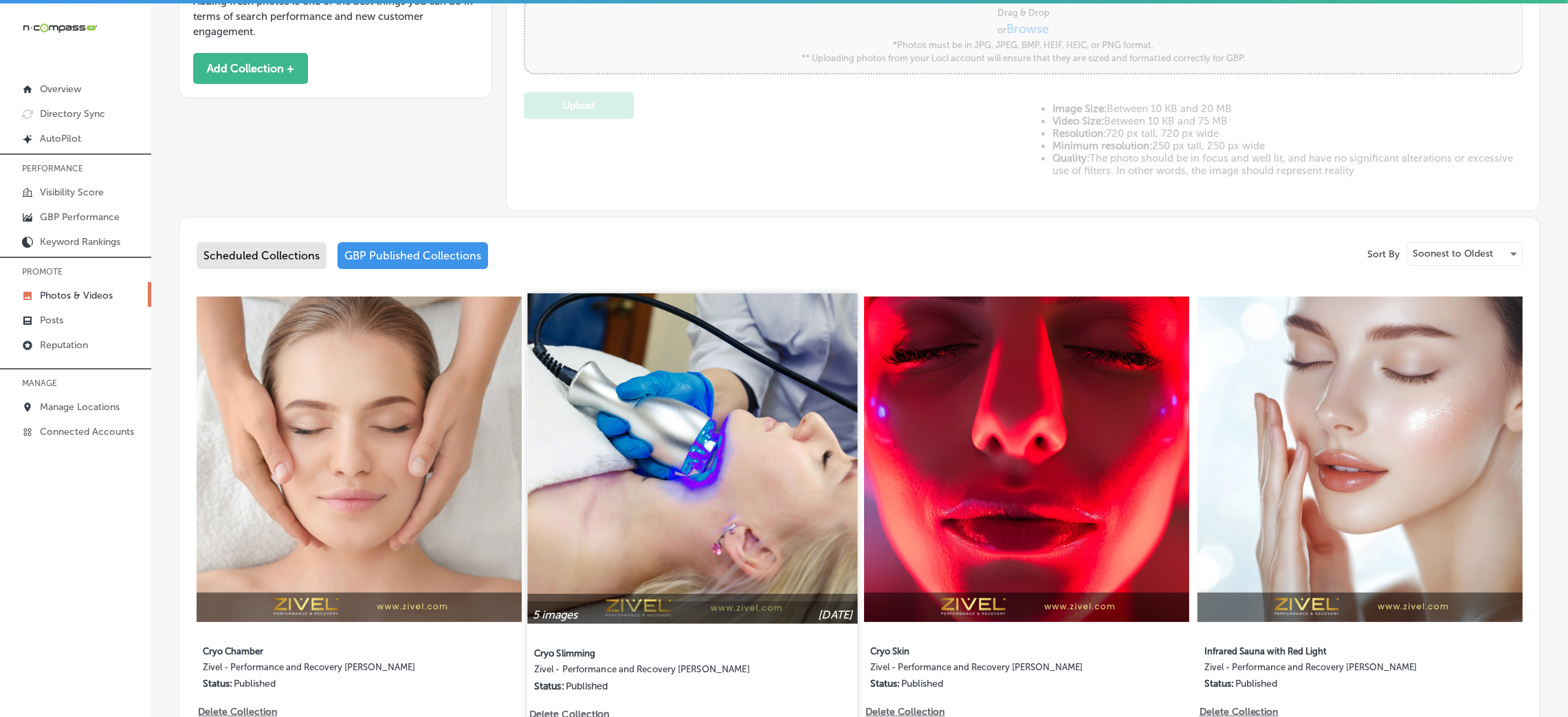
scroll to position [580, 0]
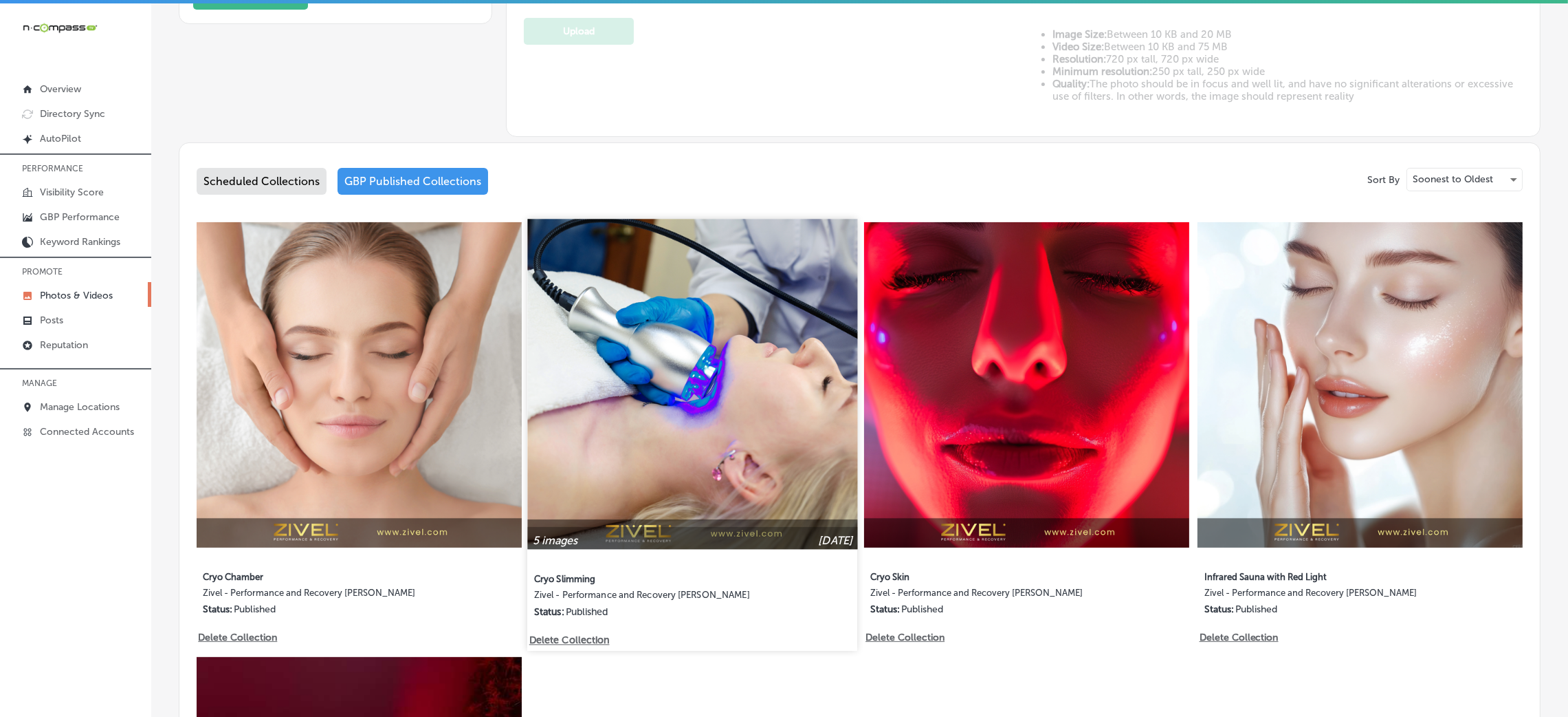
click at [678, 384] on img at bounding box center [692, 383] width 330 height 330
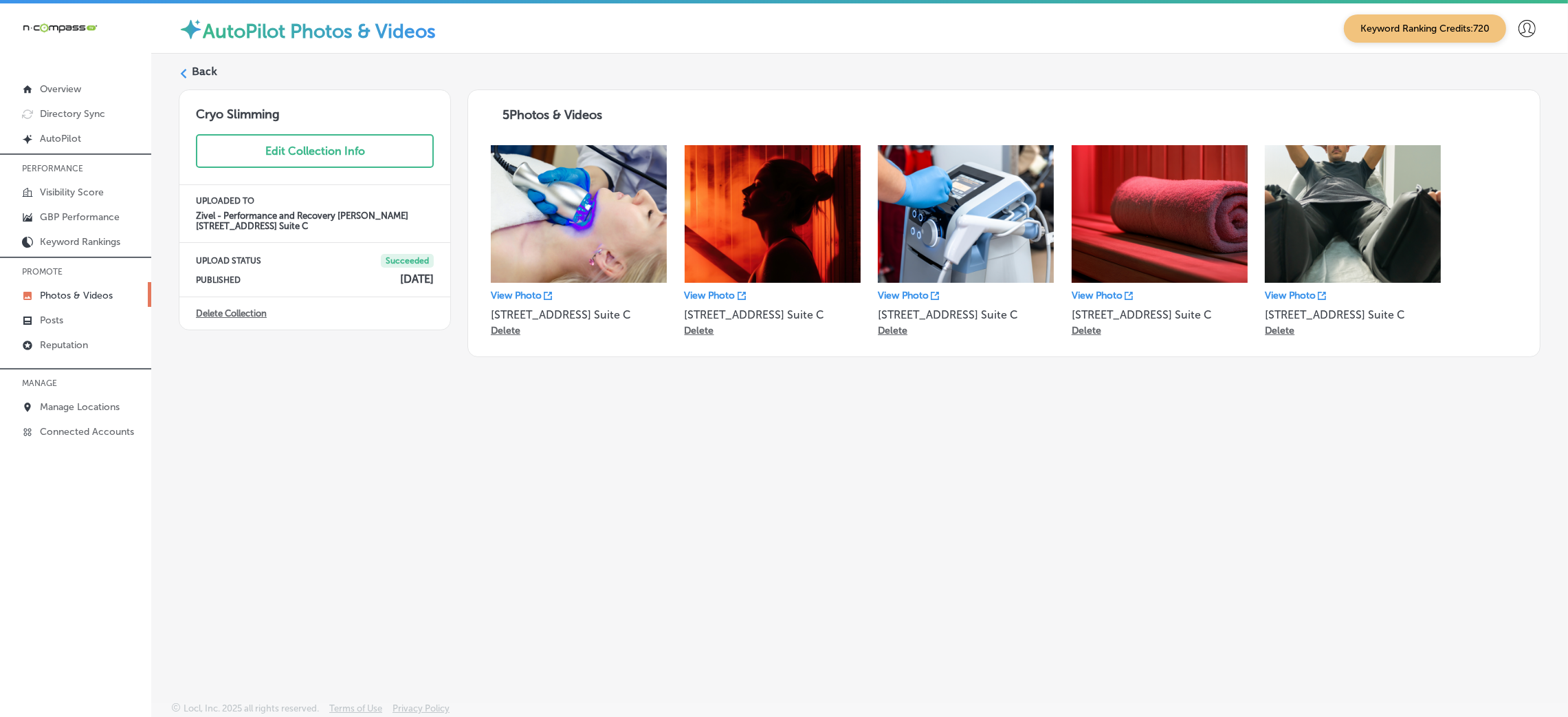
click at [211, 69] on label "Back" at bounding box center [204, 71] width 26 height 15
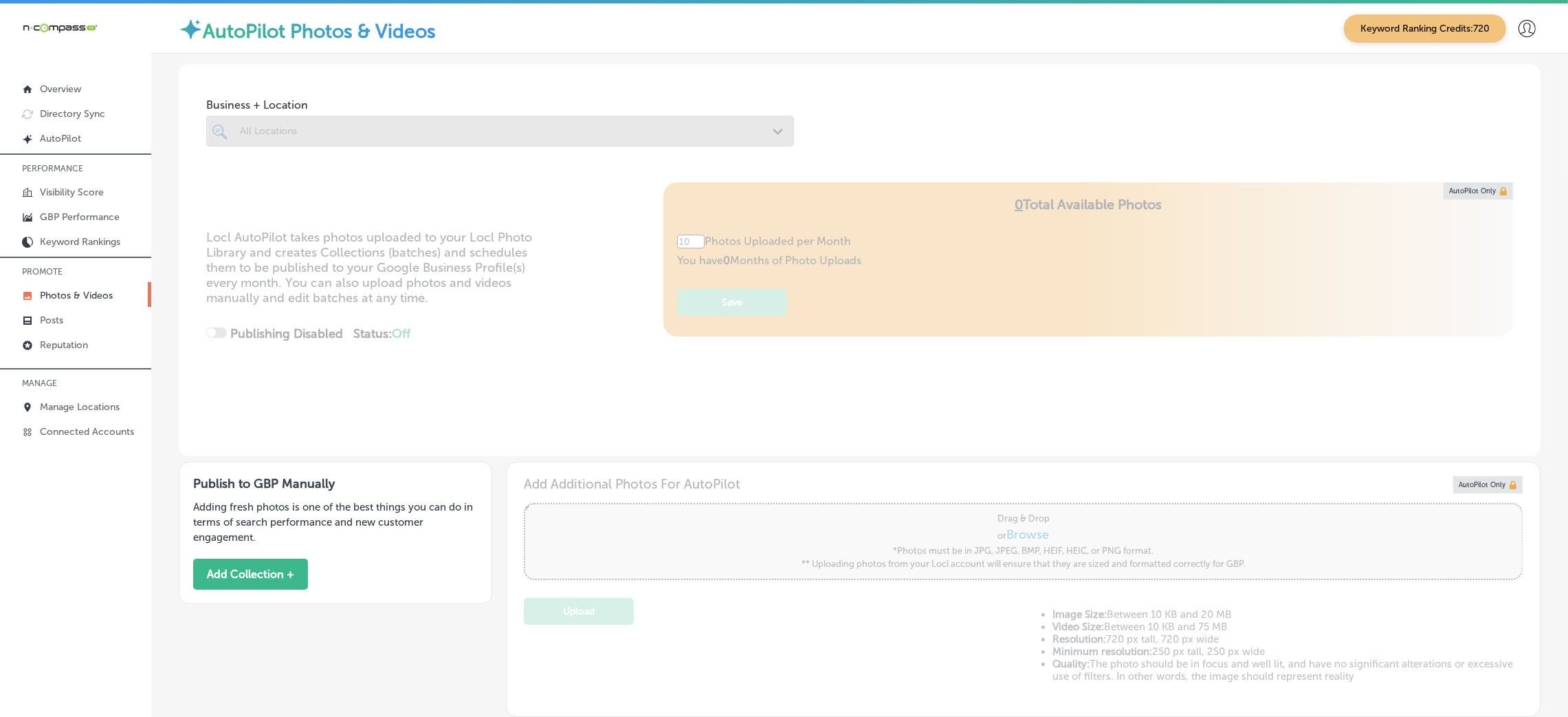
type input "5"
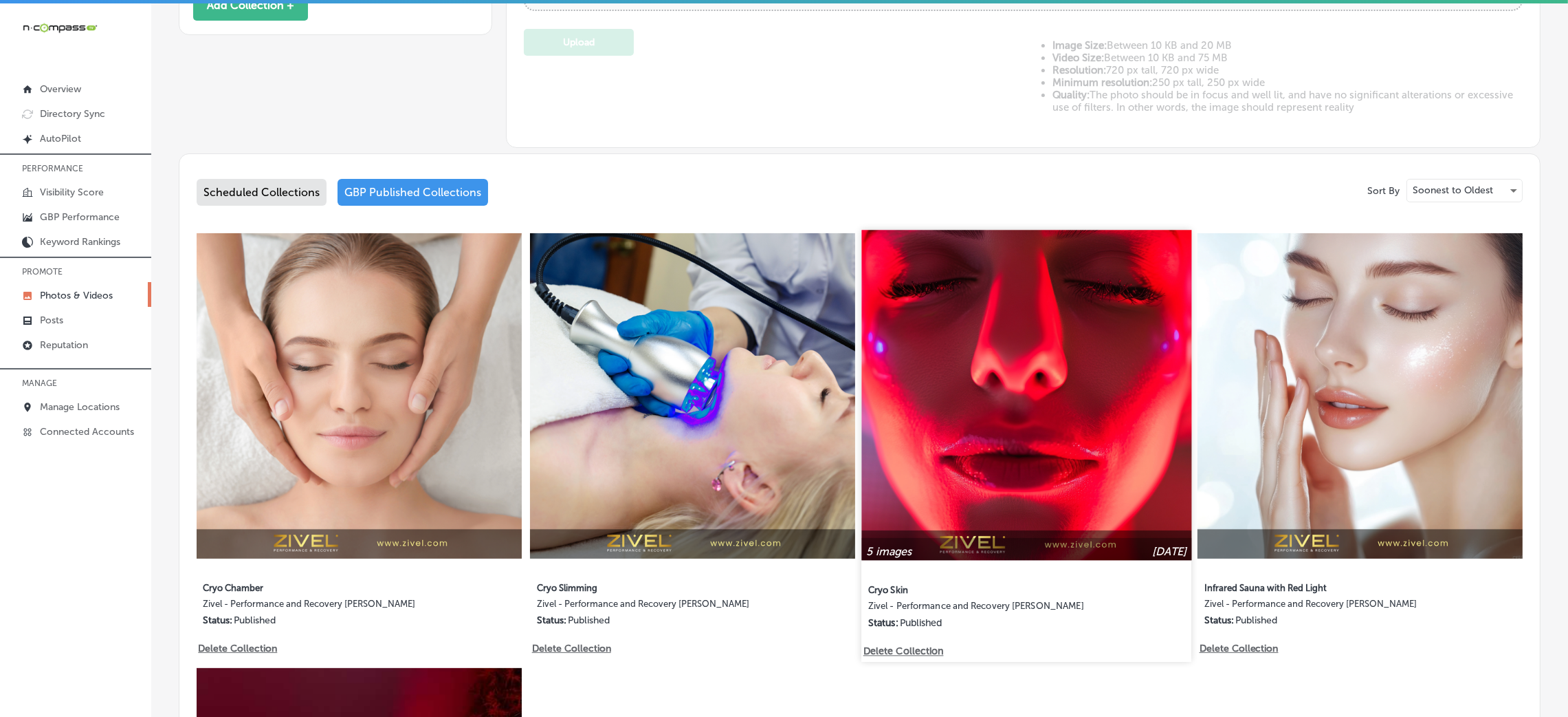
scroll to position [598, 0]
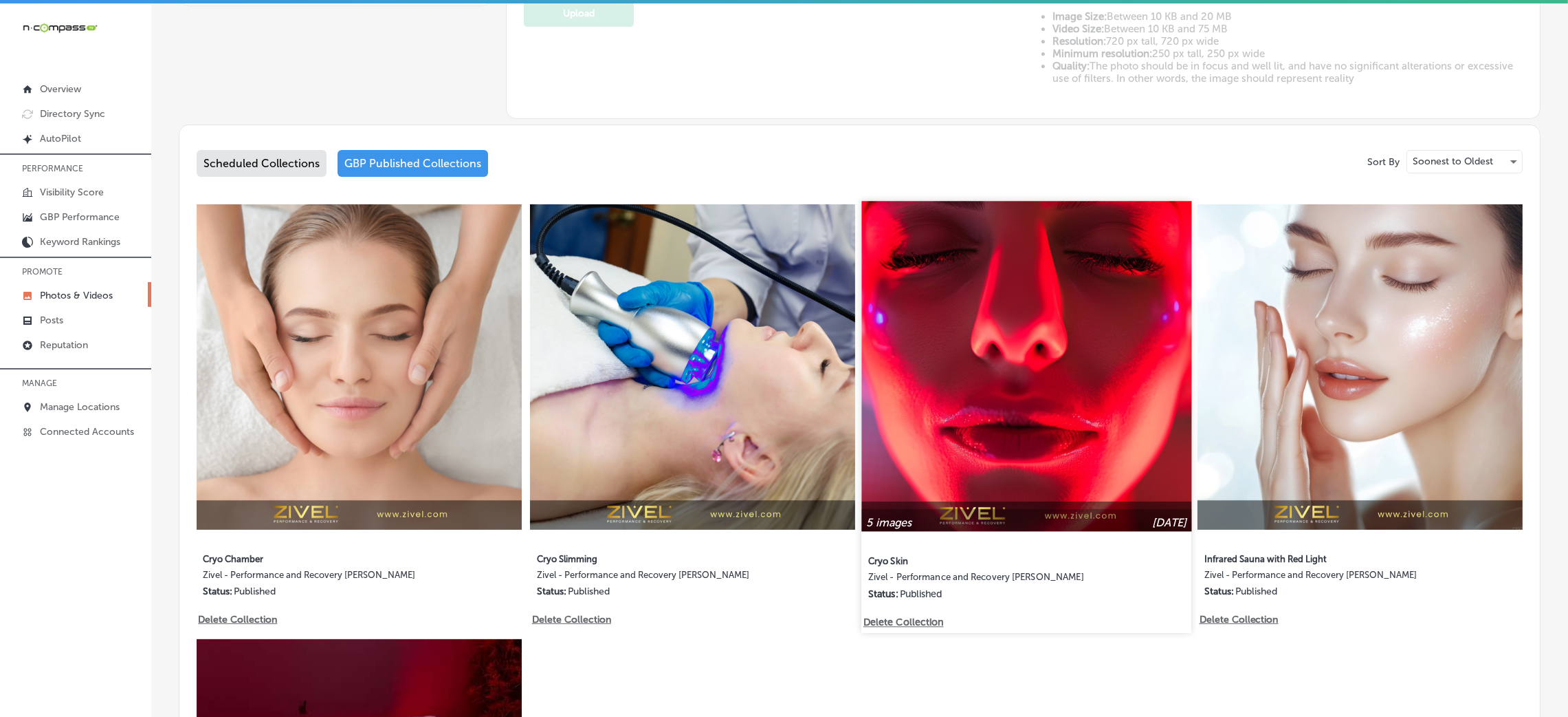
click at [989, 384] on img at bounding box center [1026, 365] width 330 height 330
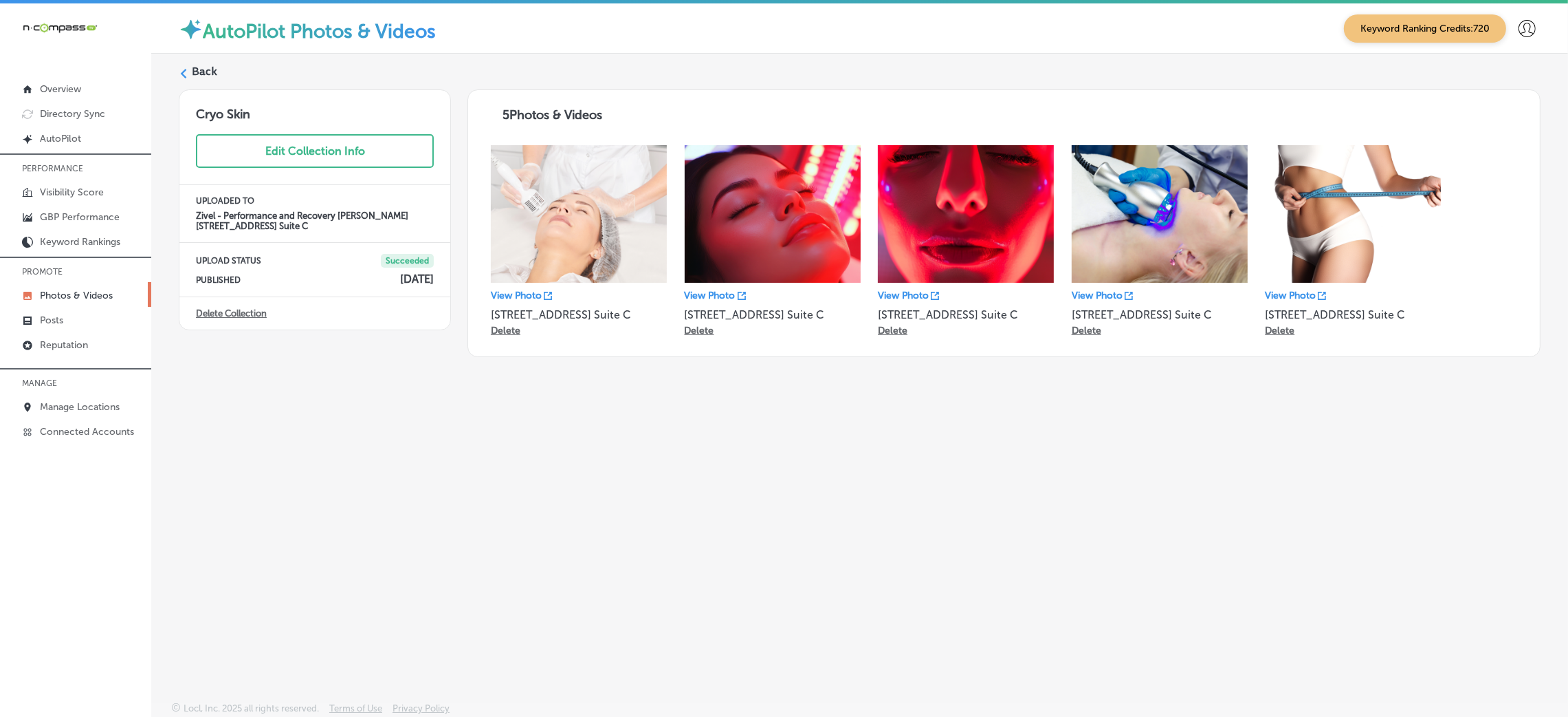
click at [211, 69] on label "Back" at bounding box center [204, 71] width 26 height 15
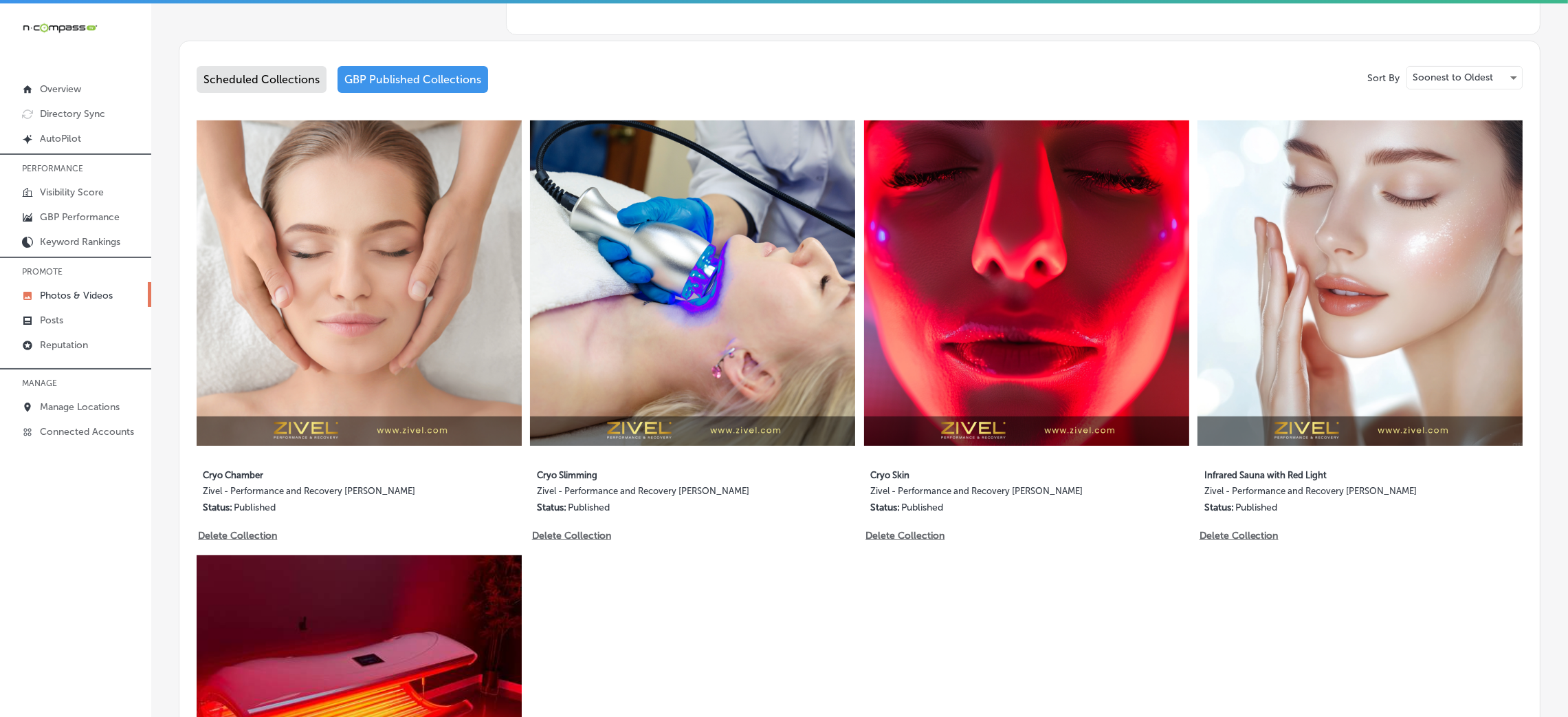
type input "5"
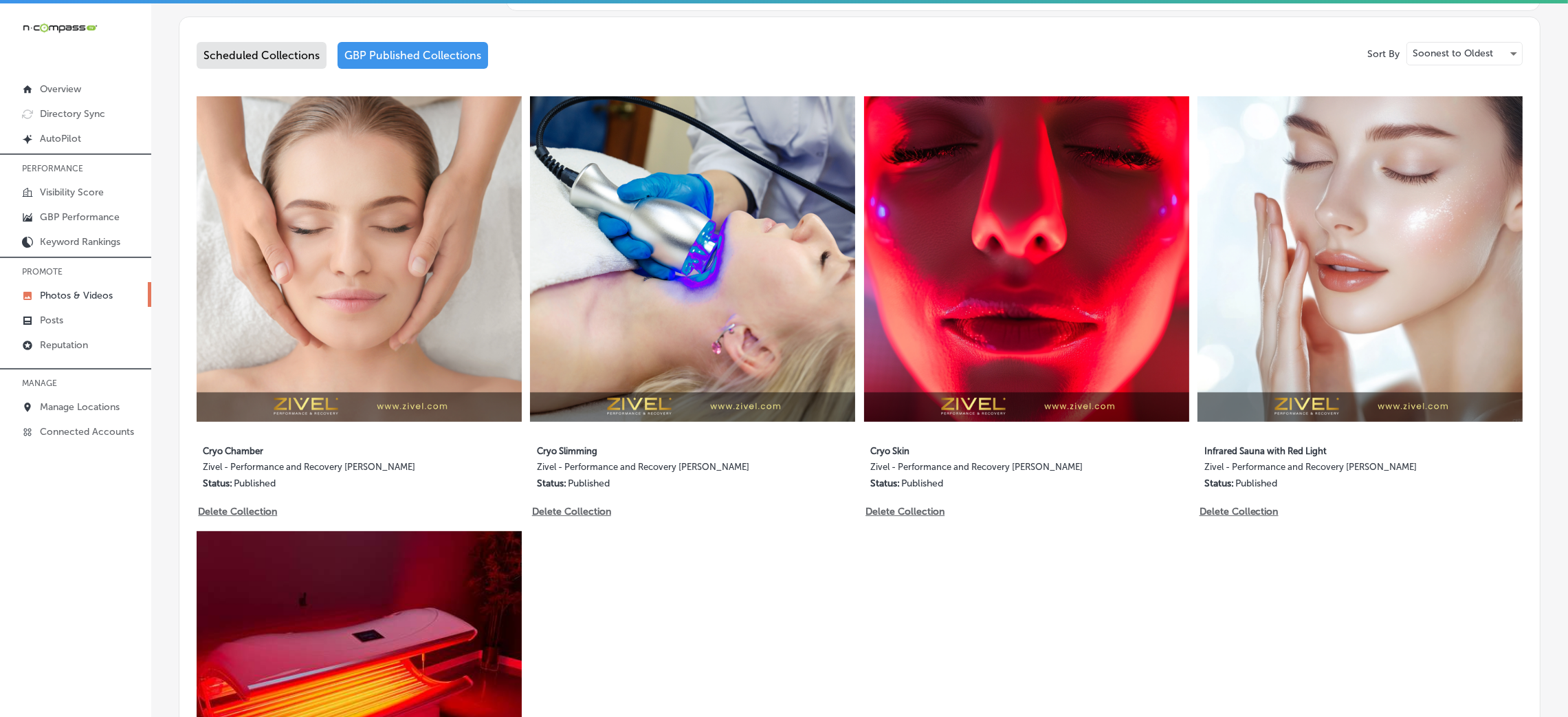
click at [274, 37] on div "Sort By Soonest to Oldest Scheduled Collections GBP Published Collections 5 ima…" at bounding box center [859, 507] width 1362 height 982
click at [282, 50] on div "Scheduled Collections" at bounding box center [261, 55] width 130 height 27
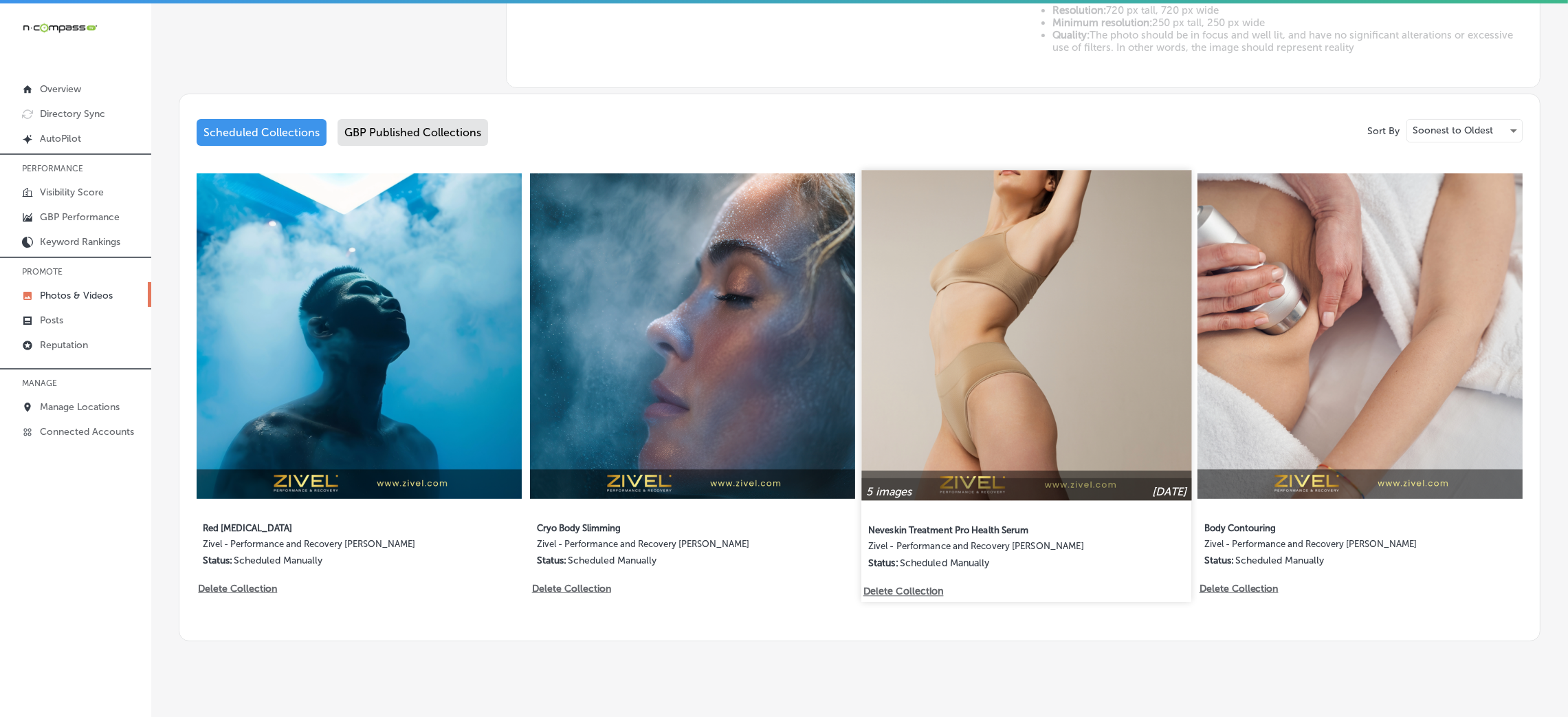
scroll to position [627, 0]
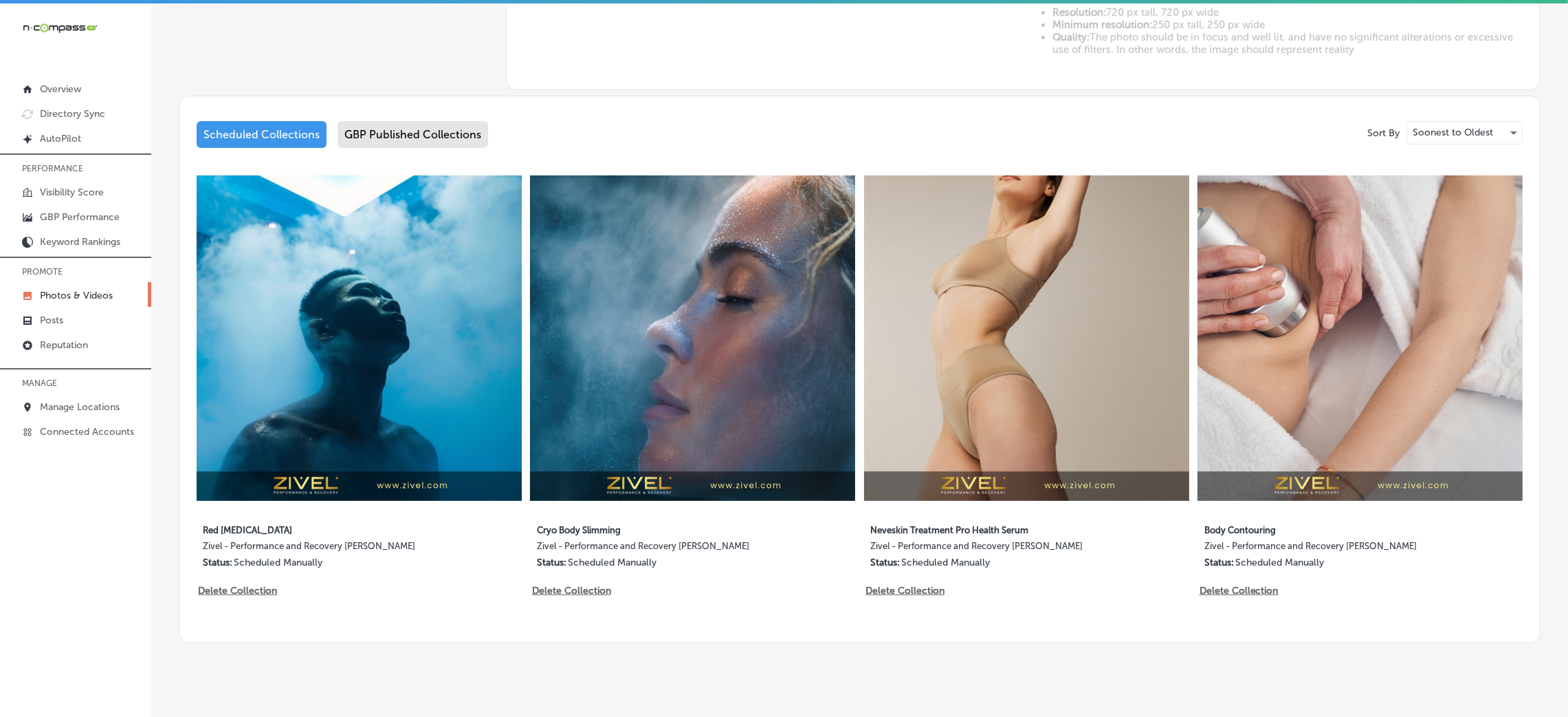
click at [395, 136] on div "GBP Published Collections" at bounding box center [413, 134] width 151 height 27
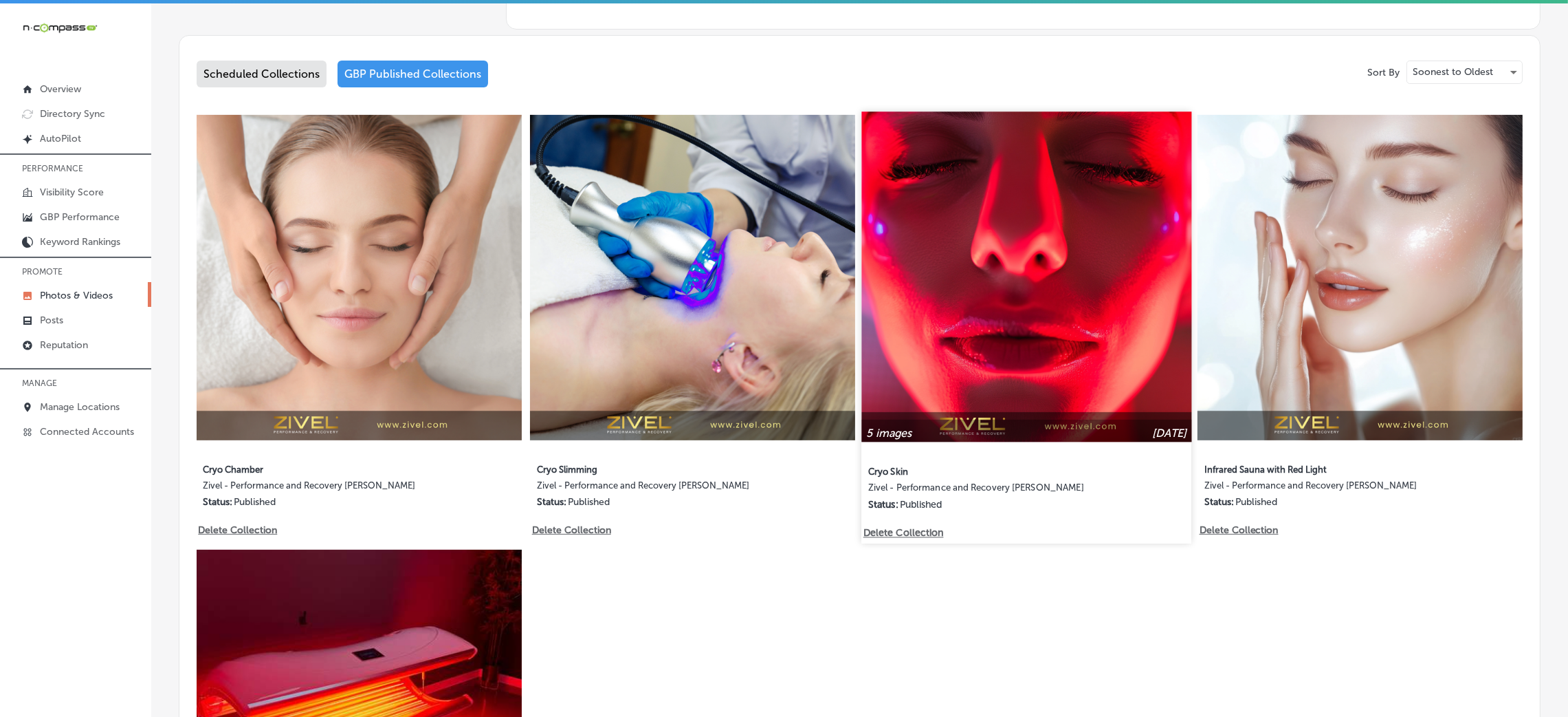
scroll to position [688, 0]
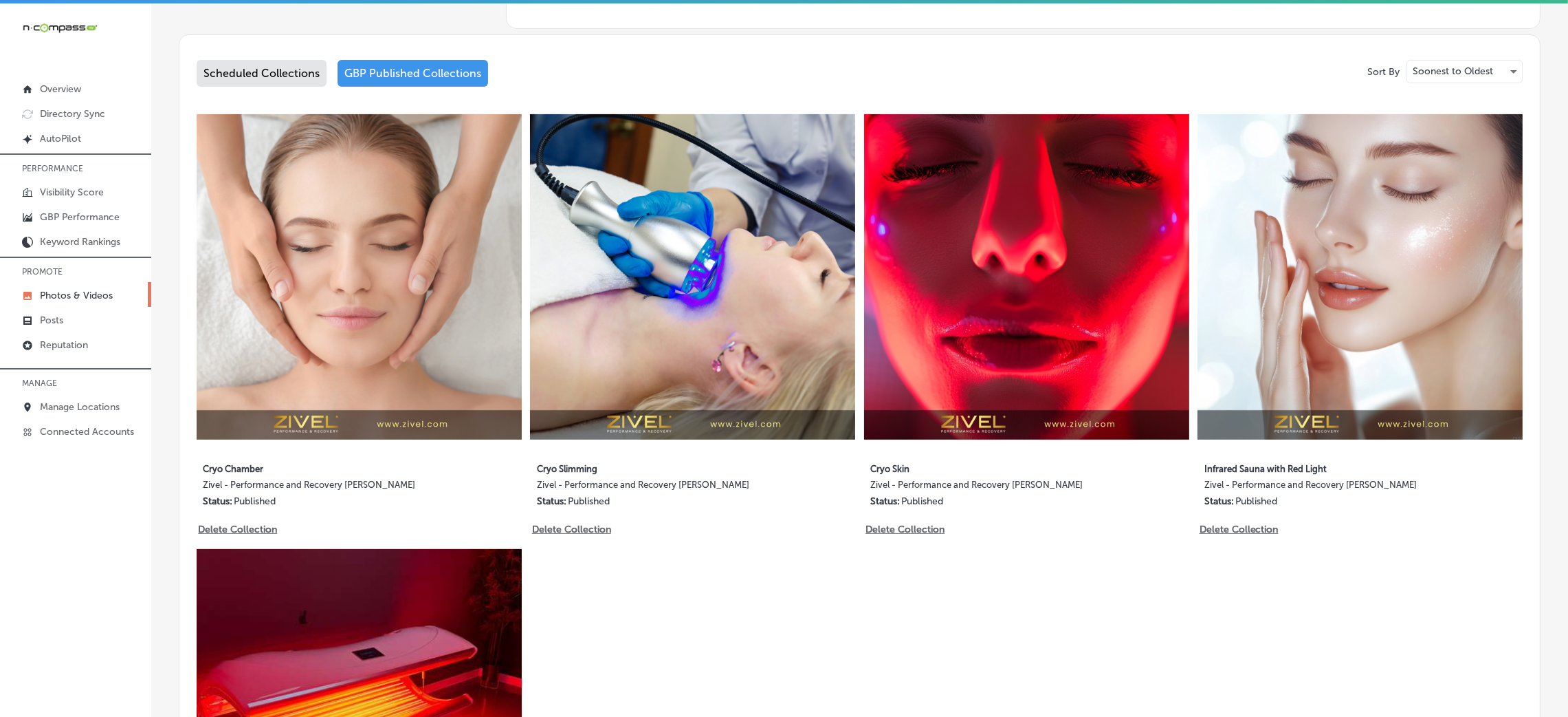
click at [245, 68] on div "Scheduled Collections" at bounding box center [261, 73] width 130 height 27
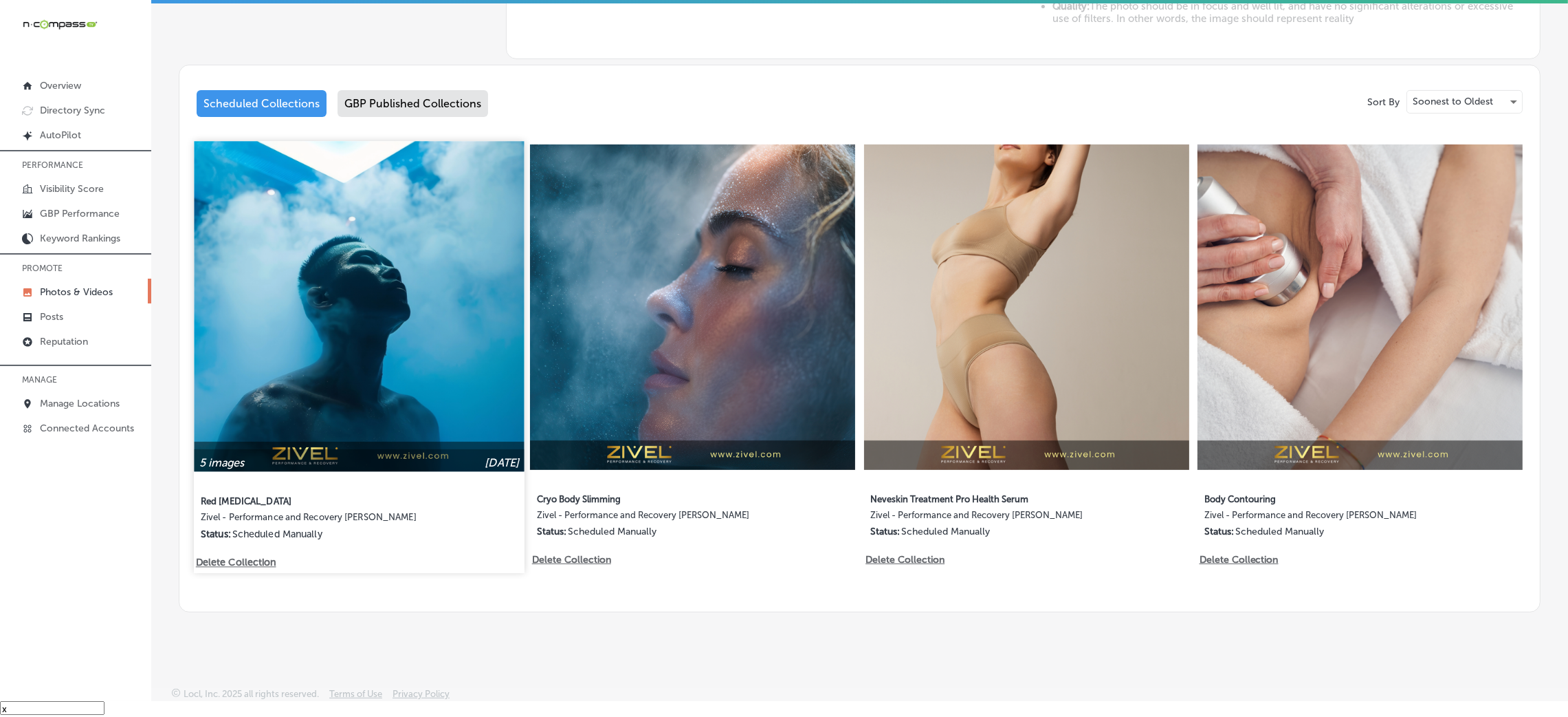
scroll to position [19, 0]
click at [406, 303] on img at bounding box center [358, 307] width 330 height 330
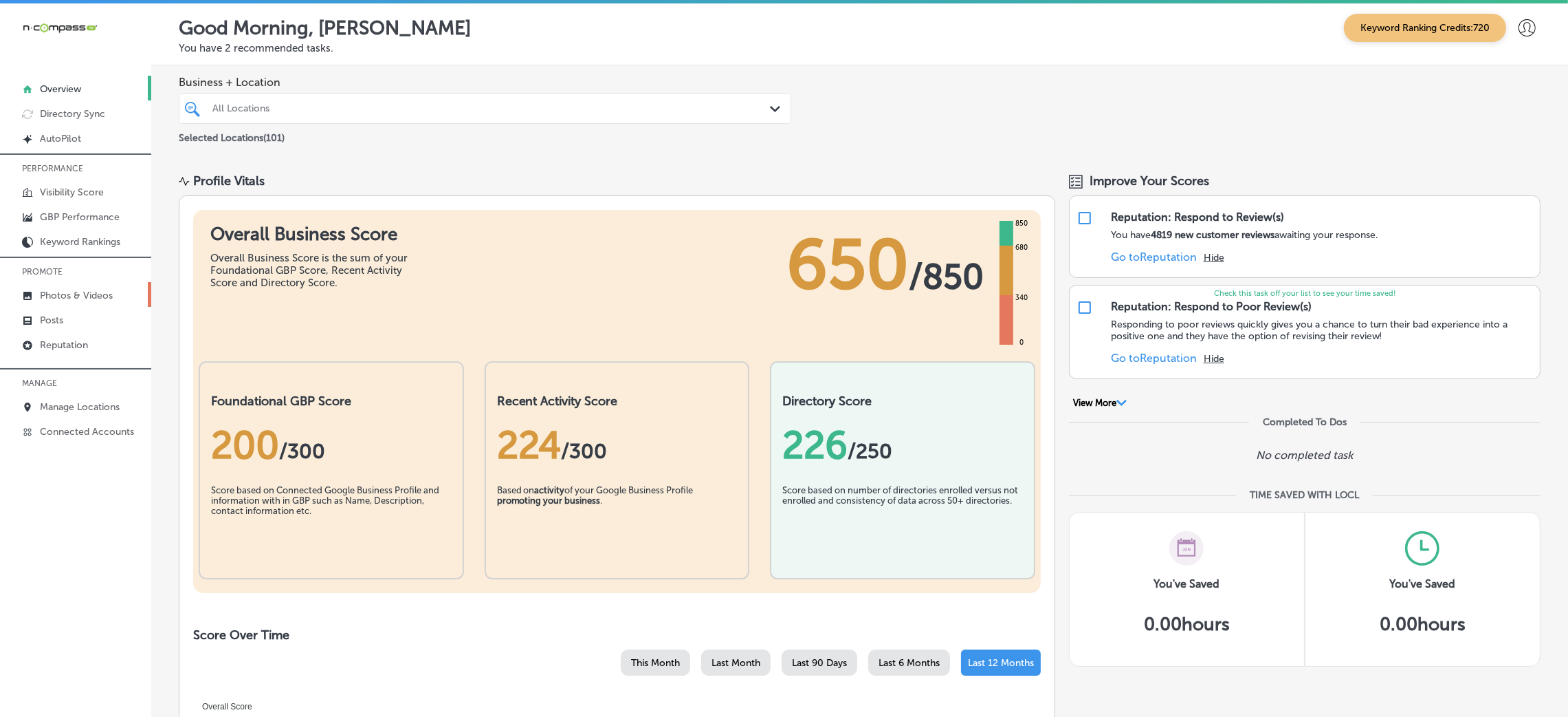
click at [73, 294] on p "Photos & Videos" at bounding box center [76, 295] width 73 height 12
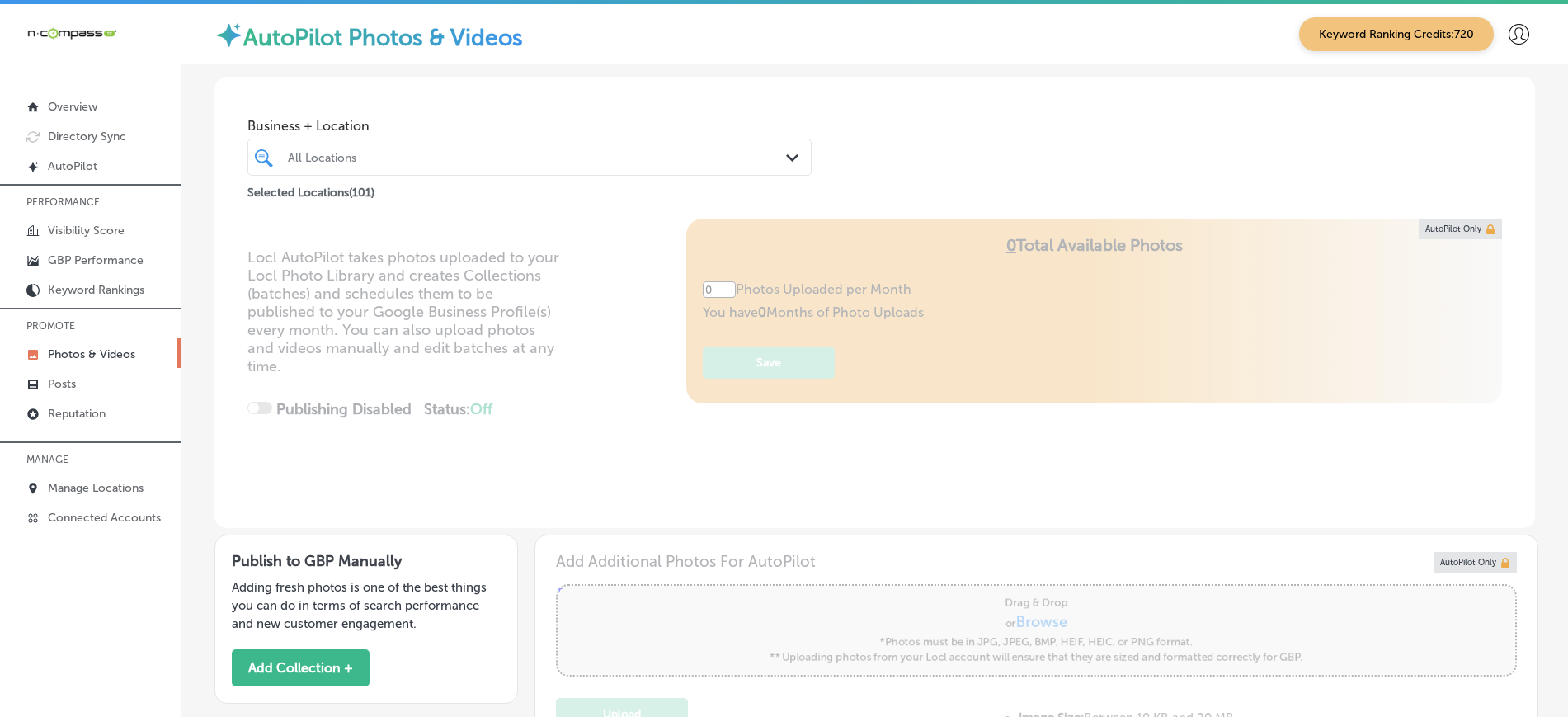
type input "5"
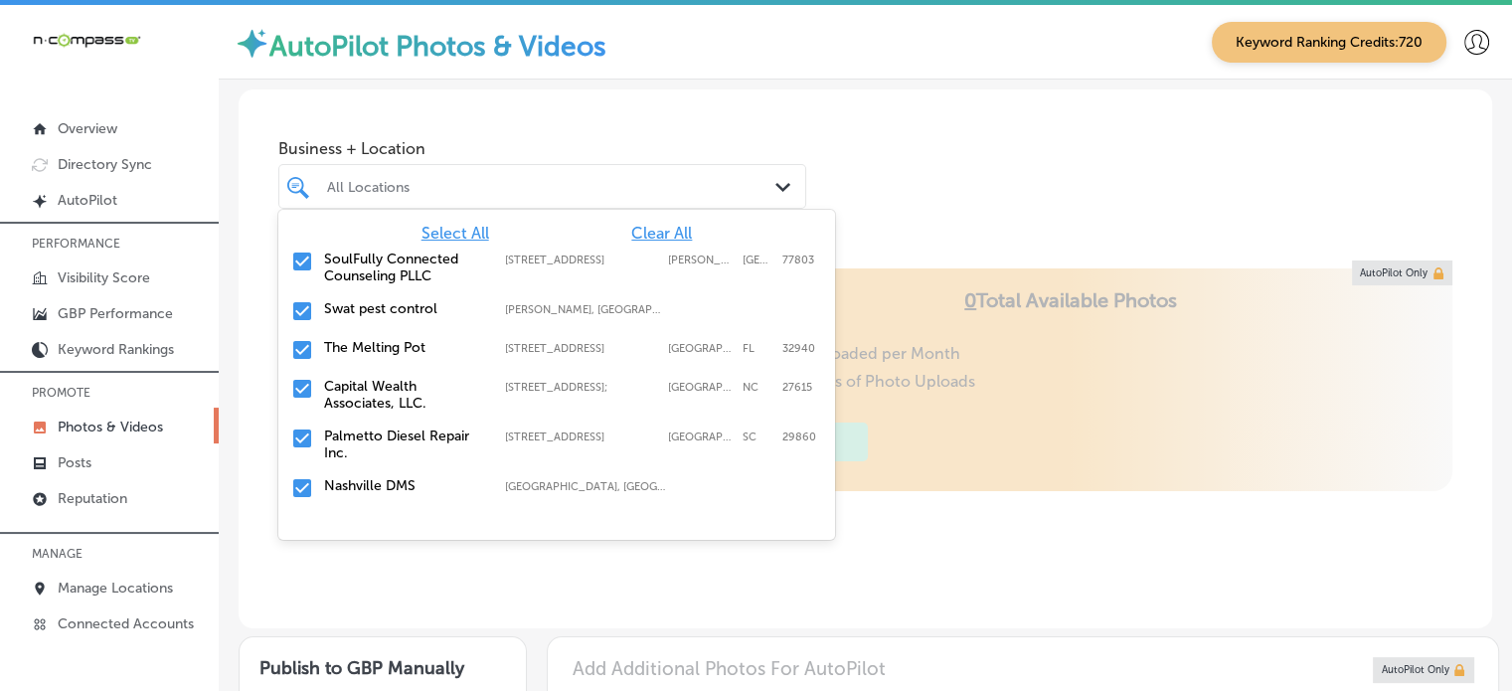
click at [554, 193] on div "All Locations" at bounding box center [552, 186] width 450 height 17
click at [650, 226] on span "Clear All" at bounding box center [661, 233] width 61 height 19
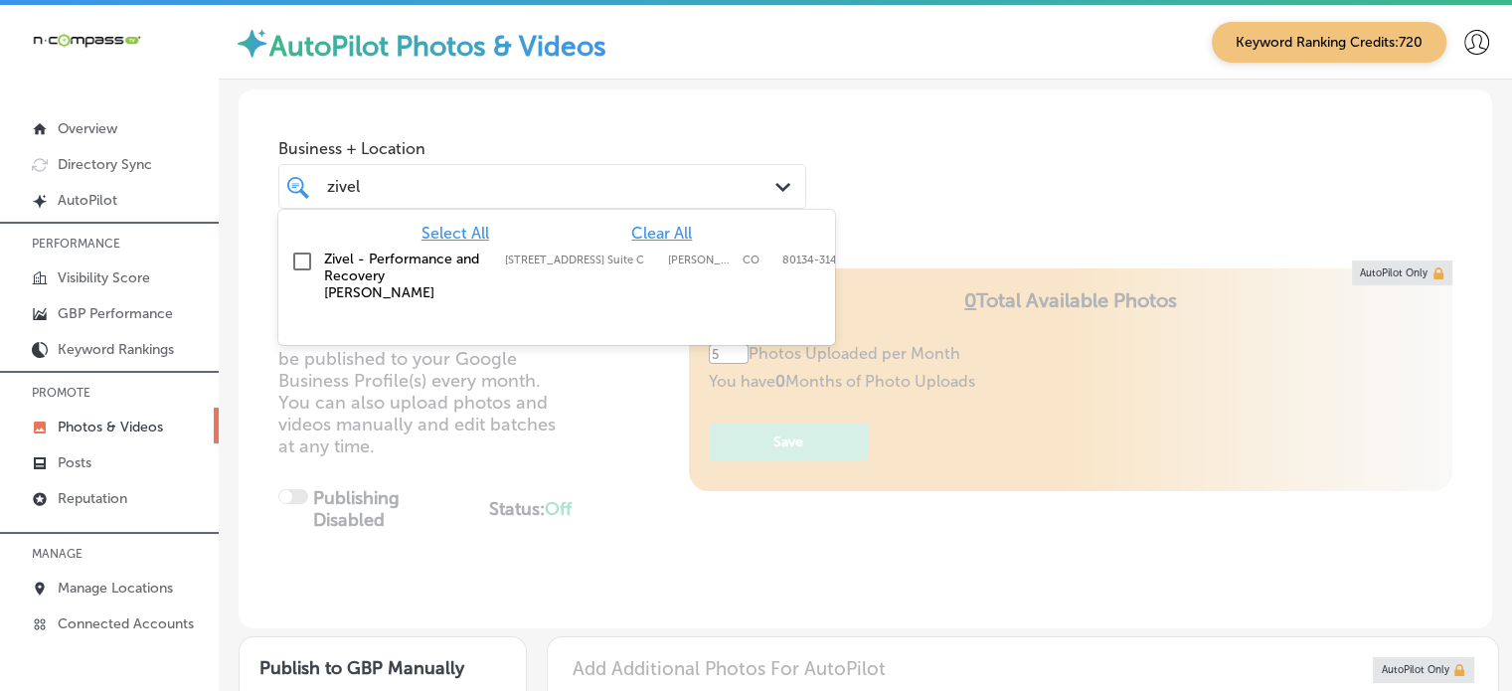
click at [447, 266] on label "Zivel - Performance and Recovery [PERSON_NAME]" at bounding box center [404, 275] width 161 height 51
type input "zivel"
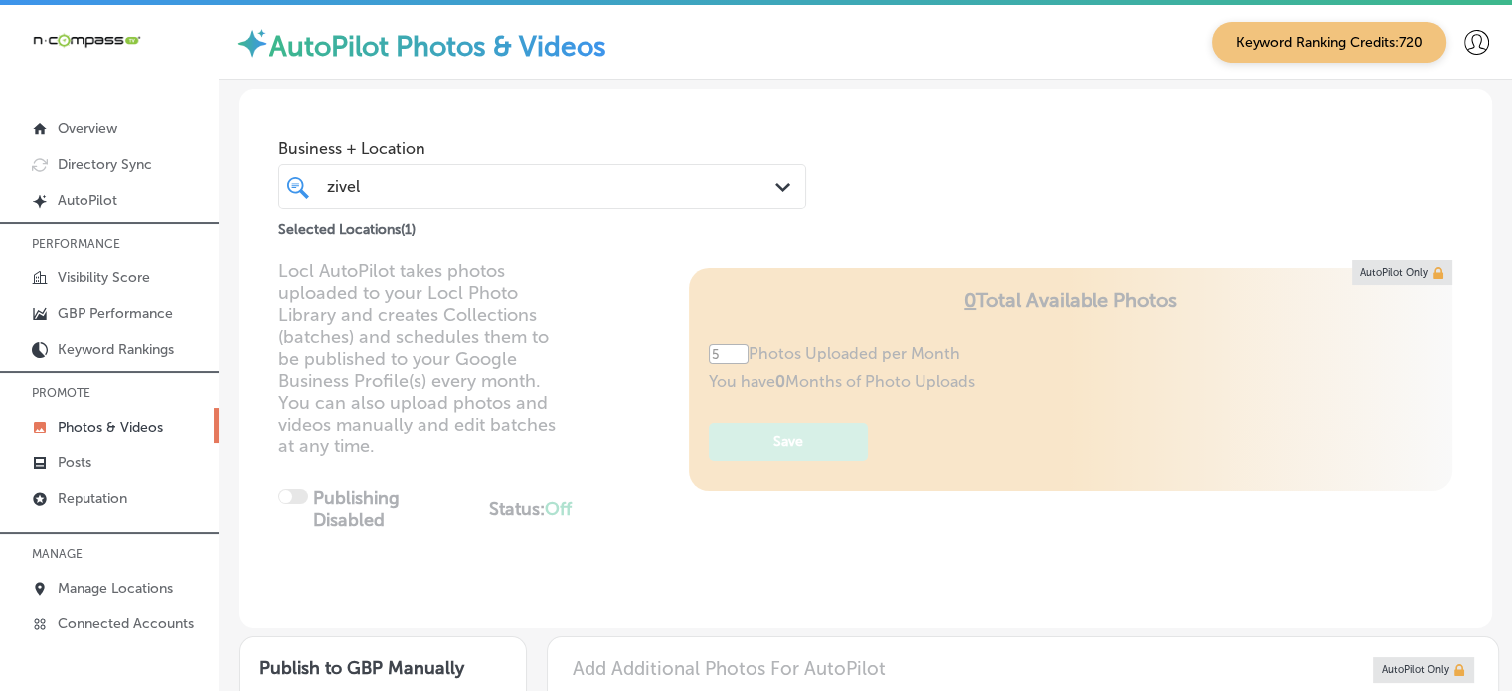
click at [1033, 109] on div "Business + Location zivel zivel Path Created with Sketch. Selected Locations ( …" at bounding box center [865, 164] width 1253 height 151
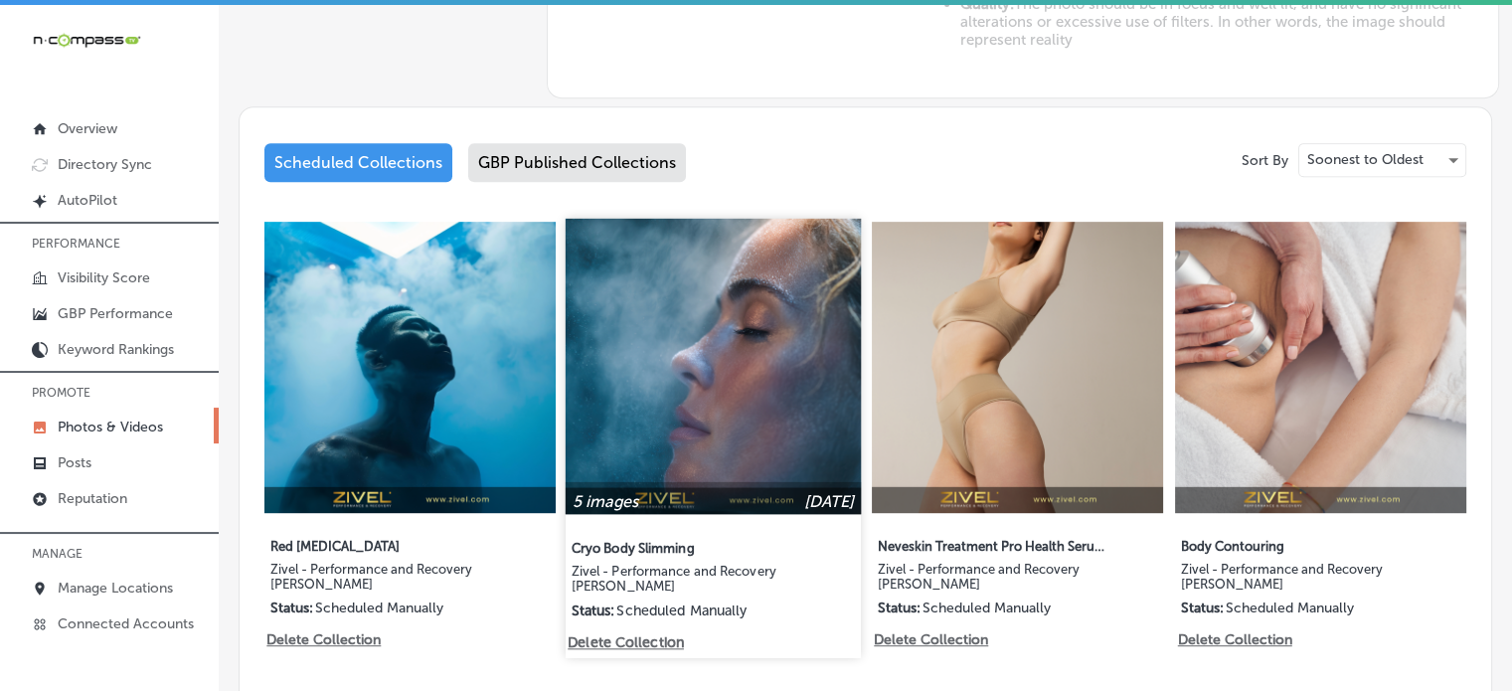
scroll to position [918, 0]
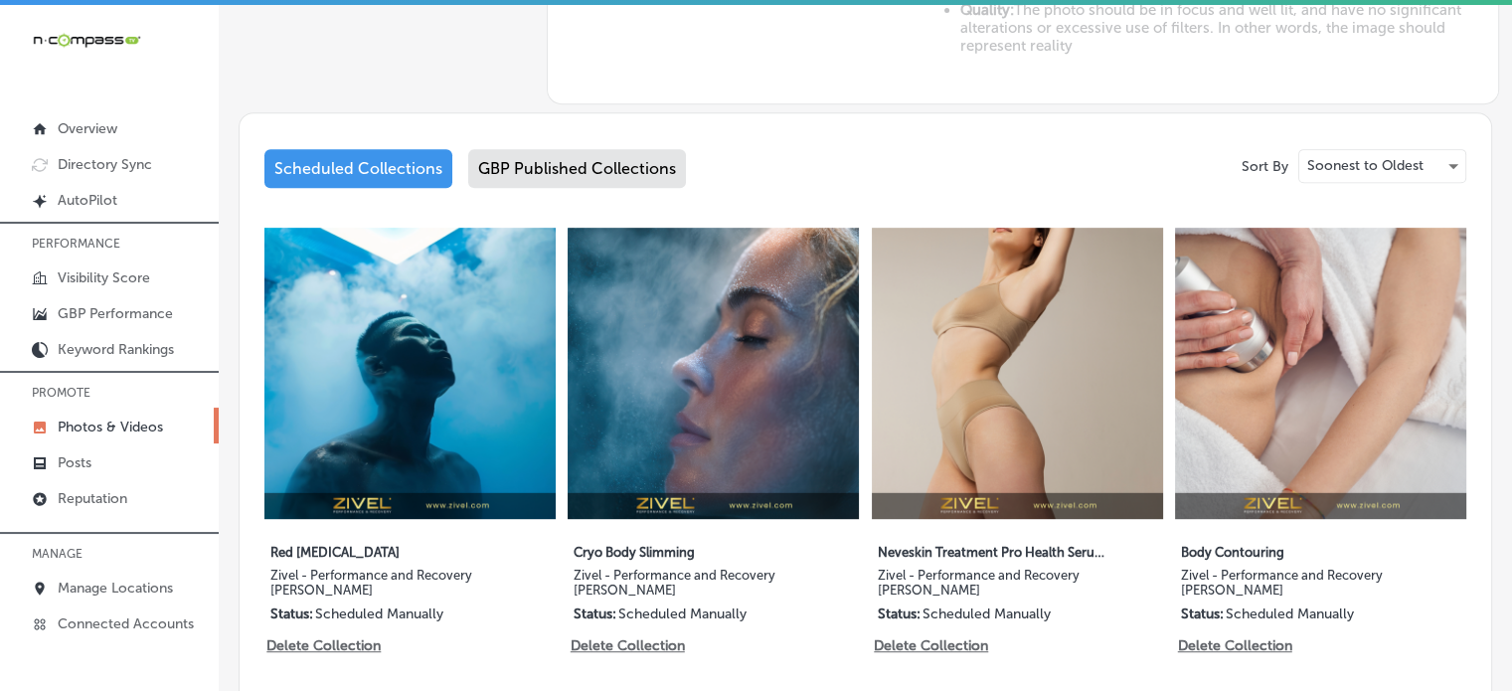
click at [534, 149] on div "GBP Published Collections" at bounding box center [577, 168] width 218 height 39
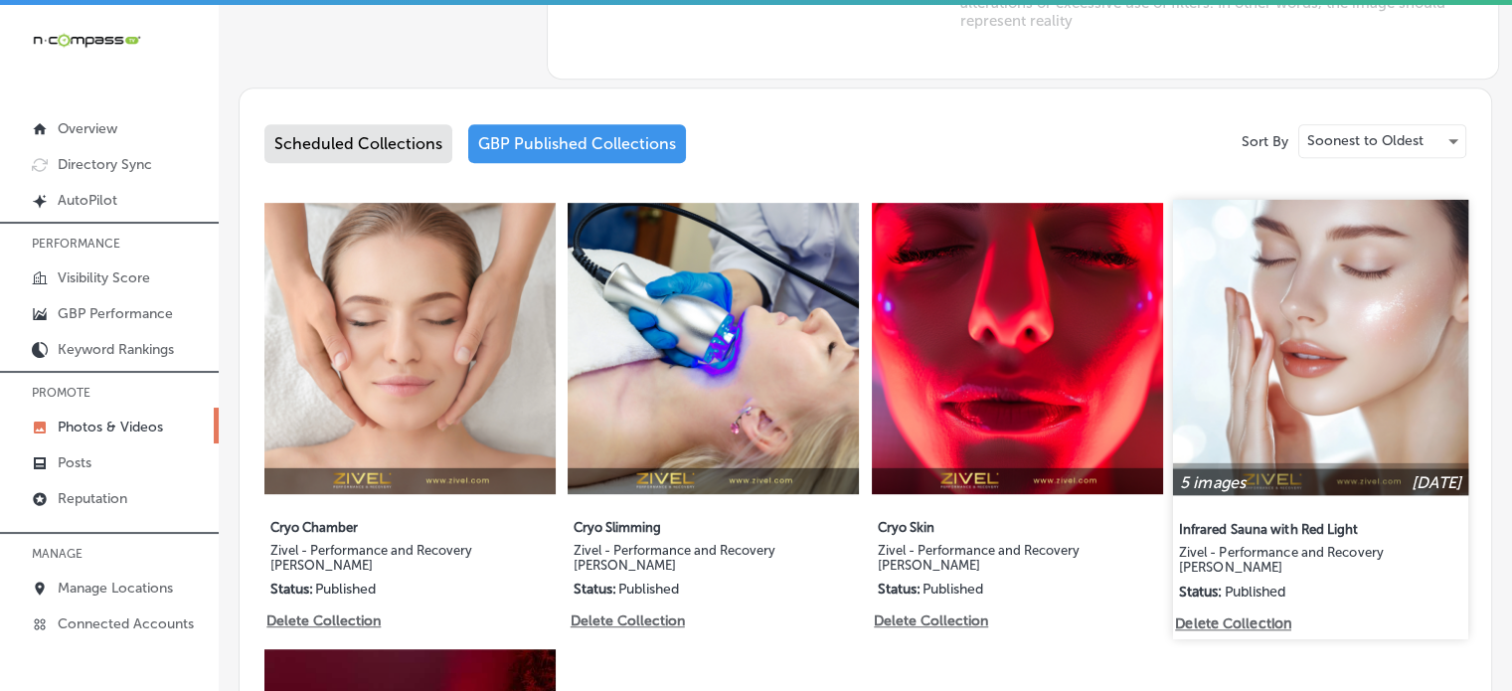
scroll to position [942, 0]
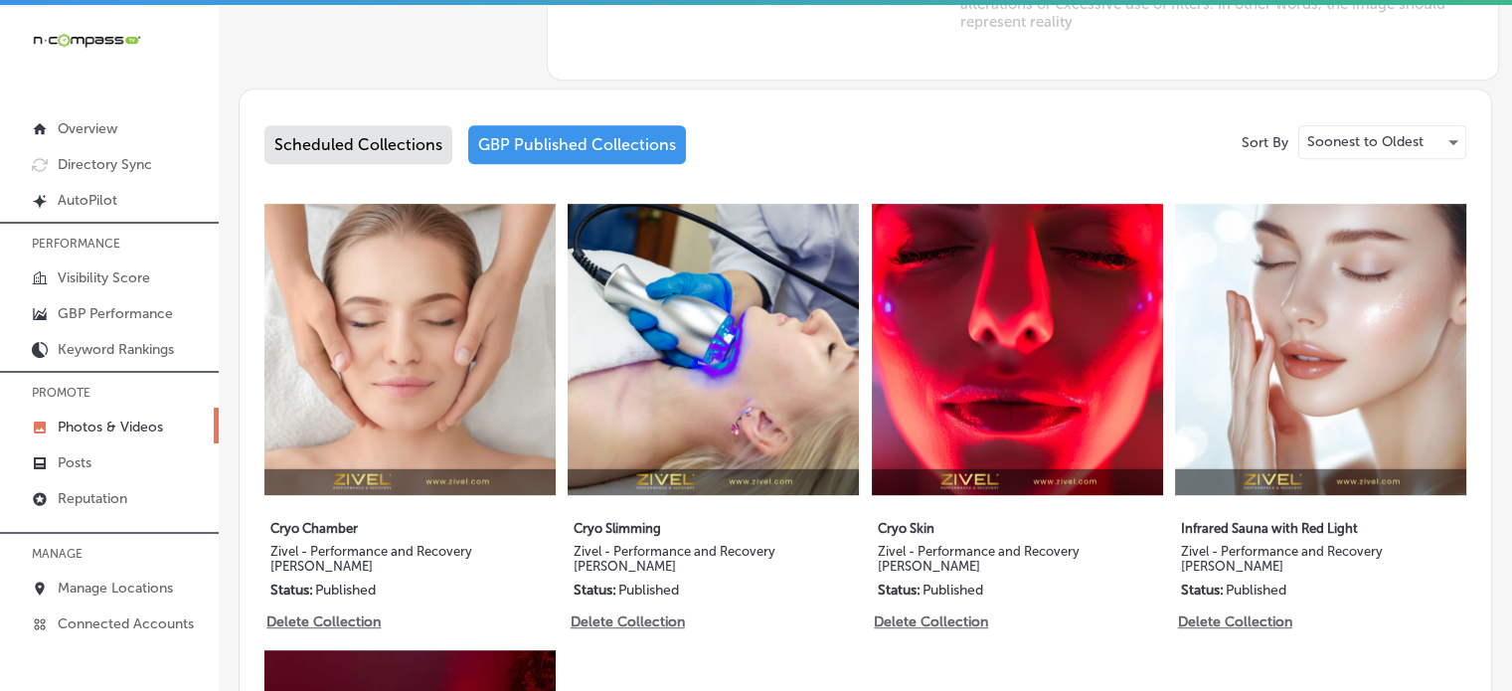
click at [354, 153] on div "Scheduled Collections" at bounding box center [358, 144] width 188 height 39
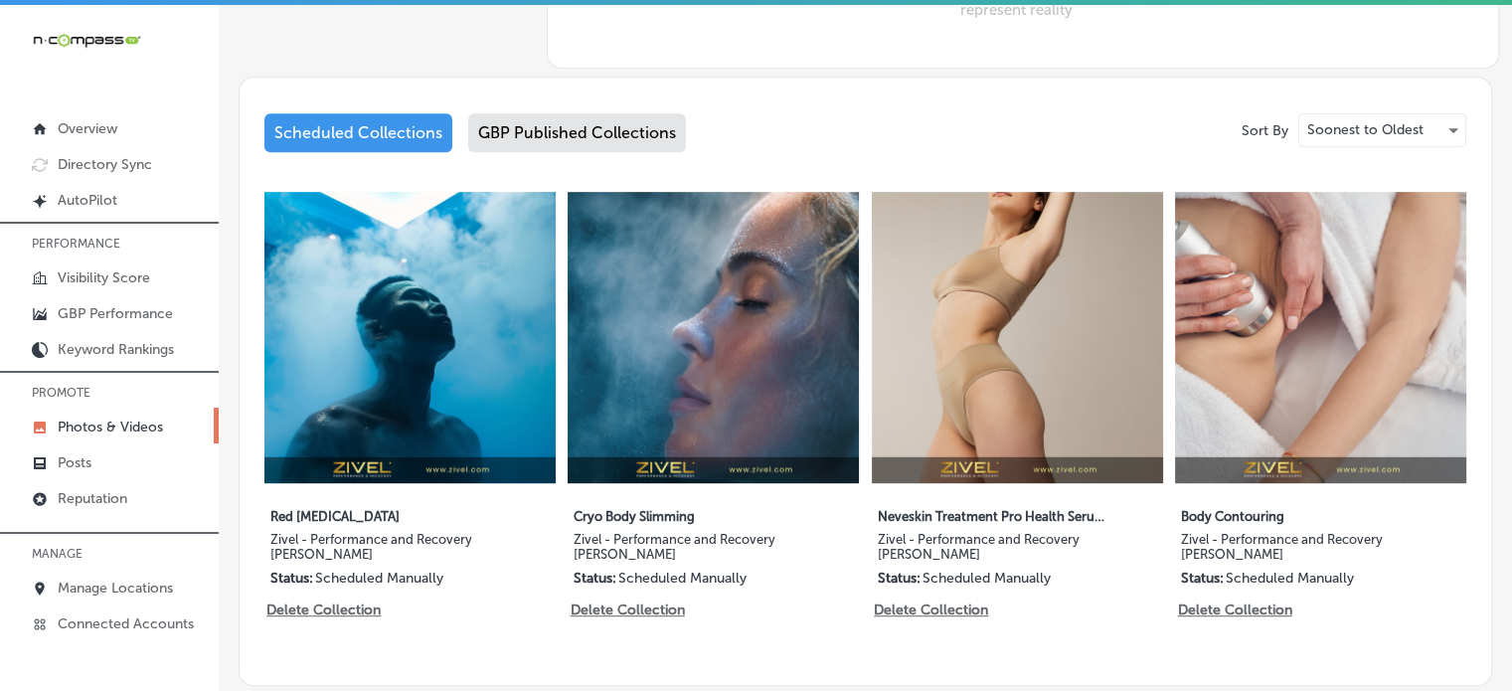
scroll to position [952, 0]
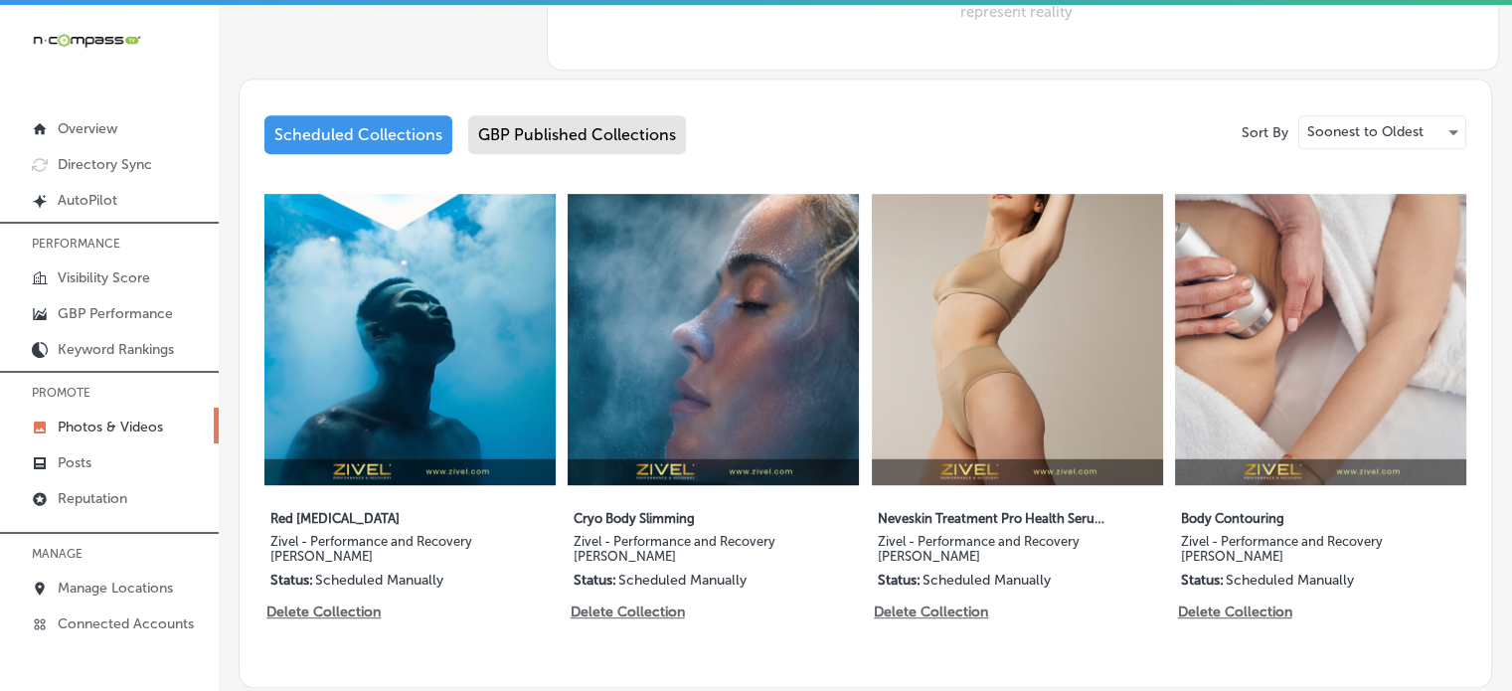
click at [578, 138] on div "GBP Published Collections" at bounding box center [577, 134] width 218 height 39
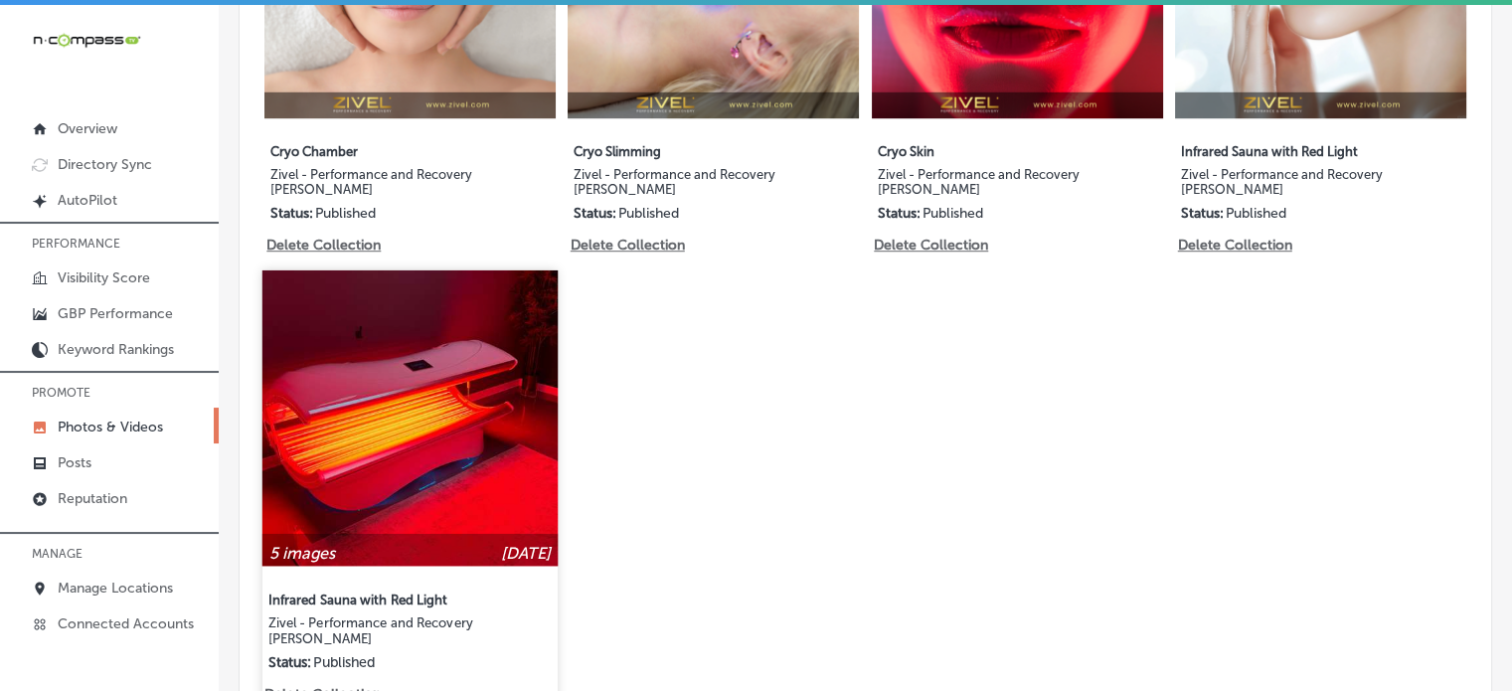
scroll to position [1329, 0]
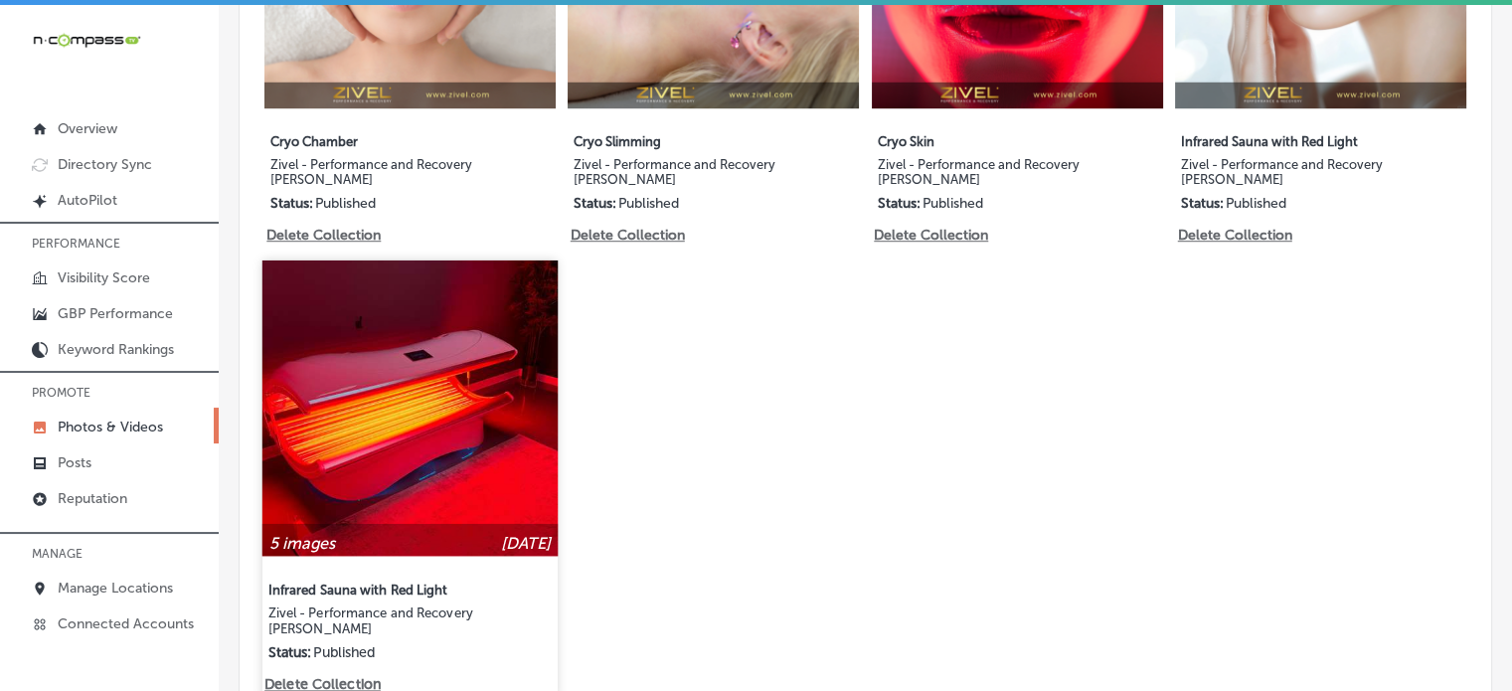
click at [465, 369] on img at bounding box center [409, 406] width 295 height 295
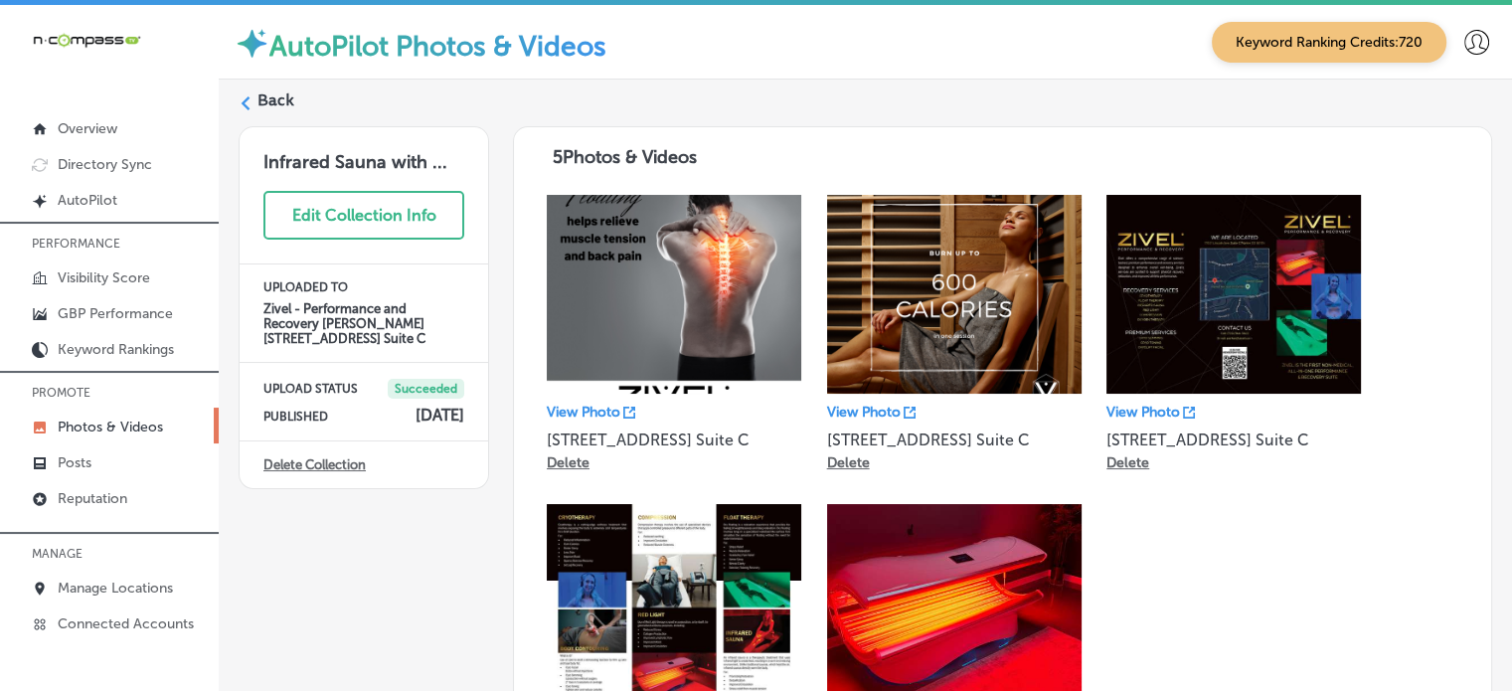
click at [740, 610] on img at bounding box center [674, 603] width 254 height 199
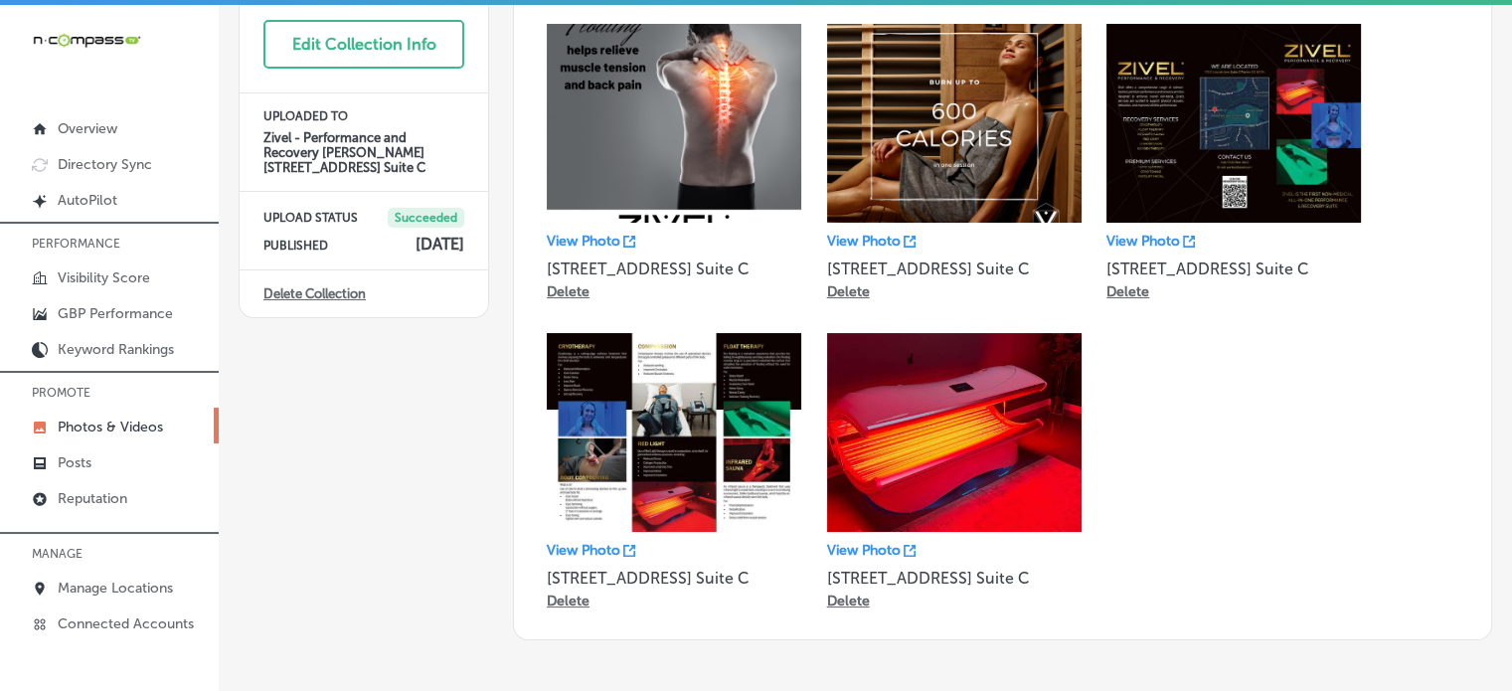
scroll to position [175, 0]
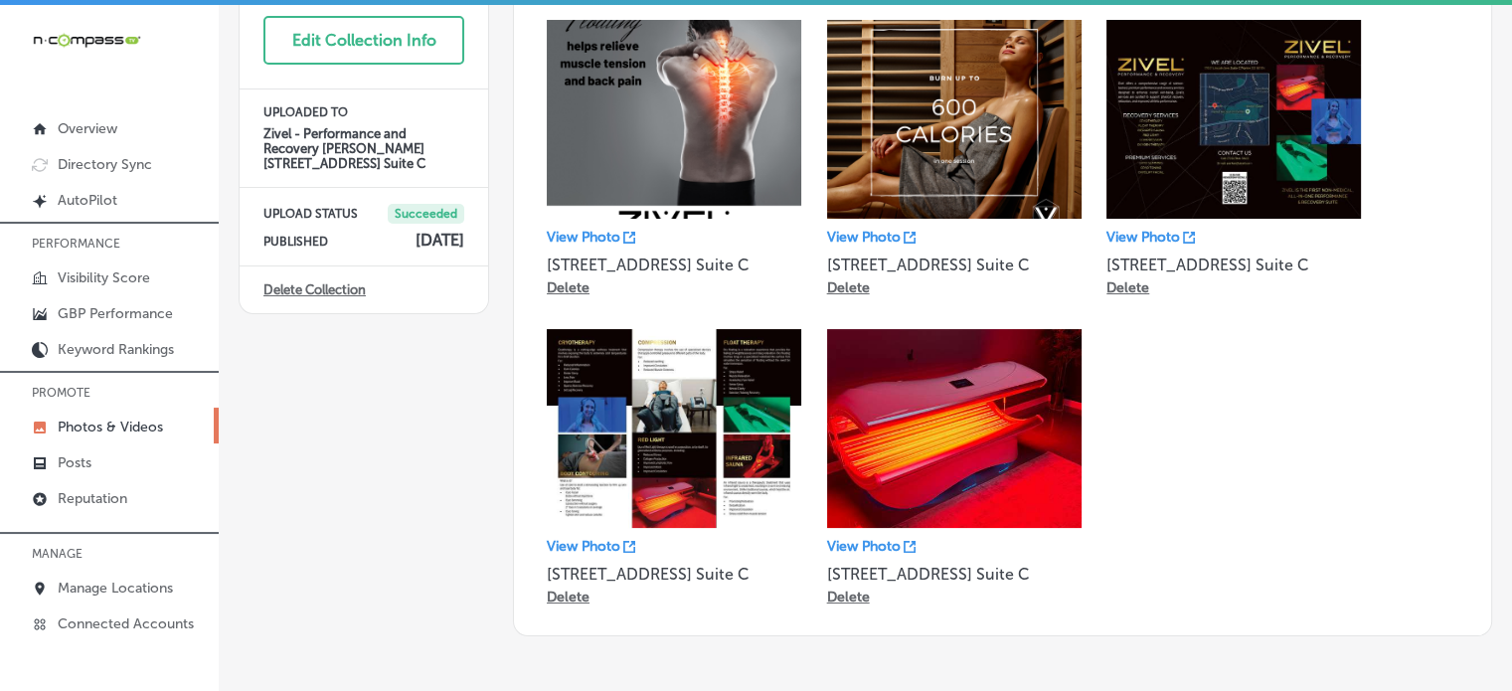
drag, startPoint x: 673, startPoint y: 454, endPoint x: 590, endPoint y: 541, distance: 119.5
click at [590, 541] on p "View Photo" at bounding box center [584, 546] width 74 height 17
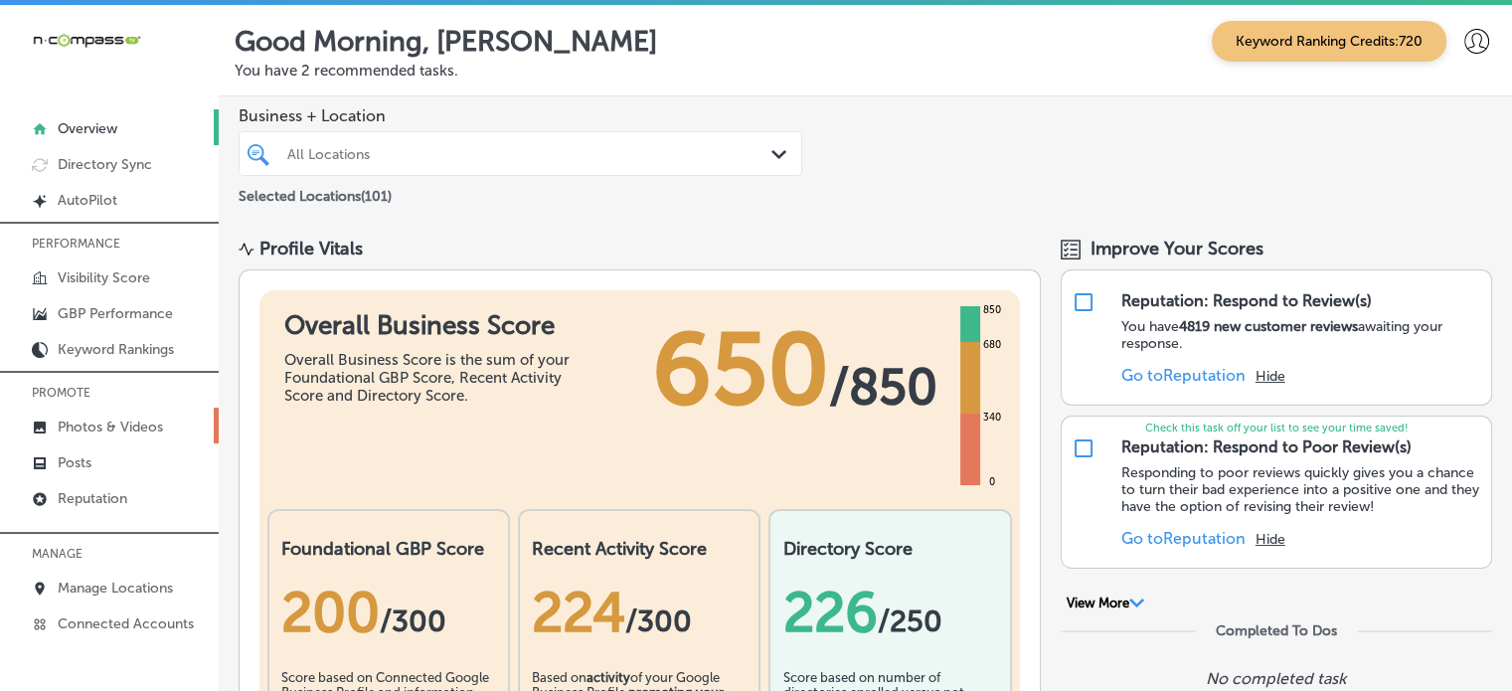
click at [114, 408] on link "Photos & Videos" at bounding box center [109, 426] width 219 height 36
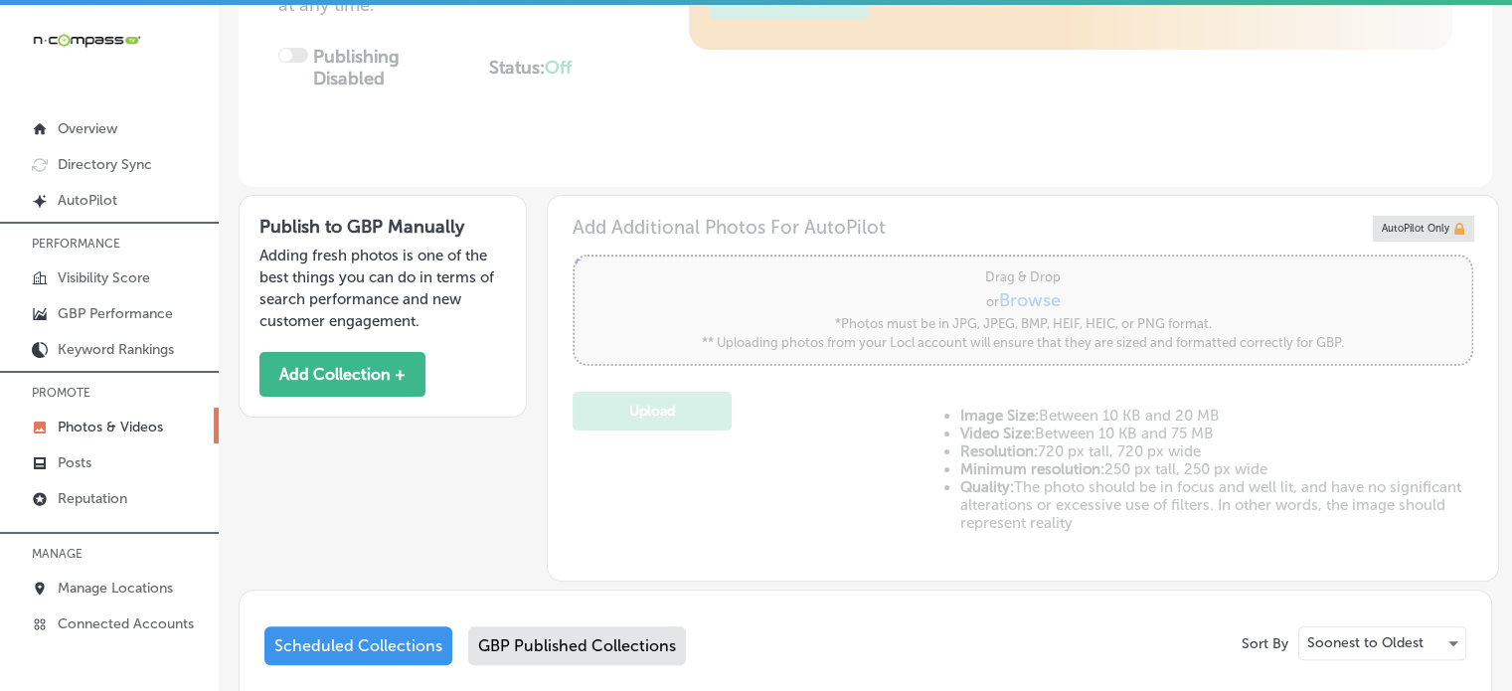
type input "5"
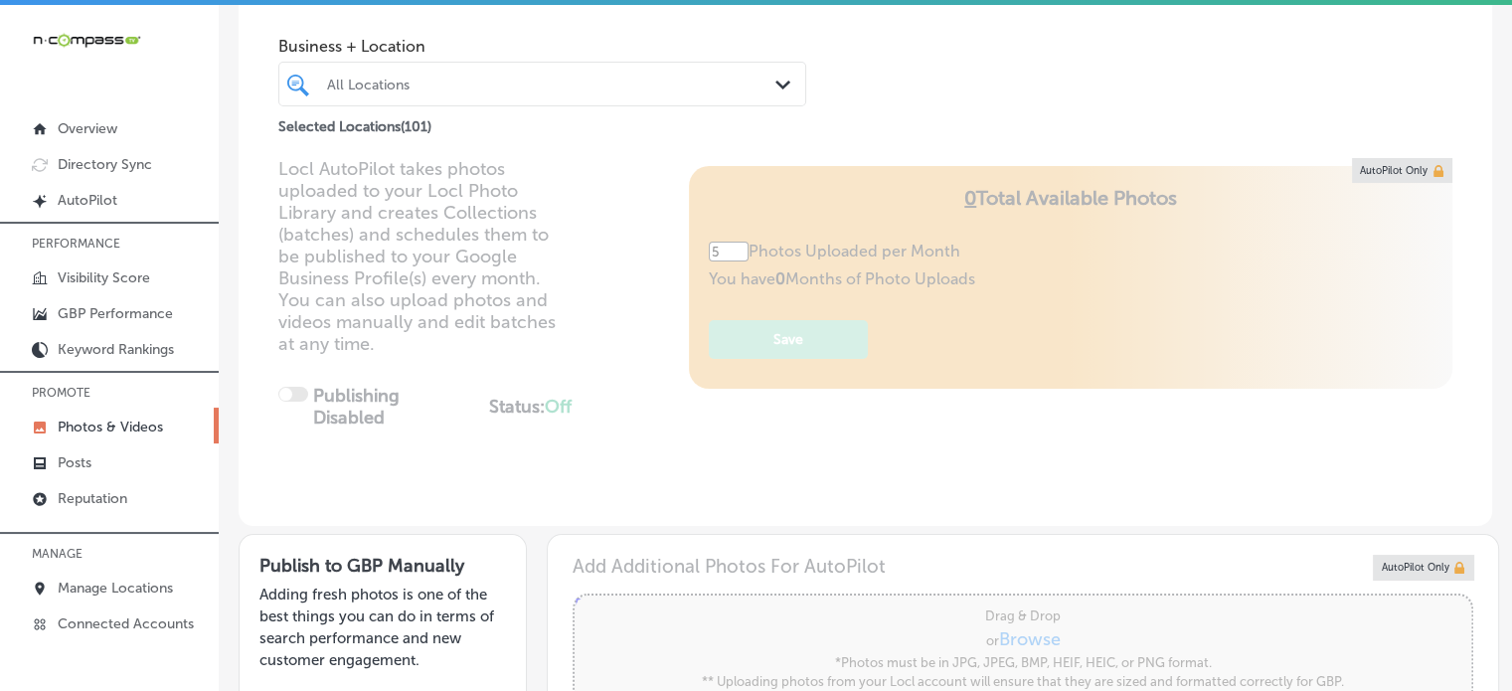
scroll to position [62, 0]
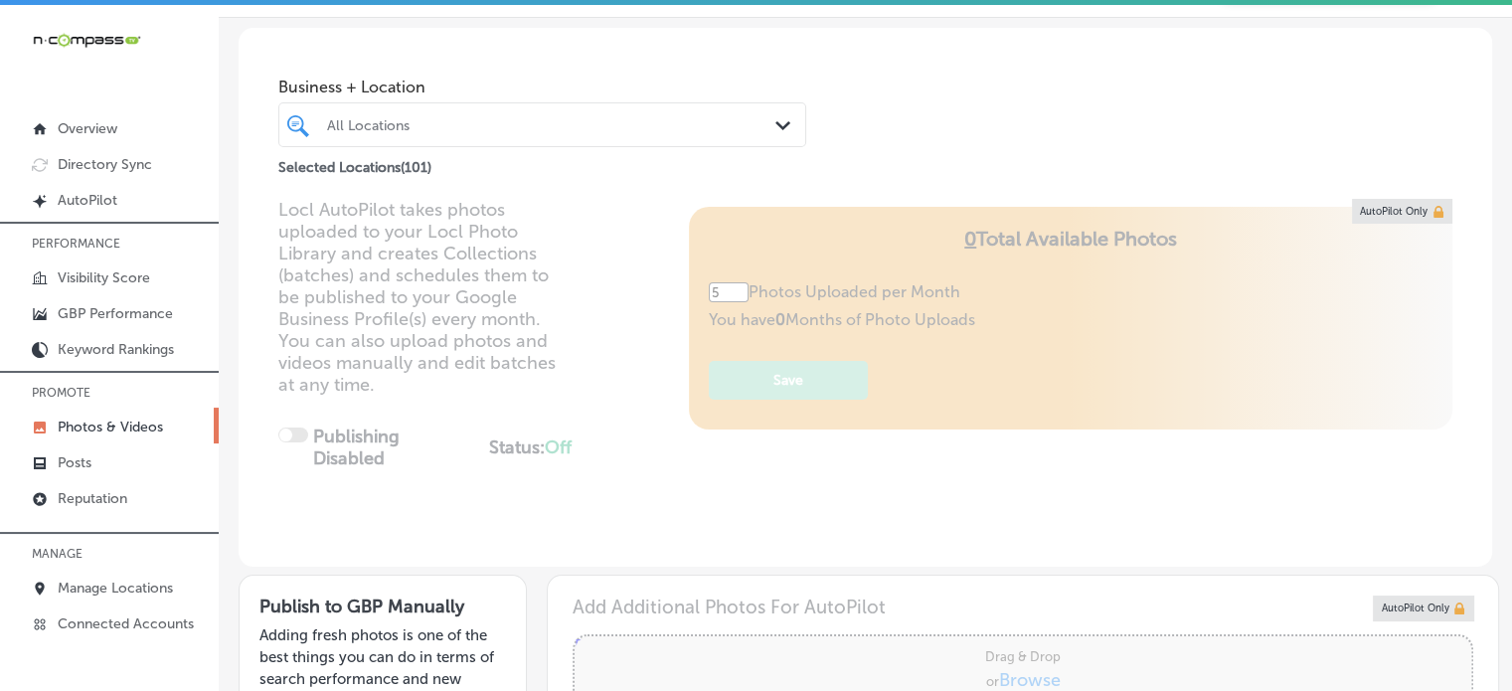
click at [538, 140] on div "All Locations Path Created with Sketch." at bounding box center [542, 124] width 528 height 45
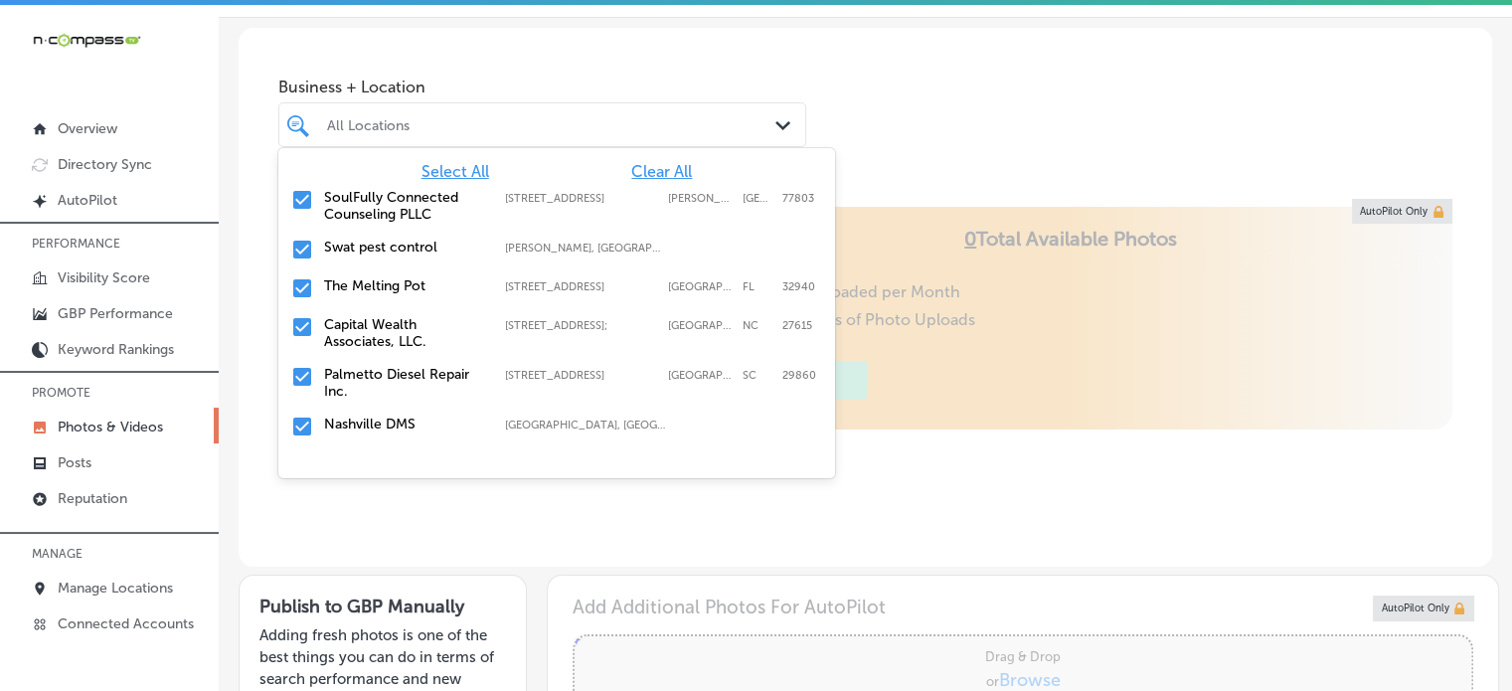
click at [647, 162] on span "Clear All" at bounding box center [661, 171] width 61 height 19
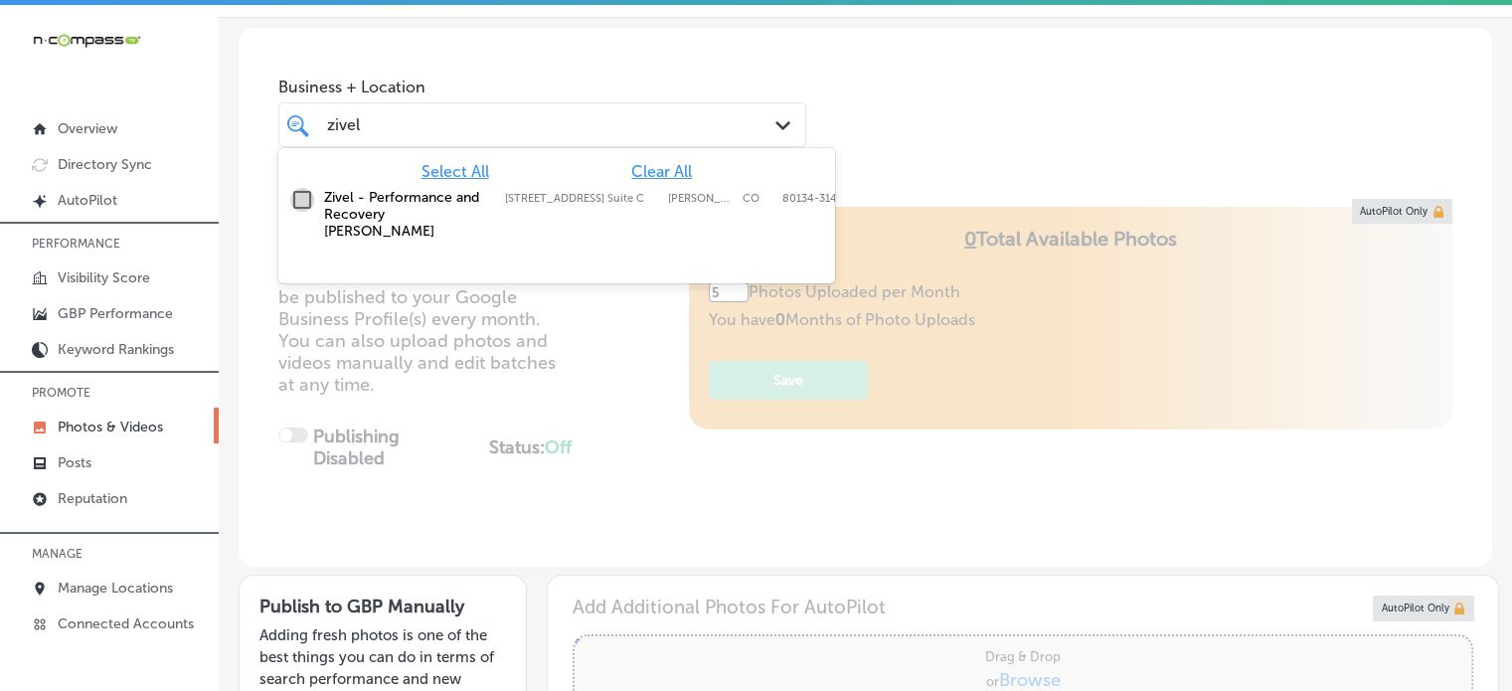
click at [311, 208] on input "checkbox" at bounding box center [302, 200] width 24 height 24
type input "zivel"
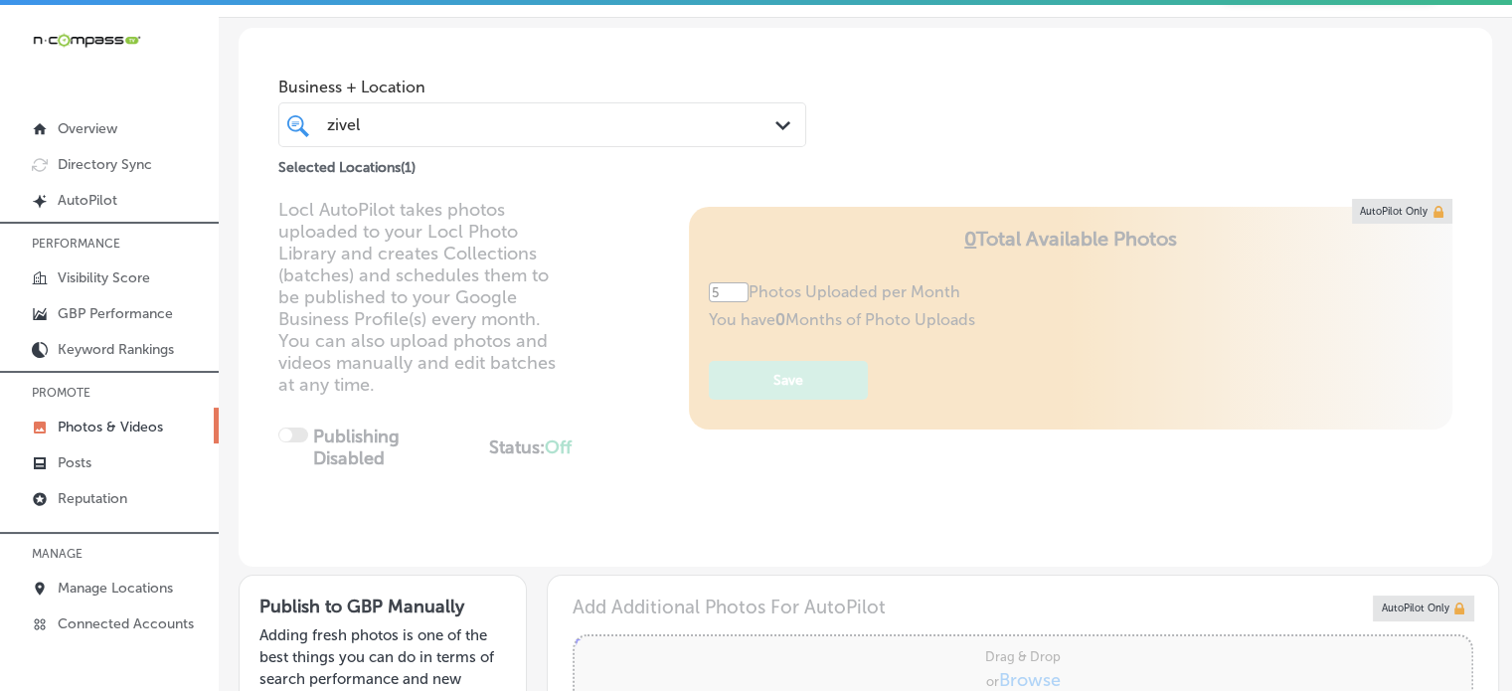
click at [920, 104] on div "Business + Location zivel zivel Path Created with Sketch. Selected Locations ( …" at bounding box center [865, 103] width 1253 height 151
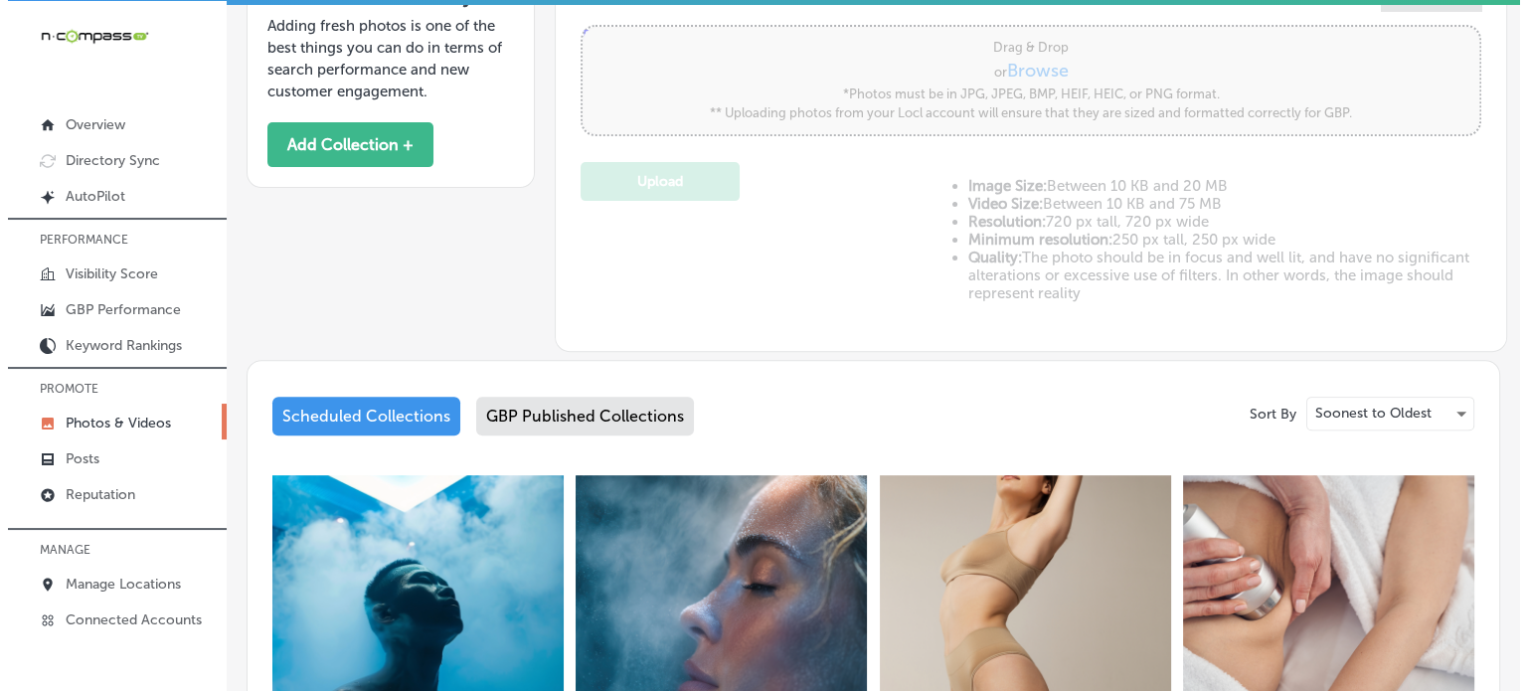
scroll to position [1051, 0]
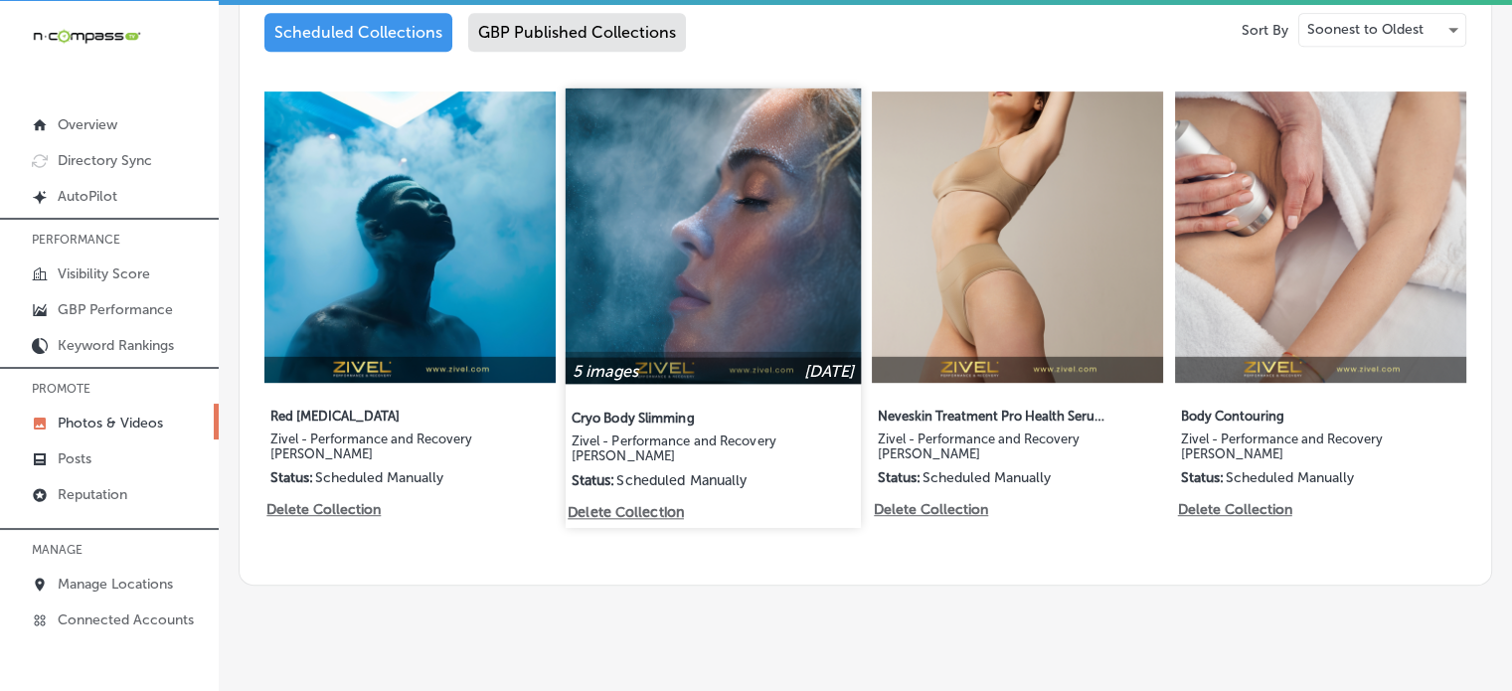
click at [650, 504] on p "Delete Collection" at bounding box center [625, 512] width 113 height 17
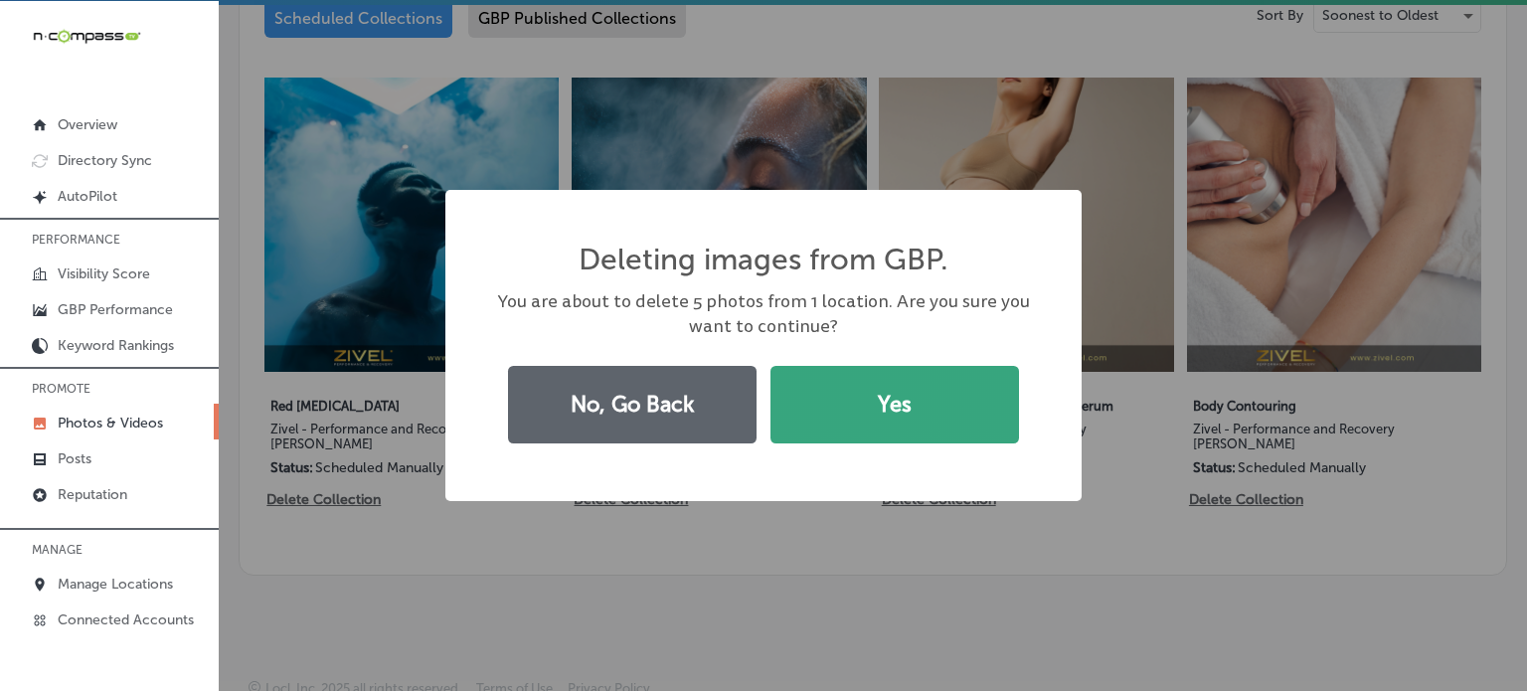
click at [876, 412] on button "Yes" at bounding box center [894, 405] width 248 height 78
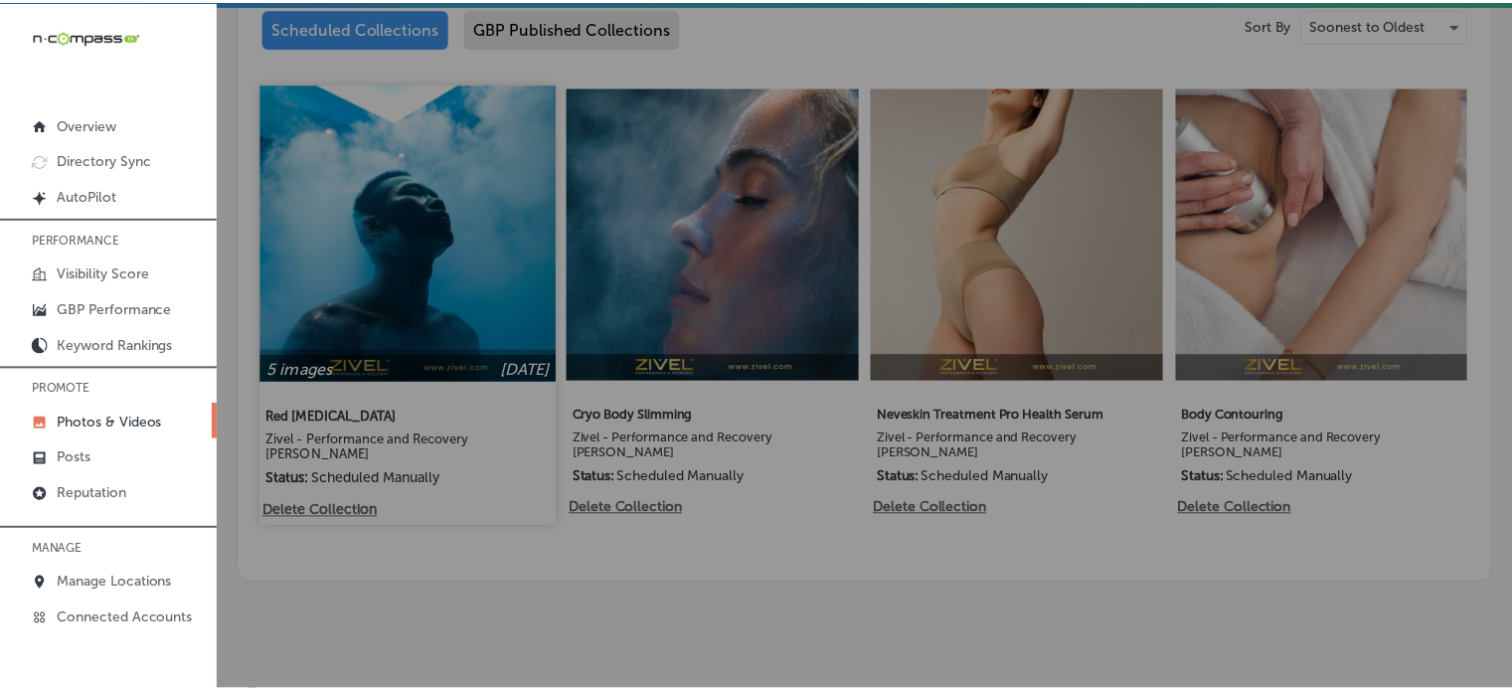
scroll to position [1083, 0]
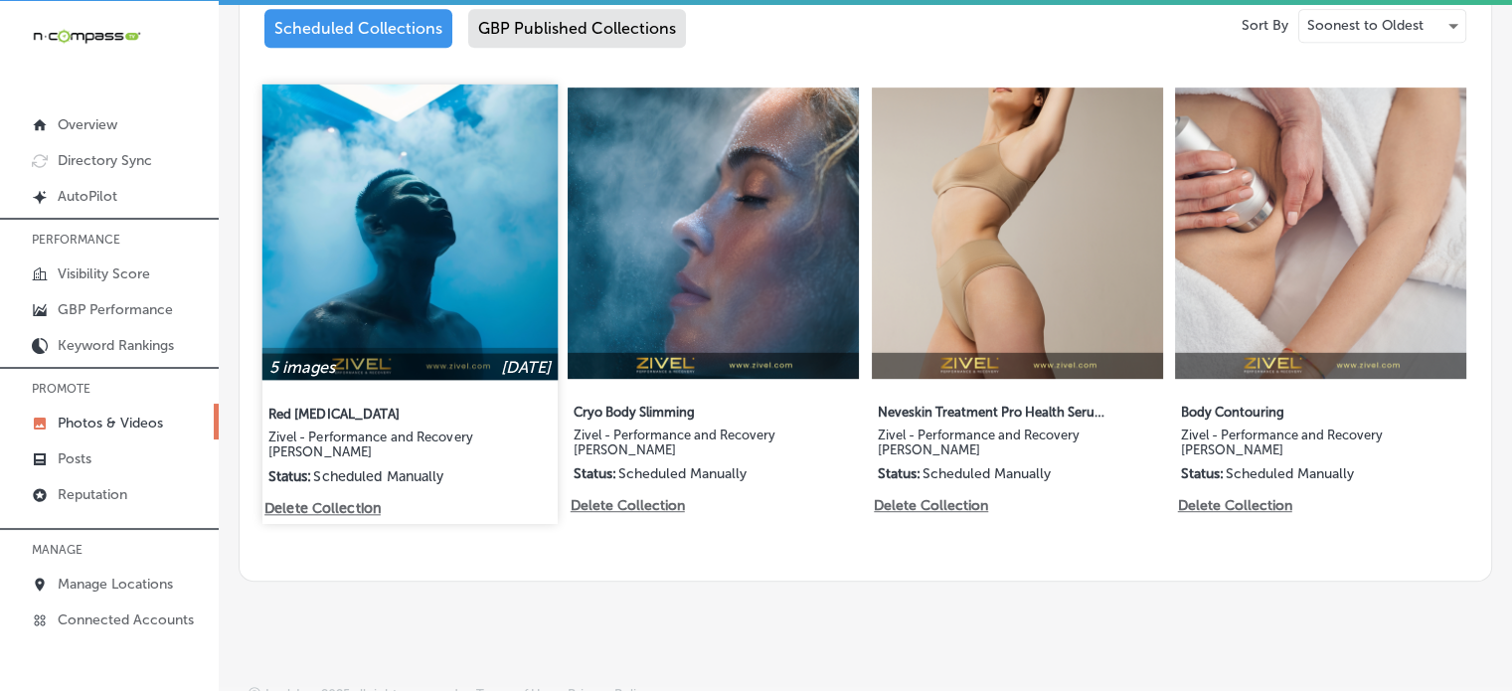
click at [344, 500] on p "Delete Collection" at bounding box center [320, 508] width 113 height 17
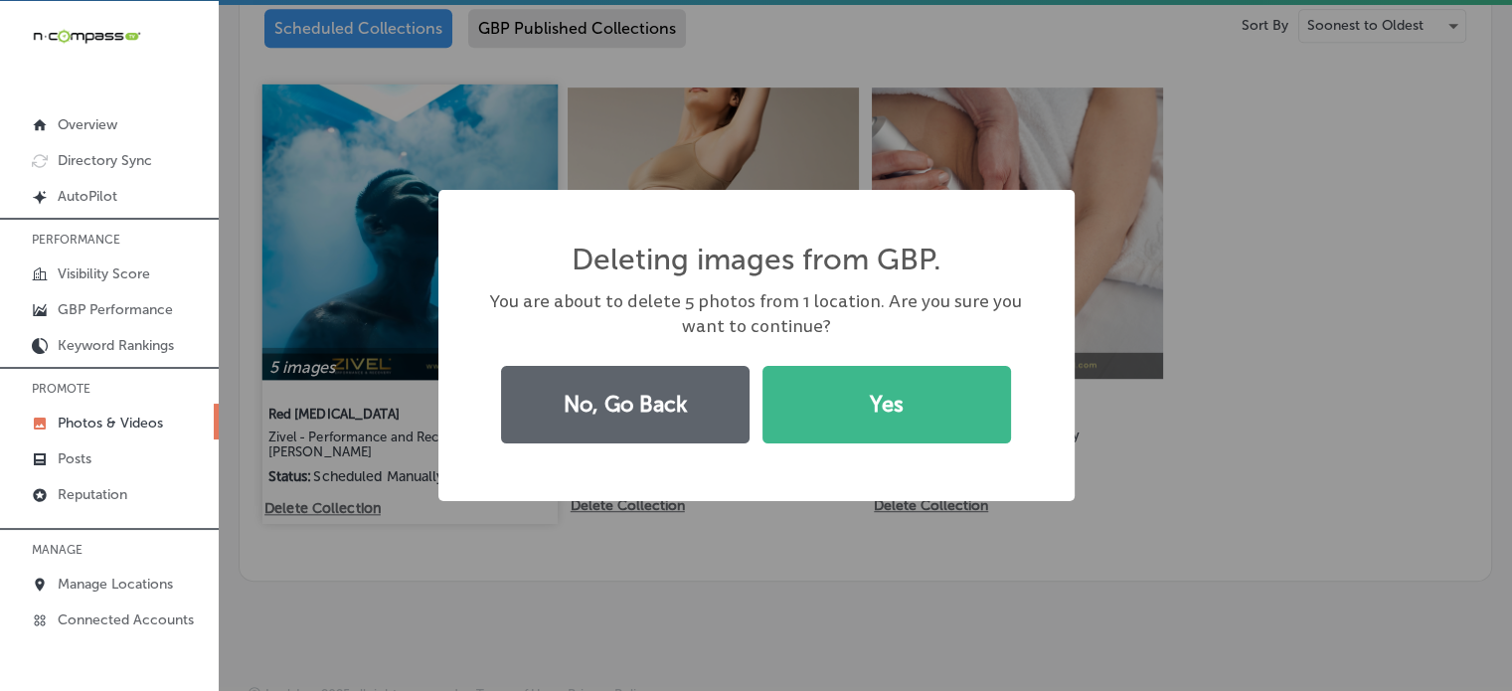
scroll to position [1085, 0]
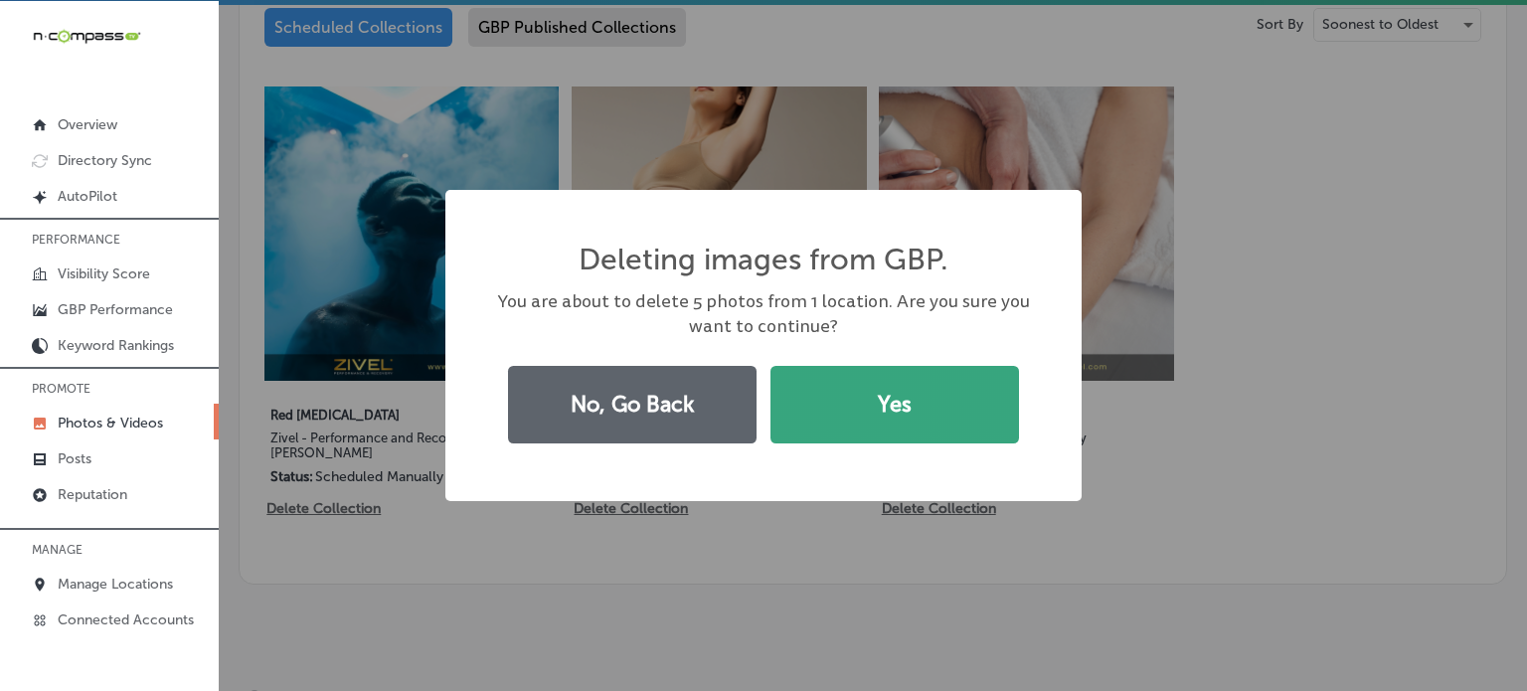
click at [867, 406] on button "Yes" at bounding box center [894, 405] width 248 height 78
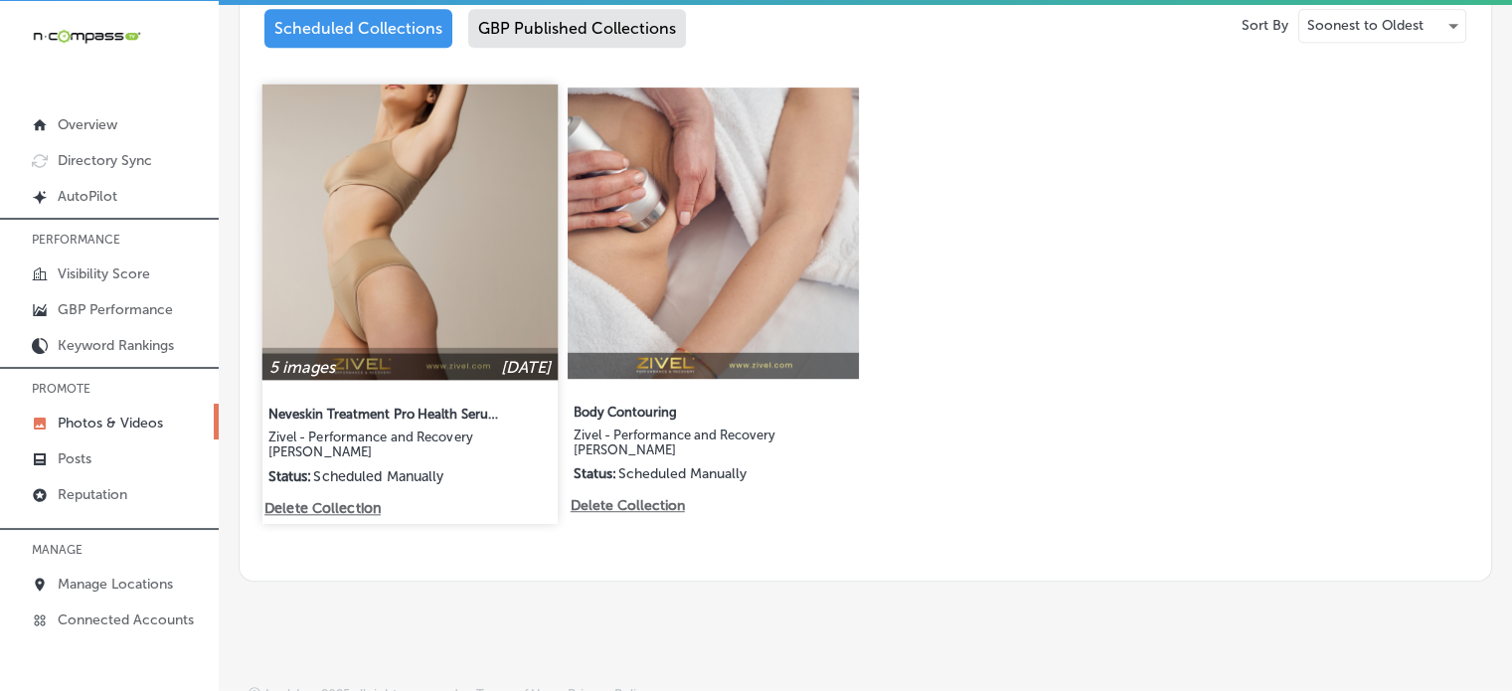
click at [635, 497] on p "Delete Collection" at bounding box center [627, 505] width 112 height 17
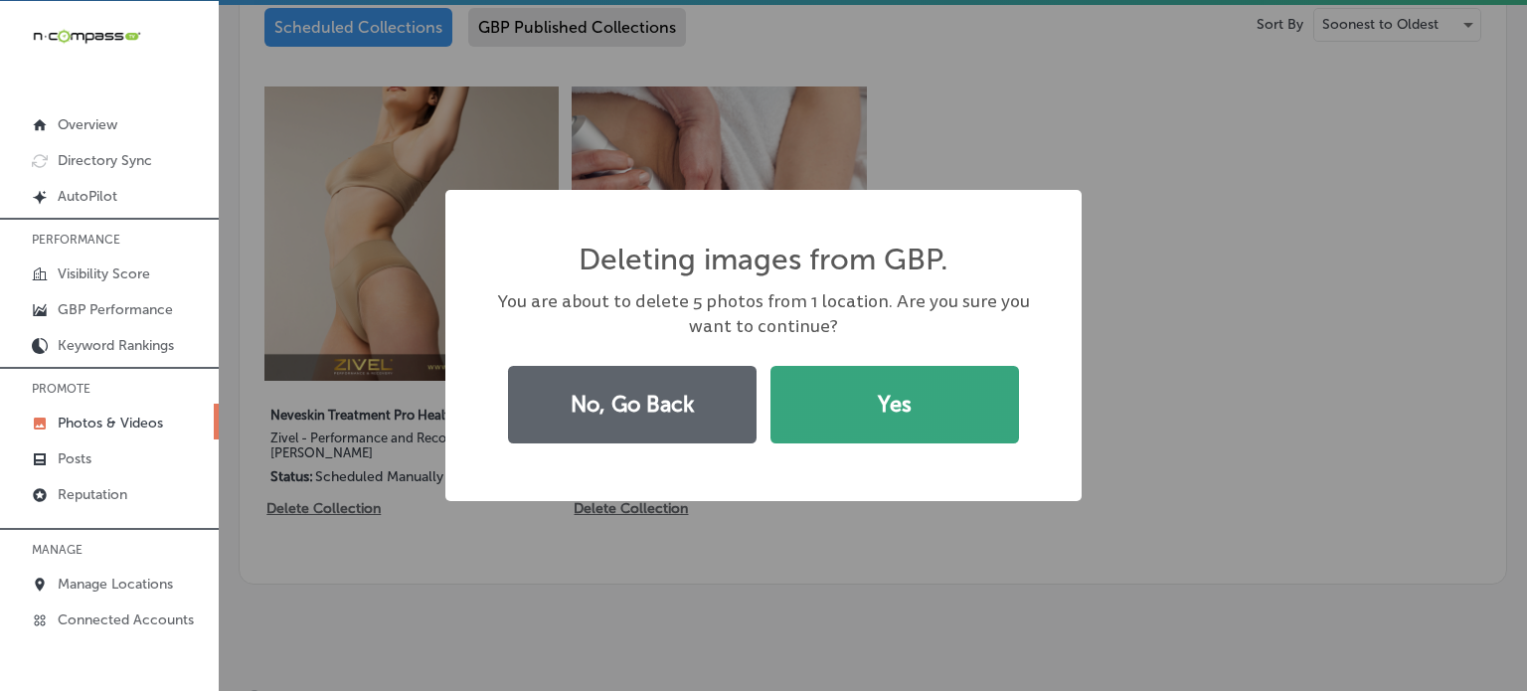
click at [861, 404] on button "Yes" at bounding box center [894, 405] width 248 height 78
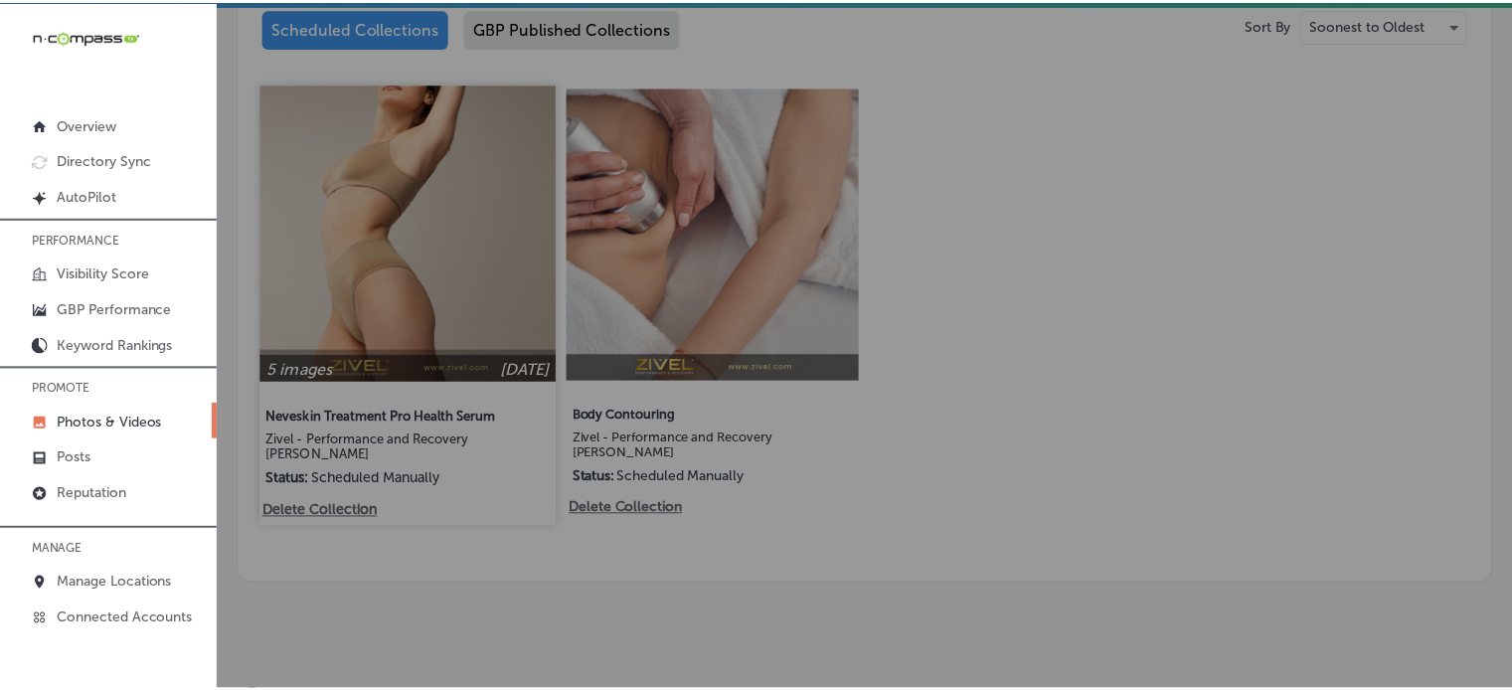
scroll to position [1083, 0]
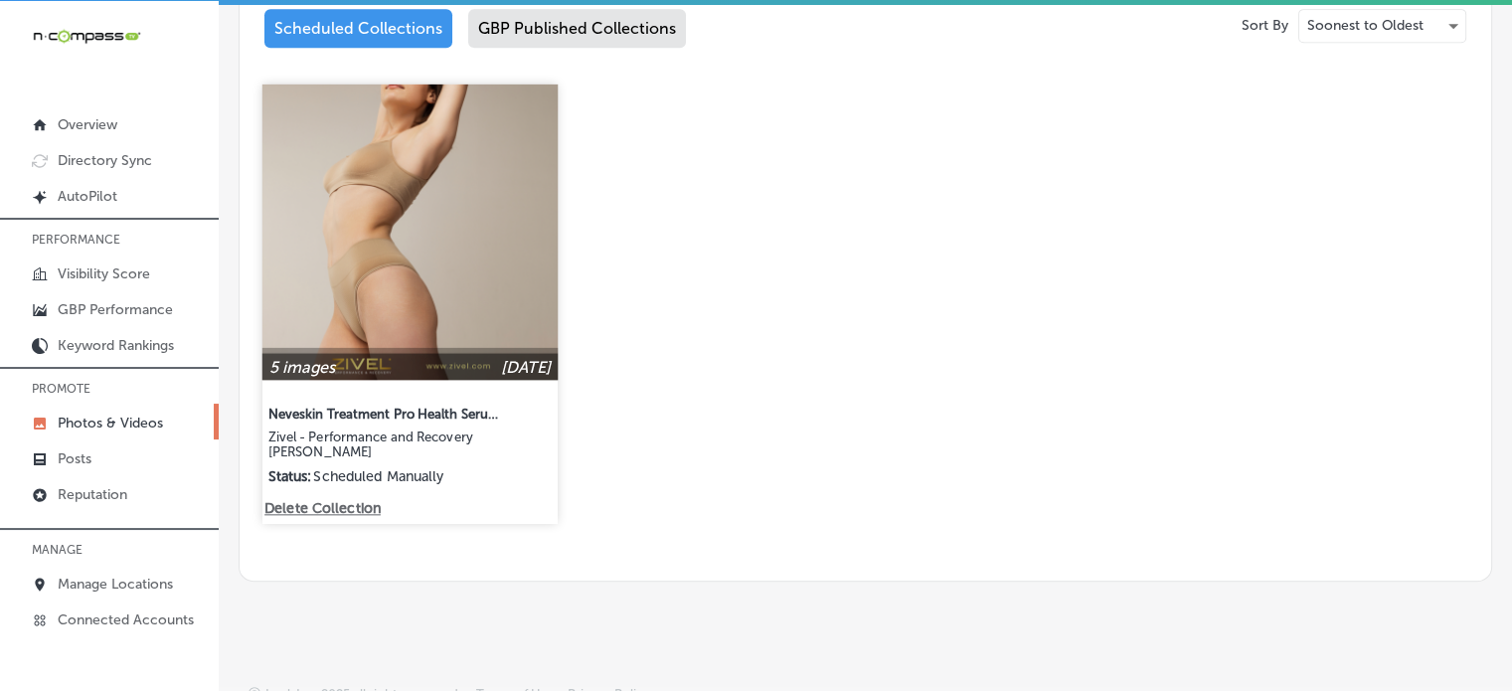
click at [337, 500] on p "Delete Collection" at bounding box center [320, 508] width 113 height 17
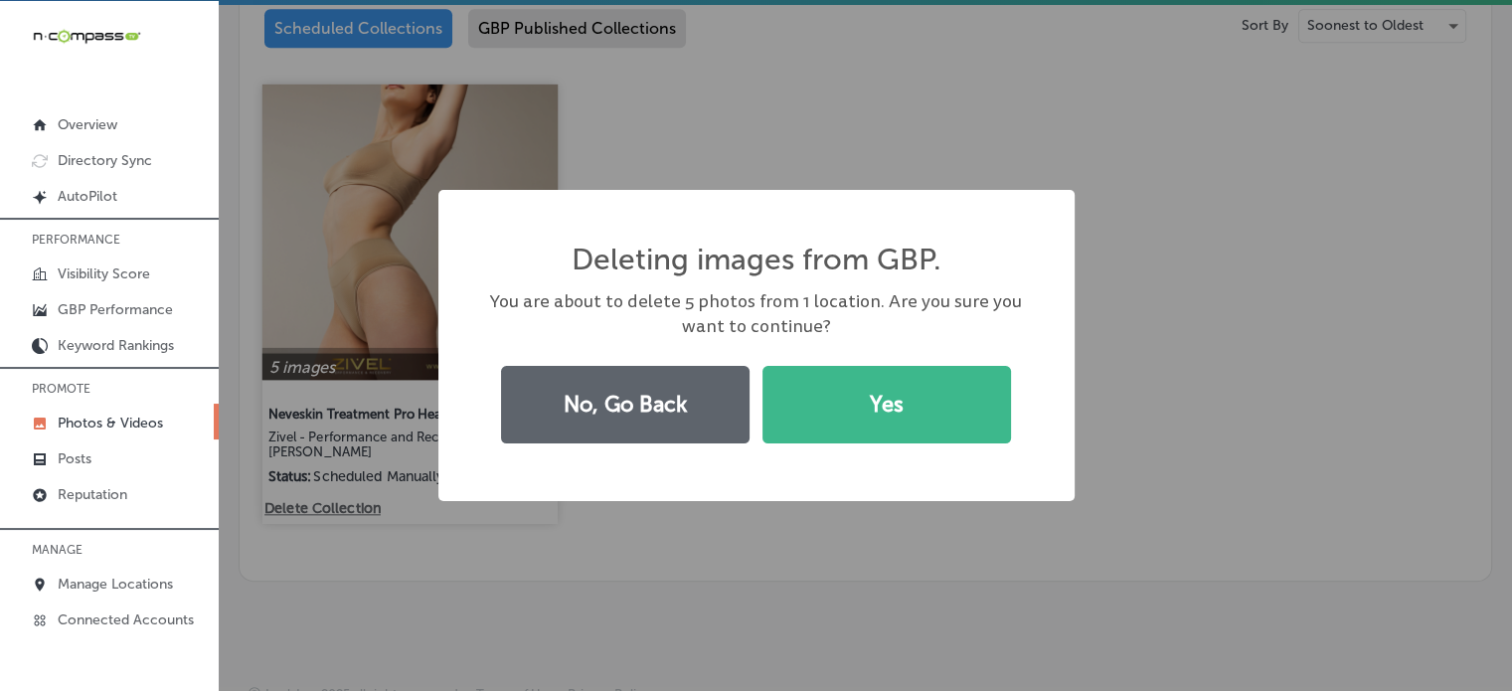
scroll to position [1085, 0]
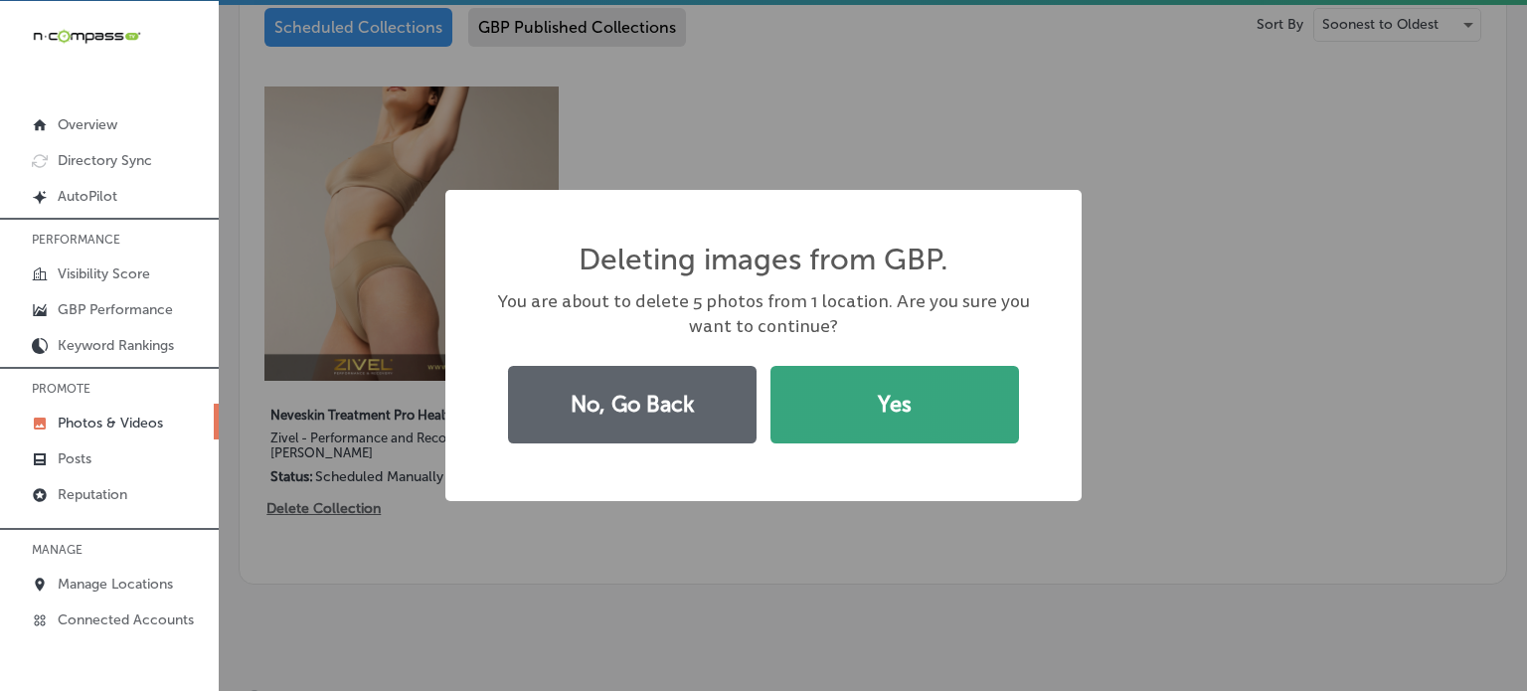
click at [875, 407] on button "Yes" at bounding box center [894, 405] width 248 height 78
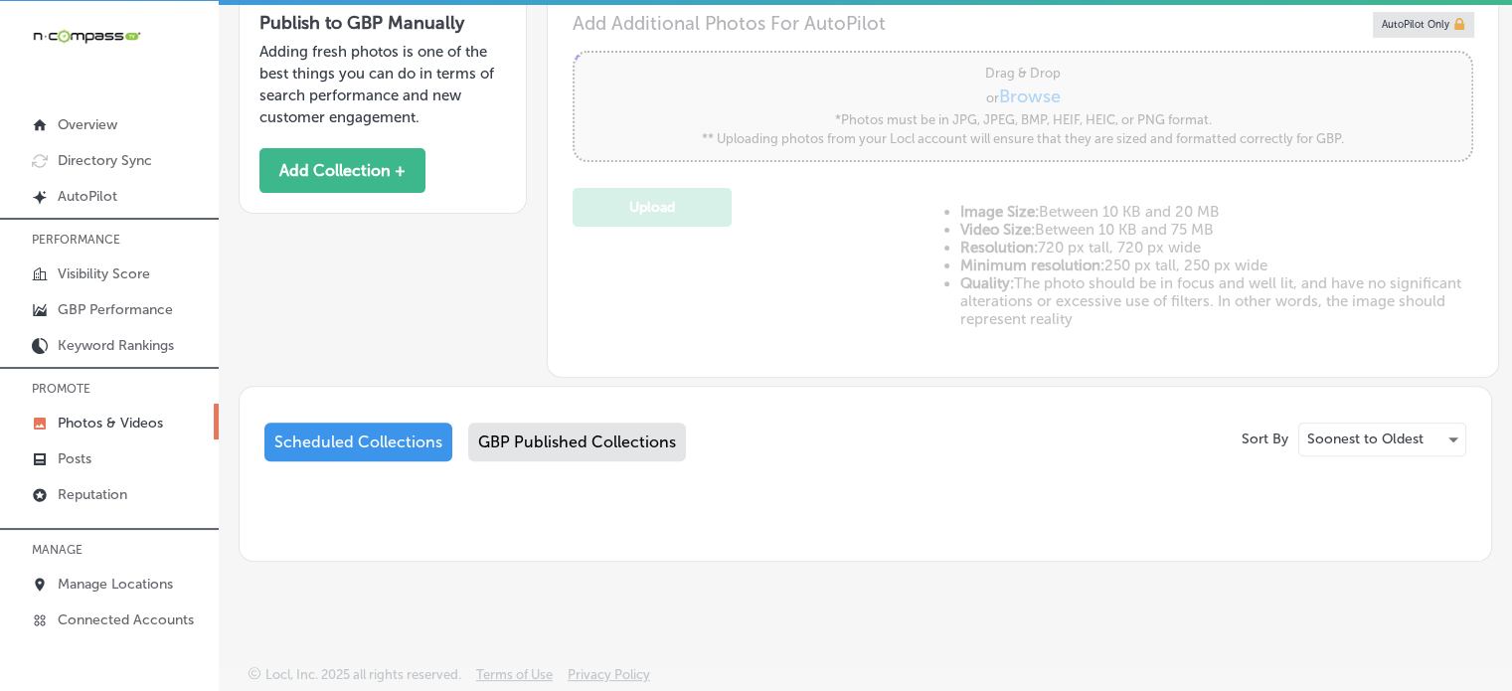
scroll to position [670, 0]
